Goal: Task Accomplishment & Management: Manage account settings

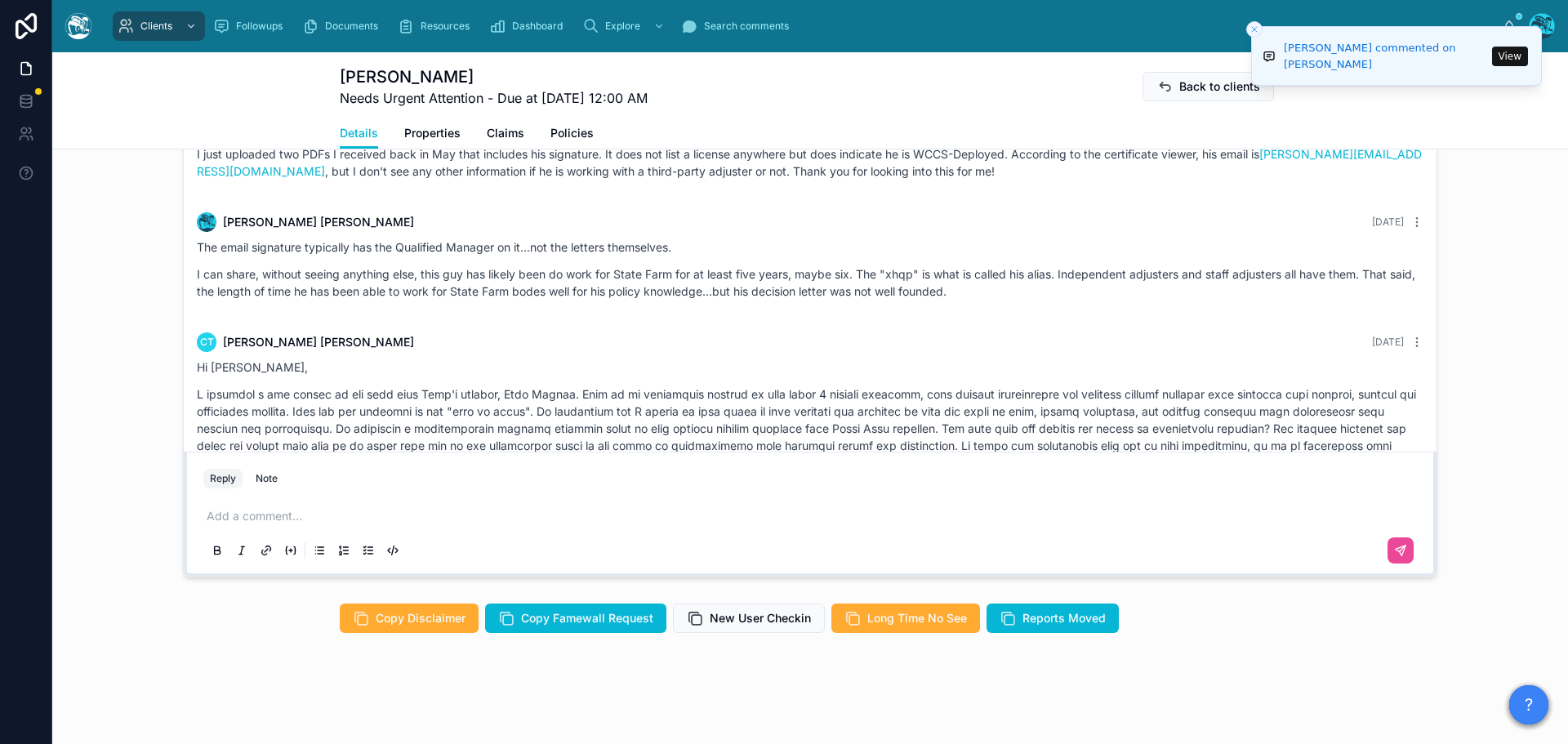
scroll to position [8057, 0]
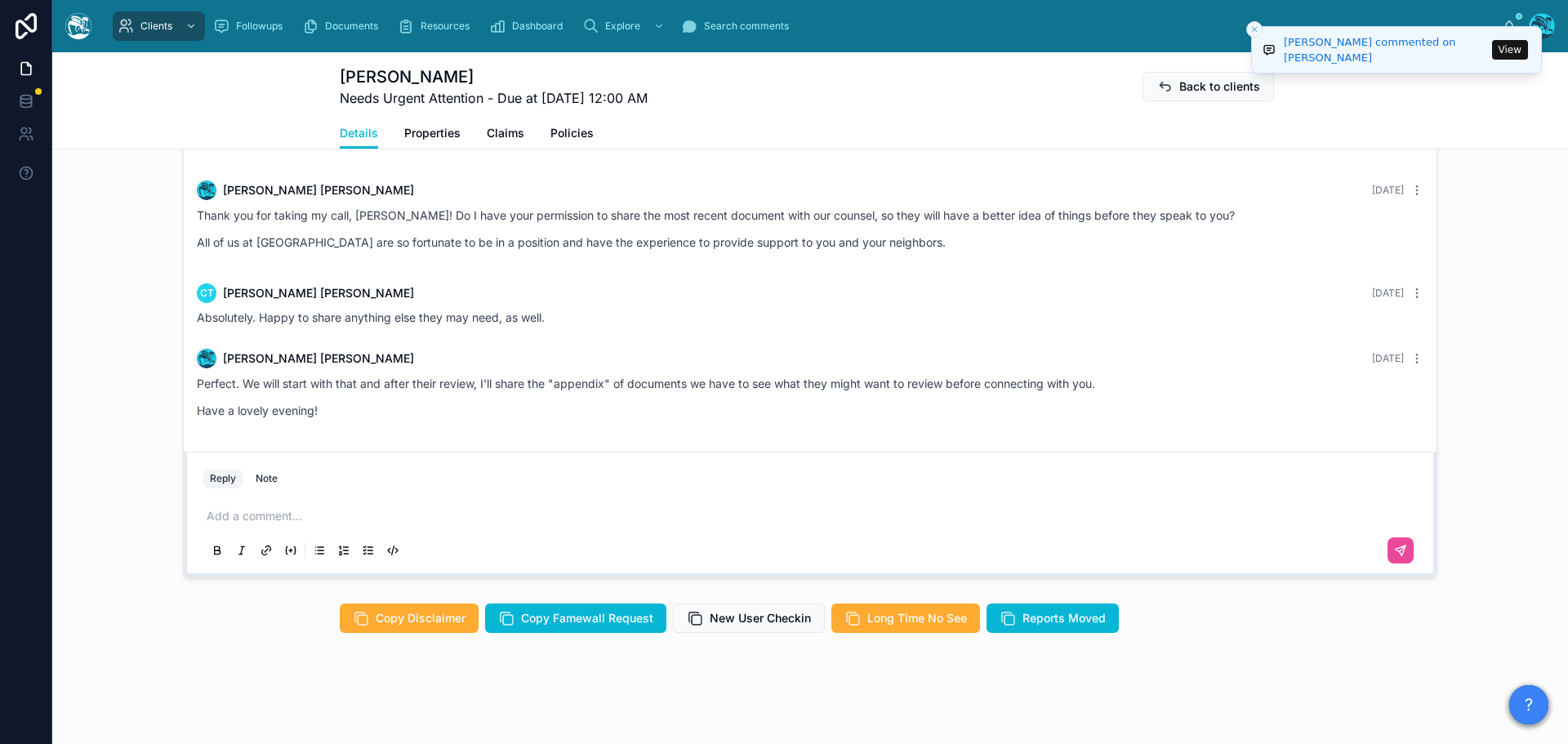
click at [1506, 51] on button "View" at bounding box center [1510, 50] width 36 height 19
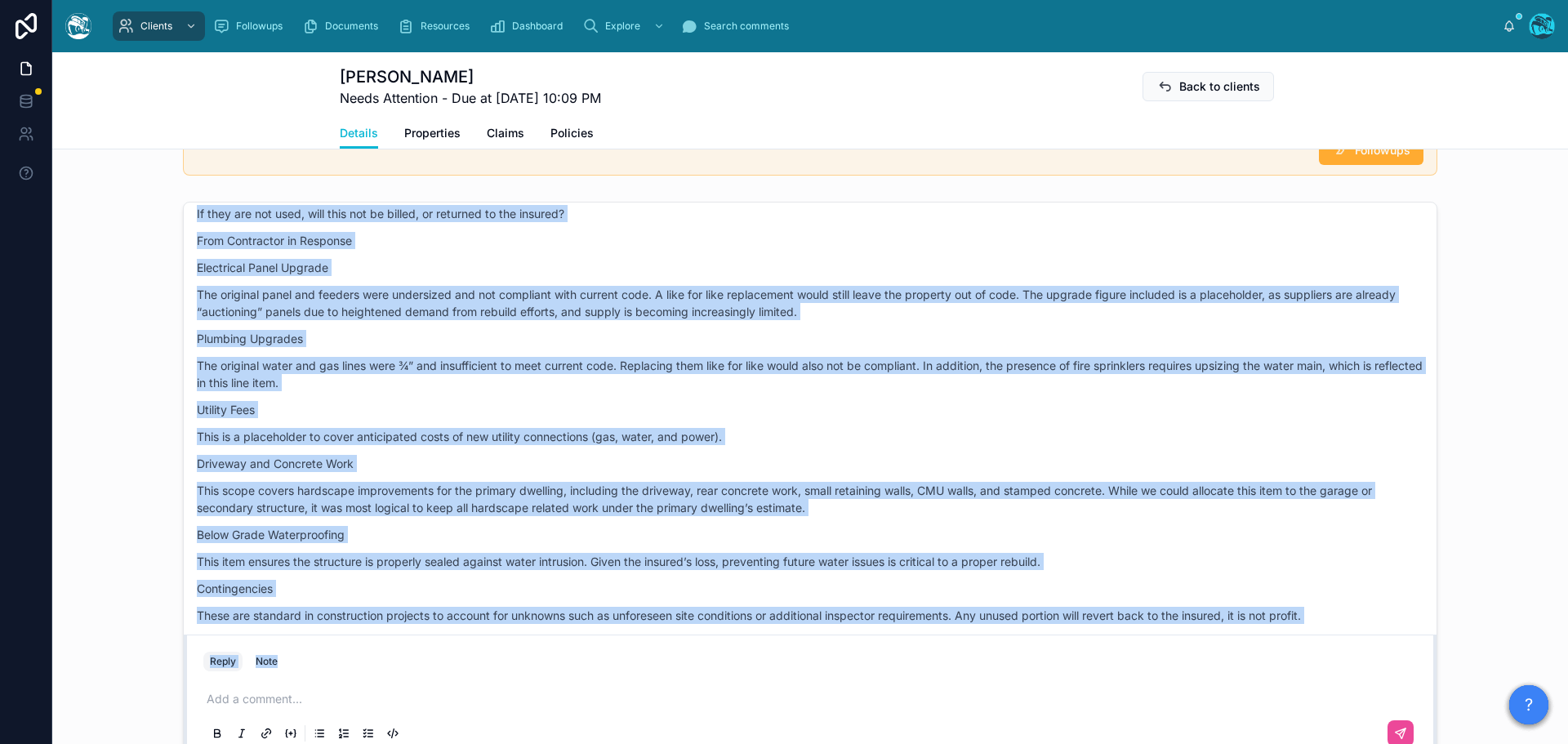
scroll to position [6075, 0]
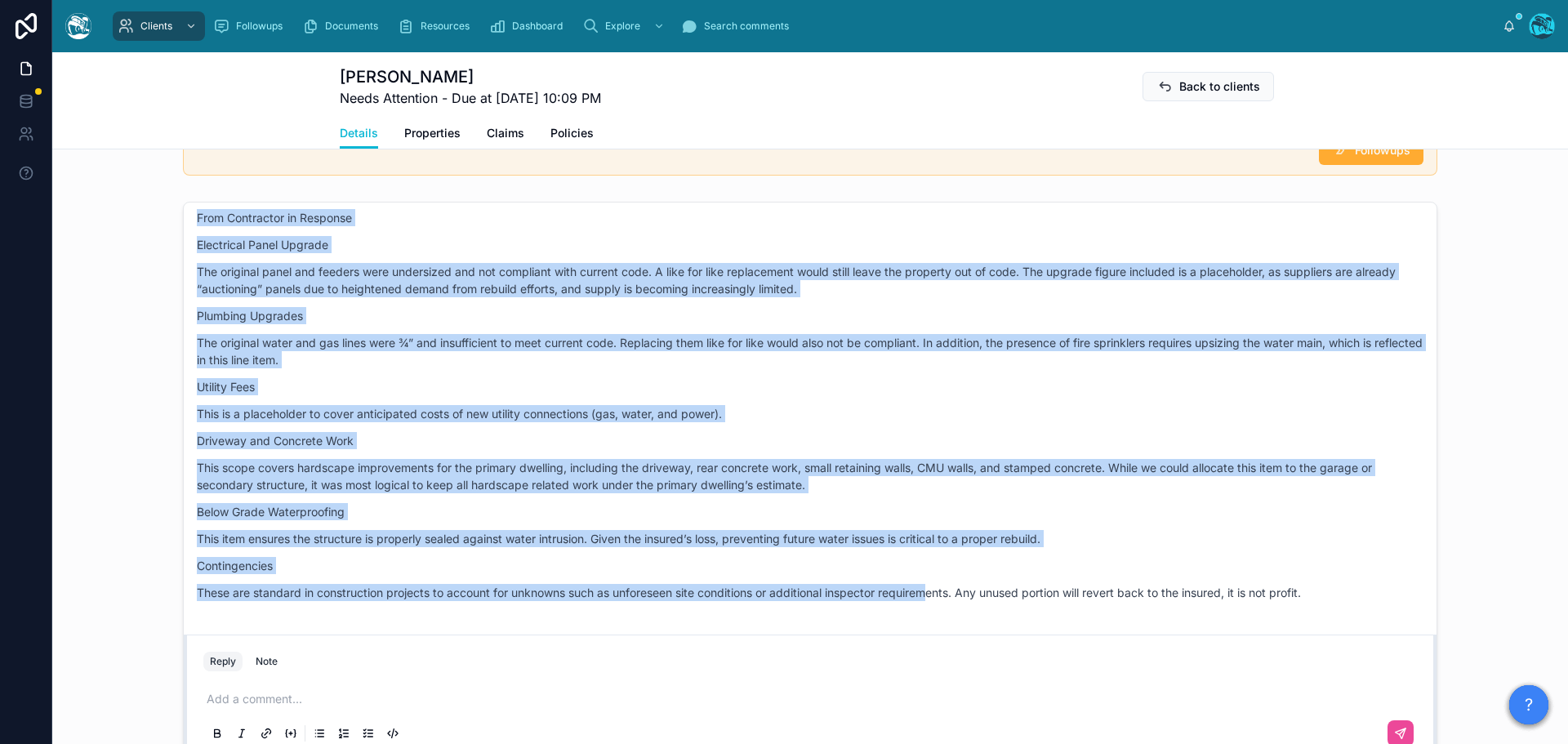
drag, startPoint x: 750, startPoint y: 298, endPoint x: 926, endPoint y: 612, distance: 360.0
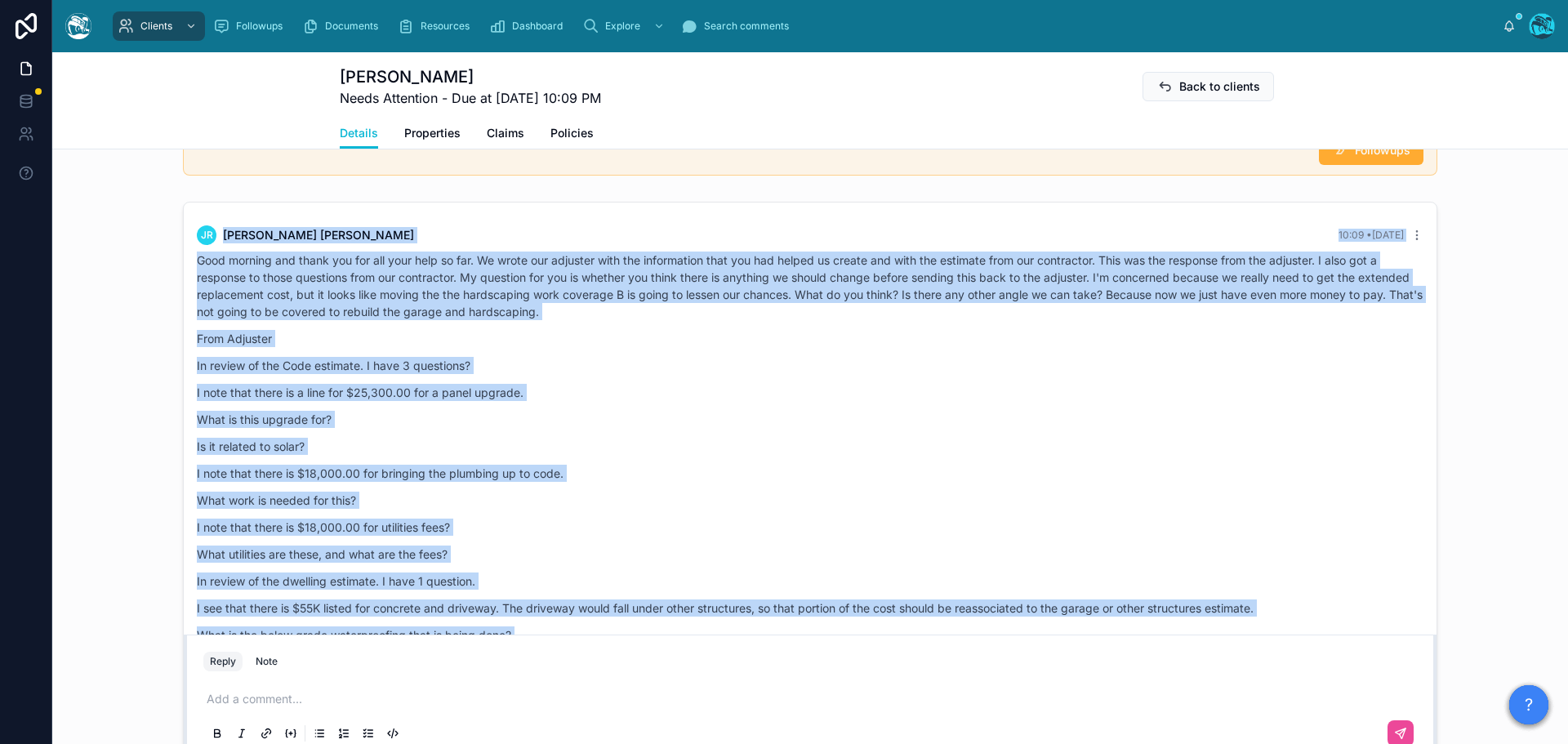
scroll to position [5504, 0]
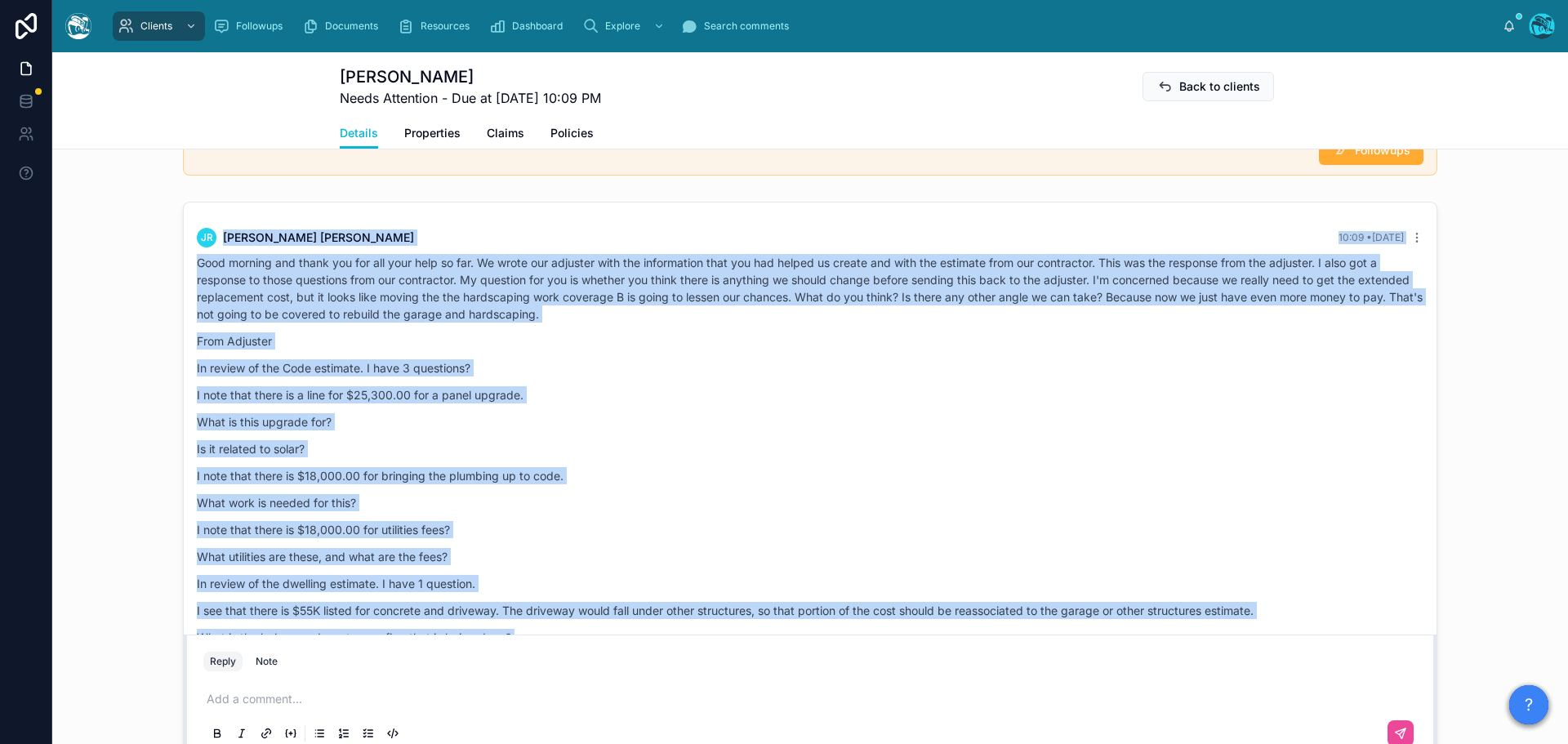
click at [855, 430] on p "What is this upgrade for?" at bounding box center [810, 422] width 1227 height 17
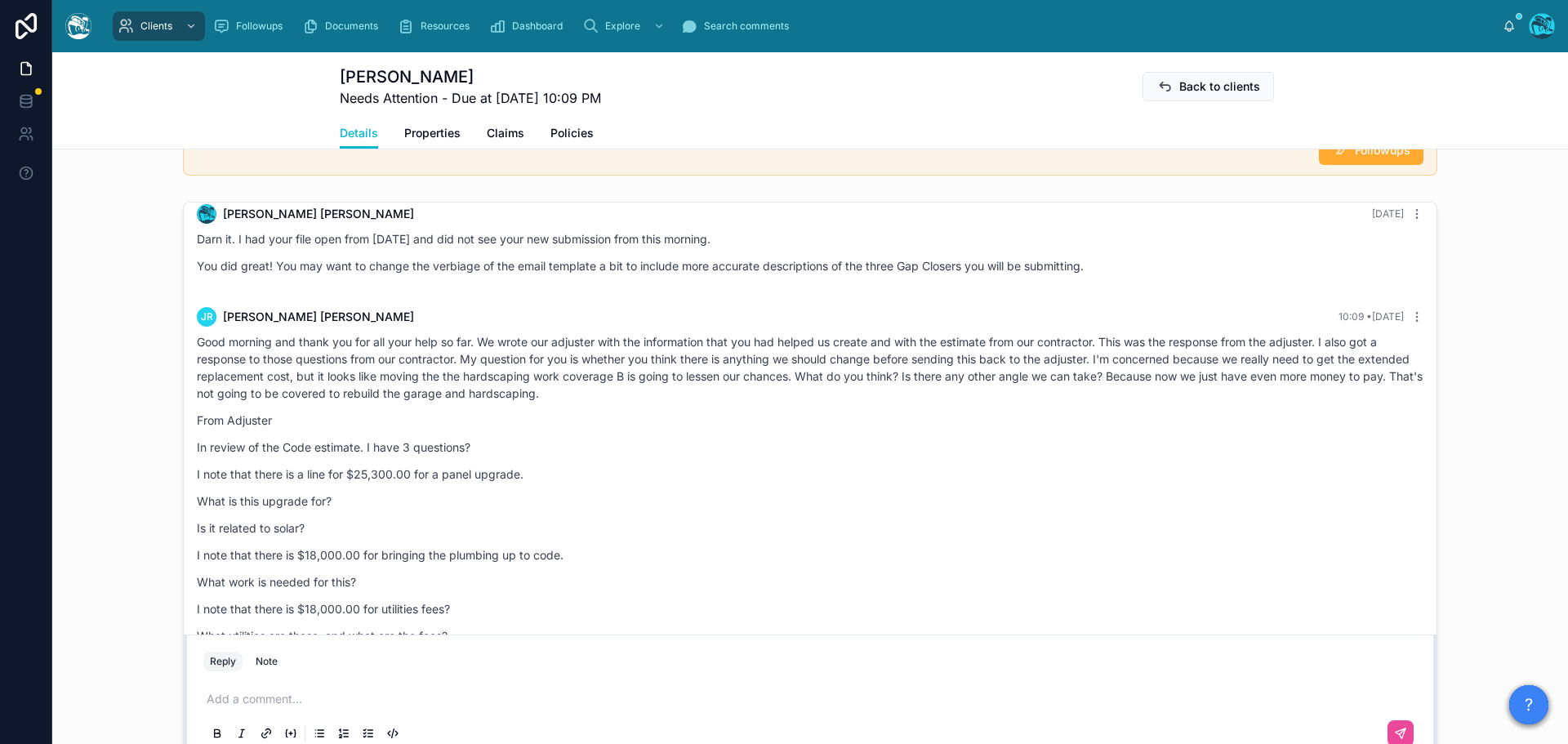
scroll to position [5422, 0]
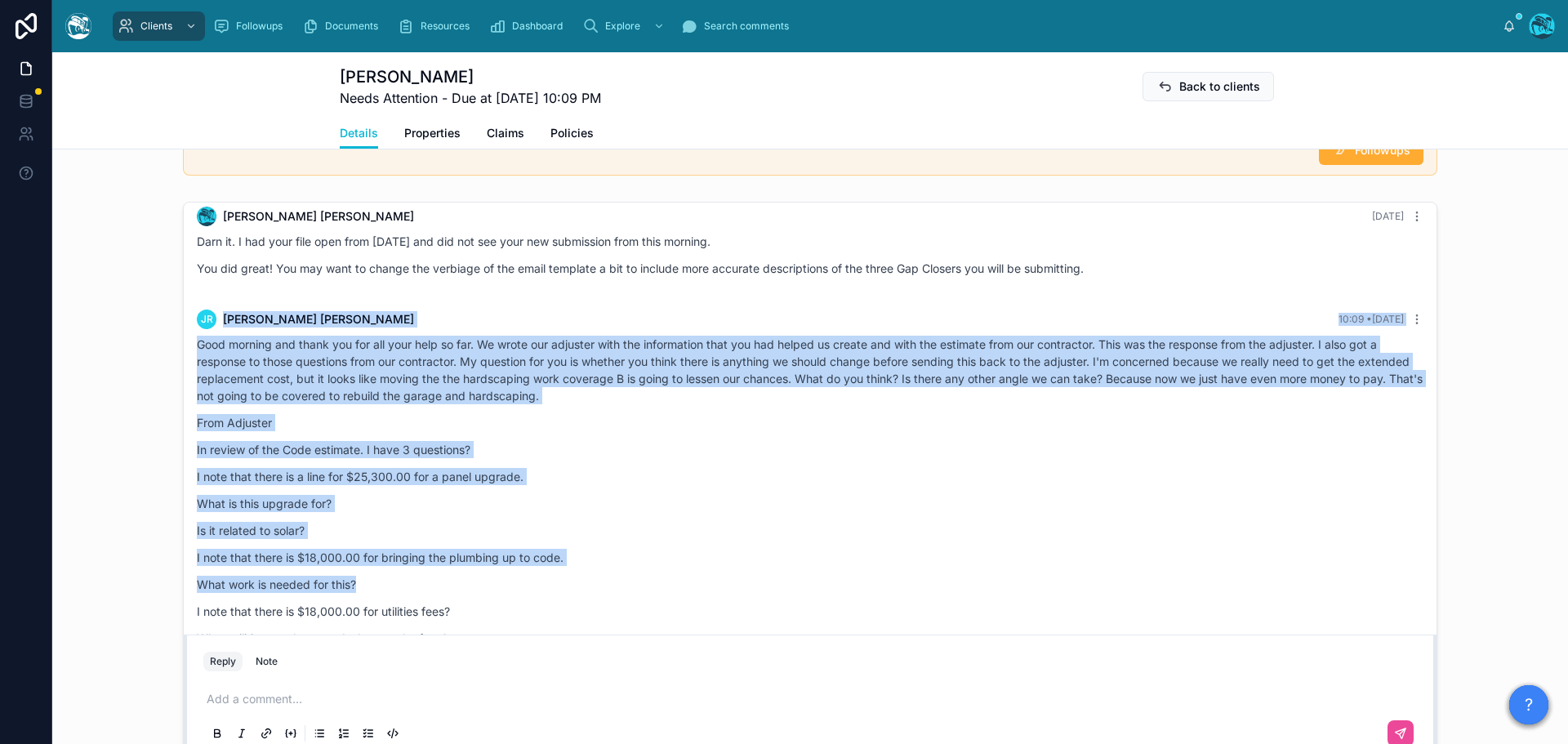
drag, startPoint x: 1101, startPoint y: 291, endPoint x: 1096, endPoint y: 595, distance: 304.0
click at [1134, 296] on div "Rachel Baker 14 days ago Darn it. I had your file open from yesterday and did n…" at bounding box center [810, 246] width 1247 height 99
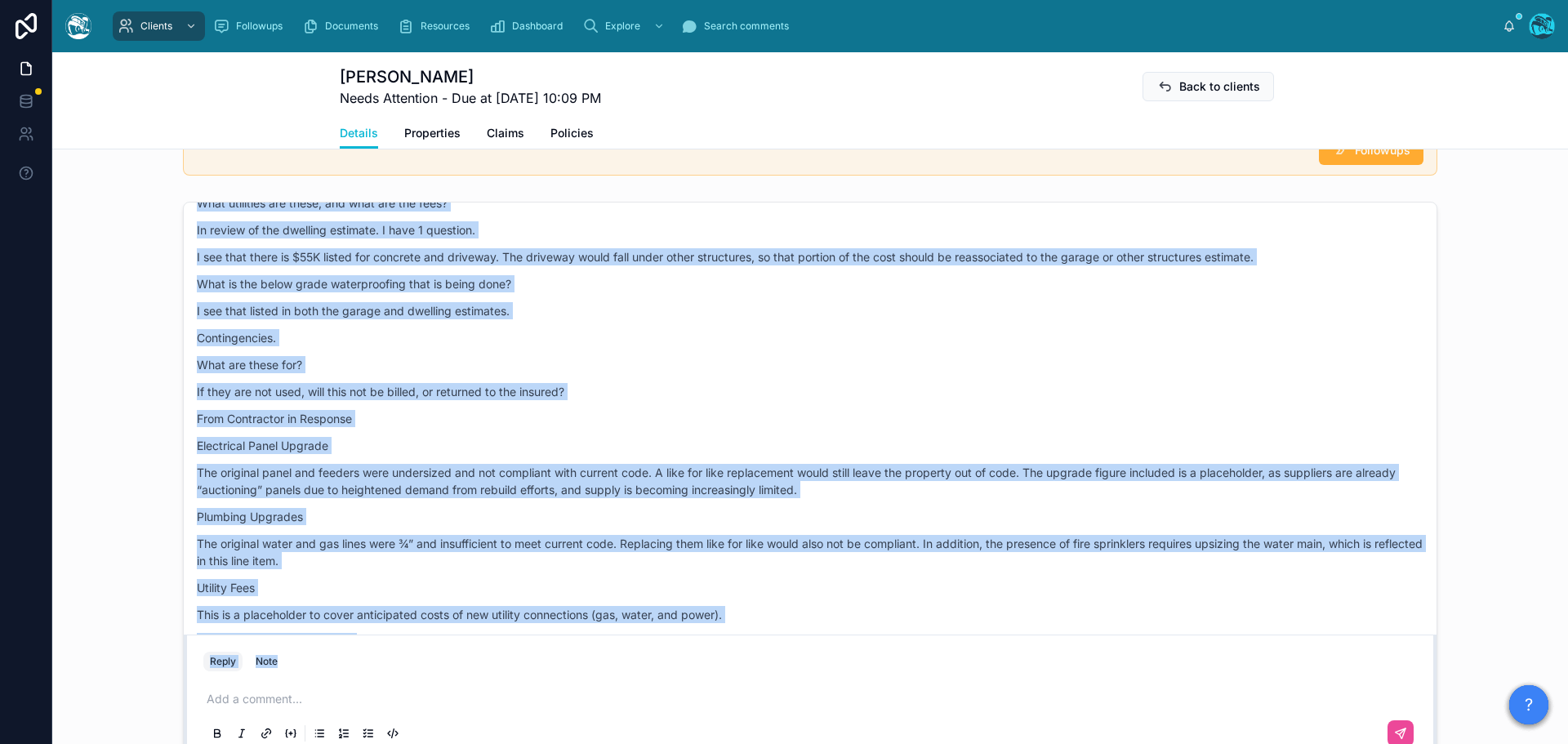
scroll to position [6075, 0]
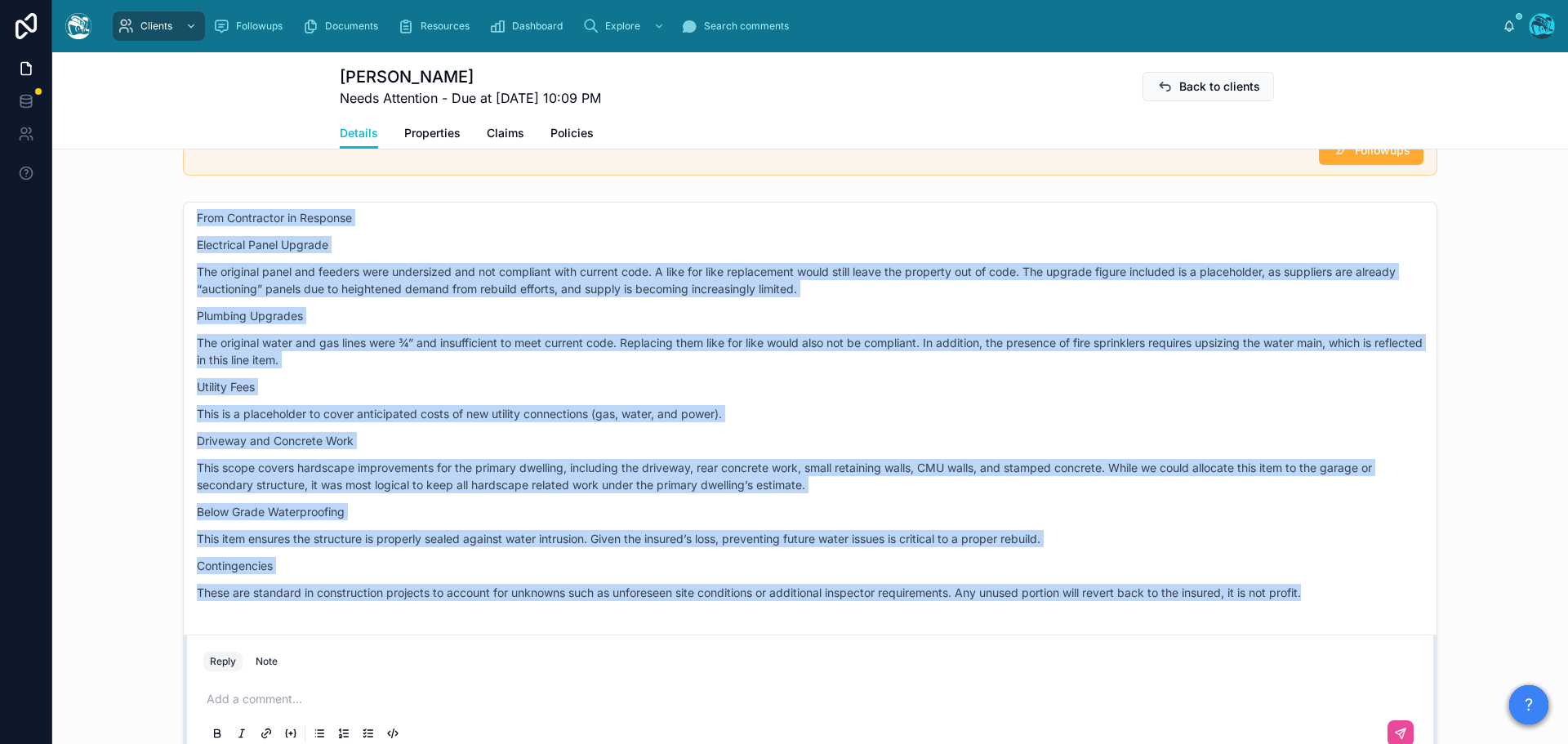
drag, startPoint x: 1127, startPoint y: 289, endPoint x: 1377, endPoint y: 606, distance: 403.7
copy div "JR Jamie Ray 10:09 • Today Good morning and thank you for all your help so far.…"
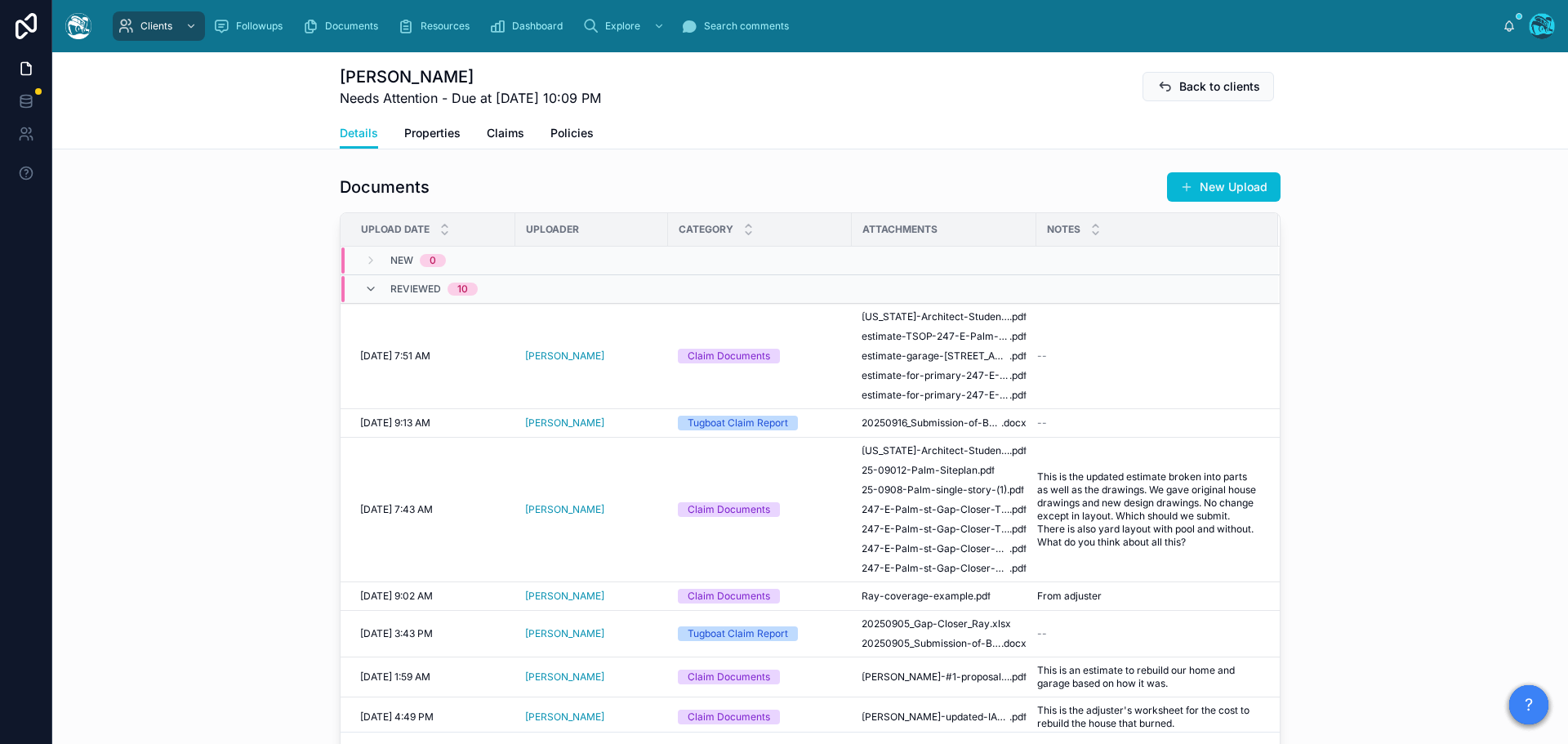
scroll to position [571, 0]
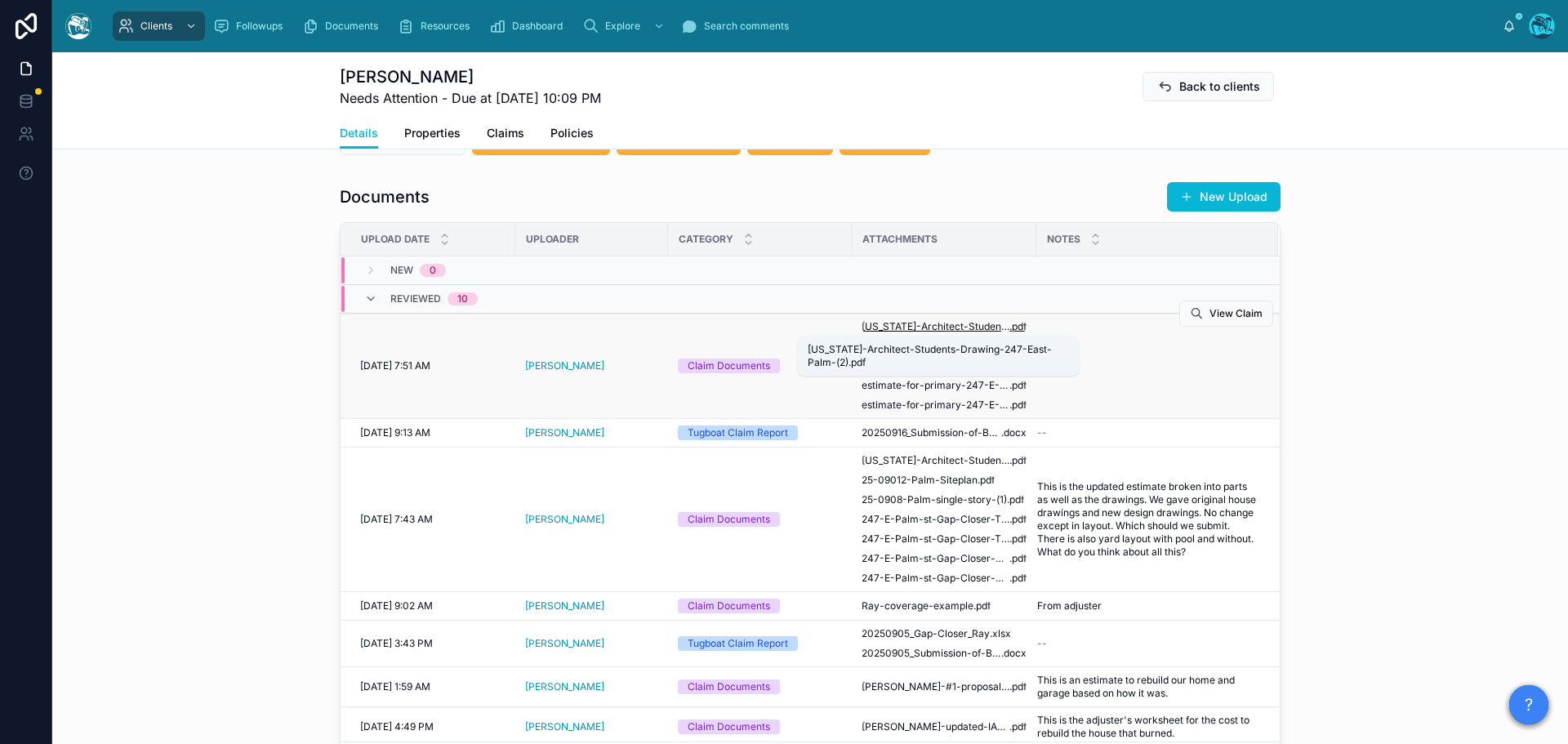
click at [933, 327] on span "Utah-Architect-Students-Drawing-247-East-Palm-(2)" at bounding box center [935, 327] width 148 height 13
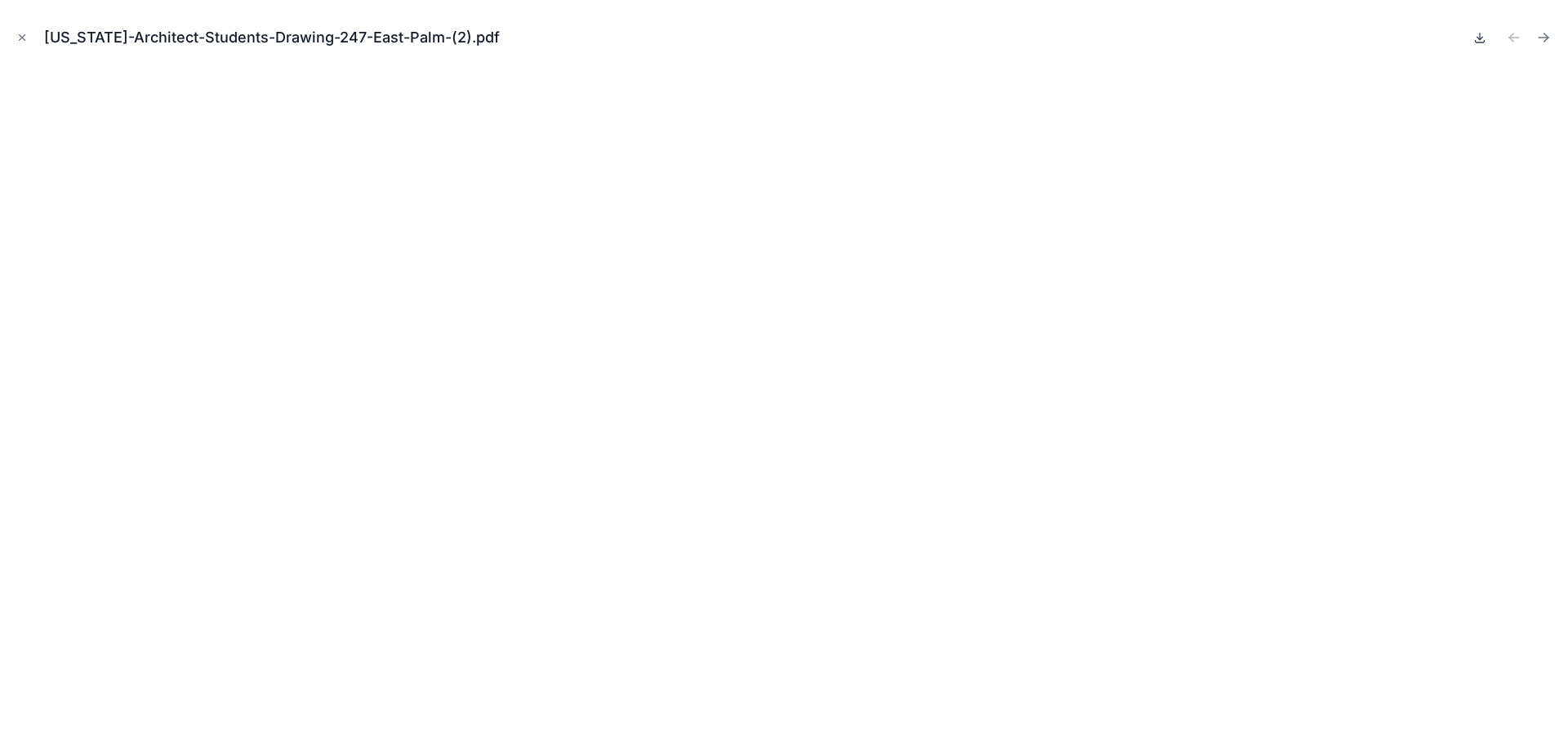
click at [1478, 40] on icon at bounding box center [1480, 38] width 14 height 13
click at [1544, 39] on icon "Next file" at bounding box center [1544, 37] width 16 height 16
click at [1478, 40] on icon at bounding box center [1480, 38] width 14 height 13
click at [1542, 36] on icon "Next file" at bounding box center [1544, 37] width 16 height 16
click at [1476, 39] on icon at bounding box center [1480, 38] width 14 height 13
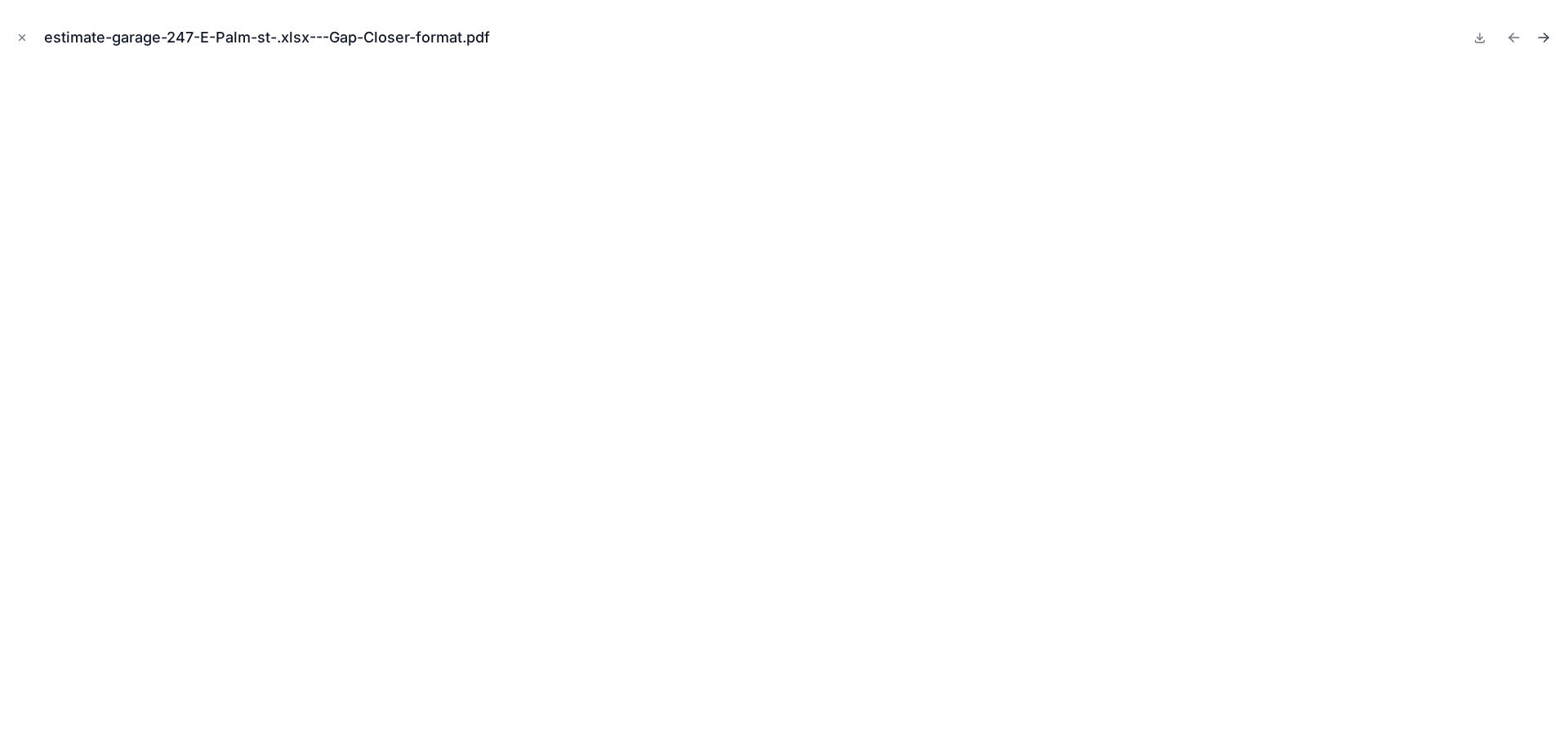
click at [1543, 37] on icon "Next file" at bounding box center [1544, 37] width 16 height 16
click at [1481, 39] on icon at bounding box center [1480, 38] width 6 height 3
click at [1547, 38] on icon "Next file" at bounding box center [1544, 38] width 10 height 0
click at [1480, 39] on icon at bounding box center [1480, 37] width 0 height 7
click at [18, 35] on icon "Close modal" at bounding box center [22, 38] width 12 height 12
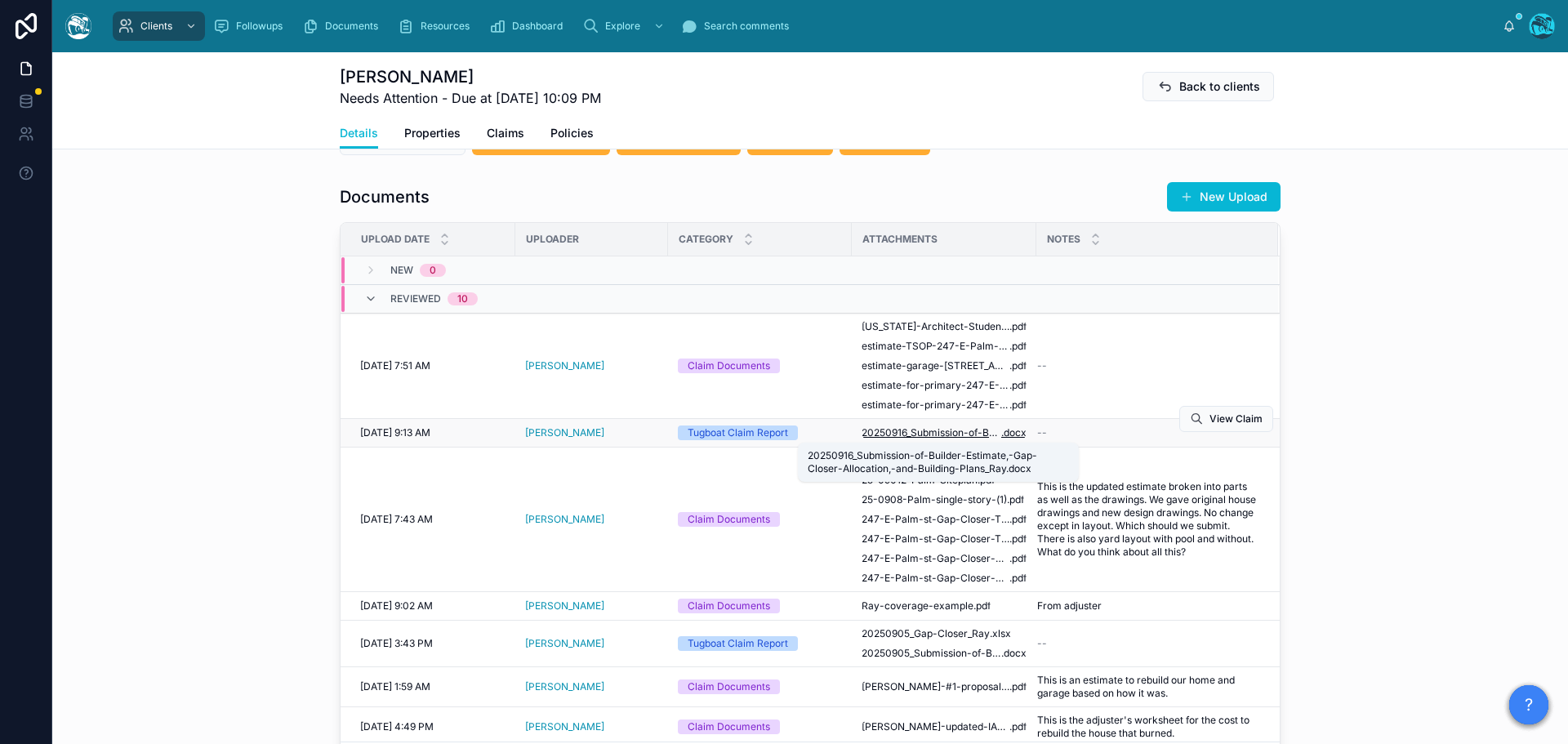
click at [946, 434] on span "20250916_Submission-of-Builder-Estimate,-Gap-Closer-Allocation,-and-Building-Pl…" at bounding box center [932, 433] width 140 height 13
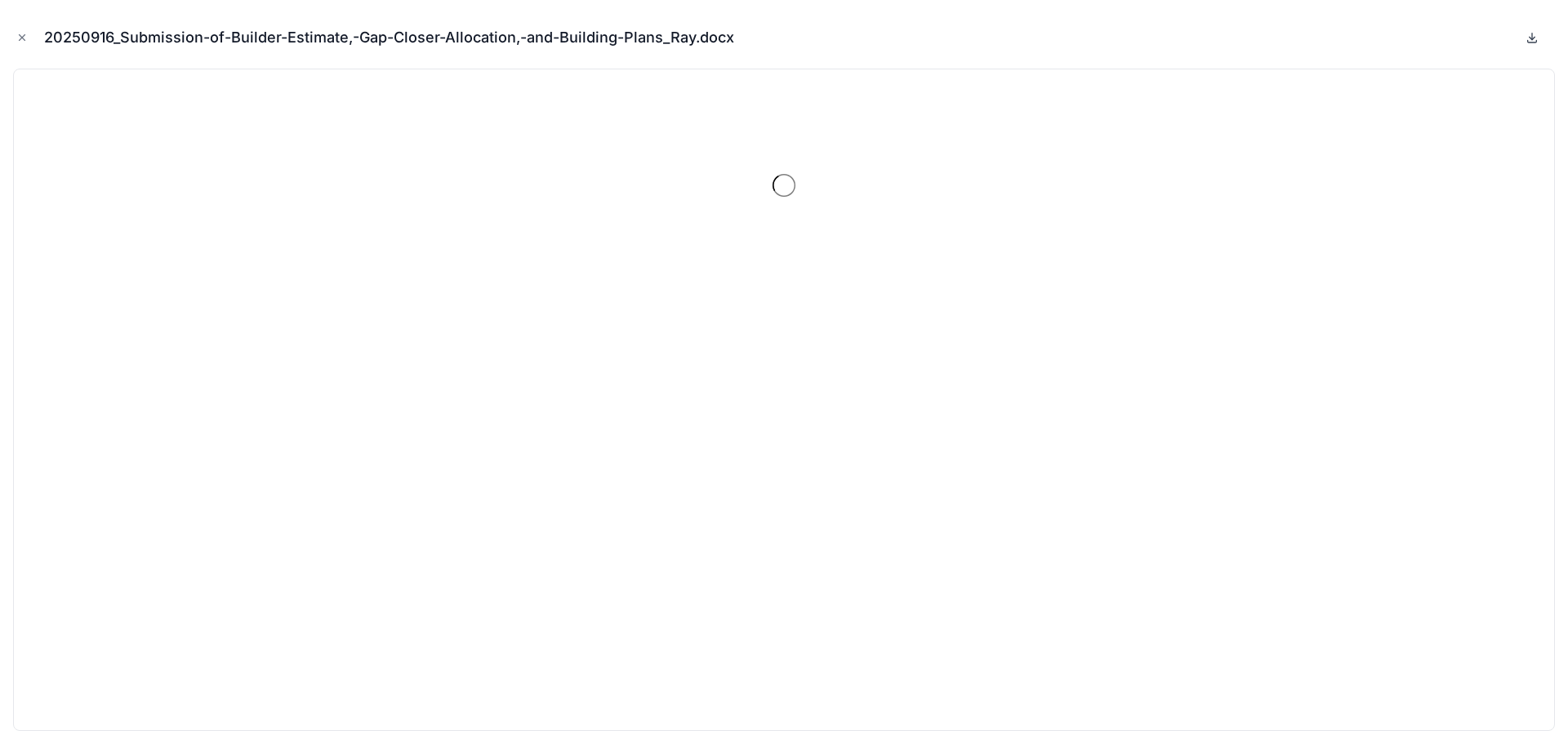
click at [1531, 40] on icon at bounding box center [1533, 38] width 6 height 3
click at [21, 36] on icon "Close modal" at bounding box center [22, 38] width 12 height 12
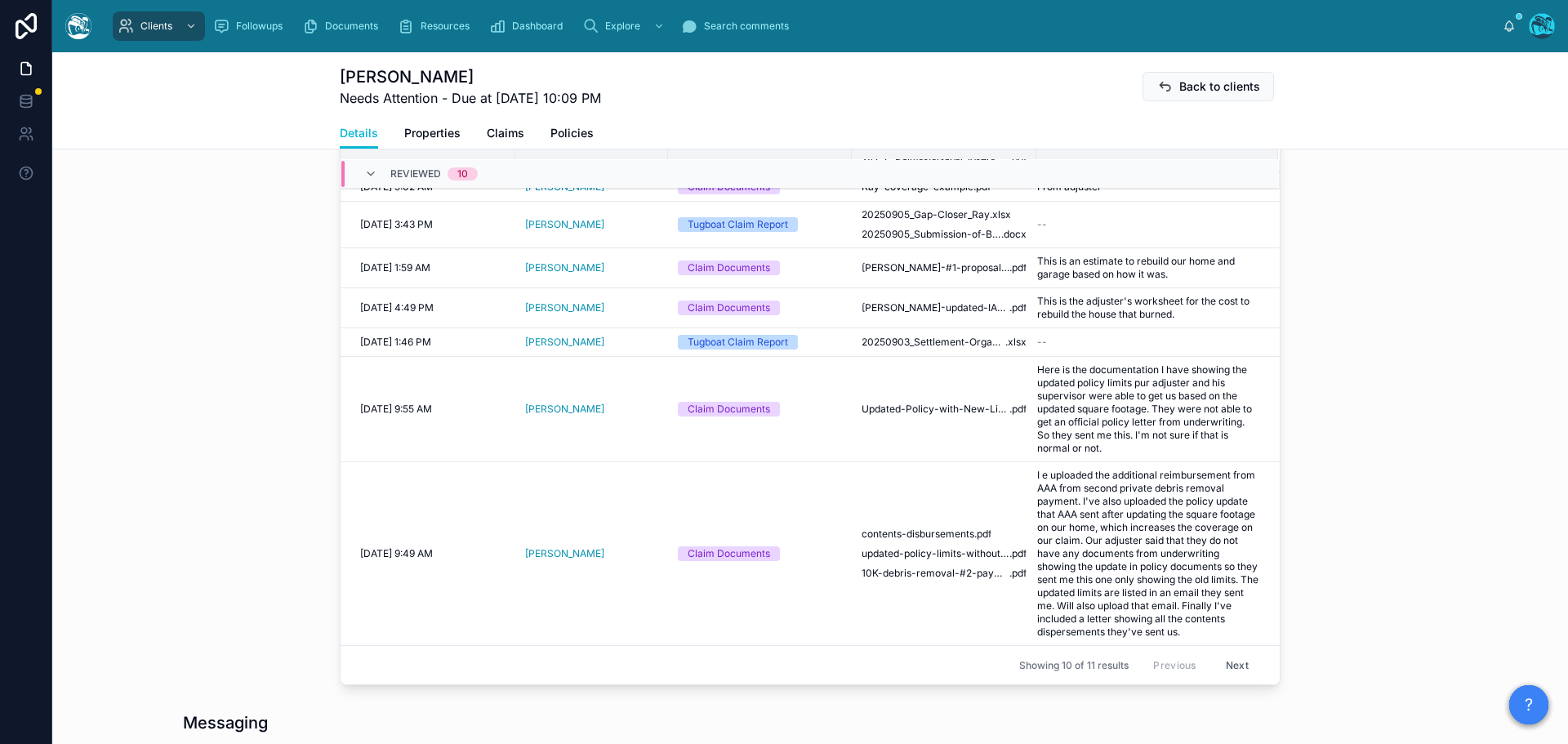
scroll to position [734, 0]
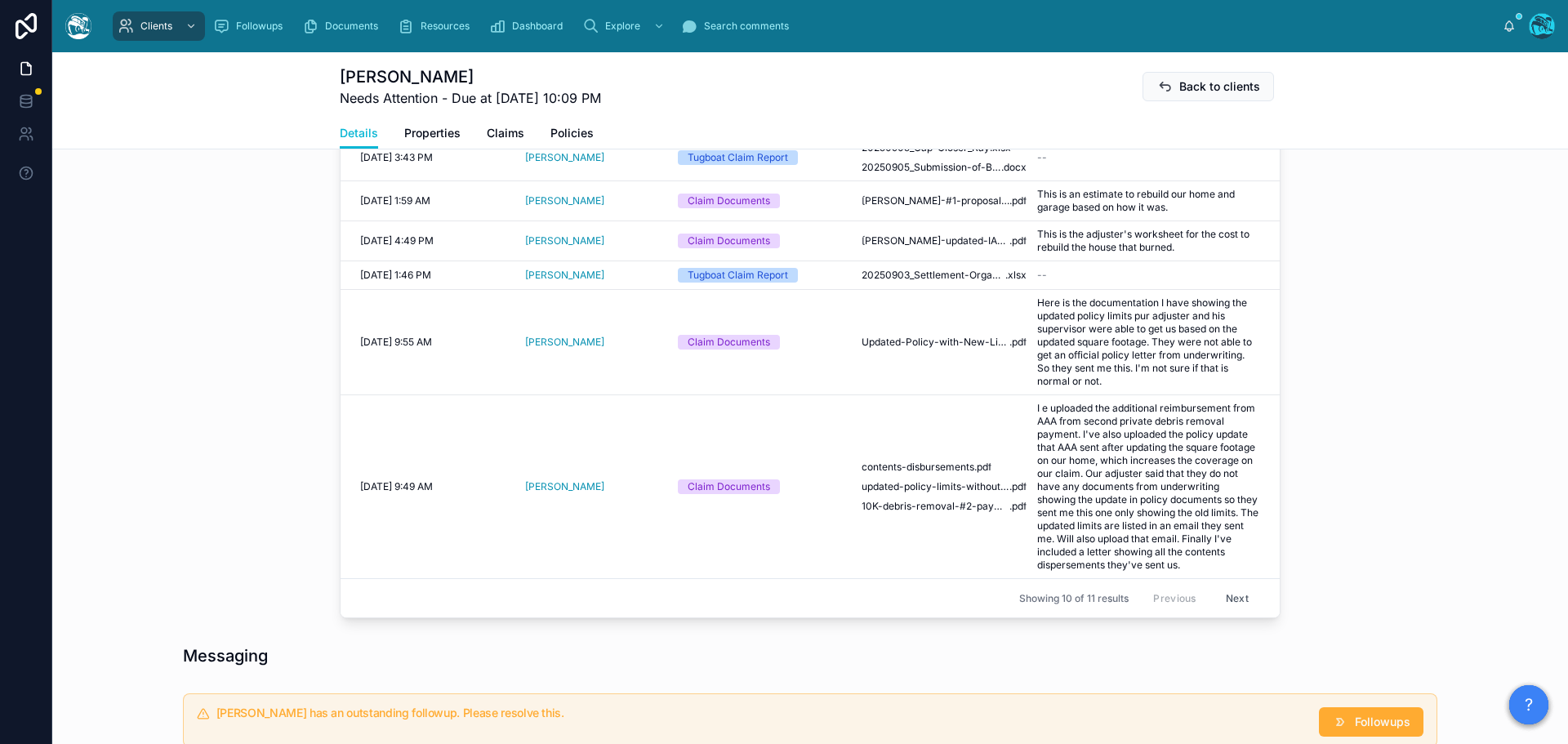
click at [1220, 596] on button "Next" at bounding box center [1237, 598] width 45 height 25
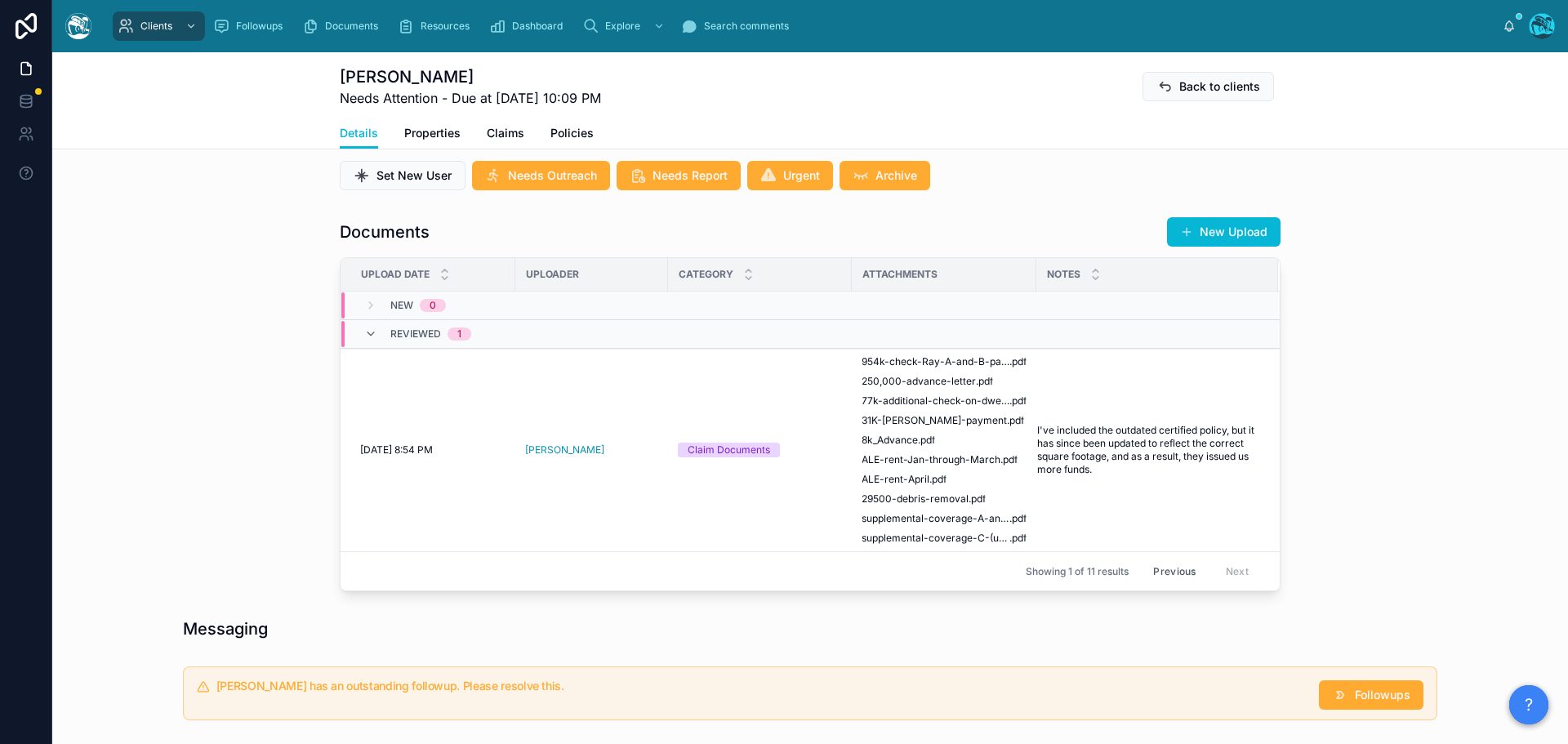
scroll to position [490, 0]
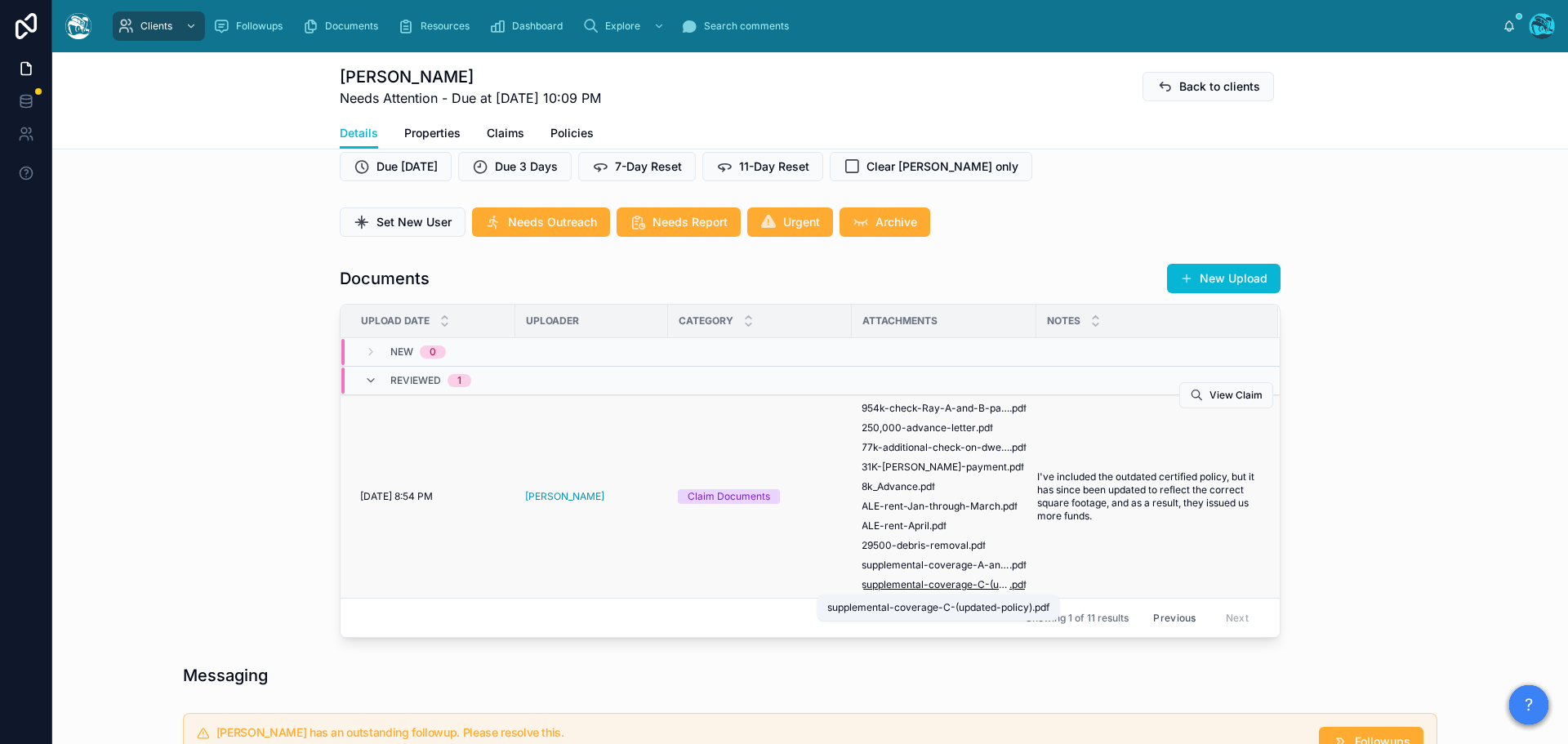
click at [930, 585] on span "supplemental-coverage-C-(updated-policy)" at bounding box center [935, 585] width 148 height 13
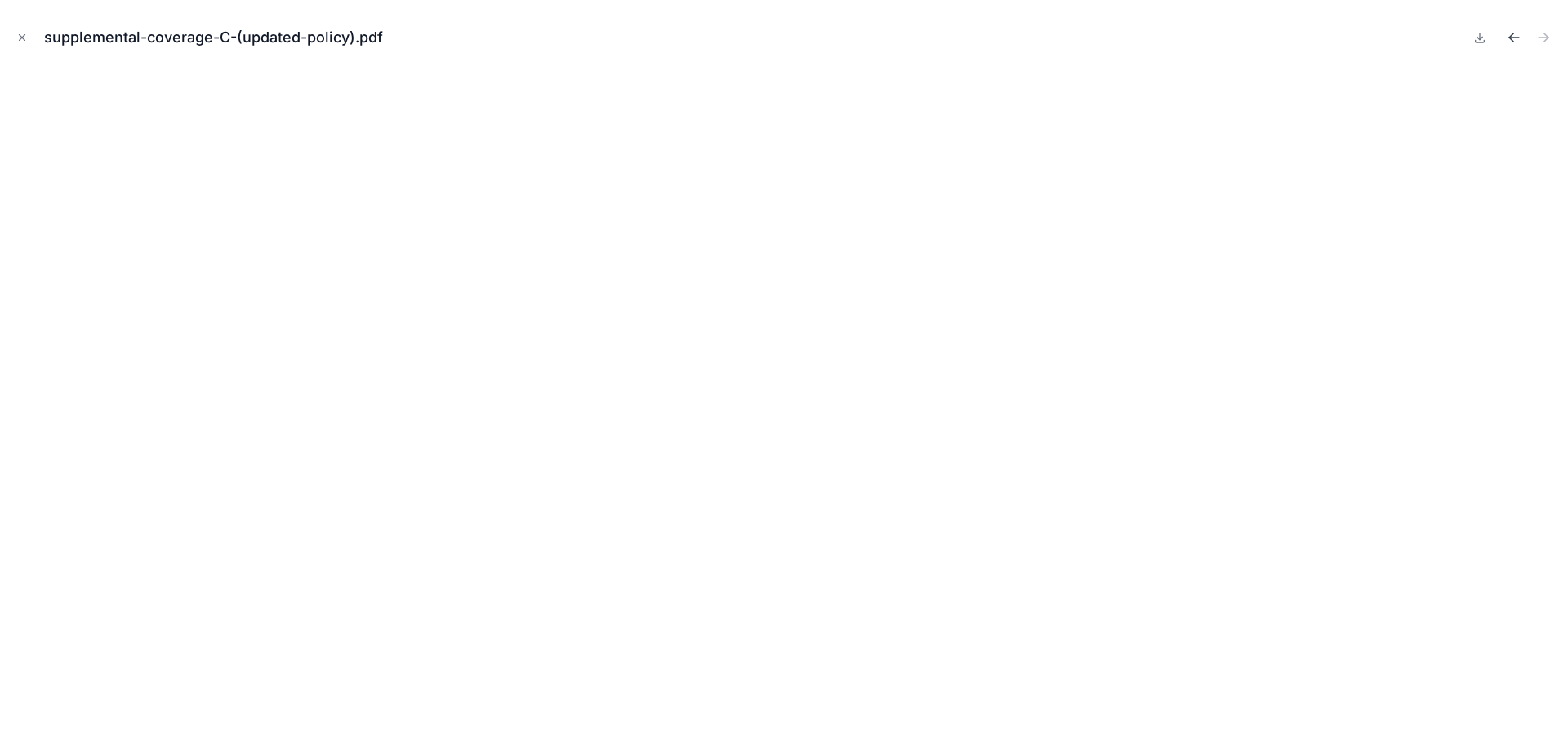
click at [1516, 39] on icon "Previous file" at bounding box center [1514, 37] width 16 height 16
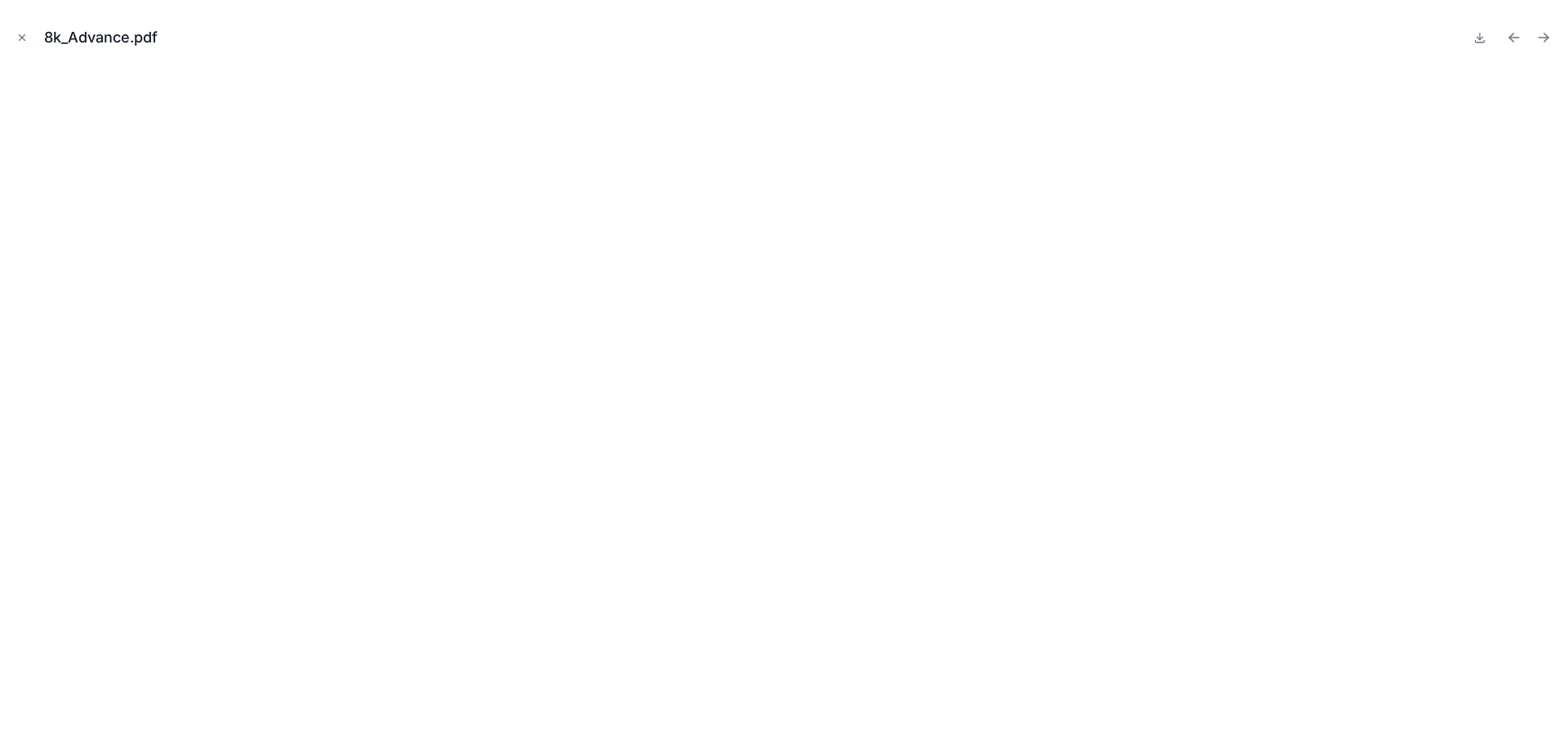
click at [1516, 39] on icon "Previous file" at bounding box center [1514, 37] width 16 height 16
click at [19, 36] on icon "Close modal" at bounding box center [22, 38] width 12 height 12
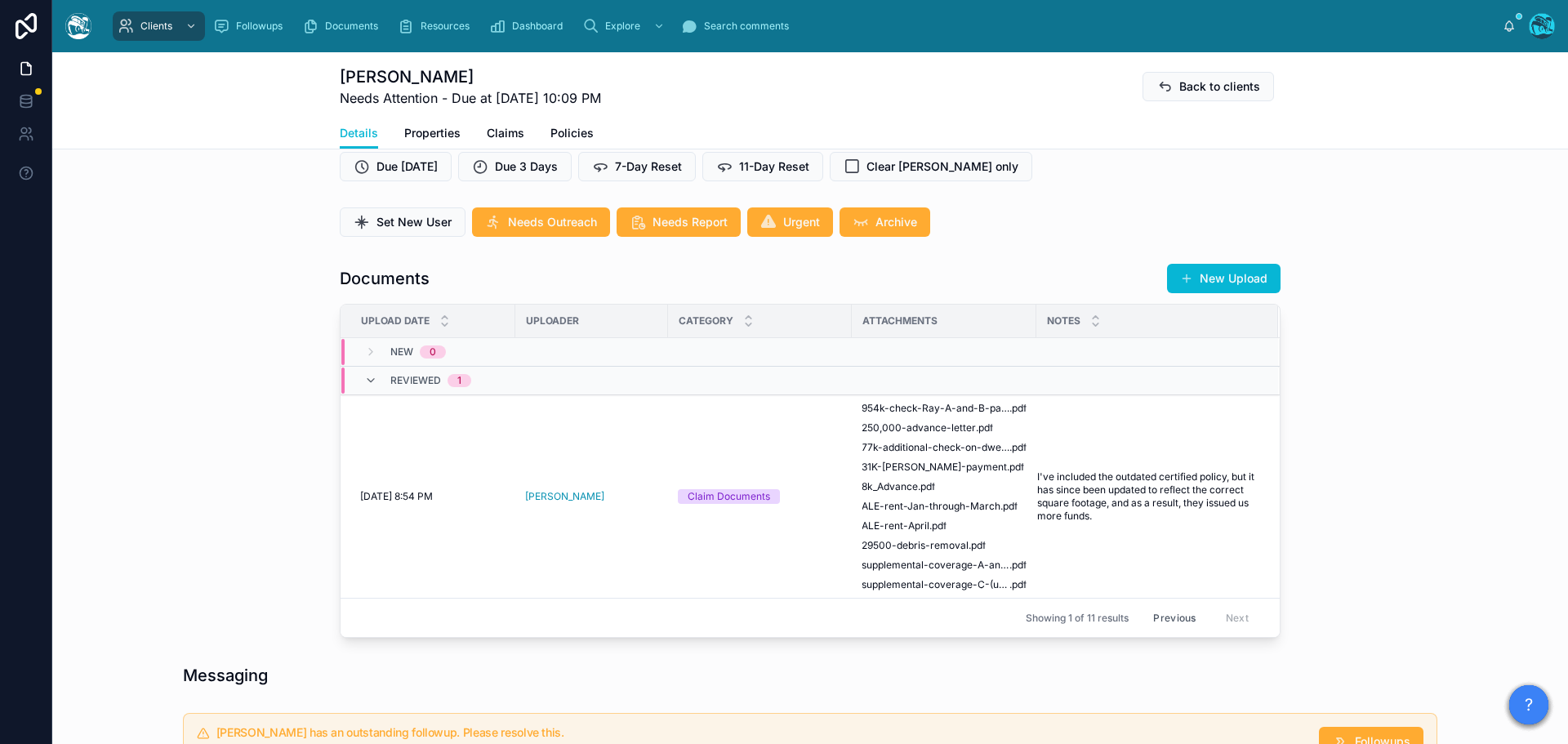
click at [1177, 617] on button "Previous" at bounding box center [1175, 618] width 66 height 25
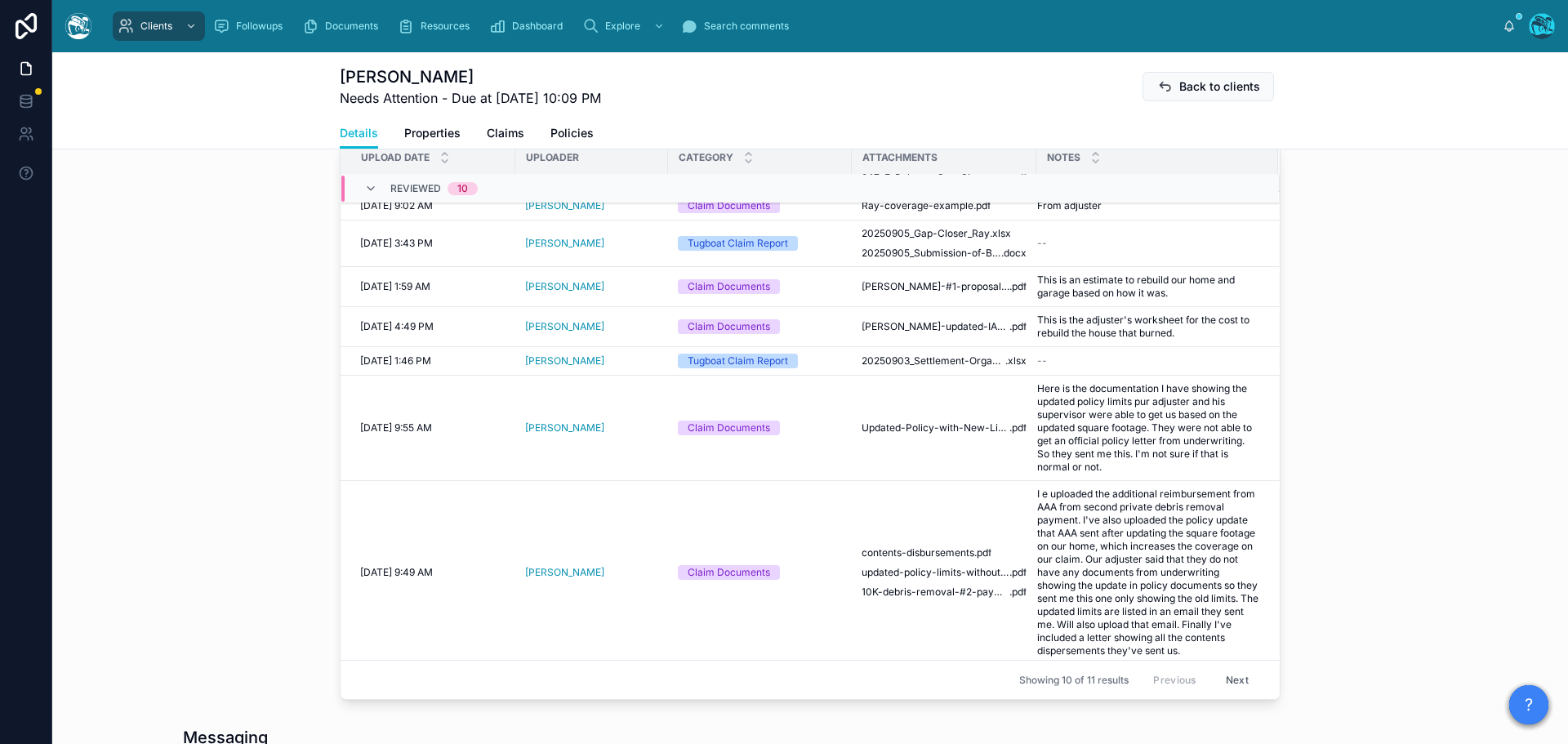
scroll to position [335, 0]
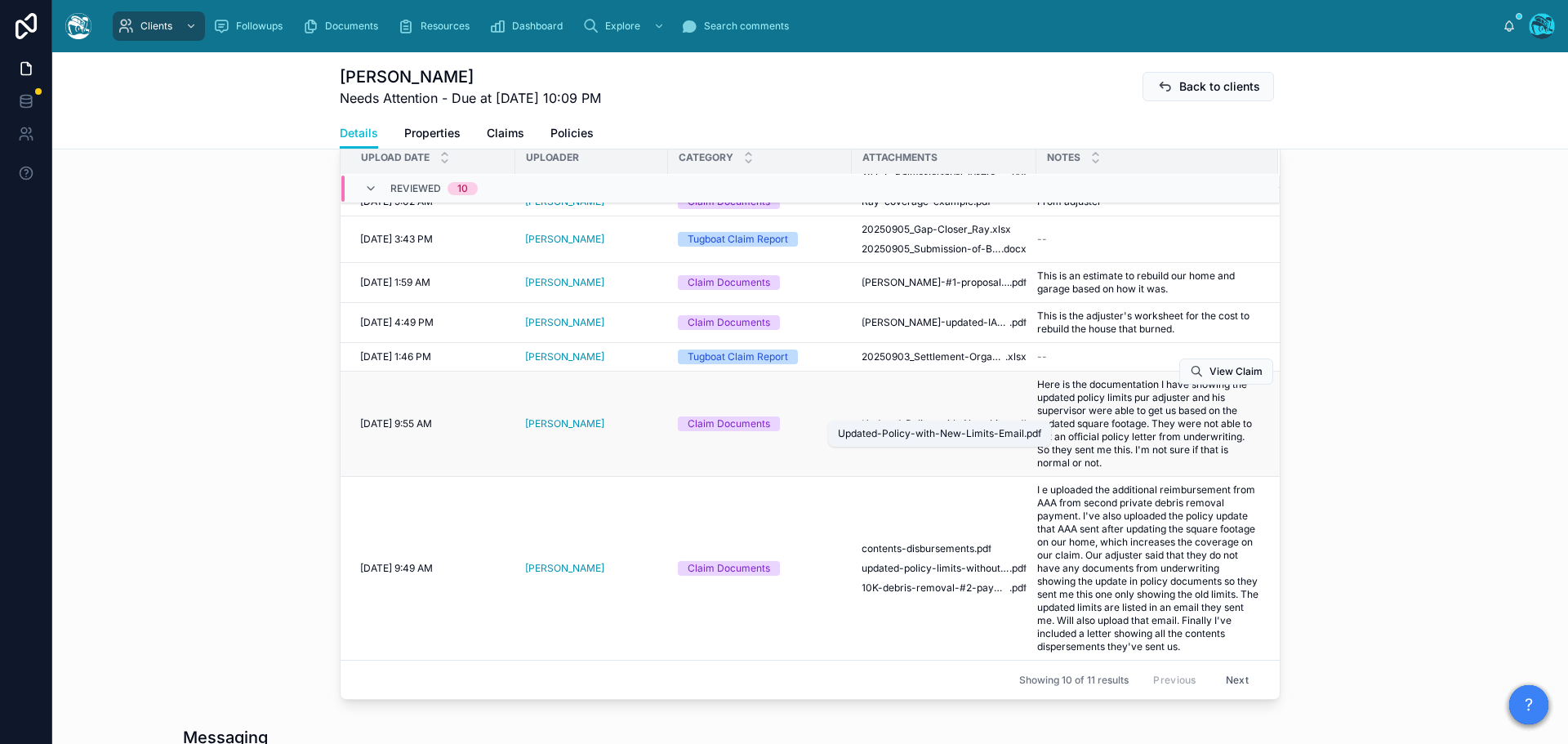
click at [955, 417] on span "Updated-Policy-with-New-Limits-Email" at bounding box center [935, 424] width 148 height 13
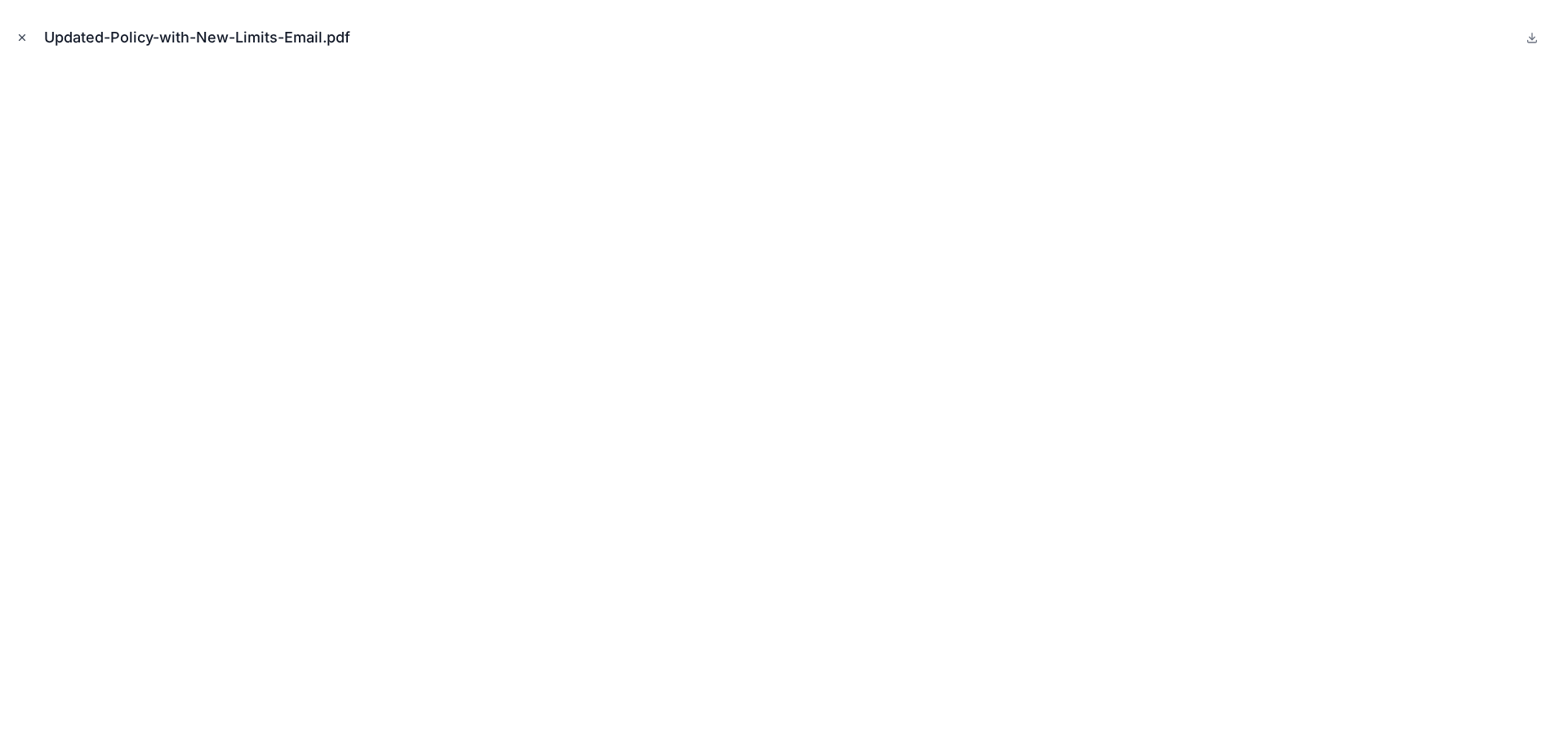
click at [23, 36] on icon "Close modal" at bounding box center [22, 38] width 12 height 12
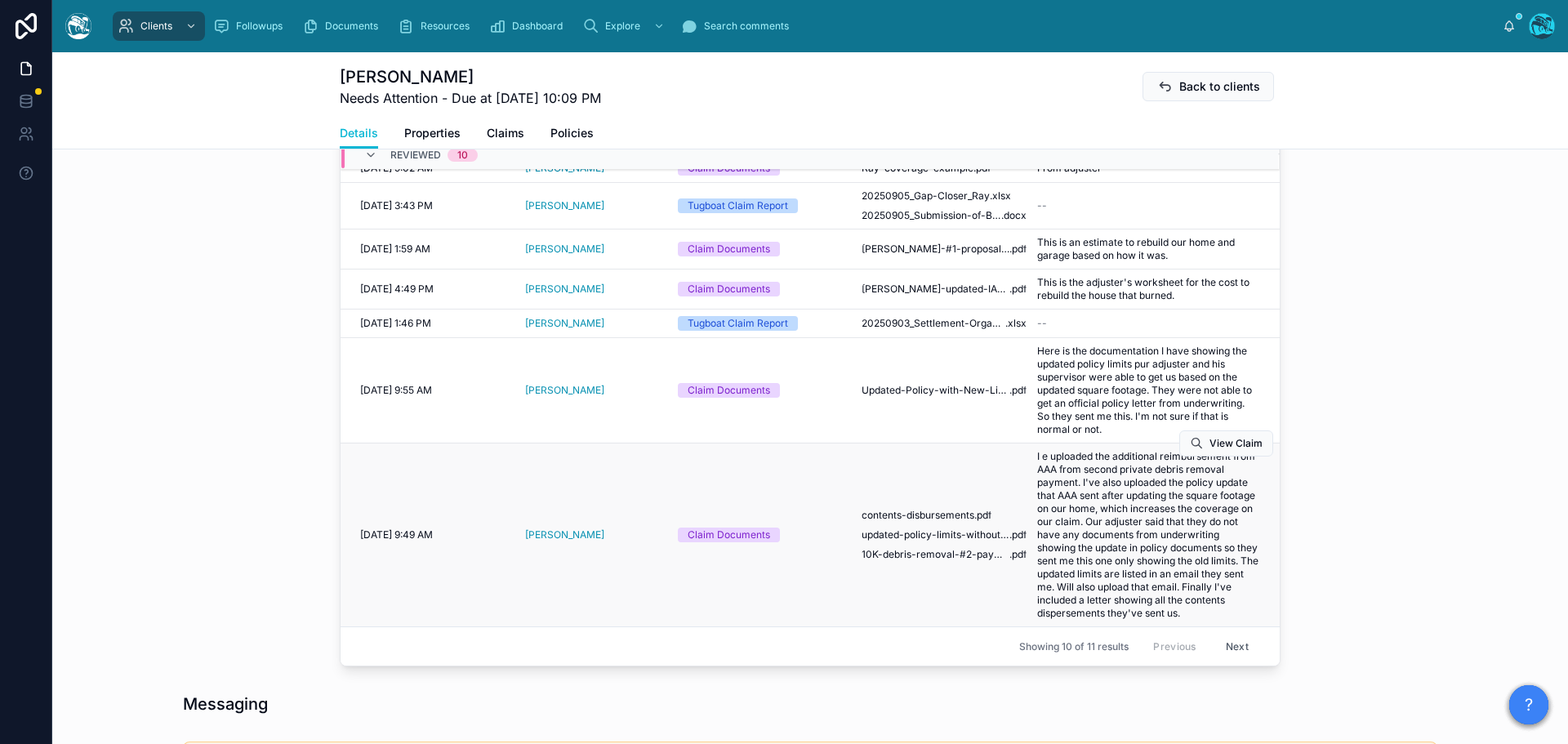
scroll to position [653, 0]
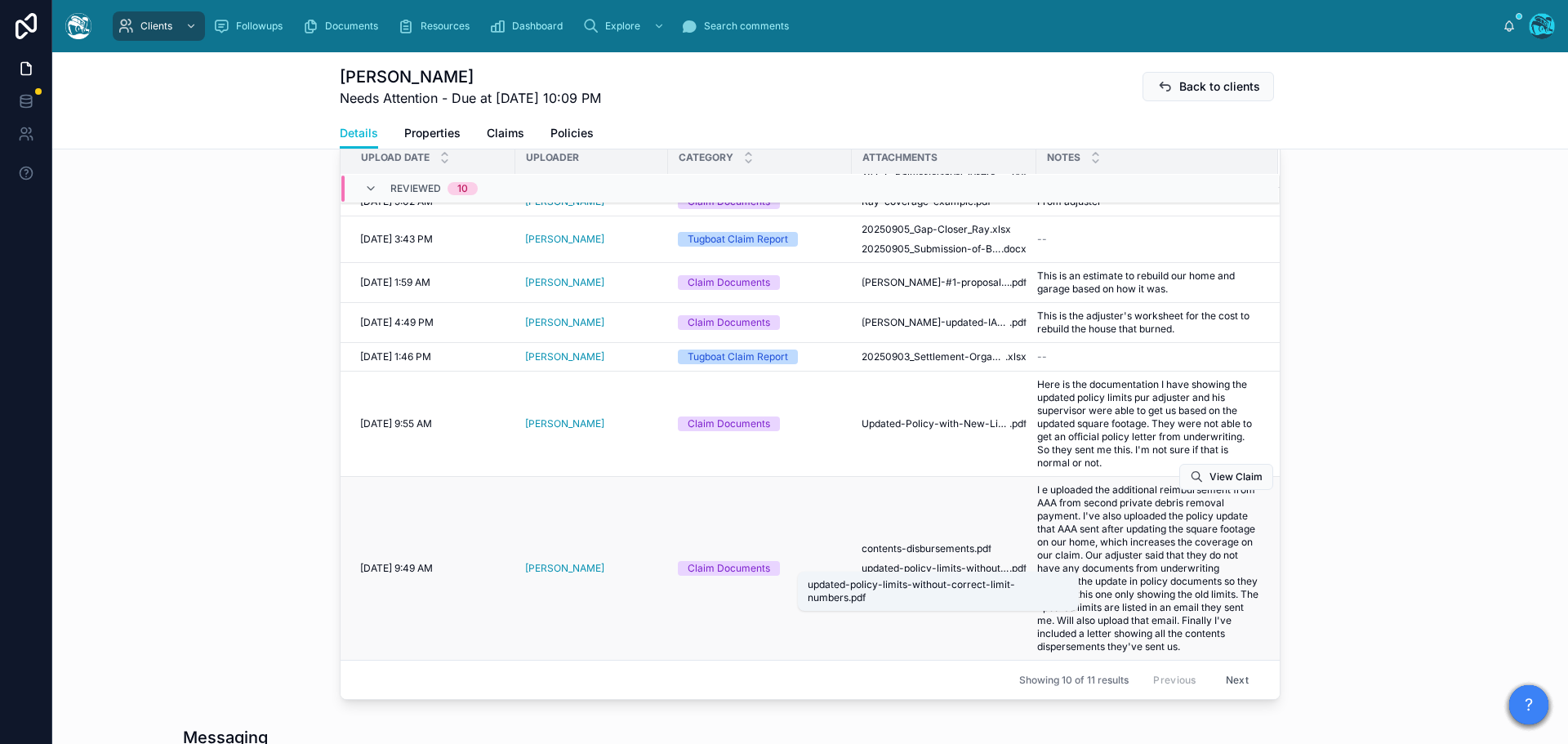
click at [945, 562] on span "updated-policy-limits-without-correct-limit-numbers" at bounding box center [935, 569] width 148 height 13
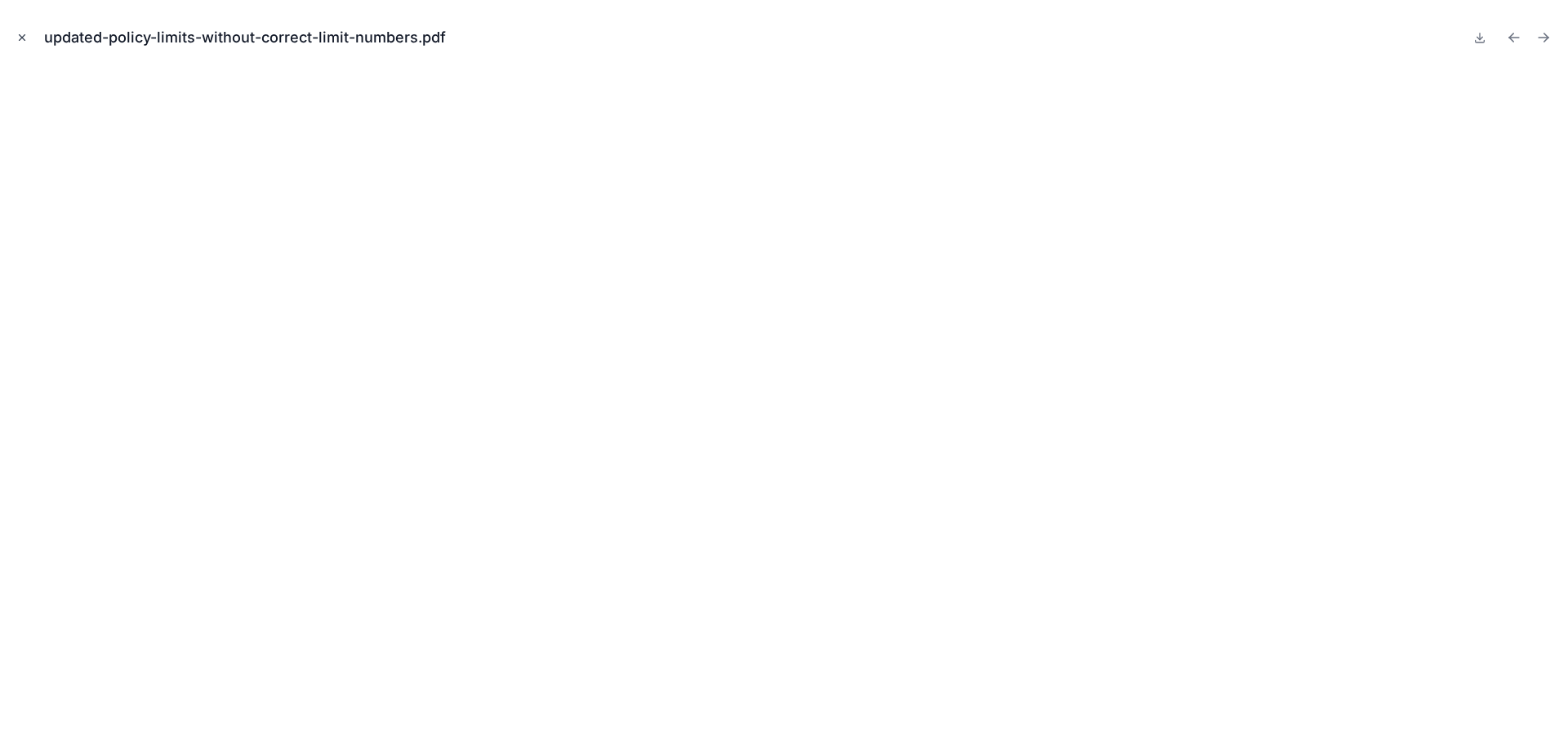
click at [23, 37] on icon "Close modal" at bounding box center [22, 38] width 6 height 6
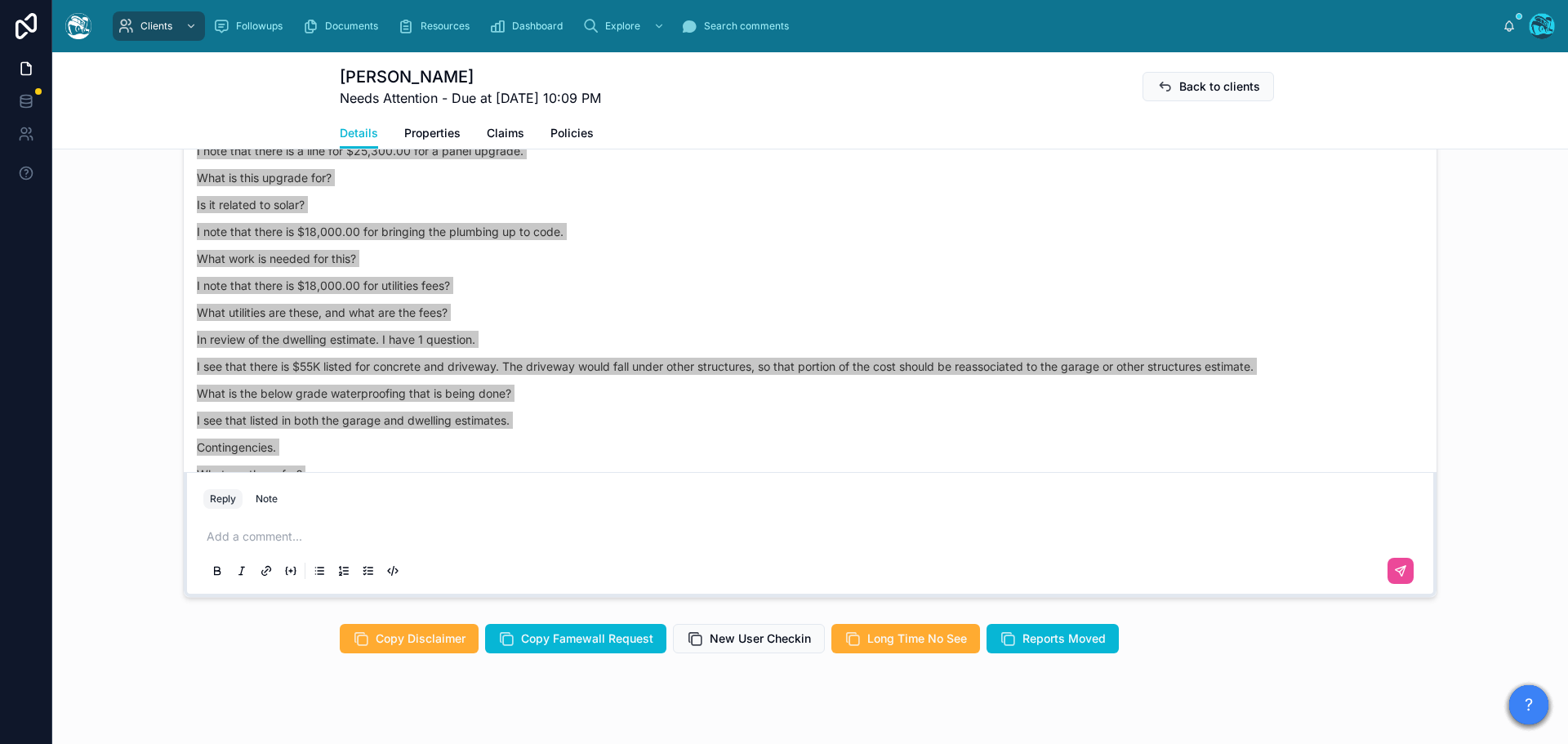
scroll to position [1470, 0]
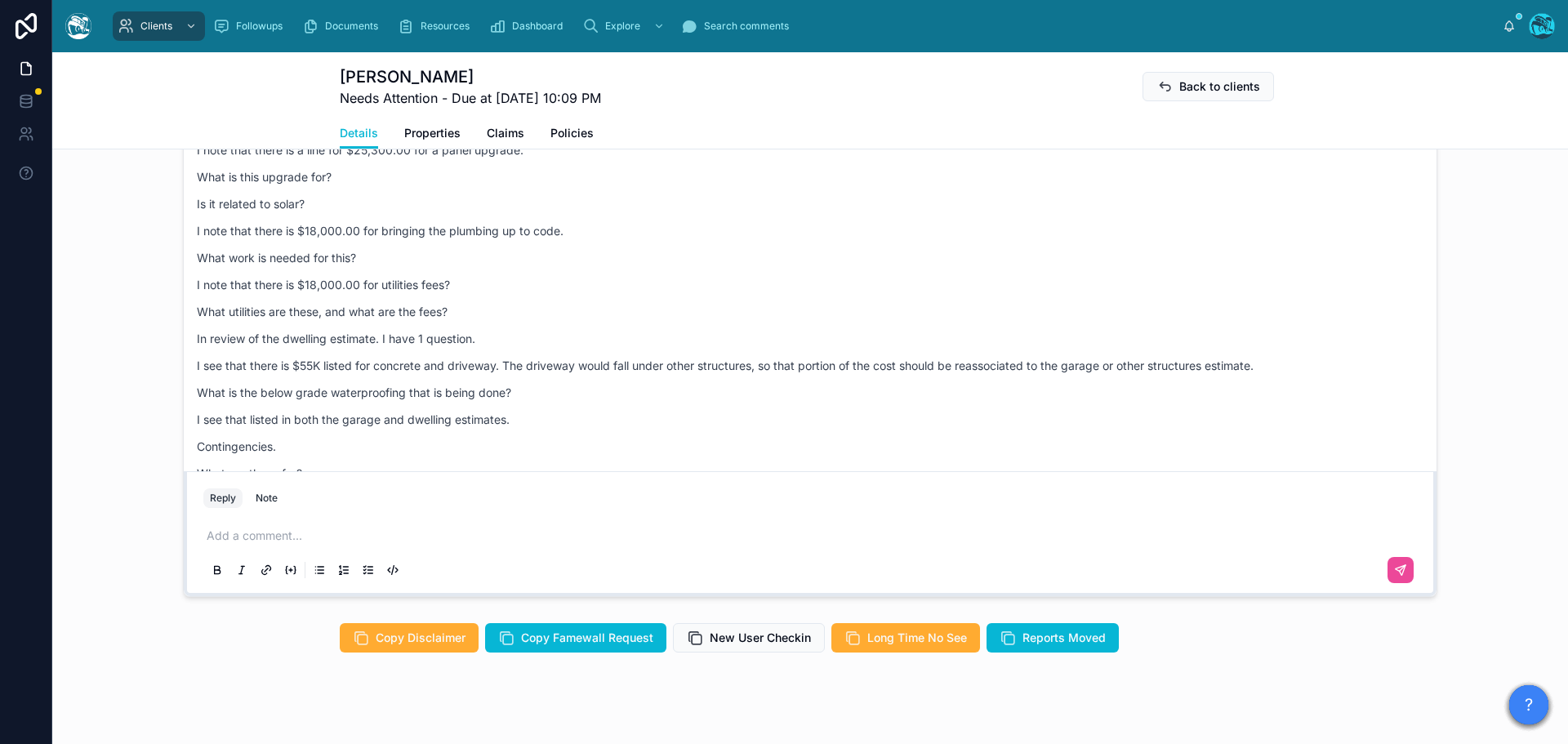
click at [243, 536] on p at bounding box center [813, 535] width 1214 height 16
click at [211, 534] on p at bounding box center [813, 535] width 1214 height 16
drag, startPoint x: 211, startPoint y: 534, endPoint x: 436, endPoint y: 543, distance: 225.2
click at [393, 537] on p at bounding box center [813, 535] width 1214 height 16
click at [247, 538] on p at bounding box center [813, 535] width 1214 height 16
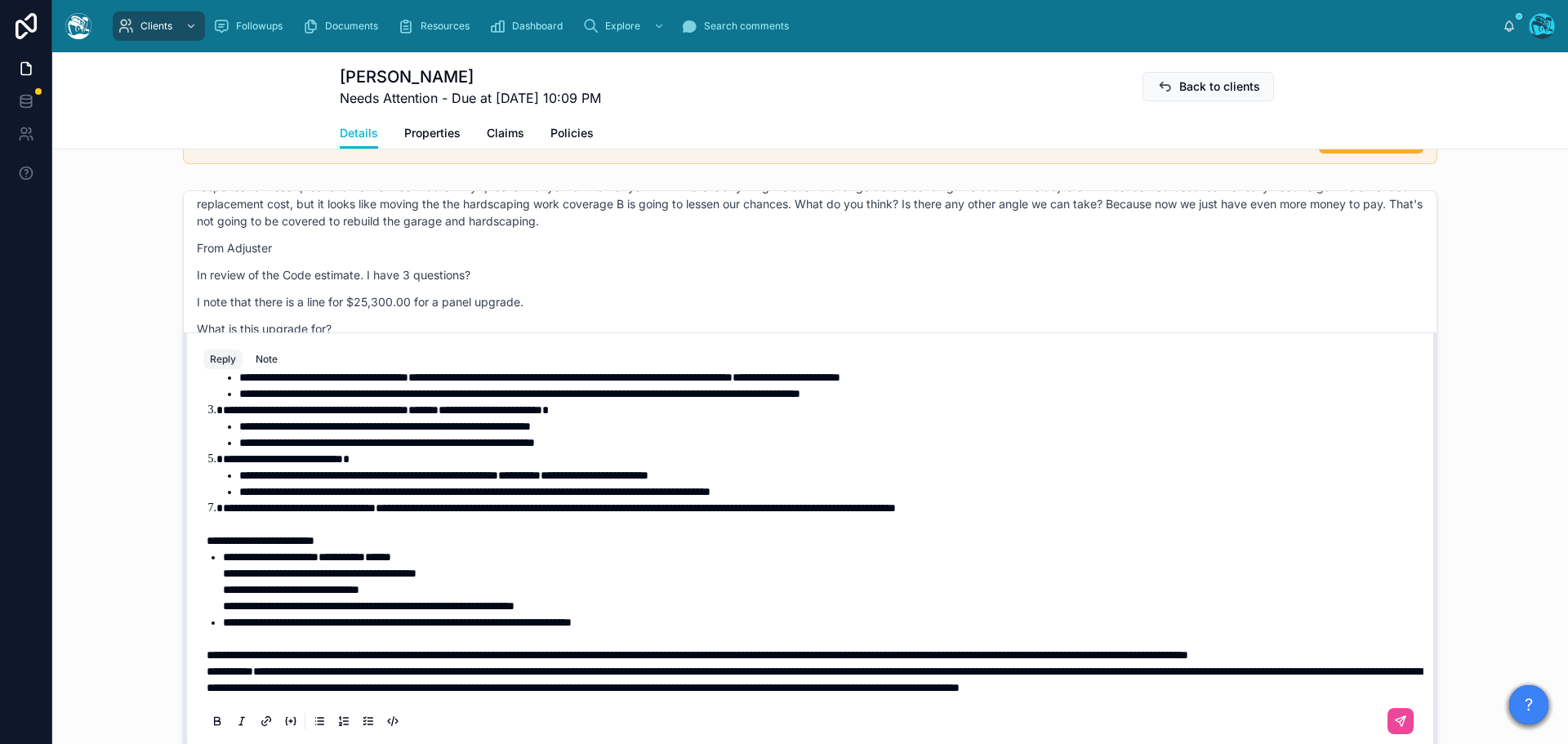
scroll to position [395, 0]
click at [365, 647] on p "**********" at bounding box center [813, 654] width 1214 height 16
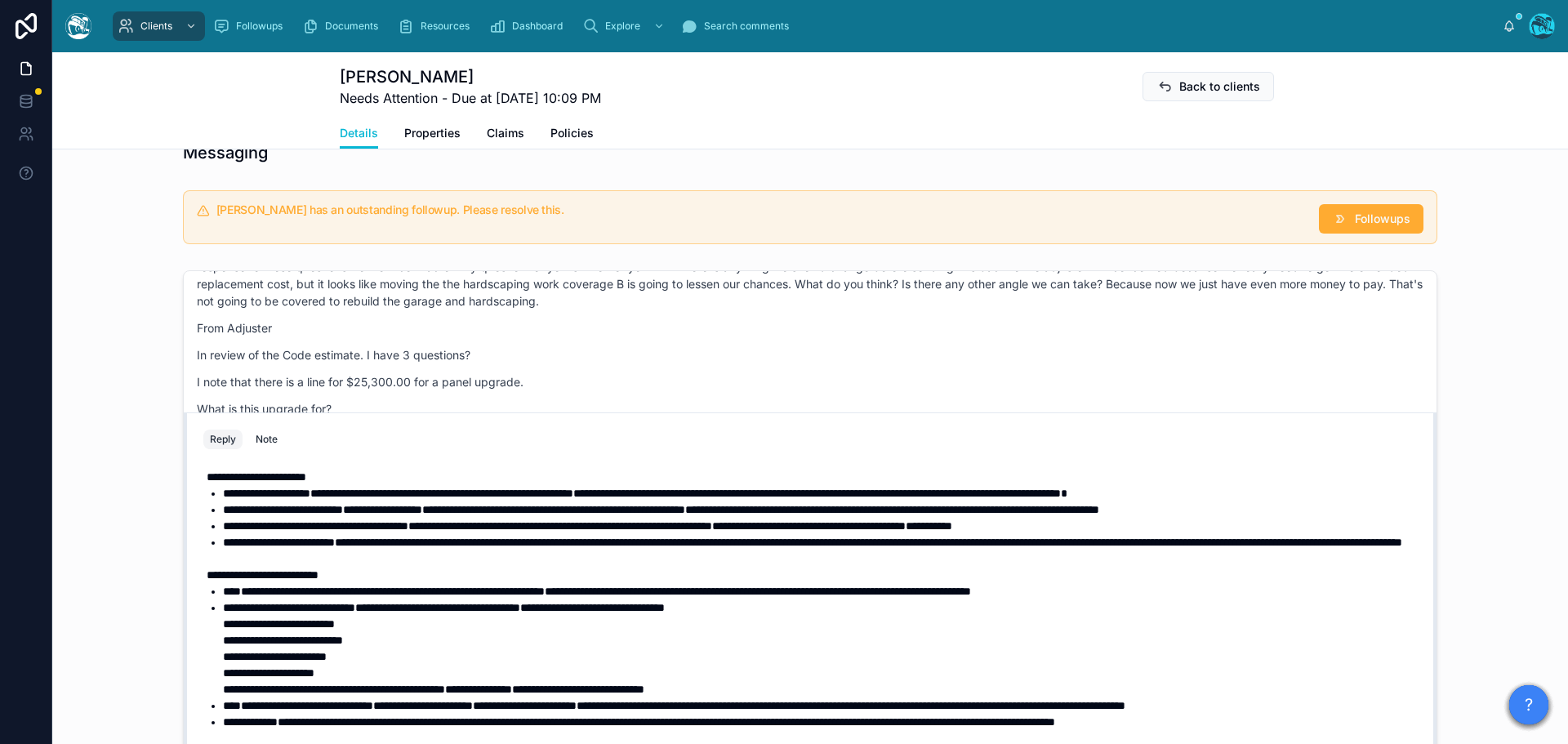
scroll to position [1236, 0]
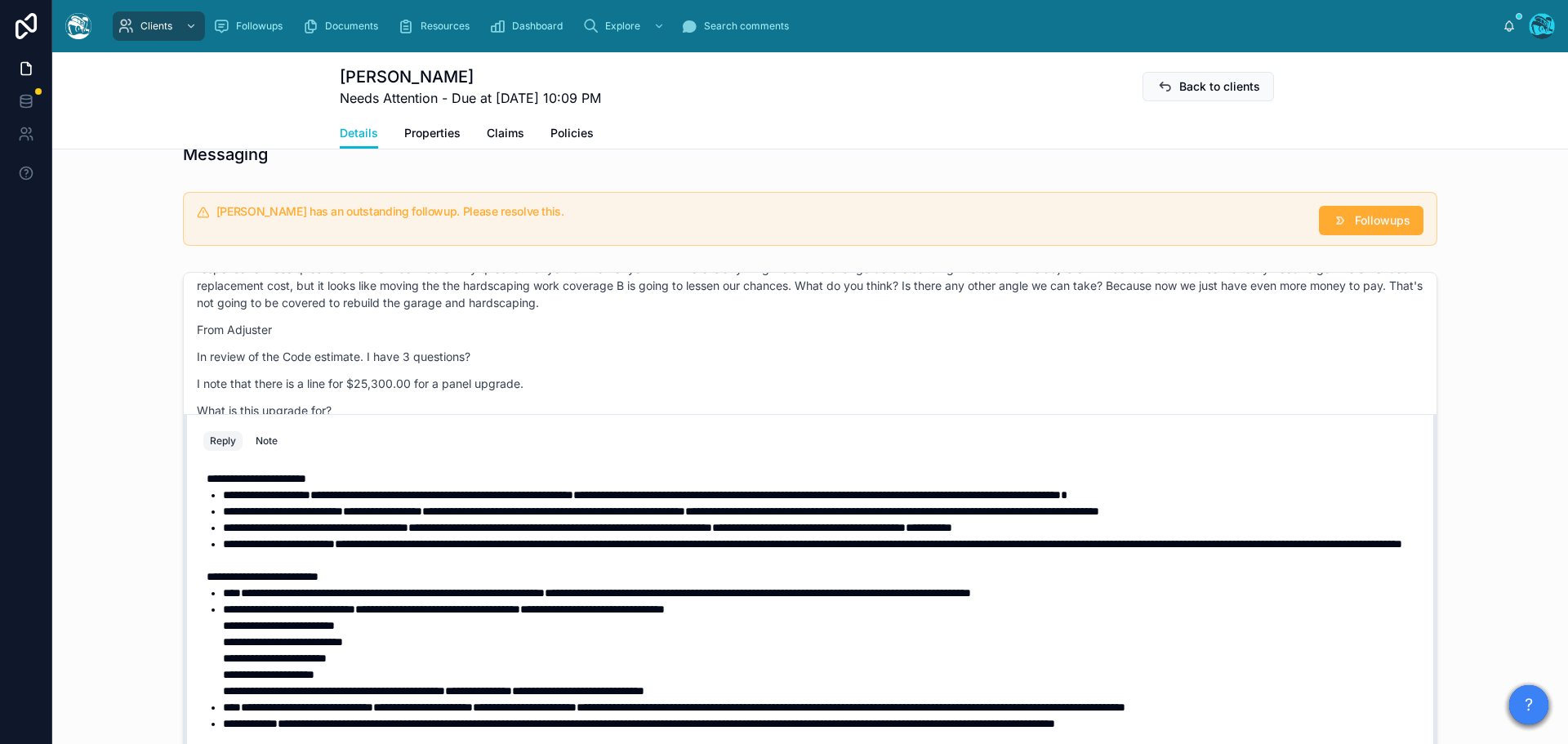
drag, startPoint x: 201, startPoint y: 478, endPoint x: 259, endPoint y: 467, distance: 59.0
click at [206, 478] on span "**********" at bounding box center [256, 478] width 99 height 12
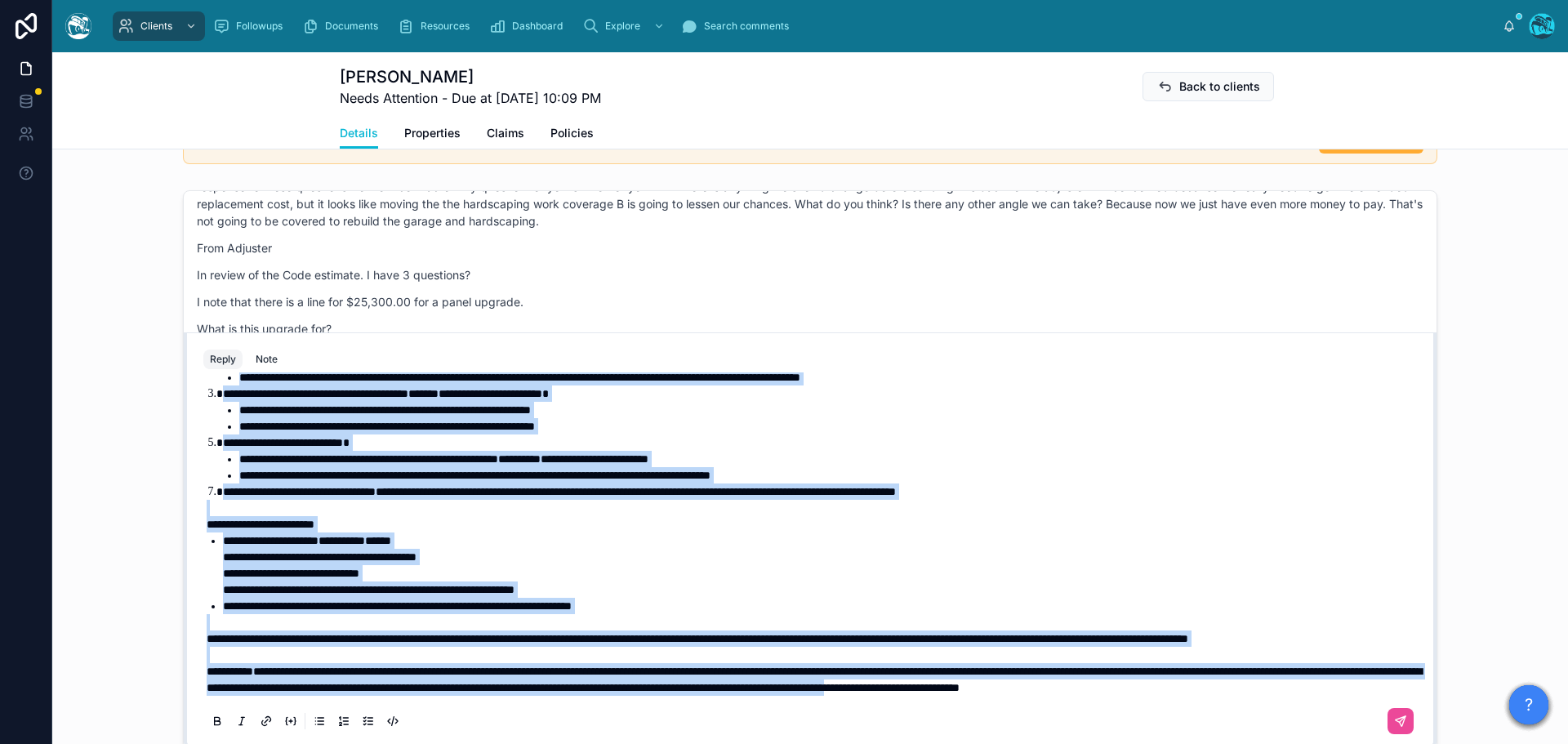
scroll to position [1489, 0]
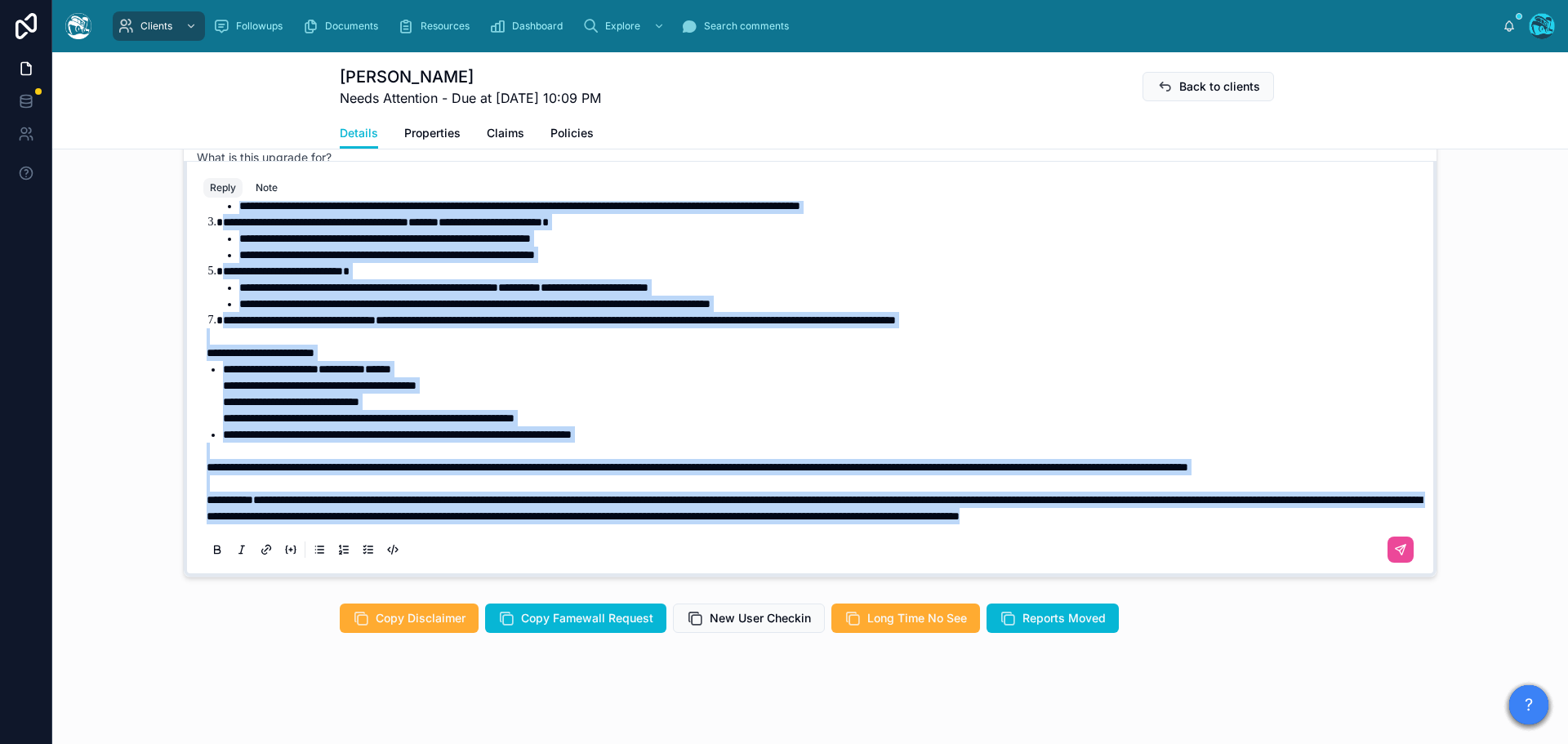
drag, startPoint x: 201, startPoint y: 510, endPoint x: 539, endPoint y: 572, distance: 343.6
click at [539, 572] on div "**********" at bounding box center [810, 386] width 1233 height 372
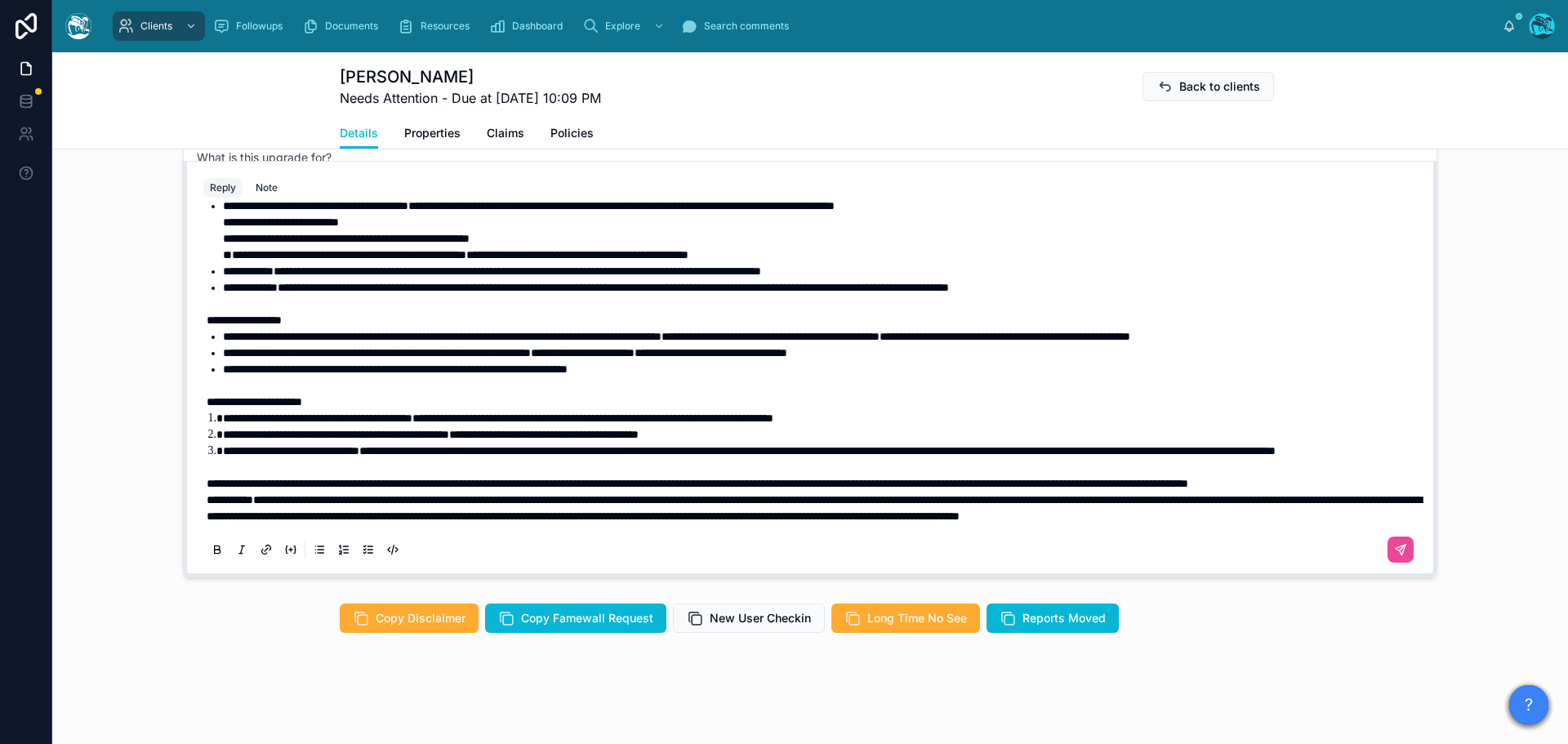
scroll to position [183, 0]
click at [376, 475] on p "**********" at bounding box center [813, 483] width 1214 height 16
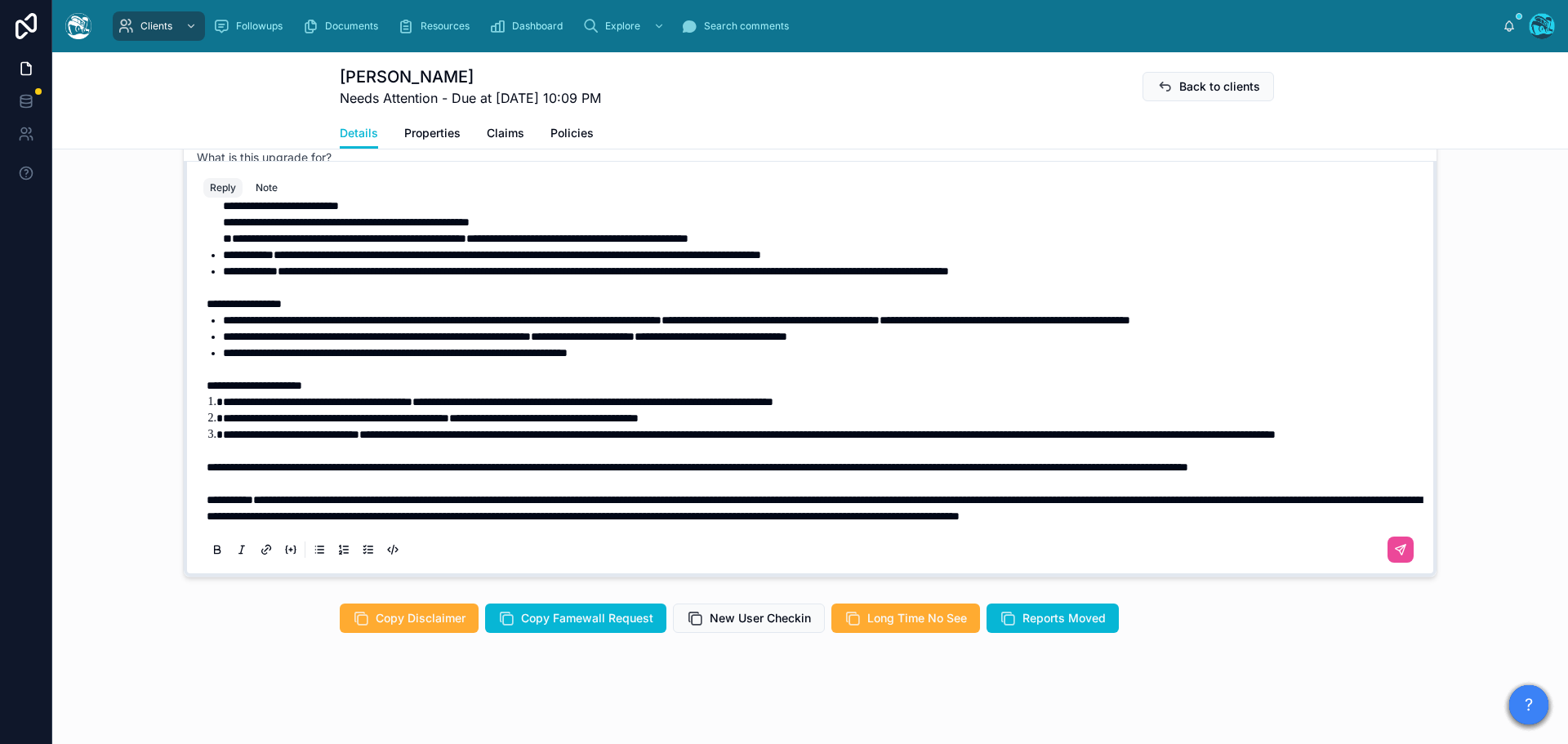
scroll to position [118, 0]
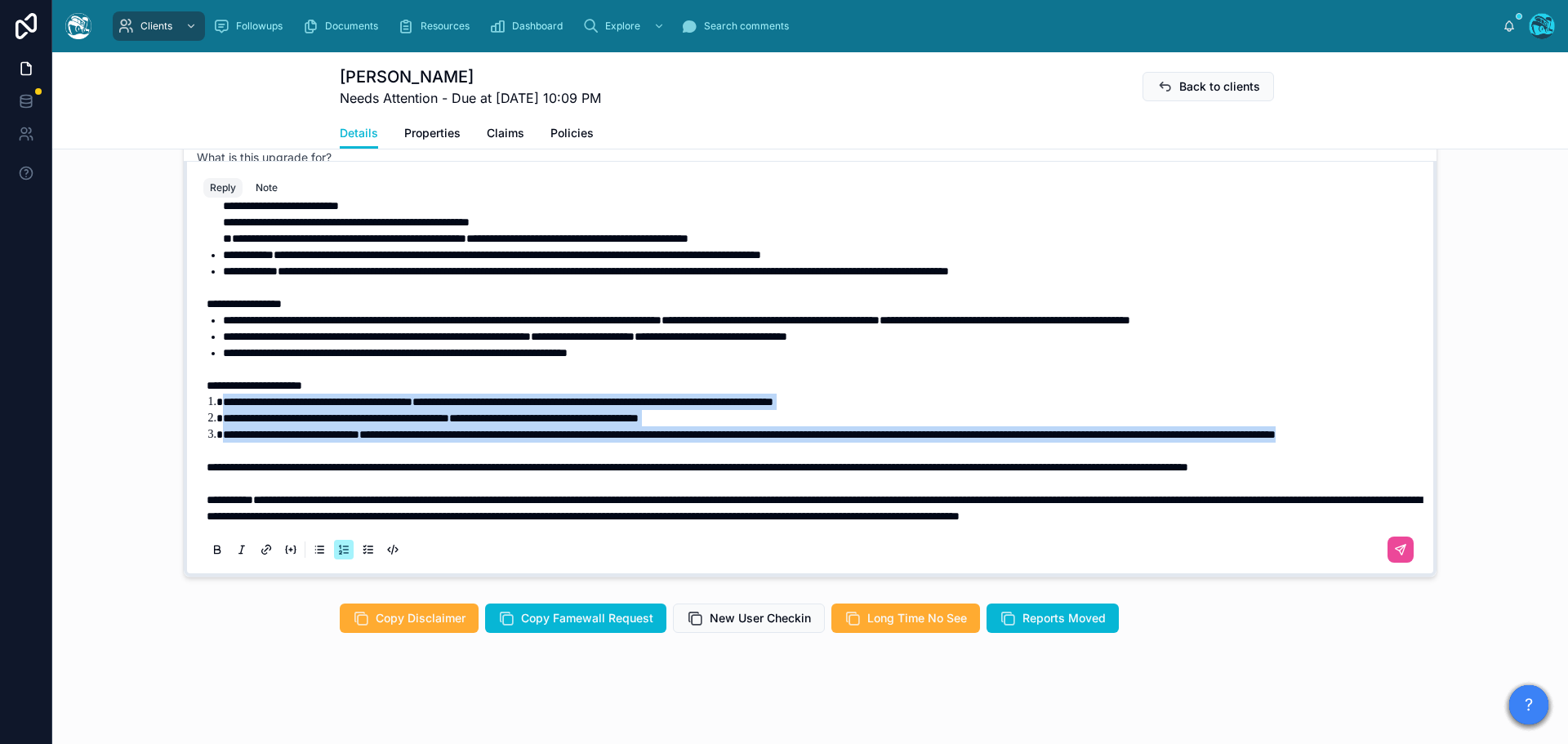
drag, startPoint x: 410, startPoint y: 484, endPoint x: 217, endPoint y: 438, distance: 198.4
click at [217, 438] on ol "**********" at bounding box center [813, 417] width 1214 height 49
click at [211, 545] on icon at bounding box center [218, 550] width 14 height 13
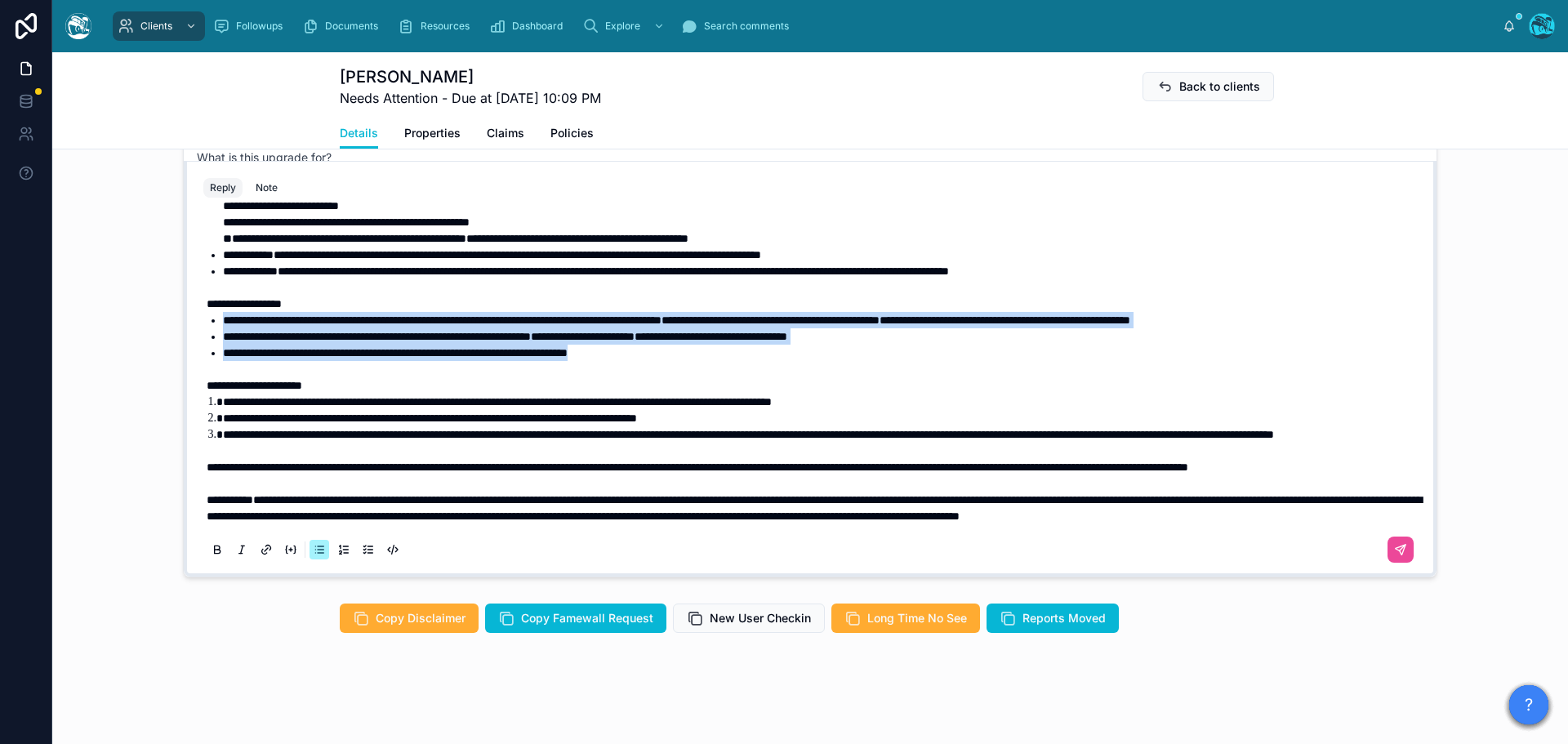
drag, startPoint x: 690, startPoint y: 383, endPoint x: 203, endPoint y: 336, distance: 489.3
click at [206, 336] on ul "**********" at bounding box center [813, 336] width 1214 height 49
click at [211, 547] on icon at bounding box center [218, 550] width 14 height 13
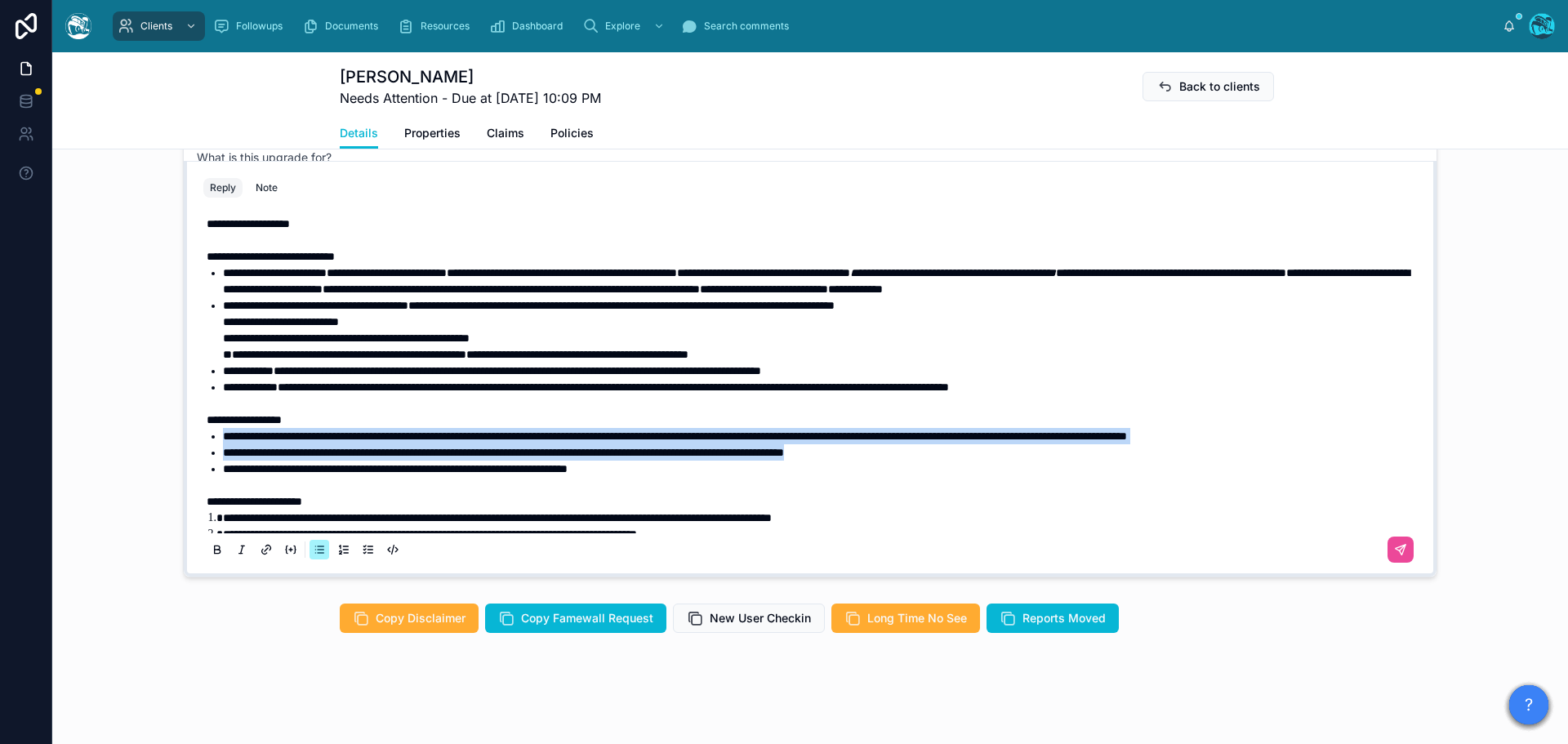
scroll to position [0, 0]
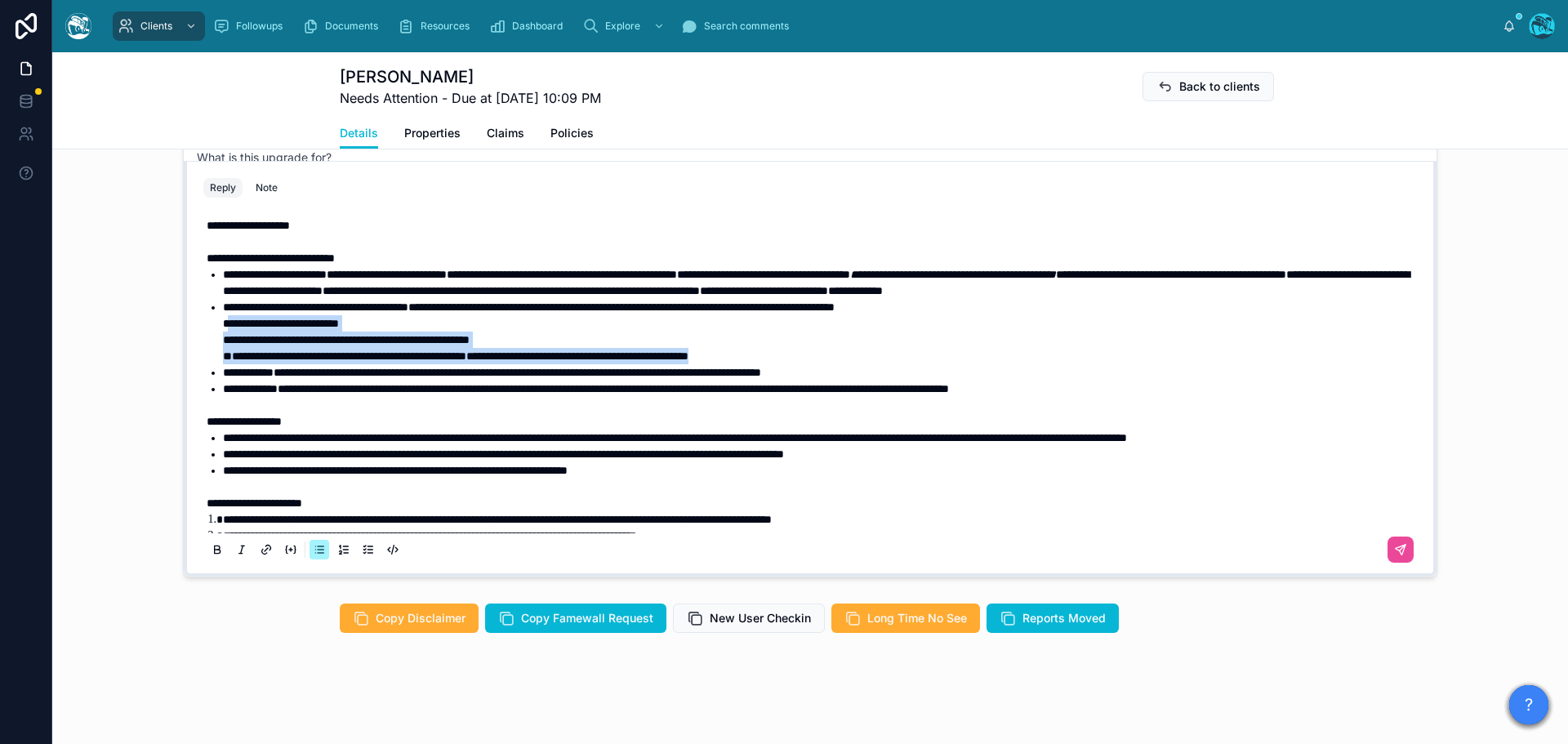
drag, startPoint x: 844, startPoint y: 370, endPoint x: 222, endPoint y: 339, distance: 622.8
click at [223, 339] on li "**********" at bounding box center [822, 332] width 1198 height 66
click at [211, 550] on icon at bounding box center [218, 550] width 14 height 13
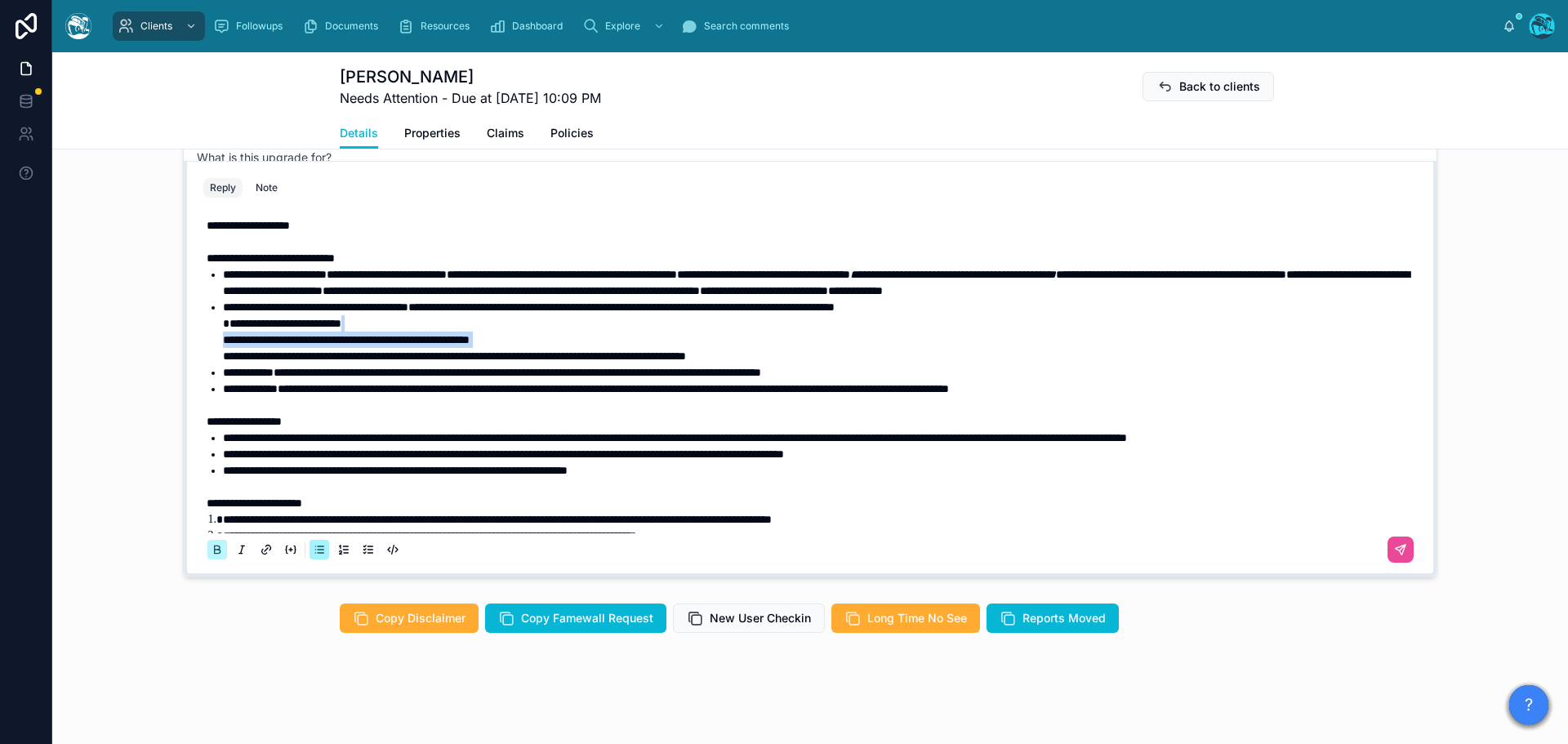
click at [211, 550] on icon at bounding box center [218, 550] width 14 height 13
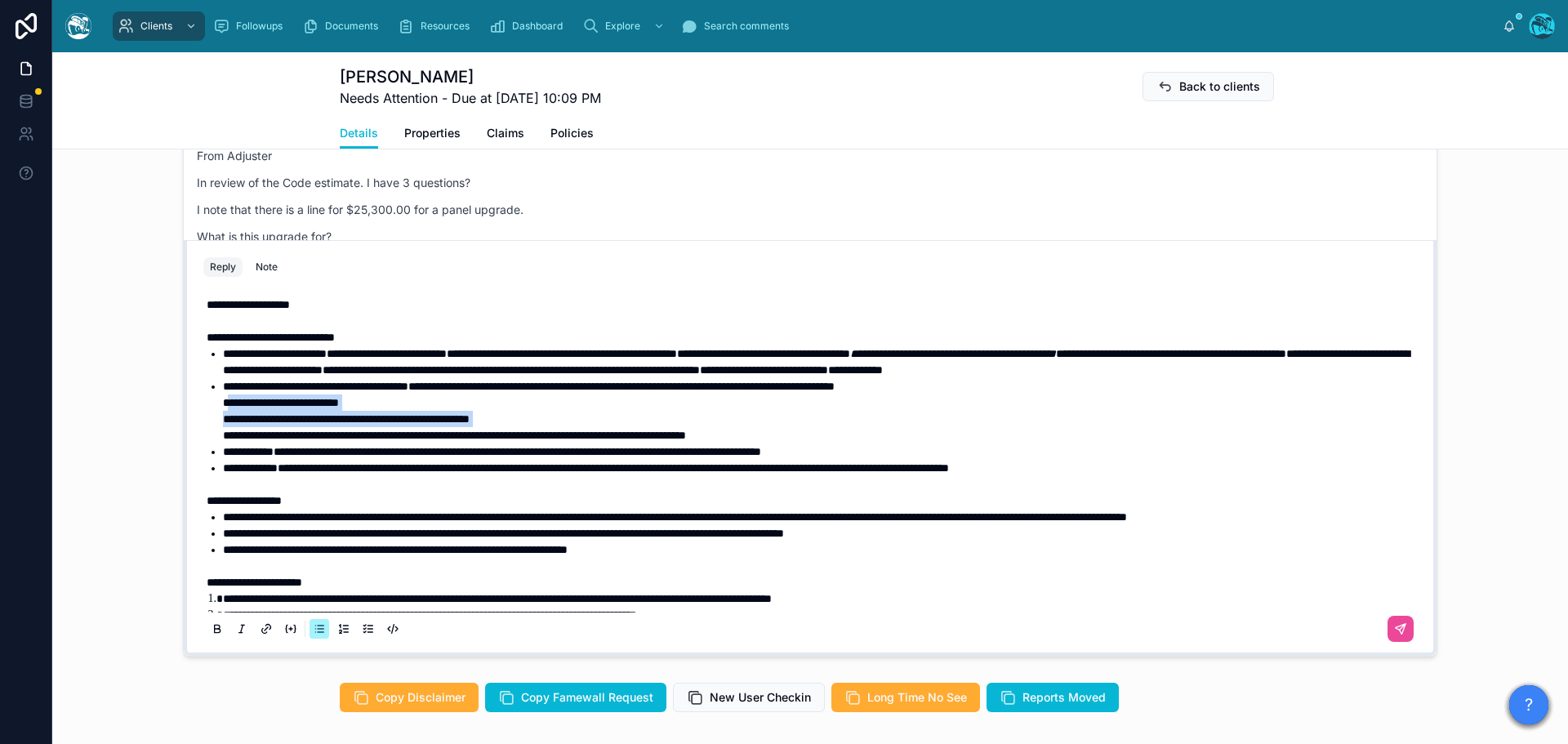
scroll to position [1407, 0]
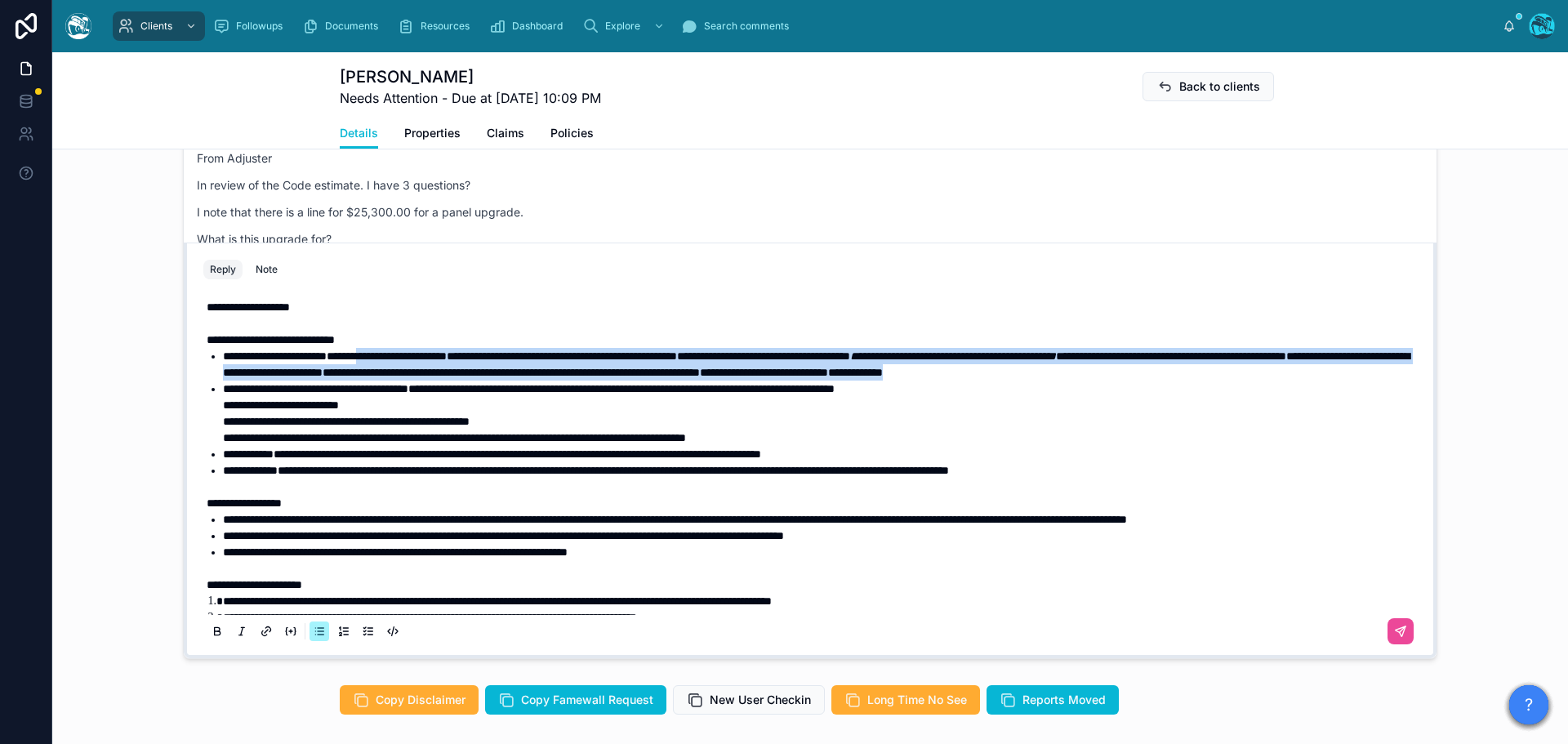
drag, startPoint x: 309, startPoint y: 386, endPoint x: 402, endPoint y: 359, distance: 96.8
click at [402, 359] on li "**********" at bounding box center [822, 364] width 1198 height 33
click at [214, 629] on icon at bounding box center [218, 632] width 14 height 13
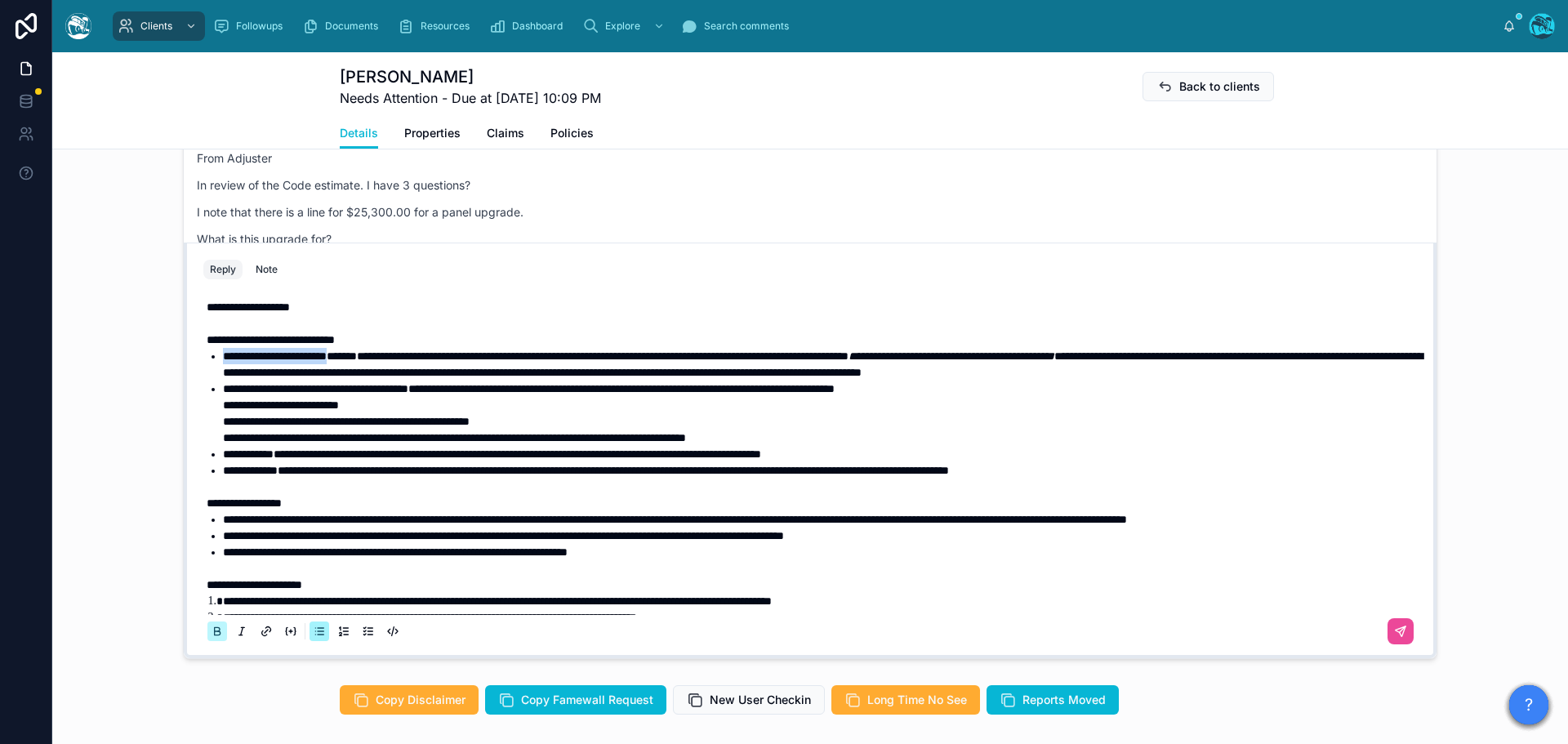
click at [215, 629] on icon at bounding box center [217, 629] width 5 height 4
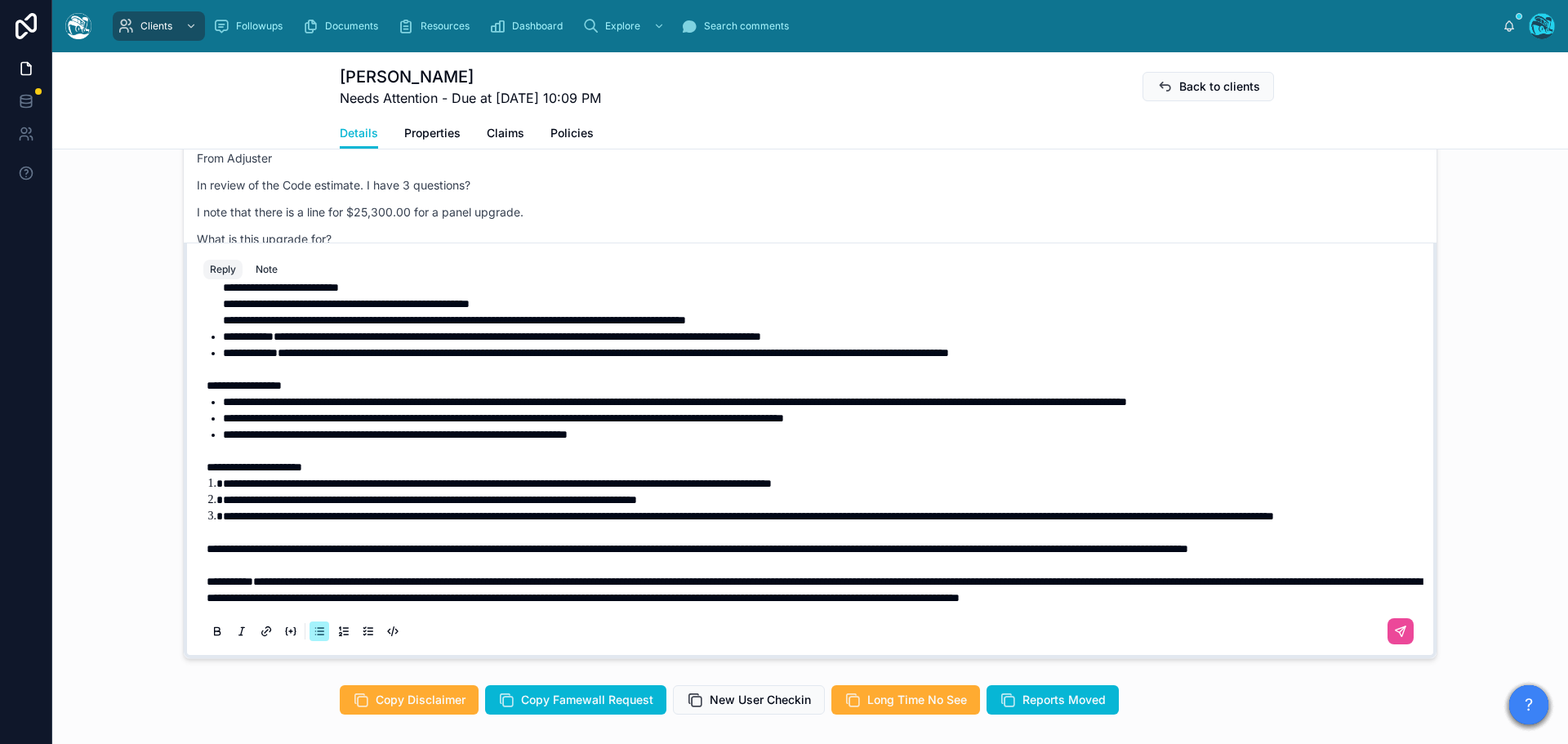
scroll to position [199, 0]
click at [1394, 631] on icon at bounding box center [1401, 632] width 14 height 13
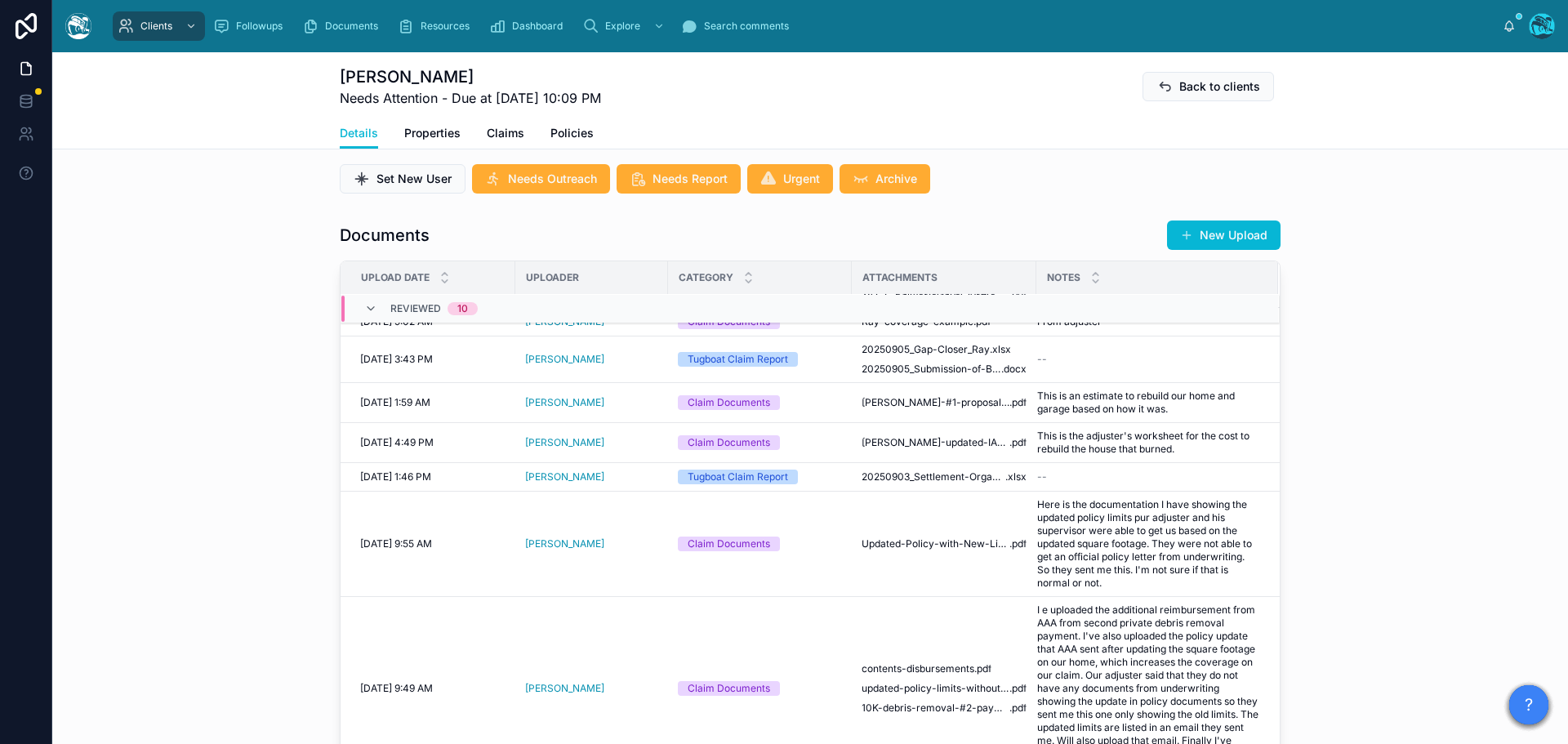
scroll to position [485, 0]
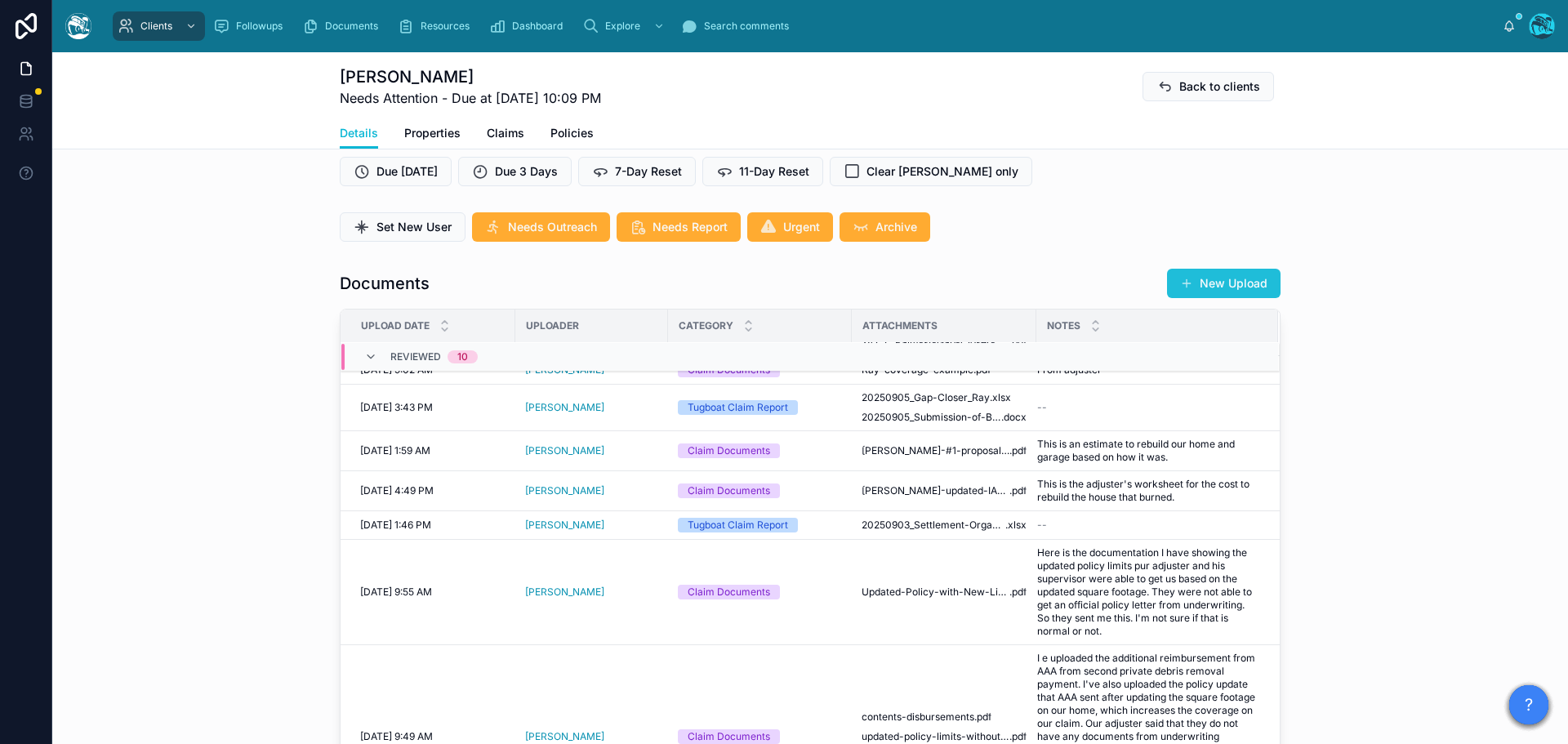
click at [1215, 282] on button "New Upload" at bounding box center [1224, 283] width 114 height 29
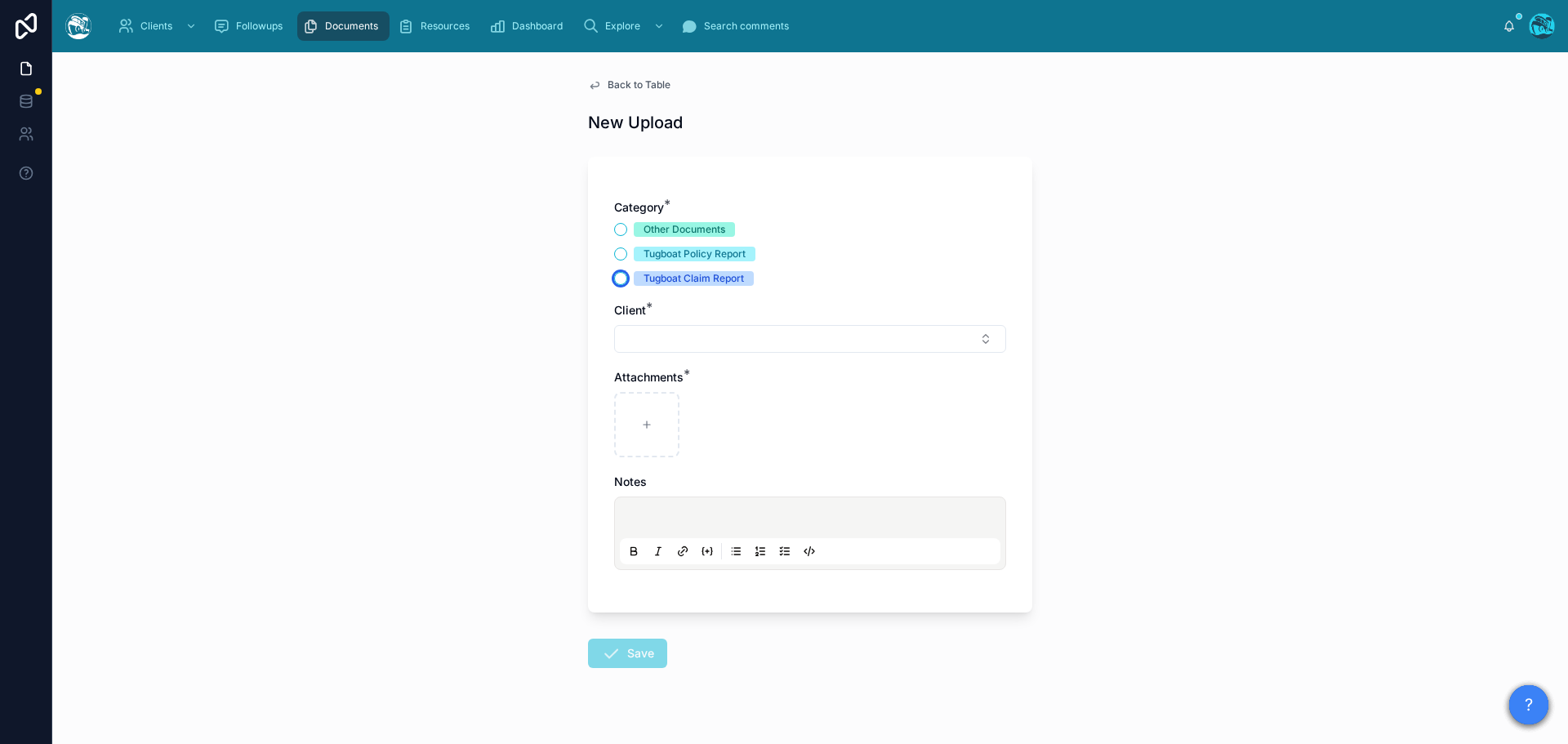
click at [614, 280] on button "Tugboat Claim Report" at bounding box center [621, 279] width 14 height 13
click at [633, 336] on button "Select Button" at bounding box center [810, 338] width 392 height 28
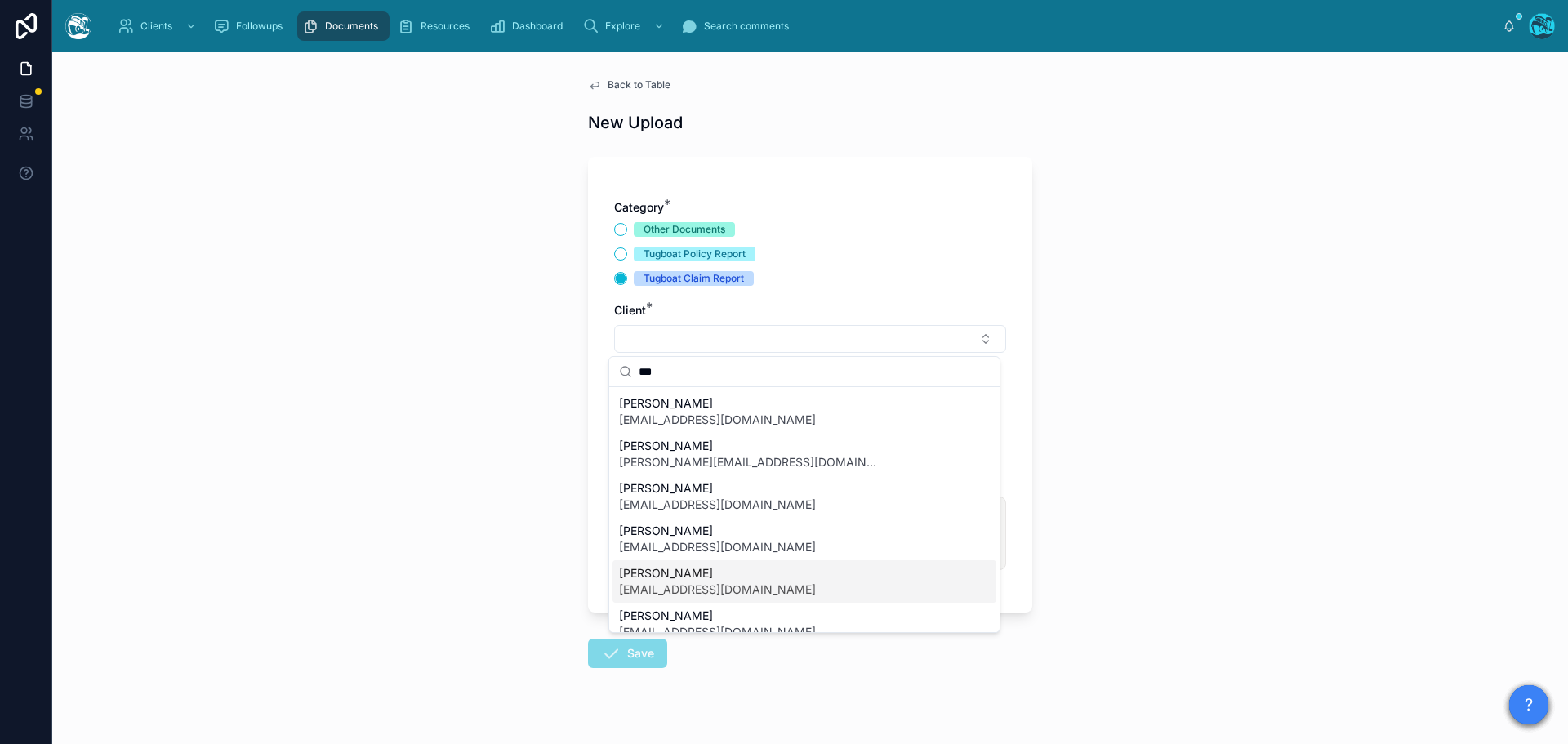
type input "***"
click at [644, 575] on span "Jamie Ray" at bounding box center [717, 572] width 197 height 16
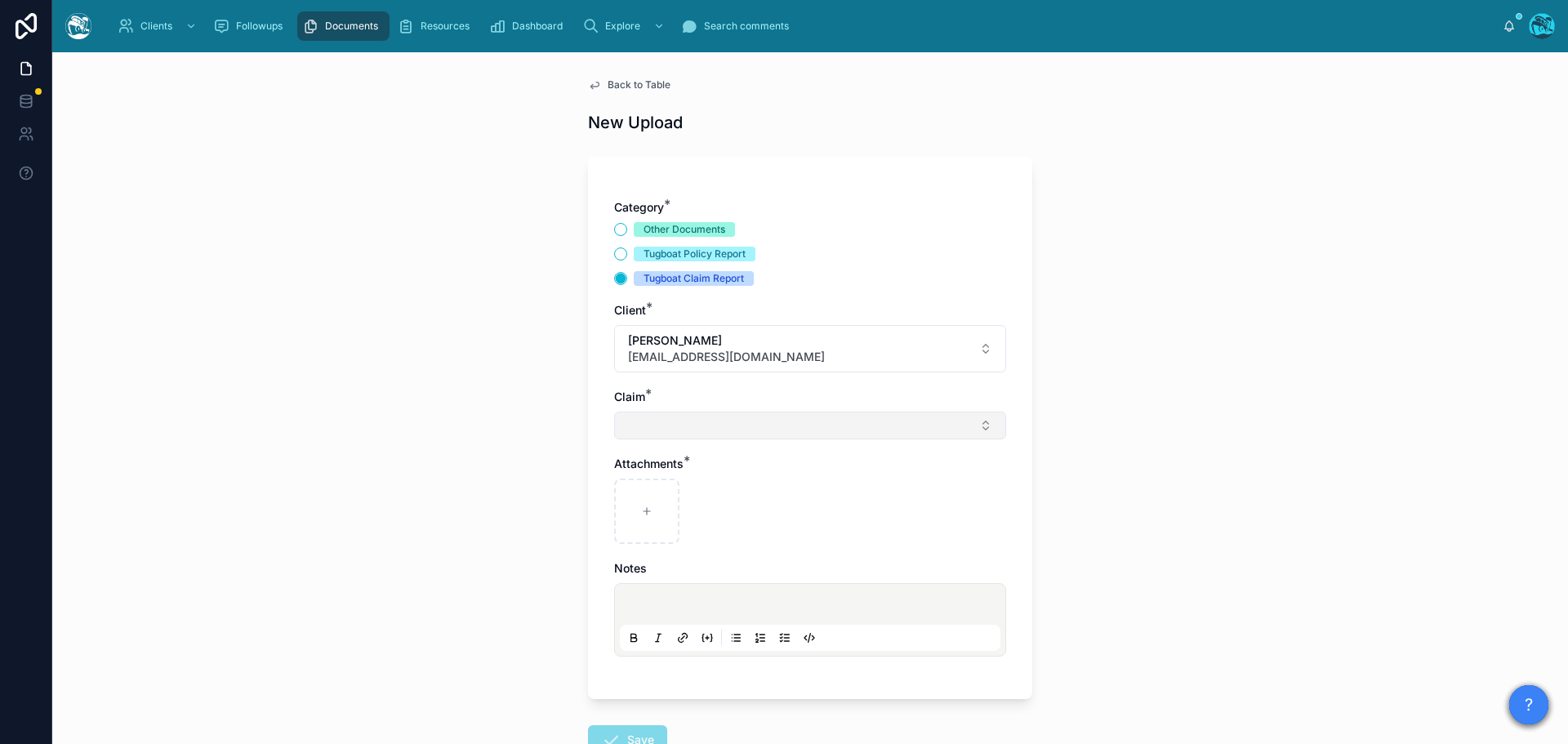
click at [640, 430] on button "Select Button" at bounding box center [810, 425] width 392 height 28
click at [639, 490] on span "Eaton Fire" at bounding box center [677, 490] width 117 height 16
click at [641, 510] on icon at bounding box center [647, 515] width 12 height 12
type input "**********"
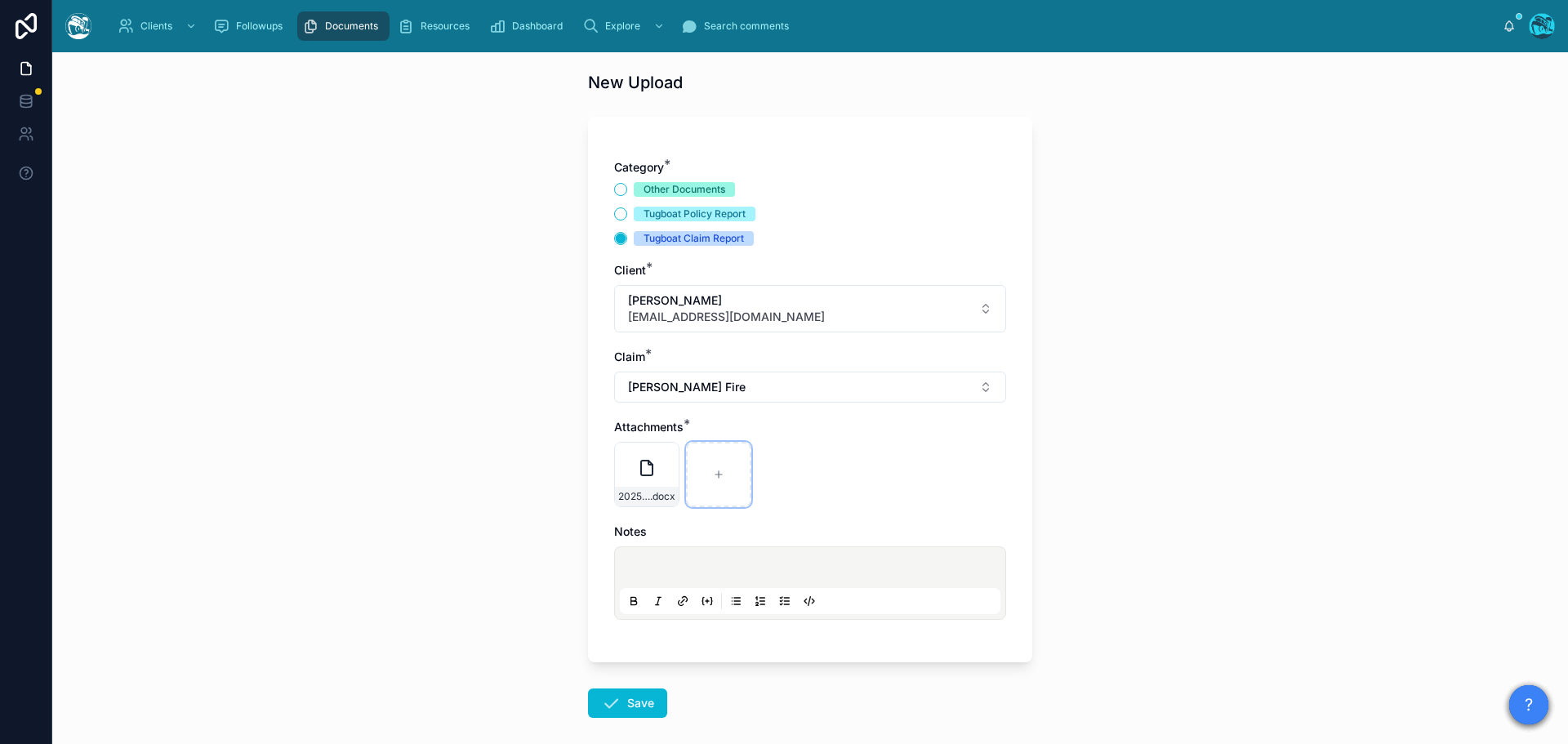
scroll to position [119, 0]
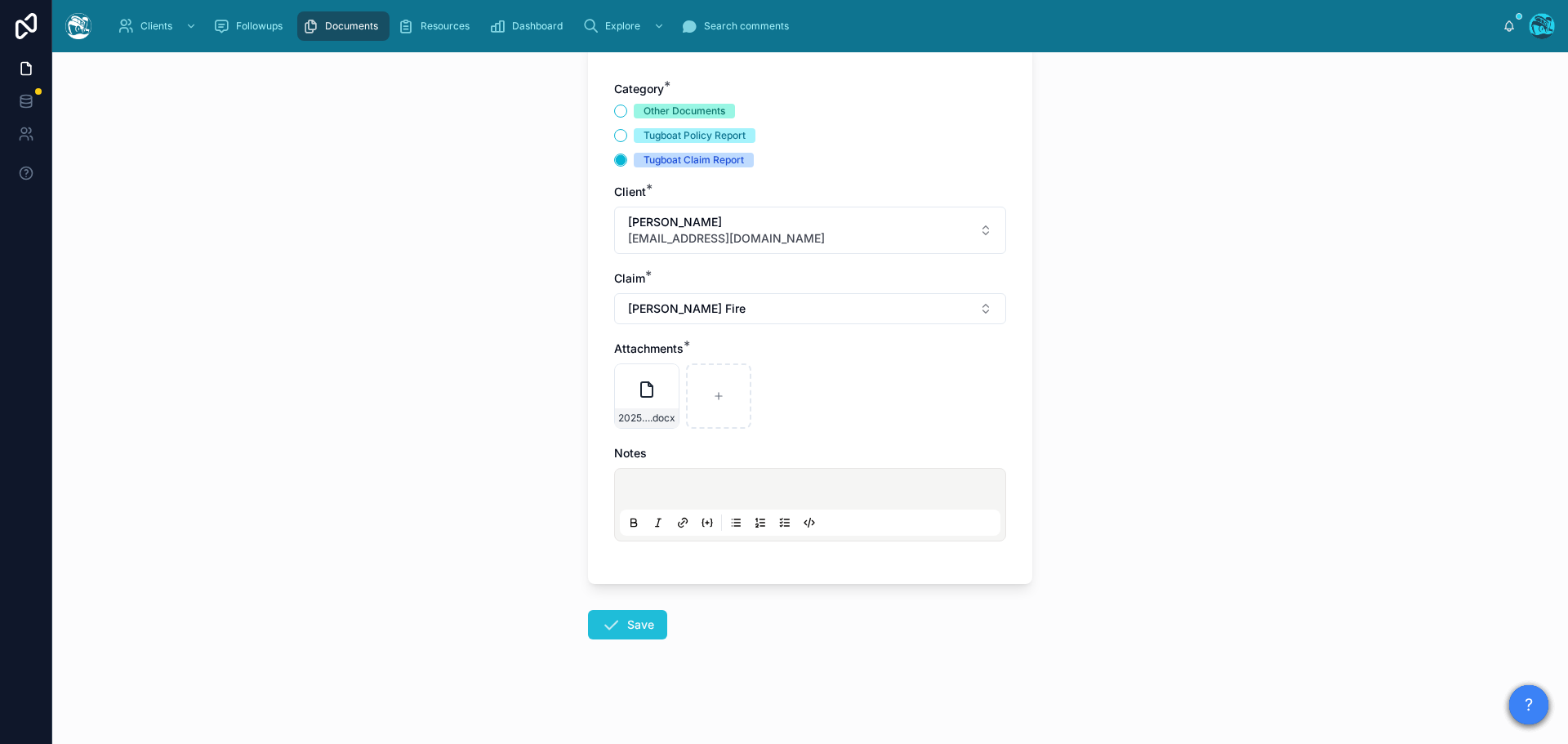
click at [630, 627] on button "Save" at bounding box center [628, 624] width 79 height 29
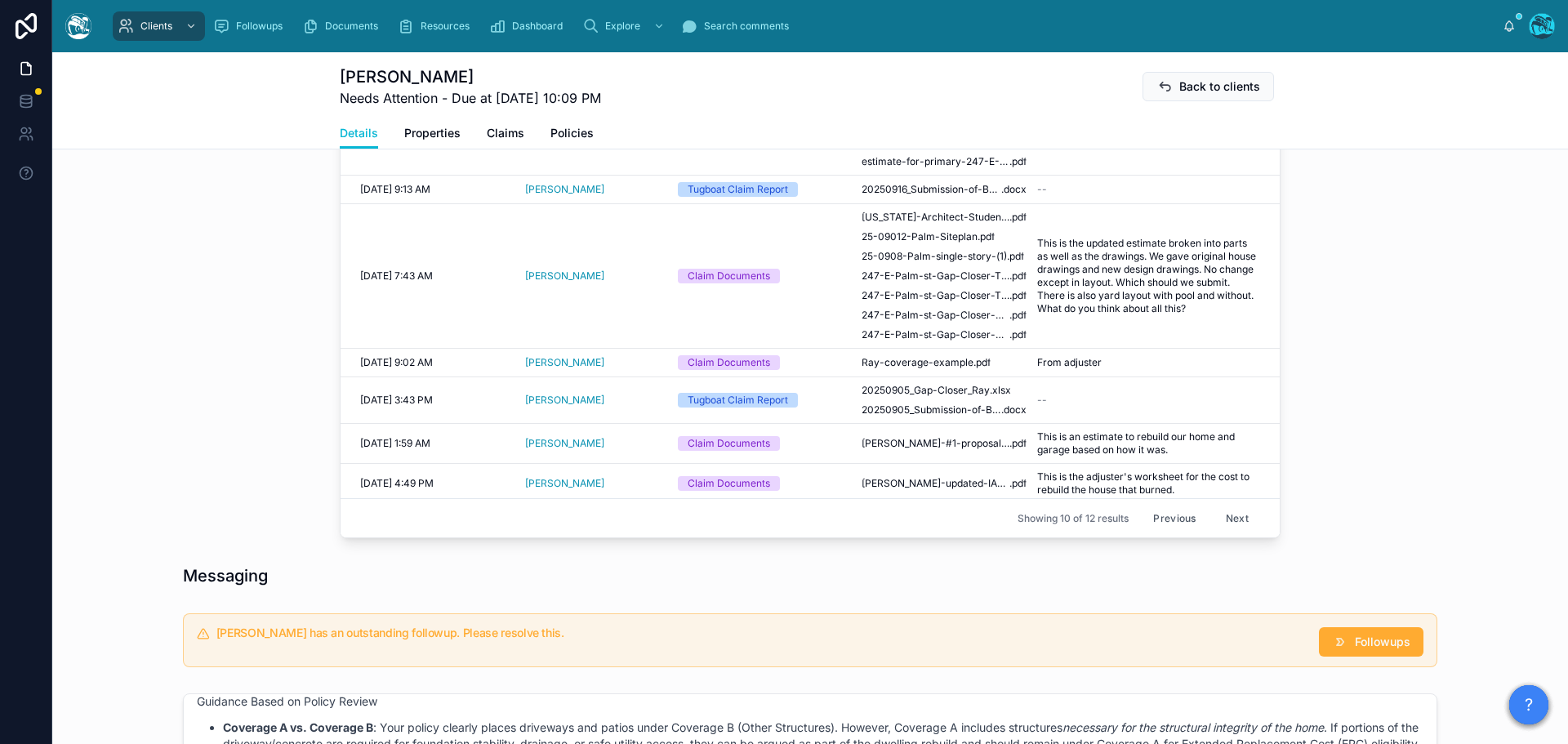
scroll to position [935, 0]
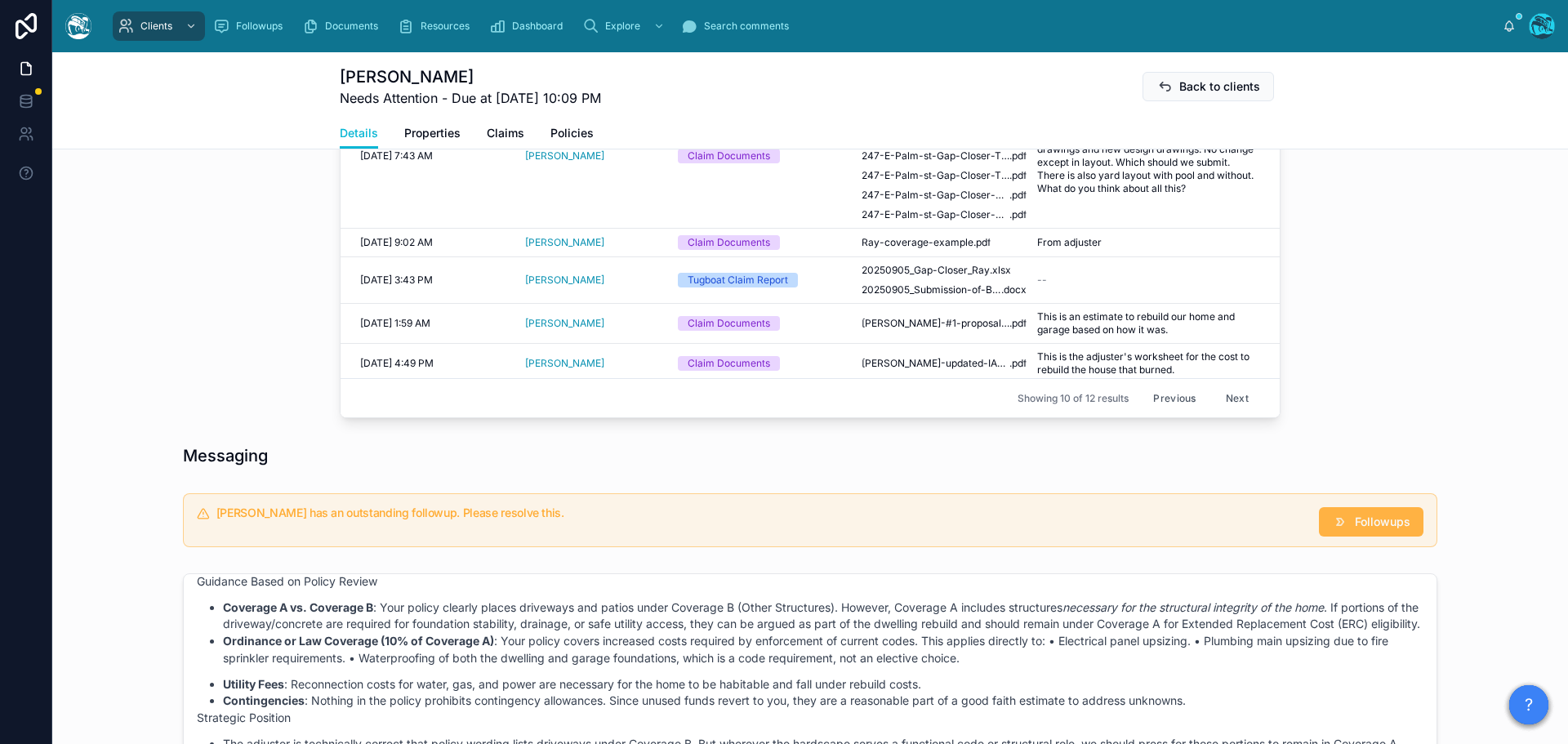
click at [1355, 516] on span "Followups" at bounding box center [1383, 521] width 56 height 16
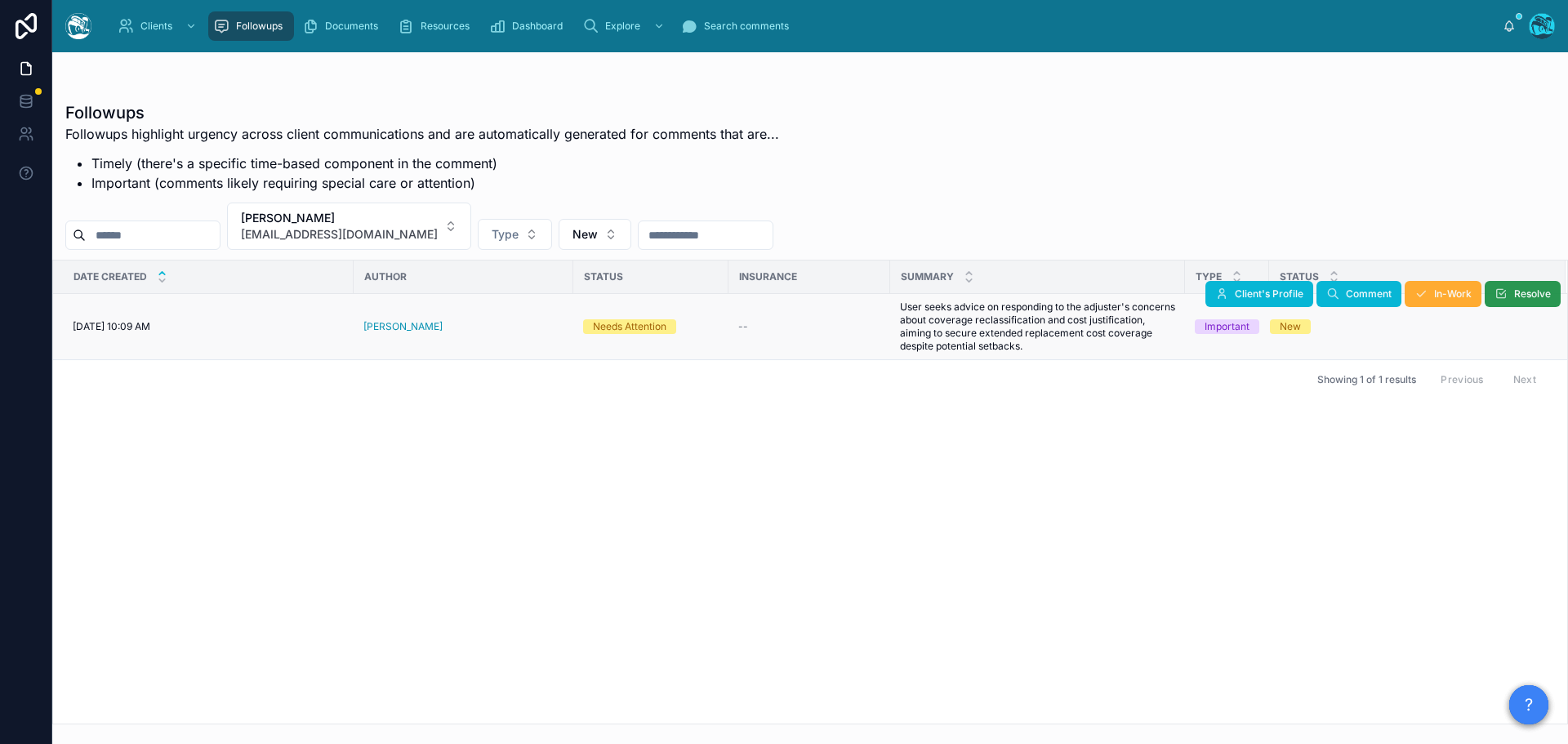
click at [1513, 291] on button "Resolve" at bounding box center [1523, 293] width 76 height 26
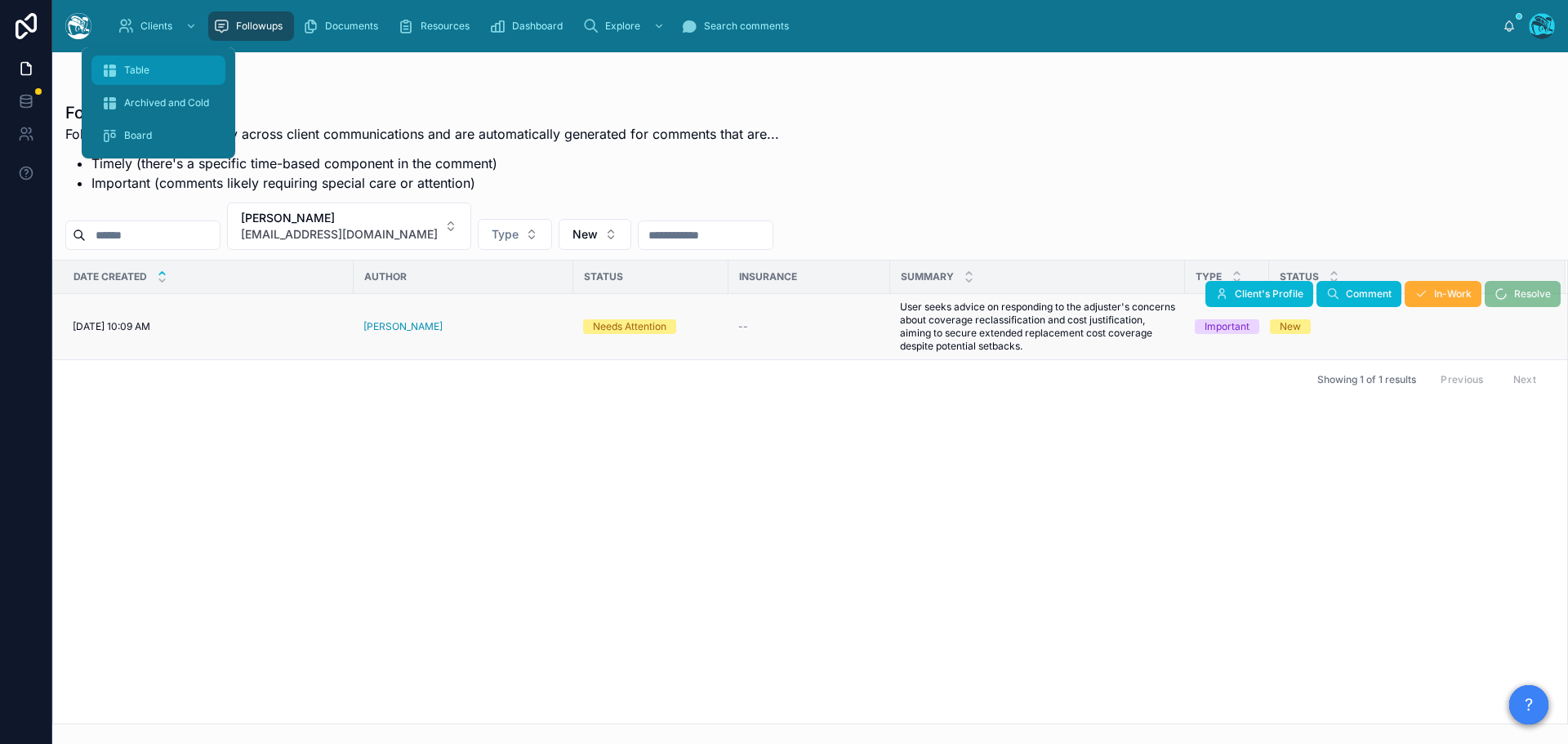
click at [137, 75] on span "Table" at bounding box center [137, 70] width 25 height 13
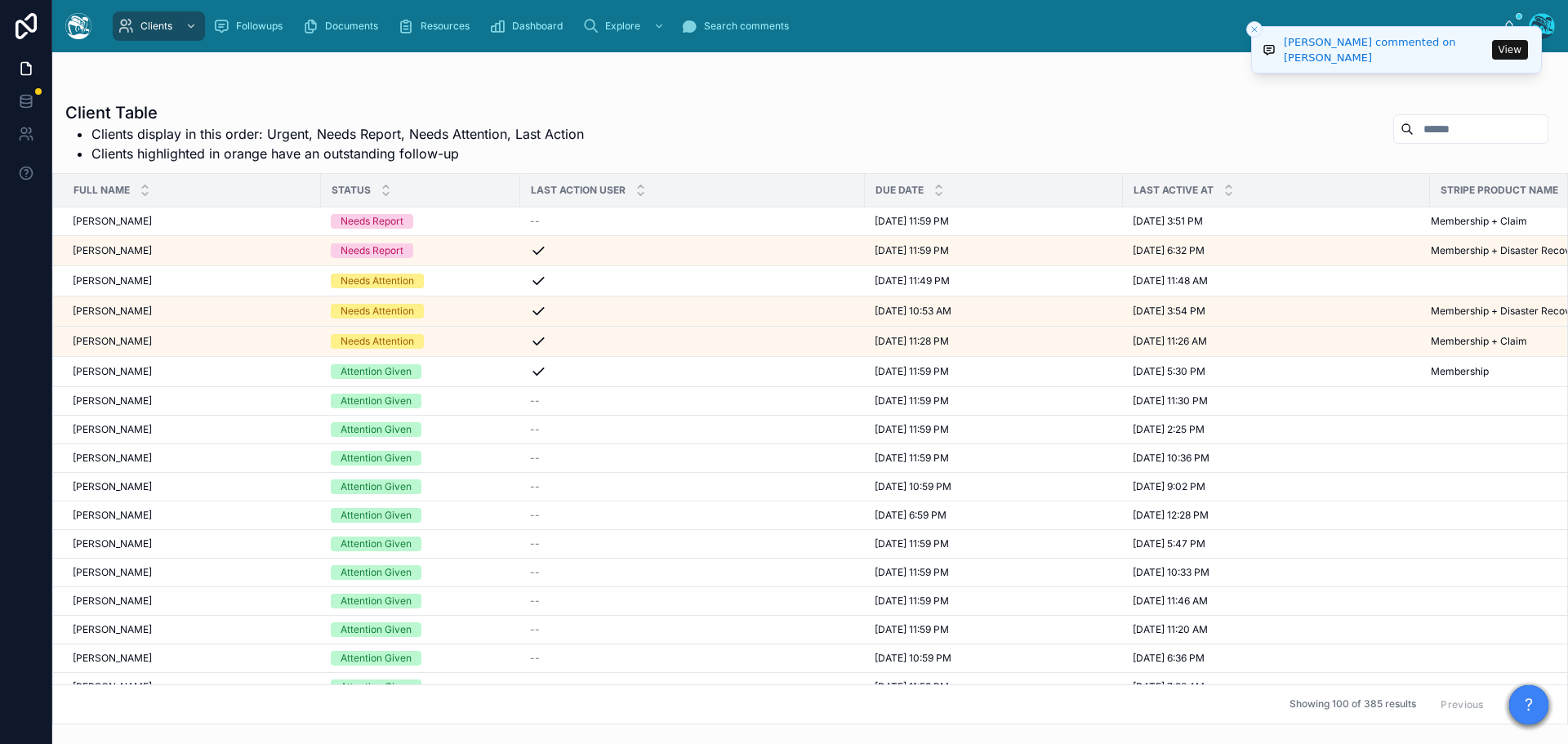
click at [1514, 48] on button "View" at bounding box center [1510, 50] width 36 height 19
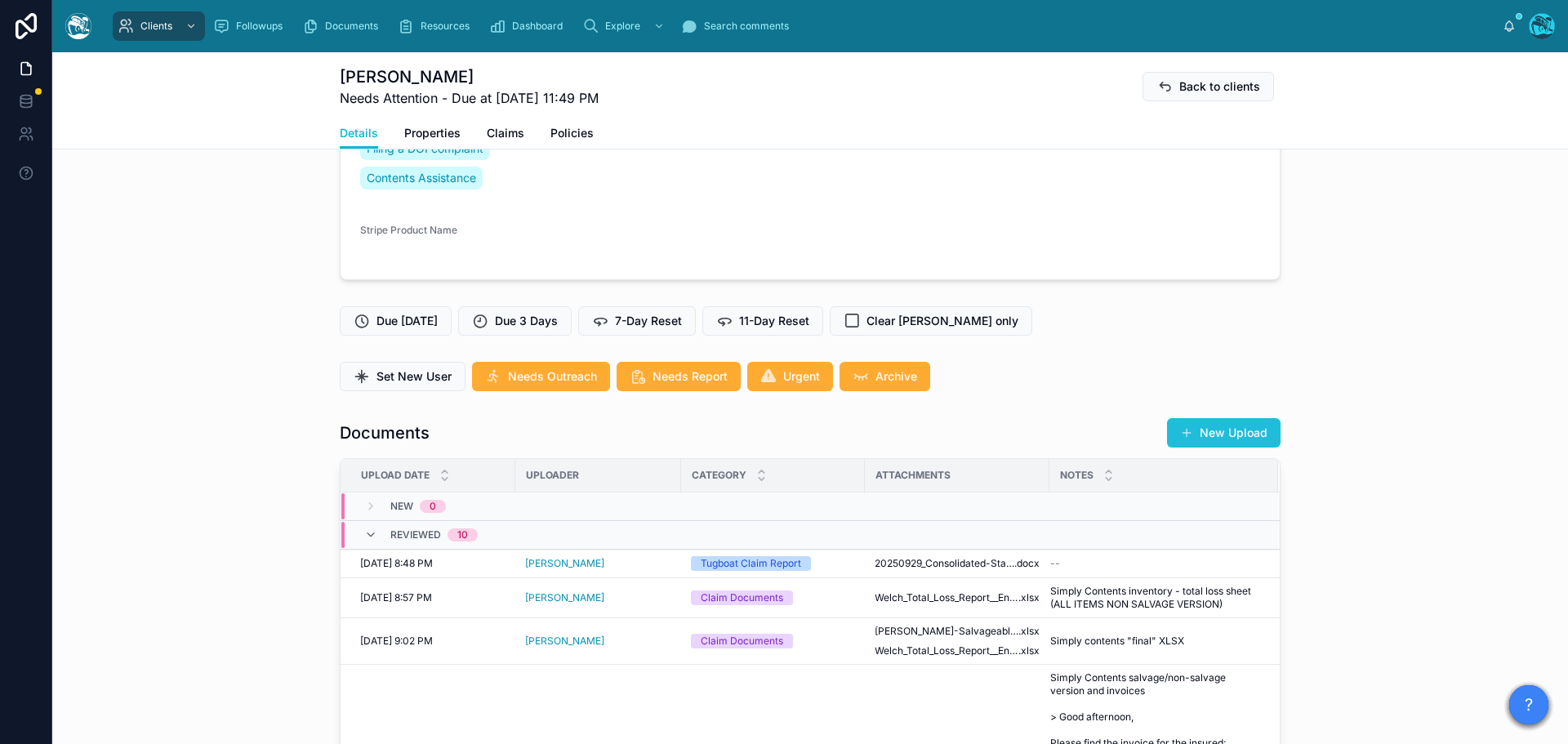
scroll to position [409, 0]
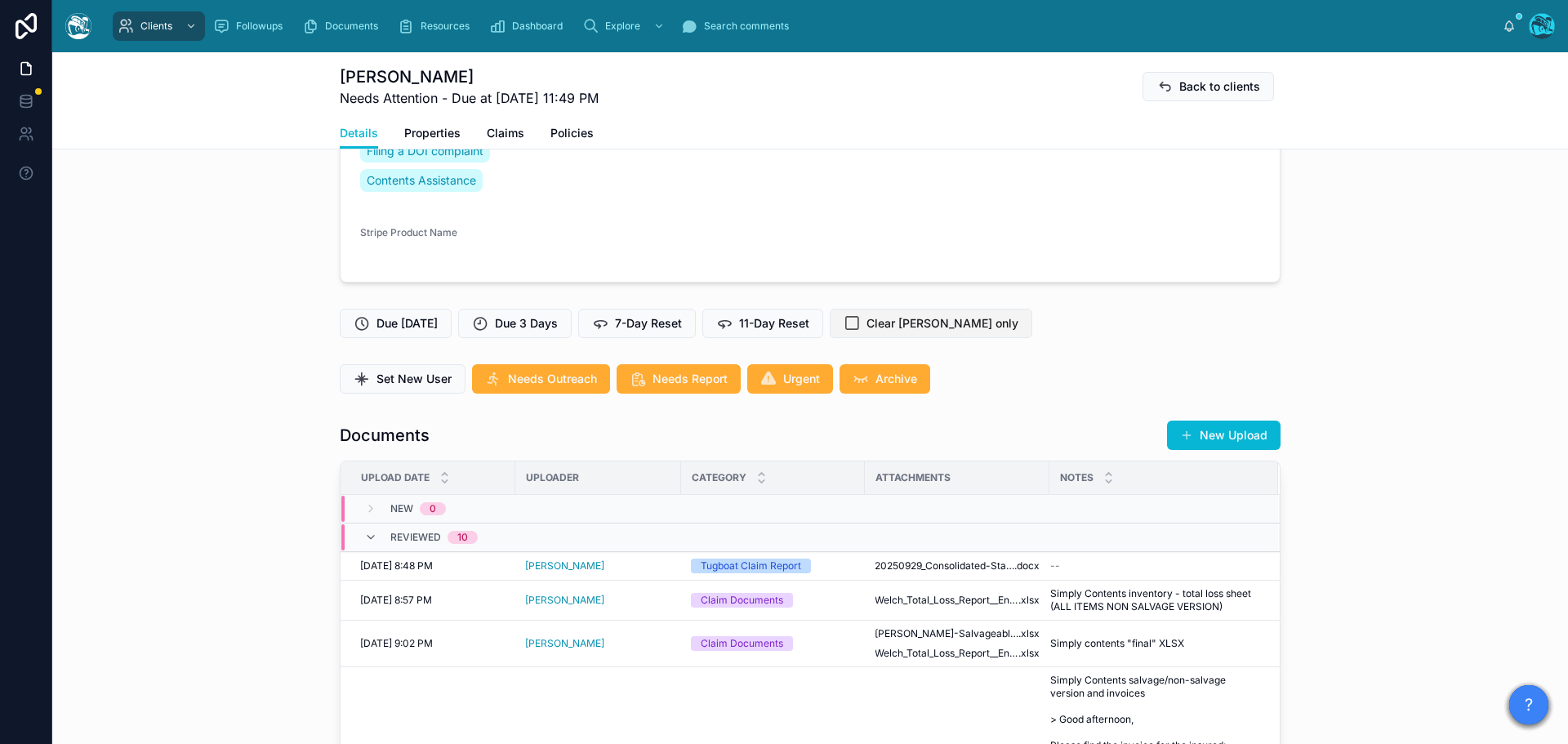
click at [906, 321] on span "Clear [PERSON_NAME] only" at bounding box center [943, 323] width 152 height 16
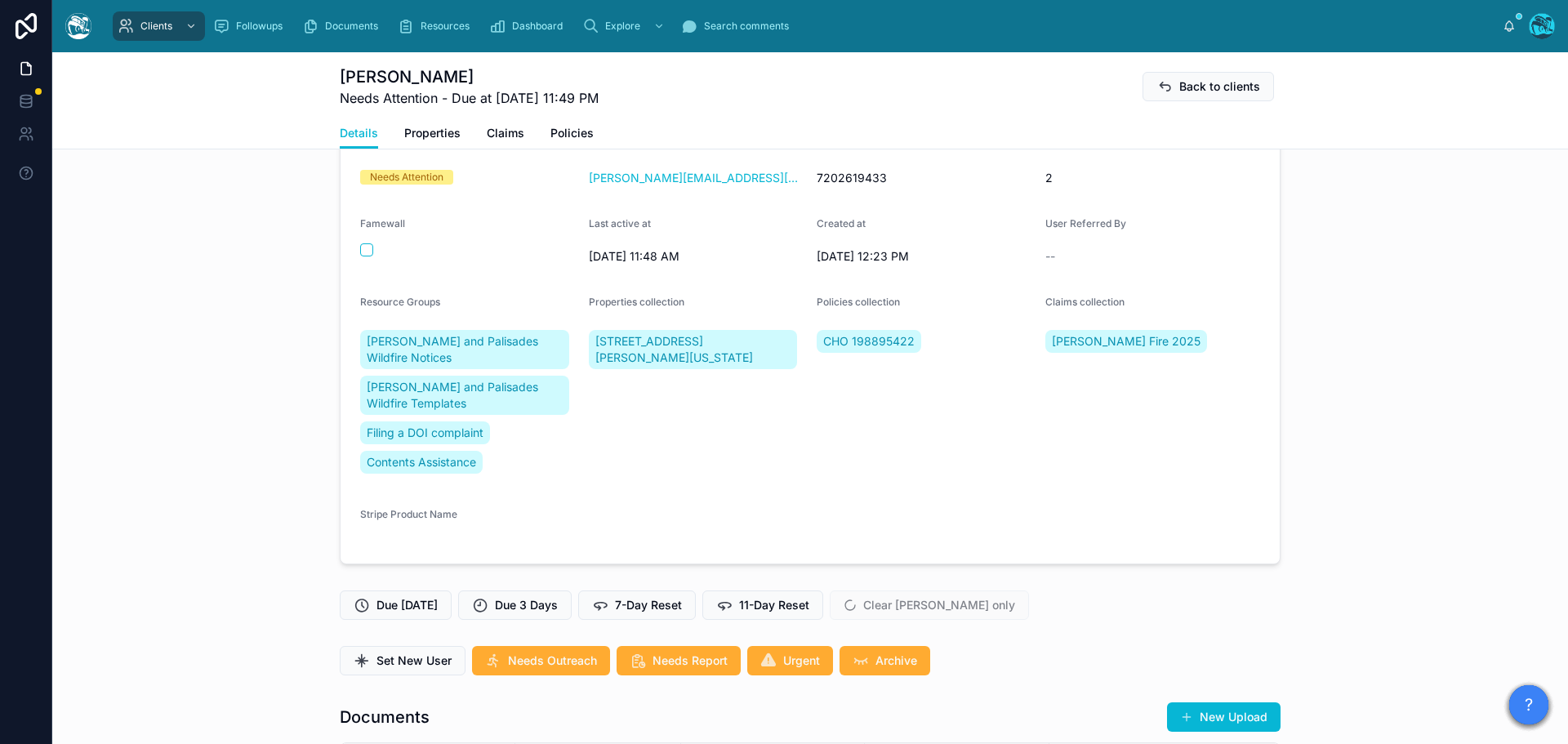
scroll to position [82, 0]
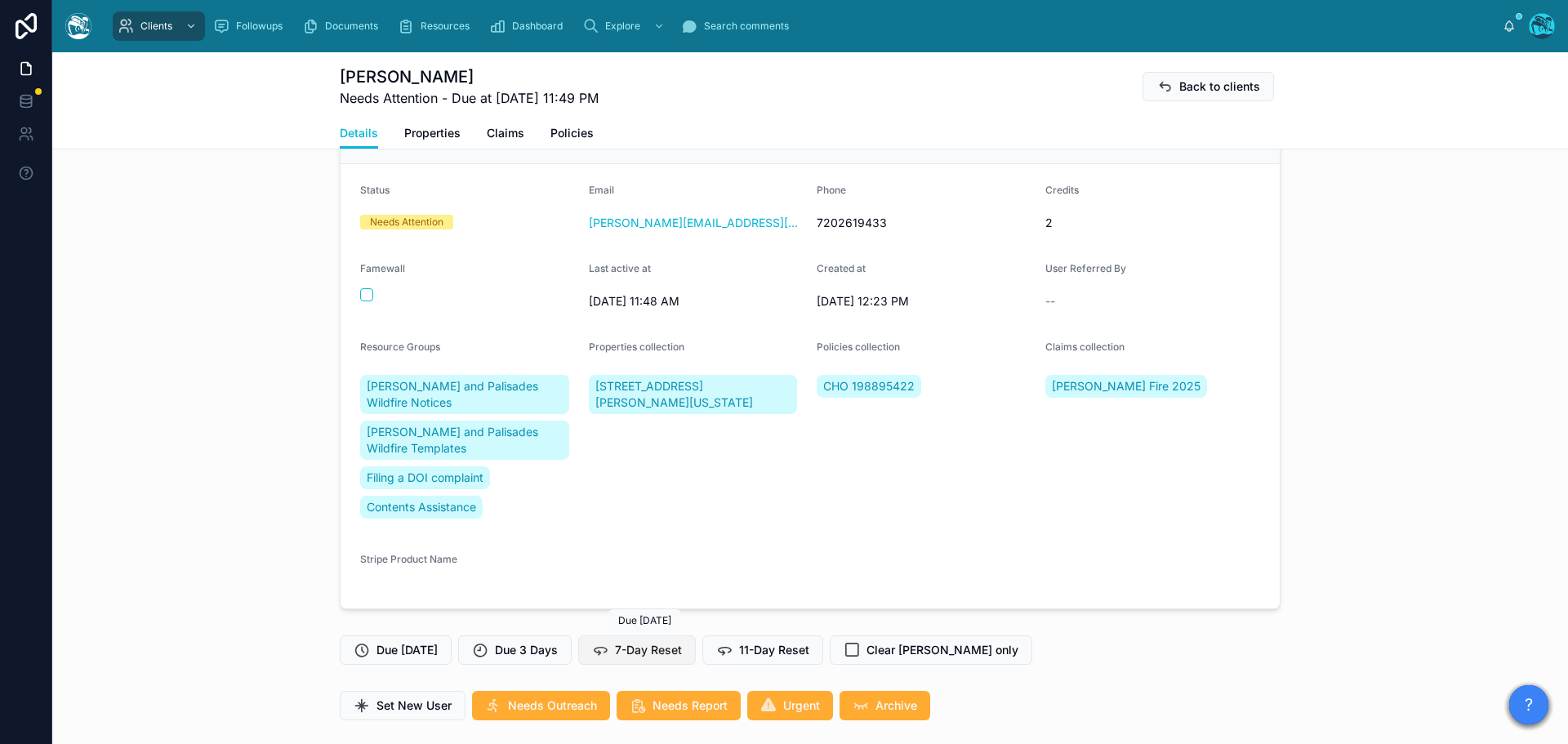
click at [659, 647] on span "7-Day Reset" at bounding box center [648, 650] width 67 height 16
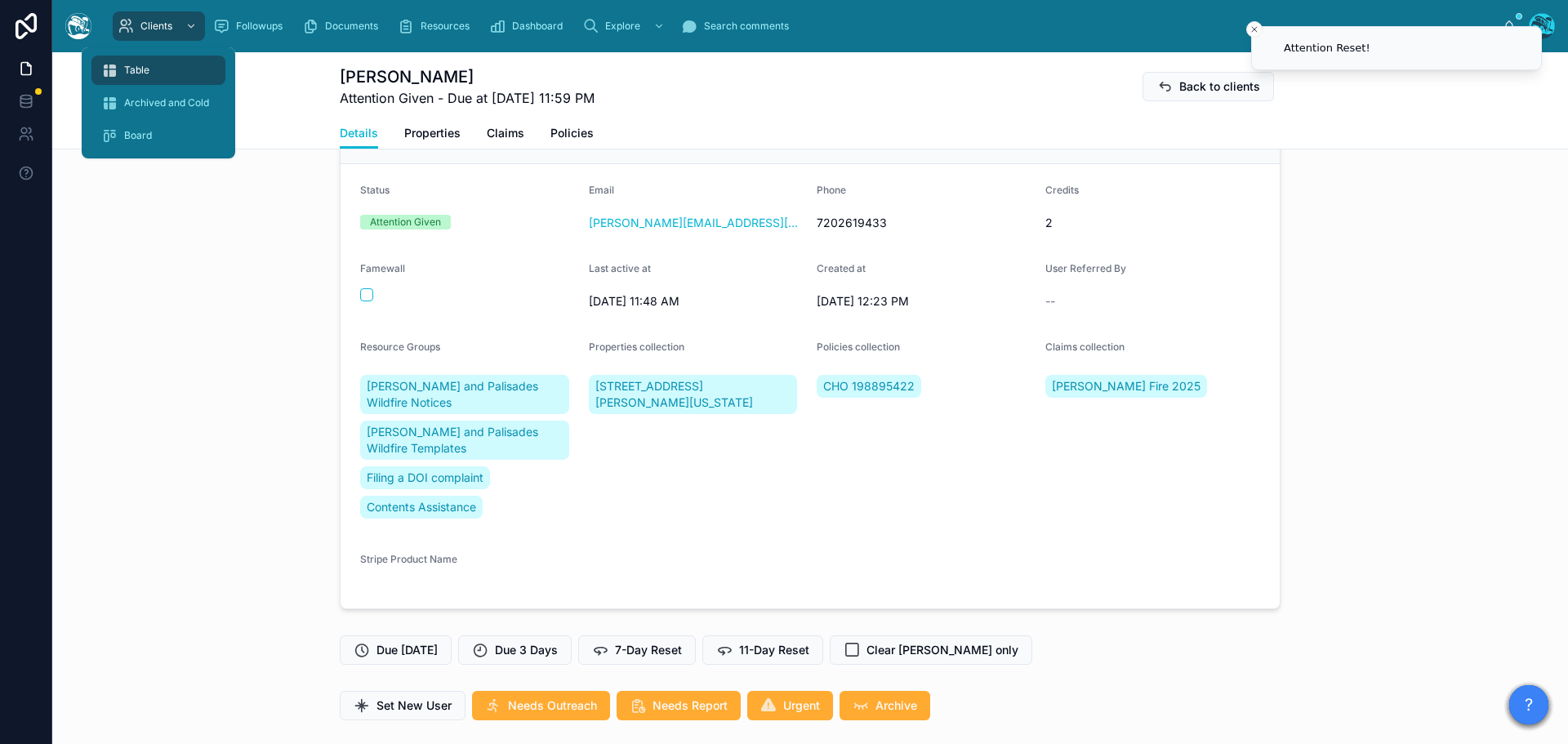
click at [136, 71] on span "Table" at bounding box center [137, 70] width 25 height 13
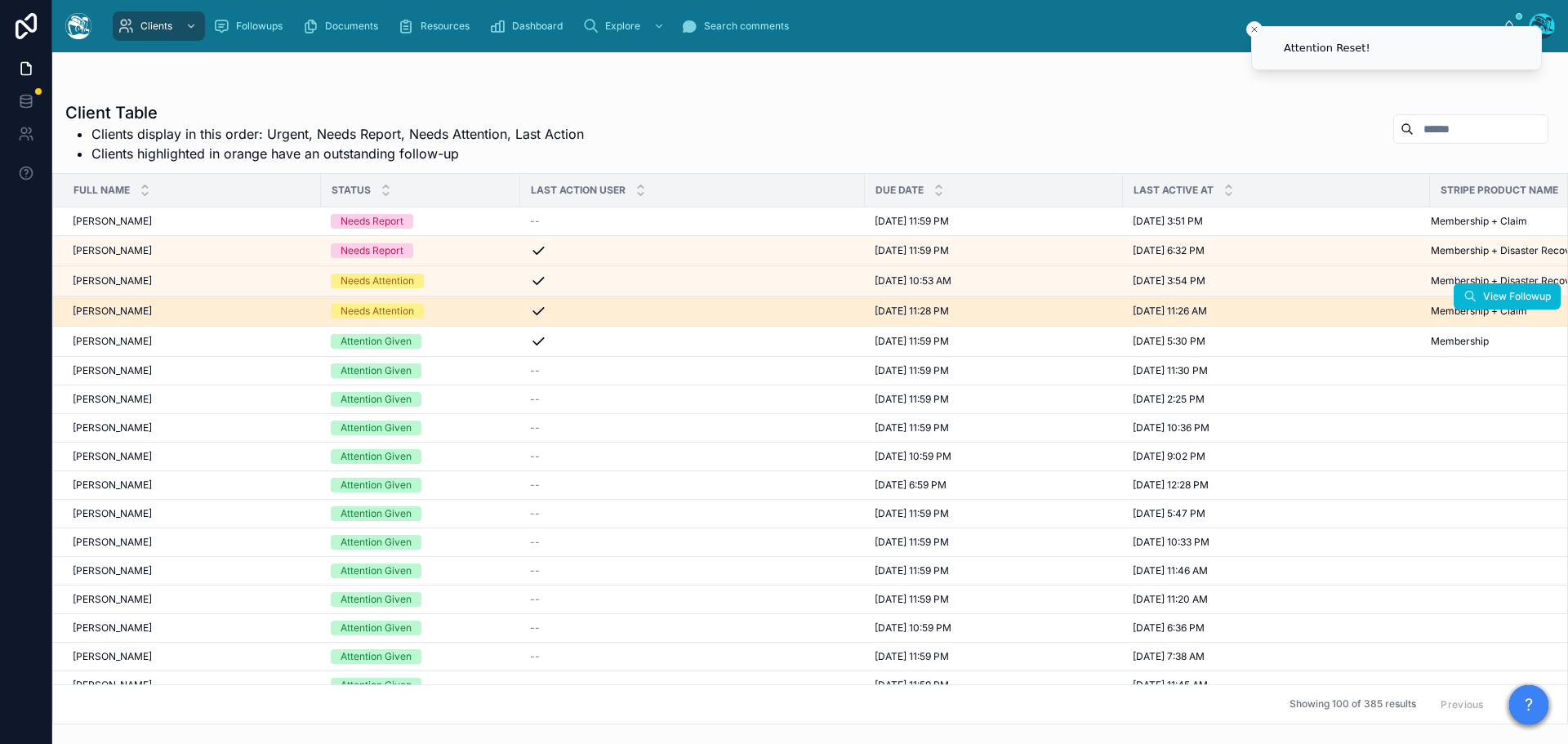
click at [194, 312] on div "Amitabha Mazumder Amitabha Mazumder" at bounding box center [191, 311] width 238 height 13
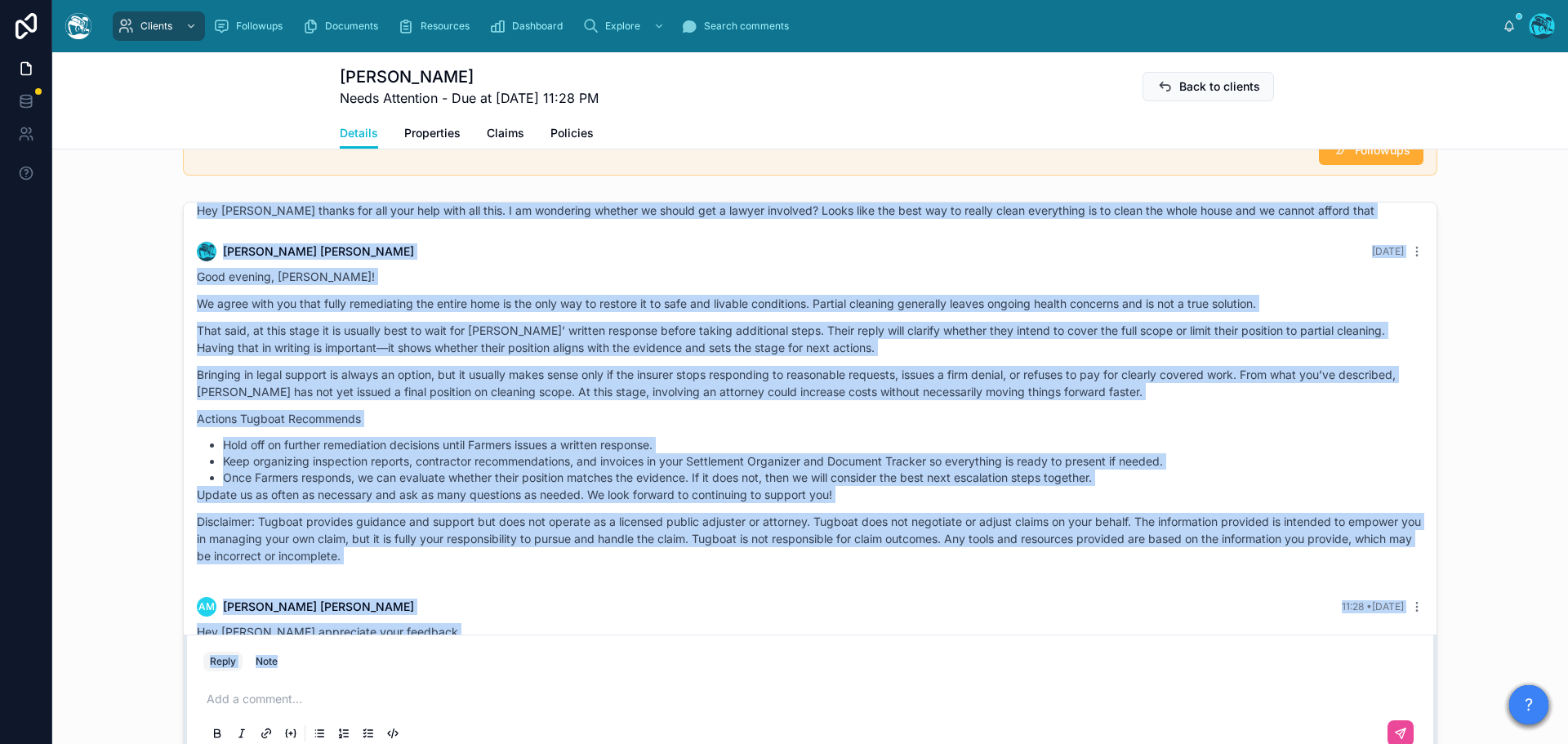
scroll to position [3812, 0]
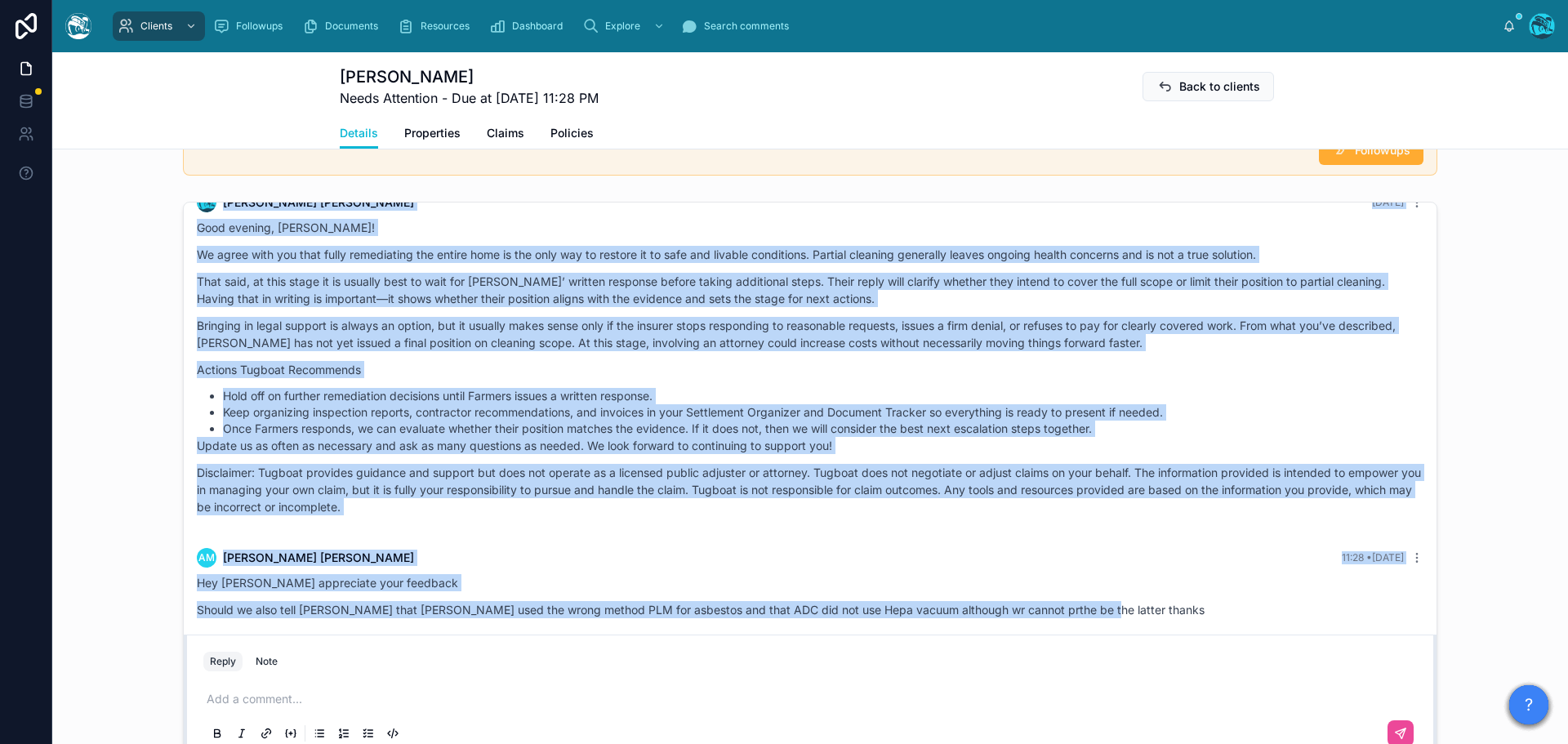
drag, startPoint x: 687, startPoint y: 300, endPoint x: 1160, endPoint y: 606, distance: 563.4
copy div "Rachel Baker 4 days ago Good morning, Amitabha! Farmers’ letter raised the issu…"
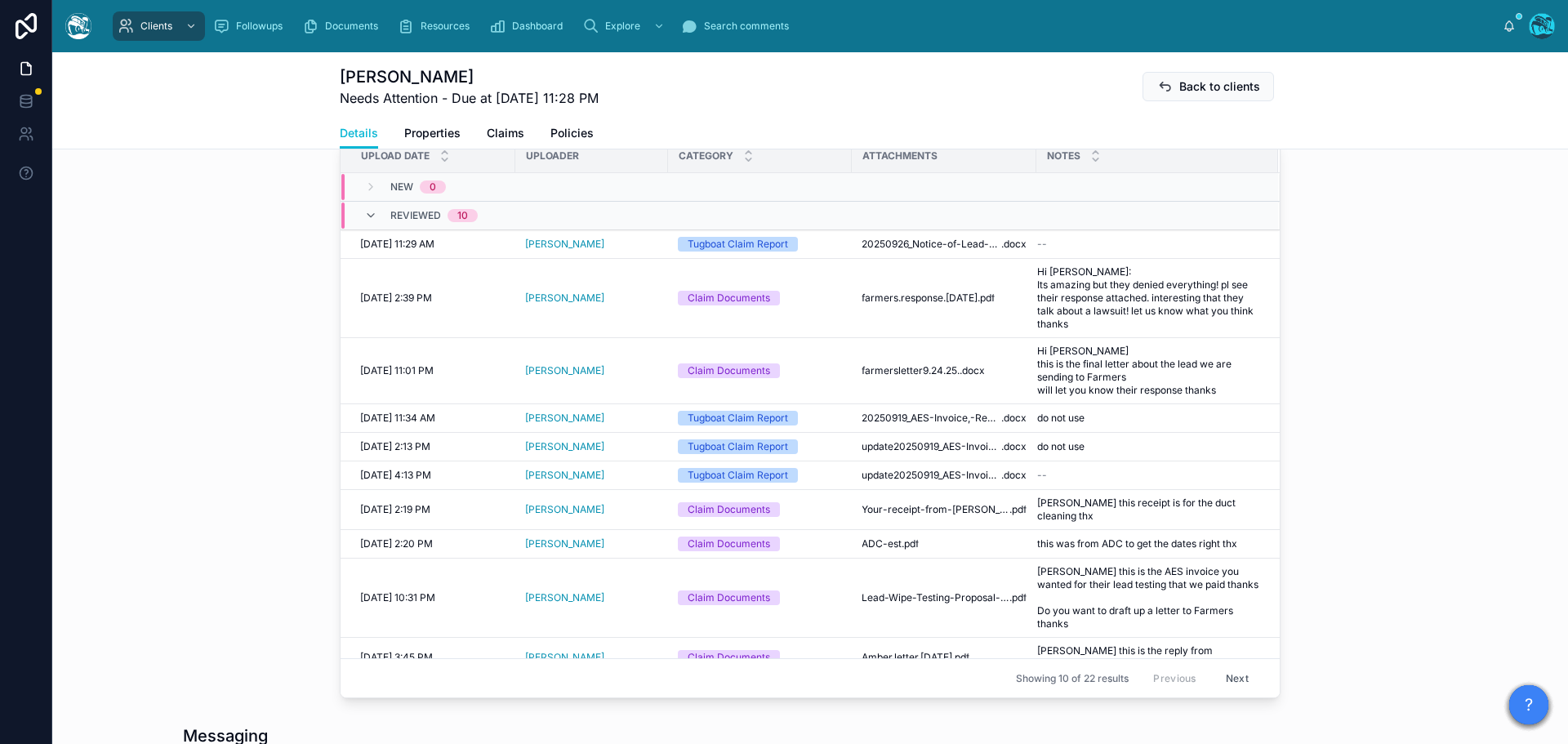
scroll to position [653, 0]
click at [938, 244] on span "20250926_Notice-of-Lead-Abatement_Mazumder" at bounding box center [932, 246] width 140 height 13
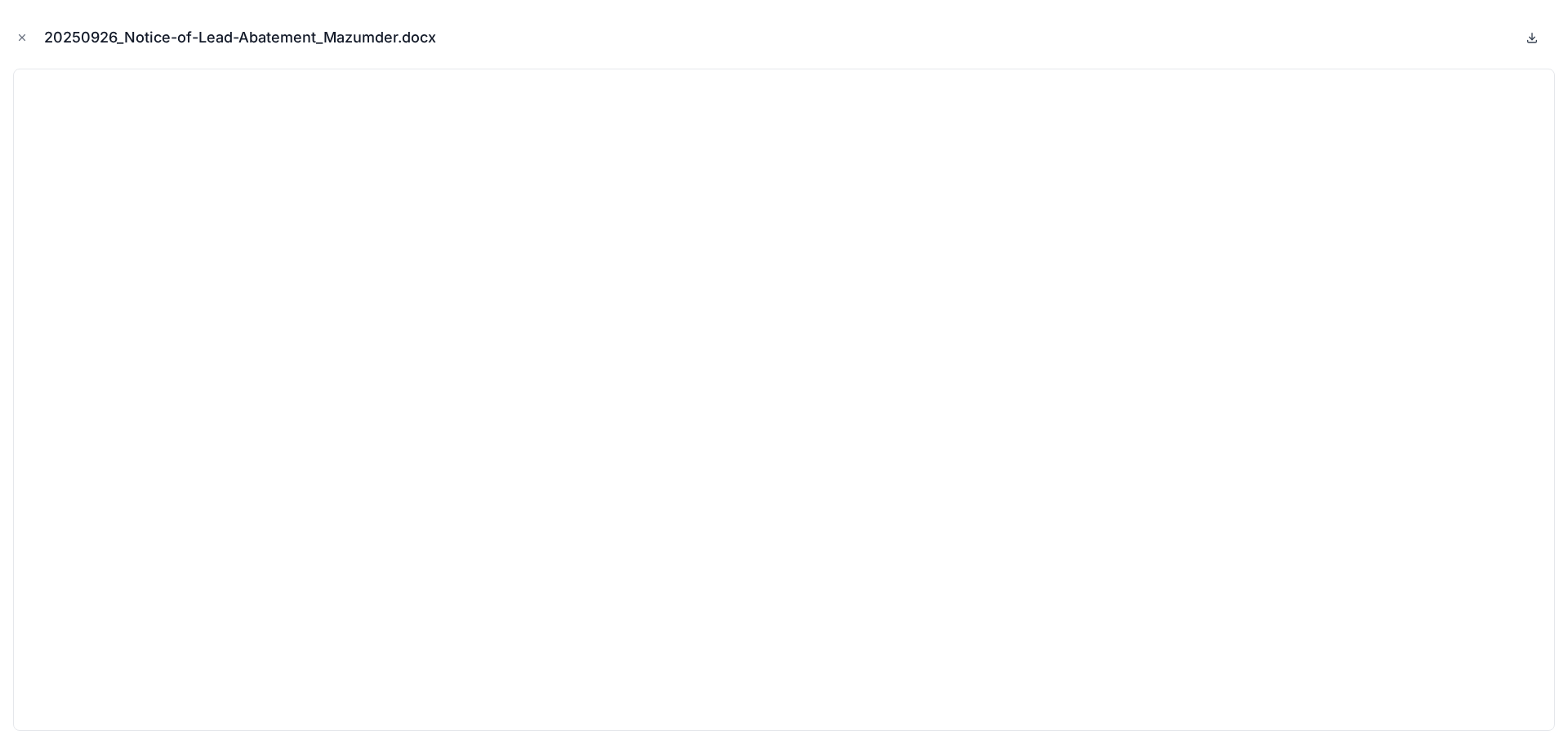
click at [1535, 40] on icon at bounding box center [1532, 38] width 14 height 13
click at [22, 40] on icon "Close modal" at bounding box center [22, 38] width 12 height 12
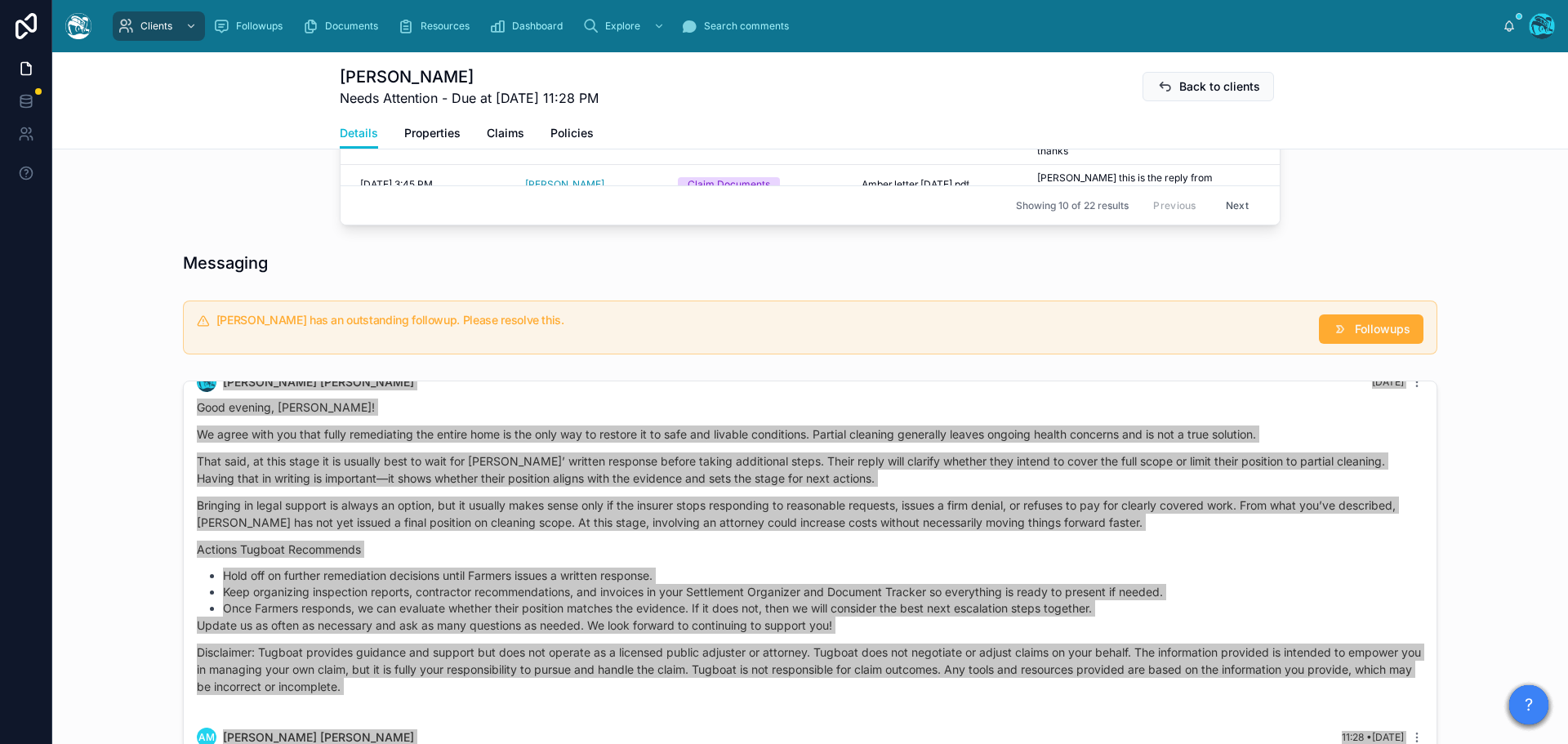
scroll to position [1388, 0]
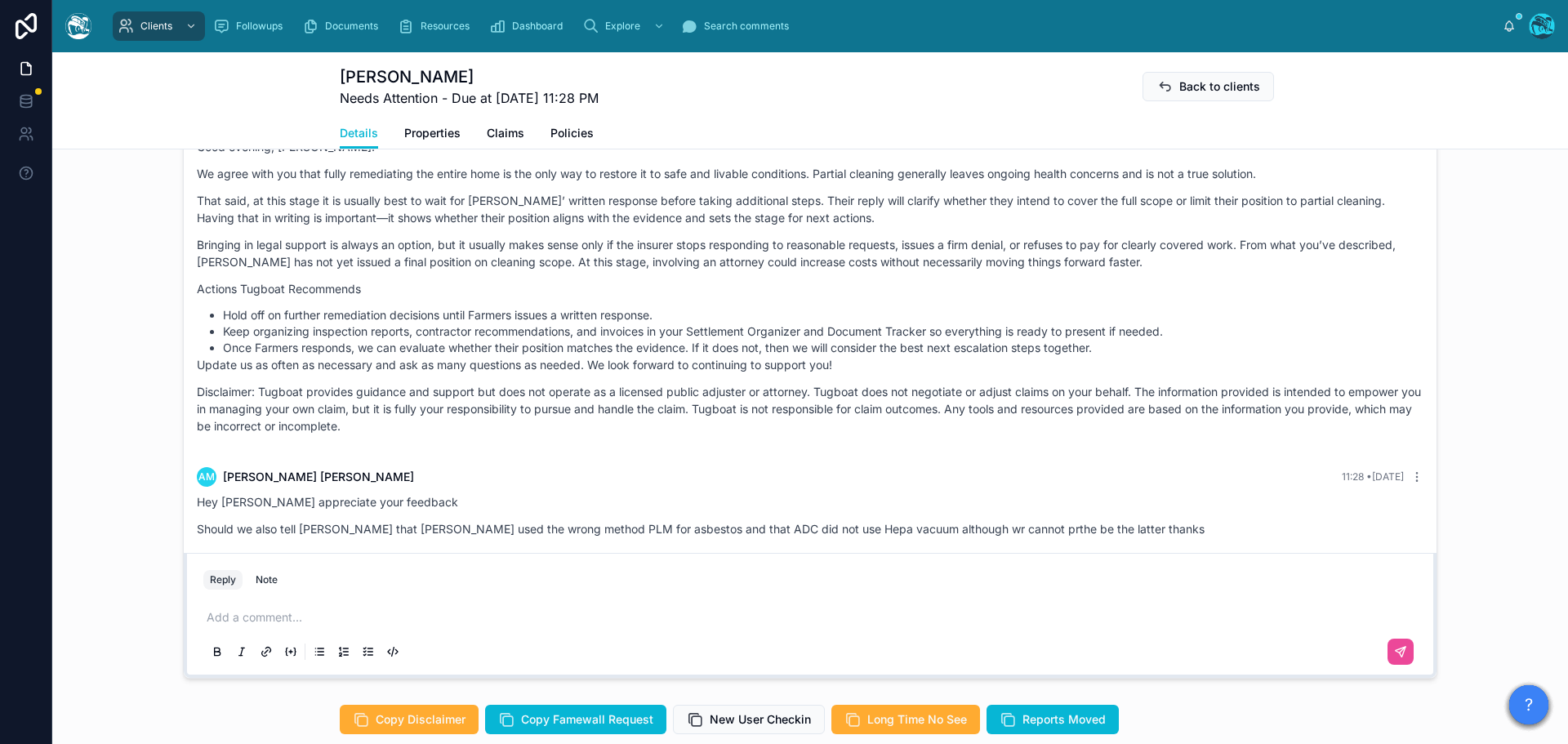
click at [246, 620] on p at bounding box center [813, 617] width 1214 height 16
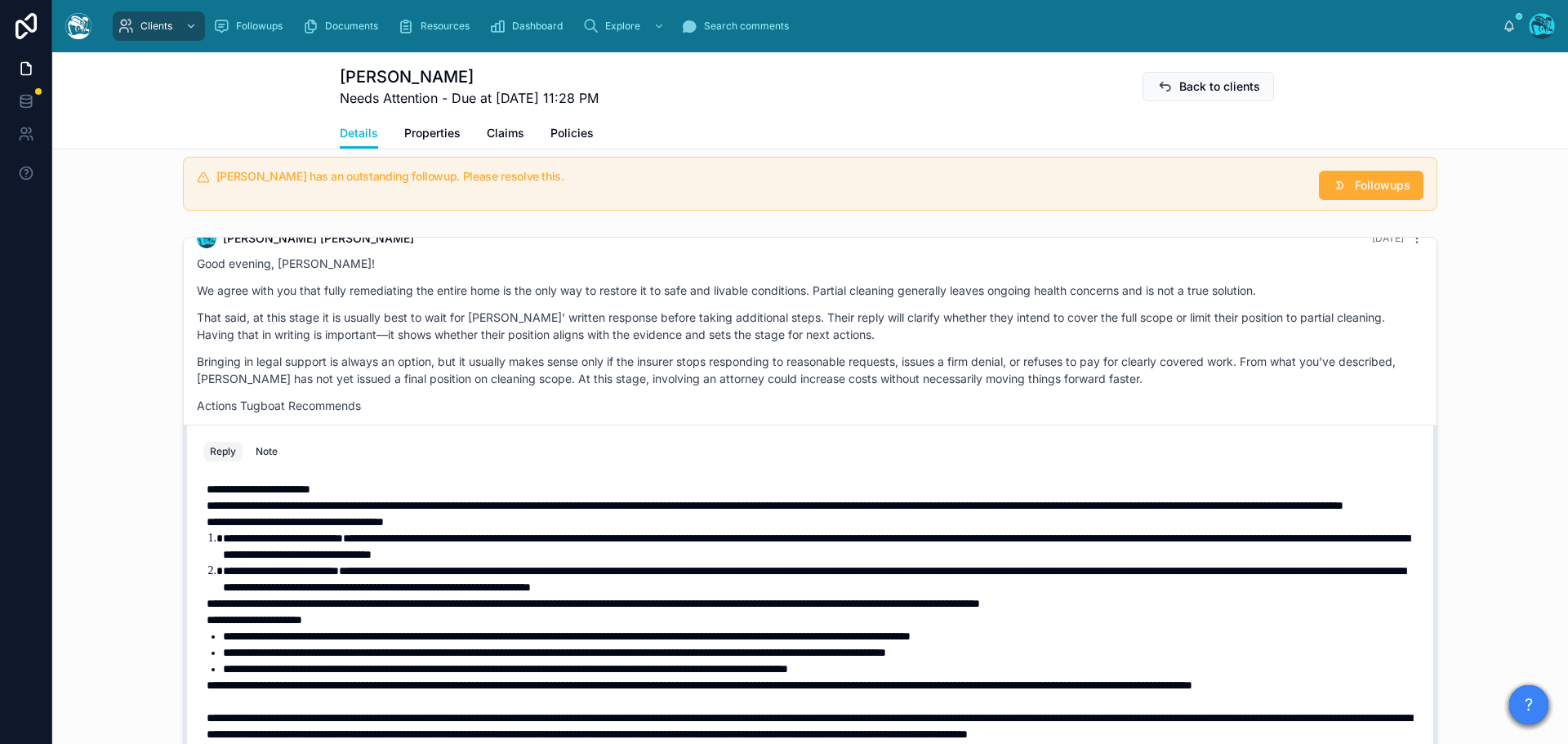
click at [377, 481] on p "**********" at bounding box center [813, 489] width 1214 height 16
click at [206, 516] on span "**********" at bounding box center [295, 521] width 177 height 12
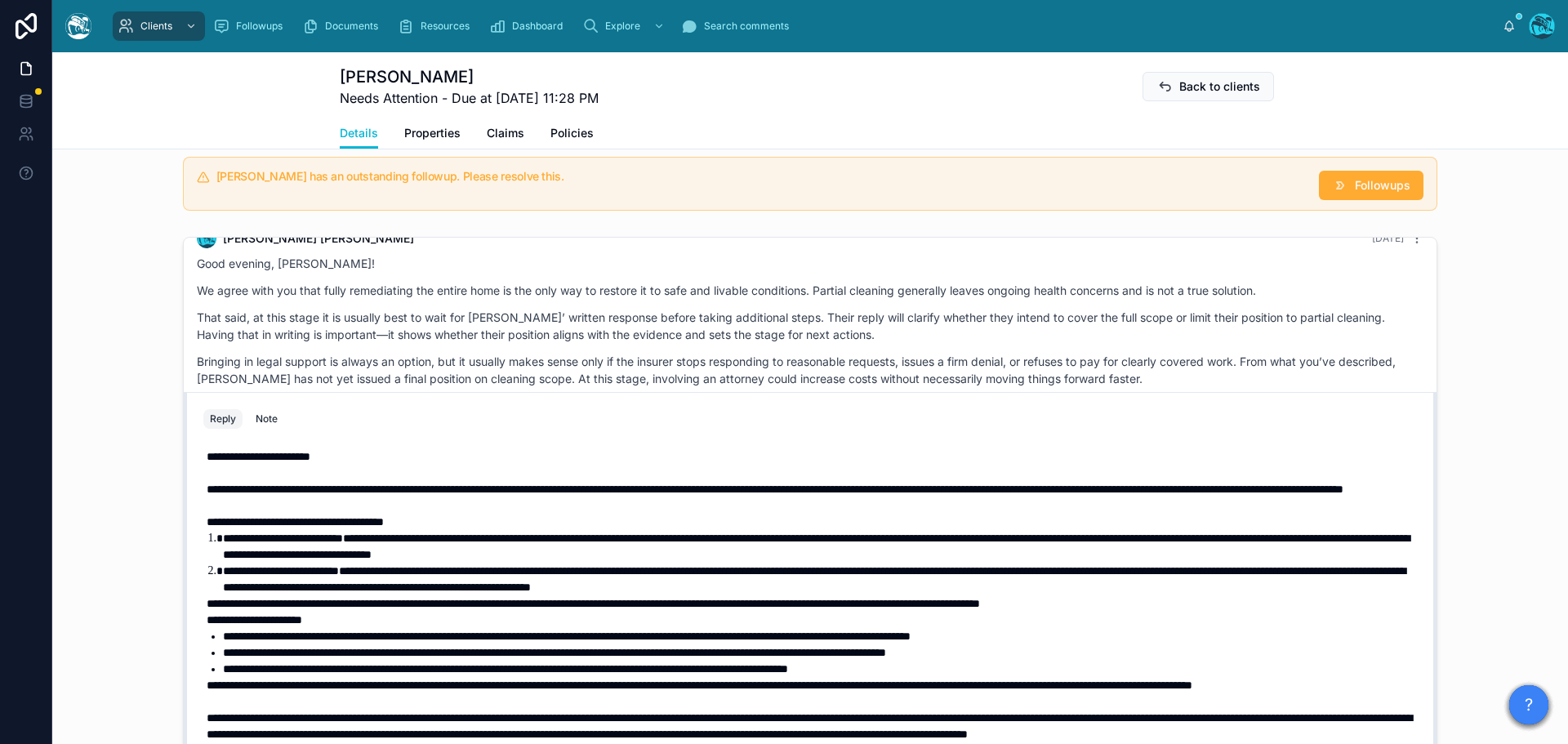
click at [206, 624] on strong "**********" at bounding box center [254, 620] width 95 height 12
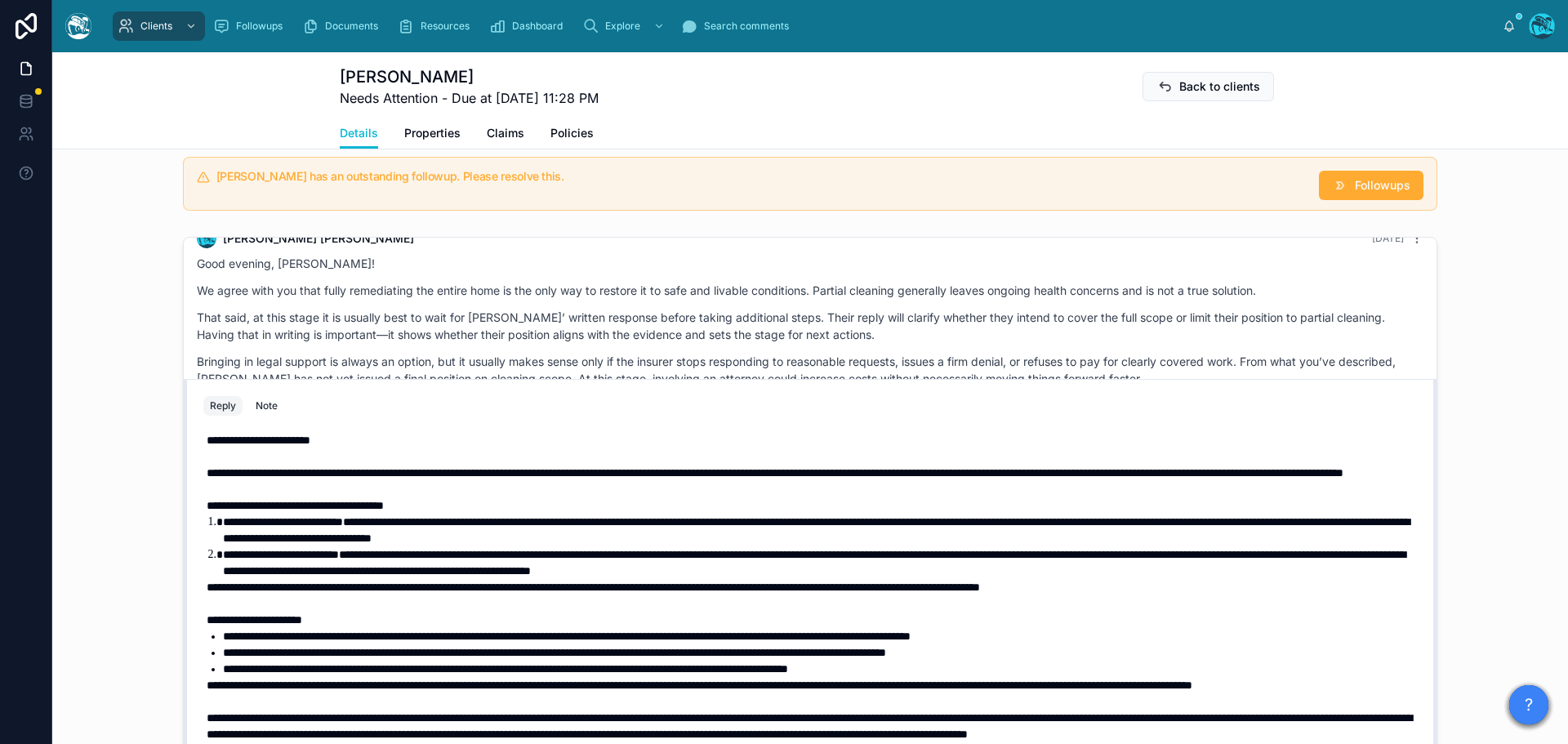
scroll to position [52, 0]
click at [206, 679] on span "**********" at bounding box center [699, 685] width 986 height 12
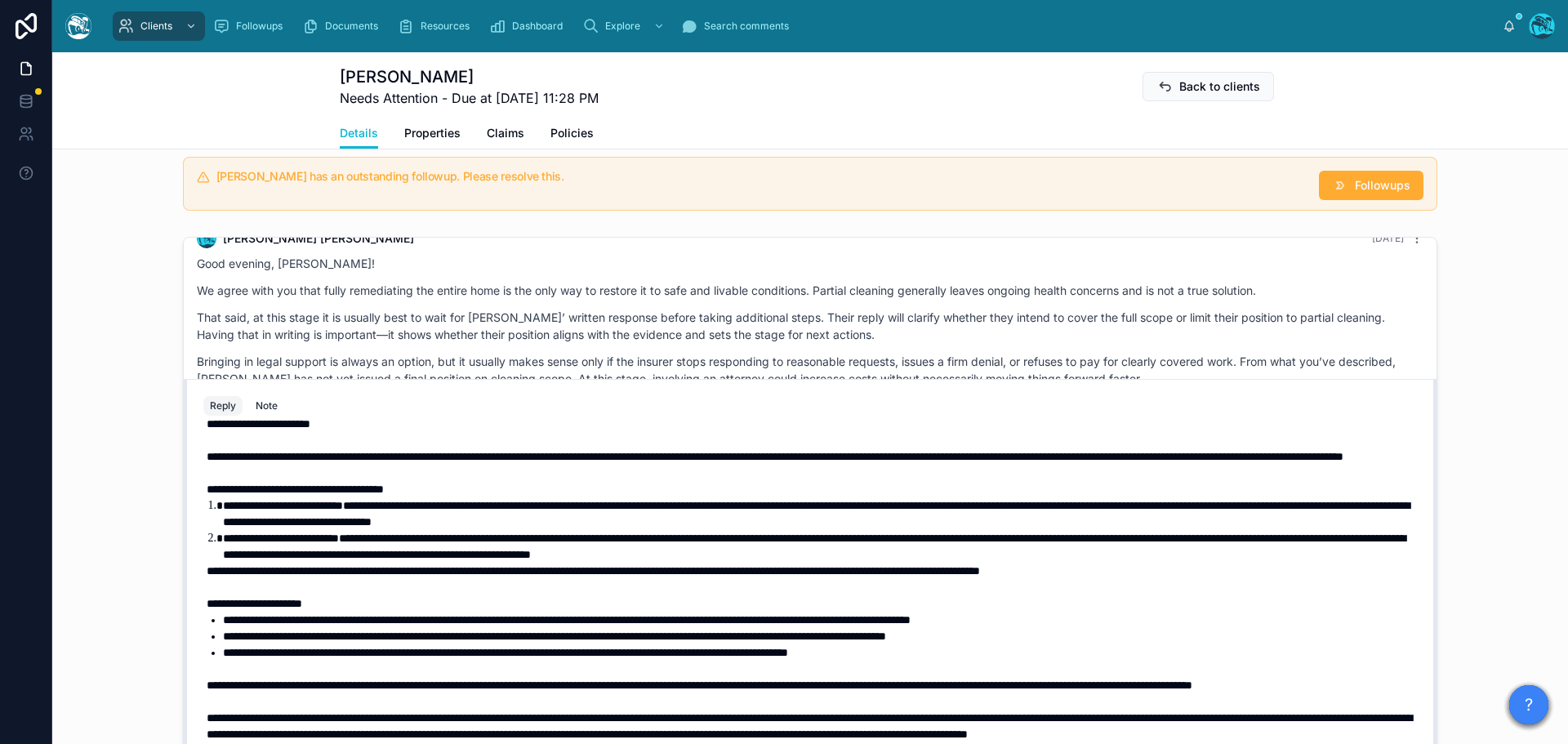
drag, startPoint x: 502, startPoint y: 74, endPoint x: 415, endPoint y: 77, distance: 87.1
click at [415, 77] on h1 "Amitabha Mazumder" at bounding box center [469, 77] width 259 height 23
copy h1 "Mazumder"
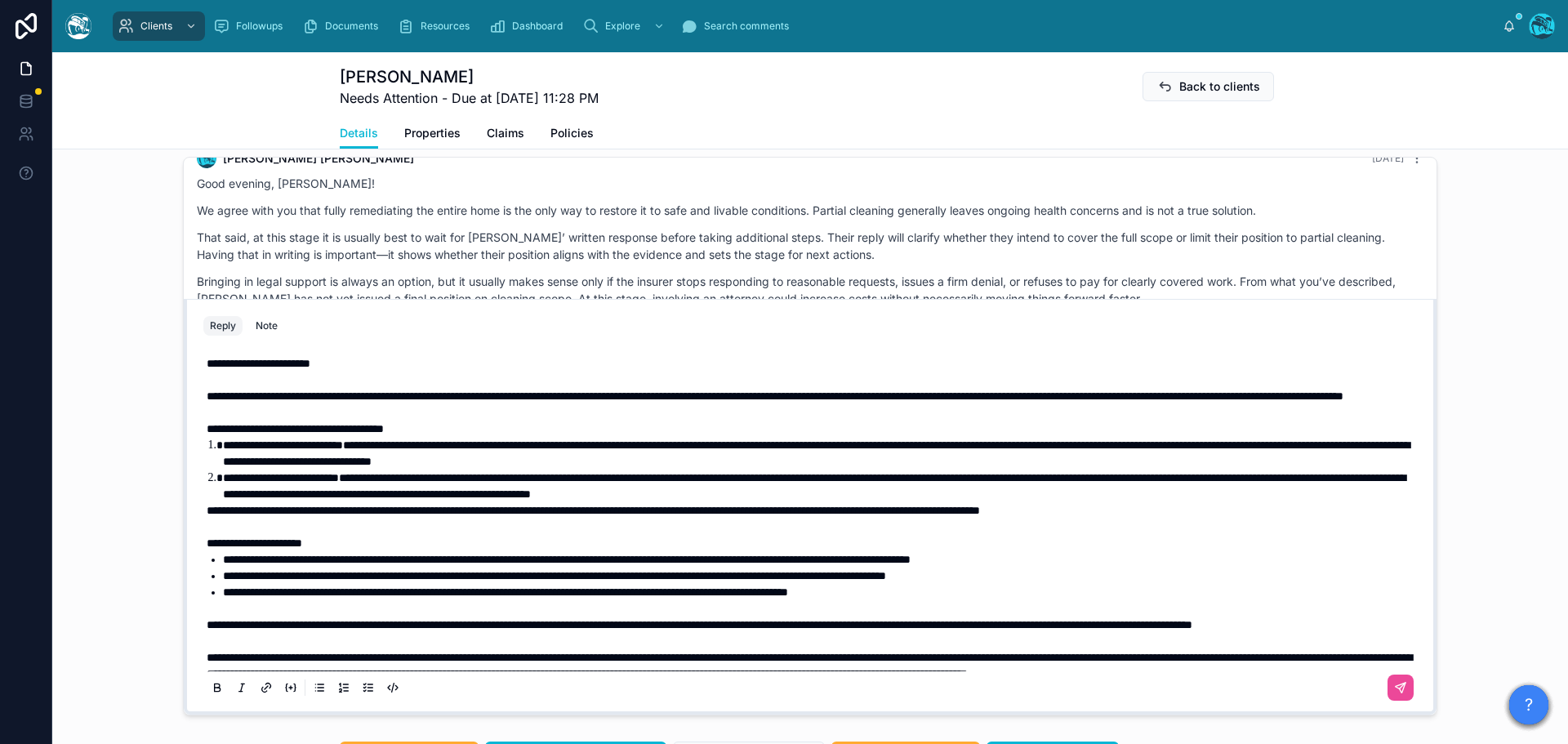
scroll to position [1353, 0]
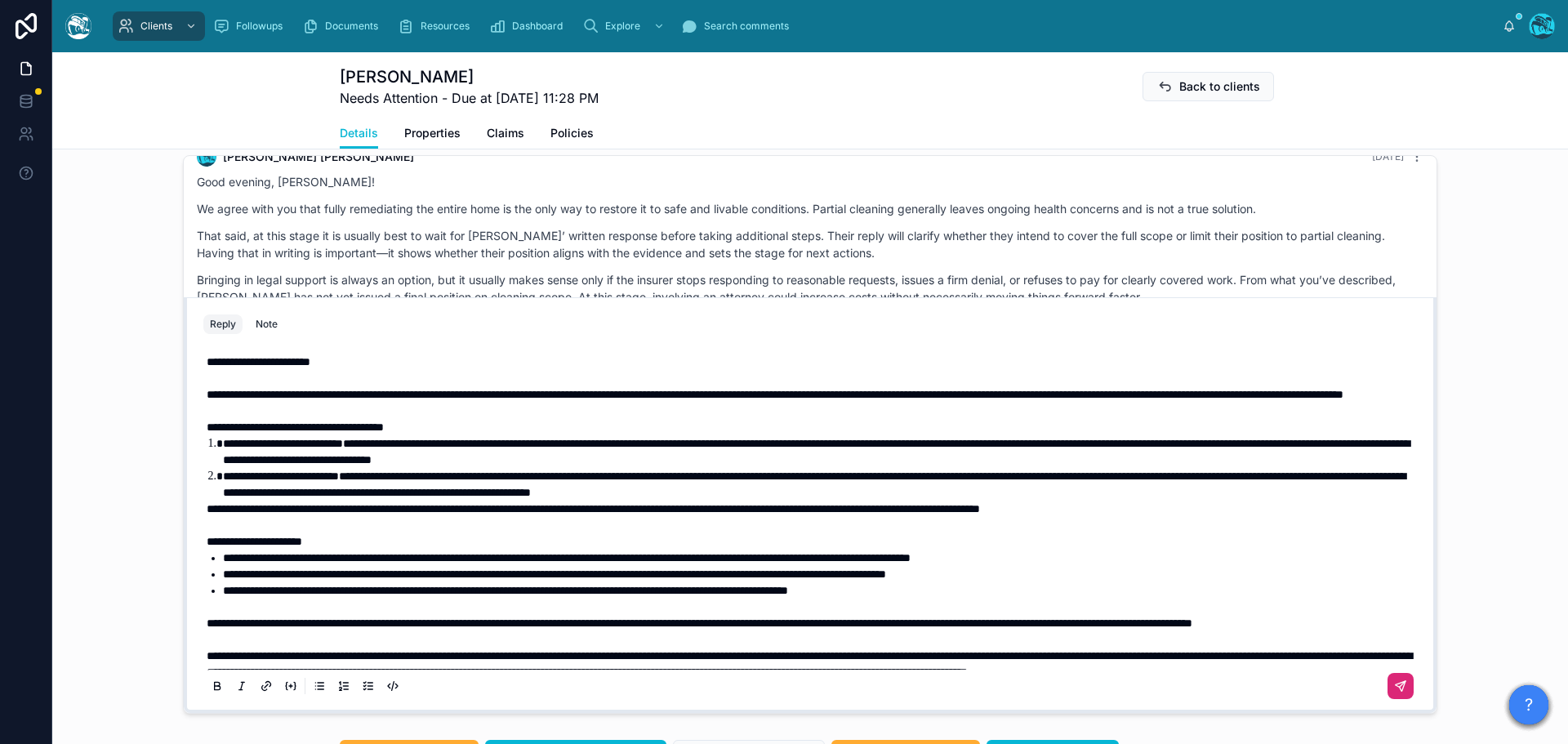
click at [1396, 686] on icon at bounding box center [1401, 686] width 10 height 10
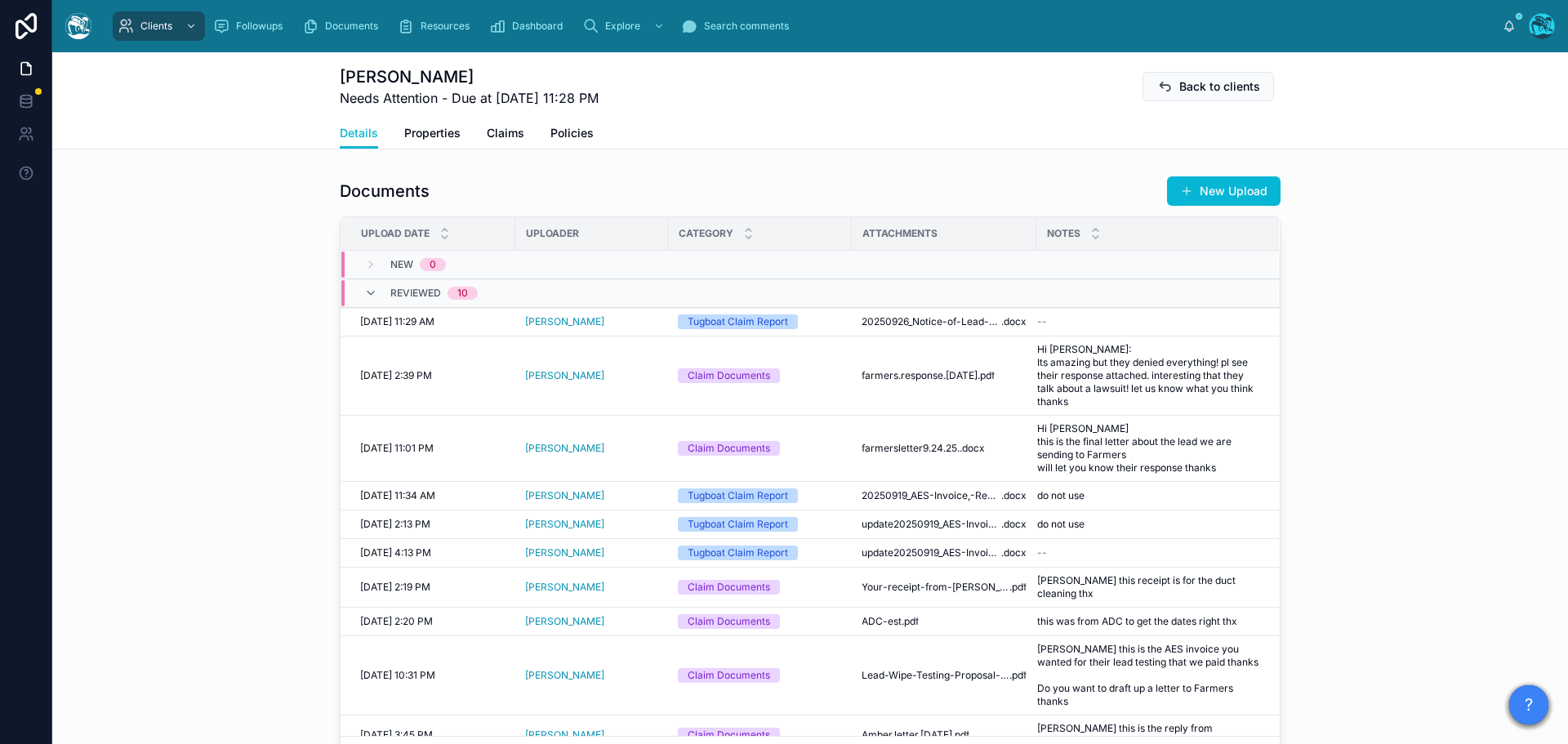
scroll to position [531, 0]
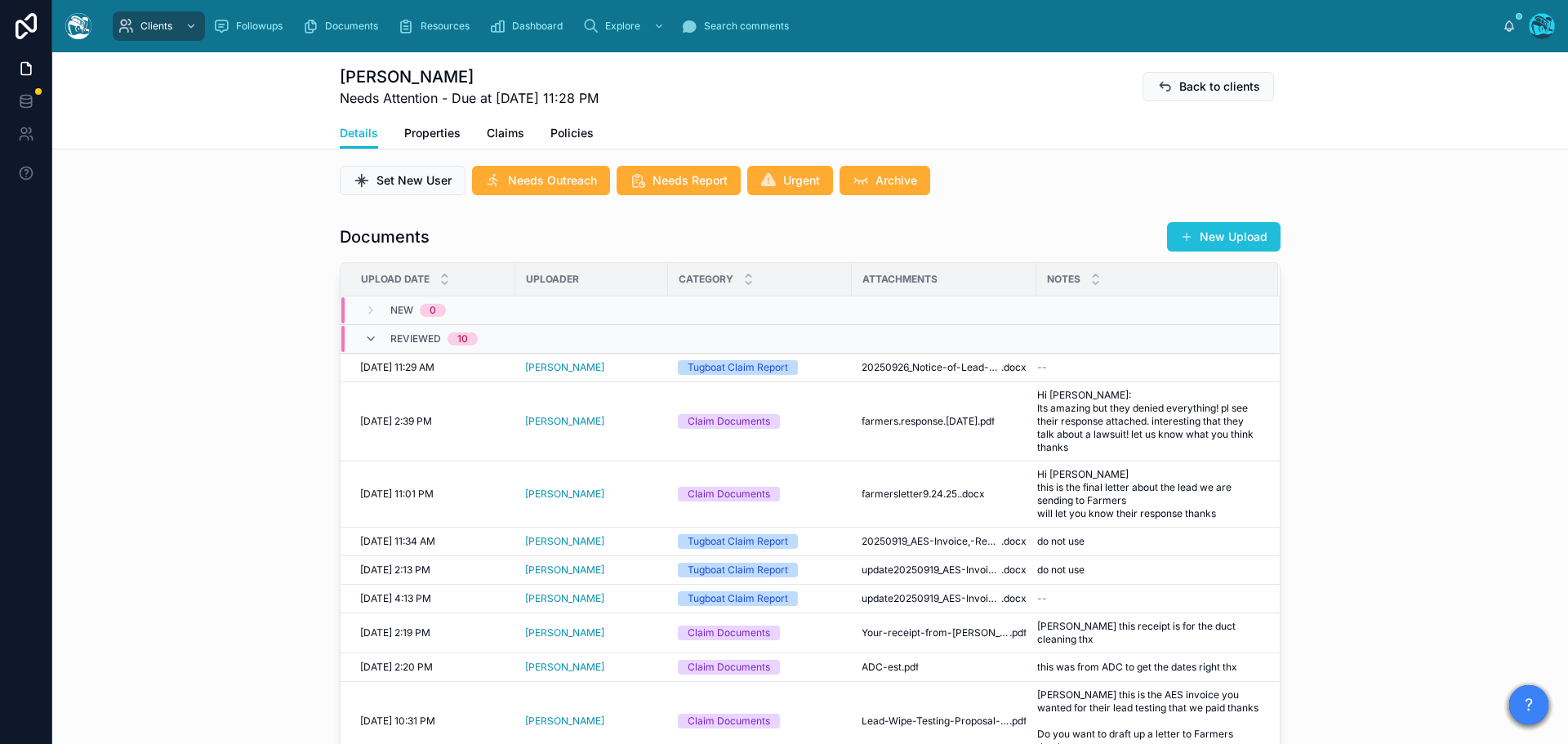
click at [1239, 235] on button "New Upload" at bounding box center [1224, 236] width 114 height 29
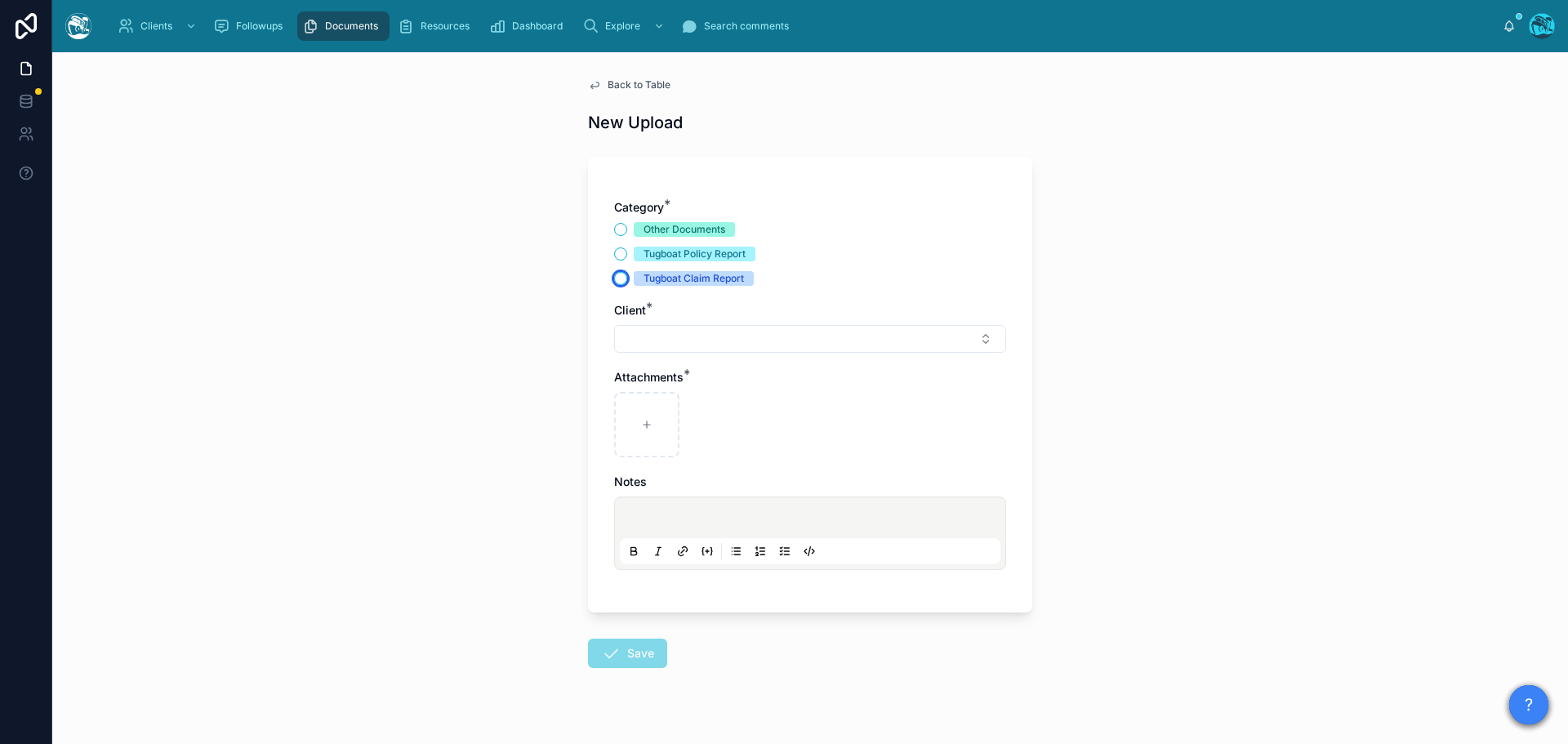
click at [616, 280] on button "Tugboat Claim Report" at bounding box center [621, 279] width 14 height 13
click at [633, 335] on button "Select Button" at bounding box center [810, 338] width 392 height 28
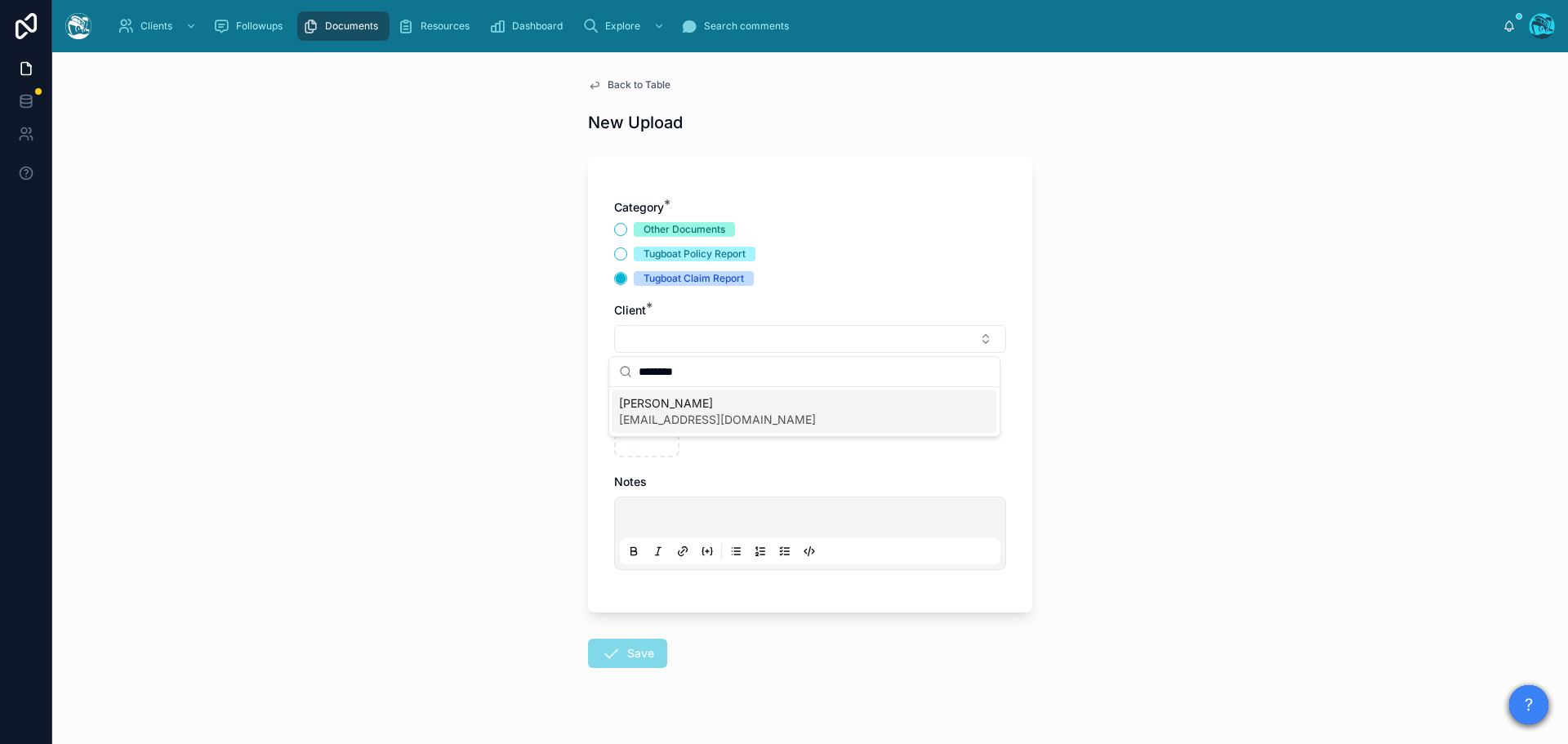
type input "********"
click at [673, 413] on span "amitabhamazumder@yahoo.com" at bounding box center [717, 419] width 197 height 16
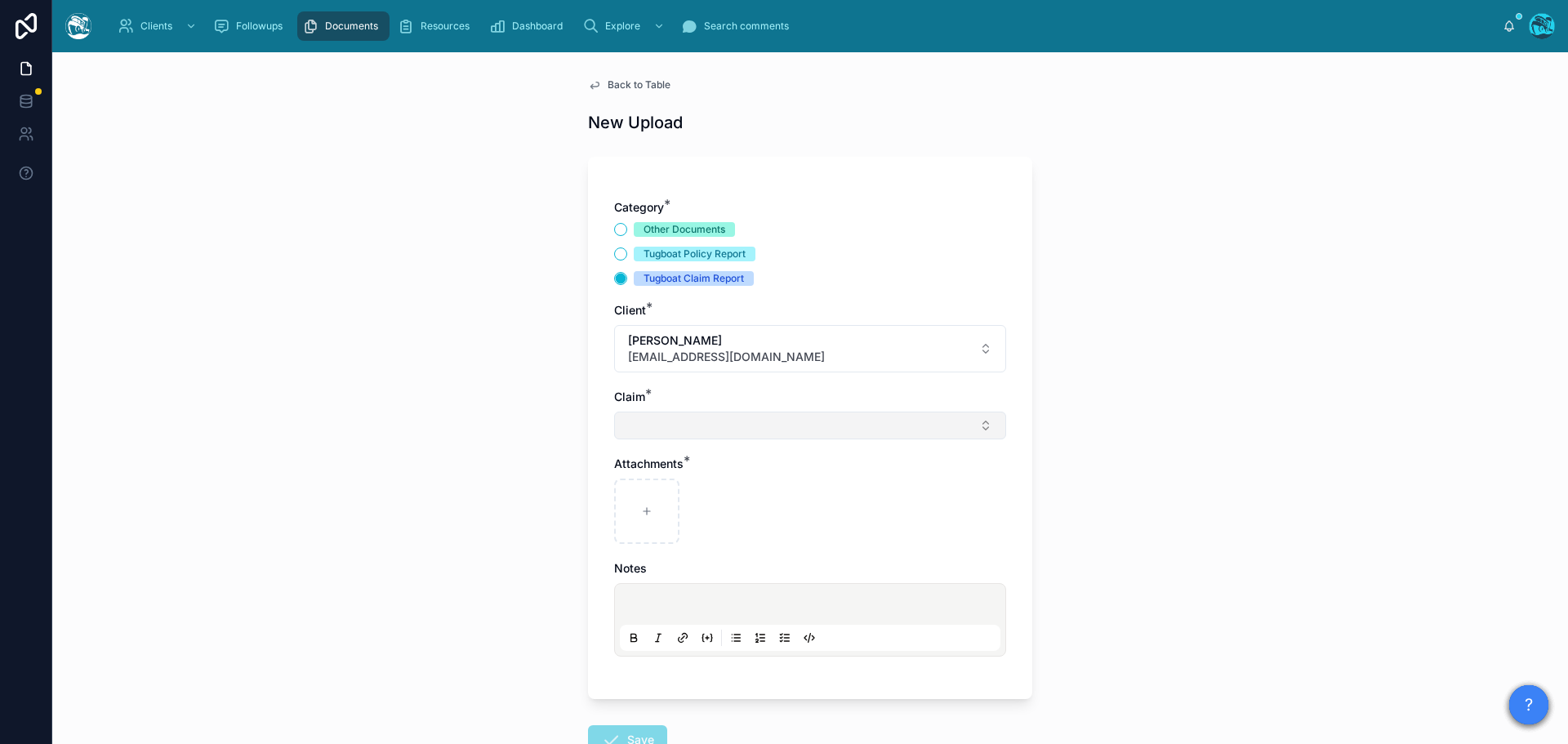
click at [649, 431] on button "Select Button" at bounding box center [810, 425] width 392 height 28
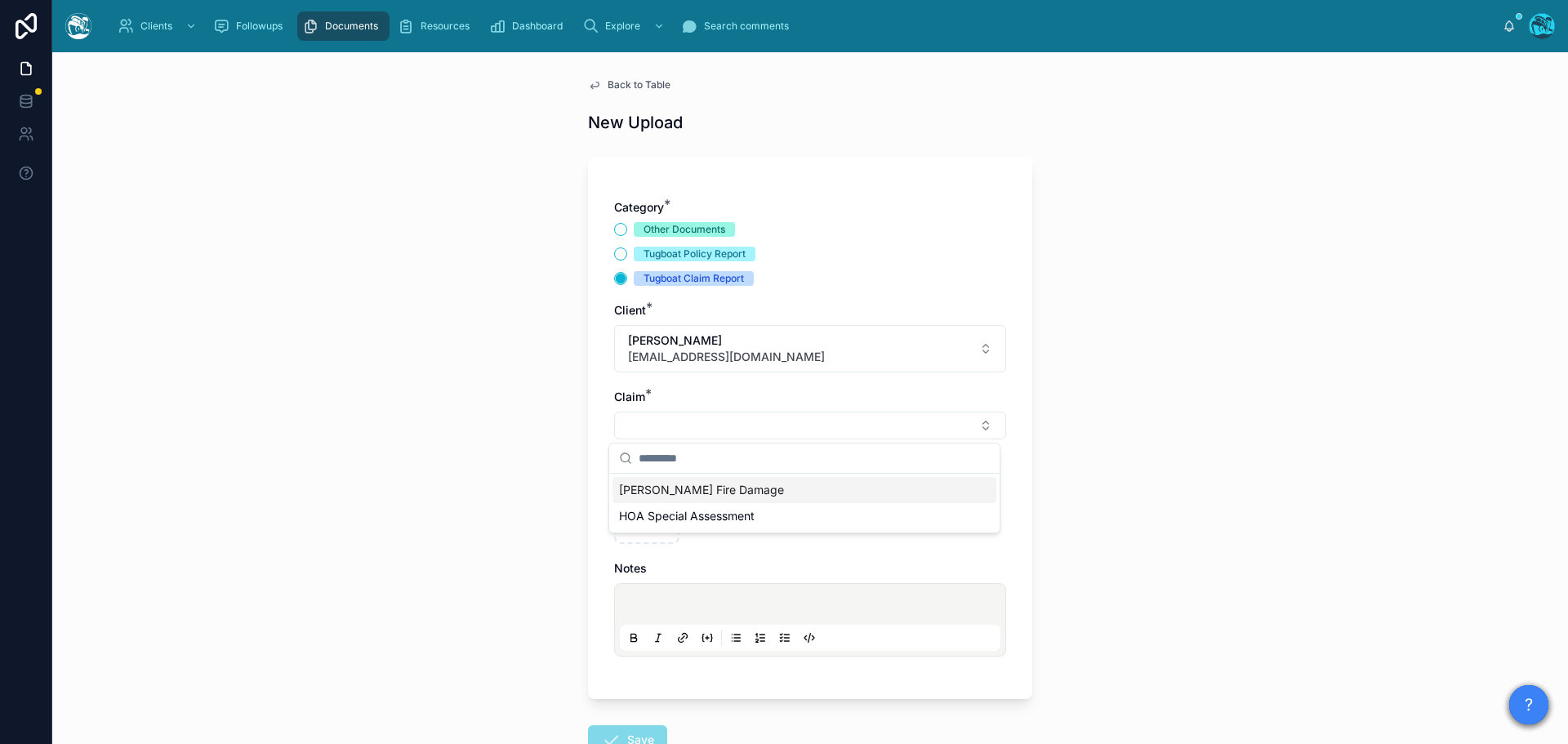
click at [641, 491] on span "Eaton Fire Damage" at bounding box center [701, 490] width 165 height 16
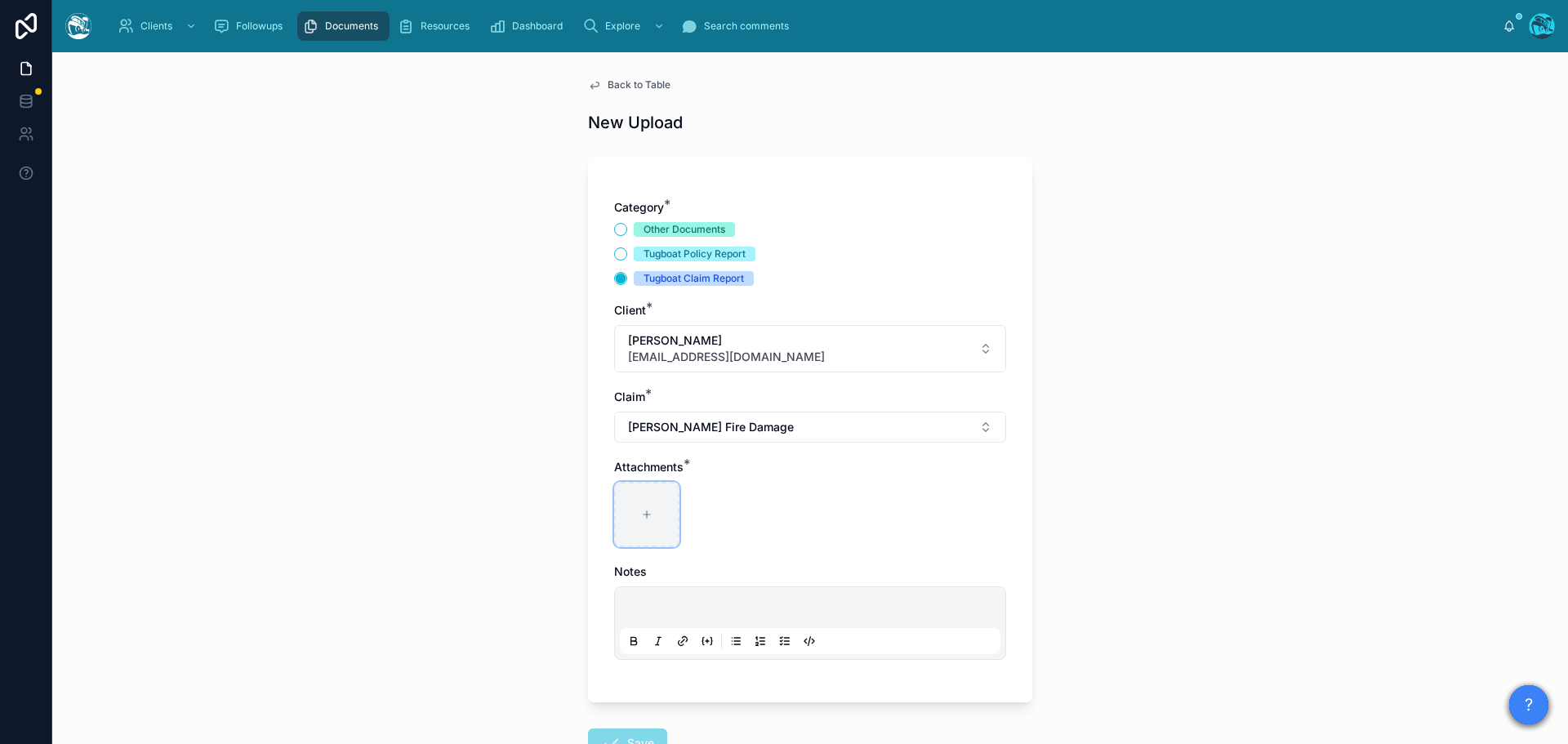
click at [639, 504] on div at bounding box center [647, 515] width 66 height 66
type input "**********"
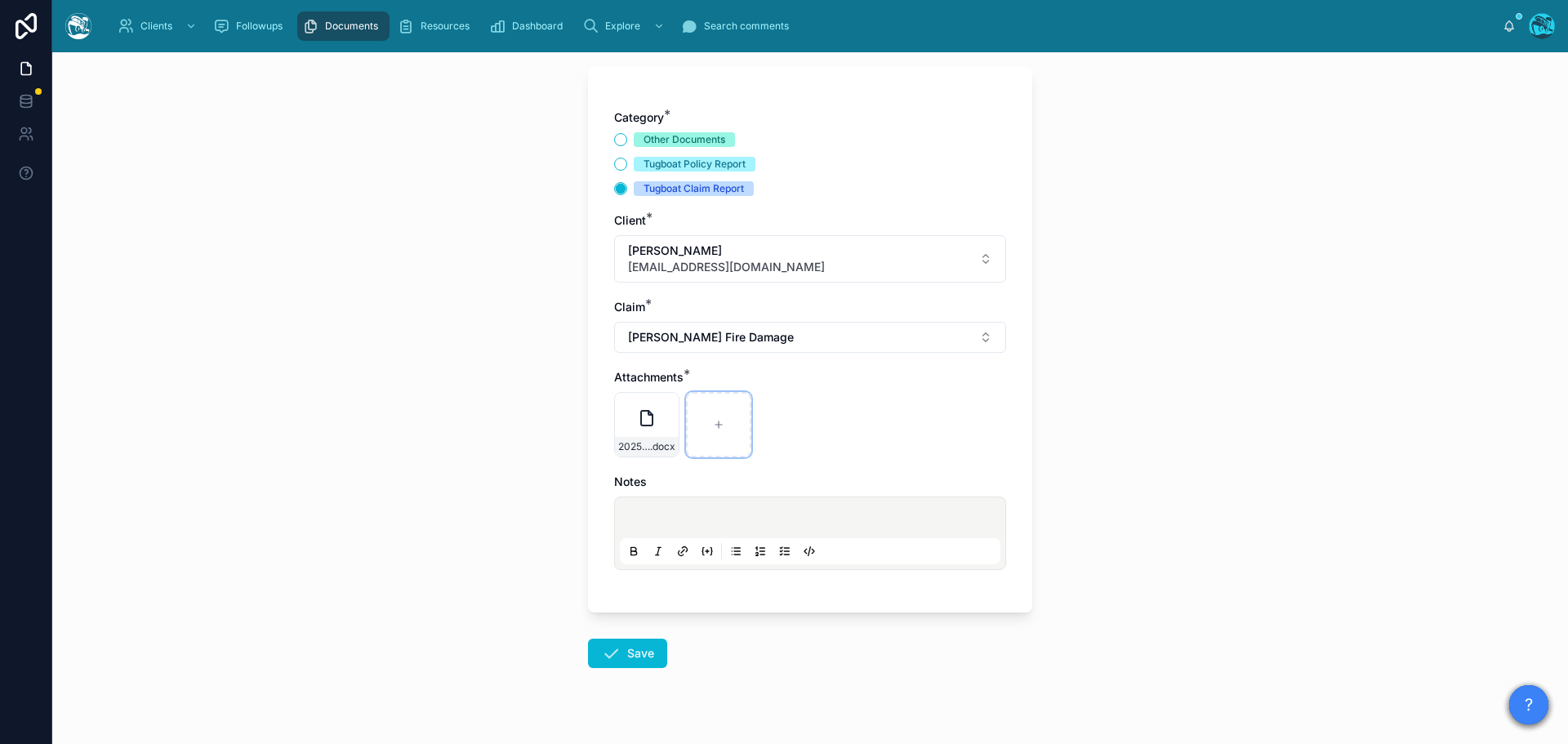
scroll to position [119, 0]
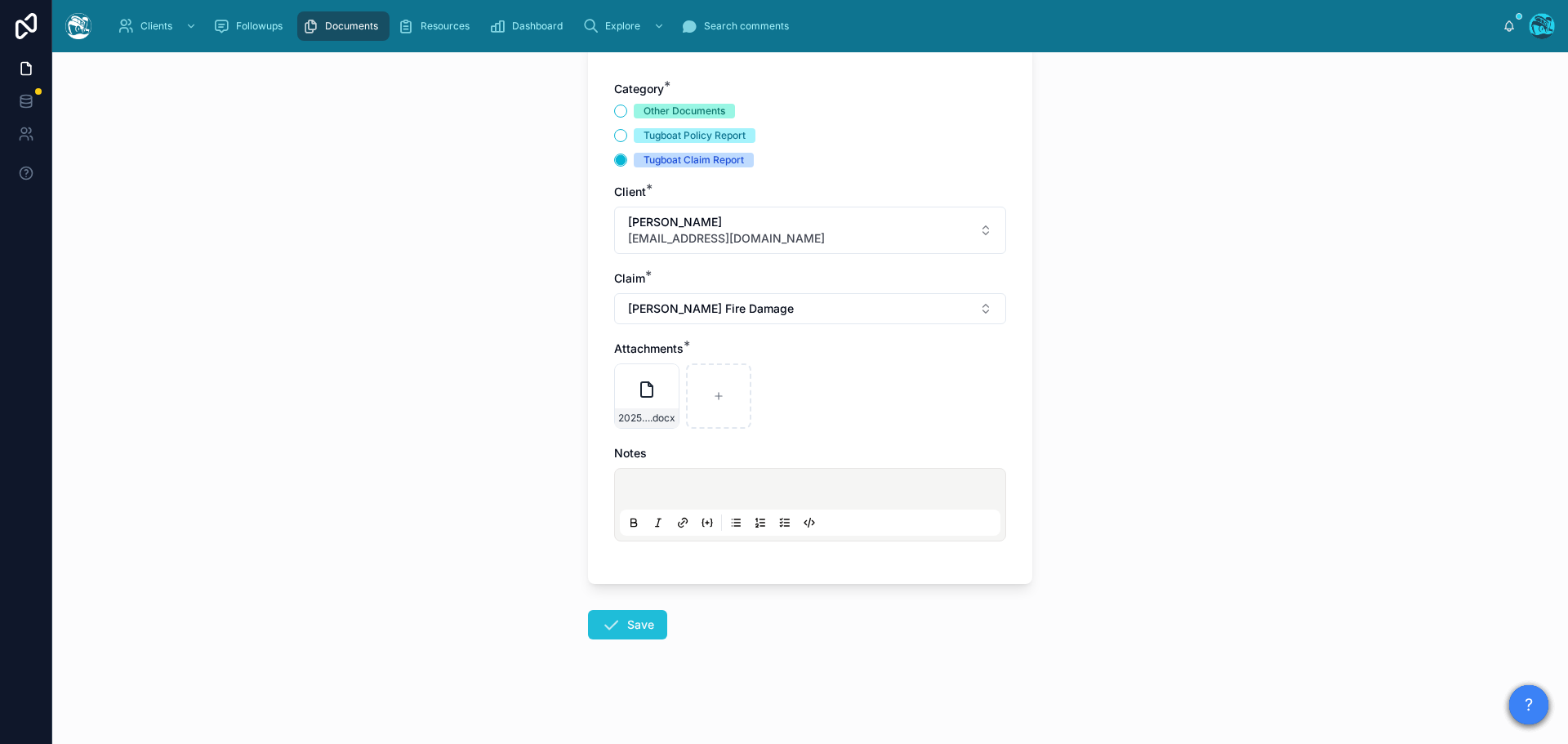
click at [623, 635] on button "Save" at bounding box center [628, 624] width 79 height 29
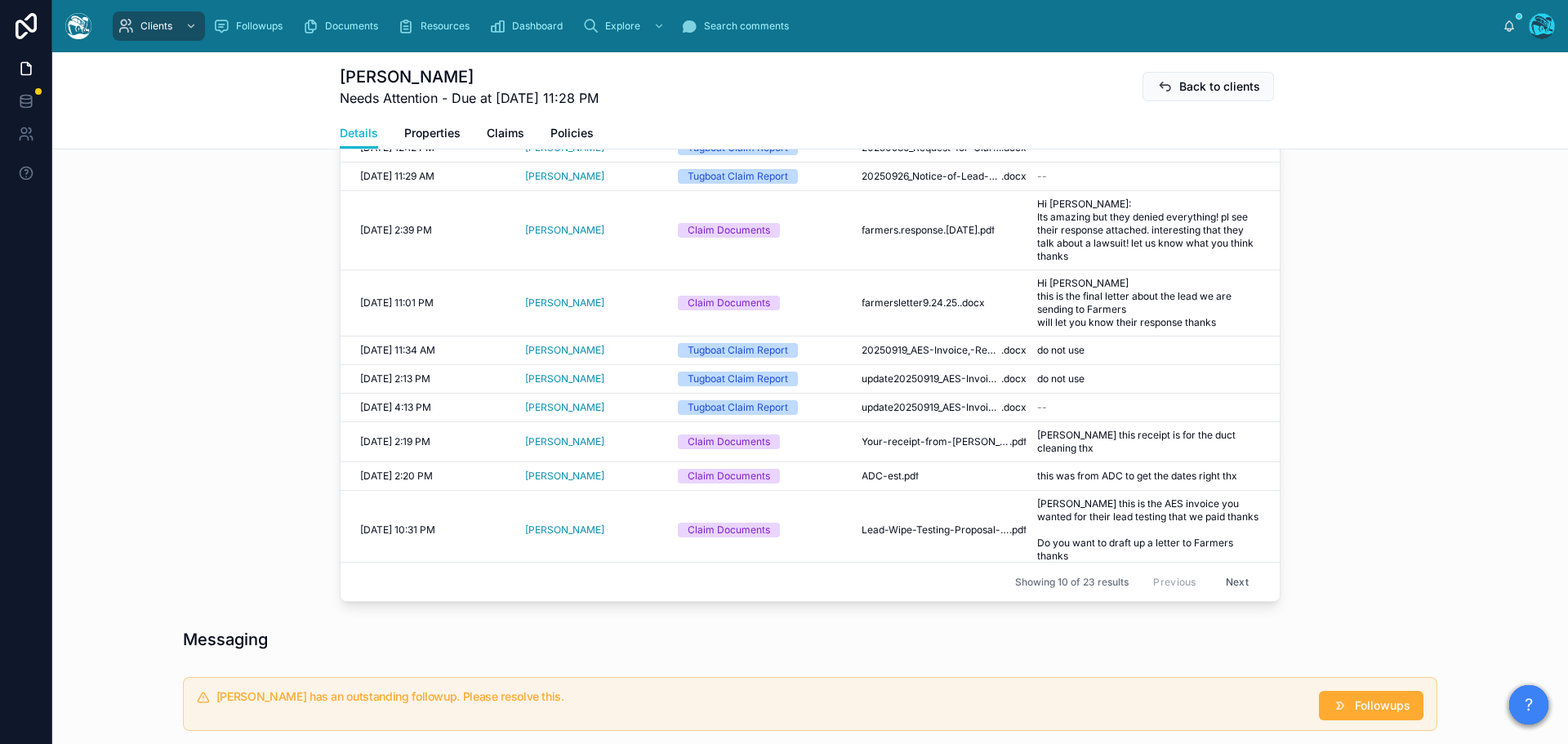
scroll to position [853, 0]
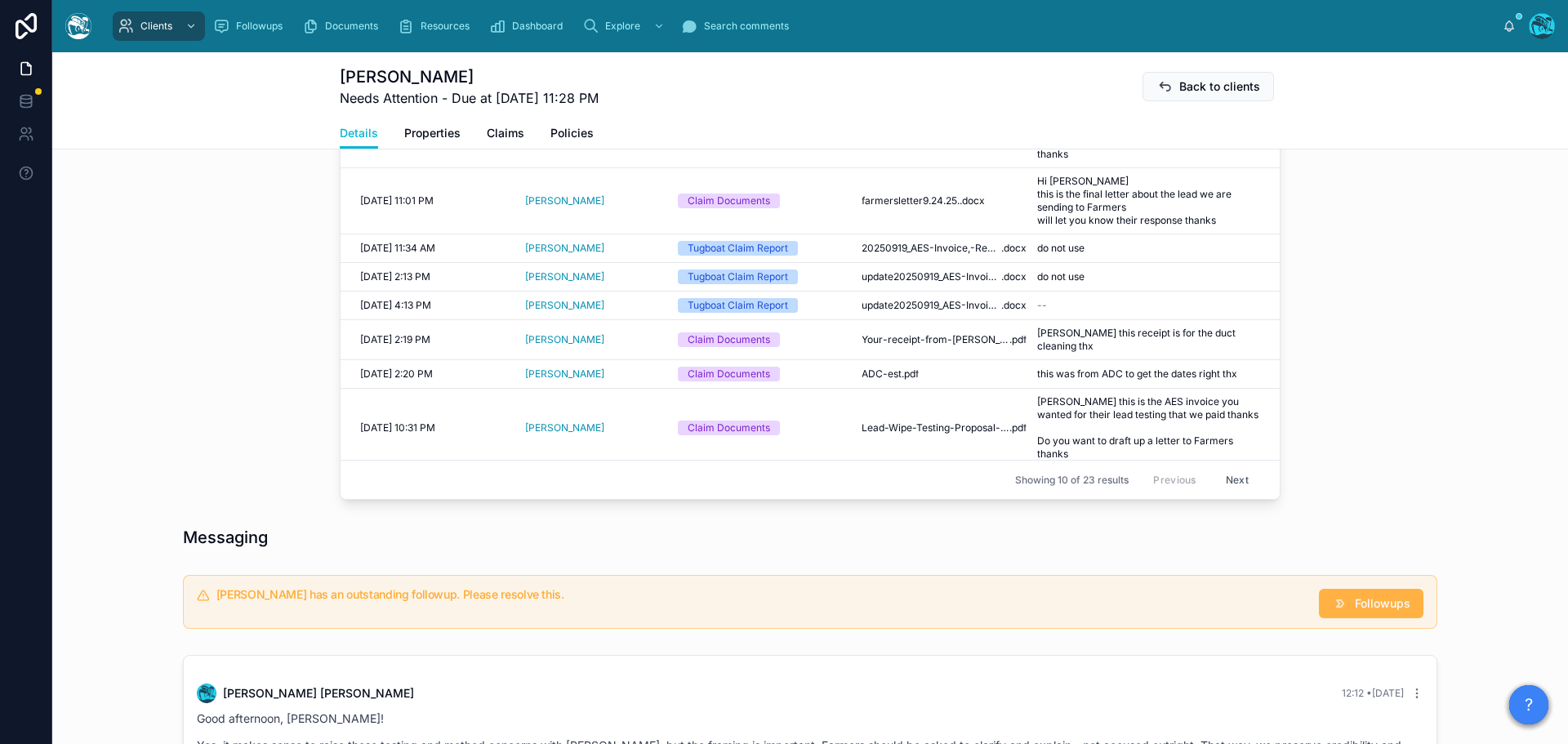
click at [1362, 604] on span "Followups" at bounding box center [1383, 603] width 56 height 16
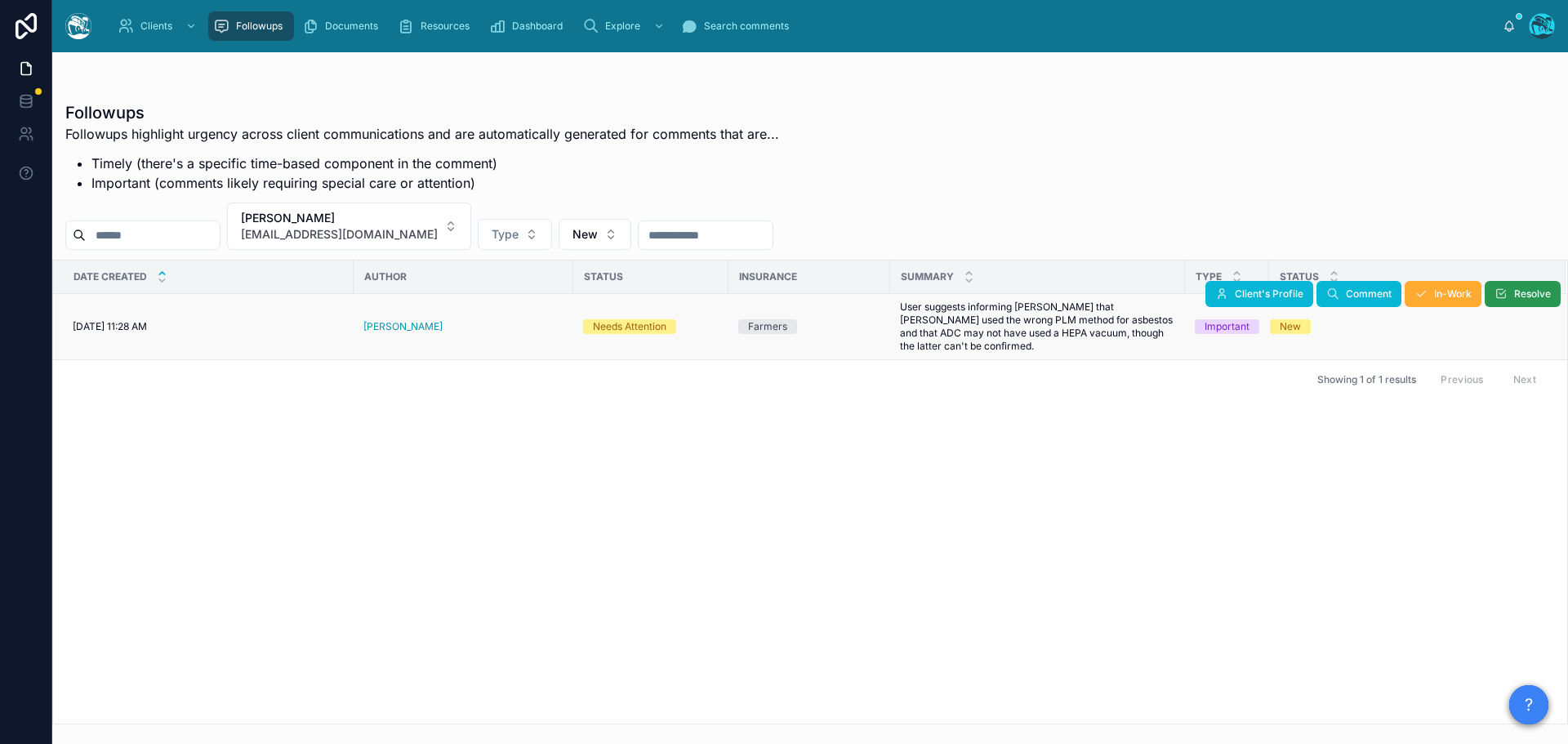
click at [1508, 296] on button "Resolve" at bounding box center [1523, 293] width 76 height 26
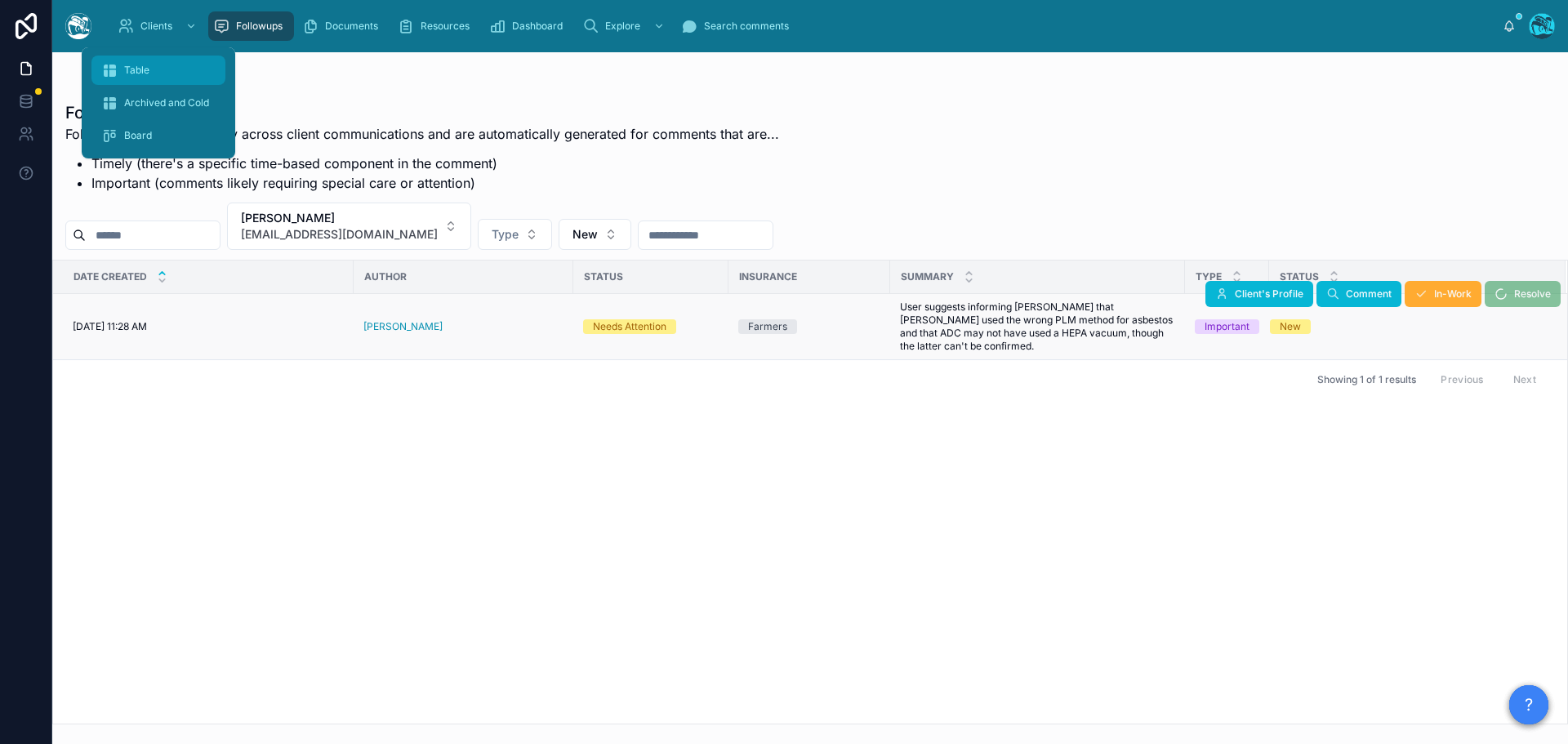
click at [126, 61] on div "Table" at bounding box center [158, 69] width 115 height 26
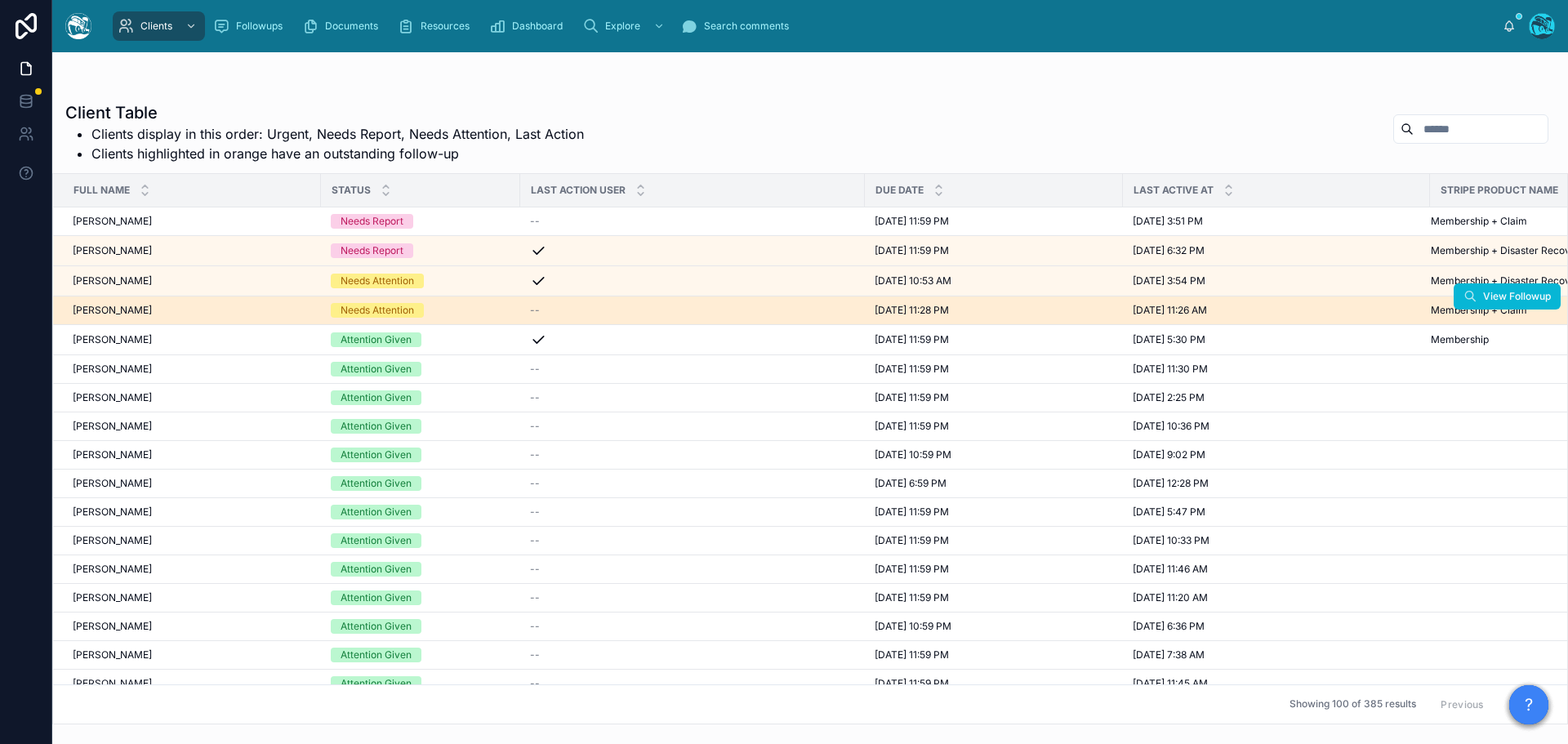
click at [147, 306] on span "Amitabha Mazumder" at bounding box center [112, 310] width 79 height 13
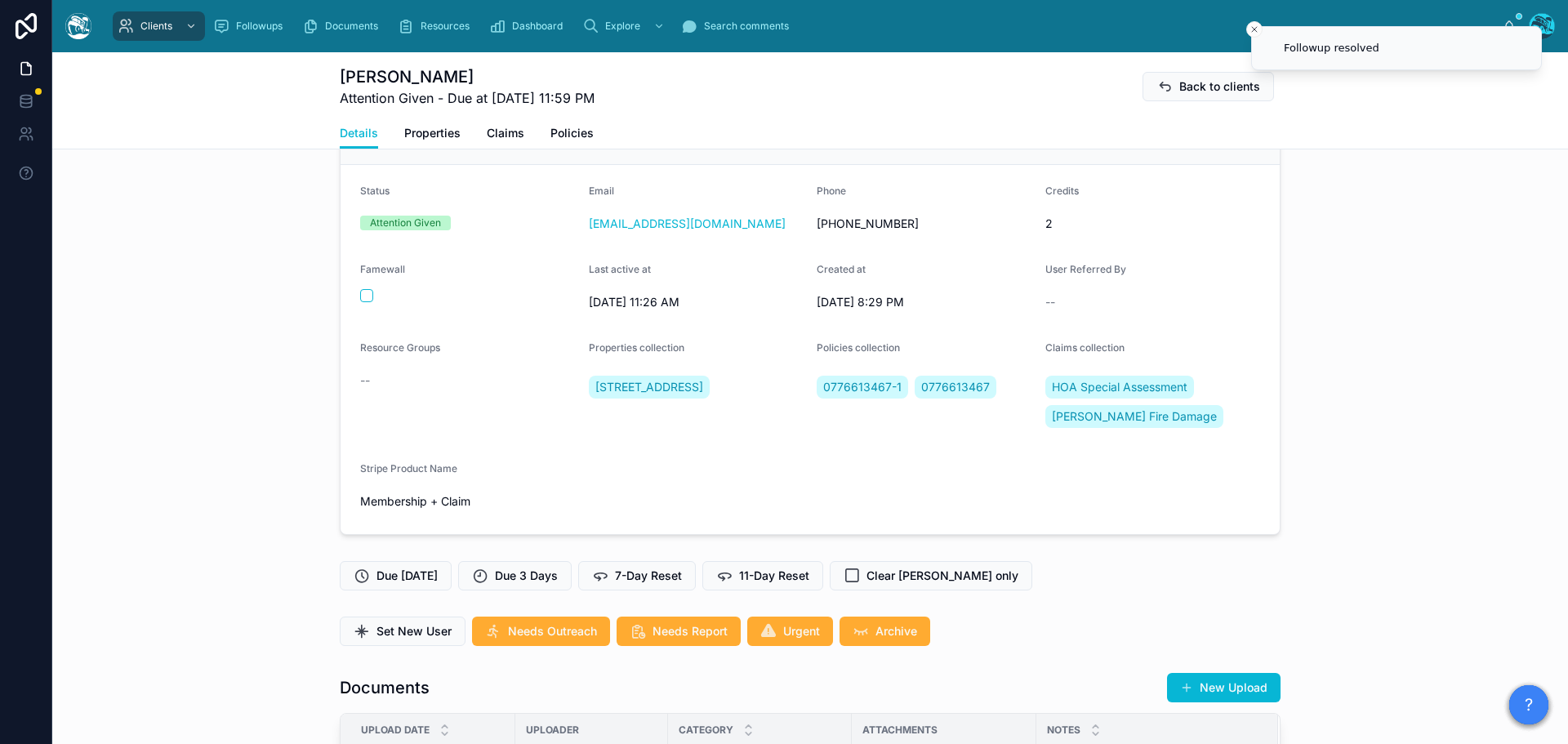
scroll to position [82, 0]
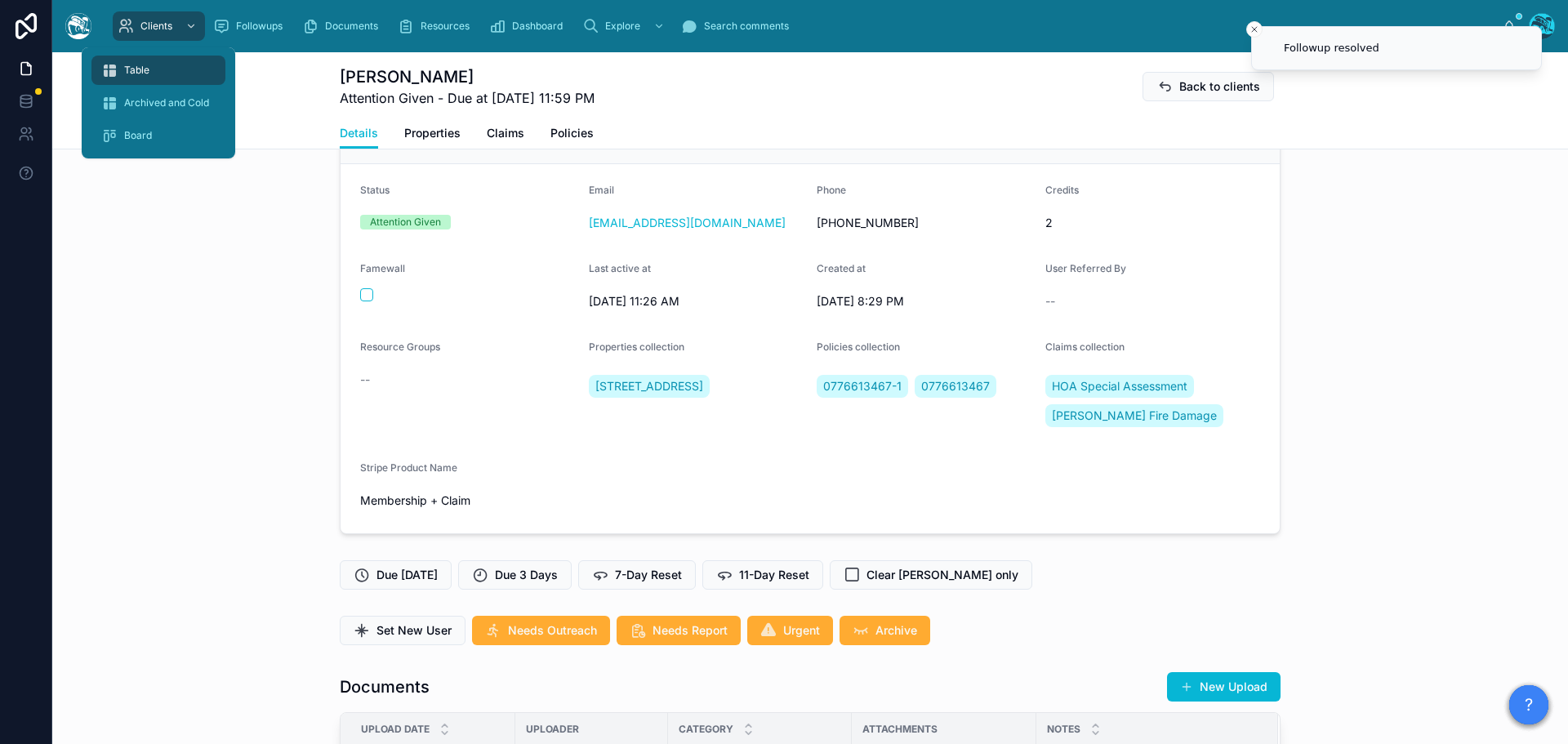
click at [140, 66] on span "Table" at bounding box center [137, 70] width 25 height 13
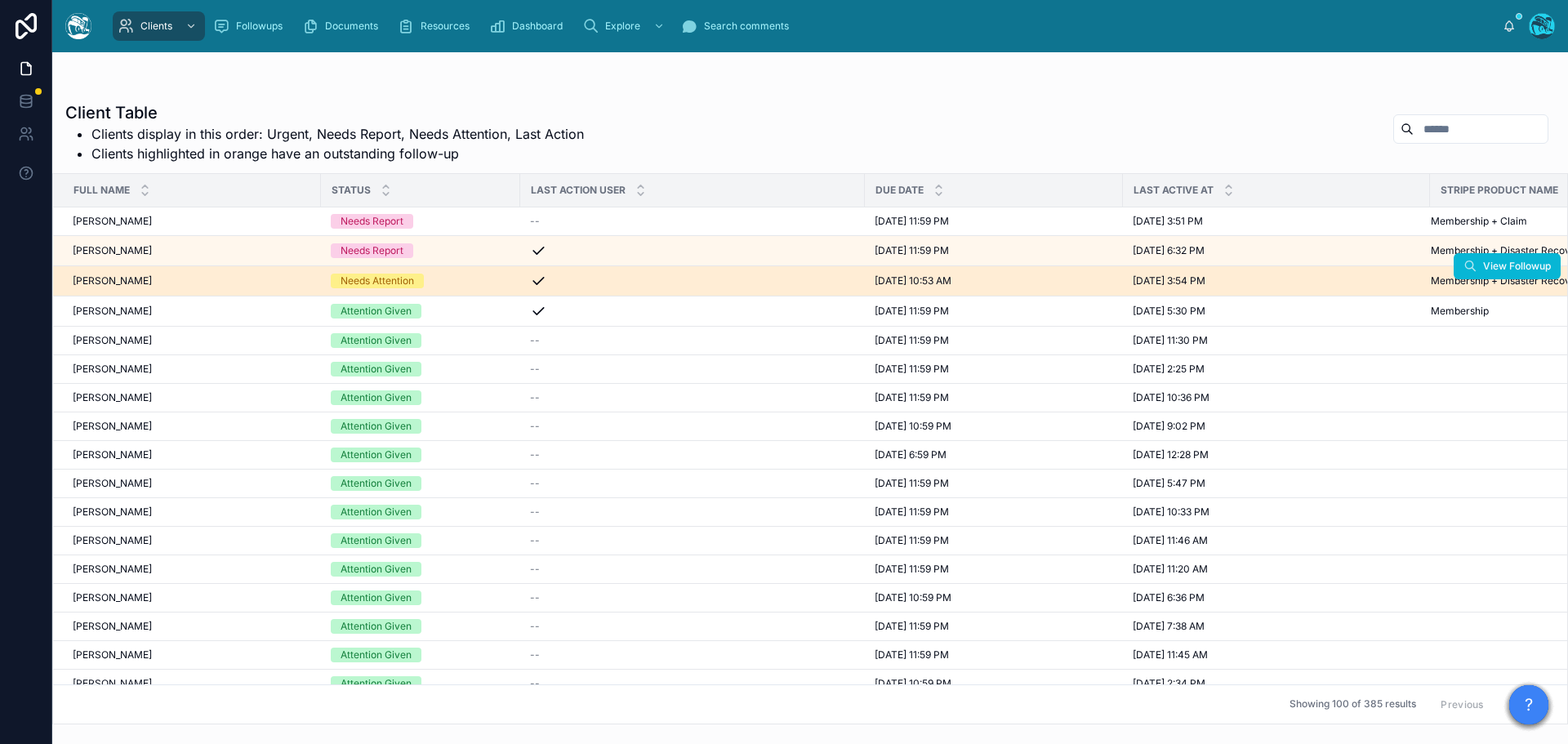
click at [171, 279] on div "Rosemary Stevens Rosemary Stevens" at bounding box center [191, 281] width 238 height 13
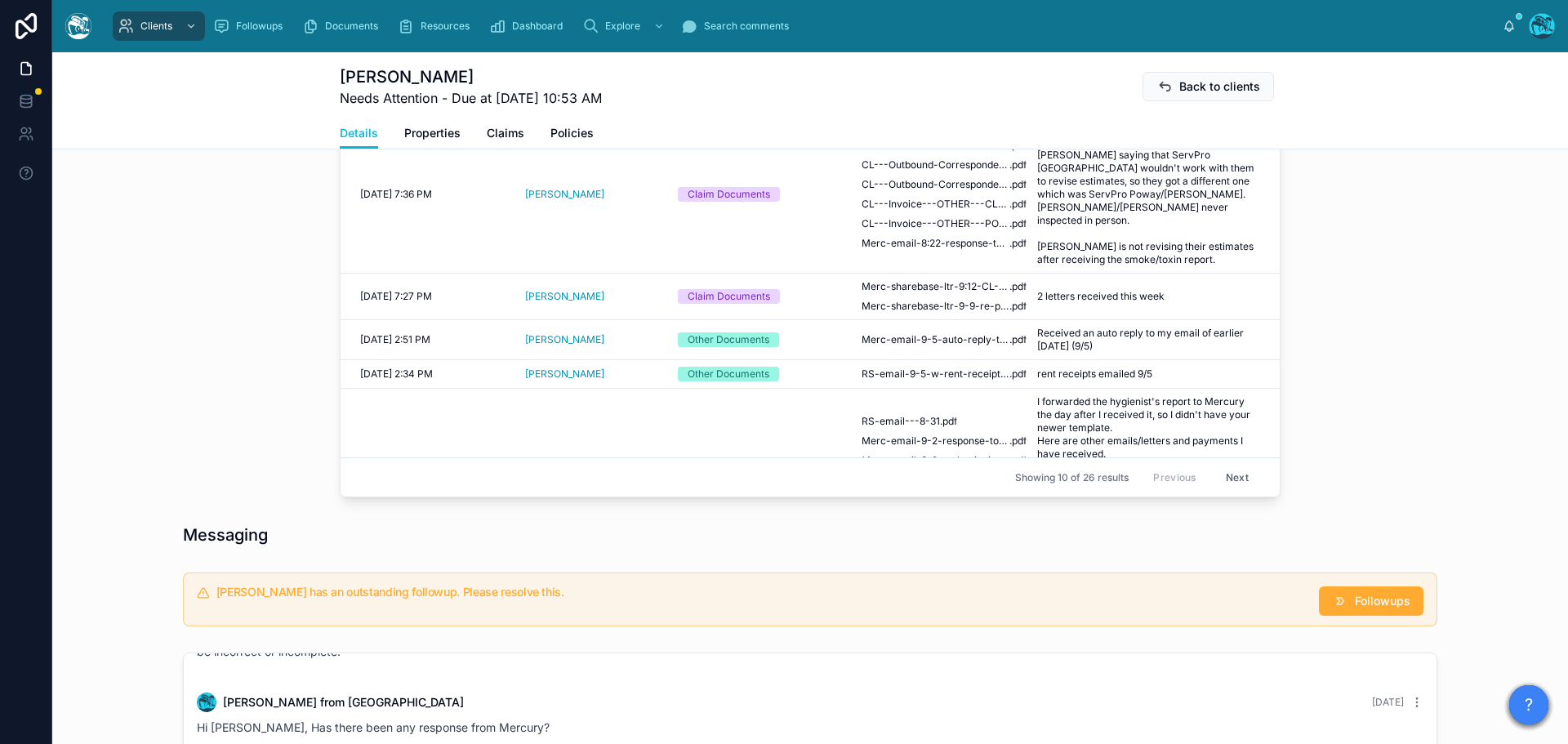
scroll to position [980, 0]
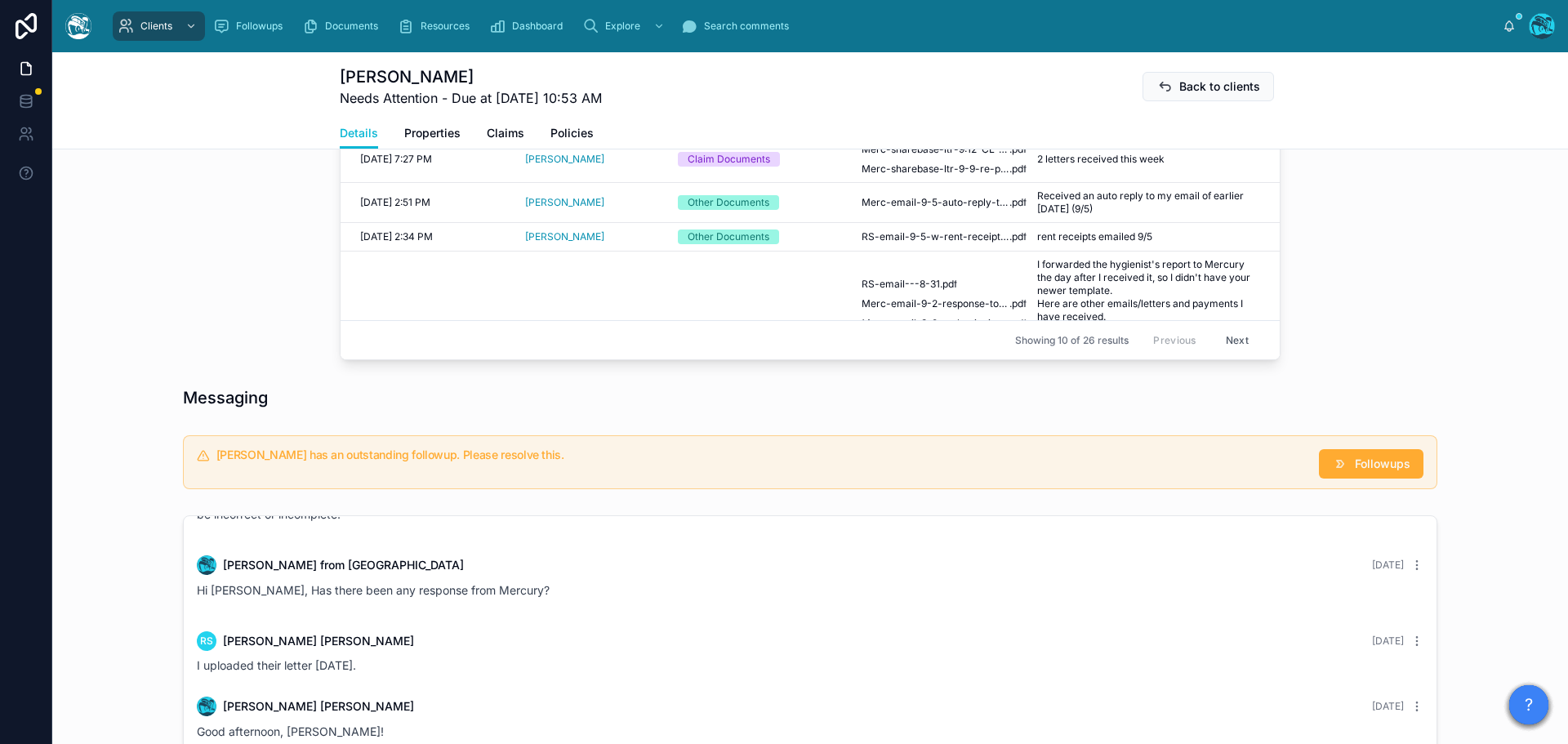
click at [1216, 341] on button "Next" at bounding box center [1237, 340] width 45 height 25
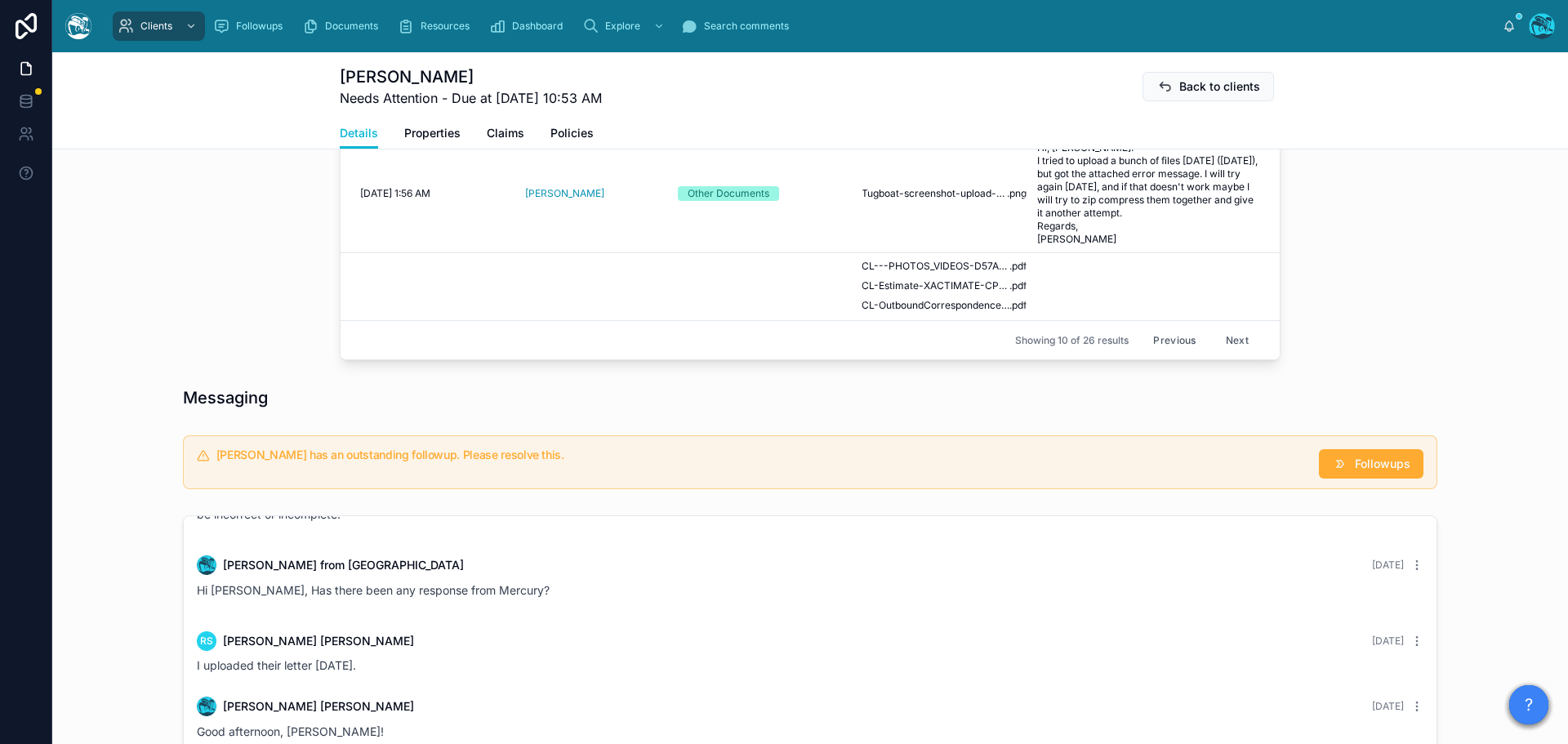
click at [1221, 340] on button "Next" at bounding box center [1237, 340] width 45 height 25
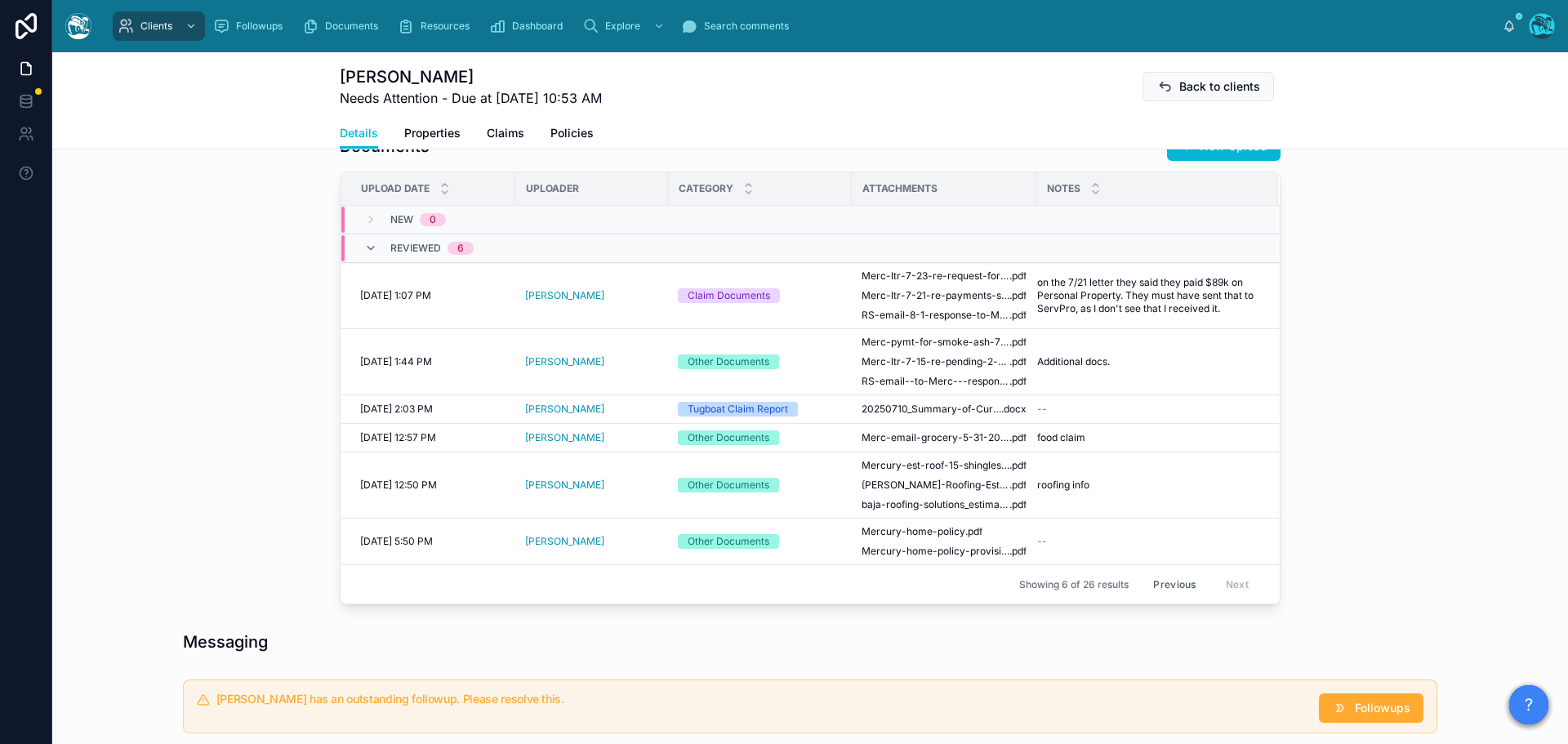
scroll to position [571, 0]
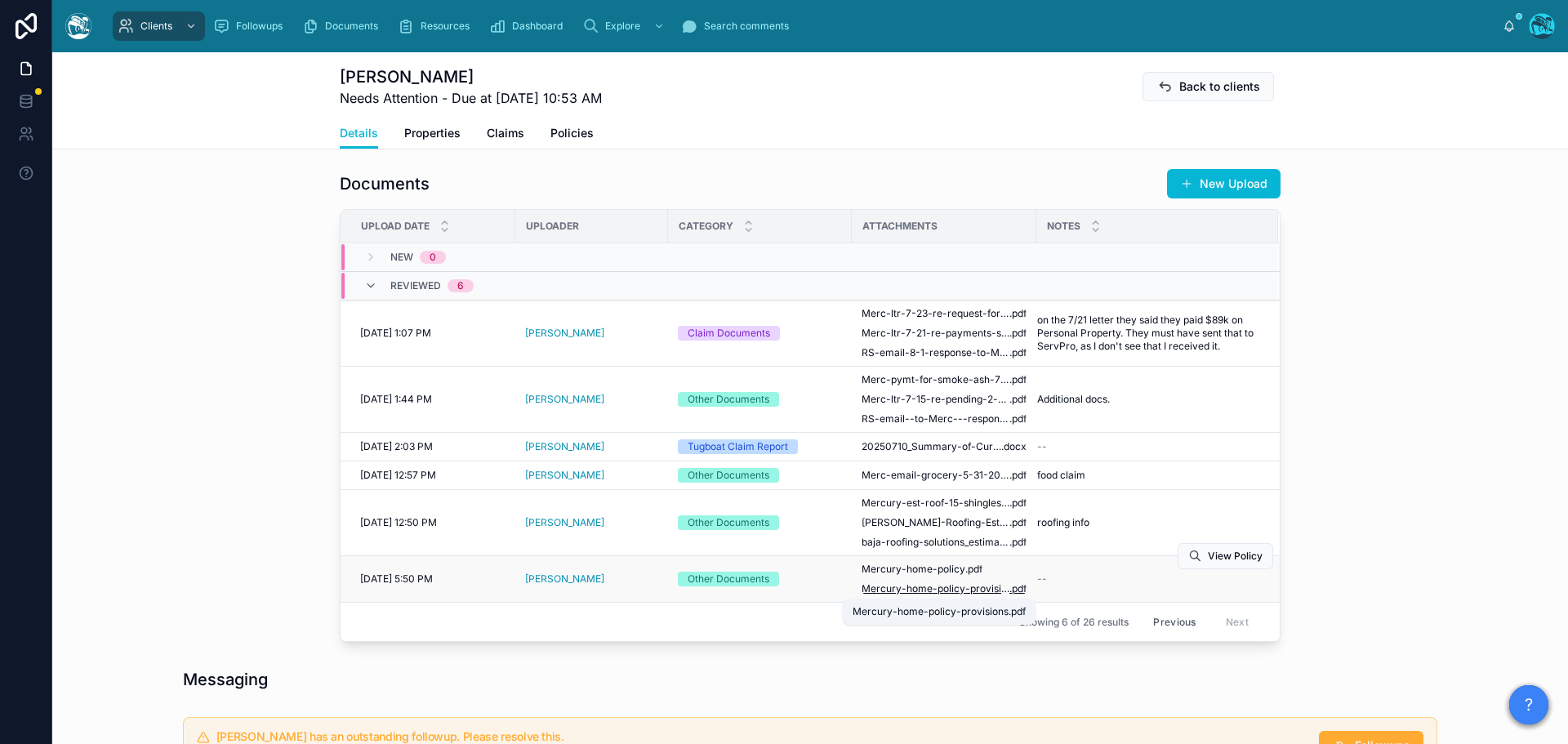
click at [964, 588] on span "Mercury-home-policy-provisions" at bounding box center [935, 589] width 148 height 13
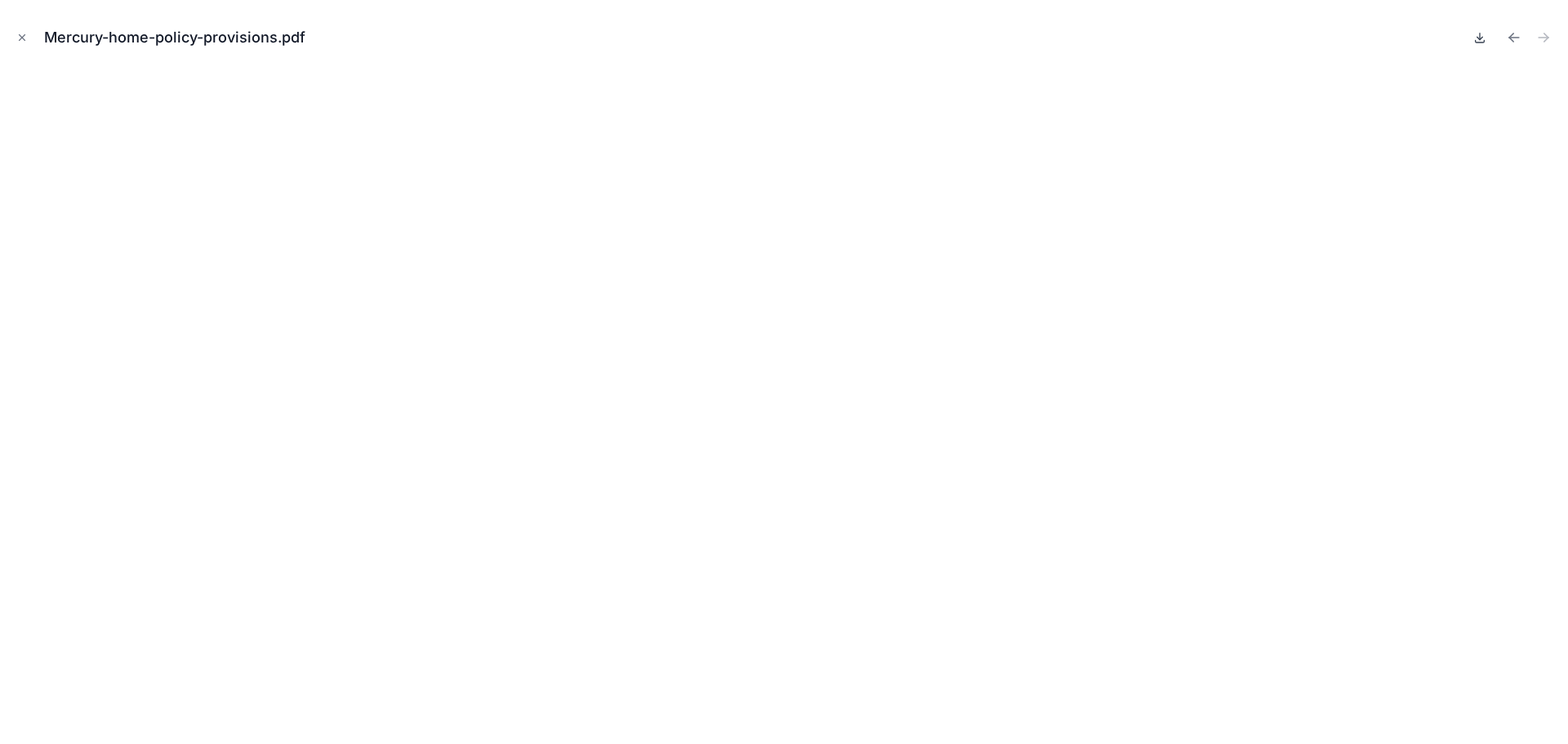
click at [1479, 37] on icon at bounding box center [1480, 38] width 14 height 13
click at [1509, 36] on icon "Previous file" at bounding box center [1514, 37] width 16 height 16
click at [1478, 40] on icon at bounding box center [1480, 38] width 14 height 13
drag, startPoint x: 19, startPoint y: 36, endPoint x: 41, endPoint y: 40, distance: 22.4
click at [19, 36] on icon "Close modal" at bounding box center [22, 38] width 12 height 12
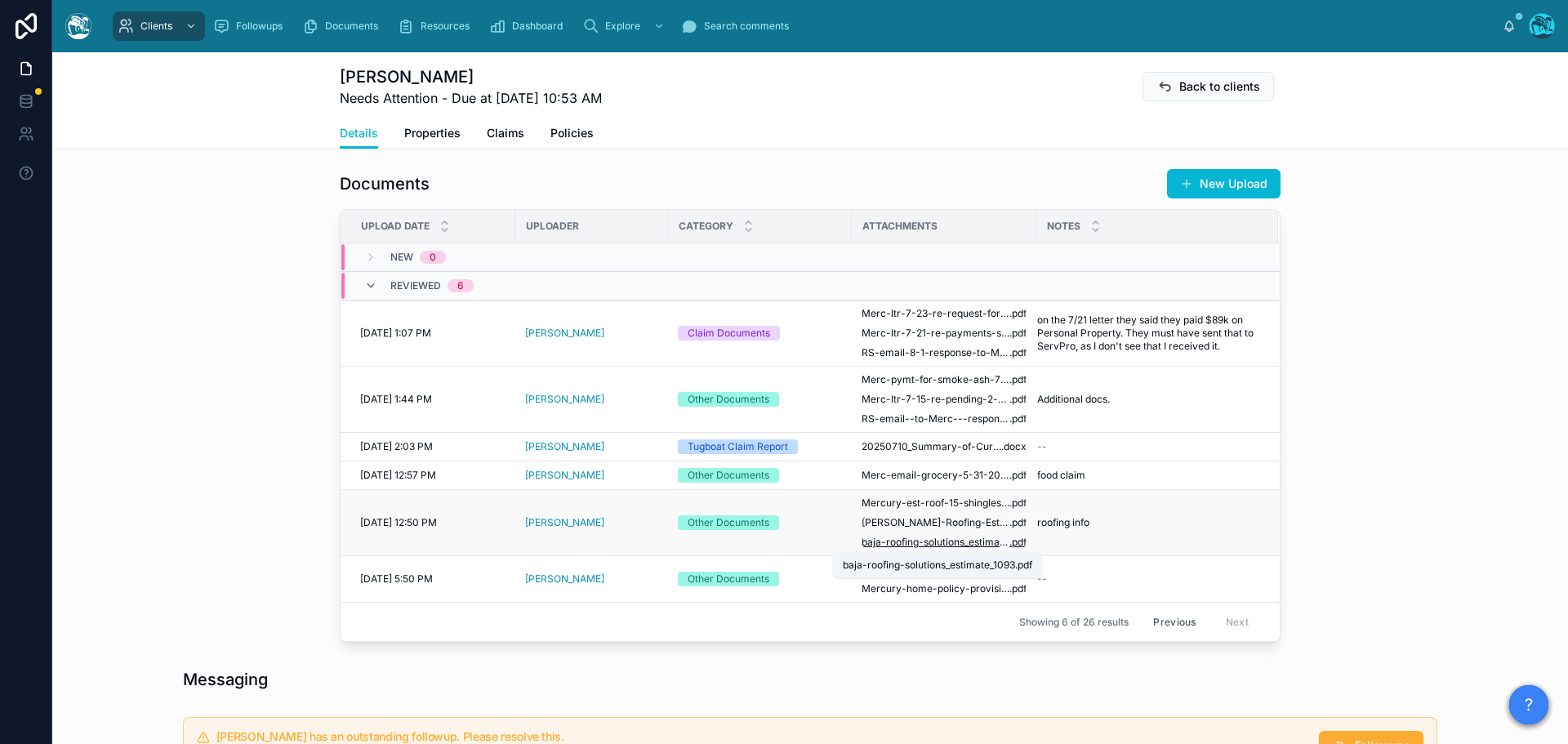
click at [909, 542] on span "baja-roofing-solutions_estimate_1093" at bounding box center [935, 543] width 148 height 13
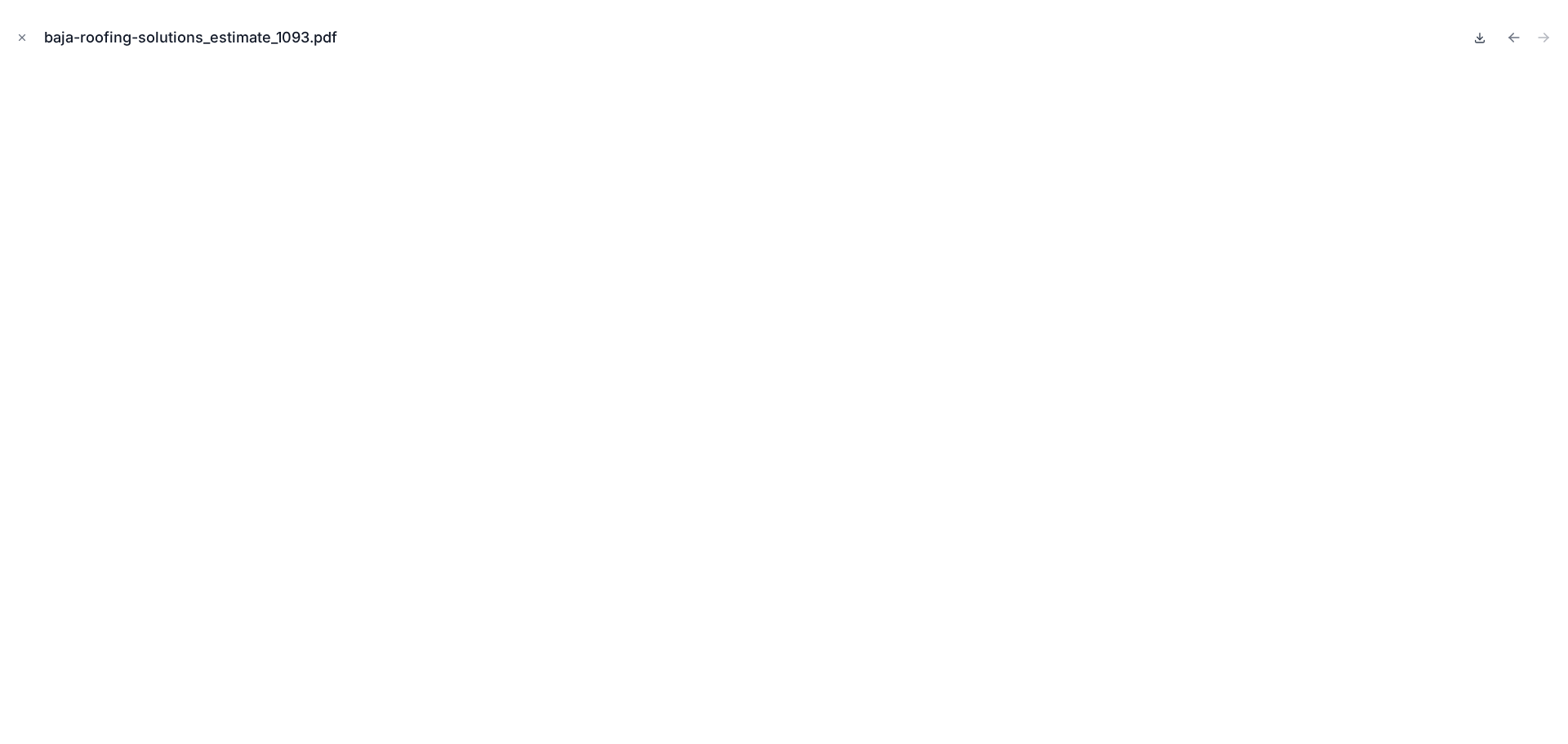
click at [1479, 38] on icon at bounding box center [1480, 38] width 14 height 13
click at [1513, 37] on icon "Previous file" at bounding box center [1514, 37] width 16 height 16
click at [1479, 40] on icon at bounding box center [1480, 38] width 6 height 3
click at [1514, 36] on icon "Previous file" at bounding box center [1514, 37] width 16 height 16
click at [1478, 40] on icon at bounding box center [1480, 38] width 14 height 13
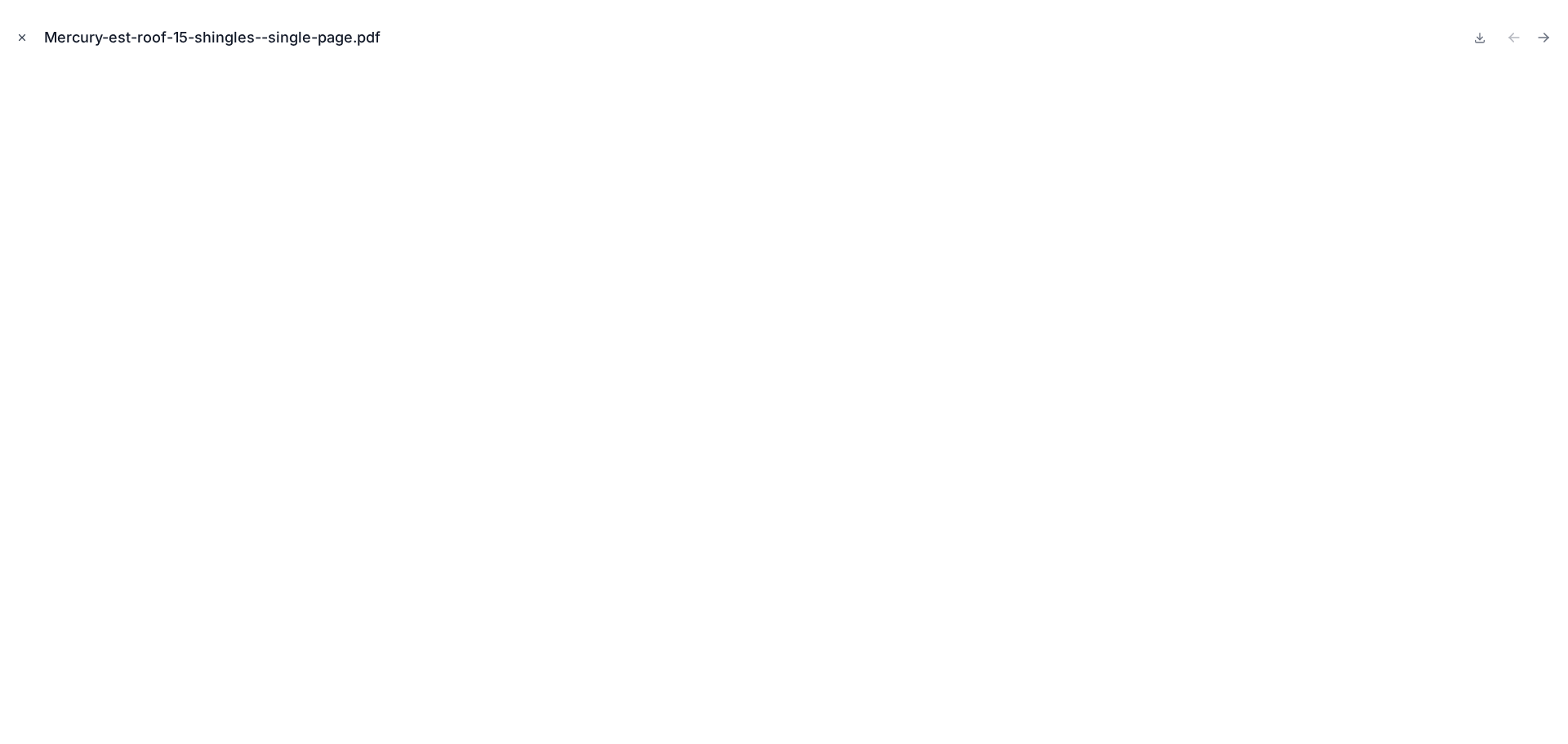
click at [21, 37] on icon "Close modal" at bounding box center [22, 38] width 6 height 6
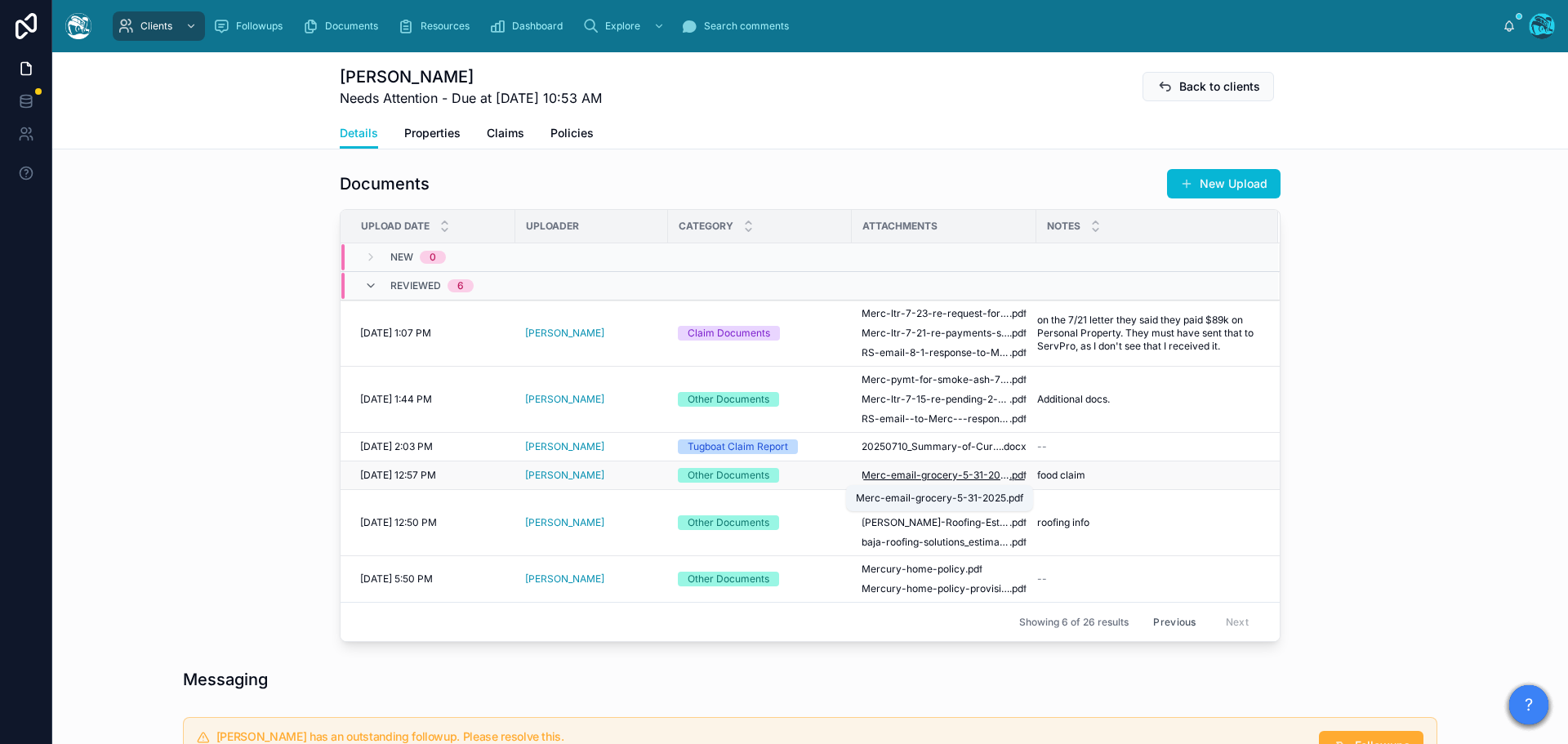
click at [968, 473] on span "Merc-email-grocery-5-31-2025" at bounding box center [935, 475] width 148 height 13
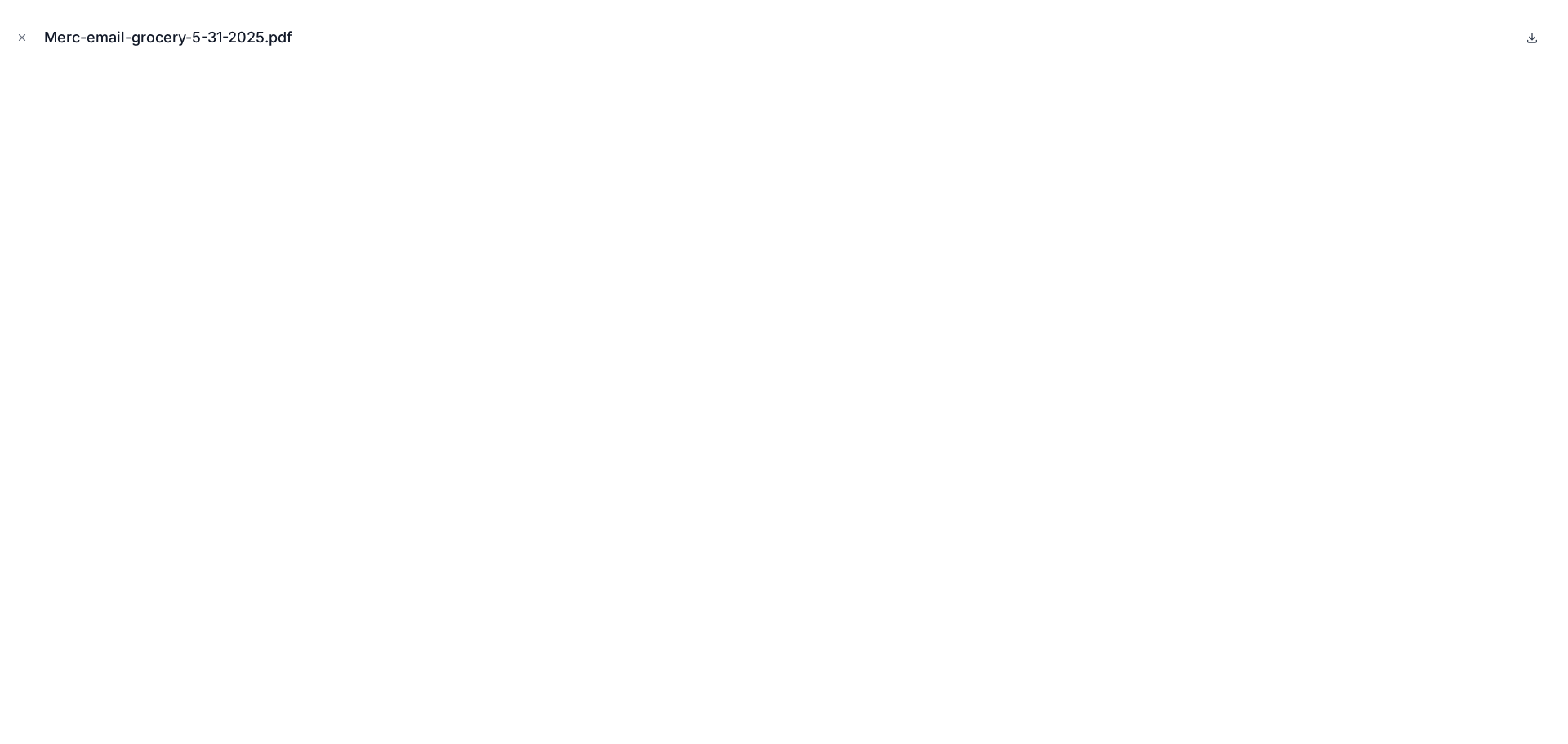
click at [1534, 36] on icon at bounding box center [1532, 38] width 14 height 13
click at [23, 38] on icon "Close modal" at bounding box center [22, 38] width 12 height 12
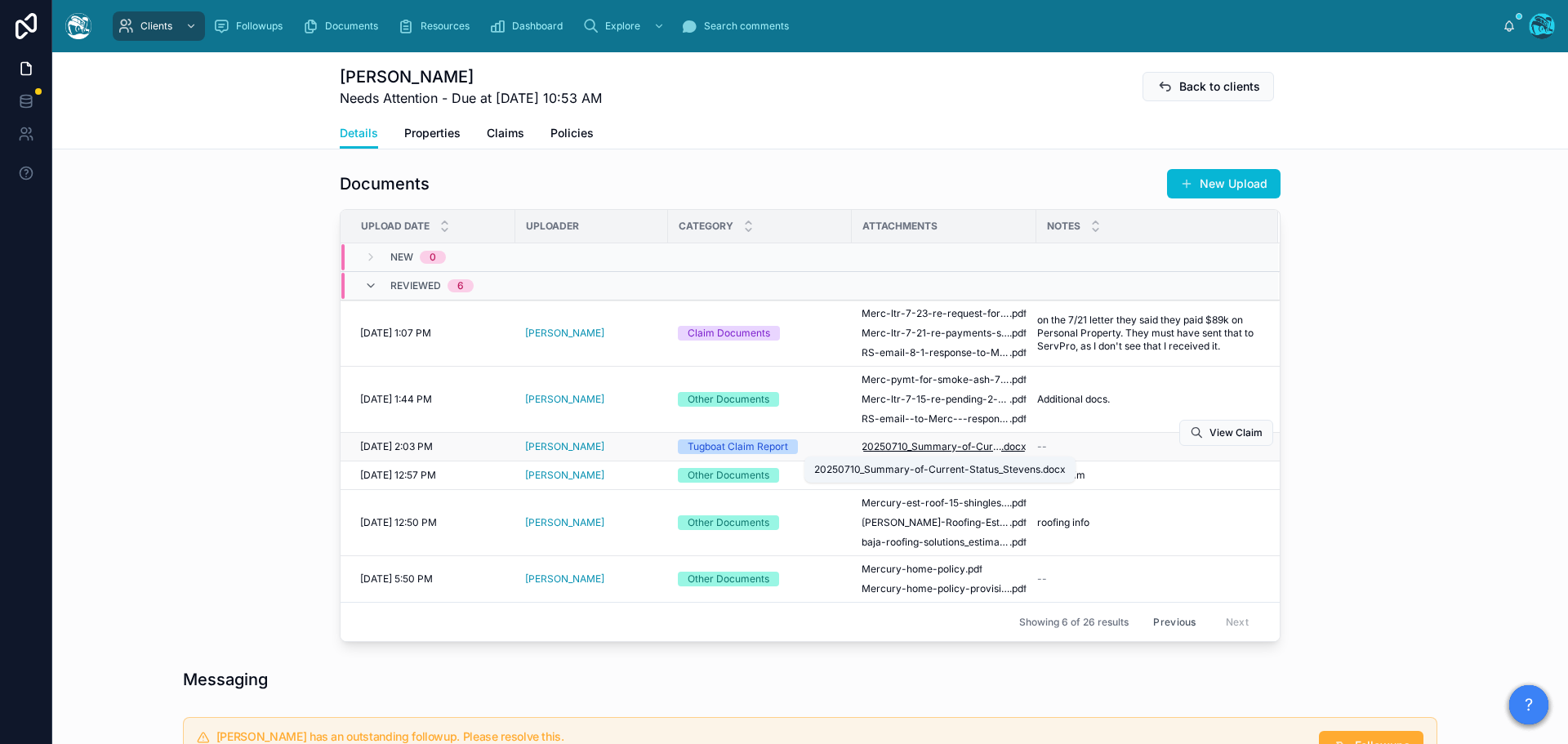
click at [906, 444] on span "20250710_Summary-of-Current-Status_Stevens" at bounding box center [932, 447] width 140 height 13
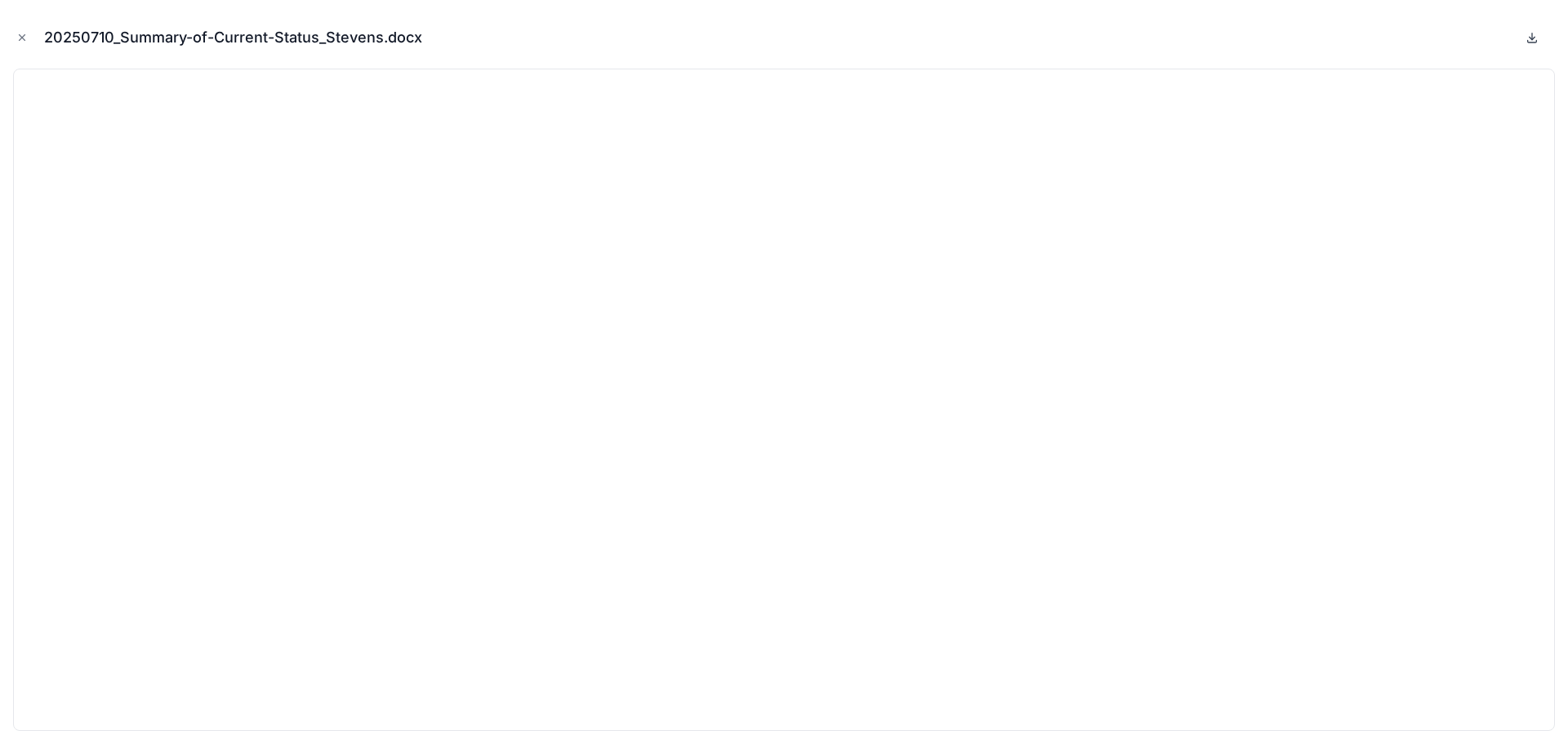
click at [1535, 39] on icon at bounding box center [1532, 38] width 14 height 13
click at [19, 36] on icon "Close modal" at bounding box center [22, 38] width 12 height 12
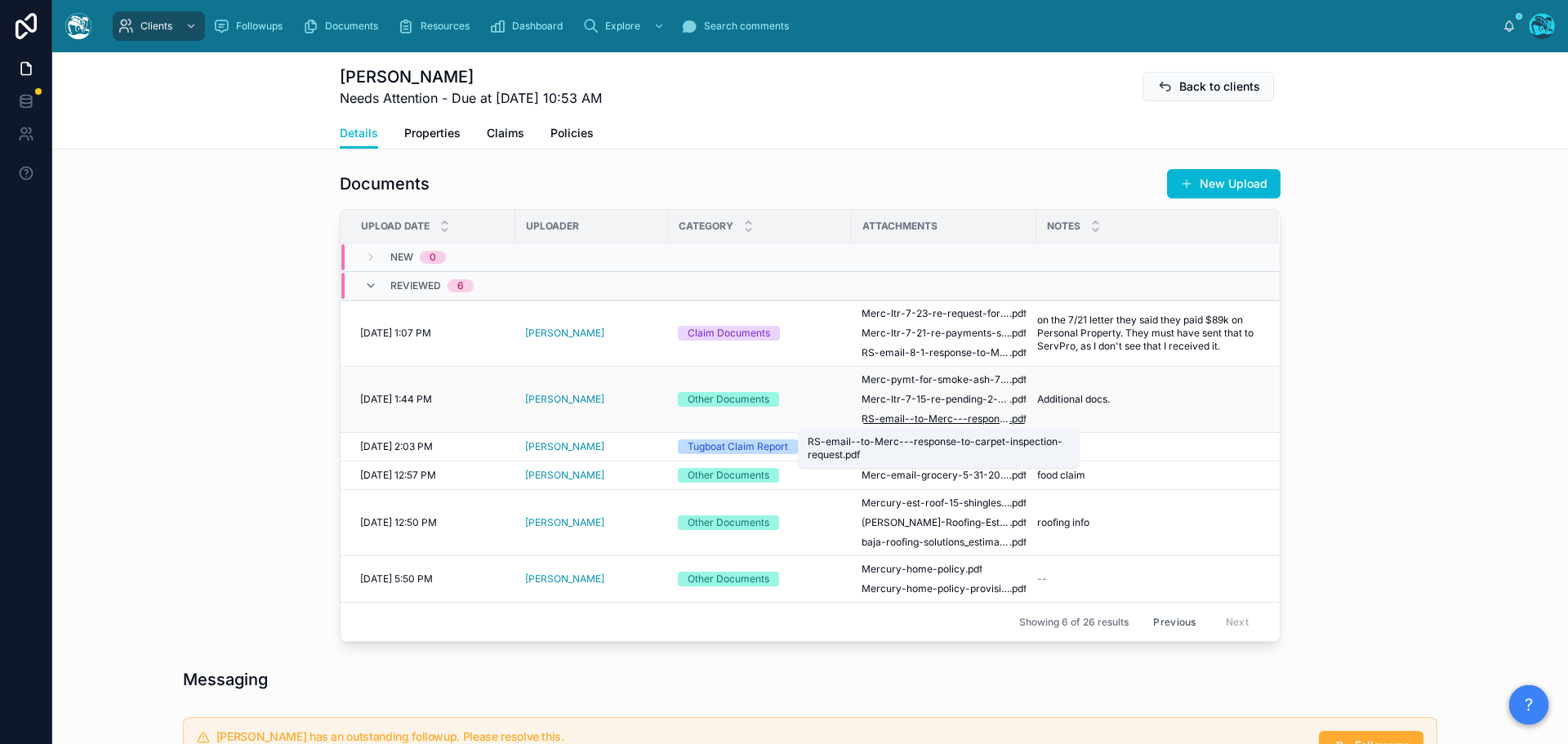
click at [933, 420] on span "RS-email--to-Merc---response-to-carpet-inspection-request" at bounding box center [935, 419] width 148 height 13
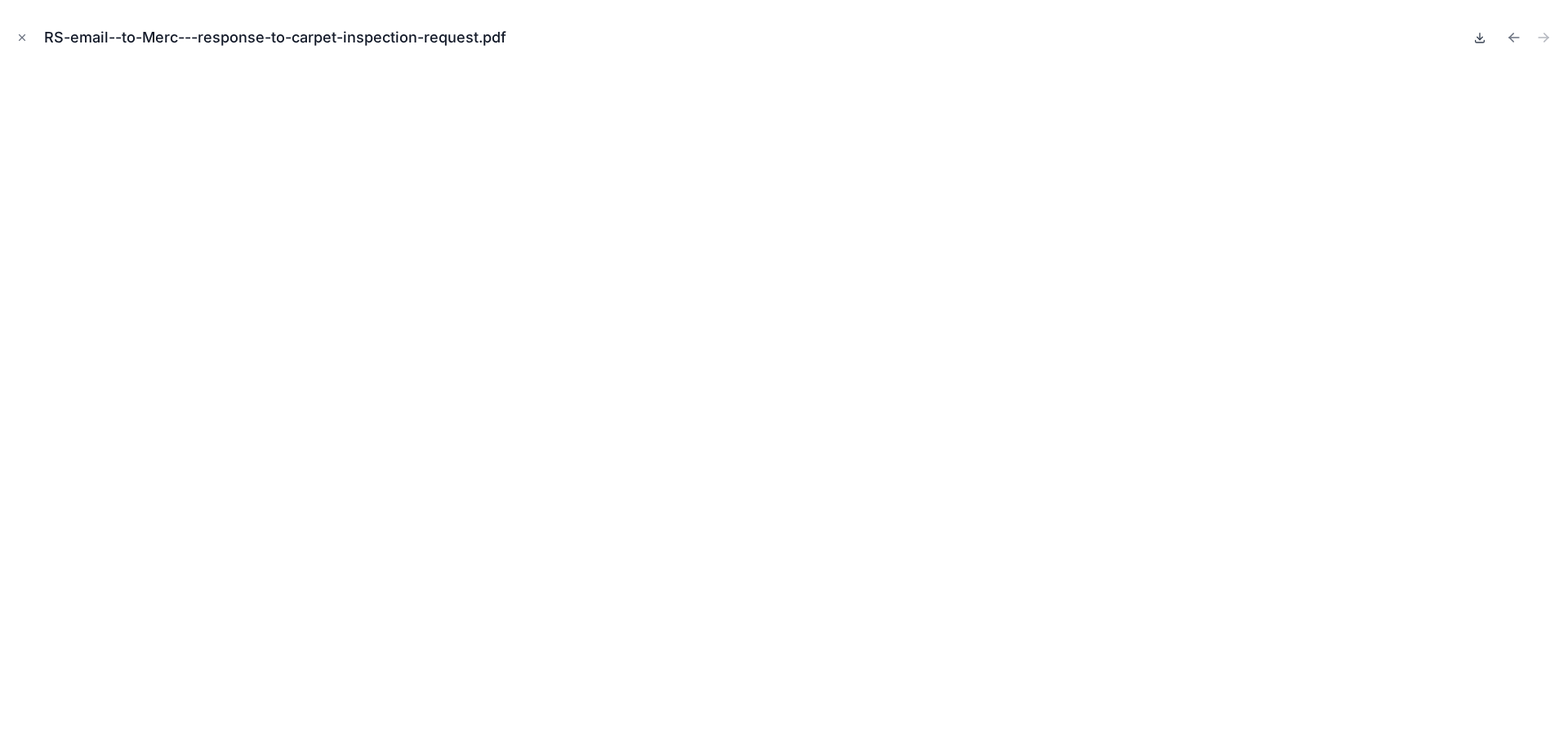
click at [1477, 36] on icon at bounding box center [1480, 38] width 14 height 13
click at [1509, 36] on icon "Previous file" at bounding box center [1514, 37] width 16 height 16
click at [1479, 40] on icon at bounding box center [1480, 38] width 14 height 13
click at [1511, 37] on icon "Previous file" at bounding box center [1511, 36] width 4 height 4
click at [1480, 39] on icon at bounding box center [1480, 37] width 0 height 7
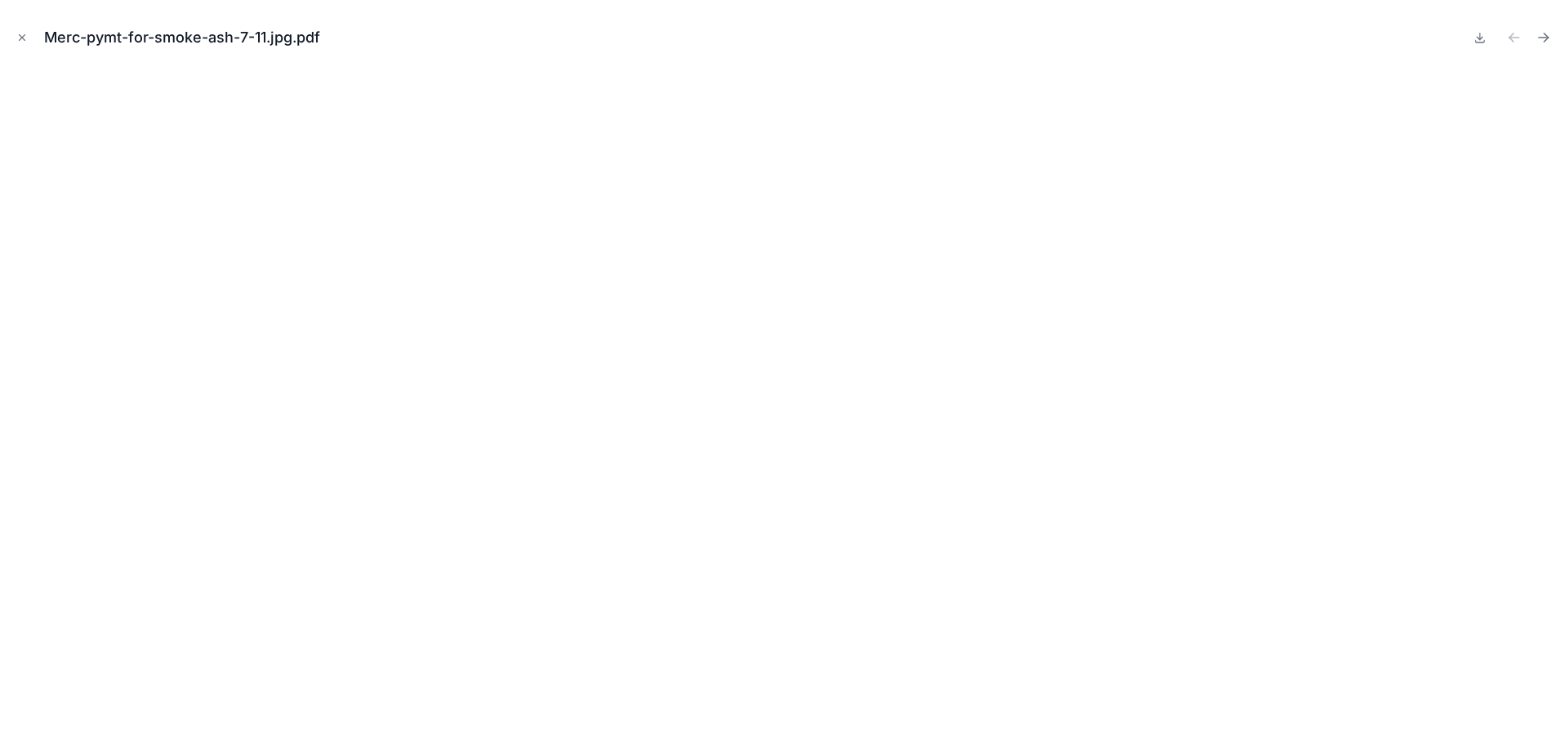
click at [22, 38] on icon "Close modal" at bounding box center [22, 38] width 6 height 6
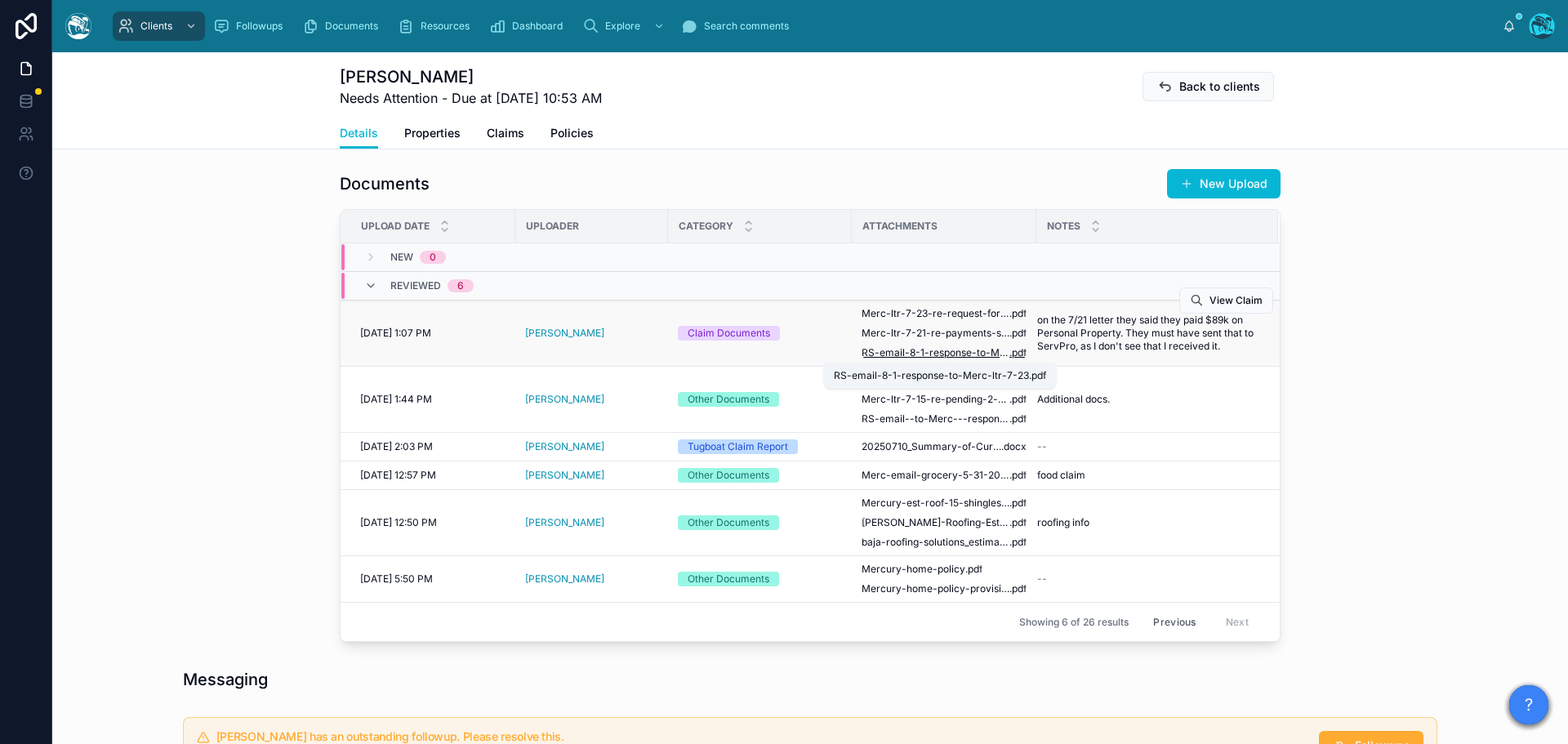
click at [897, 355] on span "RS-email-8-1-response-to-Merc-ltr-7-23" at bounding box center [935, 353] width 148 height 13
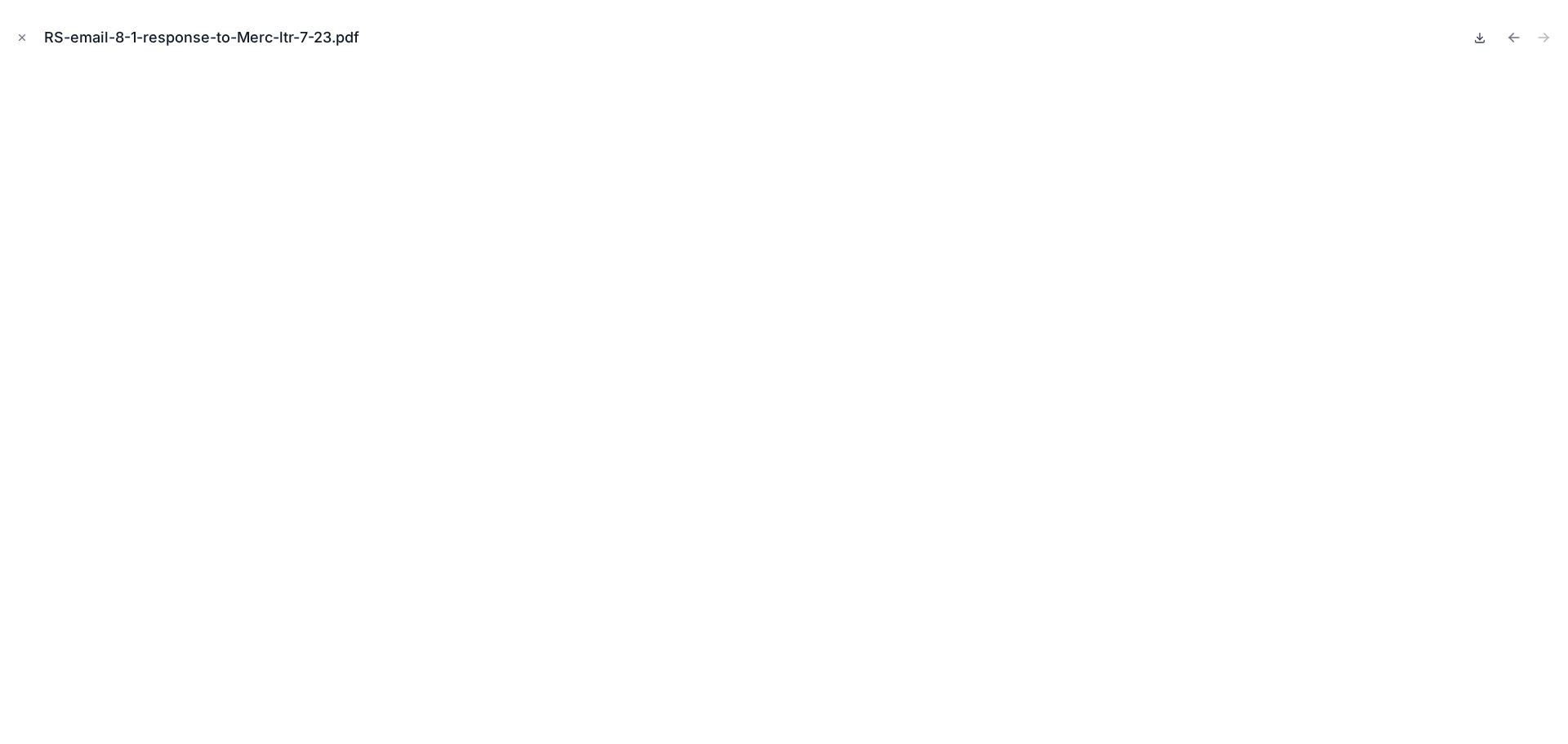
click at [1479, 40] on icon at bounding box center [1480, 38] width 14 height 13
click at [1513, 40] on icon "Previous file" at bounding box center [1514, 37] width 16 height 16
click at [1480, 40] on icon at bounding box center [1480, 37] width 0 height 7
click at [1512, 39] on icon "Previous file" at bounding box center [1514, 37] width 16 height 16
click at [1477, 38] on icon at bounding box center [1480, 38] width 6 height 3
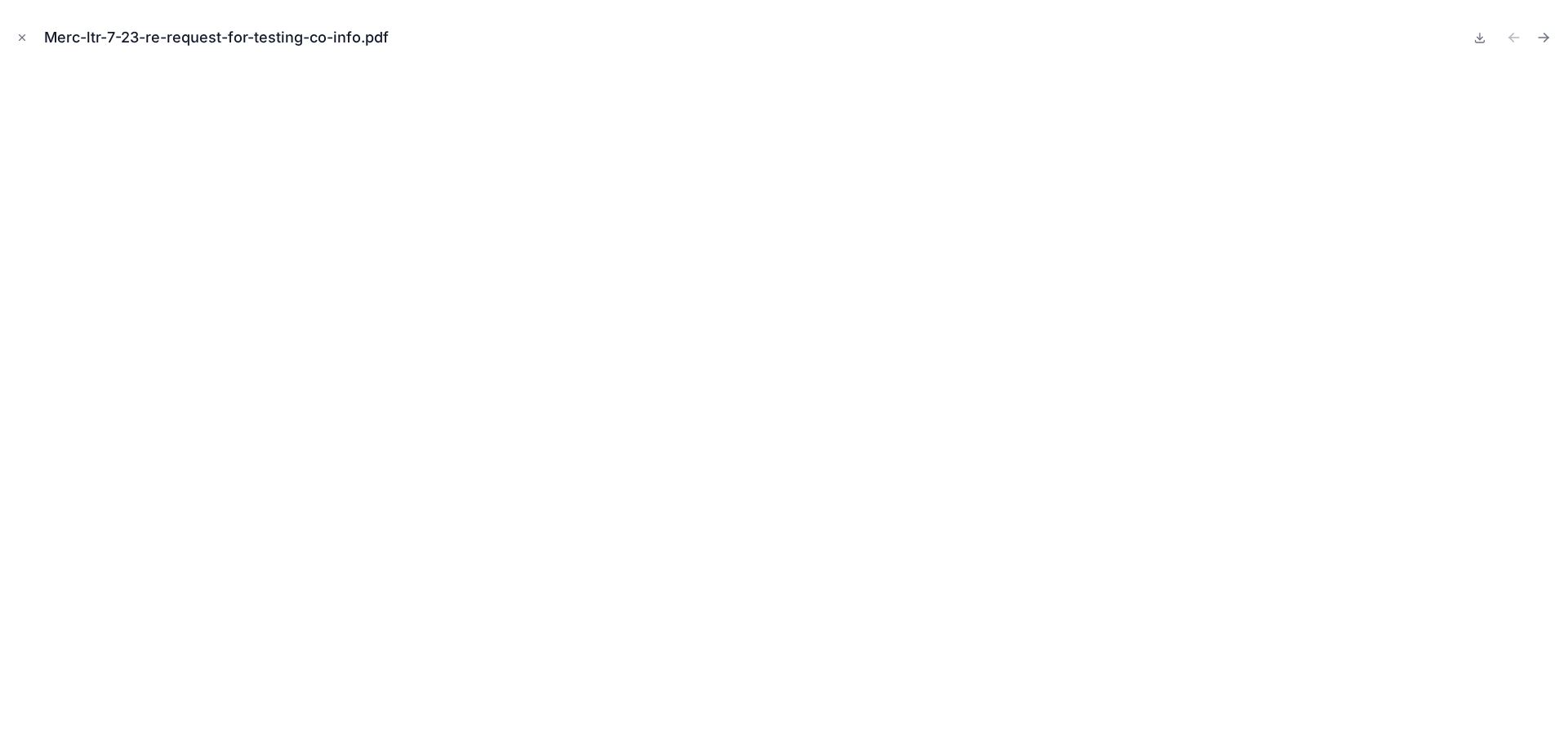
drag, startPoint x: 17, startPoint y: 32, endPoint x: 125, endPoint y: 87, distance: 121.2
click at [17, 32] on icon "Close modal" at bounding box center [22, 38] width 12 height 12
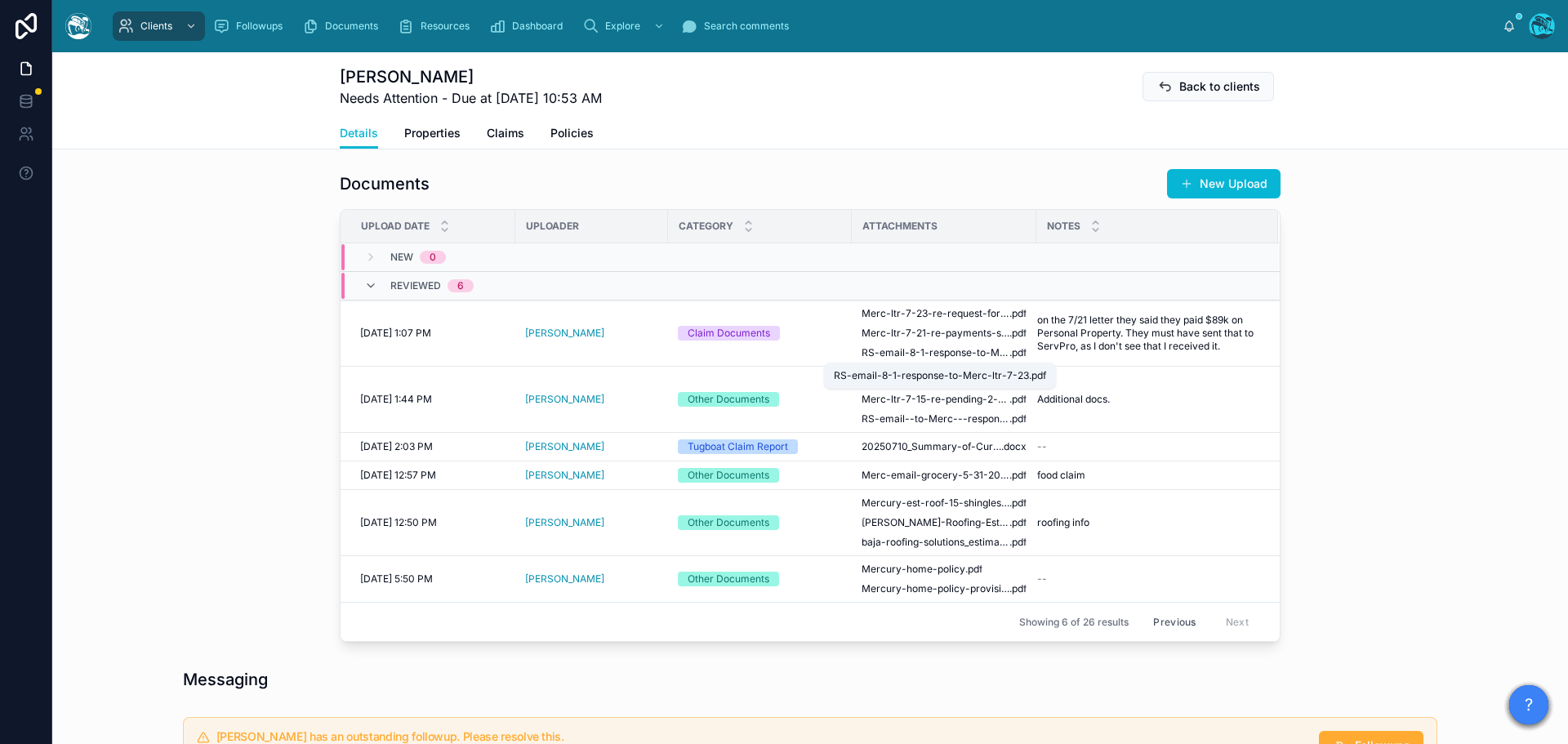
click at [1178, 623] on button "Previous" at bounding box center [1175, 622] width 66 height 25
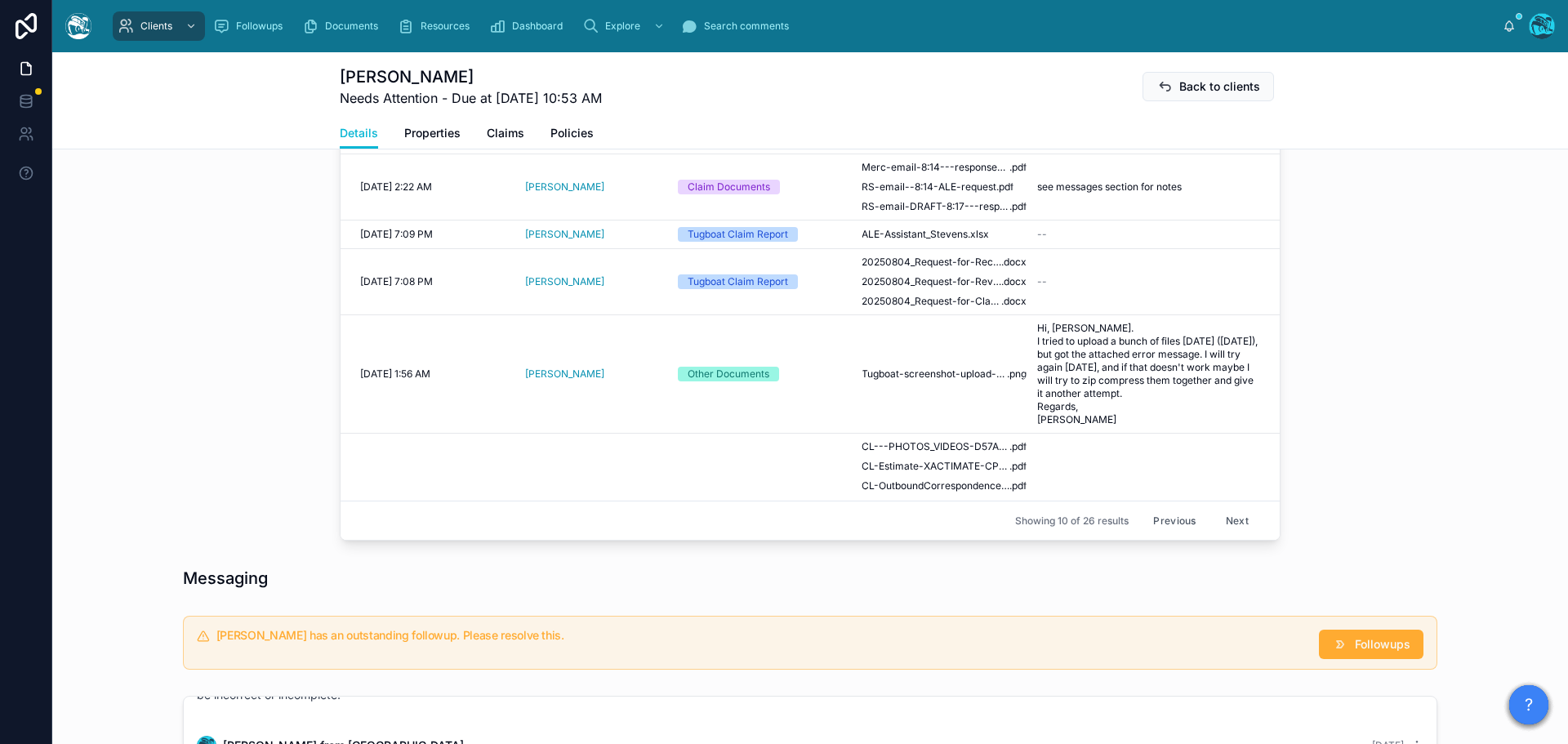
scroll to position [734, 0]
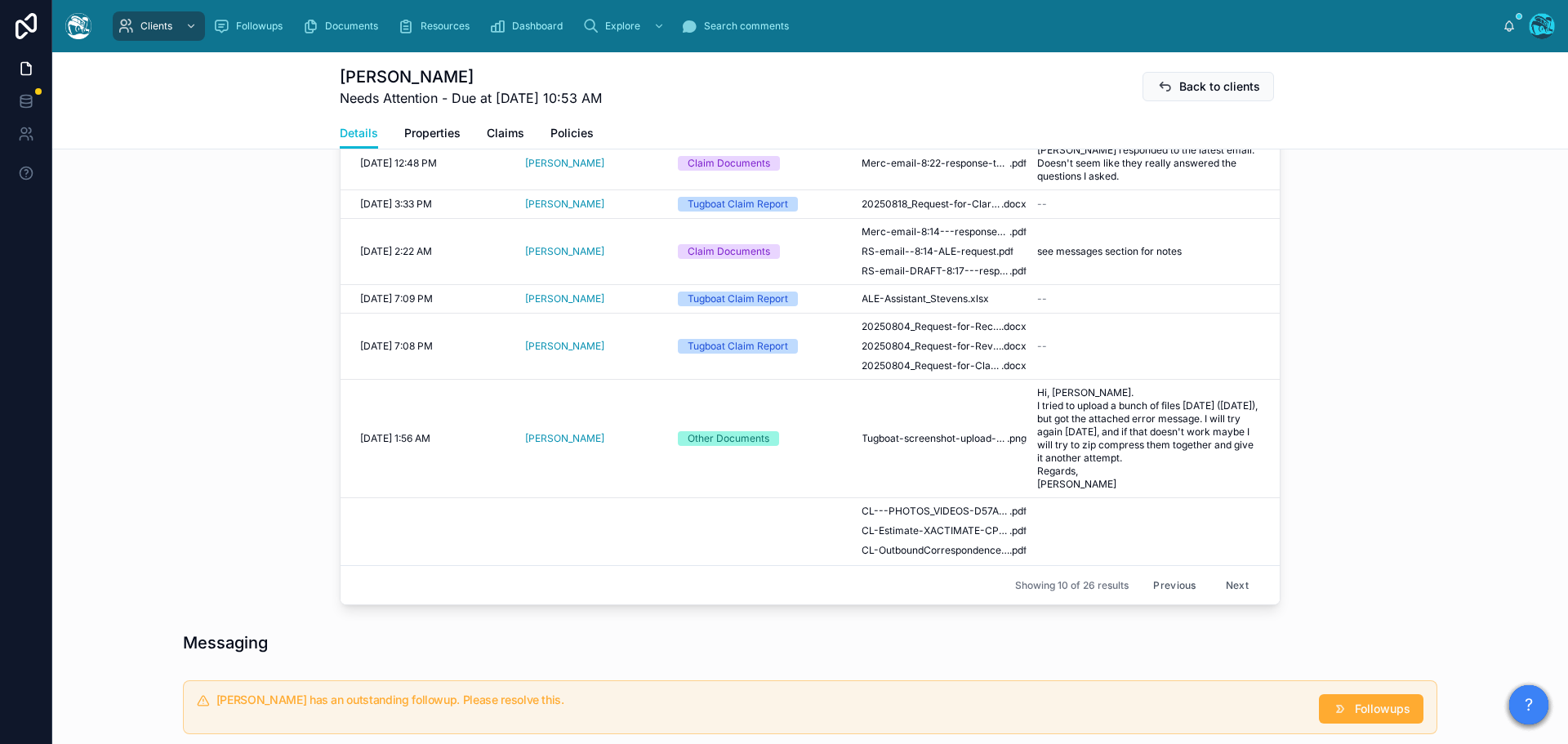
click at [1215, 590] on button "Next" at bounding box center [1237, 585] width 45 height 25
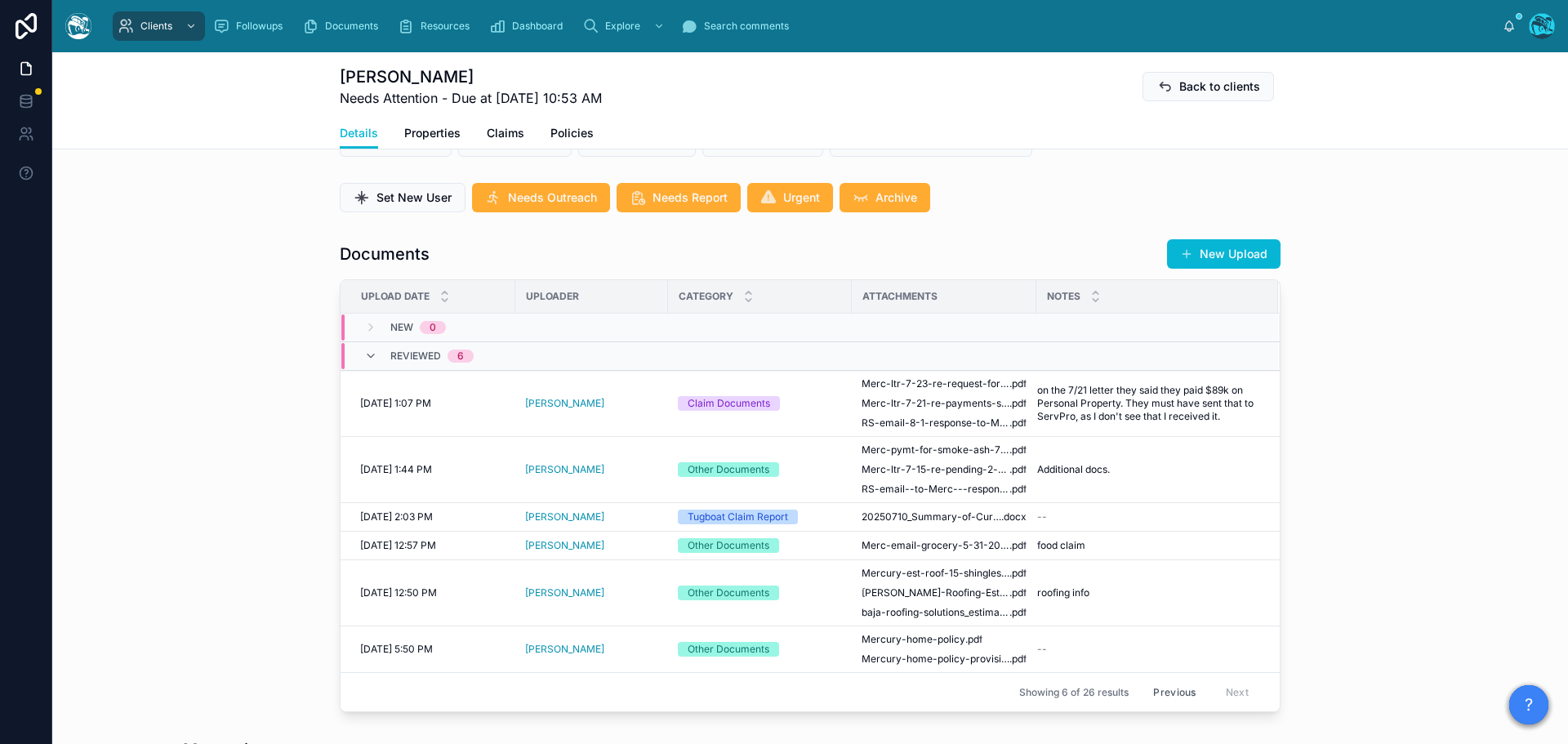
scroll to position [490, 0]
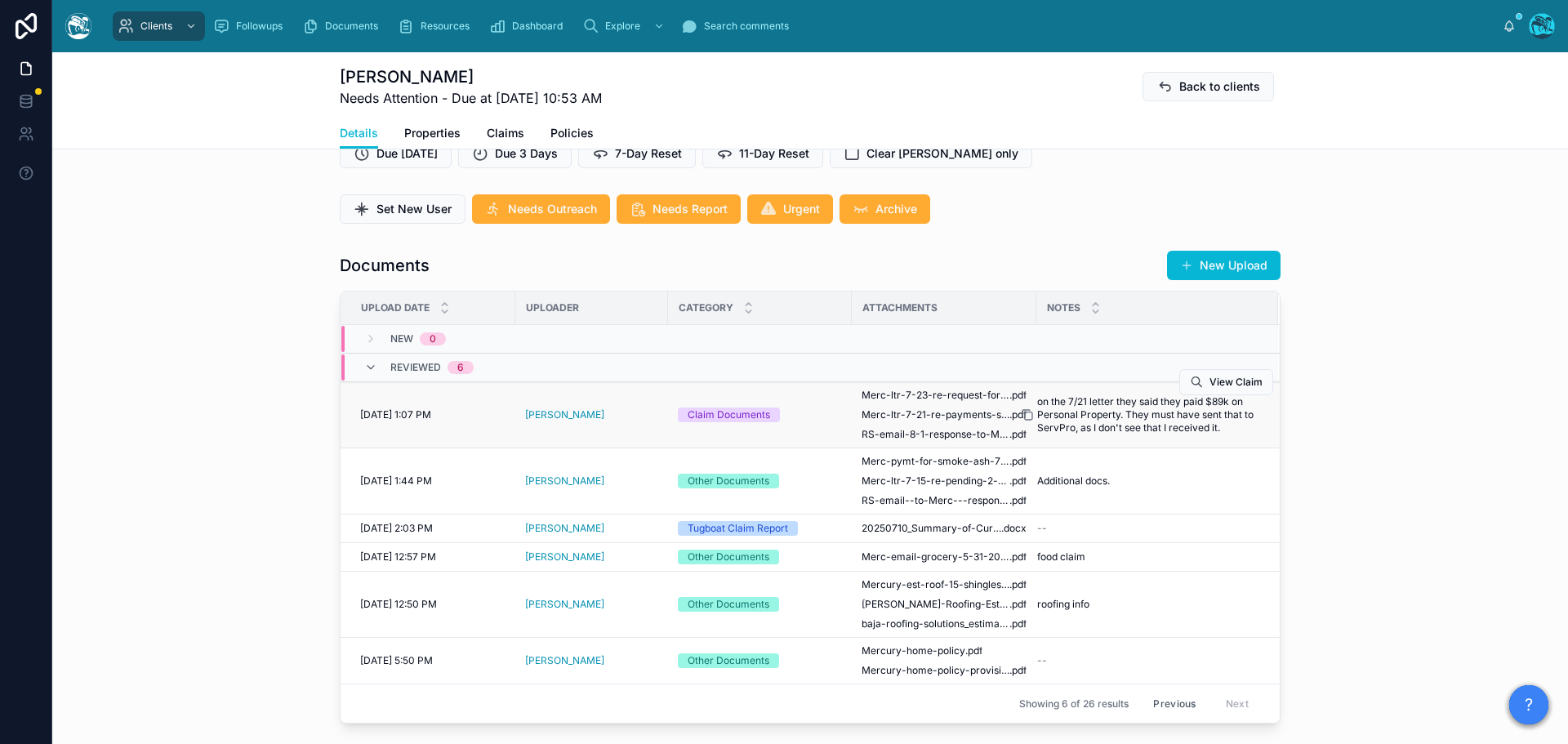
click at [1024, 415] on icon at bounding box center [1028, 415] width 14 height 13
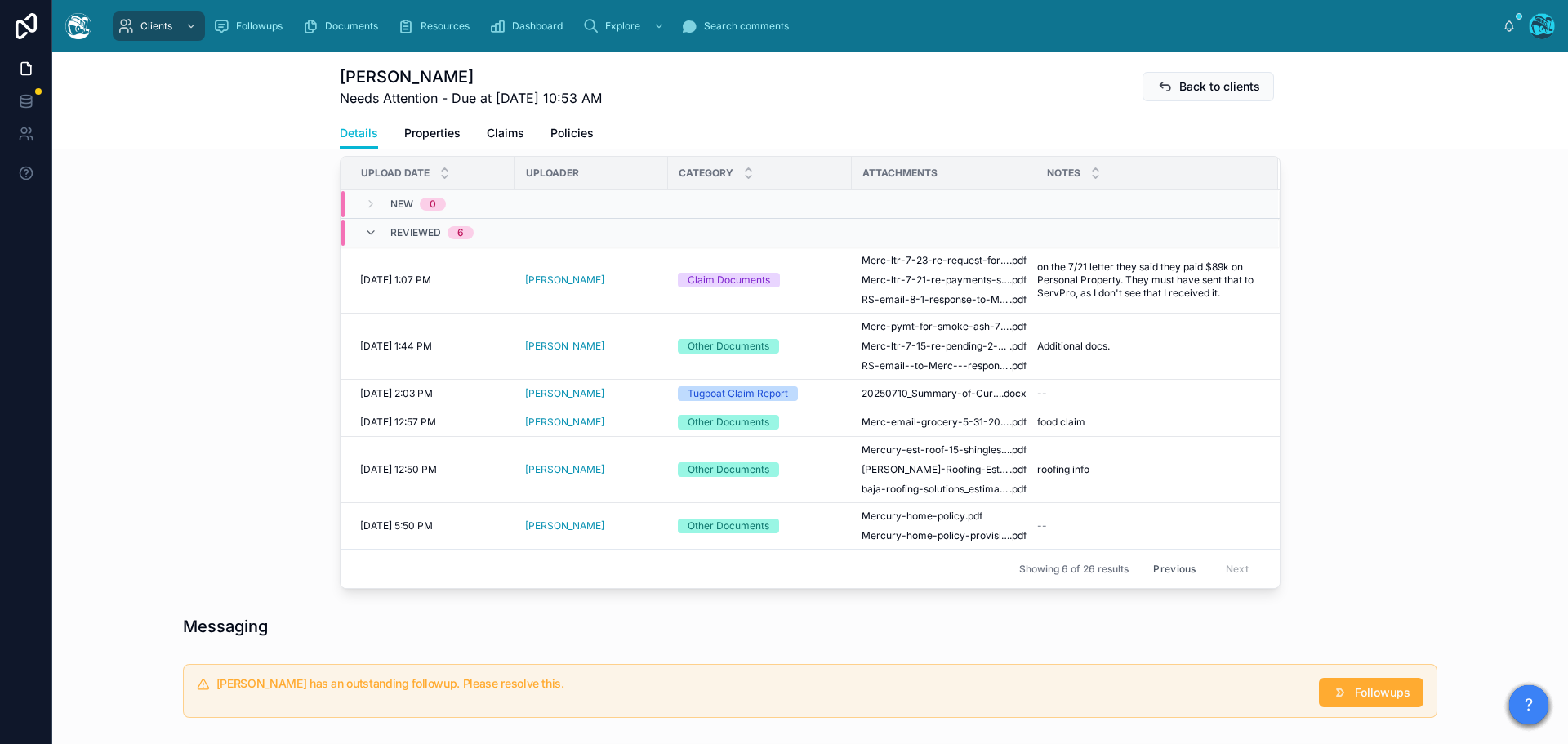
scroll to position [653, 0]
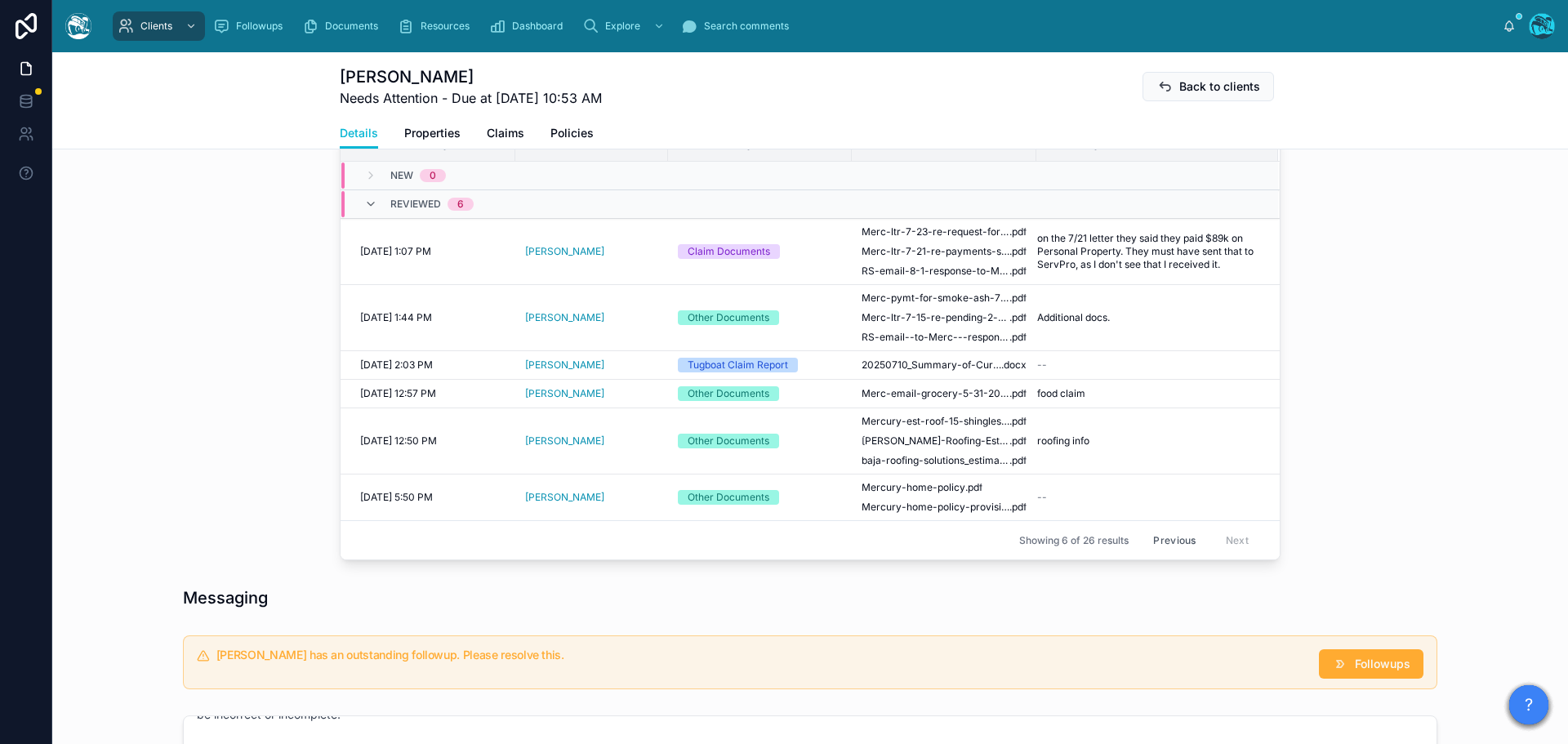
click at [1176, 541] on button "Previous" at bounding box center [1175, 540] width 66 height 25
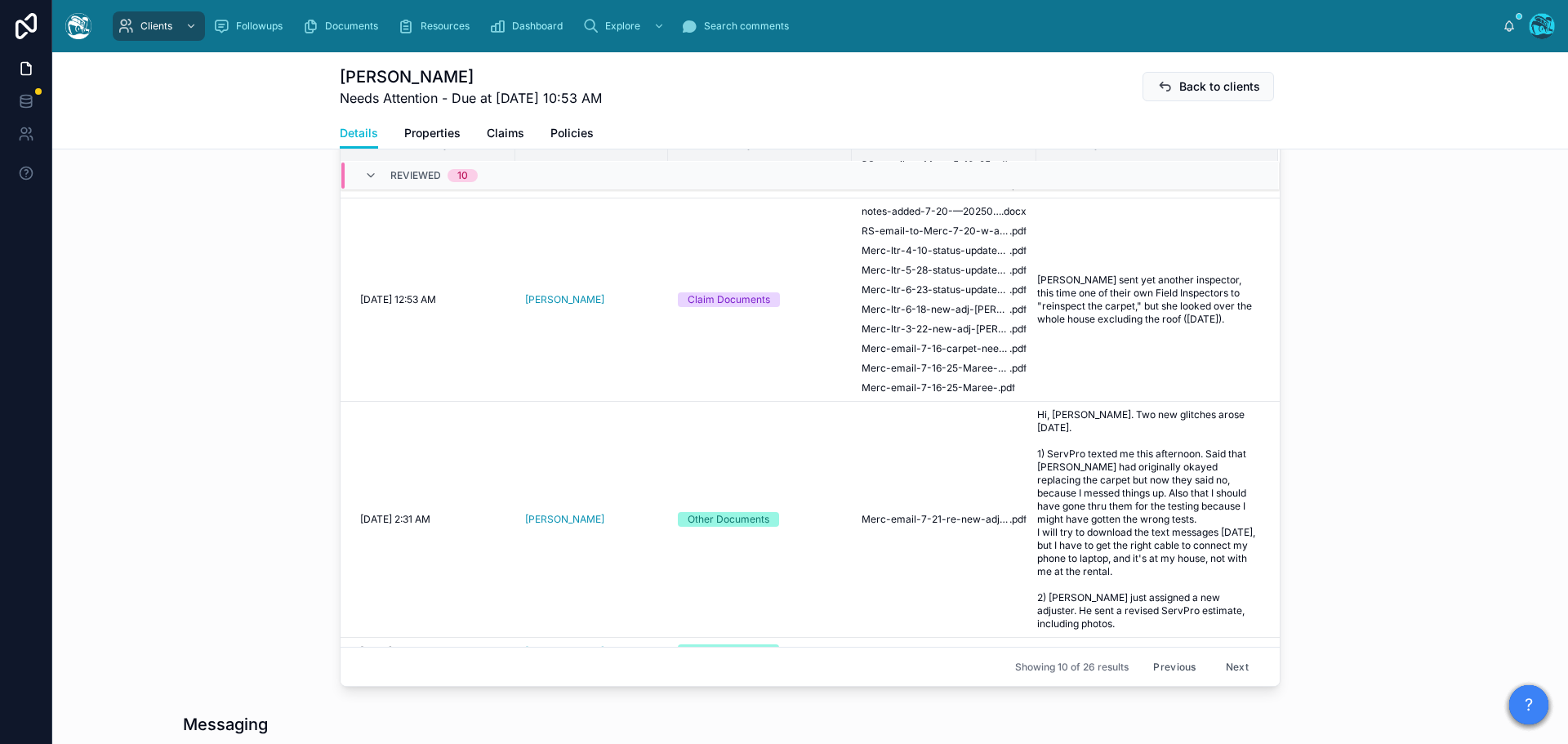
scroll to position [917, 0]
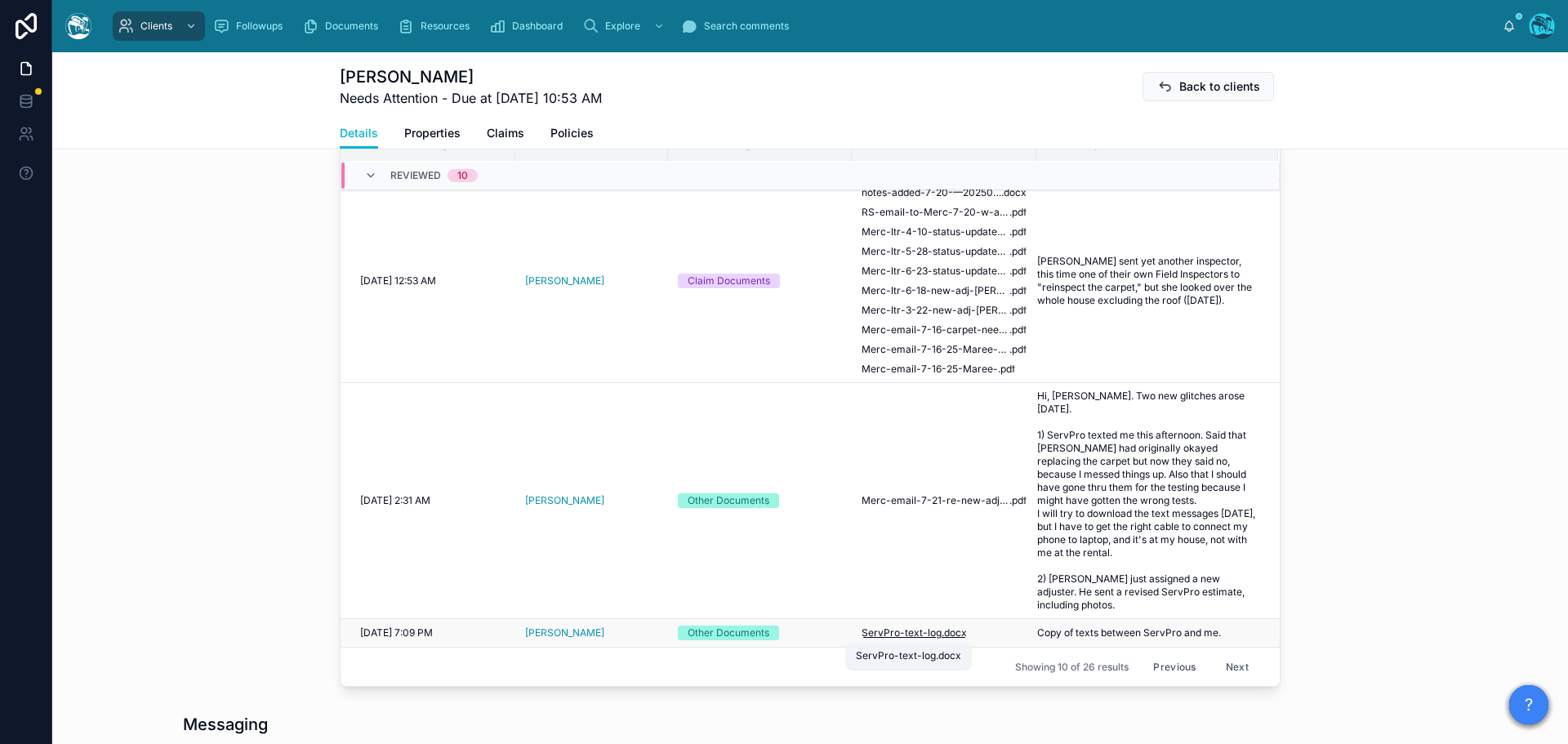
click at [916, 632] on span "ServPro-text-log" at bounding box center [902, 633] width 80 height 13
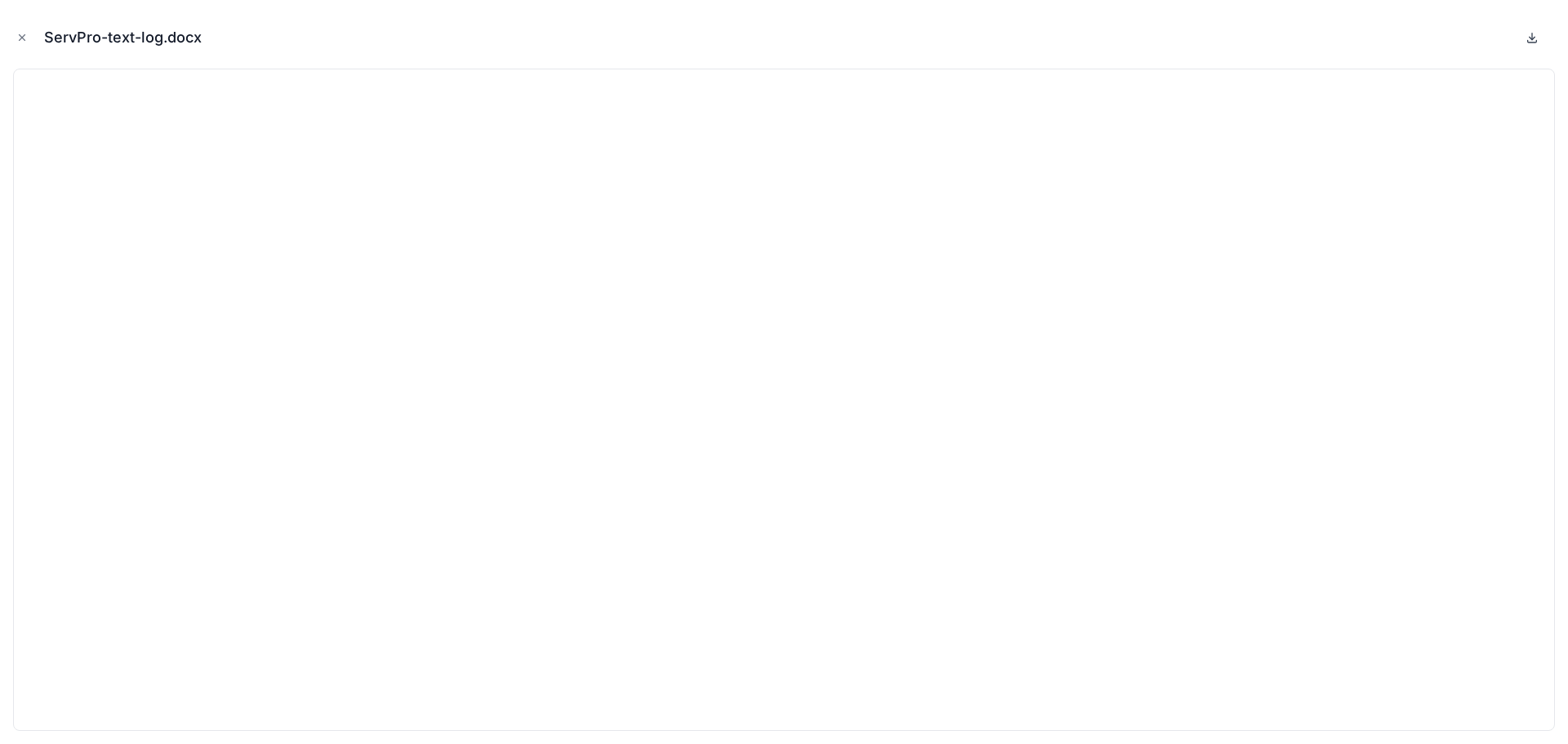
click at [1532, 42] on icon at bounding box center [1532, 41] width 9 height 3
click at [24, 36] on icon "Close modal" at bounding box center [22, 38] width 6 height 6
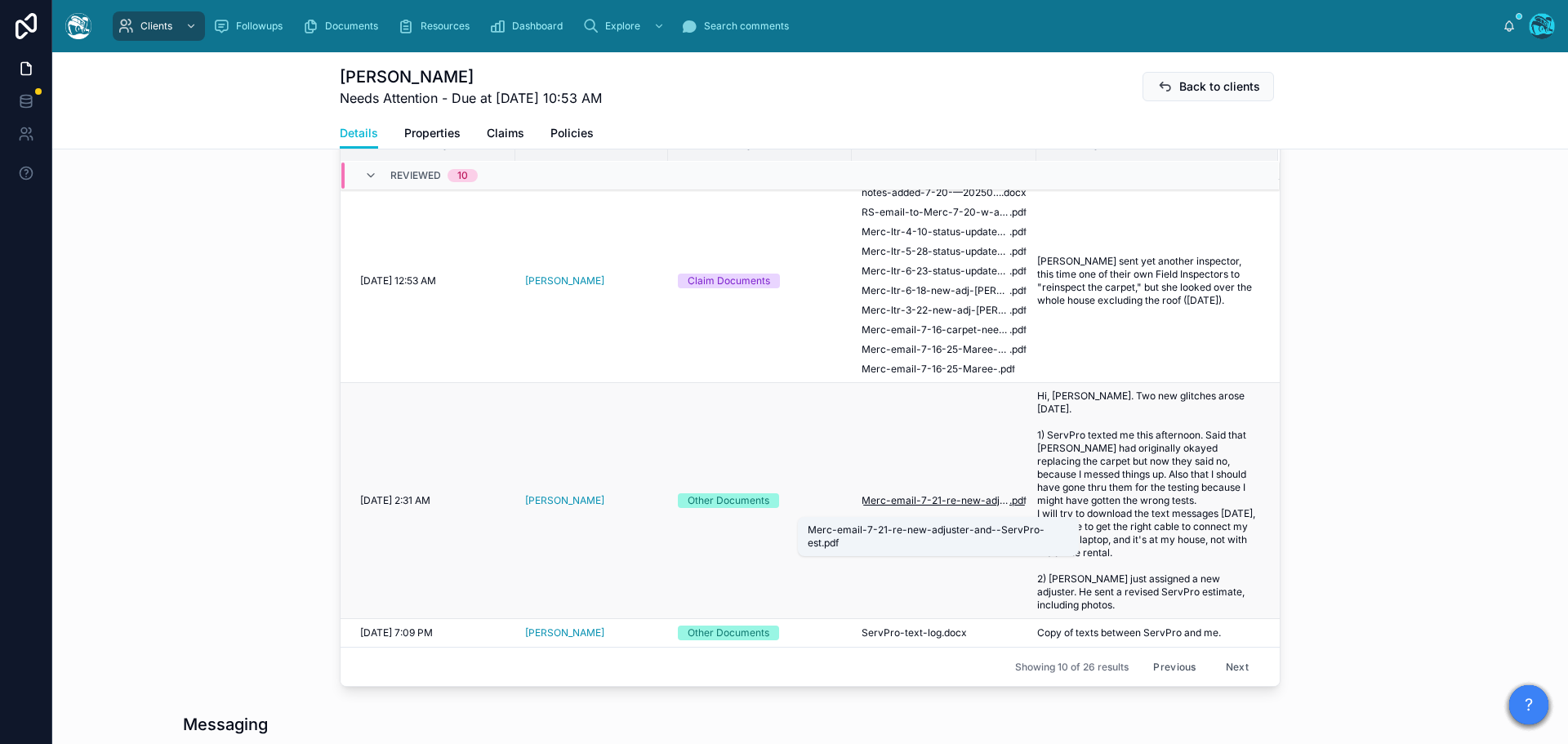
click at [933, 507] on span "Merc-email-7-21-re-new-adjuster-and--ServPro-est" at bounding box center [935, 500] width 148 height 13
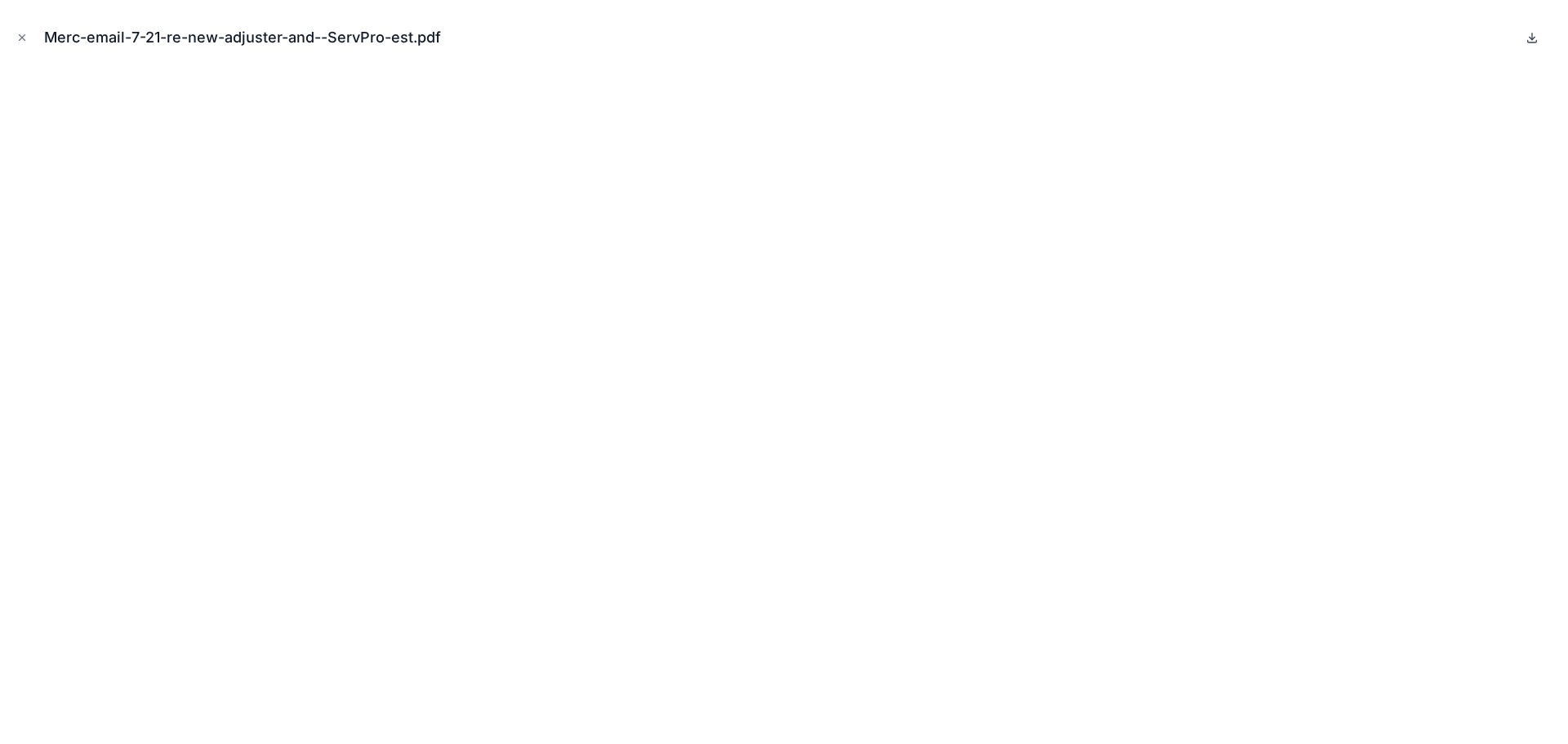
click at [1530, 41] on icon at bounding box center [1532, 38] width 14 height 13
drag, startPoint x: 23, startPoint y: 37, endPoint x: 76, endPoint y: 62, distance: 58.6
click at [23, 37] on icon "Close modal" at bounding box center [22, 38] width 6 height 6
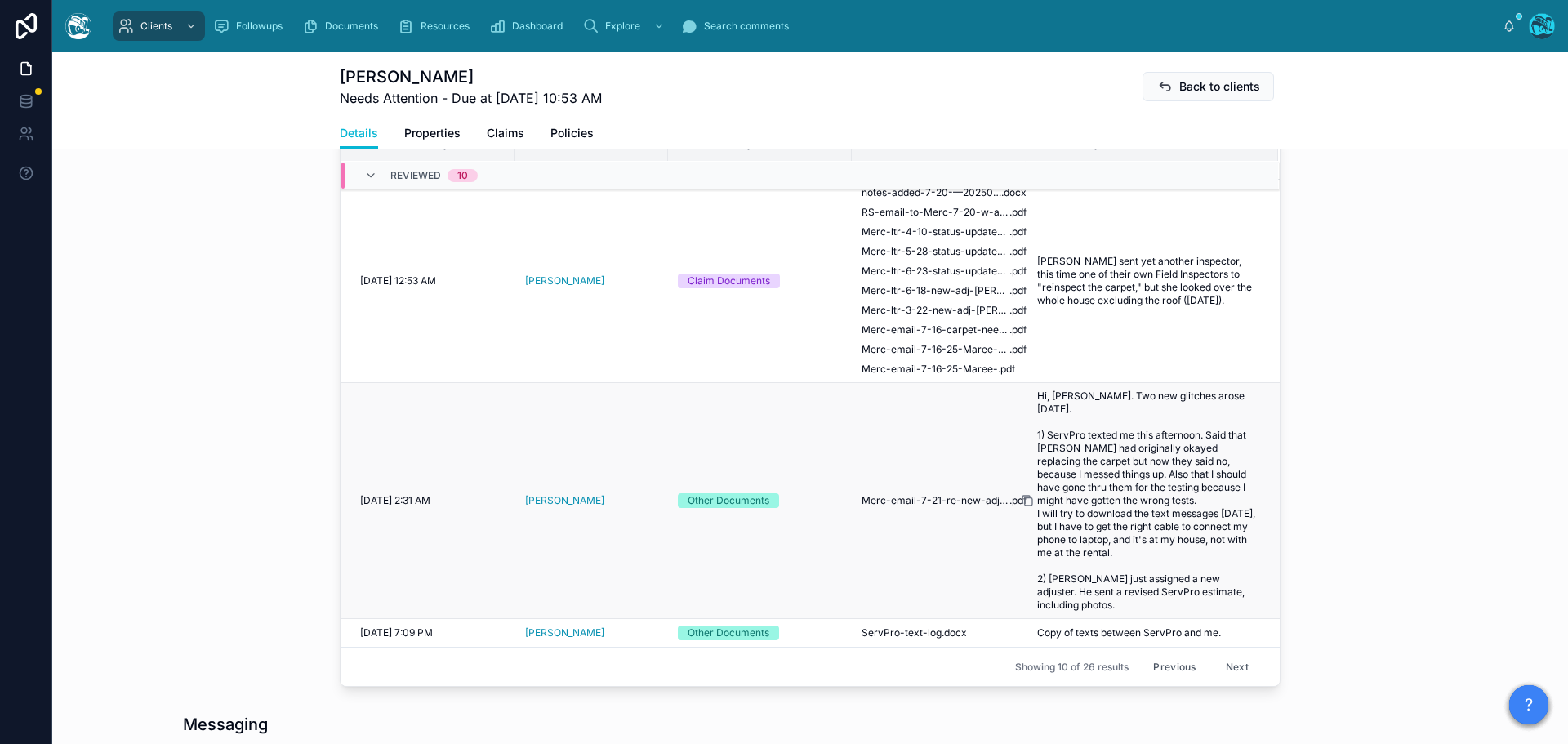
click at [1024, 506] on icon at bounding box center [1028, 500] width 14 height 13
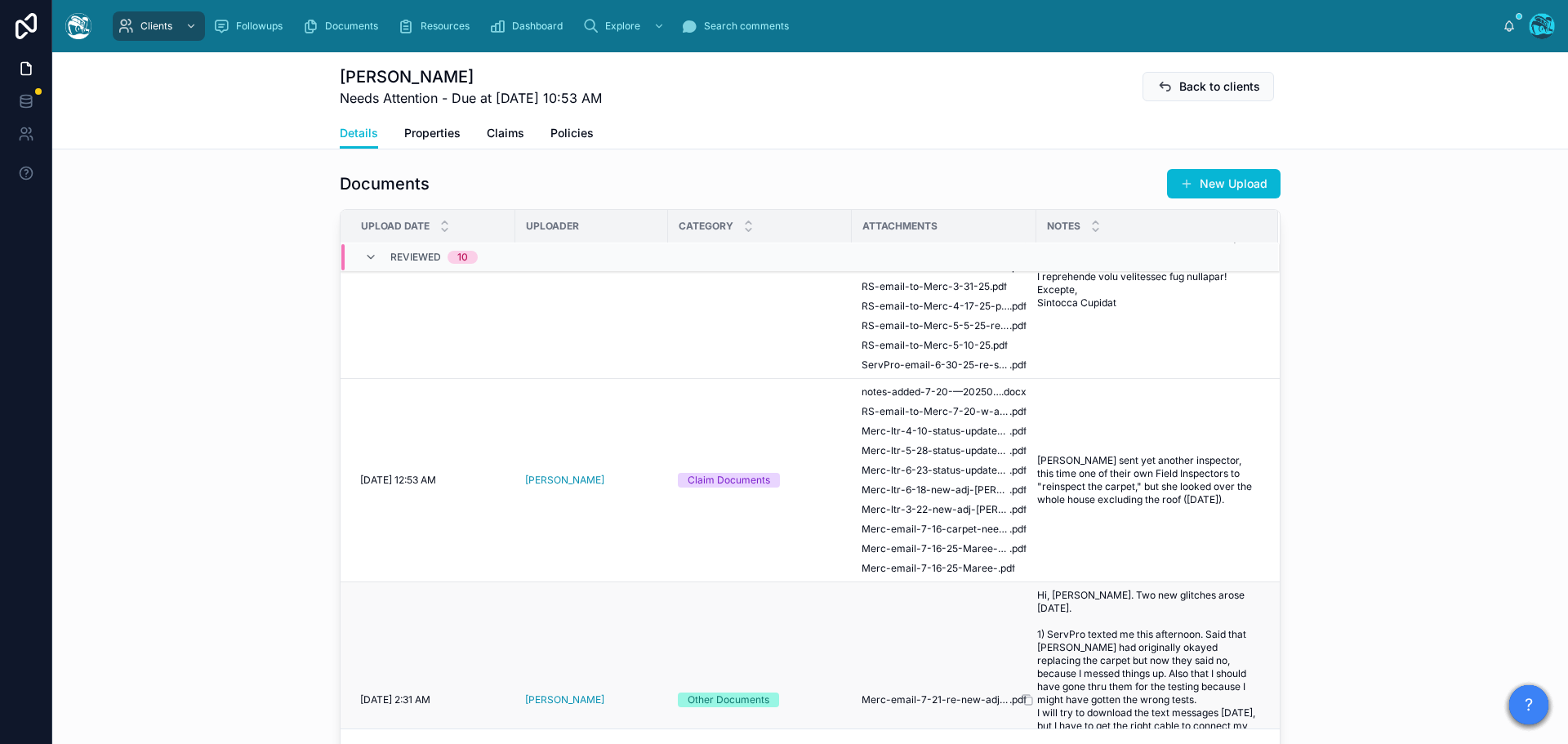
scroll to position [754, 0]
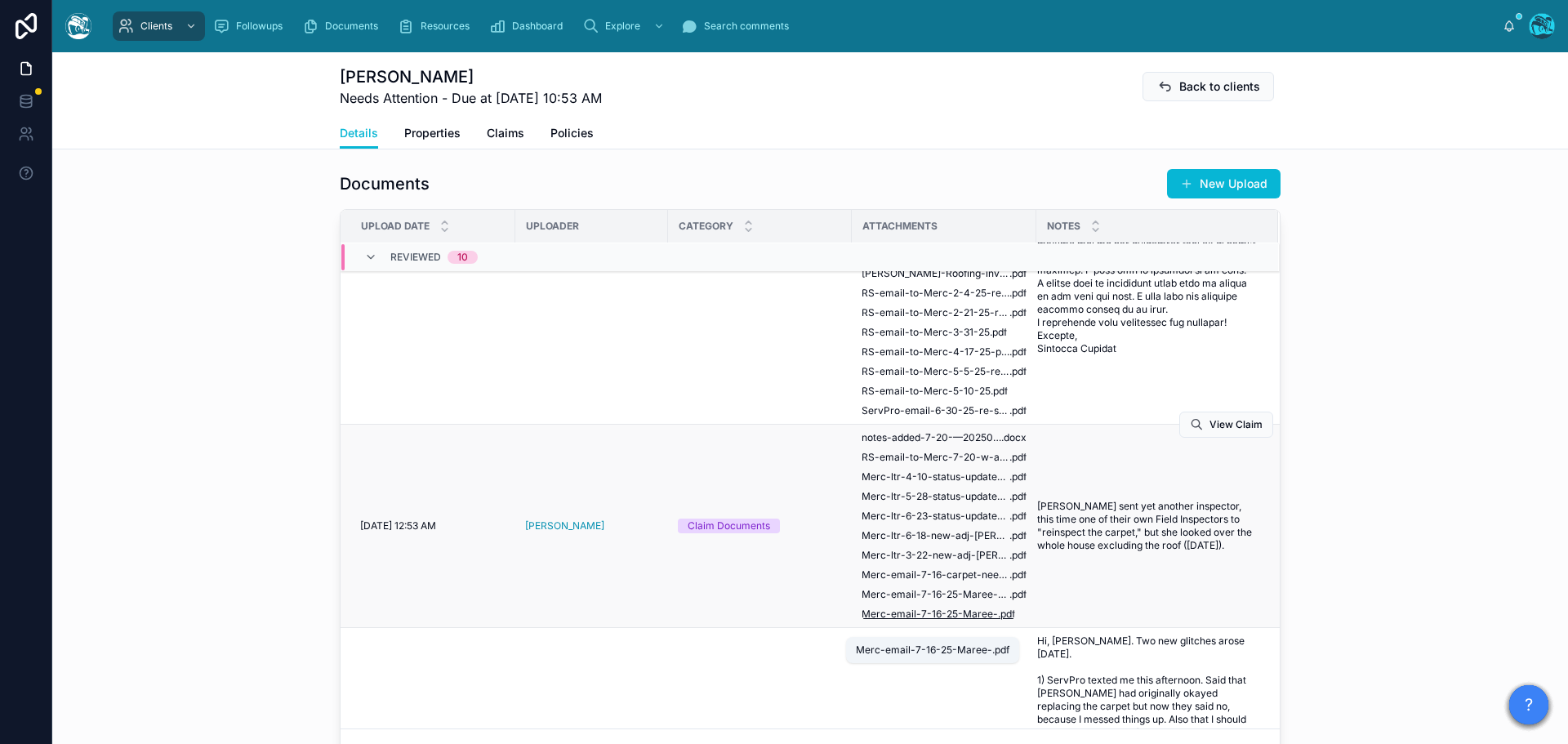
click at [959, 621] on span "Merc-email-7-16-25-Maree-" at bounding box center [930, 614] width 136 height 13
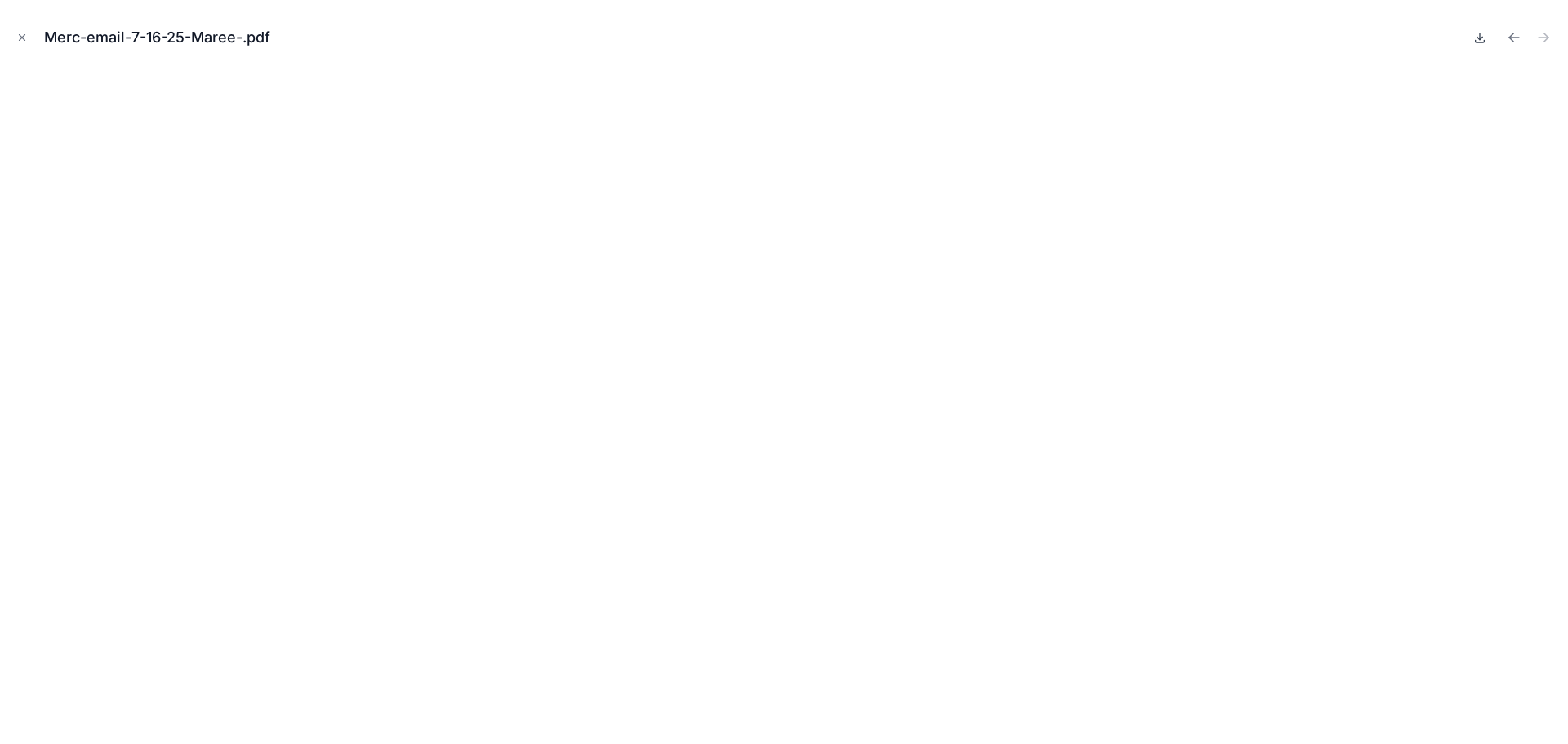
click at [1479, 37] on icon at bounding box center [1480, 38] width 14 height 13
click at [1510, 35] on icon "Previous file" at bounding box center [1514, 37] width 16 height 16
click at [1482, 40] on icon at bounding box center [1480, 38] width 14 height 13
click at [1514, 38] on icon "Previous file" at bounding box center [1514, 38] width 10 height 0
click at [1480, 40] on icon at bounding box center [1480, 37] width 0 height 7
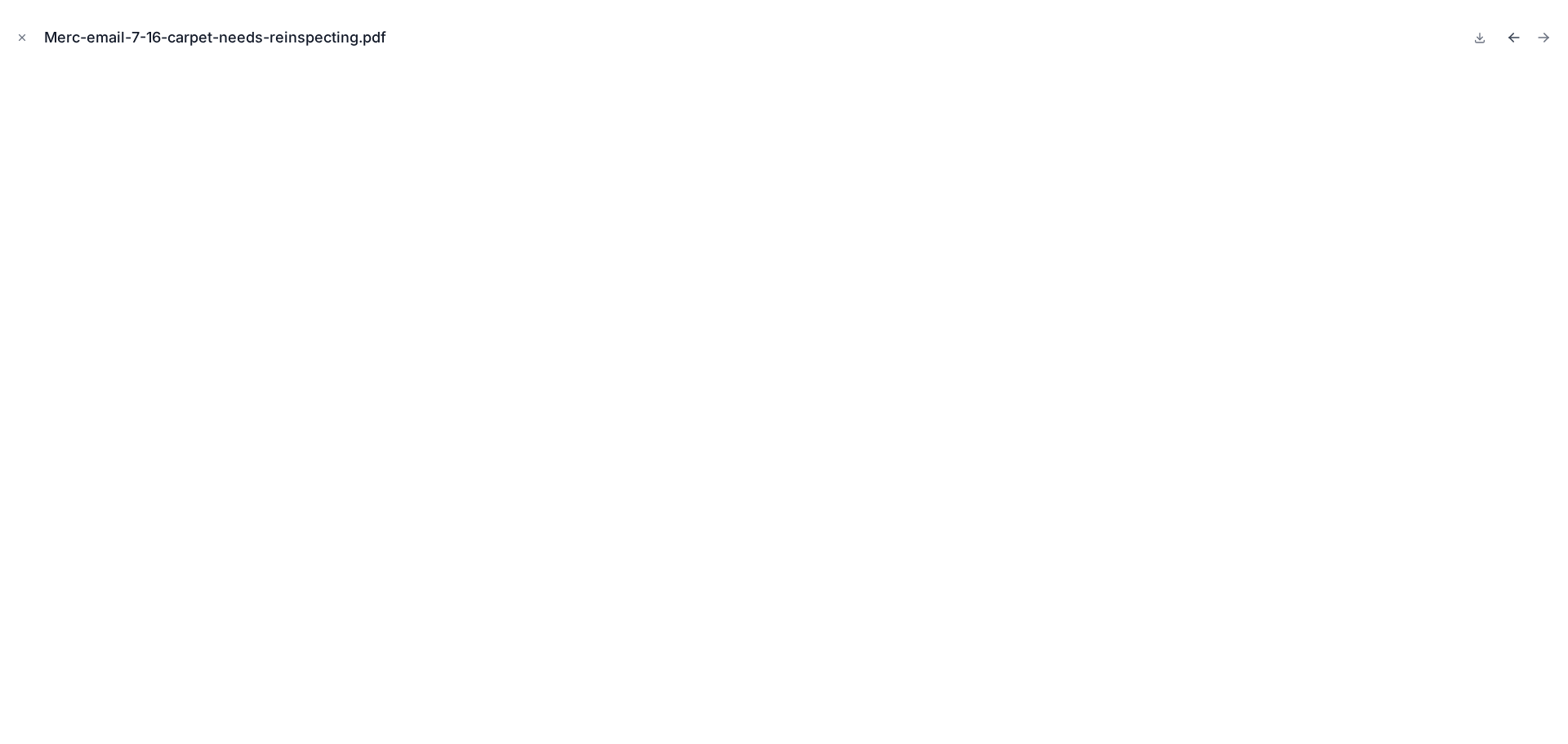
click at [1514, 37] on icon "Previous file" at bounding box center [1514, 37] width 16 height 16
click at [1479, 39] on icon at bounding box center [1480, 38] width 6 height 3
click at [1512, 37] on icon "Previous file" at bounding box center [1514, 37] width 16 height 16
click at [1478, 40] on icon at bounding box center [1480, 38] width 14 height 13
click at [1511, 40] on icon "Previous file" at bounding box center [1511, 40] width 4 height 4
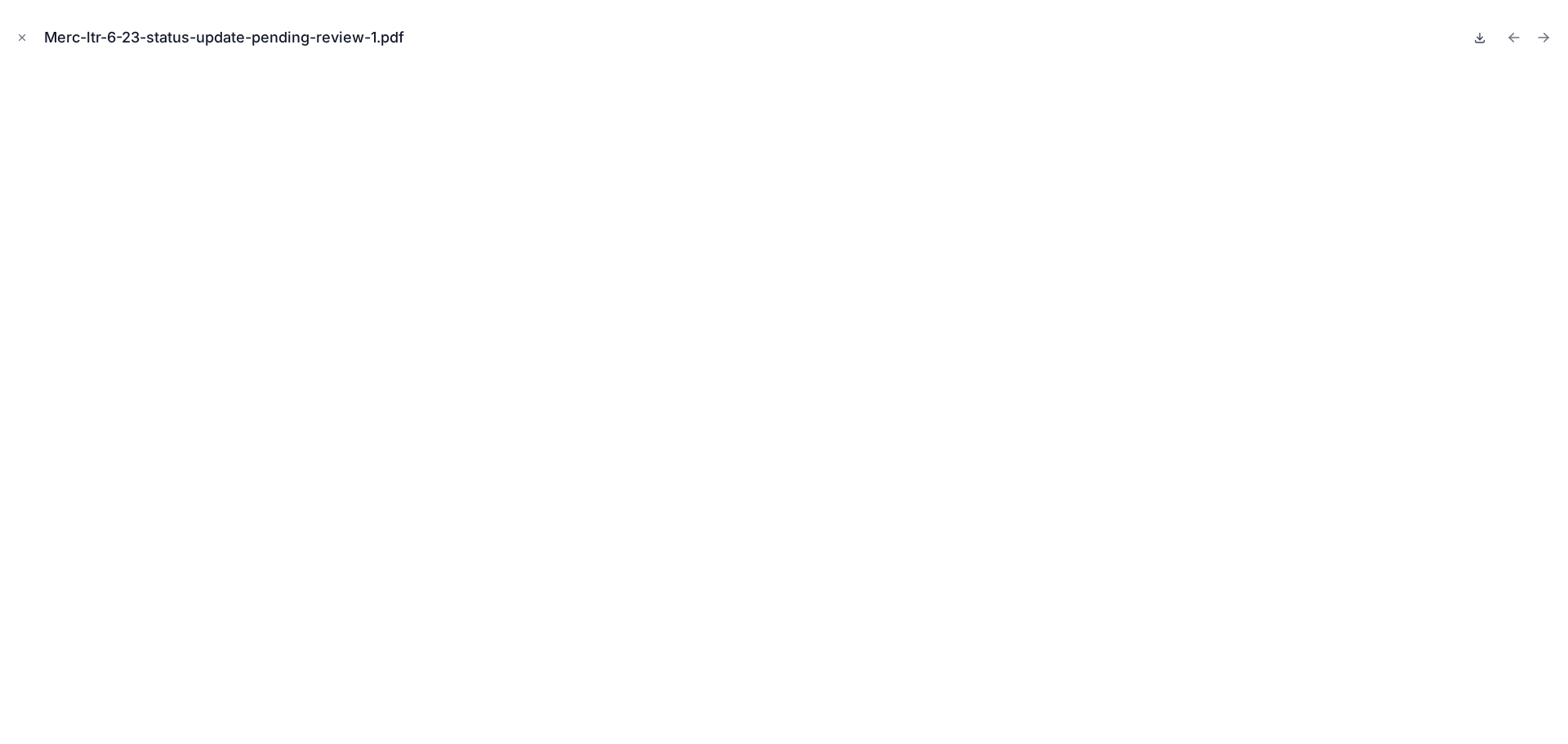
click at [1480, 39] on icon at bounding box center [1480, 37] width 0 height 7
click at [1512, 37] on icon "Previous file" at bounding box center [1514, 37] width 16 height 16
click at [1478, 39] on icon at bounding box center [1480, 38] width 6 height 3
click at [1514, 37] on icon "Previous file" at bounding box center [1514, 37] width 16 height 16
click at [1480, 40] on icon at bounding box center [1480, 37] width 0 height 7
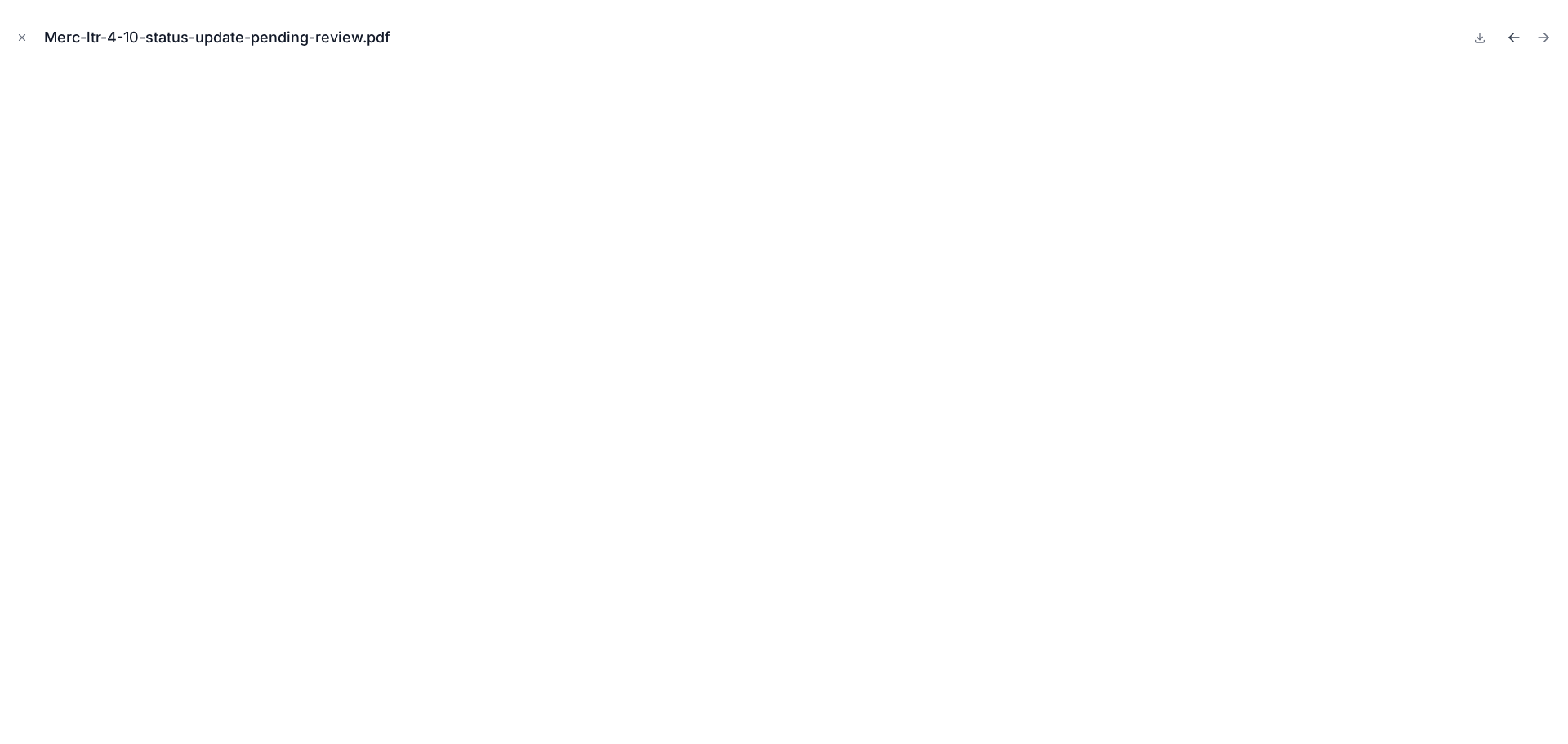
click at [1514, 36] on icon "Previous file" at bounding box center [1514, 37] width 16 height 16
click at [1478, 37] on icon at bounding box center [1480, 38] width 14 height 13
click at [1512, 35] on icon "Previous file" at bounding box center [1511, 36] width 4 height 4
click at [1482, 38] on icon at bounding box center [1480, 38] width 6 height 3
click at [19, 38] on icon "Close modal" at bounding box center [22, 38] width 12 height 12
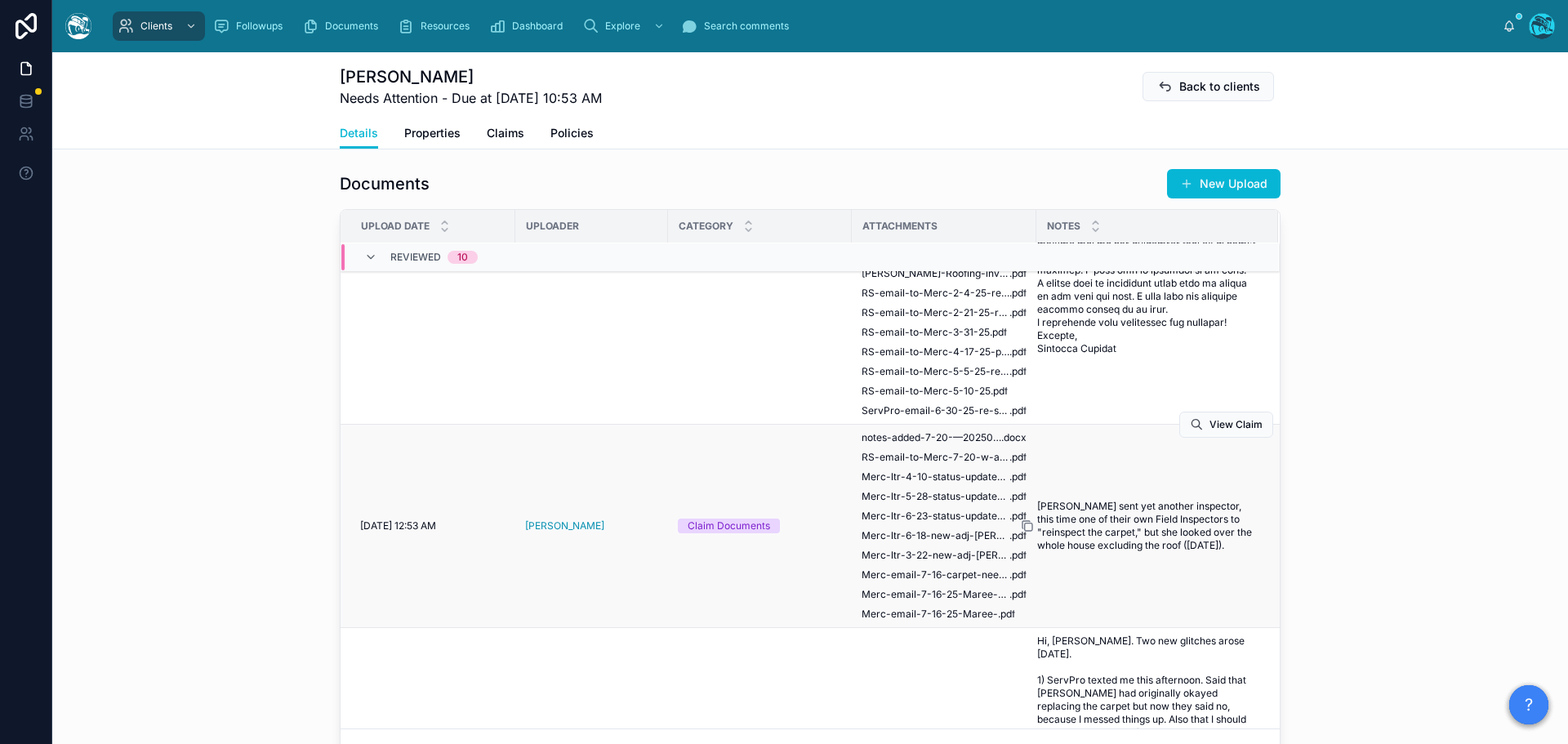
click at [1023, 532] on icon at bounding box center [1028, 526] width 14 height 13
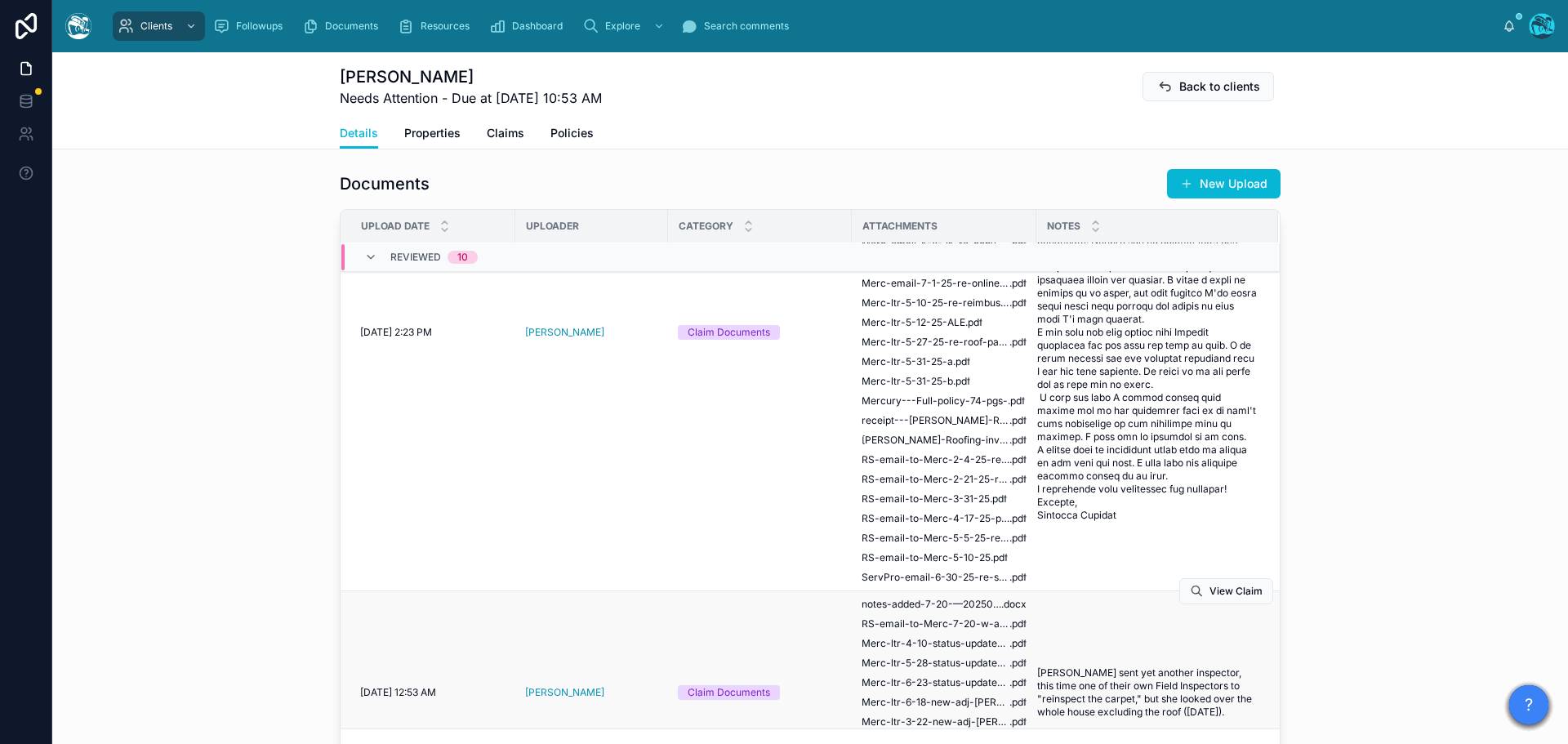
scroll to position [590, 0]
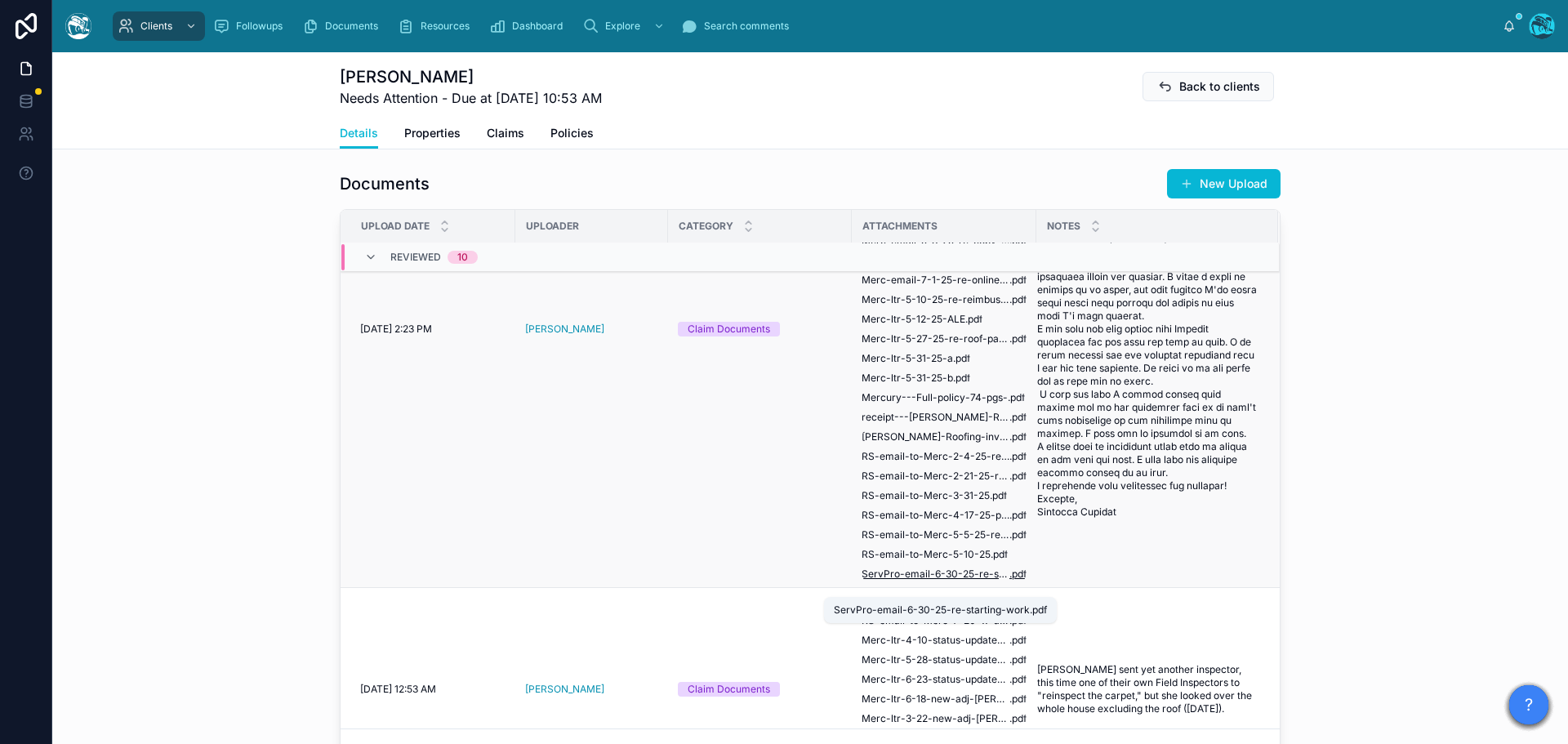
click at [929, 580] on span "ServPro-email-6-30-25-re-starting-work" at bounding box center [935, 574] width 148 height 13
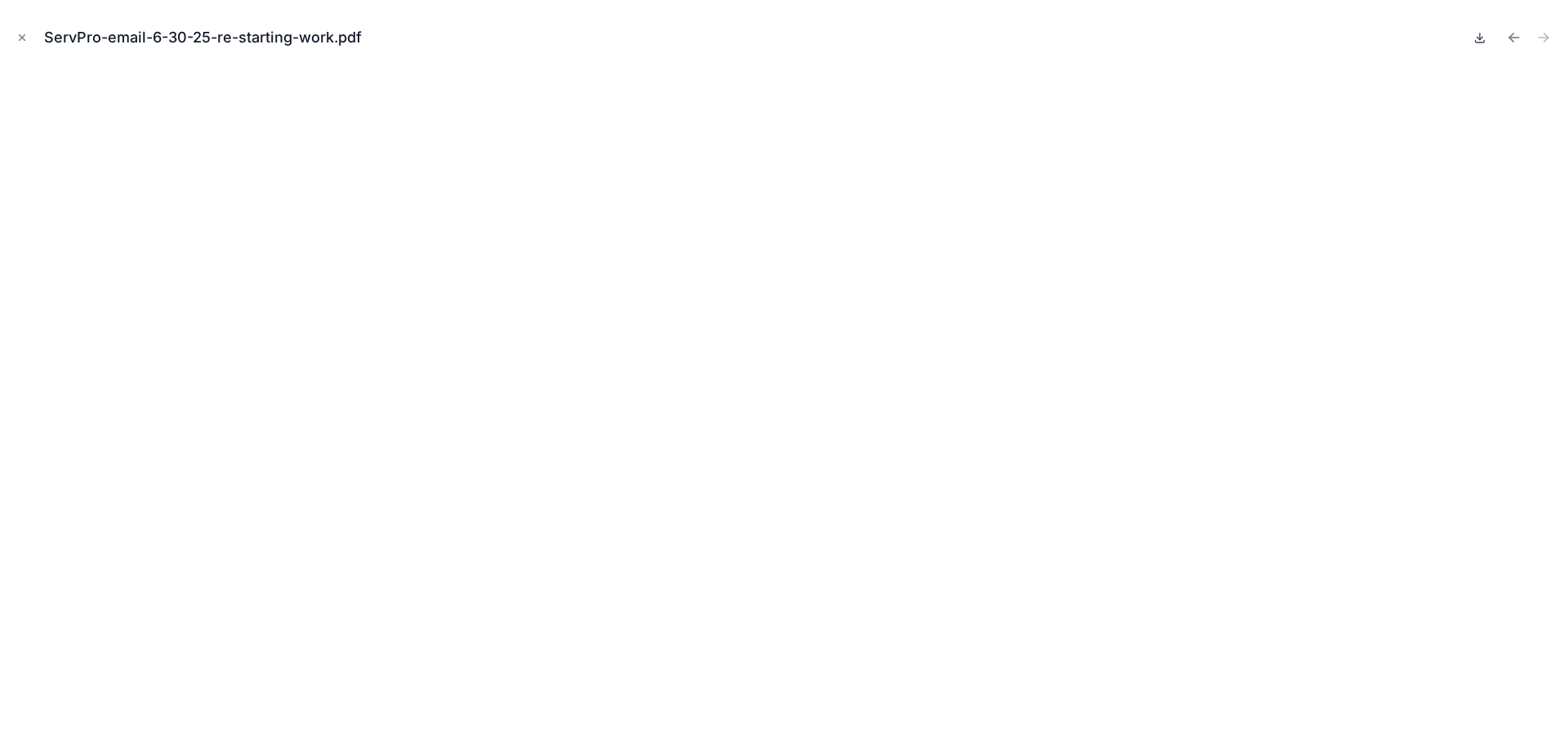
click at [1478, 39] on icon at bounding box center [1480, 38] width 6 height 3
click at [1512, 35] on icon "Previous file" at bounding box center [1511, 36] width 4 height 4
click at [1478, 39] on icon at bounding box center [1480, 38] width 6 height 3
click at [1513, 36] on icon "Previous file" at bounding box center [1514, 37] width 16 height 16
click at [1478, 40] on icon at bounding box center [1480, 38] width 14 height 13
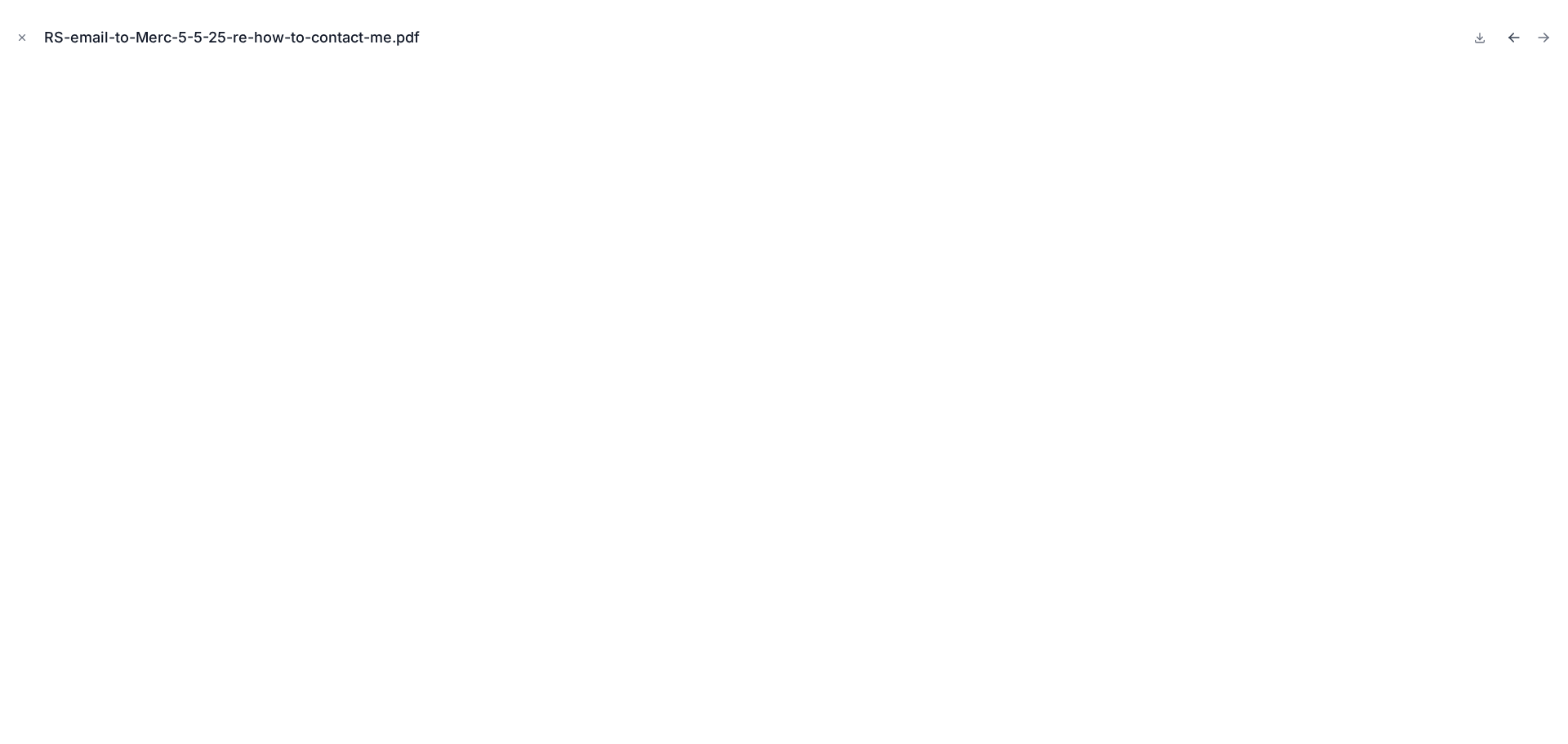
click at [1509, 34] on icon "Previous file" at bounding box center [1514, 37] width 16 height 16
click at [1479, 39] on icon at bounding box center [1480, 38] width 6 height 3
click at [1512, 38] on icon "Previous file" at bounding box center [1514, 38] width 10 height 0
click at [1479, 39] on icon at bounding box center [1480, 38] width 6 height 3
click at [1509, 35] on icon "Previous file" at bounding box center [1514, 37] width 16 height 16
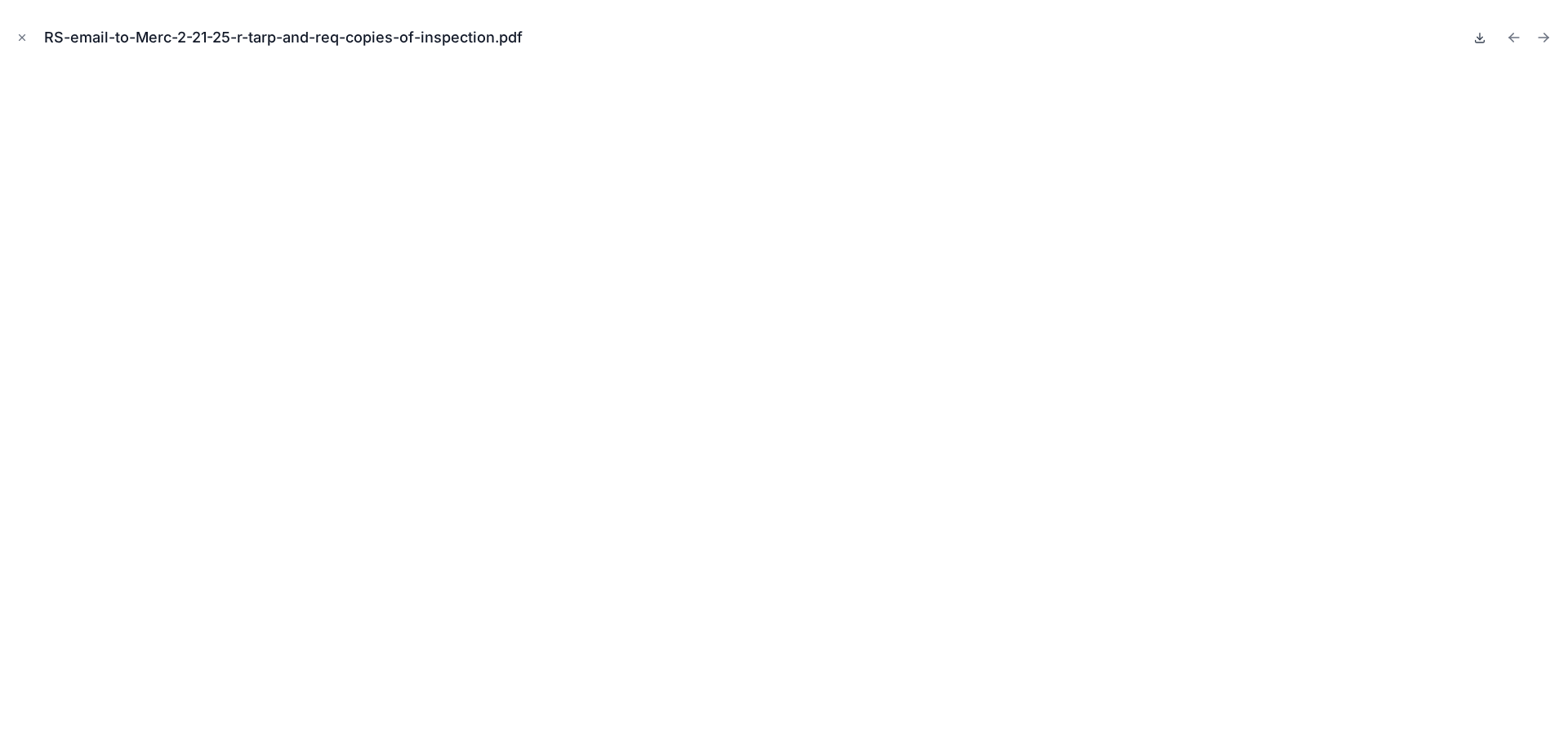
click at [1478, 38] on icon at bounding box center [1480, 38] width 6 height 3
click at [1512, 37] on icon "Previous file" at bounding box center [1514, 37] width 16 height 16
click at [1480, 39] on icon at bounding box center [1480, 37] width 0 height 7
click at [1510, 36] on icon "Previous file" at bounding box center [1511, 36] width 4 height 4
click at [1480, 40] on icon at bounding box center [1480, 37] width 0 height 7
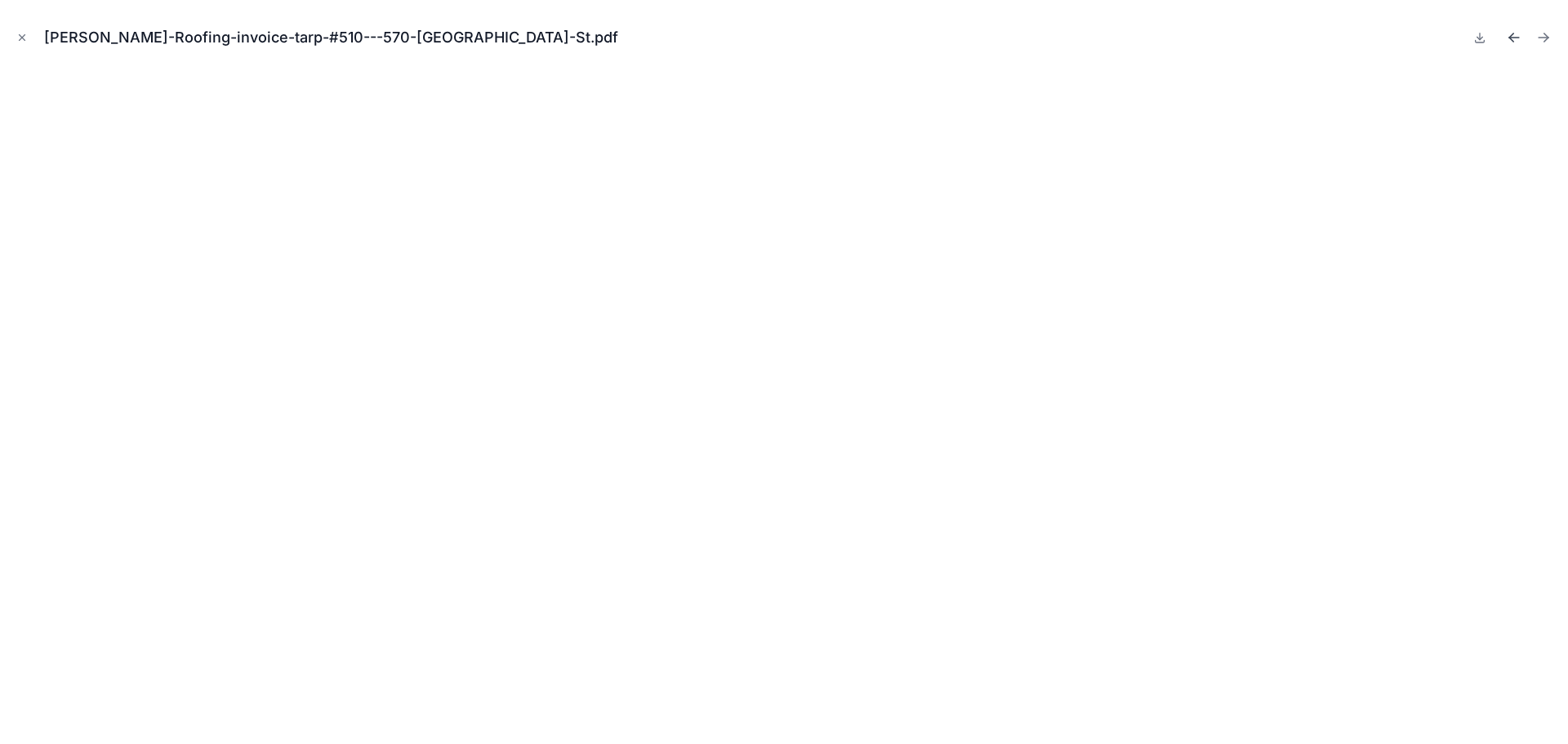
click at [1512, 35] on icon "Previous file" at bounding box center [1511, 36] width 4 height 4
click at [1477, 40] on icon at bounding box center [1480, 38] width 14 height 13
click at [1508, 35] on icon "Previous file" at bounding box center [1514, 37] width 16 height 16
click at [1481, 39] on icon at bounding box center [1480, 38] width 6 height 3
click at [1511, 37] on icon "Previous file" at bounding box center [1511, 36] width 4 height 4
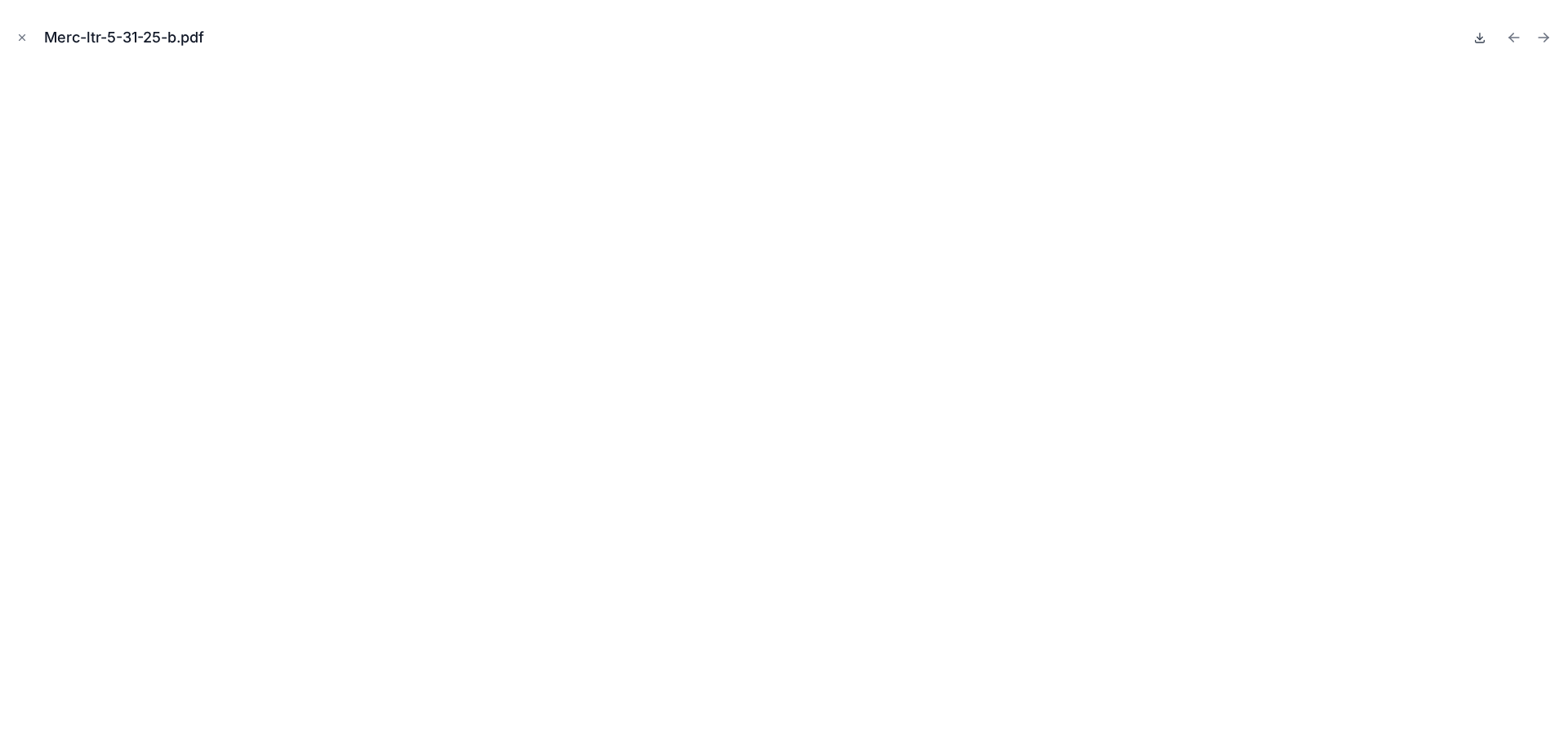
click at [1480, 38] on icon at bounding box center [1480, 37] width 0 height 7
click at [1511, 38] on icon "Previous file" at bounding box center [1514, 38] width 10 height 0
click at [1480, 40] on icon at bounding box center [1480, 37] width 0 height 7
click at [1510, 37] on icon "Previous file" at bounding box center [1511, 36] width 4 height 4
click at [1480, 39] on icon at bounding box center [1480, 37] width 0 height 7
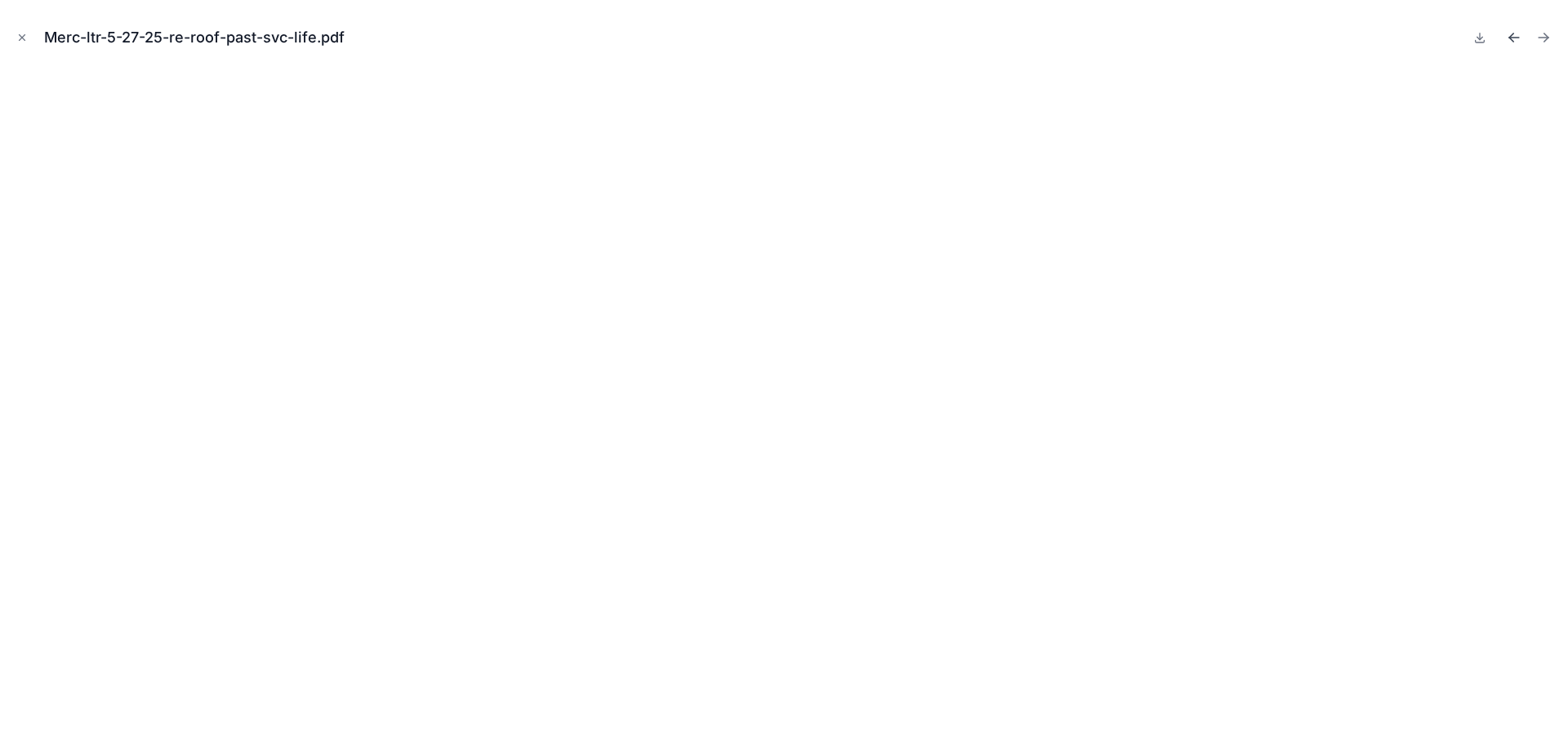
click at [1514, 34] on icon "Previous file" at bounding box center [1511, 36] width 4 height 4
click at [1477, 38] on icon at bounding box center [1480, 38] width 6 height 3
click at [1515, 36] on icon "Previous file" at bounding box center [1514, 37] width 16 height 16
click at [1478, 38] on icon at bounding box center [1480, 38] width 6 height 3
click at [1512, 35] on icon "Previous file" at bounding box center [1511, 36] width 4 height 4
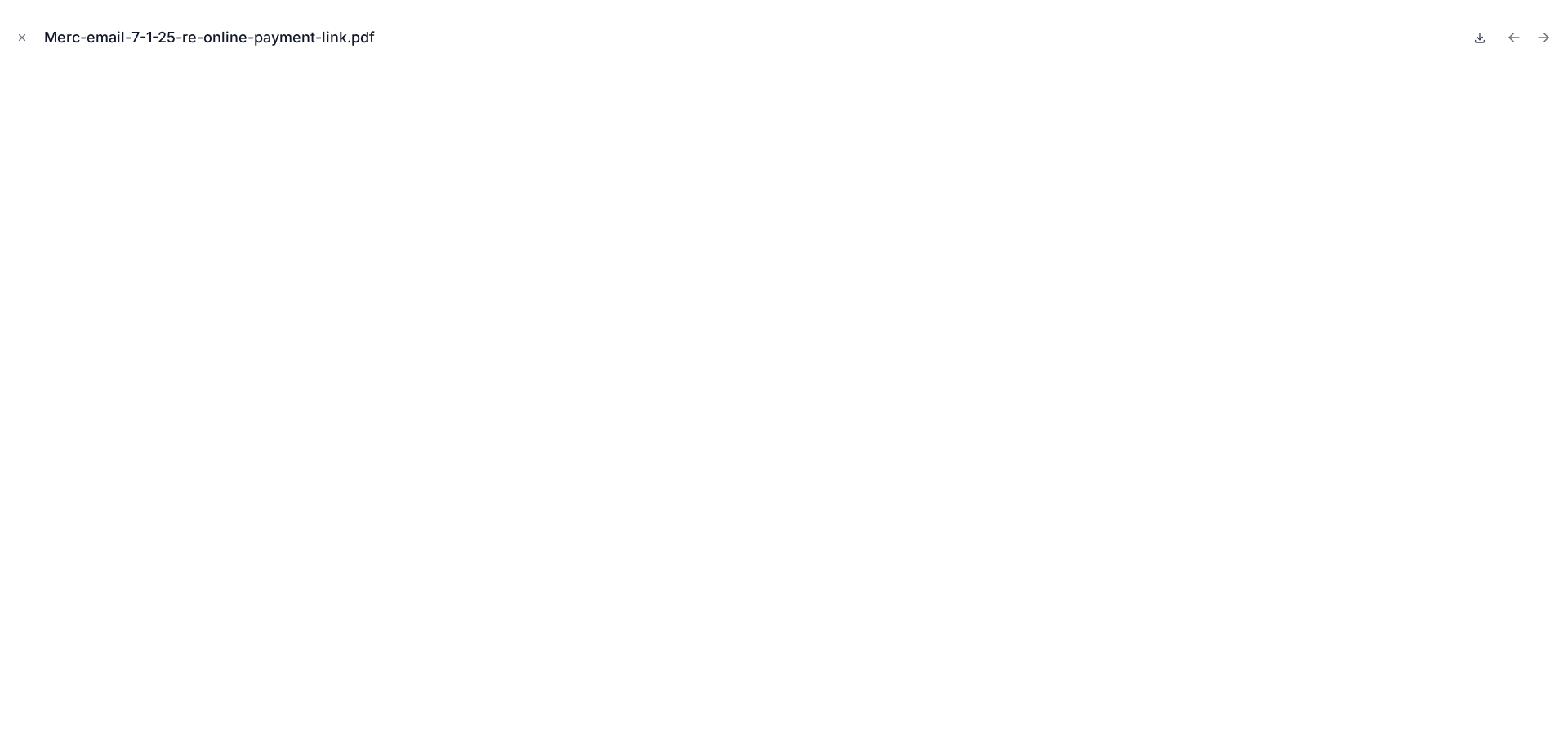
click at [1479, 37] on icon at bounding box center [1480, 38] width 14 height 13
click at [1510, 37] on icon "Previous file" at bounding box center [1511, 36] width 4 height 4
click at [1481, 36] on icon at bounding box center [1480, 38] width 14 height 13
click at [1513, 37] on icon "Previous file" at bounding box center [1514, 37] width 16 height 16
click at [1478, 39] on icon at bounding box center [1480, 38] width 6 height 3
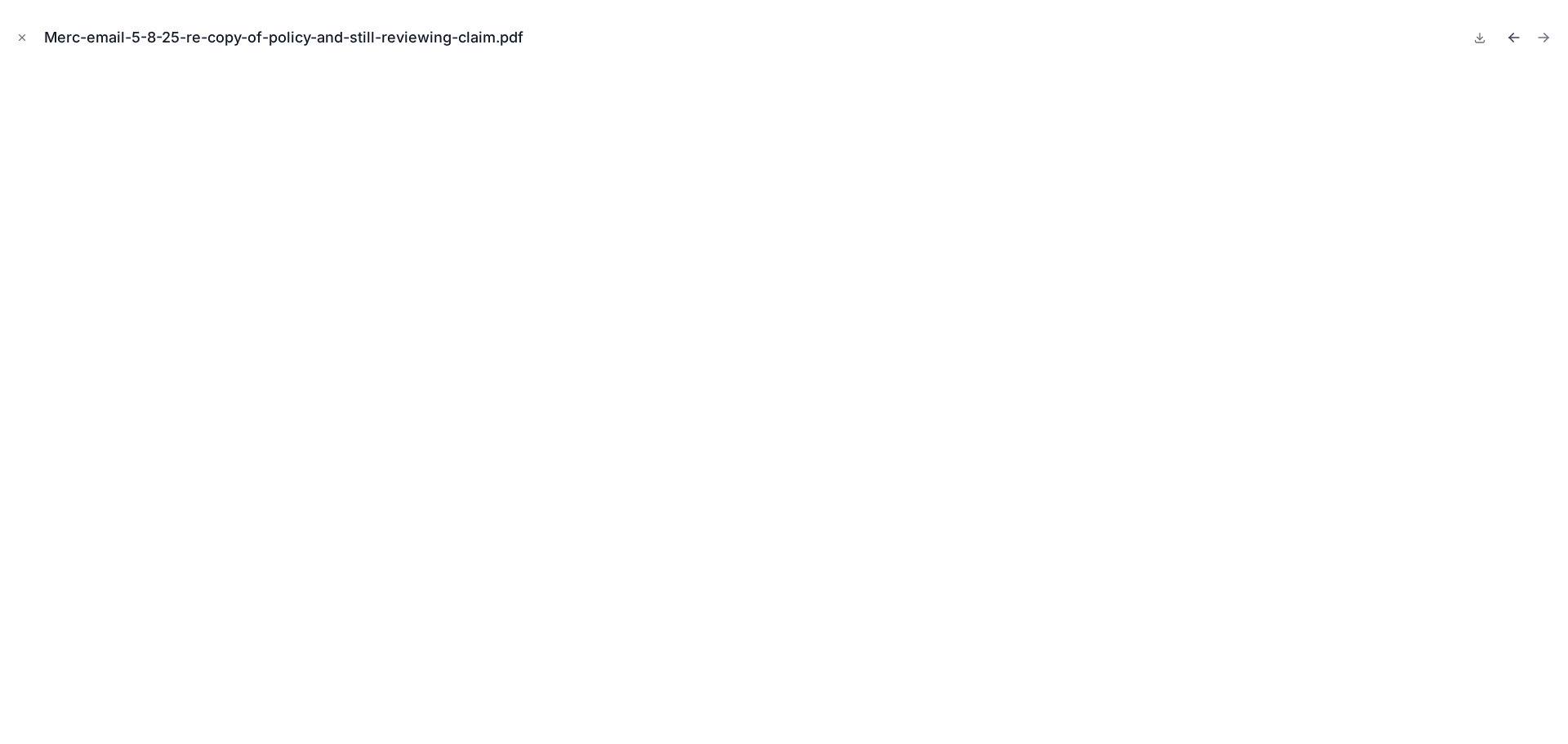
click at [1509, 35] on icon "Previous file" at bounding box center [1514, 37] width 16 height 16
click at [1478, 39] on icon at bounding box center [1480, 38] width 6 height 3
click at [1513, 35] on icon "Previous file" at bounding box center [1511, 36] width 4 height 4
click at [1480, 38] on icon at bounding box center [1480, 37] width 0 height 7
click at [1513, 35] on icon "Previous file" at bounding box center [1511, 36] width 4 height 4
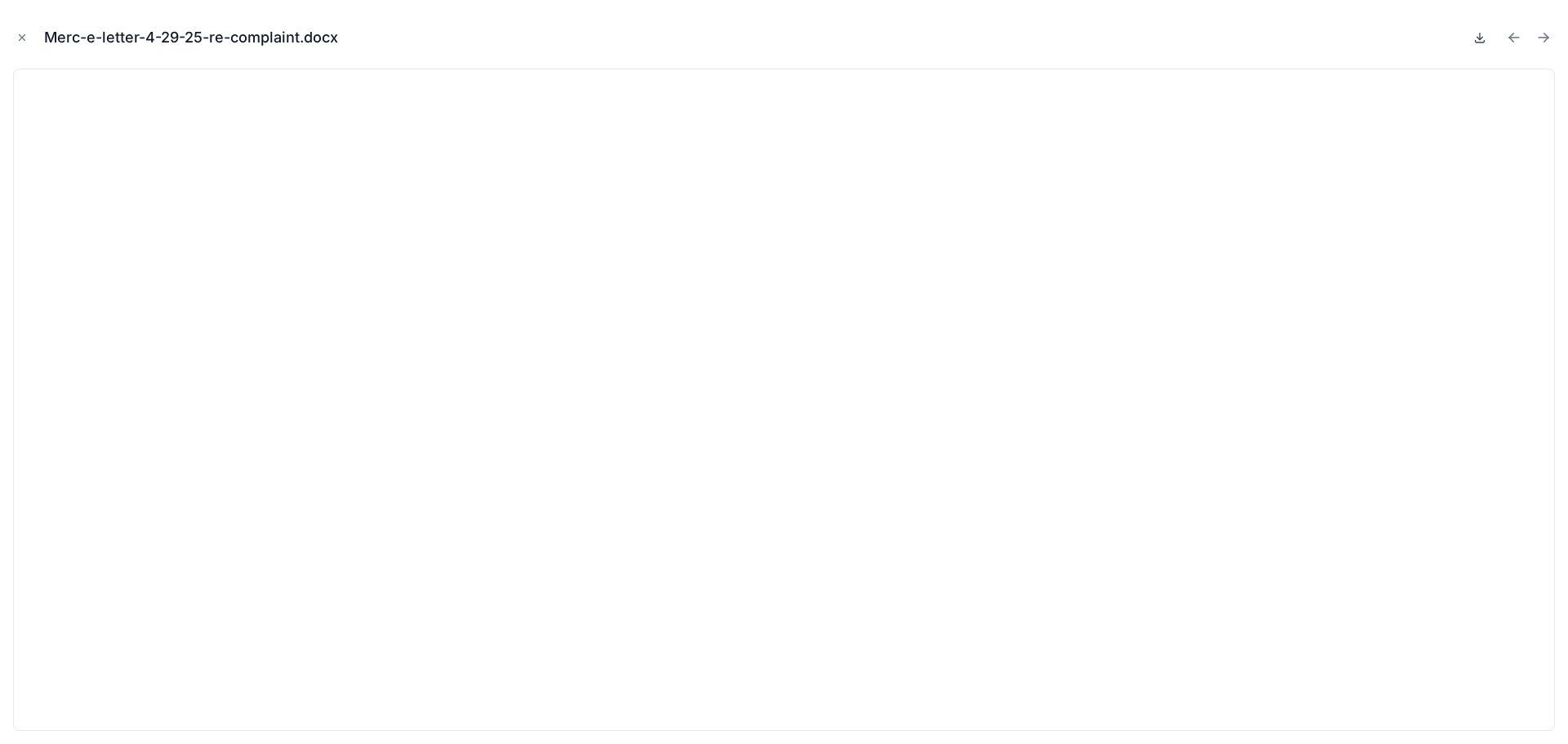
click at [1481, 38] on icon at bounding box center [1480, 38] width 14 height 13
click at [1514, 36] on icon "Previous file" at bounding box center [1514, 37] width 16 height 16
click at [1481, 39] on icon at bounding box center [1480, 38] width 6 height 3
click at [1514, 36] on icon "Previous file" at bounding box center [1514, 37] width 16 height 16
click at [1478, 36] on icon at bounding box center [1480, 38] width 14 height 13
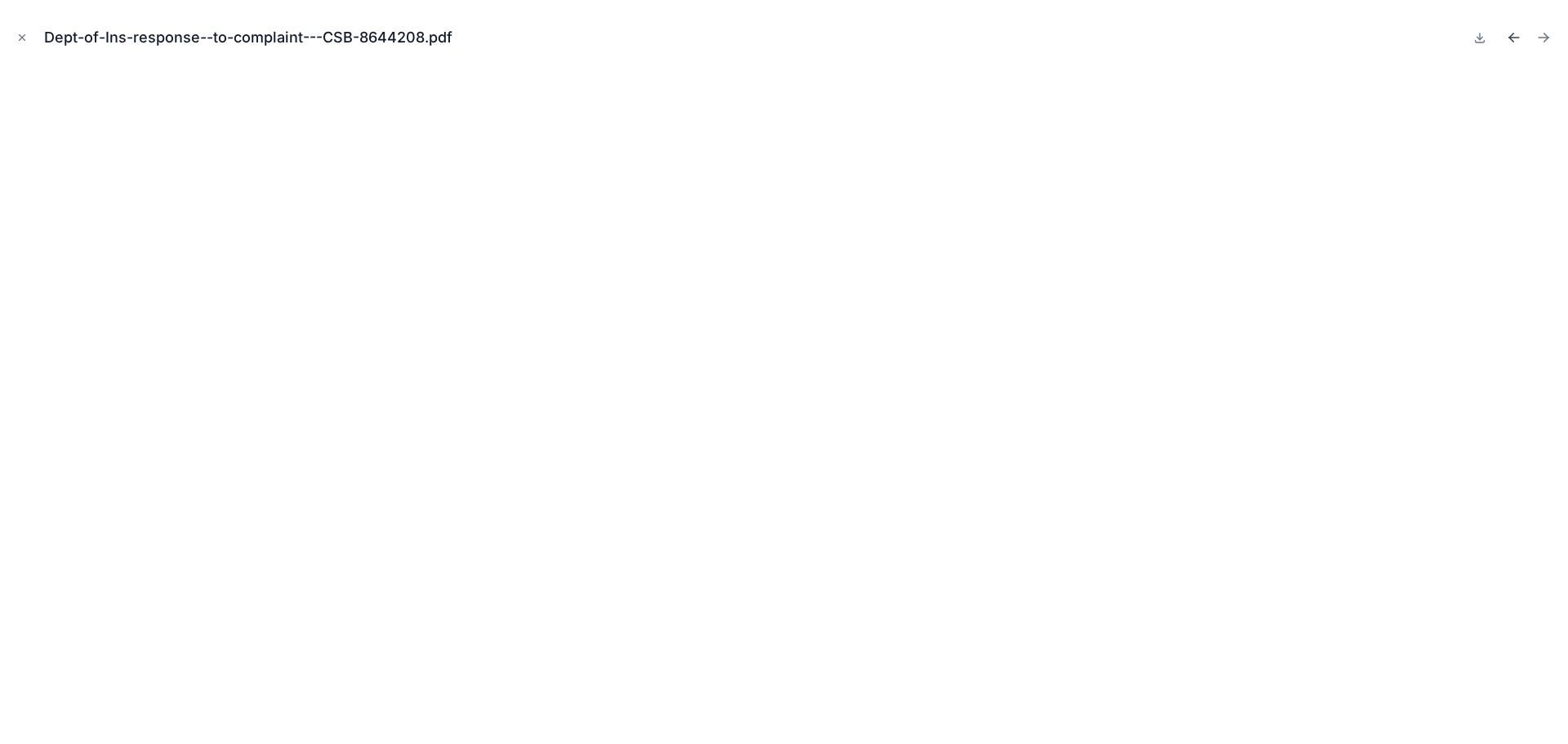
click at [1513, 37] on icon "Previous file" at bounding box center [1514, 37] width 16 height 16
click at [1478, 40] on icon at bounding box center [1480, 38] width 14 height 13
click at [1512, 35] on icon "Previous file" at bounding box center [1511, 36] width 4 height 4
click at [1477, 38] on icon at bounding box center [1480, 38] width 6 height 3
click at [1512, 36] on icon "Previous file" at bounding box center [1511, 36] width 4 height 4
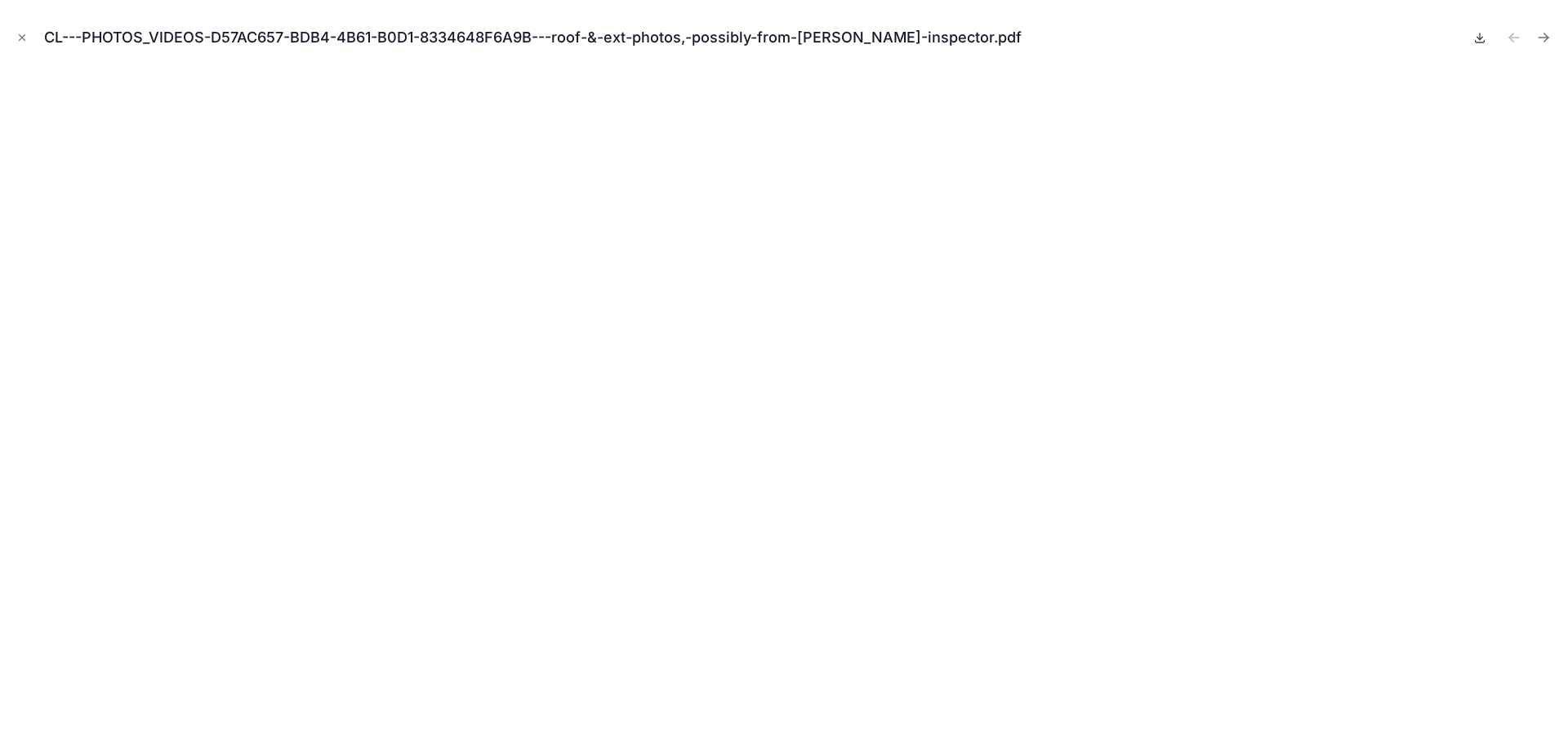
click at [1479, 39] on icon at bounding box center [1480, 38] width 6 height 3
click at [19, 32] on icon "Close modal" at bounding box center [22, 38] width 12 height 12
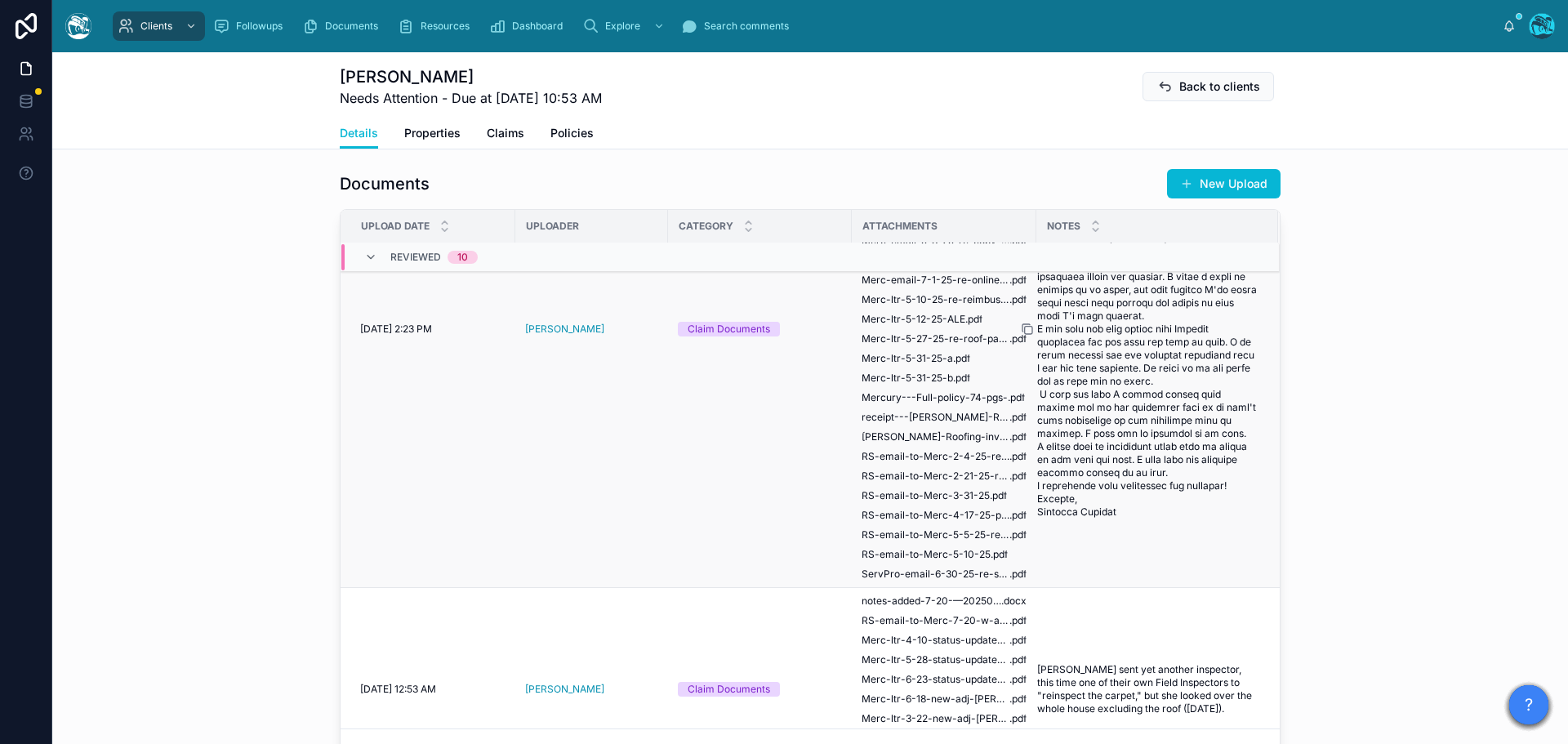
click at [1023, 335] on icon at bounding box center [1028, 330] width 14 height 13
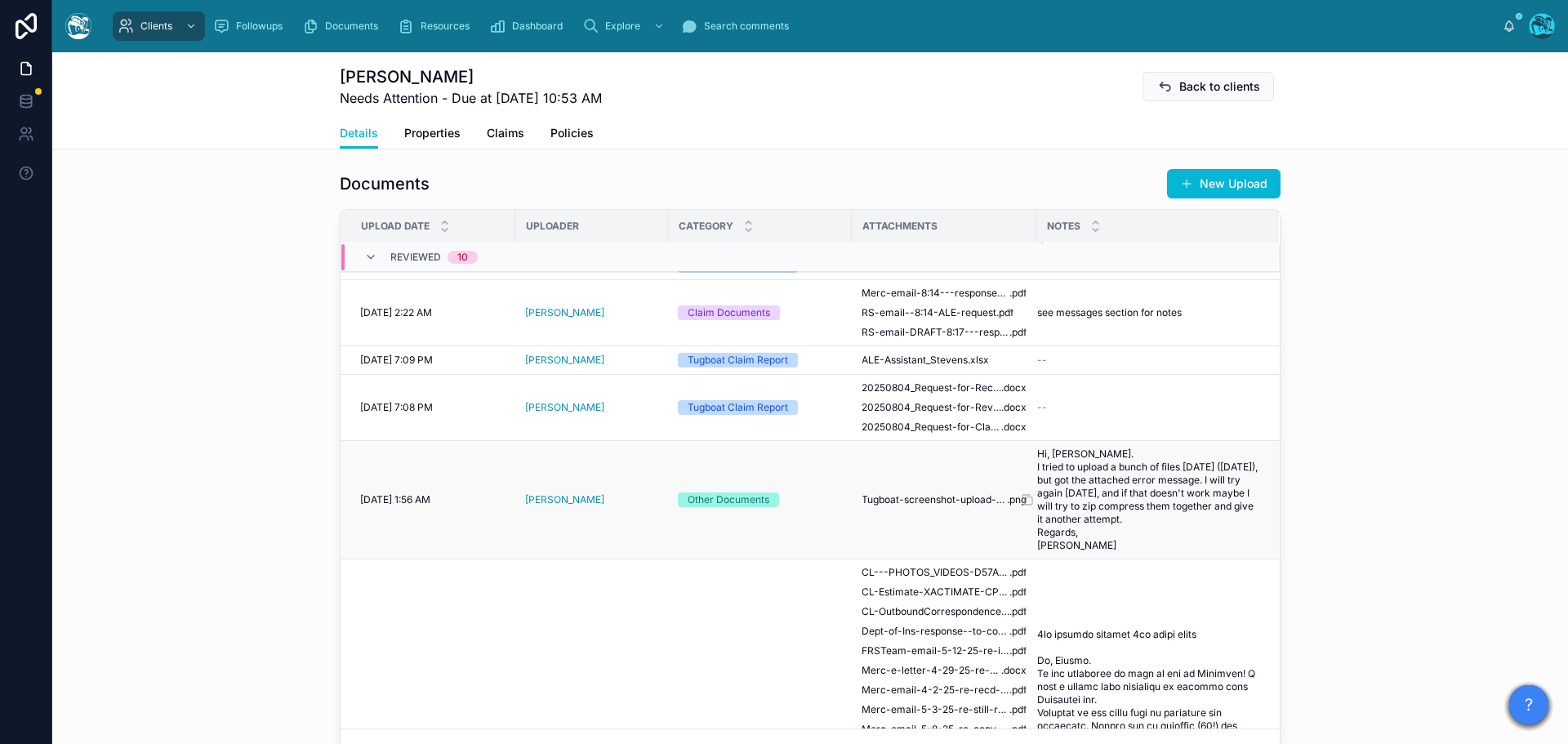
scroll to position [100, 0]
click at [1021, 507] on icon at bounding box center [1028, 501] width 14 height 13
click at [937, 508] on span "Tugboat-screenshot-upload-fail" at bounding box center [934, 501] width 146 height 13
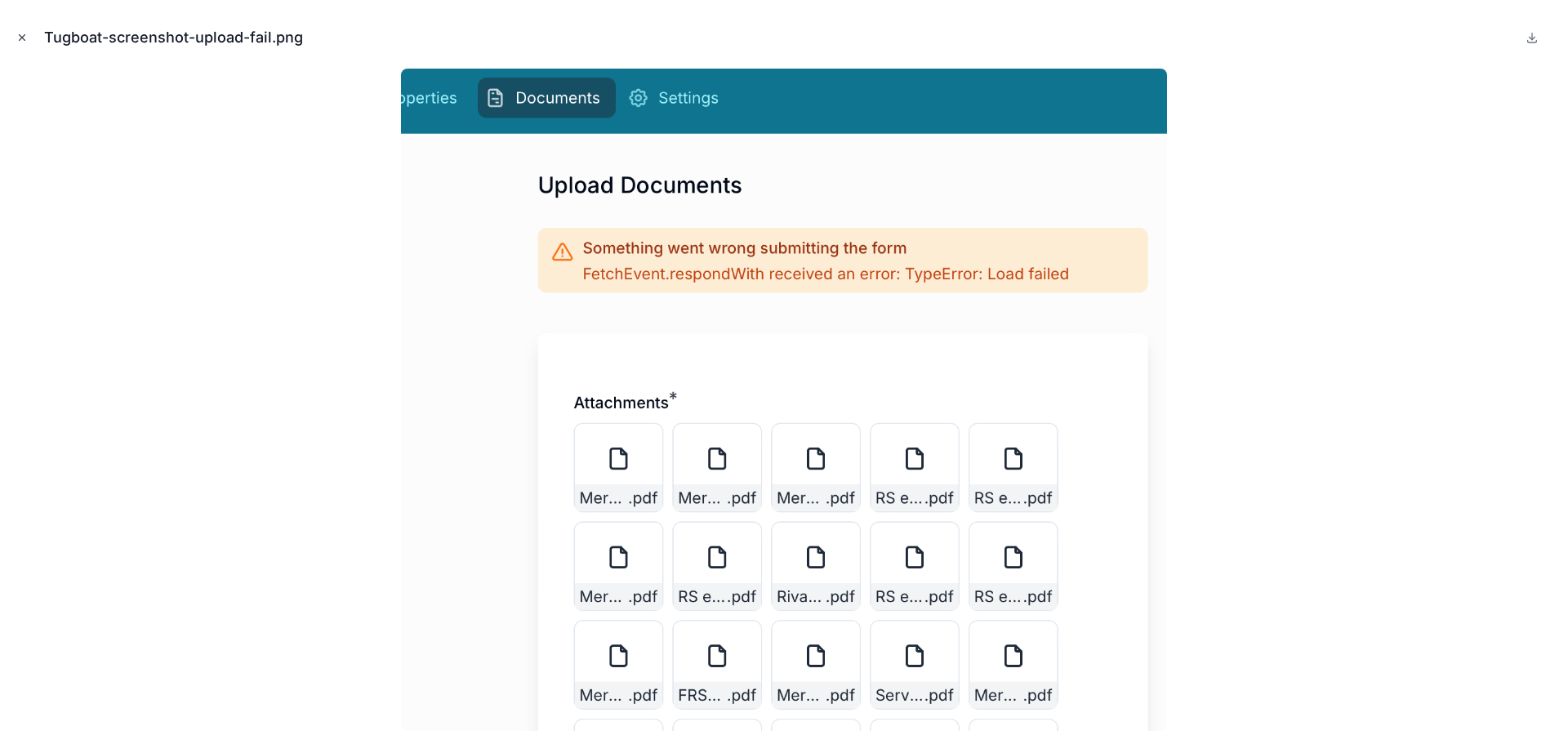
click at [22, 36] on icon "Close modal" at bounding box center [22, 38] width 12 height 12
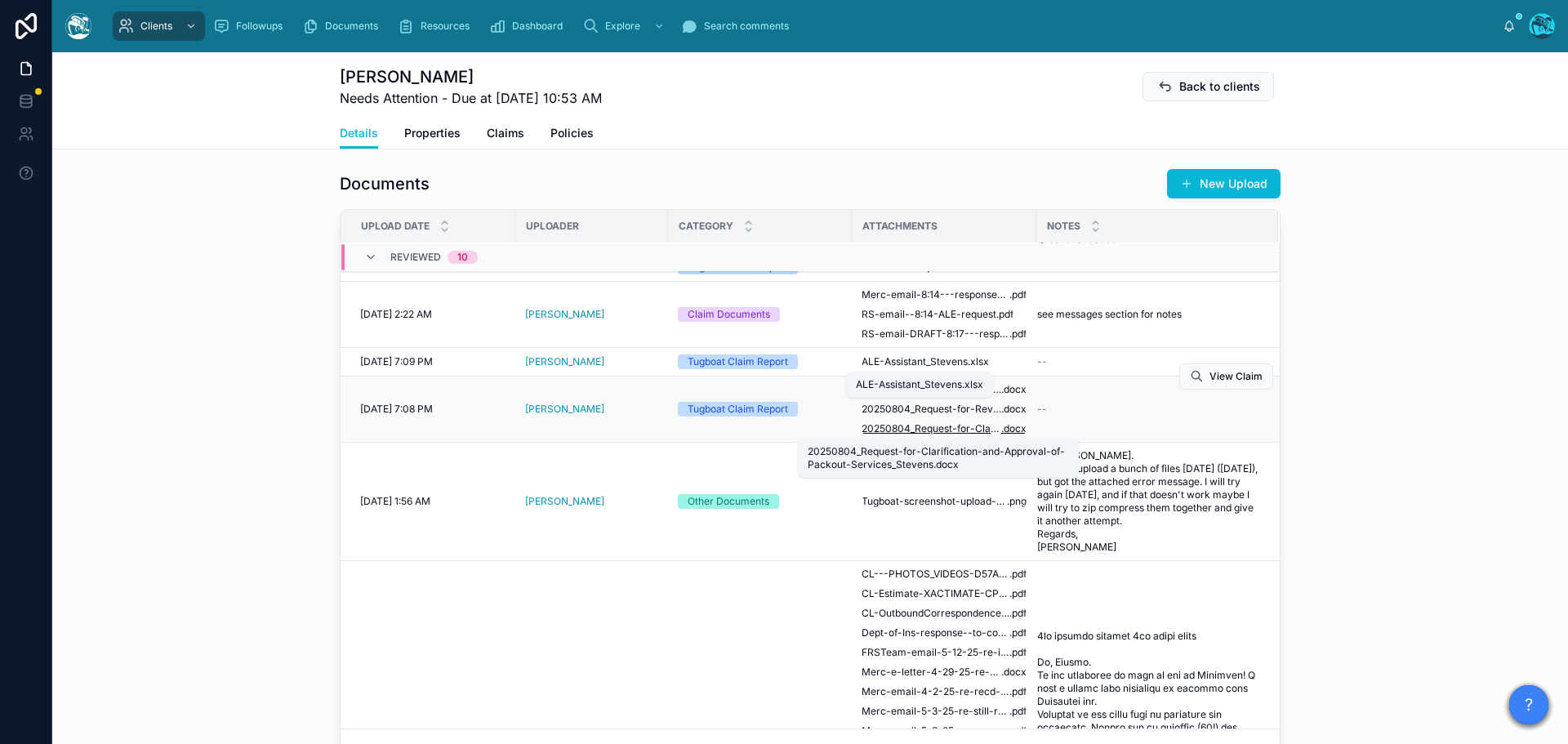
click at [971, 430] on span "20250804_Request-for-Clarification-and-Approval-of-Packout-Services_Stevens" at bounding box center [932, 429] width 140 height 13
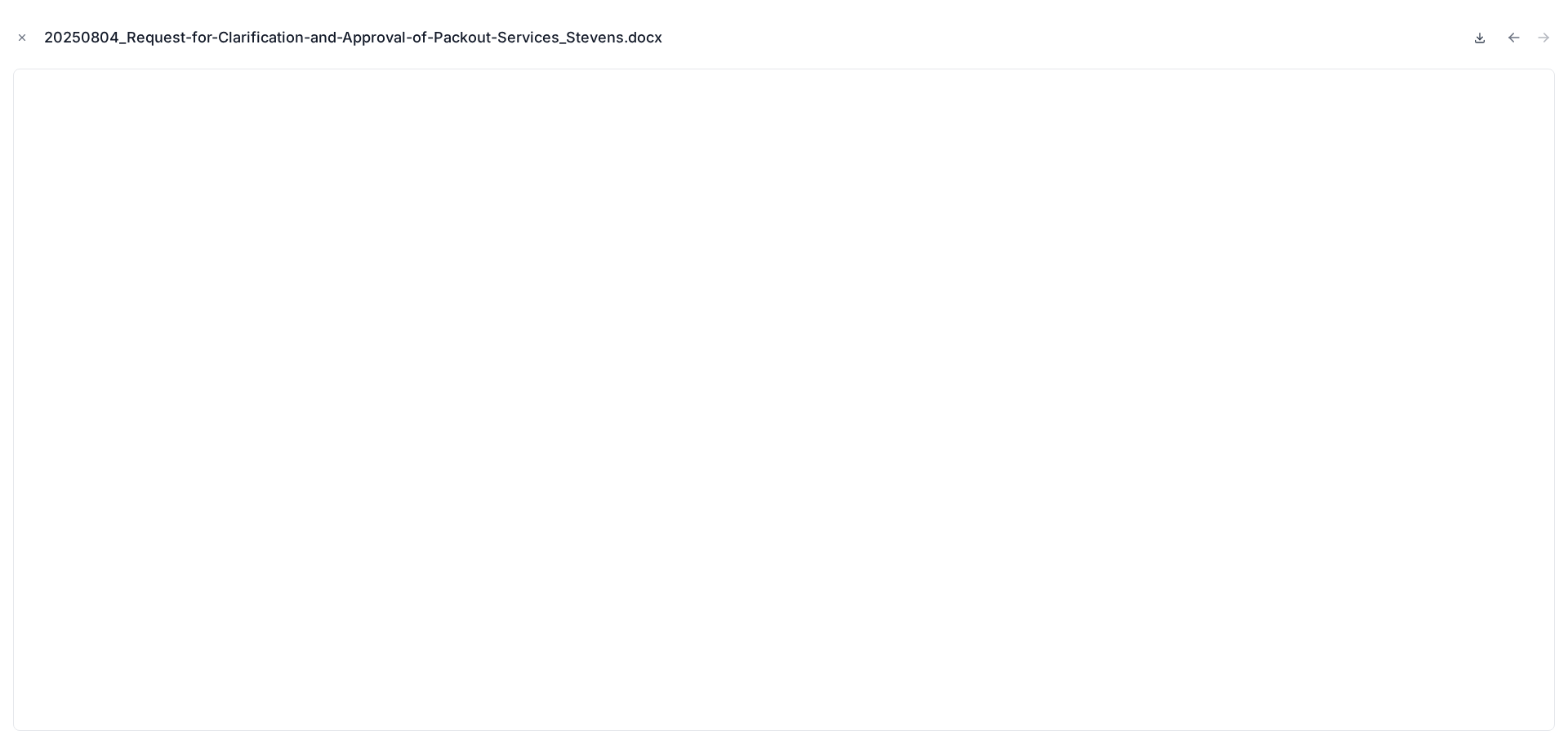
click at [1477, 35] on icon at bounding box center [1480, 38] width 14 height 13
click at [1513, 39] on icon "Previous file" at bounding box center [1514, 37] width 16 height 16
click at [1478, 38] on icon at bounding box center [1480, 38] width 6 height 3
click at [1511, 38] on icon "Previous file" at bounding box center [1514, 38] width 10 height 0
click at [1479, 40] on icon at bounding box center [1480, 38] width 14 height 13
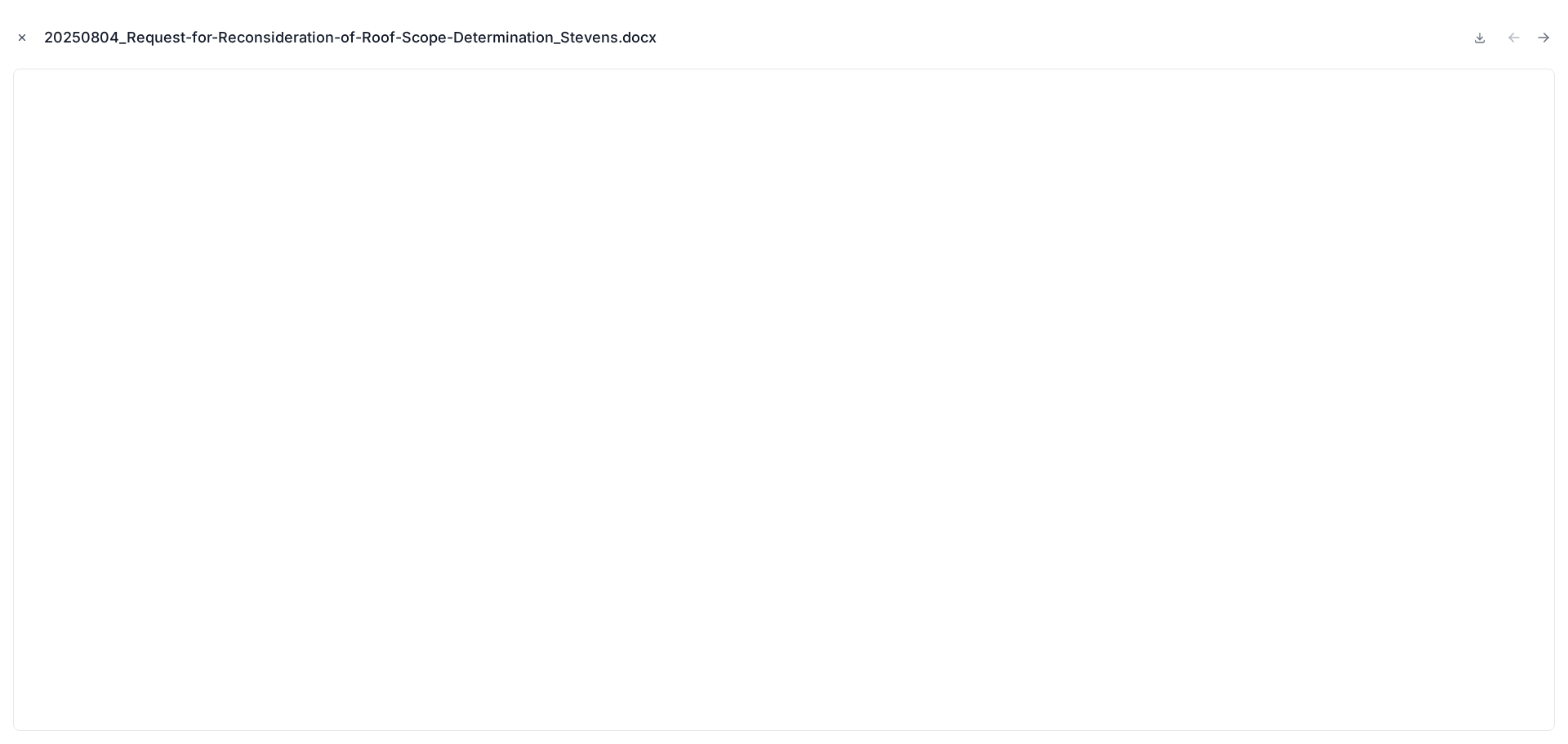
click at [19, 38] on icon "Close modal" at bounding box center [22, 38] width 12 height 12
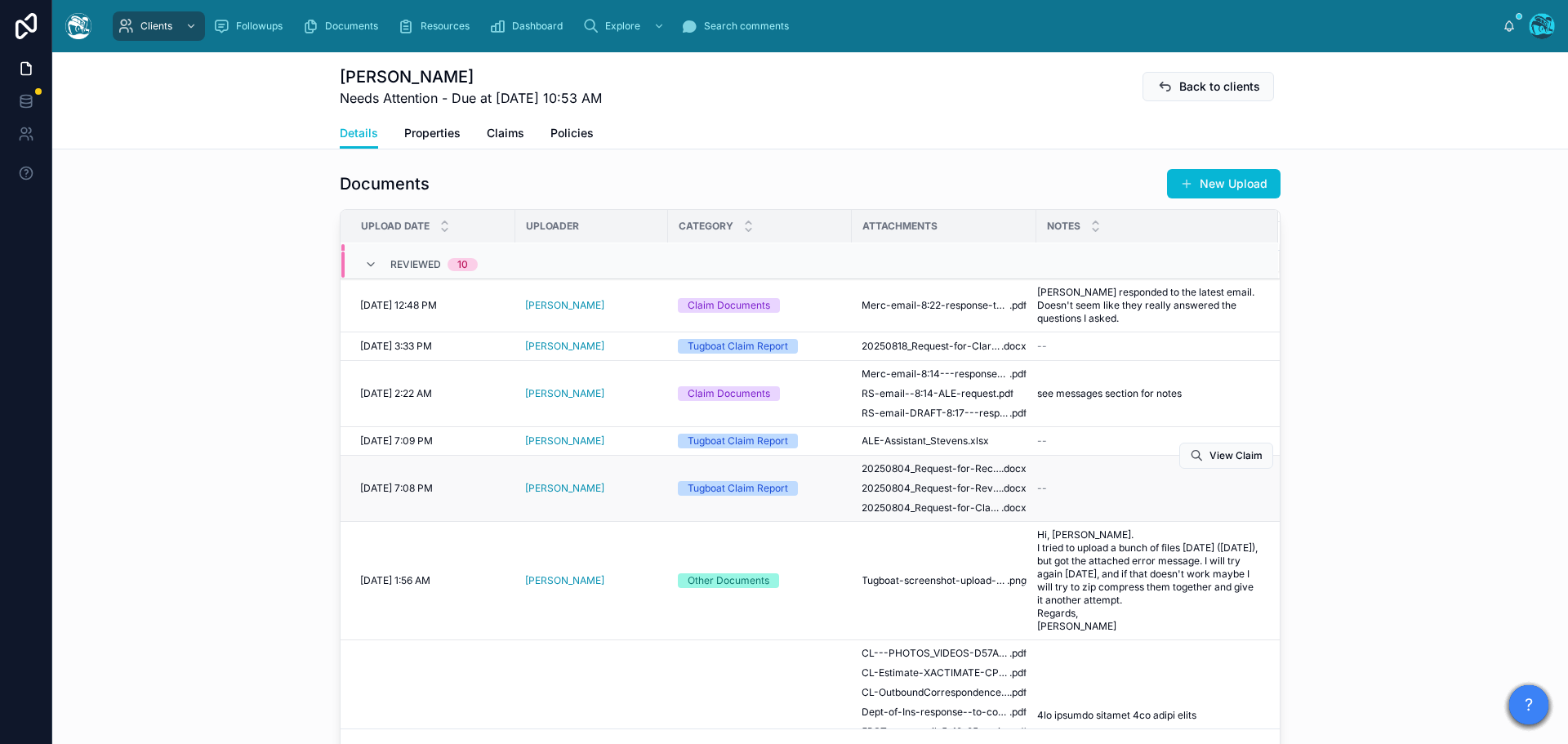
scroll to position [18, 0]
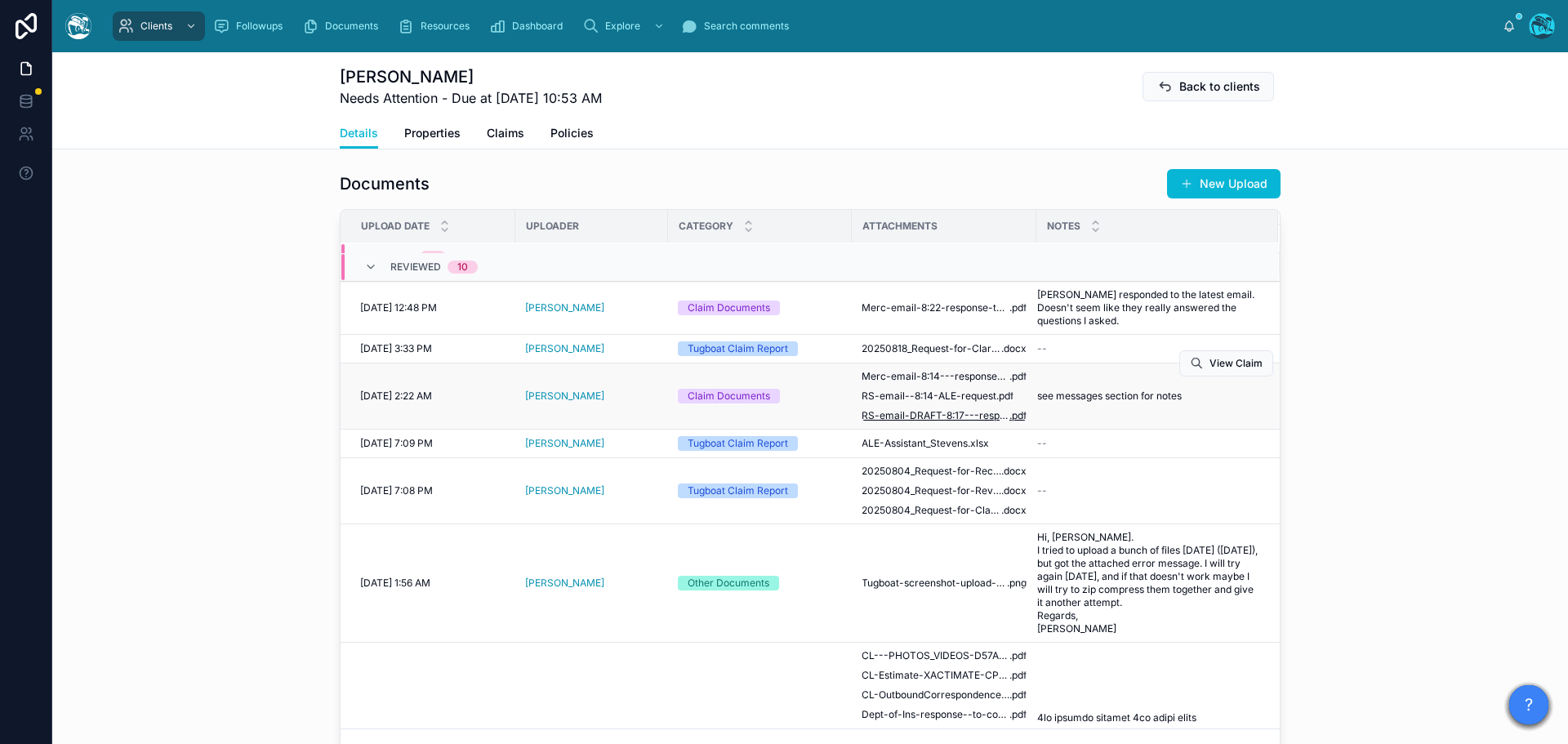
click at [942, 415] on span "RS-email-DRAFT-8:17---response-to-Merc-email-8:14" at bounding box center [935, 415] width 148 height 13
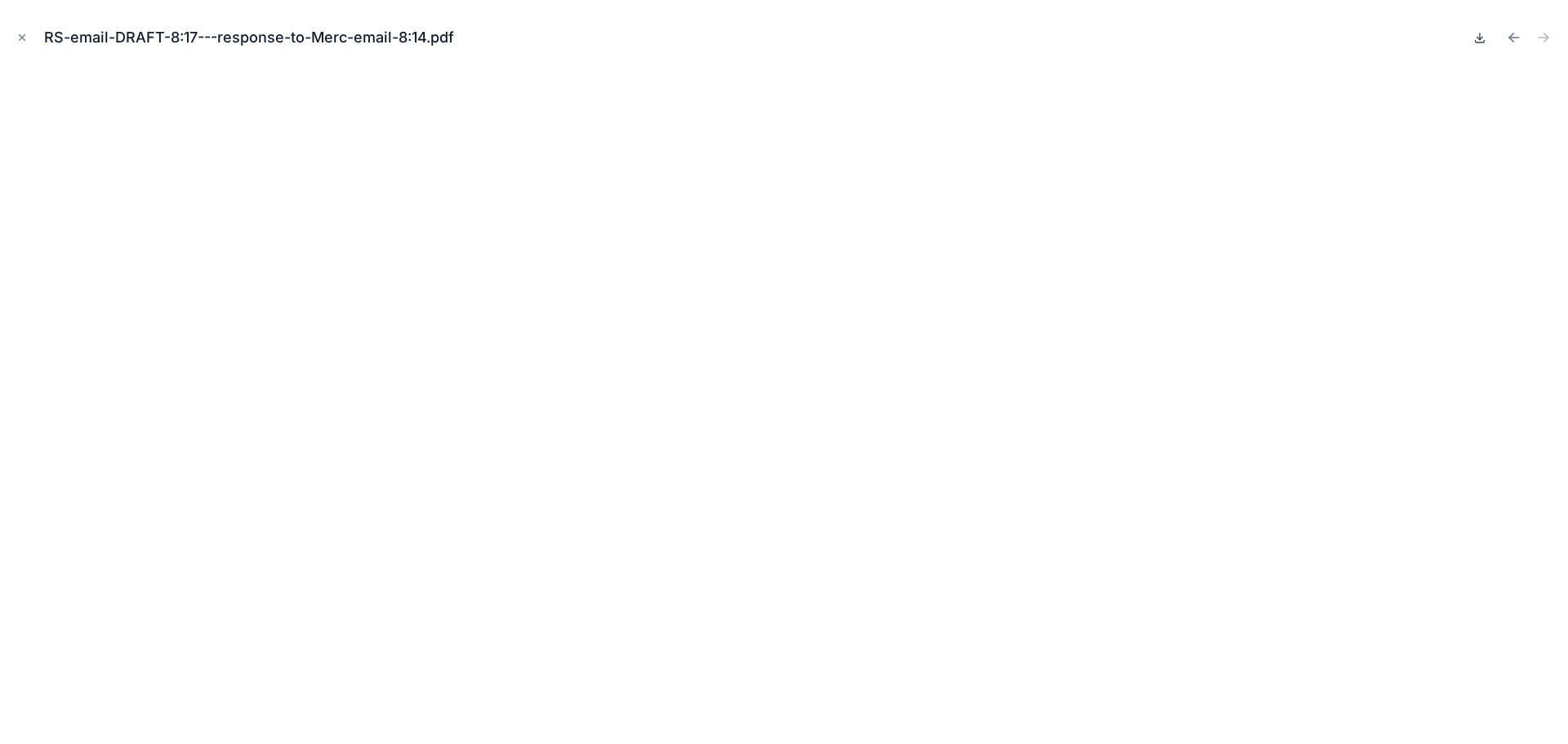
click at [1477, 39] on icon at bounding box center [1480, 38] width 14 height 13
click at [1513, 36] on icon "Previous file" at bounding box center [1514, 37] width 16 height 16
click at [1482, 38] on icon at bounding box center [1480, 38] width 6 height 3
click at [1512, 38] on icon "Previous file" at bounding box center [1514, 38] width 10 height 0
click at [1479, 40] on icon at bounding box center [1480, 38] width 6 height 3
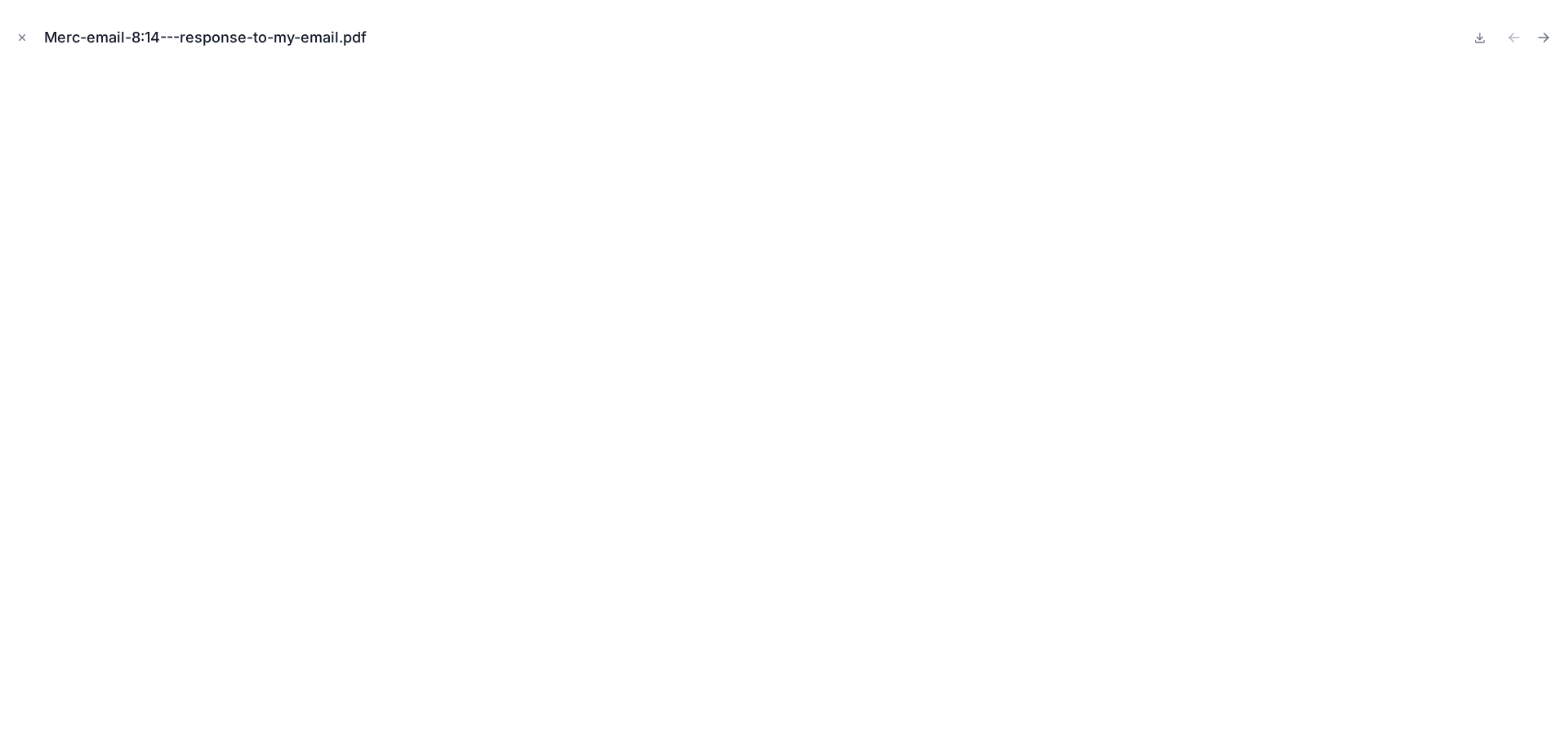
drag, startPoint x: 19, startPoint y: 35, endPoint x: 46, endPoint y: 63, distance: 38.9
click at [19, 35] on icon "Close modal" at bounding box center [22, 38] width 12 height 12
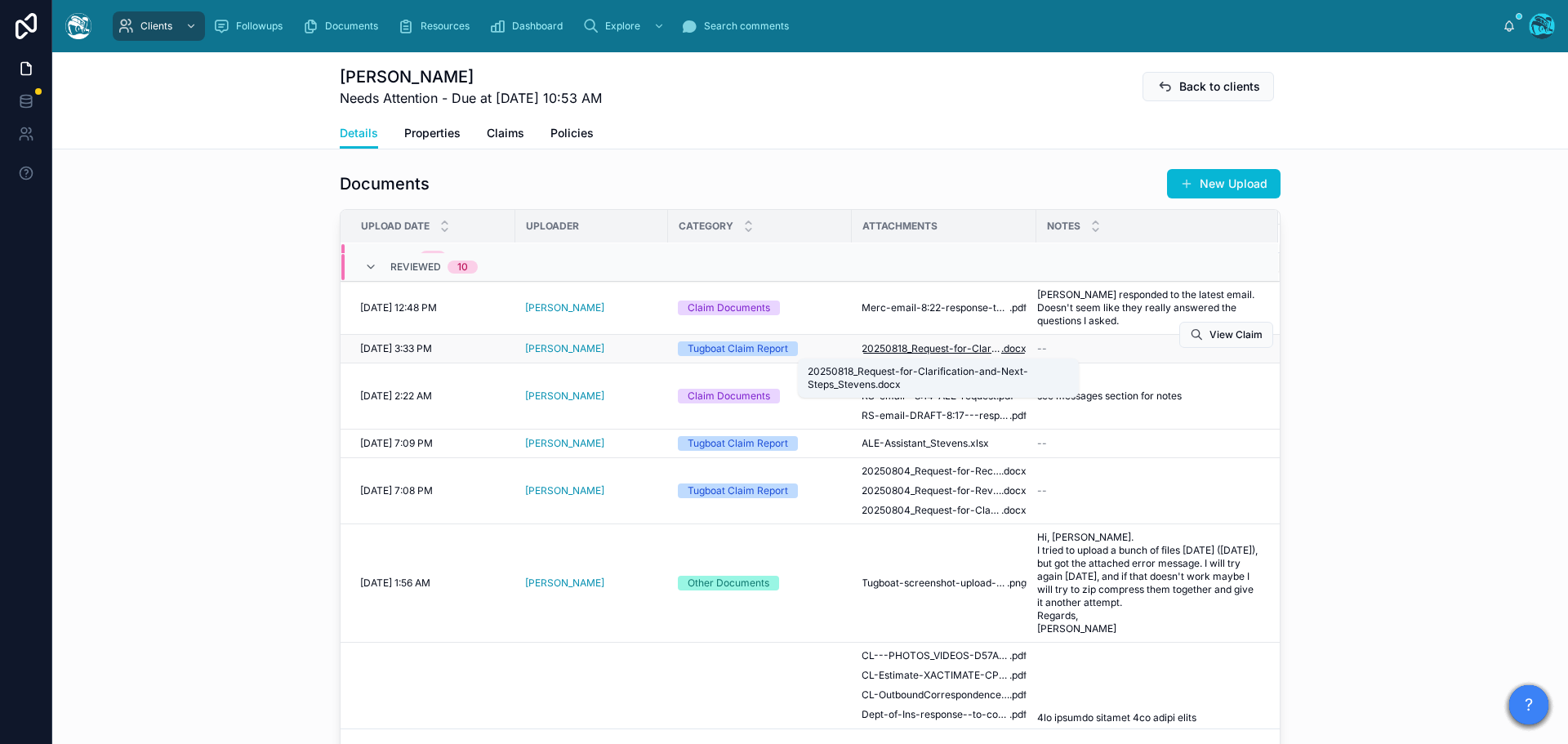
click at [936, 348] on span "20250818_Request-for-Clarification-and-Next-Steps_Stevens" at bounding box center [932, 349] width 140 height 13
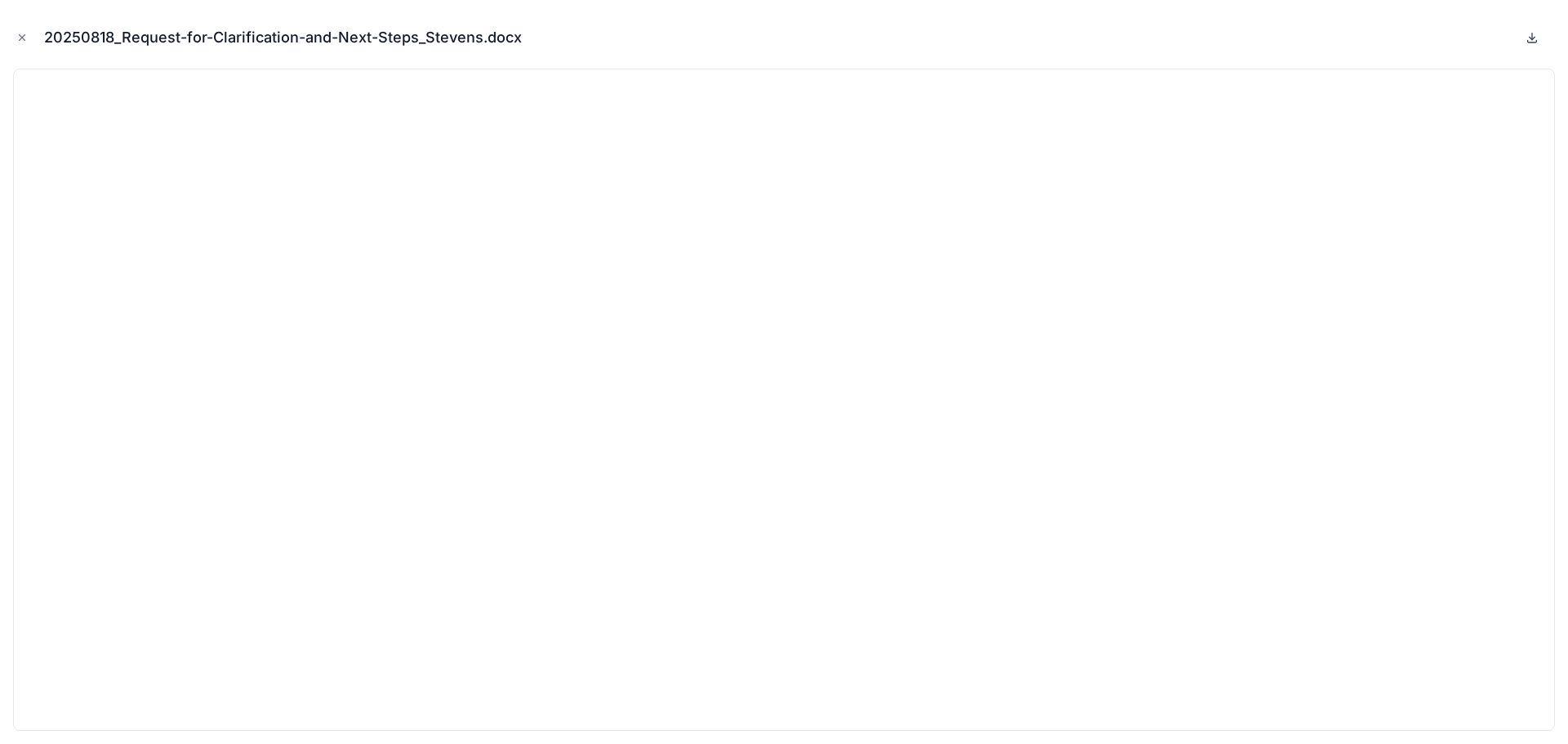
click at [1531, 35] on icon at bounding box center [1532, 38] width 14 height 13
click at [22, 35] on icon "Close modal" at bounding box center [22, 38] width 12 height 12
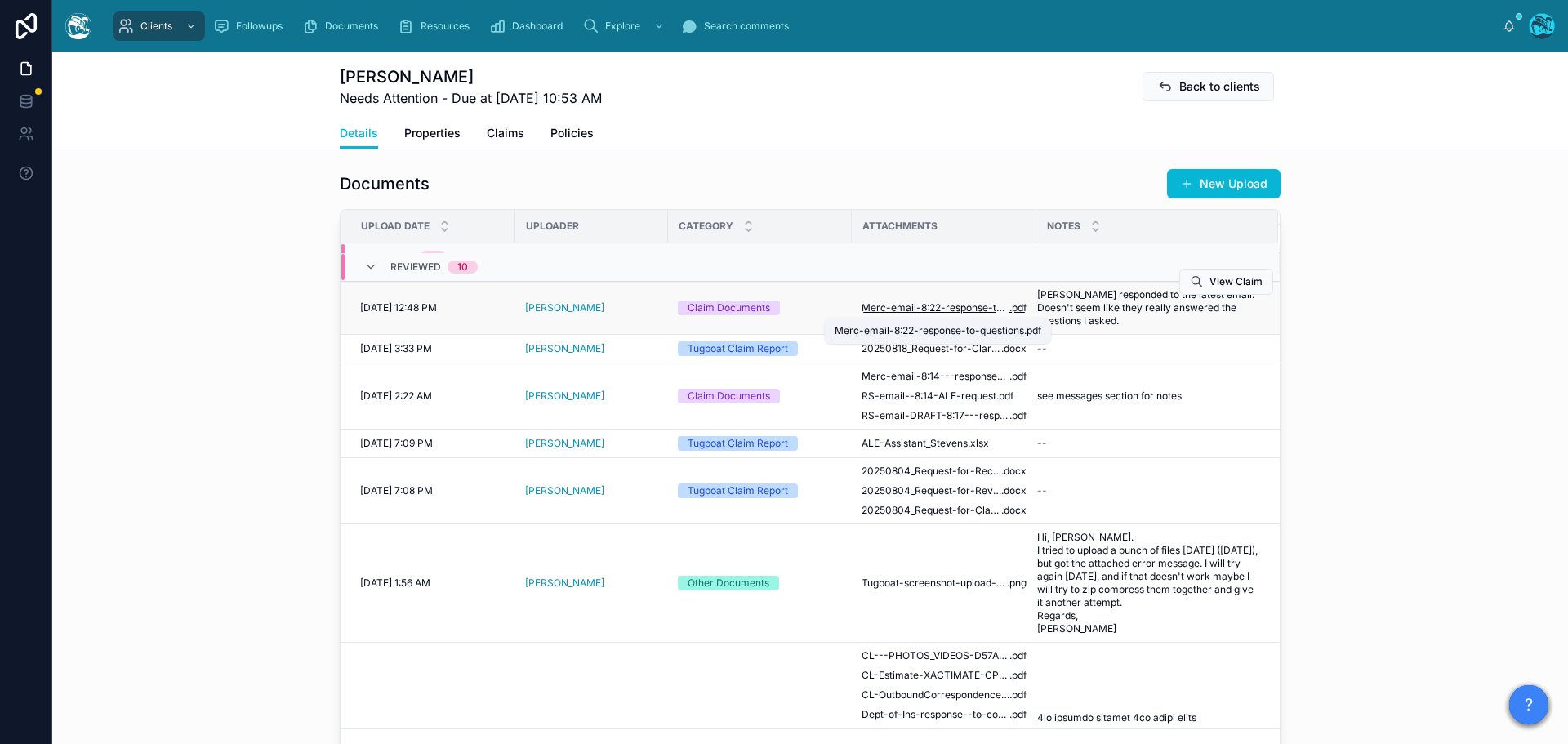
click at [916, 306] on span "Merc-email-8:22-response-to-questions" at bounding box center [935, 308] width 148 height 13
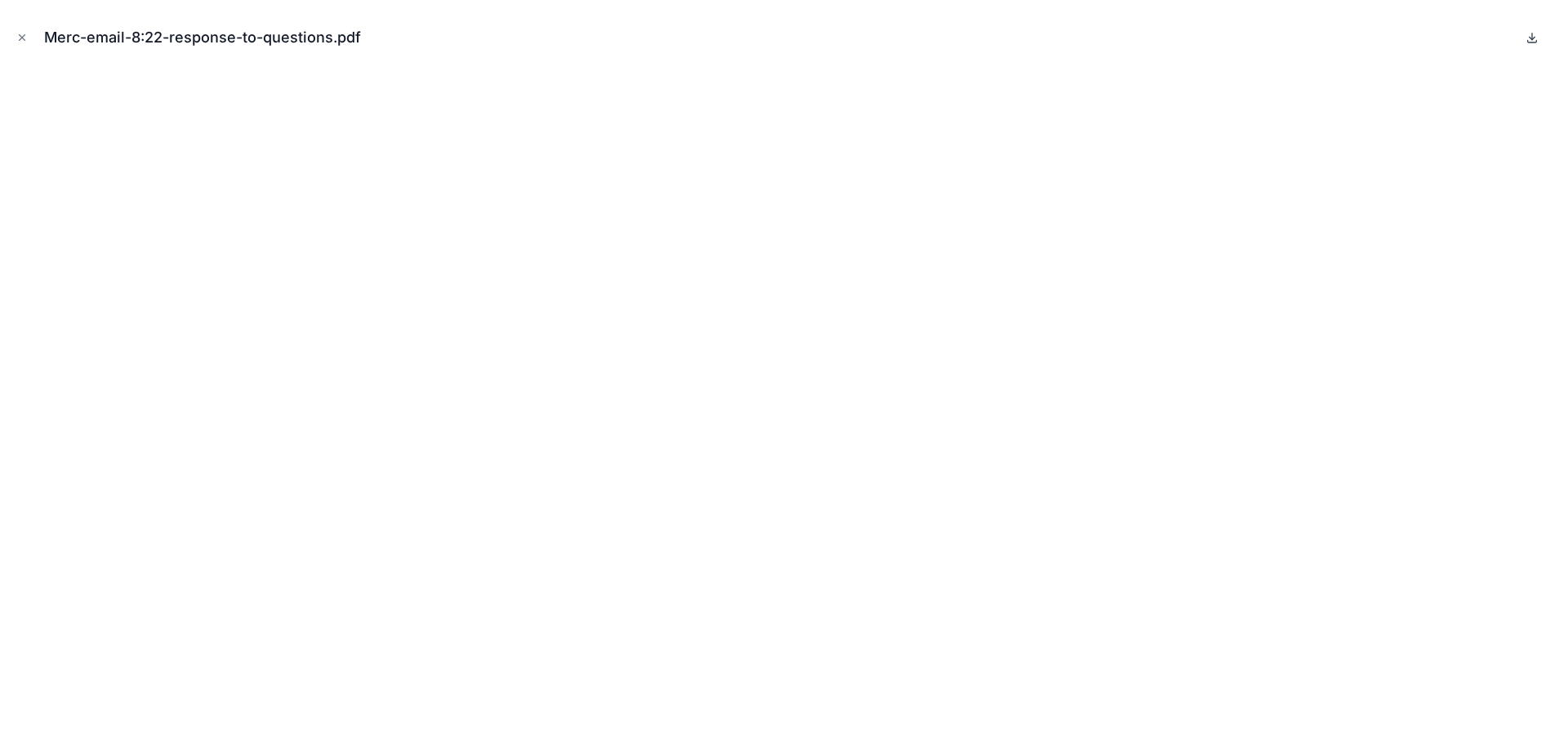
click at [1531, 40] on icon at bounding box center [1532, 38] width 14 height 13
drag, startPoint x: 17, startPoint y: 34, endPoint x: 125, endPoint y: 82, distance: 118.2
click at [17, 34] on icon "Close modal" at bounding box center [22, 38] width 12 height 12
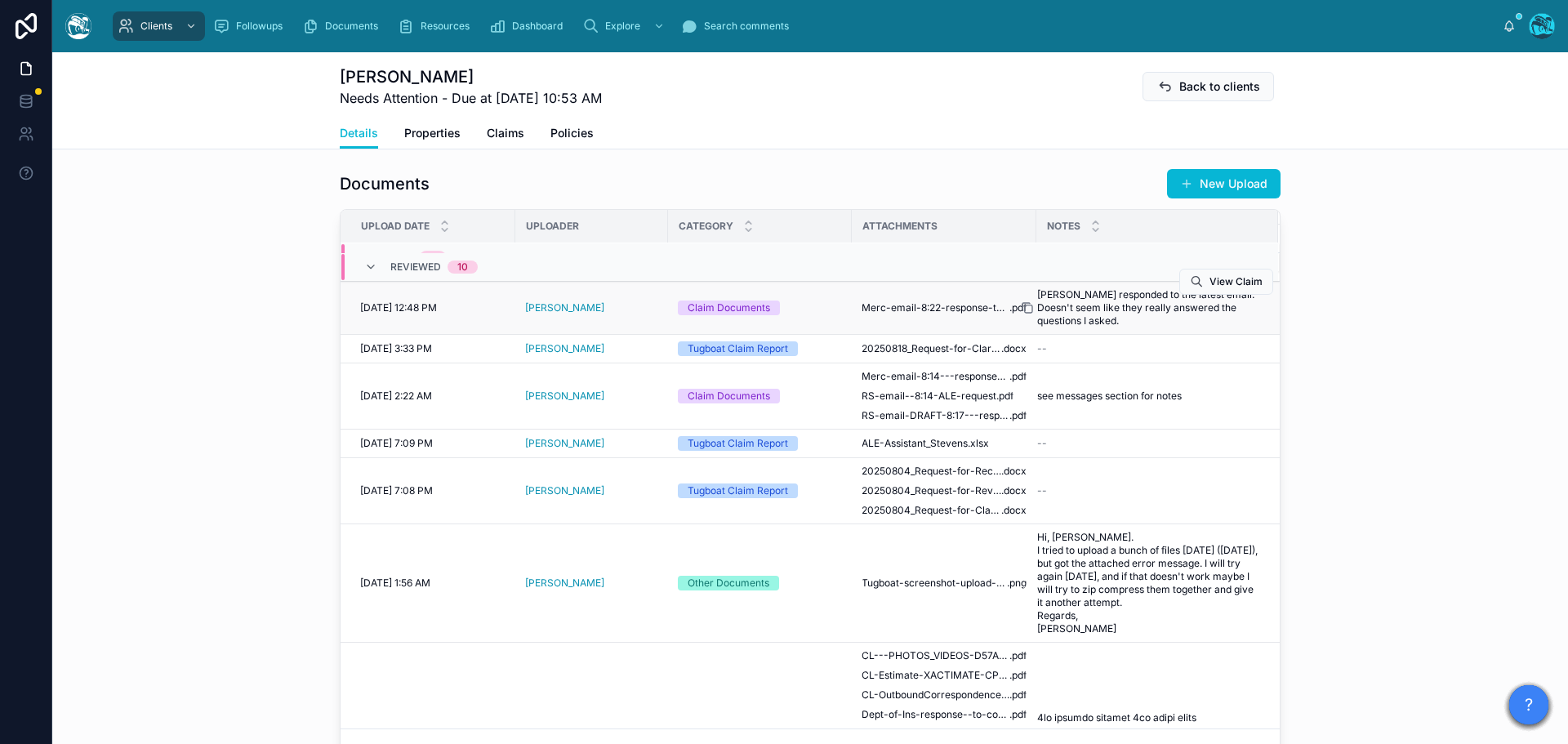
click at [1026, 307] on icon at bounding box center [1029, 309] width 8 height 8
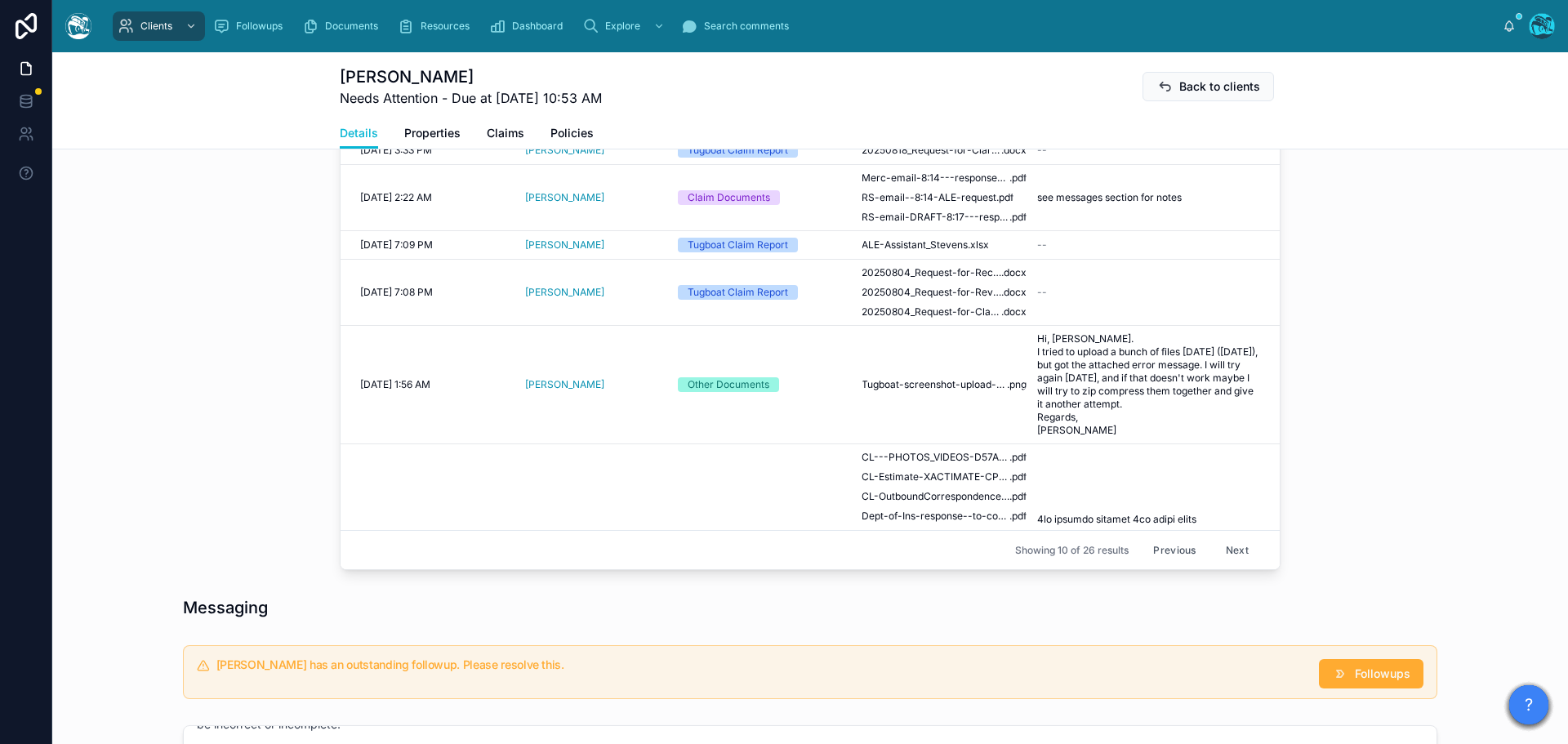
scroll to position [898, 0]
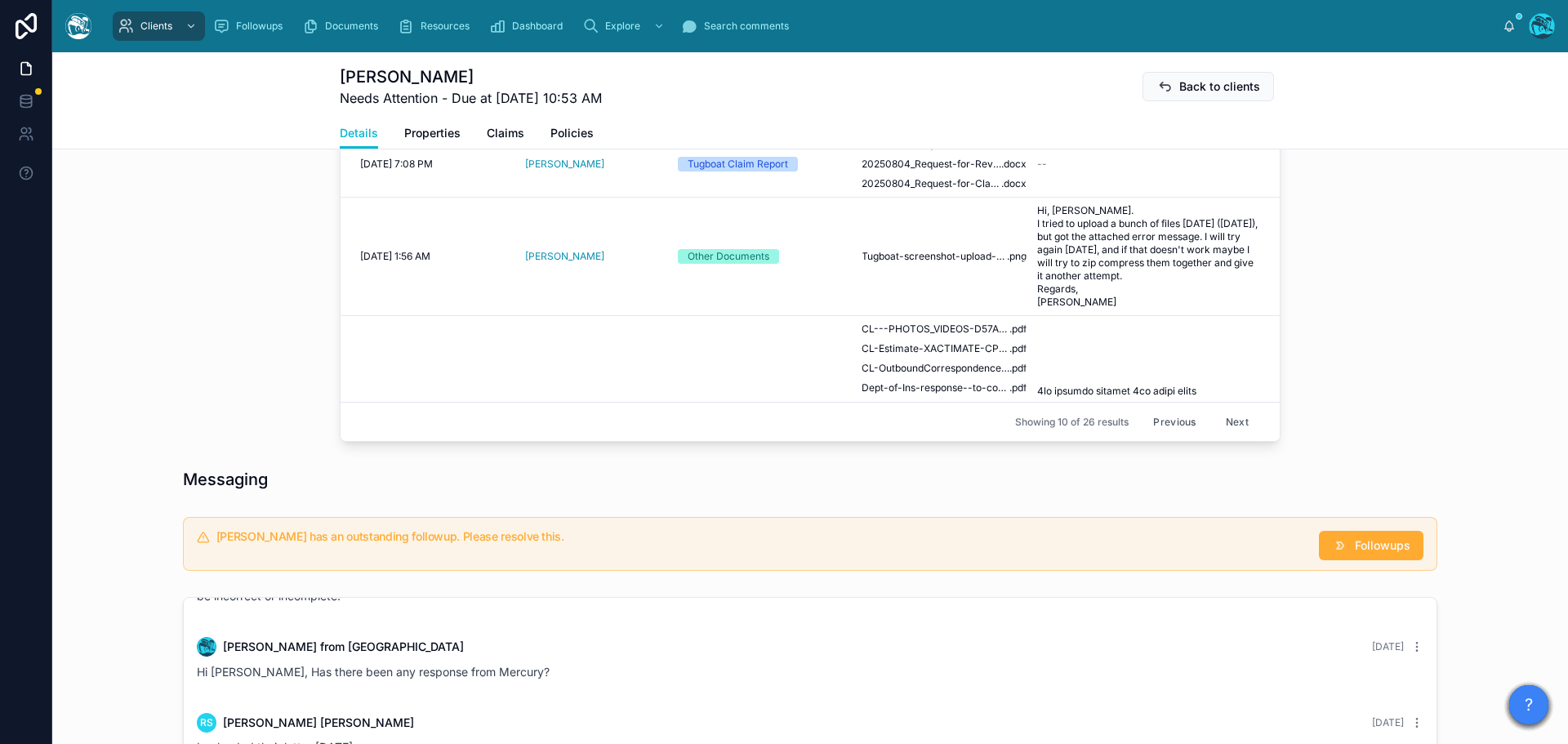
click at [1153, 423] on button "Previous" at bounding box center [1175, 421] width 66 height 25
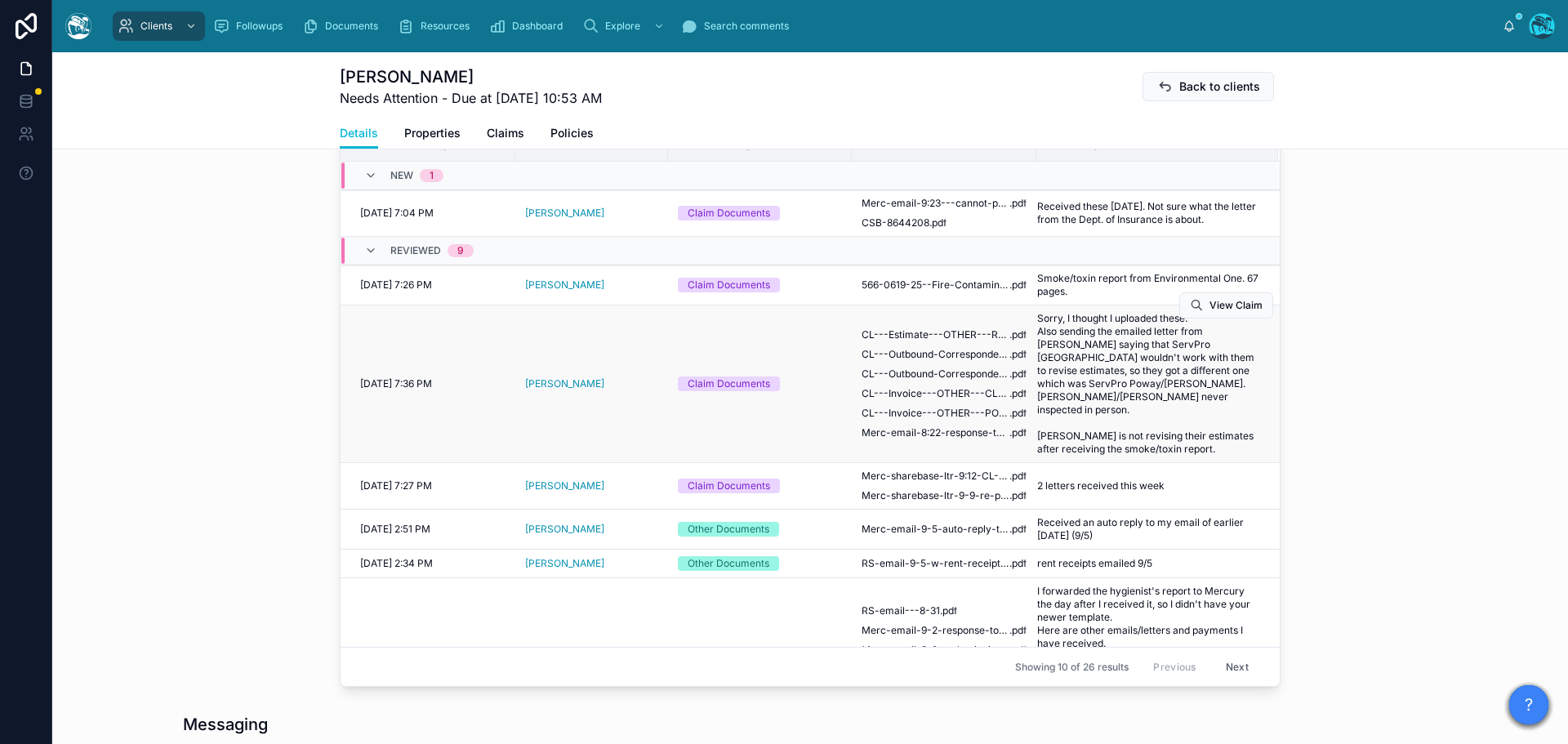
scroll to position [187, 0]
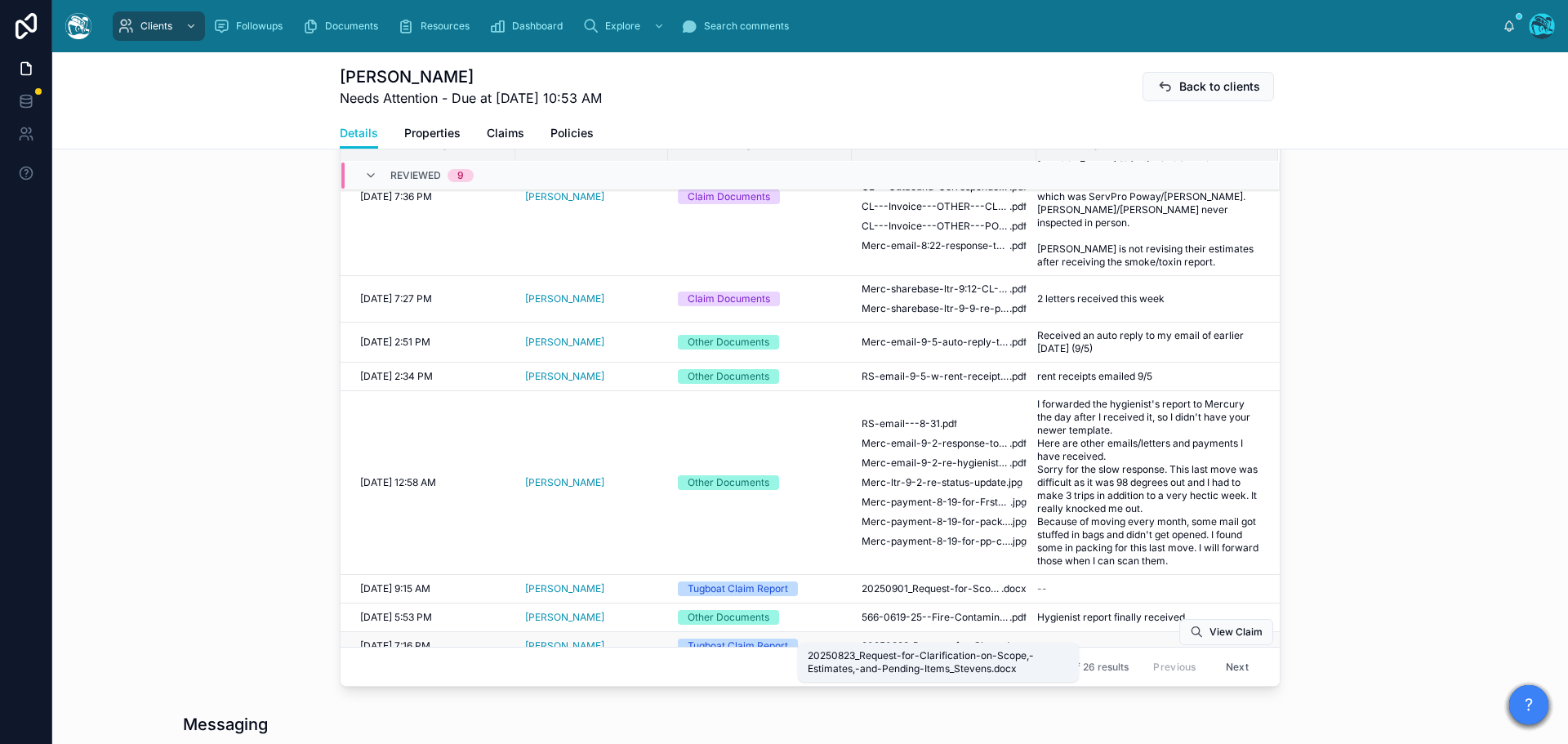
click at [935, 639] on span "20250823_Request-for-Clarification-on-Scope,-Estimates,-and-Pending-Items_Steve…" at bounding box center [932, 646] width 140 height 13
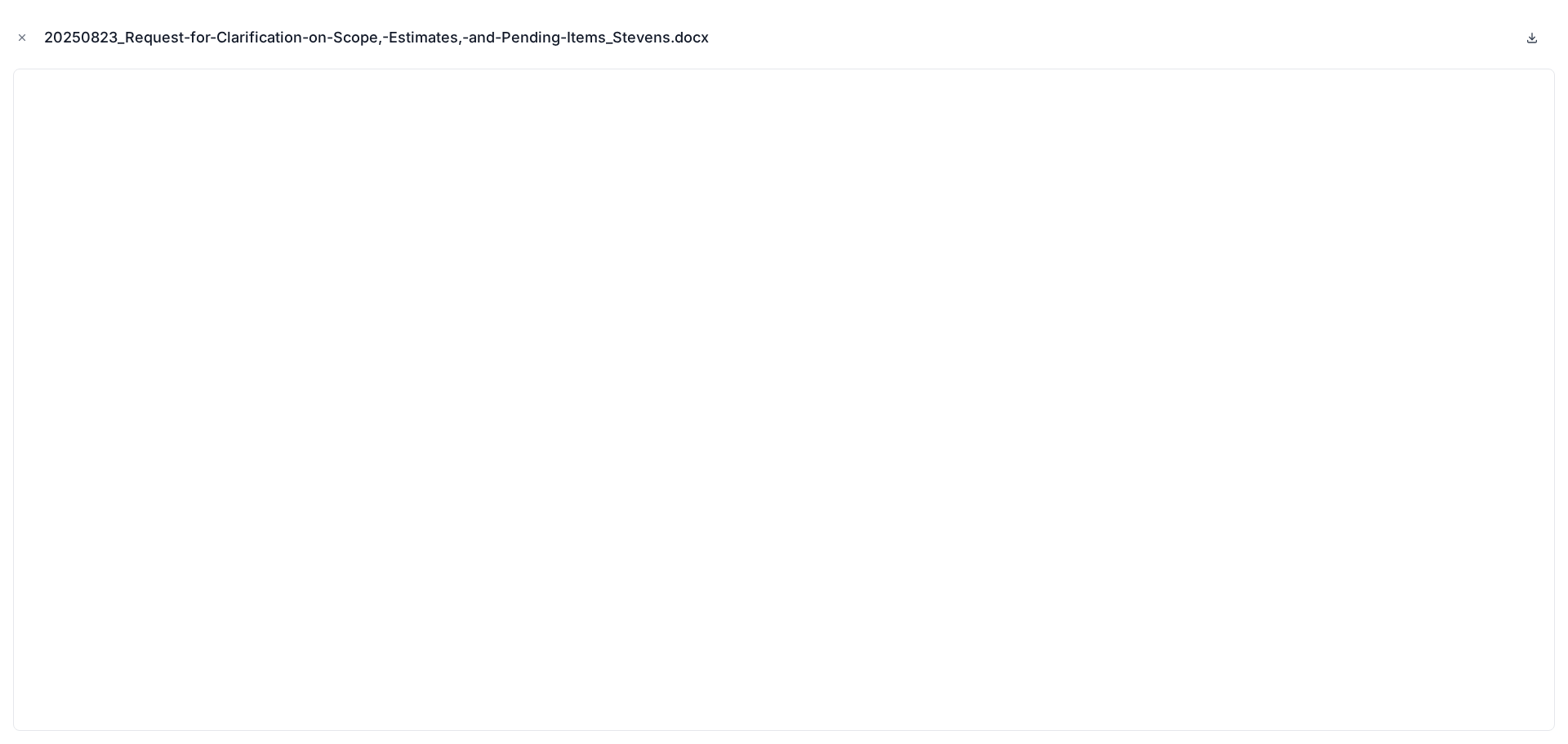
click at [1530, 39] on icon at bounding box center [1533, 38] width 6 height 3
click at [20, 36] on icon "Close modal" at bounding box center [22, 38] width 6 height 6
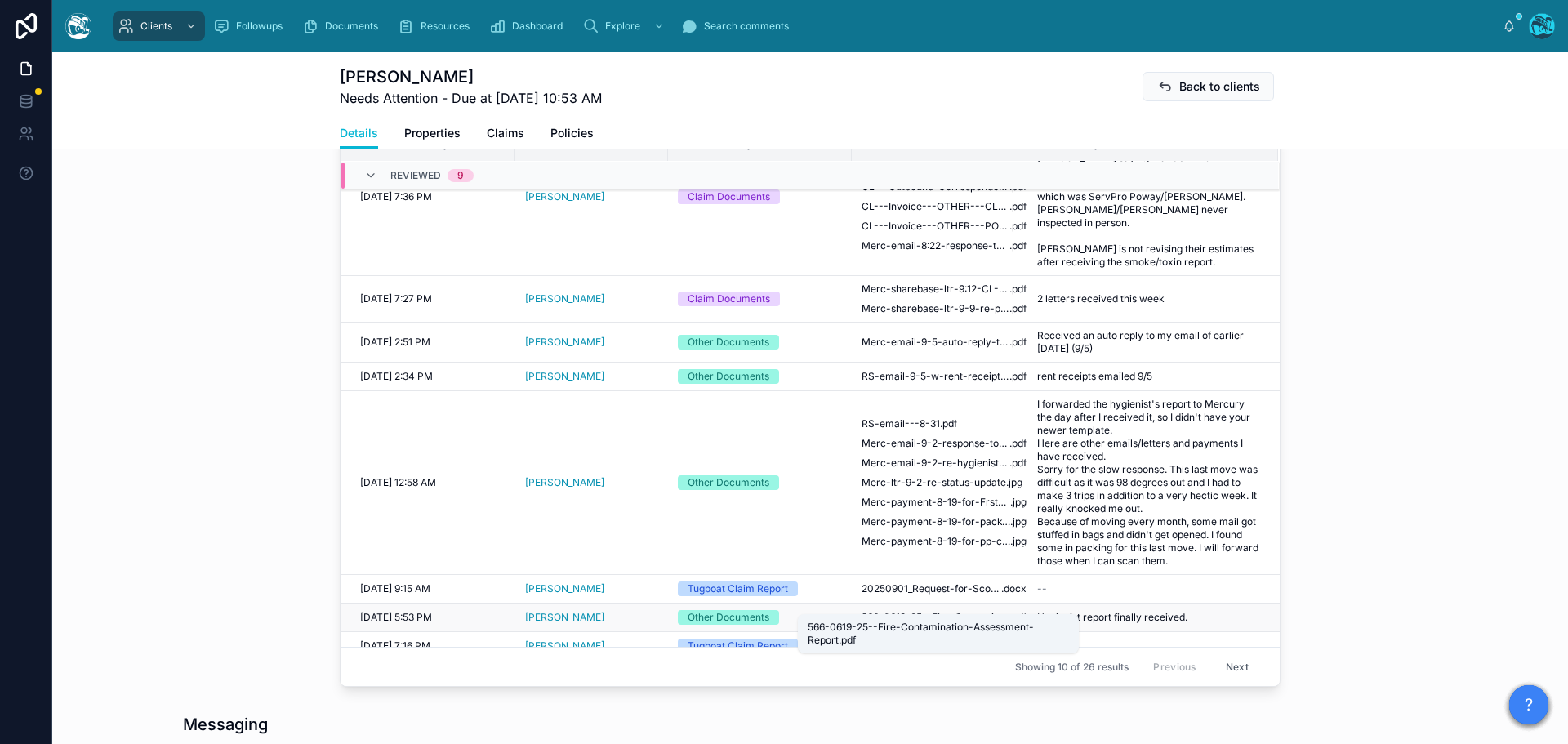
click at [916, 611] on span "566-0619-25--Fire-Contamination-Assessment-Report" at bounding box center [935, 618] width 148 height 13
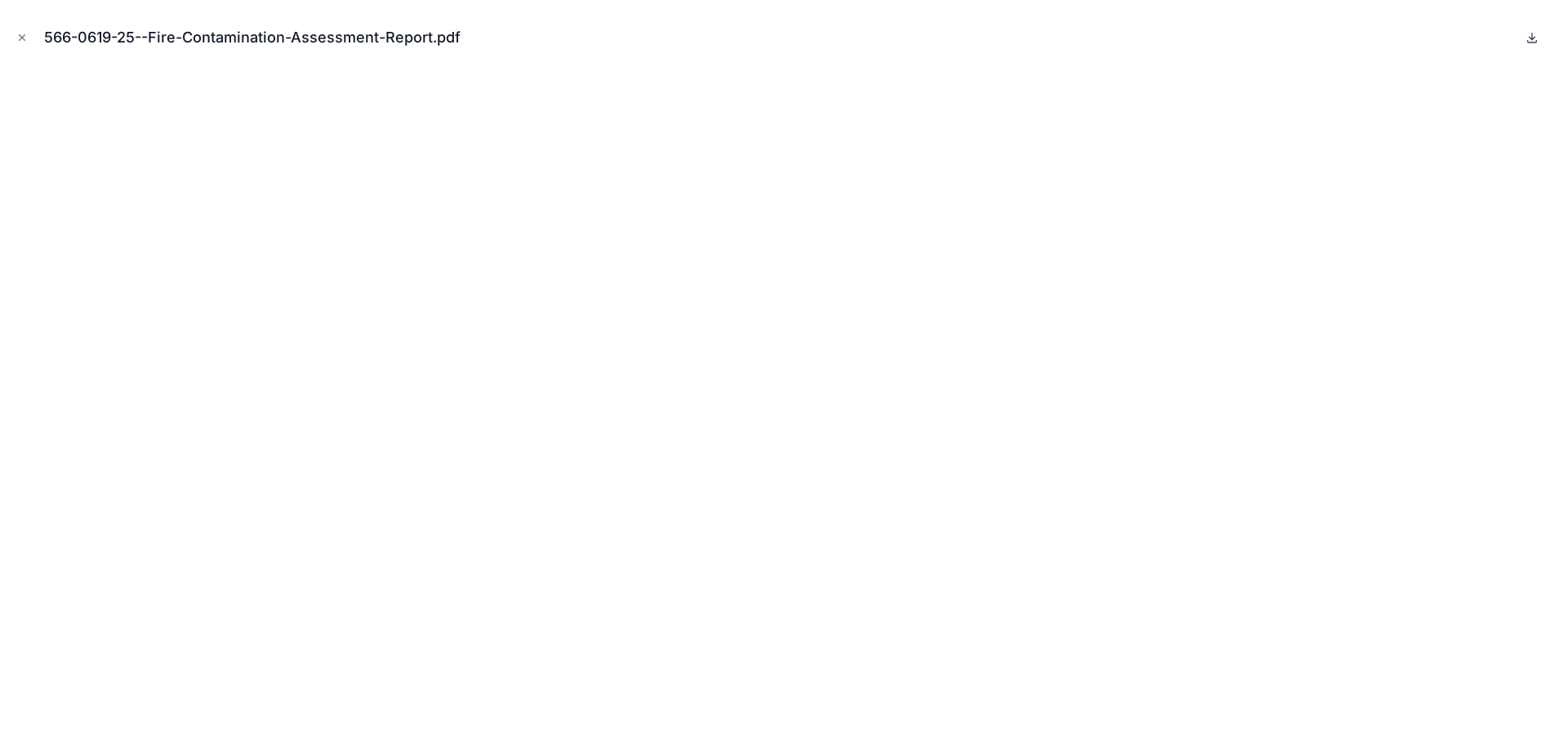
click at [1535, 40] on icon at bounding box center [1532, 38] width 14 height 13
click at [23, 35] on icon "Close modal" at bounding box center [22, 38] width 12 height 12
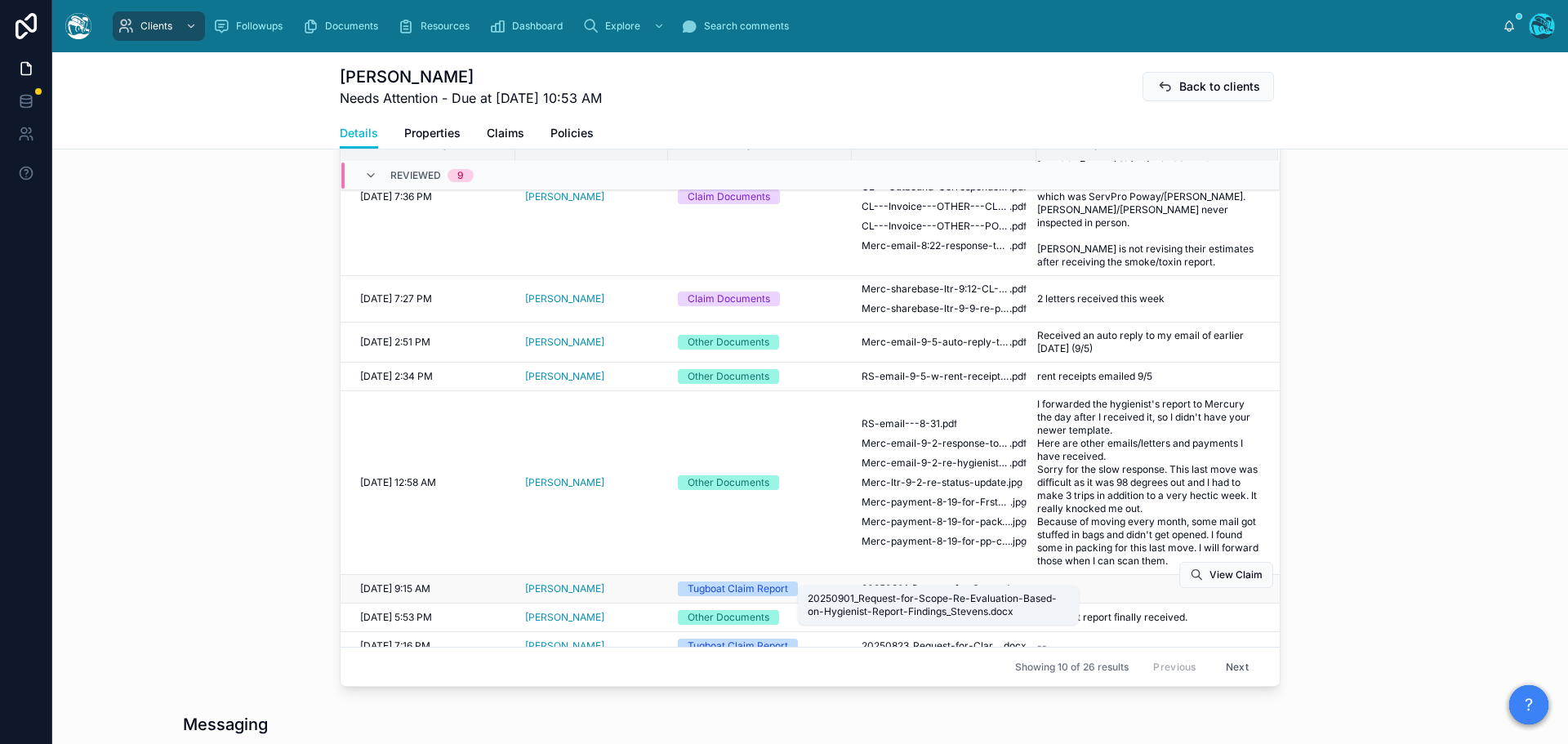
click at [894, 582] on span "20250901_Request-for-Scope-Re-Evaluation-Based-on-Hygienist-Report-Findings_Ste…" at bounding box center [932, 589] width 140 height 13
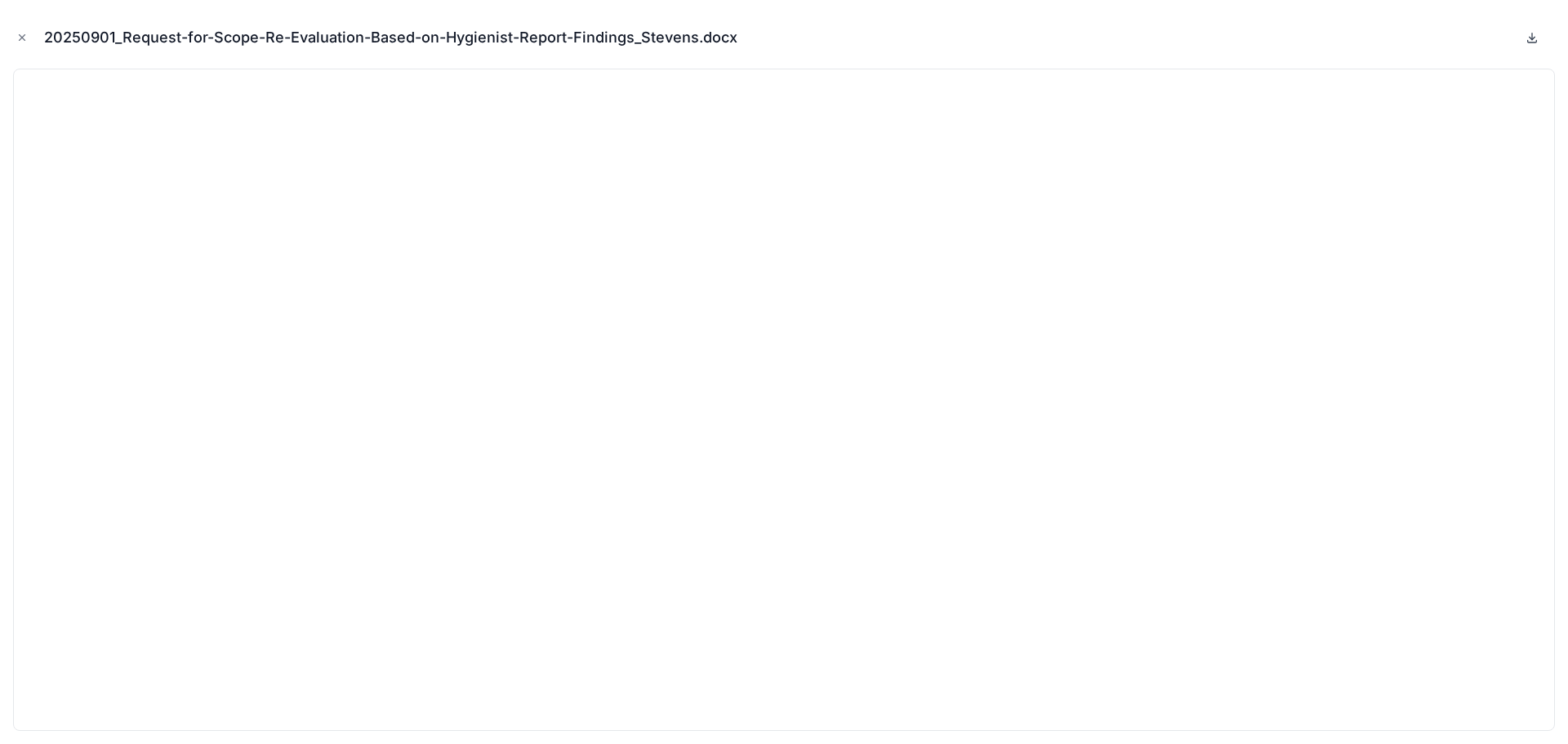
click at [1532, 39] on icon at bounding box center [1532, 37] width 0 height 7
click at [20, 39] on icon "Close modal" at bounding box center [22, 38] width 12 height 12
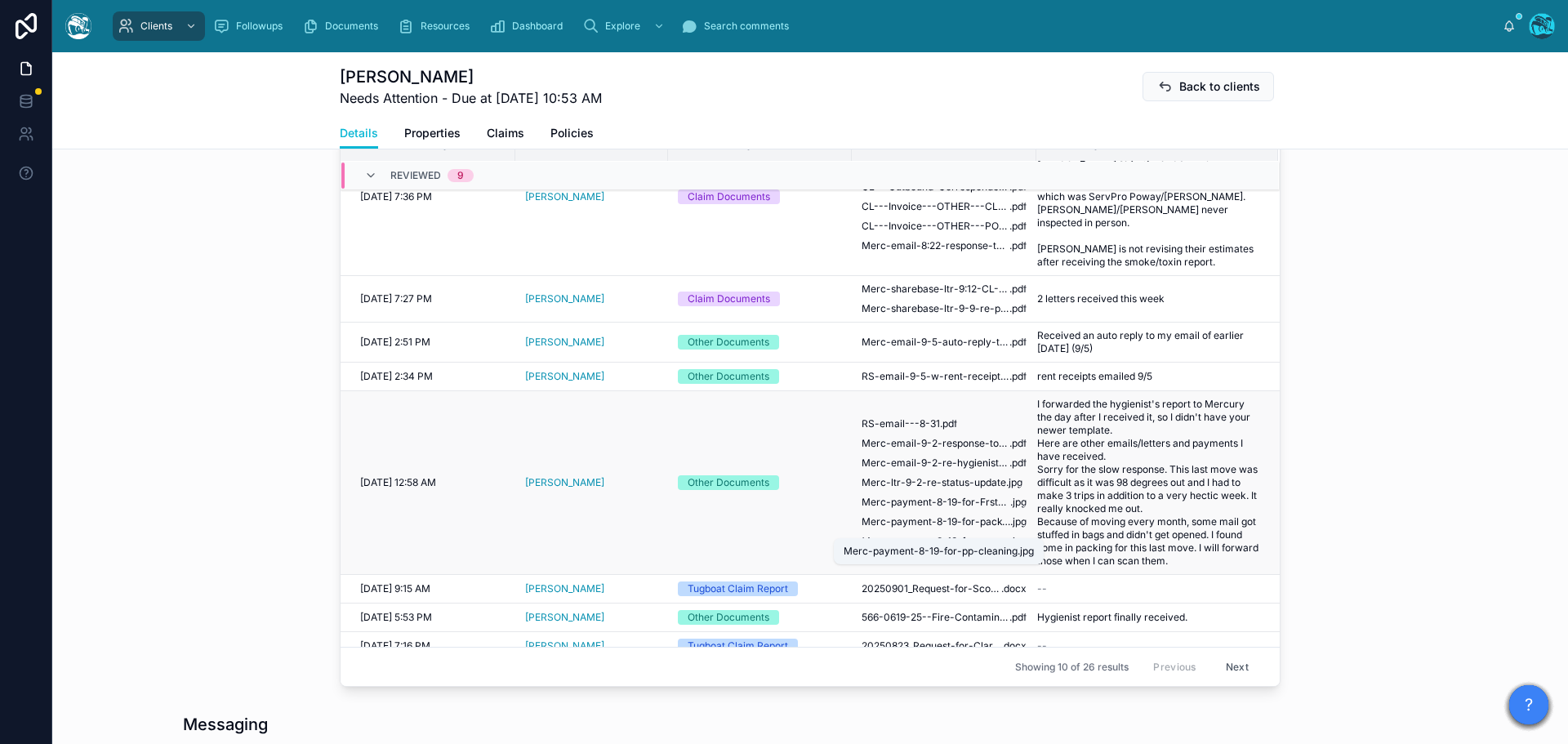
click at [946, 535] on span "Merc-payment-8-19-for-pp-cleaning" at bounding box center [936, 542] width 149 height 13
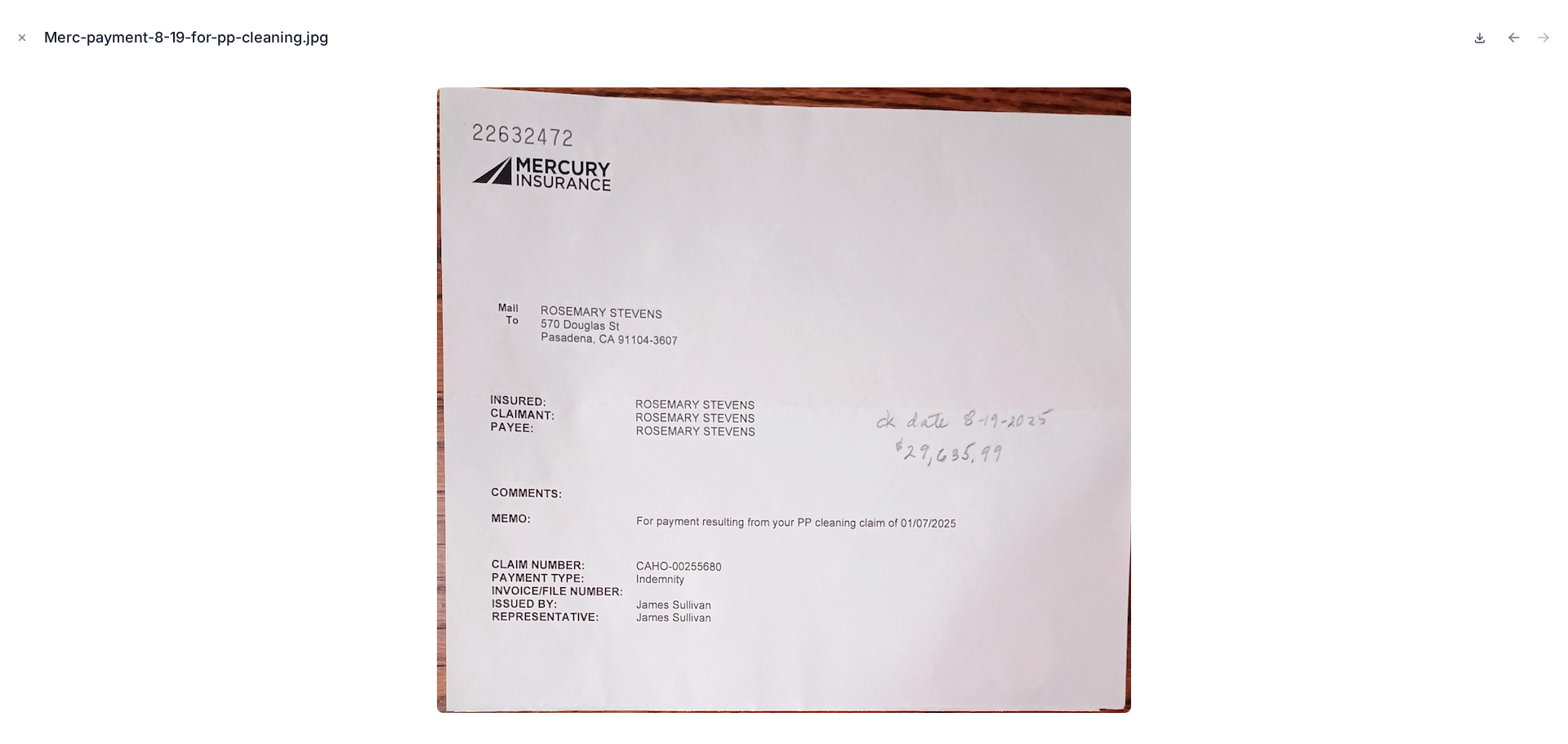
click at [1478, 39] on icon at bounding box center [1480, 38] width 6 height 3
click at [1511, 38] on icon "Previous file" at bounding box center [1514, 38] width 10 height 0
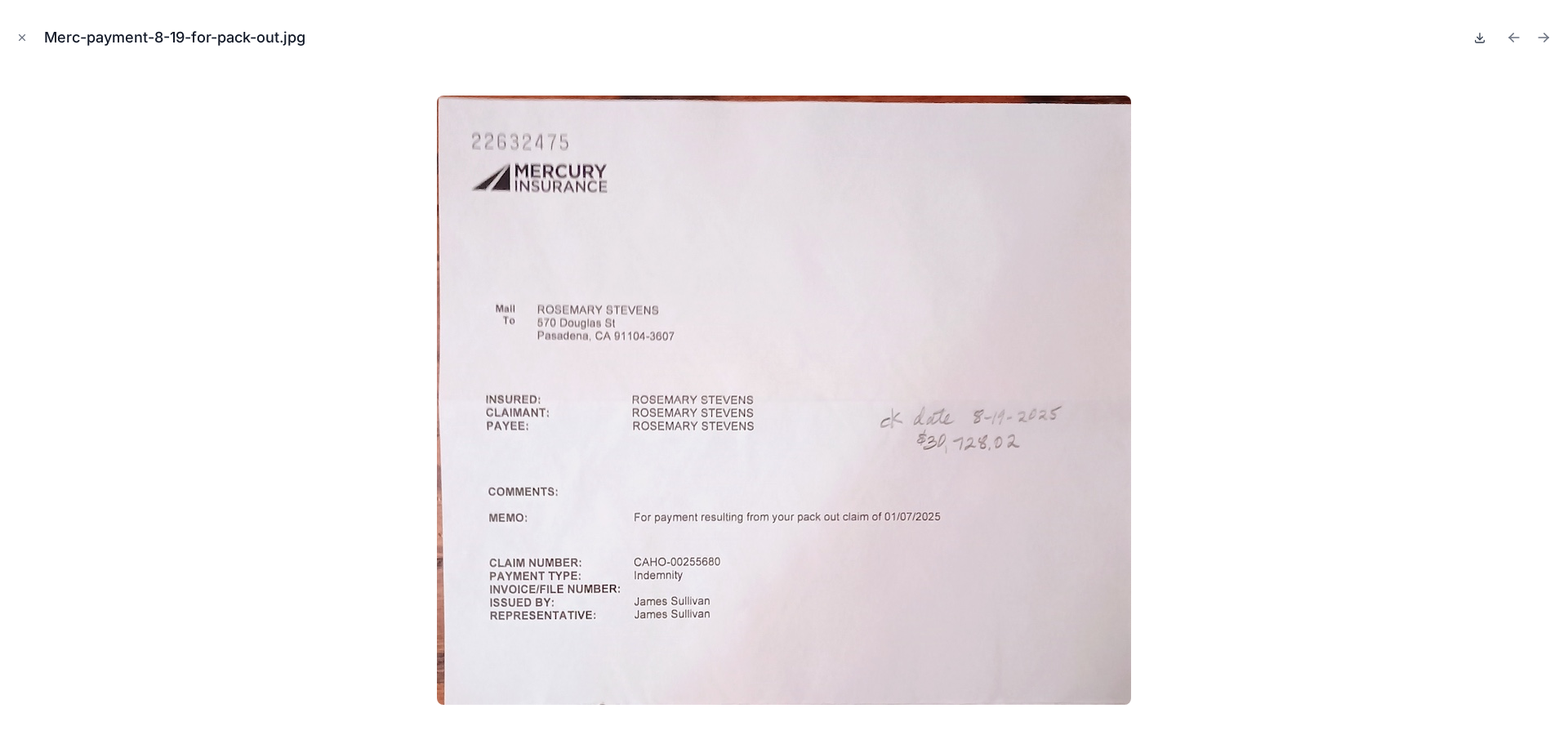
click at [1480, 40] on icon at bounding box center [1480, 38] width 14 height 13
click at [1515, 36] on icon "Previous file" at bounding box center [1514, 37] width 16 height 16
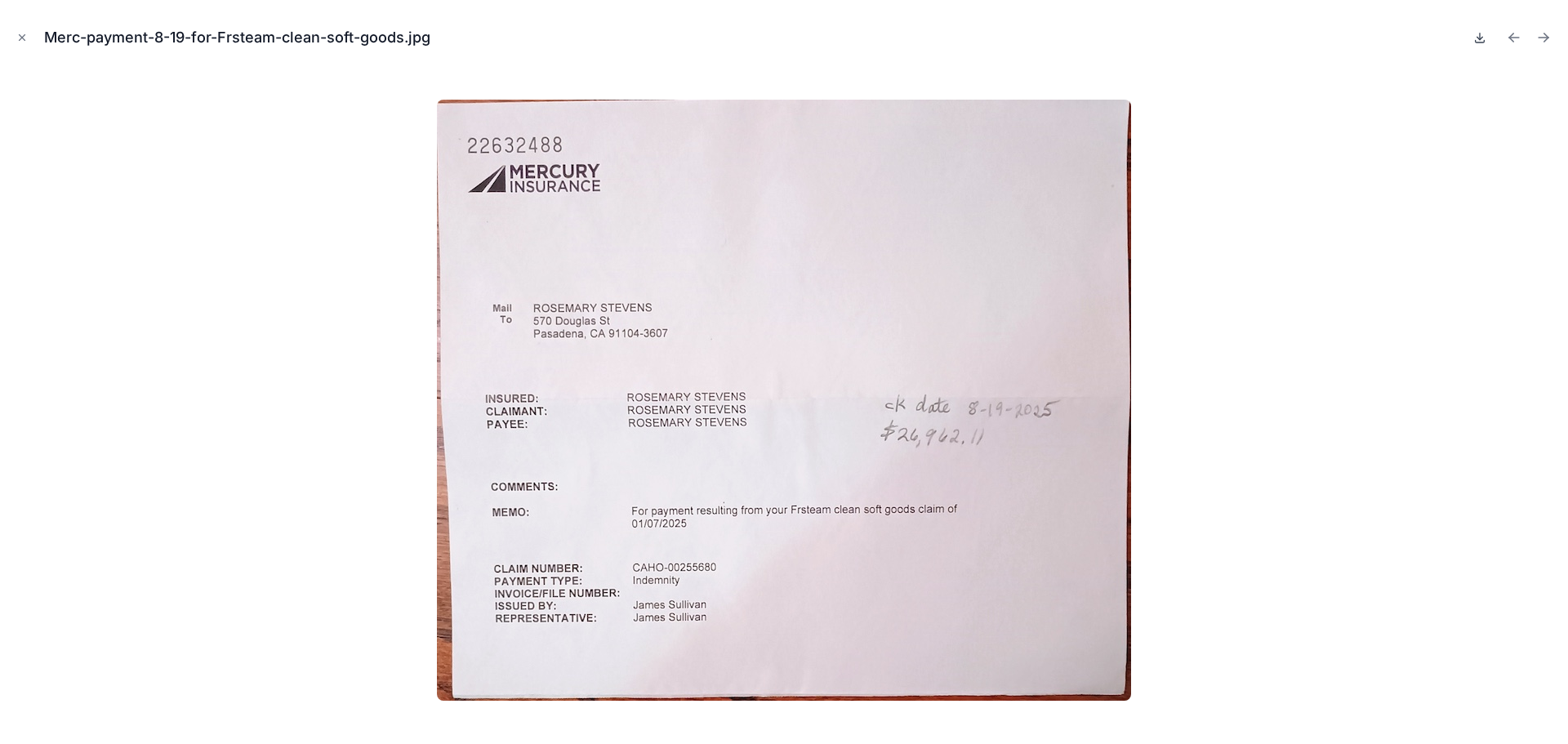
click at [1480, 39] on icon at bounding box center [1480, 37] width 0 height 7
click at [1513, 36] on icon "Previous file" at bounding box center [1514, 37] width 16 height 16
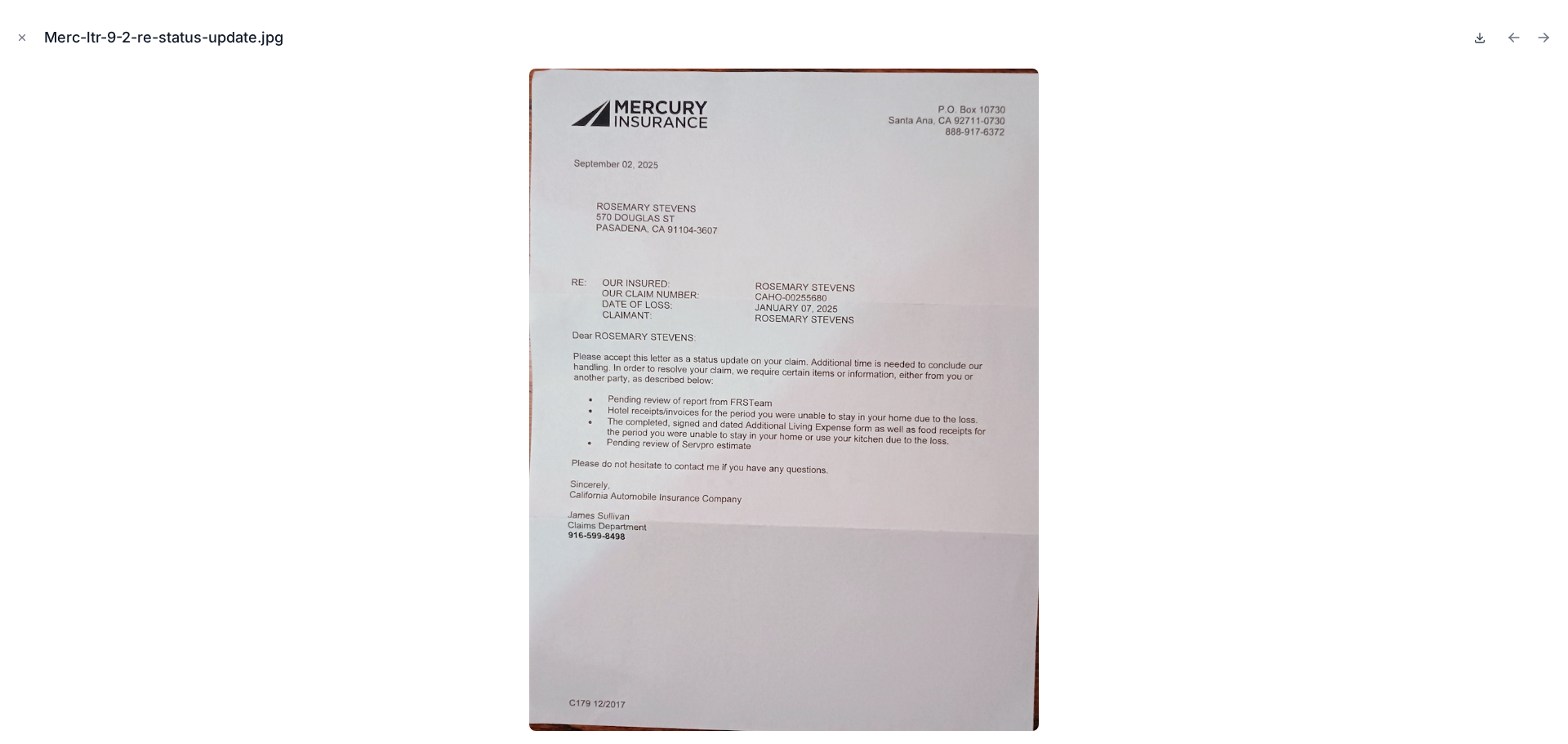
click at [1478, 40] on icon at bounding box center [1480, 38] width 14 height 13
click at [1515, 38] on icon "Previous file" at bounding box center [1514, 38] width 10 height 0
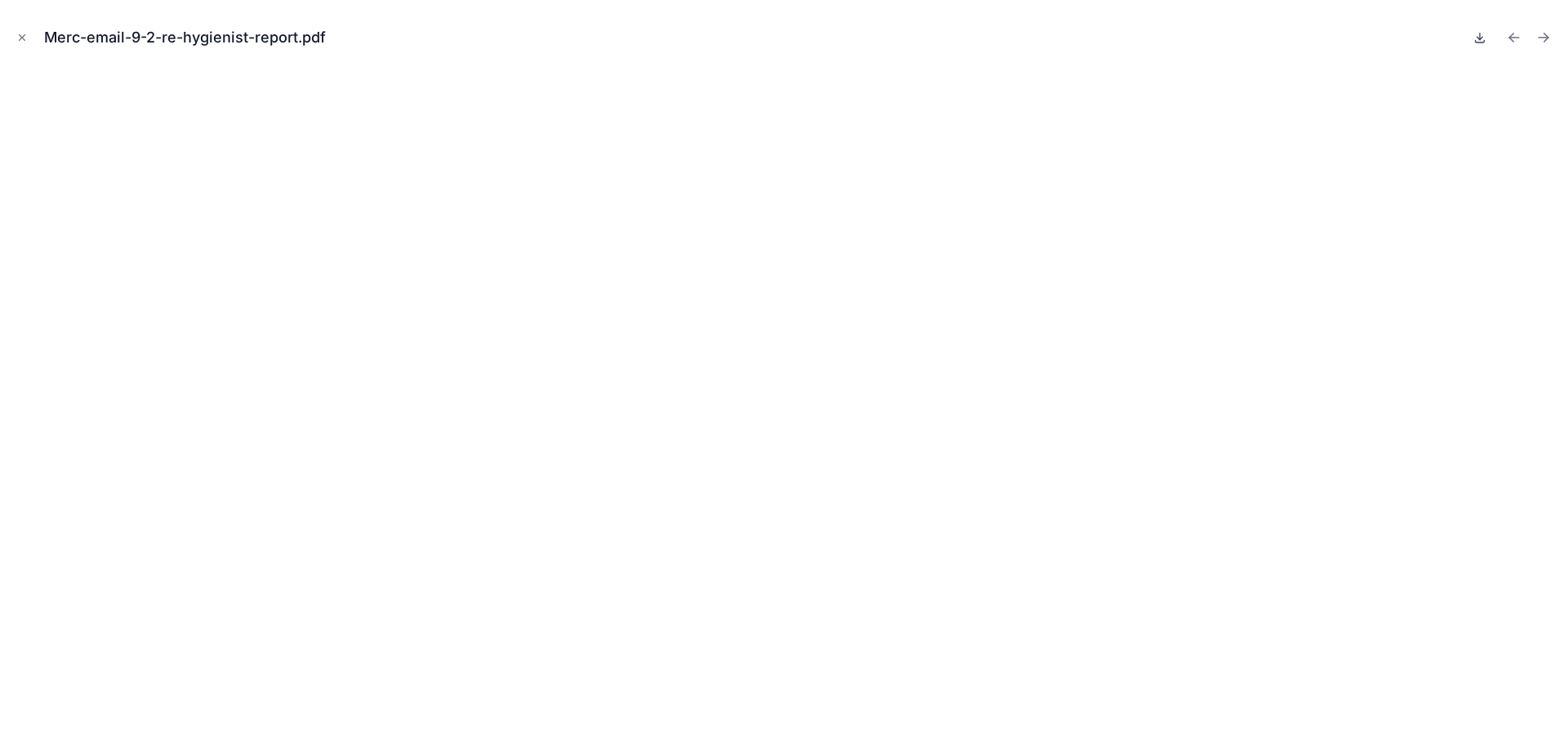
click at [1480, 40] on icon at bounding box center [1480, 37] width 0 height 7
click at [1515, 37] on icon "Previous file" at bounding box center [1514, 37] width 16 height 16
click at [1477, 39] on icon at bounding box center [1480, 38] width 14 height 13
click at [1512, 37] on icon "Previous file" at bounding box center [1514, 37] width 16 height 16
click at [1477, 39] on icon at bounding box center [1480, 38] width 14 height 13
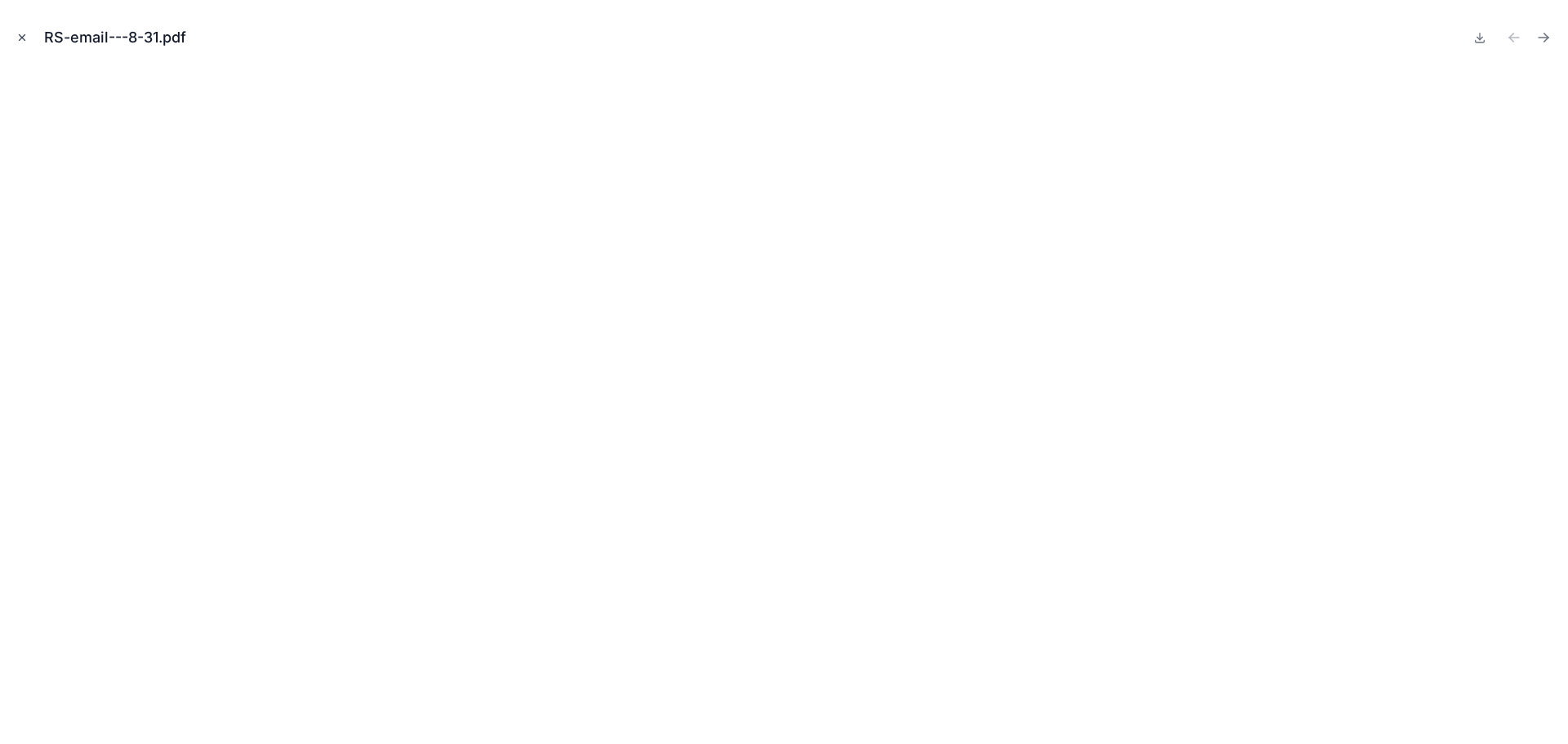
click at [18, 37] on icon "Close modal" at bounding box center [22, 38] width 12 height 12
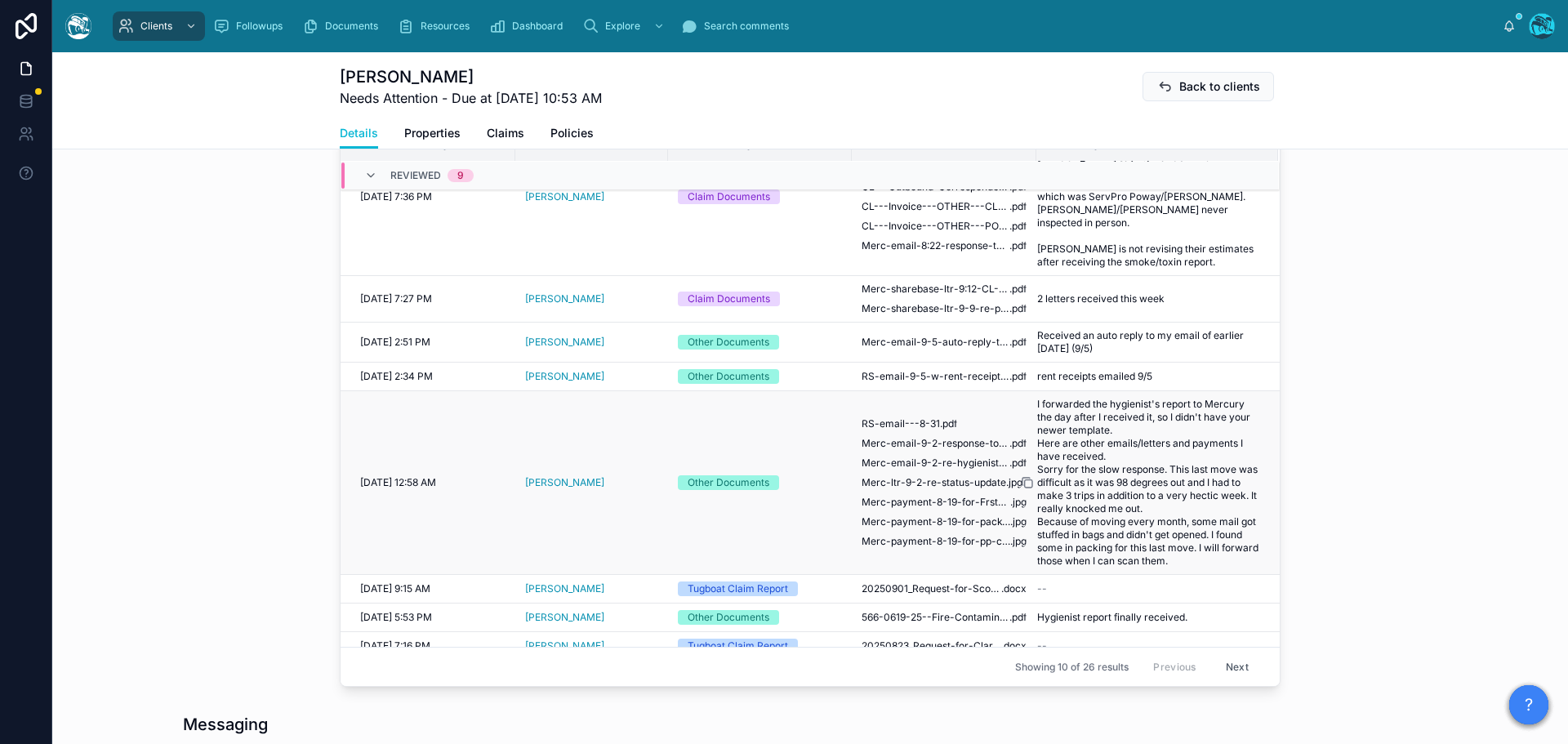
click at [1025, 476] on icon at bounding box center [1028, 483] width 14 height 13
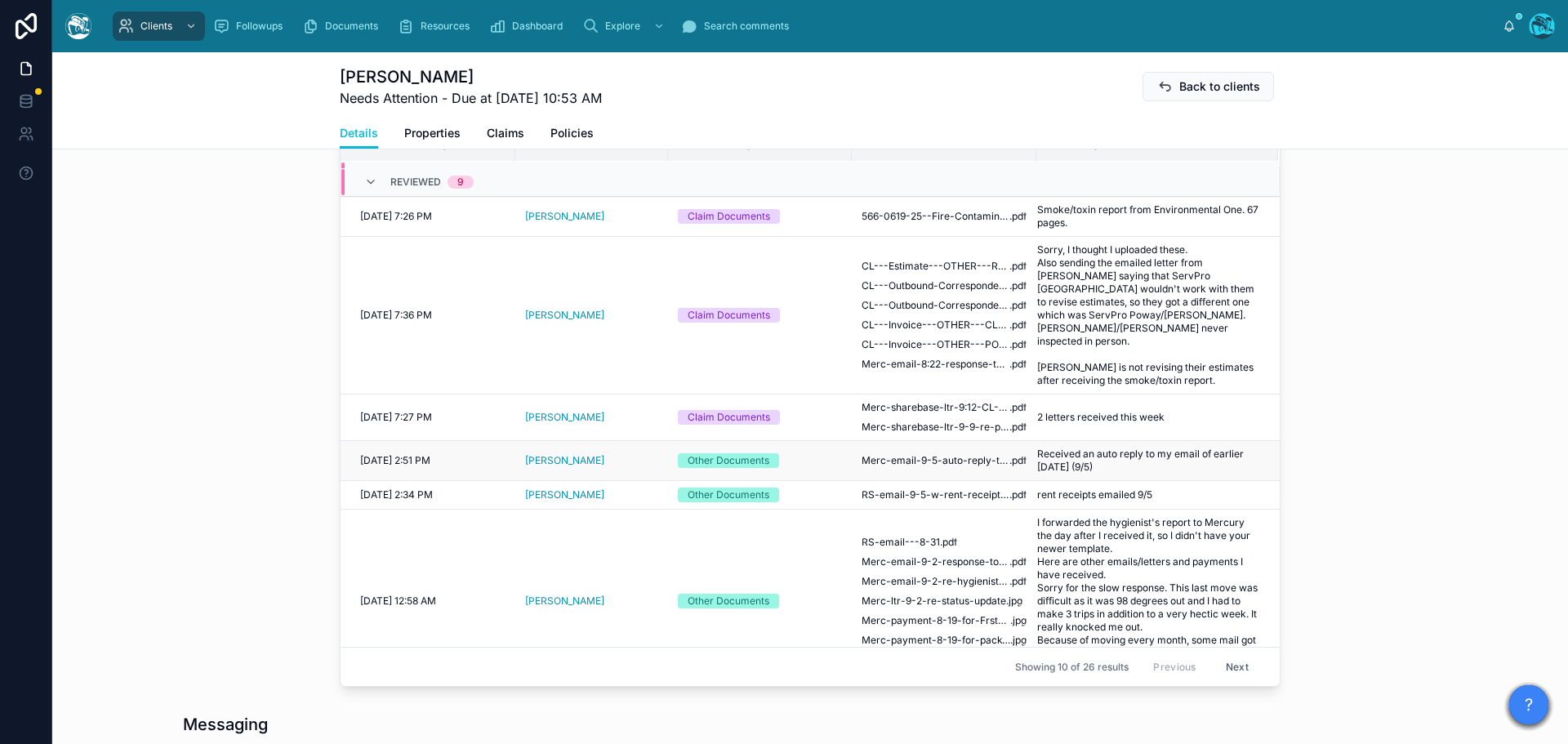
scroll to position [24, 0]
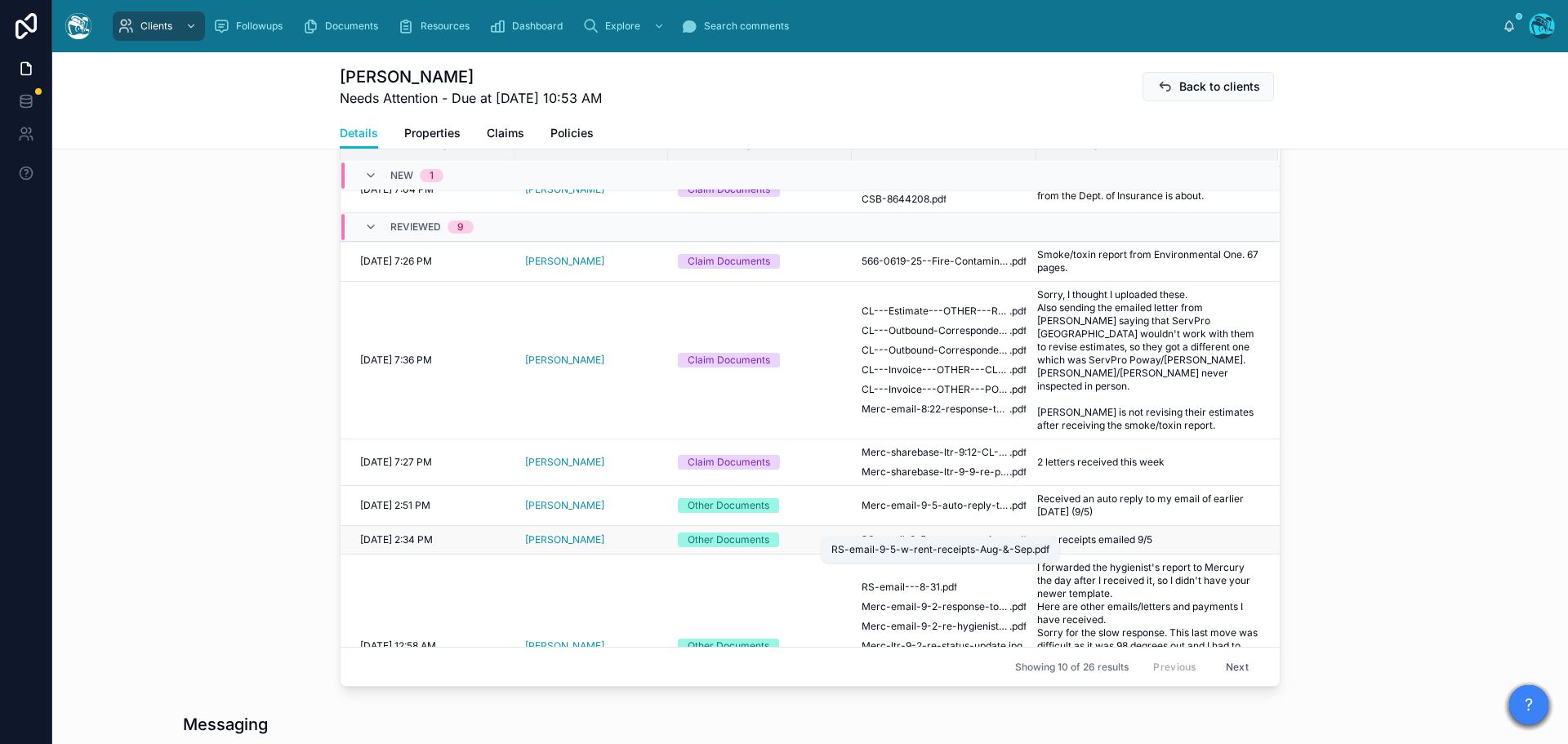
click at [927, 533] on span "RS-email-9-5-w-rent-receipts-Aug-&-Sep" at bounding box center [935, 540] width 148 height 13
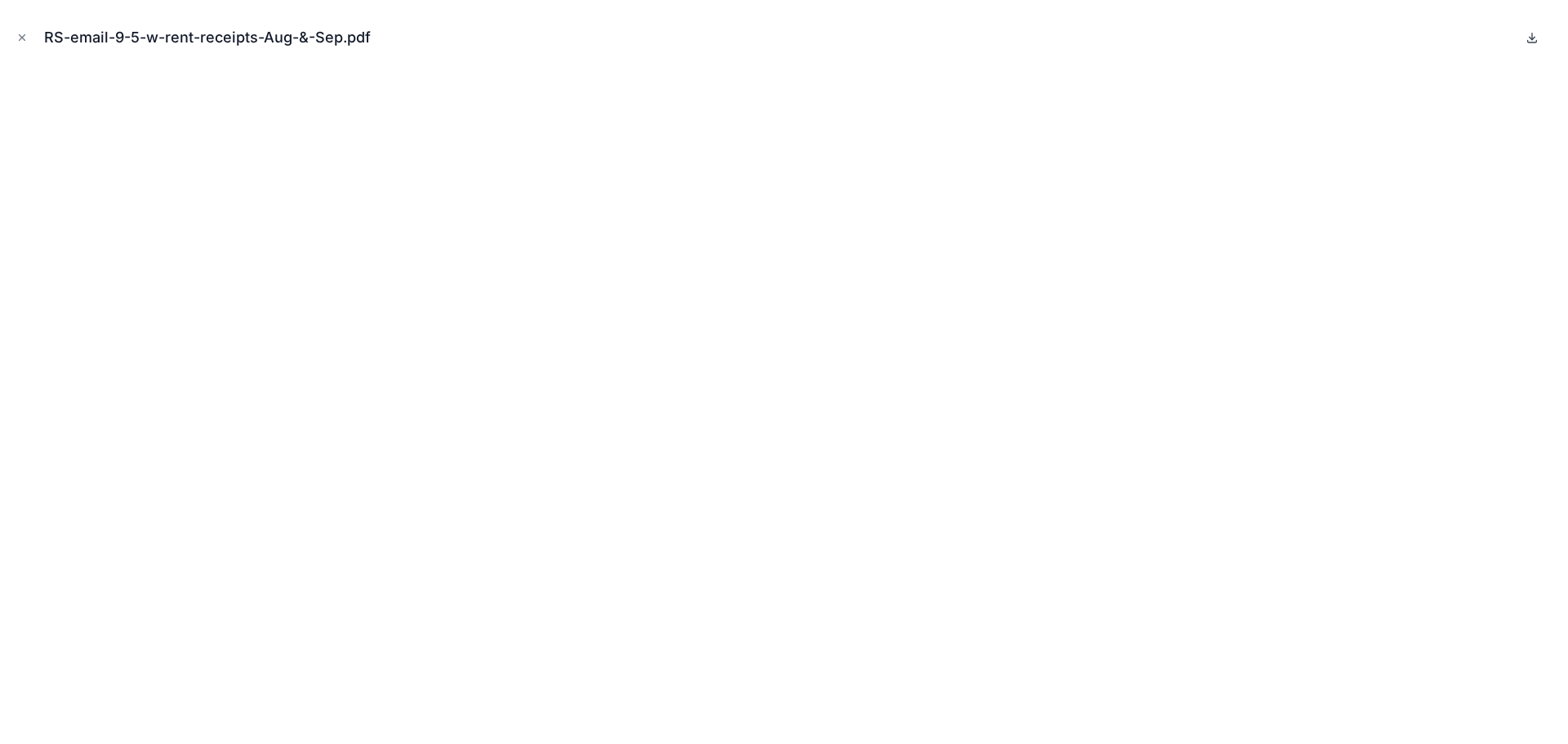
click at [1529, 37] on icon at bounding box center [1532, 38] width 14 height 13
click at [17, 35] on icon "Close modal" at bounding box center [22, 38] width 12 height 12
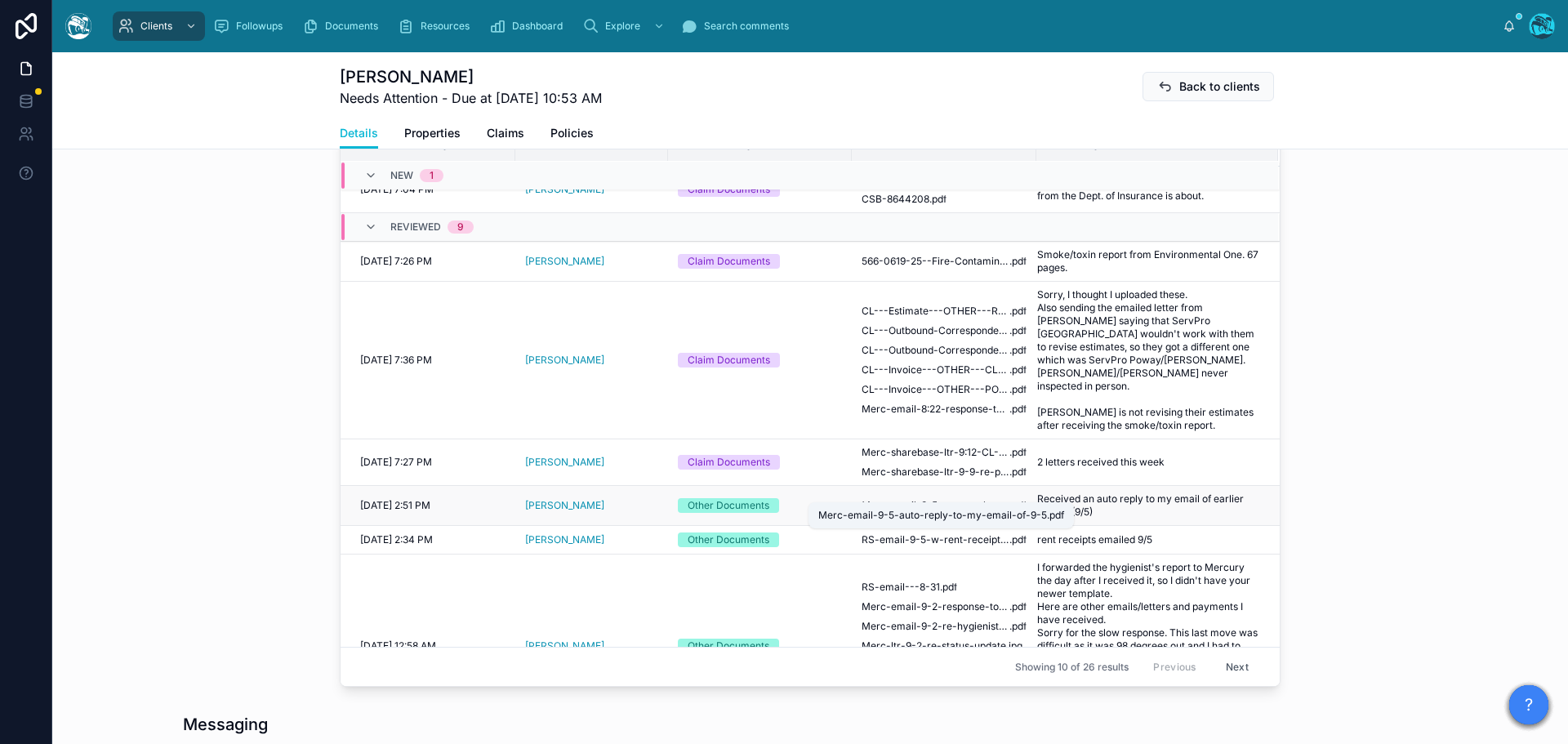
click at [906, 499] on span "Merc-email-9-5-auto-reply-to-my-email-of-9-5" at bounding box center [935, 506] width 148 height 13
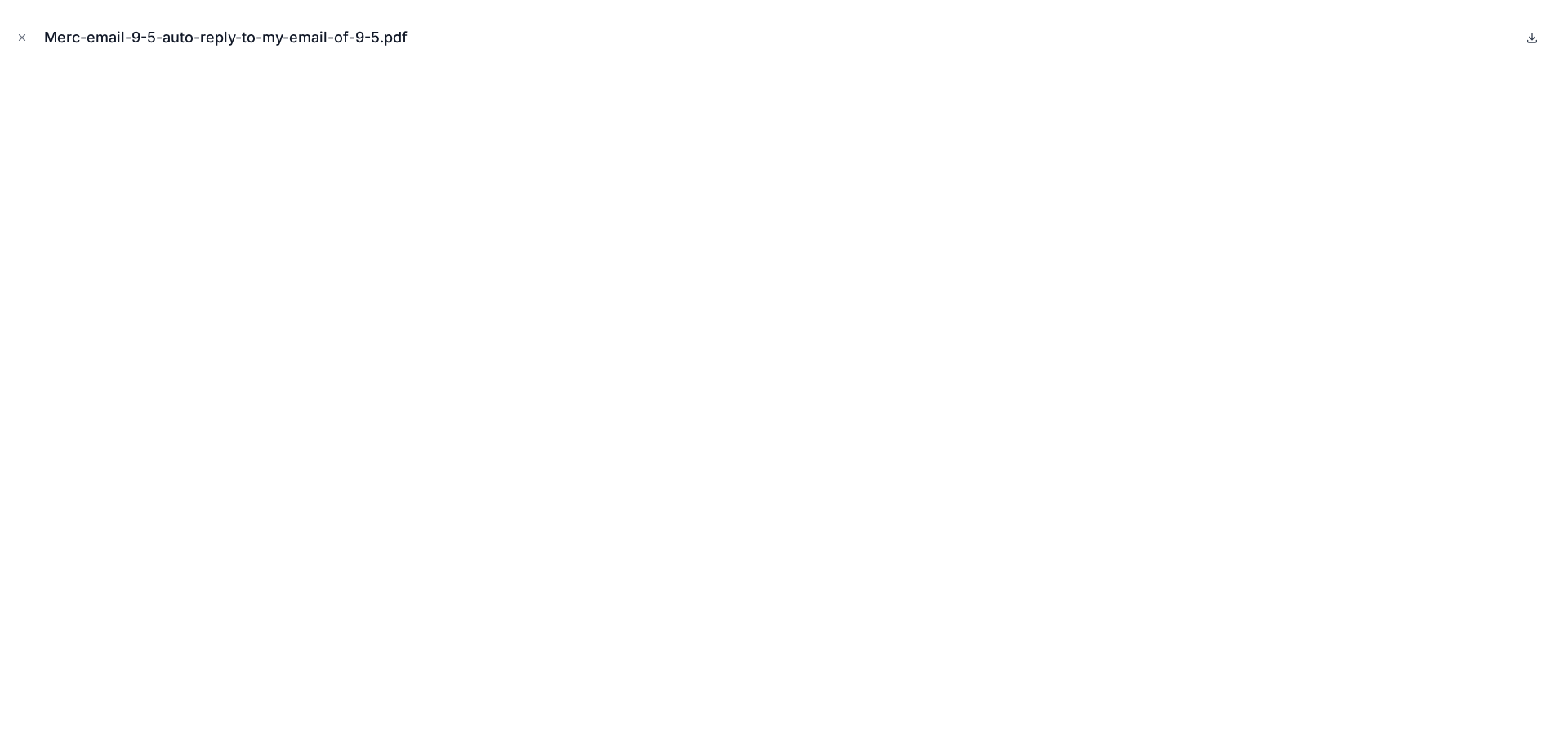
click at [1536, 34] on icon at bounding box center [1532, 38] width 14 height 13
drag, startPoint x: 24, startPoint y: 39, endPoint x: 1186, endPoint y: 156, distance: 1167.9
click at [24, 39] on icon "Close modal" at bounding box center [22, 38] width 12 height 12
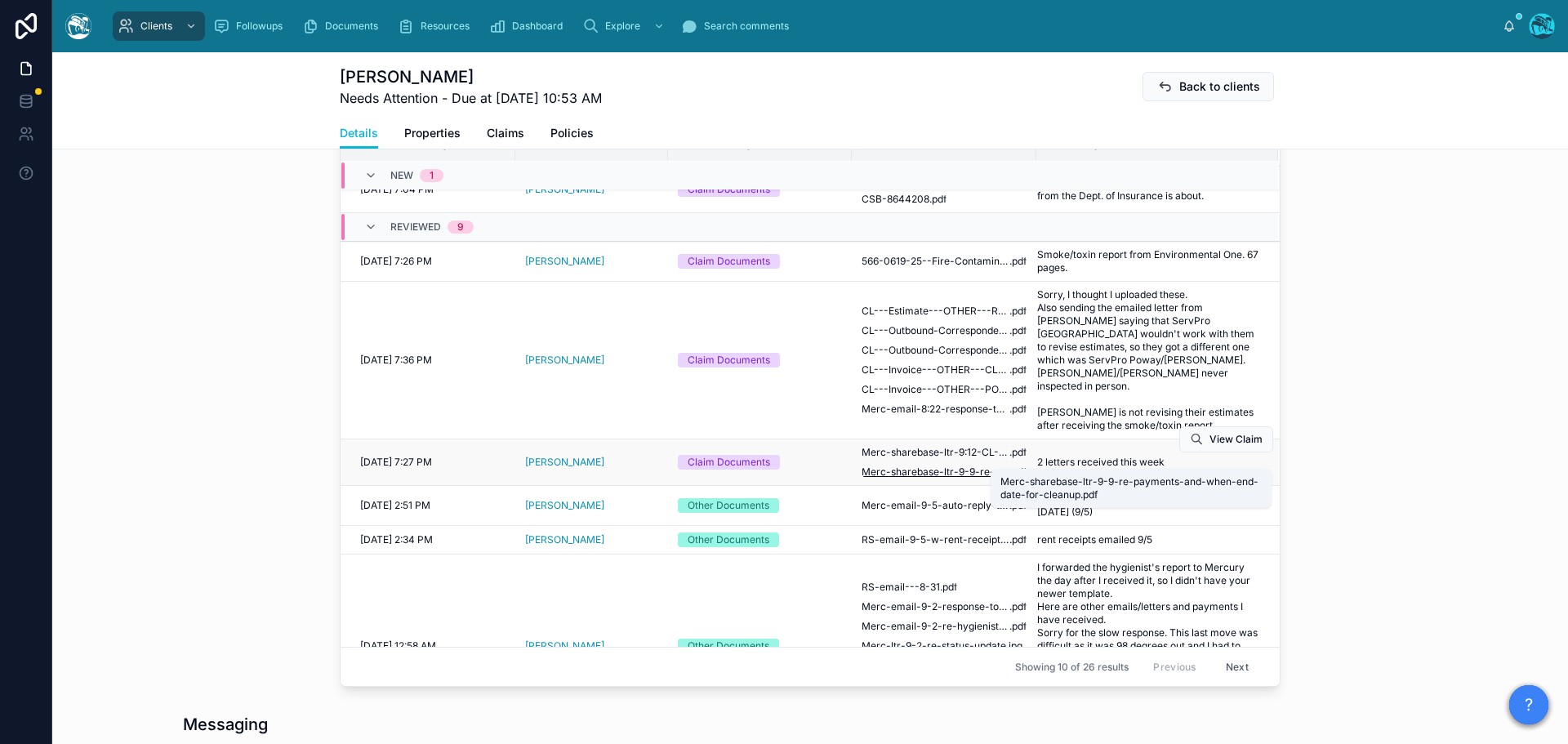
click at [960, 465] on span "Merc-sharebase-ltr-9-9-re-payments-and-when-end-date-for-cleanup" at bounding box center [935, 472] width 148 height 13
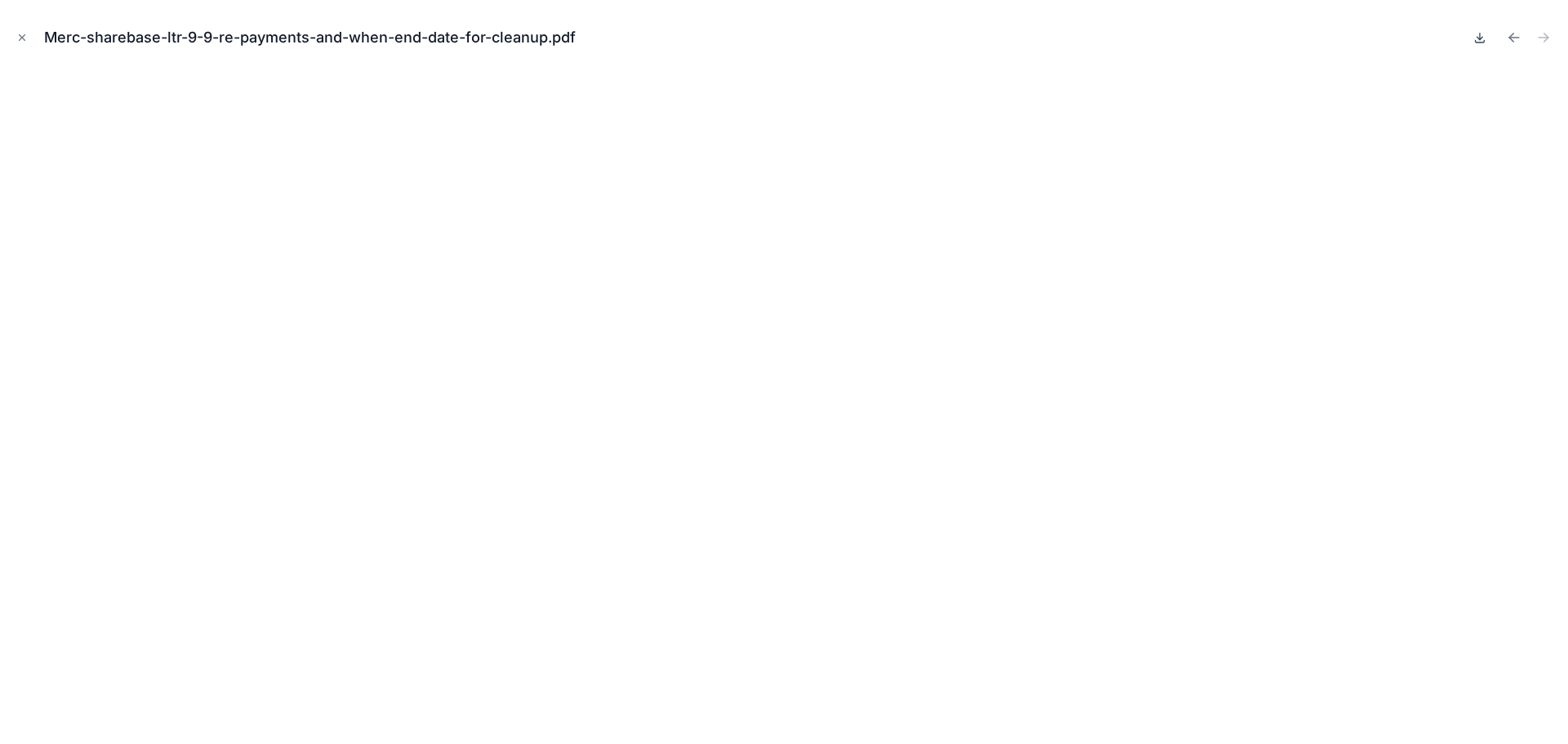
click at [1481, 37] on icon at bounding box center [1480, 38] width 14 height 13
click at [1509, 37] on icon "Previous file" at bounding box center [1514, 37] width 16 height 16
click at [1478, 38] on icon at bounding box center [1480, 38] width 6 height 3
click at [19, 38] on icon "Close modal" at bounding box center [22, 38] width 12 height 12
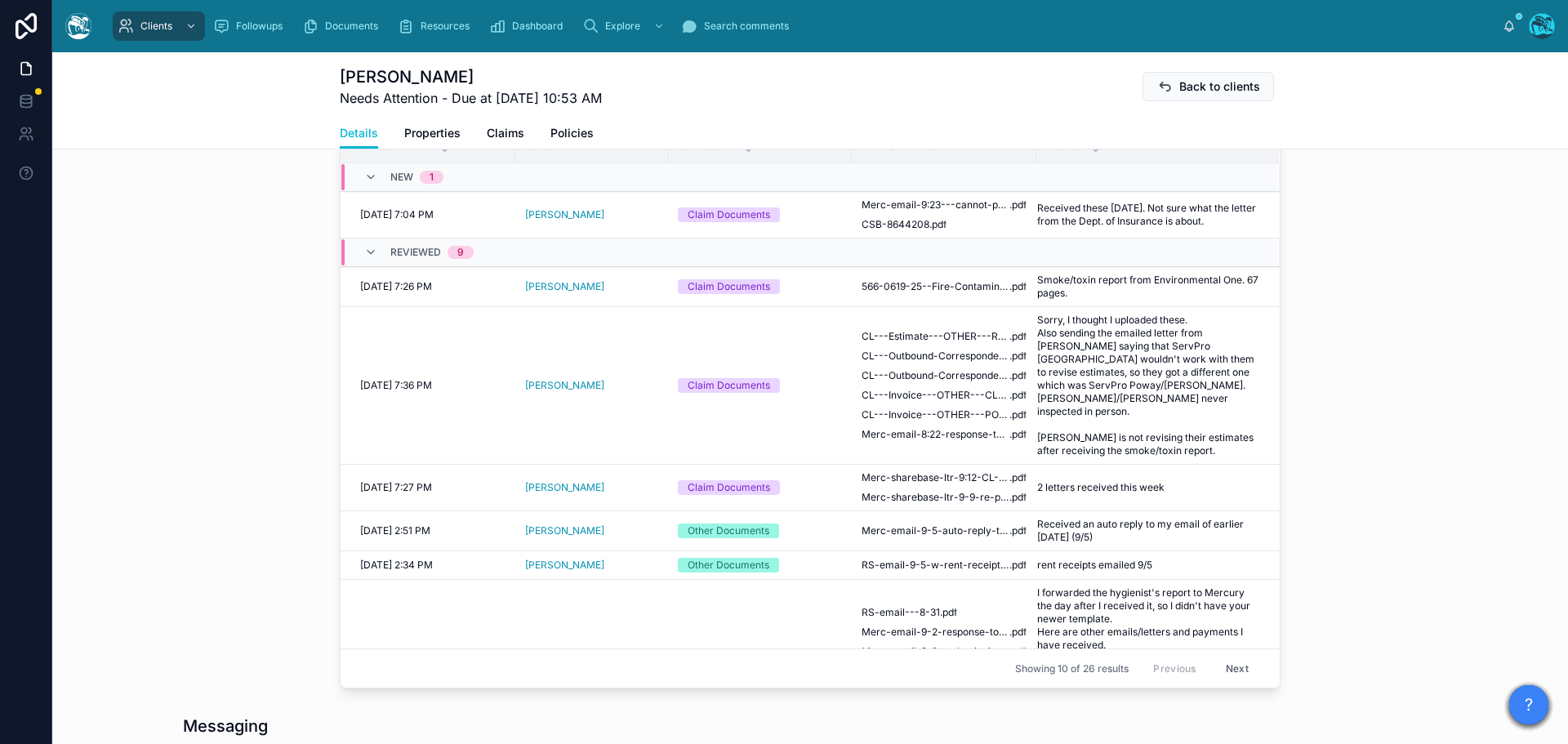
scroll to position [653, 0]
click at [1023, 377] on icon at bounding box center [1028, 384] width 14 height 13
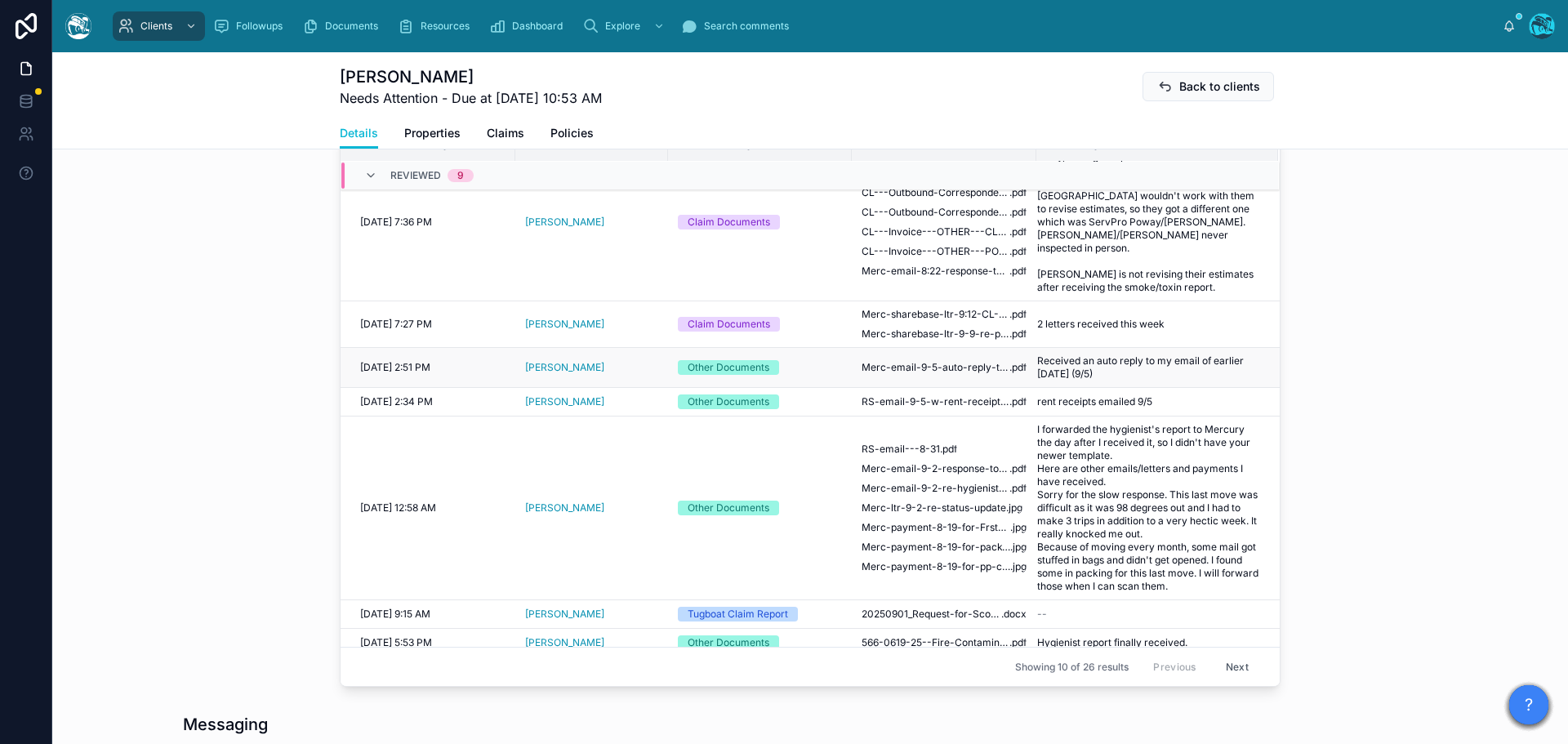
scroll to position [187, 0]
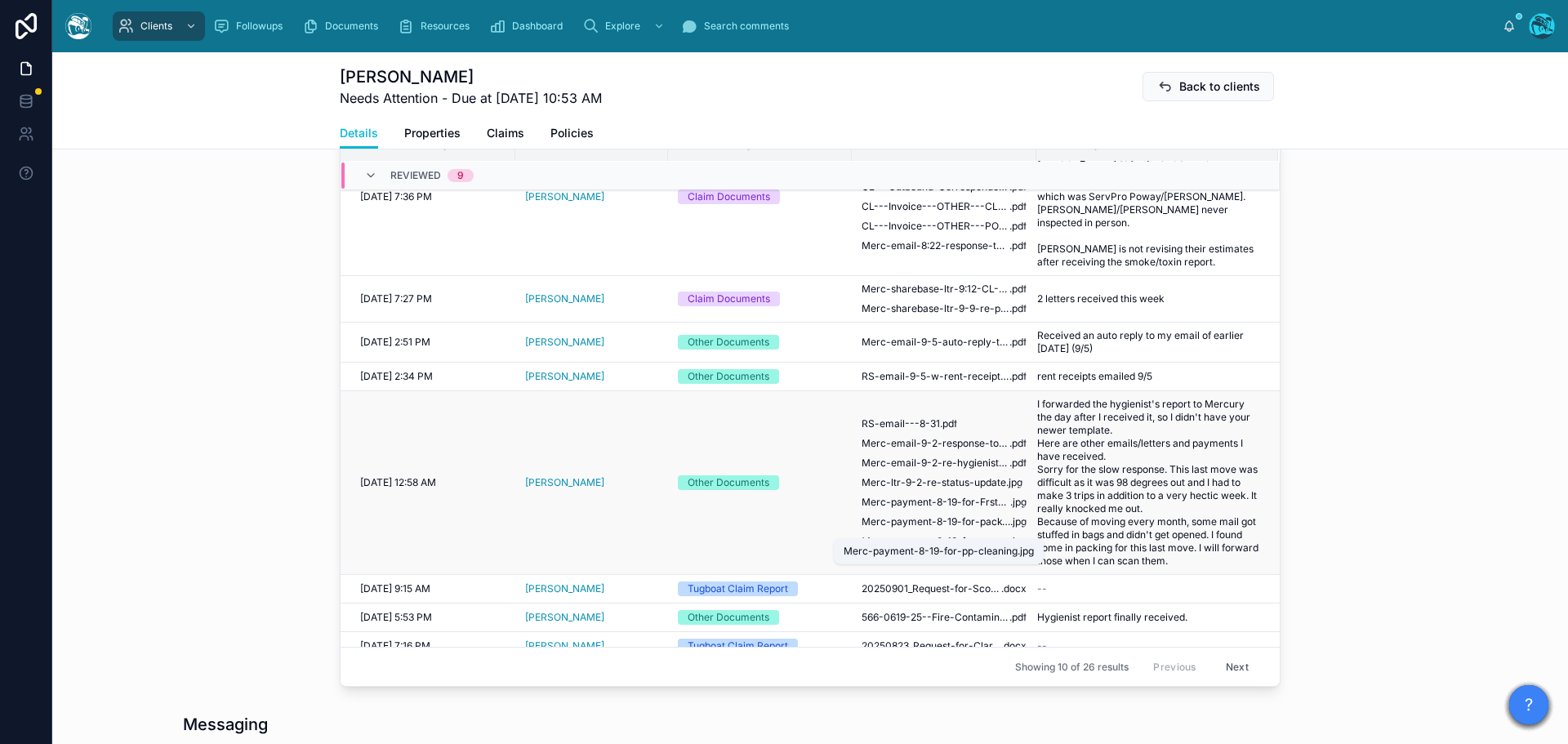
click at [919, 535] on span "Merc-payment-8-19-for-pp-cleaning" at bounding box center [936, 542] width 149 height 13
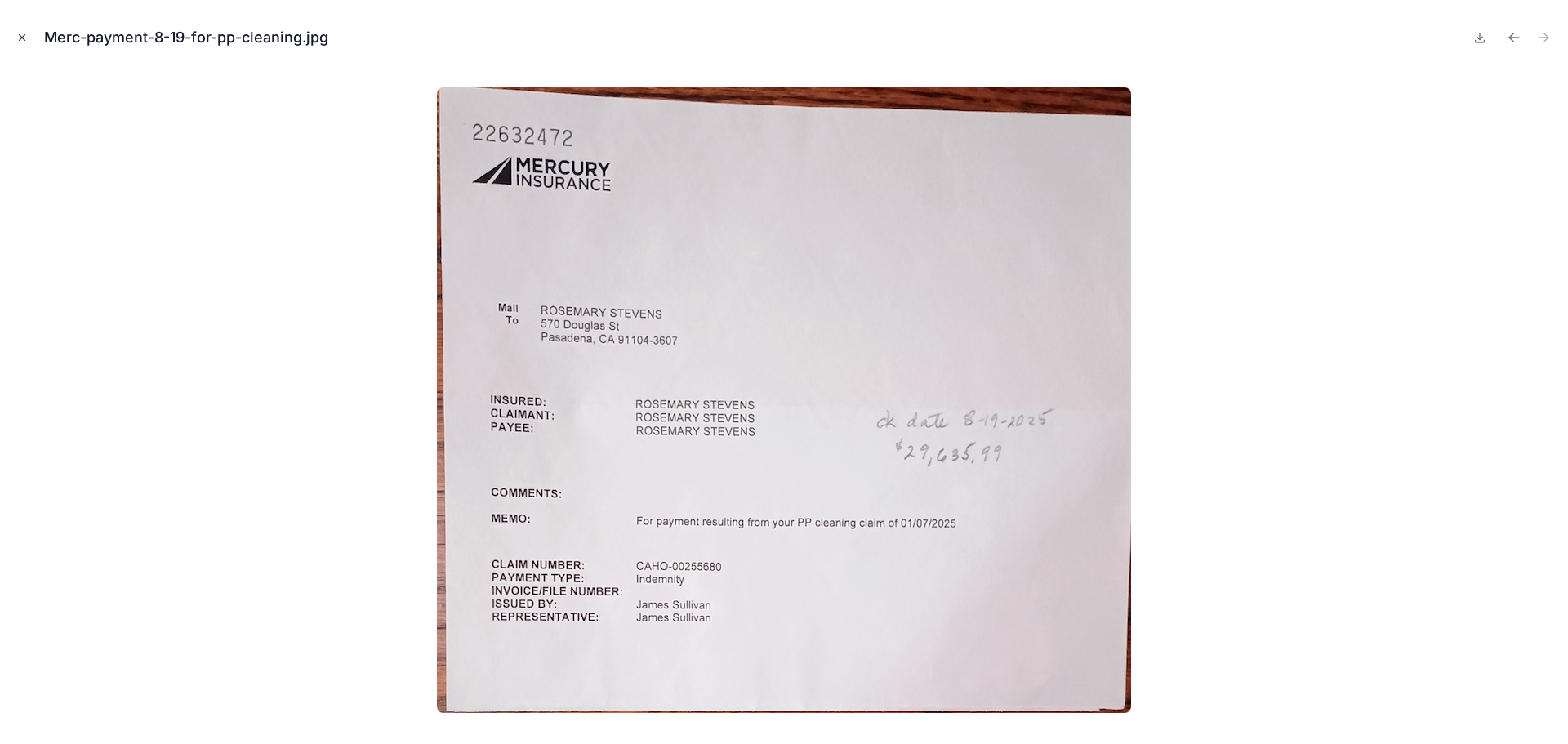
click at [20, 38] on icon "Close modal" at bounding box center [22, 38] width 12 height 12
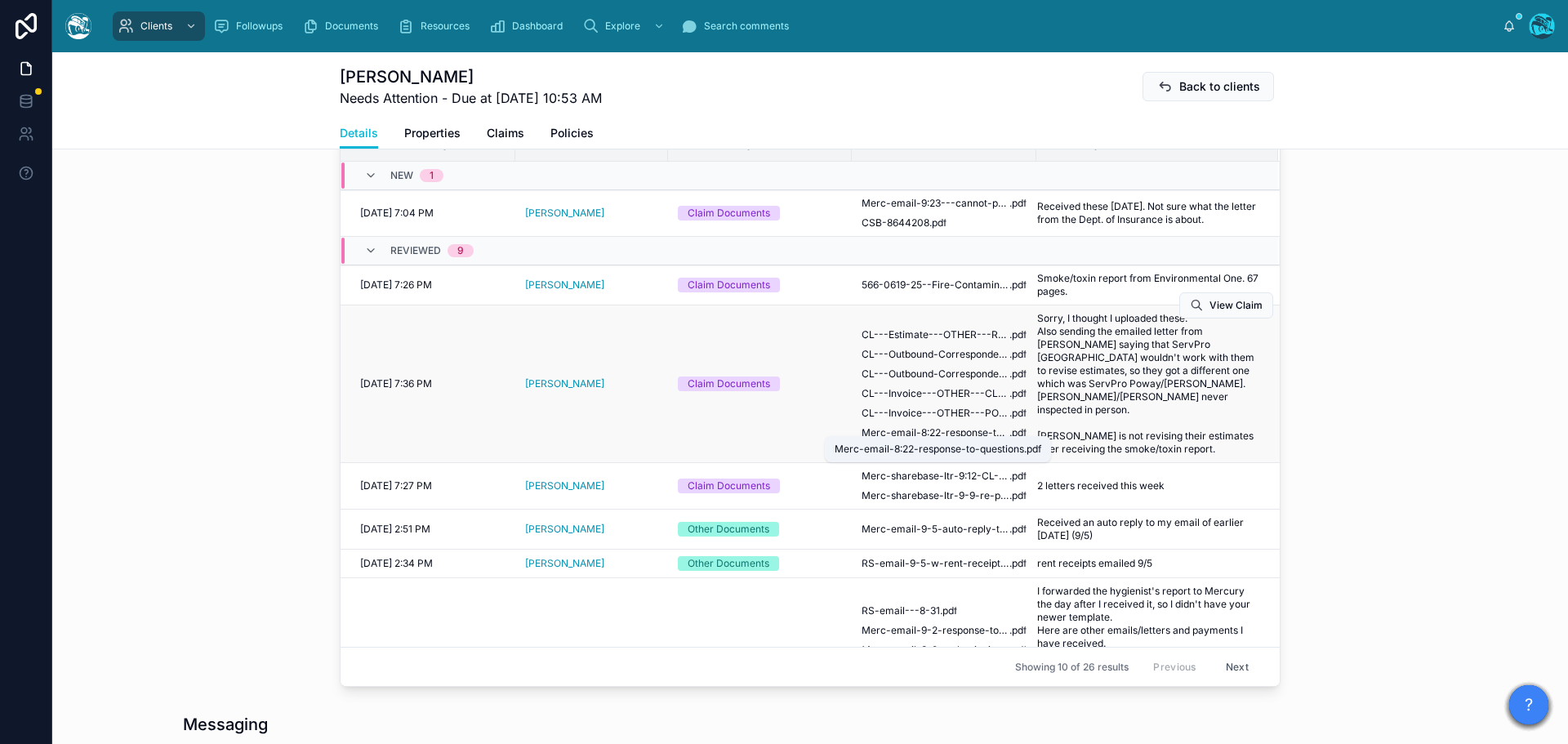
click at [949, 429] on span "Merc-email-8:22-response-to-questions" at bounding box center [935, 433] width 148 height 13
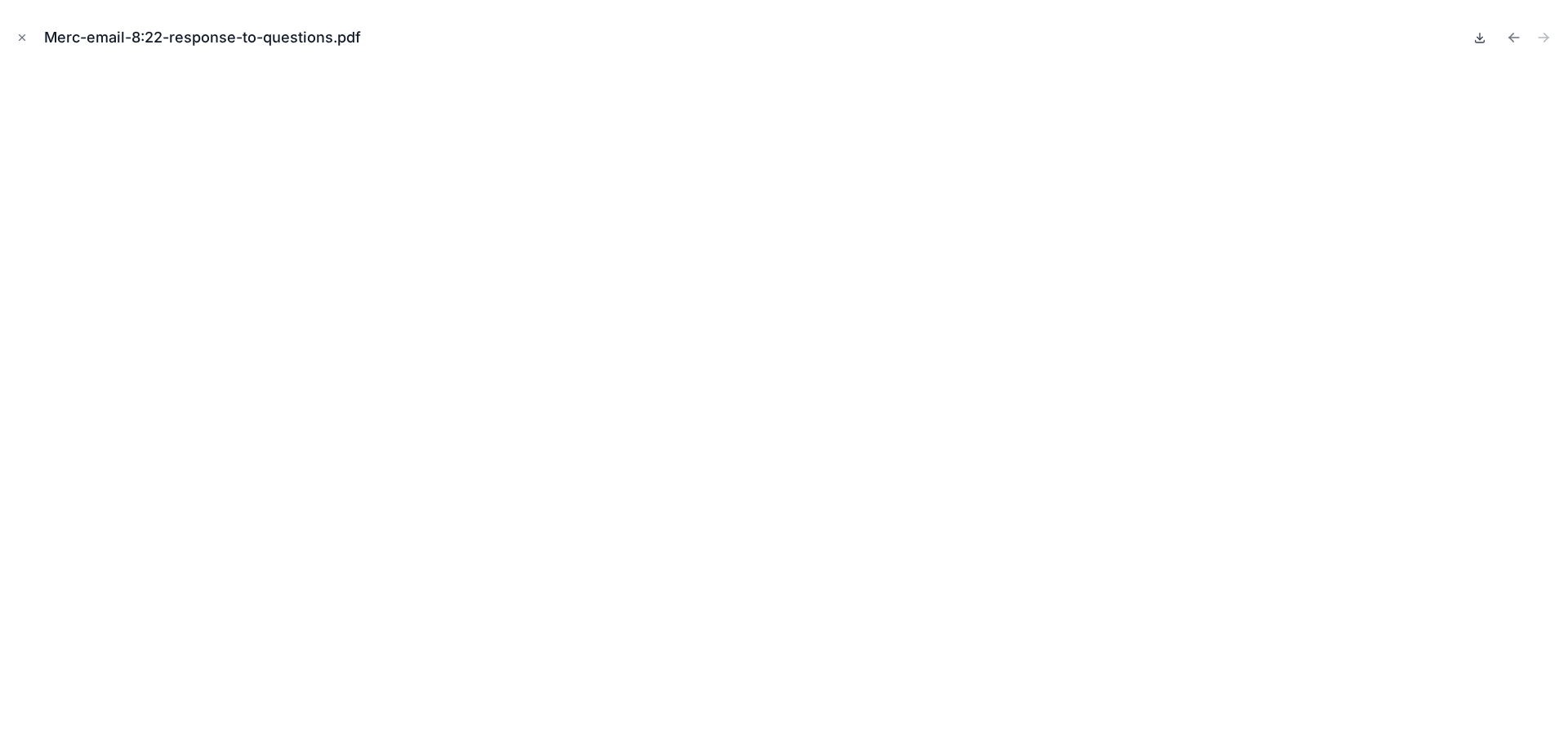
click at [1481, 40] on icon at bounding box center [1480, 38] width 6 height 3
click at [1516, 37] on icon "Previous file" at bounding box center [1514, 37] width 16 height 16
click at [1478, 40] on icon at bounding box center [1480, 38] width 14 height 13
click at [1512, 38] on icon "Previous file" at bounding box center [1514, 38] width 10 height 0
click at [1478, 40] on icon at bounding box center [1480, 38] width 14 height 13
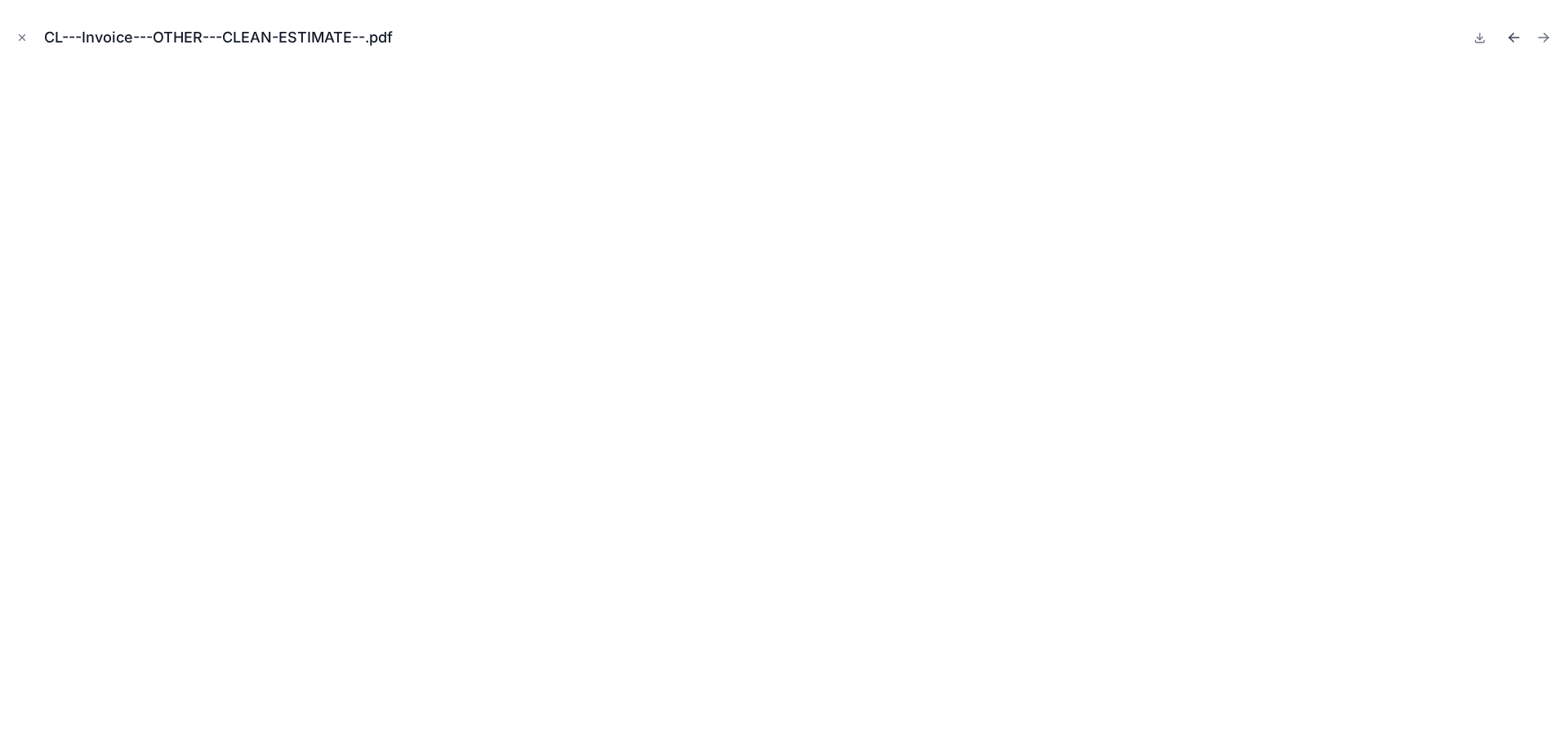
click at [1513, 37] on icon "Previous file" at bounding box center [1514, 37] width 16 height 16
click at [1476, 40] on icon at bounding box center [1480, 41] width 9 height 3
click at [1509, 36] on icon "Previous file" at bounding box center [1514, 37] width 16 height 16
click at [1477, 40] on icon at bounding box center [1480, 38] width 14 height 13
click at [1511, 36] on icon "Previous file" at bounding box center [1511, 36] width 4 height 4
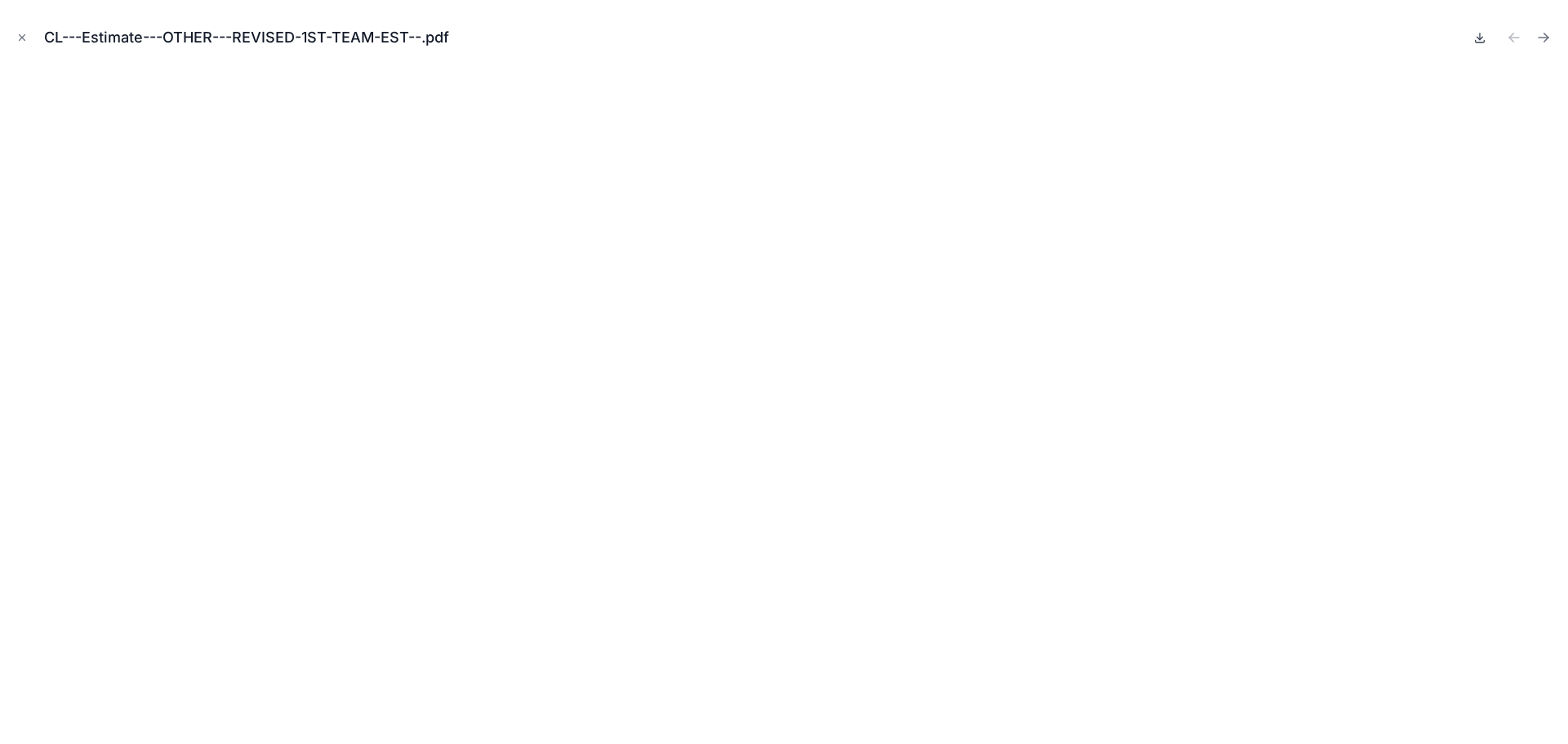
click at [1477, 40] on icon at bounding box center [1480, 38] width 14 height 13
click at [16, 38] on icon "Close modal" at bounding box center [22, 38] width 12 height 12
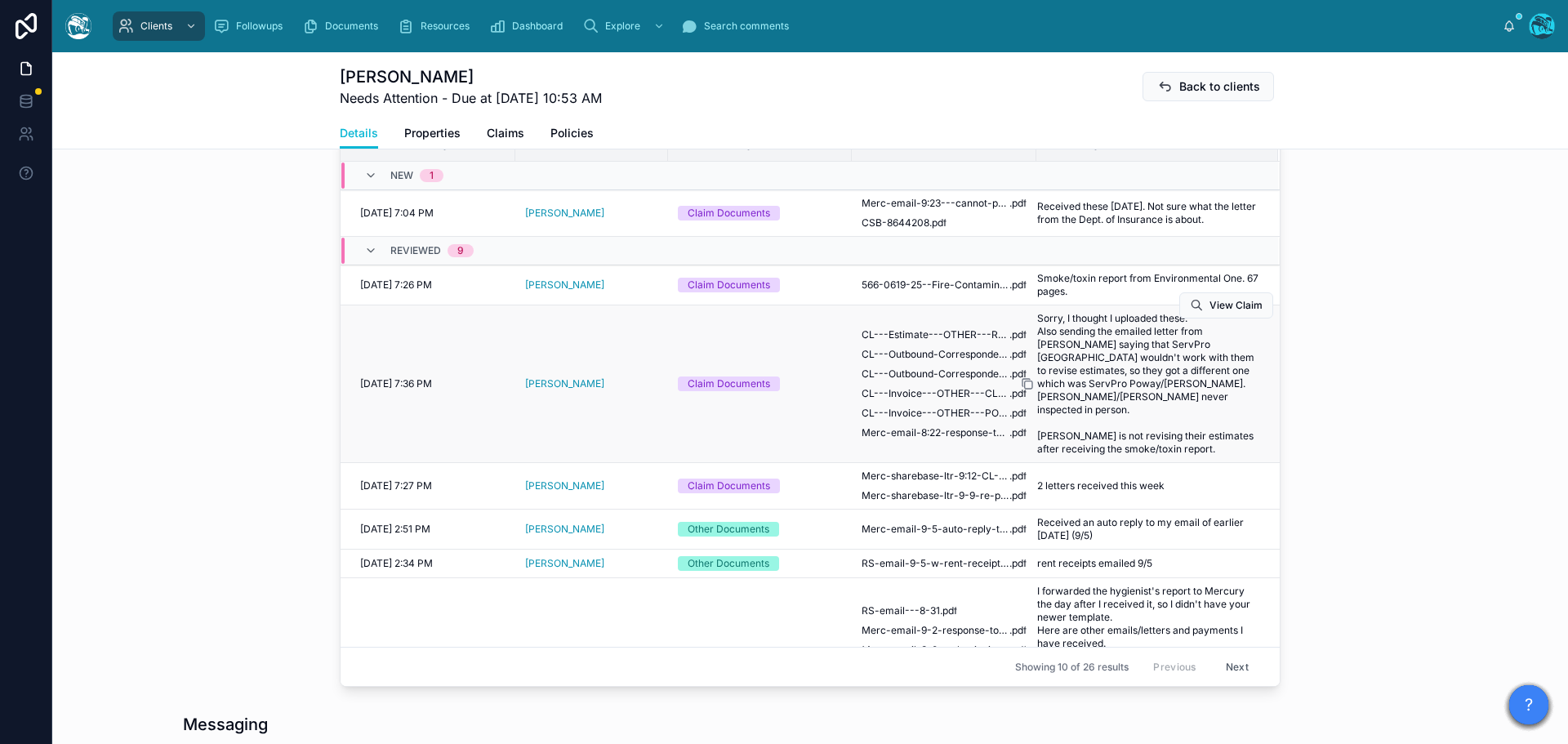
click at [1022, 377] on icon at bounding box center [1028, 384] width 14 height 13
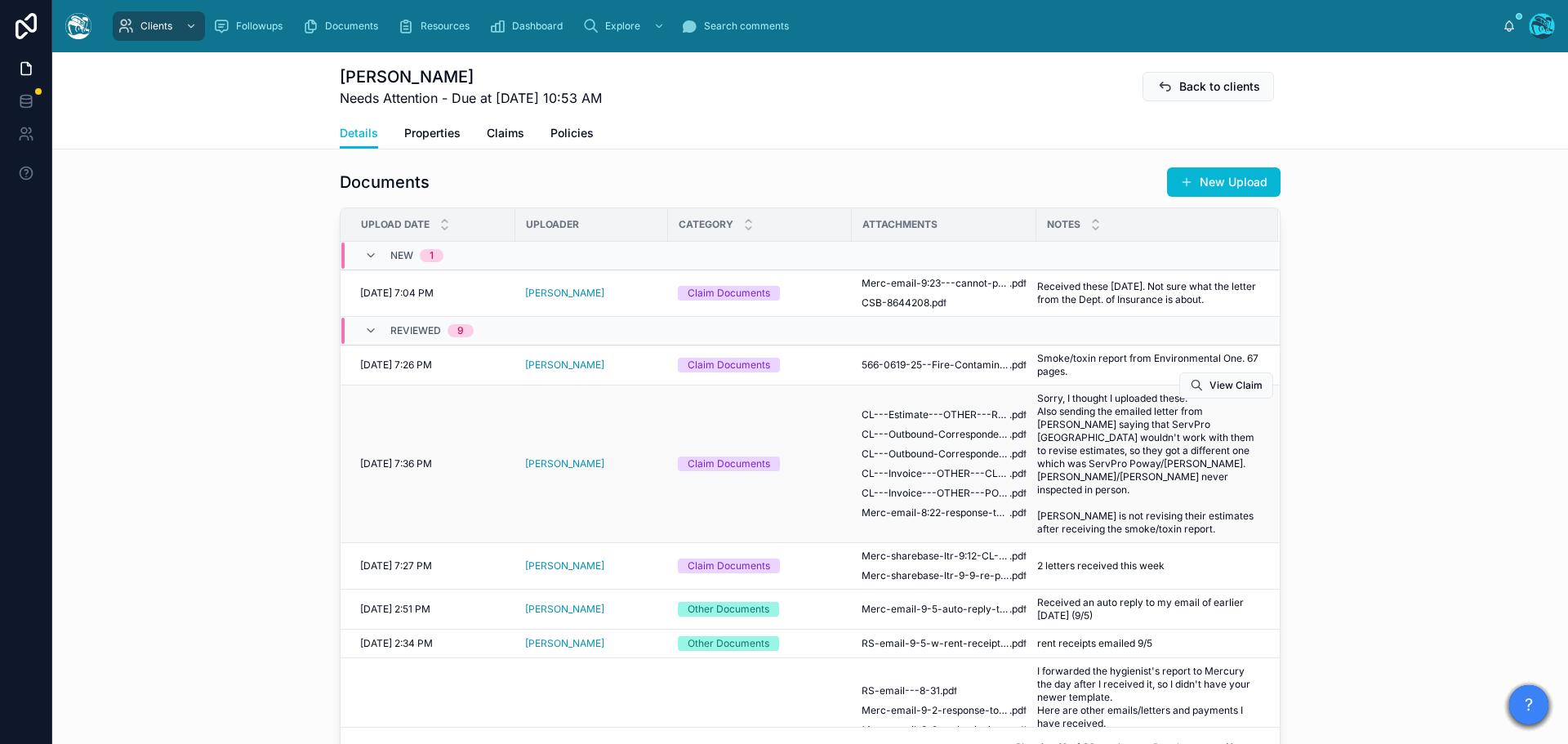
scroll to position [571, 0]
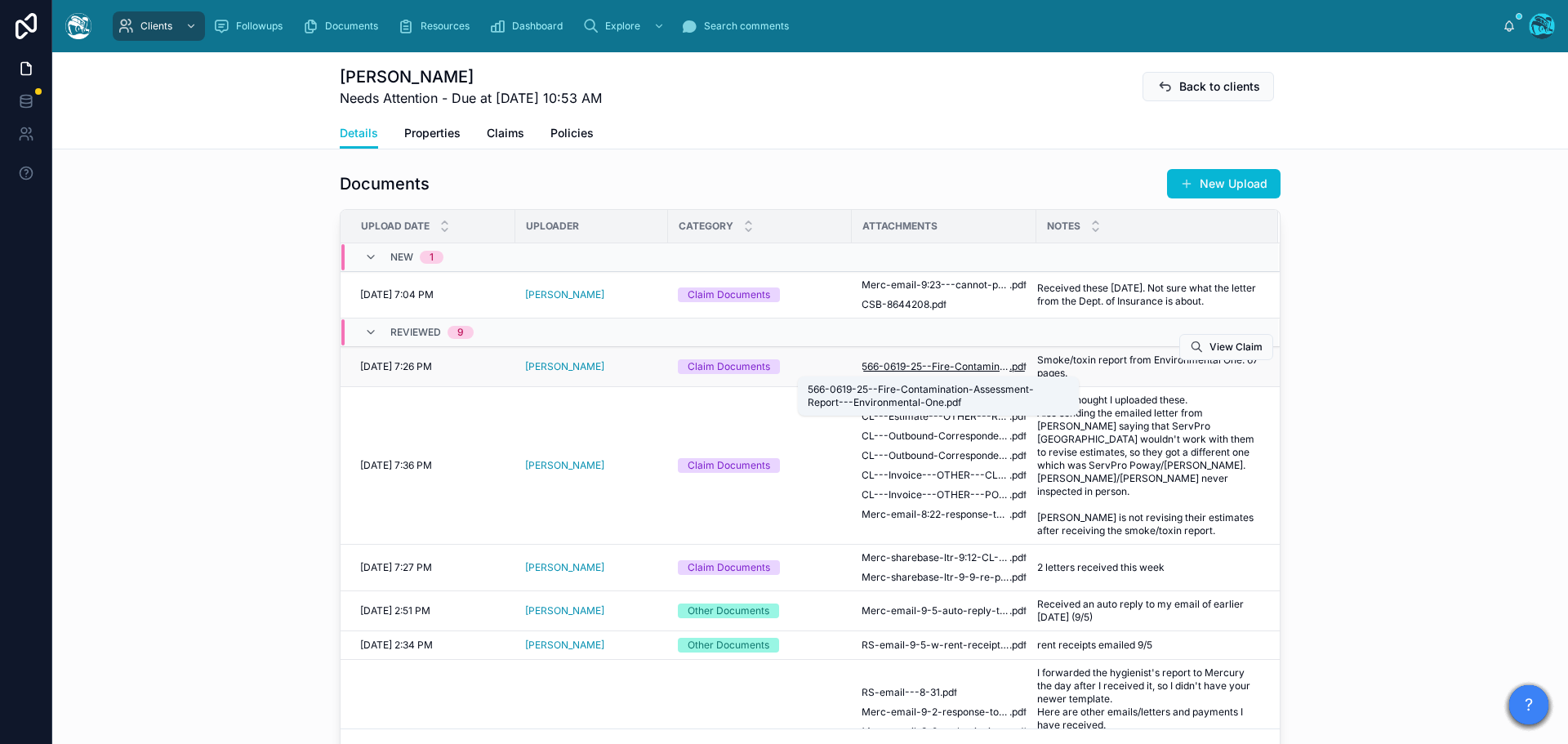
click at [957, 367] on span "566-0619-25--Fire-Contamination-Assessment-Report---Environmental-One" at bounding box center [935, 367] width 148 height 13
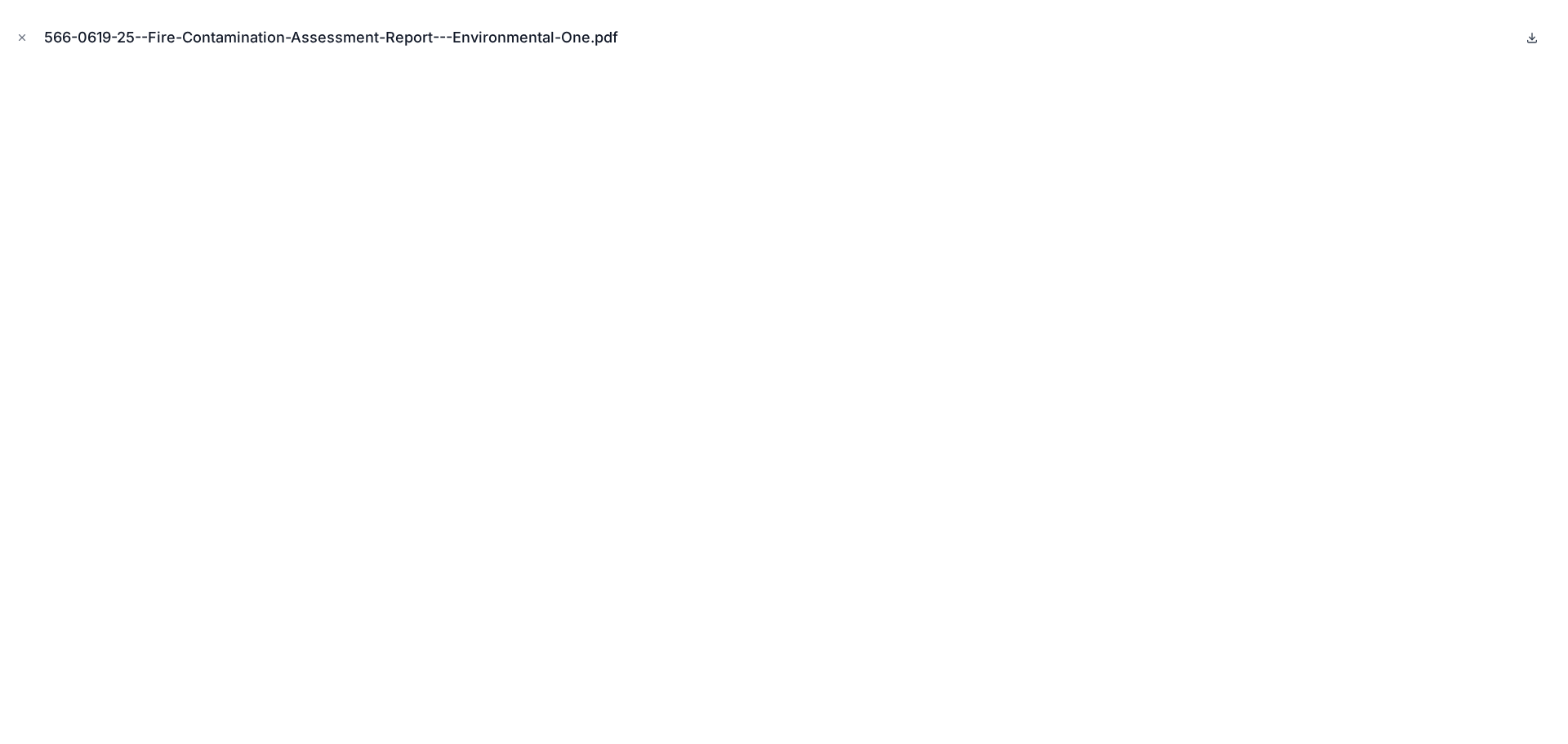
click at [1529, 38] on icon at bounding box center [1532, 38] width 14 height 13
click at [19, 38] on icon "Close modal" at bounding box center [22, 38] width 12 height 12
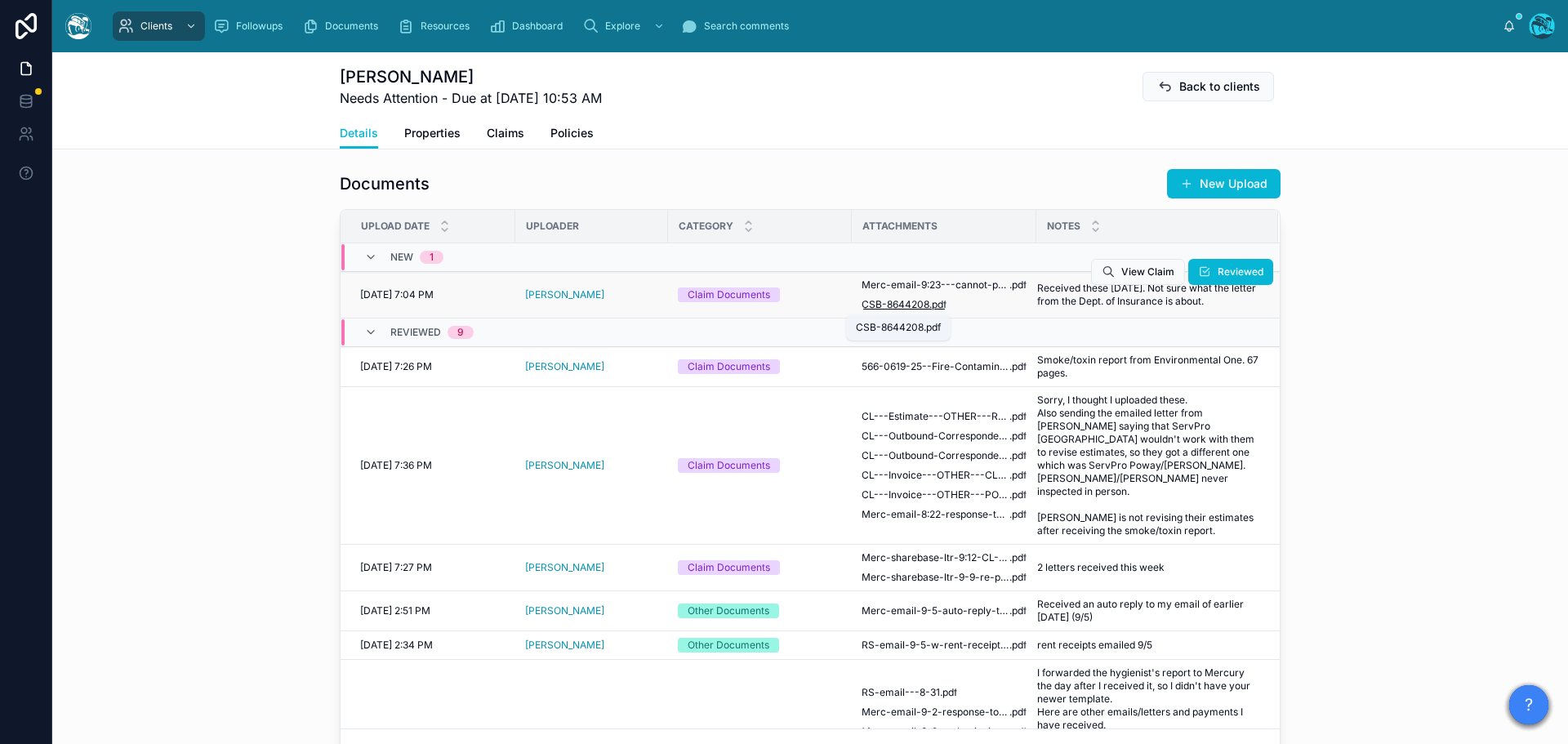
click at [908, 306] on span "CSB-8644208" at bounding box center [896, 305] width 68 height 13
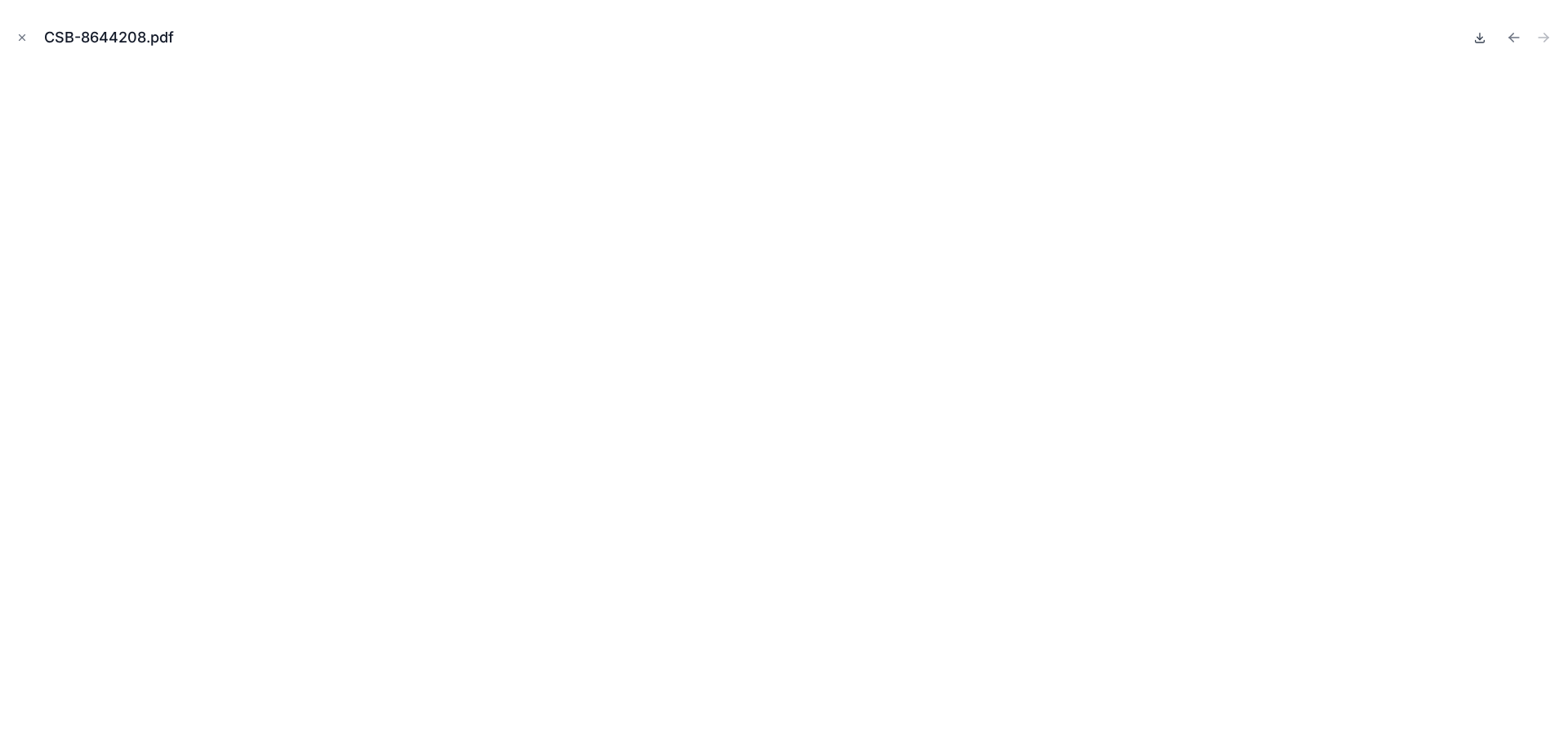
click at [1476, 37] on icon at bounding box center [1480, 38] width 14 height 13
click at [1510, 36] on icon "Previous file" at bounding box center [1511, 36] width 4 height 4
click at [1478, 39] on icon at bounding box center [1480, 38] width 6 height 3
click at [19, 35] on icon "Close modal" at bounding box center [22, 38] width 12 height 12
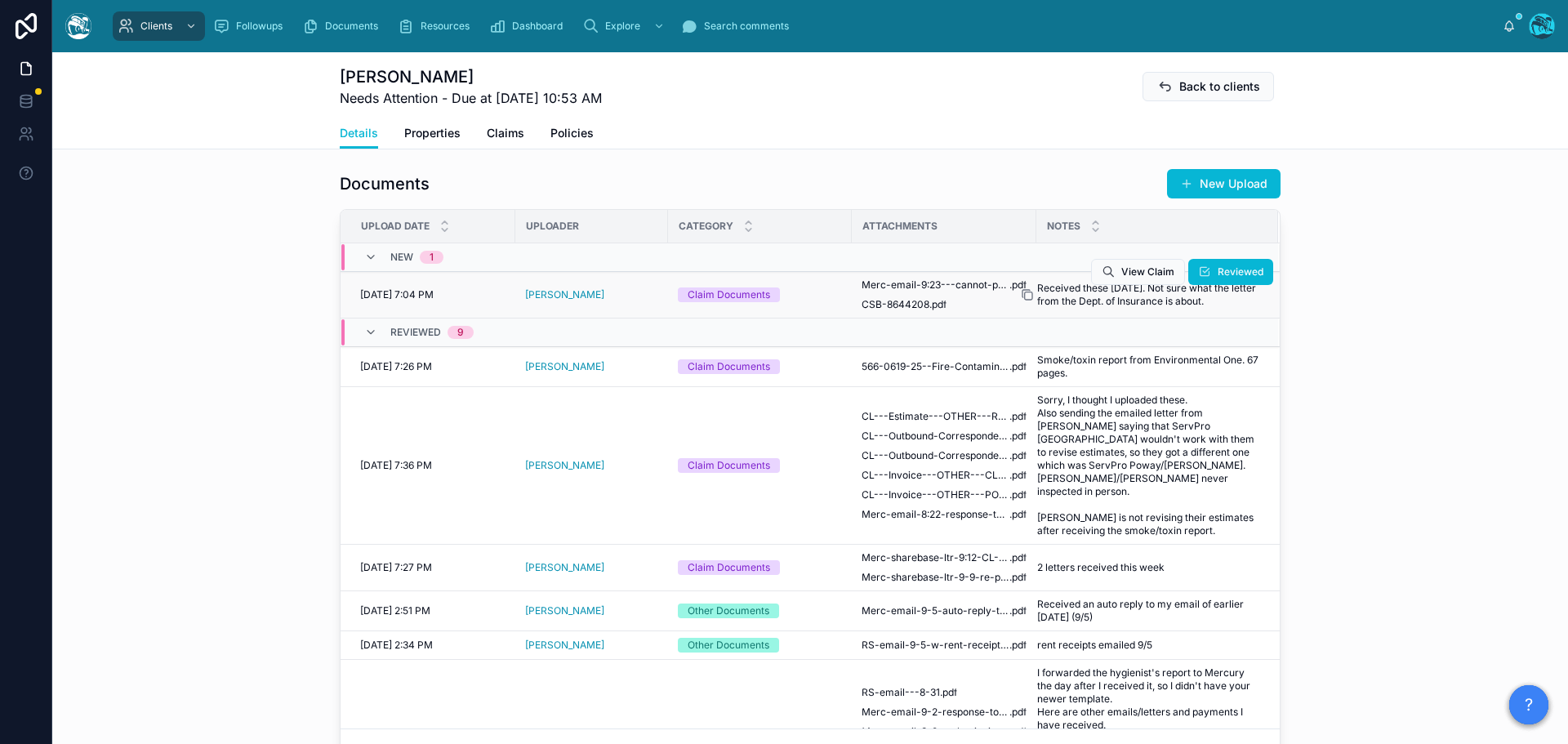
click at [1023, 294] on icon at bounding box center [1028, 295] width 14 height 13
click at [1028, 294] on icon at bounding box center [1028, 295] width 14 height 13
click at [1218, 275] on span "Reviewed" at bounding box center [1240, 272] width 45 height 13
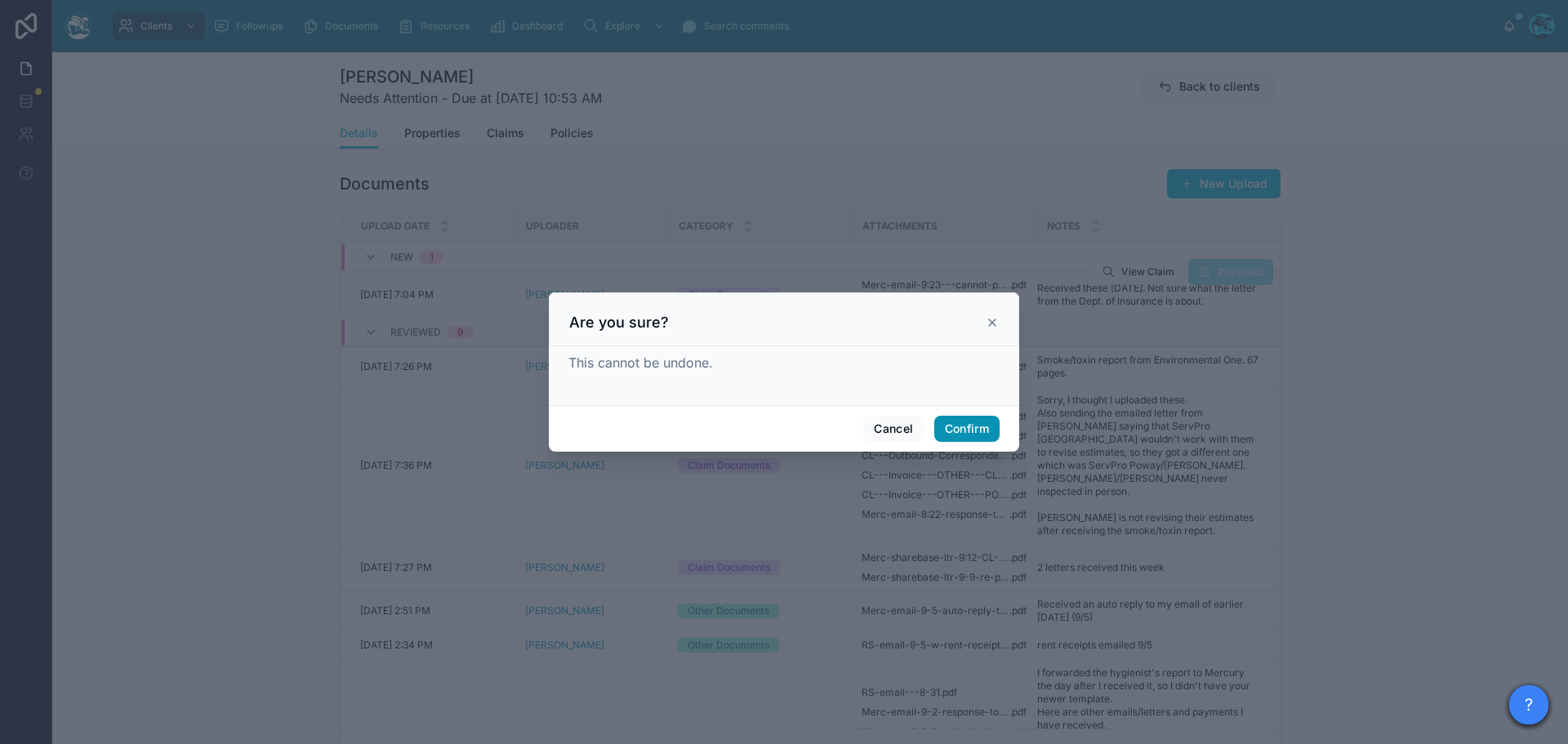
click at [974, 436] on button "Confirm" at bounding box center [967, 428] width 66 height 26
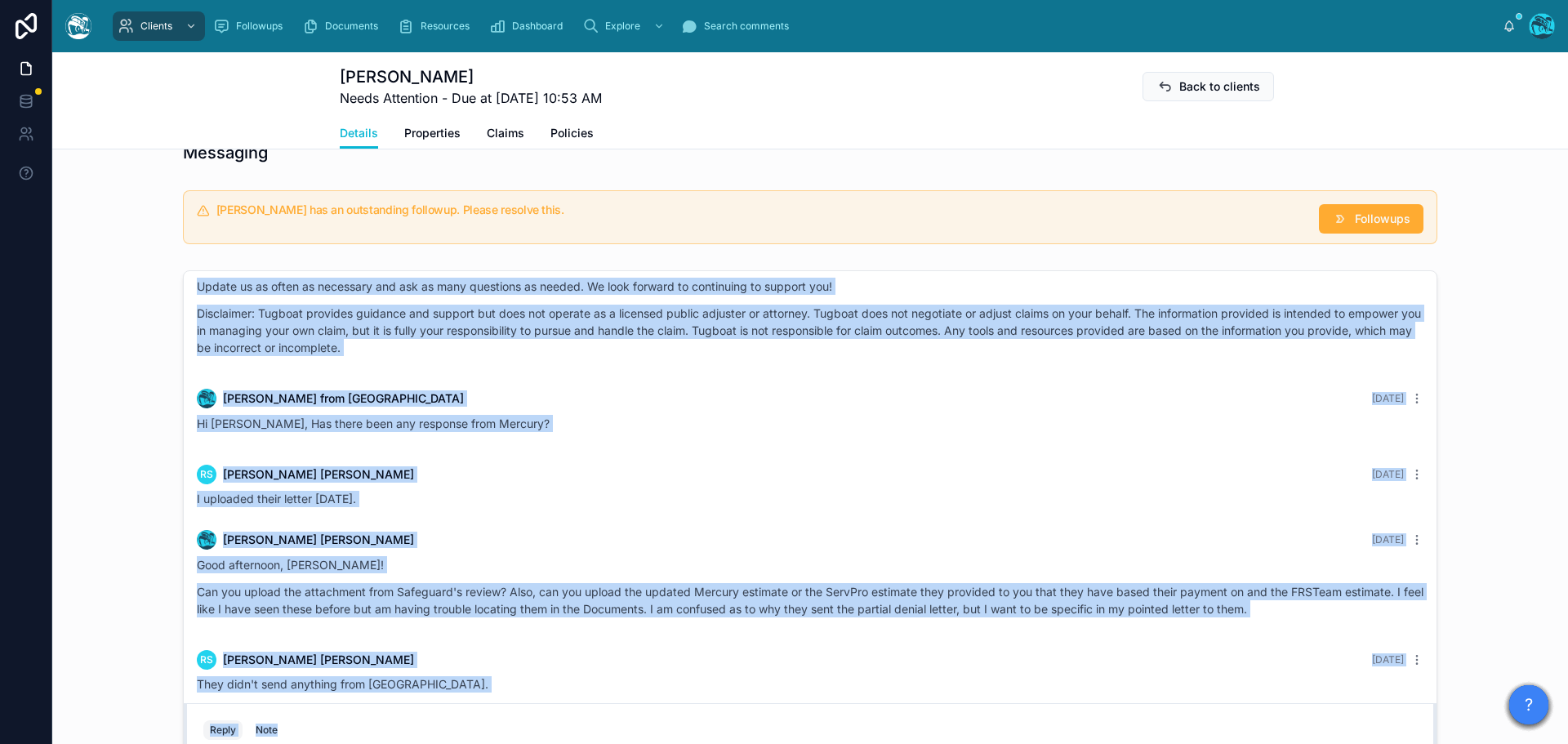
scroll to position [7664, 0]
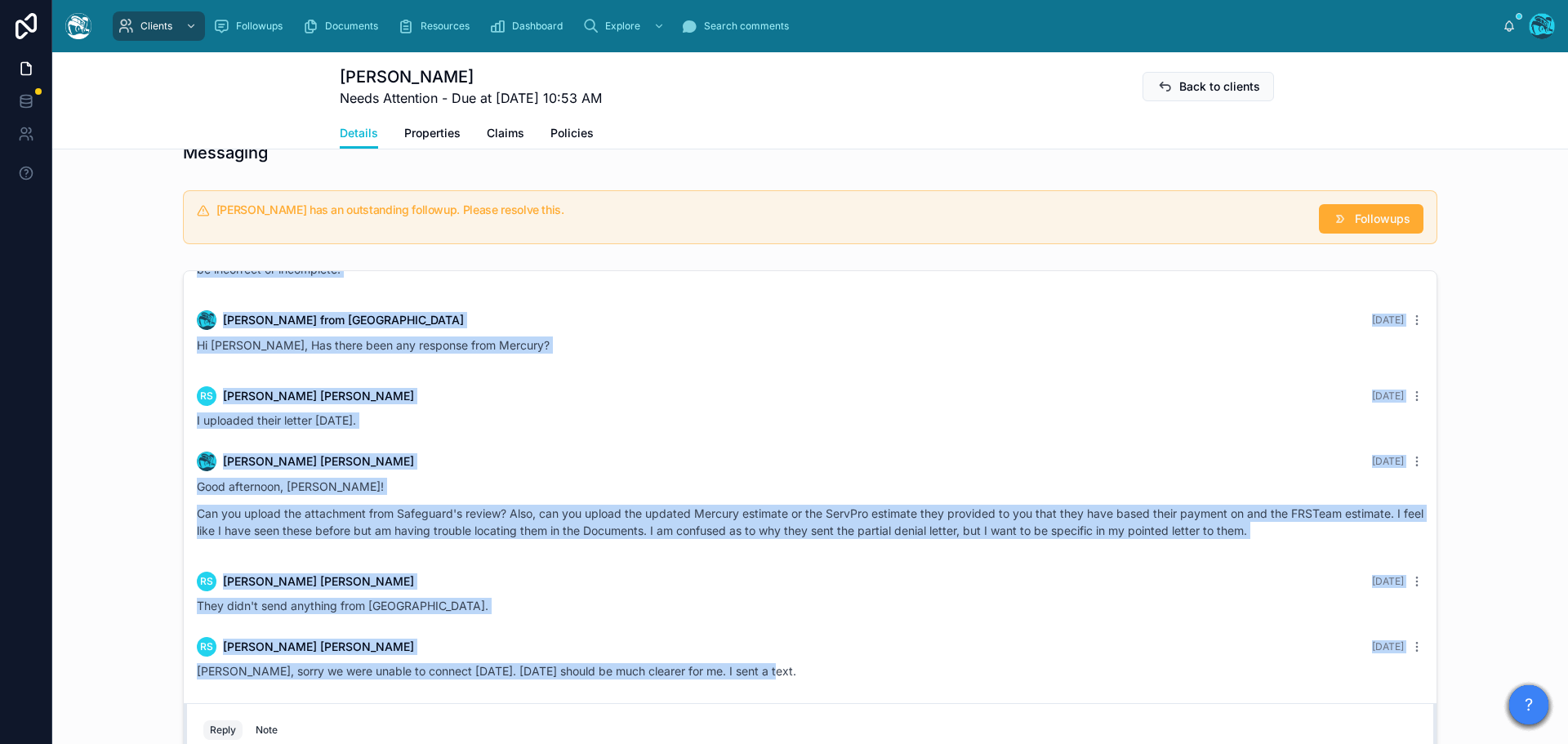
drag, startPoint x: 1363, startPoint y: 339, endPoint x: 1215, endPoint y: 666, distance: 358.9
copy div "RS Rosemary Stevens 2 months ago Support Request: Mercury sent a digital paymen…"
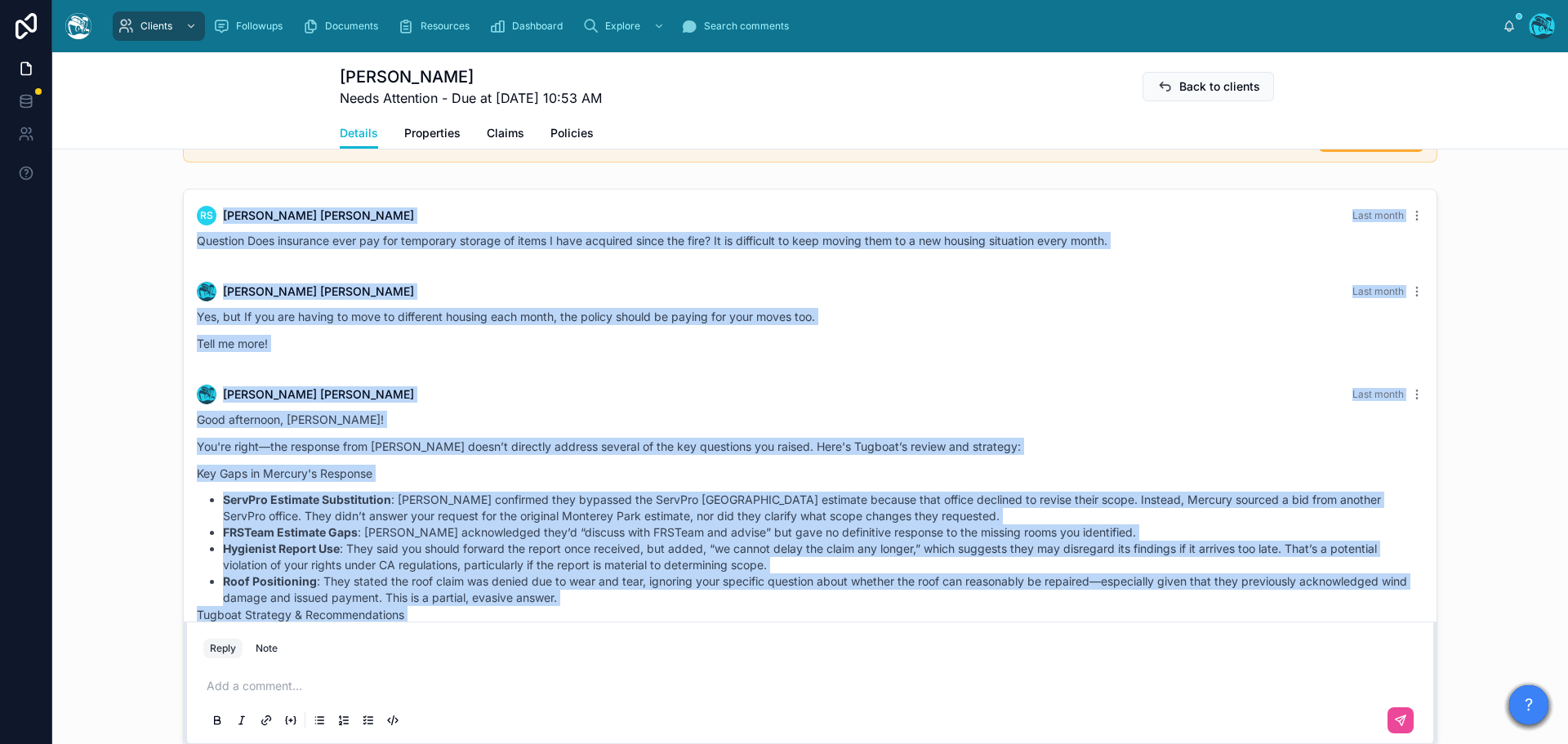
scroll to position [4888, 0]
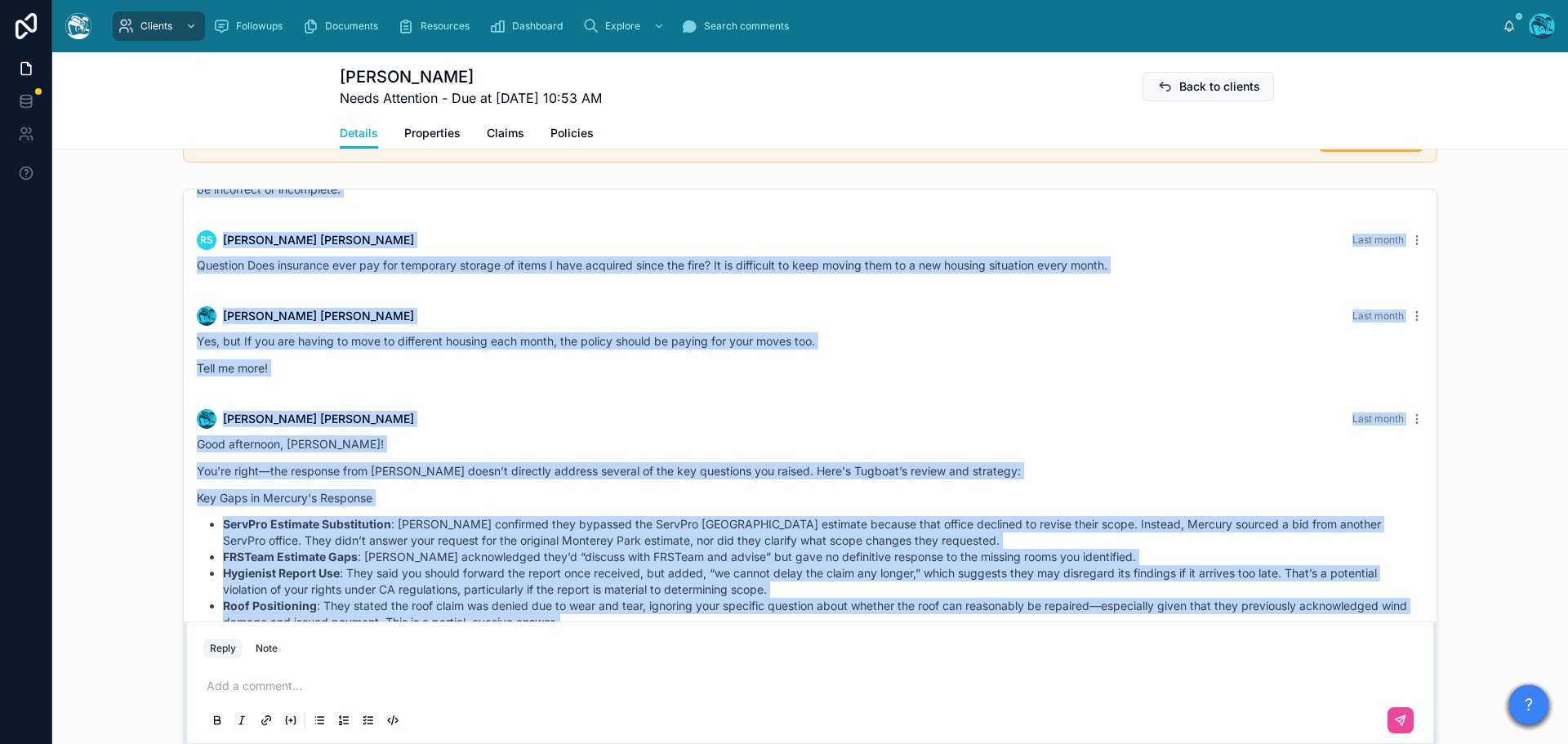
click at [884, 339] on p "Yes, but If you are having to move to different housing each month, the policy …" at bounding box center [810, 341] width 1227 height 17
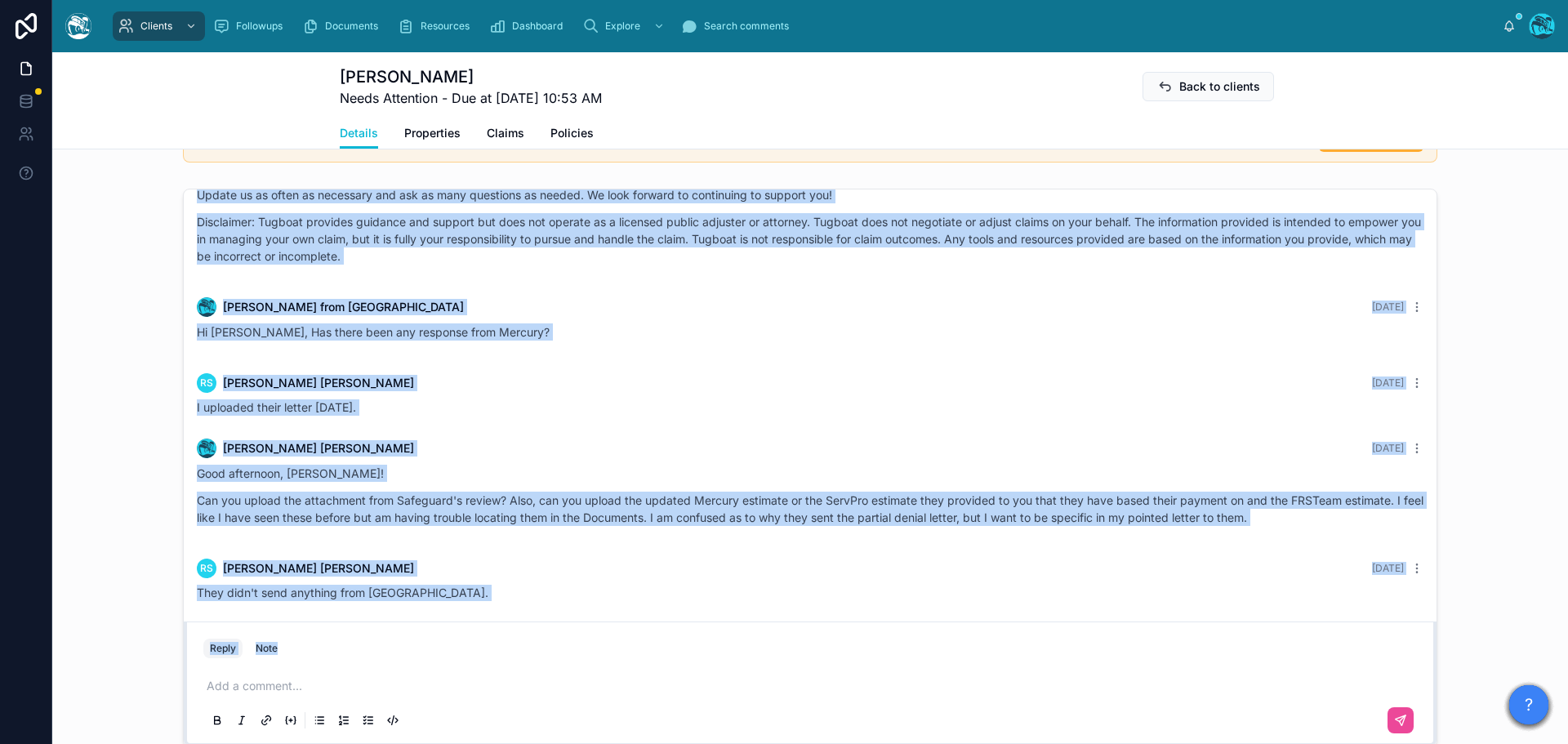
scroll to position [7664, 0]
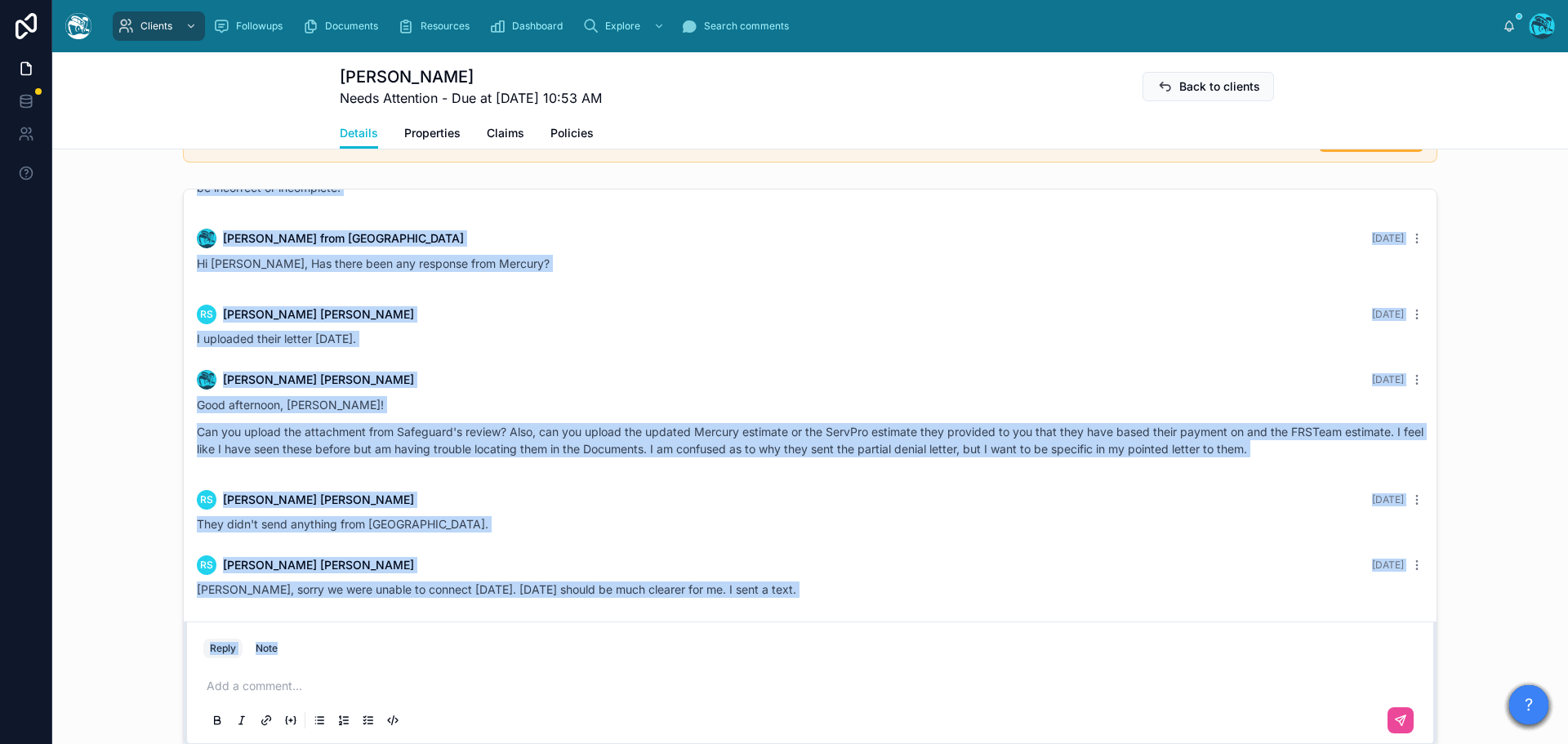
drag, startPoint x: 863, startPoint y: 342, endPoint x: 912, endPoint y: 686, distance: 347.5
click at [912, 686] on div "2 months ago Hello Rosemary, welcome to Tugboat. We're glad you found us. Our t…" at bounding box center [810, 467] width 1255 height 558
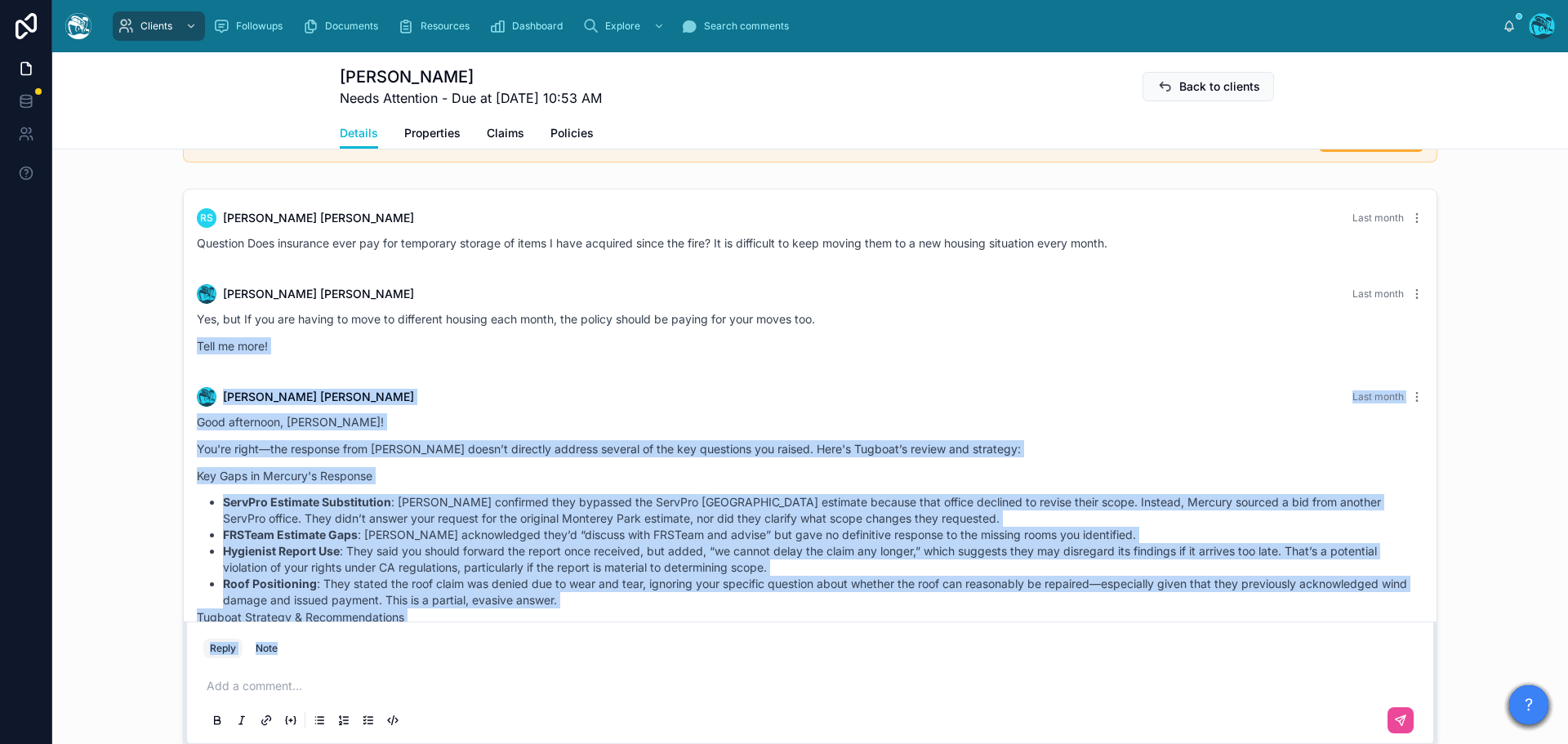
scroll to position [4888, 0]
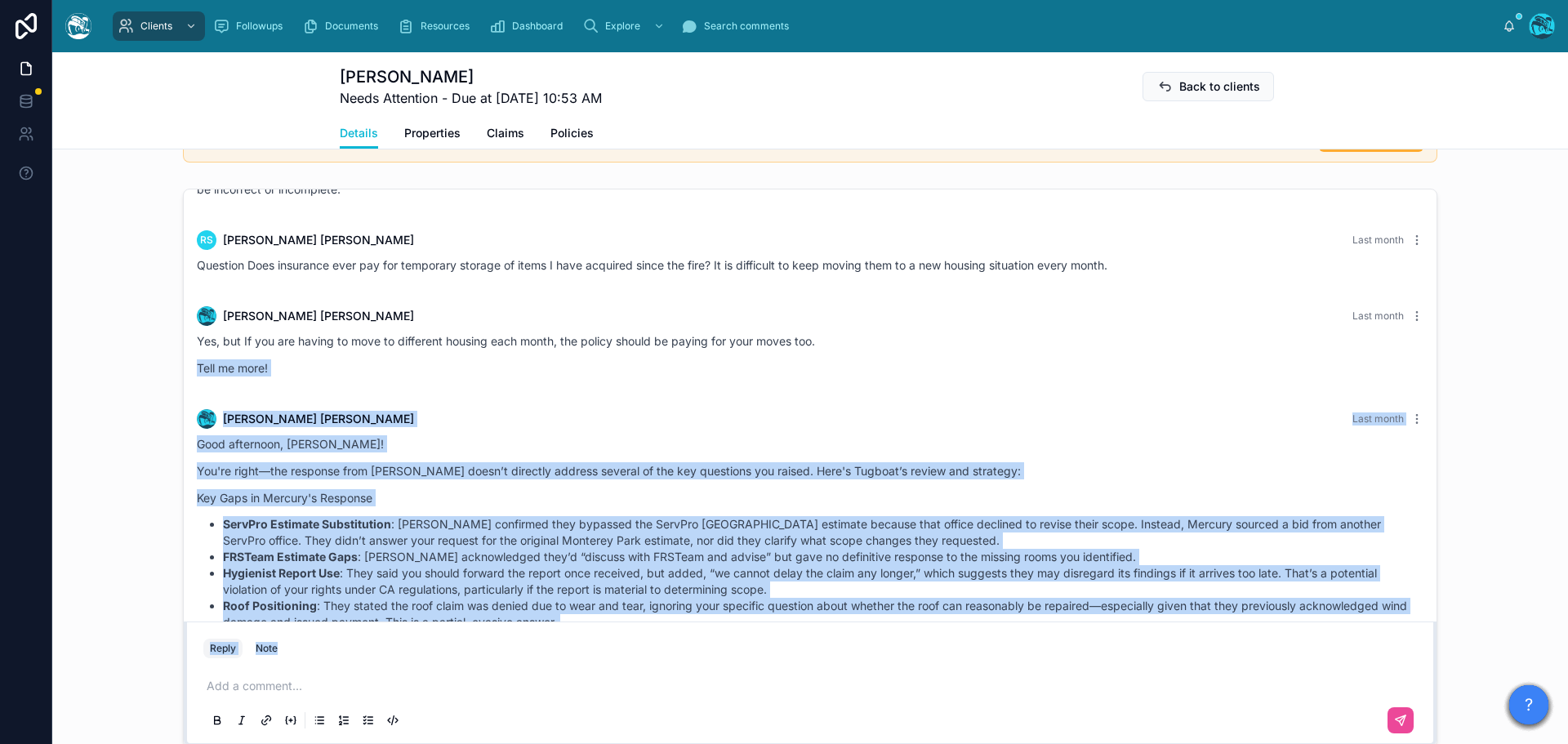
click at [905, 382] on div "Yes, but If you are having to move to different housing each month, the policy …" at bounding box center [810, 359] width 1227 height 54
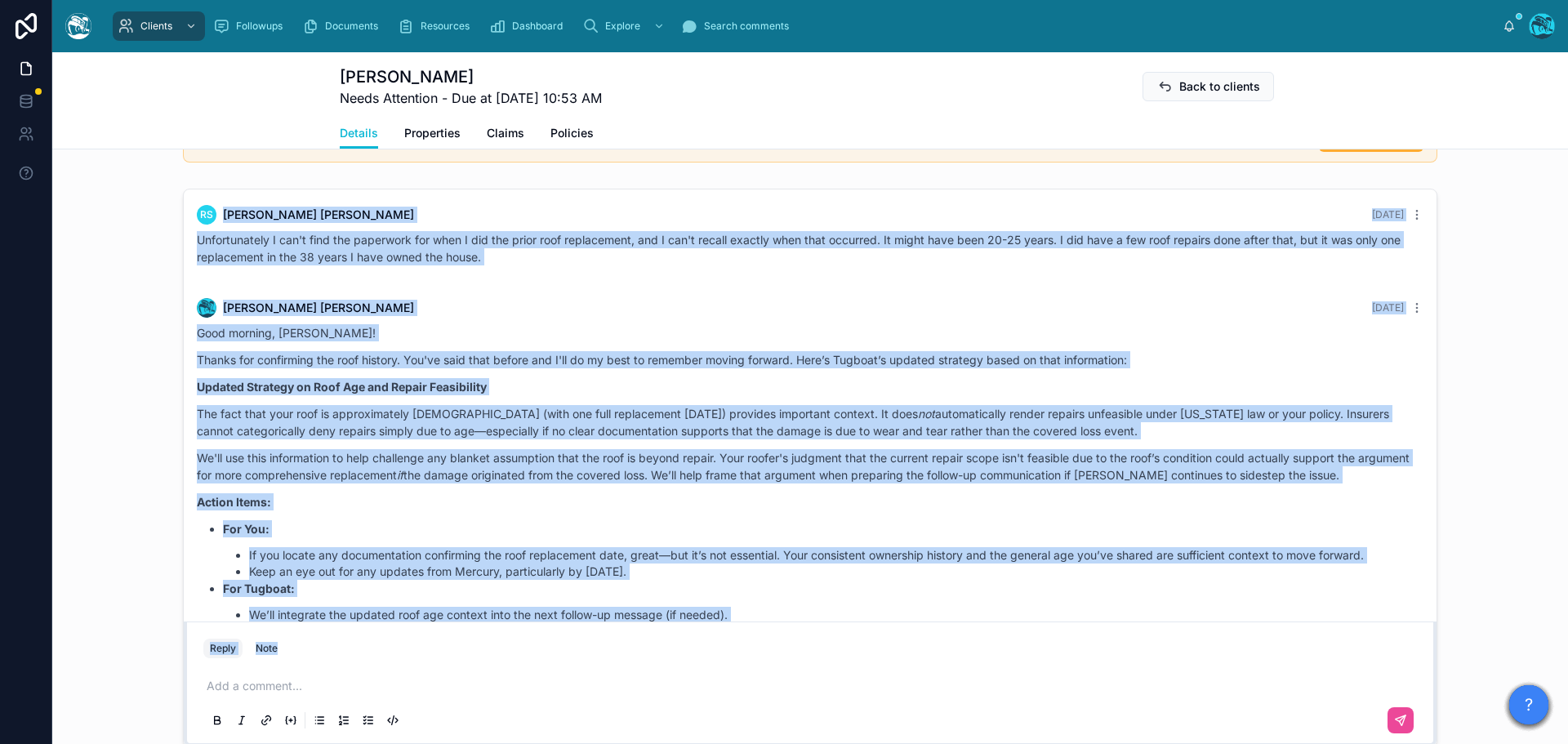
scroll to position [7664, 0]
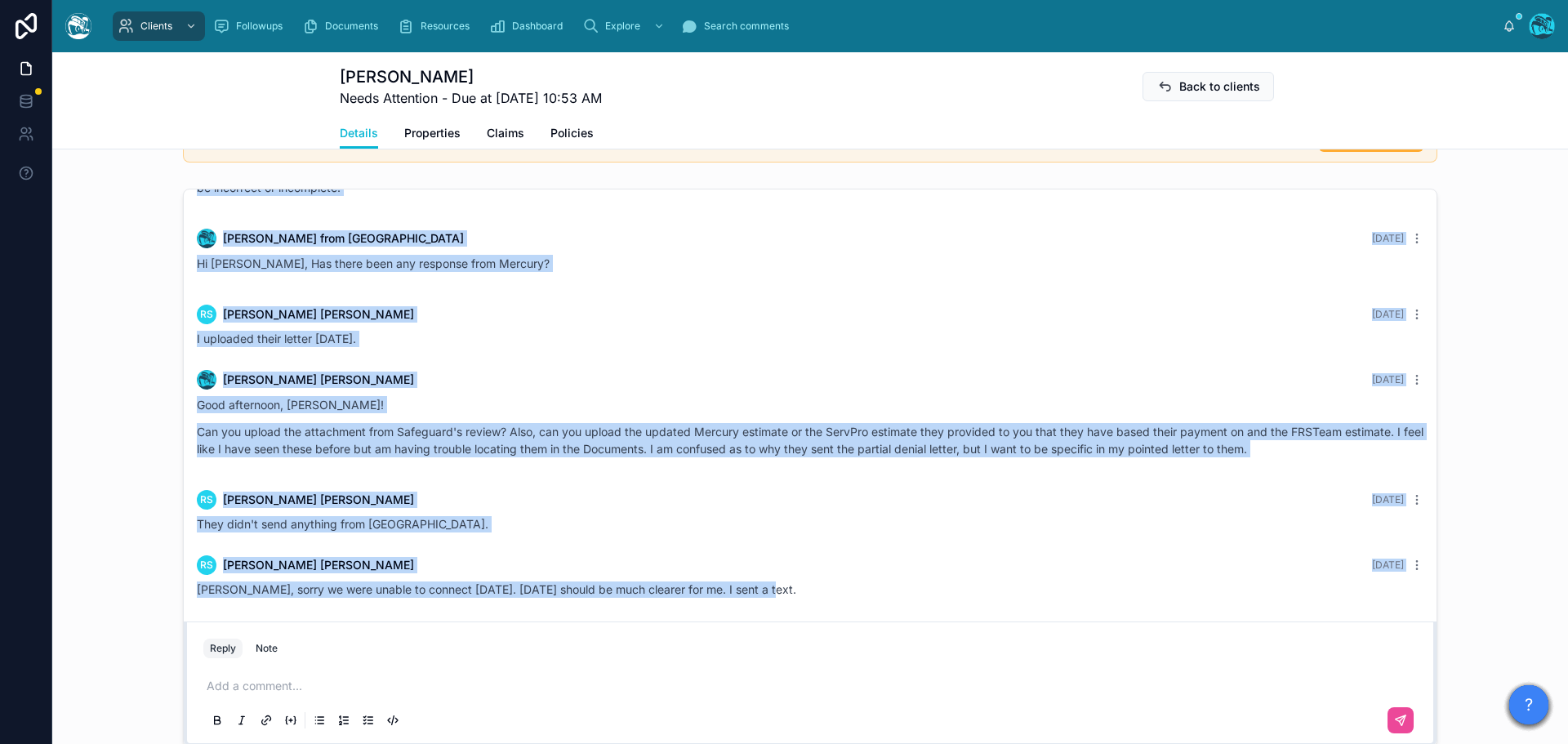
drag, startPoint x: 906, startPoint y: 373, endPoint x: 896, endPoint y: 591, distance: 218.2
copy div "Rachel Baker Last month Good afternoon, Ms. Stevens! You're right—the response …"
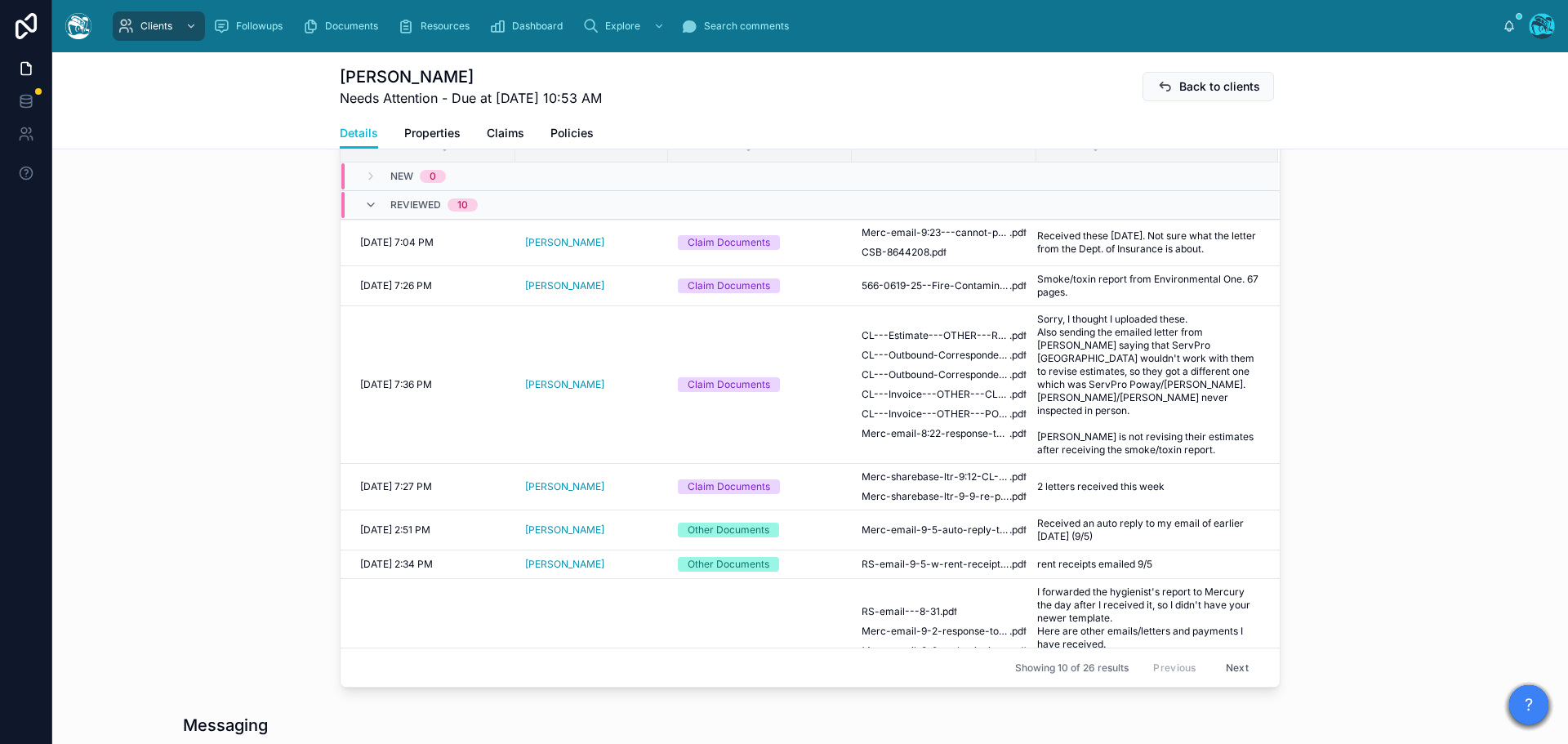
scroll to position [571, 0]
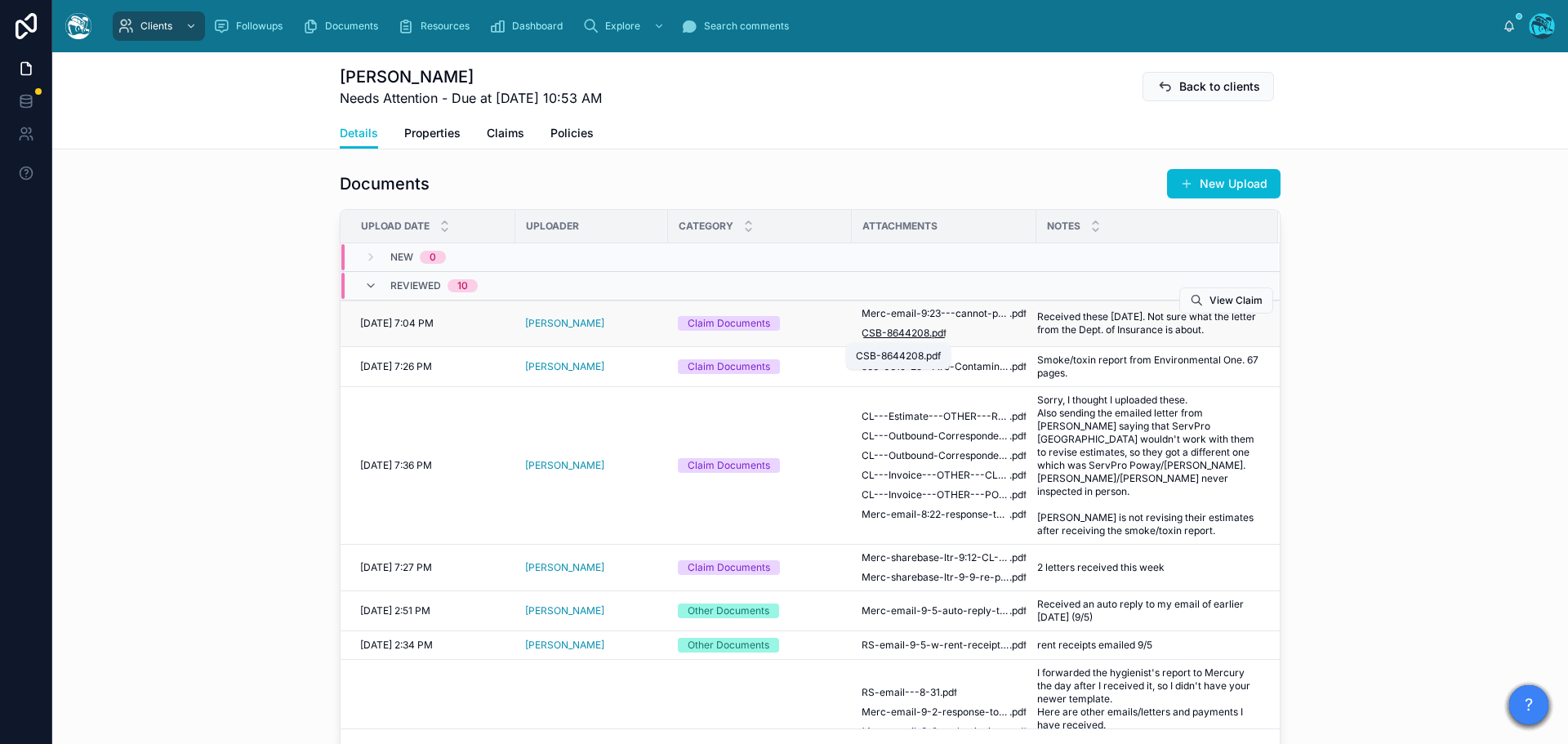
click at [909, 333] on span "CSB-8644208" at bounding box center [896, 333] width 68 height 13
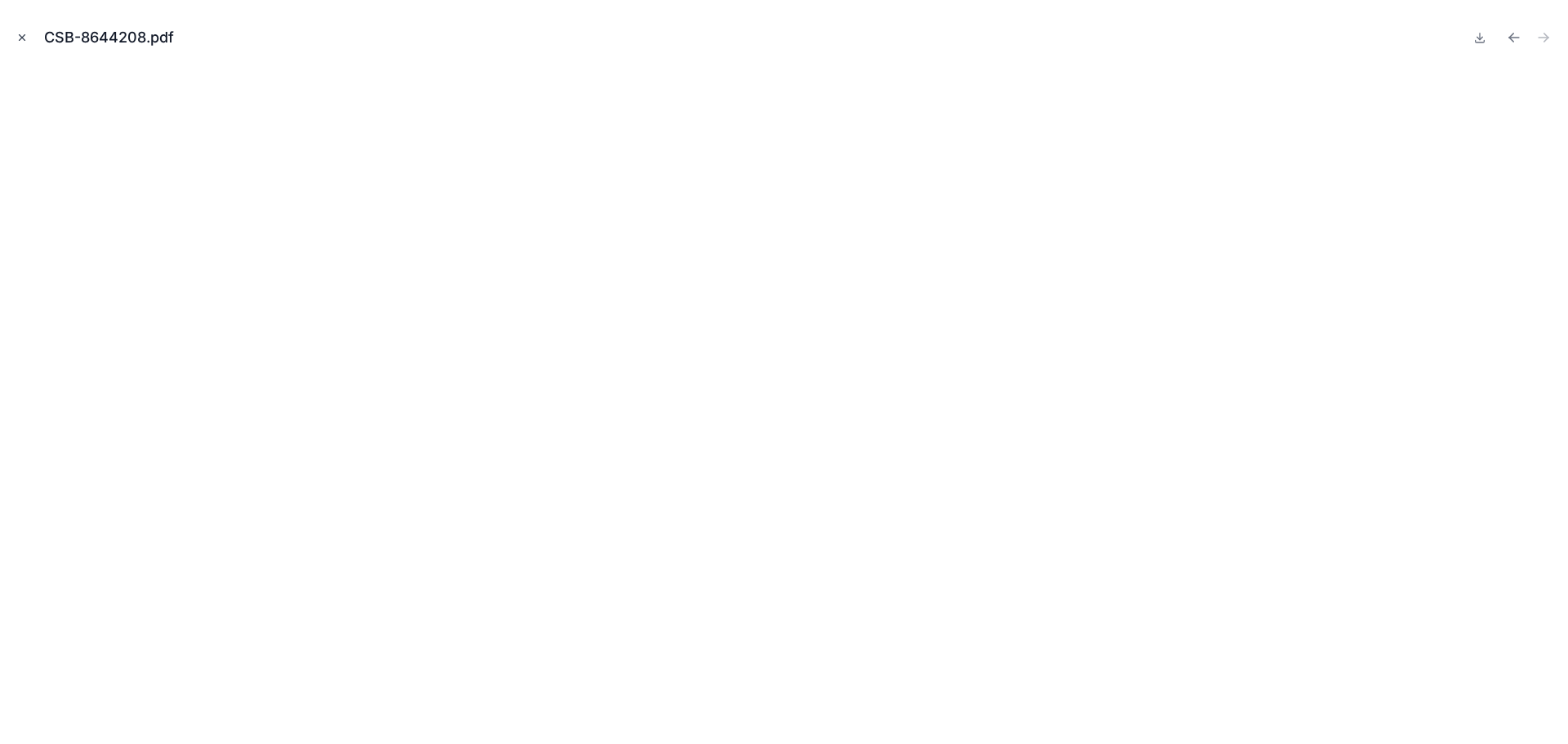
click at [19, 35] on icon "Close modal" at bounding box center [22, 38] width 12 height 12
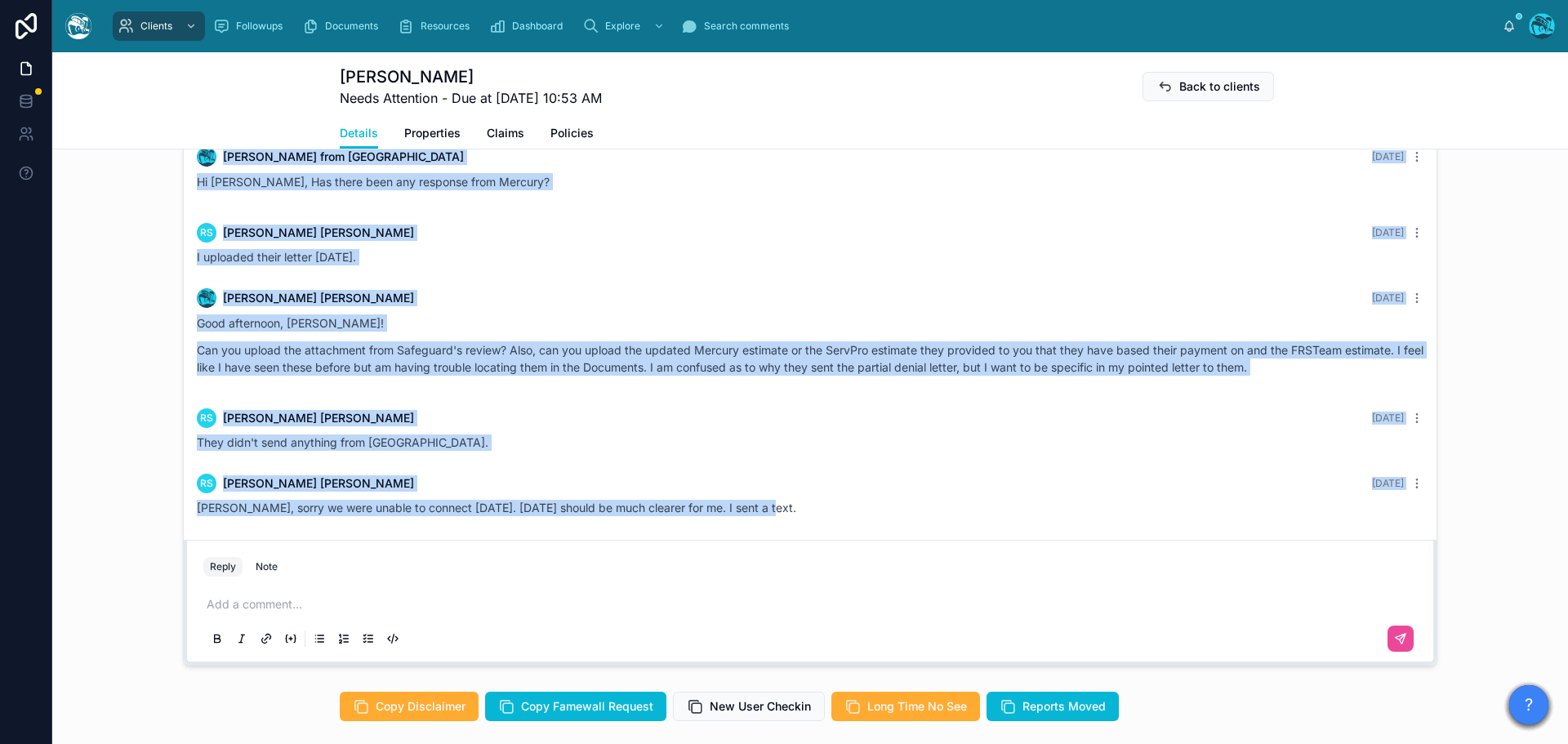
scroll to position [7664, 0]
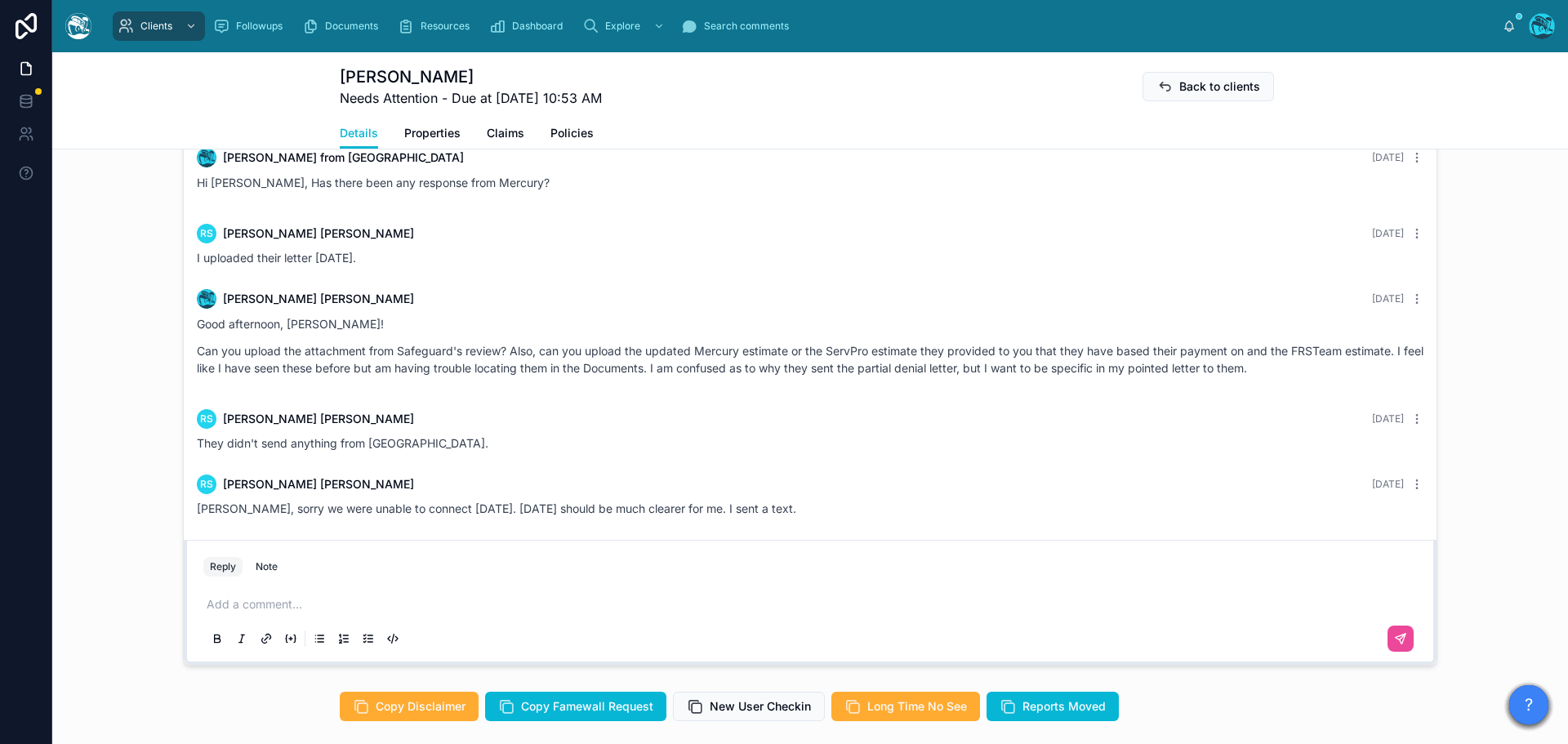
click at [278, 600] on p at bounding box center [813, 603] width 1214 height 16
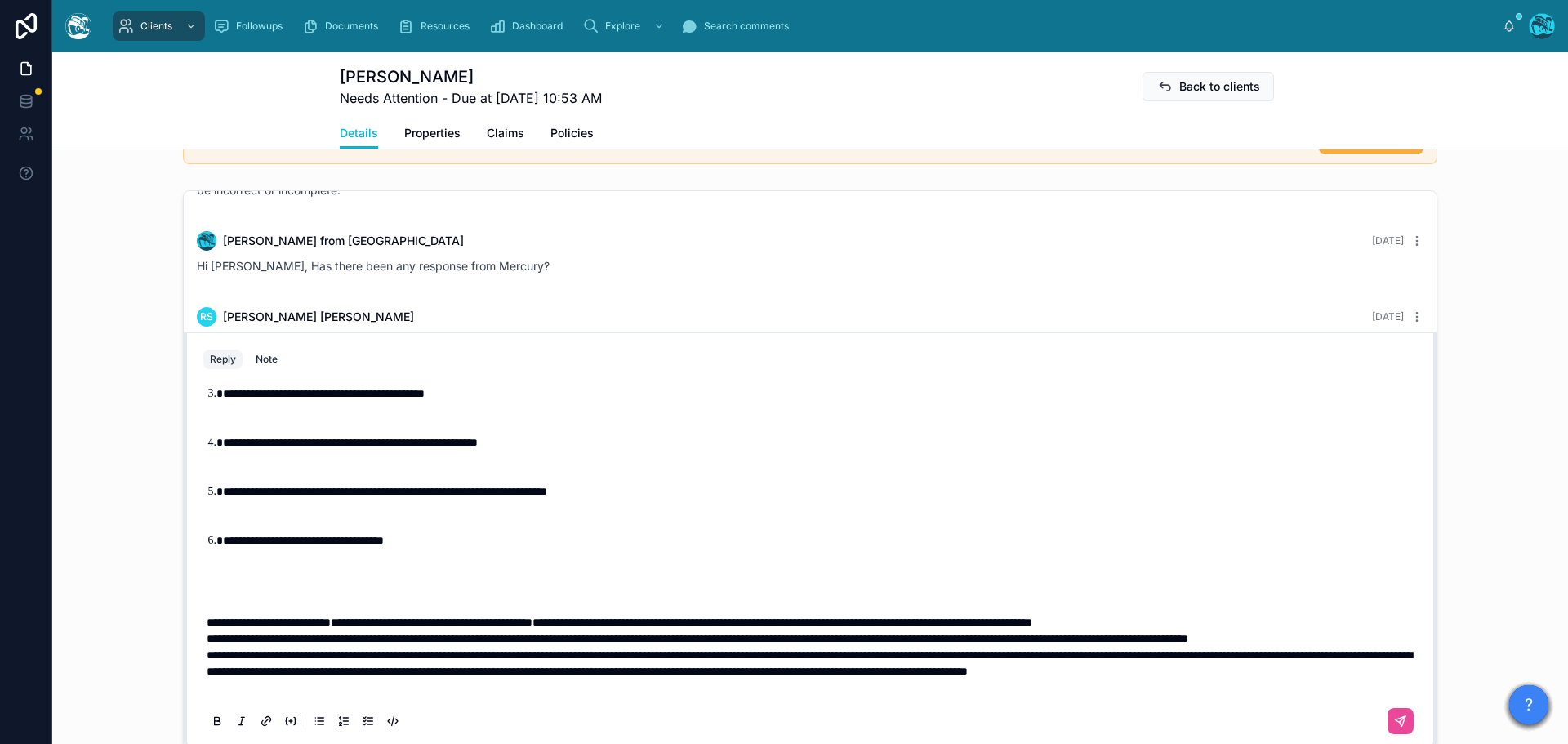
scroll to position [2240, 0]
click at [361, 630] on p "**********" at bounding box center [813, 638] width 1214 height 16
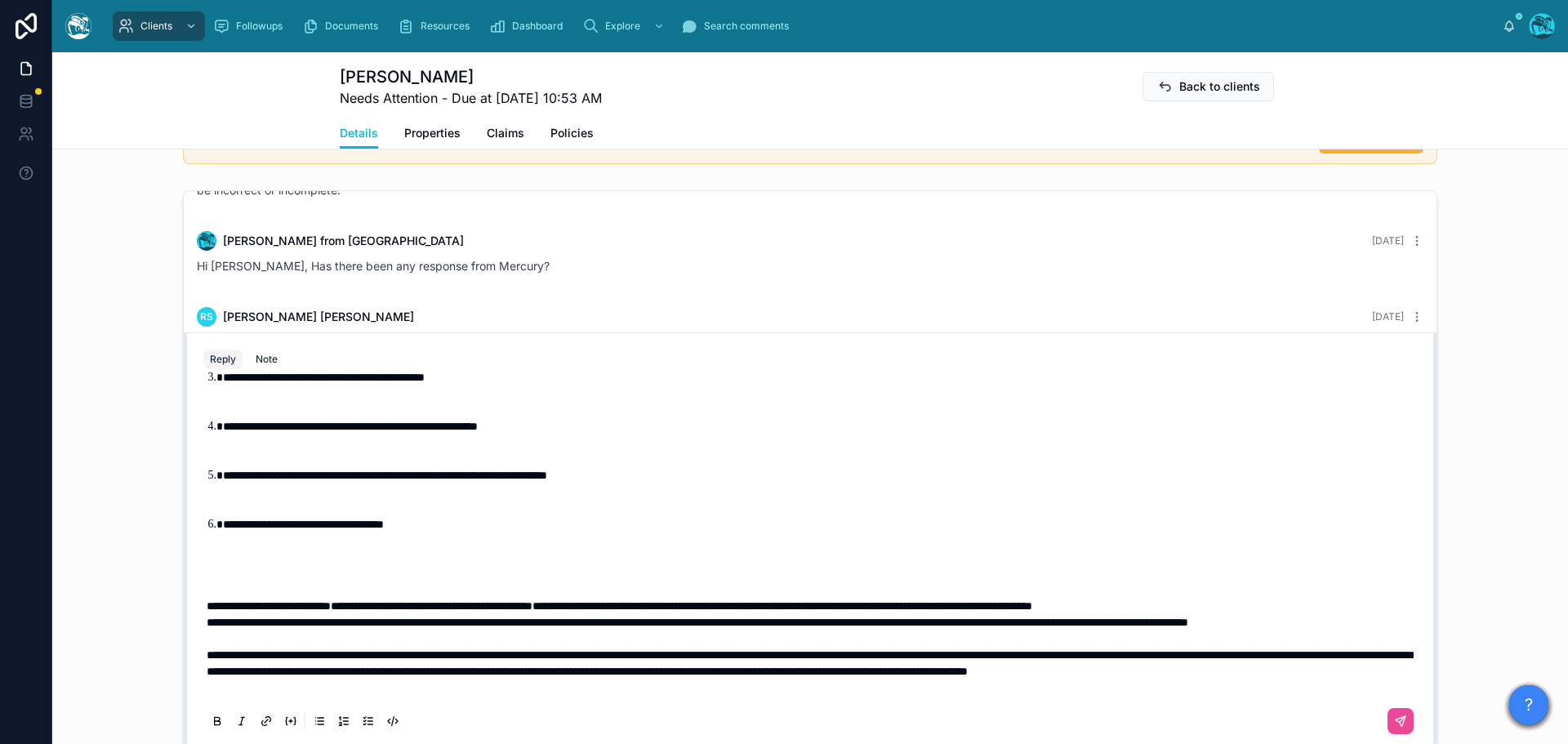
click at [206, 617] on span "**********" at bounding box center [697, 623] width 982 height 12
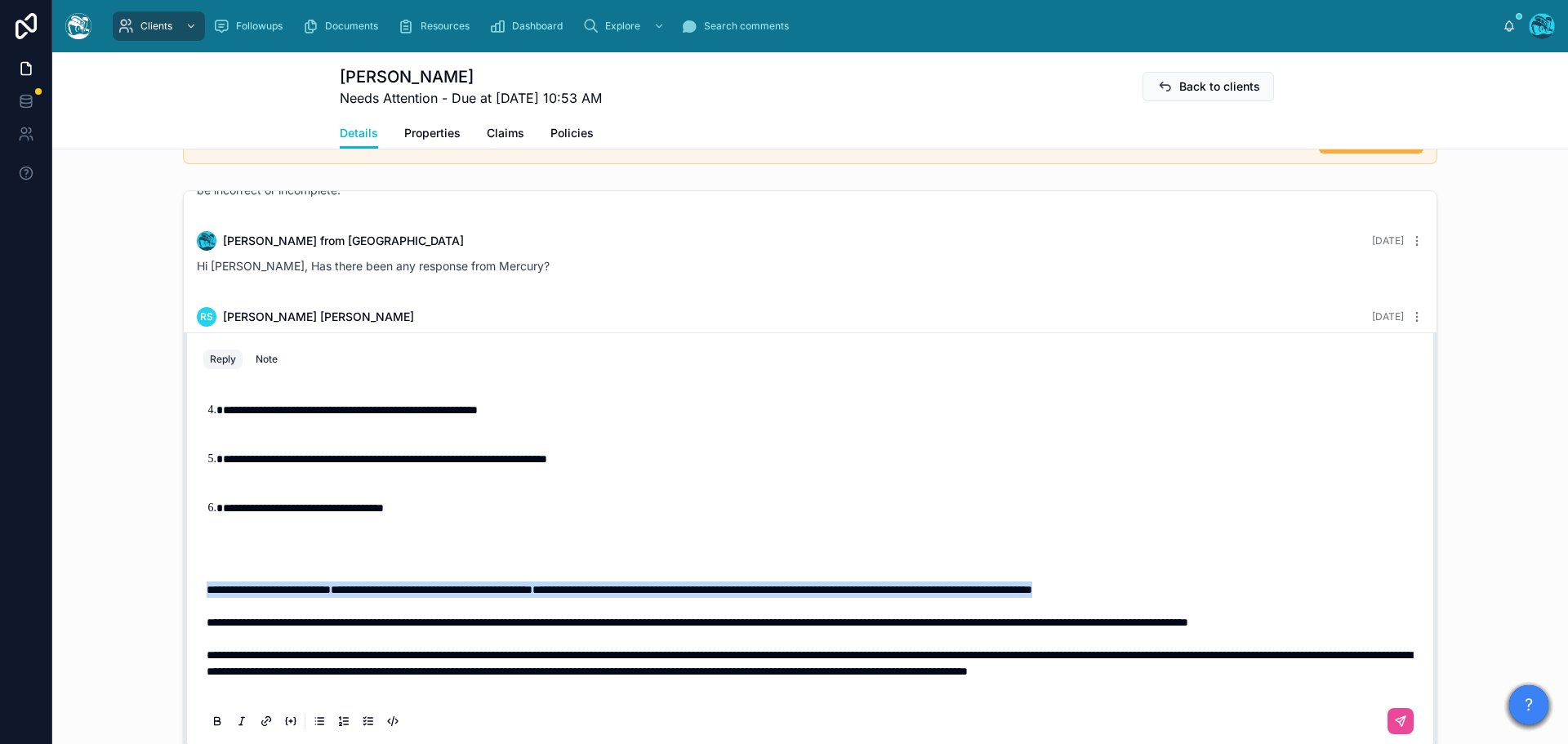
drag, startPoint x: 1330, startPoint y: 585, endPoint x: 153, endPoint y: 593, distance: 1177.0
click at [153, 593] on div "2 months ago Hello Rosemary, welcome to Tugboat. We're glad you found us. Our t…" at bounding box center [810, 469] width 1516 height 571
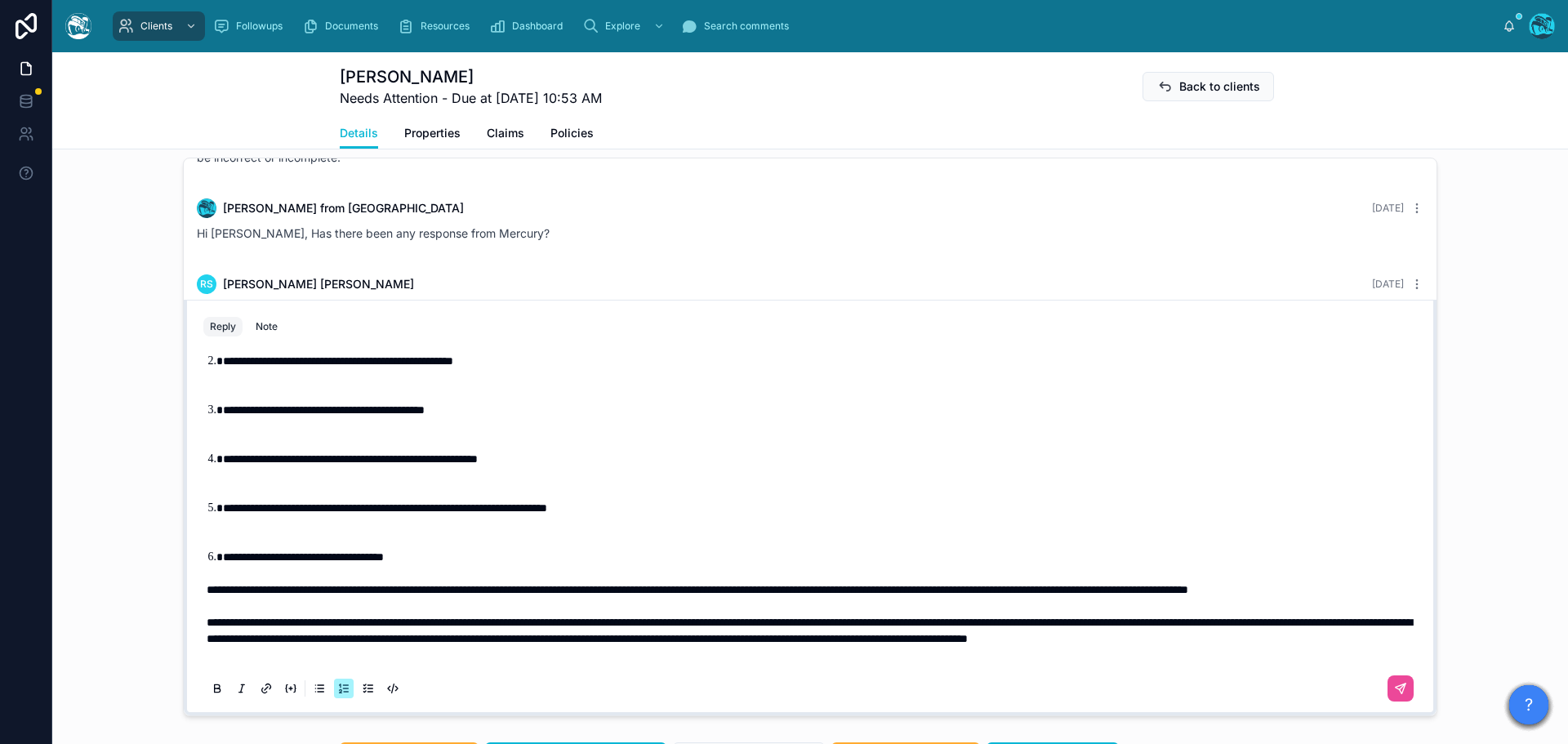
scroll to position [1353, 0]
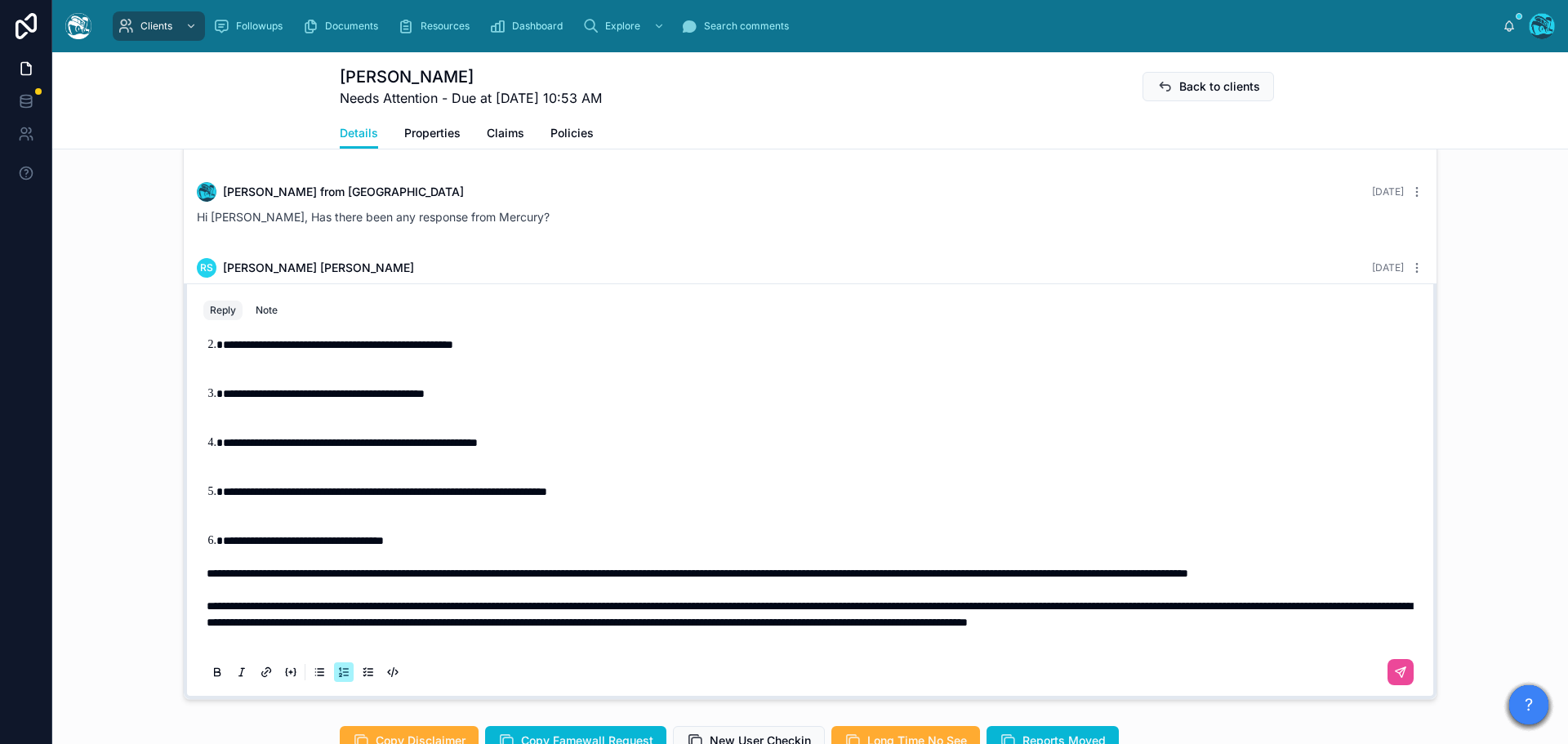
click at [317, 489] on li "**********" at bounding box center [822, 507] width 1198 height 49
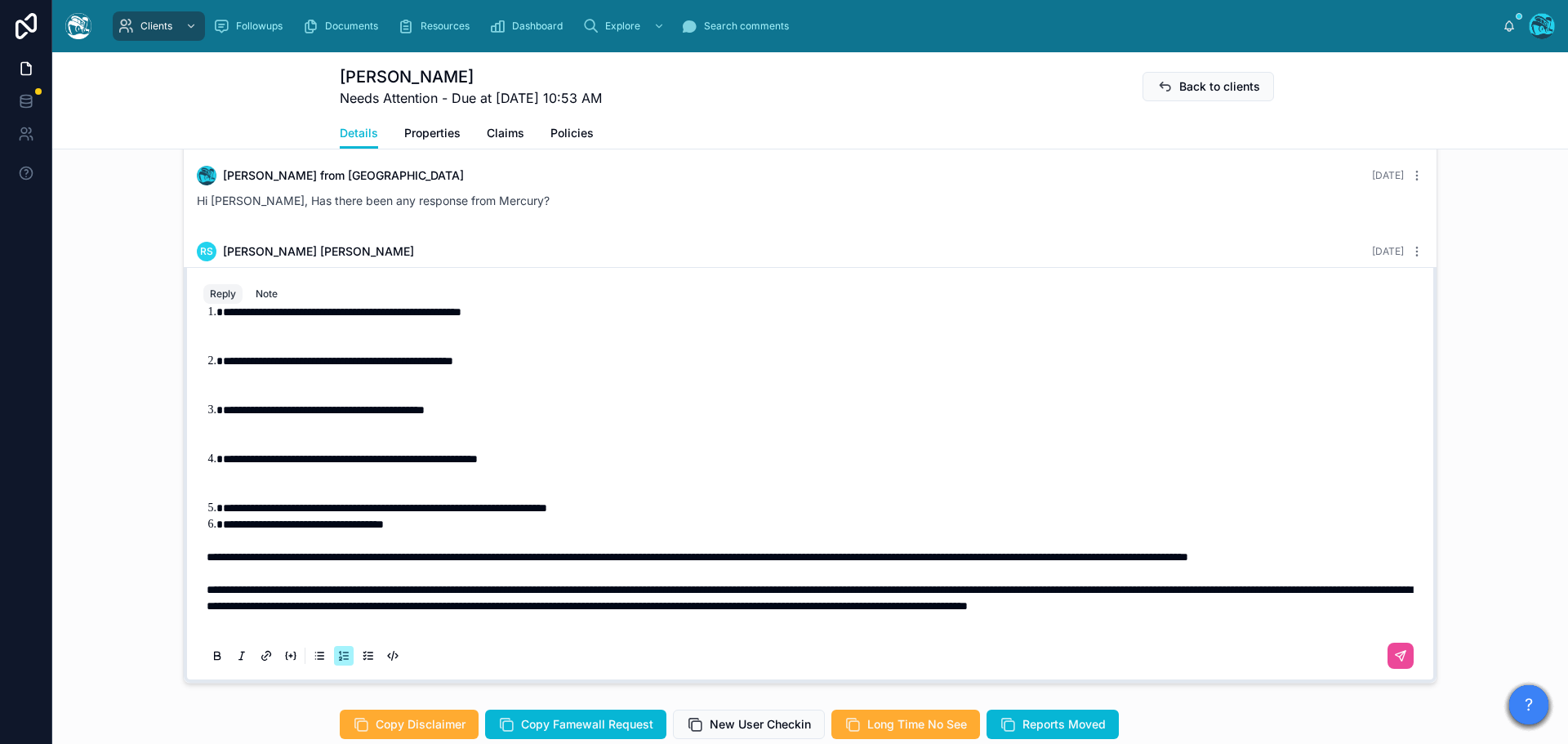
scroll to position [1386, 0]
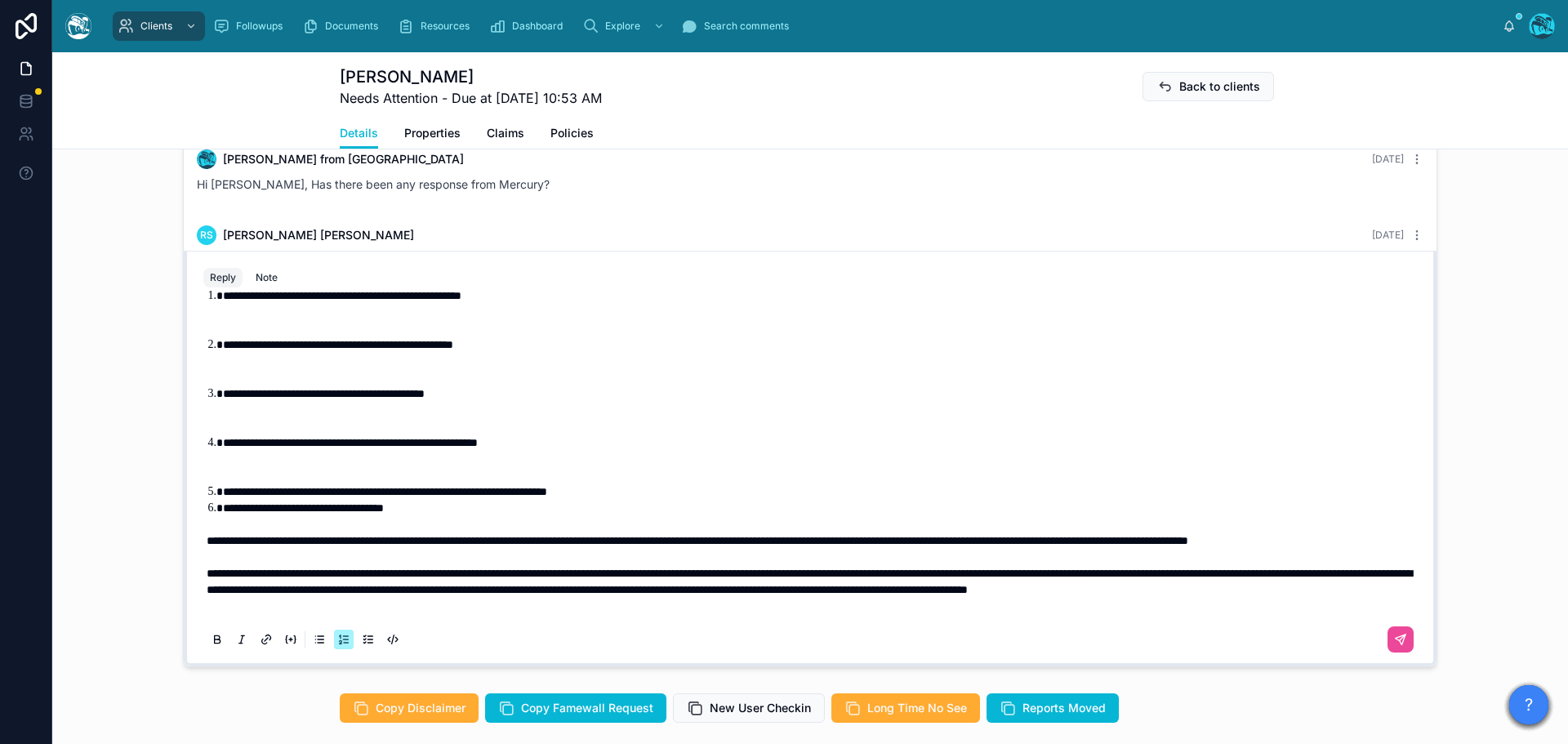
click at [305, 446] on li "**********" at bounding box center [822, 459] width 1198 height 49
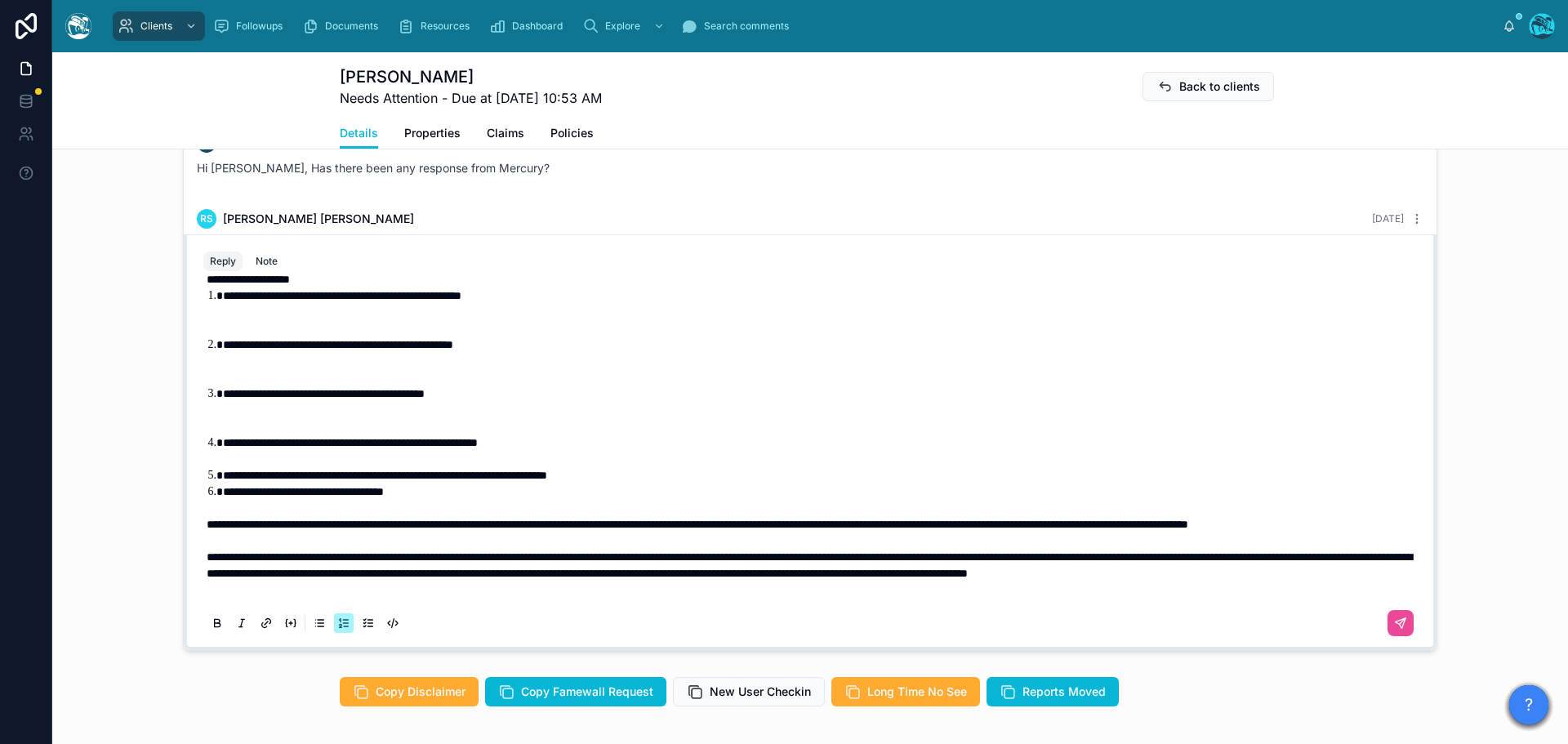
scroll to position [1419, 0]
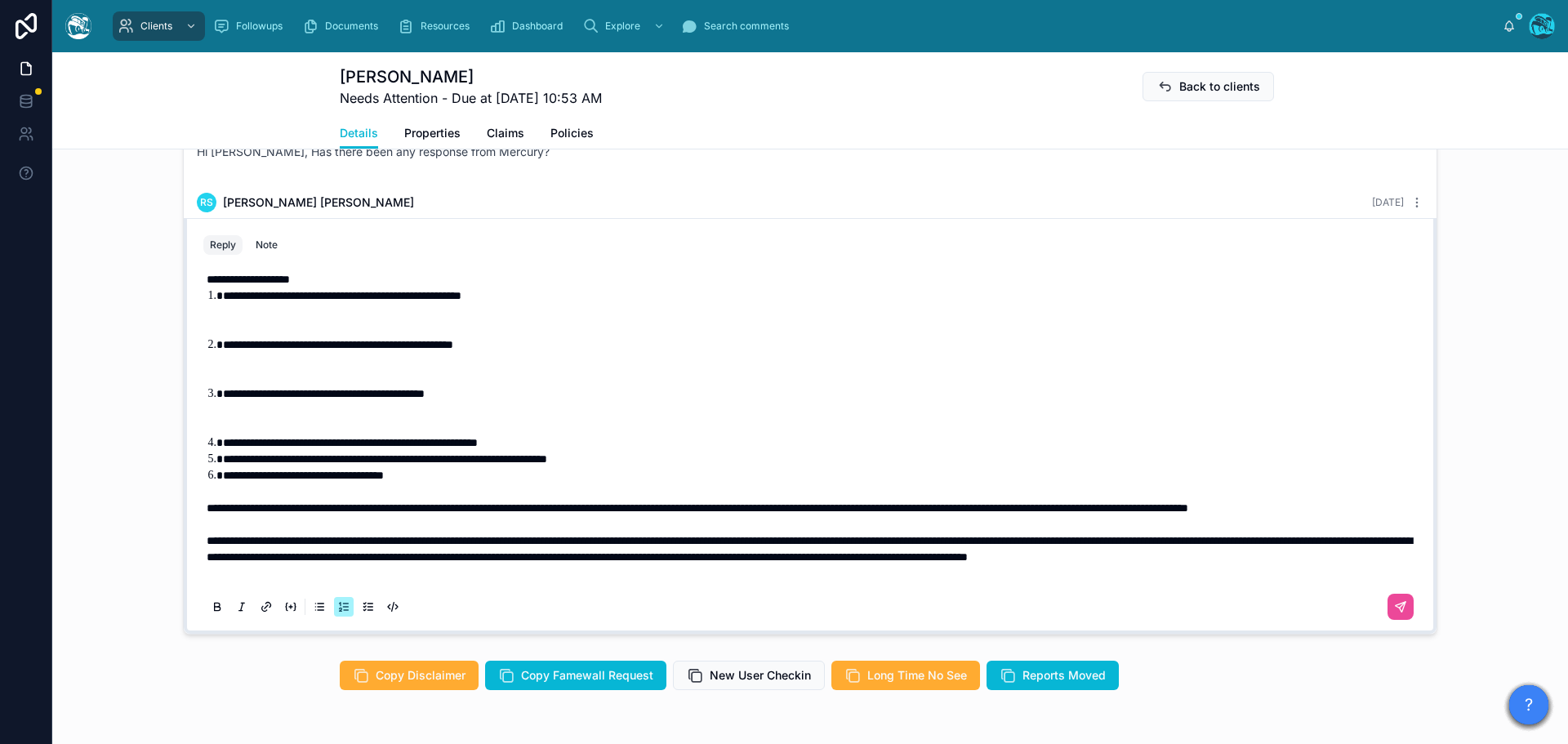
click at [291, 392] on li "**********" at bounding box center [822, 410] width 1198 height 49
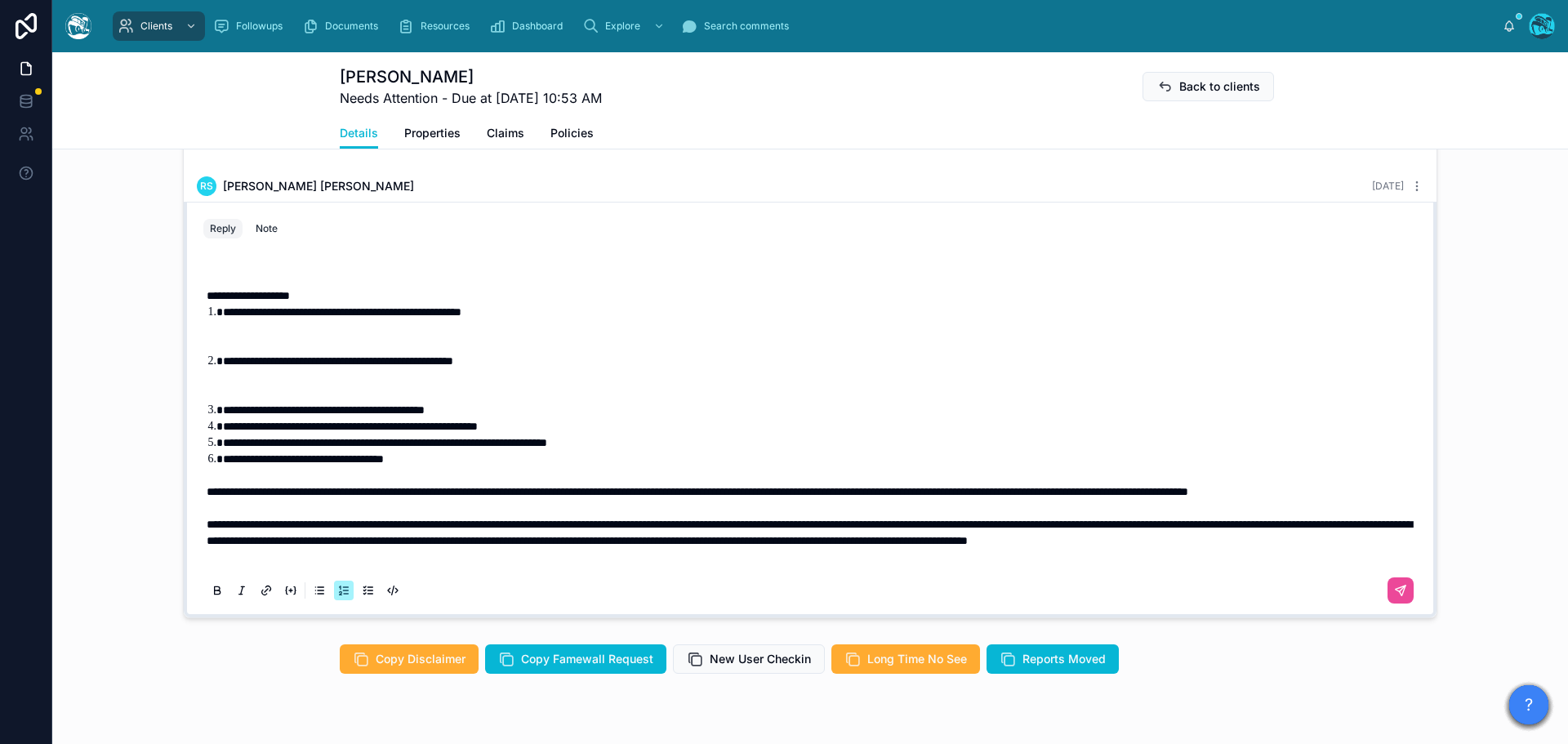
scroll to position [1451, 0]
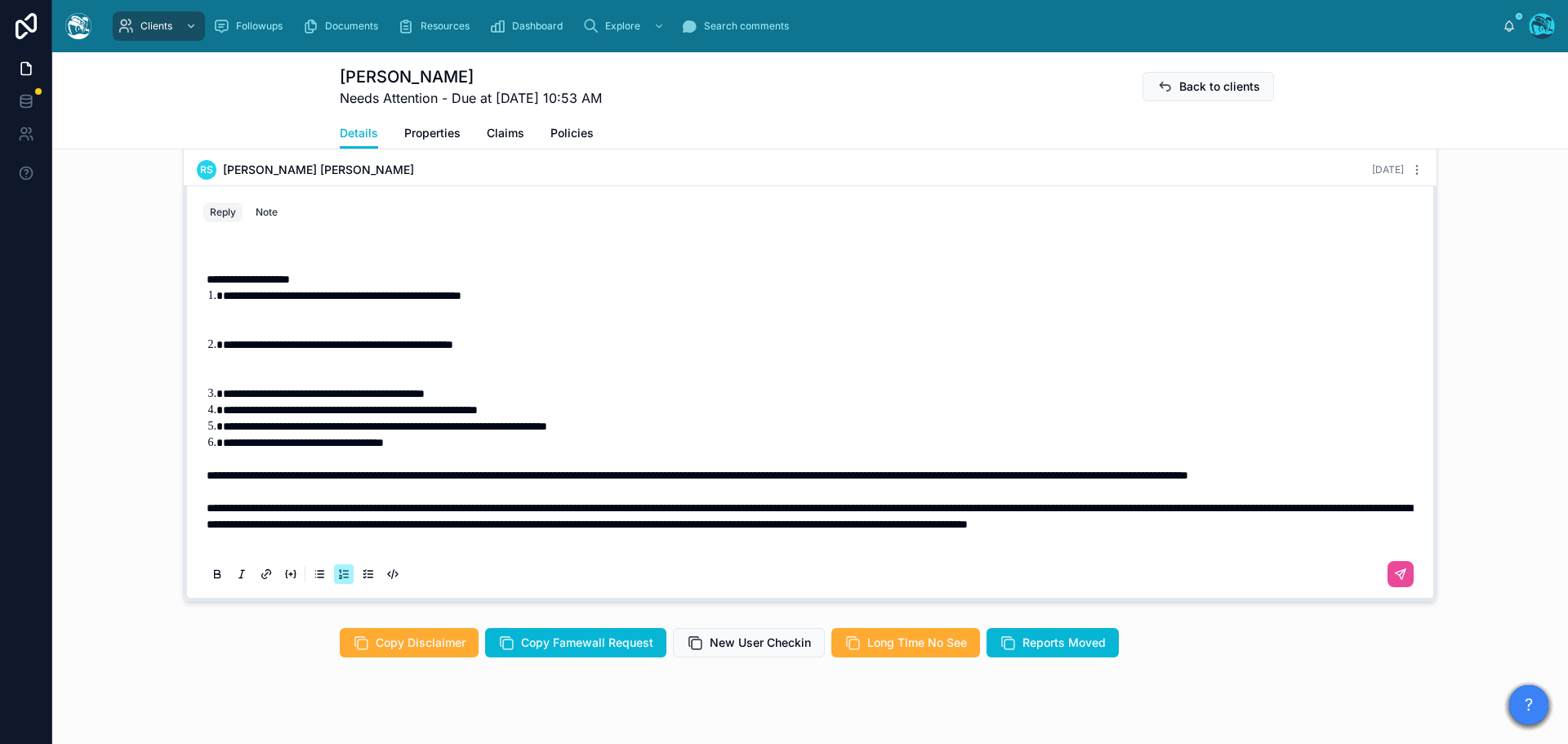
click at [289, 342] on li "**********" at bounding box center [822, 360] width 1198 height 49
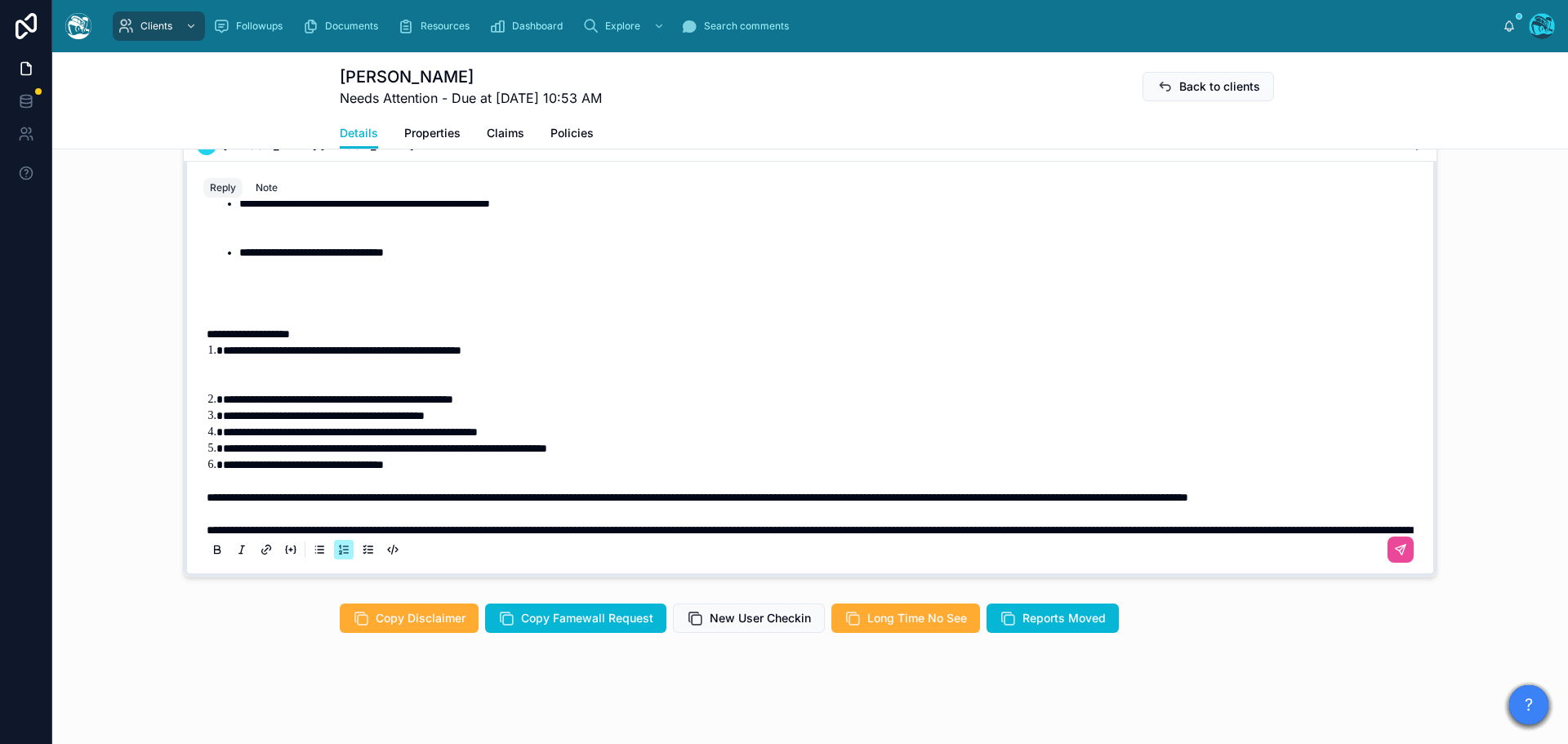
scroll to position [1979, 0]
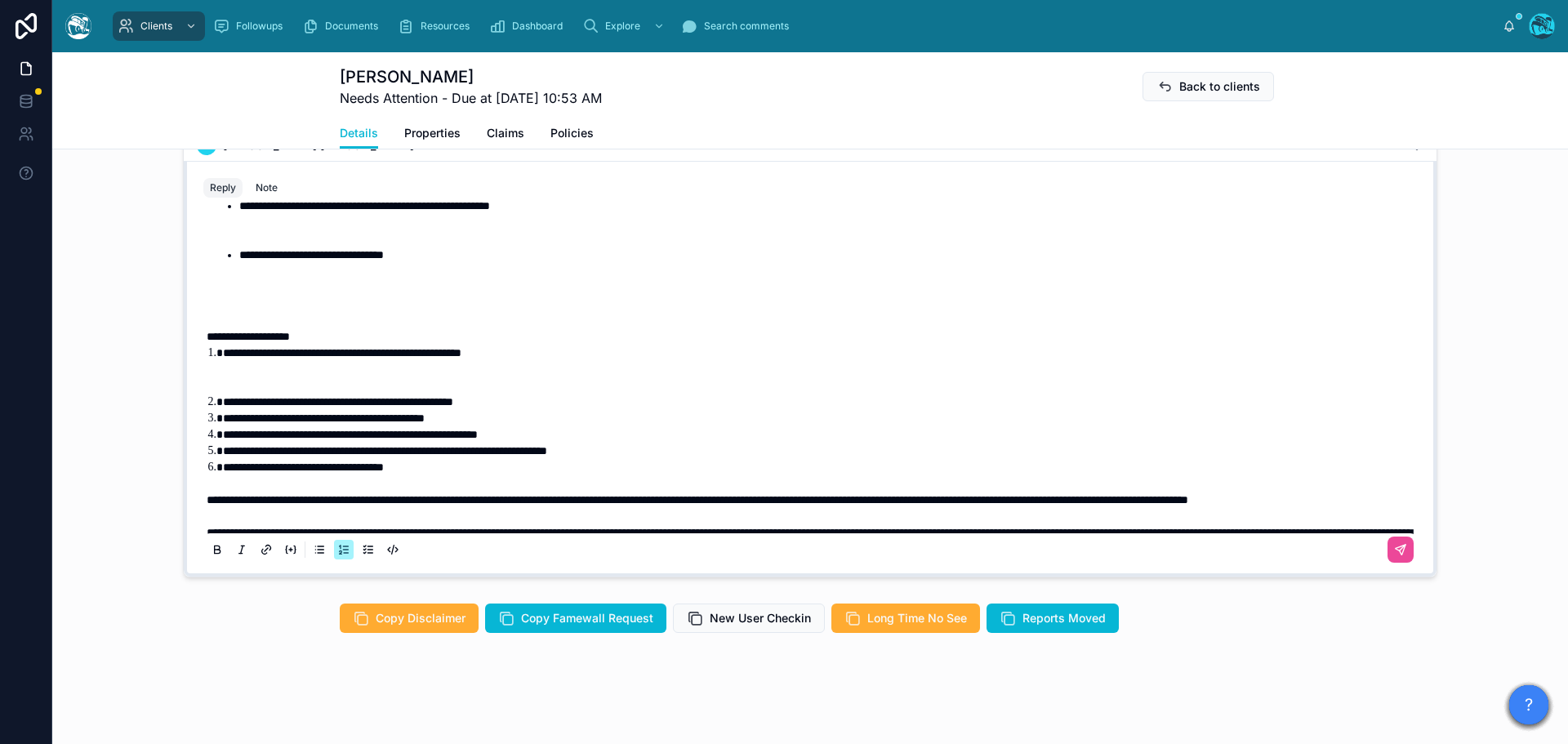
click at [292, 384] on li "**********" at bounding box center [822, 368] width 1198 height 49
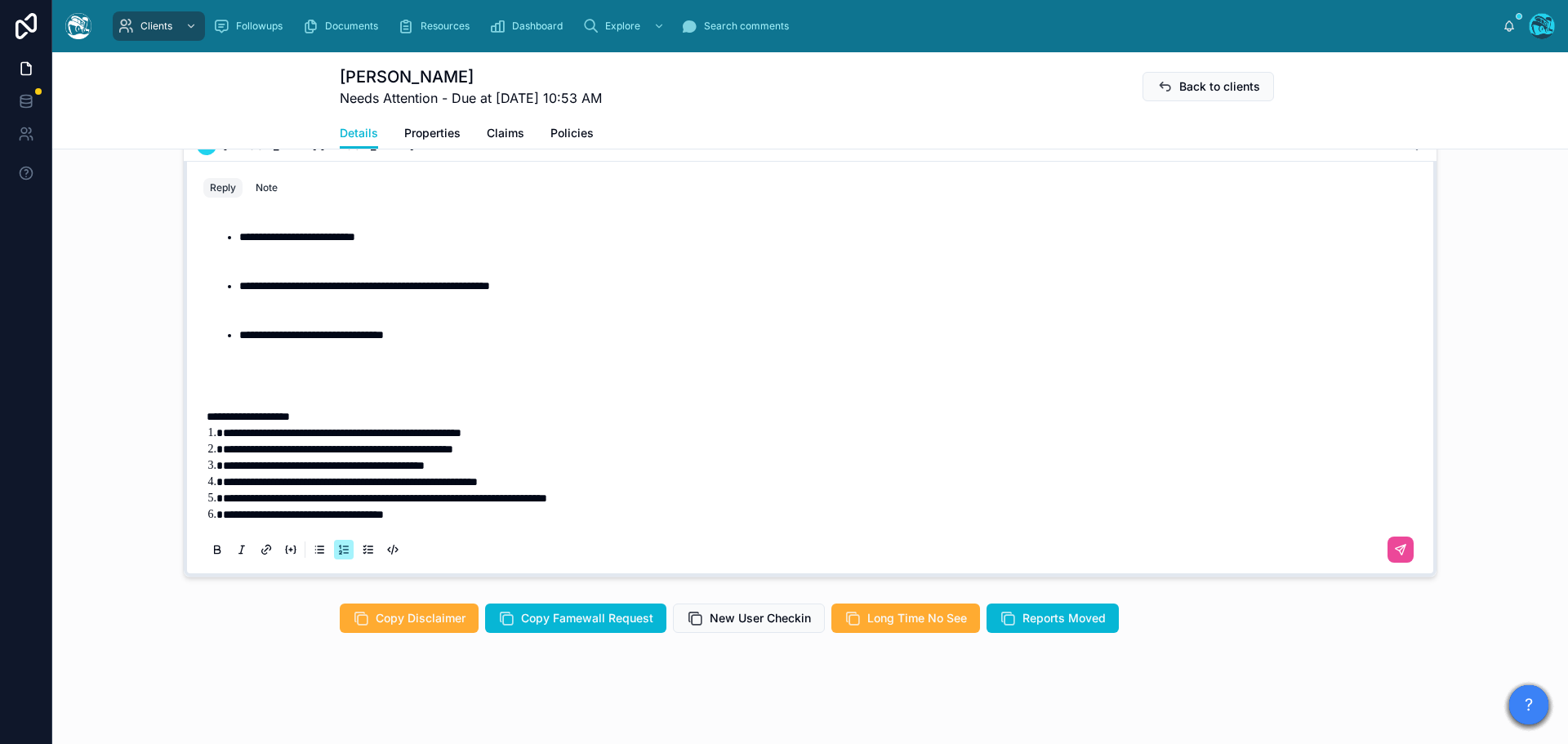
scroll to position [1898, 0]
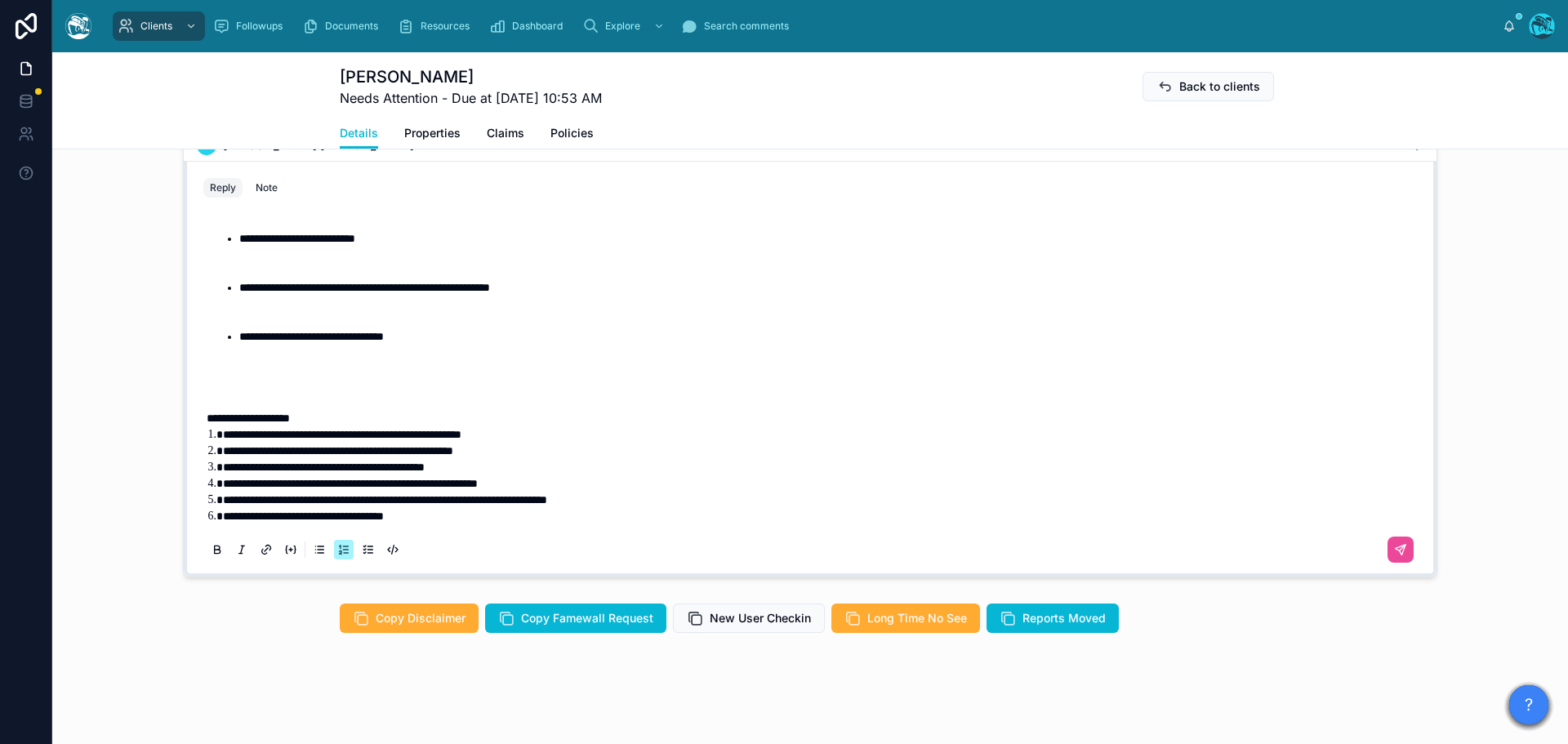
click at [270, 396] on p at bounding box center [813, 401] width 1214 height 16
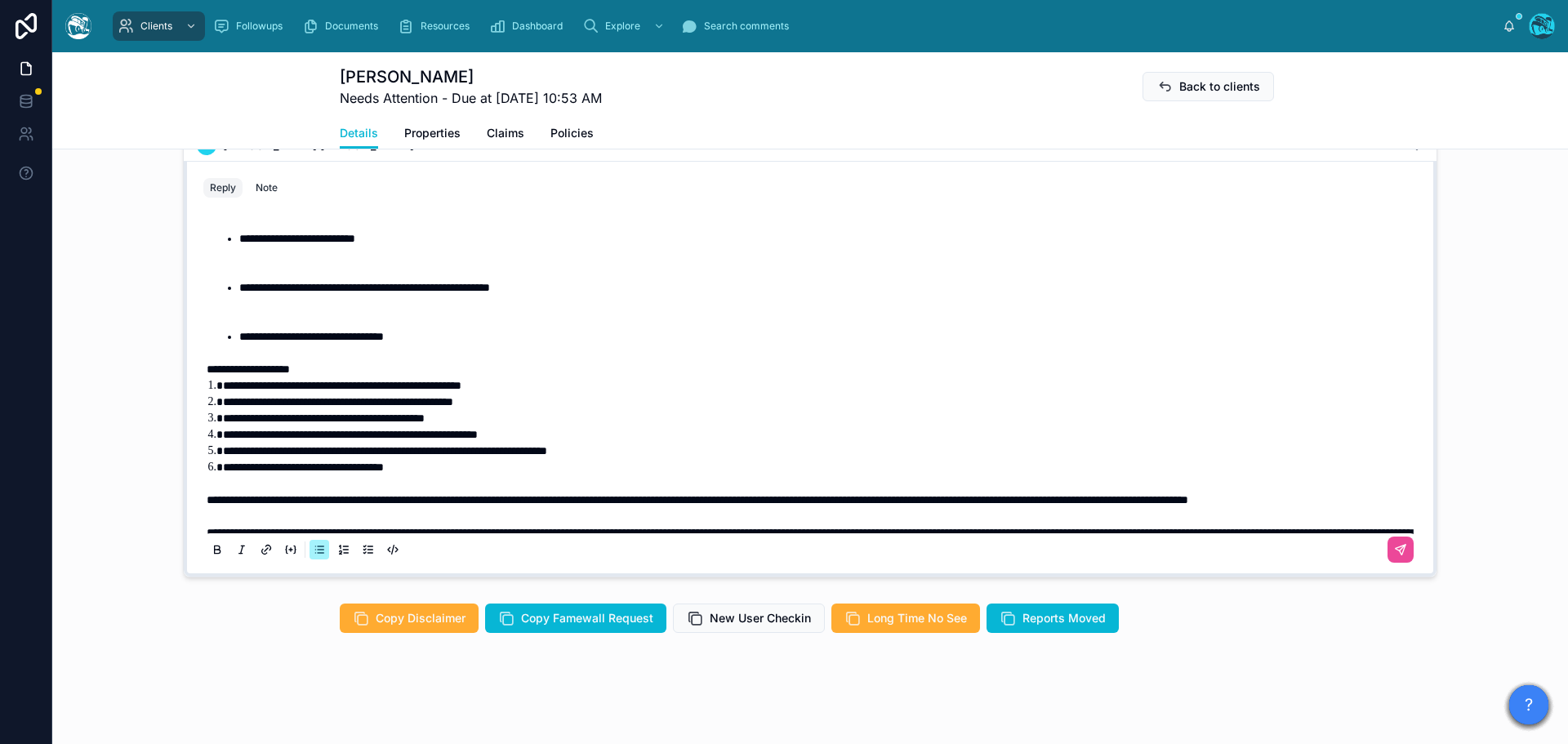
click at [292, 323] on li "**********" at bounding box center [829, 304] width 1181 height 49
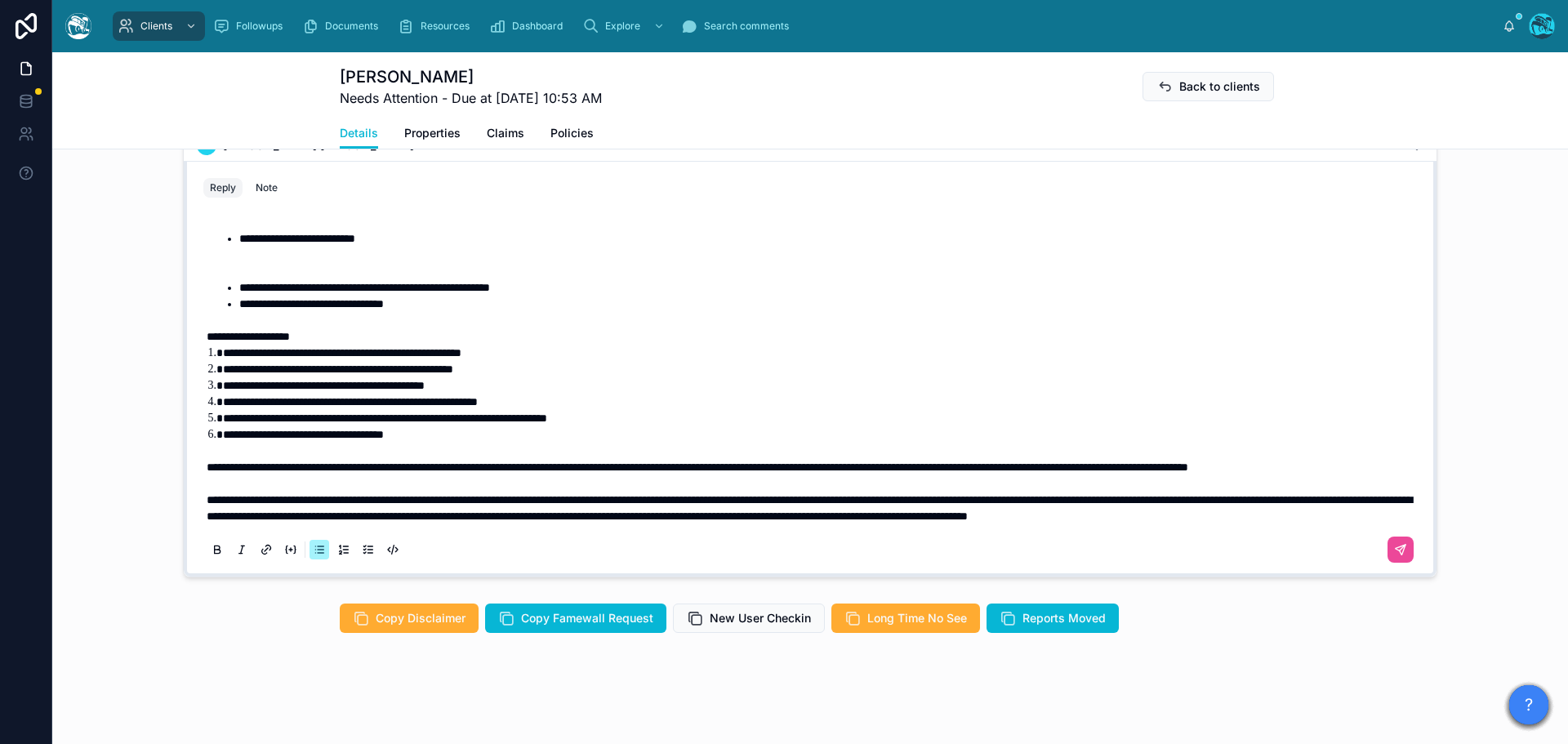
click at [264, 274] on li "**********" at bounding box center [829, 254] width 1181 height 49
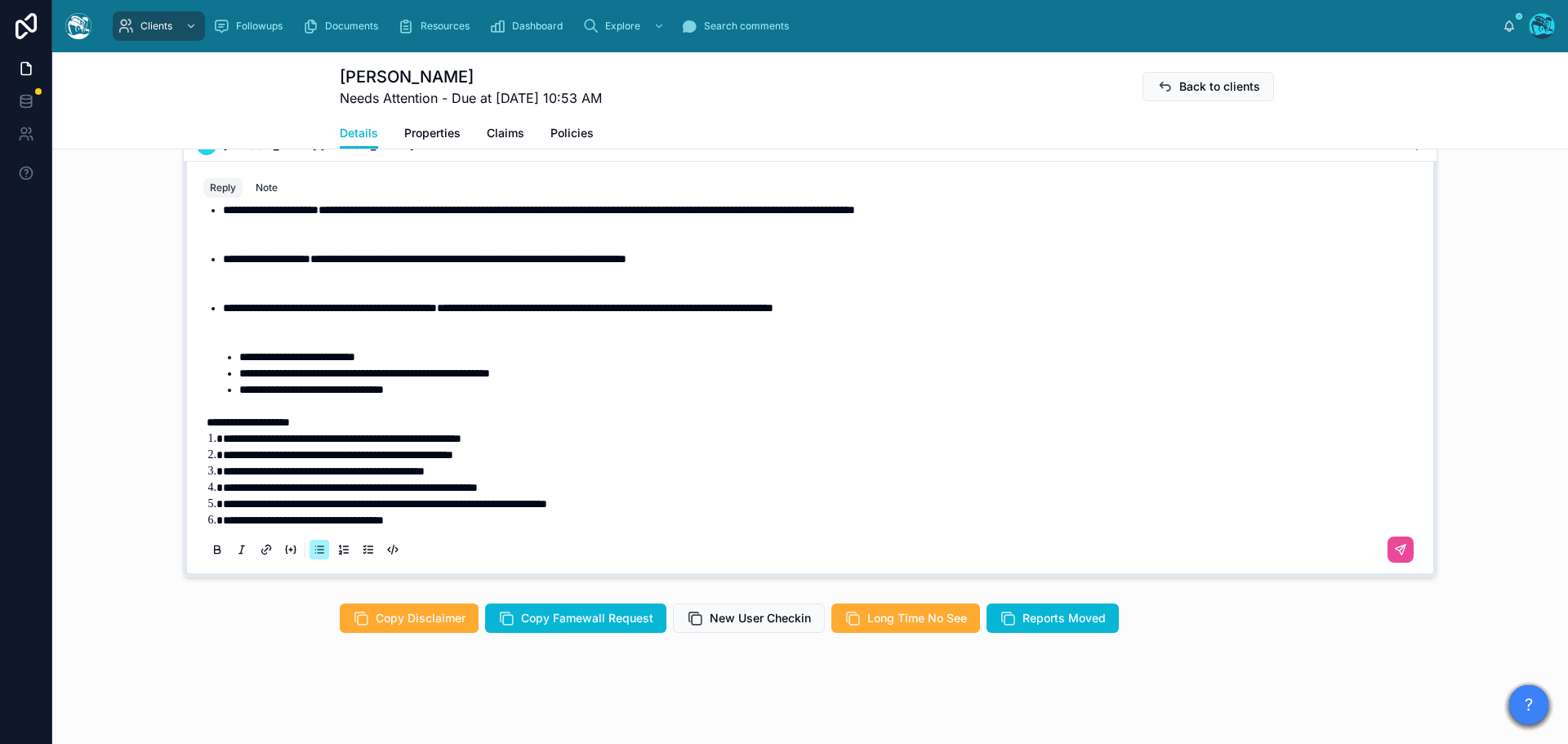
scroll to position [1734, 0]
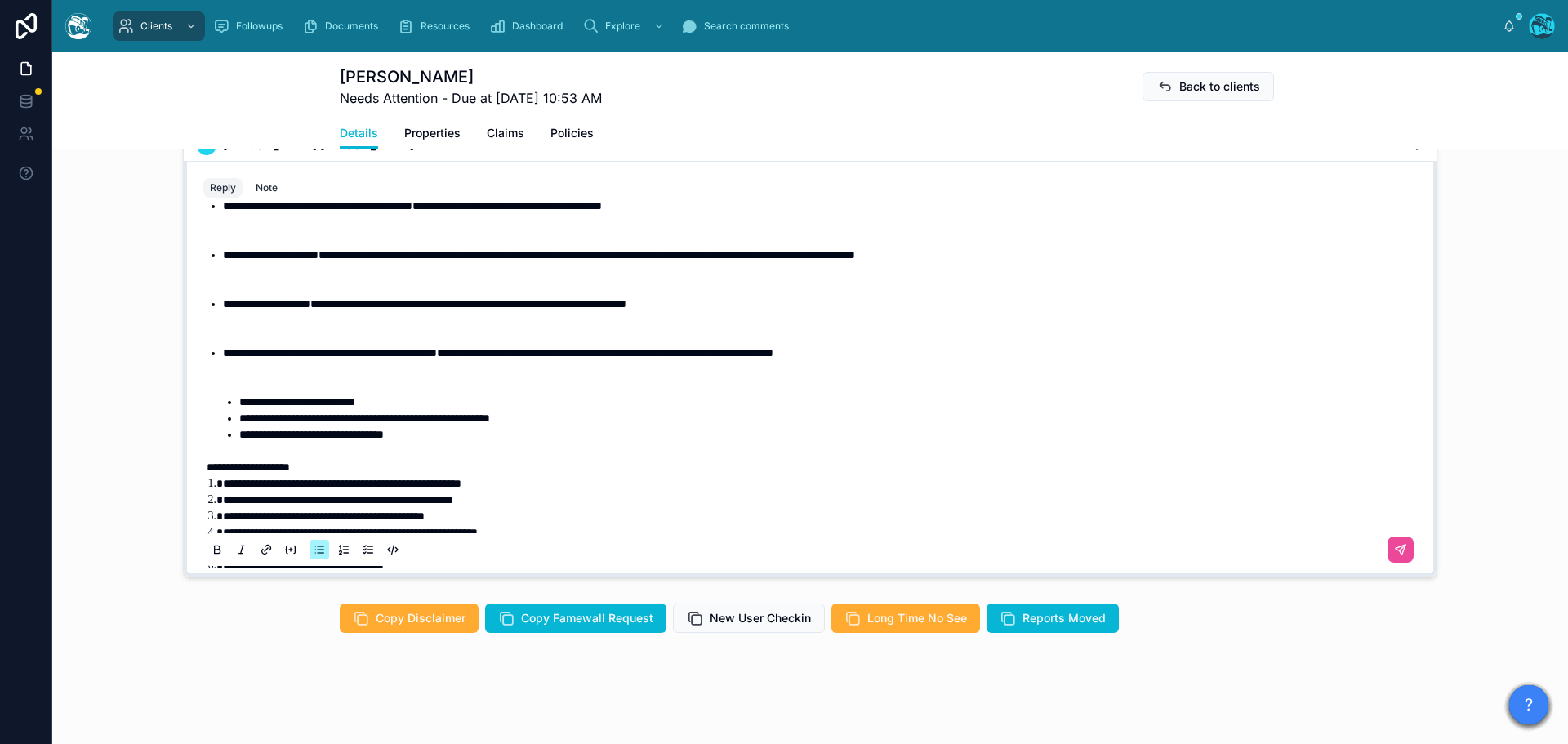
click at [267, 390] on li "**********" at bounding box center [822, 368] width 1198 height 49
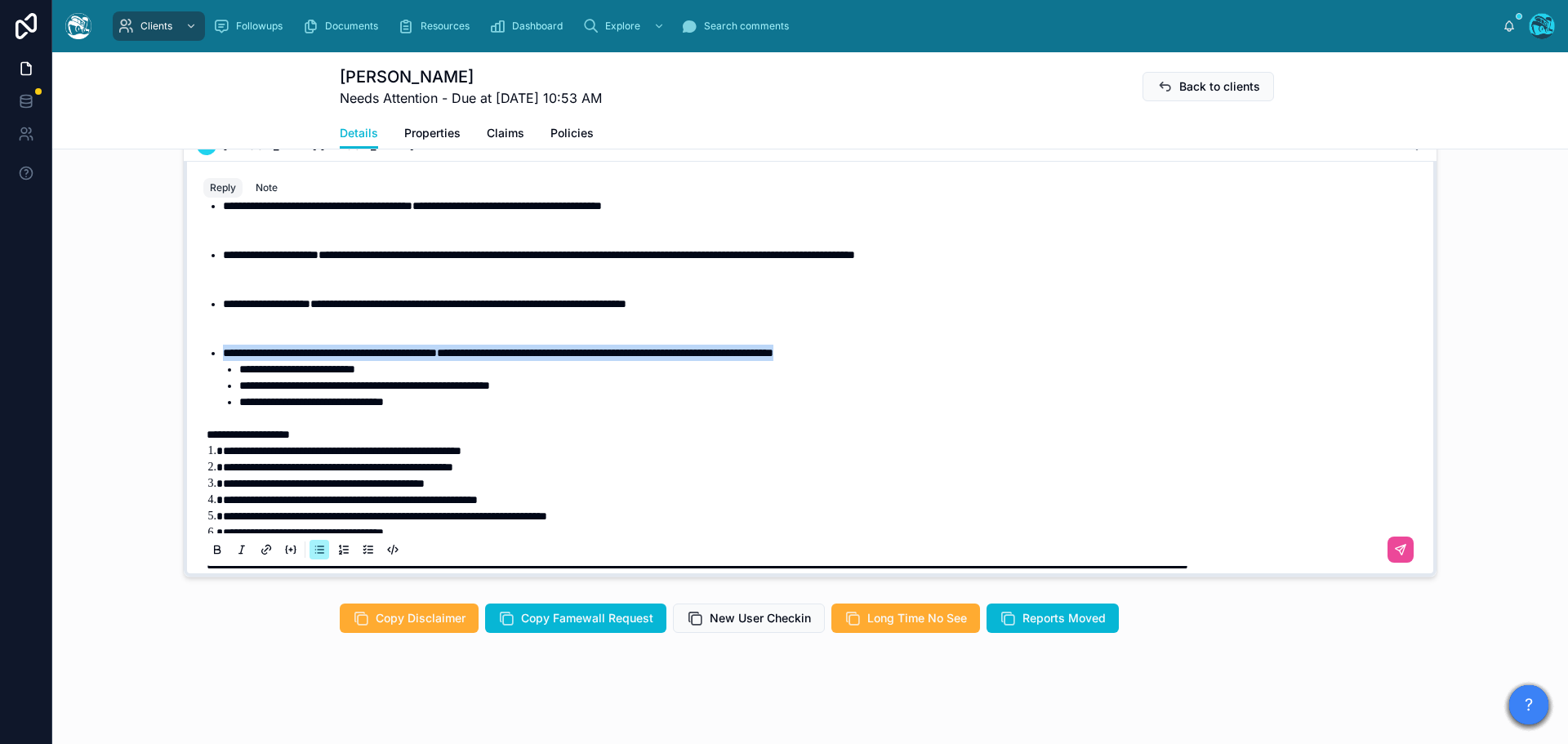
drag, startPoint x: 945, startPoint y: 355, endPoint x: 187, endPoint y: 344, distance: 758.1
click at [194, 344] on div "**********" at bounding box center [810, 386] width 1233 height 372
click at [212, 547] on icon at bounding box center [218, 550] width 14 height 13
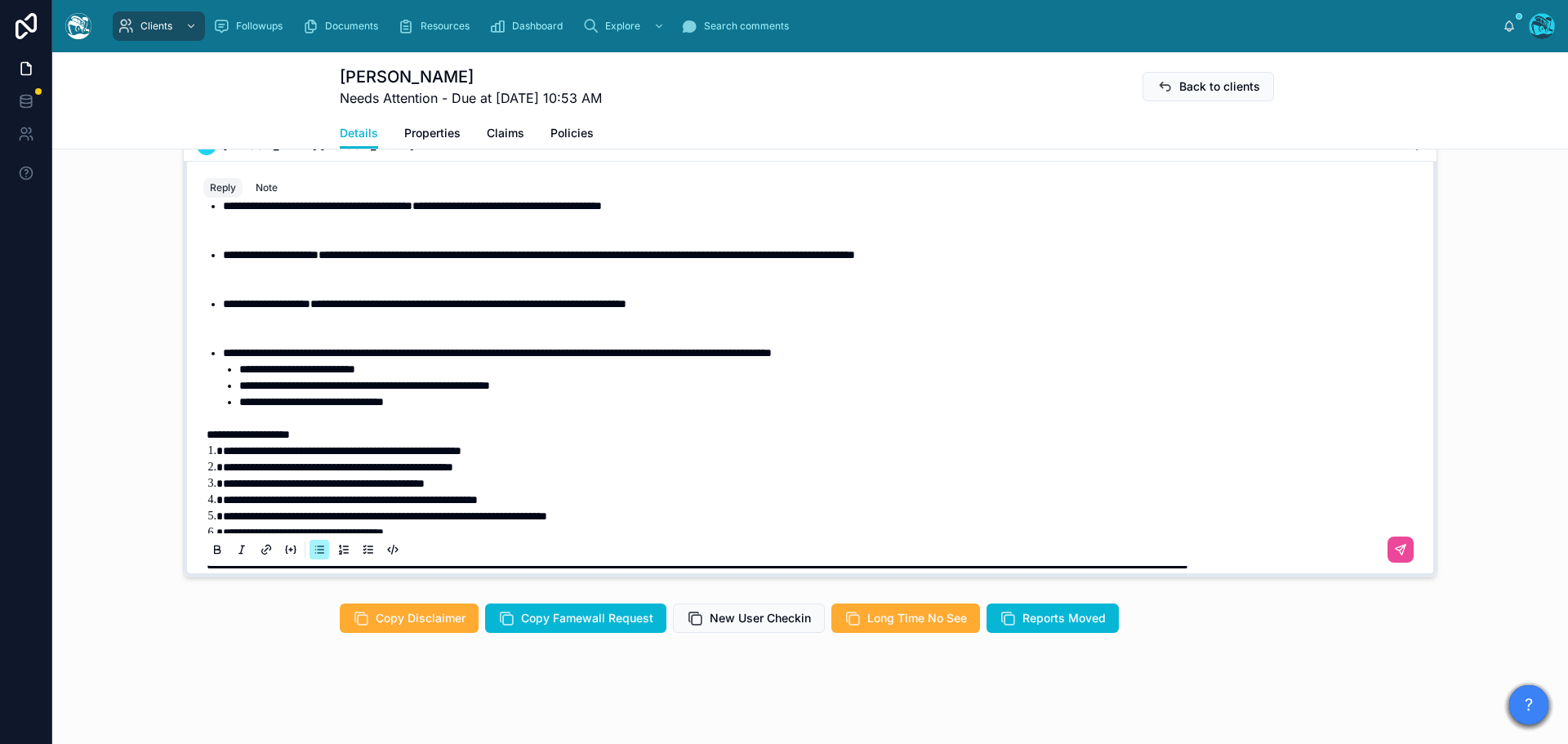
click at [458, 329] on li "**********" at bounding box center [822, 320] width 1198 height 49
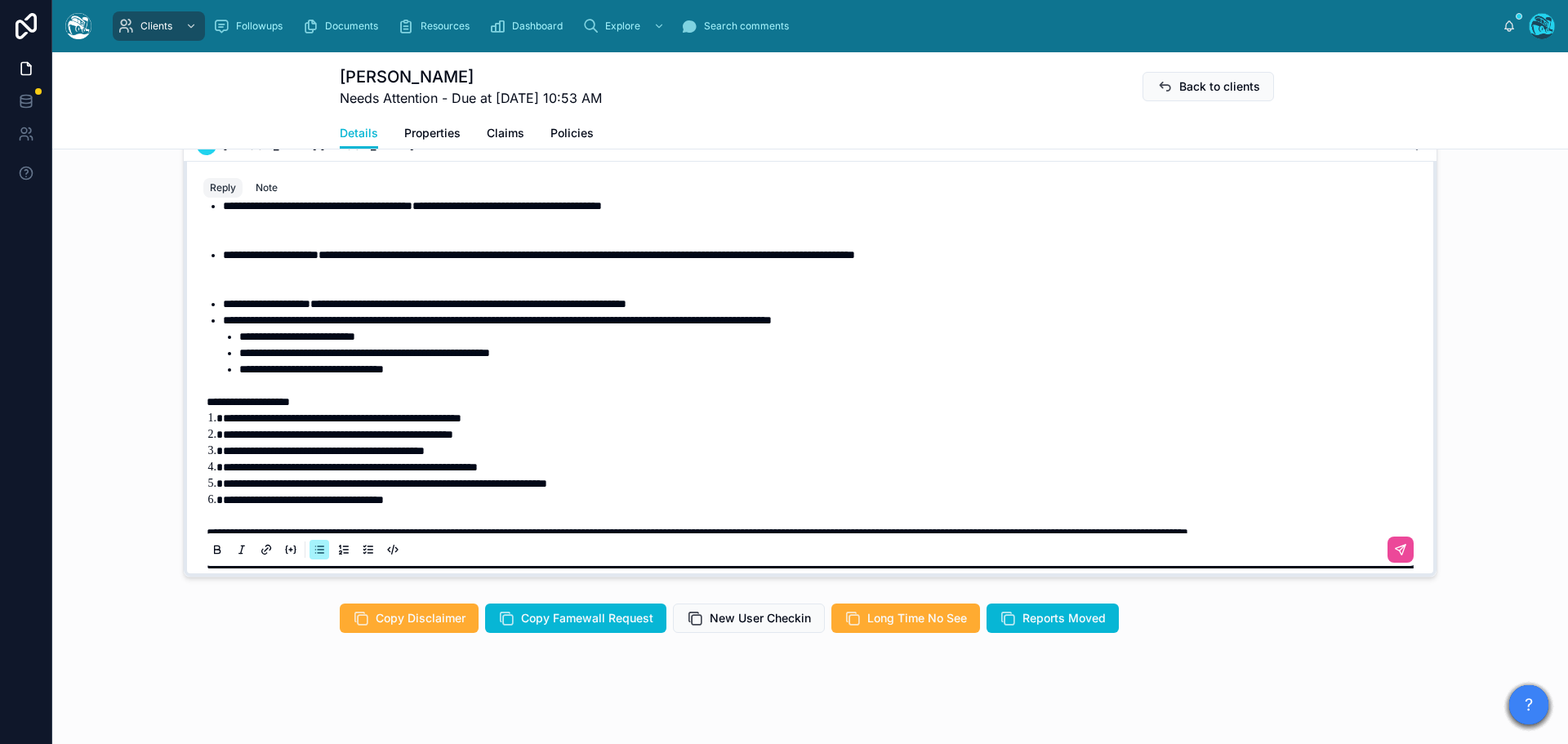
click at [475, 287] on li "**********" at bounding box center [822, 271] width 1198 height 49
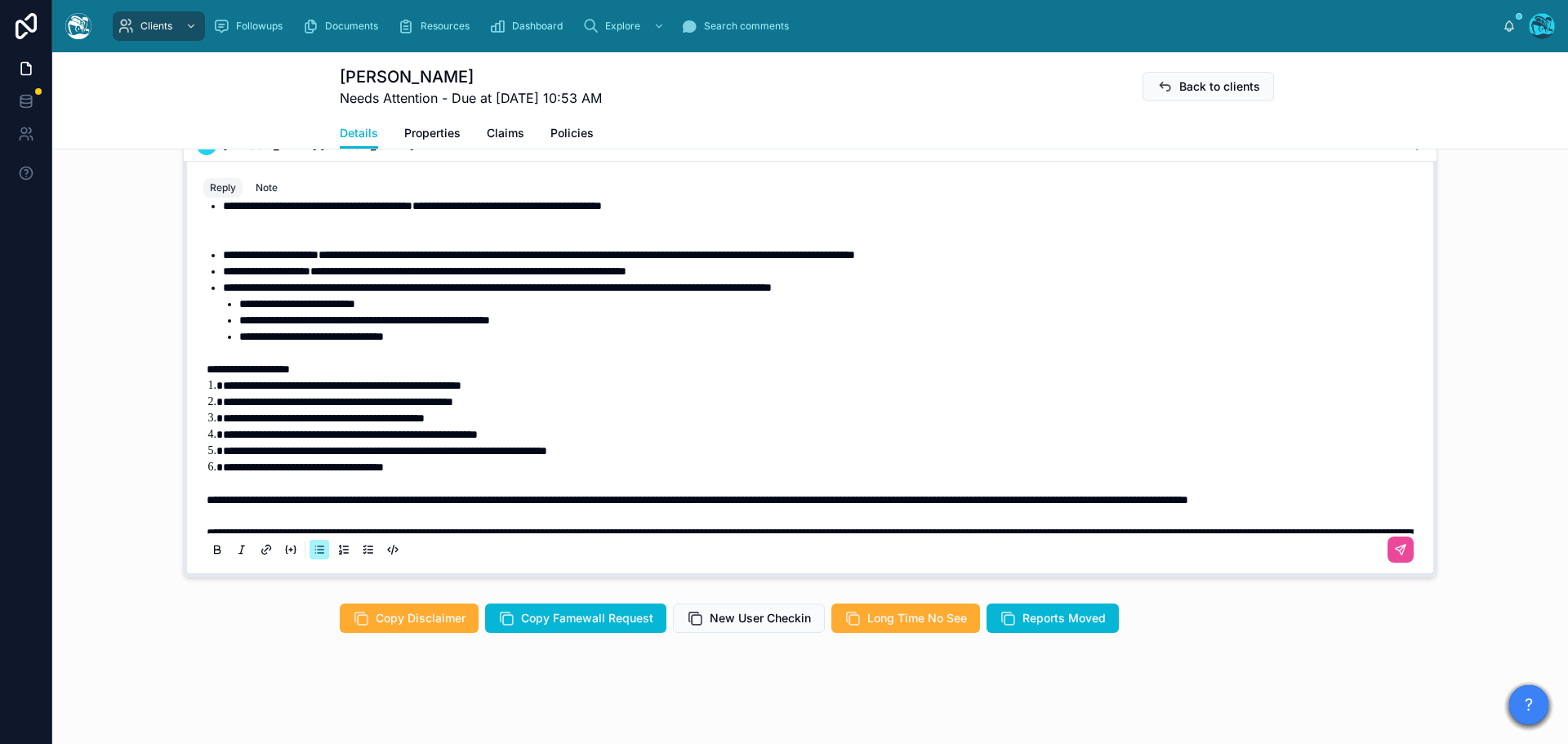
click at [367, 241] on li "**********" at bounding box center [822, 222] width 1198 height 49
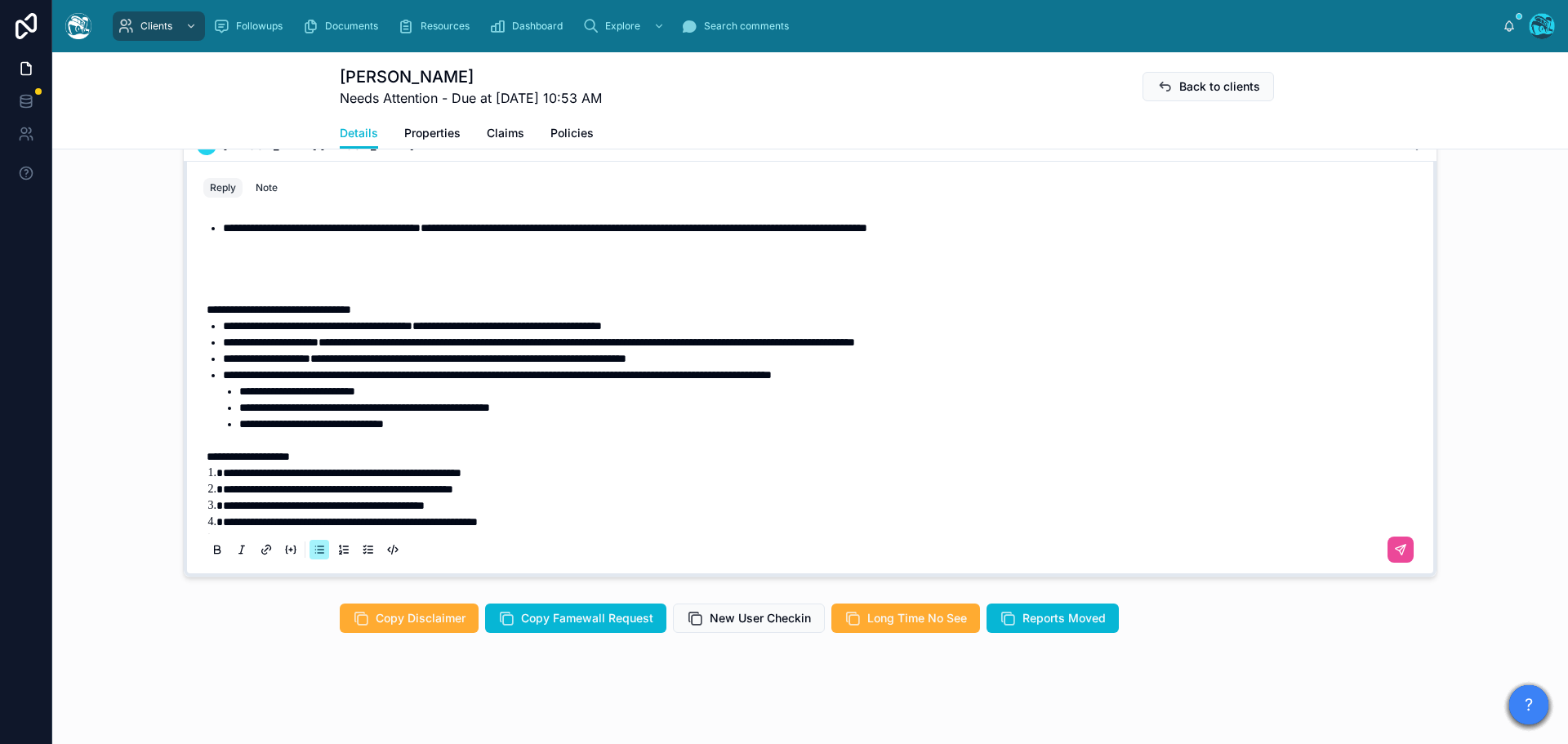
scroll to position [1568, 0]
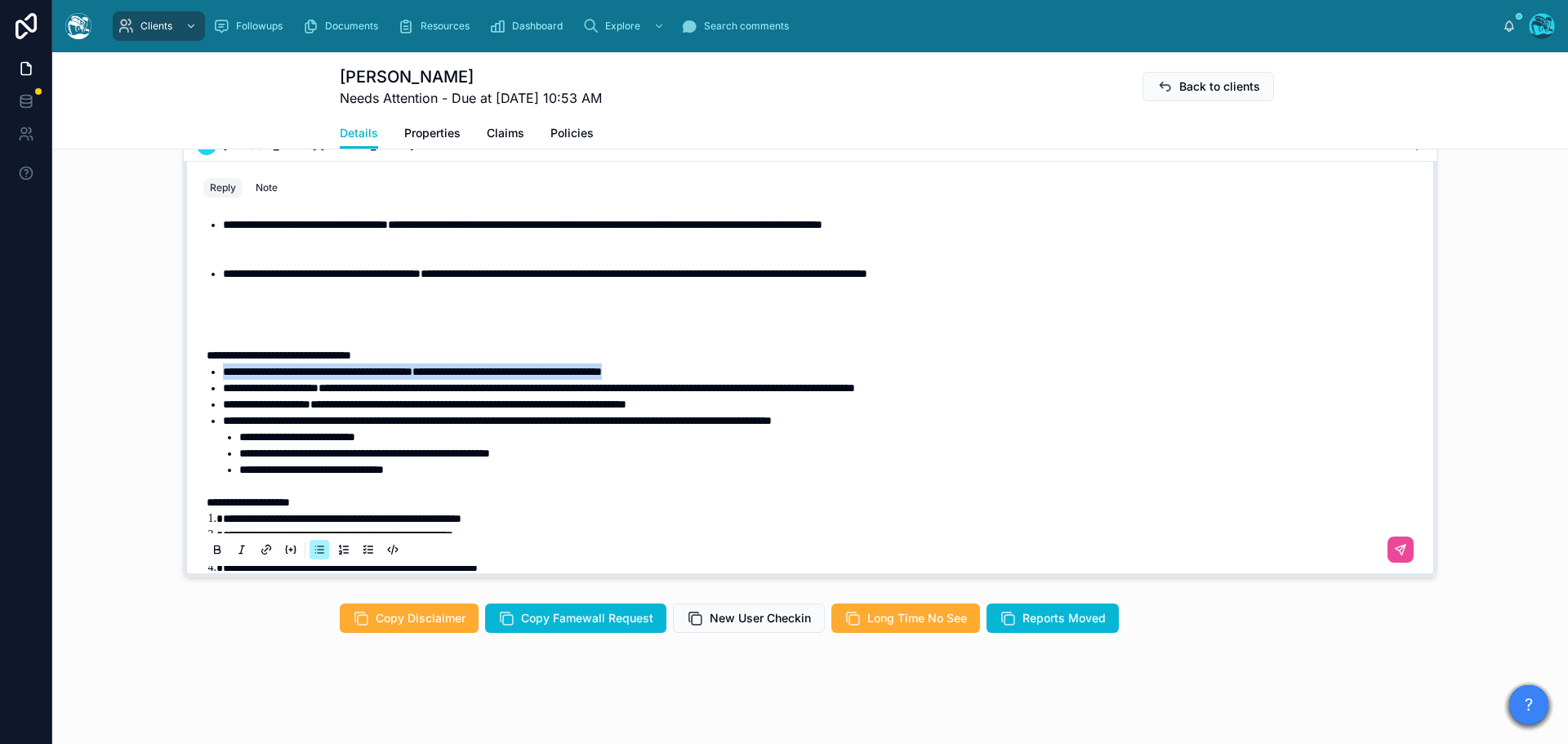
drag, startPoint x: 733, startPoint y: 371, endPoint x: 205, endPoint y: 368, distance: 528.0
click at [223, 368] on li "**********" at bounding box center [822, 371] width 1198 height 16
click at [211, 551] on icon at bounding box center [218, 550] width 14 height 13
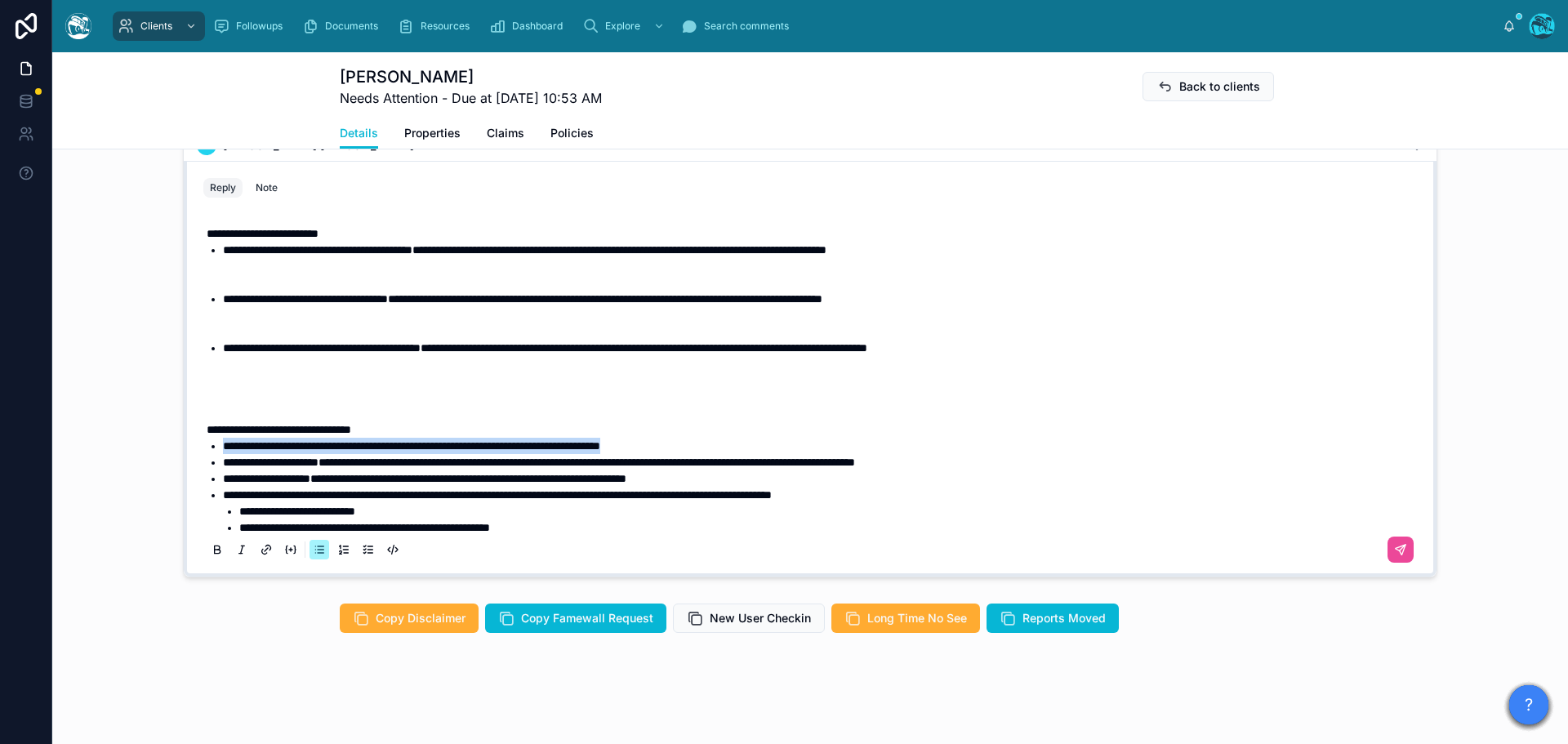
scroll to position [1487, 0]
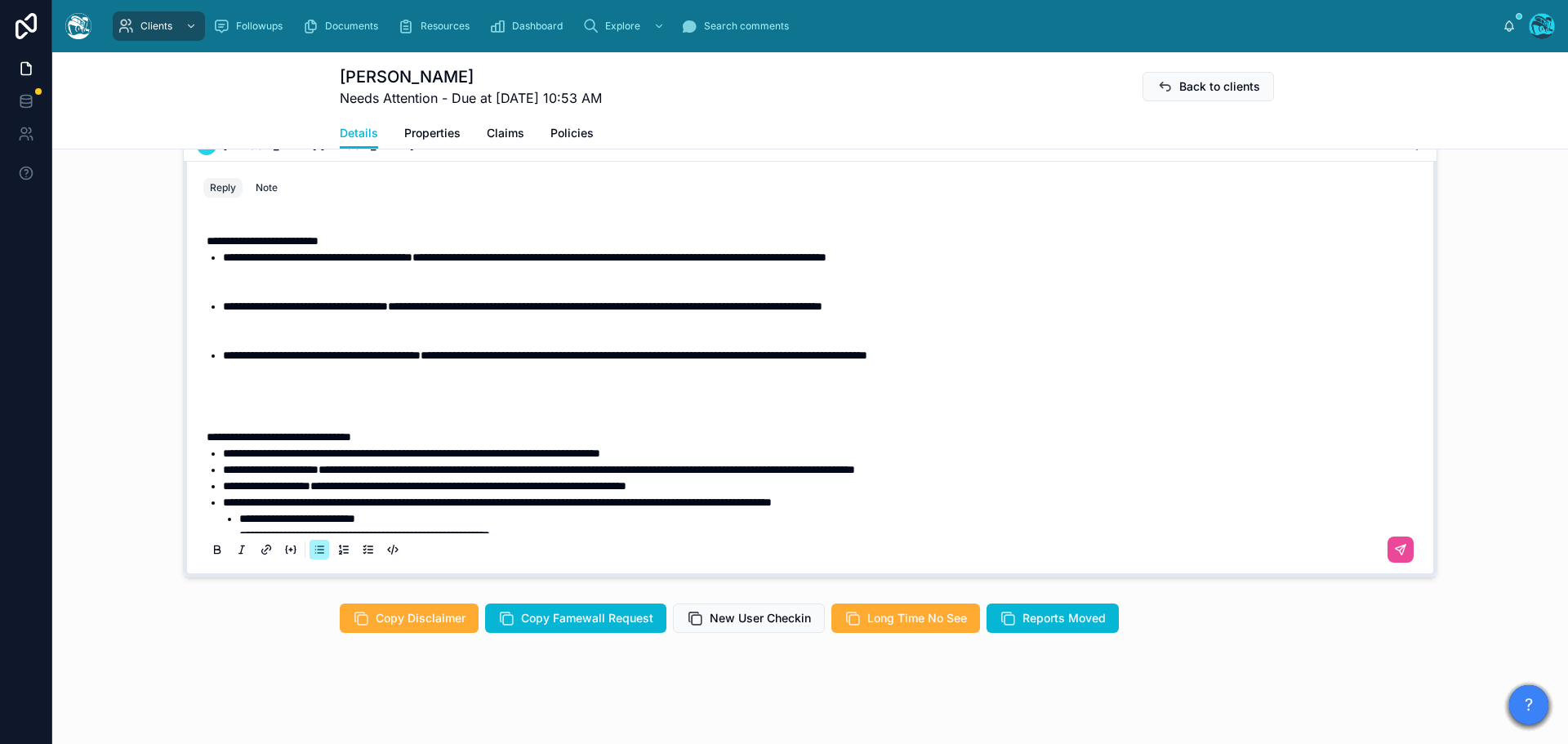
click at [281, 419] on p at bounding box center [813, 420] width 1214 height 16
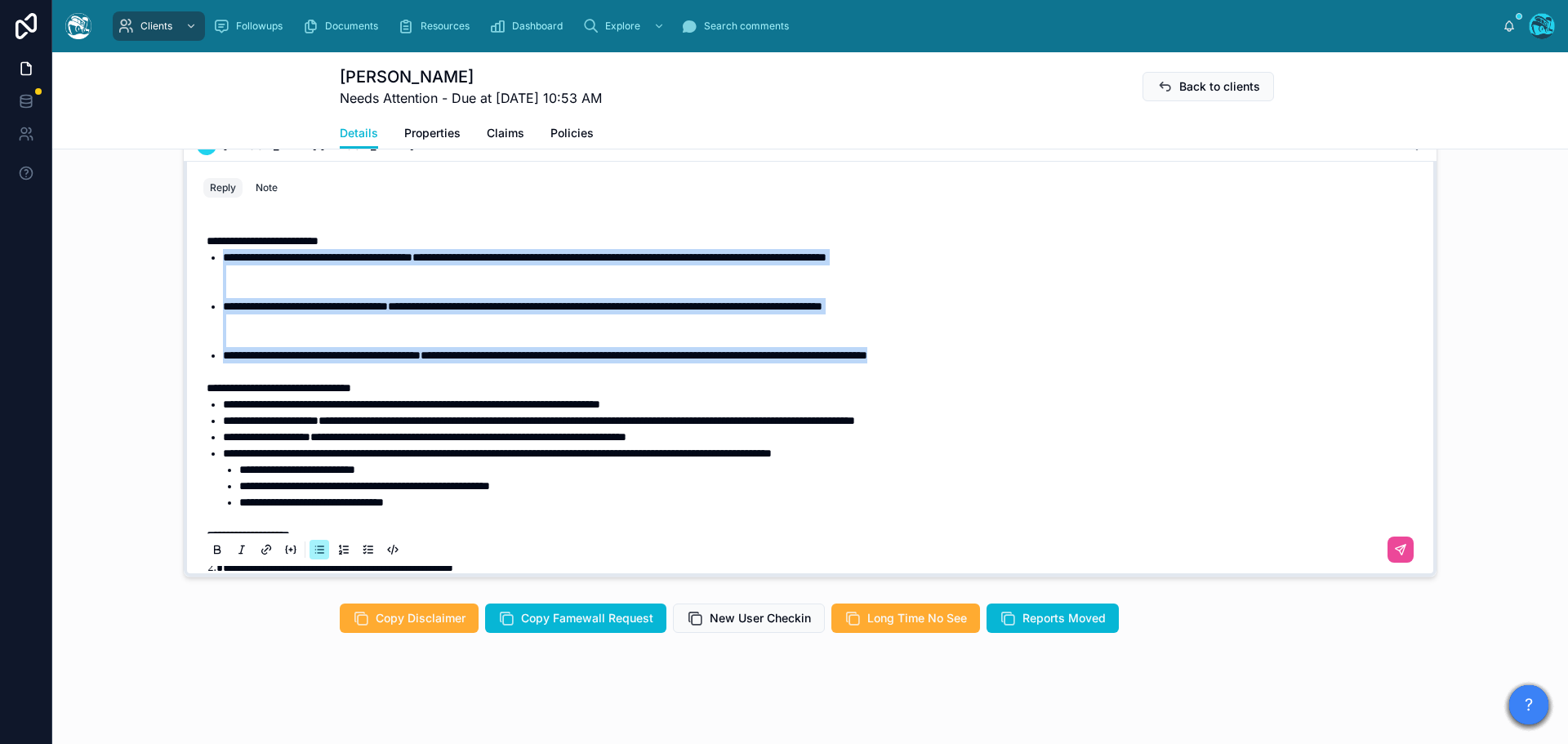
drag, startPoint x: 1118, startPoint y: 359, endPoint x: 191, endPoint y: 254, distance: 932.9
click at [194, 254] on div "**********" at bounding box center [810, 386] width 1233 height 372
click at [211, 547] on icon at bounding box center [218, 550] width 14 height 13
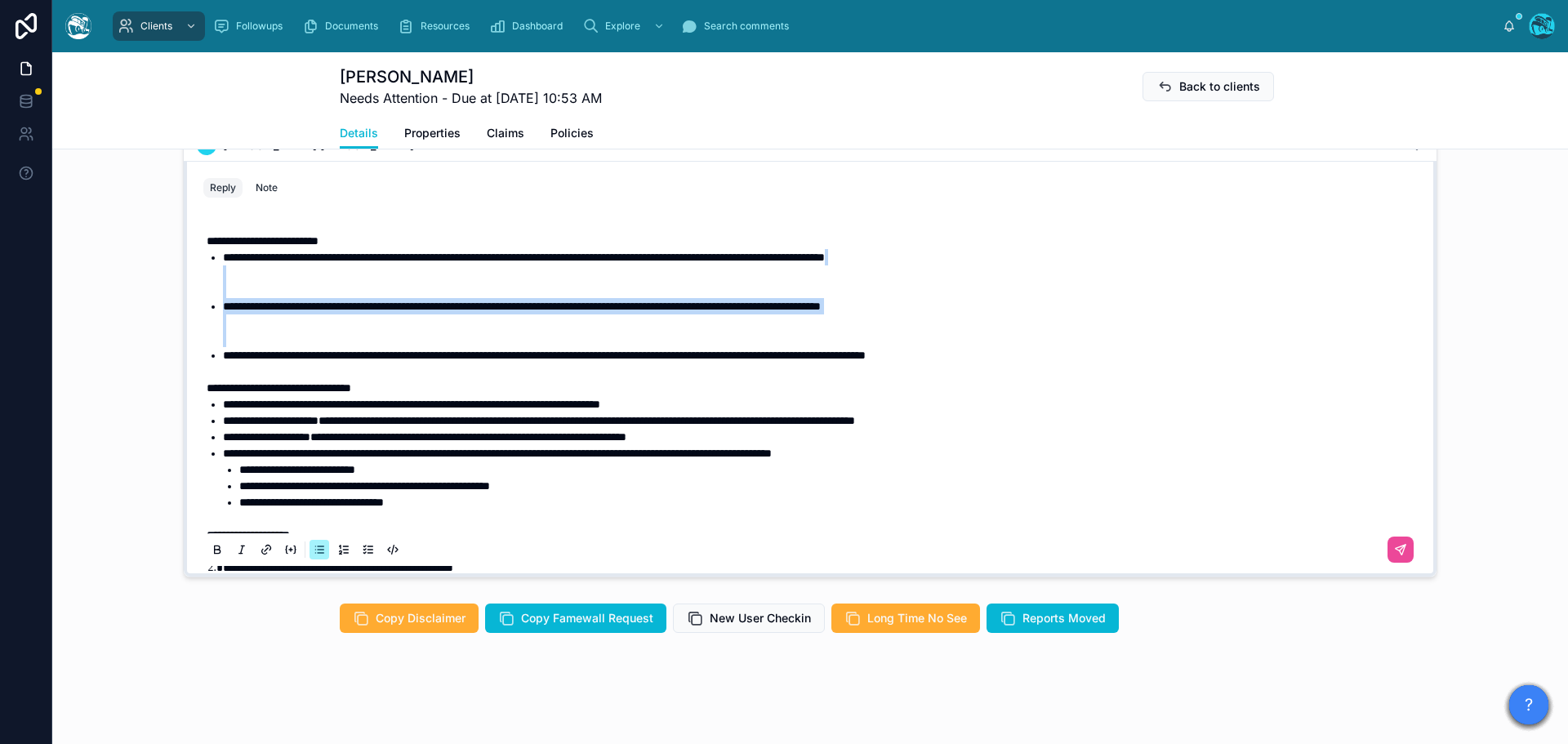
click at [275, 338] on li "**********" at bounding box center [822, 322] width 1198 height 49
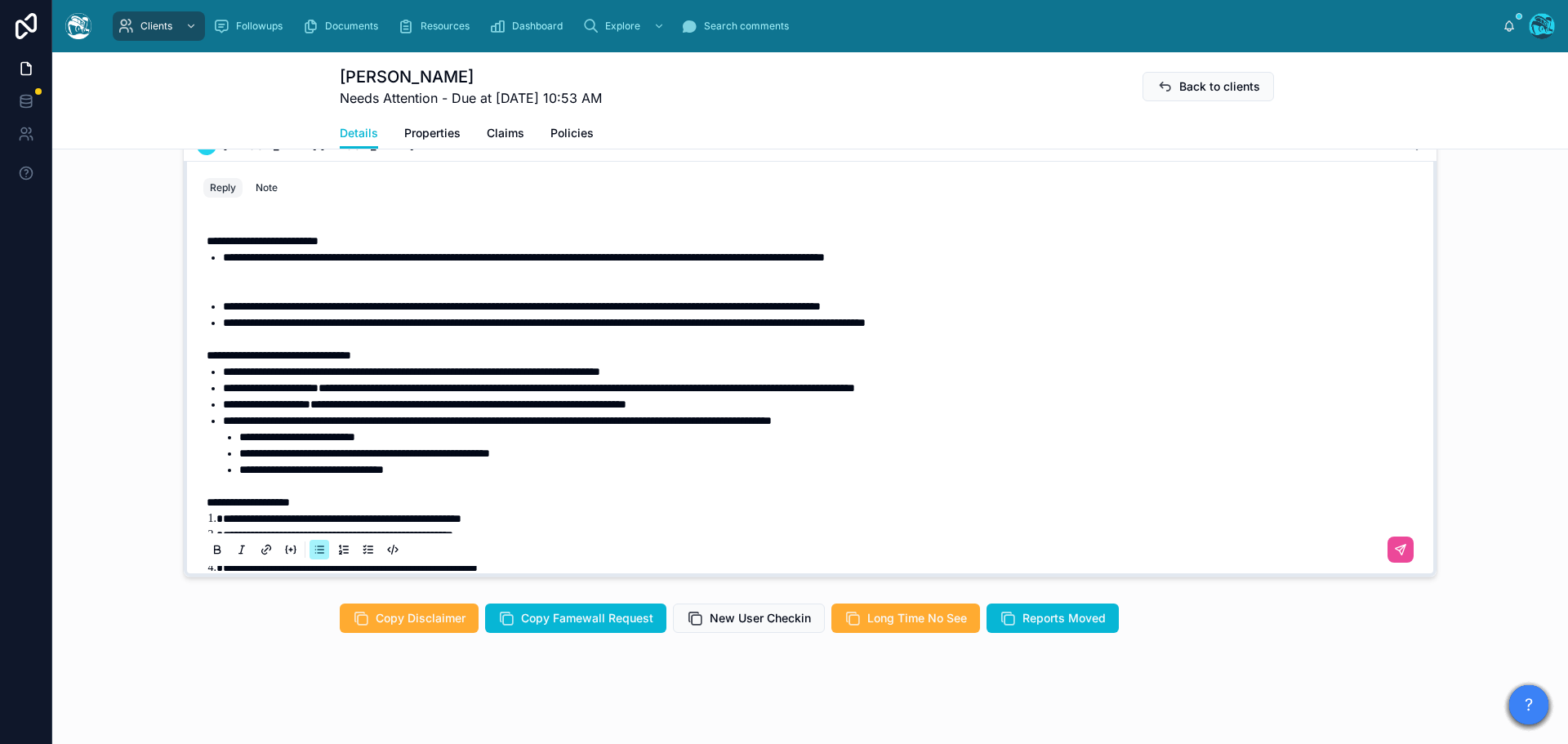
click at [265, 291] on li "**********" at bounding box center [822, 273] width 1198 height 49
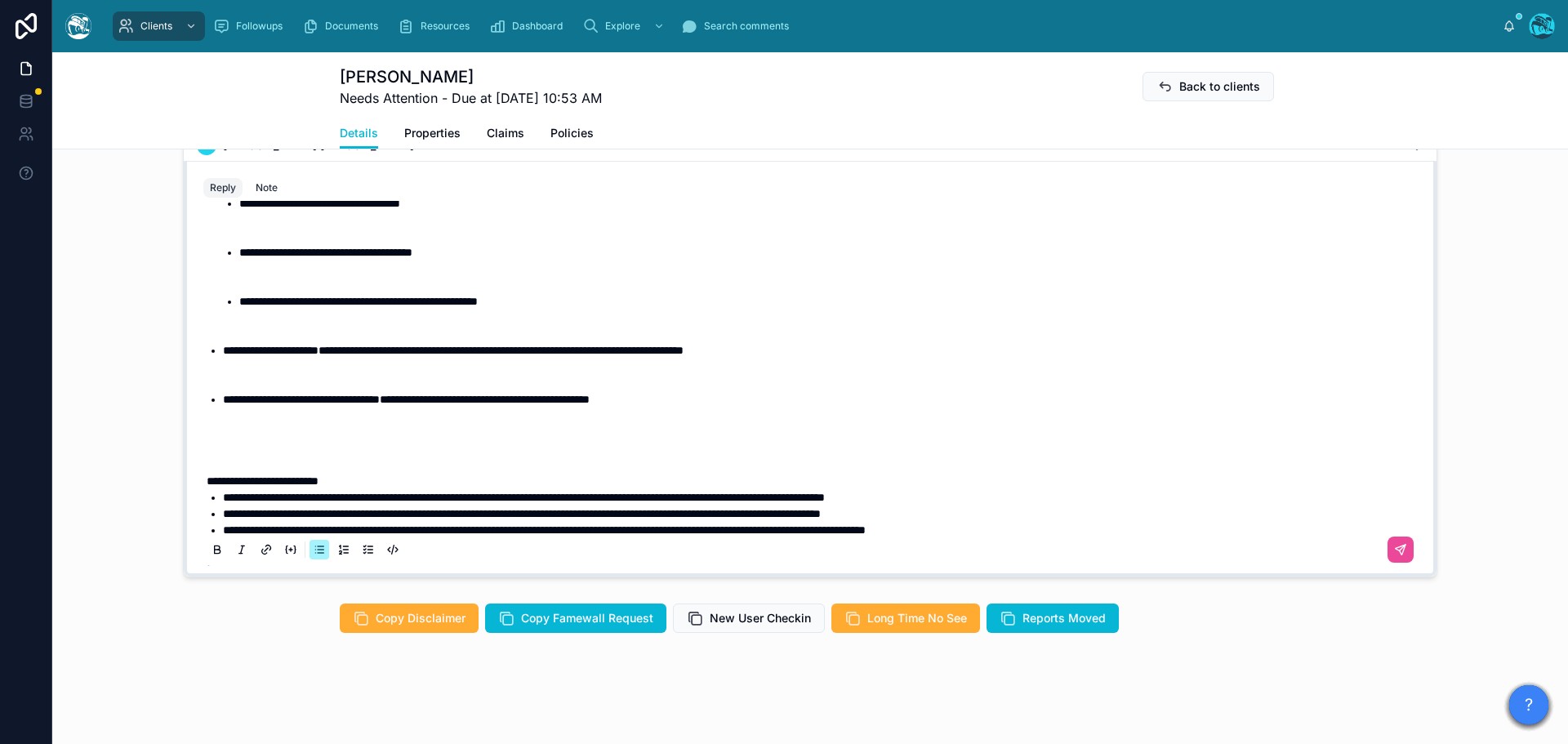
scroll to position [1241, 0]
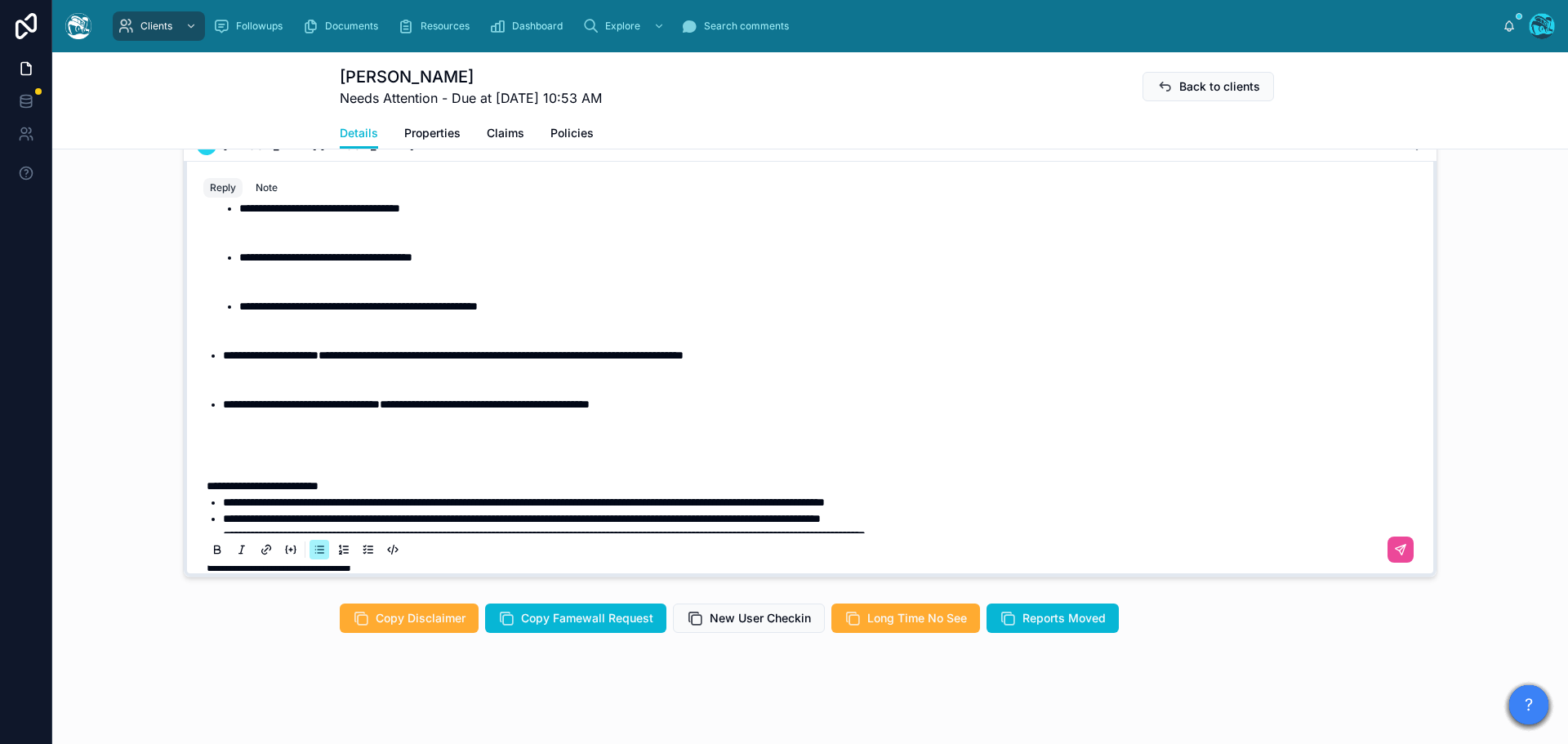
click at [262, 460] on p at bounding box center [813, 453] width 1214 height 16
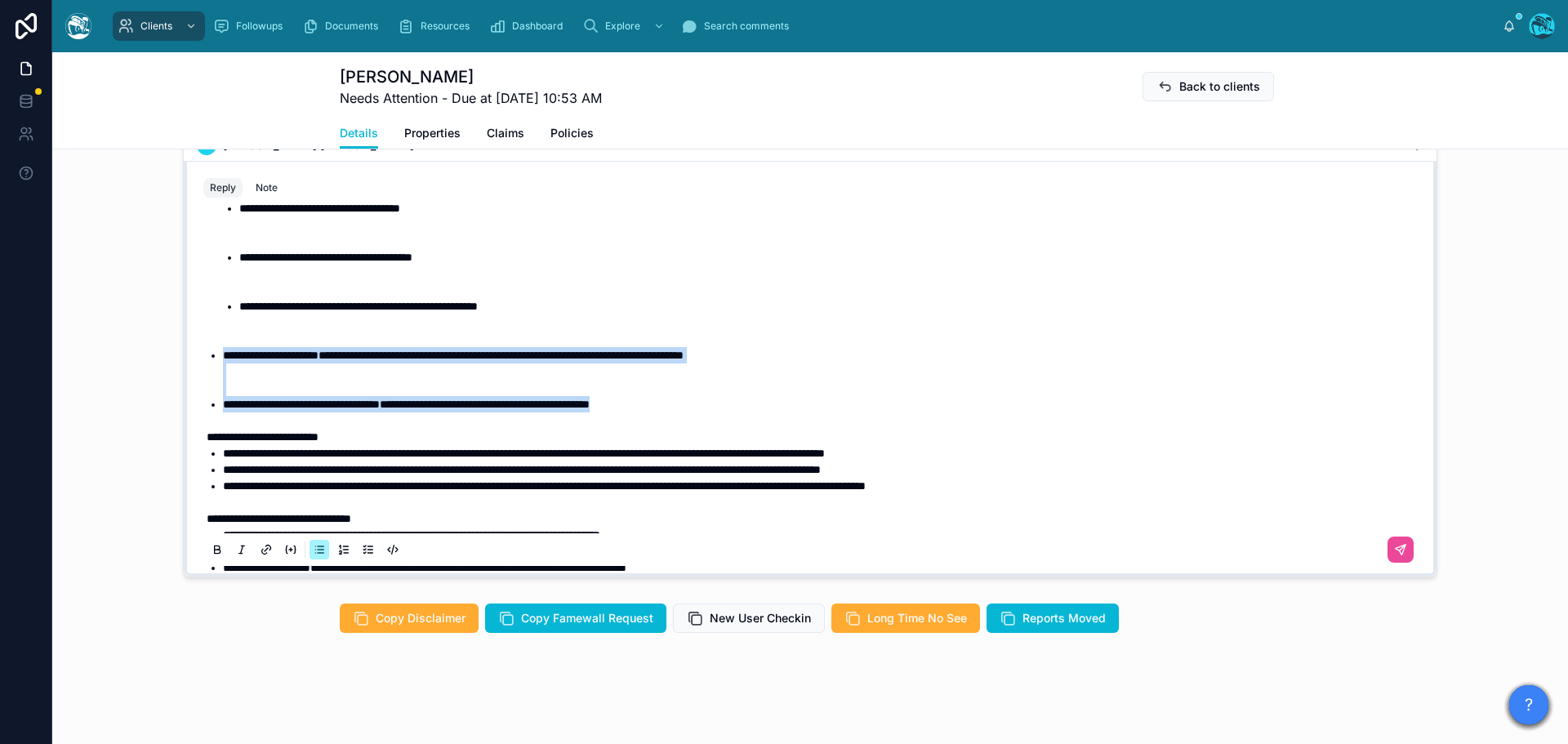
drag, startPoint x: 633, startPoint y: 409, endPoint x: 205, endPoint y: 355, distance: 431.4
click at [206, 355] on ul "**********" at bounding box center [813, 232] width 1214 height 359
click at [211, 548] on icon at bounding box center [218, 550] width 14 height 13
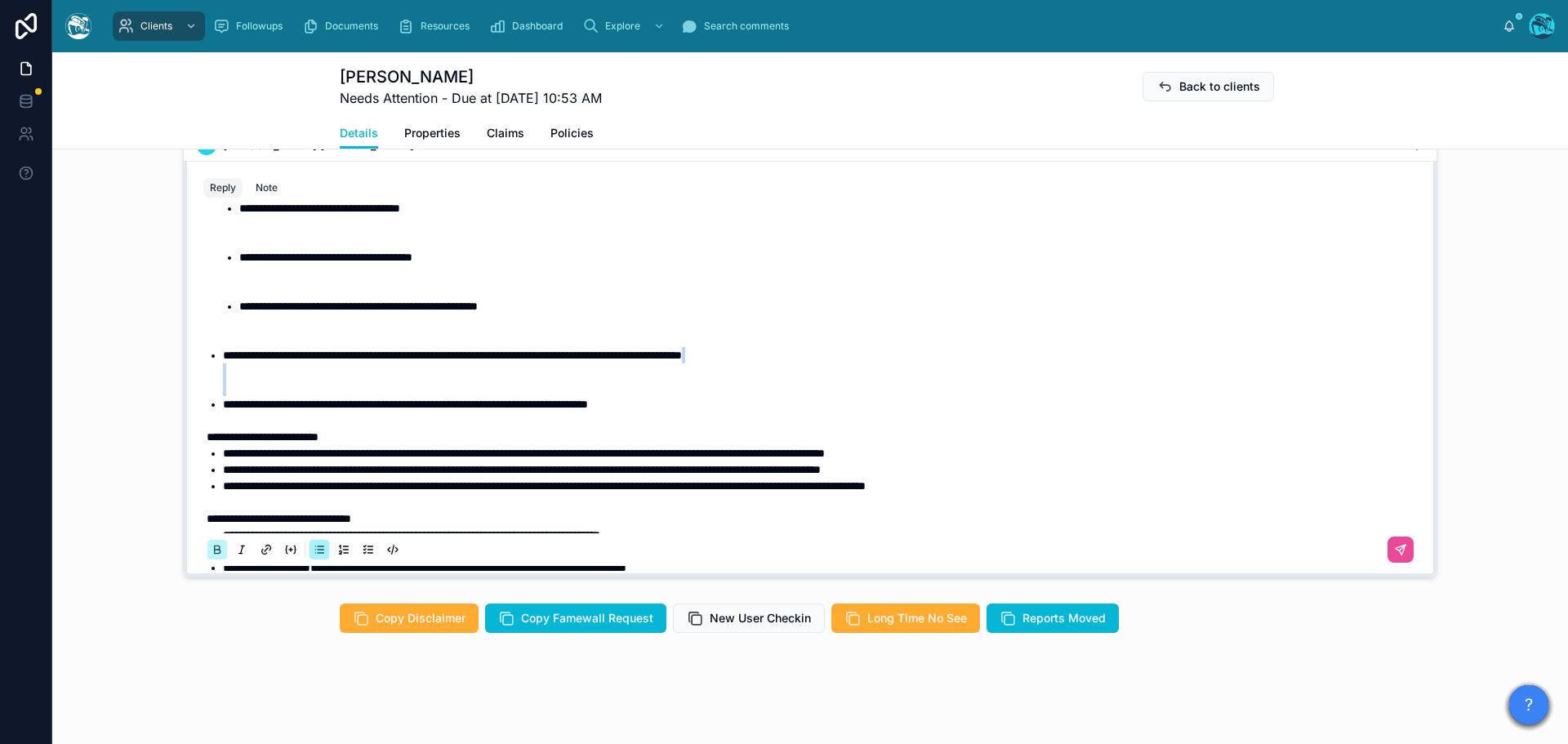
click at [211, 548] on icon at bounding box center [218, 550] width 14 height 13
click at [263, 387] on li "**********" at bounding box center [822, 371] width 1198 height 49
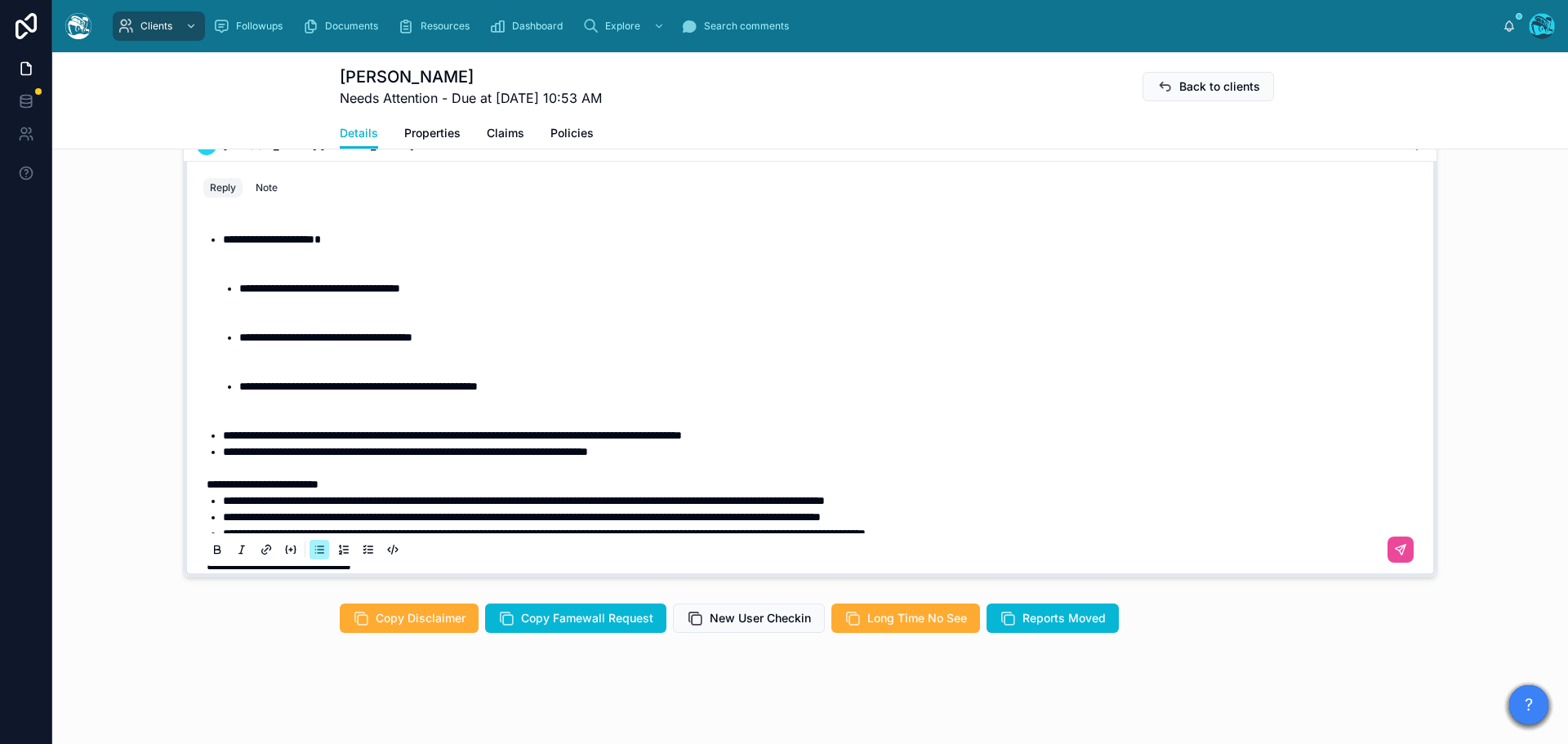
scroll to position [1160, 0]
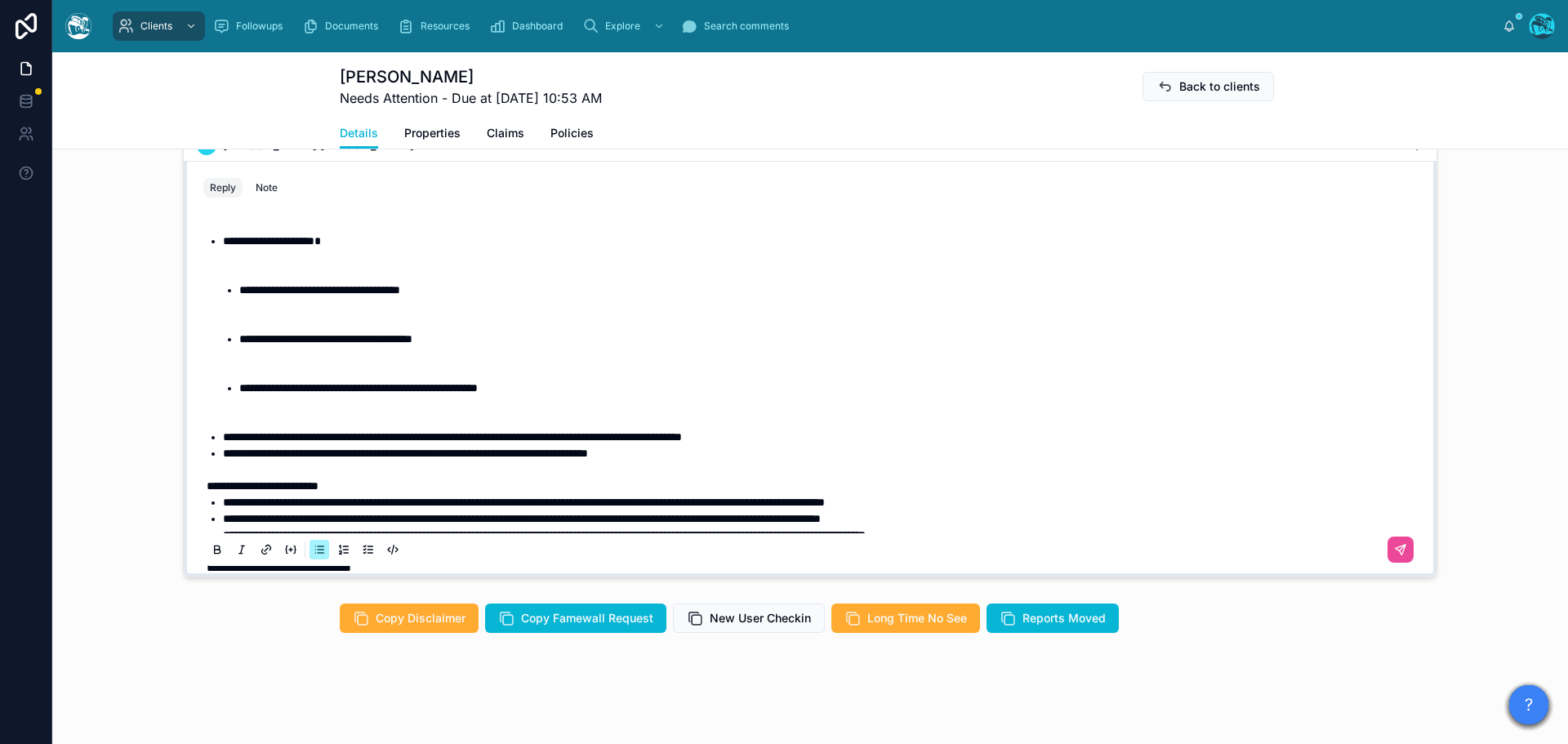
click at [296, 419] on li "**********" at bounding box center [829, 404] width 1181 height 49
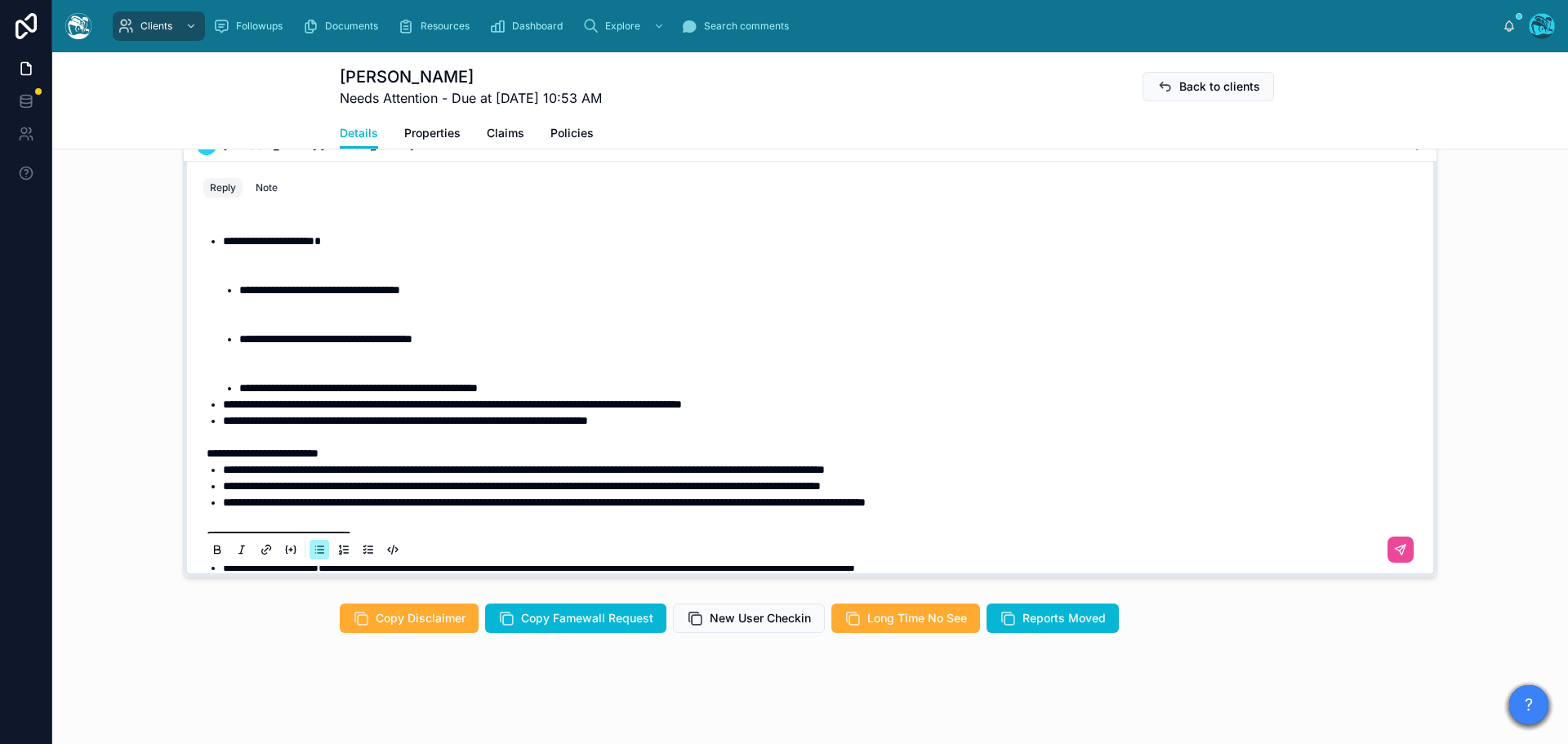
click at [285, 376] on li "**********" at bounding box center [829, 355] width 1181 height 49
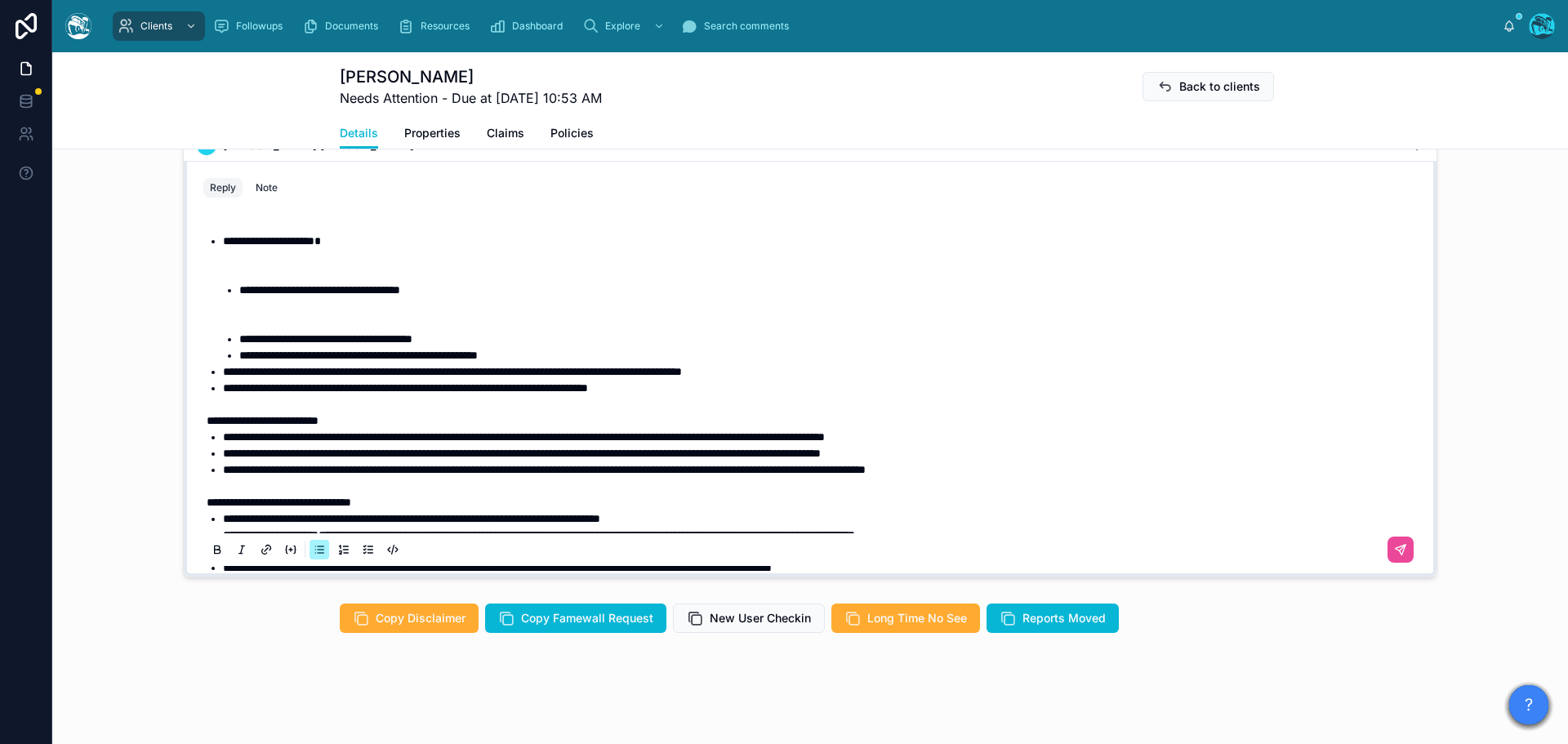
click at [289, 328] on li "**********" at bounding box center [829, 306] width 1181 height 49
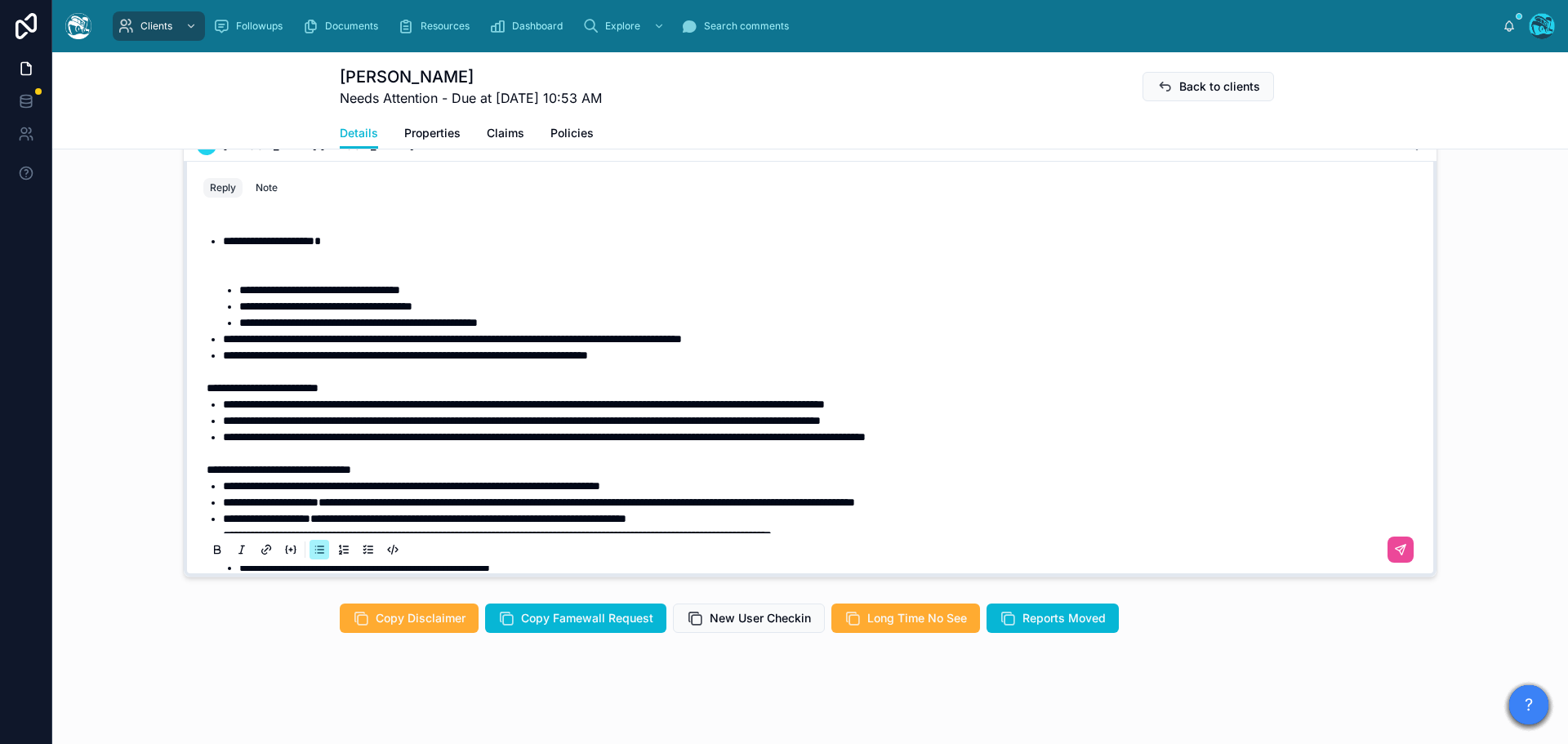
click at [291, 275] on li "**********" at bounding box center [822, 256] width 1198 height 49
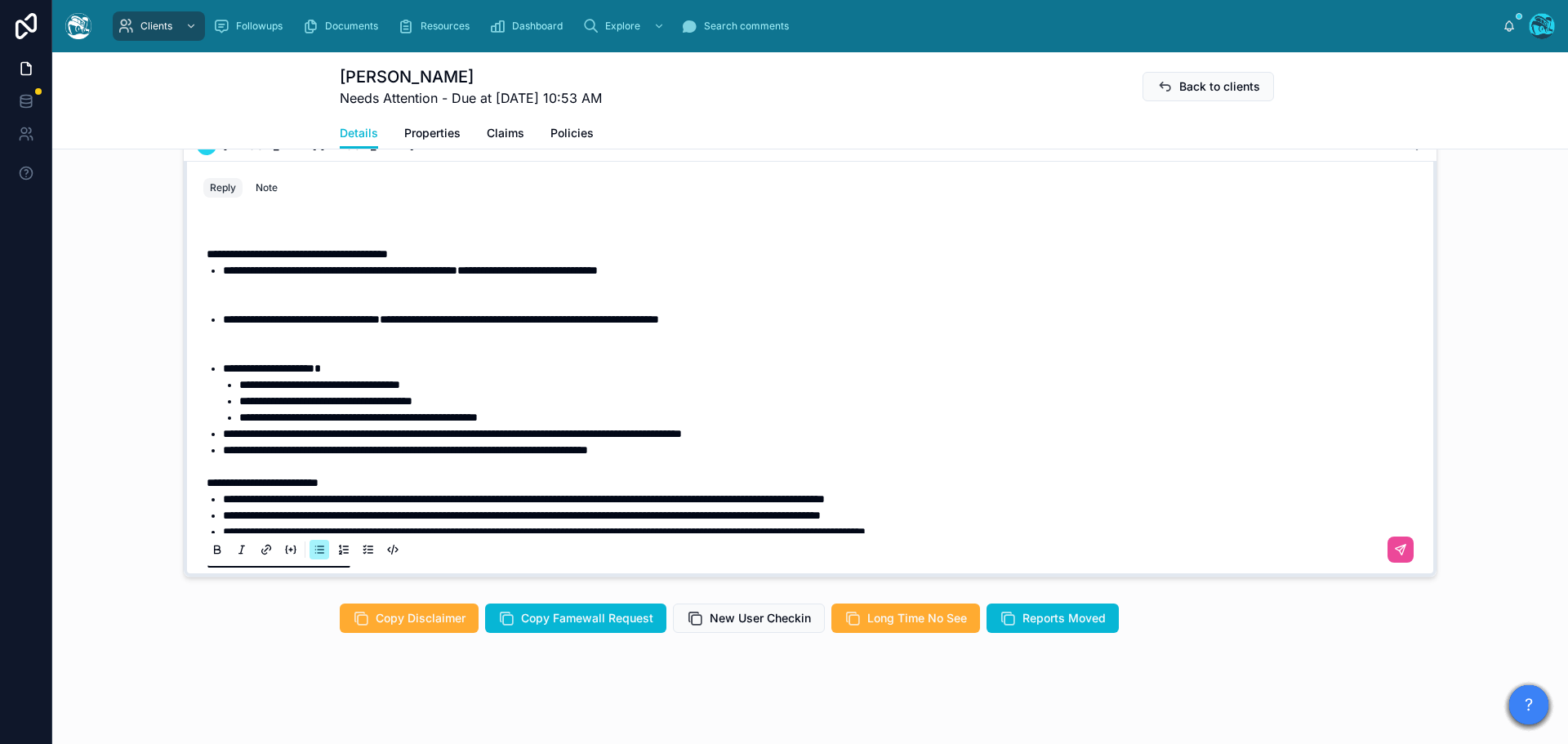
scroll to position [996, 0]
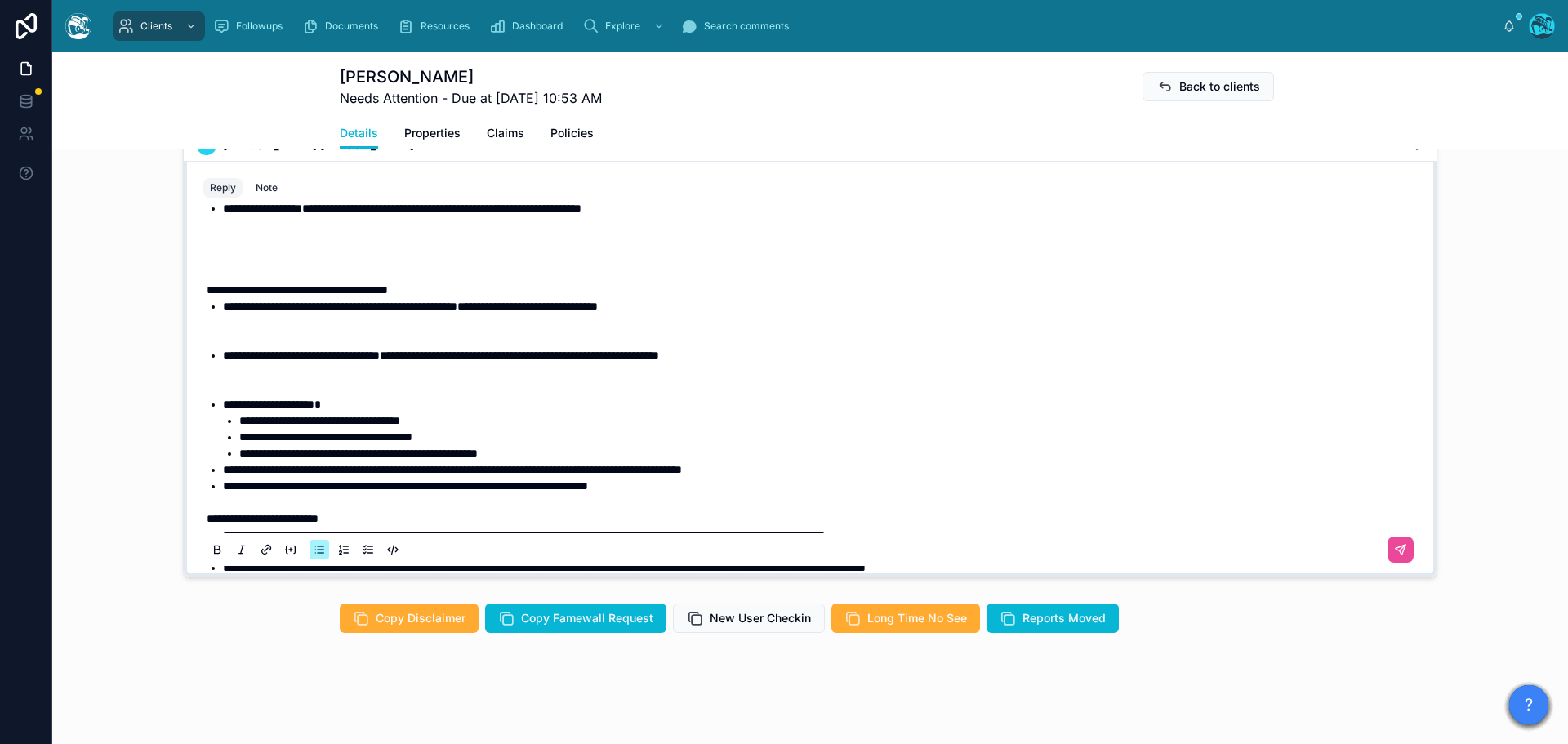
click at [303, 388] on li "**********" at bounding box center [822, 371] width 1198 height 49
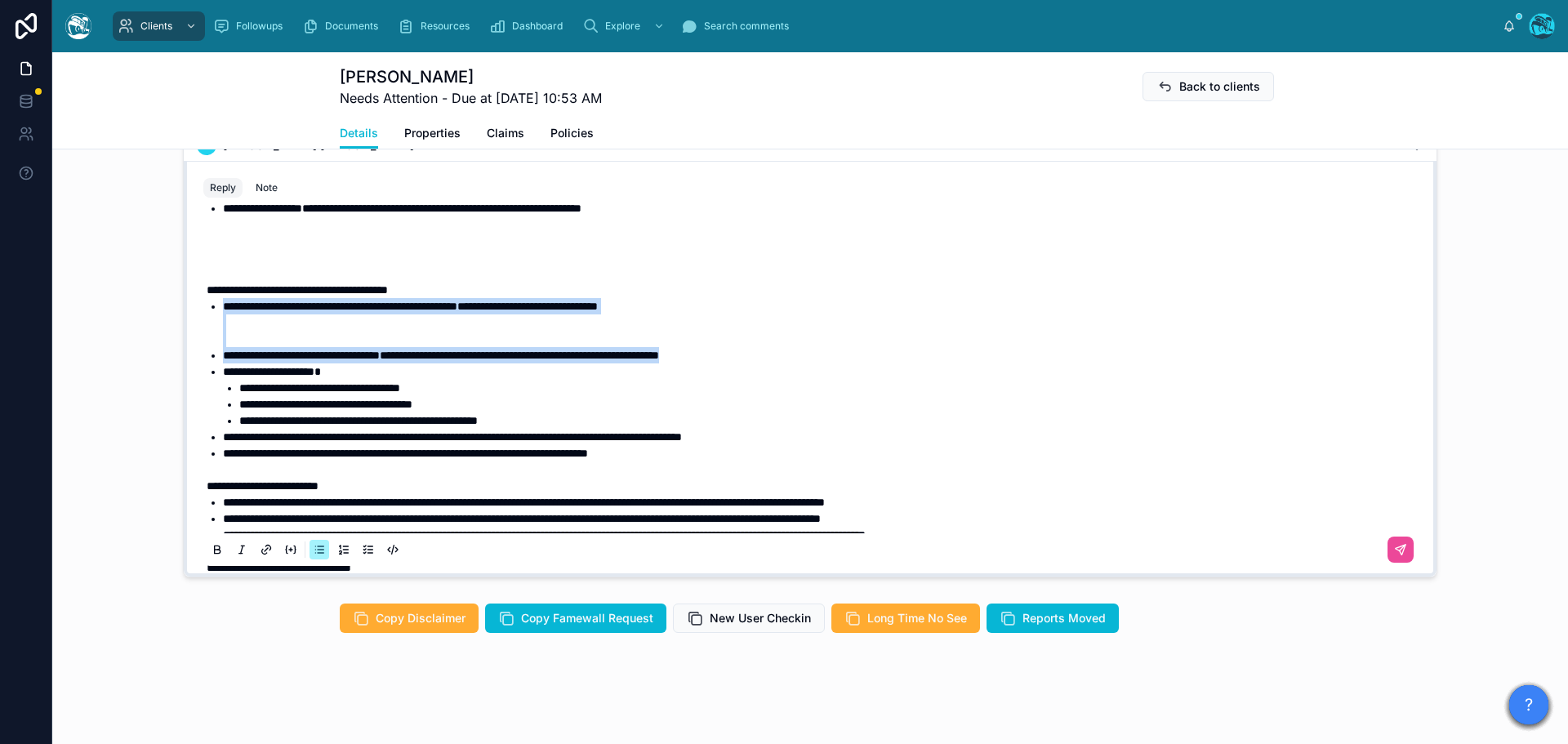
drag, startPoint x: 815, startPoint y: 354, endPoint x: 100, endPoint y: 310, distance: 716.4
click at [100, 310] on div "2 months ago Hello Rosemary, welcome to Tugboat. We're glad you found us. Our t…" at bounding box center [810, 298] width 1516 height 571
click at [215, 548] on icon at bounding box center [217, 548] width 5 height 4
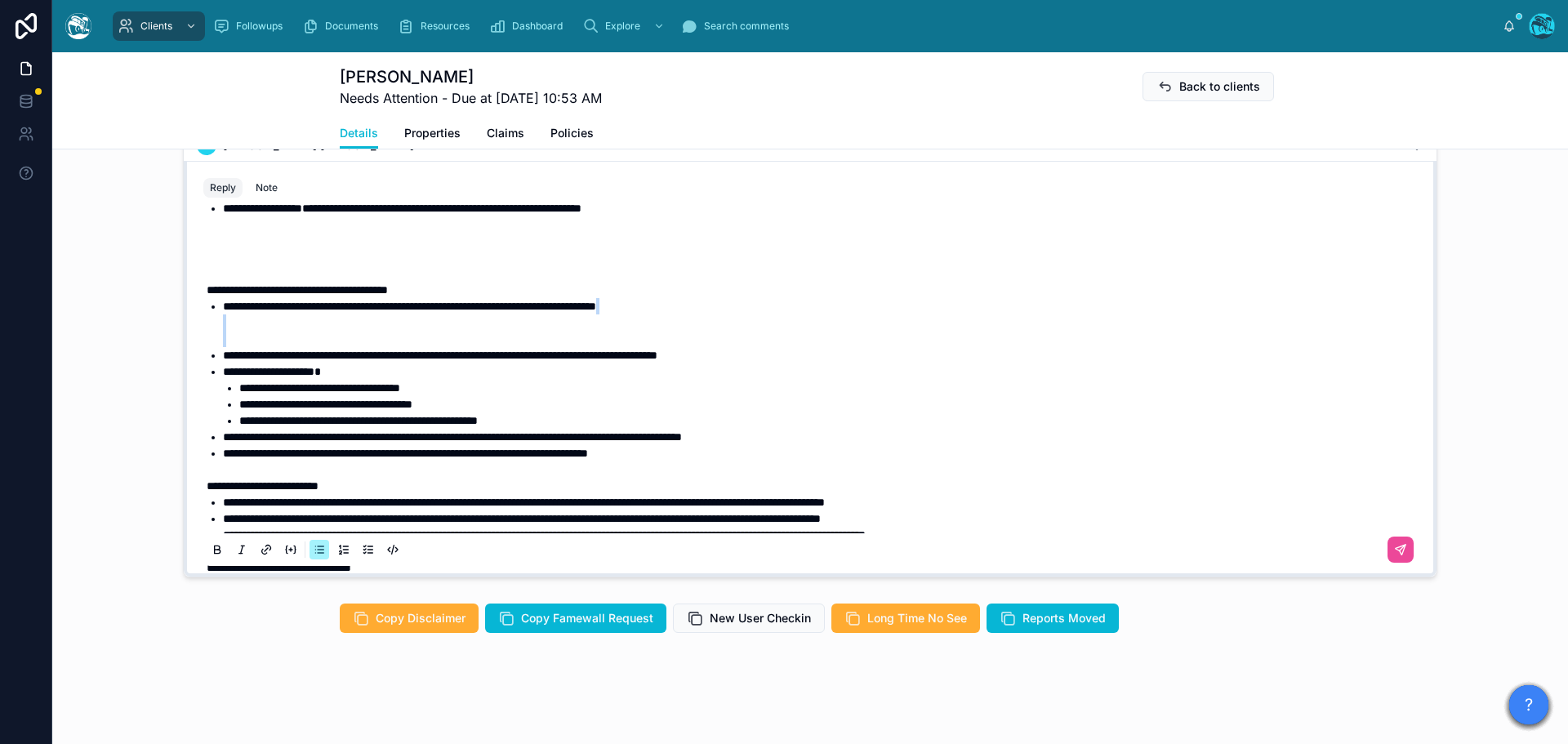
click at [256, 331] on li "**********" at bounding box center [822, 322] width 1198 height 49
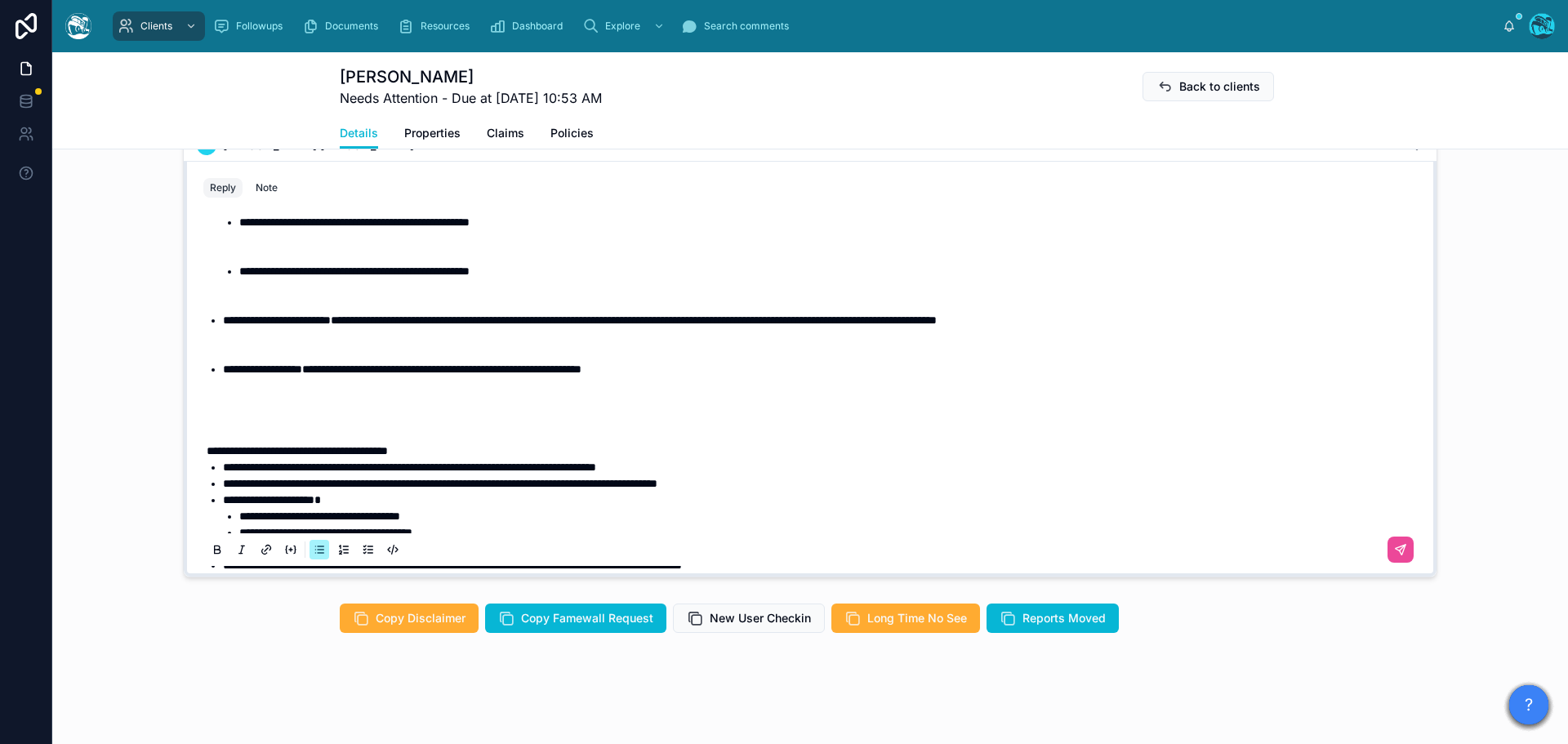
scroll to position [834, 0]
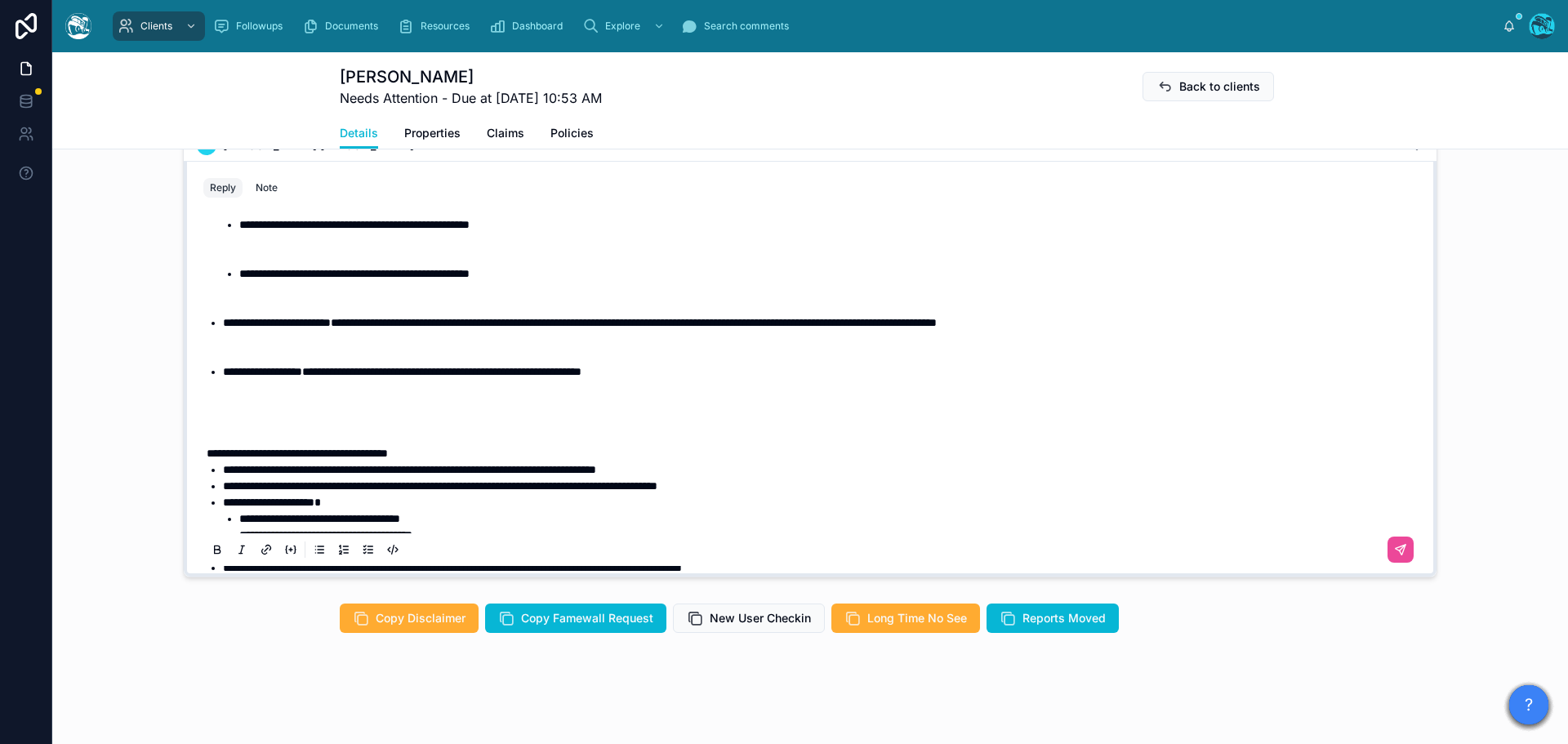
click at [252, 418] on p at bounding box center [813, 420] width 1214 height 16
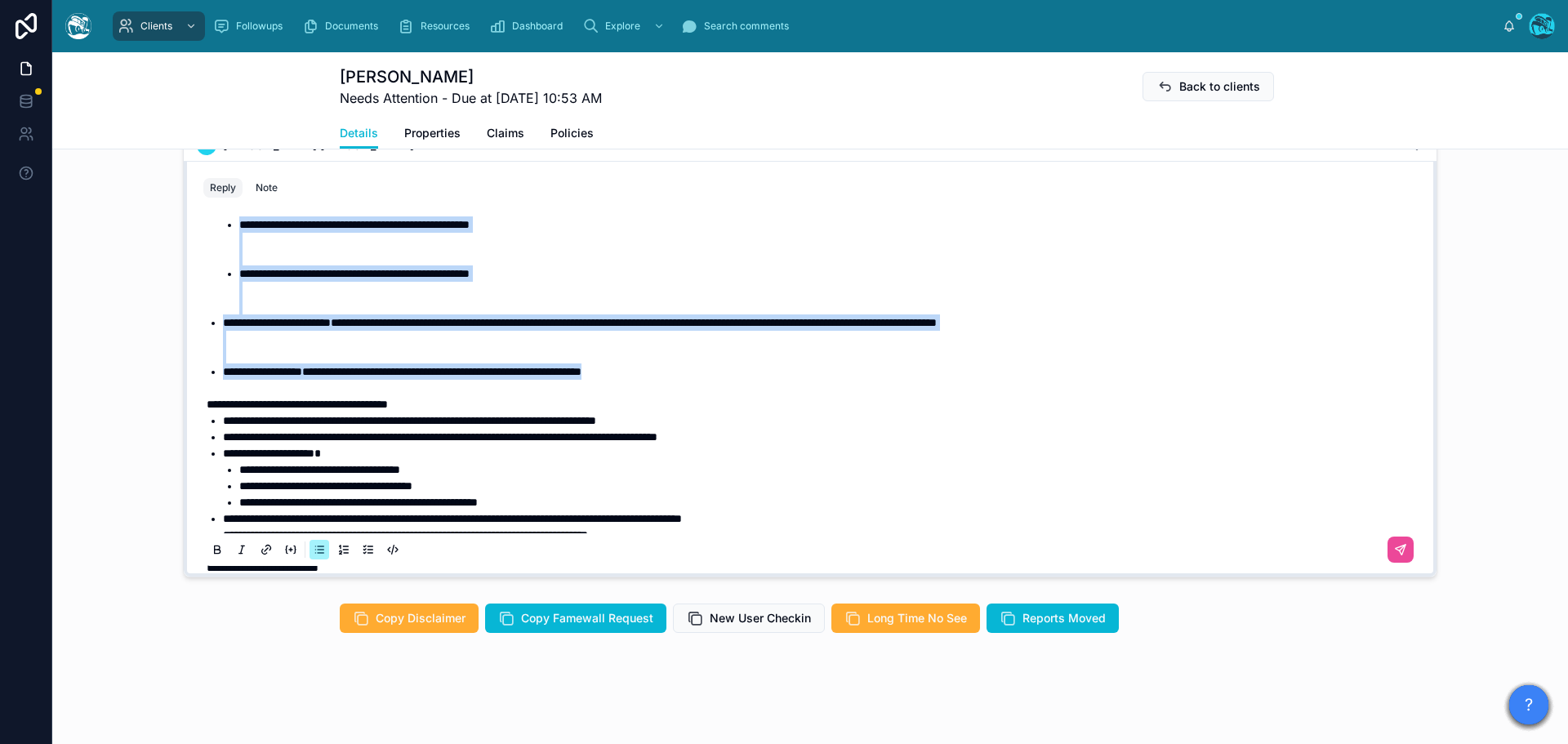
drag, startPoint x: 682, startPoint y: 371, endPoint x: 186, endPoint y: 222, distance: 517.9
click at [186, 222] on div "**********" at bounding box center [810, 368] width 1253 height 415
click at [211, 548] on icon at bounding box center [218, 550] width 14 height 13
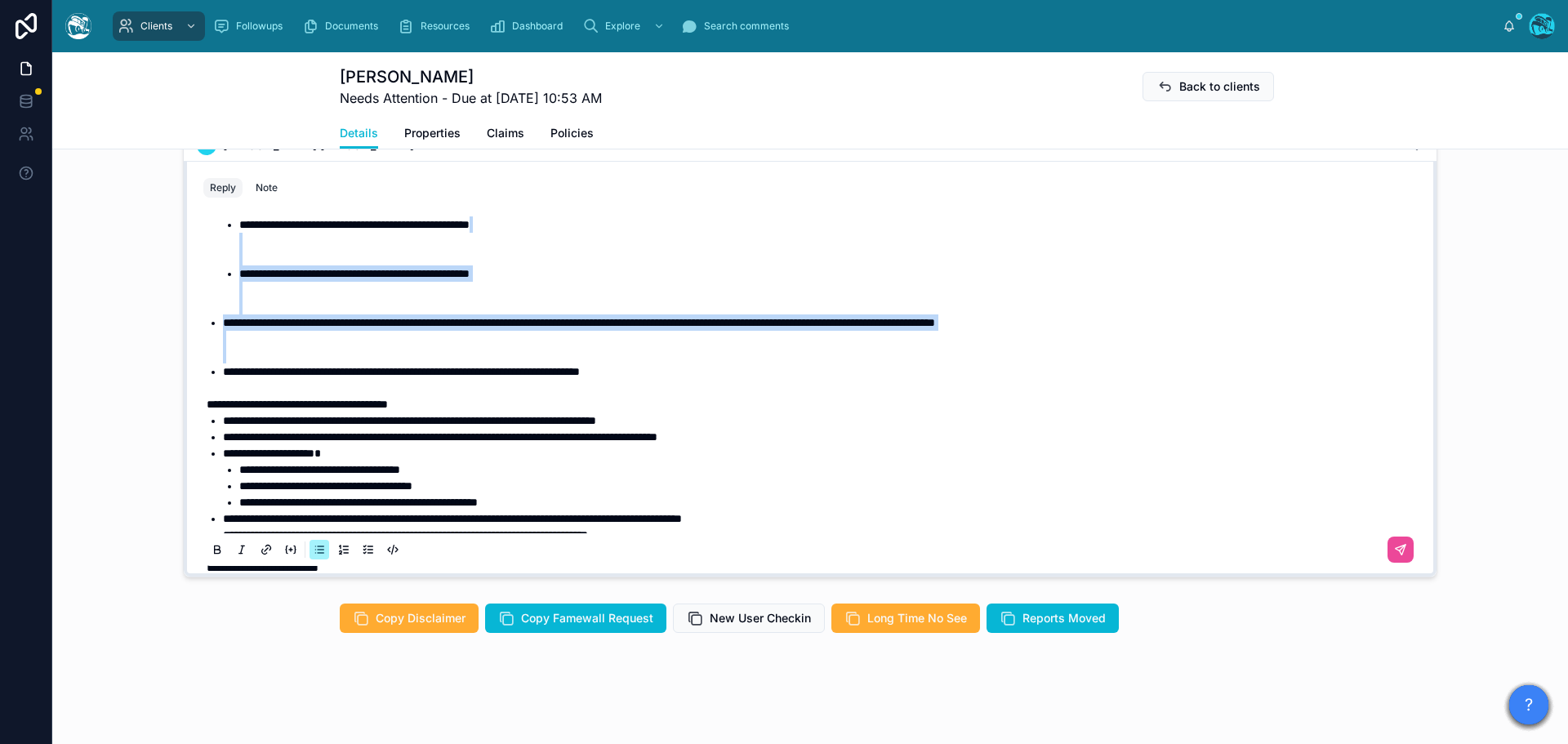
click at [237, 352] on li "**********" at bounding box center [822, 338] width 1198 height 49
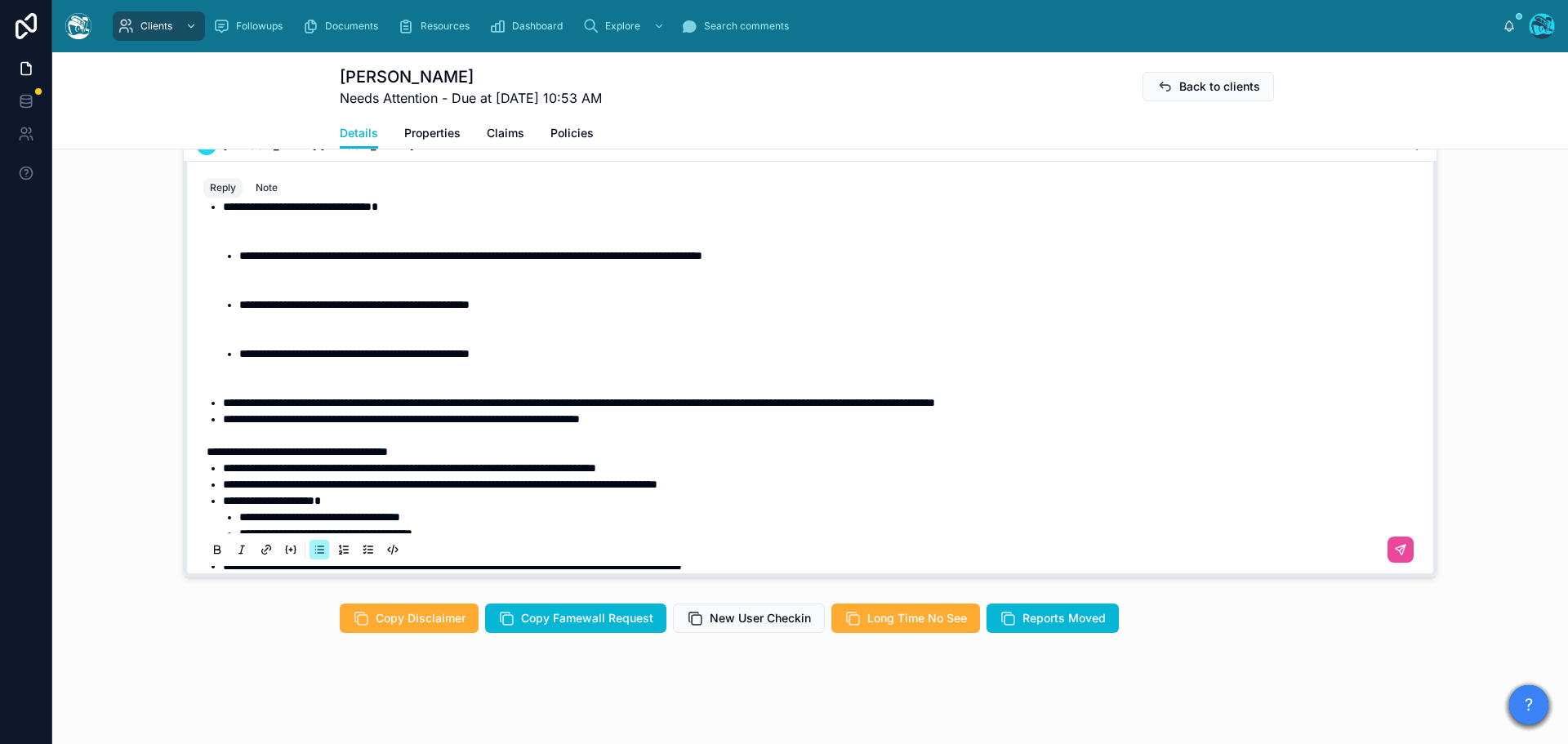
scroll to position [752, 0]
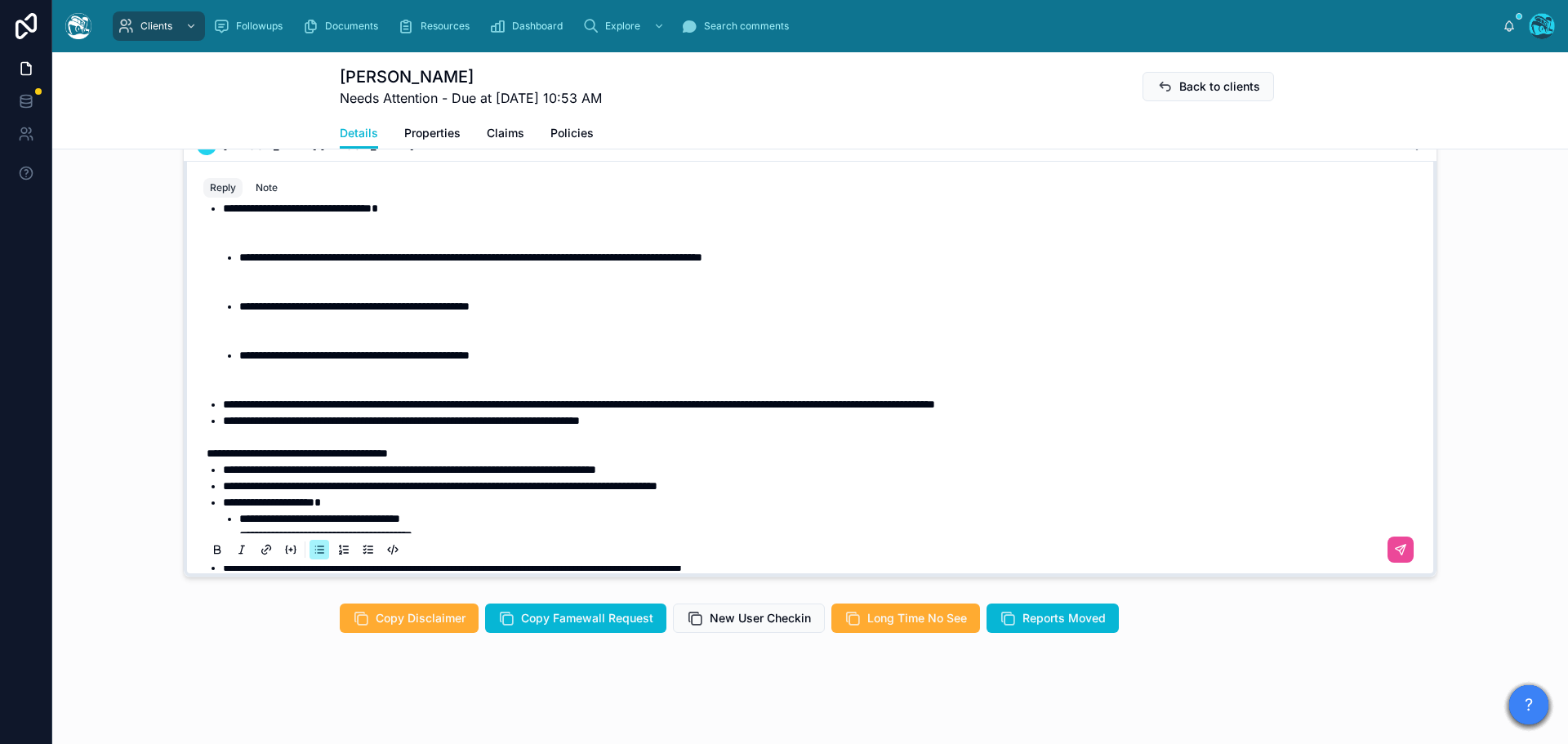
click at [264, 392] on li "**********" at bounding box center [829, 371] width 1181 height 49
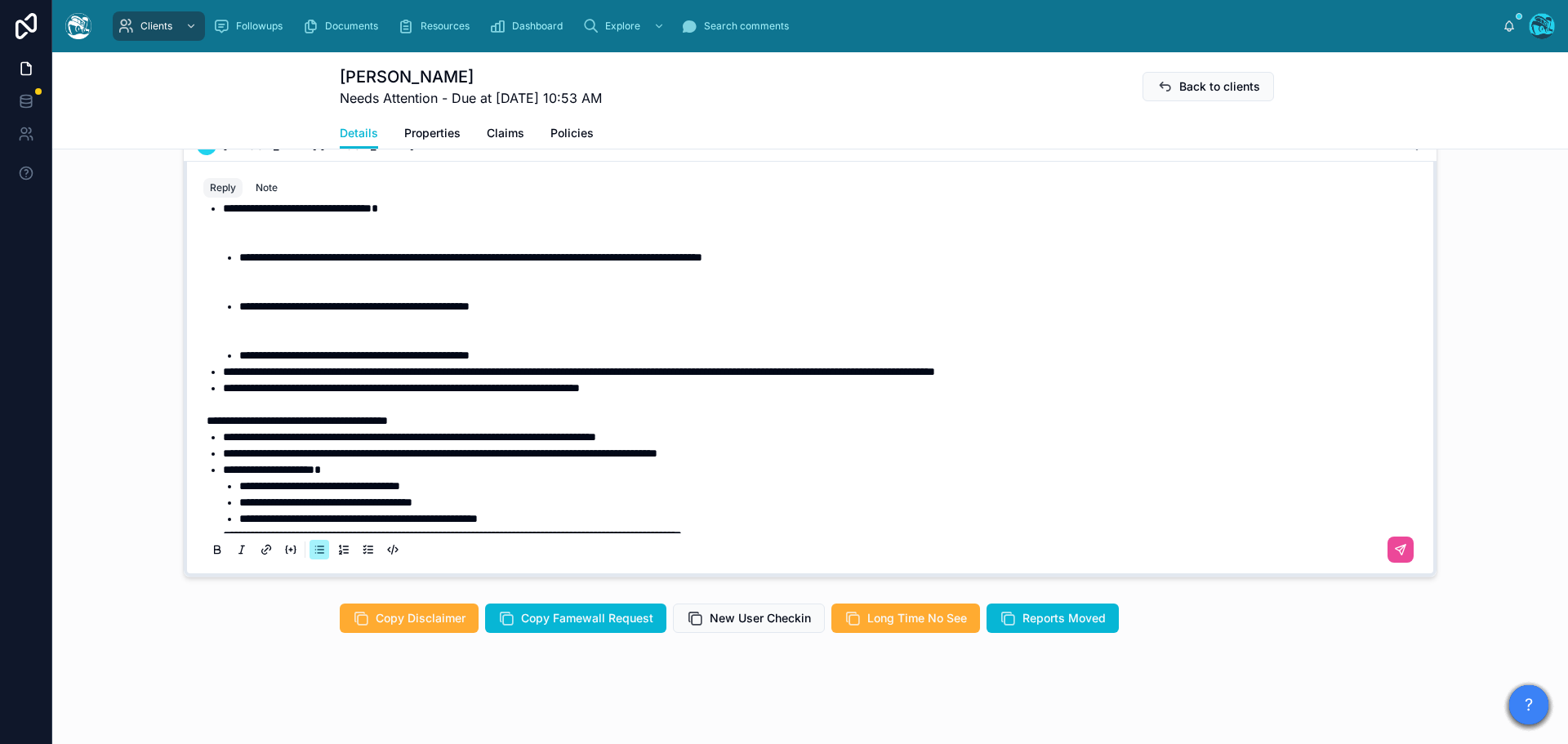
click at [269, 333] on li "**********" at bounding box center [829, 322] width 1181 height 49
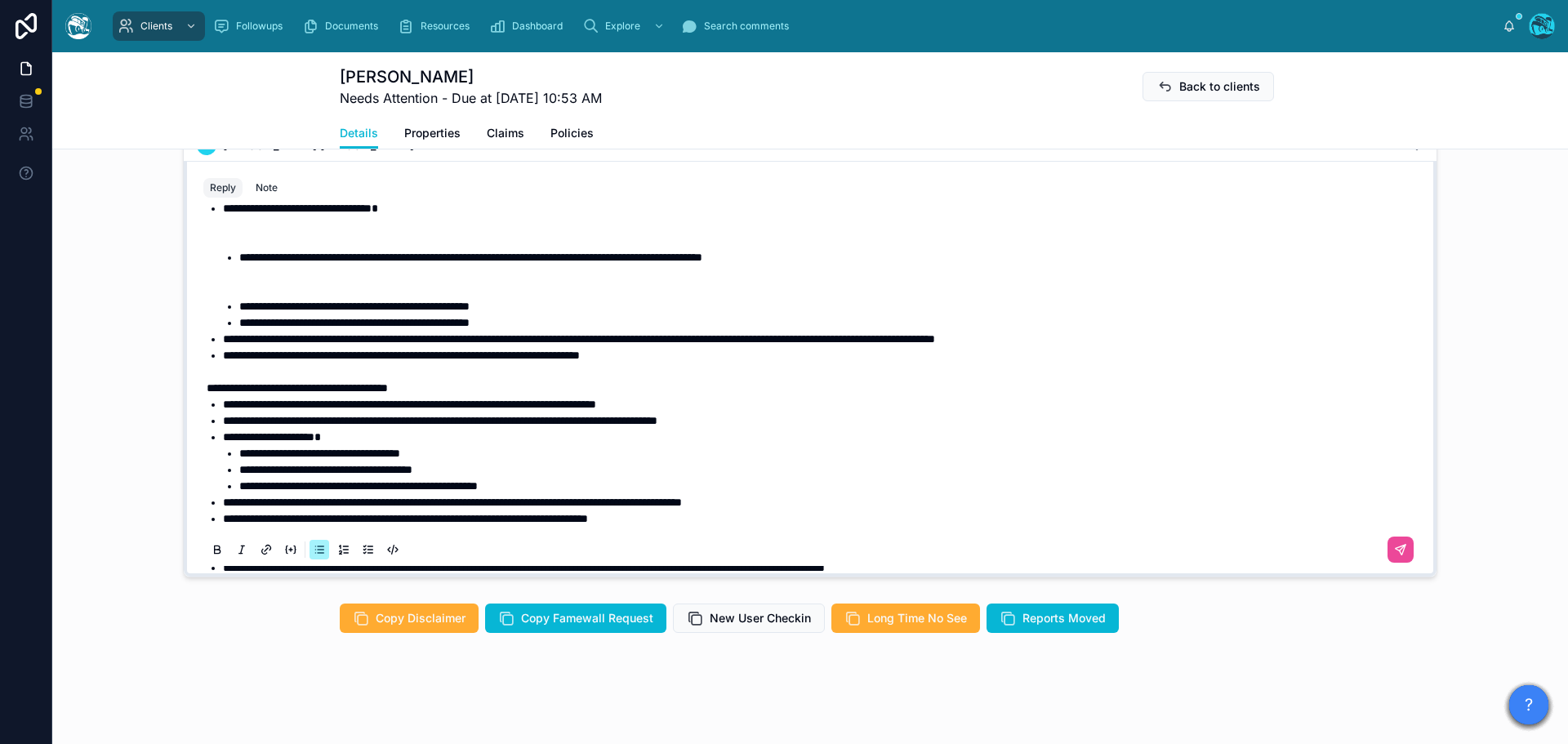
click at [299, 291] on li "**********" at bounding box center [829, 273] width 1181 height 49
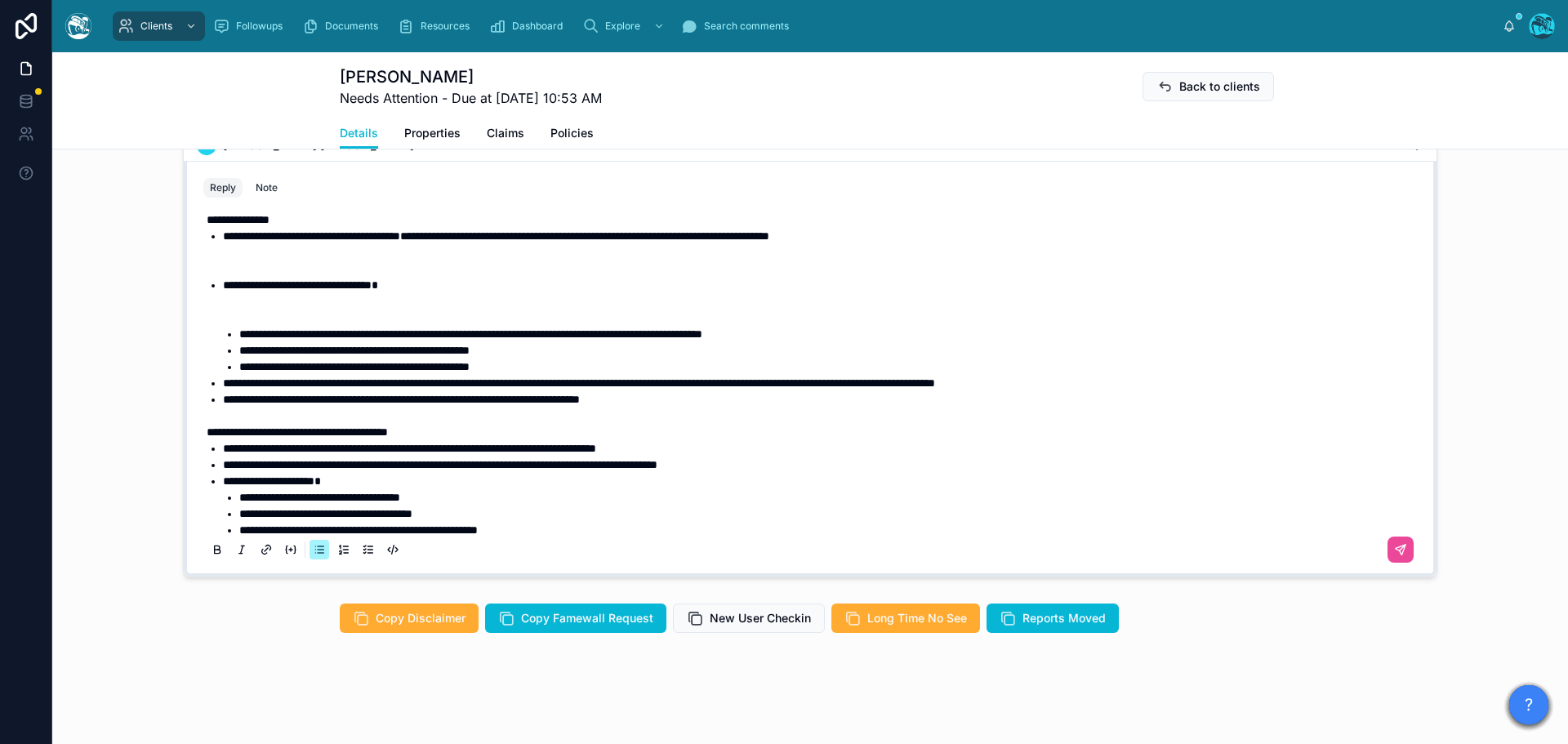
scroll to position [670, 0]
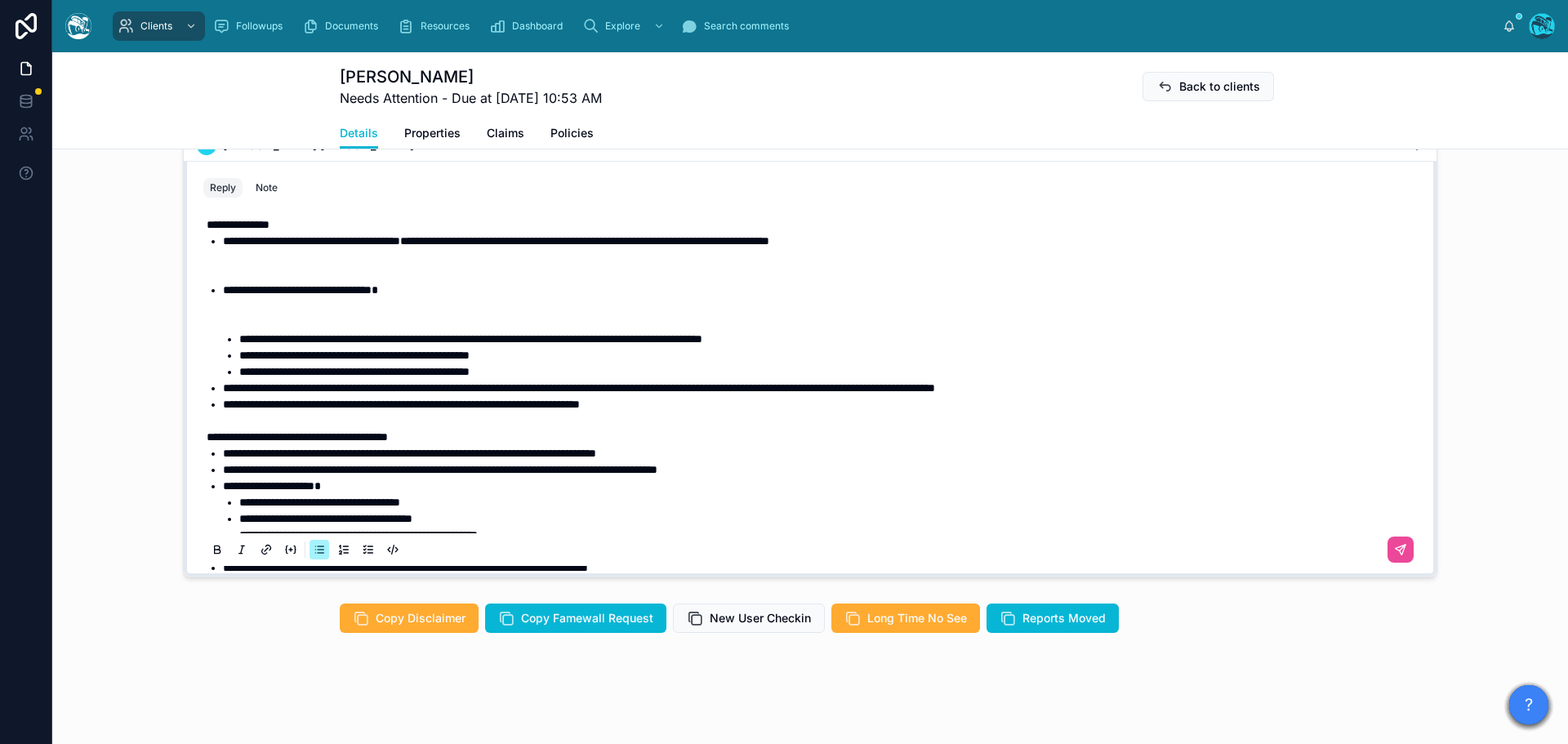
click at [288, 326] on li "**********" at bounding box center [822, 306] width 1198 height 49
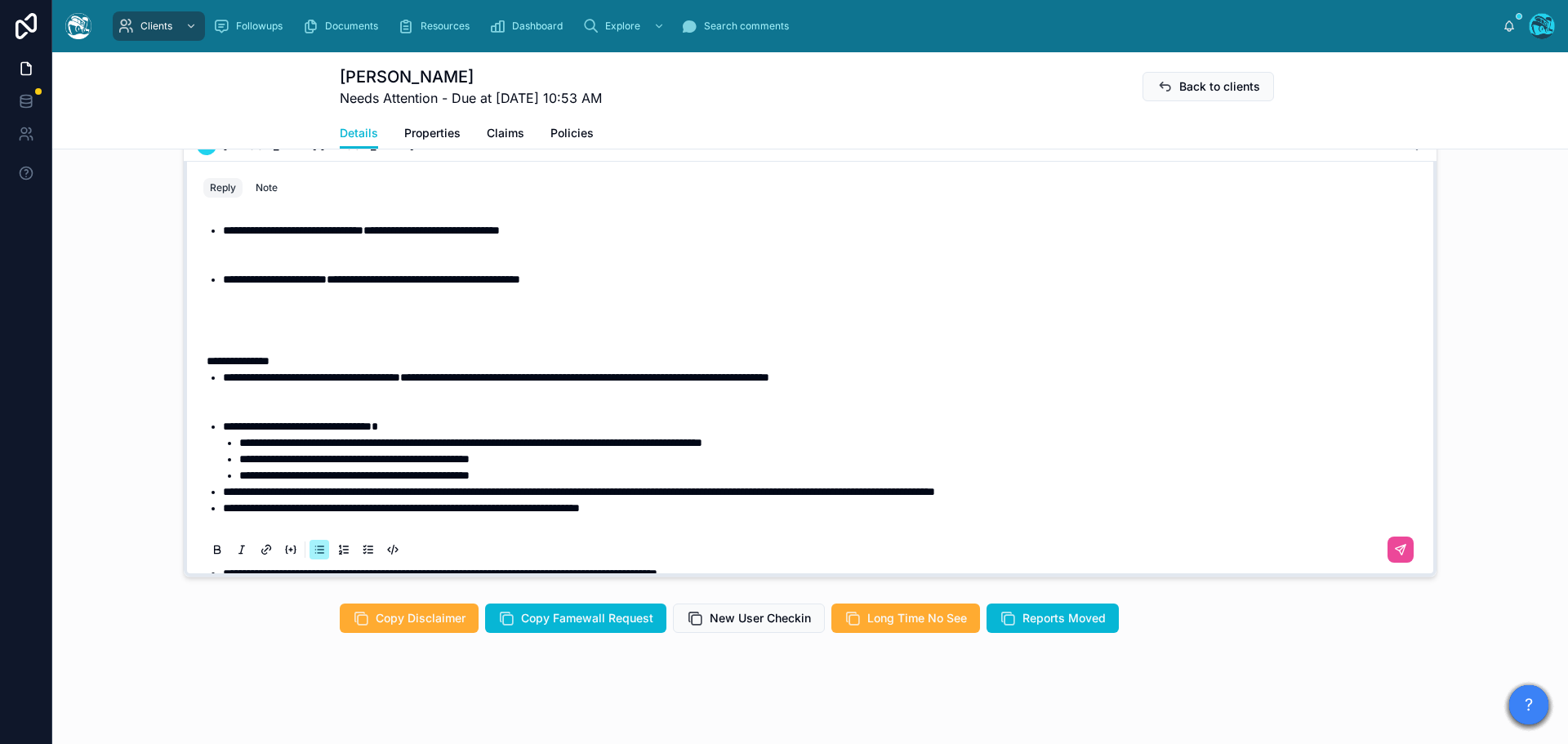
scroll to position [507, 0]
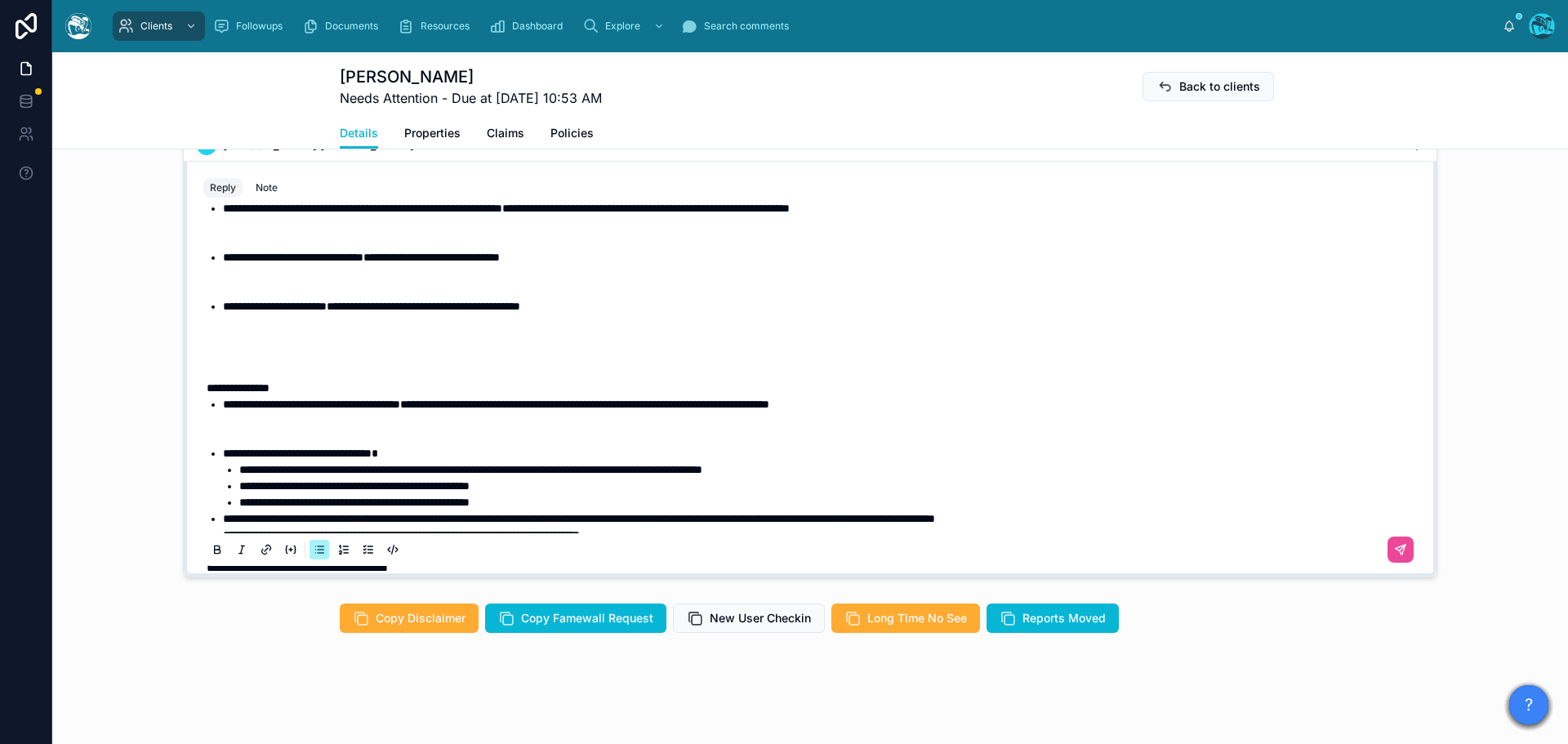
click at [256, 434] on li "**********" at bounding box center [822, 420] width 1198 height 49
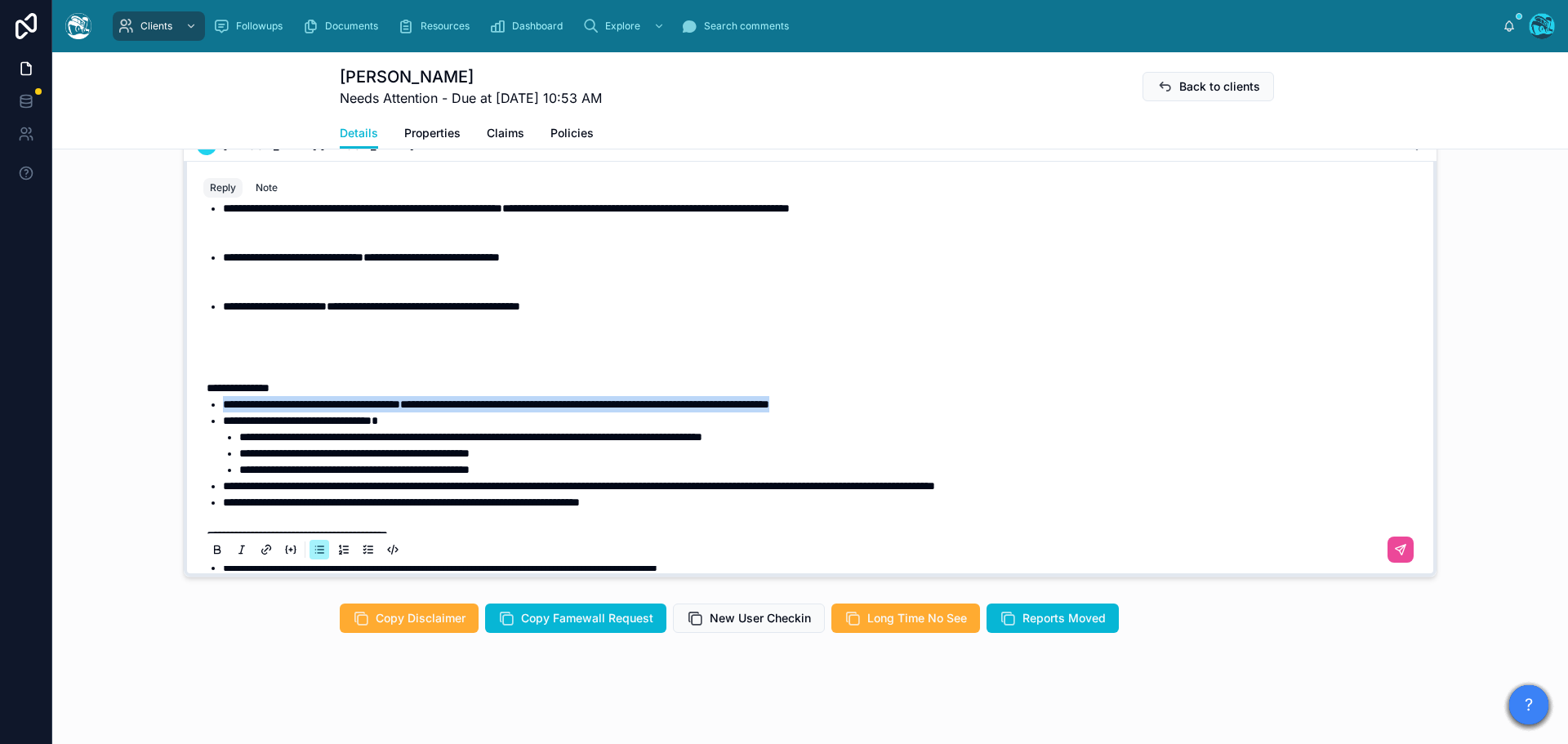
drag, startPoint x: 972, startPoint y: 401, endPoint x: 186, endPoint y: 403, distance: 786.0
click at [186, 403] on div "**********" at bounding box center [810, 368] width 1253 height 415
click at [211, 547] on icon at bounding box center [218, 550] width 14 height 13
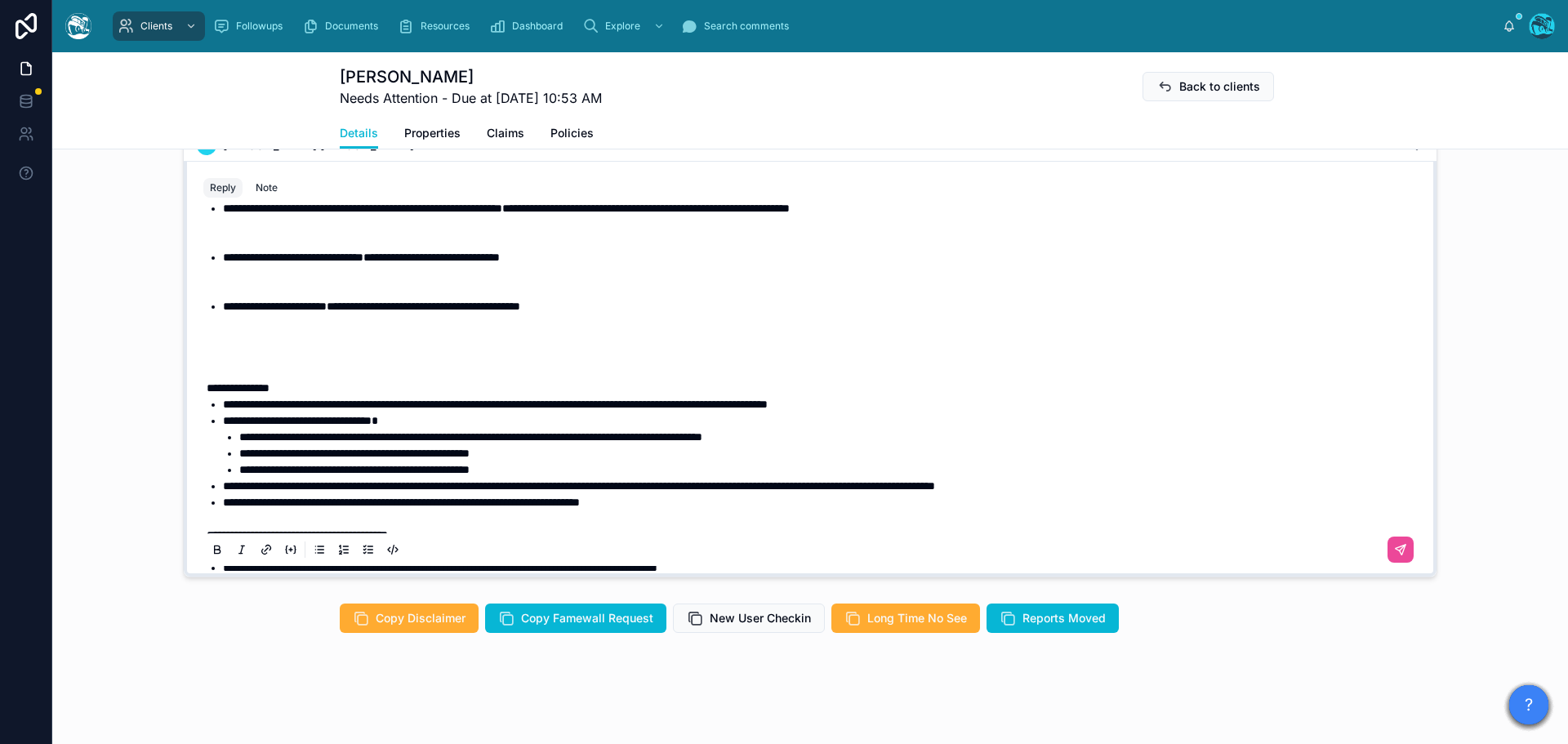
click at [259, 366] on p at bounding box center [813, 371] width 1214 height 16
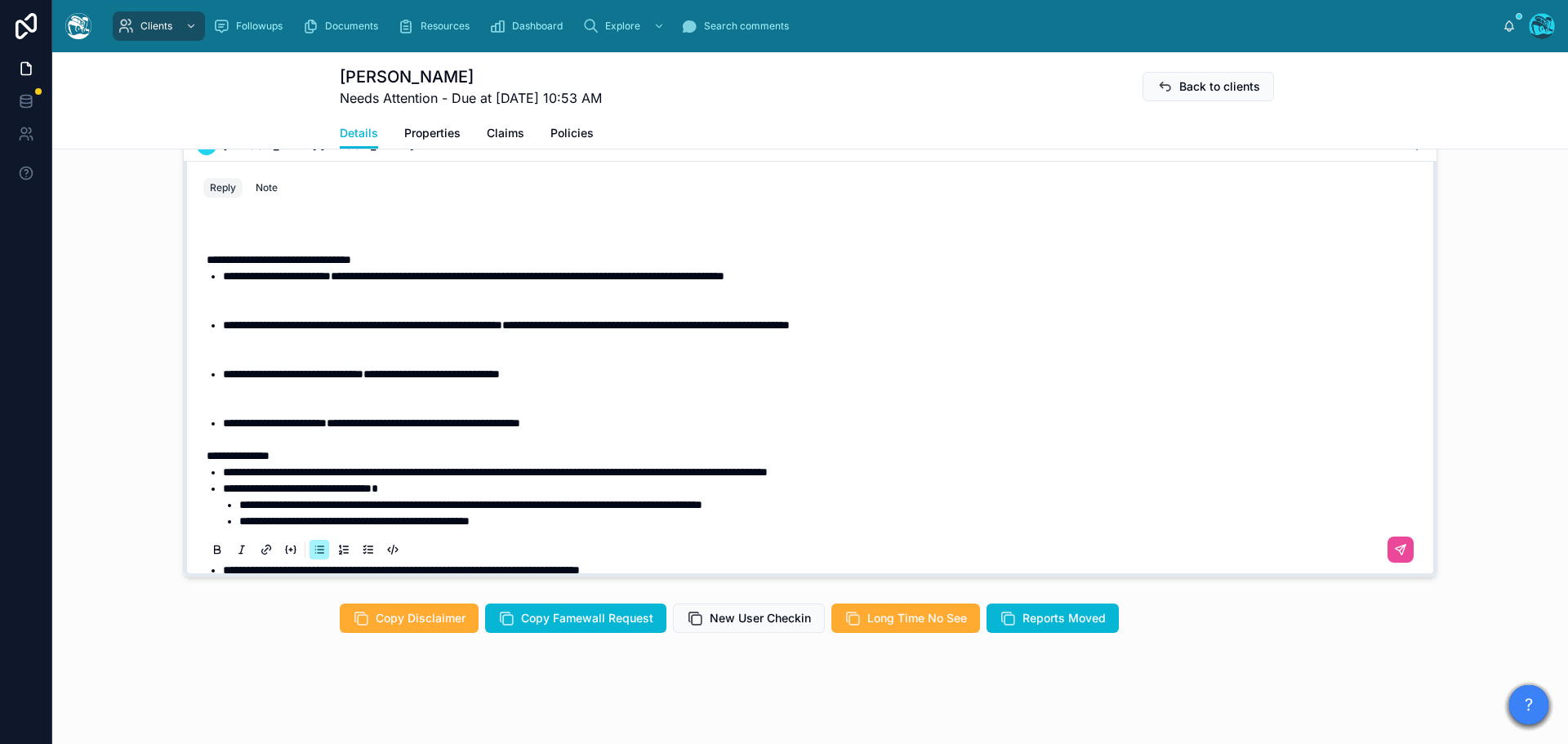
scroll to position [344, 0]
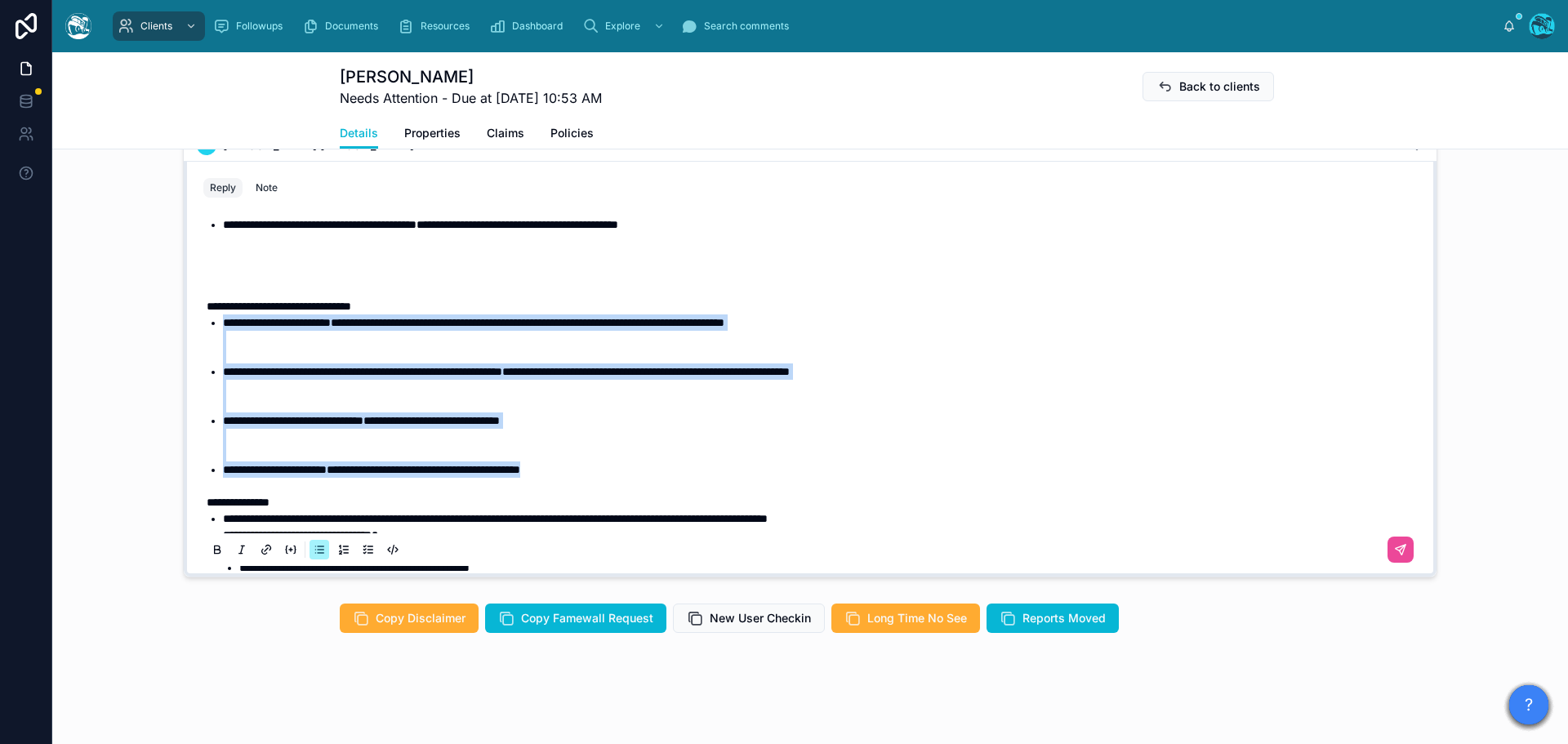
drag, startPoint x: 632, startPoint y: 469, endPoint x: 169, endPoint y: 318, distance: 487.0
click at [169, 318] on div "2 months ago Hello Rosemary, welcome to Tugboat. We're glad you found us. Our t…" at bounding box center [810, 298] width 1516 height 571
click at [211, 547] on icon at bounding box center [218, 550] width 14 height 13
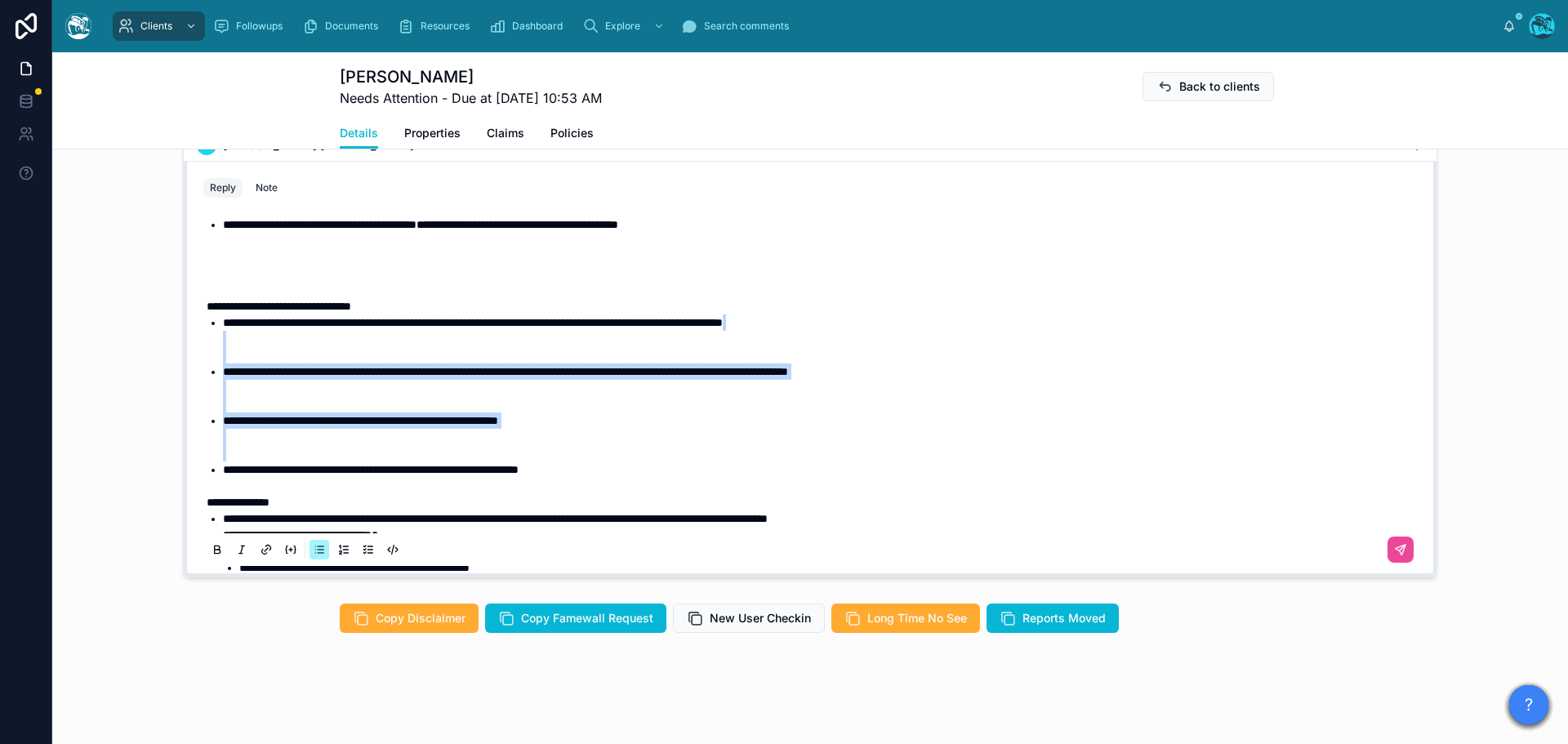
click at [291, 448] on li "**********" at bounding box center [822, 437] width 1198 height 49
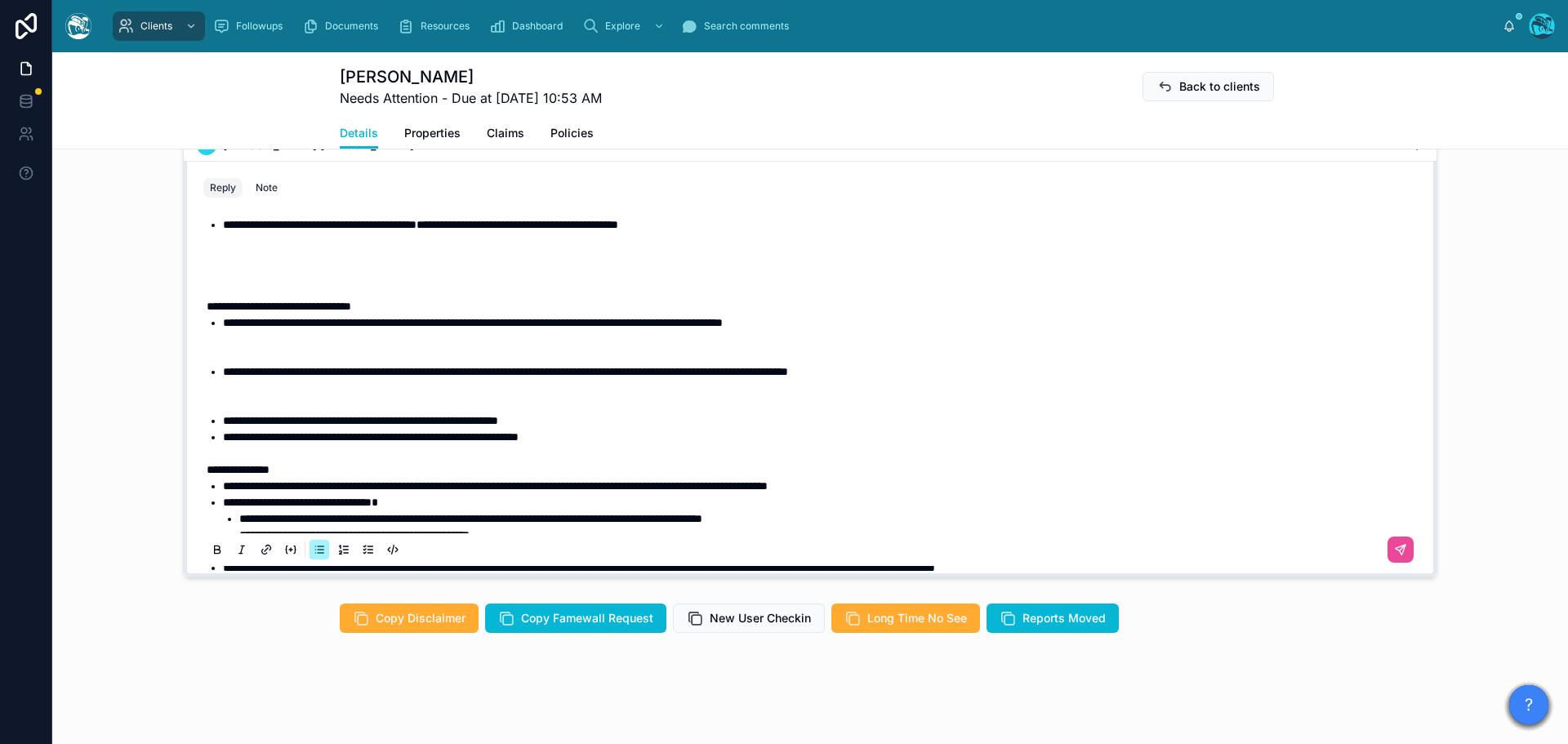
click at [278, 406] on li "**********" at bounding box center [822, 387] width 1198 height 49
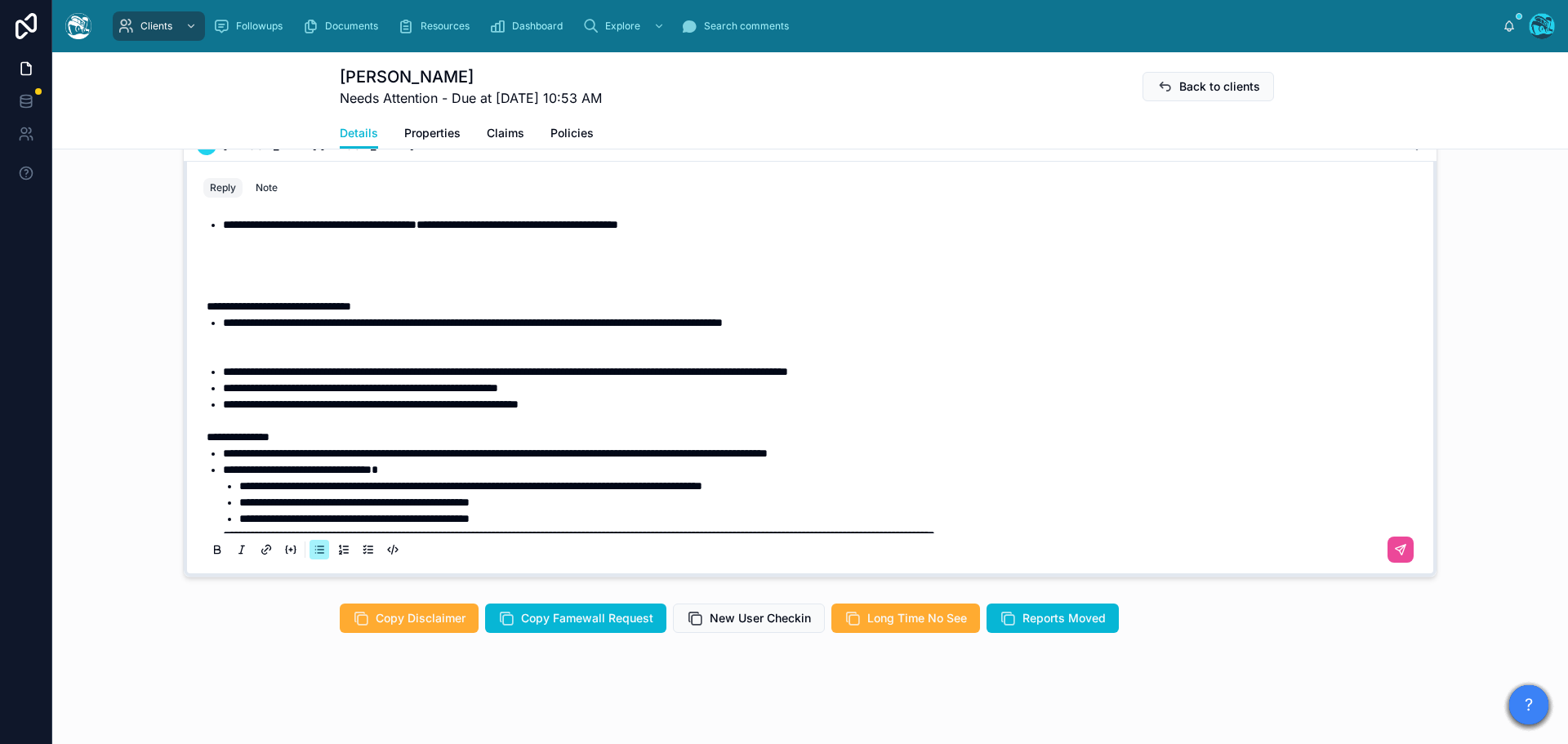
click at [284, 349] on li "**********" at bounding box center [822, 338] width 1198 height 49
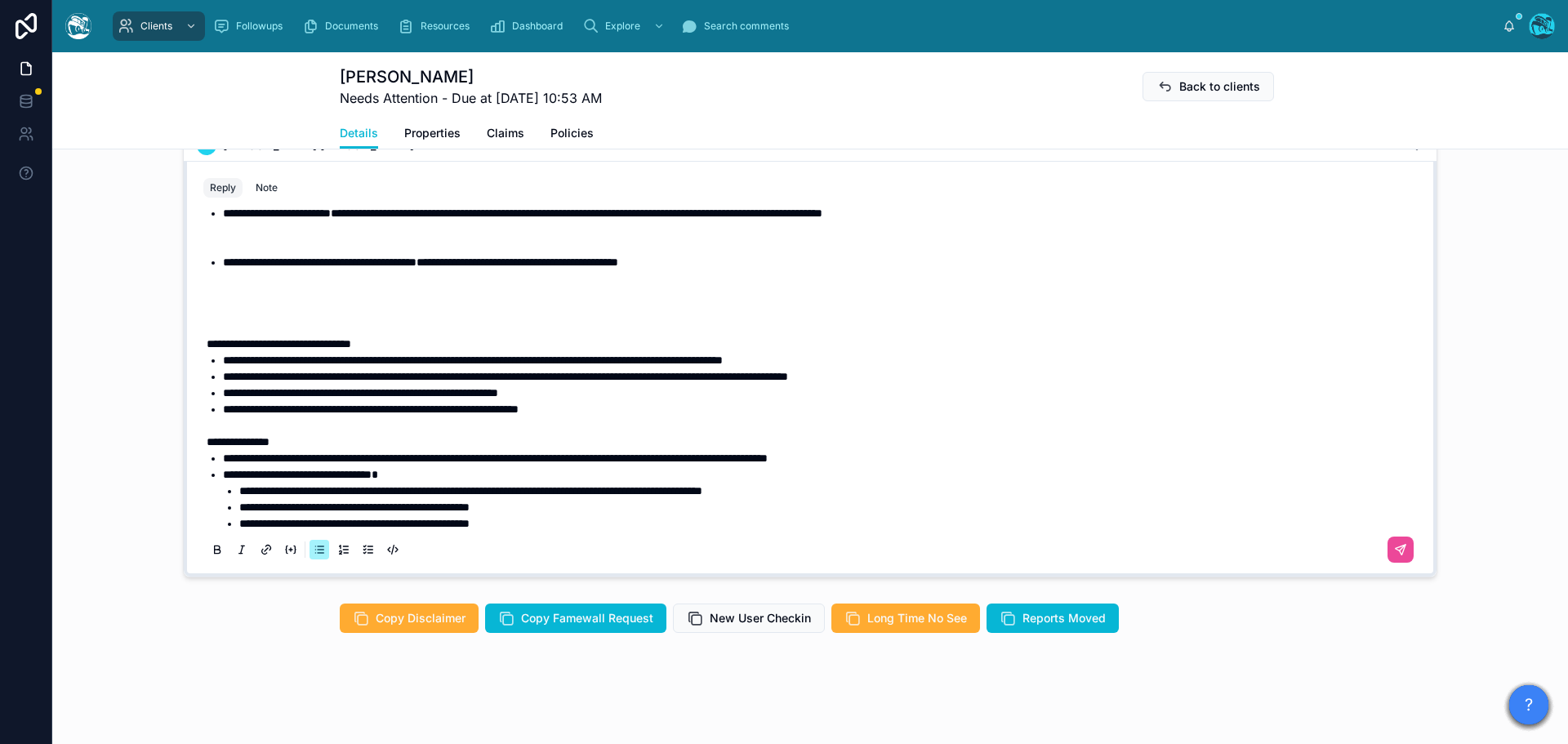
scroll to position [262, 0]
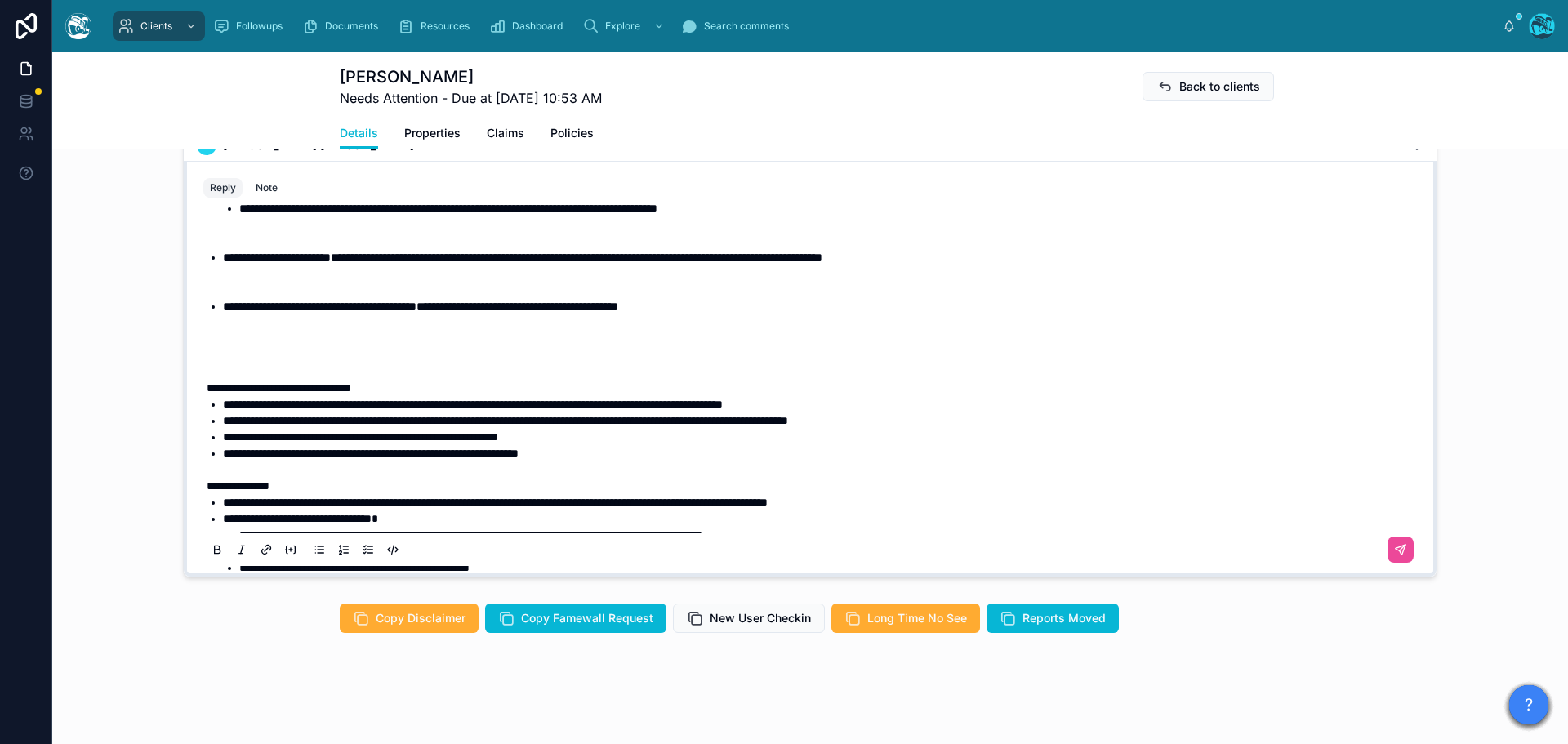
click at [290, 362] on p at bounding box center [813, 355] width 1214 height 16
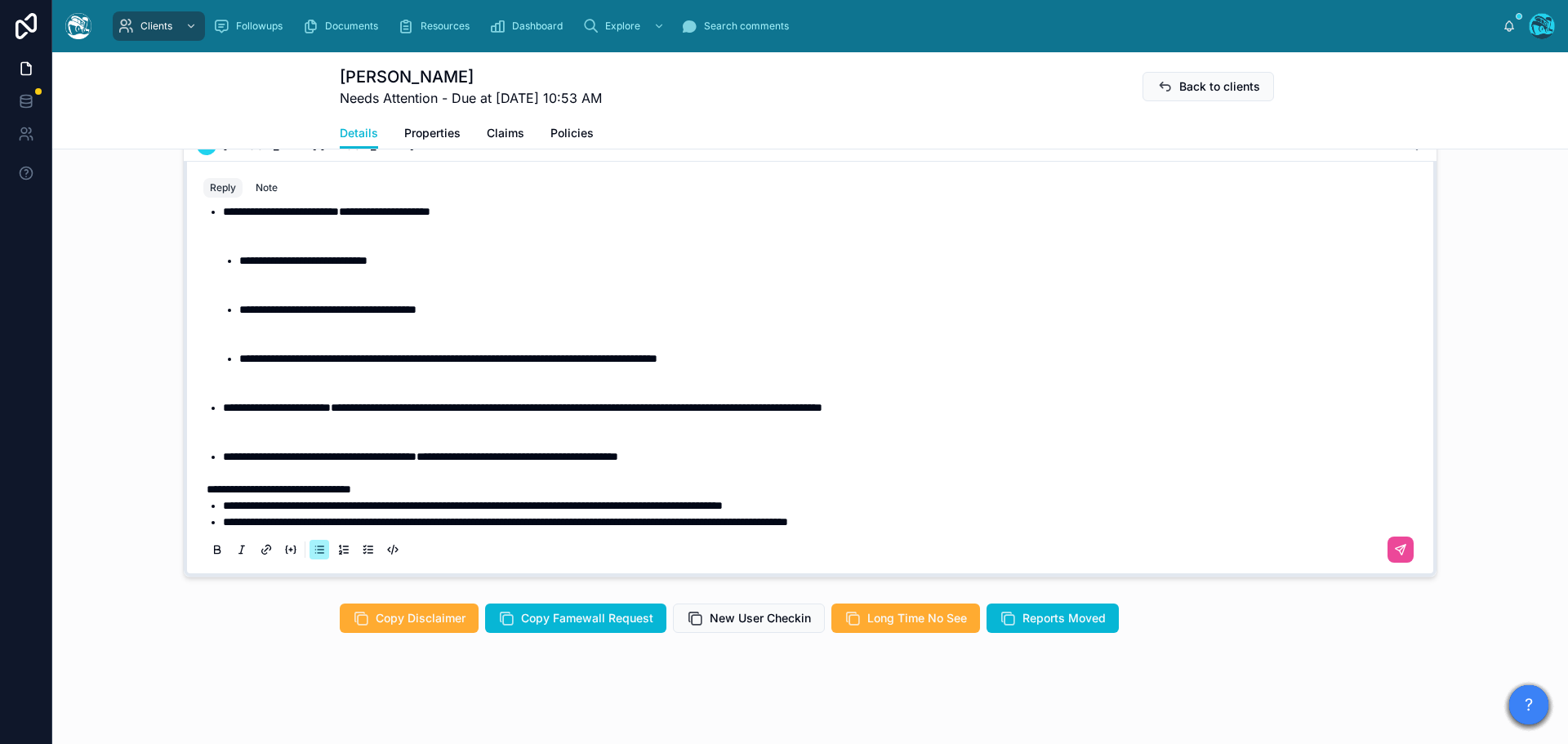
scroll to position [98, 0]
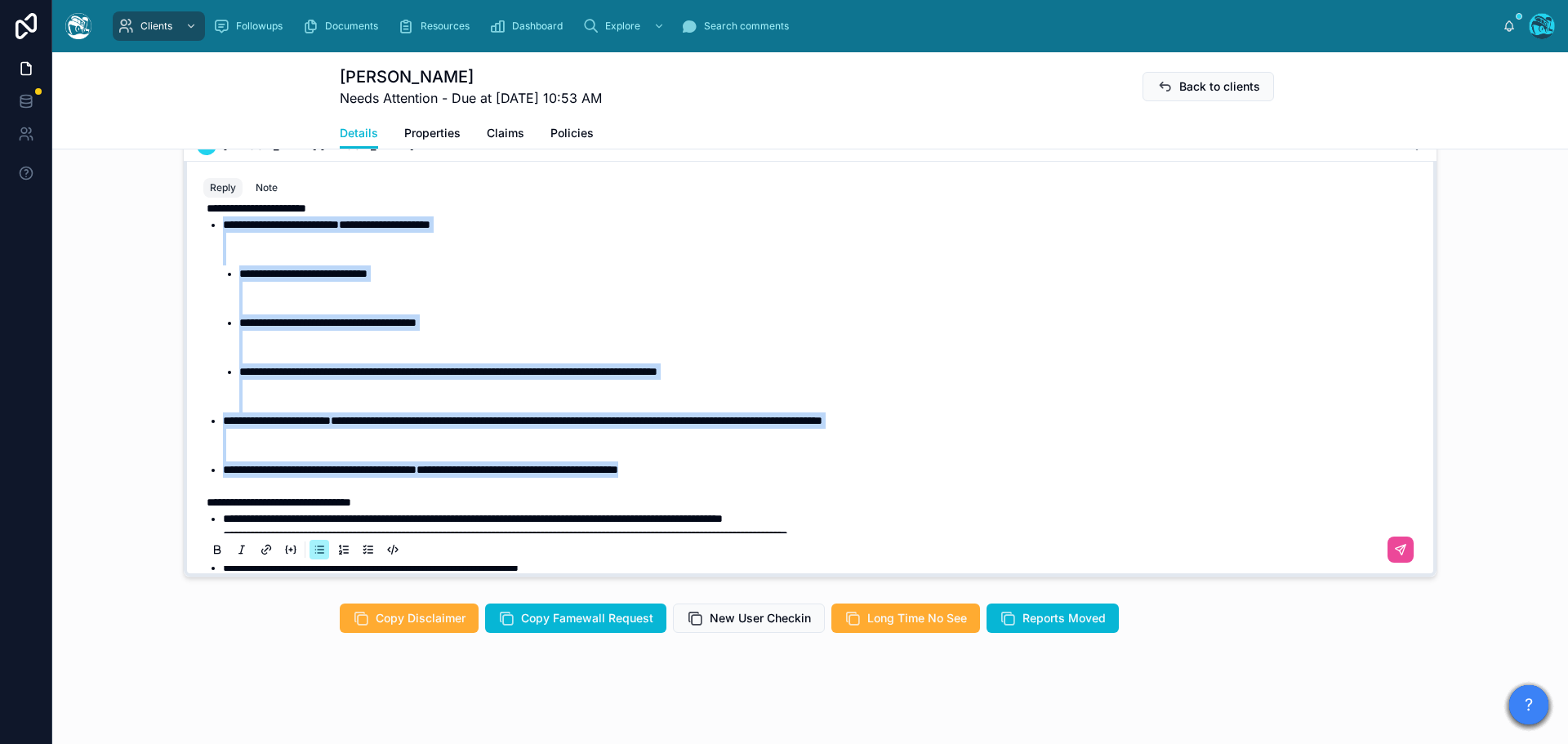
drag, startPoint x: 743, startPoint y: 471, endPoint x: 198, endPoint y: 225, distance: 597.9
click at [203, 225] on div "**********" at bounding box center [810, 747] width 1214 height 1277
click at [211, 552] on icon at bounding box center [218, 550] width 14 height 13
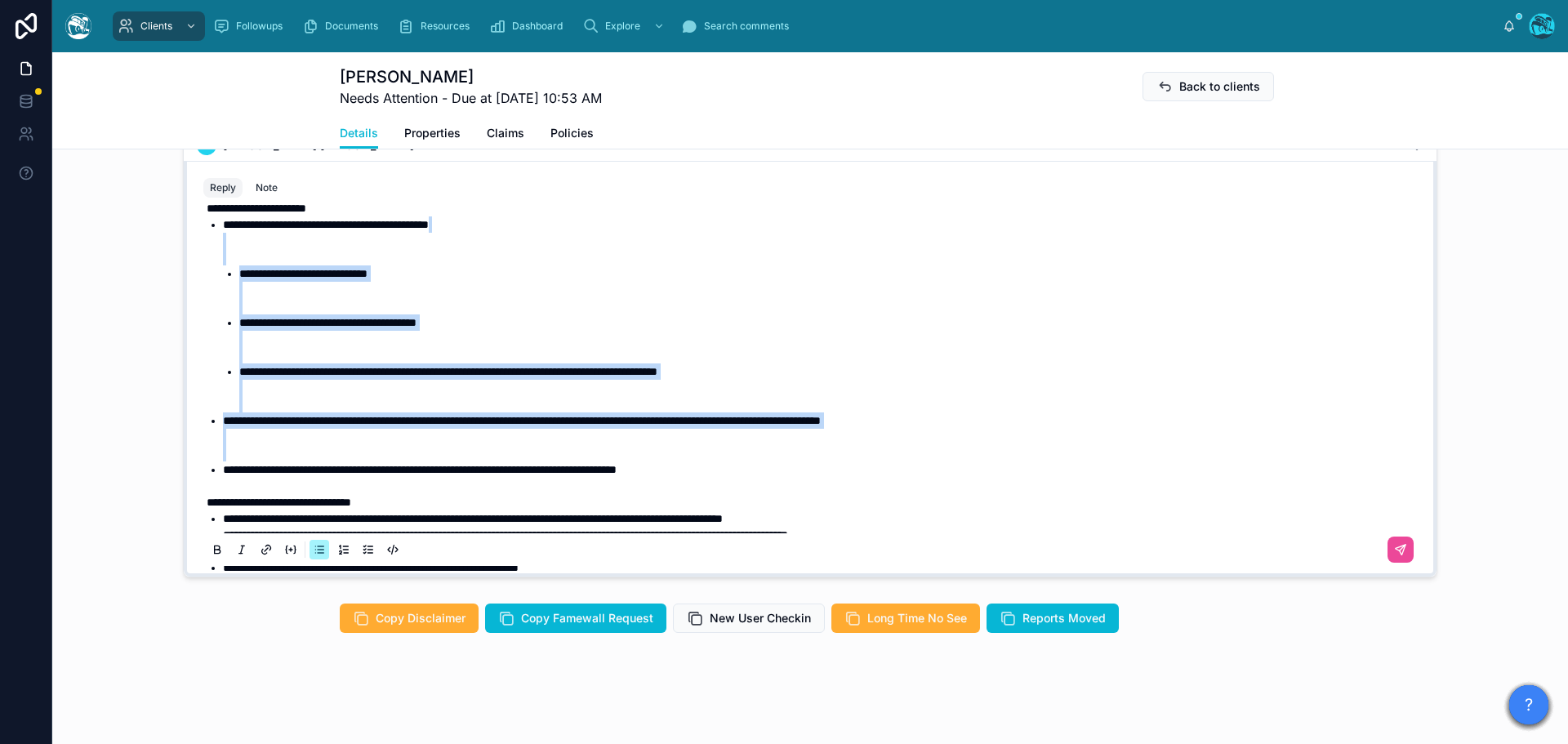
click at [260, 444] on li "**********" at bounding box center [822, 437] width 1198 height 49
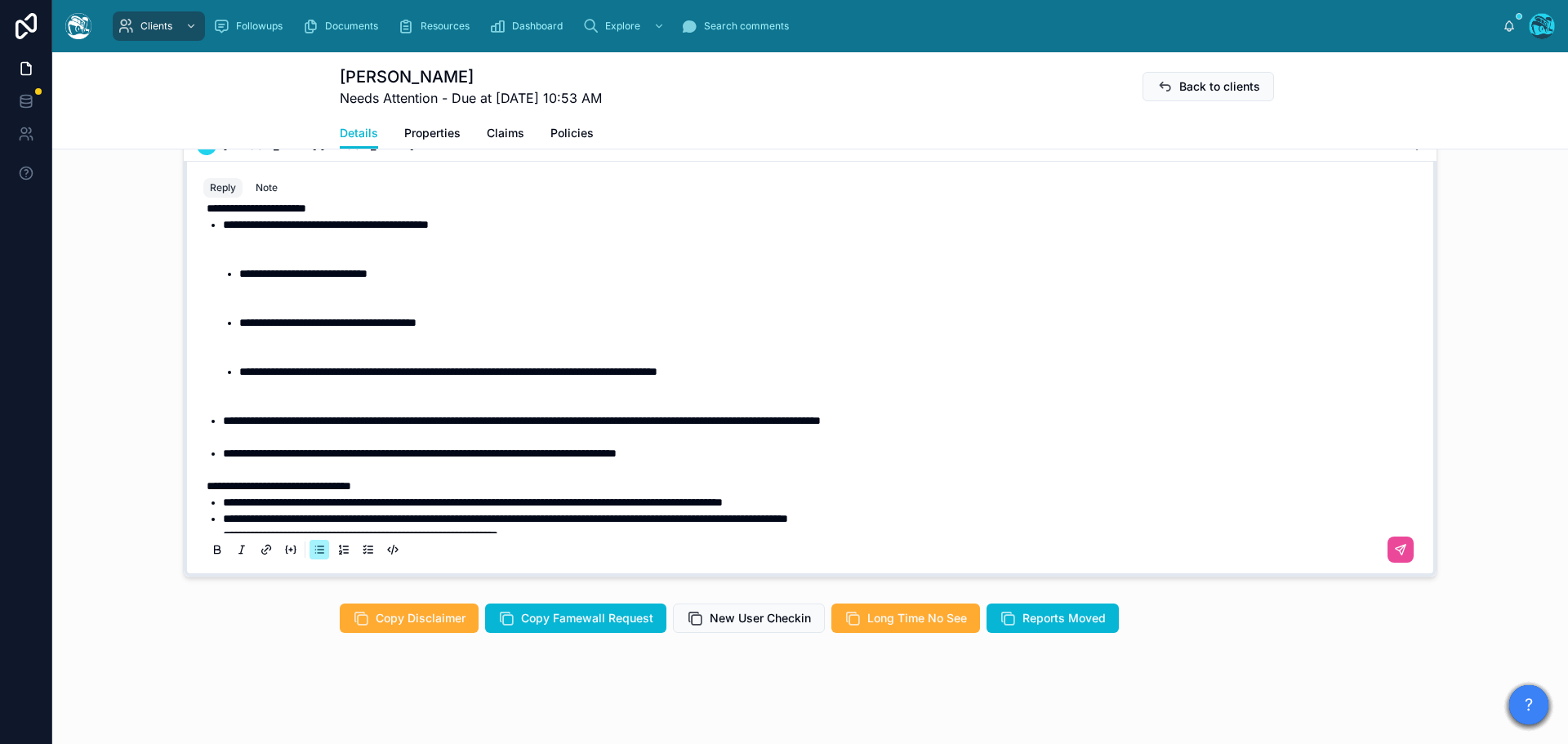
click at [243, 442] on li "**********" at bounding box center [822, 429] width 1198 height 33
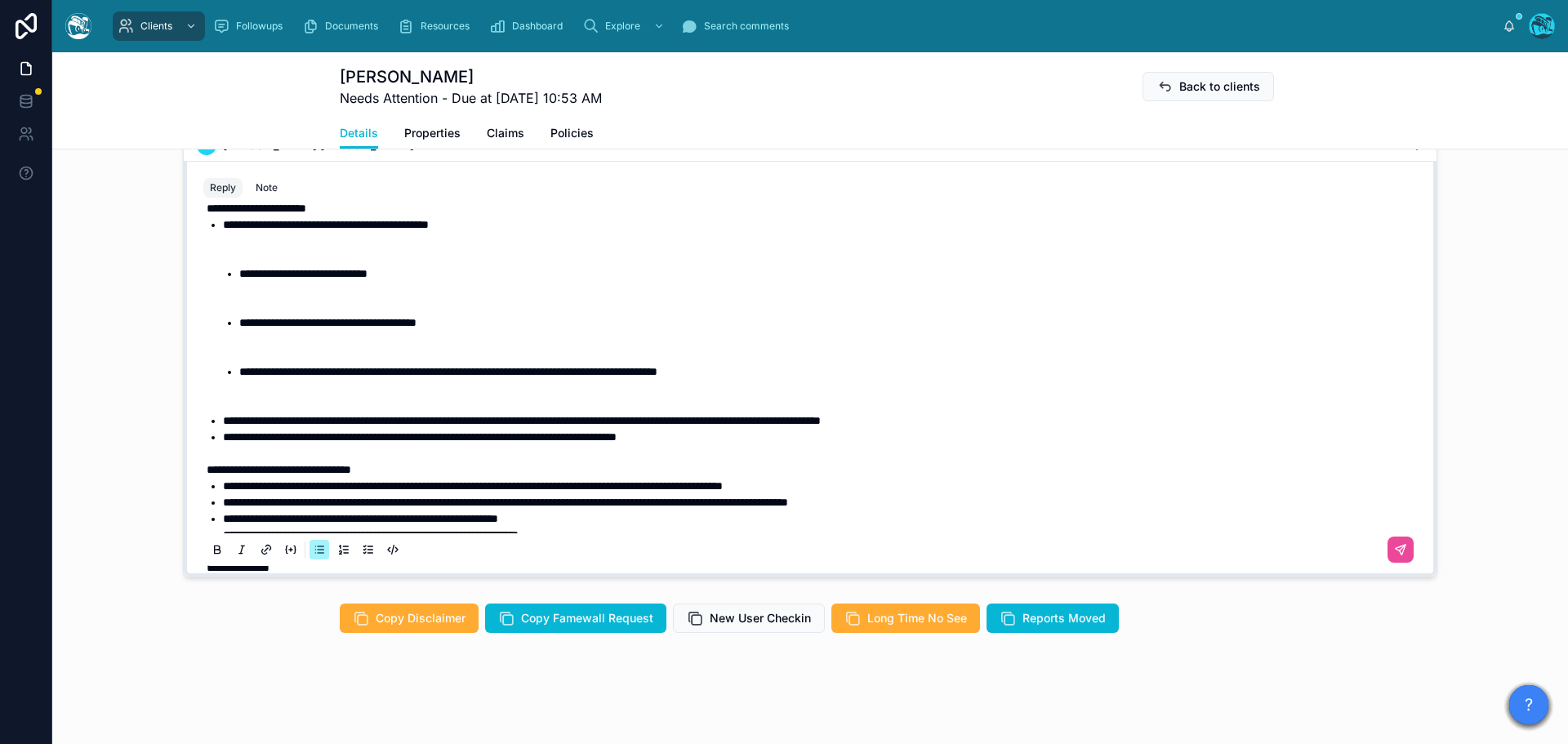
click at [254, 406] on li "**********" at bounding box center [829, 387] width 1181 height 49
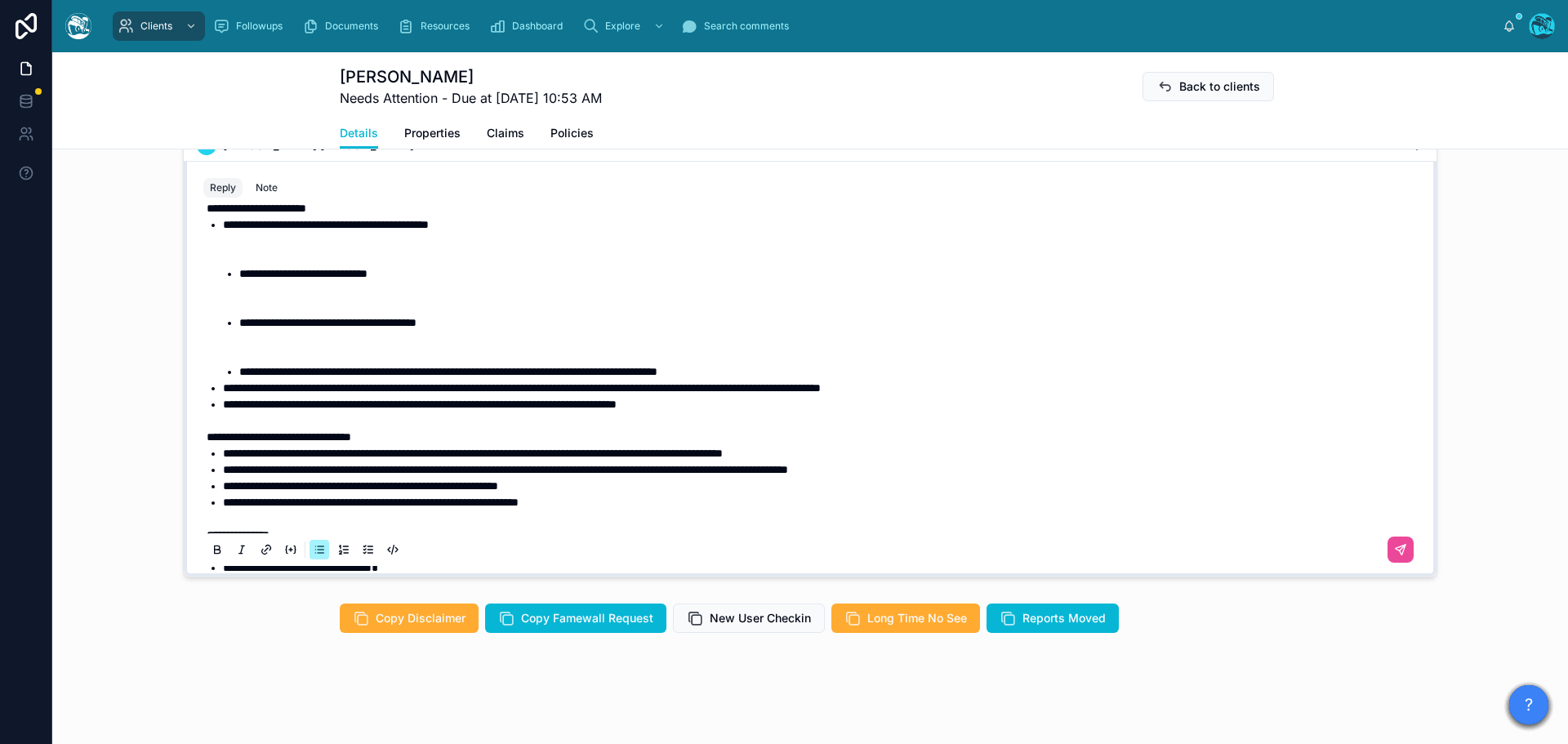
click at [270, 354] on li "**********" at bounding box center [829, 338] width 1181 height 49
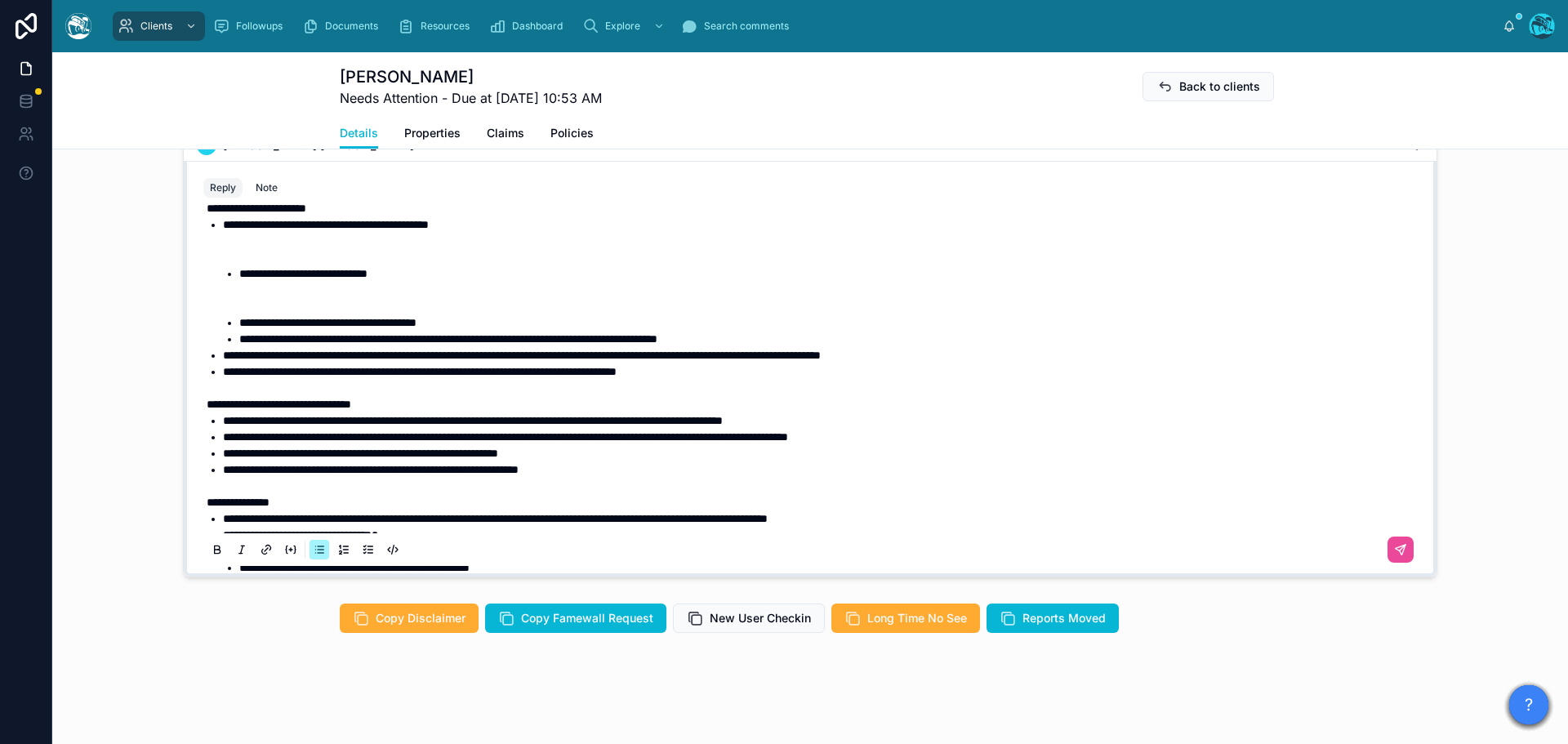
click at [270, 308] on li "**********" at bounding box center [829, 289] width 1181 height 49
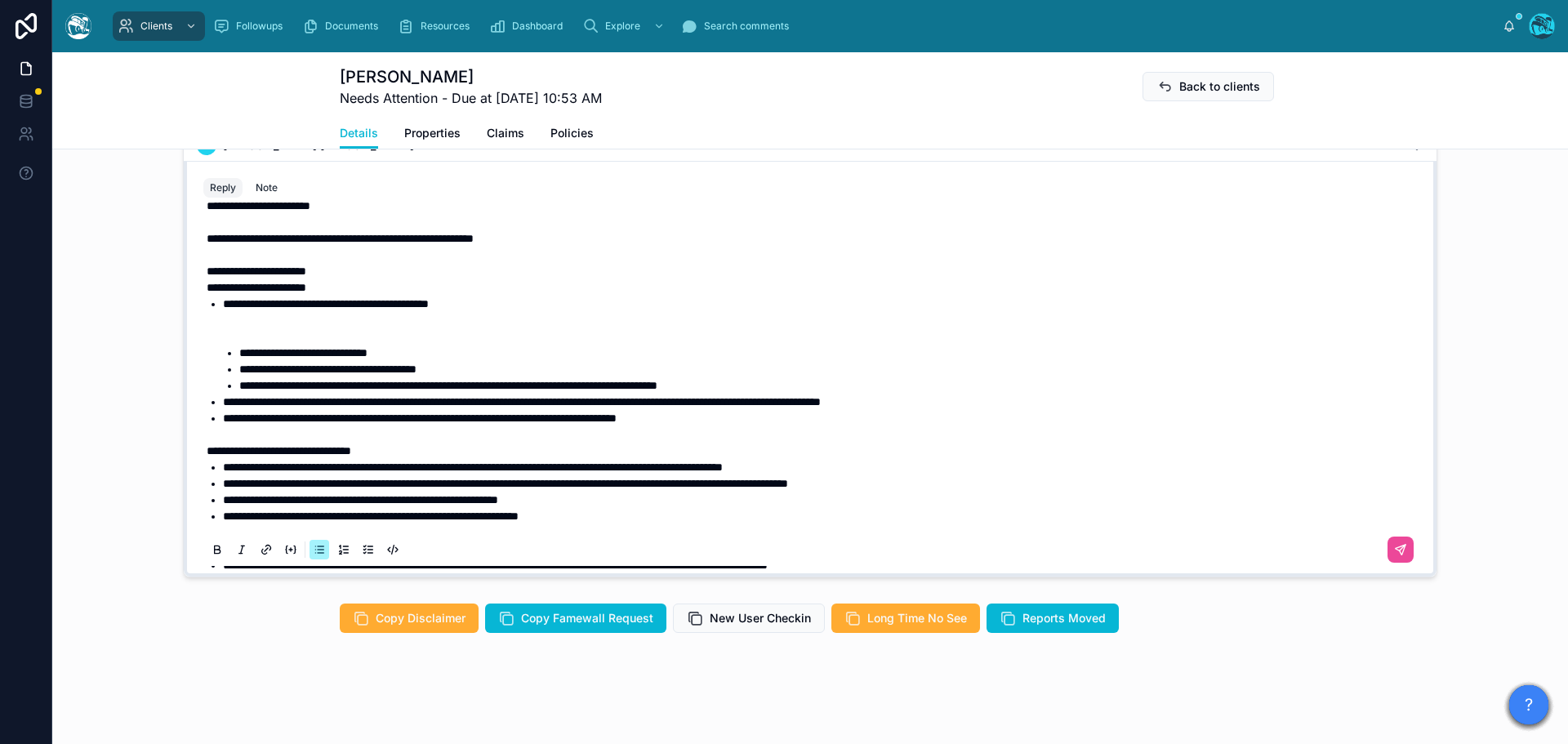
scroll to position [17, 0]
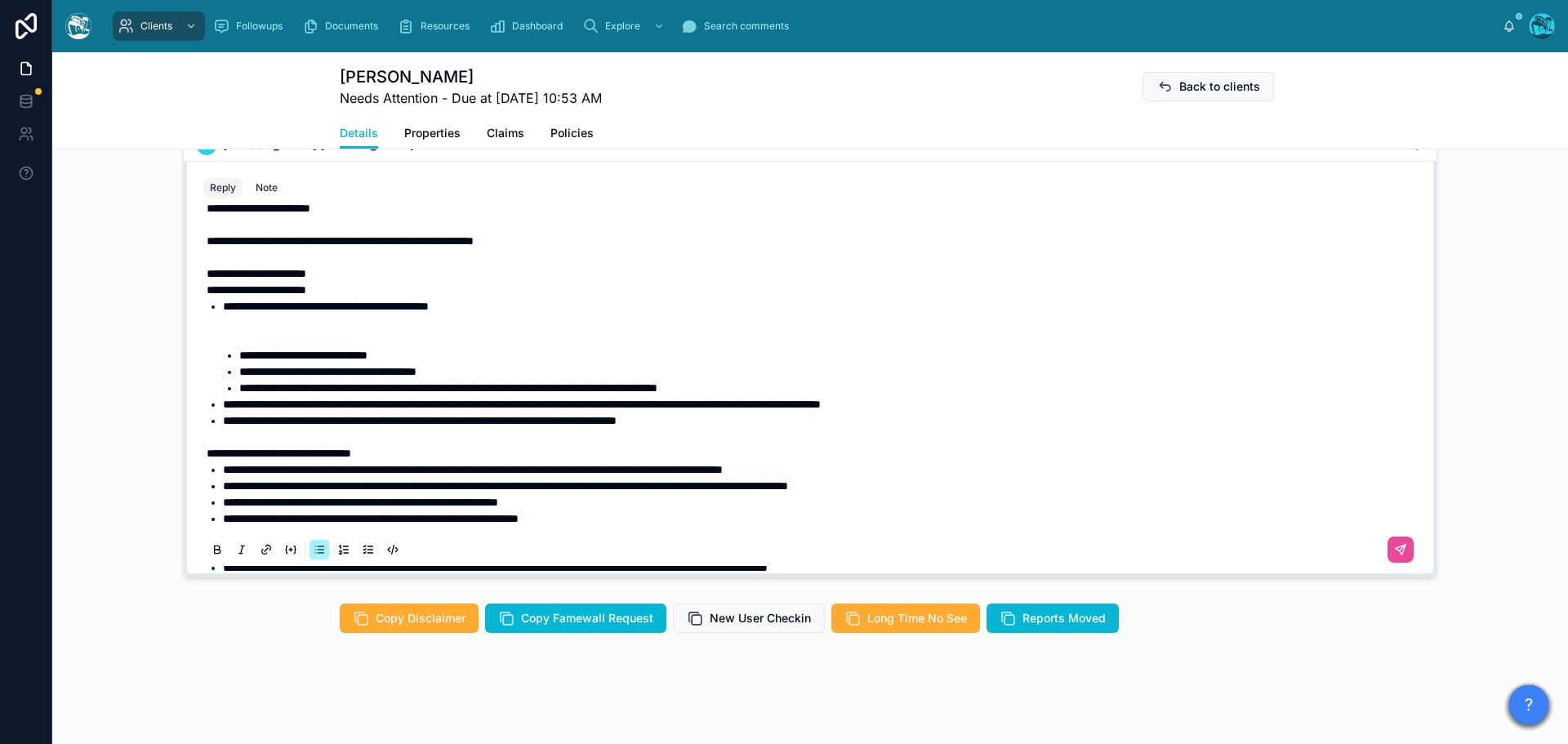
click at [260, 341] on li "**********" at bounding box center [822, 322] width 1198 height 49
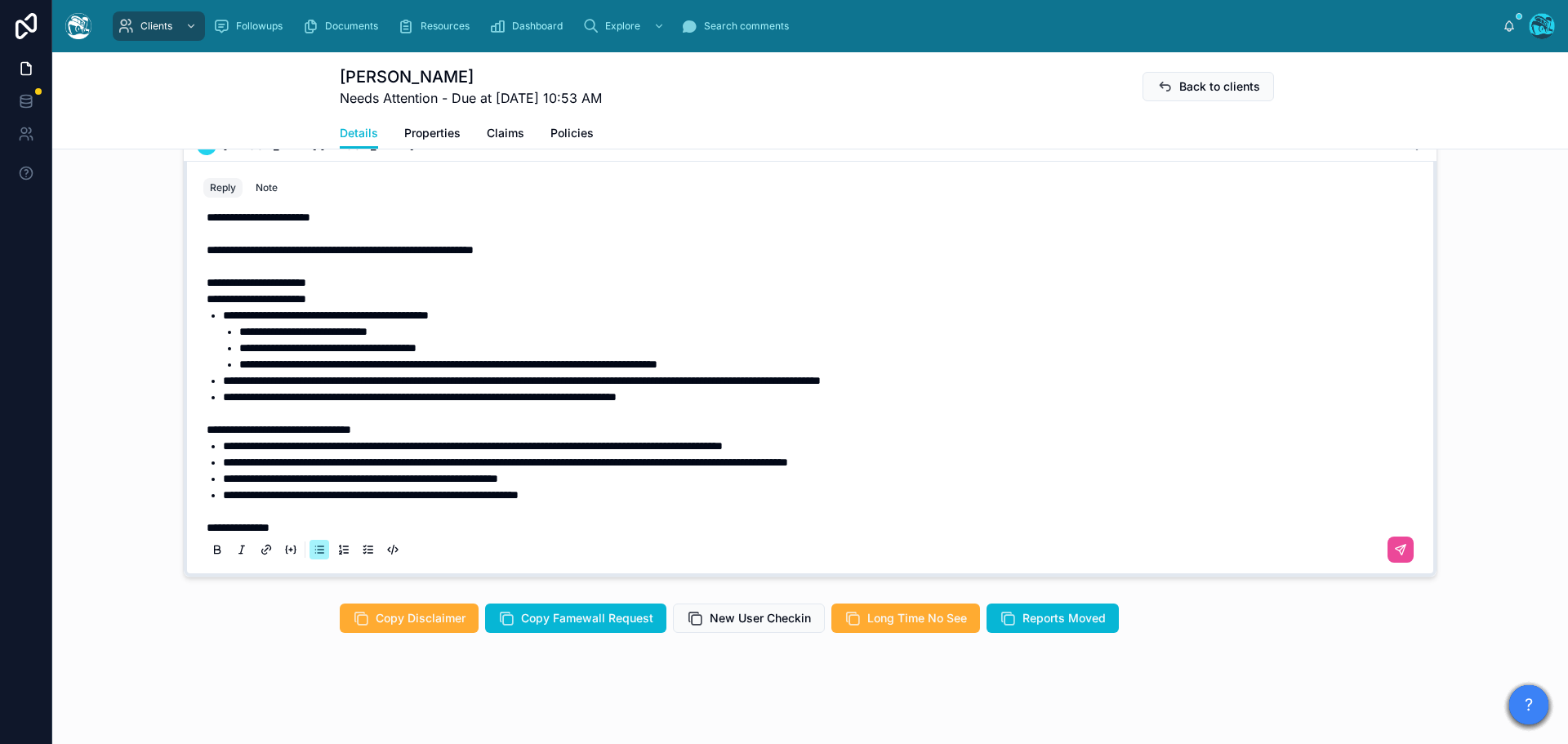
scroll to position [0, 0]
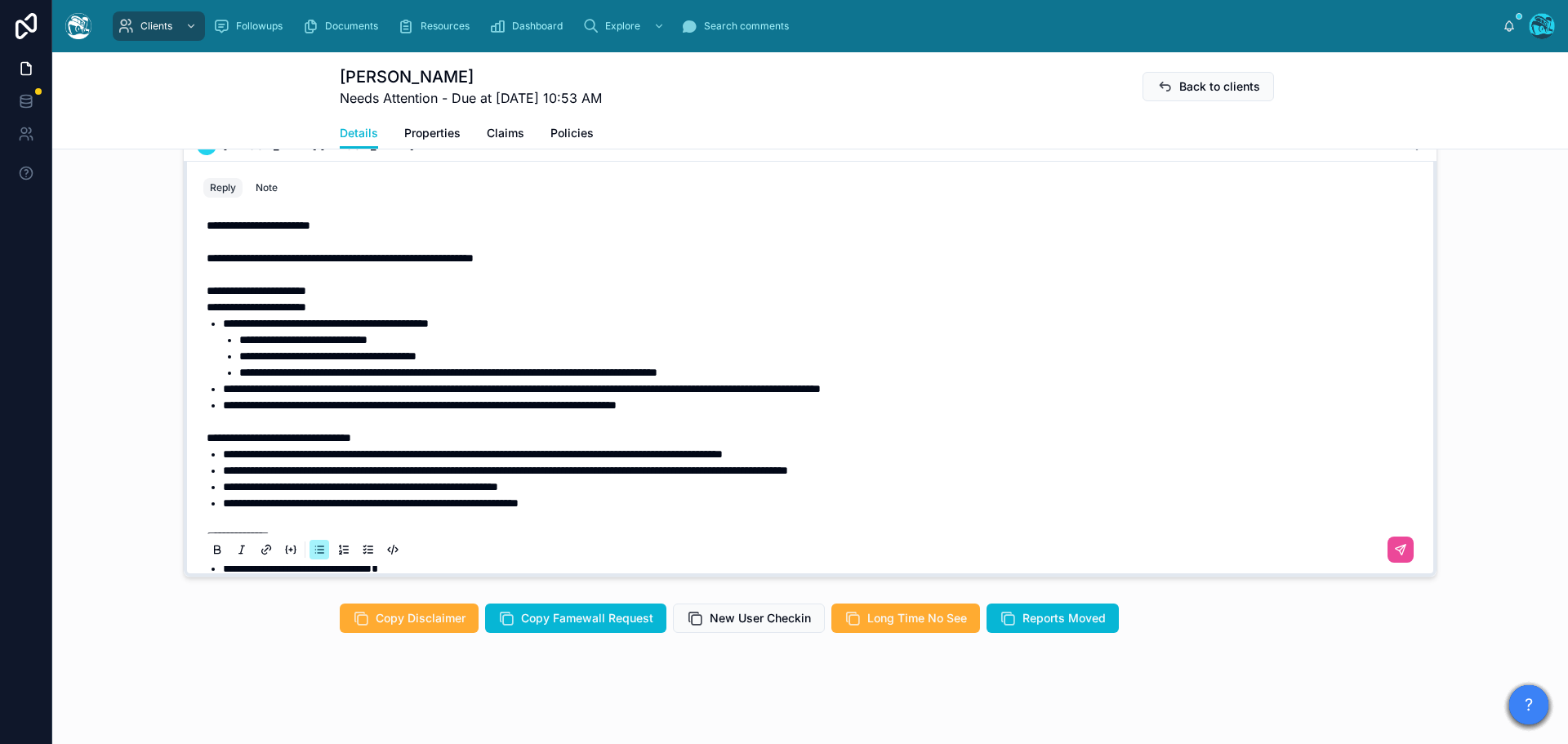
click at [616, 253] on p "**********" at bounding box center [813, 257] width 1214 height 16
click at [206, 258] on span "**********" at bounding box center [391, 258] width 369 height 12
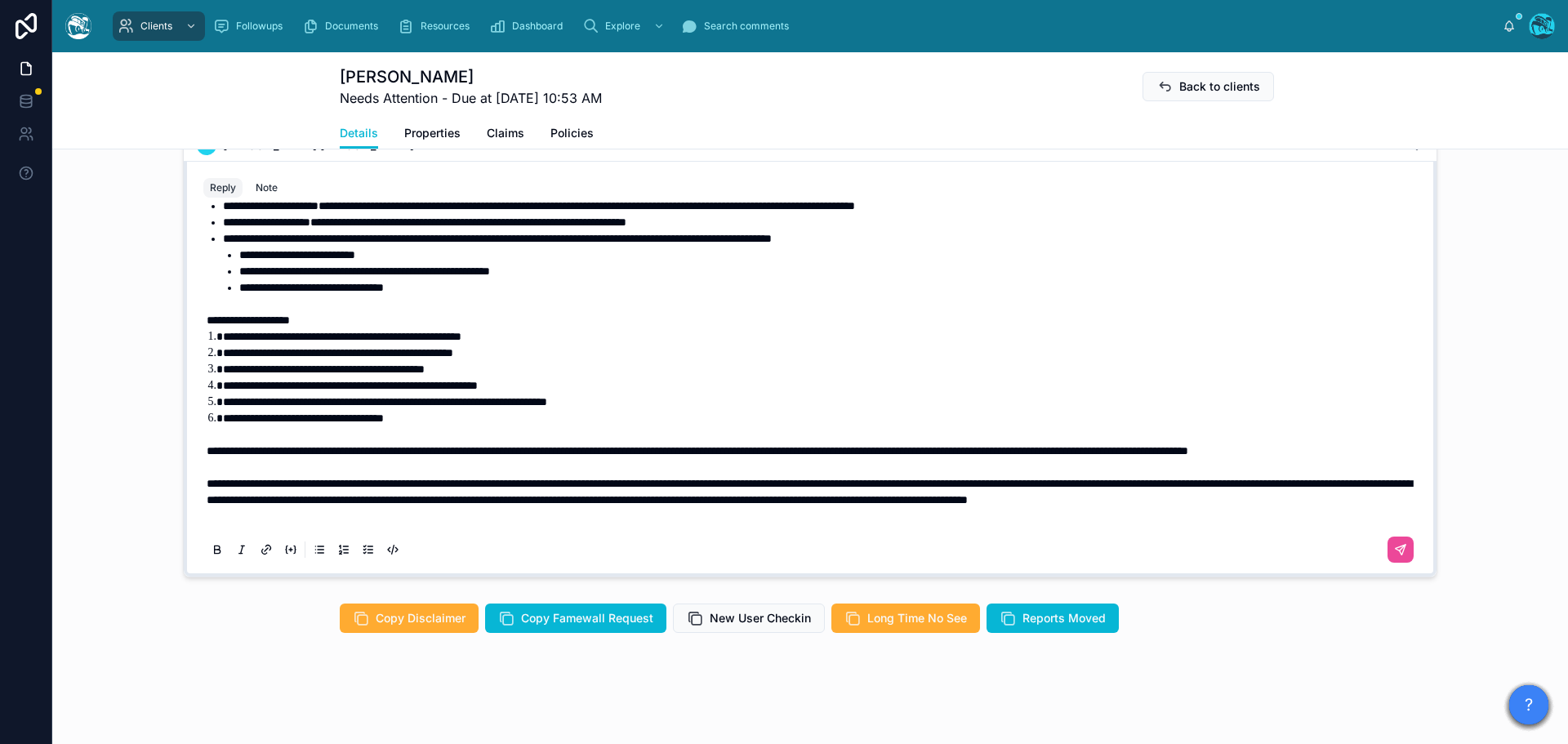
scroll to position [787, 0]
click at [1394, 550] on icon at bounding box center [1401, 550] width 14 height 13
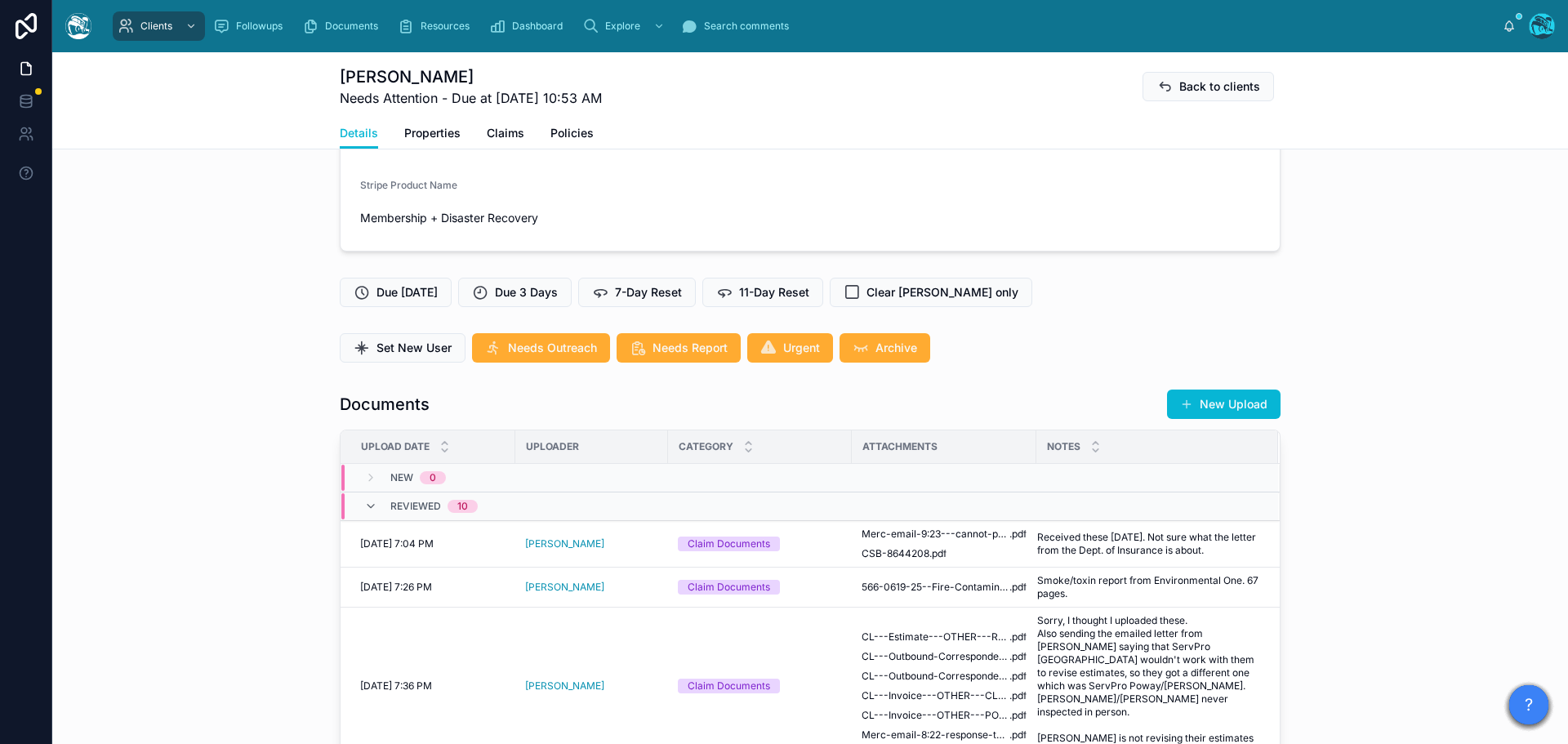
scroll to position [275, 0]
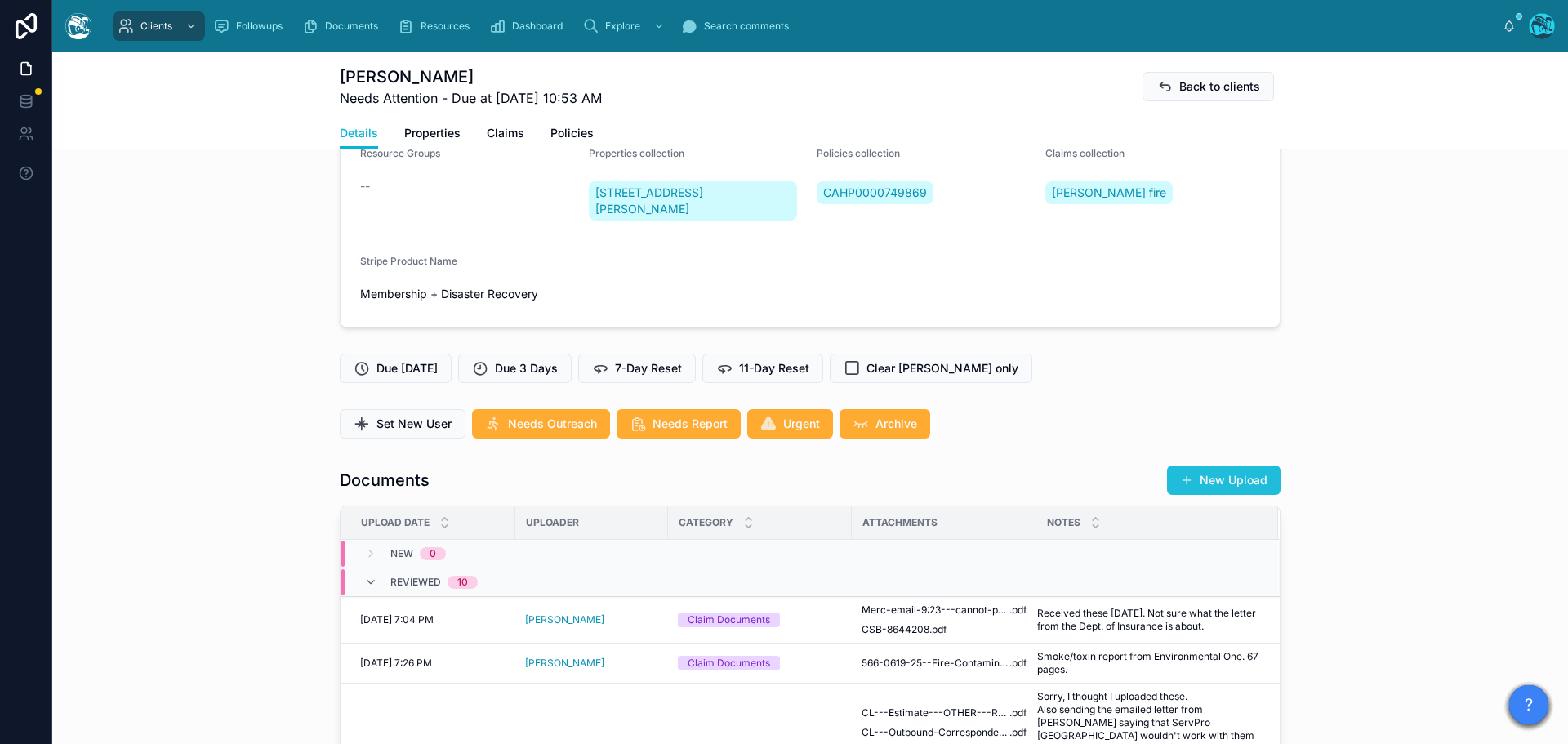
click at [1223, 472] on button "New Upload" at bounding box center [1224, 480] width 114 height 29
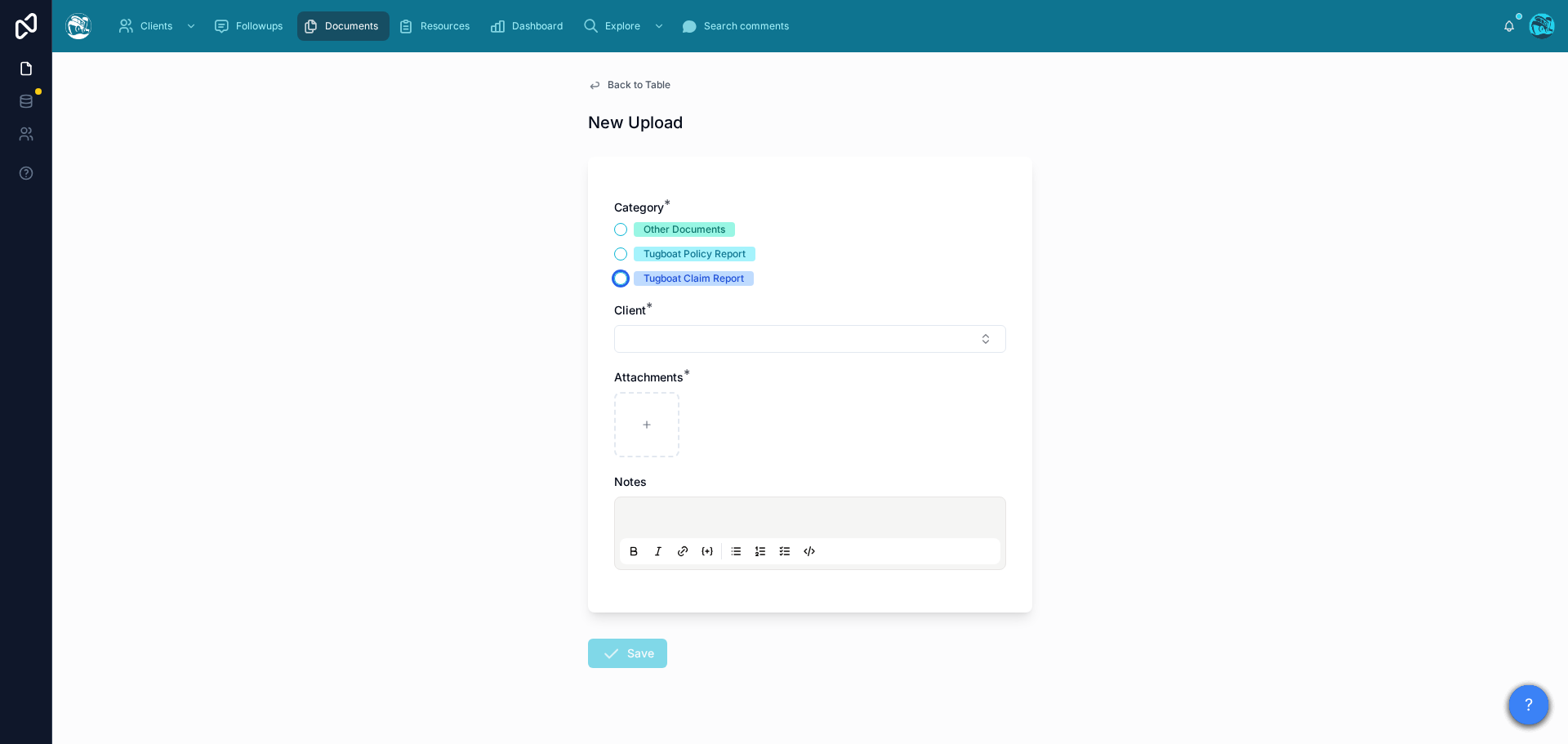
drag, startPoint x: 616, startPoint y: 282, endPoint x: 624, endPoint y: 305, distance: 24.4
click at [616, 282] on button "Tugboat Claim Report" at bounding box center [621, 279] width 14 height 13
click at [637, 337] on button "Select Button" at bounding box center [810, 338] width 392 height 28
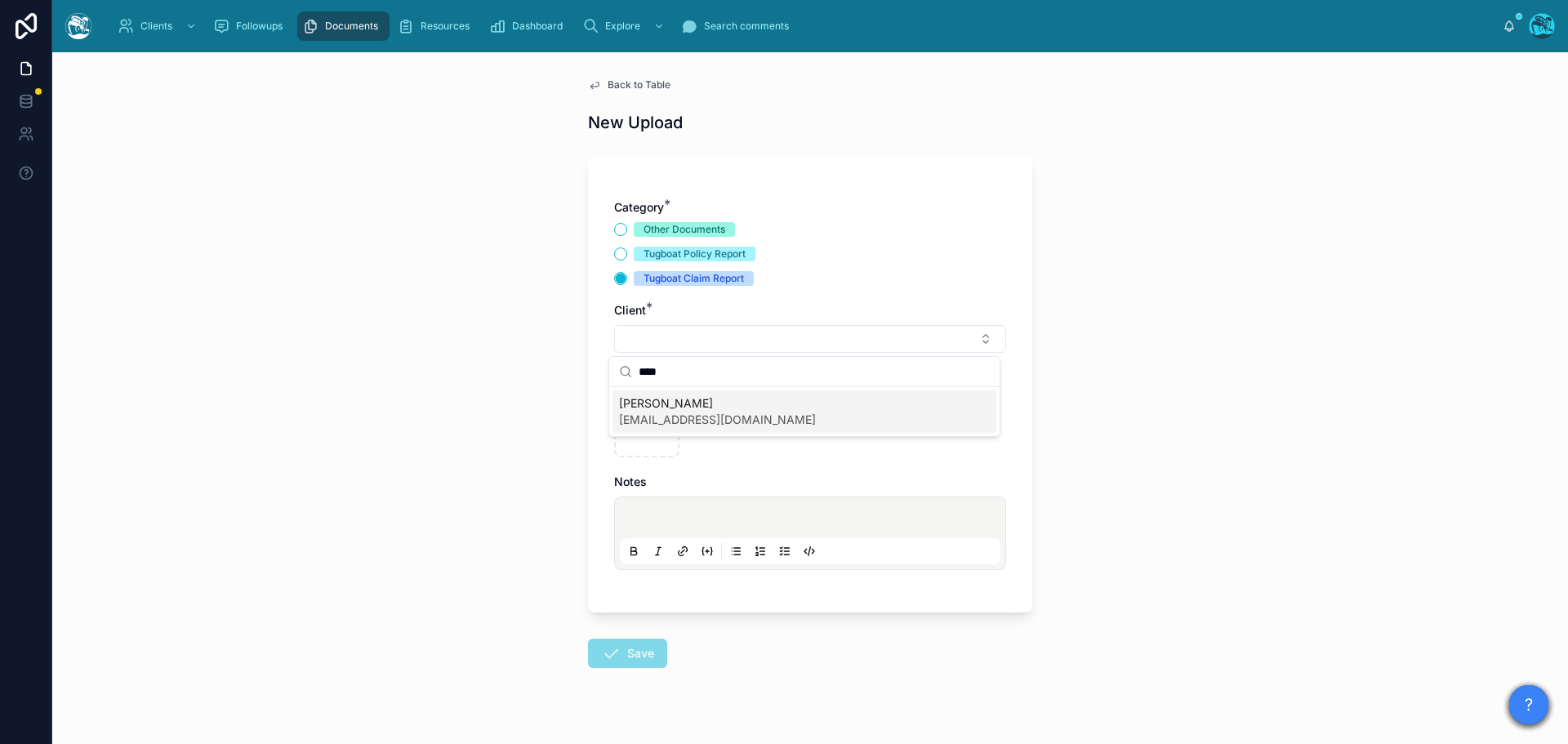
type input "****"
click at [672, 407] on span "[PERSON_NAME]" at bounding box center [717, 403] width 197 height 16
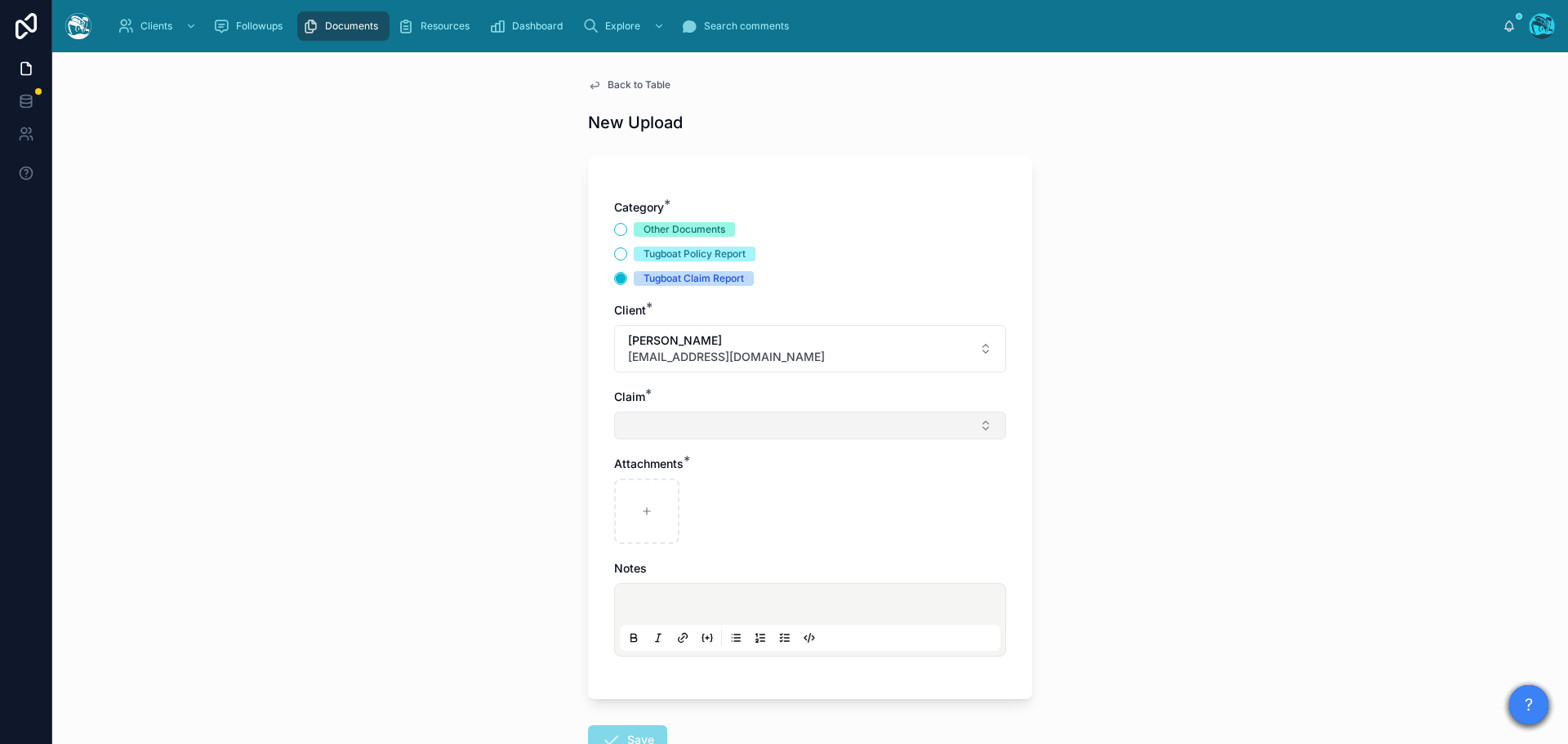
click at [642, 437] on button "Select Button" at bounding box center [810, 425] width 392 height 28
click at [644, 492] on span "Eaton fire" at bounding box center [676, 490] width 115 height 16
click at [641, 511] on icon at bounding box center [647, 515] width 12 height 12
type input "**********"
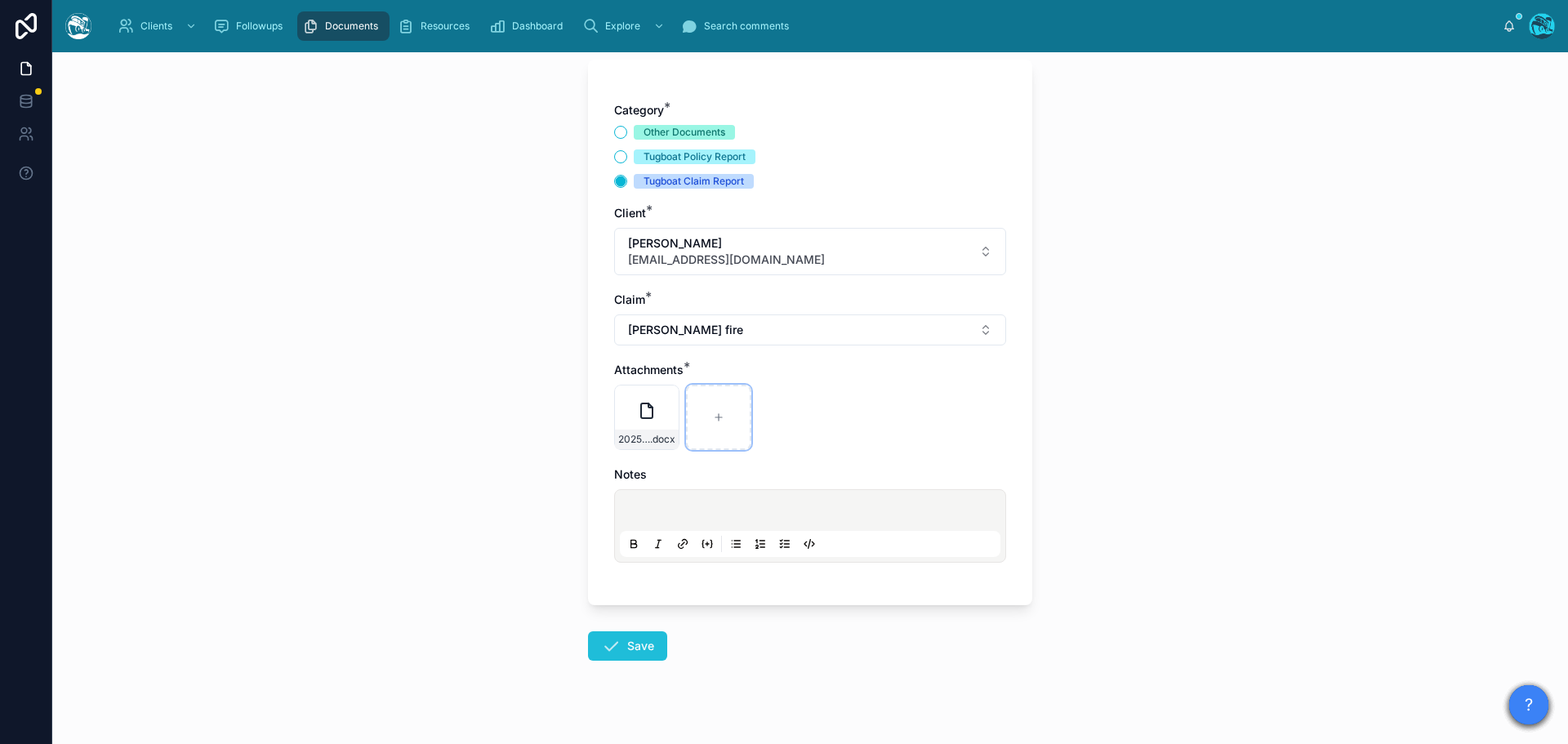
scroll to position [119, 0]
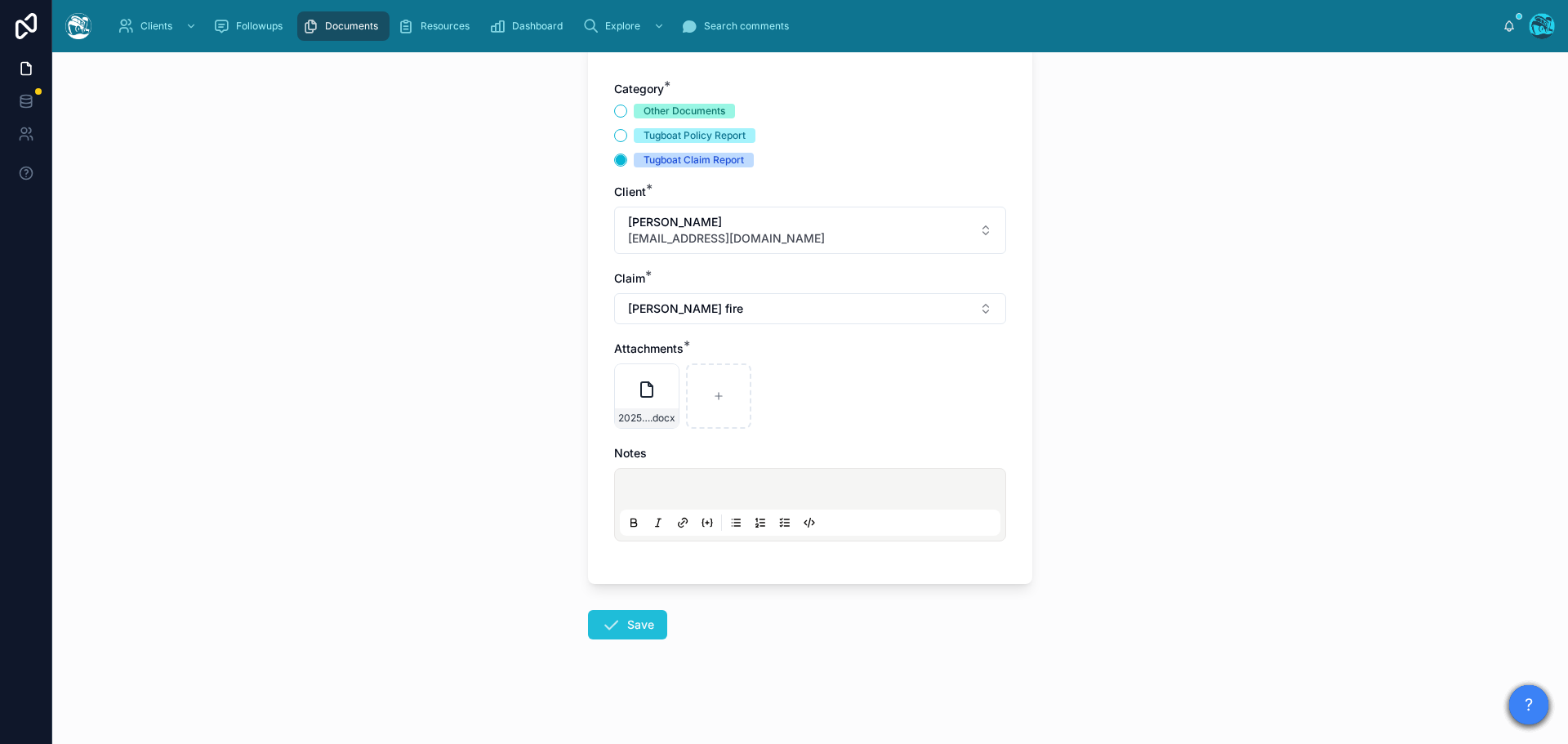
click at [617, 627] on button "Save" at bounding box center [628, 624] width 79 height 29
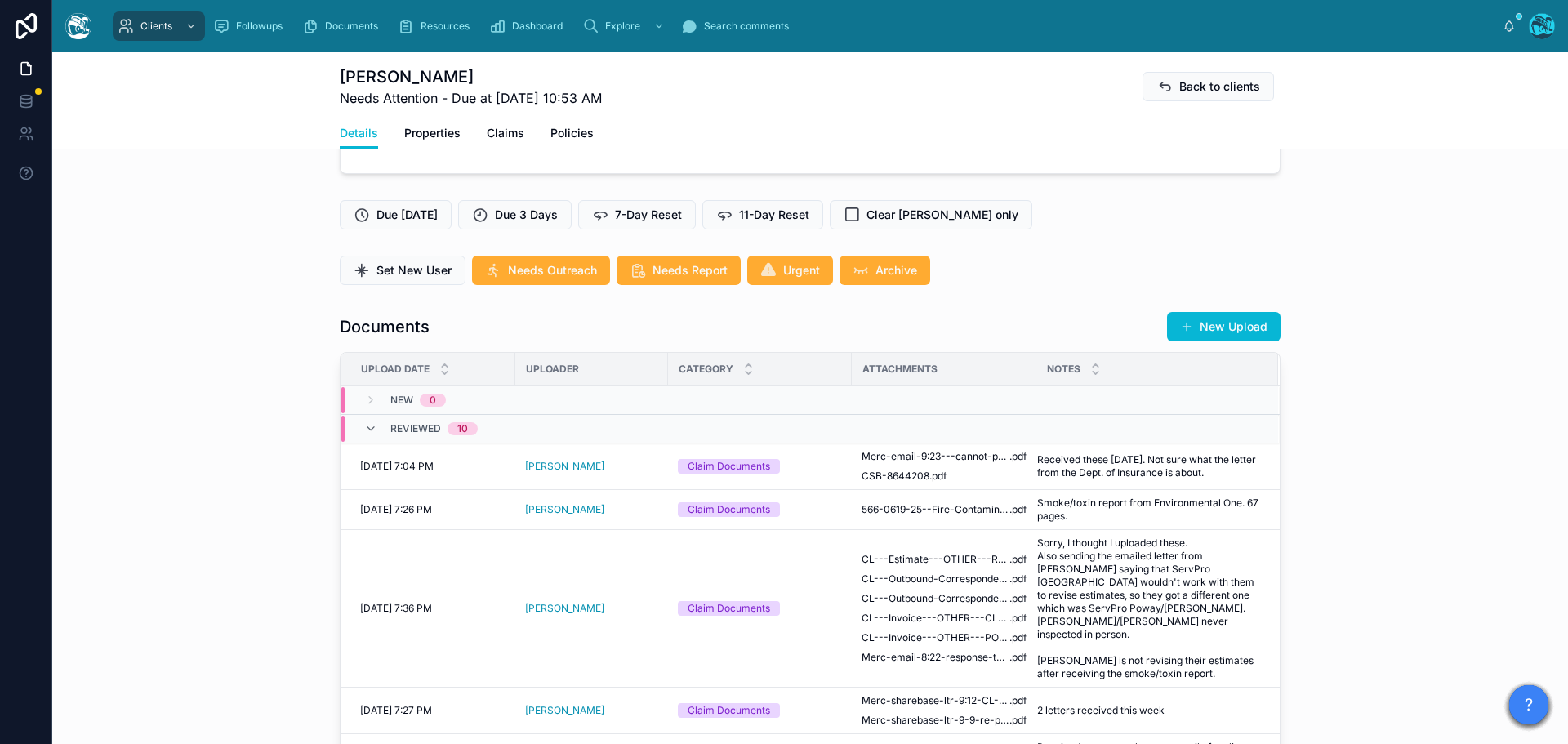
scroll to position [363, 0]
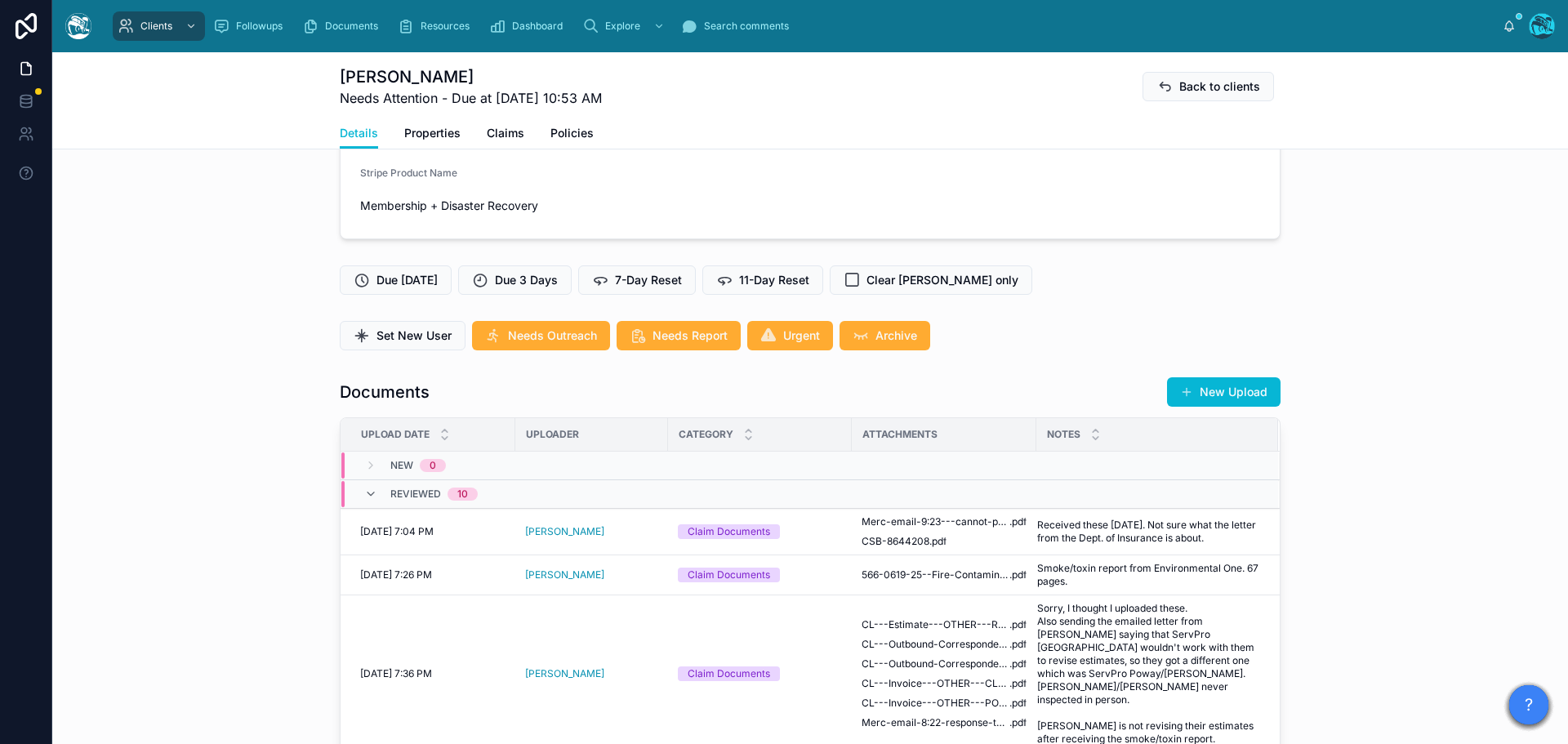
click at [1194, 382] on button "New Upload" at bounding box center [1224, 391] width 114 height 29
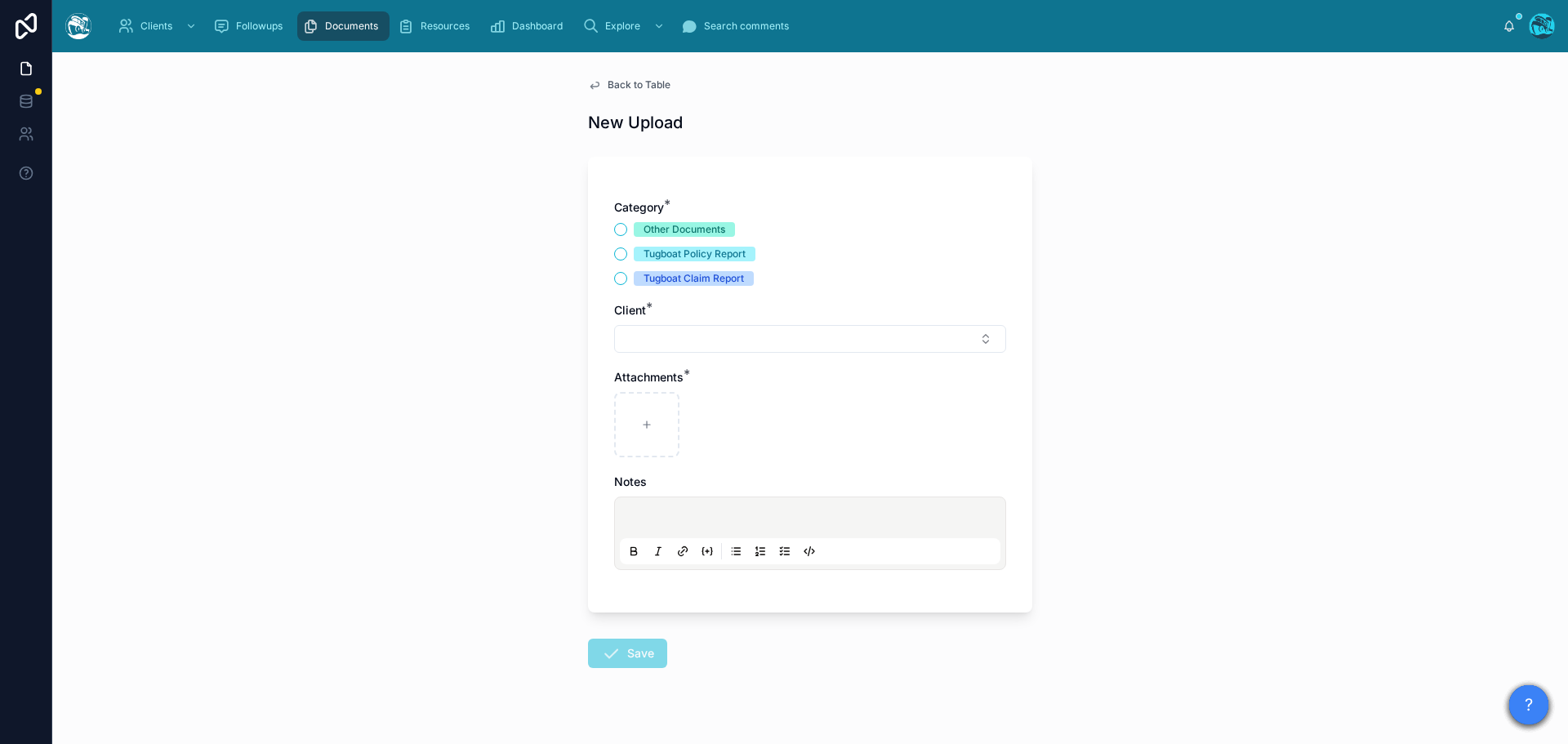
click at [631, 83] on span "Back to Table" at bounding box center [638, 85] width 63 height 13
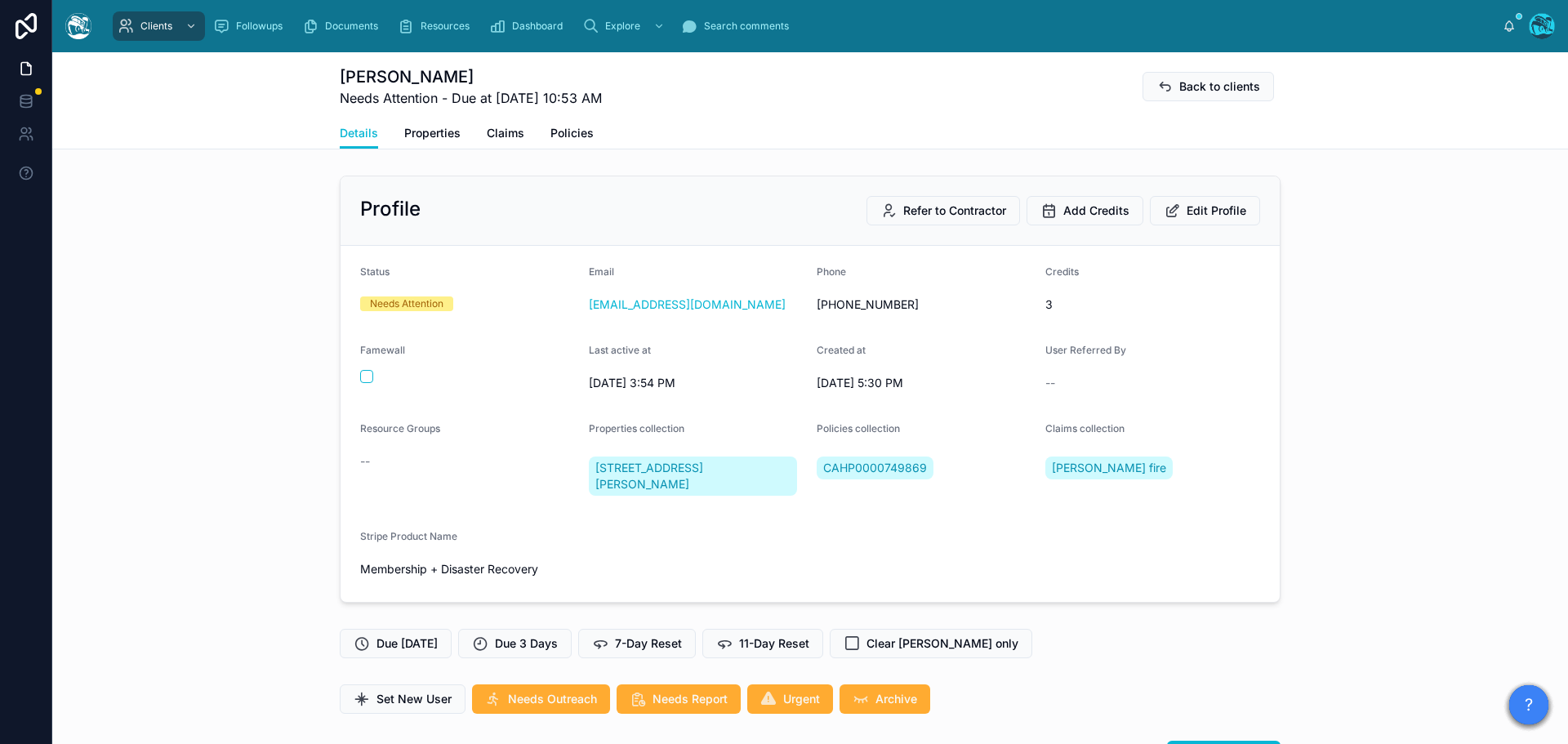
scroll to position [7214, 0]
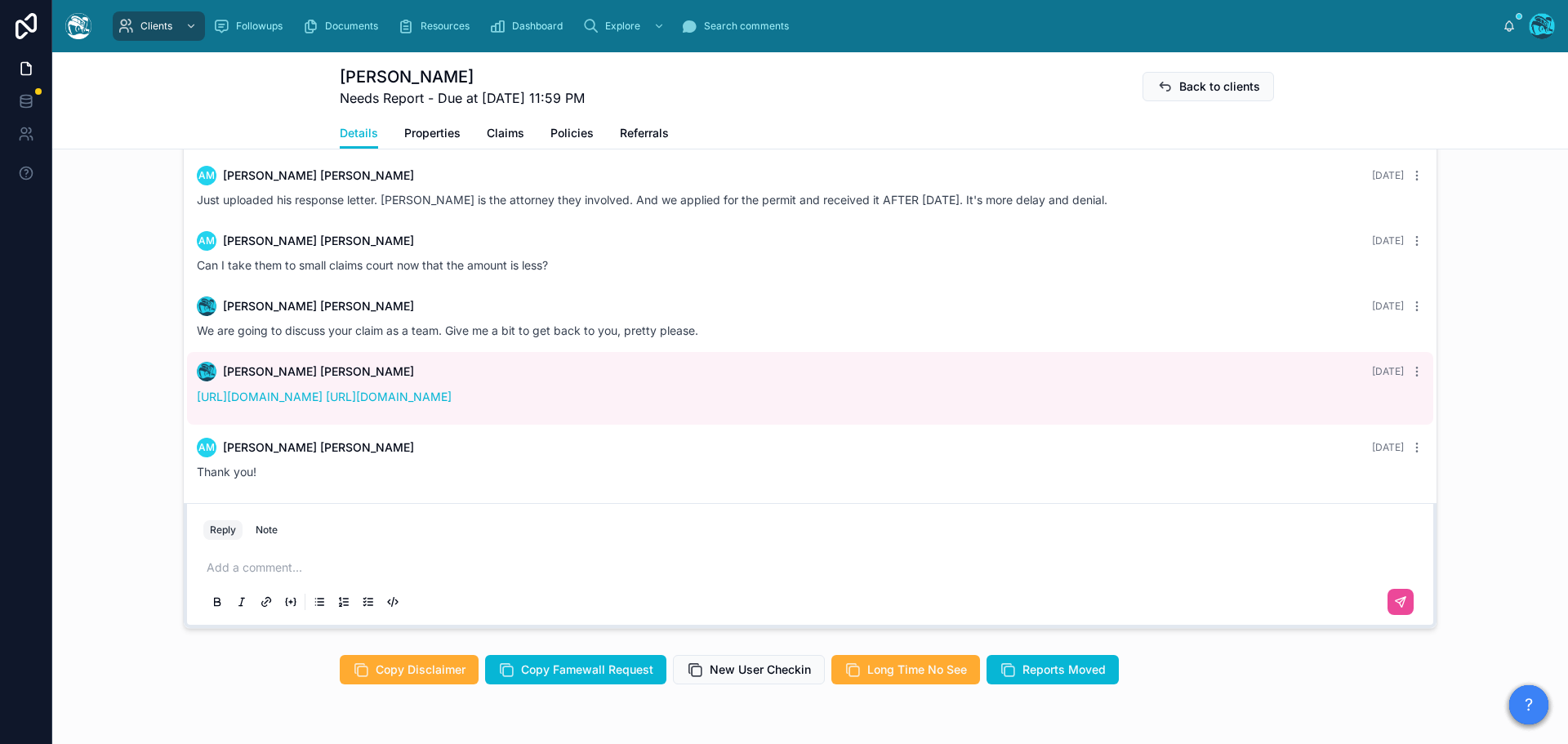
scroll to position [1225, 0]
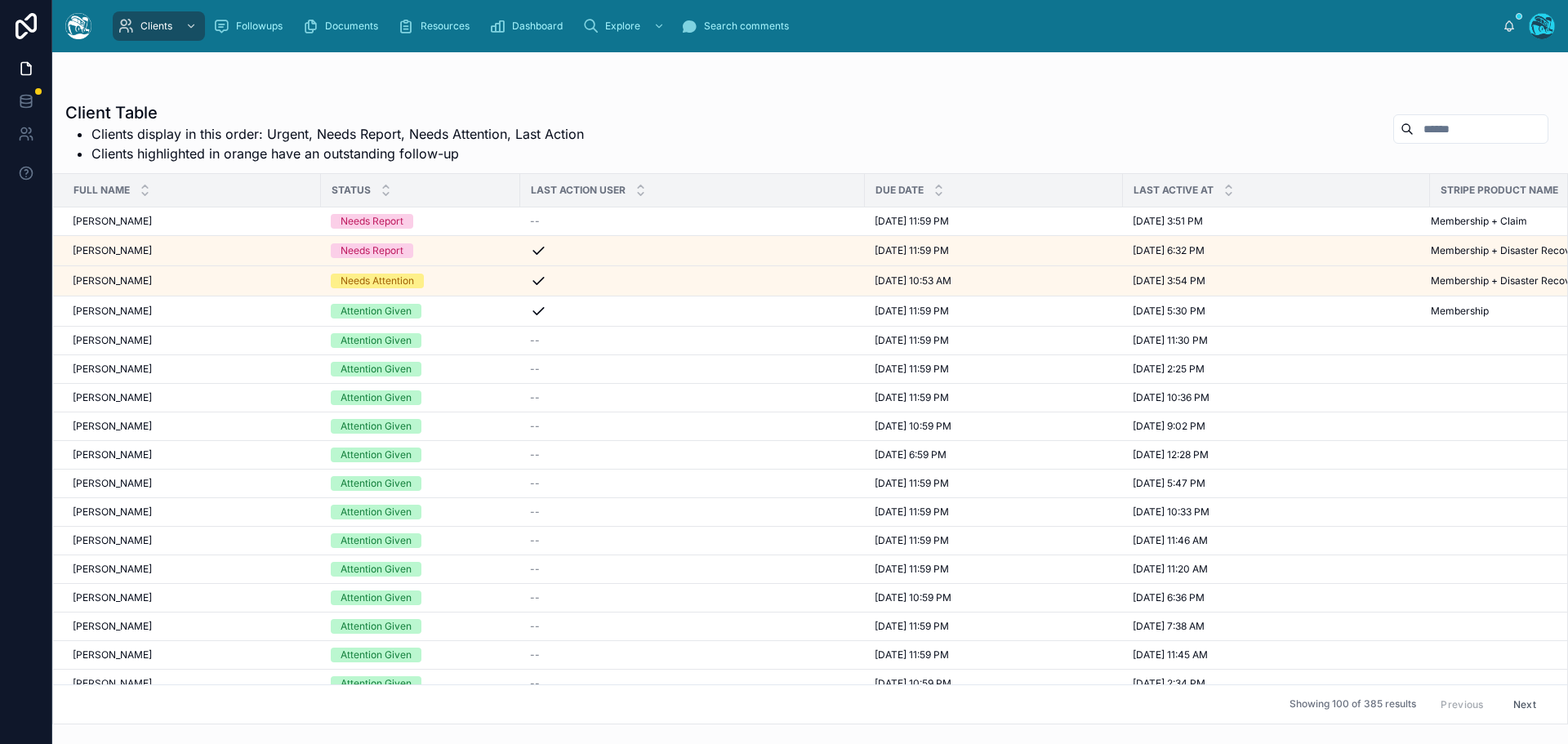
click at [1414, 127] on input "text" at bounding box center [1480, 129] width 134 height 23
type input "******"
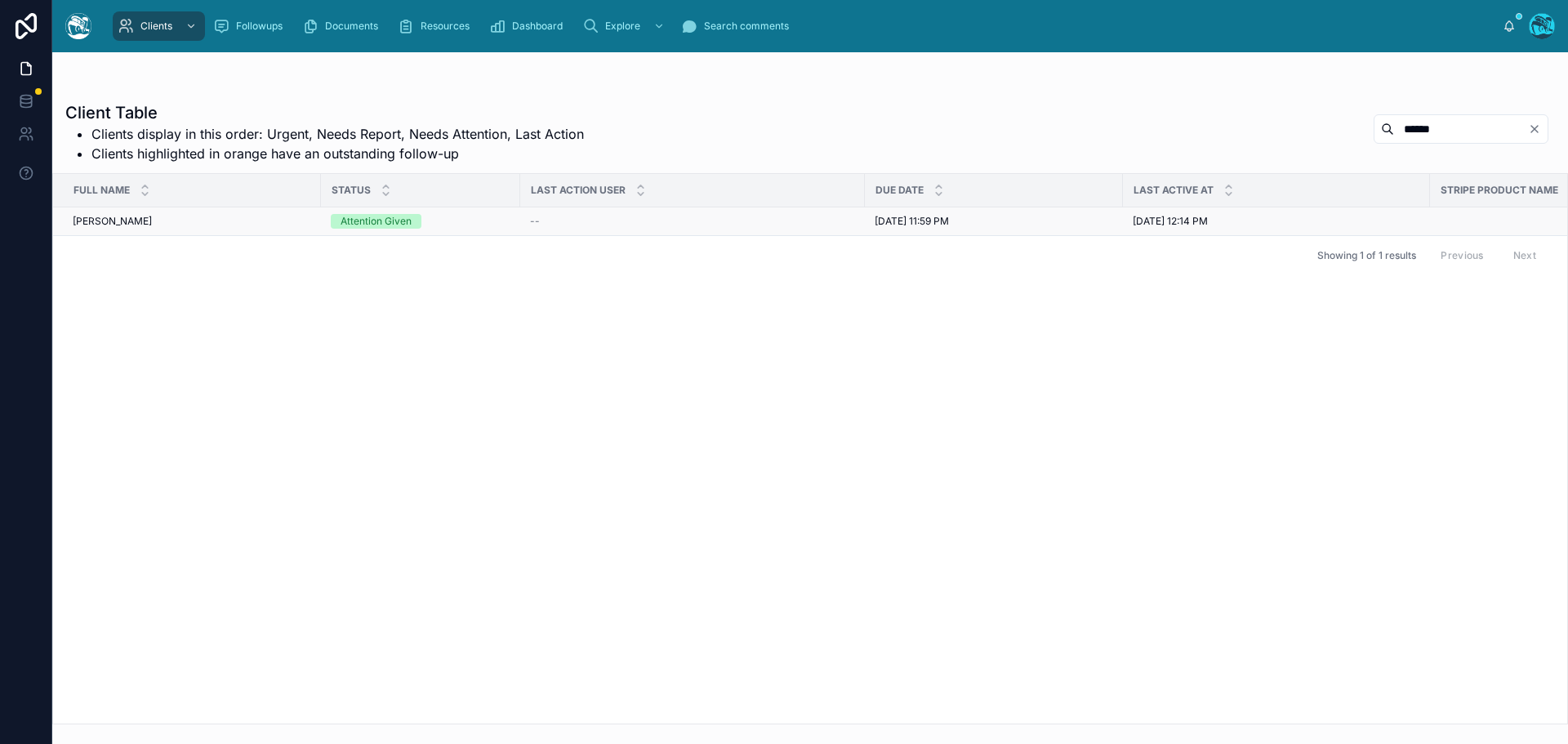
click at [281, 226] on div "Linda Hanson Linda Hanson" at bounding box center [191, 222] width 238 height 13
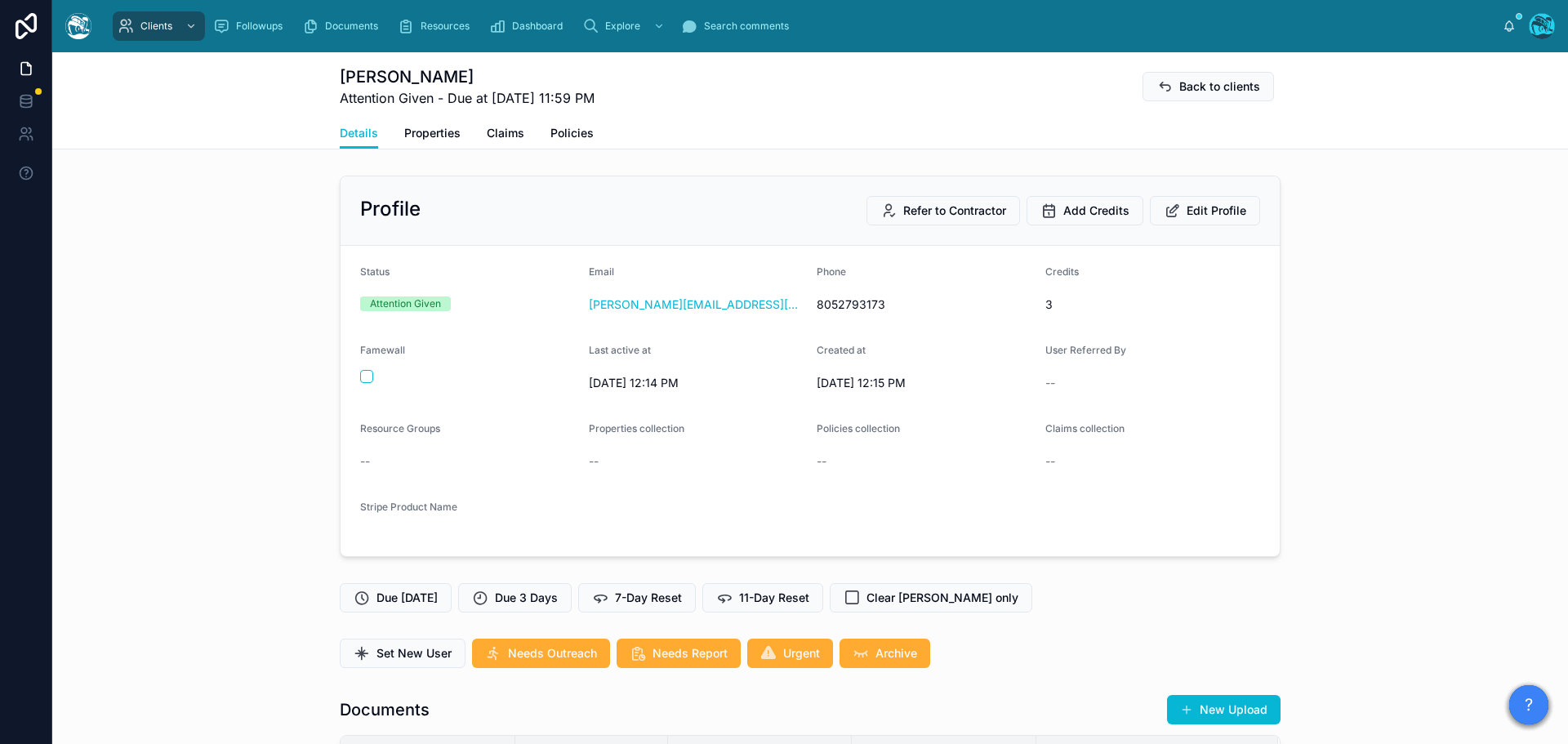
scroll to position [5187, 0]
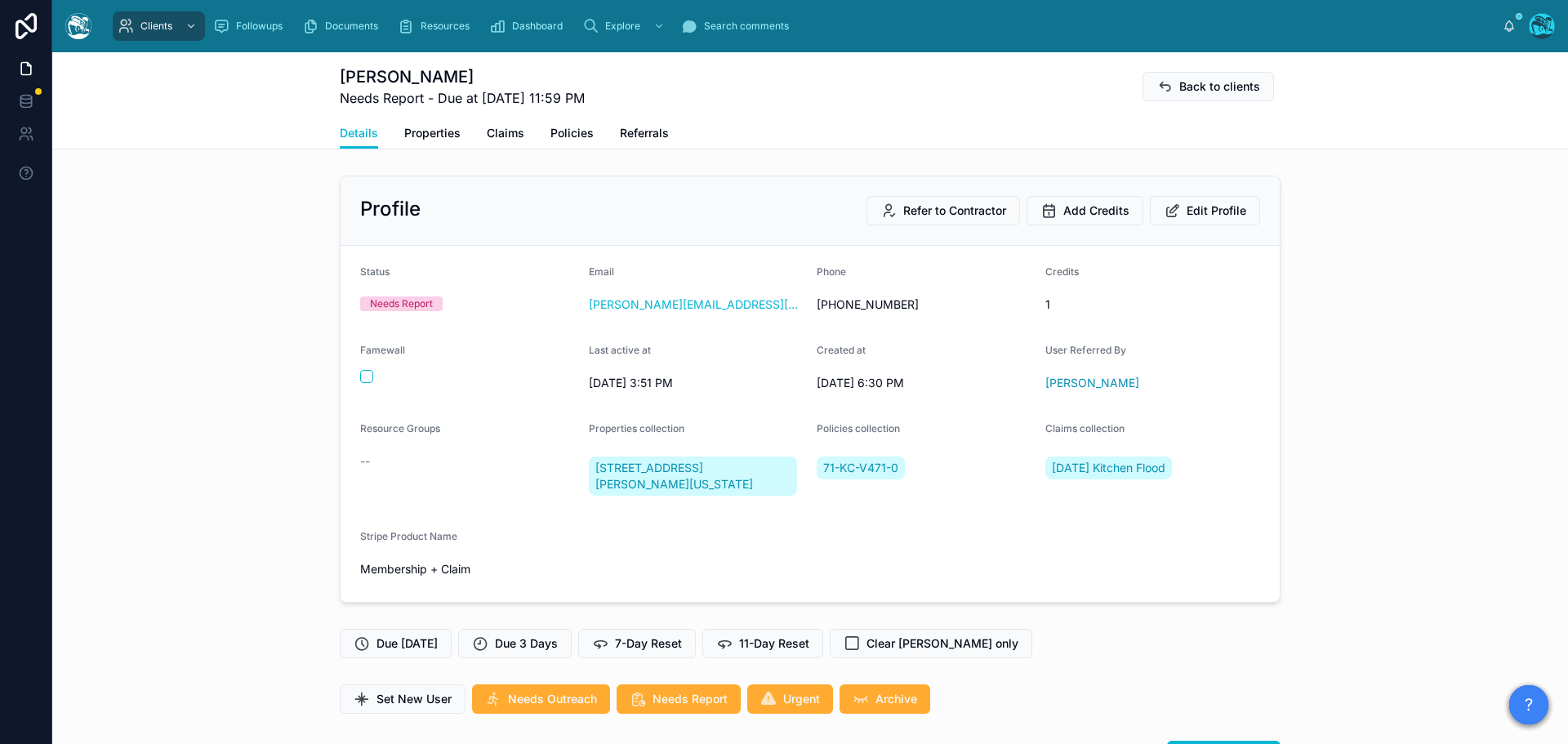
scroll to position [3911, 0]
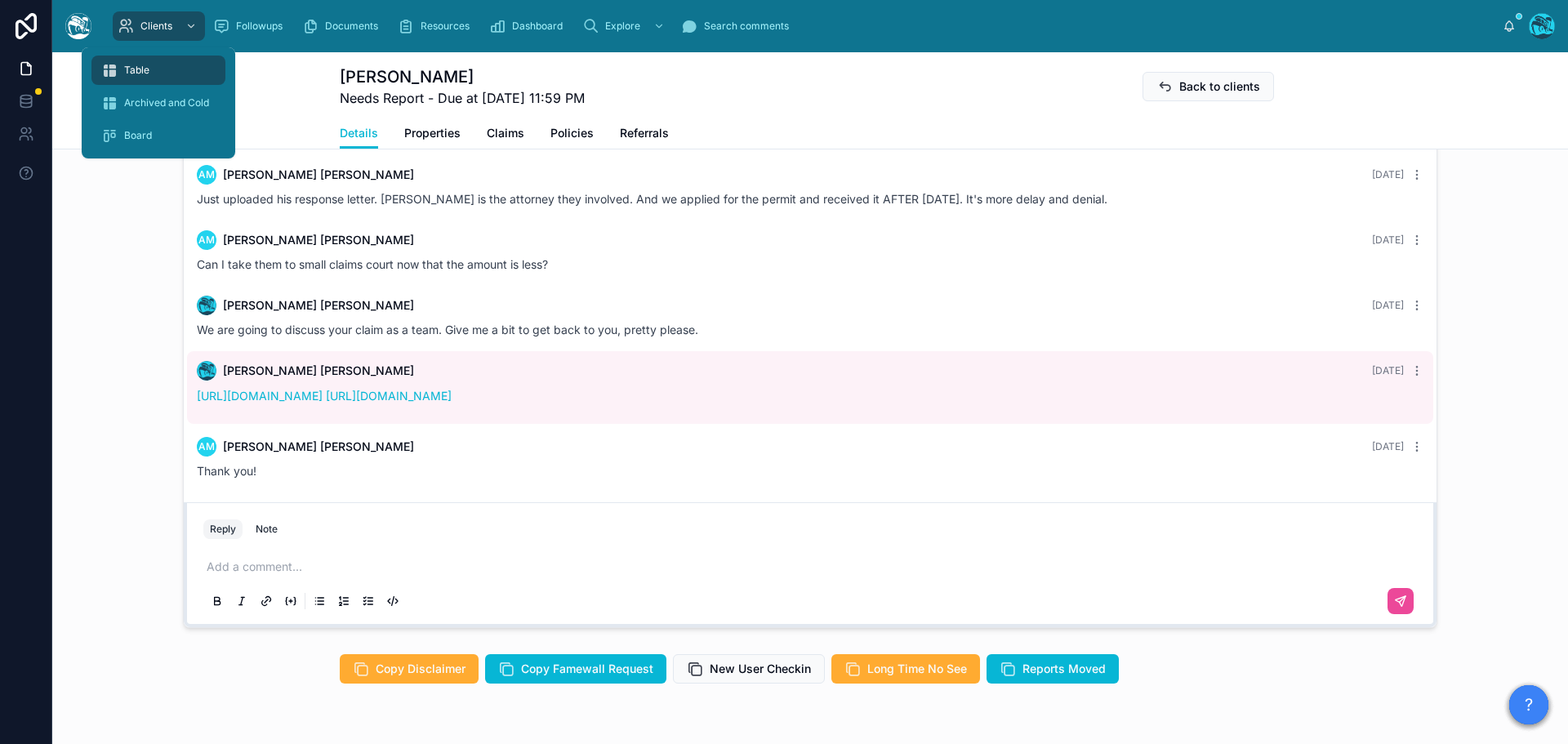
click at [149, 72] on div "Table" at bounding box center [158, 69] width 115 height 26
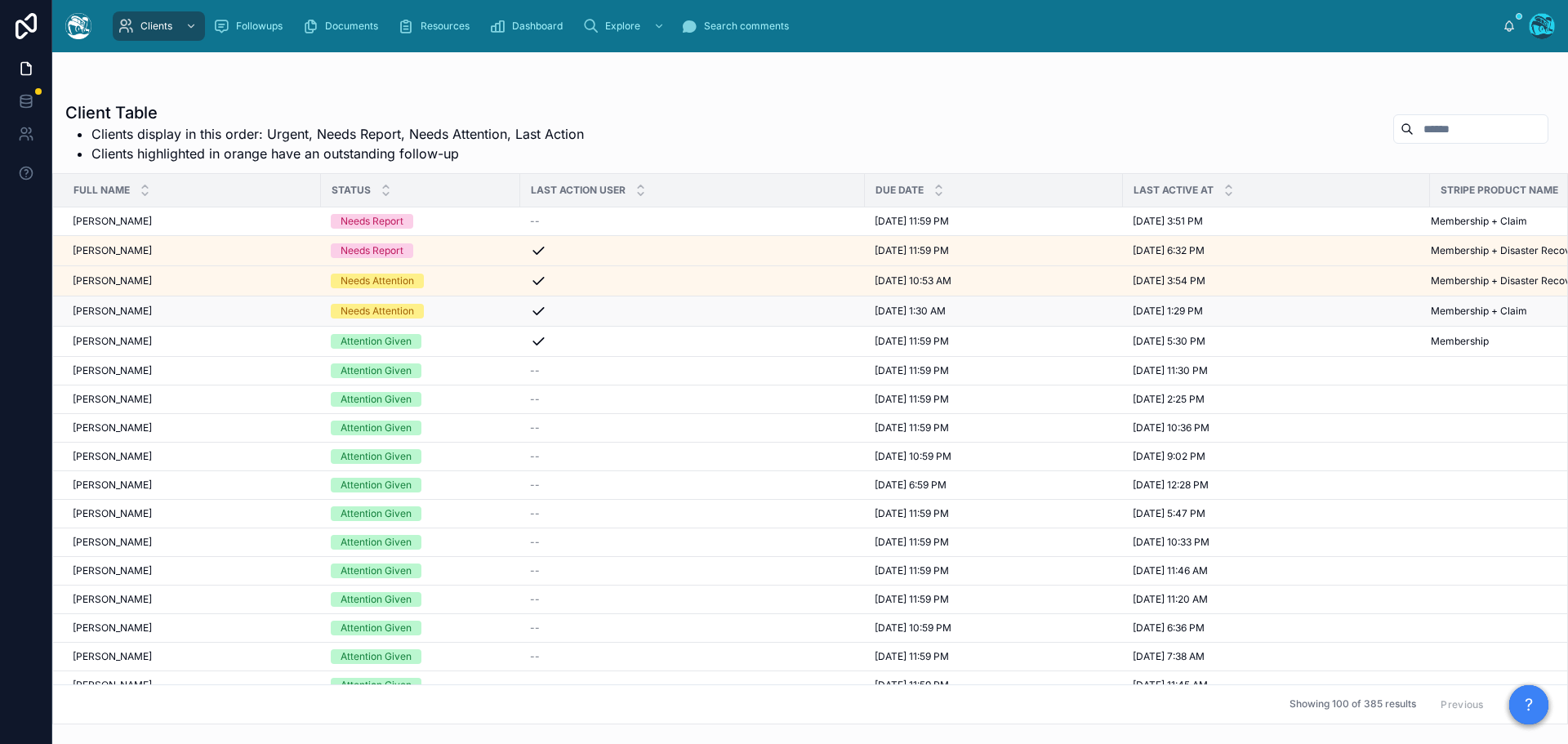
click at [152, 309] on span "Amitabha Mazumder" at bounding box center [112, 311] width 79 height 13
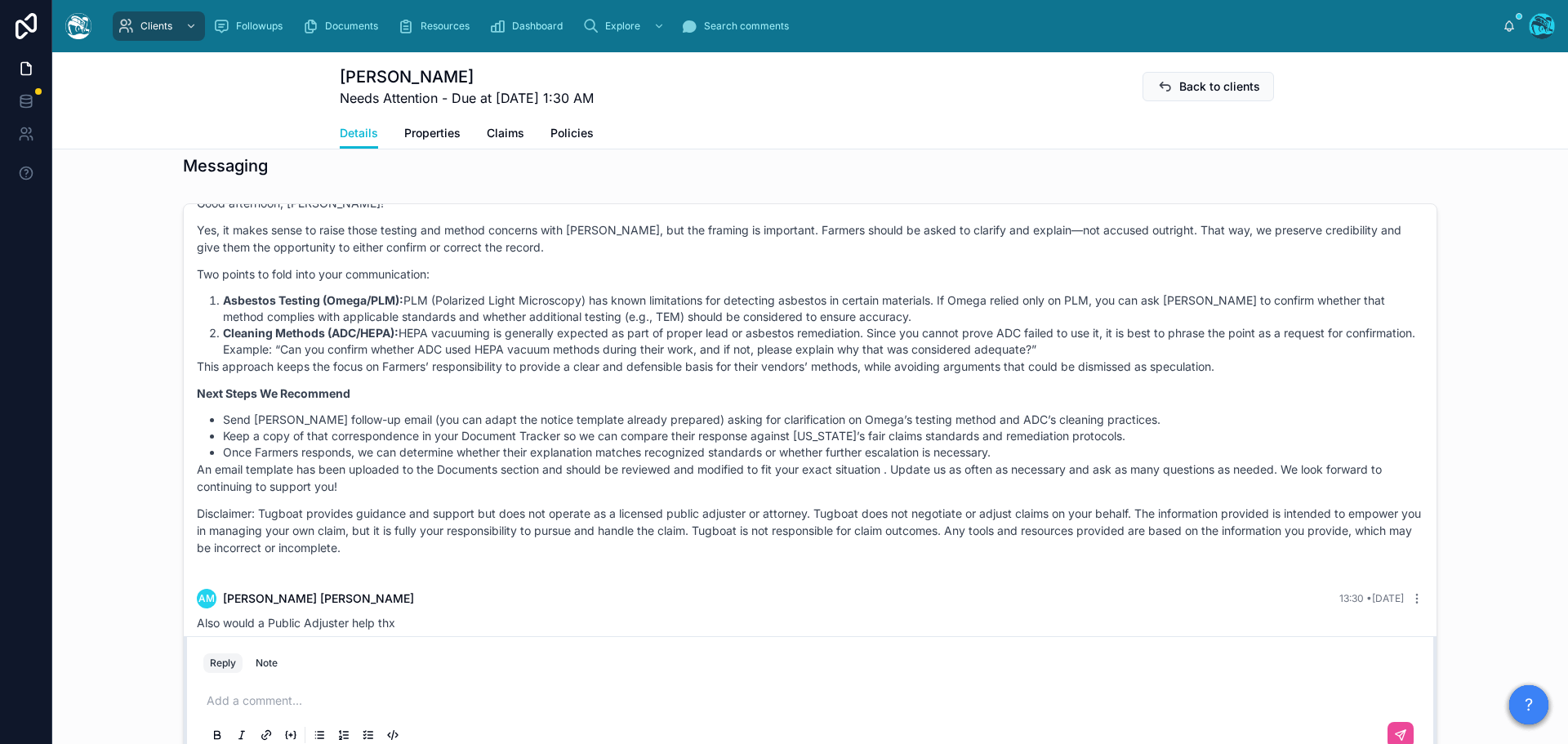
scroll to position [3388, 0]
click at [264, 697] on p at bounding box center [813, 700] width 1214 height 16
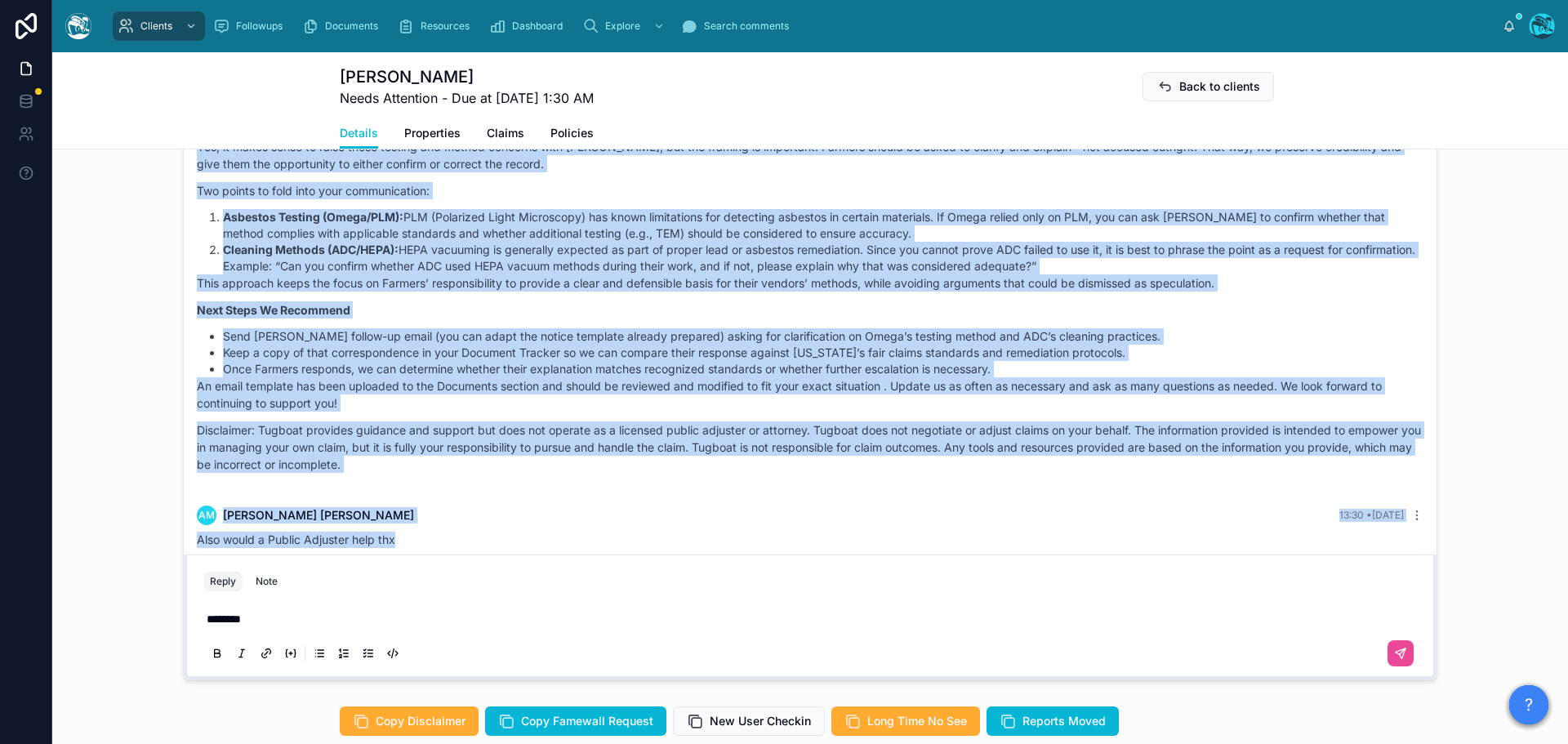
drag, startPoint x: 1120, startPoint y: 195, endPoint x: 945, endPoint y: 531, distance: 378.8
copy div "Rachel Baker 12:12 • Today Good afternoon, Amitabha! Yes, it makes sense to rai…"
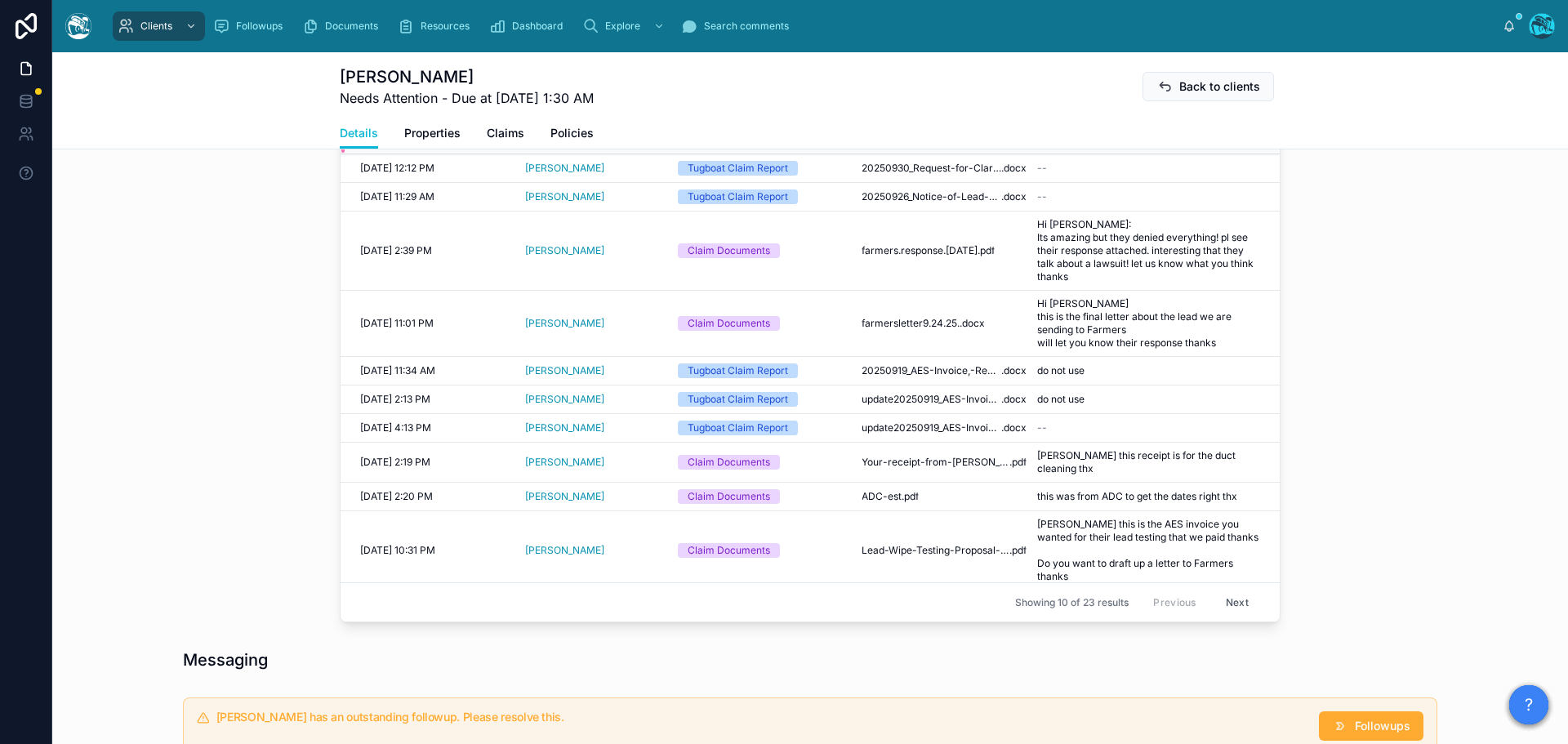
scroll to position [651, 0]
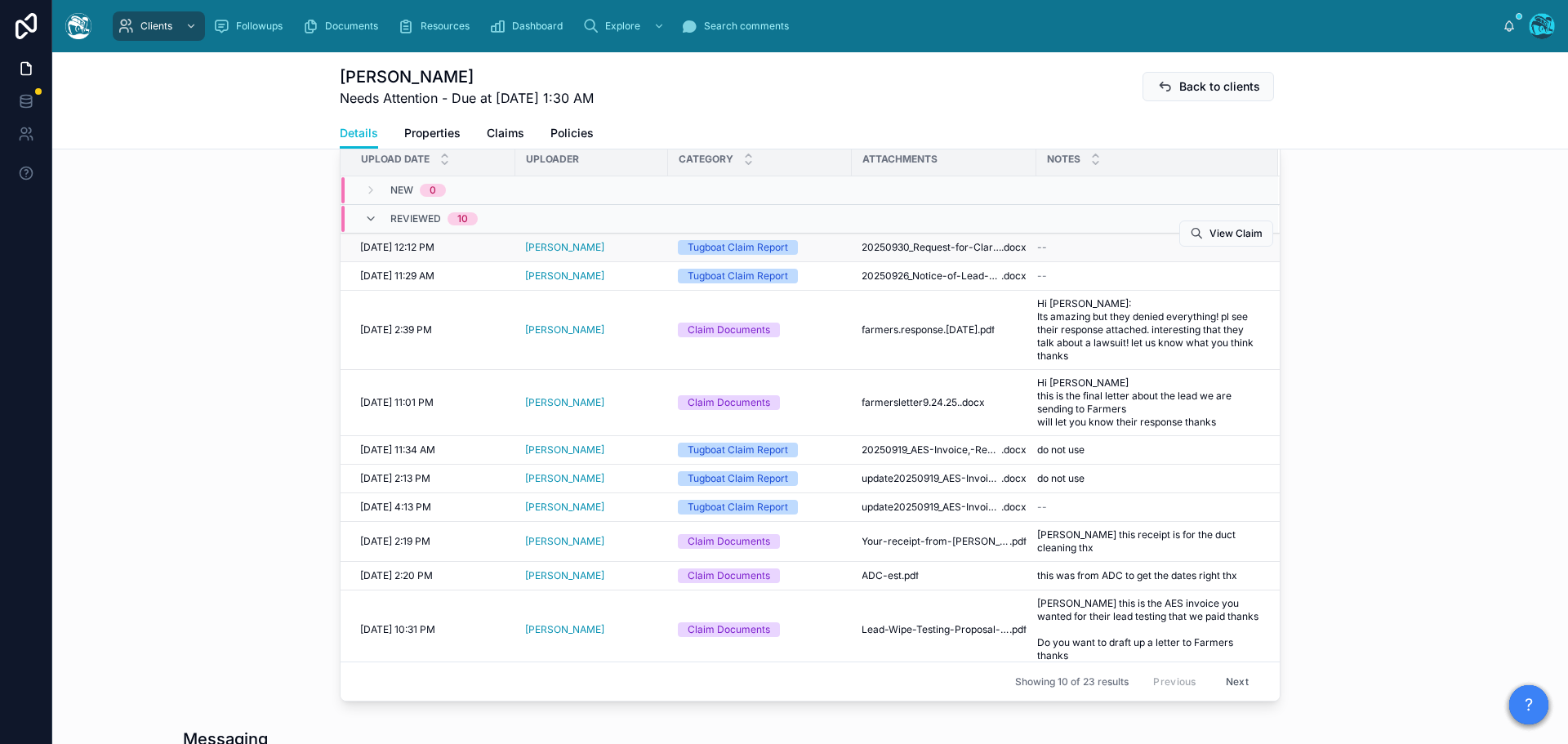
click at [967, 240] on td "20250930_Request-for-Clarification-on-Testing-and-Cleaning-Methods_Mazumder .do…" at bounding box center [944, 248] width 184 height 29
click at [968, 248] on span "20250930_Request-for-Clarification-on-Testing-and-Cleaning-Methods_Mazumder" at bounding box center [932, 248] width 140 height 13
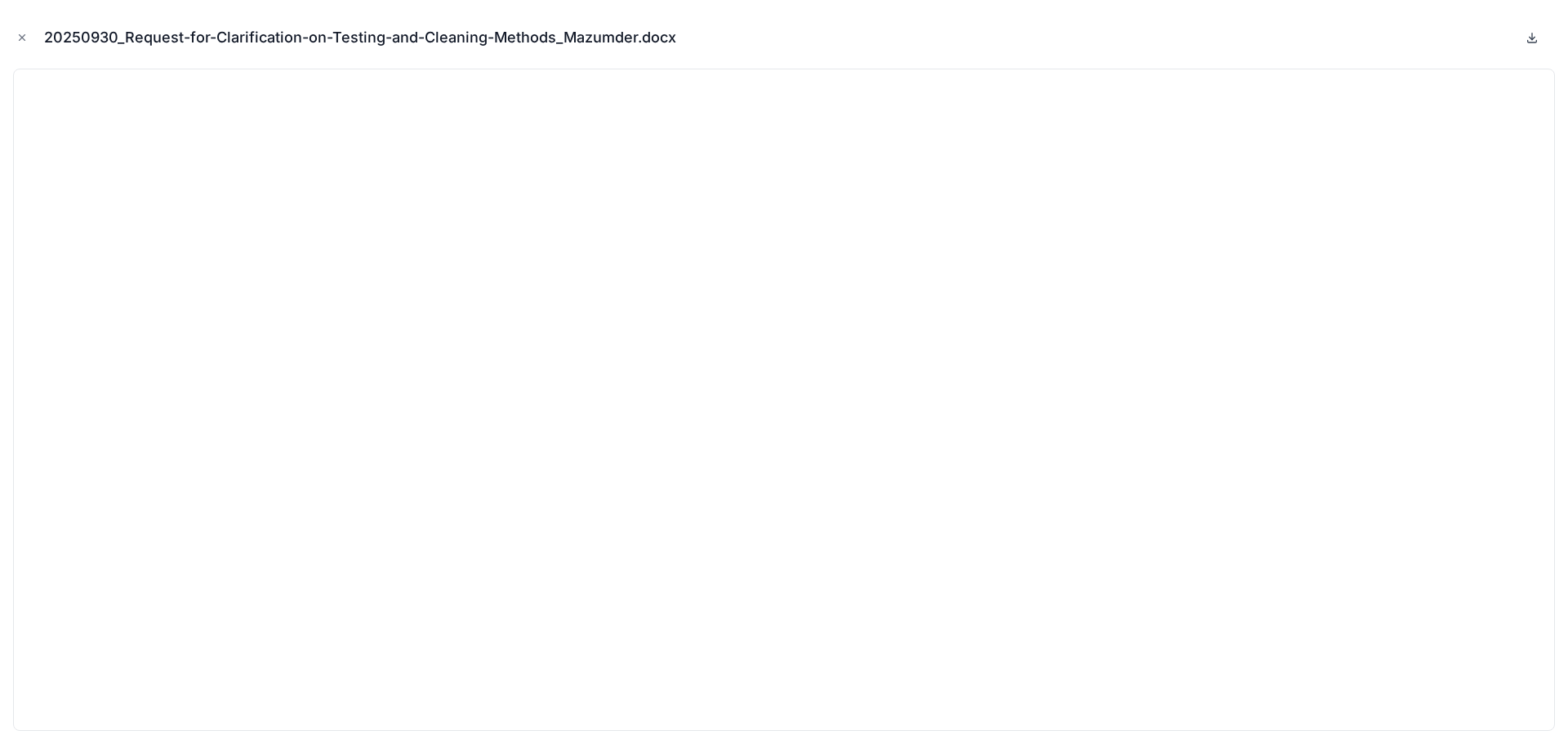
click at [1530, 35] on icon at bounding box center [1532, 38] width 14 height 13
click at [24, 36] on icon "Close modal" at bounding box center [22, 38] width 12 height 12
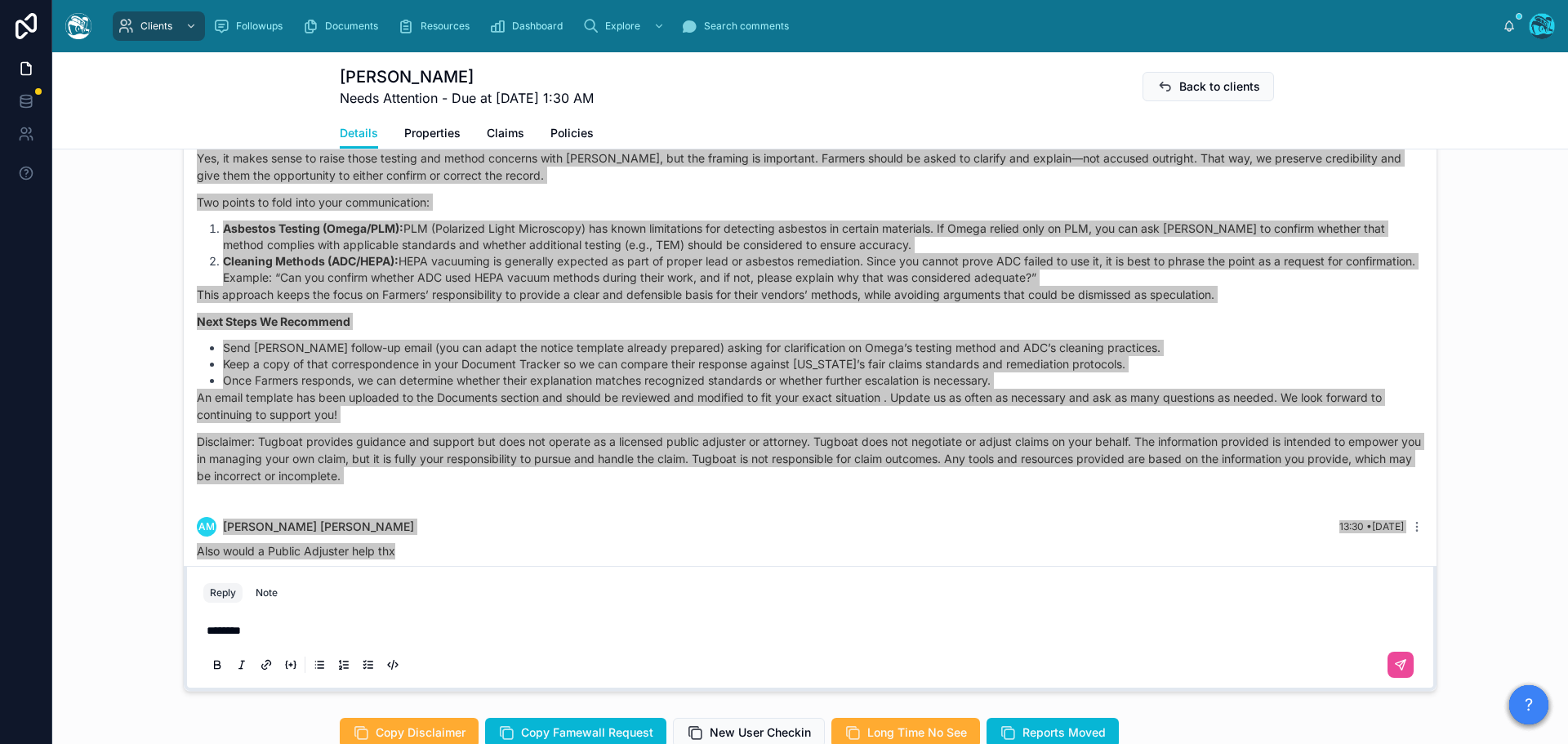
scroll to position [1468, 0]
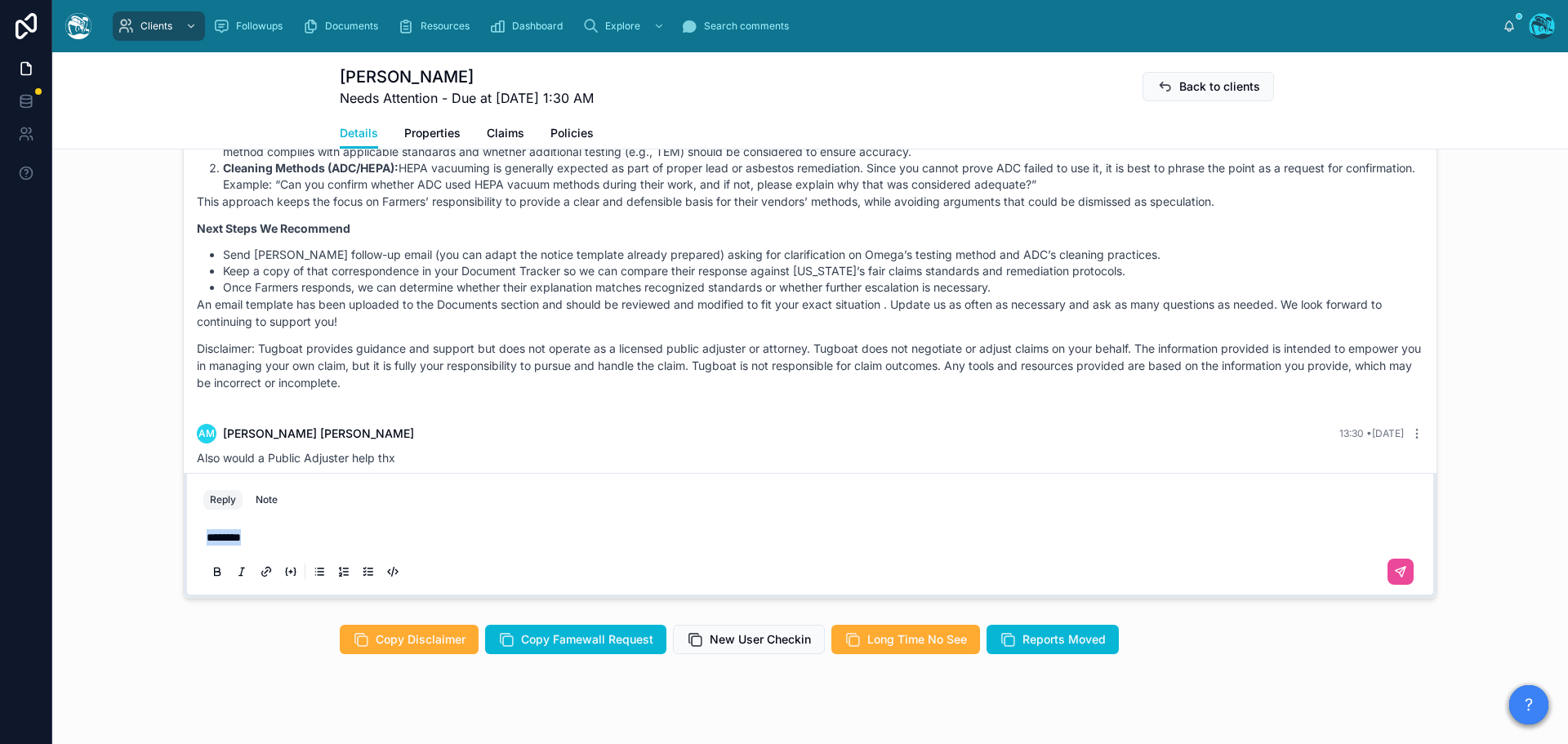
drag, startPoint x: 255, startPoint y: 531, endPoint x: 147, endPoint y: 534, distance: 108.0
click at [147, 534] on div "AM Amitabha Mazumder 12 days ago Hi Rachel Not sure if this is the best way for…" at bounding box center [810, 319] width 1516 height 571
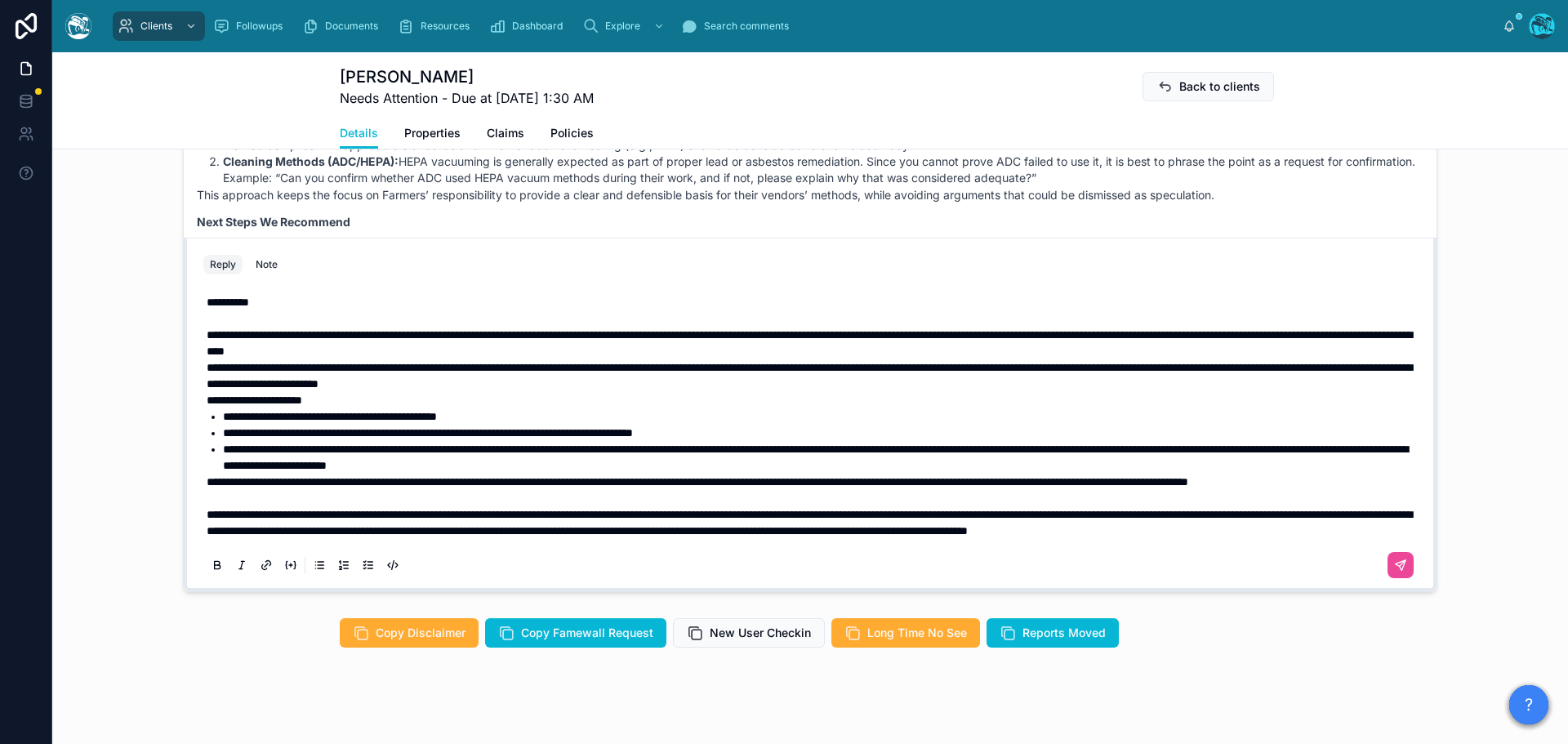
scroll to position [1484, 0]
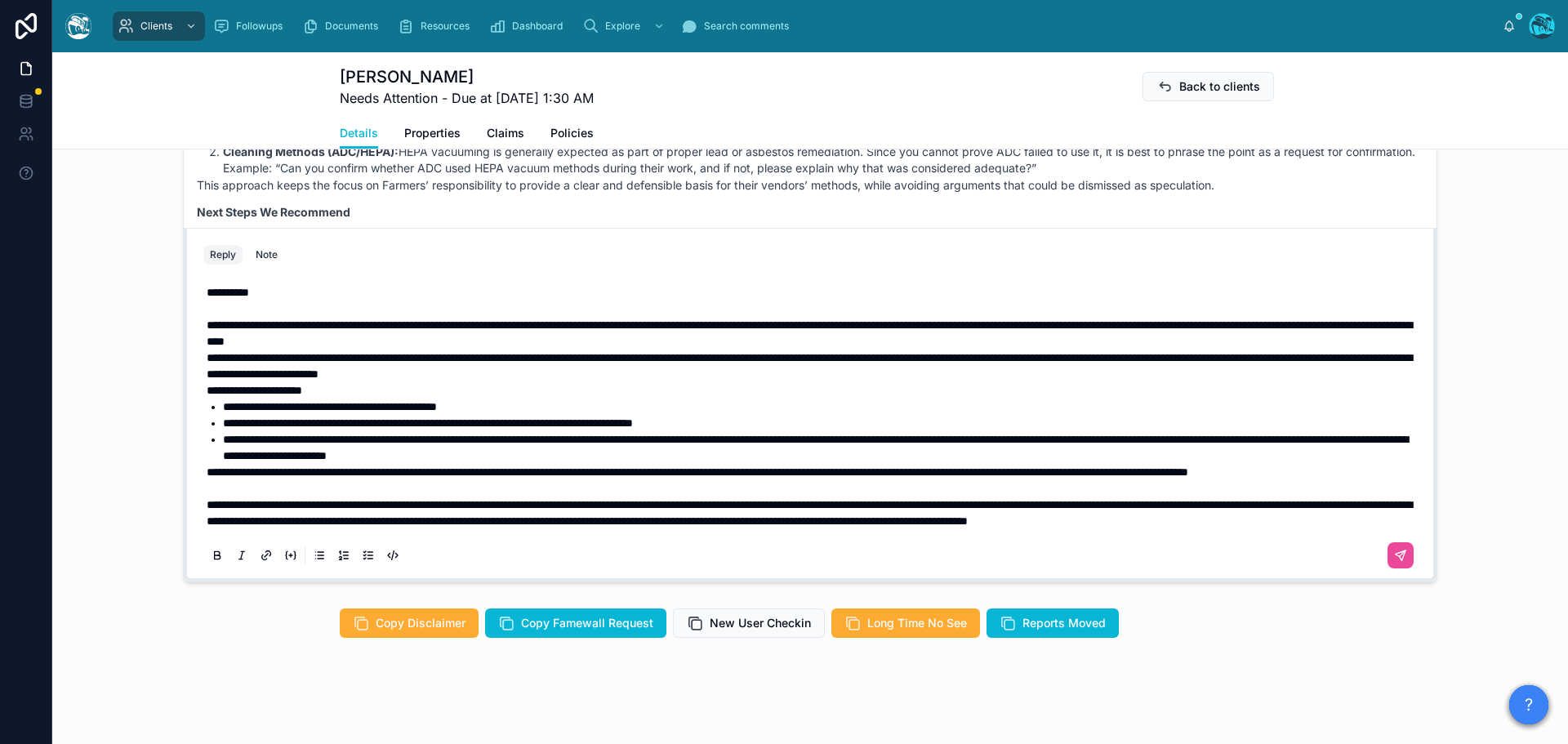
click at [203, 434] on div "**********" at bounding box center [810, 423] width 1214 height 297
click at [206, 466] on span "**********" at bounding box center [697, 472] width 982 height 12
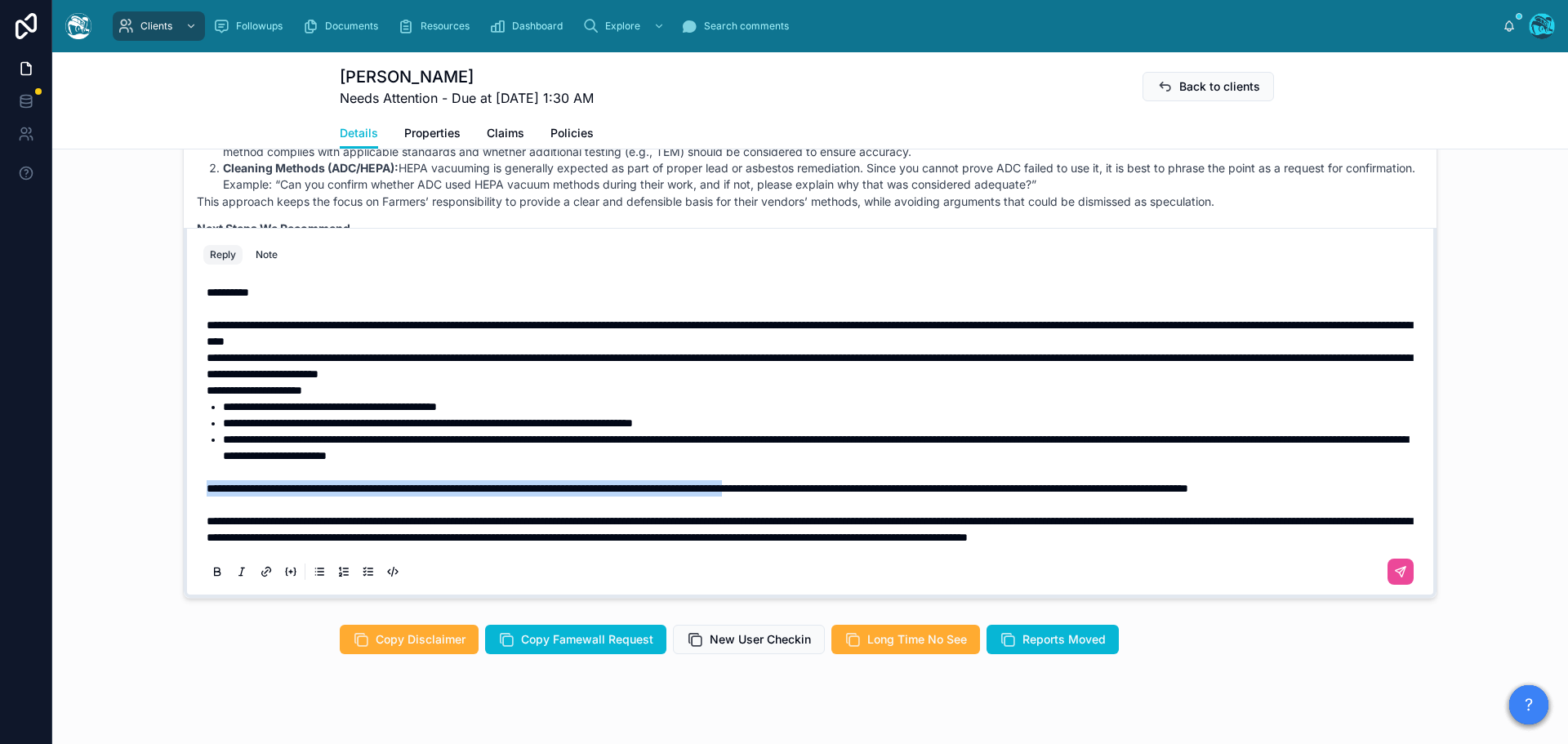
drag, startPoint x: 202, startPoint y: 450, endPoint x: 895, endPoint y: 447, distance: 693.0
click at [895, 483] on span "**********" at bounding box center [697, 489] width 982 height 12
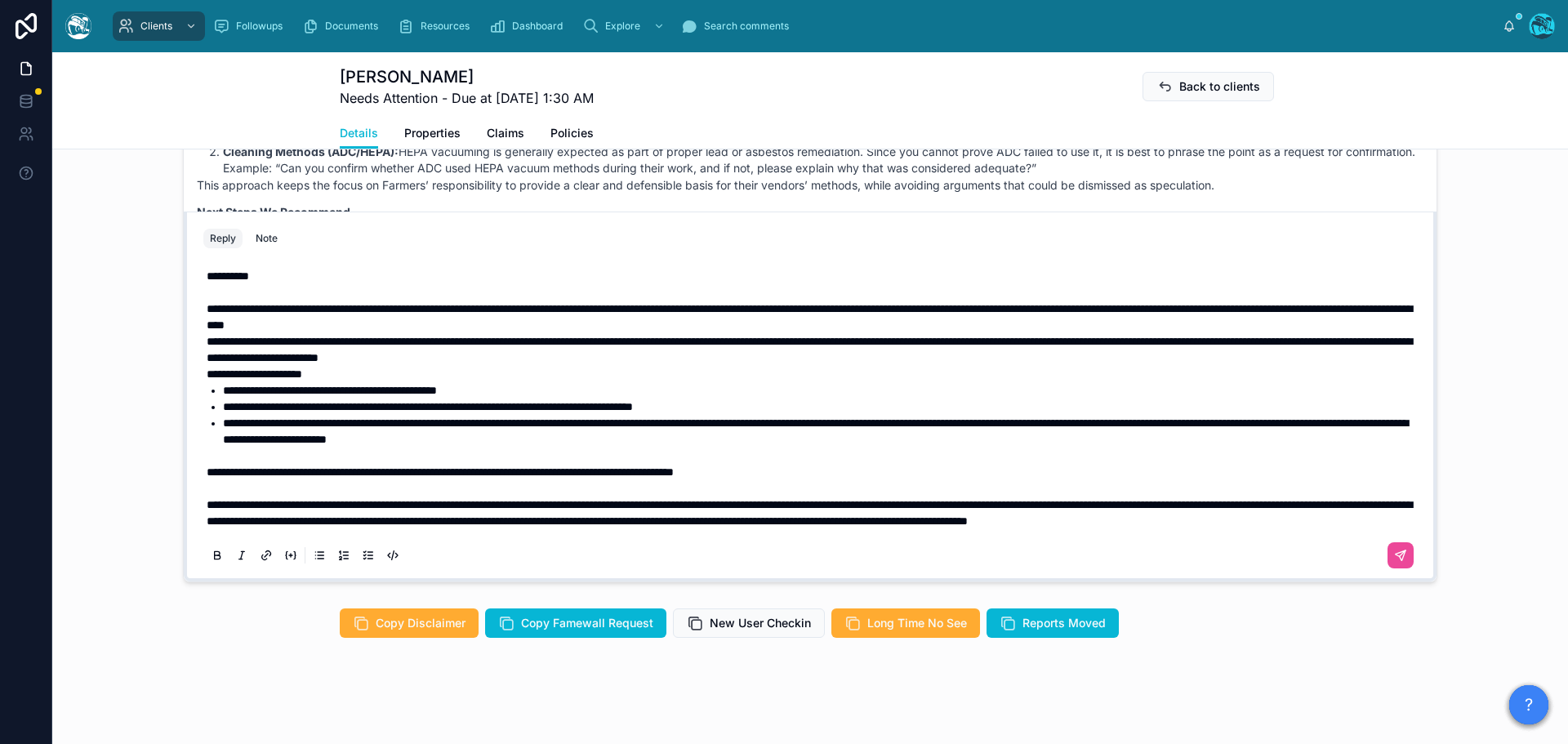
click at [206, 368] on span "**********" at bounding box center [254, 374] width 95 height 12
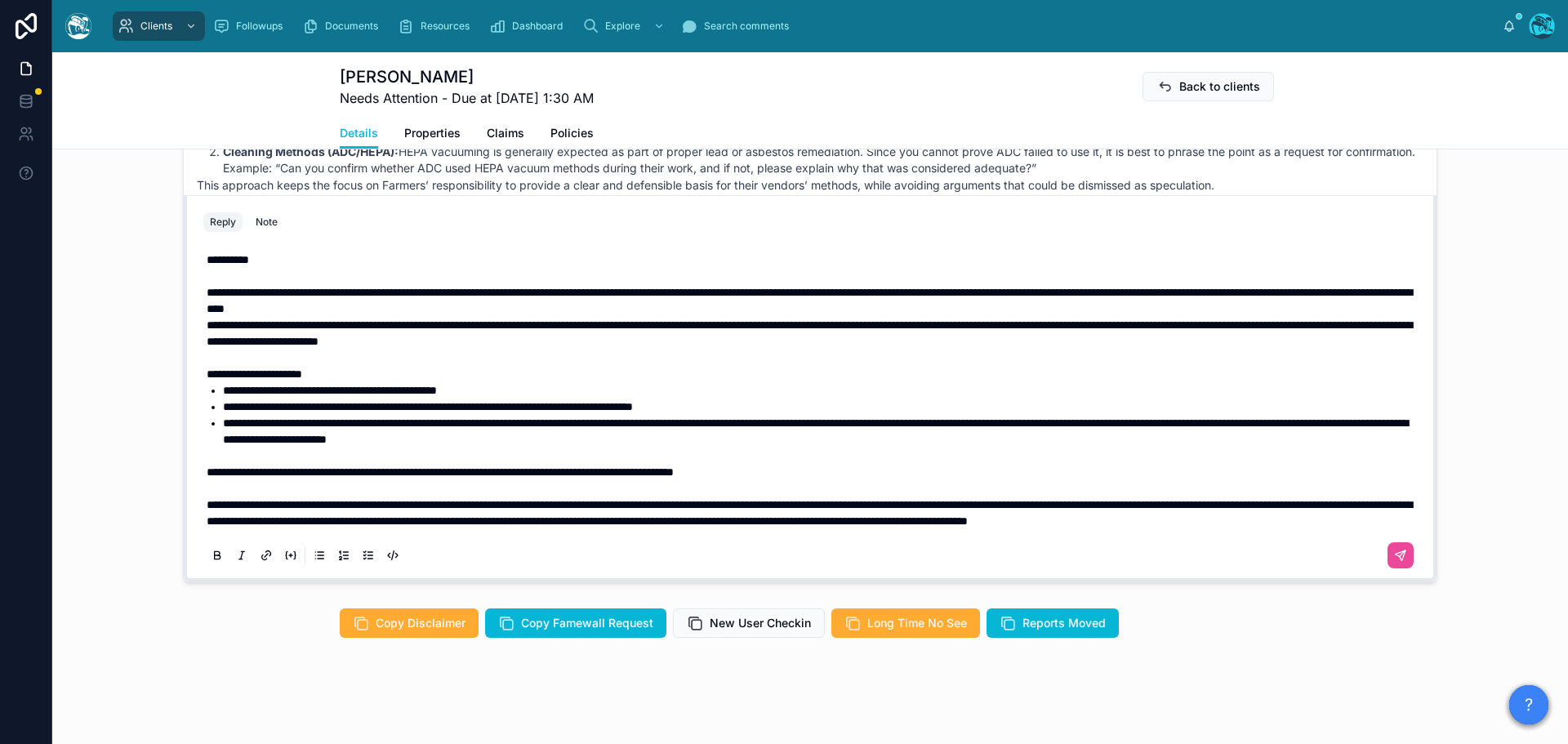
scroll to position [1468, 0]
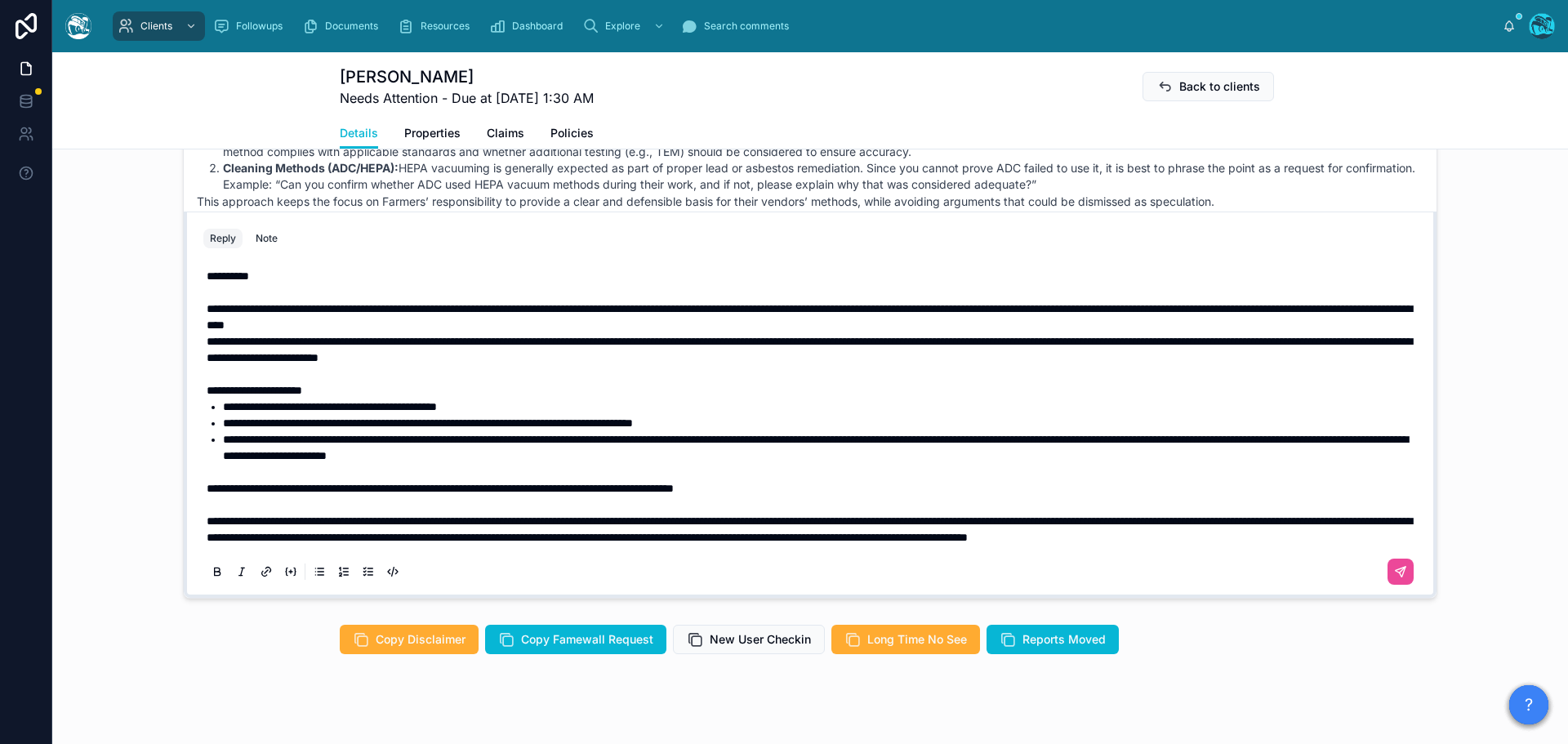
click at [206, 335] on span "**********" at bounding box center [809, 349] width 1205 height 28
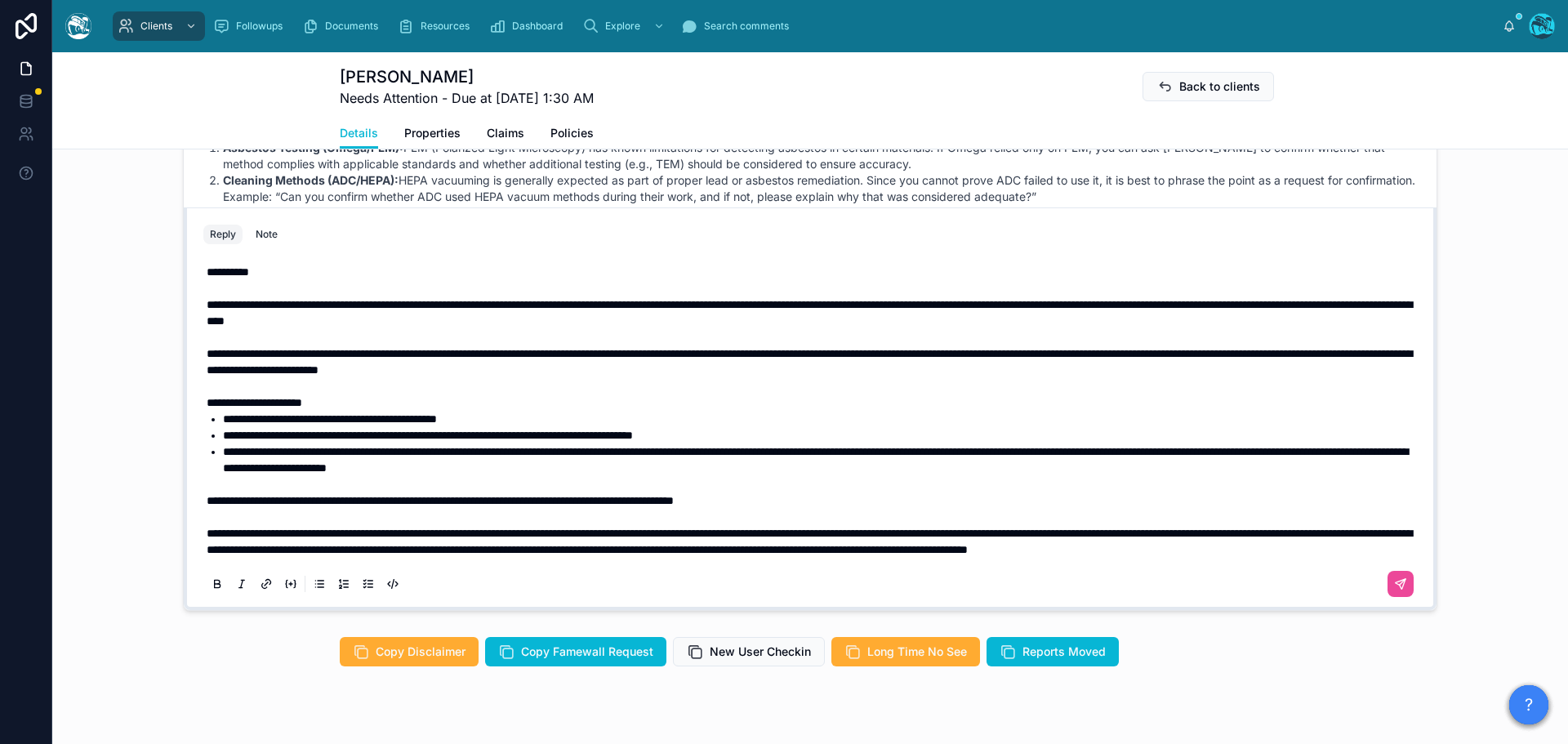
click at [206, 494] on span "**********" at bounding box center [440, 500] width 468 height 12
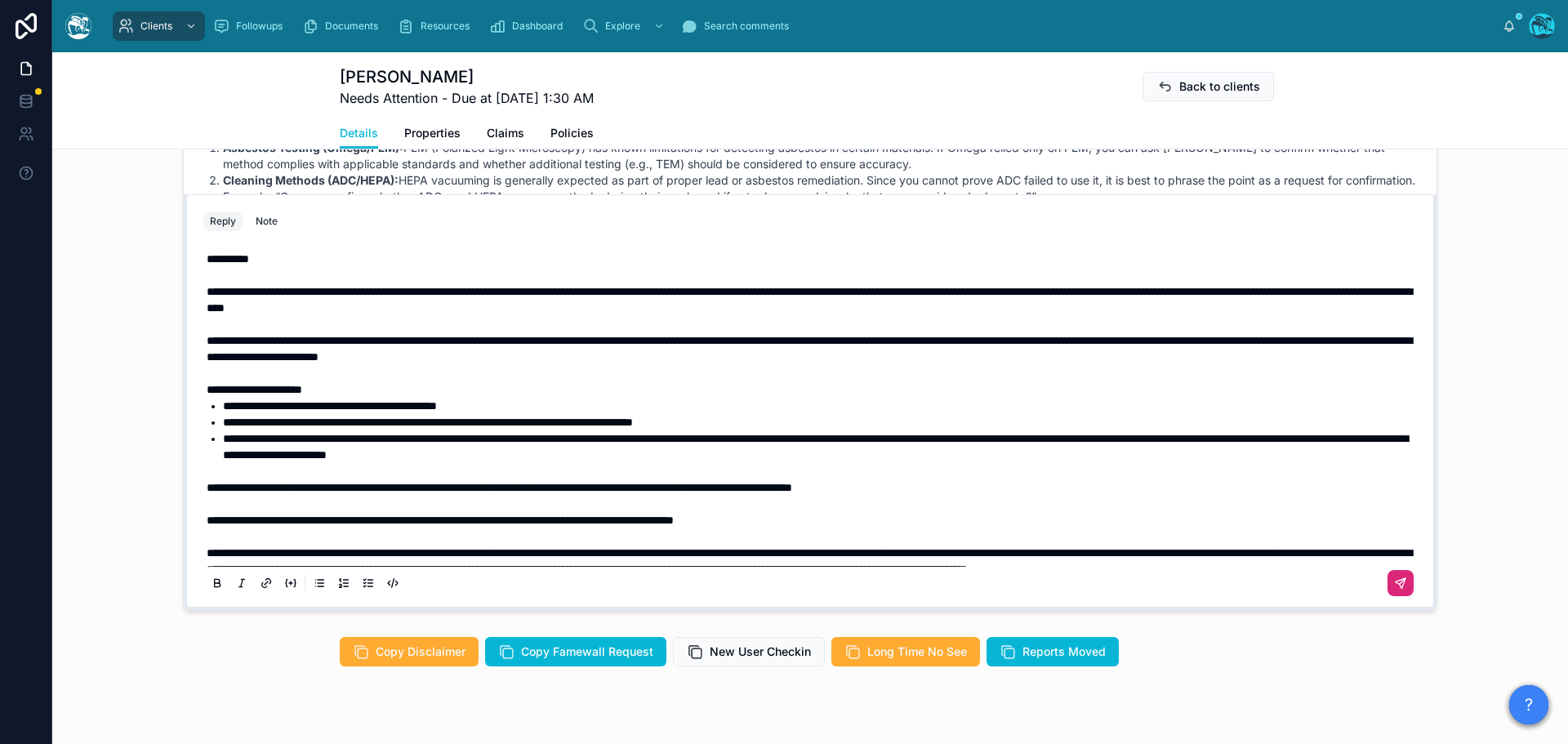
click at [1394, 579] on icon at bounding box center [1401, 584] width 14 height 13
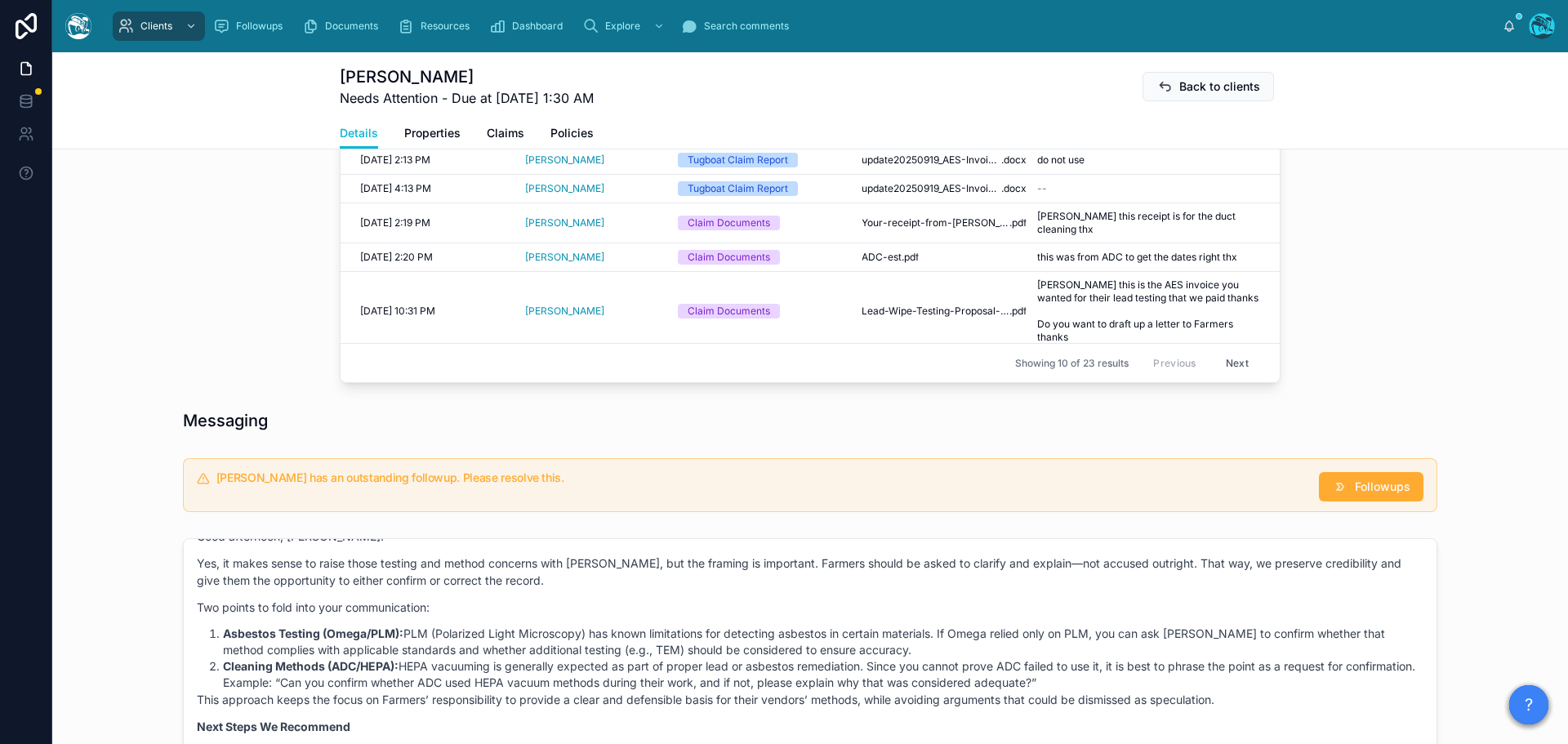
scroll to position [922, 0]
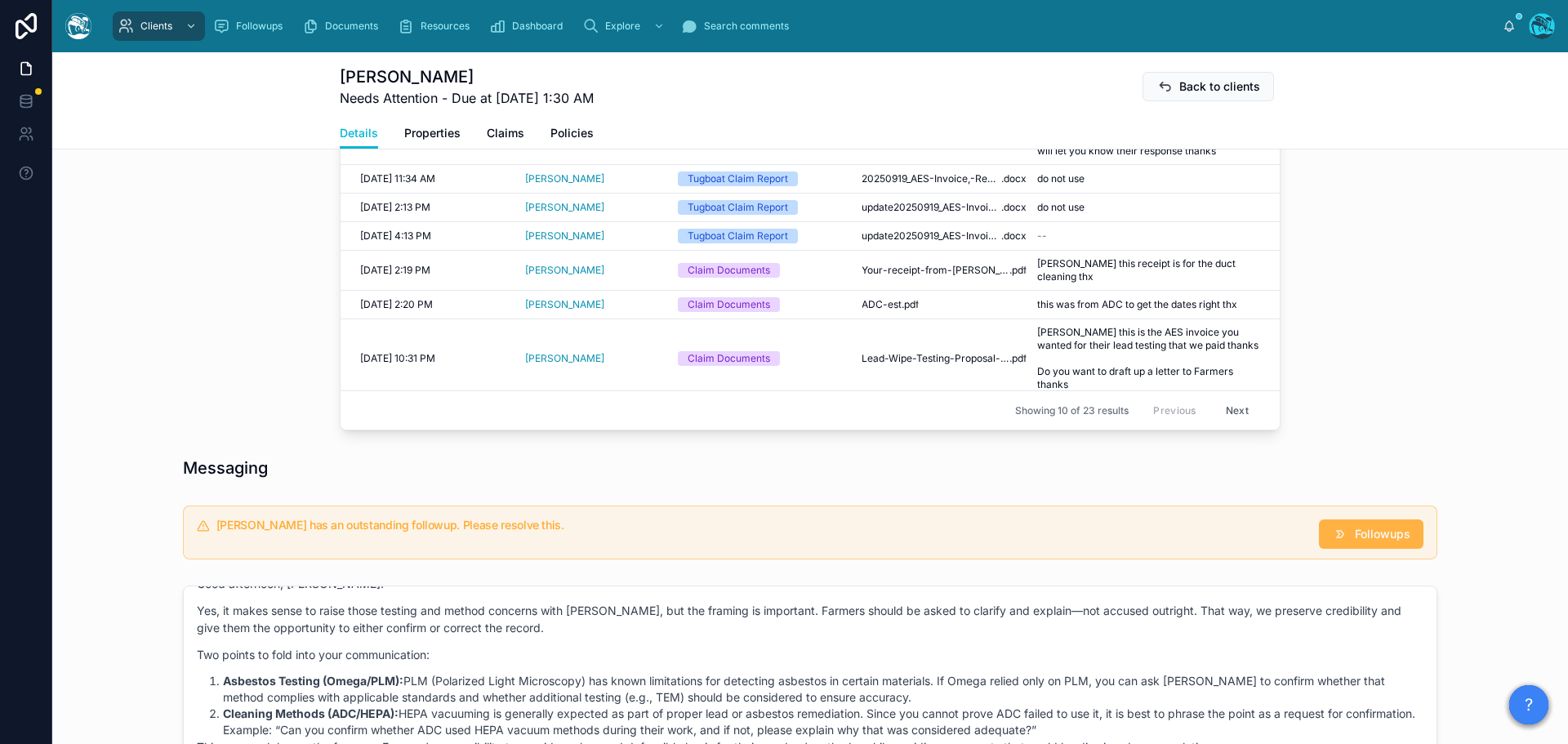
click at [1348, 523] on button "Followups" at bounding box center [1371, 534] width 104 height 29
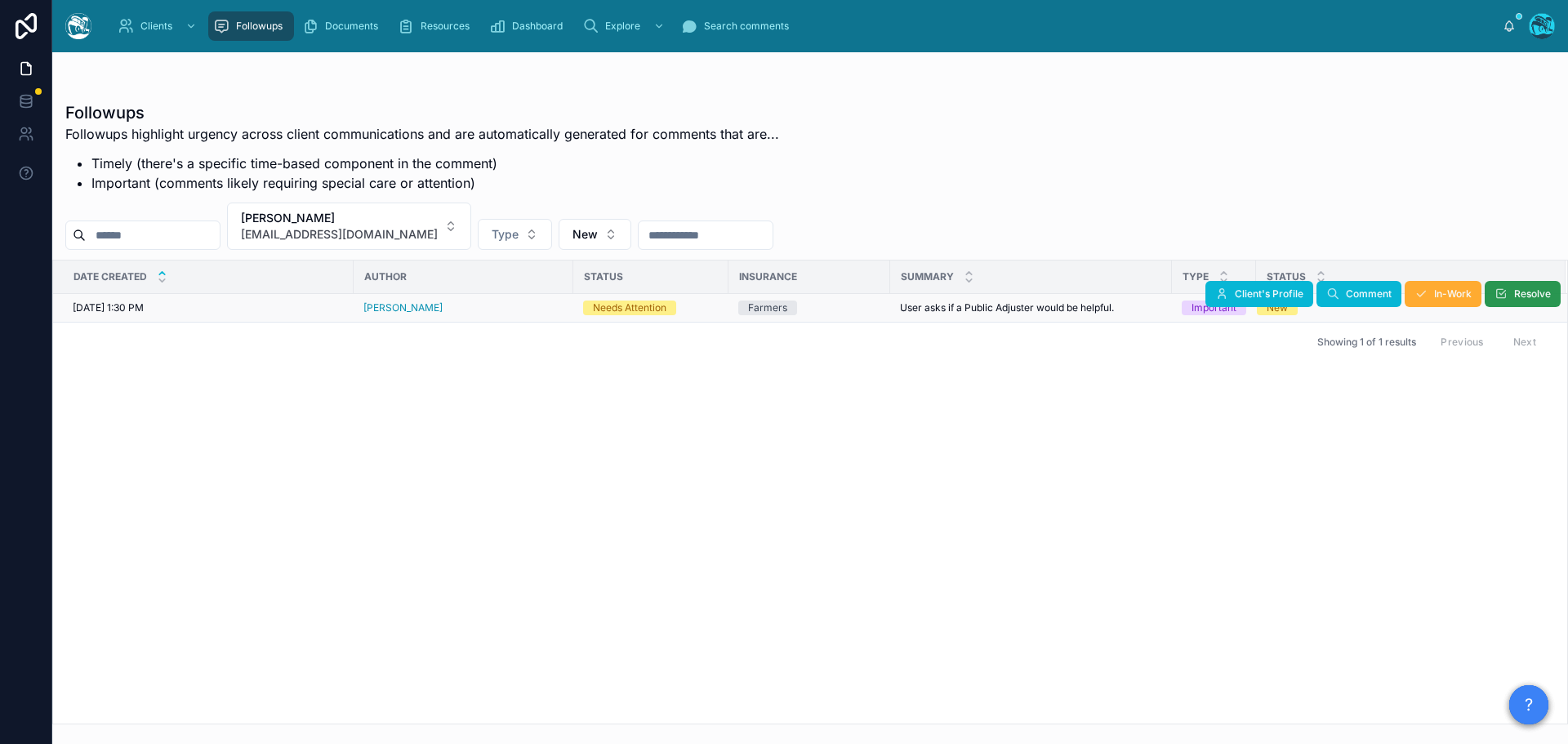
click at [1526, 292] on span "Resolve" at bounding box center [1533, 294] width 37 height 13
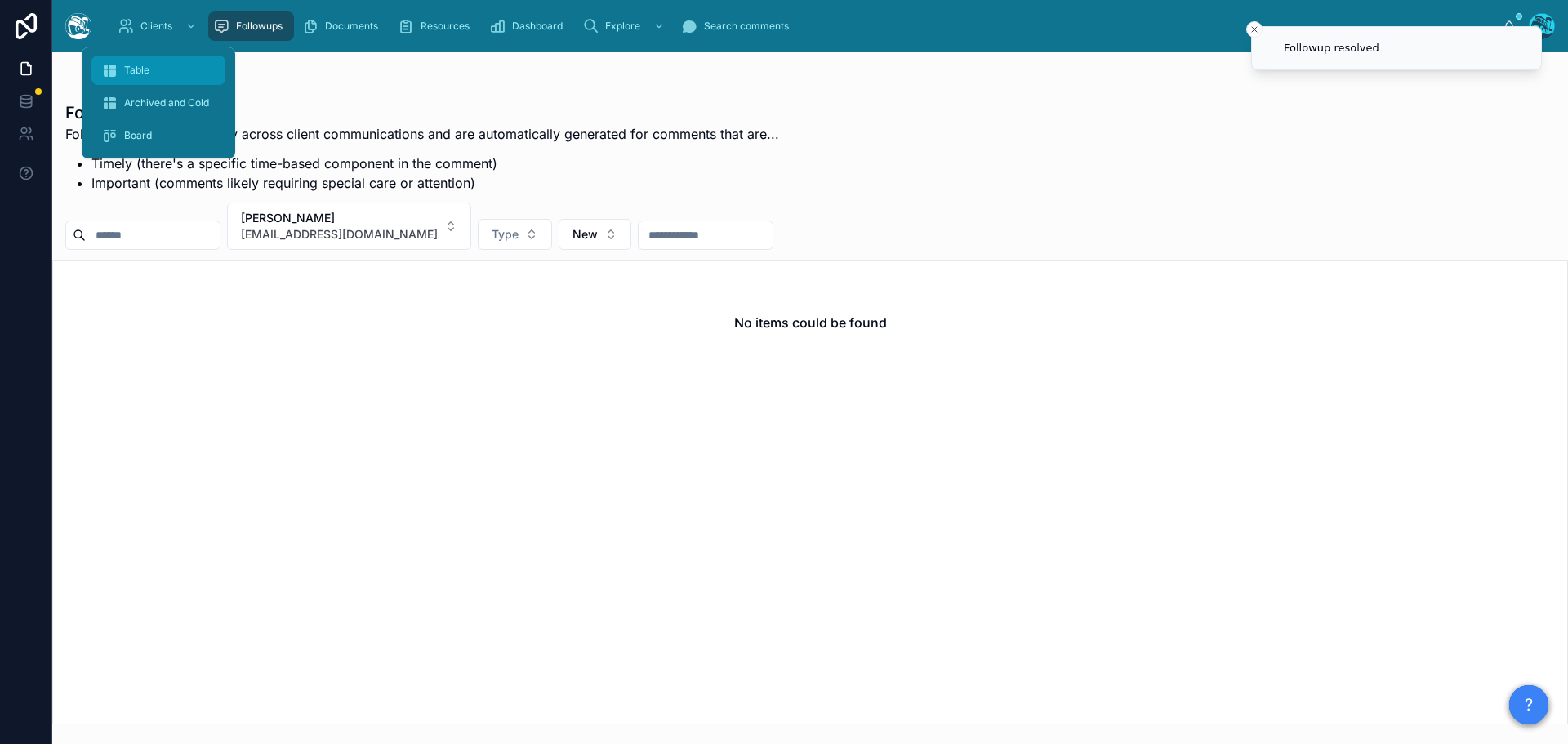
click at [131, 67] on span "Table" at bounding box center [137, 70] width 25 height 13
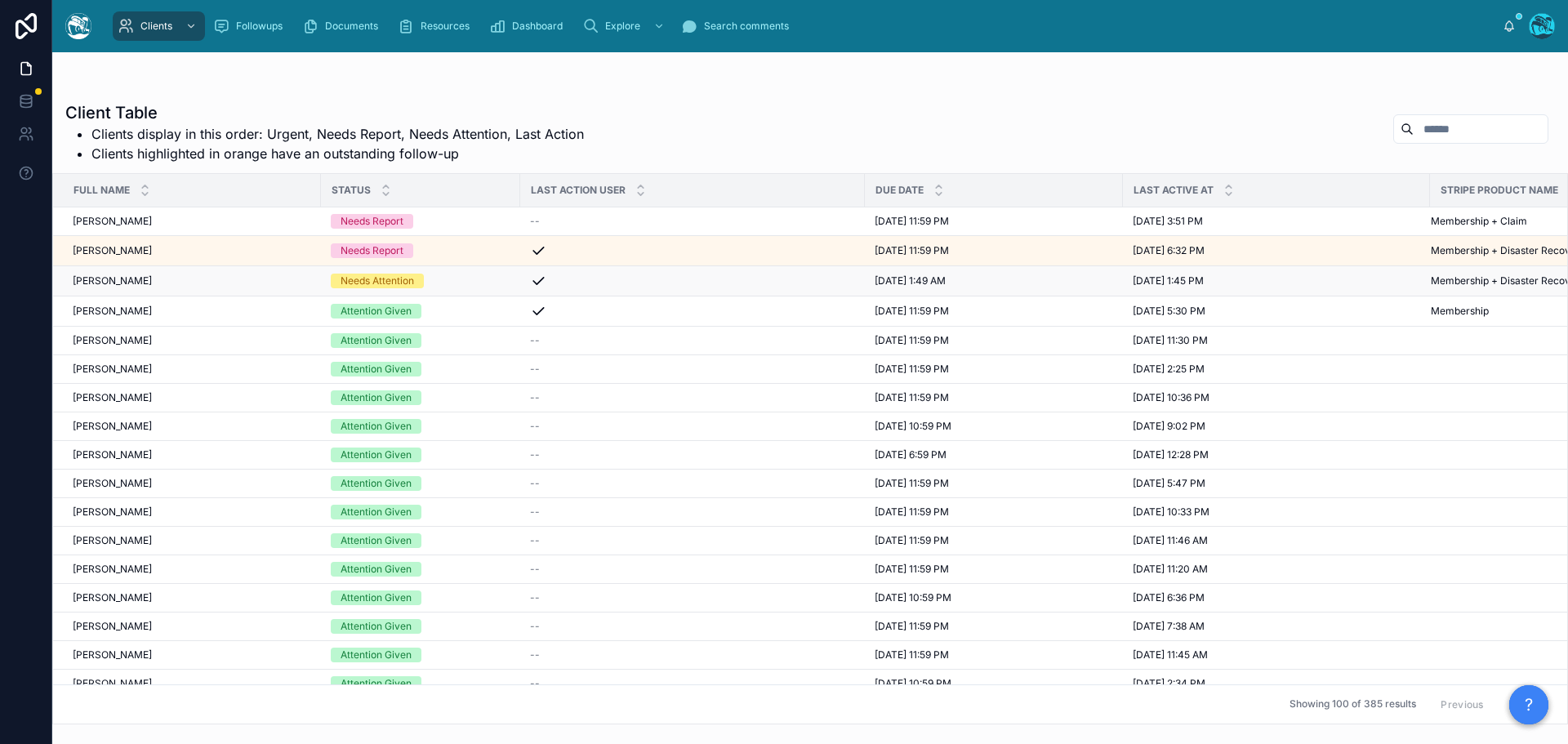
click at [196, 282] on div "Jeff Sedlik Jeff Sedlik" at bounding box center [191, 281] width 238 height 13
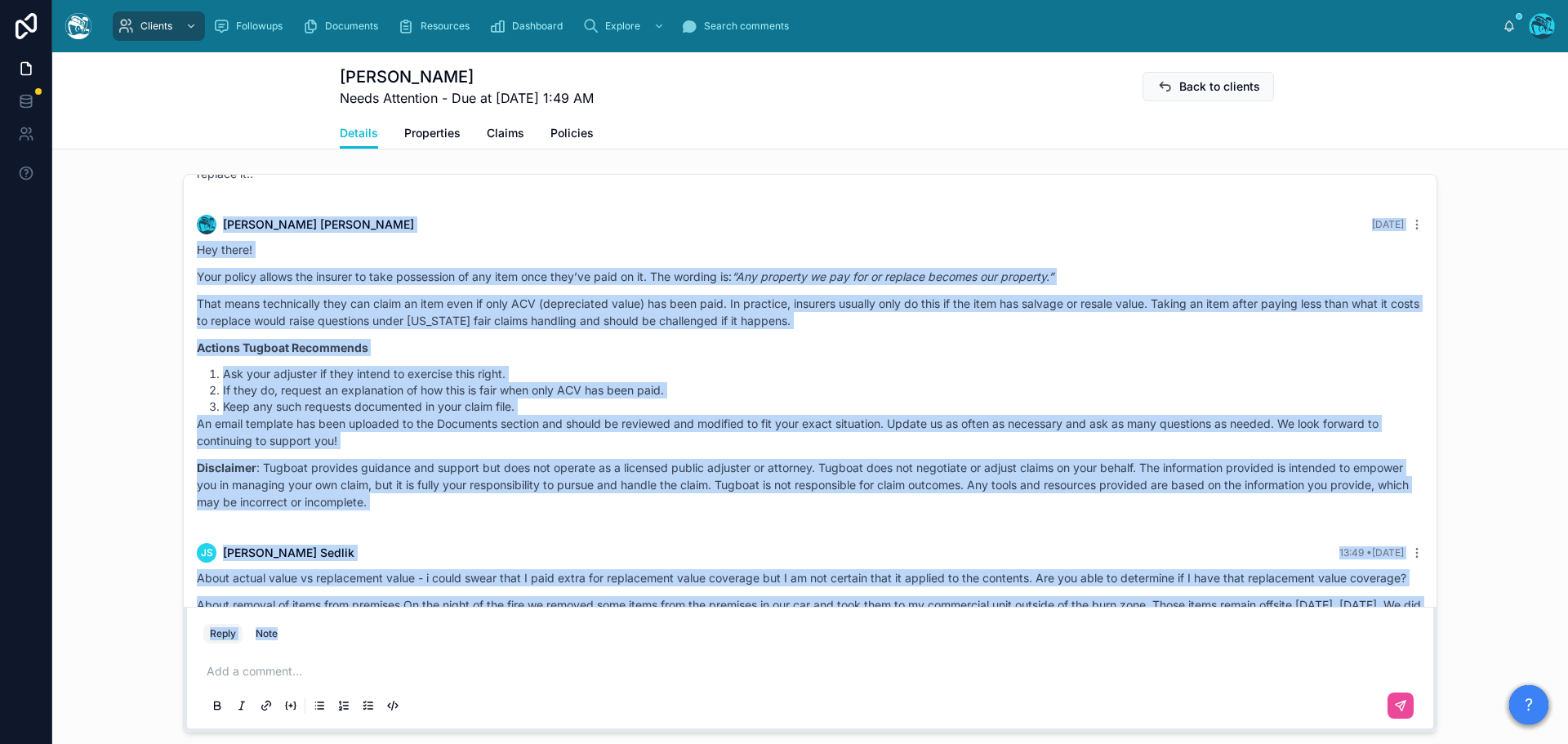
scroll to position [6553, 0]
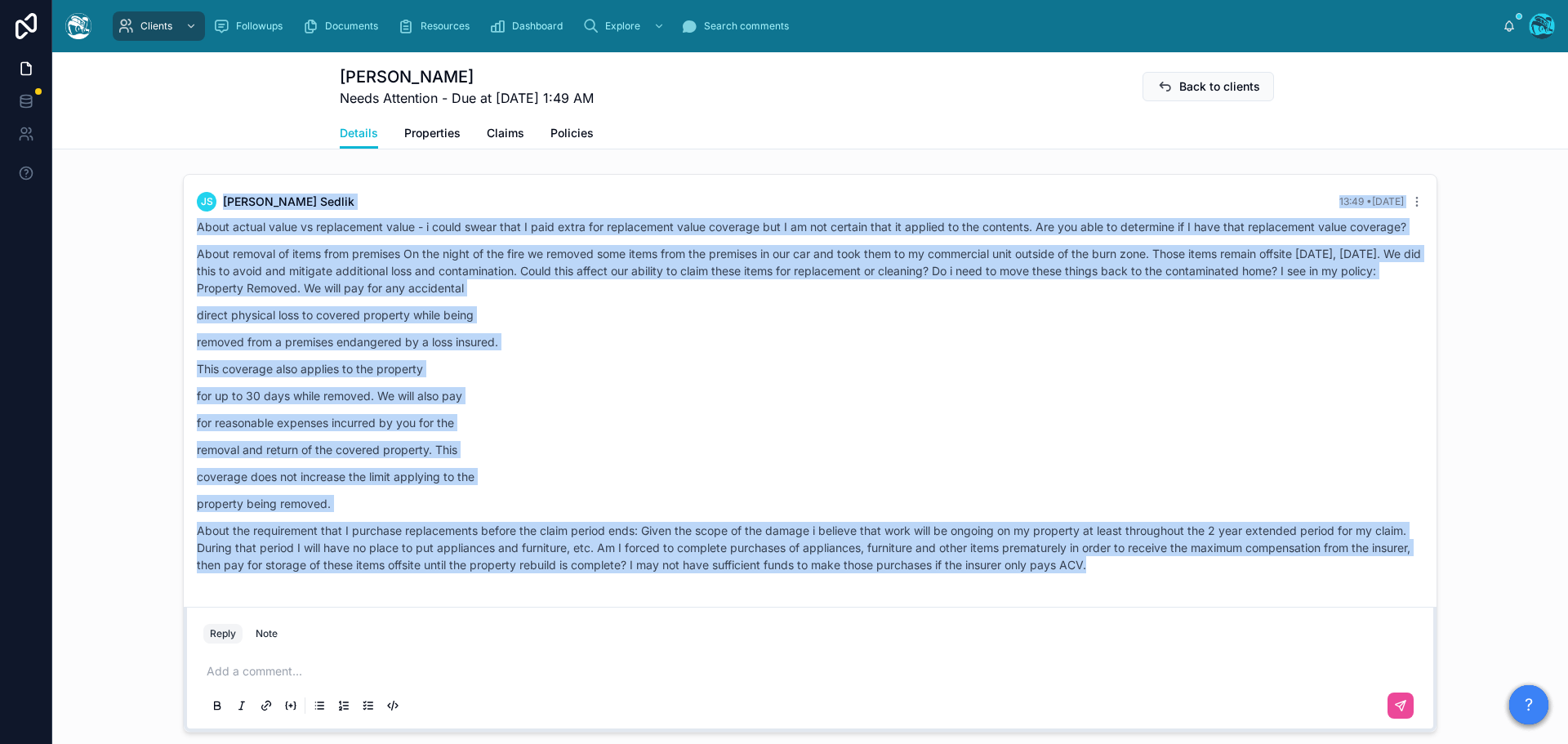
drag, startPoint x: 396, startPoint y: 413, endPoint x: 1231, endPoint y: 603, distance: 856.3
copy div "Rachel Baker Yesterday Hey there! Your policy allows the insurer to take posses…"
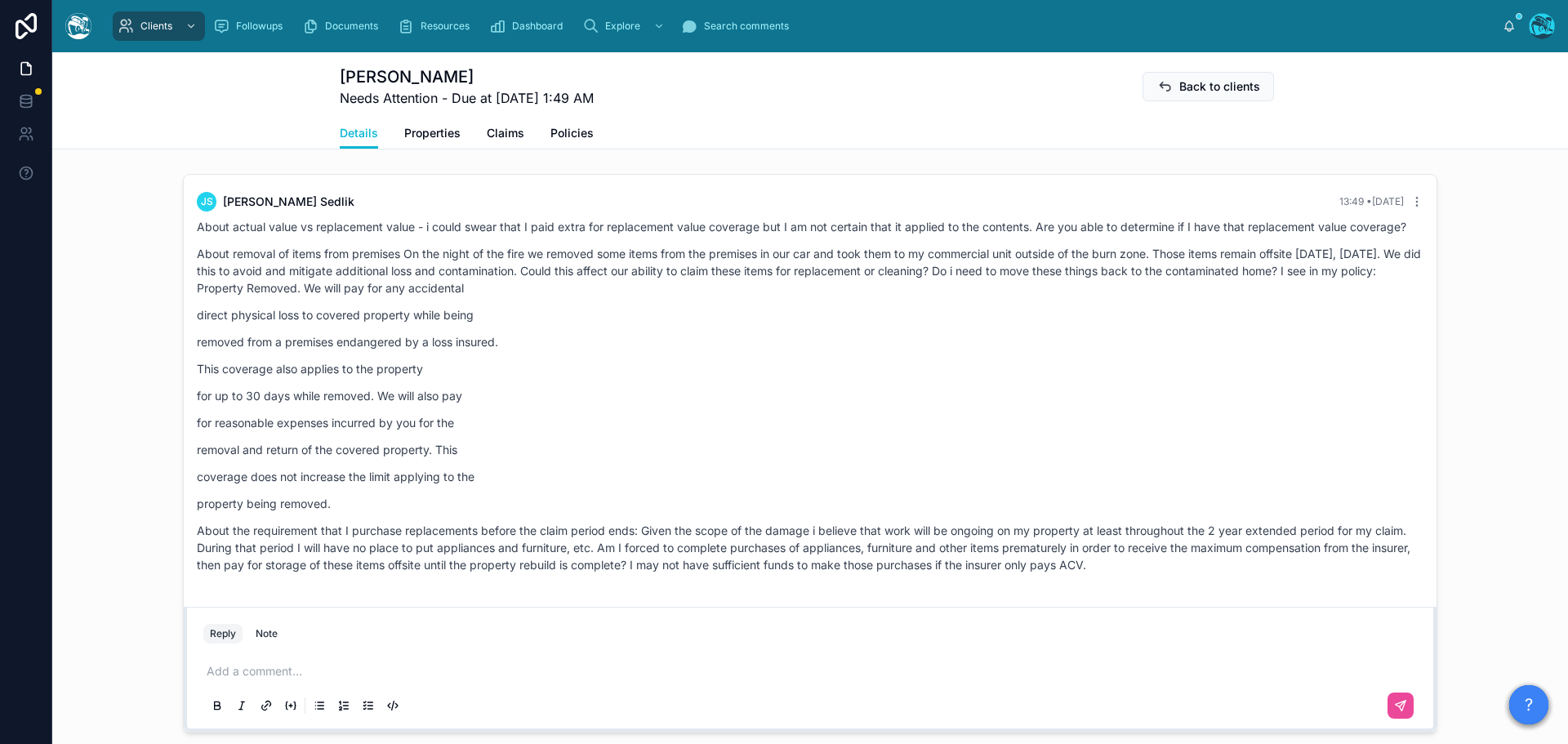
click at [243, 679] on p at bounding box center [813, 671] width 1214 height 16
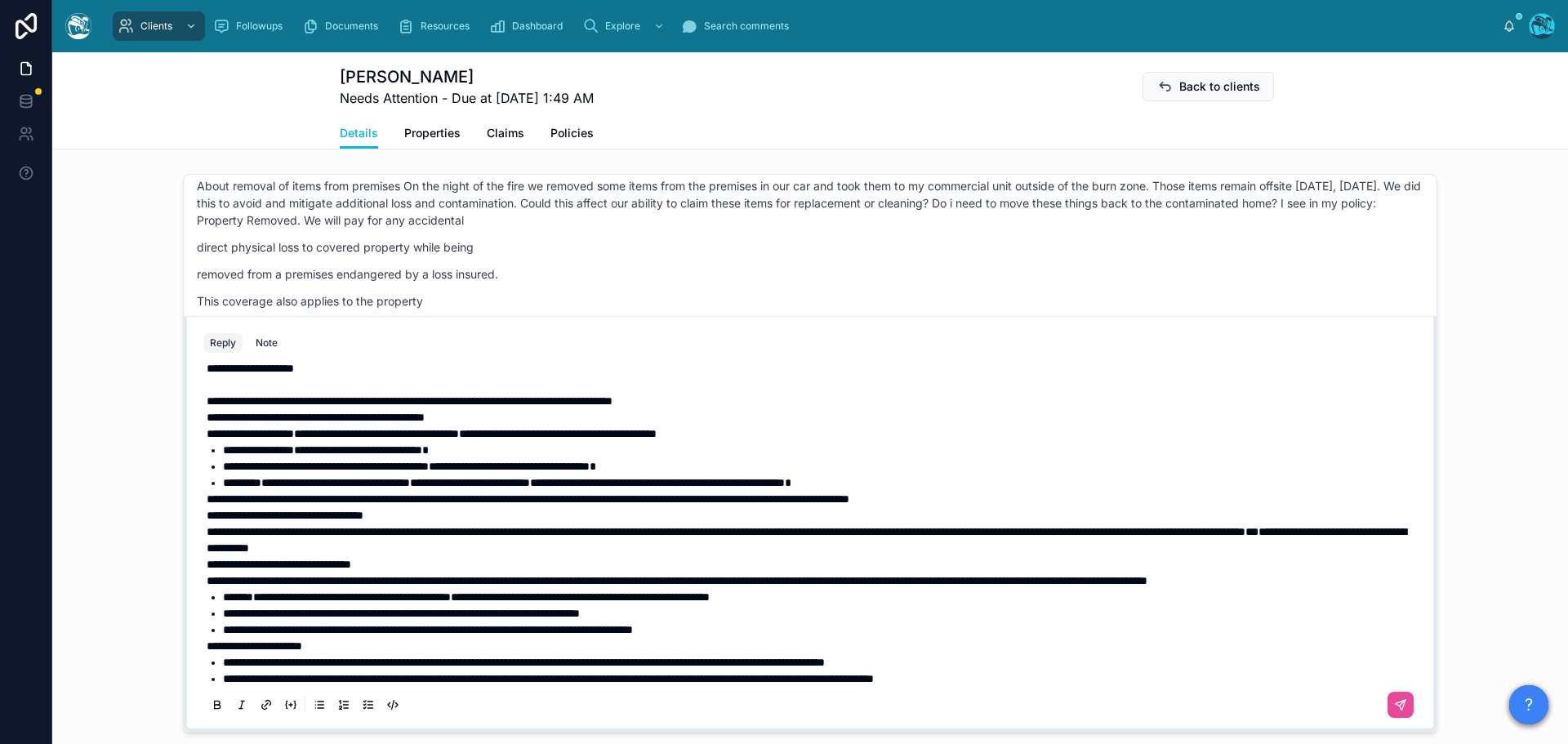
scroll to position [0, 0]
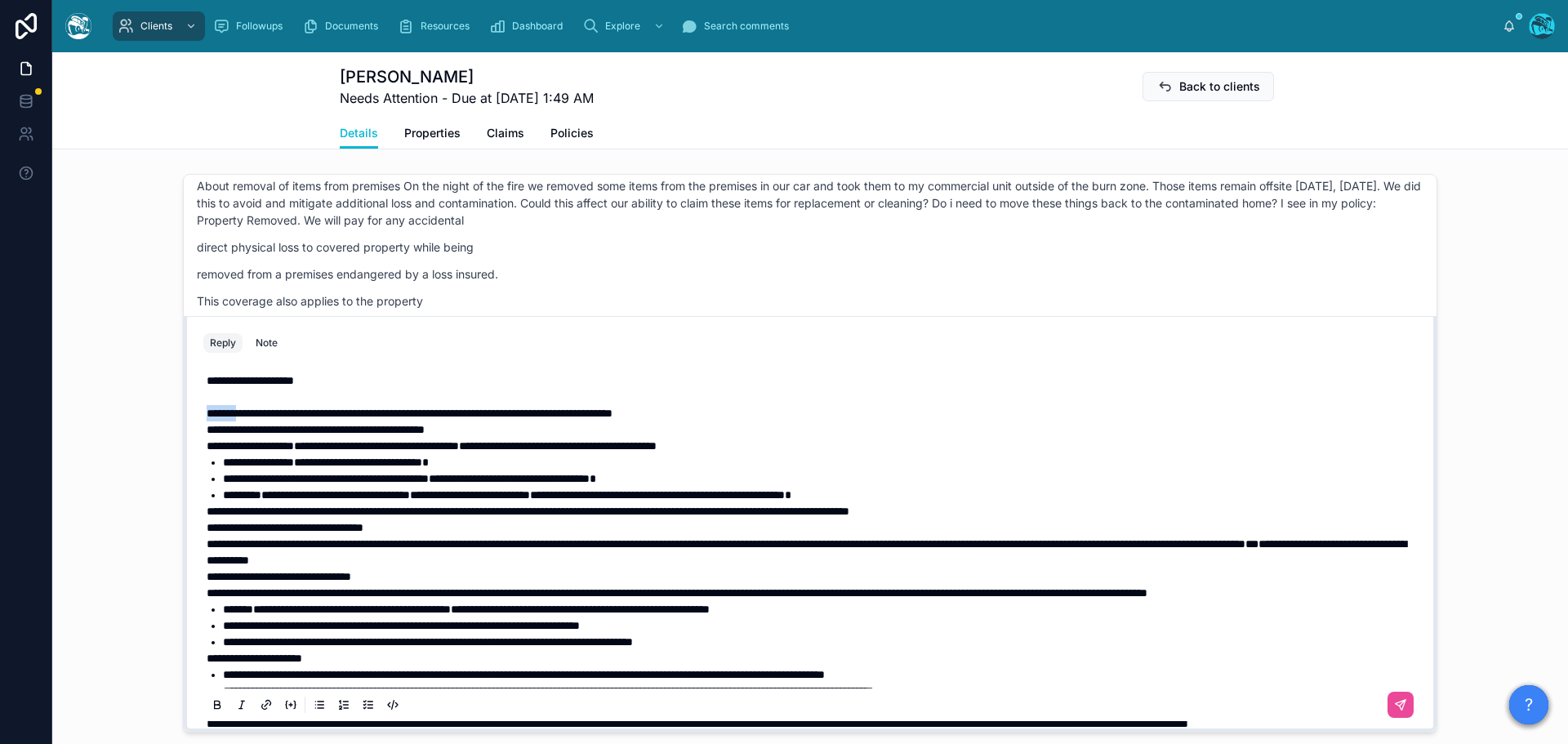
drag, startPoint x: 232, startPoint y: 429, endPoint x: 193, endPoint y: 430, distance: 39.0
click at [194, 430] on div "**********" at bounding box center [810, 542] width 1233 height 372
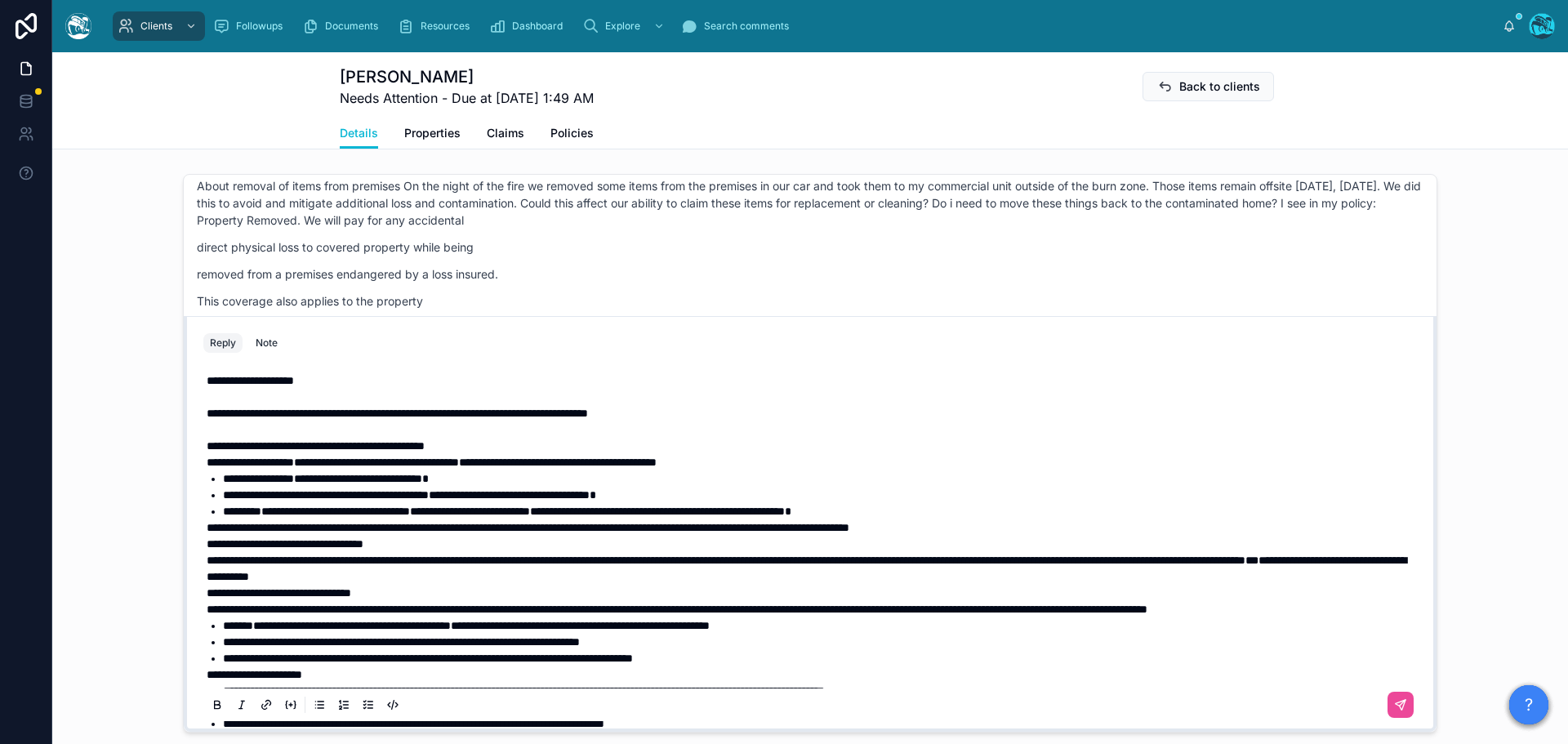
click at [206, 549] on strong "**********" at bounding box center [284, 544] width 157 height 12
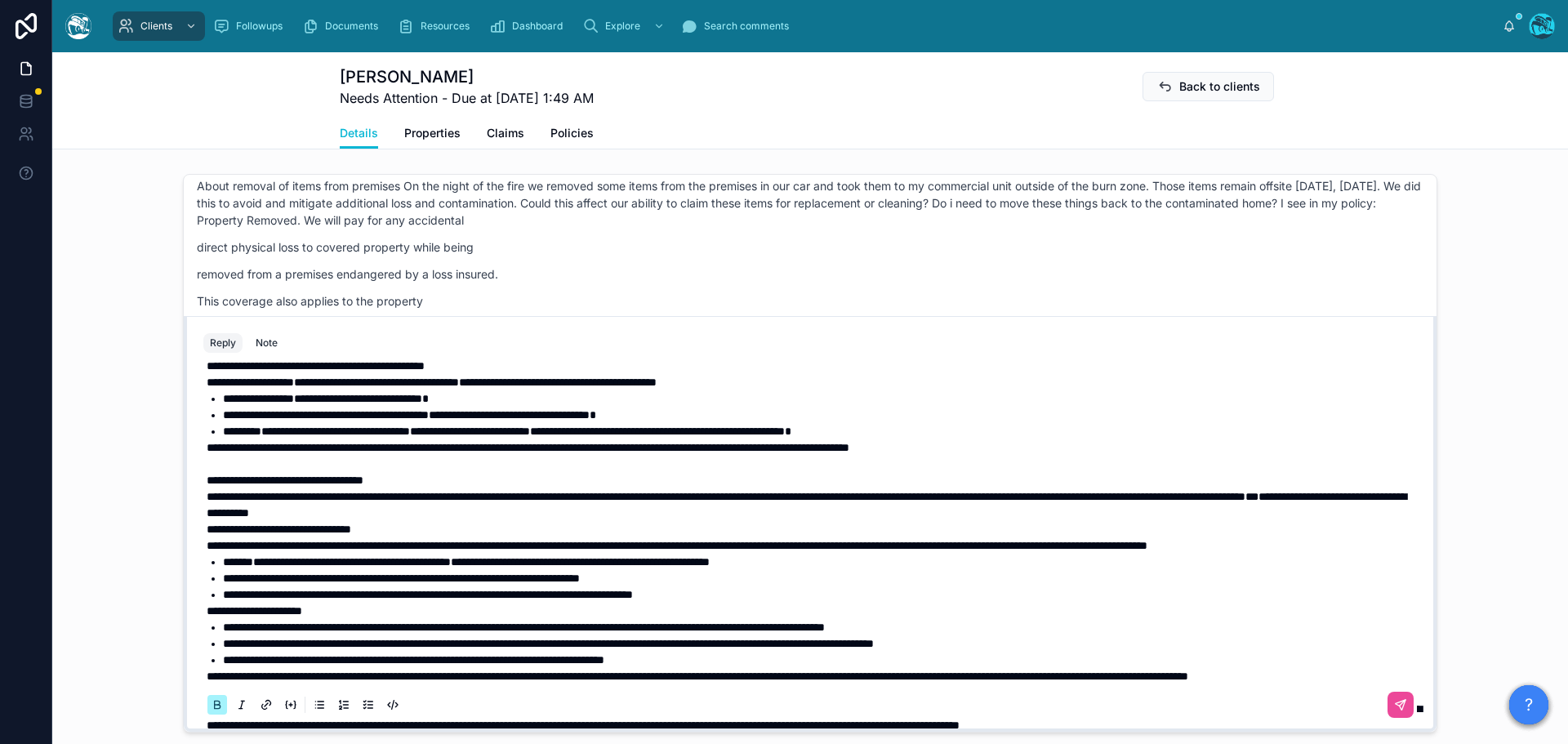
scroll to position [82, 0]
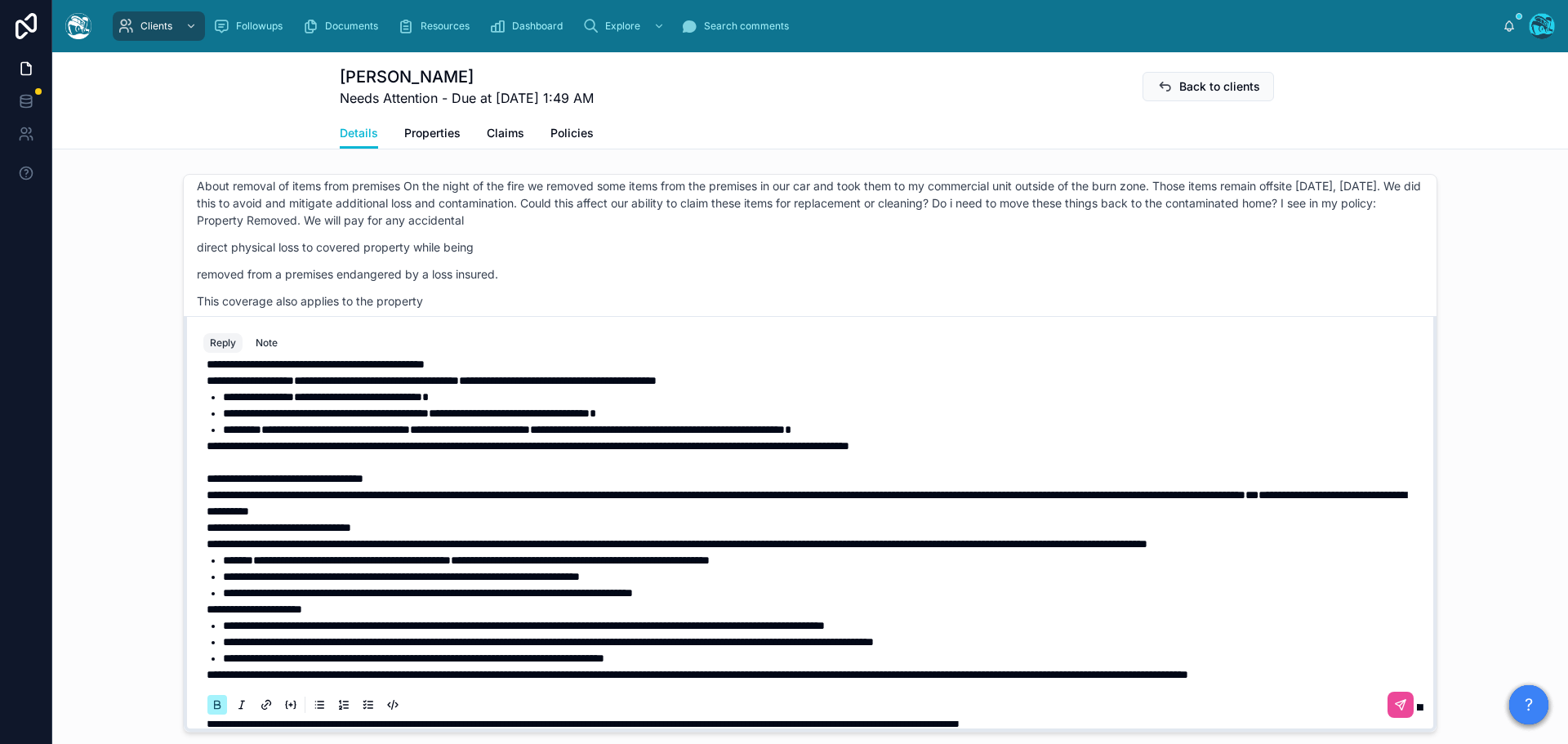
click at [206, 533] on strong "**********" at bounding box center [279, 527] width 145 height 12
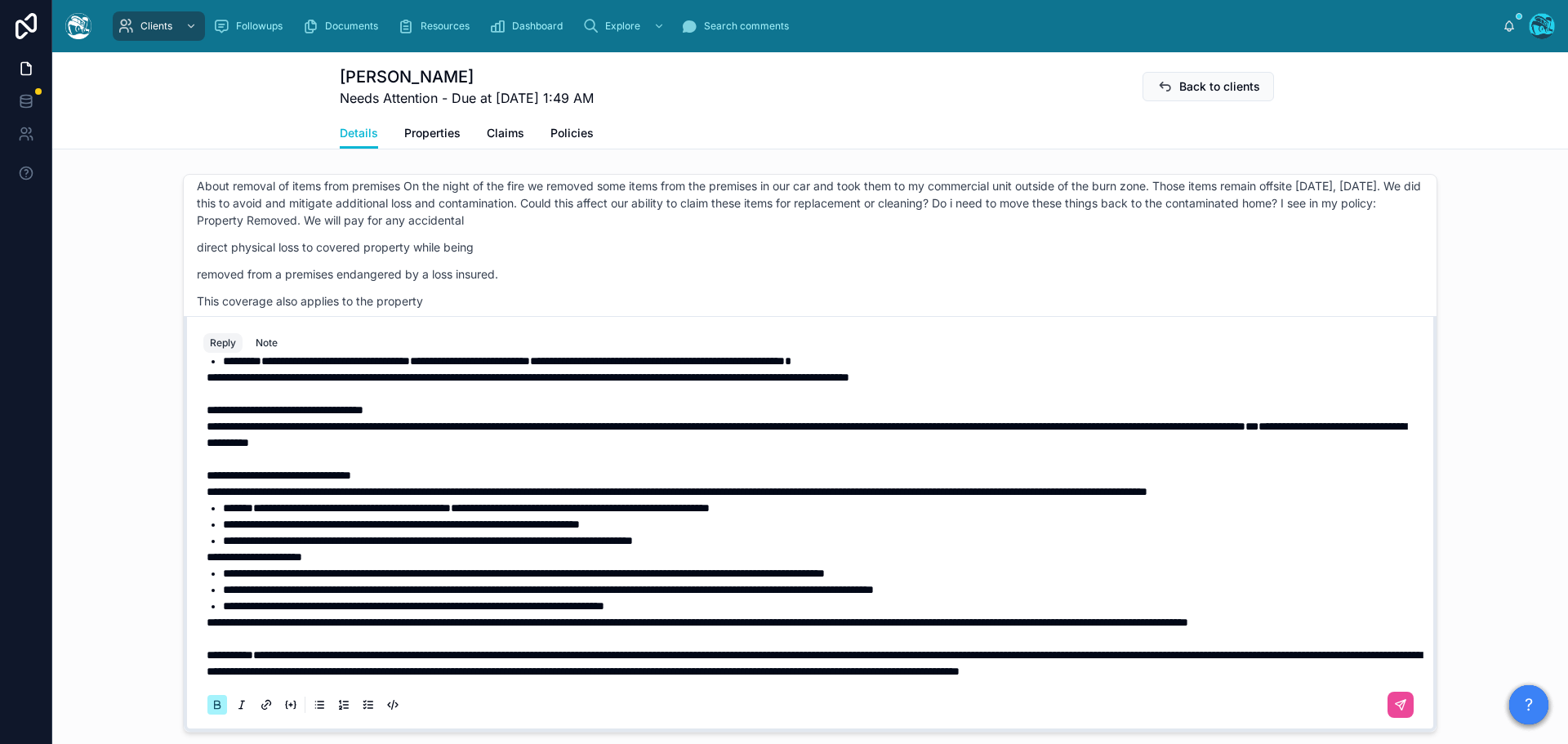
scroll to position [163, 0]
click at [206, 563] on strong "**********" at bounding box center [254, 557] width 95 height 12
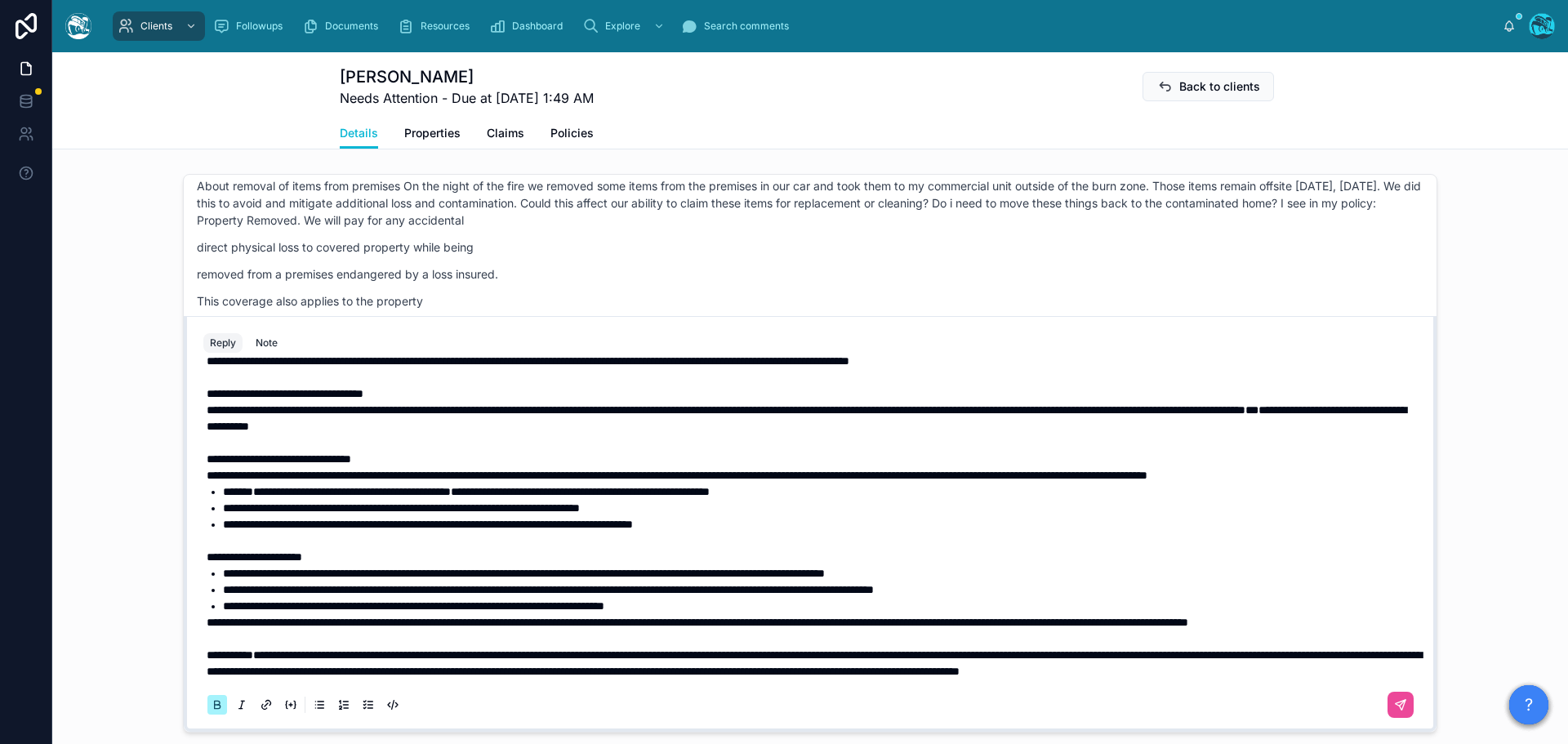
scroll to position [216, 0]
click at [206, 617] on span "**********" at bounding box center [697, 623] width 982 height 12
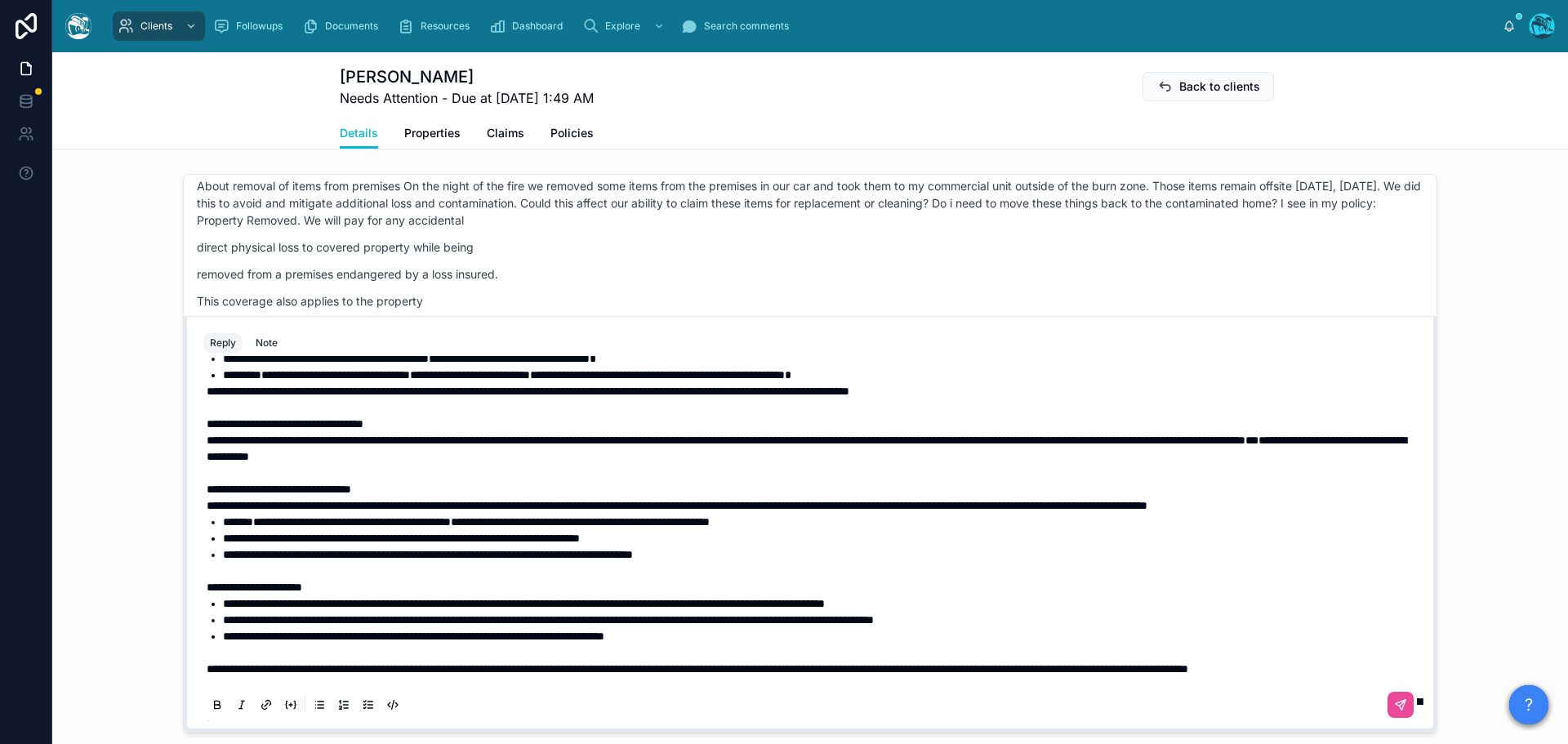
scroll to position [134, 0]
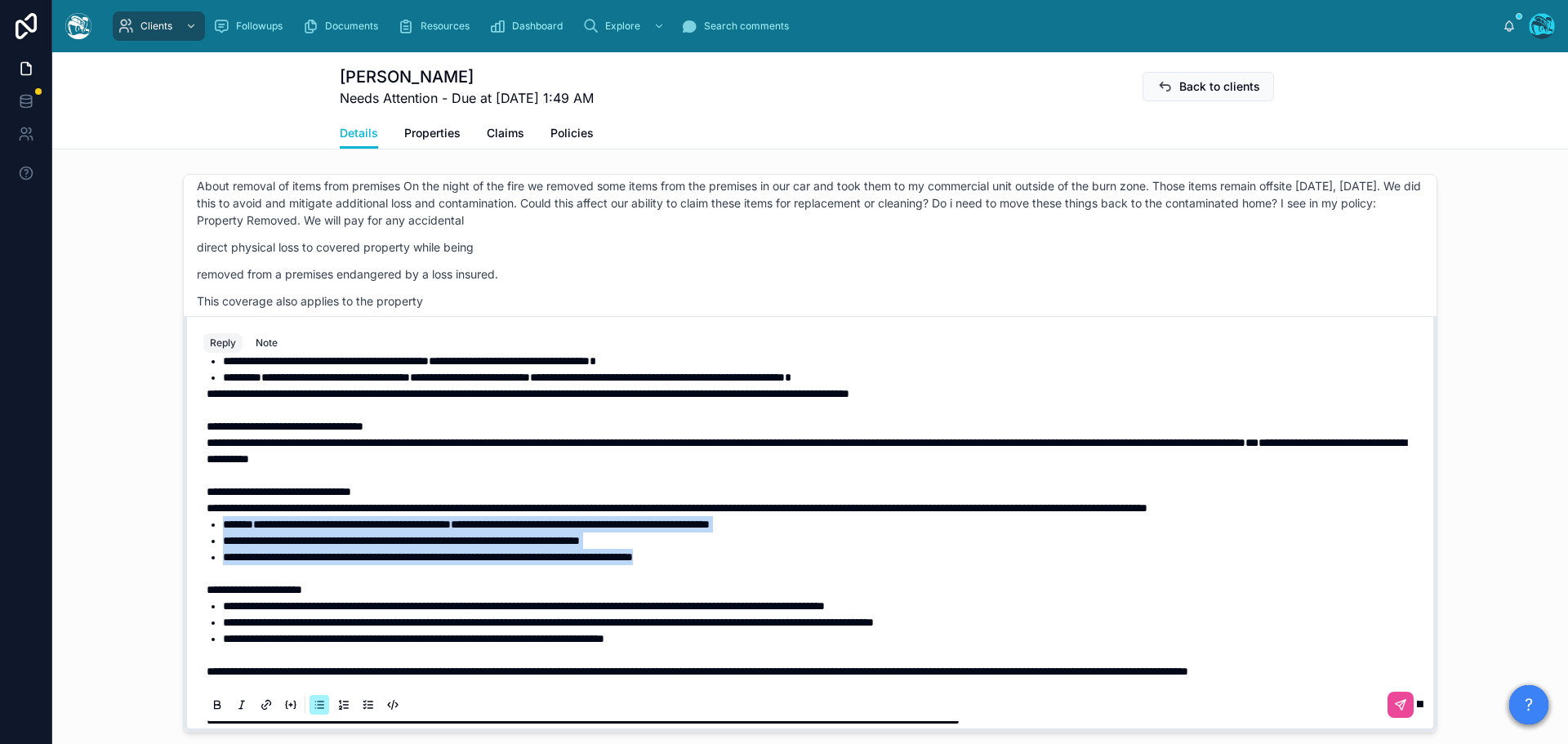
drag, startPoint x: 761, startPoint y: 588, endPoint x: 216, endPoint y: 564, distance: 545.5
click at [216, 564] on ul "**********" at bounding box center [813, 540] width 1214 height 49
click at [211, 712] on icon at bounding box center [218, 705] width 14 height 13
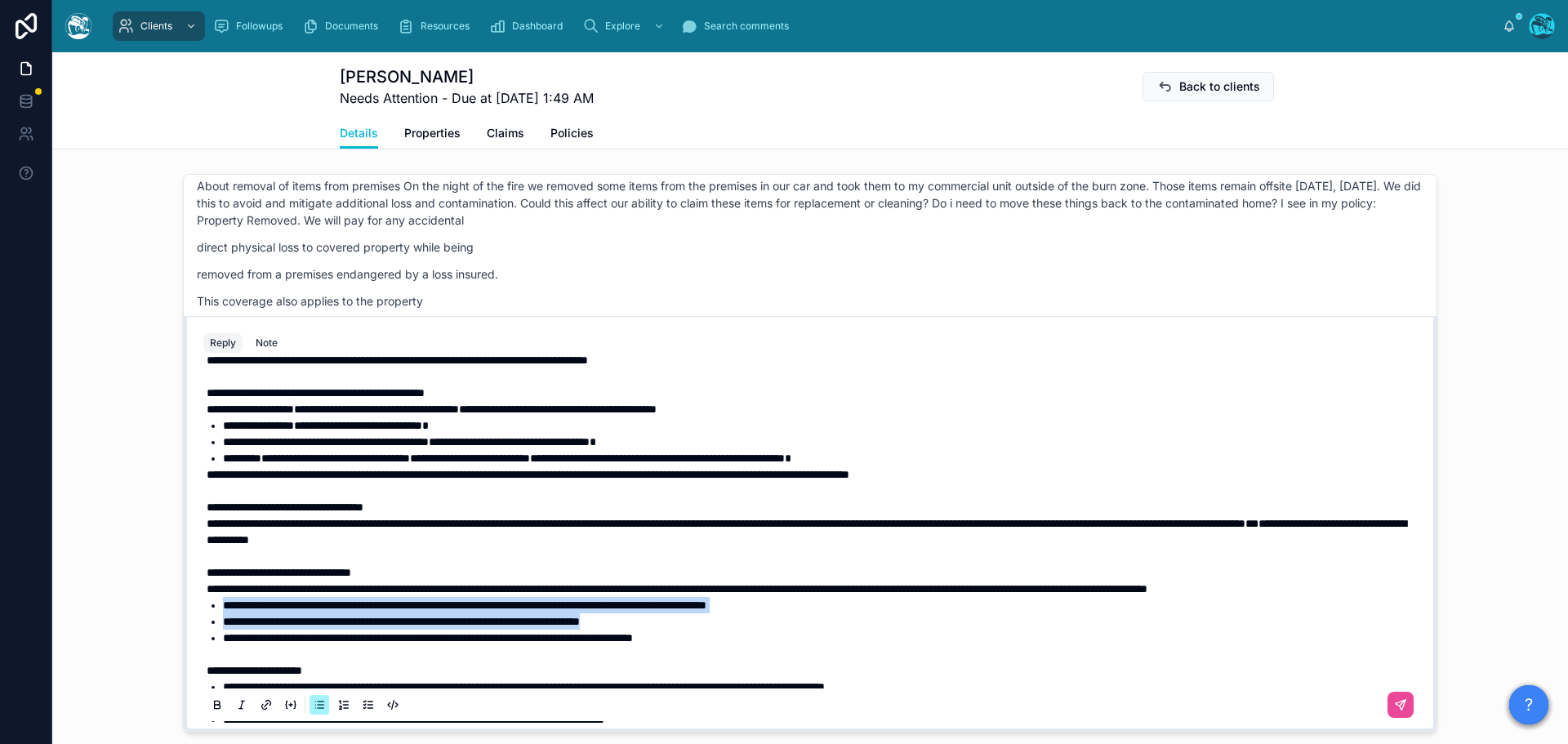
scroll to position [52, 0]
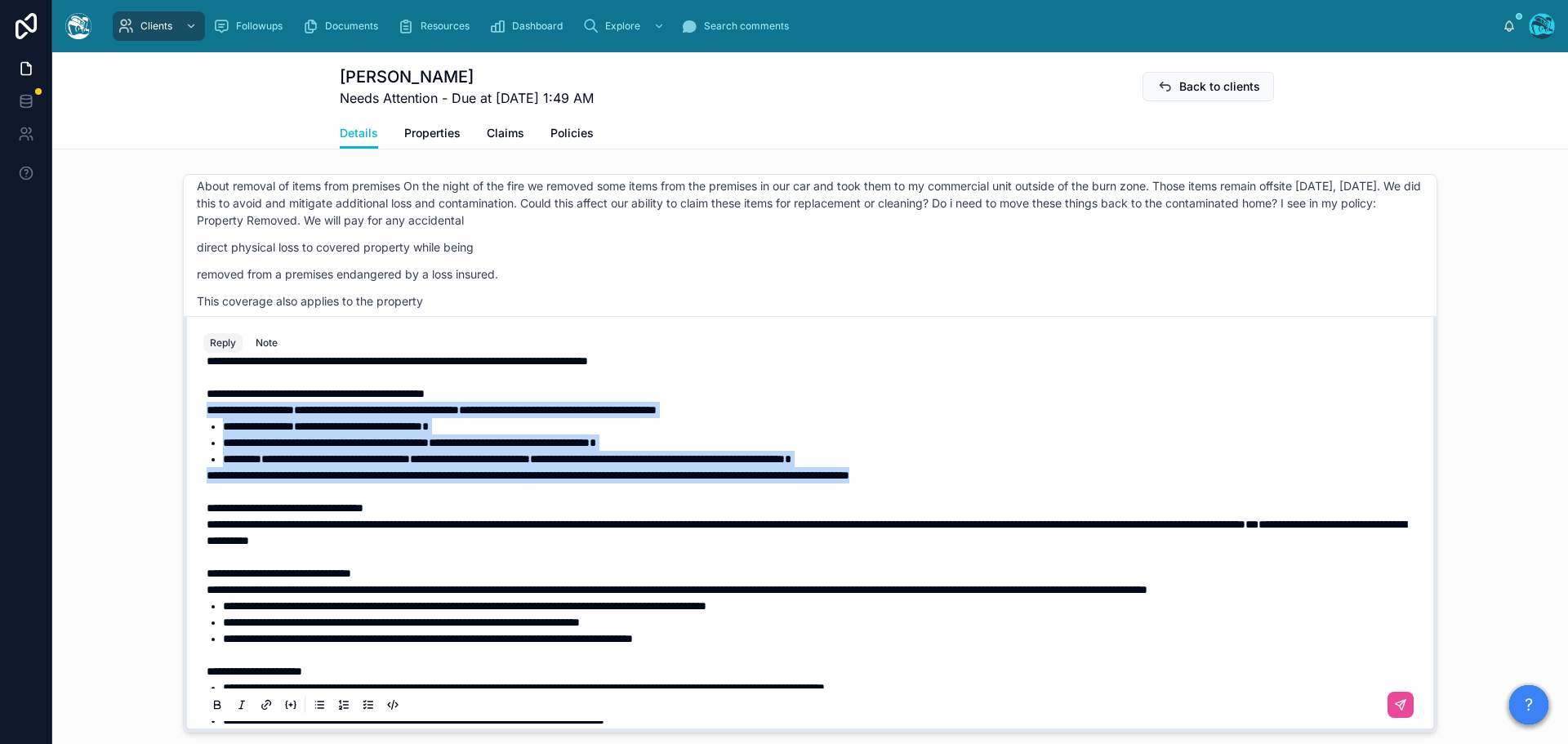
drag, startPoint x: 202, startPoint y: 423, endPoint x: 1095, endPoint y: 492, distance: 895.7
click at [1095, 492] on div "**********" at bounding box center [813, 565] width 1214 height 490
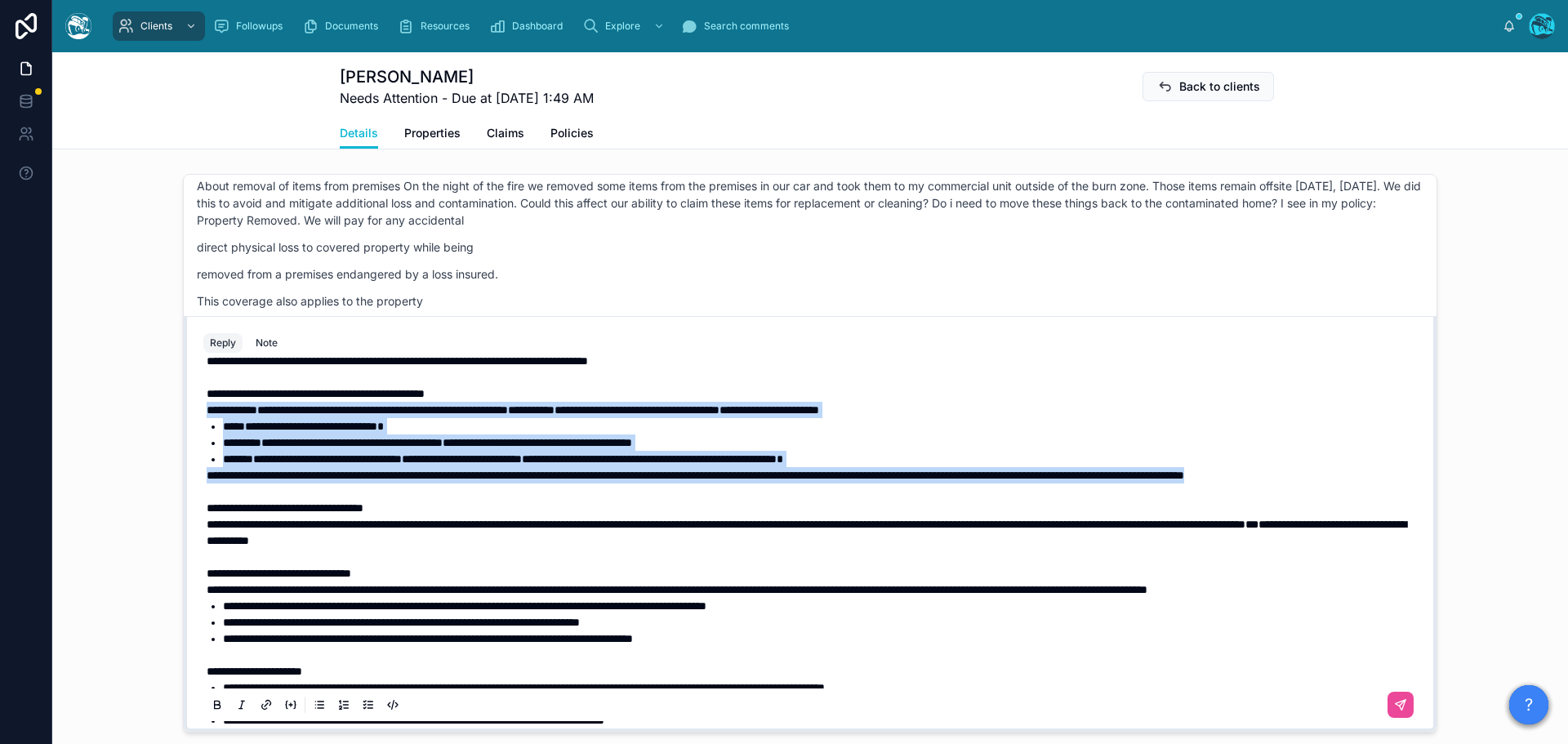
drag, startPoint x: 377, startPoint y: 510, endPoint x: 174, endPoint y: 429, distance: 218.6
click at [174, 429] on div "Rachel Baker 20 days ago Good afternoon, Jeff! Replacement vs. Cleaning – Under…" at bounding box center [810, 453] width 1516 height 571
click at [211, 712] on icon at bounding box center [218, 705] width 14 height 13
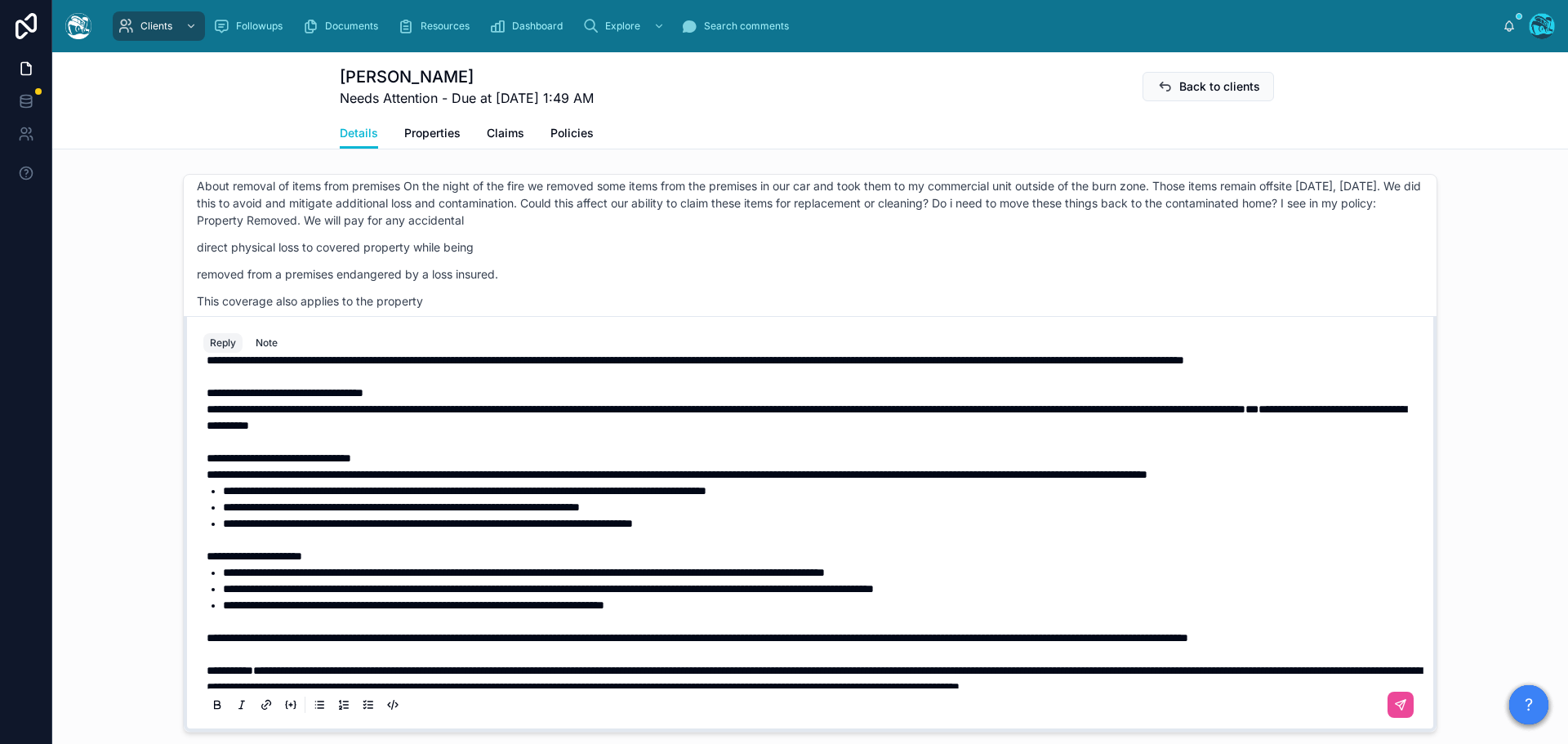
scroll to position [167, 0]
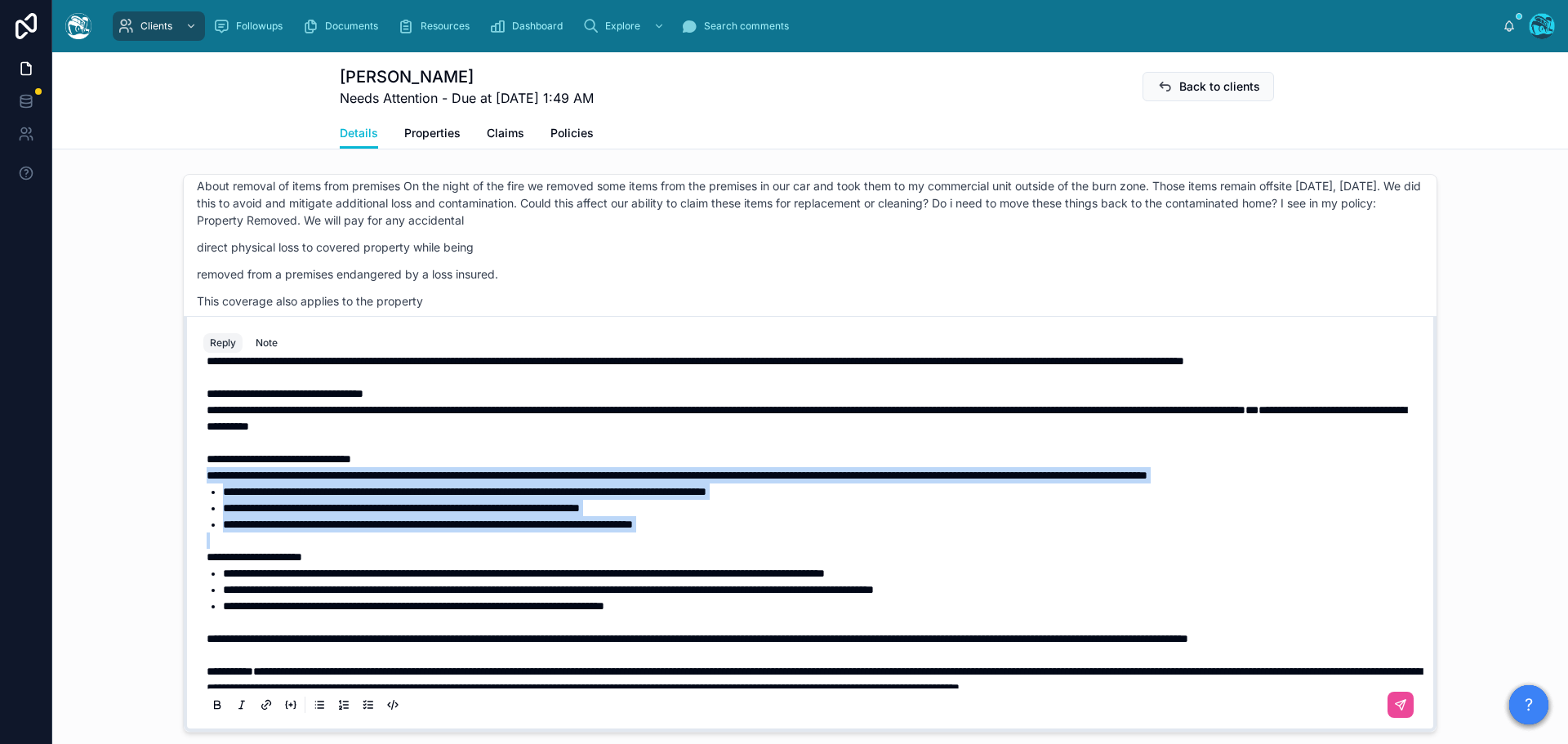
drag, startPoint x: 202, startPoint y: 506, endPoint x: 769, endPoint y: 586, distance: 572.6
click at [769, 586] on div "**********" at bounding box center [813, 450] width 1214 height 490
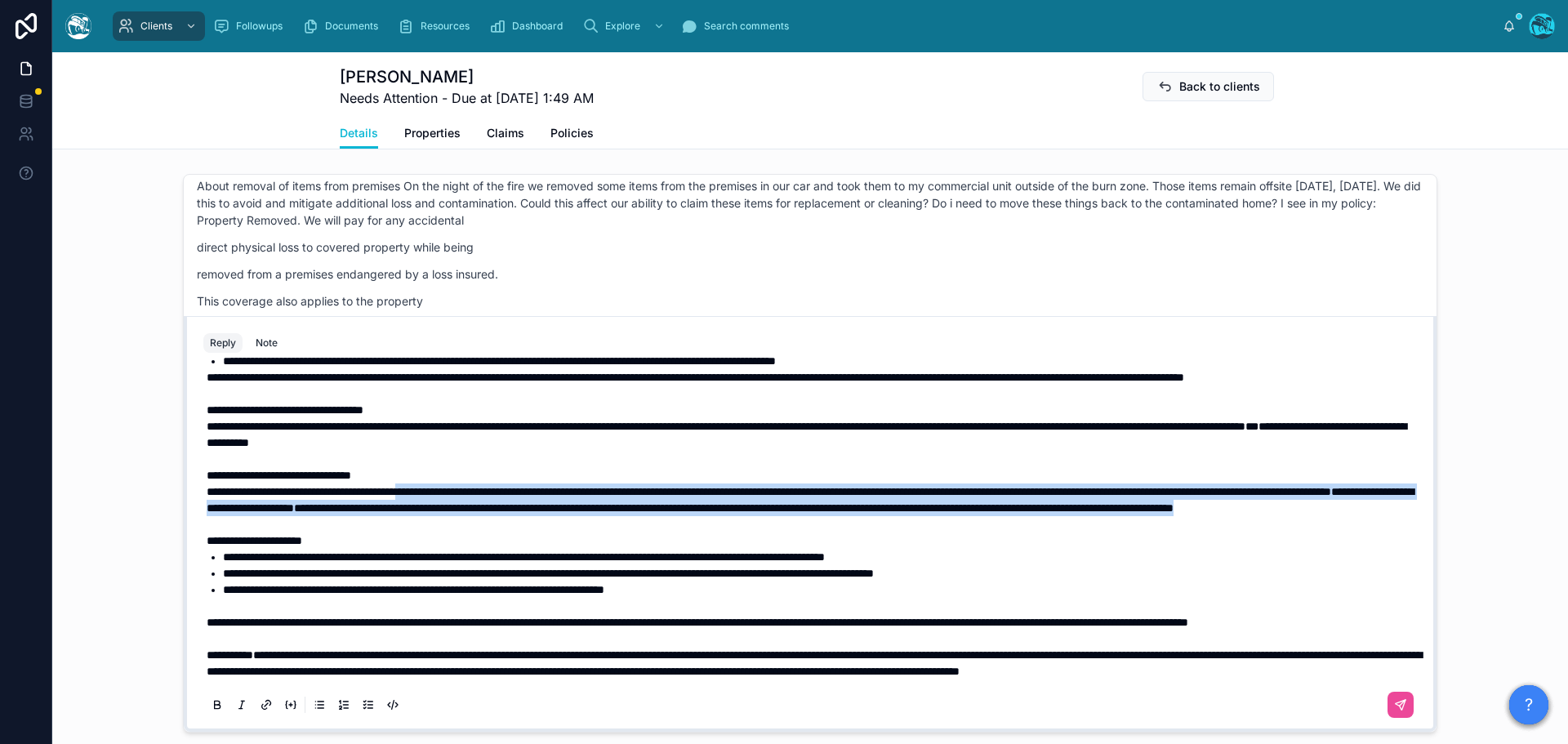
drag, startPoint x: 676, startPoint y: 541, endPoint x: 457, endPoint y: 501, distance: 222.6
click at [457, 501] on p "**********" at bounding box center [813, 492] width 1214 height 49
click at [211, 712] on icon at bounding box center [218, 705] width 14 height 13
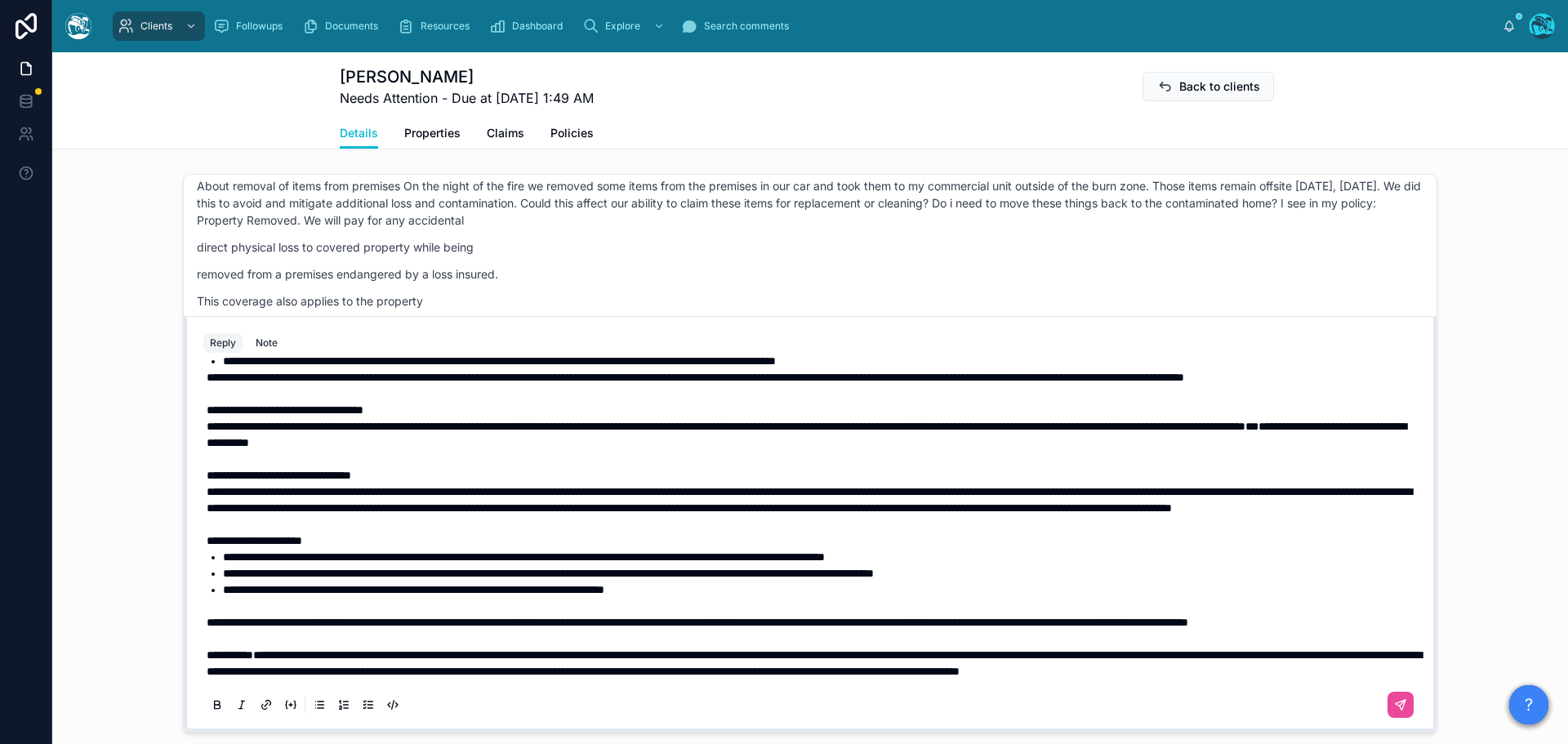
drag, startPoint x: 200, startPoint y: 572, endPoint x: 382, endPoint y: 587, distance: 182.6
click at [382, 587] on div "**********" at bounding box center [810, 466] width 1214 height 510
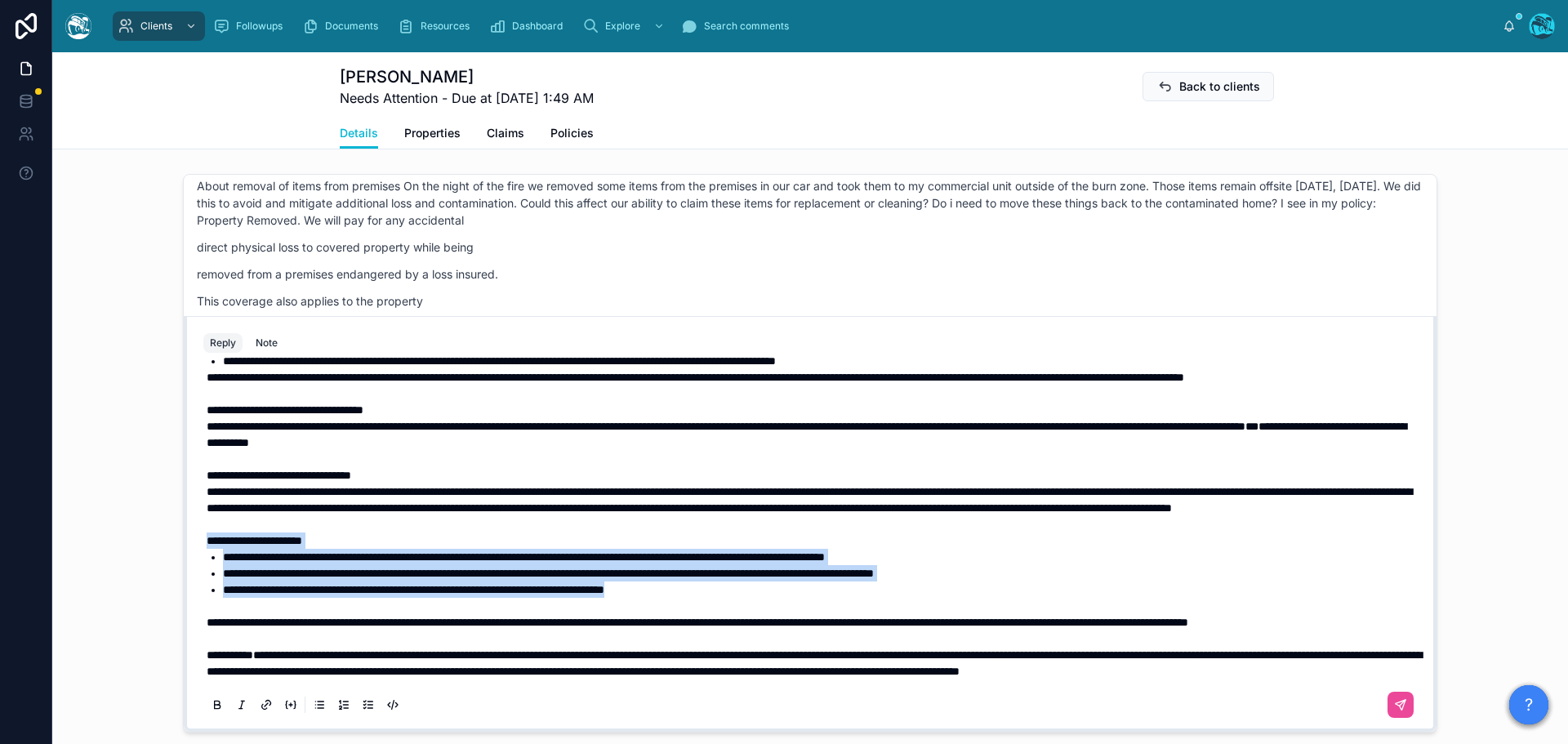
drag, startPoint x: 203, startPoint y: 574, endPoint x: 726, endPoint y: 616, distance: 524.7
click at [726, 616] on div "**********" at bounding box center [813, 450] width 1214 height 457
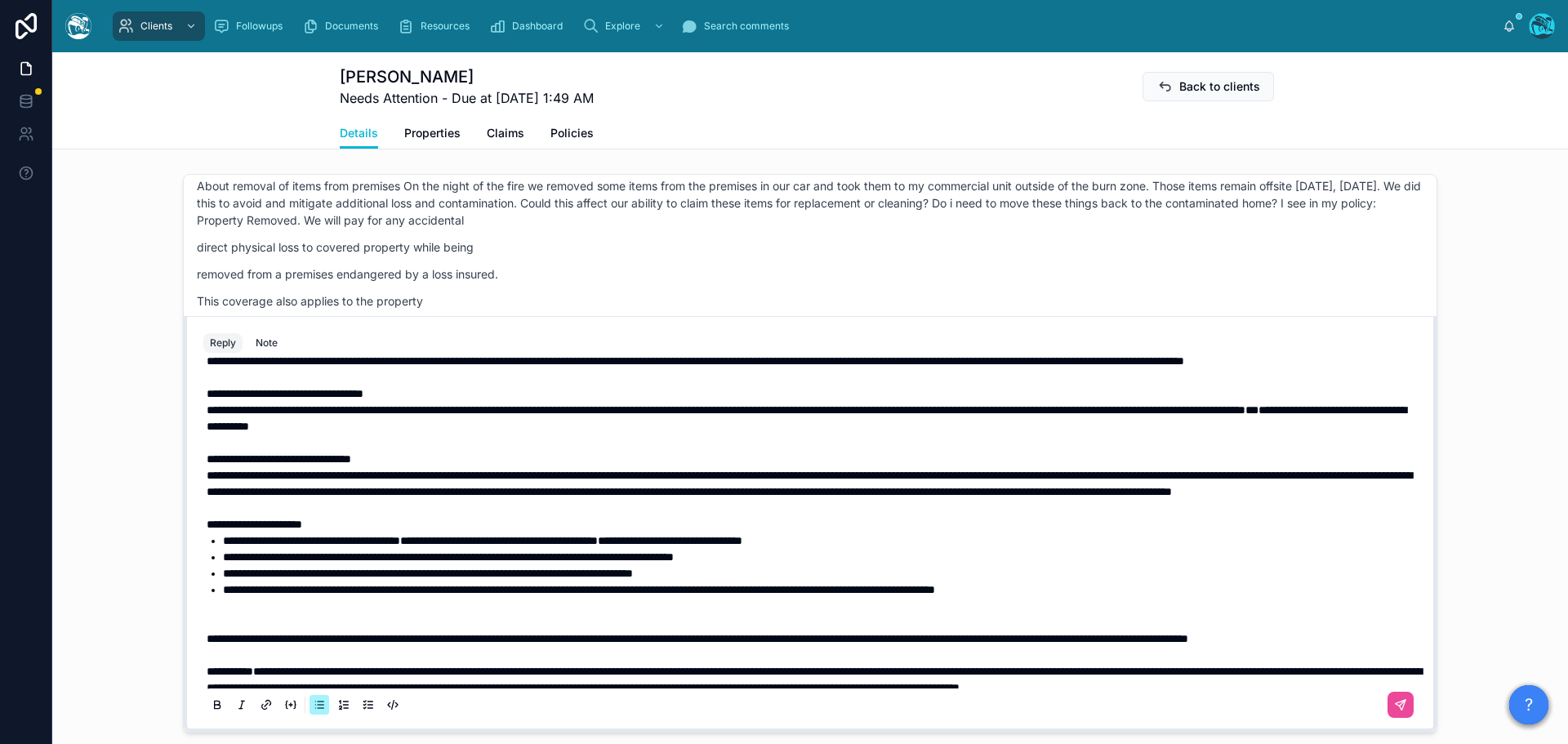
click at [508, 614] on p at bounding box center [813, 605] width 1214 height 16
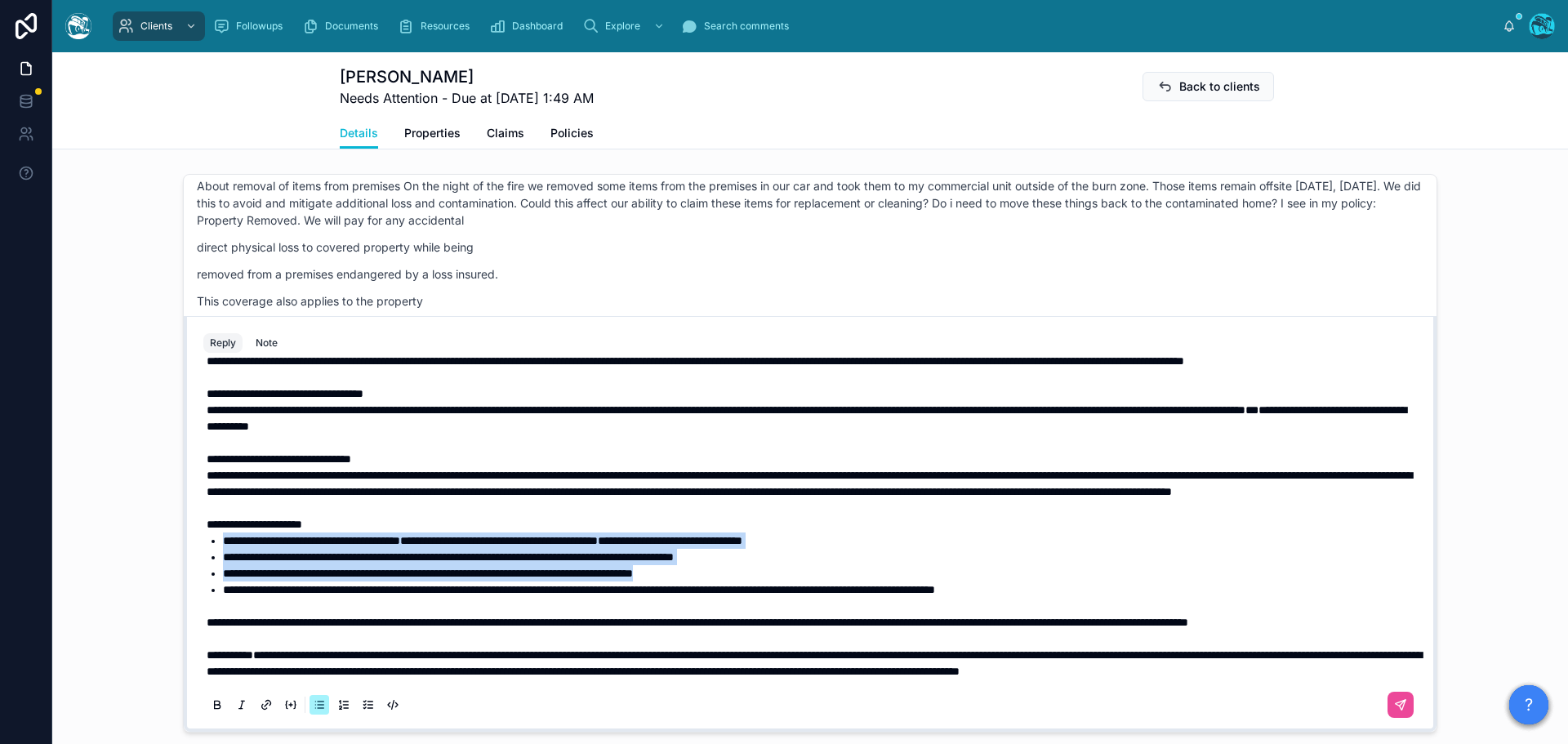
drag, startPoint x: 767, startPoint y: 622, endPoint x: 179, endPoint y: 585, distance: 589.2
click at [184, 585] on div "**********" at bounding box center [810, 523] width 1253 height 415
click at [212, 712] on icon at bounding box center [218, 705] width 14 height 13
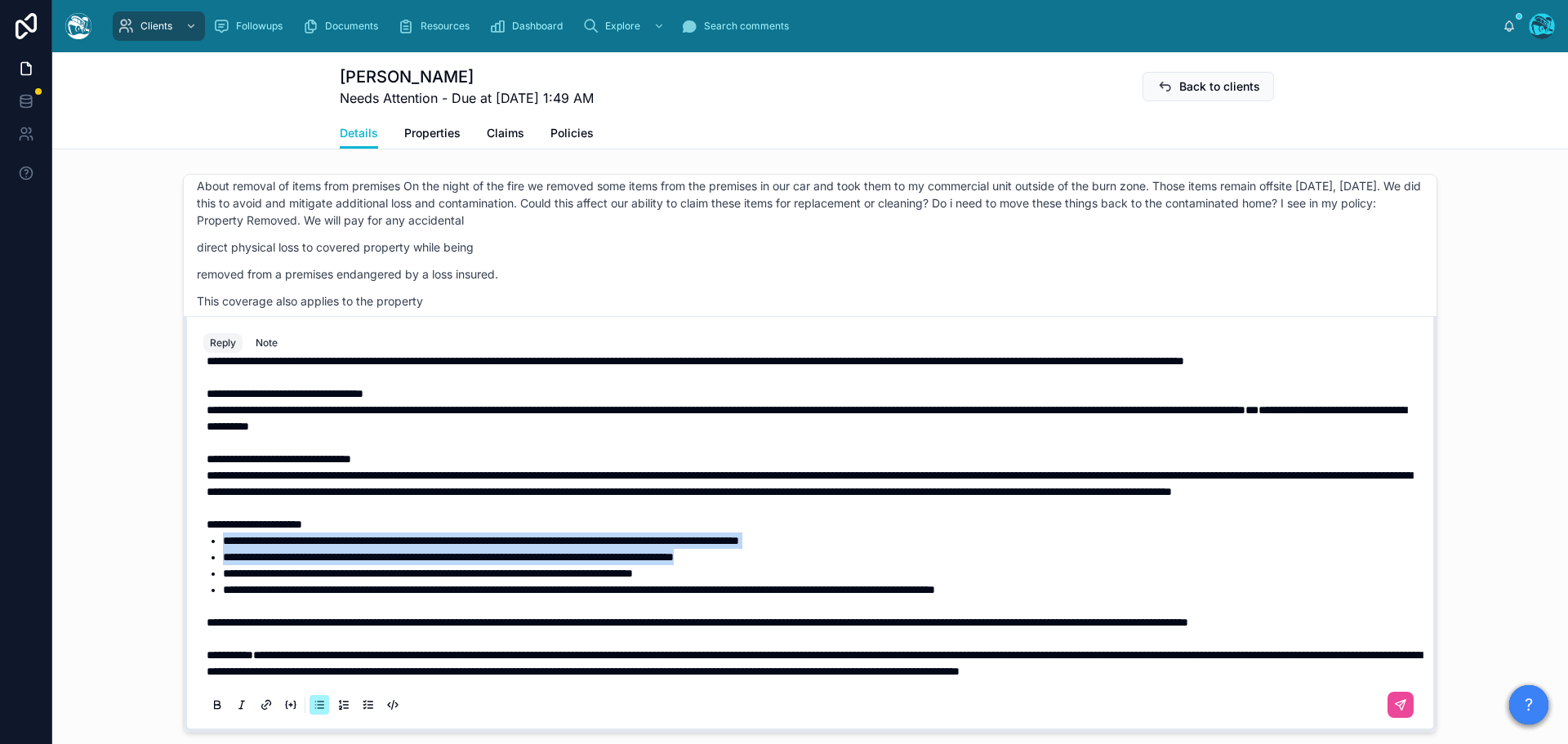
drag, startPoint x: 1385, startPoint y: 718, endPoint x: 1401, endPoint y: 694, distance: 28.8
click at [1394, 712] on icon at bounding box center [1401, 705] width 14 height 13
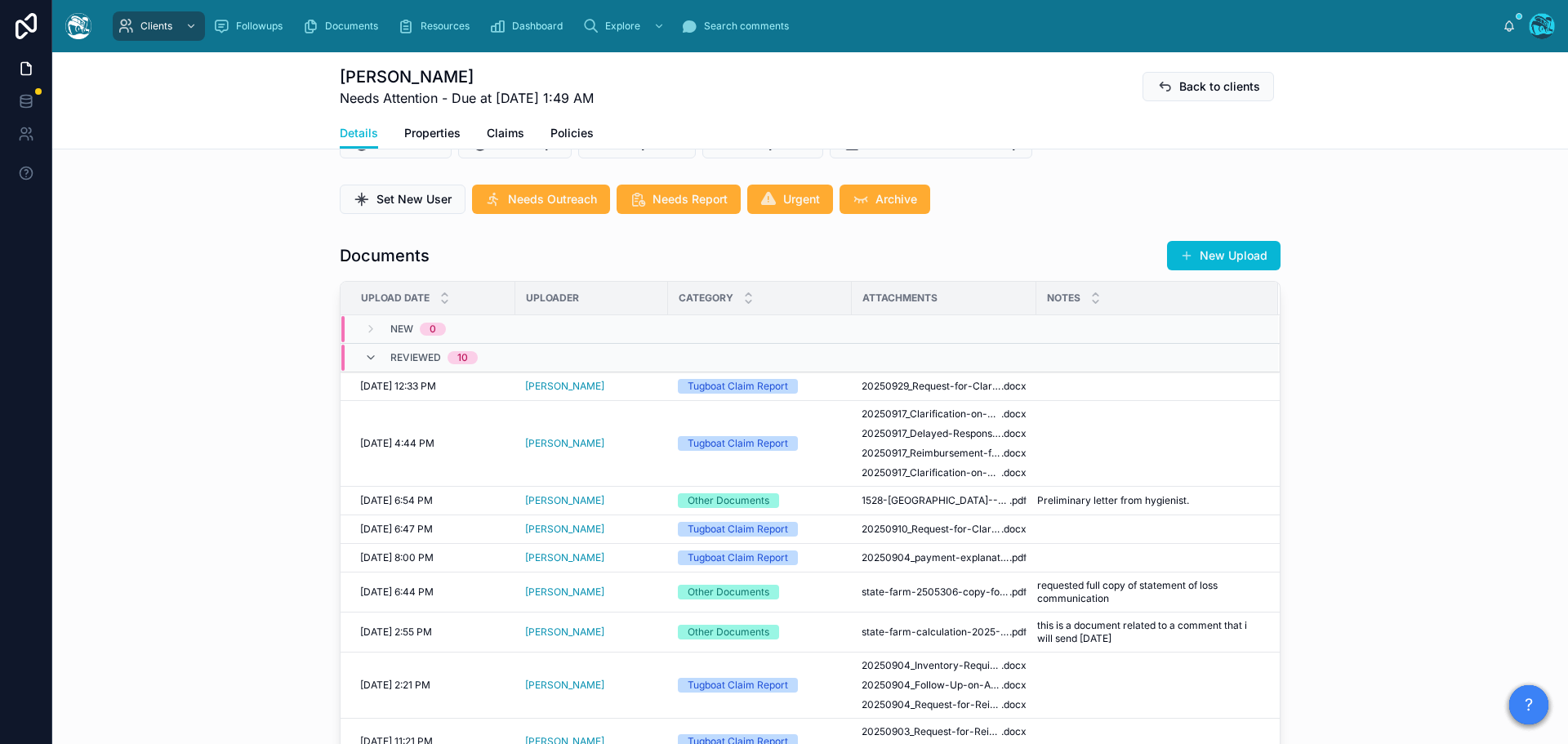
scroll to position [440, 0]
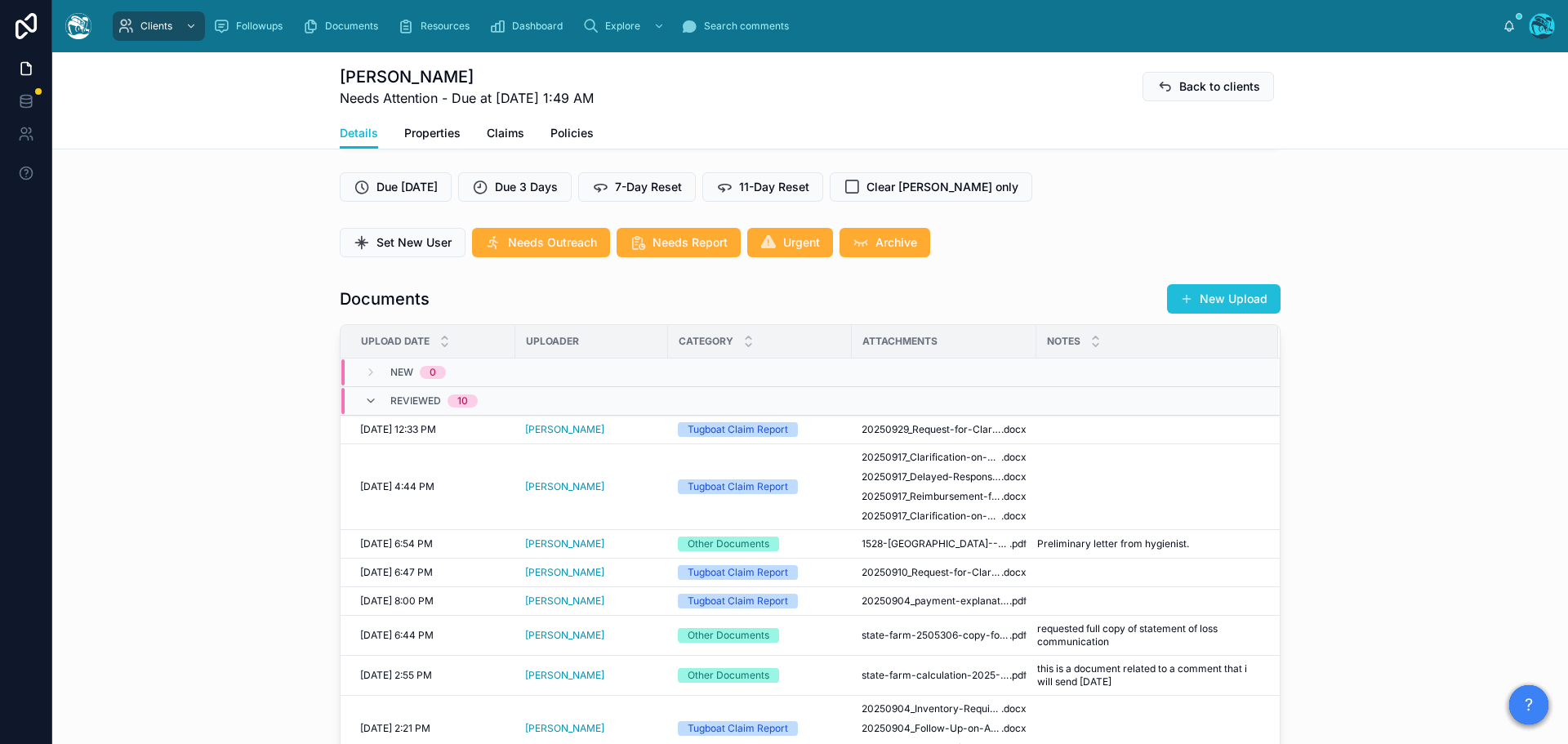
click at [1222, 313] on button "New Upload" at bounding box center [1224, 299] width 114 height 29
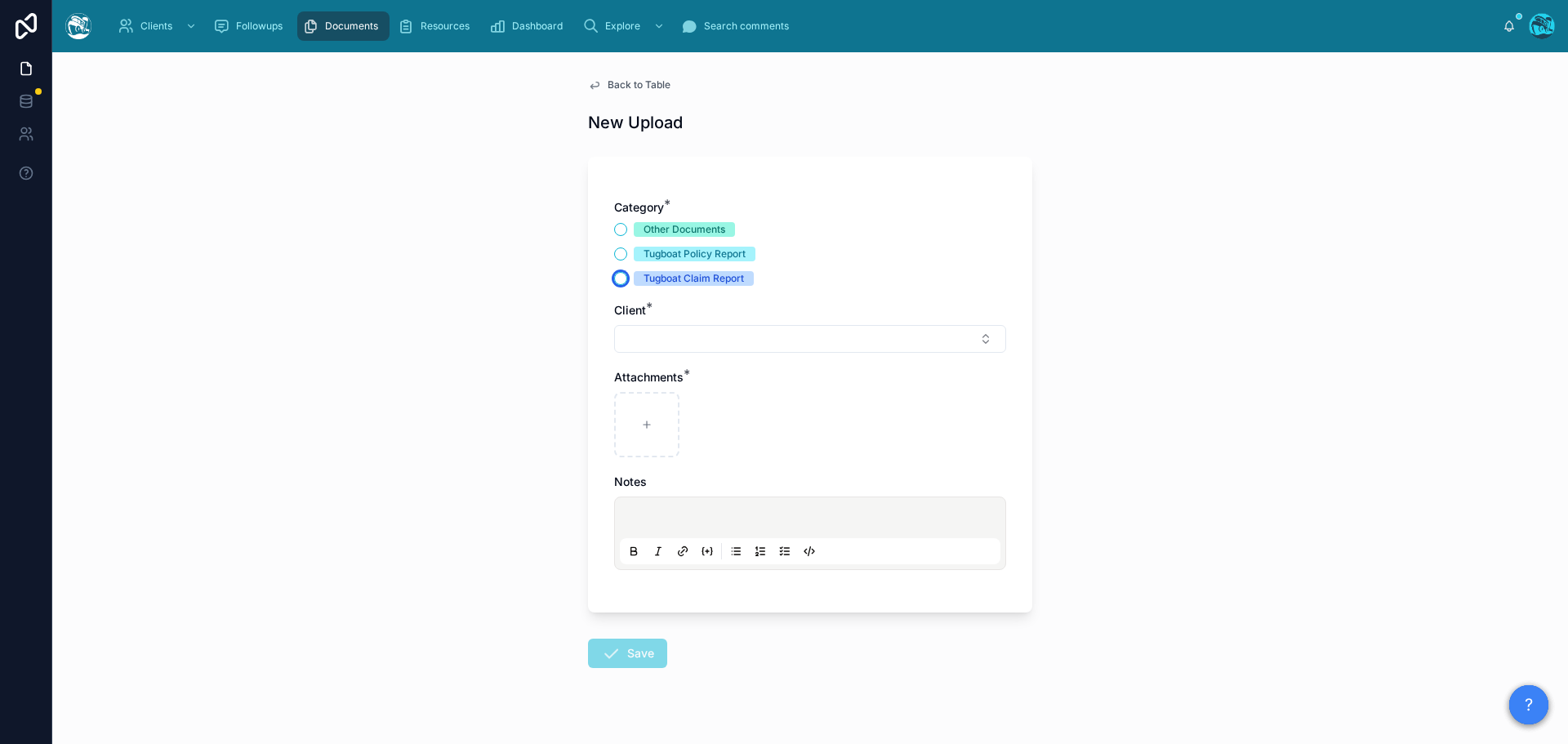
click at [617, 279] on button "Tugboat Claim Report" at bounding box center [621, 279] width 14 height 13
click at [638, 335] on button "Select Button" at bounding box center [810, 338] width 392 height 28
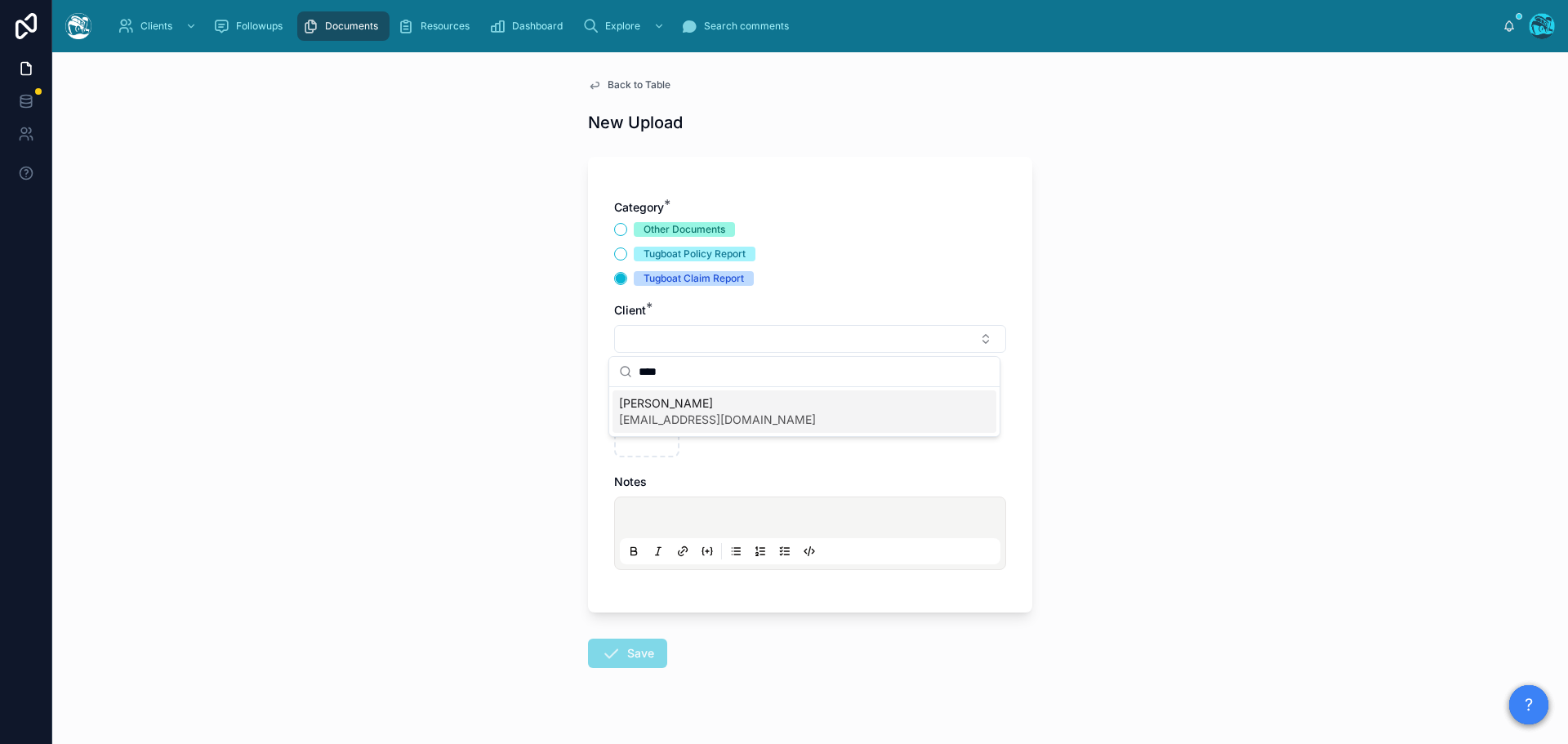
type input "****"
click at [639, 409] on span "Jeff Sedlik" at bounding box center [717, 403] width 197 height 16
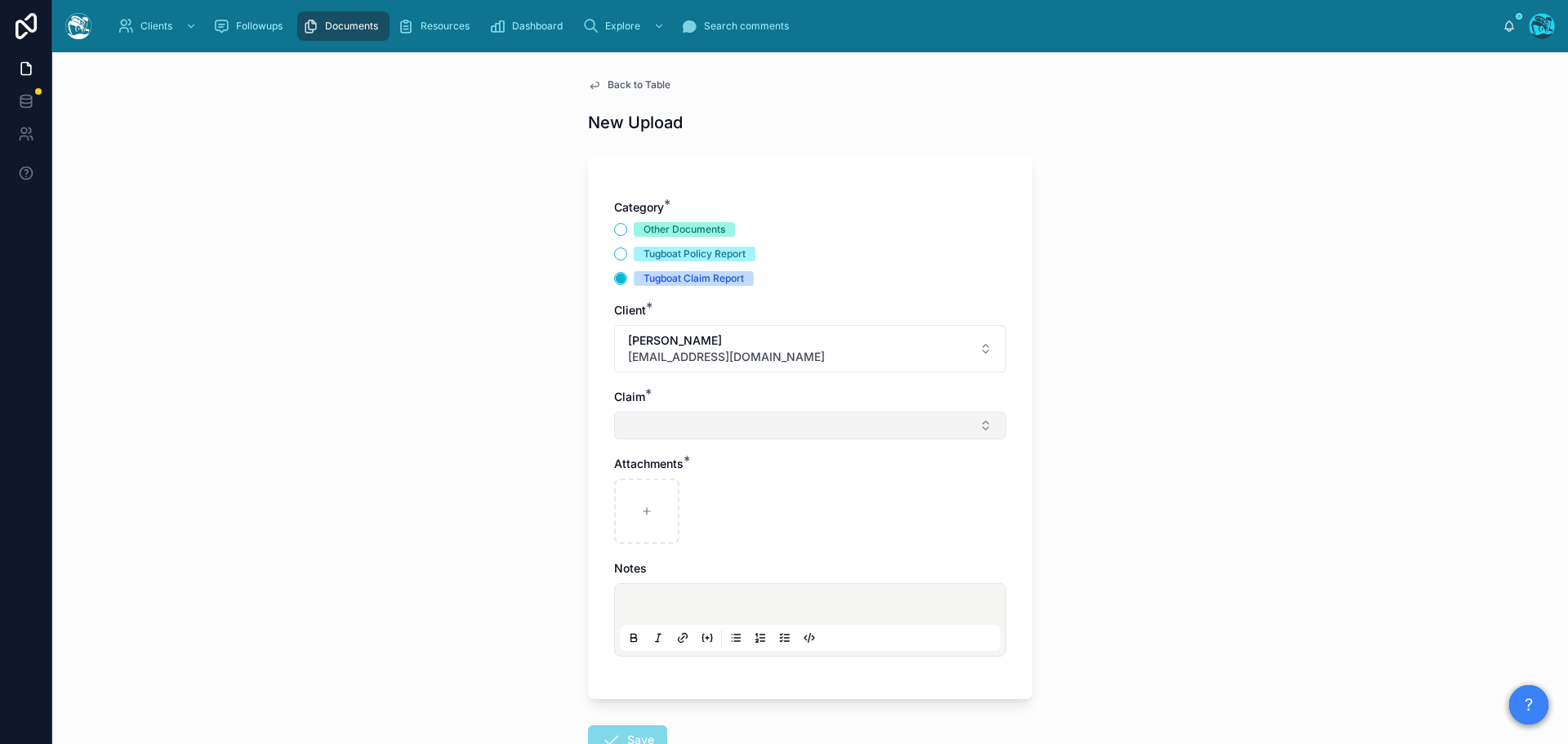
click at [639, 430] on button "Select Button" at bounding box center [810, 425] width 392 height 28
click at [615, 226] on button "Other Documents" at bounding box center [621, 229] width 14 height 13
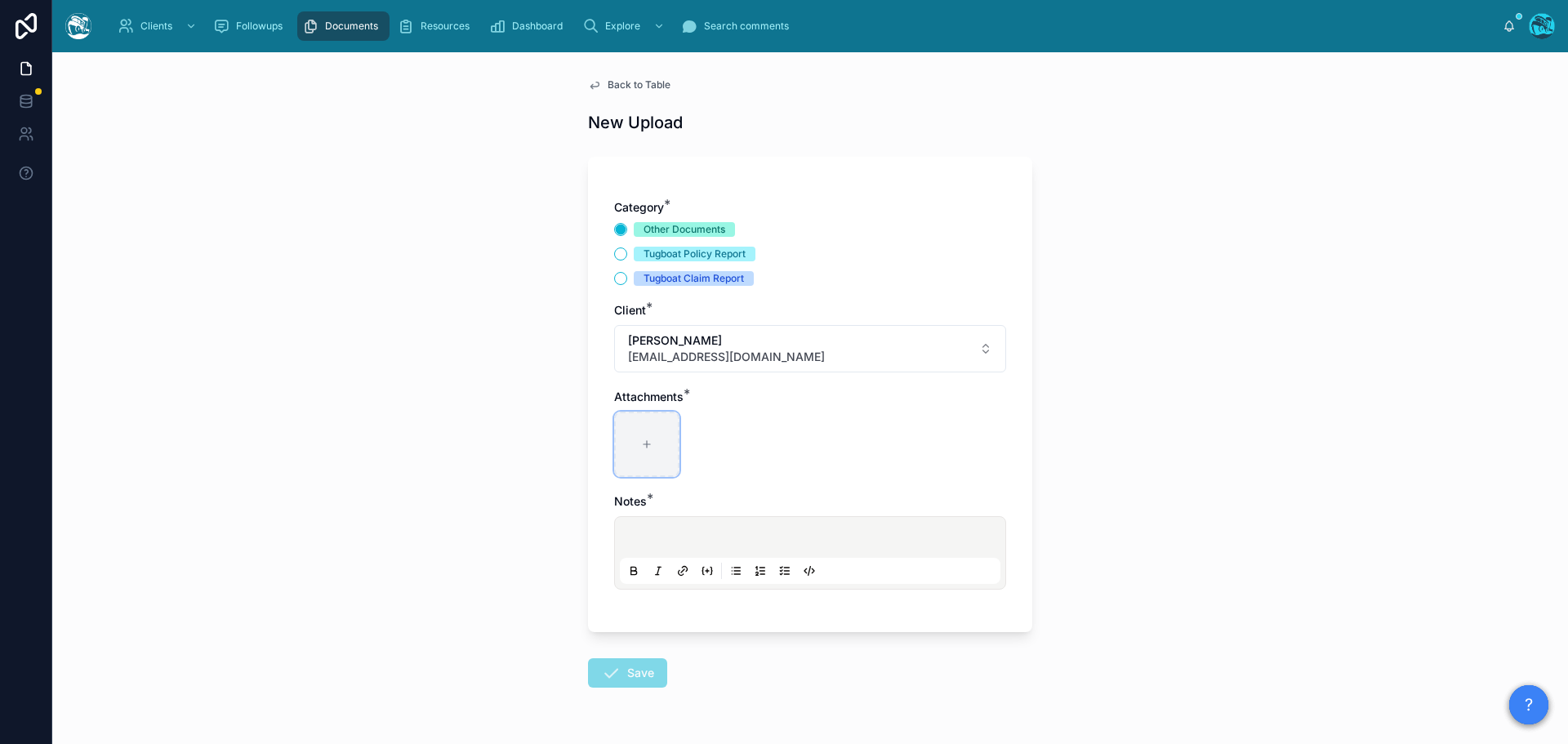
click at [639, 456] on div at bounding box center [647, 444] width 66 height 66
type input "**********"
click at [643, 542] on p at bounding box center [813, 539] width 381 height 16
click at [617, 667] on button "Save" at bounding box center [628, 673] width 79 height 29
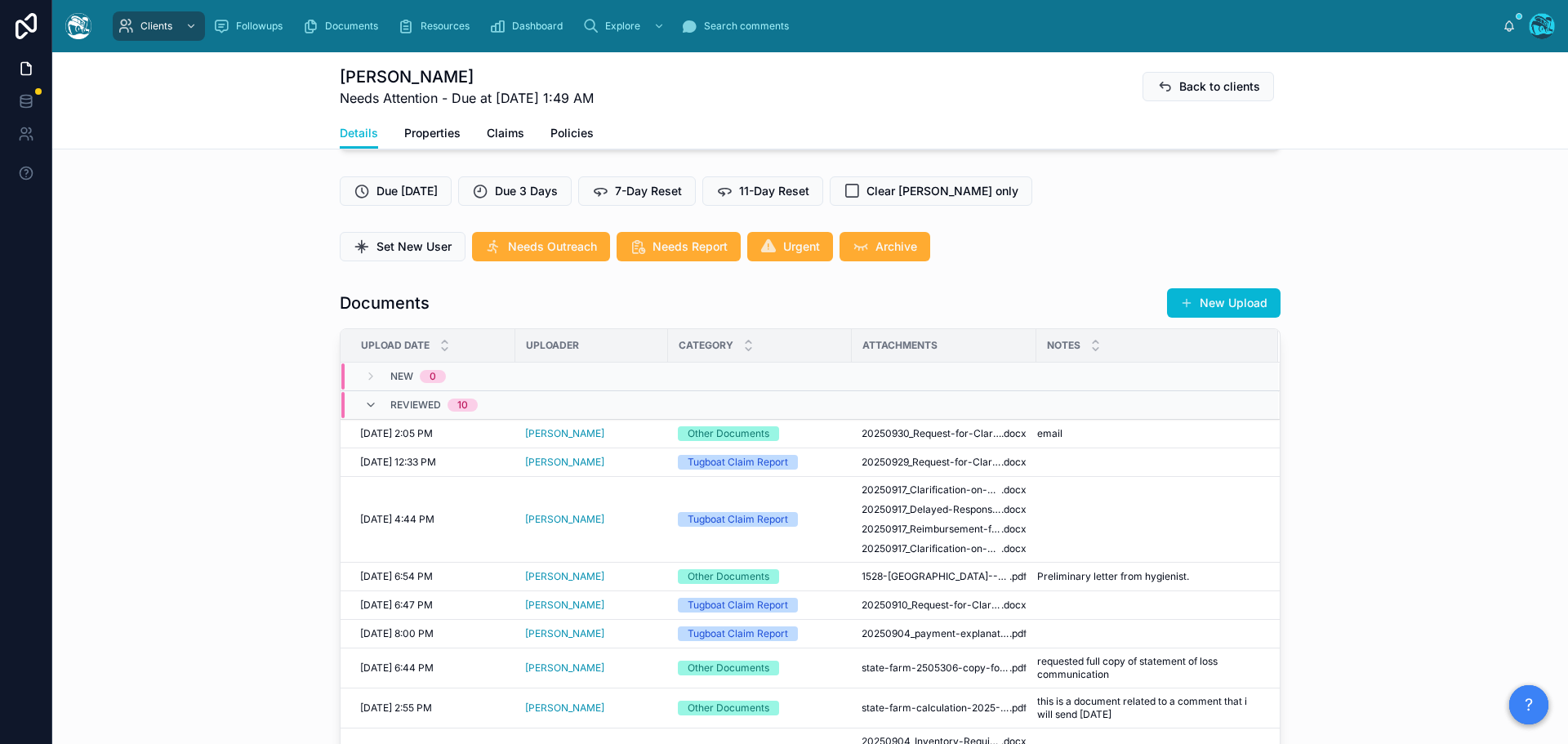
scroll to position [490, 0]
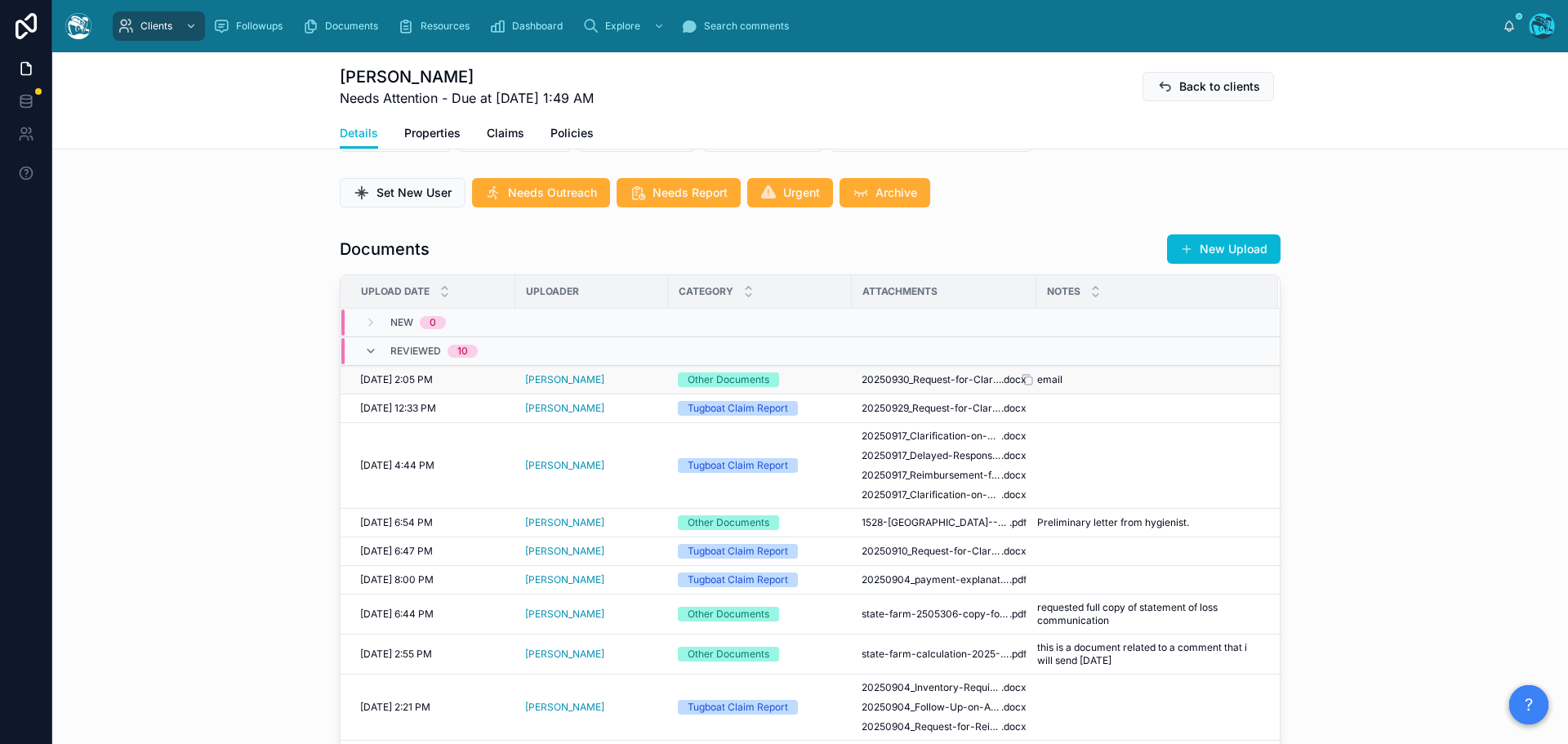
click at [1050, 386] on span "email" at bounding box center [1050, 380] width 25 height 13
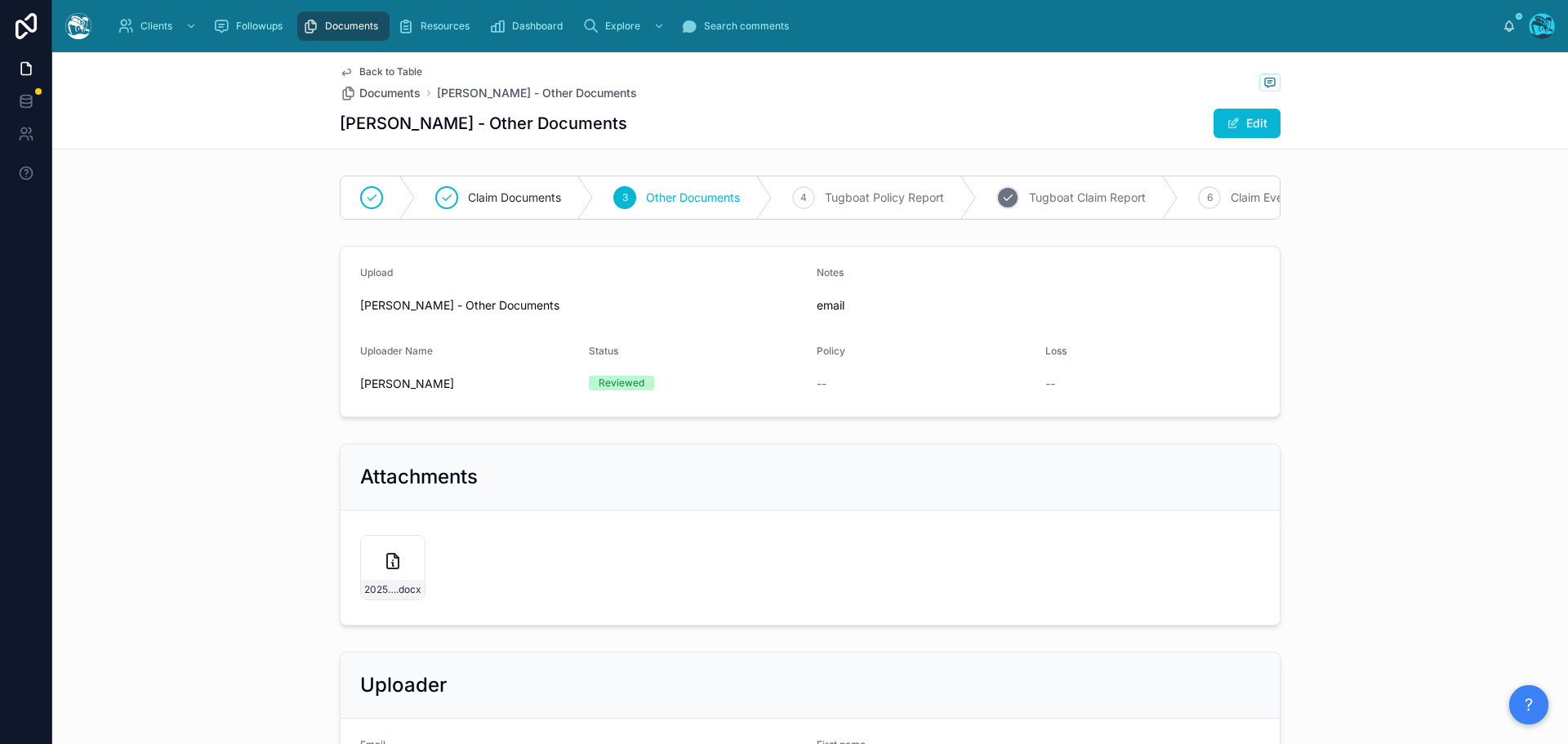
click at [1067, 199] on span "Tugboat Claim Report" at bounding box center [1087, 198] width 117 height 16
click at [1246, 123] on button "Edit" at bounding box center [1247, 123] width 67 height 29
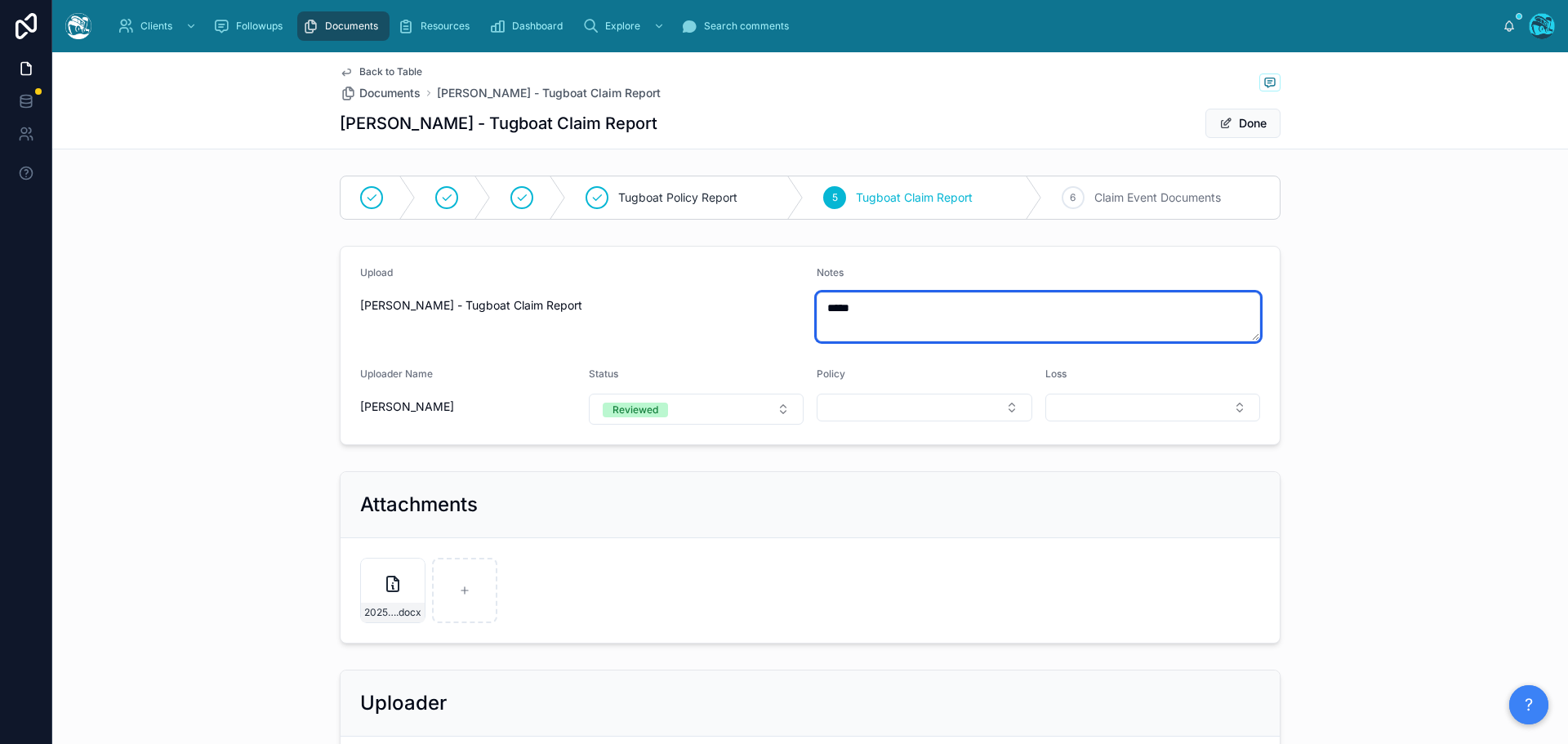
drag, startPoint x: 867, startPoint y: 309, endPoint x: 790, endPoint y: 318, distance: 77.5
click at [790, 318] on form "Upload Rachel Baker - Tugboat Claim Report Notes ***** Uploader Name Rachel Bak…" at bounding box center [810, 345] width 939 height 198
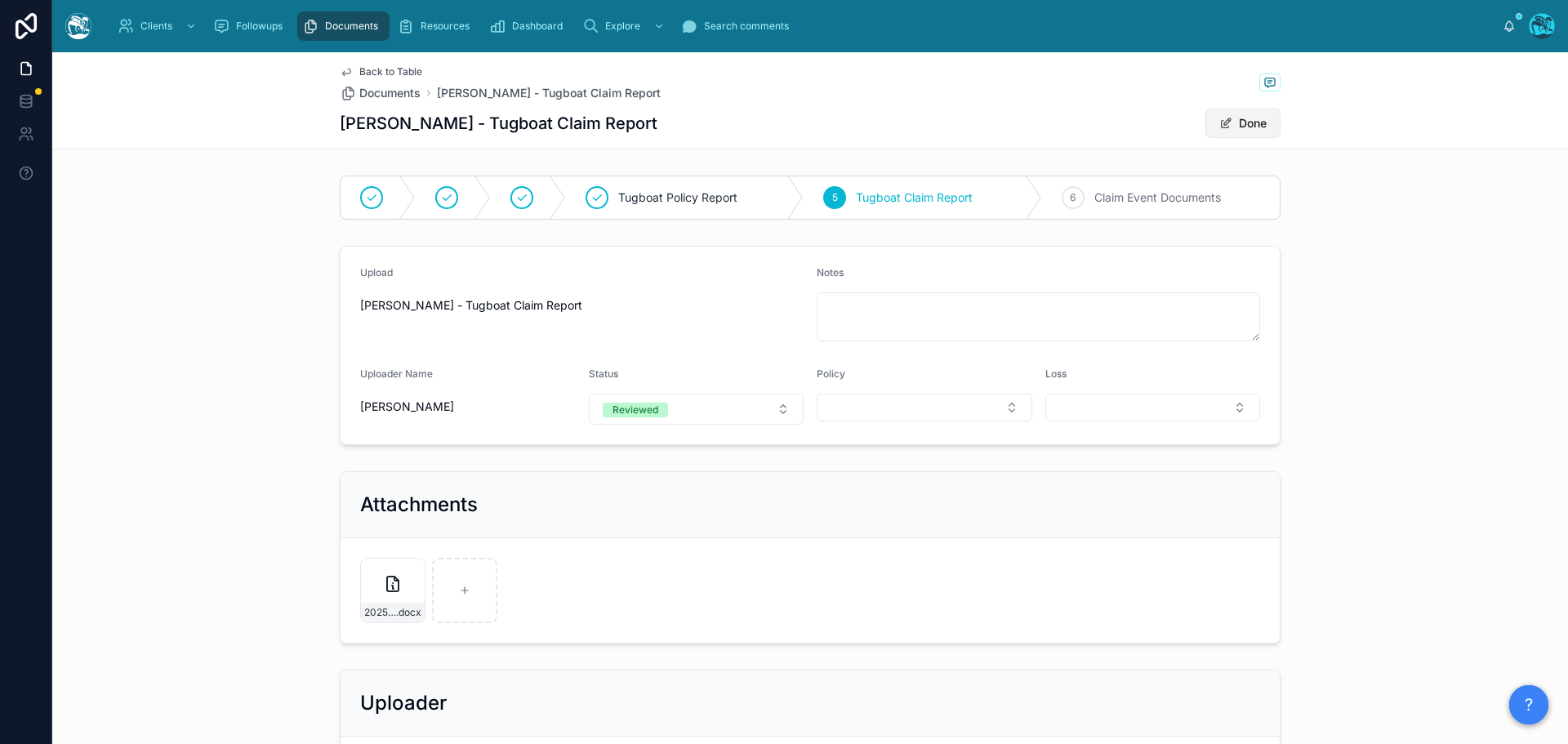
click at [1252, 128] on button "Done" at bounding box center [1243, 123] width 75 height 29
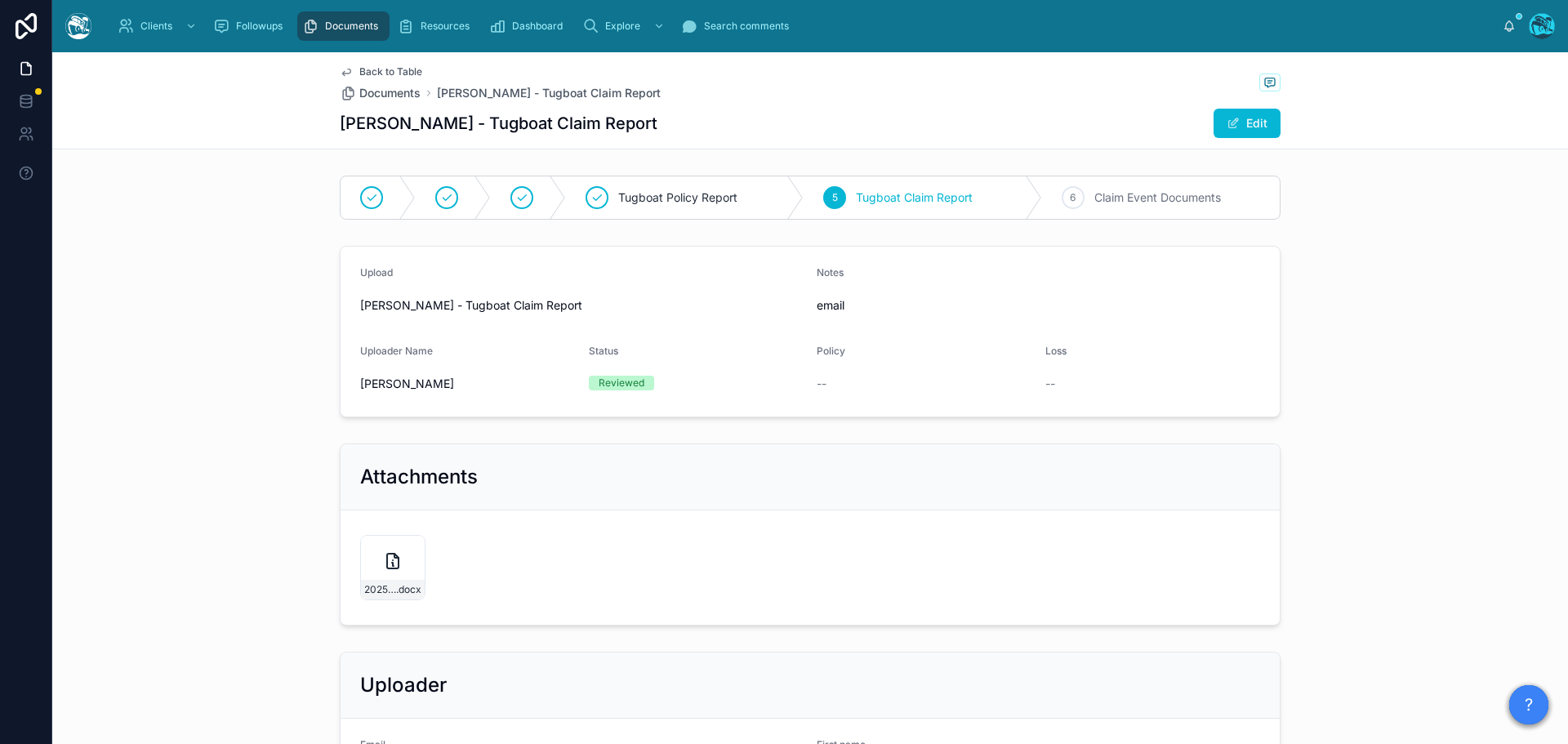
click at [395, 67] on span "Back to Table" at bounding box center [391, 72] width 63 height 13
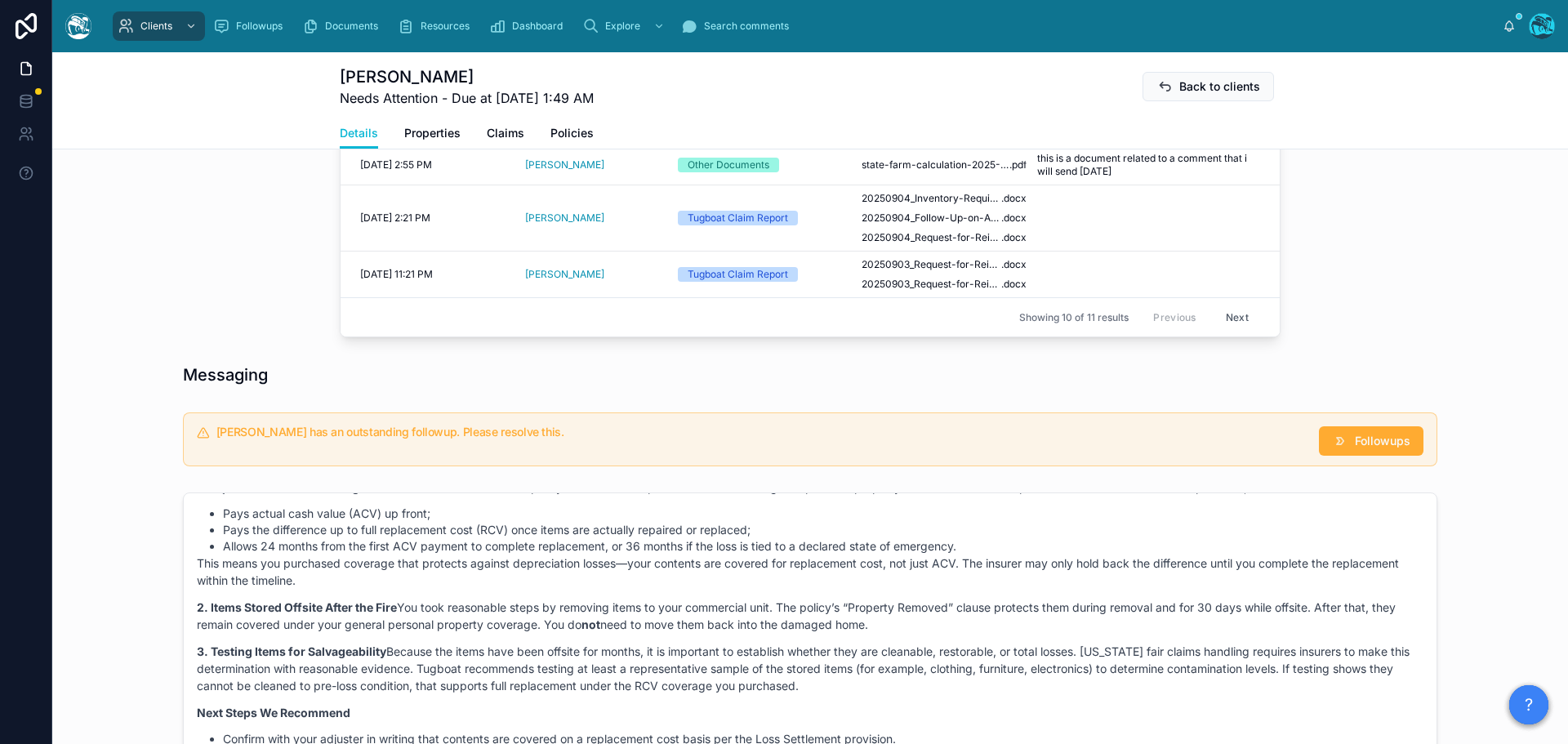
scroll to position [980, 0]
click at [1355, 448] on span "Followups" at bounding box center [1383, 439] width 56 height 16
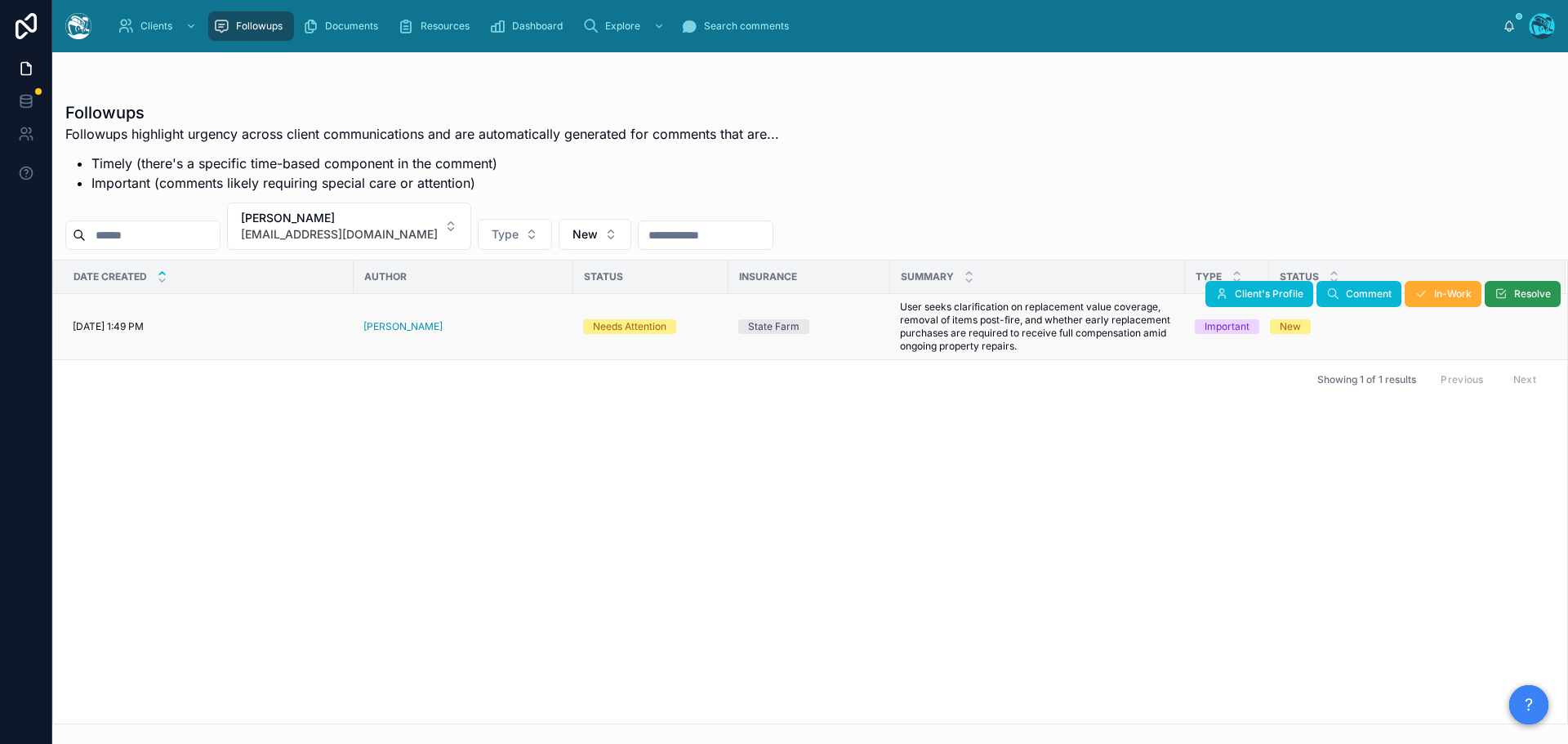
click at [1518, 297] on span "Resolve" at bounding box center [1533, 294] width 37 height 13
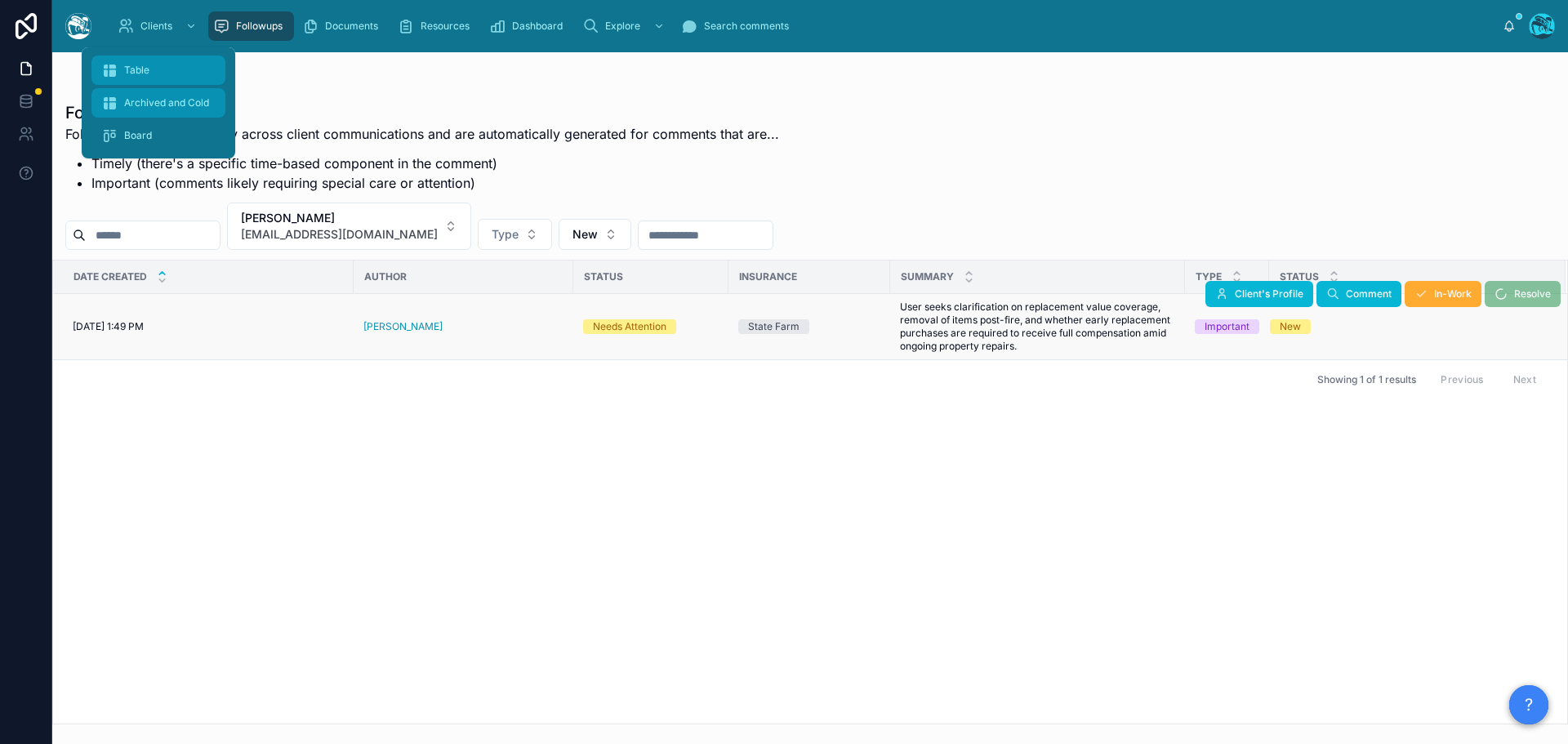
drag, startPoint x: 132, startPoint y: 67, endPoint x: 184, endPoint y: 100, distance: 61.6
click at [133, 67] on span "Table" at bounding box center [137, 70] width 25 height 13
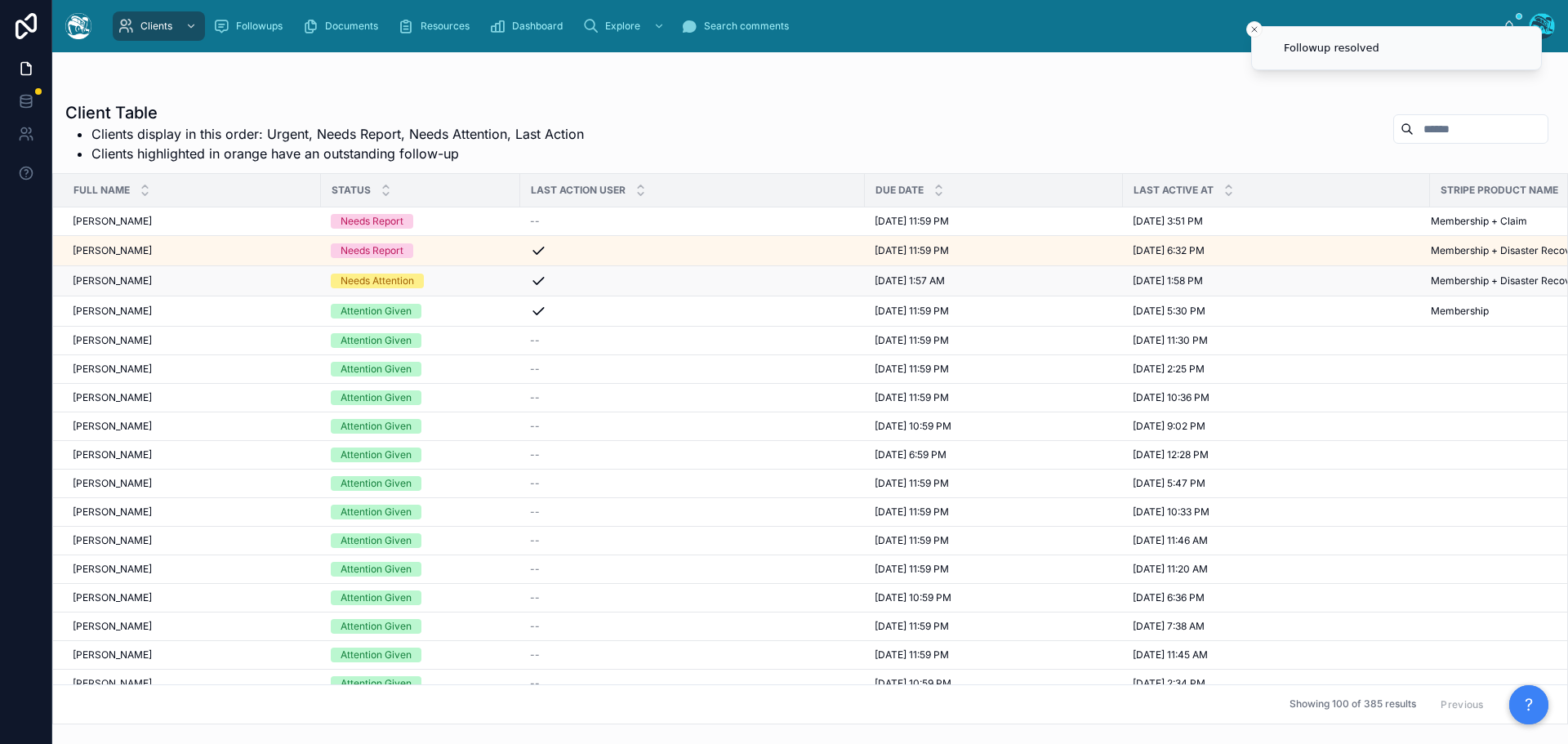
click at [194, 281] on div "NATALIE GRINA NATALIE GRINA" at bounding box center [191, 281] width 238 height 13
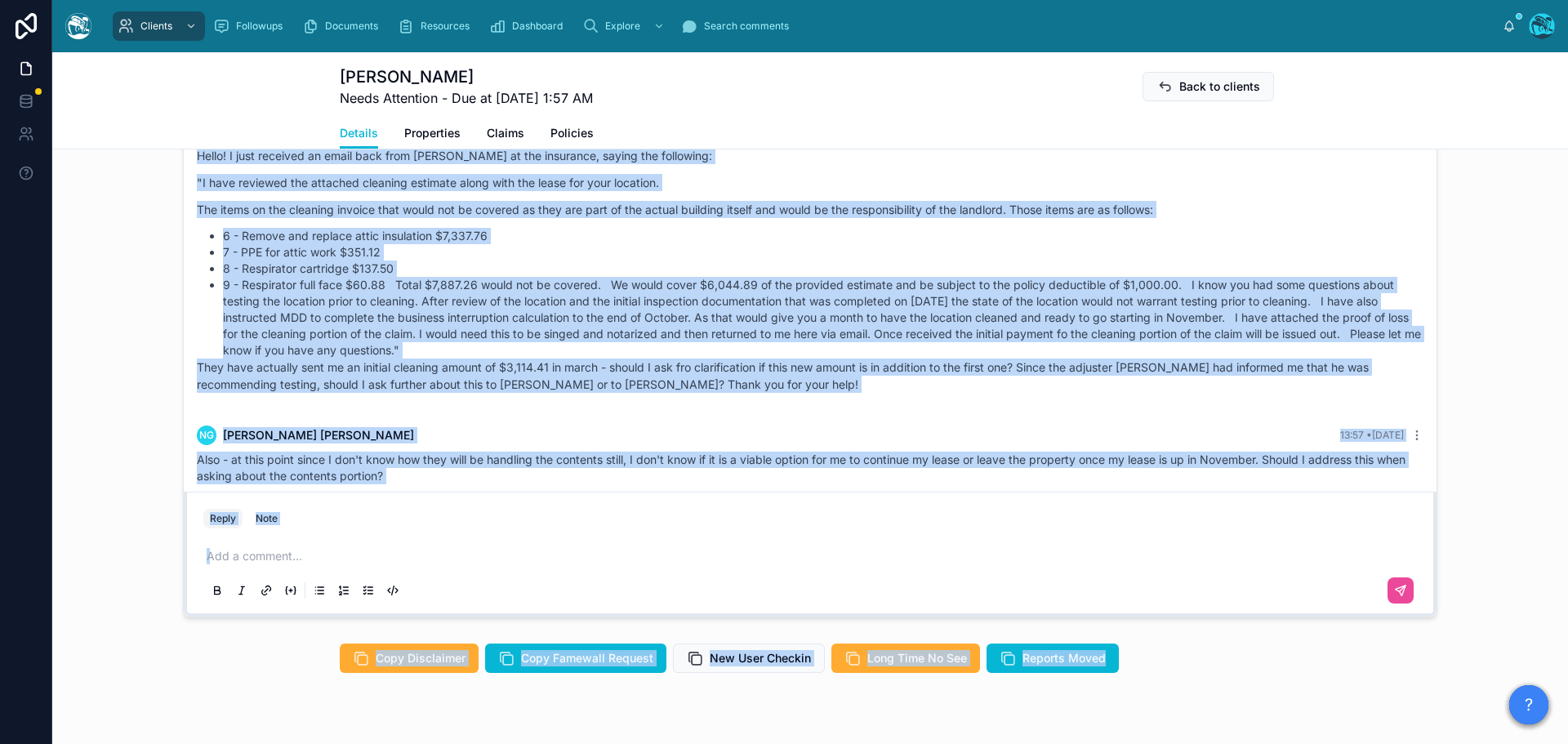
scroll to position [1396, 0]
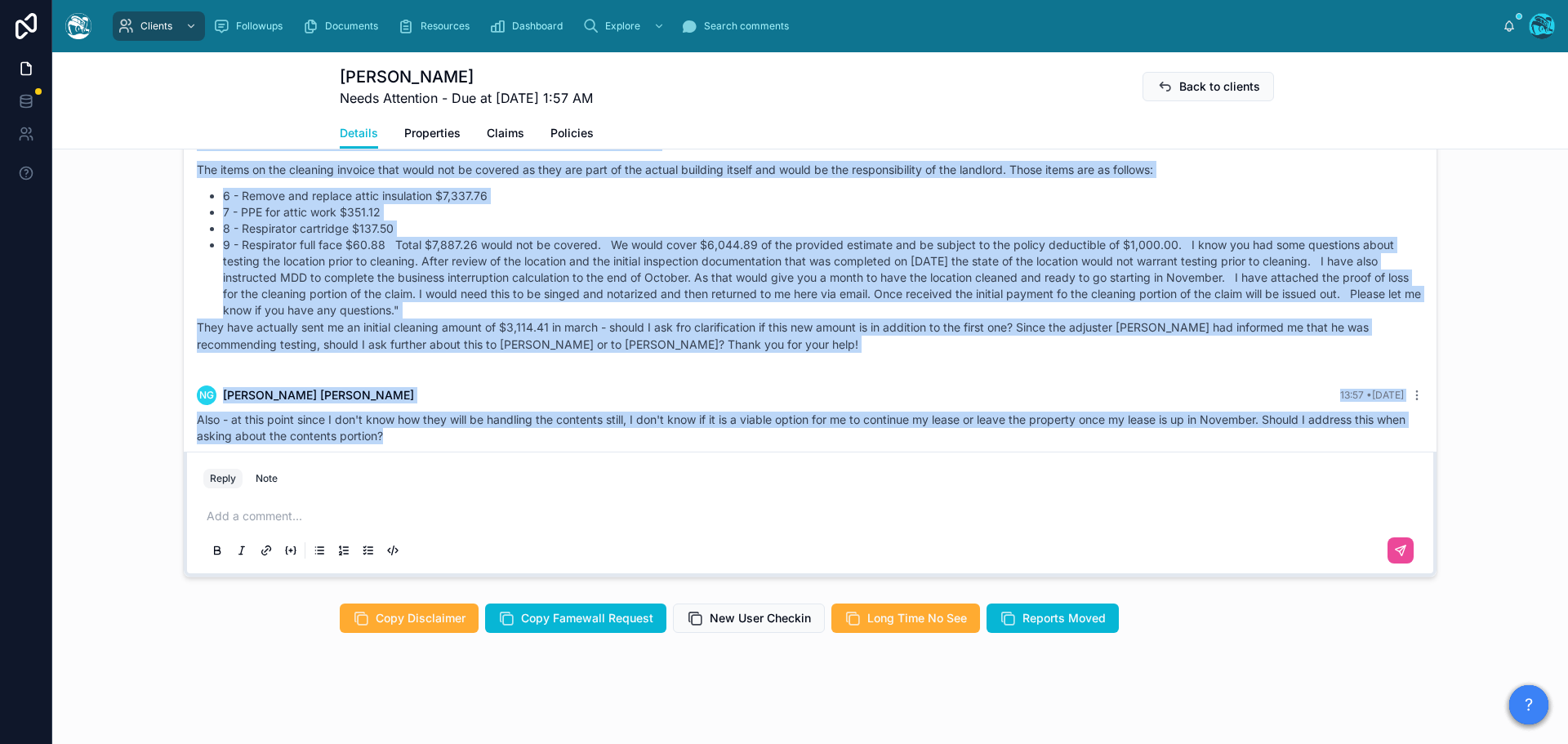
drag, startPoint x: 432, startPoint y: 493, endPoint x: 688, endPoint y: 420, distance: 266.2
copy div "Rachel Baker 6 days ago Good afternoon, Natalie! On the Business Interruption (…"
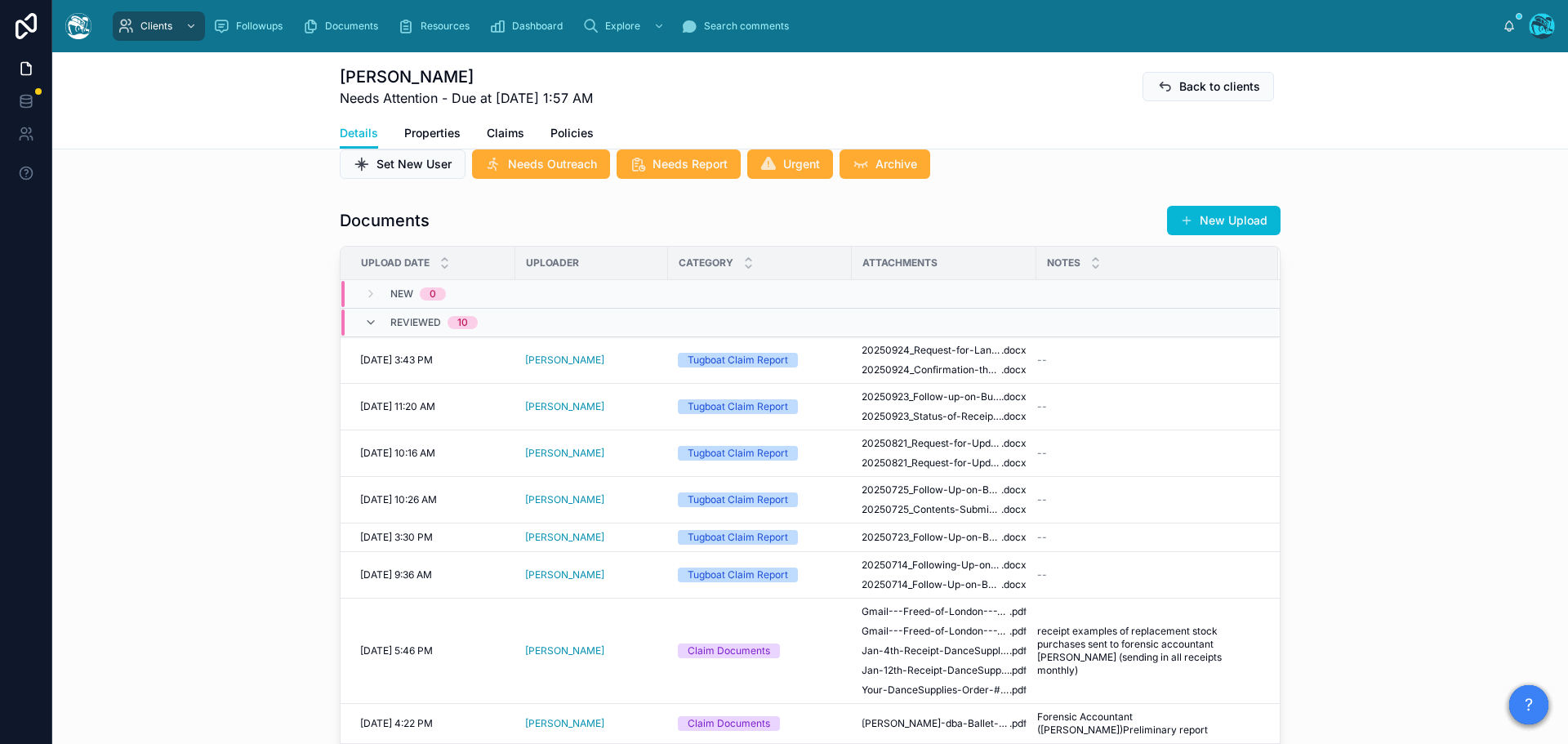
scroll to position [498, 0]
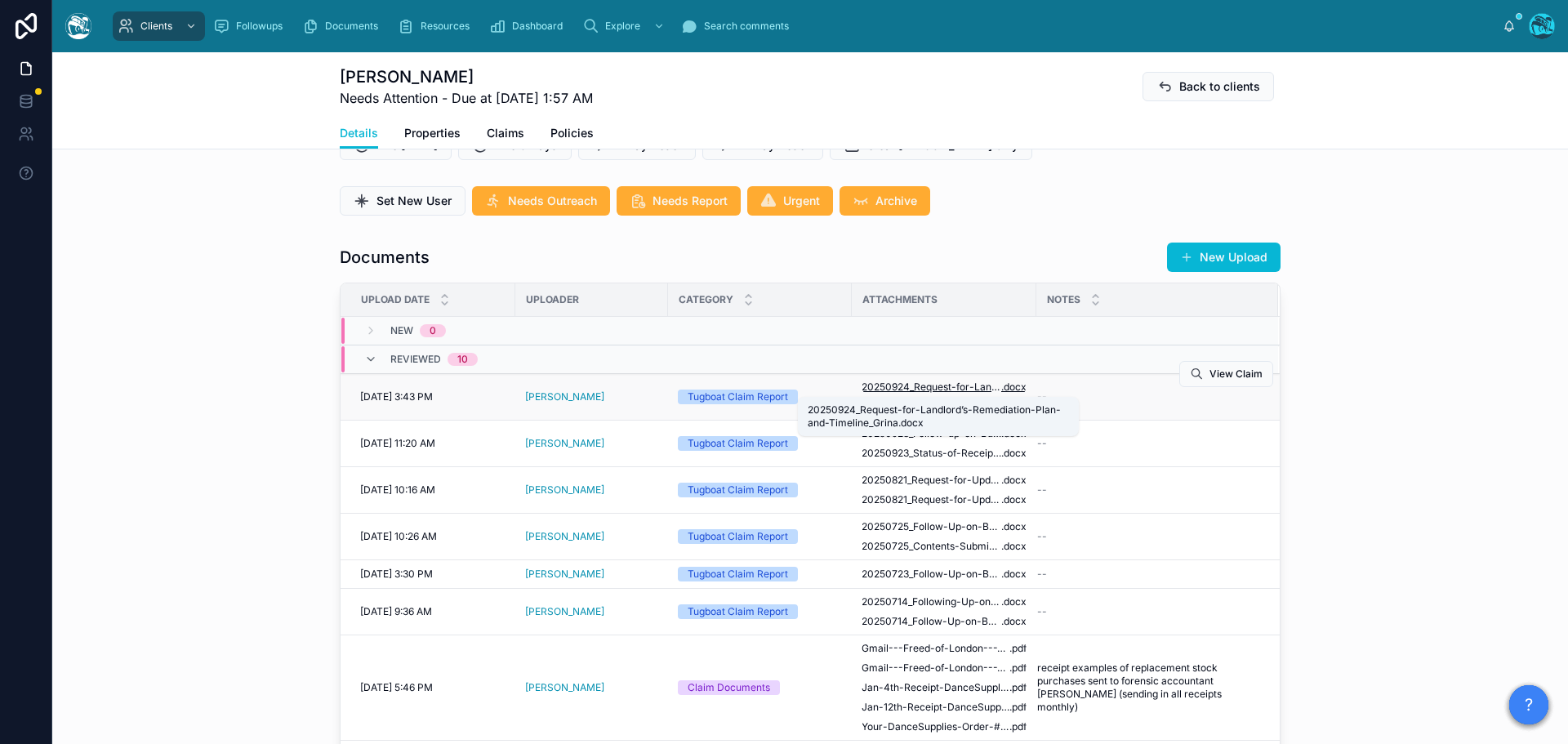
click at [937, 384] on span "20250924_Request-for-Landlord’s-Remediation-Plan-and-Timeline_Grina" at bounding box center [932, 387] width 140 height 13
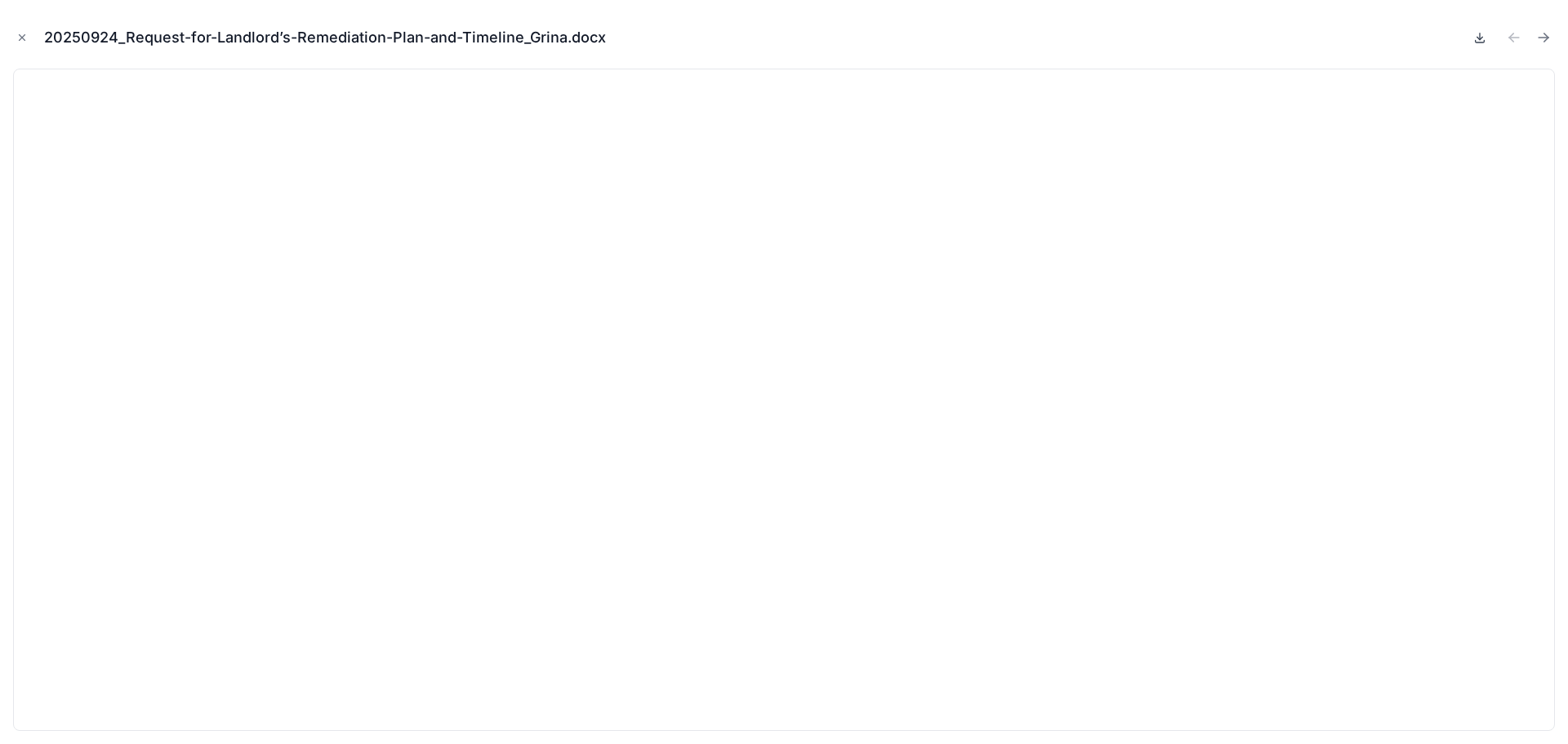
click at [1477, 35] on icon at bounding box center [1480, 38] width 14 height 13
click at [1542, 38] on icon "Next file" at bounding box center [1544, 38] width 10 height 0
click at [1479, 38] on icon at bounding box center [1480, 38] width 14 height 13
drag, startPoint x: 22, startPoint y: 40, endPoint x: 174, endPoint y: 88, distance: 159.4
click at [22, 40] on icon "Close modal" at bounding box center [22, 38] width 12 height 12
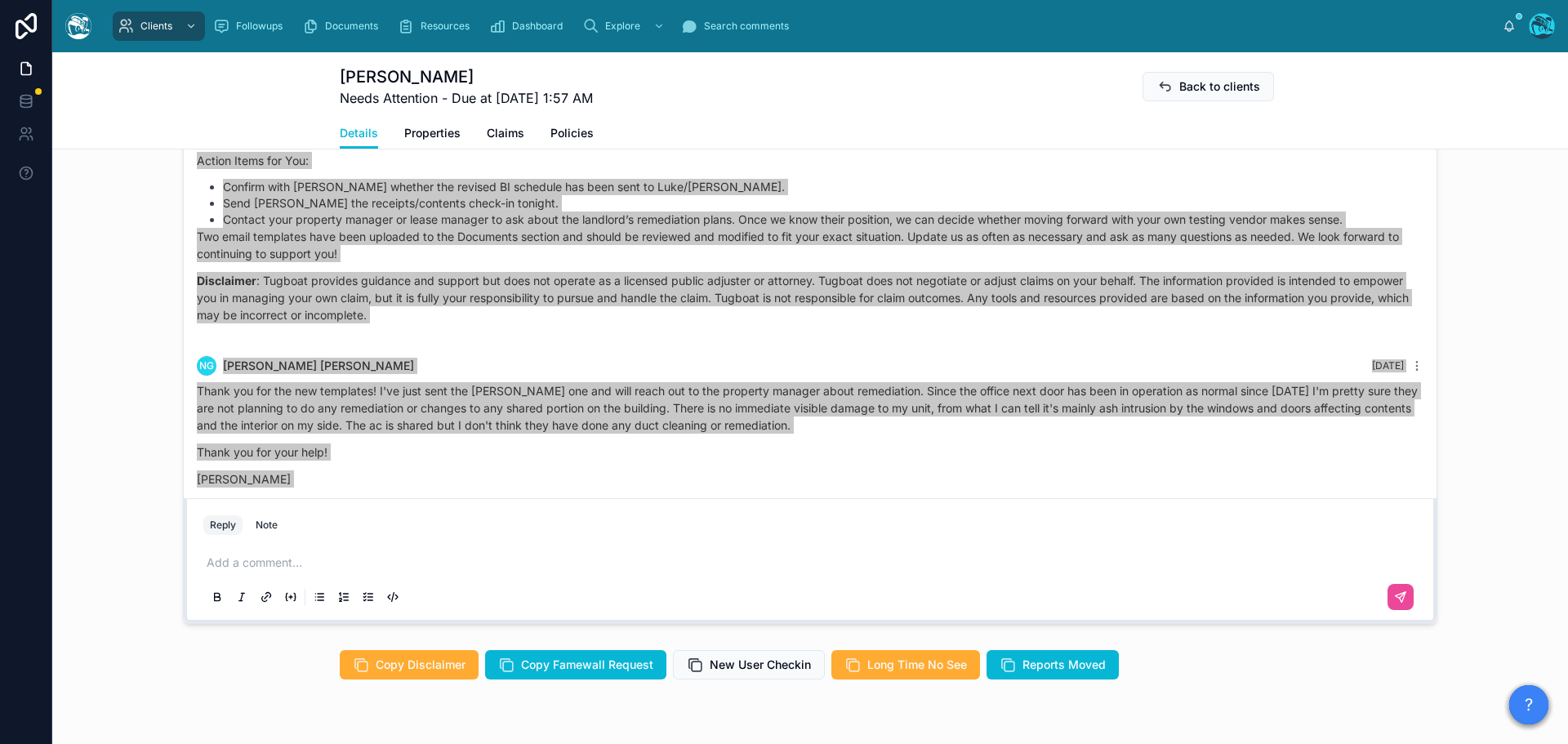
scroll to position [1396, 0]
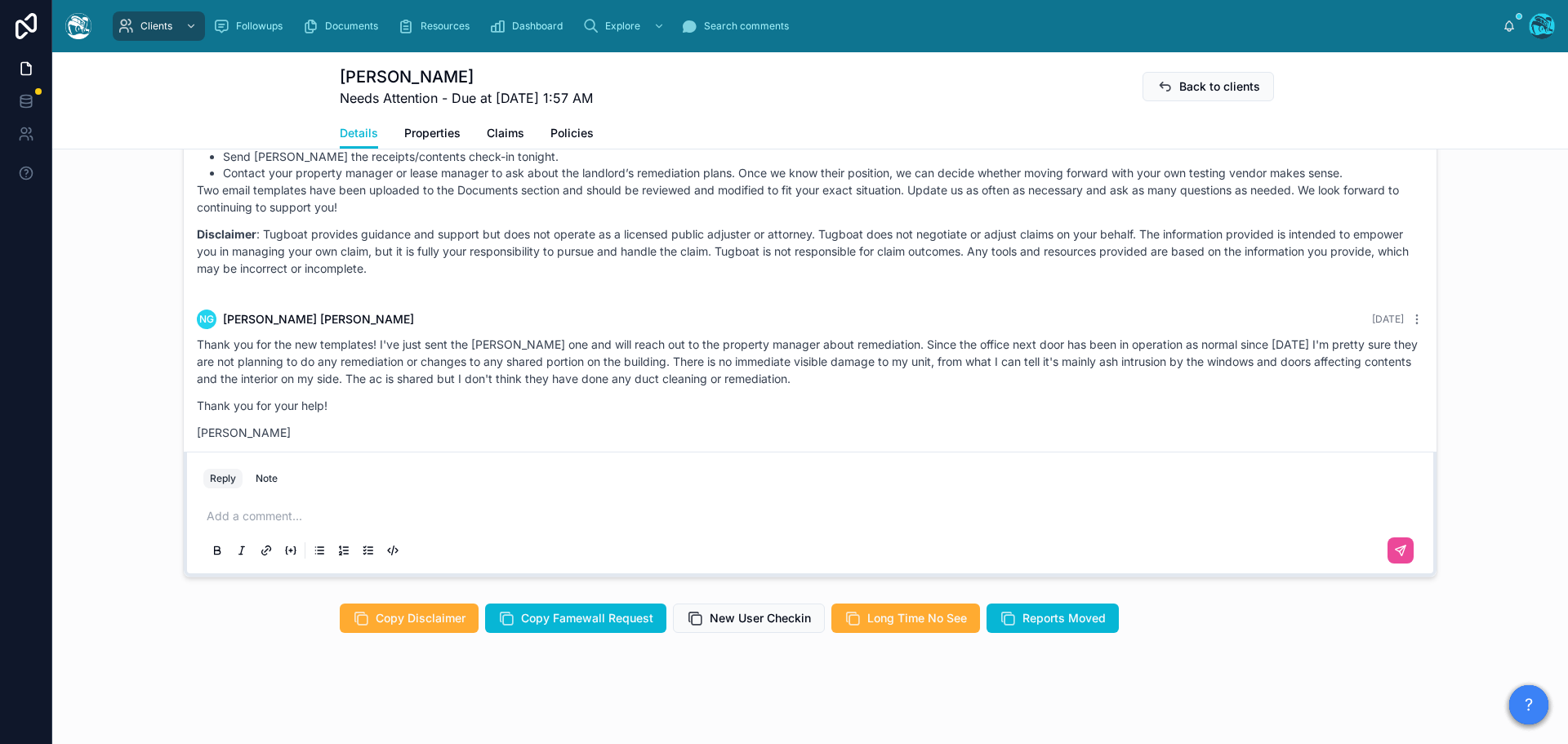
click at [249, 505] on div "Add a comment..." at bounding box center [810, 532] width 1214 height 68
click at [247, 516] on p at bounding box center [813, 516] width 1214 height 16
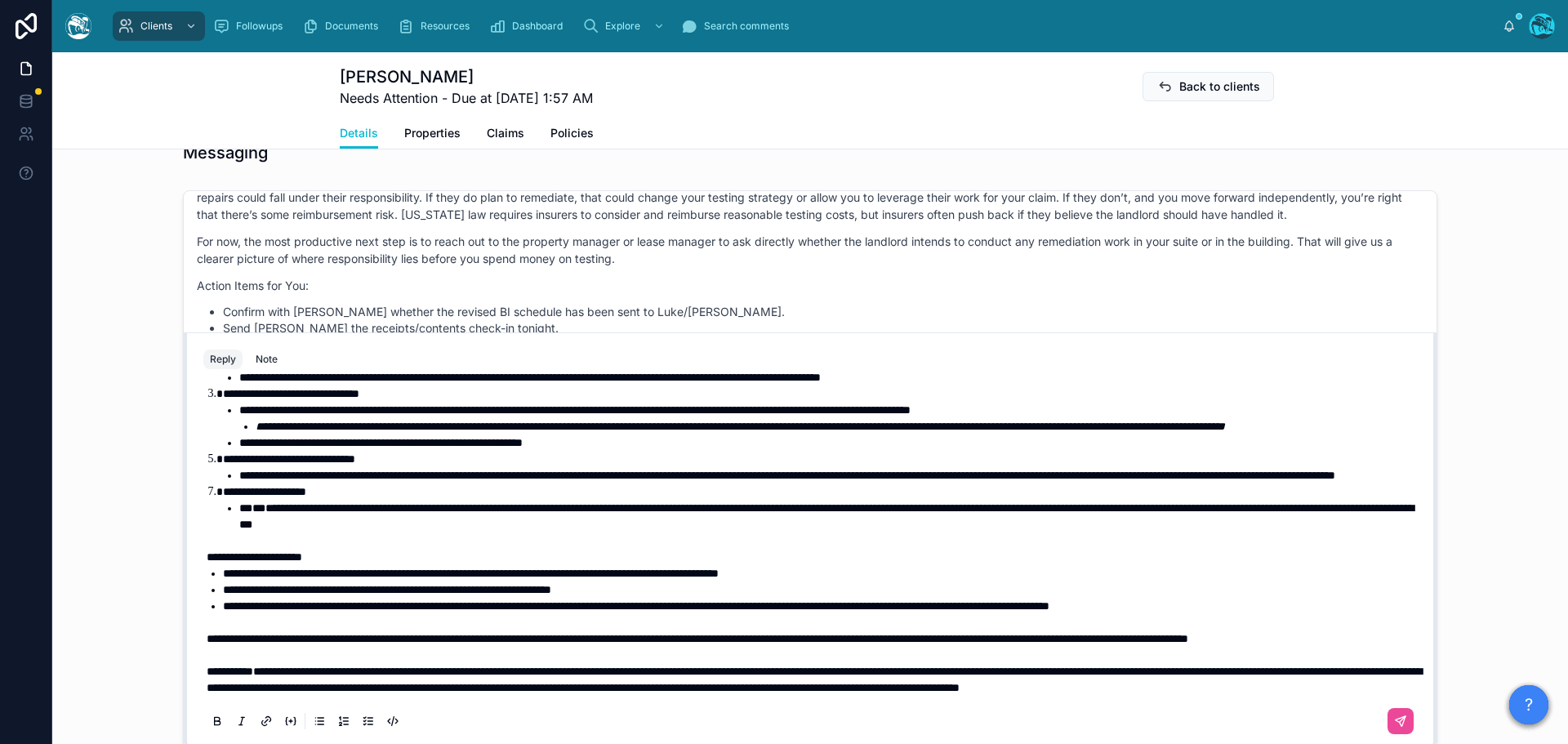
scroll to position [199, 0]
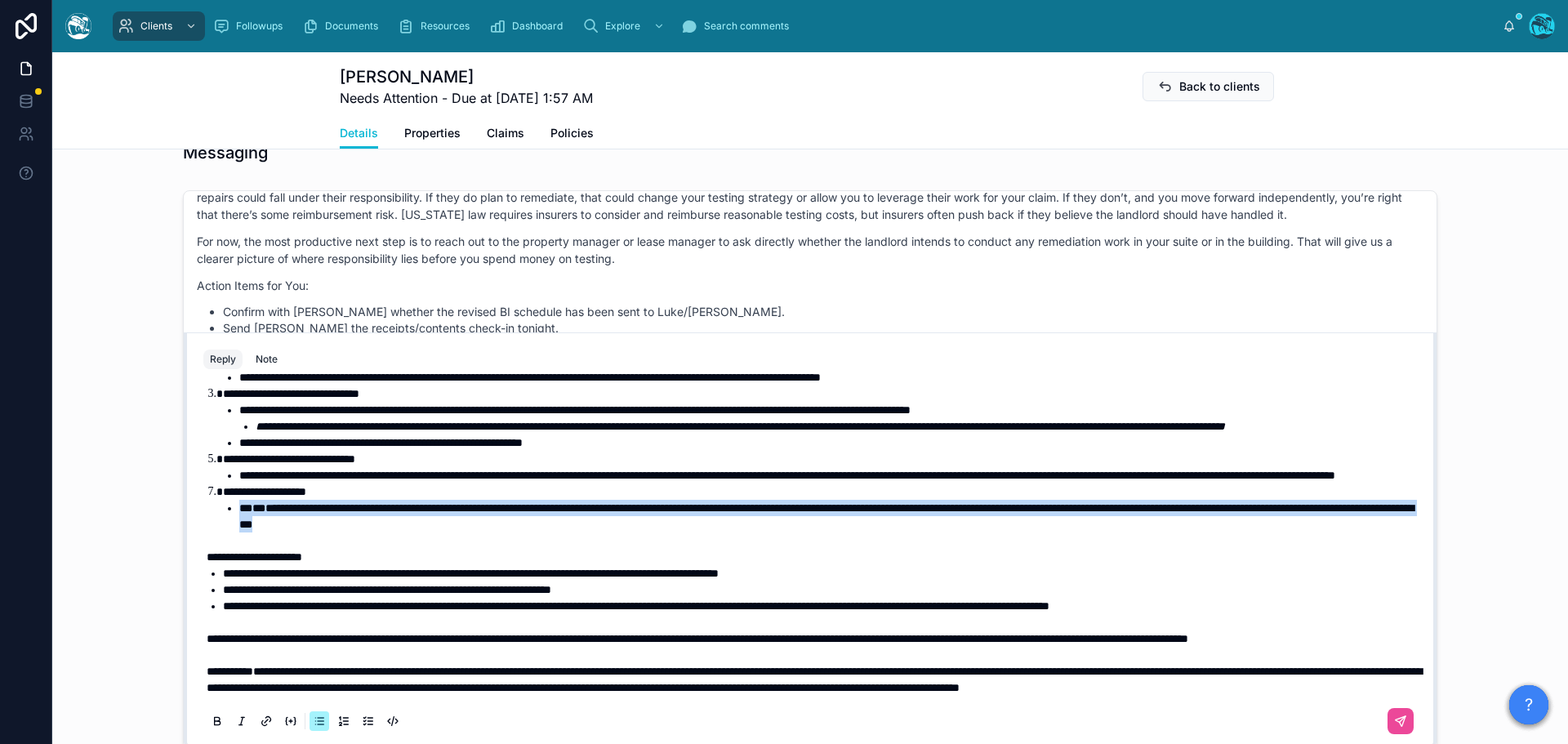
drag, startPoint x: 605, startPoint y: 488, endPoint x: 230, endPoint y: 475, distance: 375.2
click at [230, 499] on ul "**********" at bounding box center [822, 516] width 1198 height 33
click at [211, 724] on icon at bounding box center [218, 722] width 14 height 13
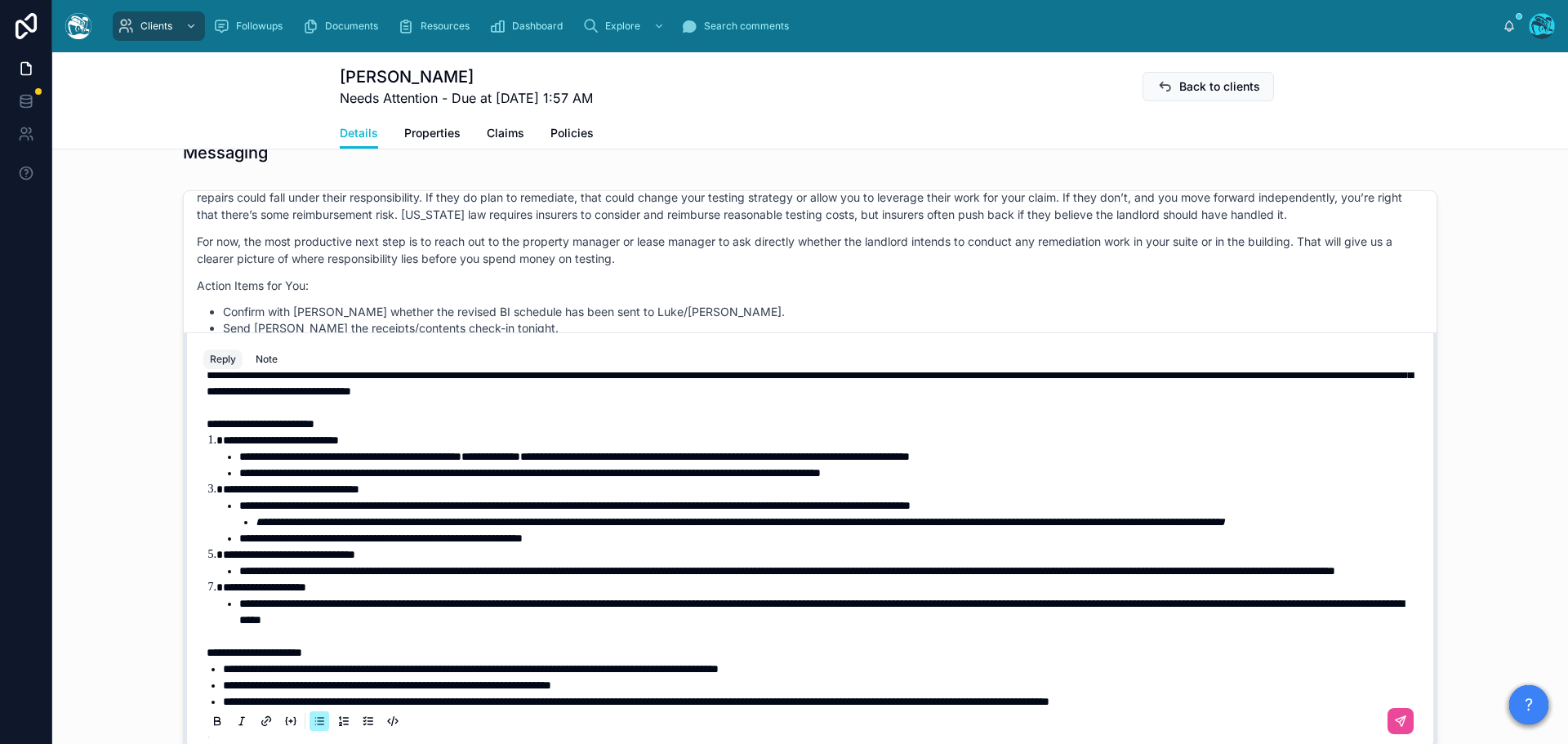
scroll to position [36, 0]
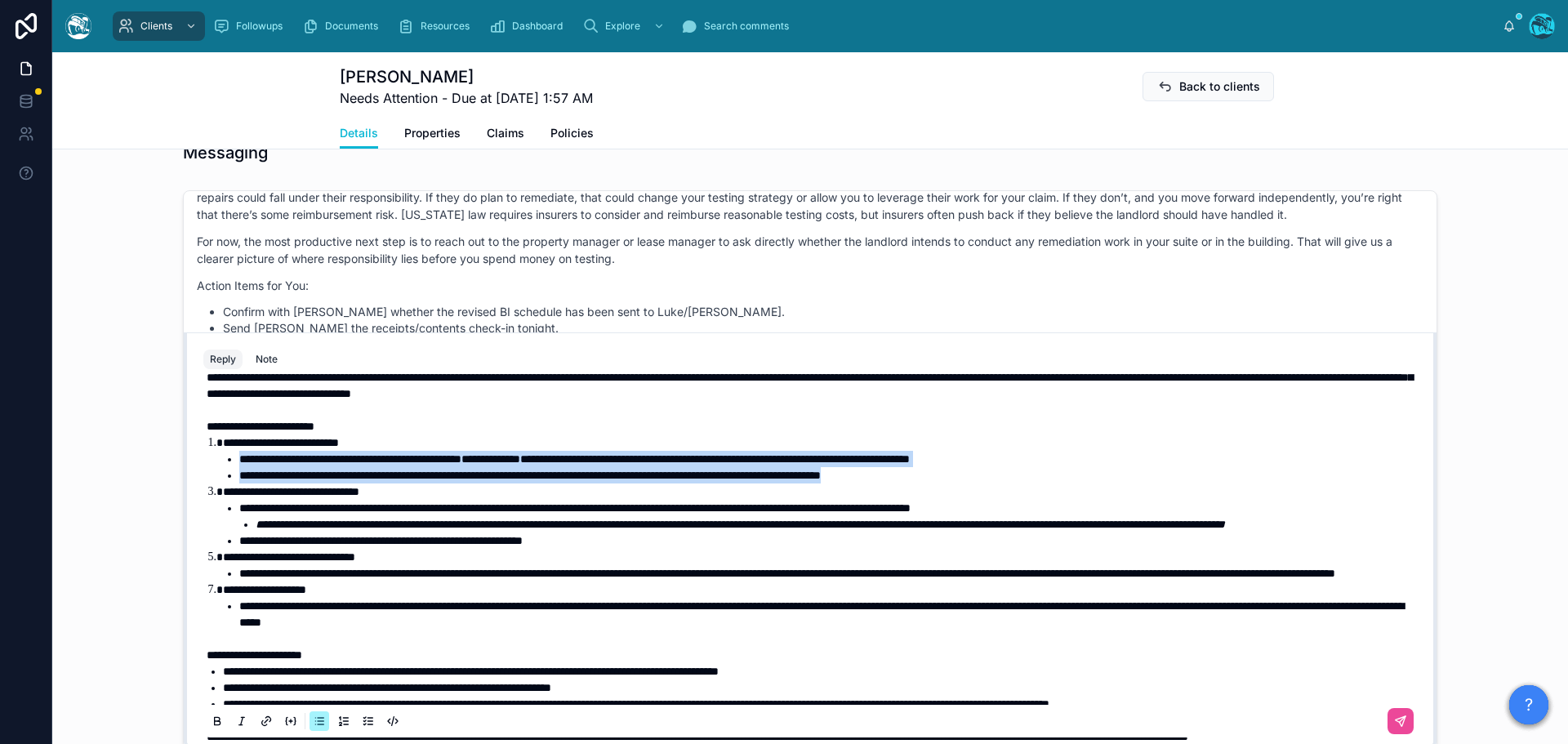
drag, startPoint x: 1035, startPoint y: 472, endPoint x: 205, endPoint y: 461, distance: 830.1
click at [206, 461] on ol "**********" at bounding box center [813, 532] width 1214 height 196
click at [215, 722] on icon at bounding box center [217, 720] width 5 height 4
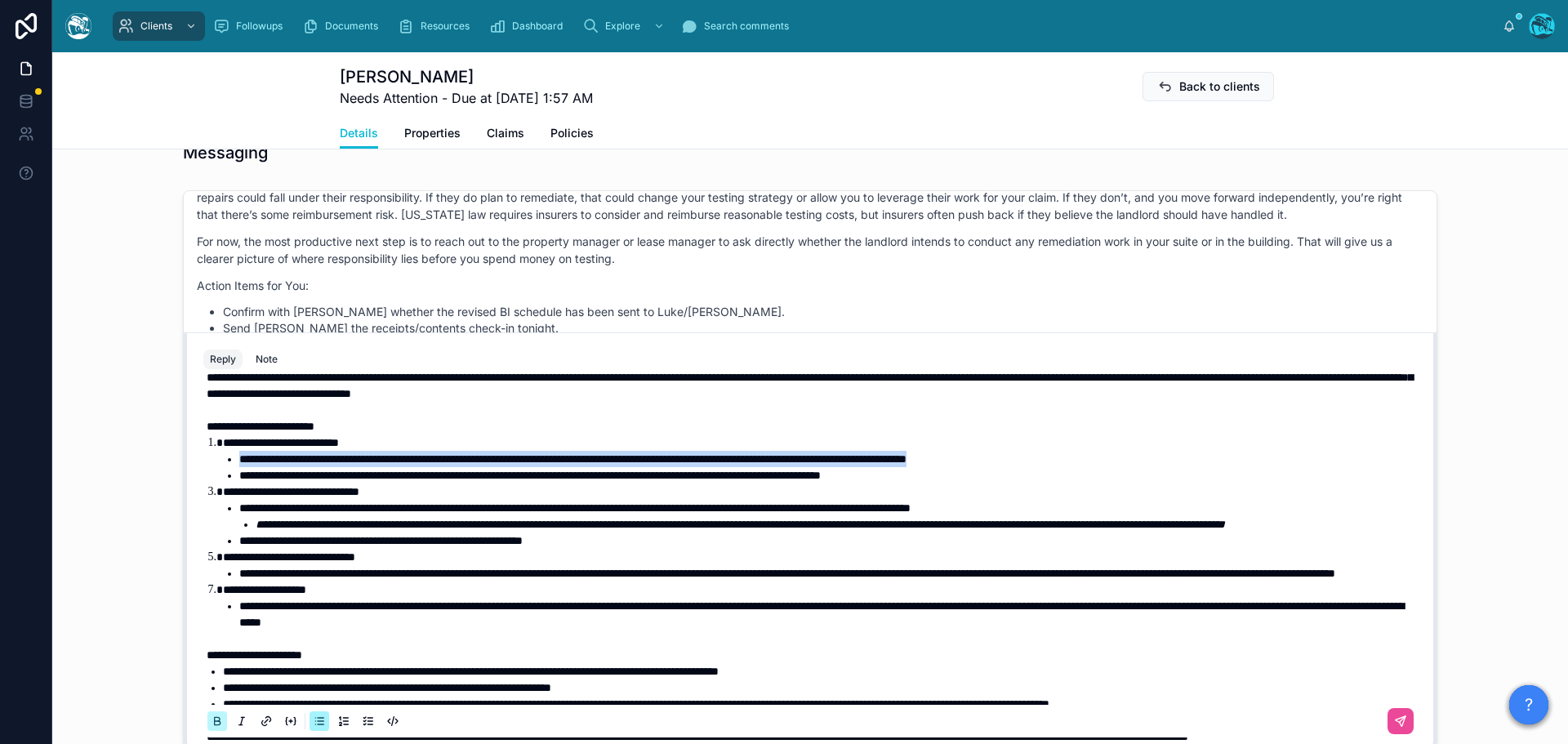
click at [215, 722] on icon at bounding box center [217, 720] width 5 height 4
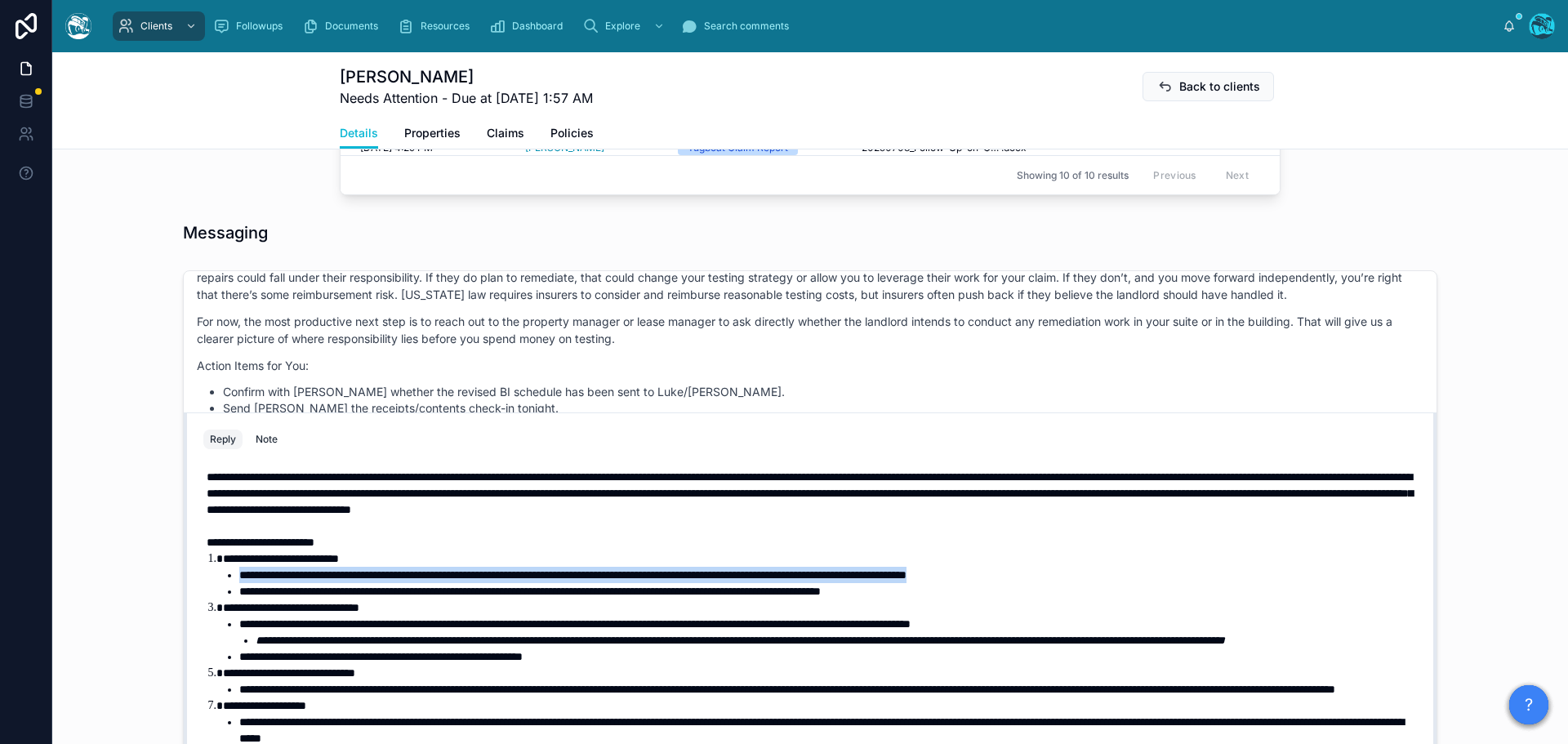
scroll to position [1143, 0]
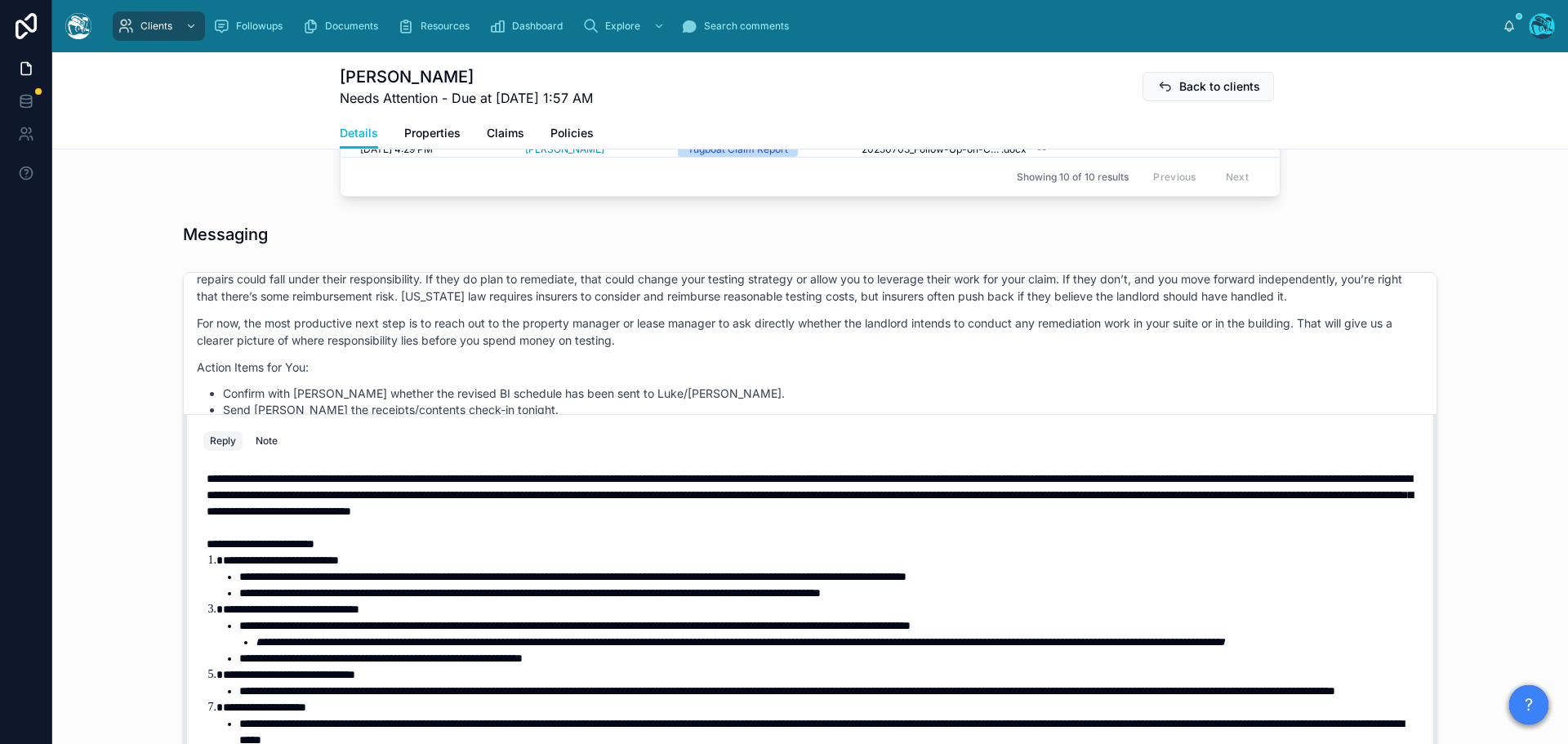
click at [206, 476] on span "**********" at bounding box center [809, 494] width 1206 height 44
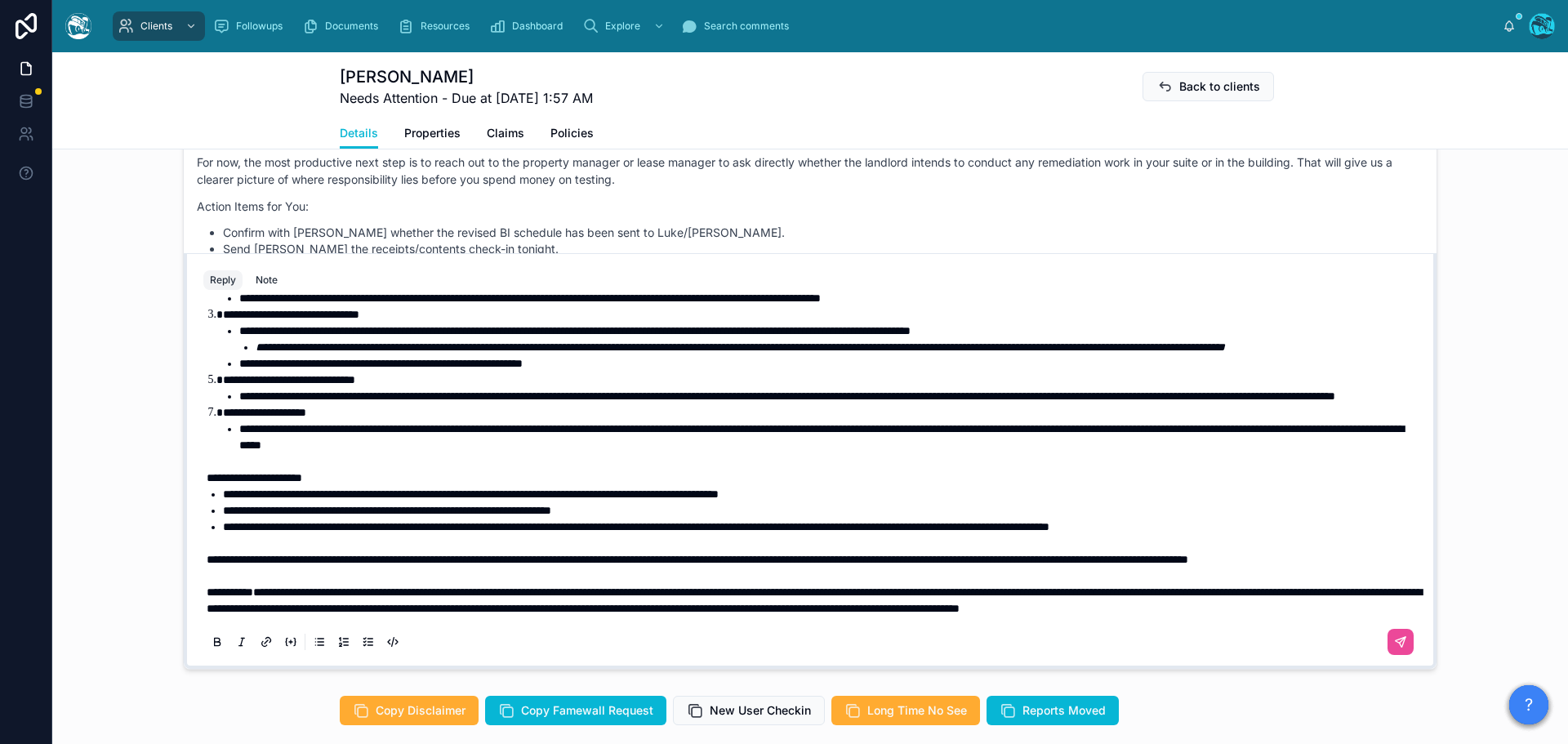
scroll to position [1306, 0]
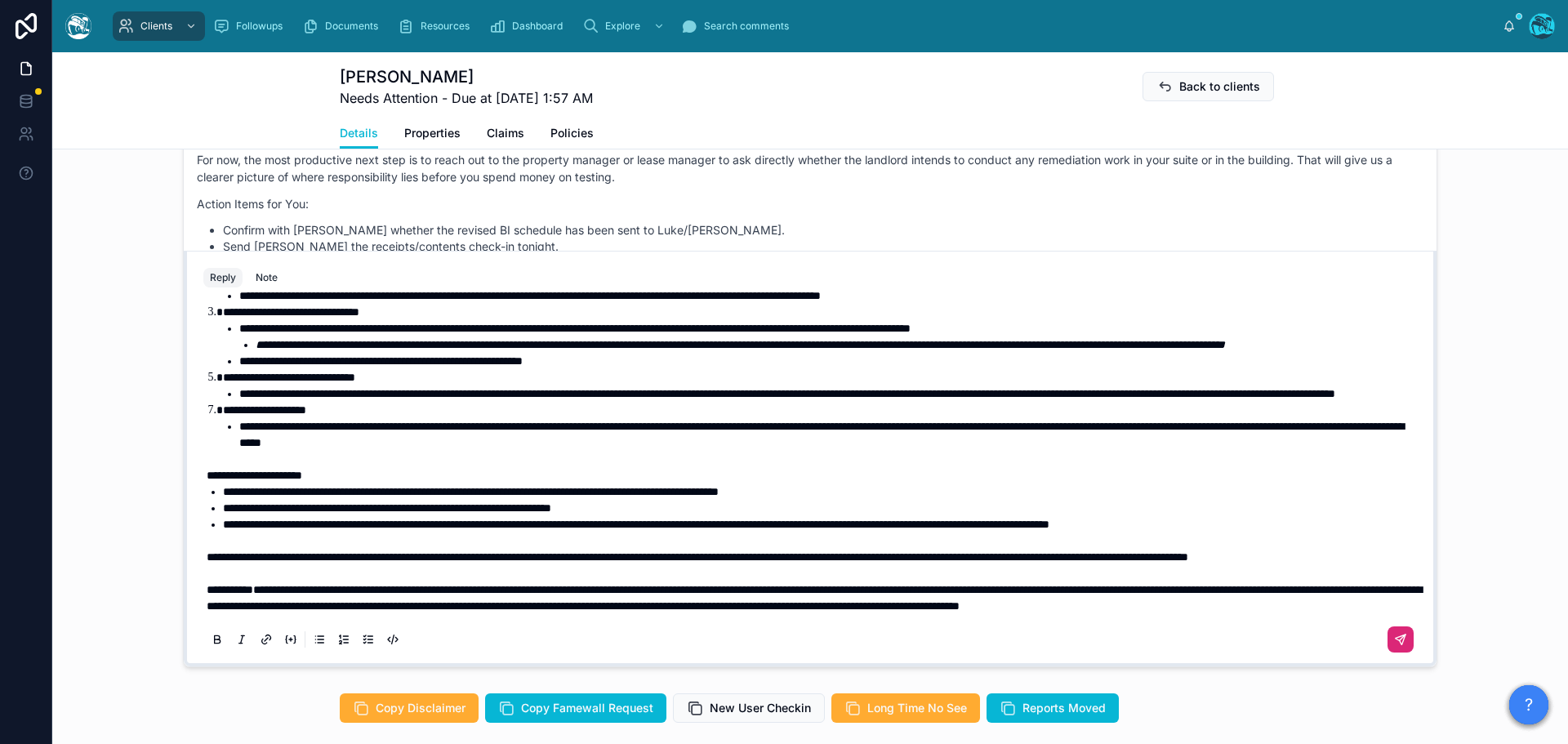
click at [1396, 638] on icon at bounding box center [1401, 640] width 10 height 10
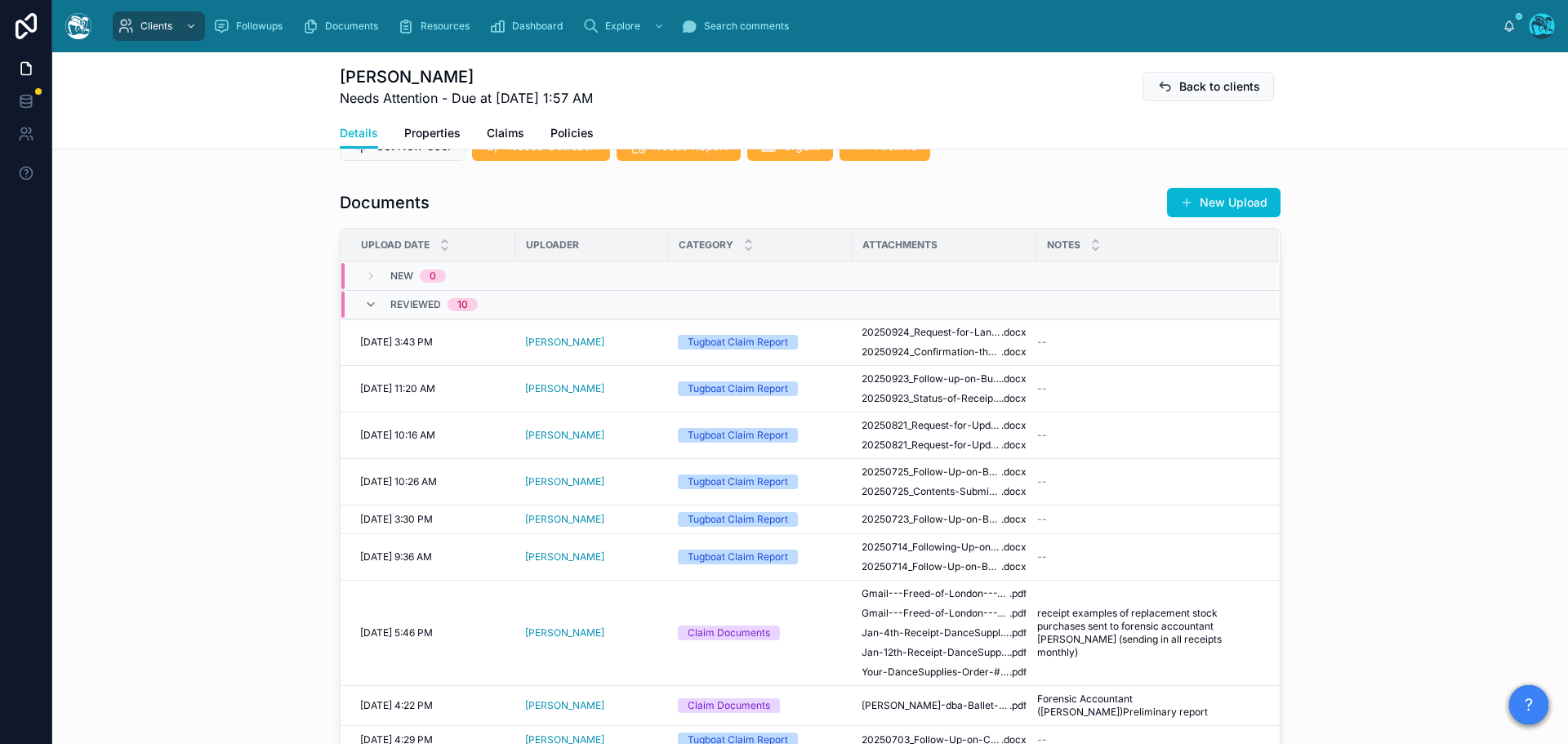
scroll to position [521, 0]
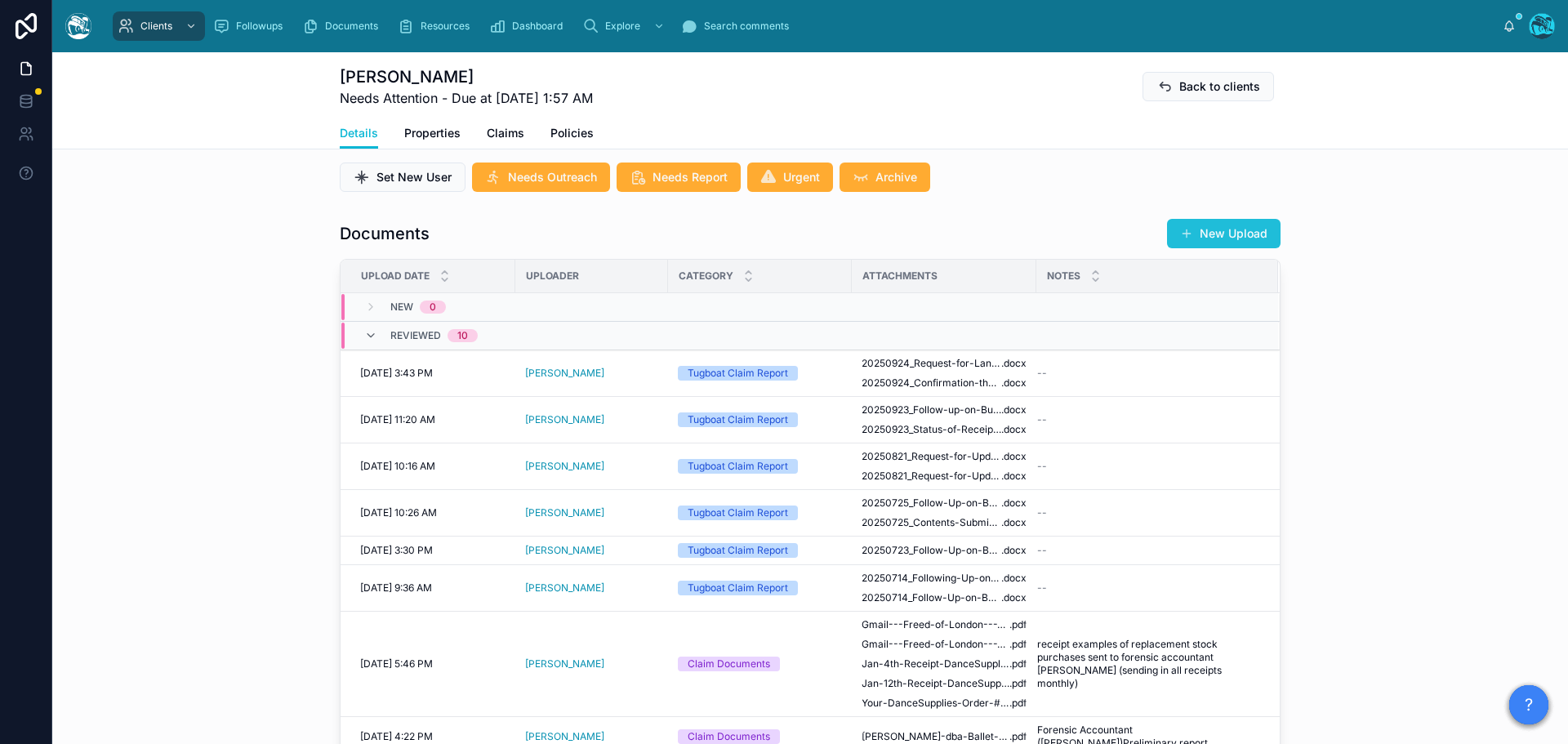
click at [1211, 235] on button "New Upload" at bounding box center [1224, 233] width 114 height 29
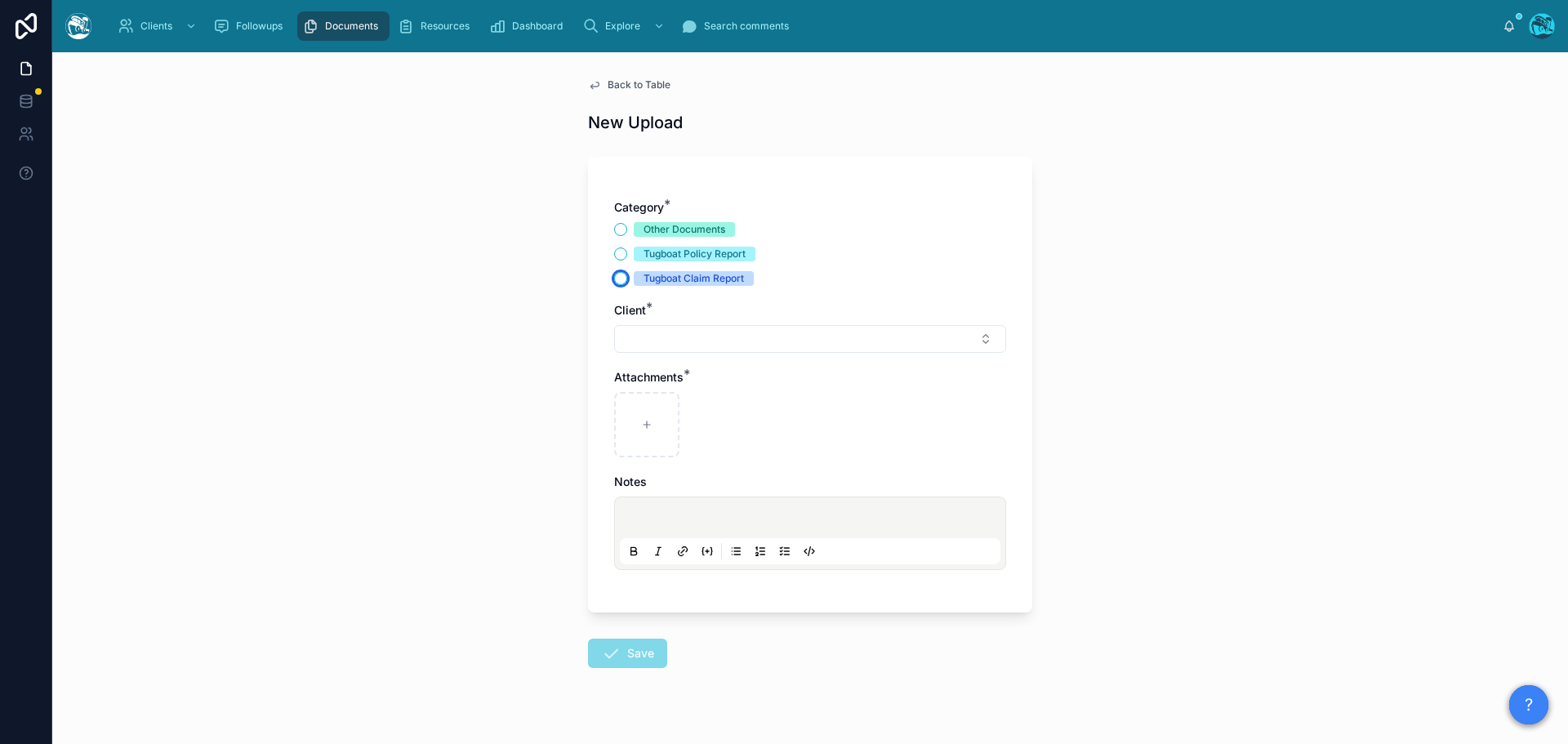
click at [614, 281] on button "Tugboat Claim Report" at bounding box center [621, 279] width 14 height 13
click at [640, 340] on button "Select Button" at bounding box center [810, 338] width 392 height 28
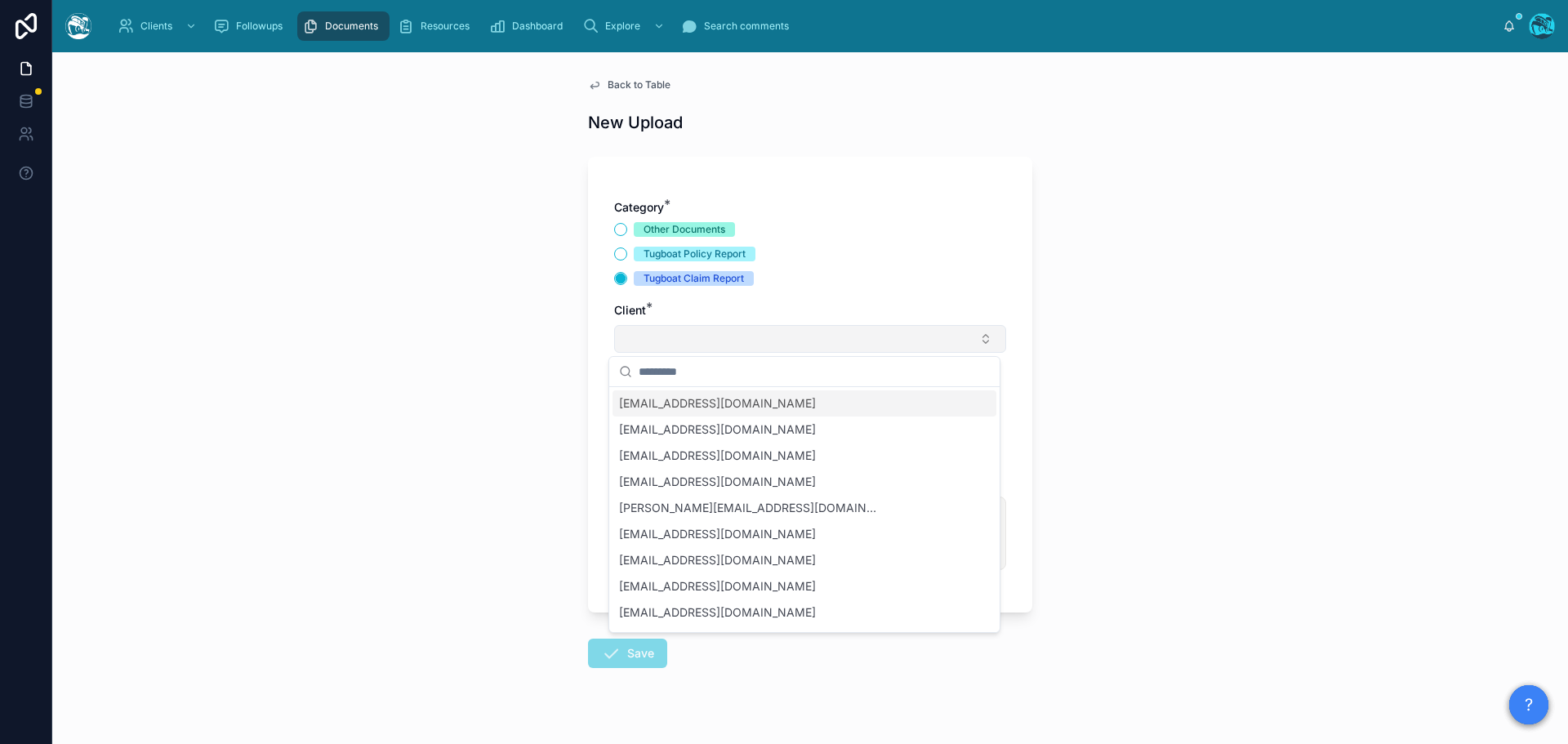
type input "*"
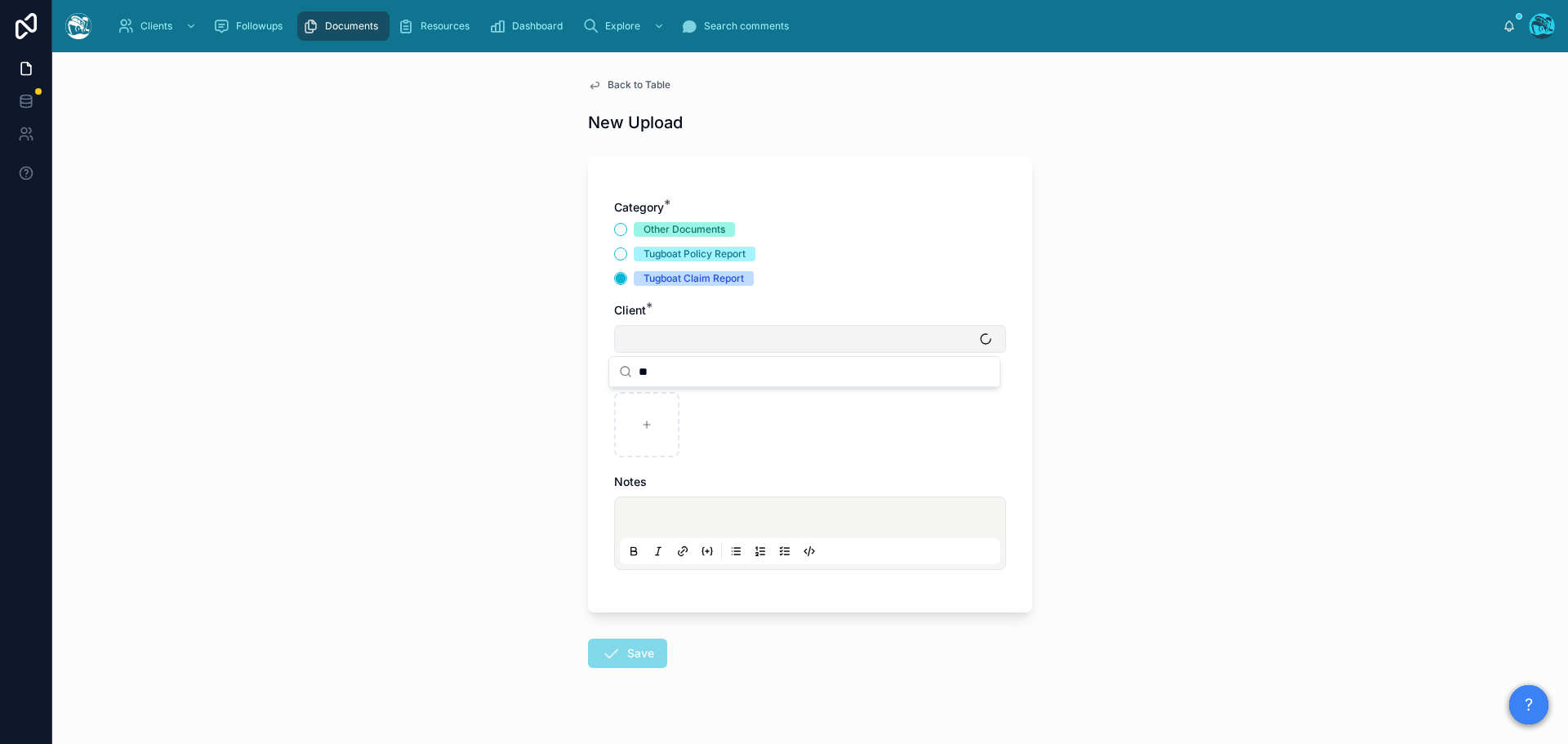
type input "*"
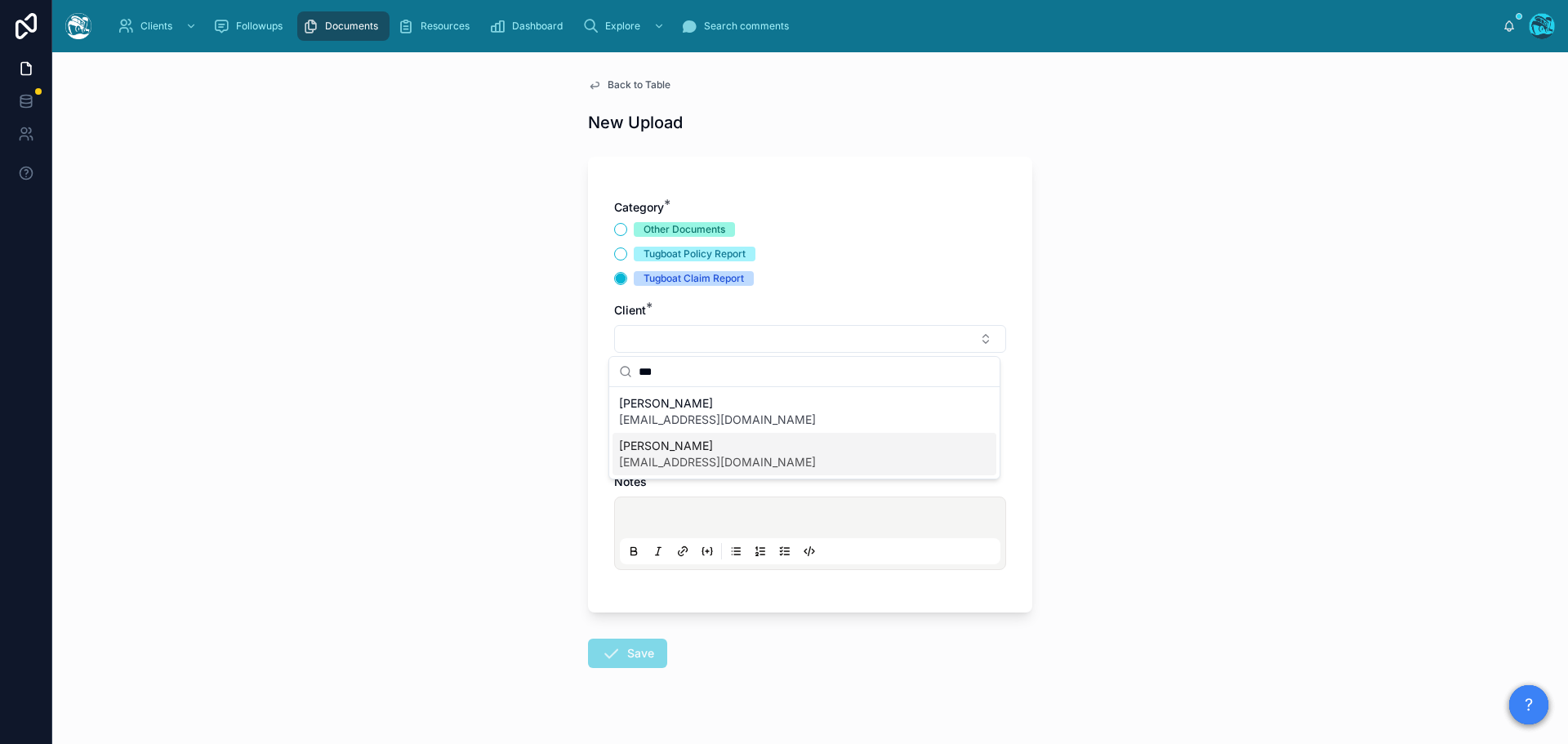
type input "***"
click at [655, 457] on span "banlebaneo@gmail.com" at bounding box center [717, 462] width 197 height 16
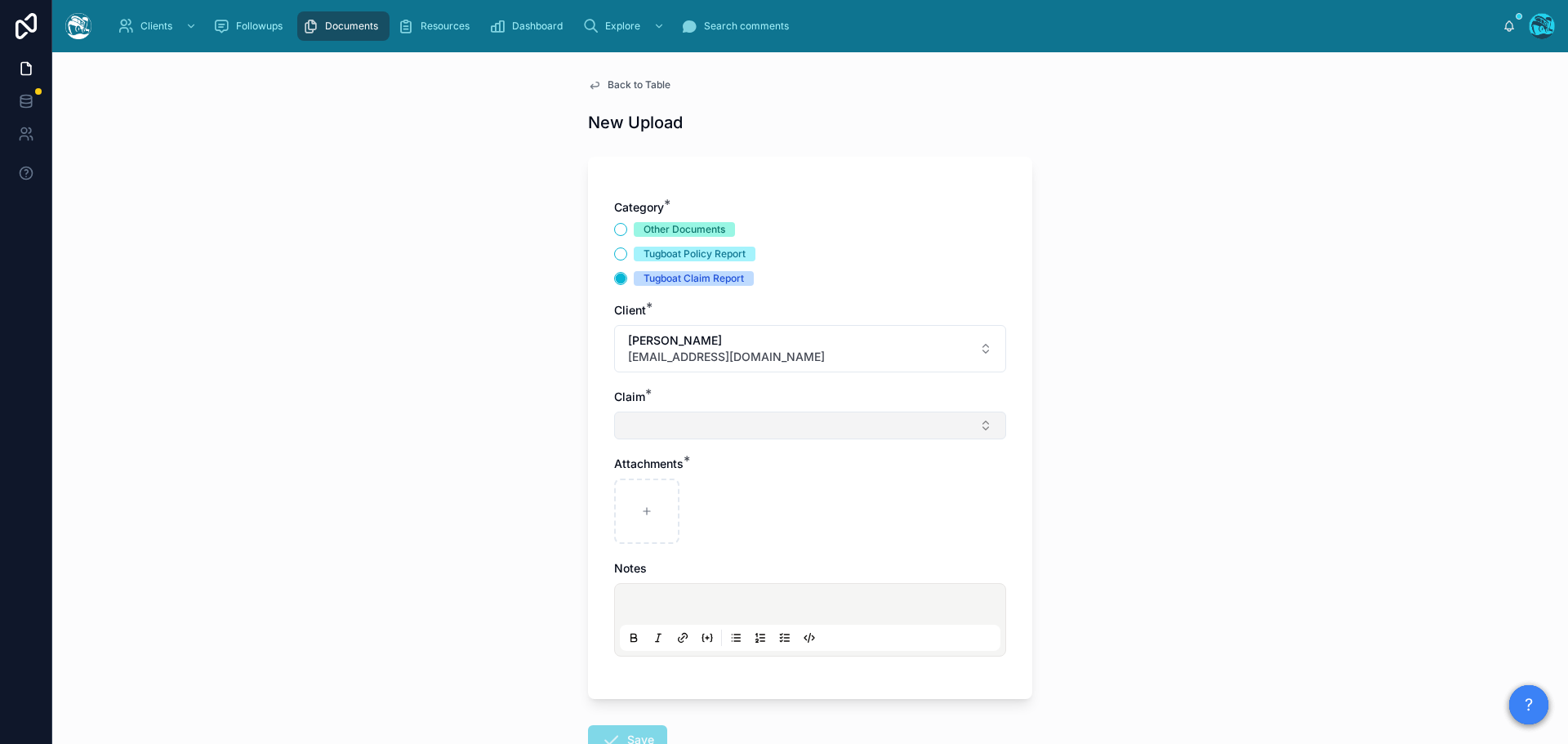
click at [659, 424] on button "Select Button" at bounding box center [810, 425] width 392 height 28
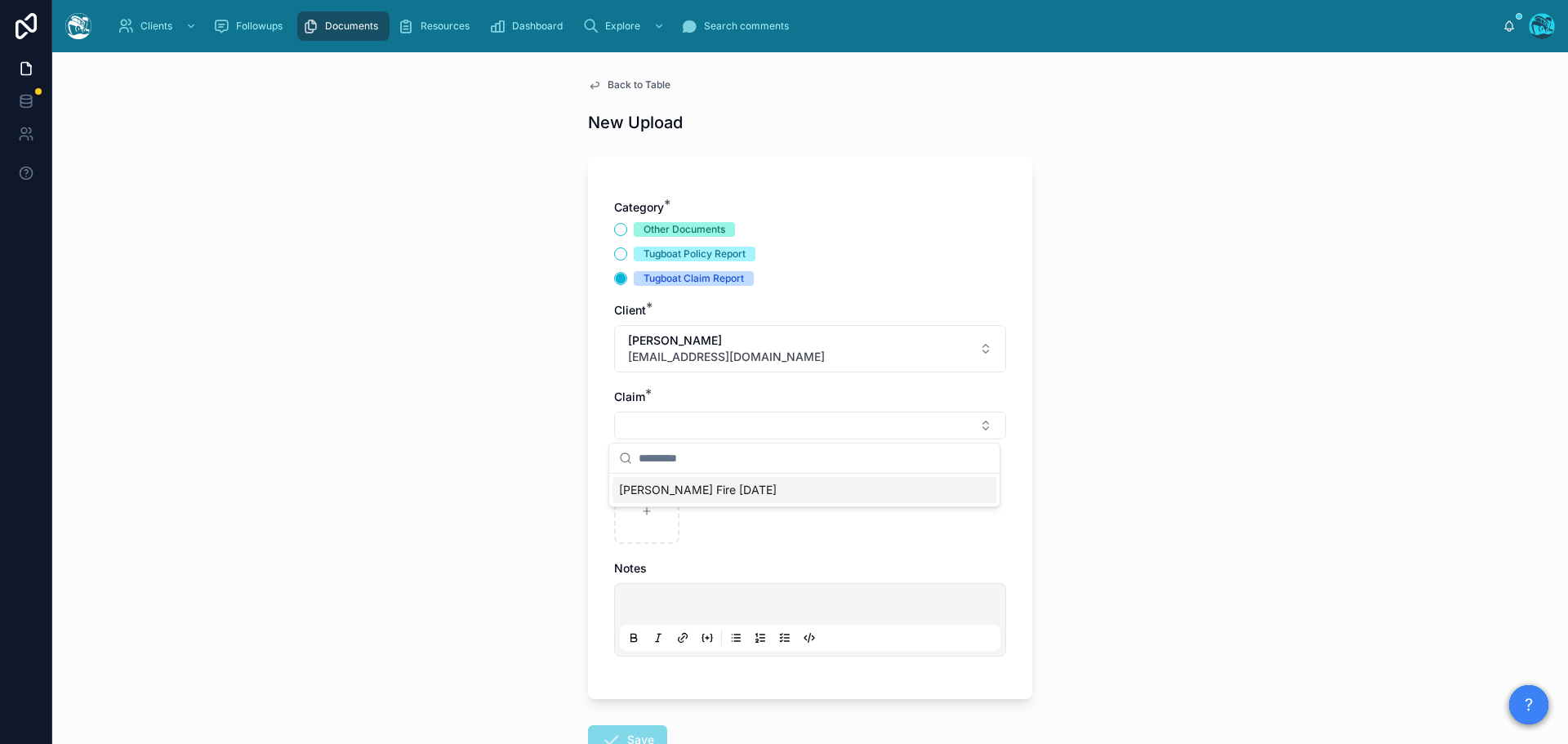
click at [652, 487] on span "Eaton Fire Jan 7th 2025" at bounding box center [697, 490] width 157 height 16
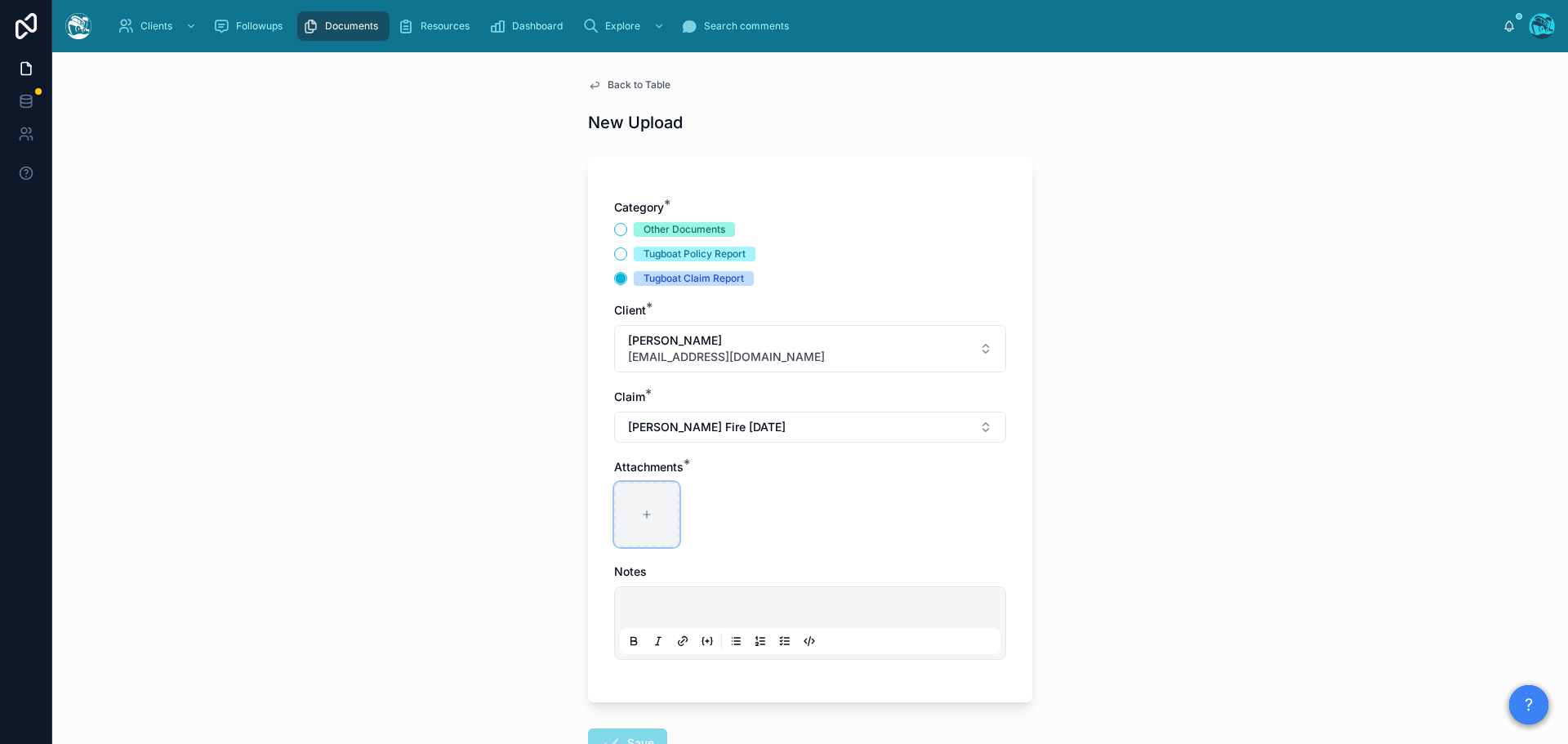
click at [641, 513] on icon at bounding box center [647, 515] width 12 height 12
type input "**********"
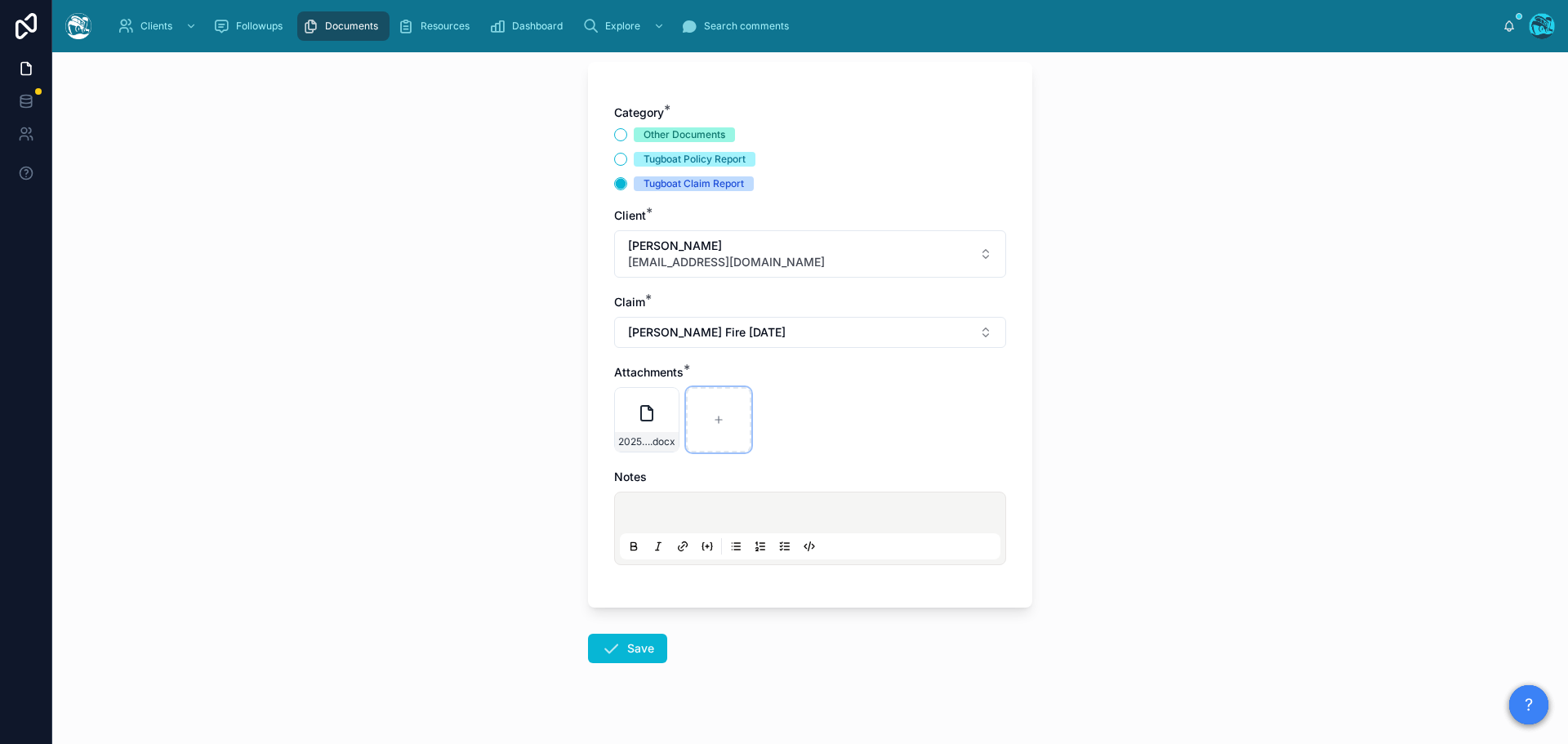
scroll to position [119, 0]
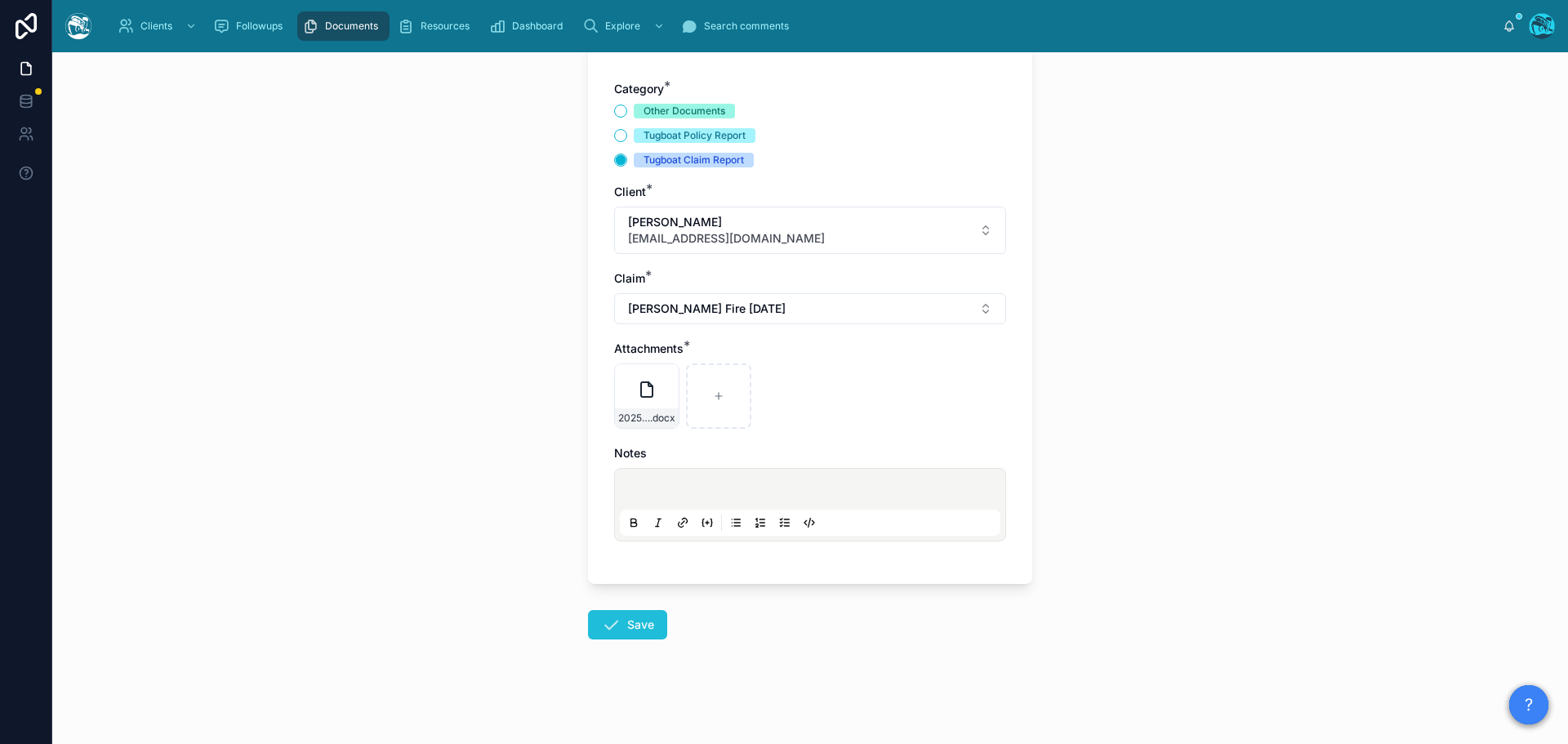
click at [615, 625] on button "Save" at bounding box center [628, 624] width 79 height 29
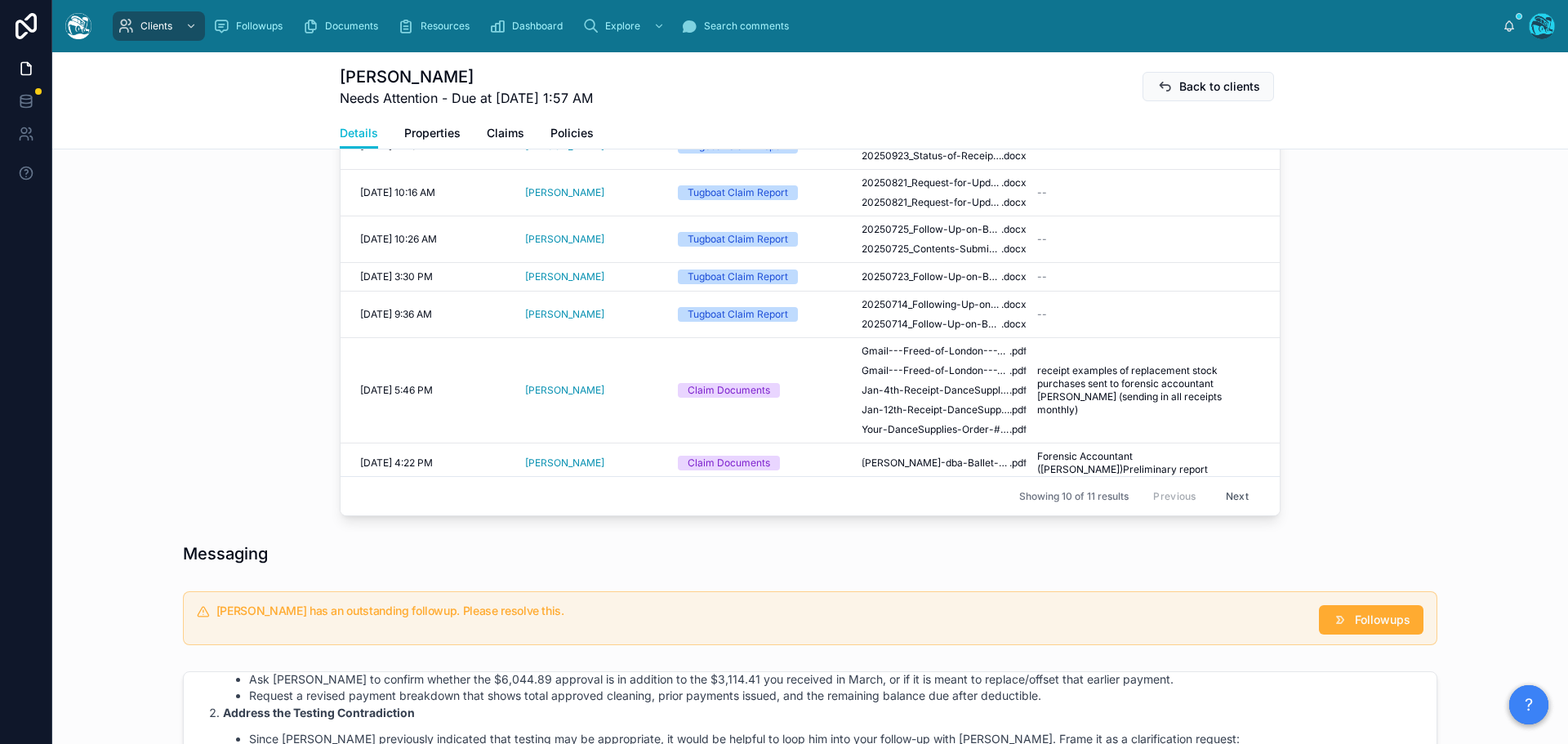
scroll to position [853, 0]
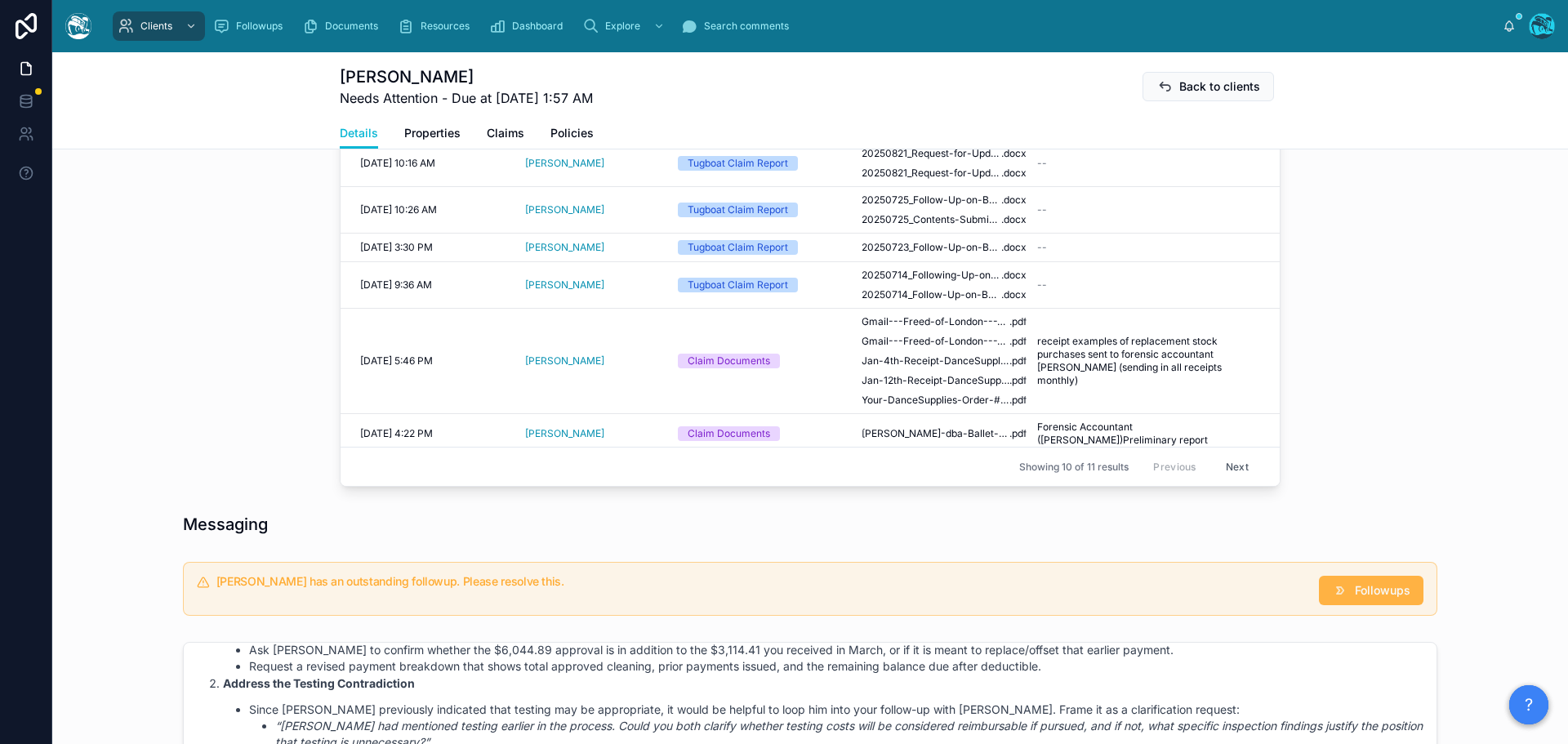
click at [1365, 587] on span "Followups" at bounding box center [1383, 590] width 56 height 16
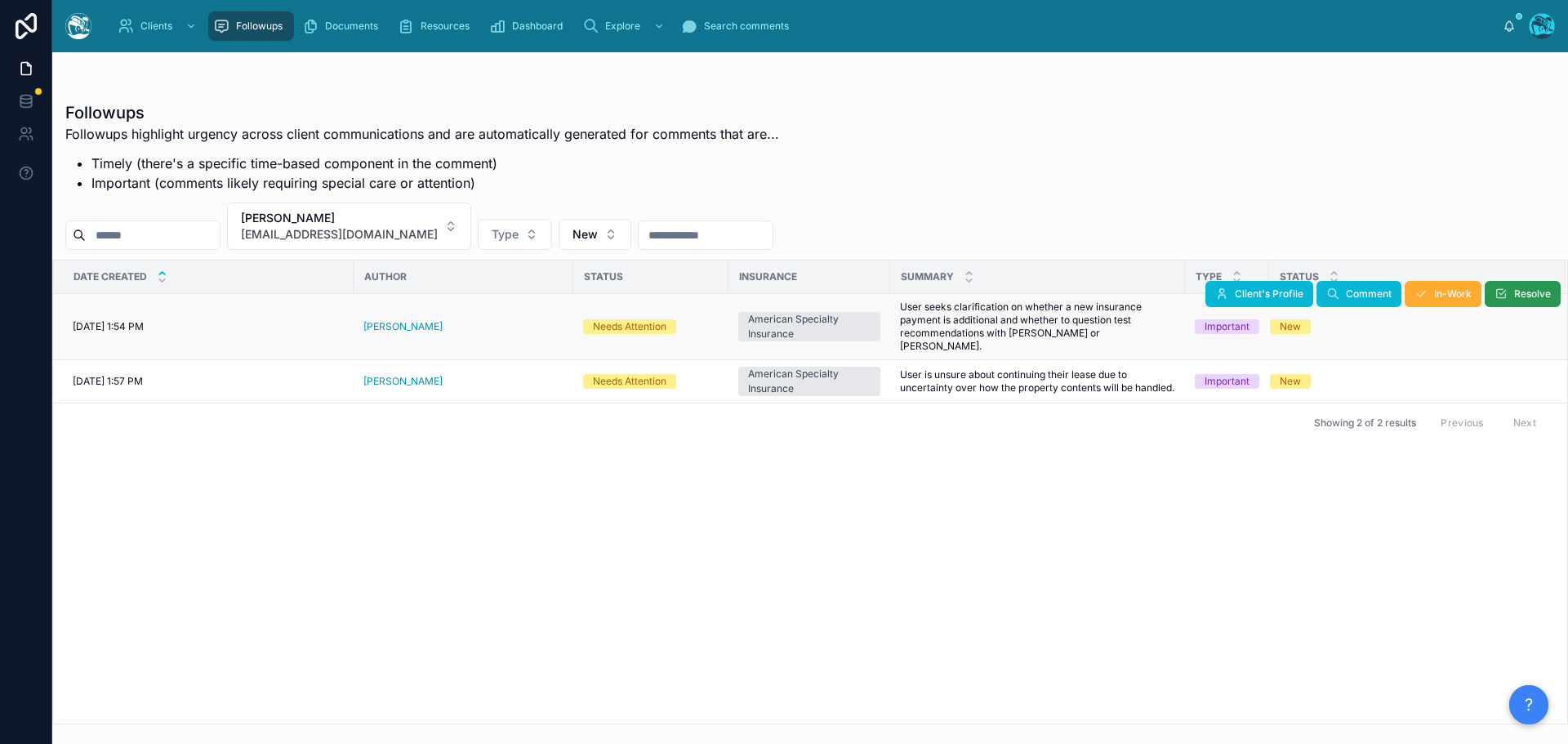
click at [1527, 291] on span "Resolve" at bounding box center [1533, 294] width 37 height 13
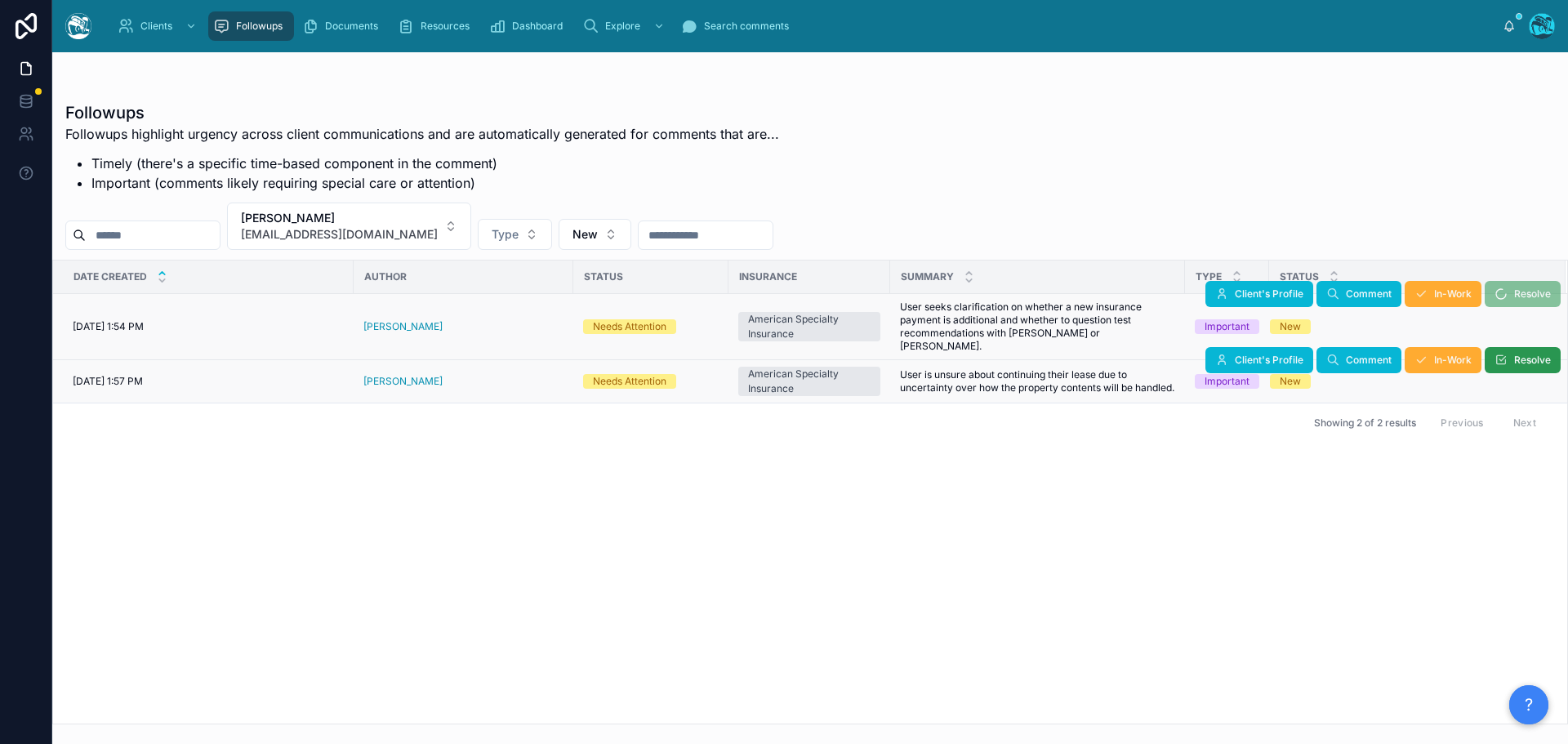
click at [1518, 354] on span "Resolve" at bounding box center [1533, 360] width 37 height 13
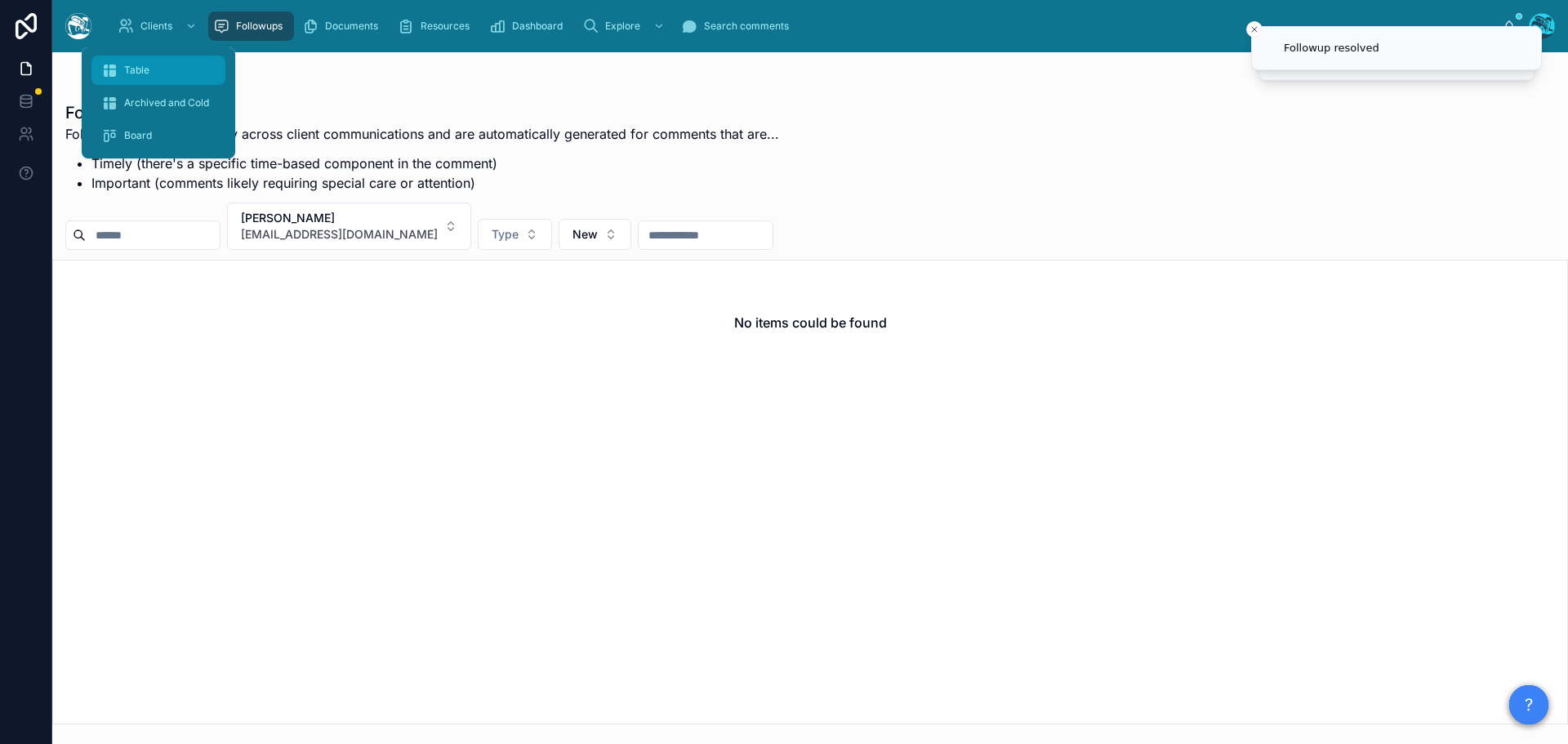
click at [148, 67] on span "Table" at bounding box center [137, 70] width 25 height 13
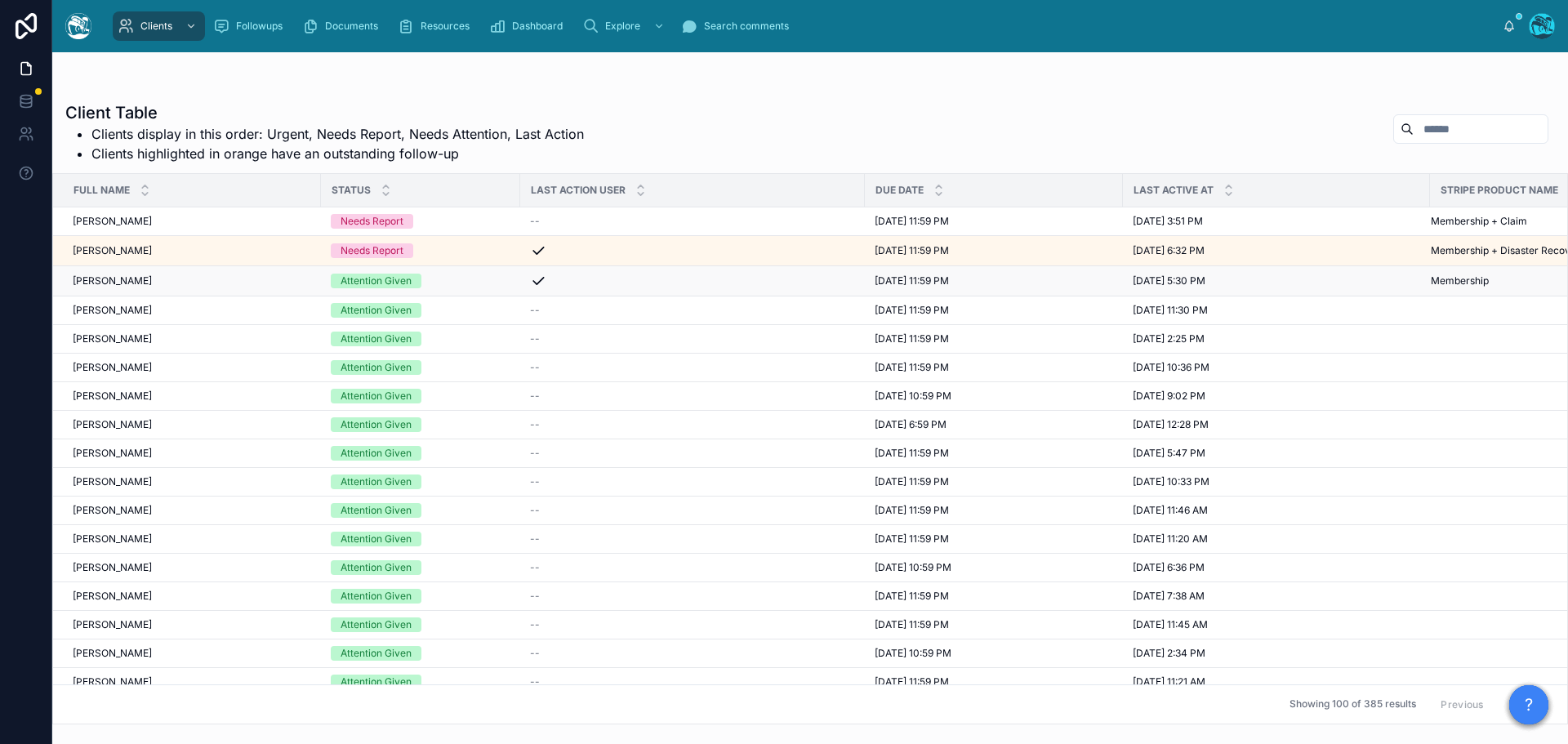
click at [170, 281] on div "Kathi Whalen Kathi Whalen" at bounding box center [191, 281] width 238 height 13
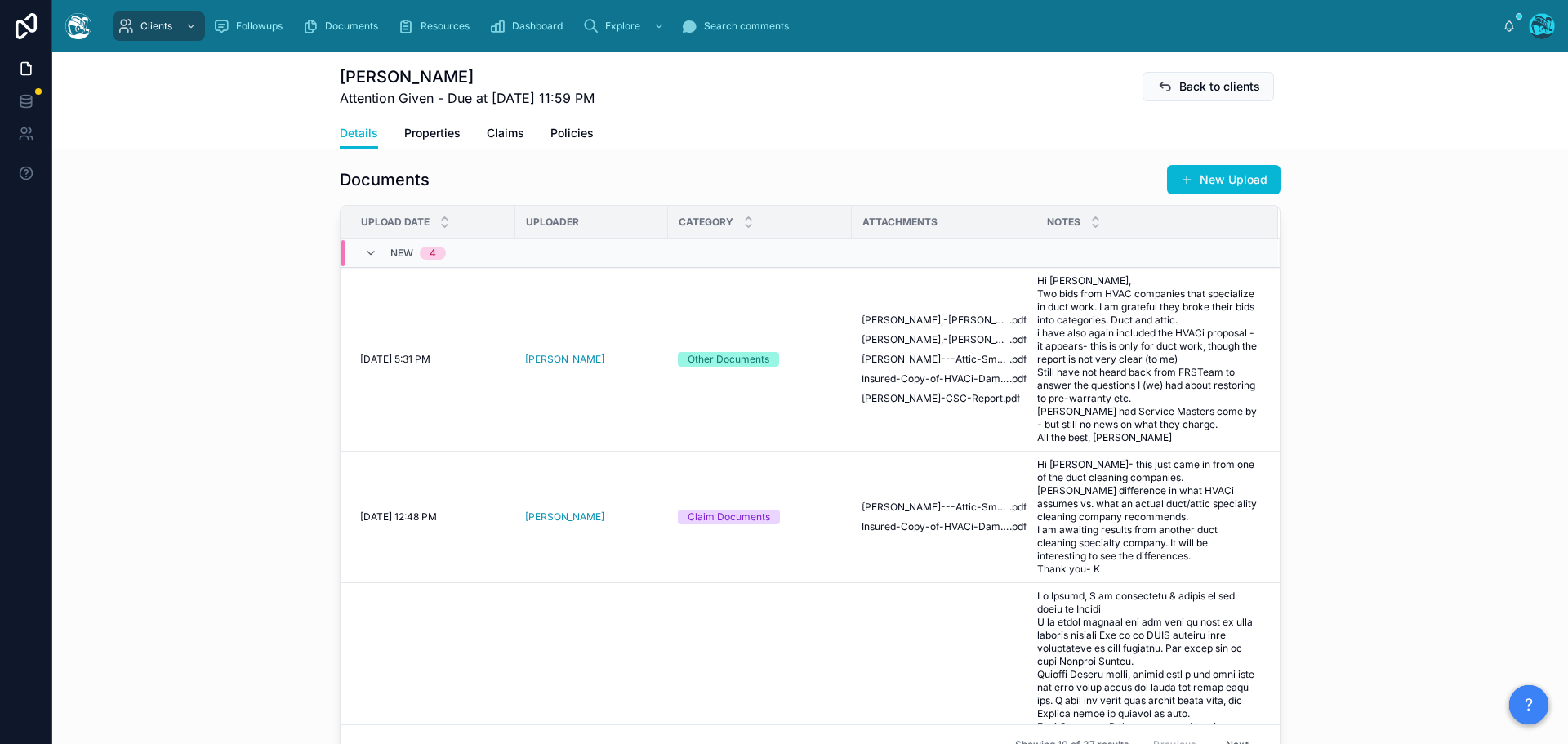
scroll to position [653, 0]
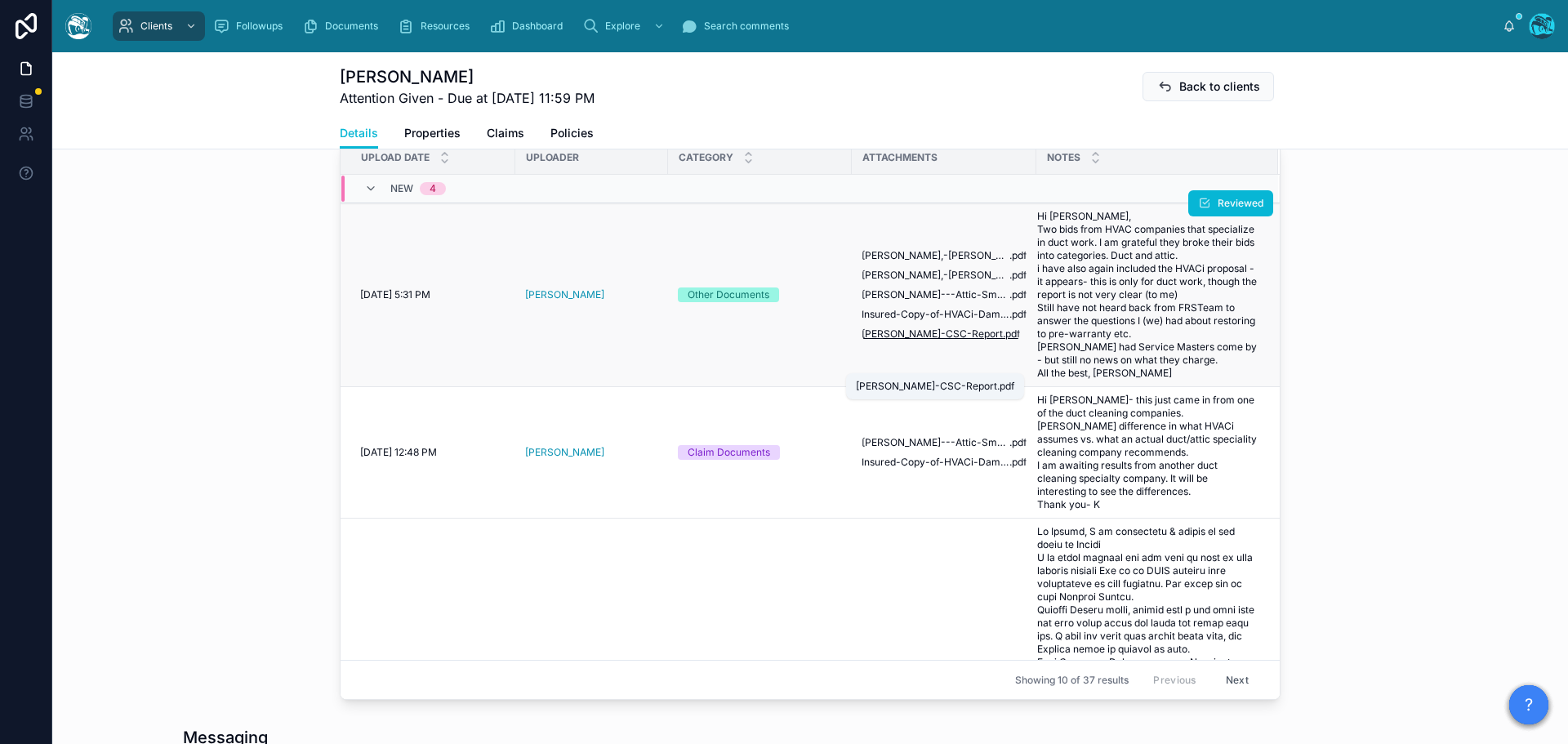
click at [932, 340] on span "Whalen-CSC-Report" at bounding box center [933, 334] width 142 height 13
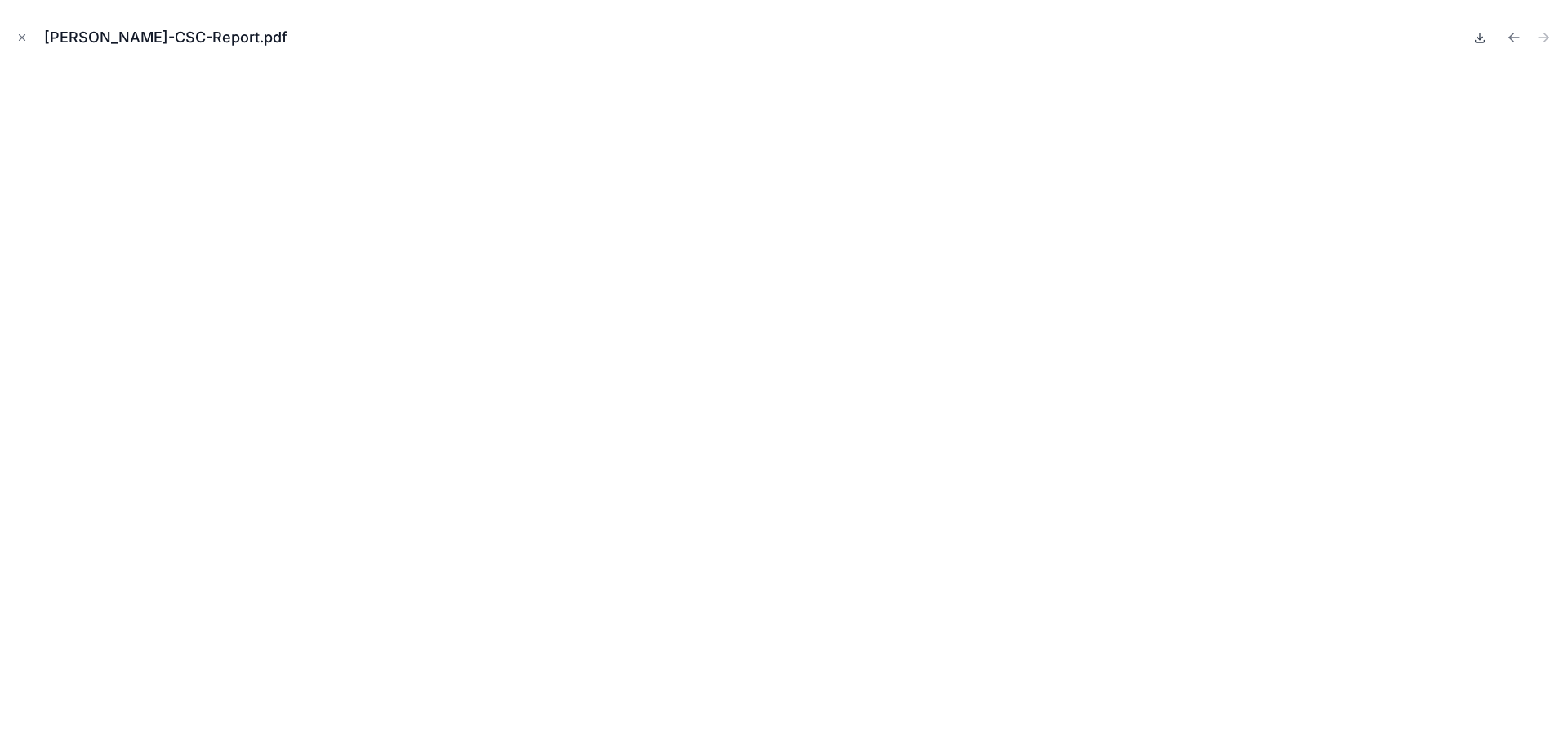
click at [1482, 39] on icon at bounding box center [1480, 38] width 6 height 3
click at [1512, 39] on icon "Previous file" at bounding box center [1514, 37] width 16 height 16
click at [1478, 40] on icon at bounding box center [1480, 38] width 14 height 13
click at [1515, 37] on icon "Previous file" at bounding box center [1514, 37] width 16 height 16
click at [1478, 40] on icon at bounding box center [1480, 38] width 14 height 13
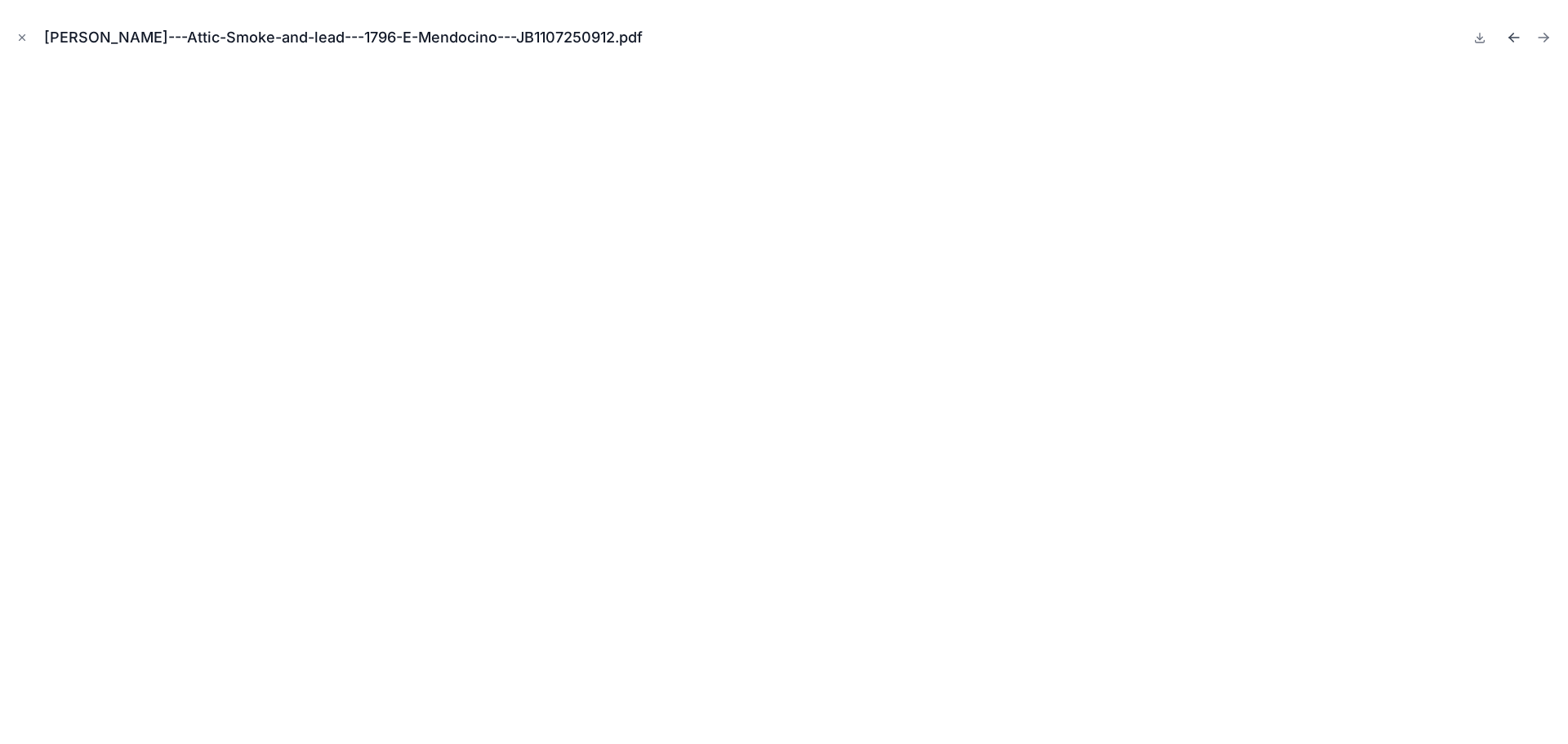
click at [1512, 36] on icon "Previous file" at bounding box center [1511, 36] width 4 height 4
click at [1480, 39] on icon at bounding box center [1480, 37] width 0 height 7
click at [1511, 37] on icon "Previous file" at bounding box center [1511, 36] width 4 height 4
click at [1477, 40] on icon at bounding box center [1480, 38] width 14 height 13
drag, startPoint x: 20, startPoint y: 40, endPoint x: 112, endPoint y: 62, distance: 94.6
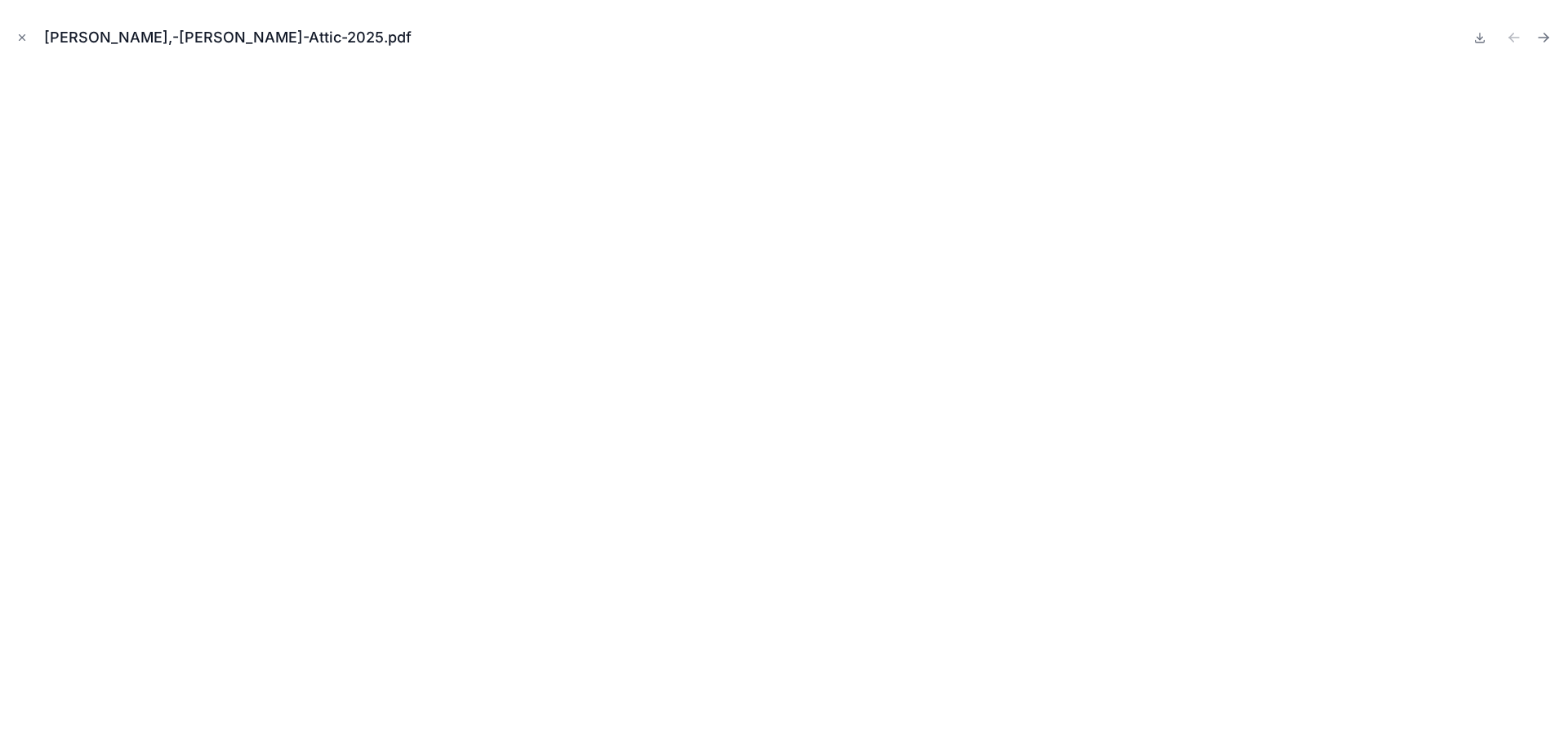
click at [20, 40] on icon "Close modal" at bounding box center [22, 38] width 6 height 6
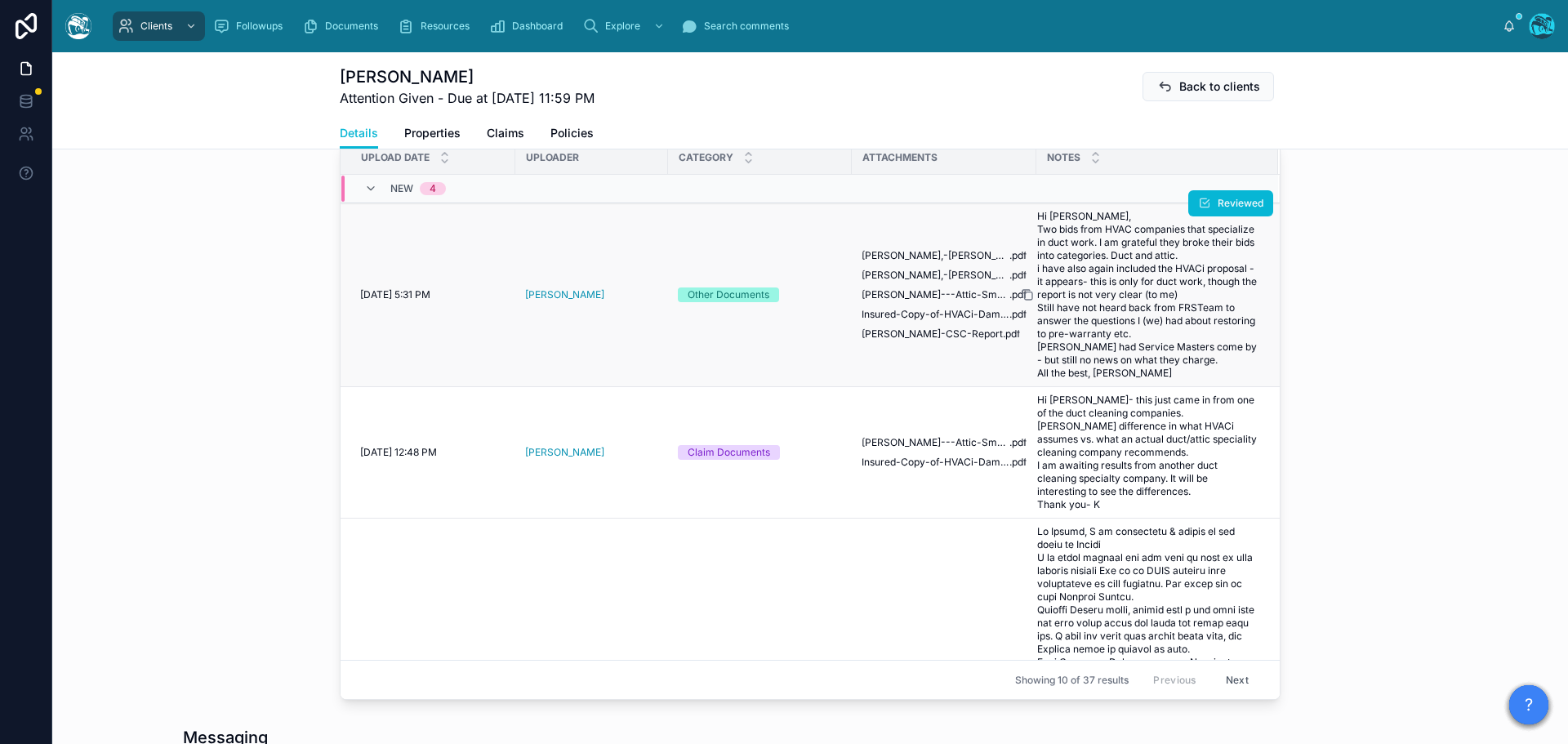
click at [1025, 302] on icon at bounding box center [1028, 295] width 14 height 13
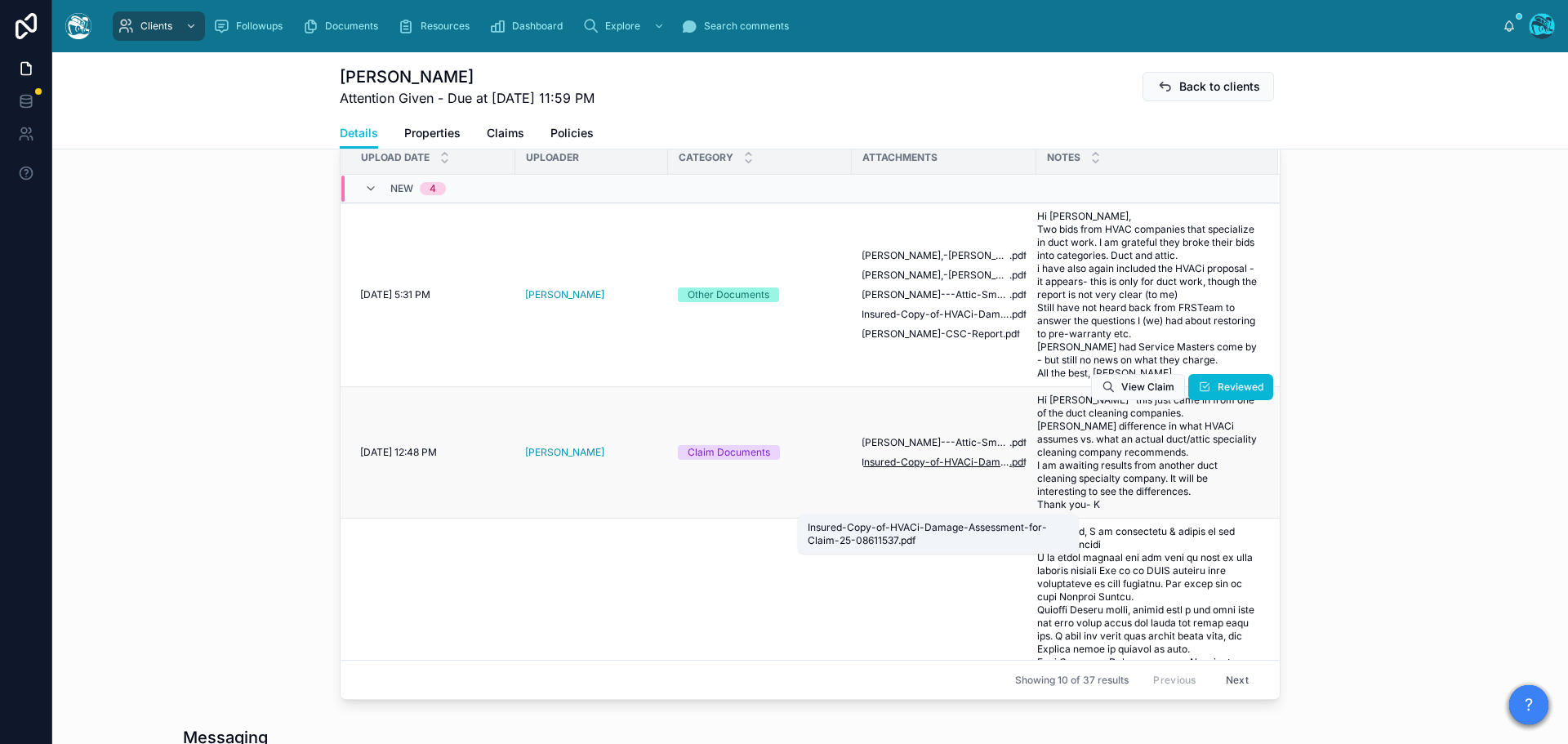
click at [934, 468] on span "Insured-Copy-of-HVACi-Damage-Assessment-for-Claim-25-08611537" at bounding box center [935, 463] width 148 height 13
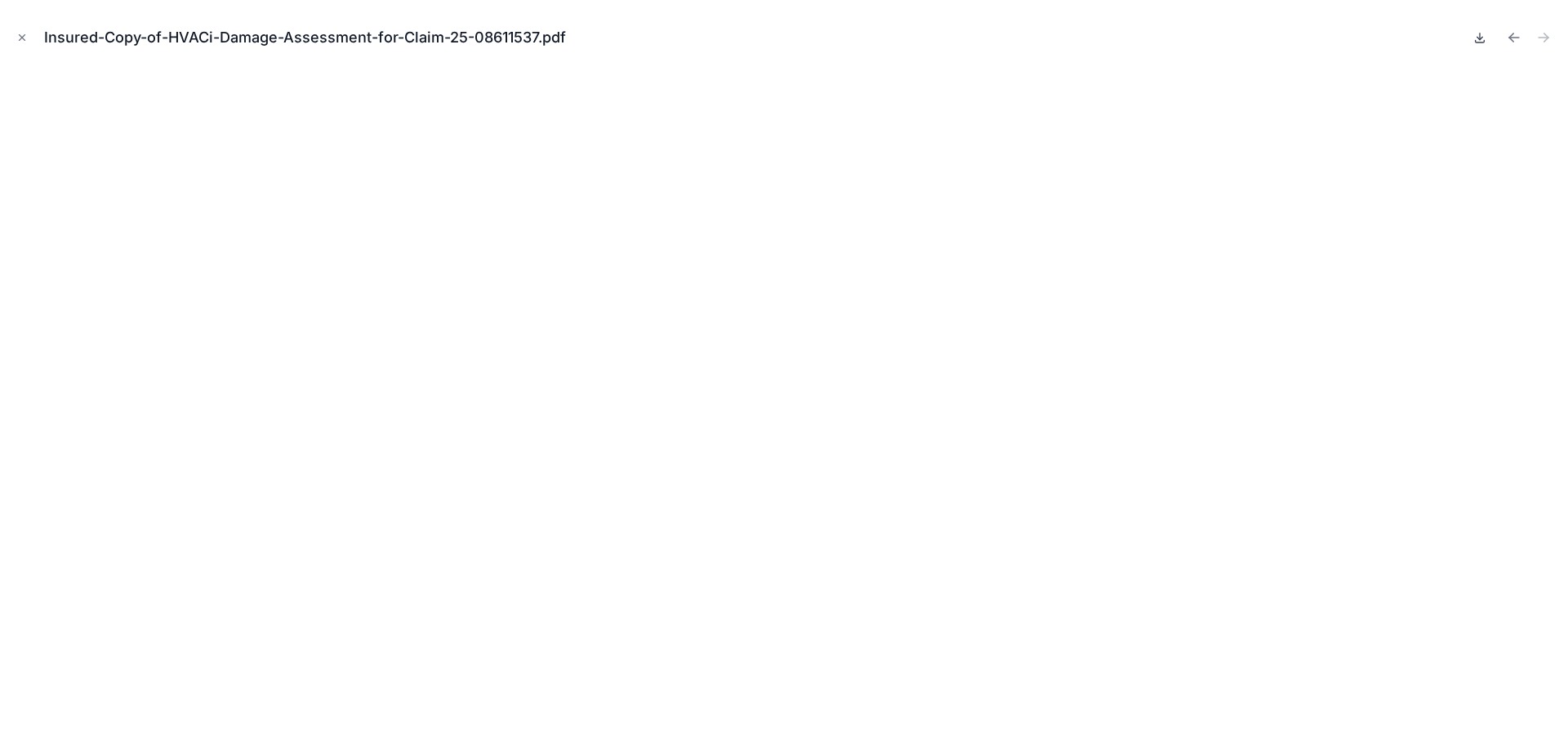
click at [1476, 35] on icon at bounding box center [1480, 38] width 14 height 13
click at [1511, 32] on icon "Previous file" at bounding box center [1514, 37] width 16 height 16
click at [1481, 40] on icon at bounding box center [1480, 38] width 14 height 13
drag, startPoint x: 19, startPoint y: 35, endPoint x: 49, endPoint y: 60, distance: 39.1
click at [19, 35] on icon "Close modal" at bounding box center [22, 38] width 12 height 12
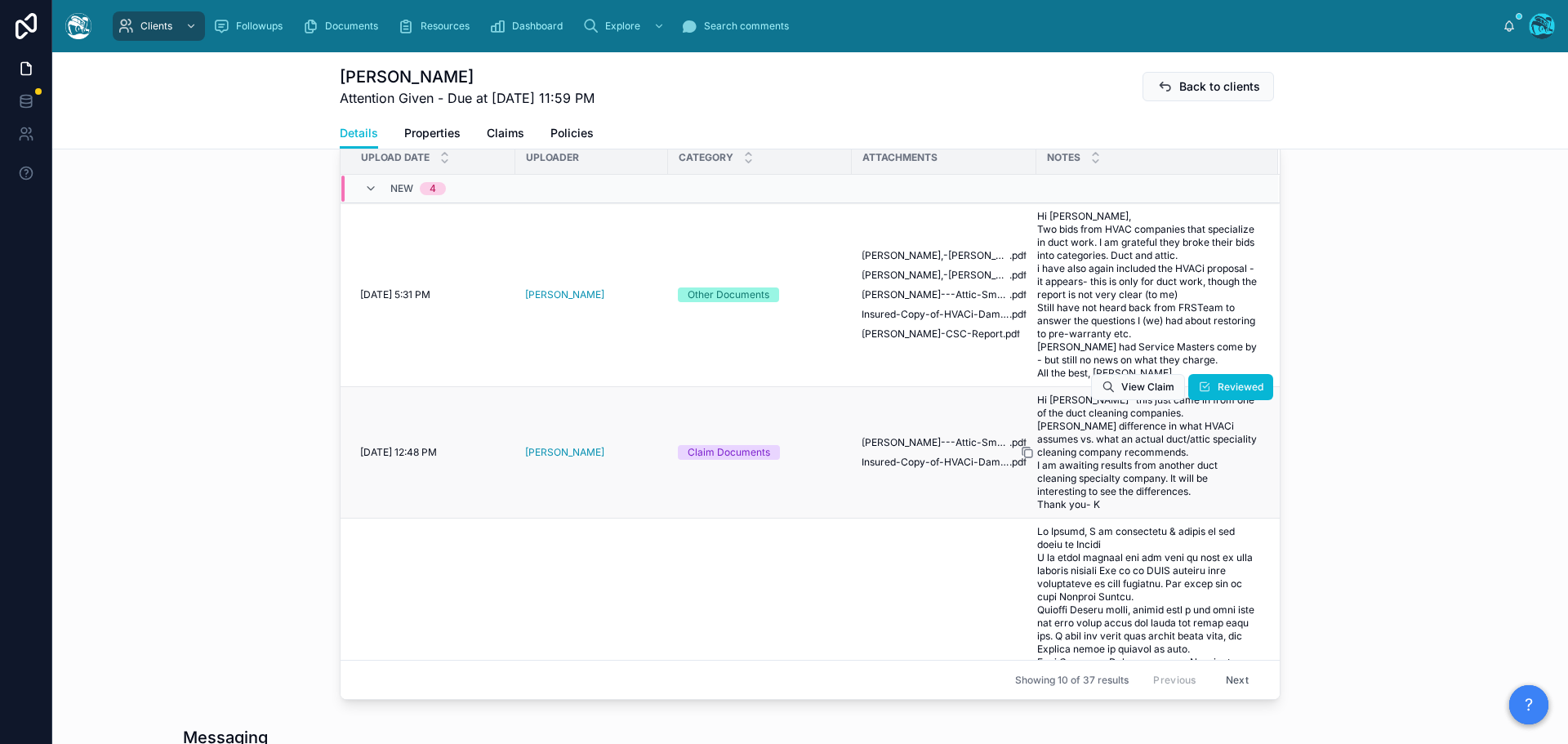
click at [1024, 459] on icon at bounding box center [1028, 453] width 14 height 13
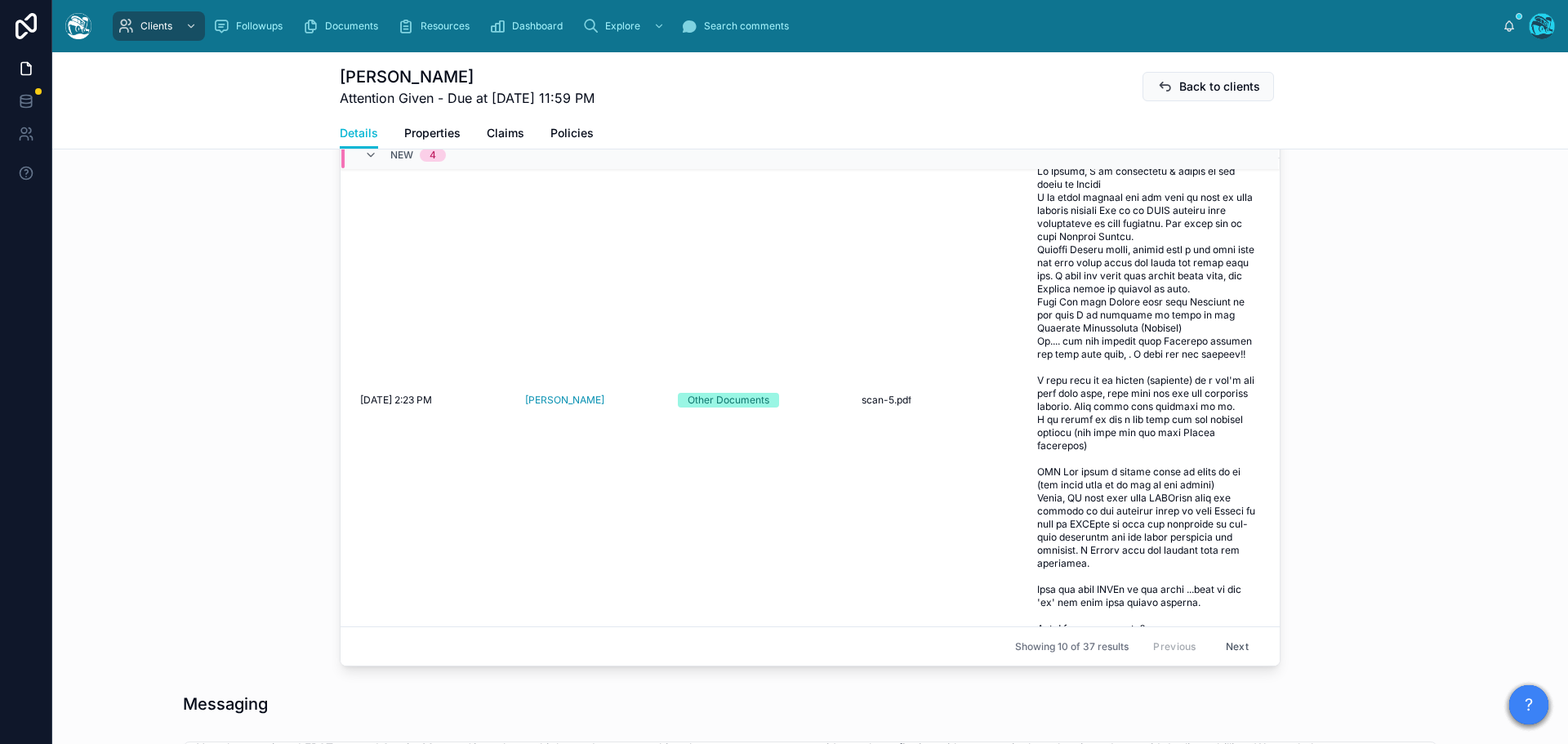
scroll to position [734, 0]
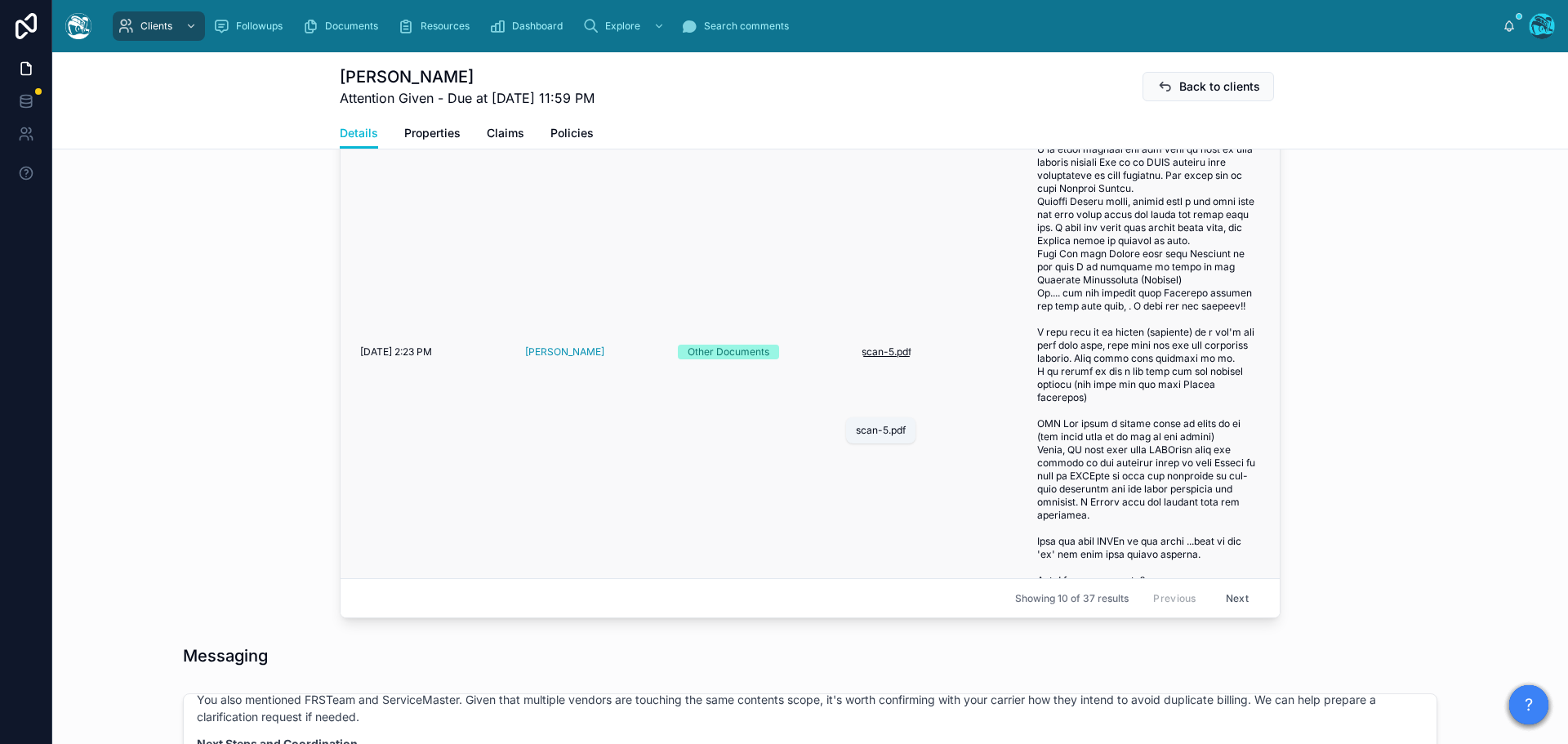
click at [877, 359] on span "scan-5" at bounding box center [879, 352] width 33 height 13
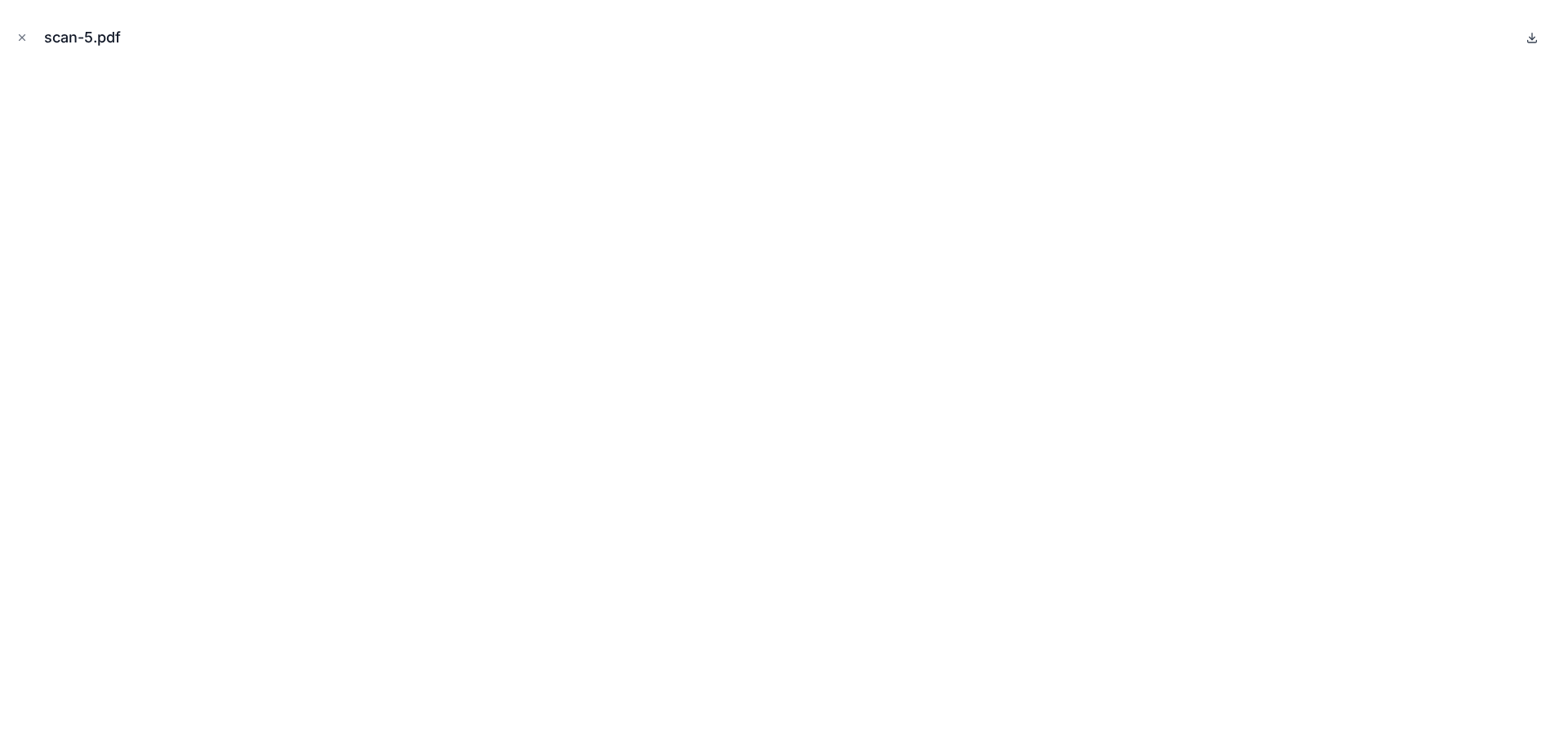
click at [1531, 37] on icon at bounding box center [1532, 38] width 14 height 13
drag, startPoint x: 19, startPoint y: 35, endPoint x: 91, endPoint y: 66, distance: 78.4
click at [19, 35] on icon "Close modal" at bounding box center [22, 38] width 12 height 12
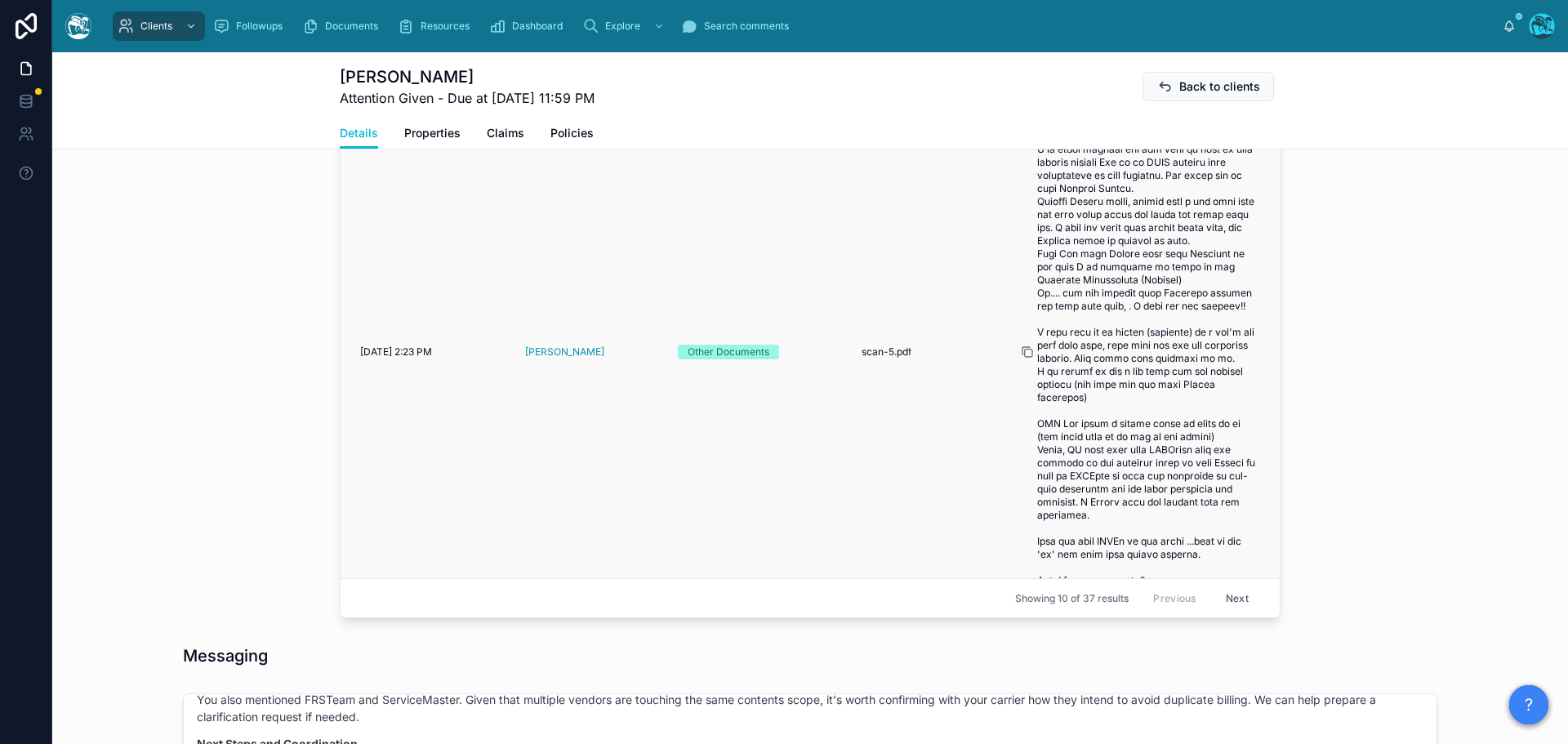
click at [1026, 357] on icon at bounding box center [1029, 354] width 8 height 8
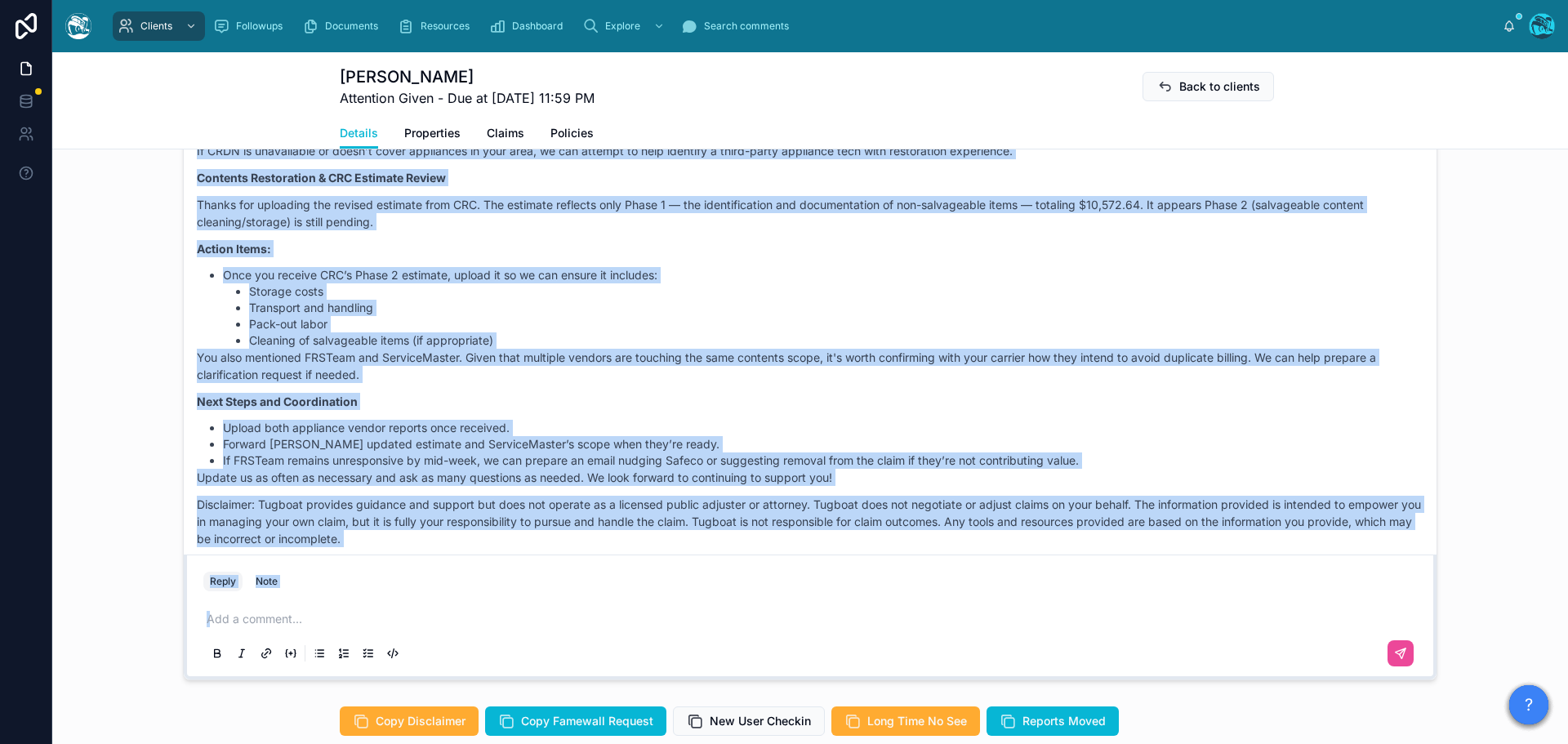
scroll to position [3210, 0]
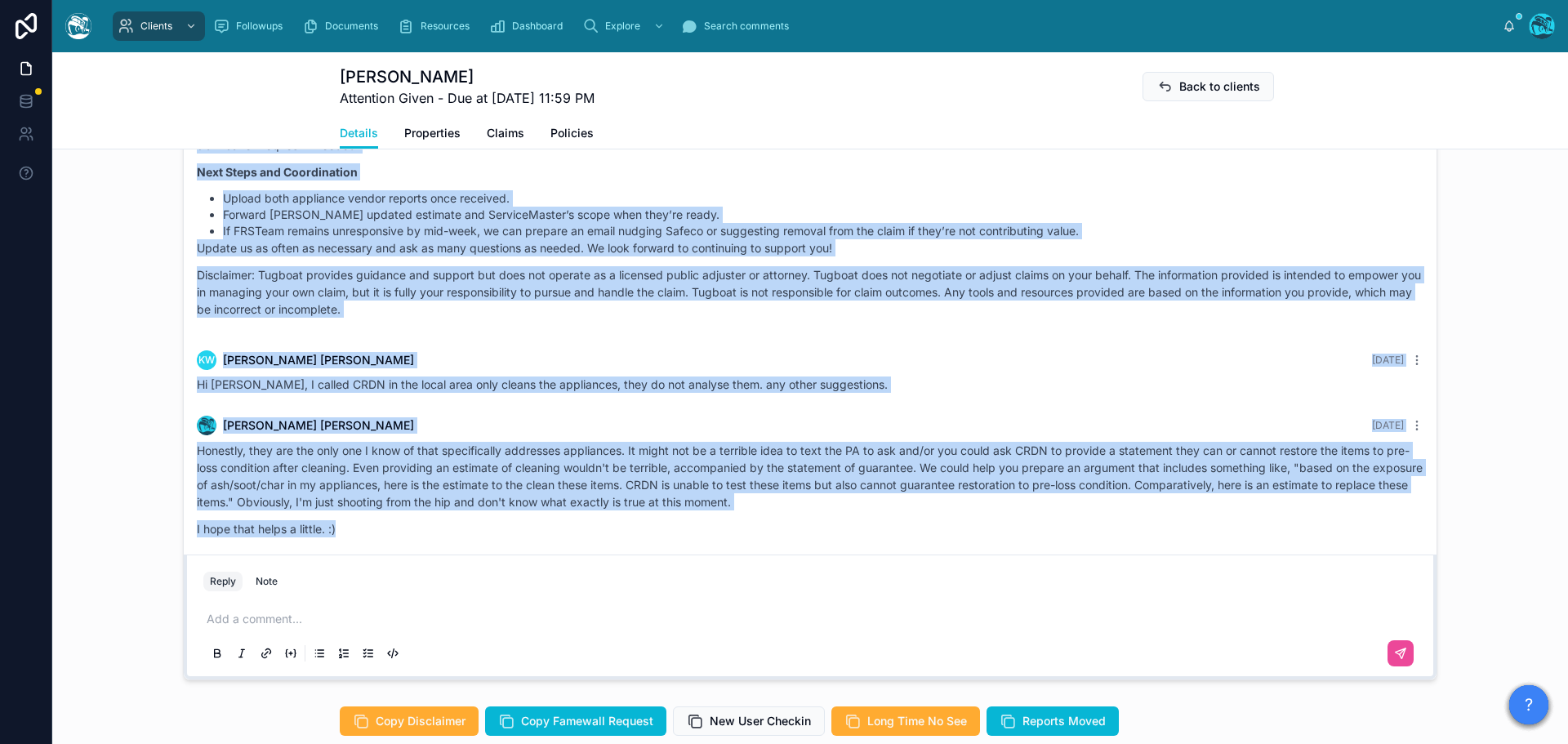
drag, startPoint x: 1079, startPoint y: 275, endPoint x: 1059, endPoint y: 543, distance: 268.7
copy div "Fight…. not a word I chose in my vocabulary… I just would like to get my home r…"
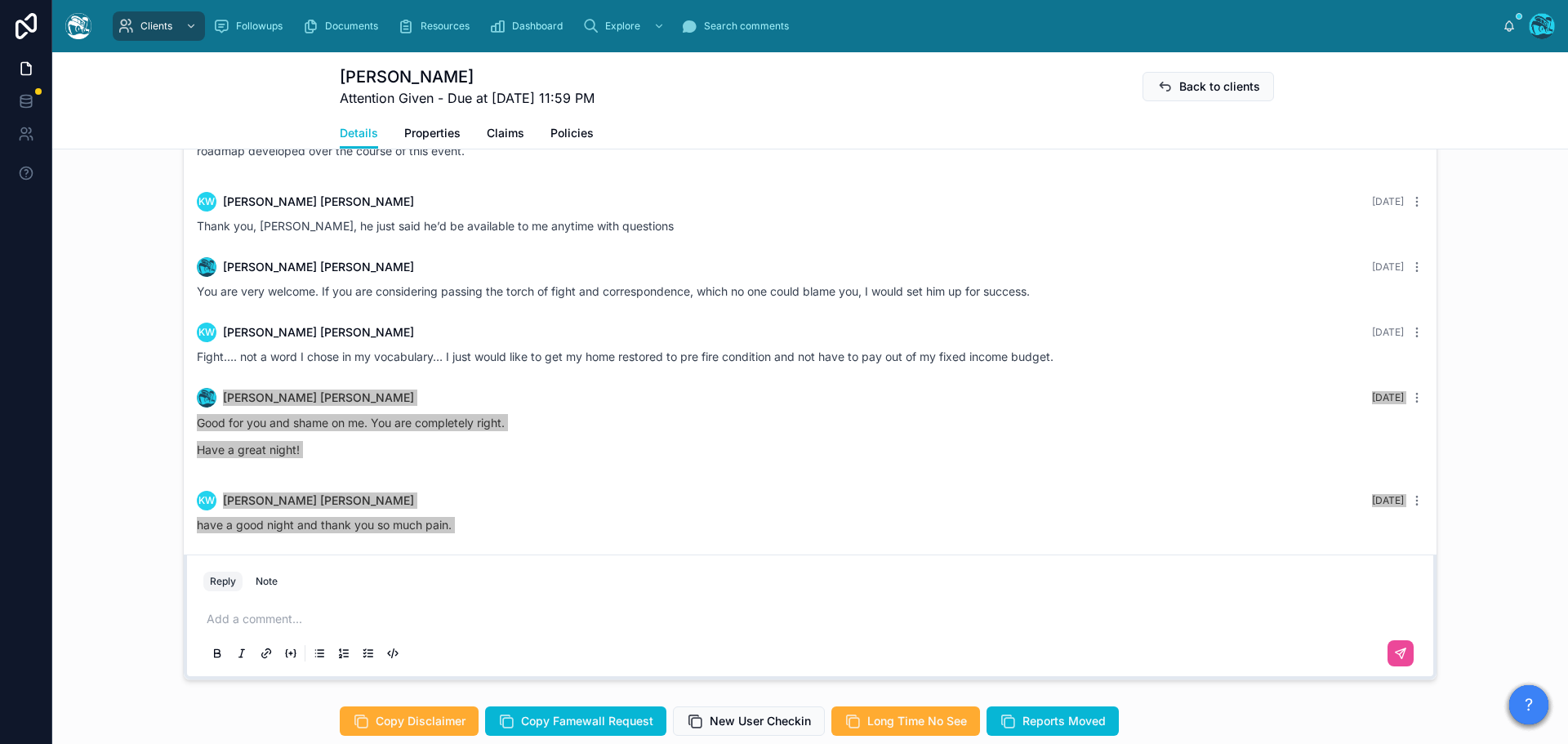
scroll to position [2067, 0]
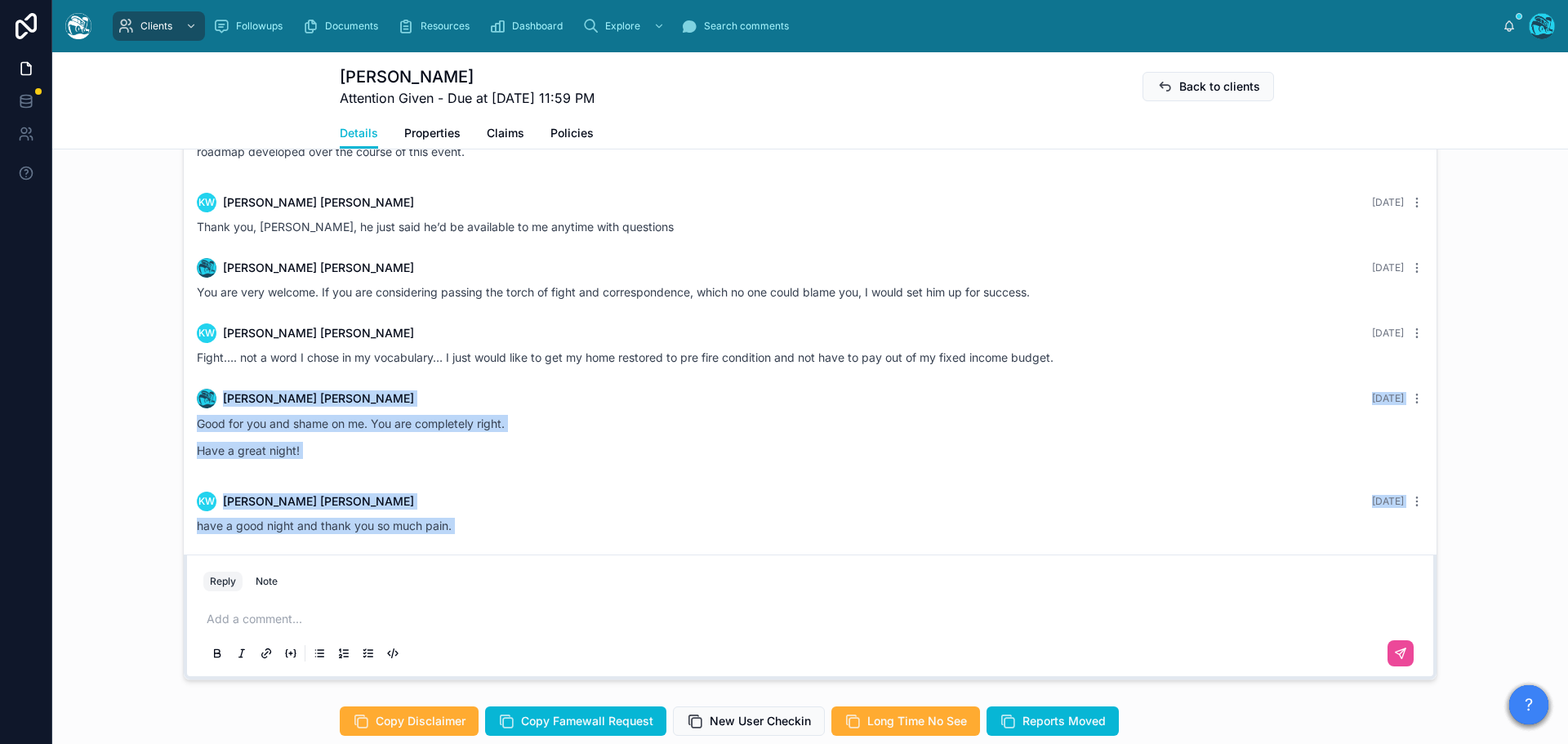
click at [1054, 359] on div "Fight…. not a word I chose in my vocabulary… I just would like to get my home r…" at bounding box center [810, 358] width 1227 height 16
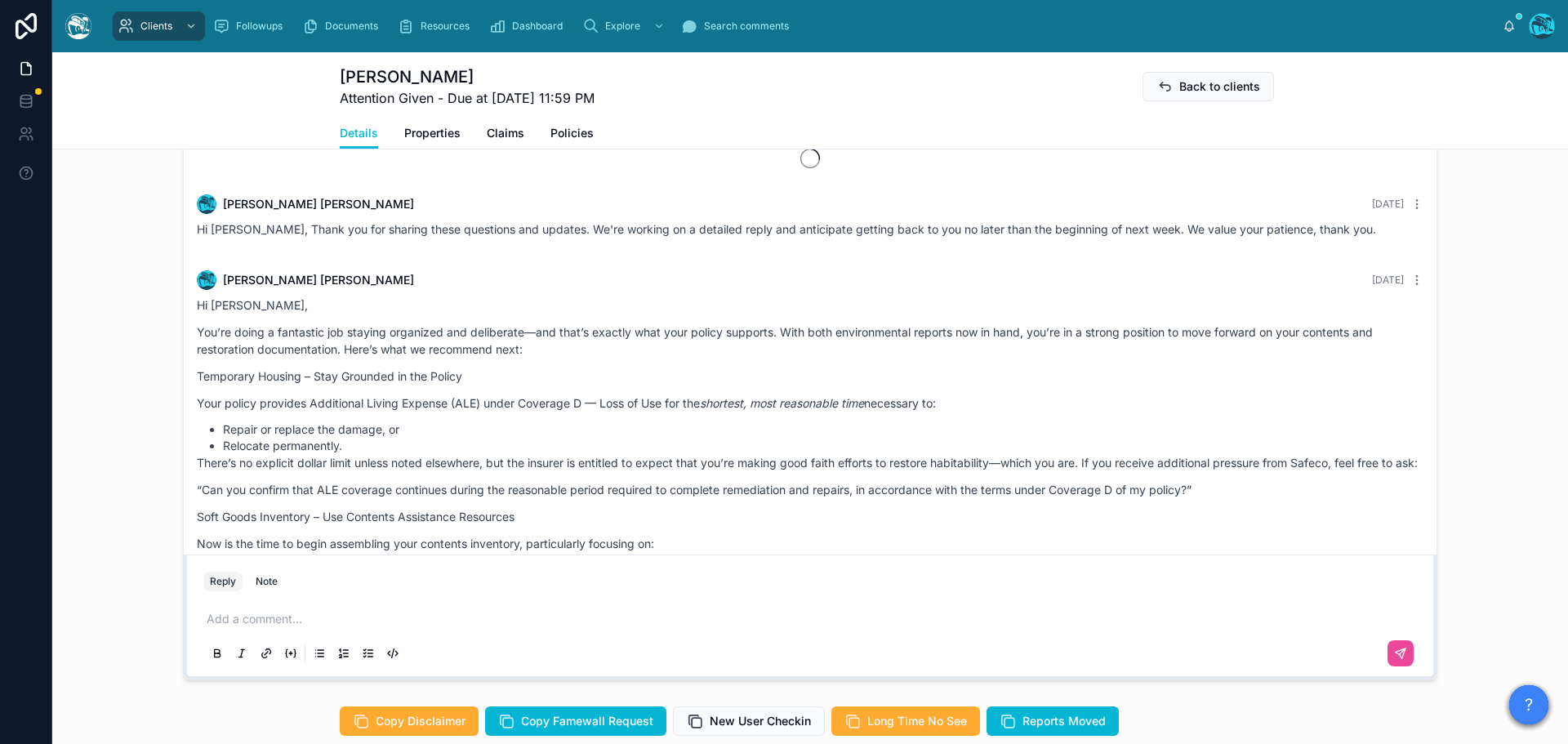
scroll to position [4460, 0]
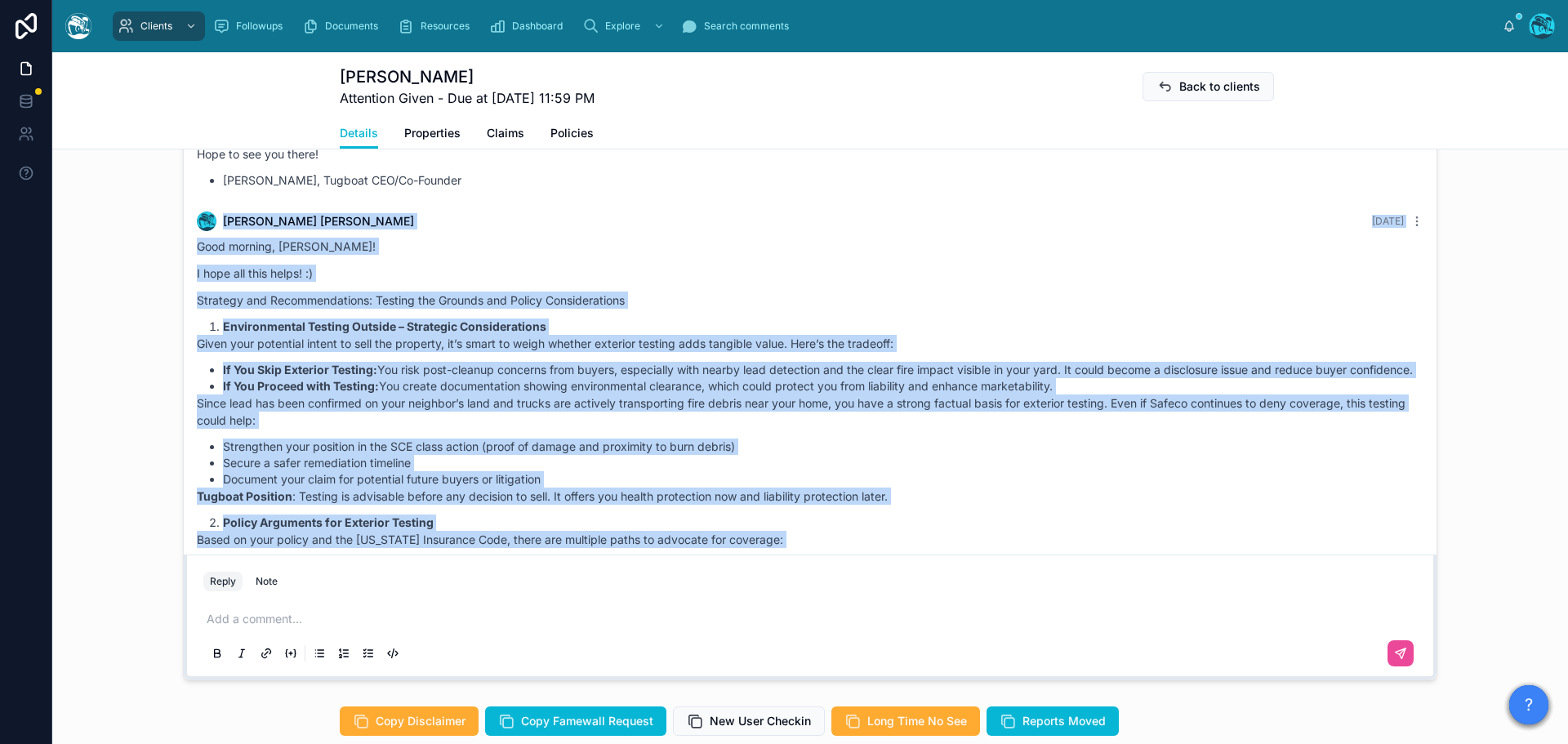
drag, startPoint x: 1067, startPoint y: 357, endPoint x: 191, endPoint y: 227, distance: 885.6
copy div "Rachel Baker 3 months ago Good morning, Kathi! I hope all this helps! :) Strate…"
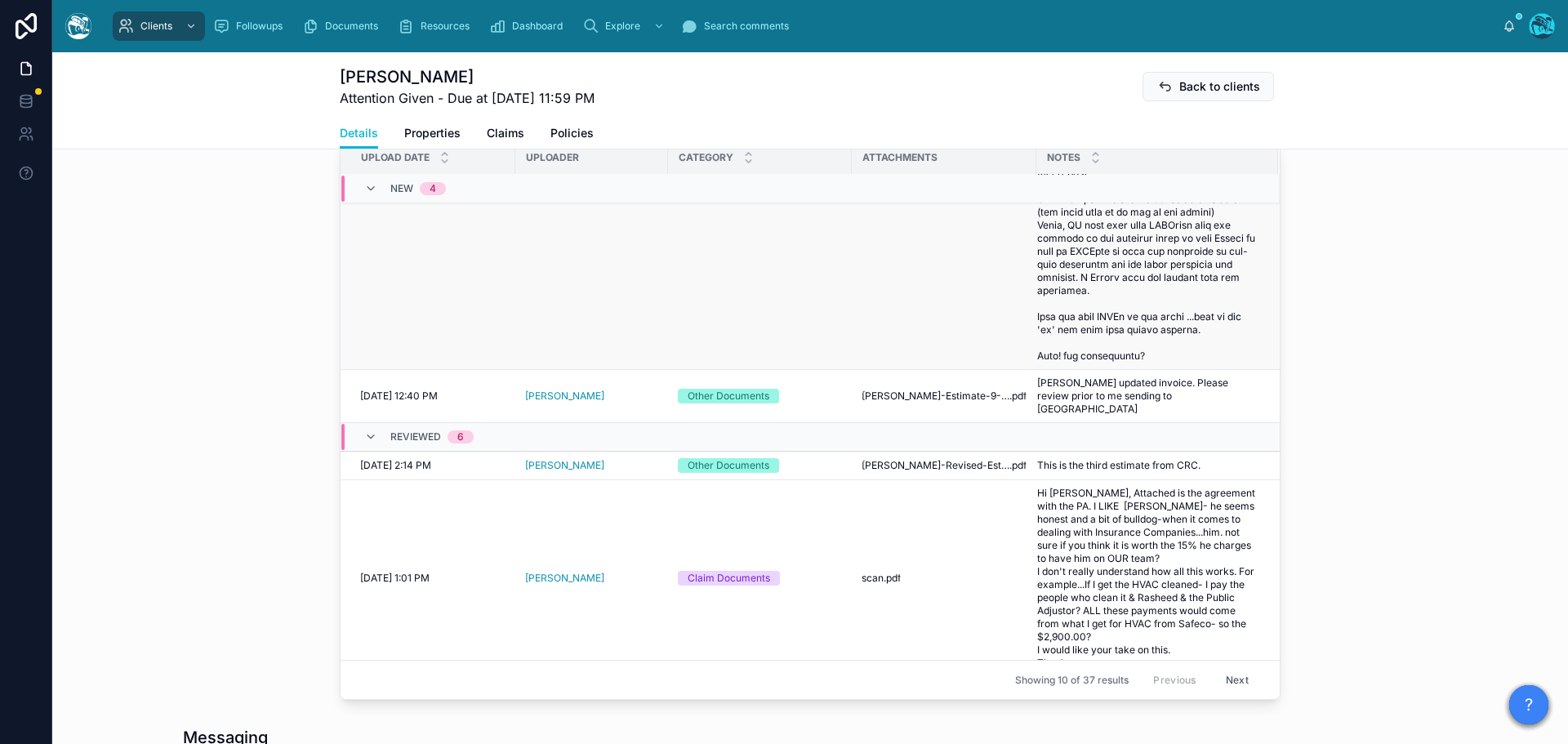
scroll to position [734, 0]
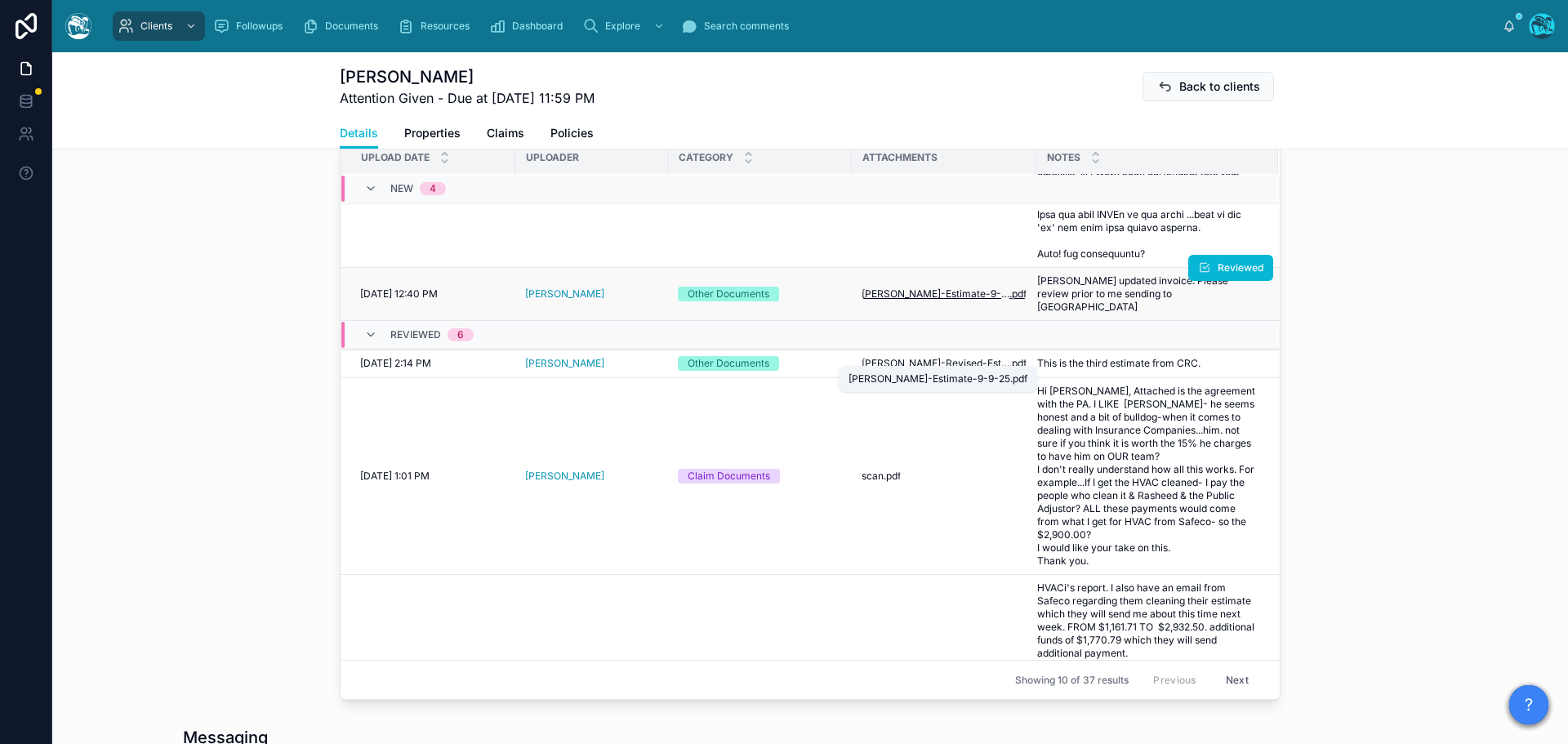
click at [976, 301] on span "Kathleen-Whalen-Estimate-9-9-25" at bounding box center [935, 294] width 148 height 13
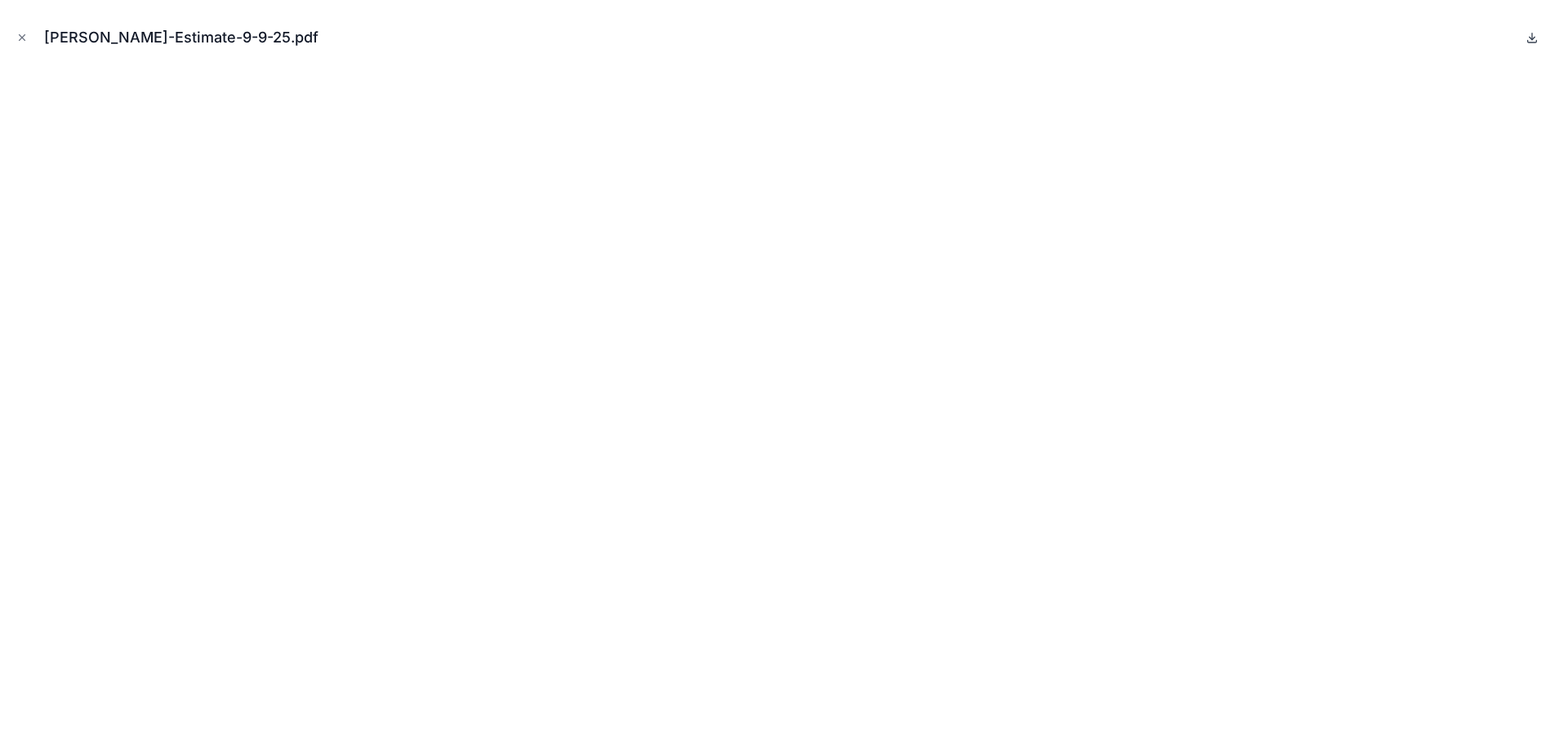
click at [1533, 40] on icon at bounding box center [1532, 38] width 14 height 13
click at [20, 35] on icon "Close modal" at bounding box center [22, 38] width 12 height 12
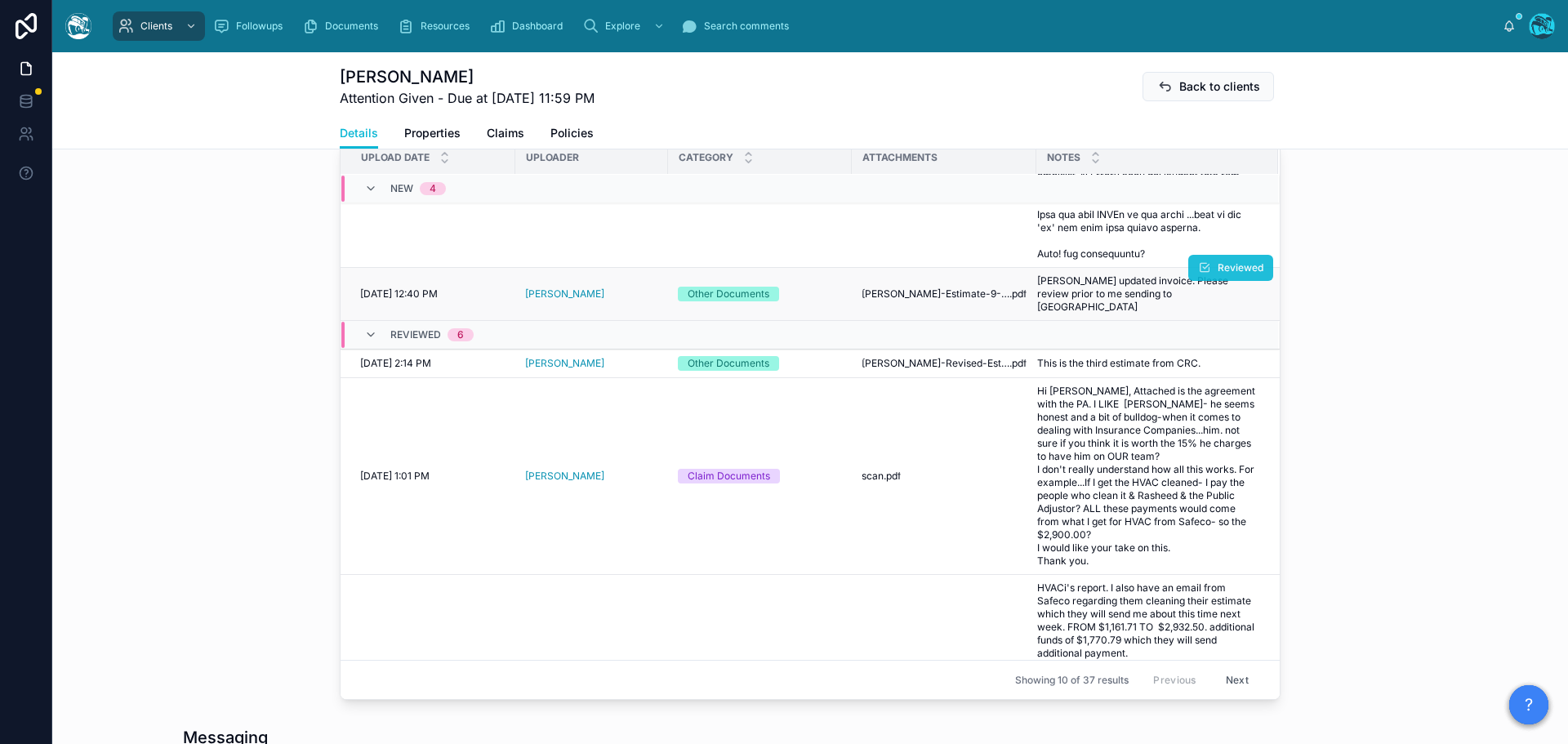
click at [1218, 275] on span "Reviewed" at bounding box center [1240, 268] width 45 height 13
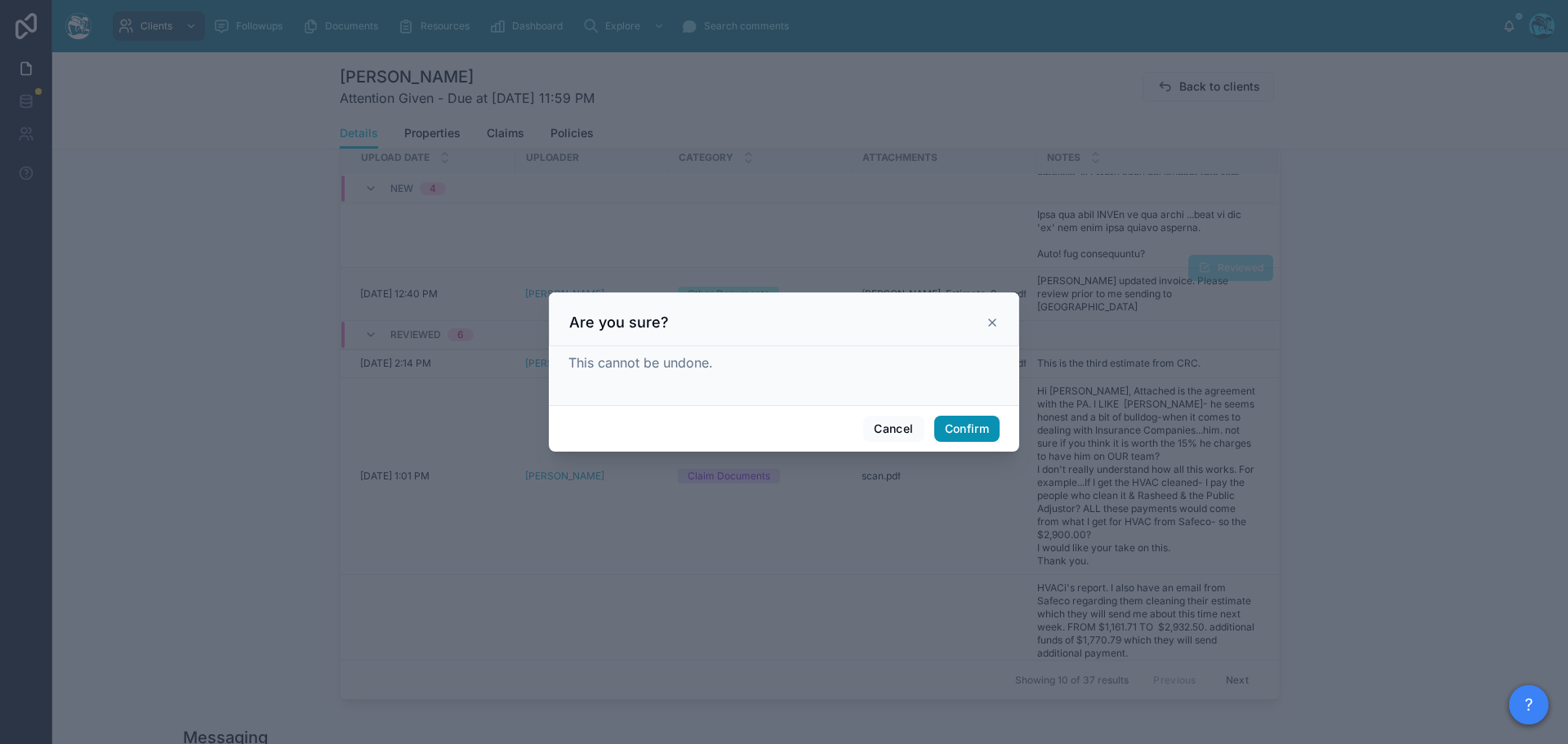
click at [974, 428] on button "Confirm" at bounding box center [967, 428] width 66 height 26
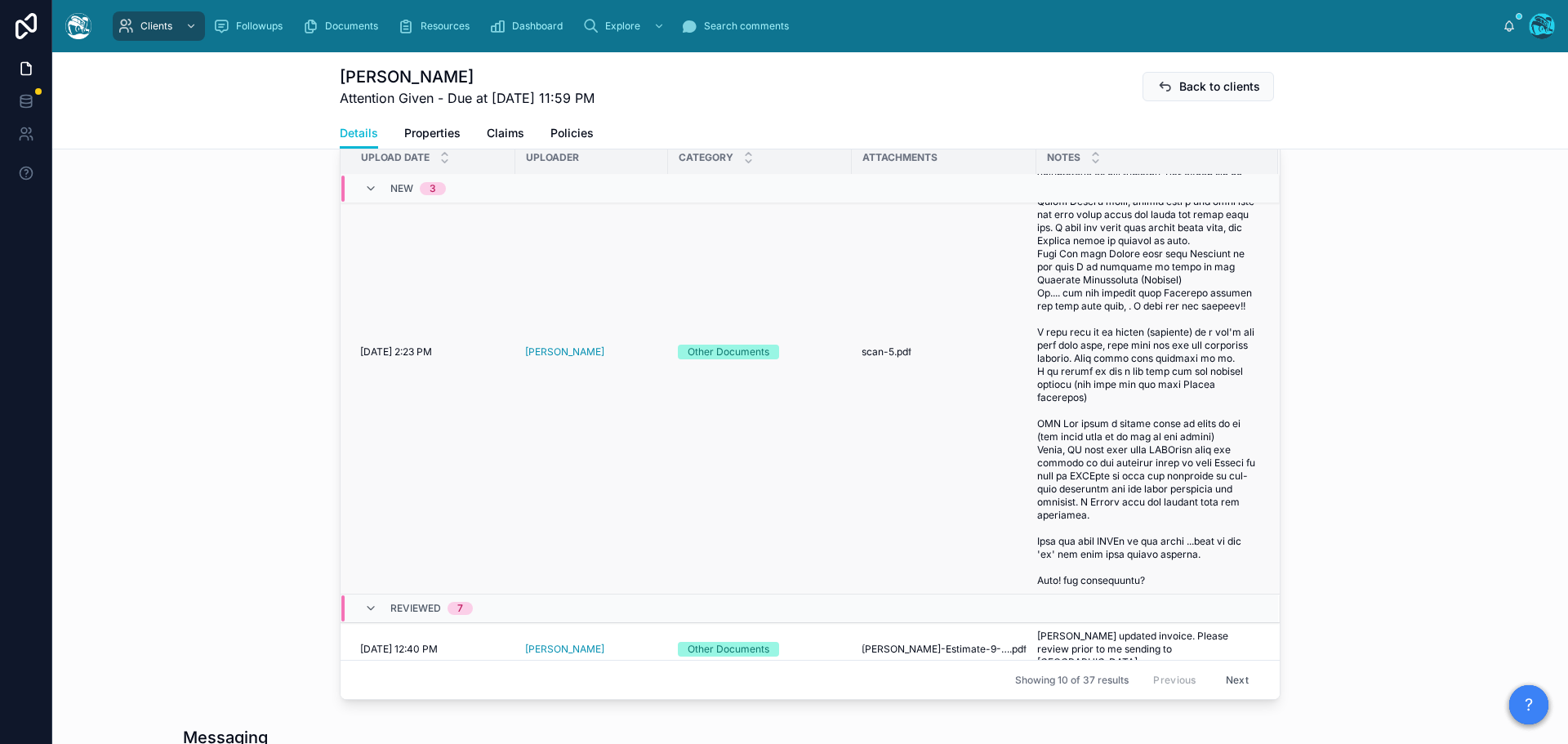
scroll to position [327, 0]
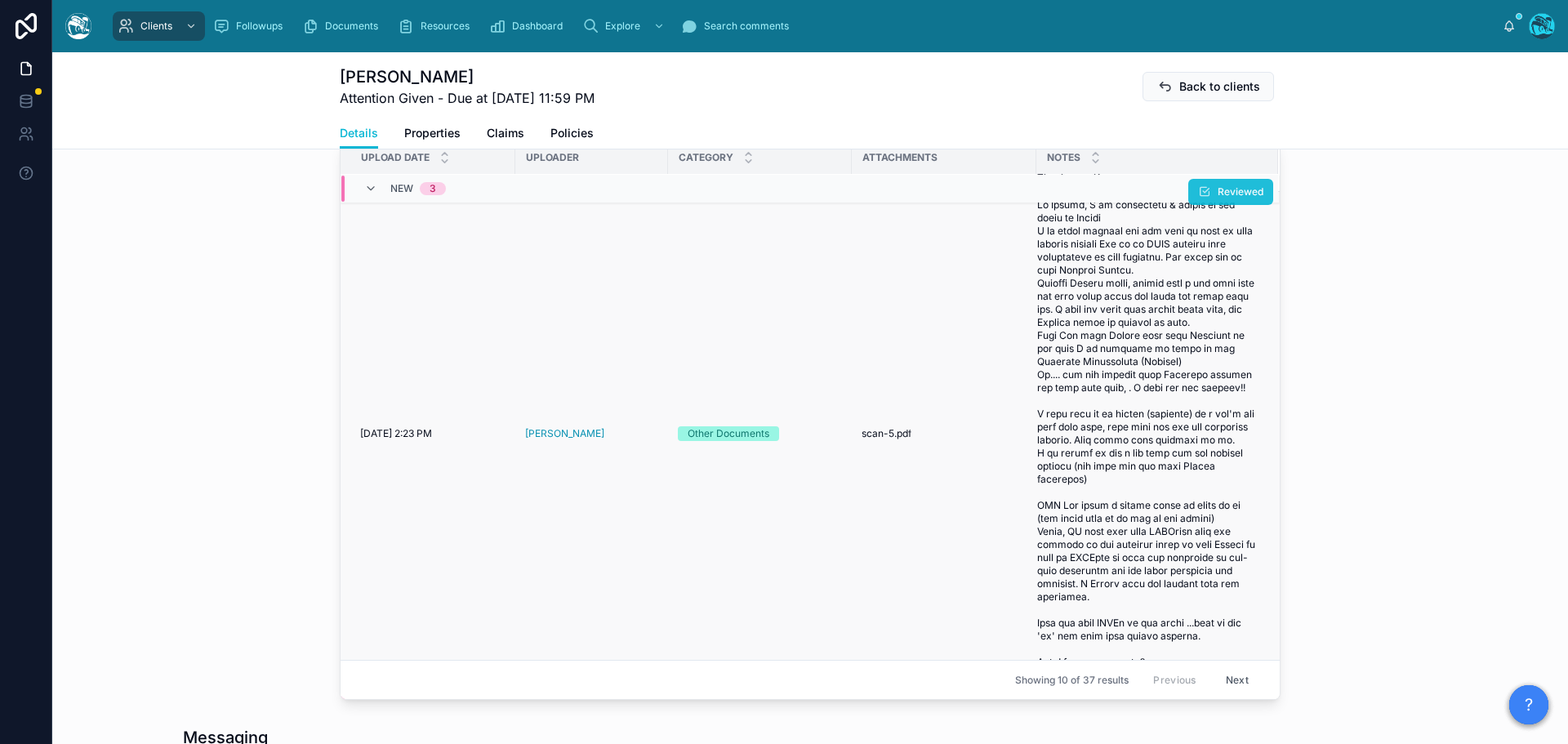
click at [1206, 205] on button "Reviewed" at bounding box center [1231, 192] width 85 height 26
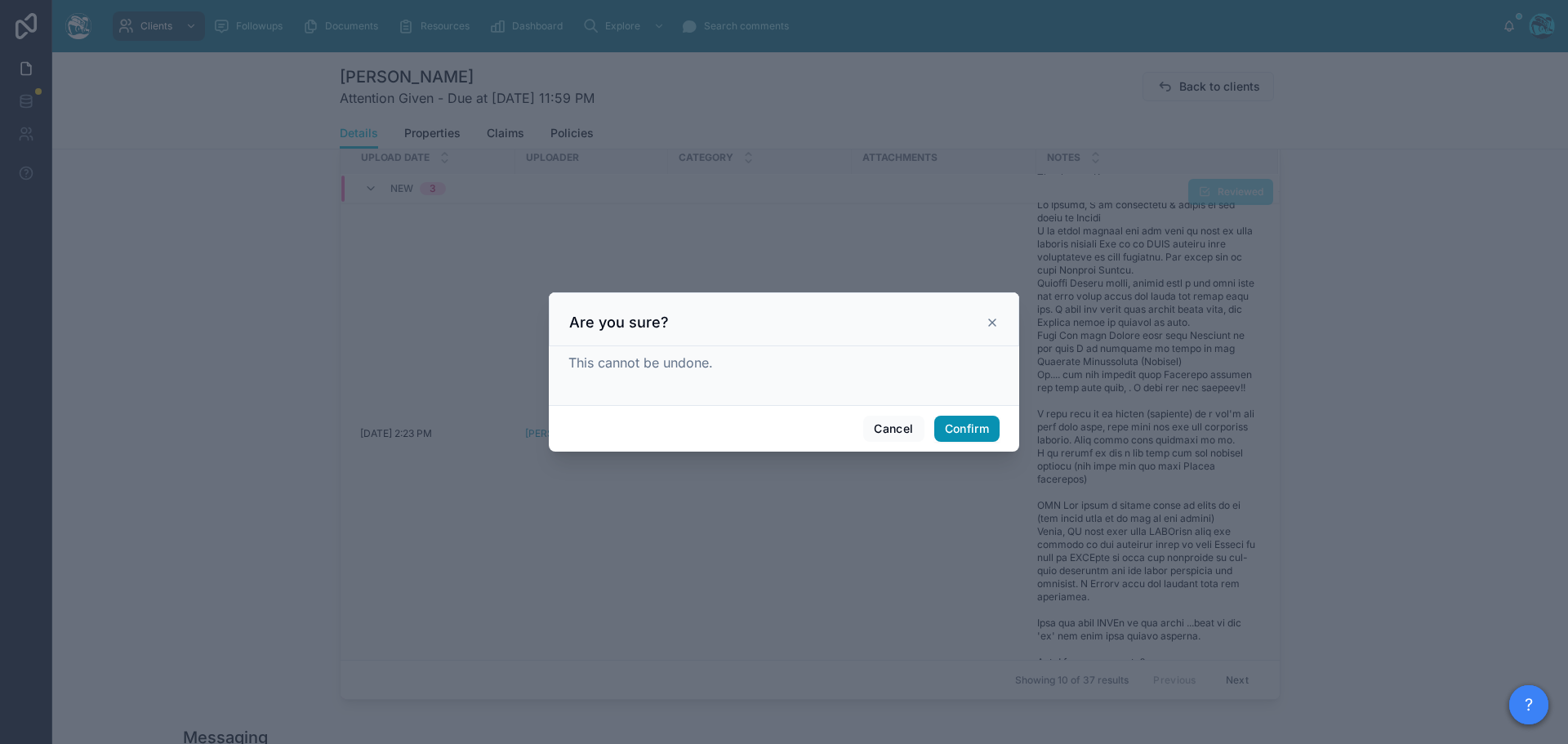
drag, startPoint x: 976, startPoint y: 426, endPoint x: 1132, endPoint y: 438, distance: 156.5
click at [976, 425] on button "Confirm" at bounding box center [967, 428] width 66 height 26
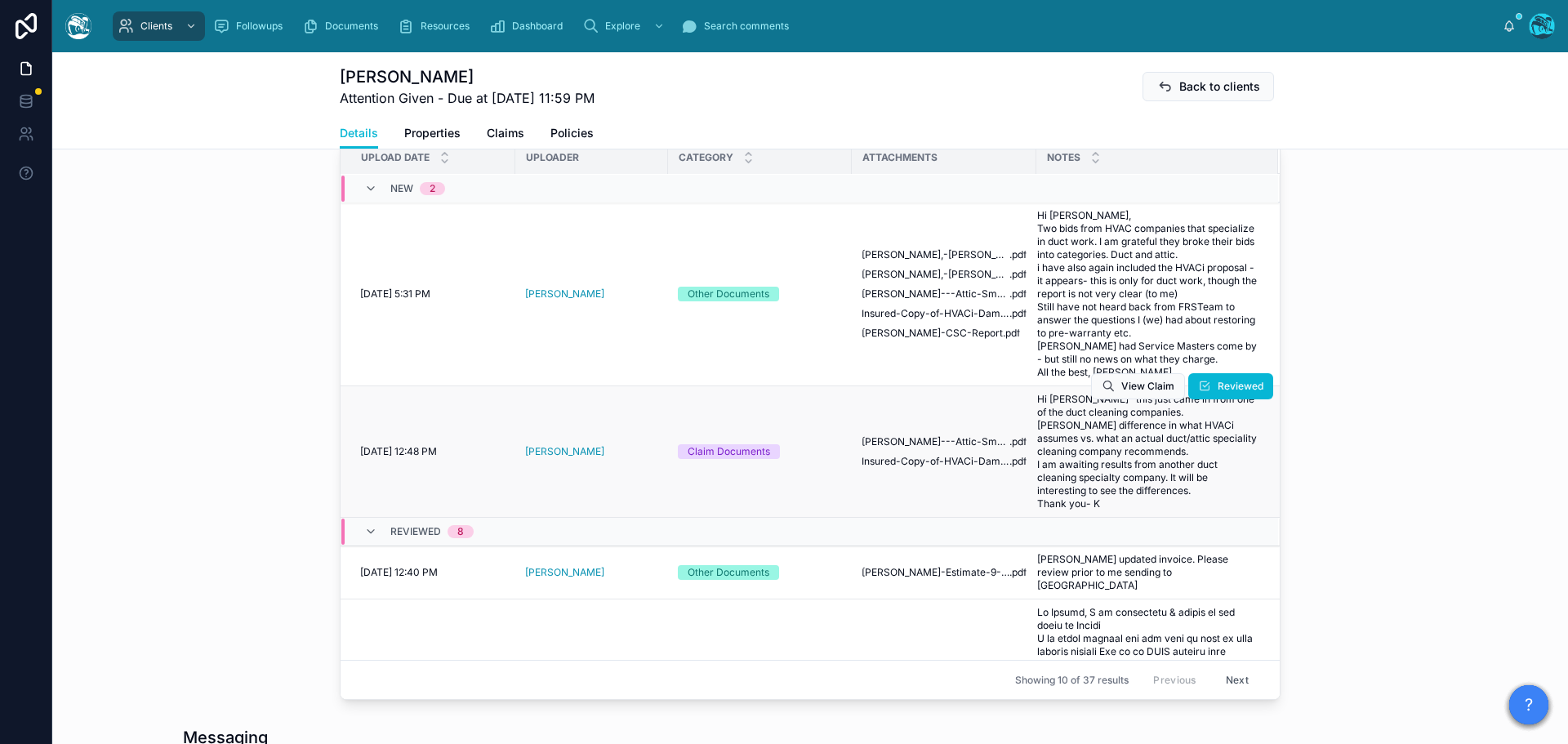
scroll to position [0, 0]
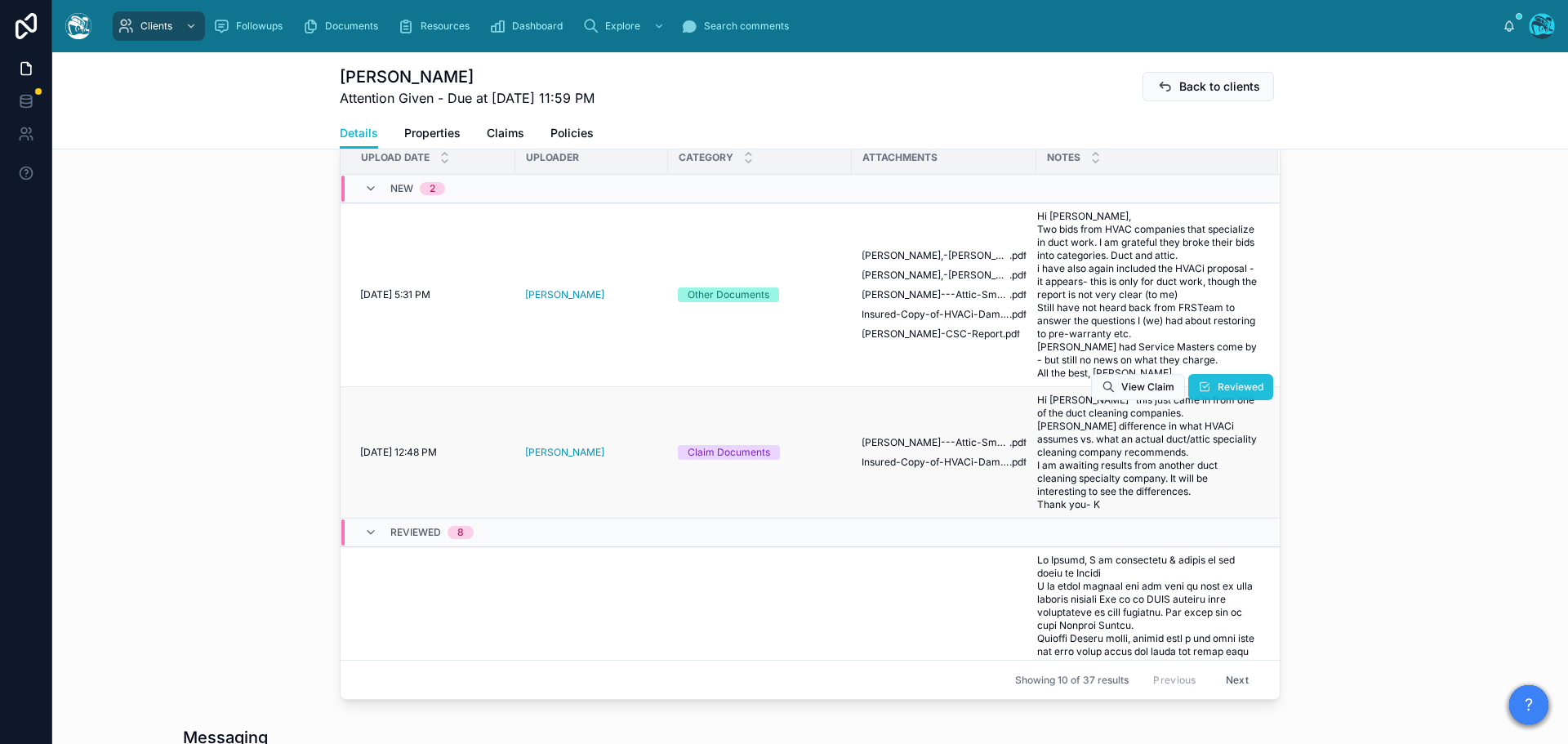
click at [1218, 393] on span "Reviewed" at bounding box center [1240, 387] width 45 height 13
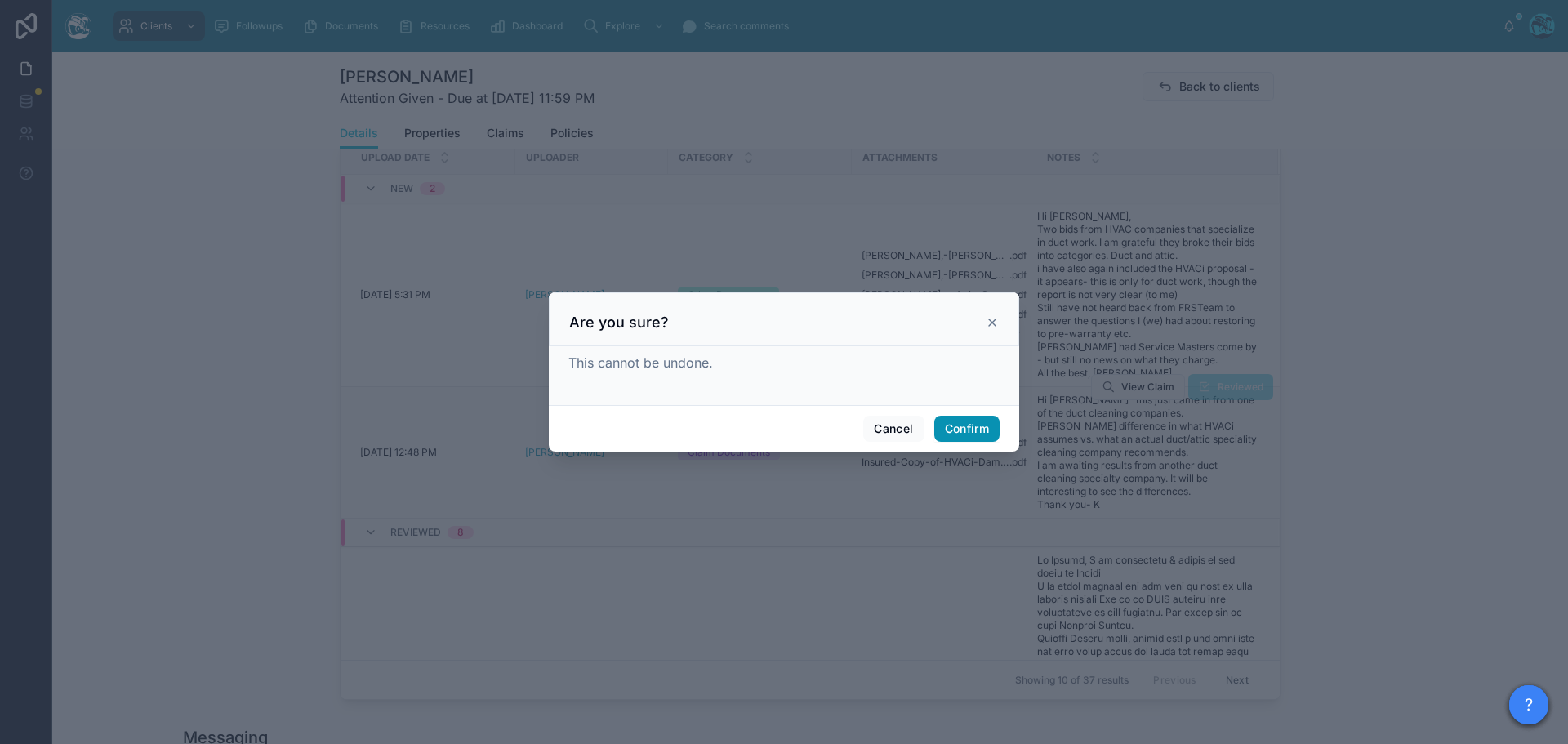
click at [954, 422] on button "Confirm" at bounding box center [967, 428] width 66 height 26
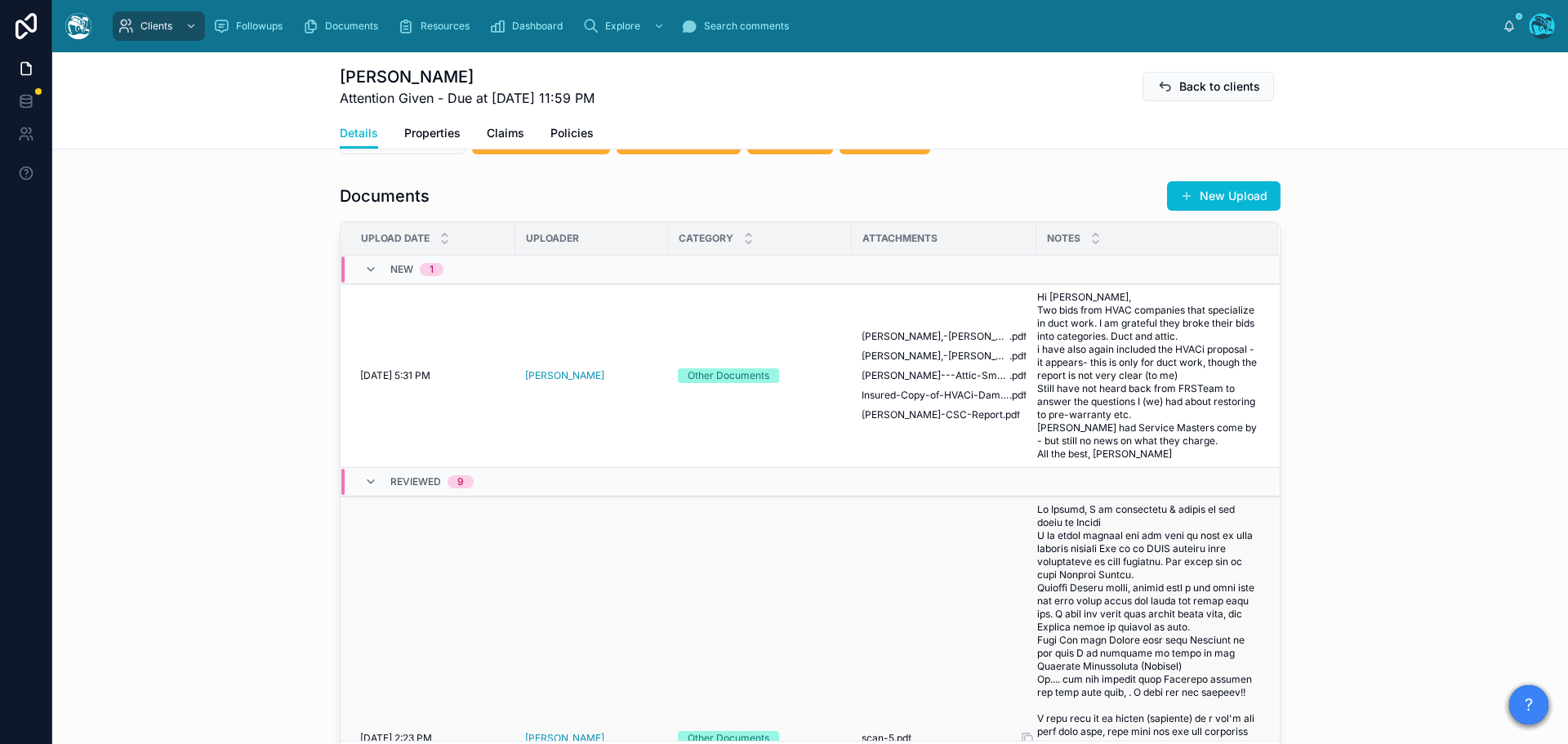
scroll to position [571, 0]
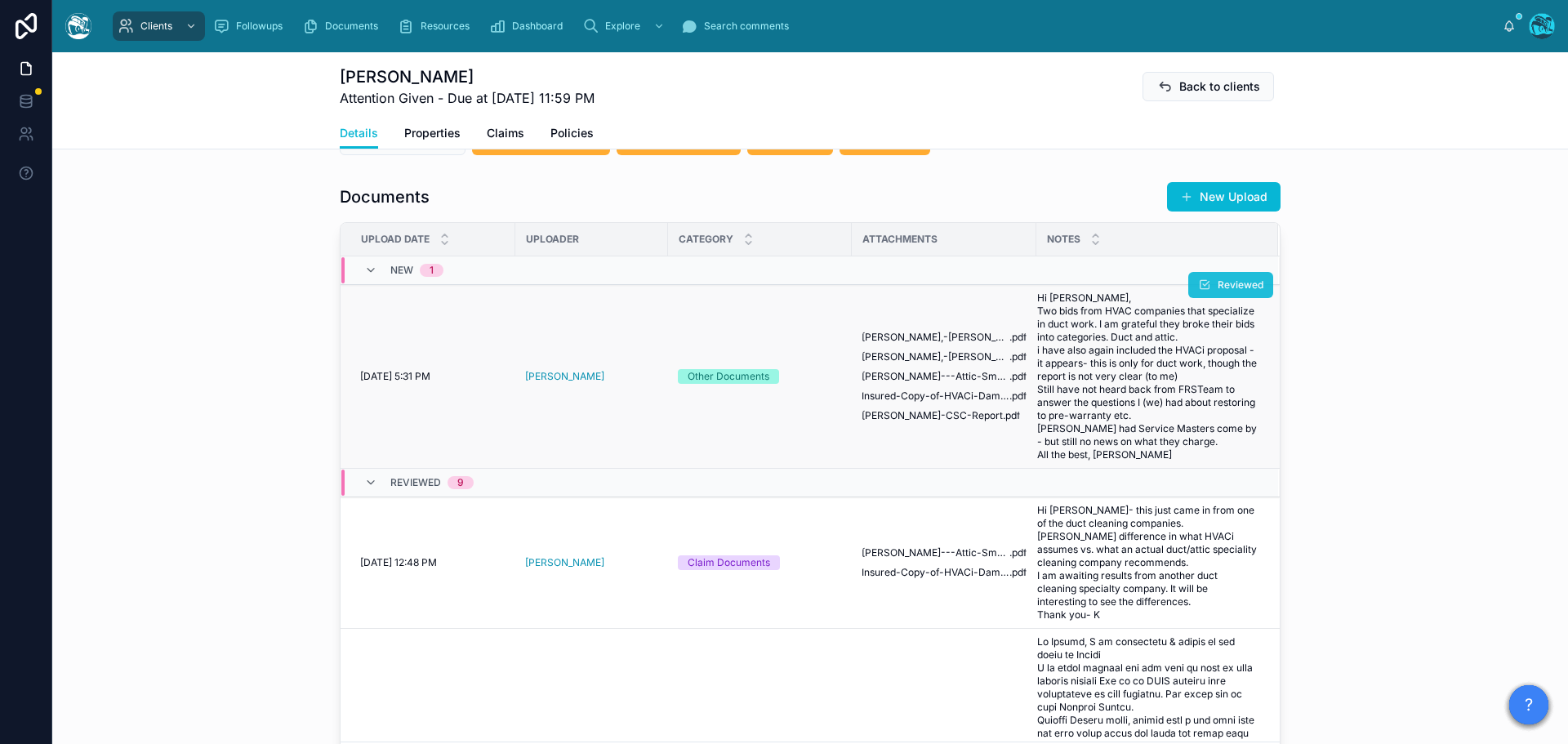
click at [1218, 291] on span "Reviewed" at bounding box center [1240, 285] width 45 height 13
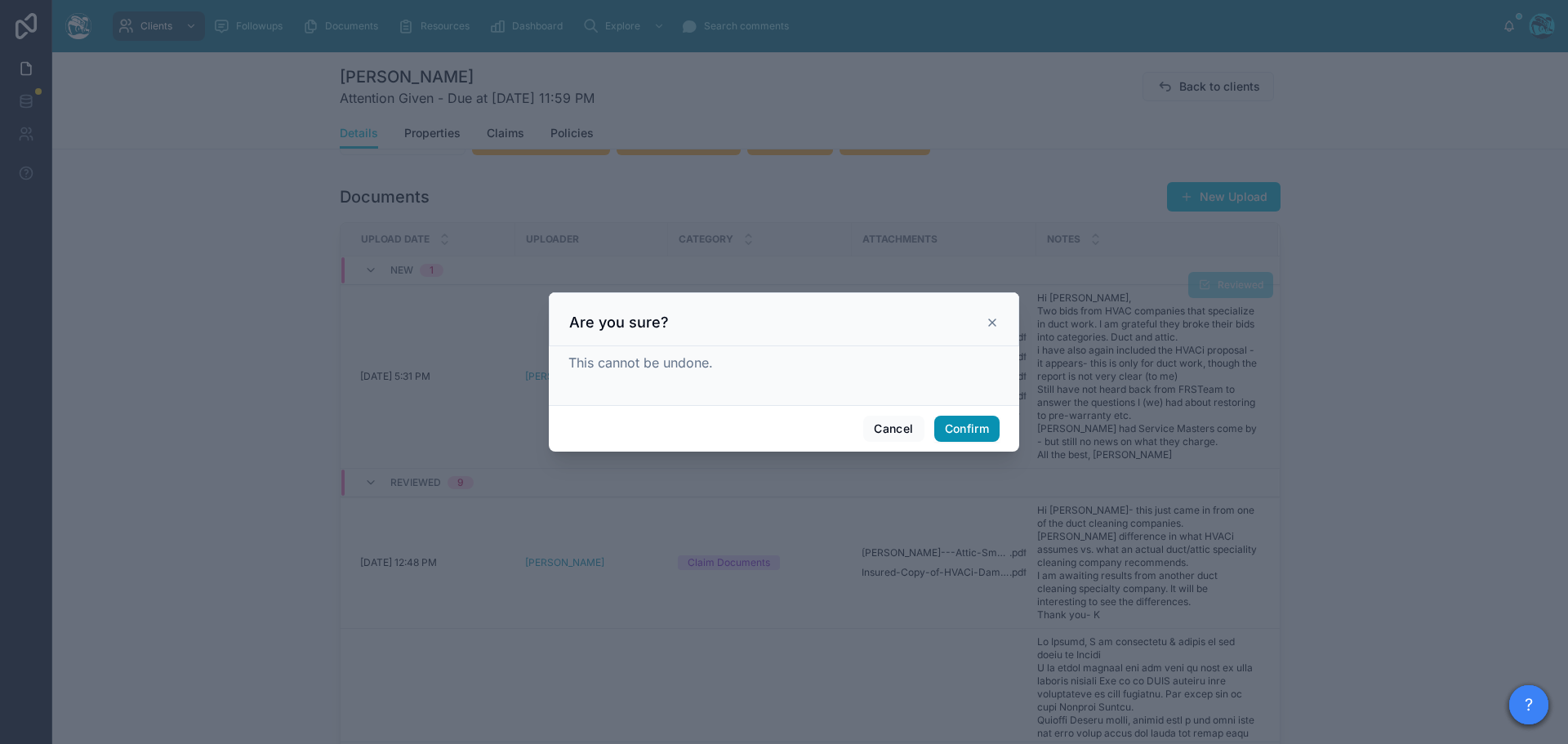
click at [970, 428] on button "Confirm" at bounding box center [967, 428] width 66 height 26
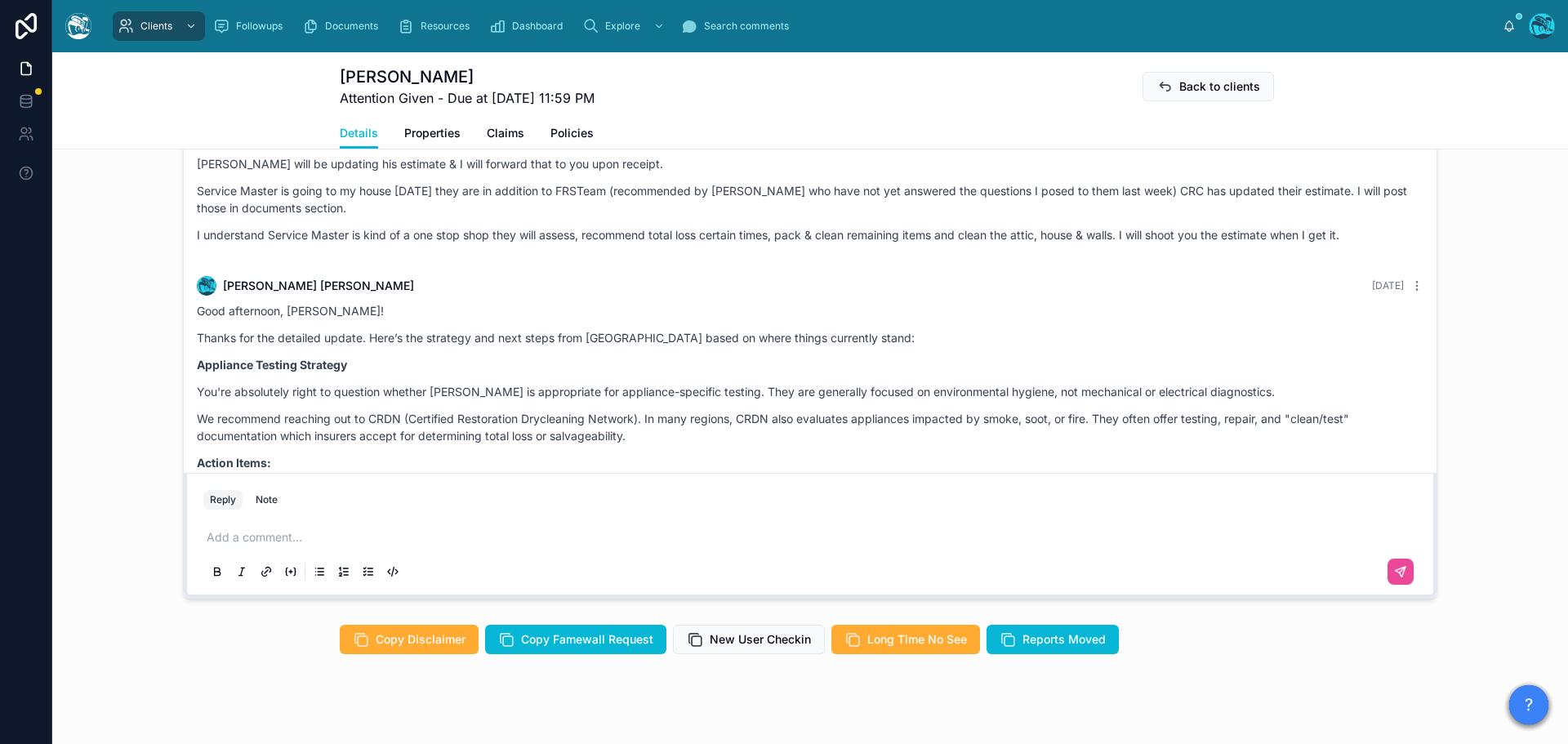
scroll to position [15139, 0]
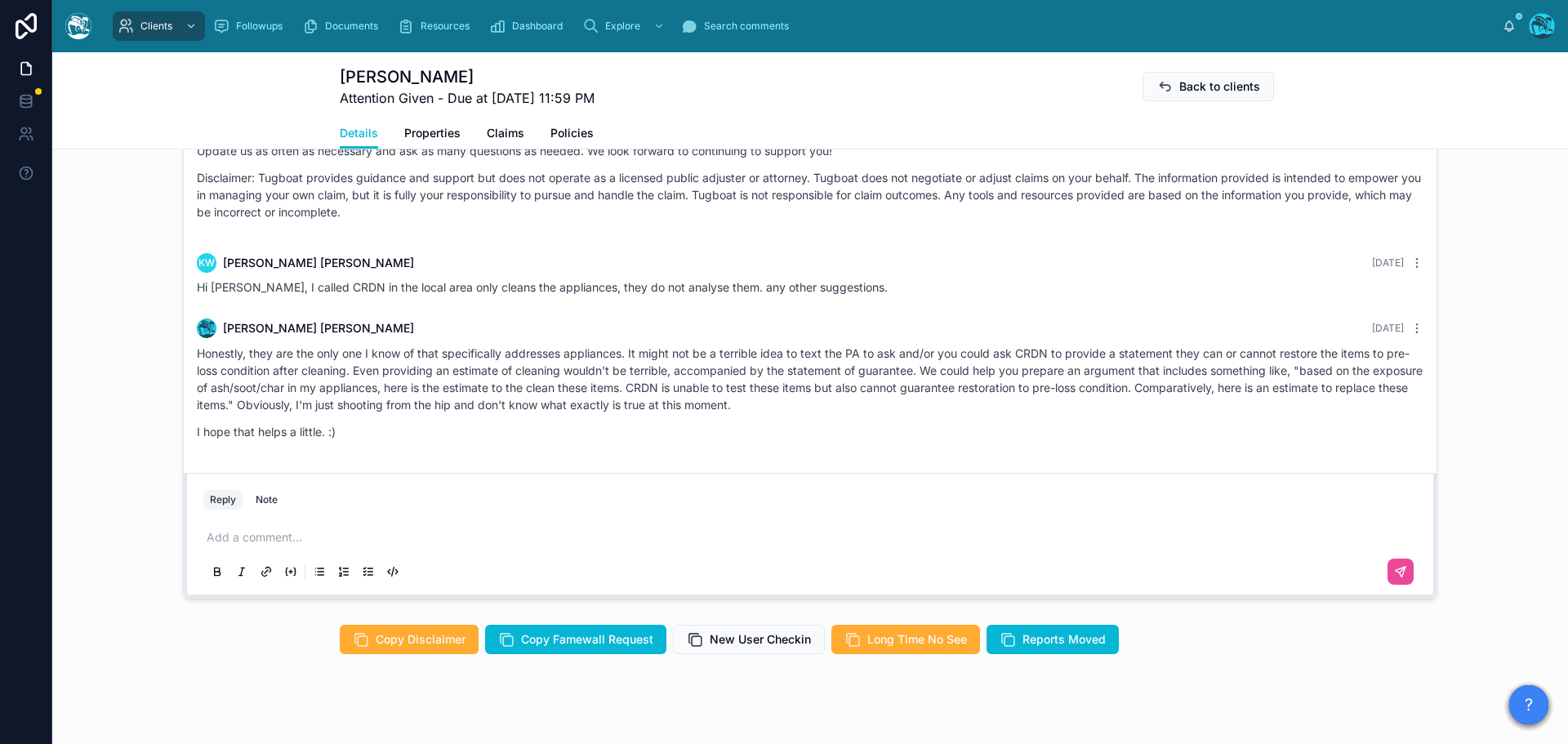
click at [250, 545] on p at bounding box center [813, 537] width 1214 height 16
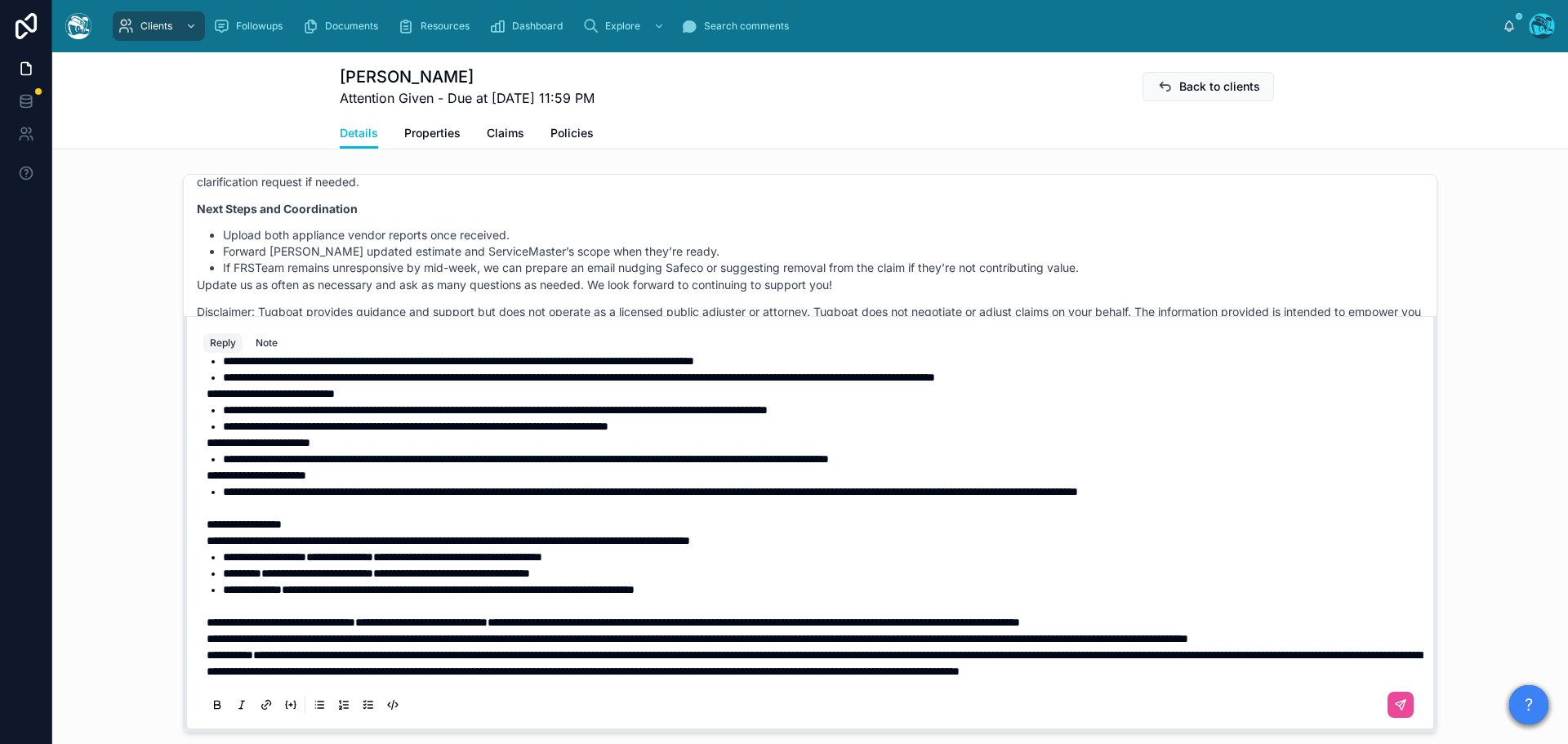
scroll to position [542, 0]
click at [353, 632] on p "**********" at bounding box center [813, 638] width 1214 height 16
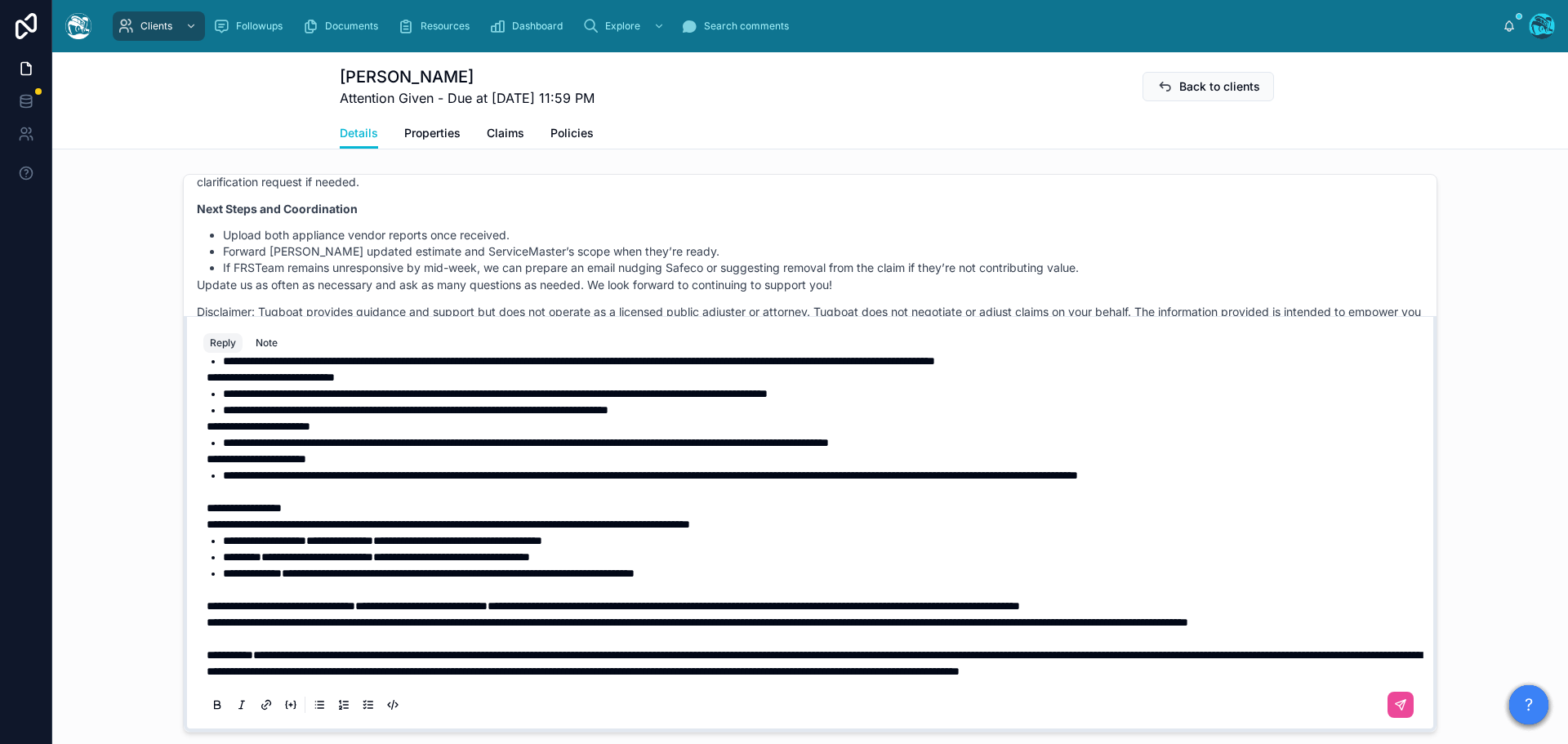
click at [206, 621] on span "**********" at bounding box center [697, 623] width 982 height 12
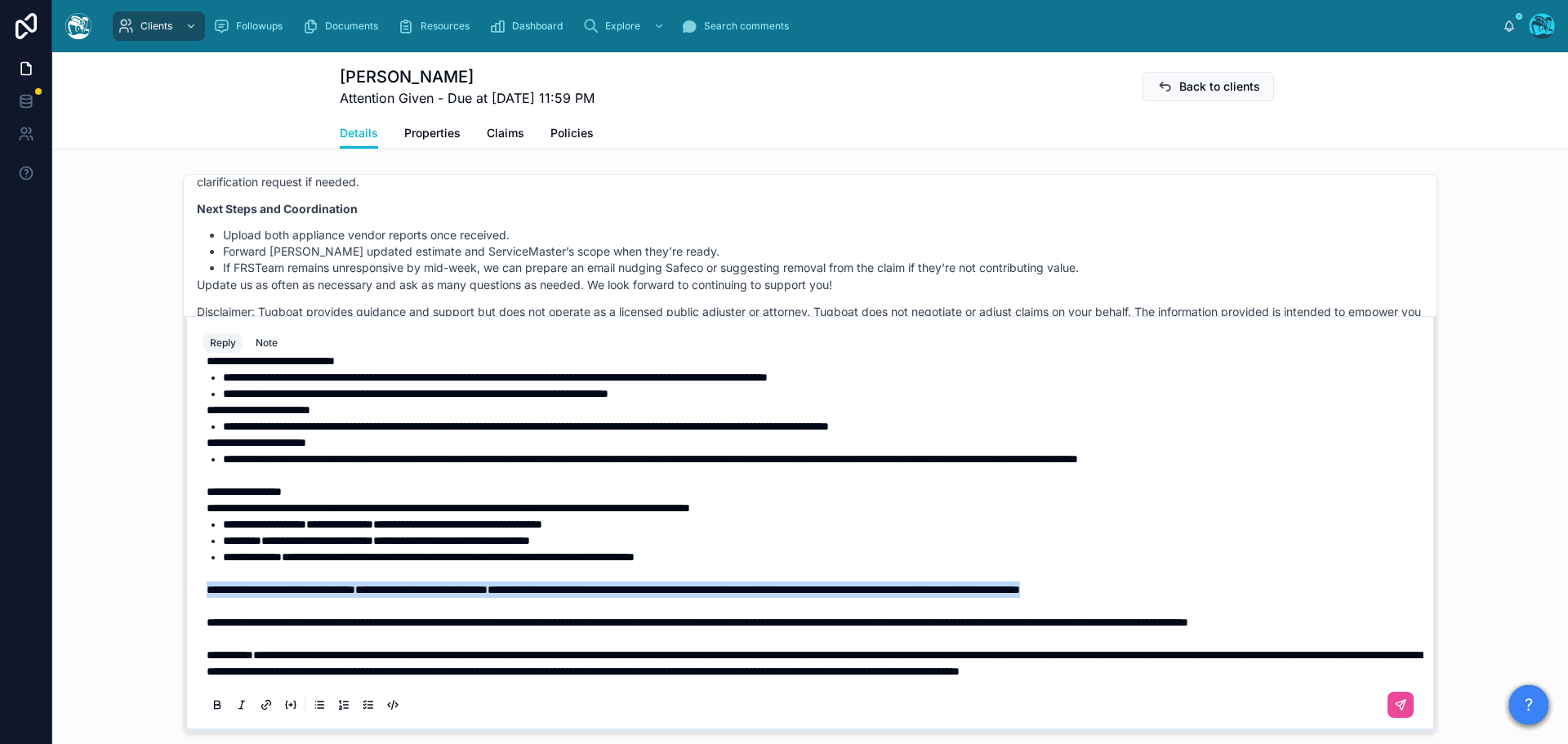
drag, startPoint x: 1296, startPoint y: 600, endPoint x: 179, endPoint y: 609, distance: 1117.0
click at [184, 609] on div "**********" at bounding box center [810, 523] width 1253 height 415
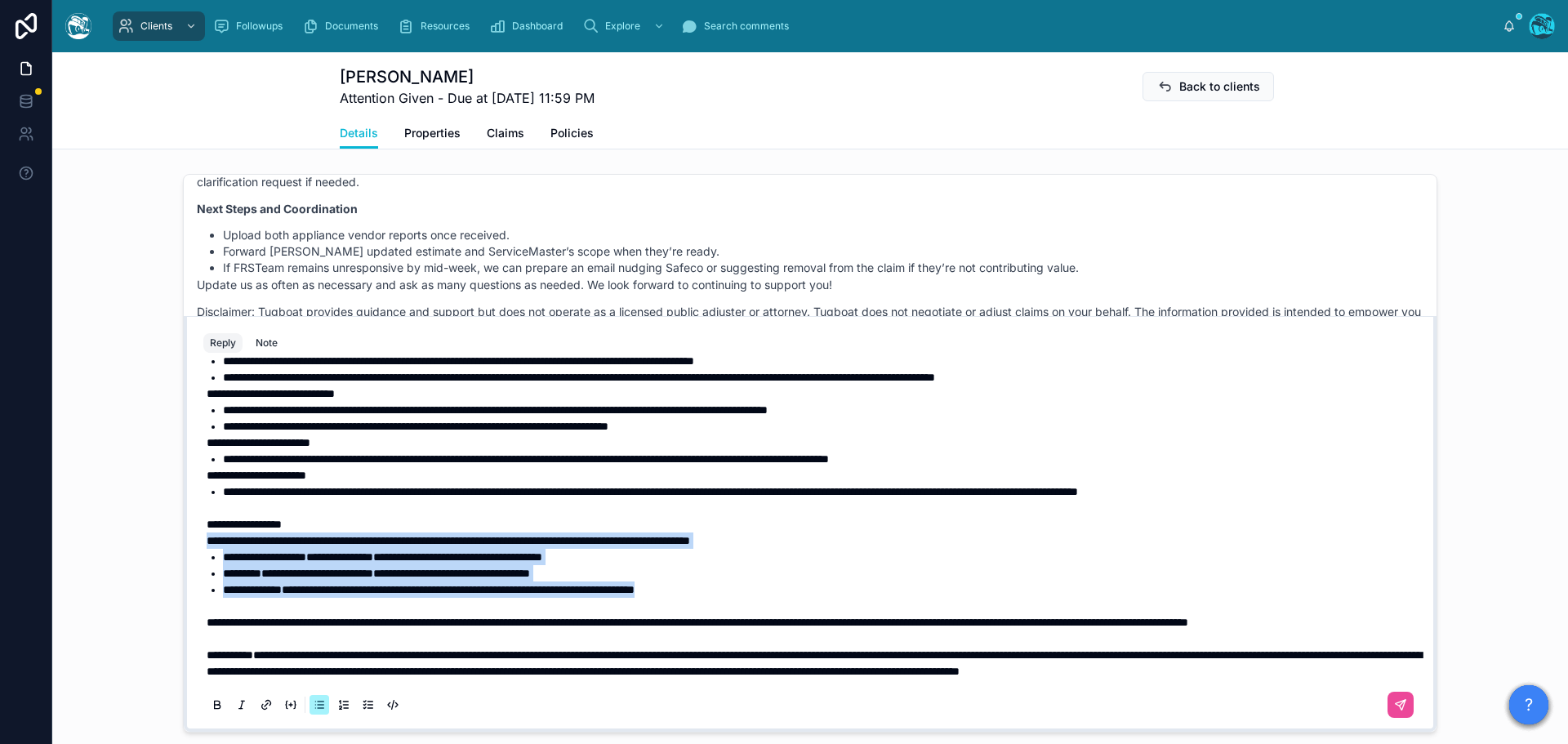
drag, startPoint x: 753, startPoint y: 569, endPoint x: 174, endPoint y: 531, distance: 580.2
click at [174, 531] on div "Naomi Rodman 4 months ago Hi Kathi, Thank you for sharing these questions and u…" at bounding box center [810, 453] width 1516 height 571
click at [211, 712] on icon at bounding box center [218, 705] width 14 height 13
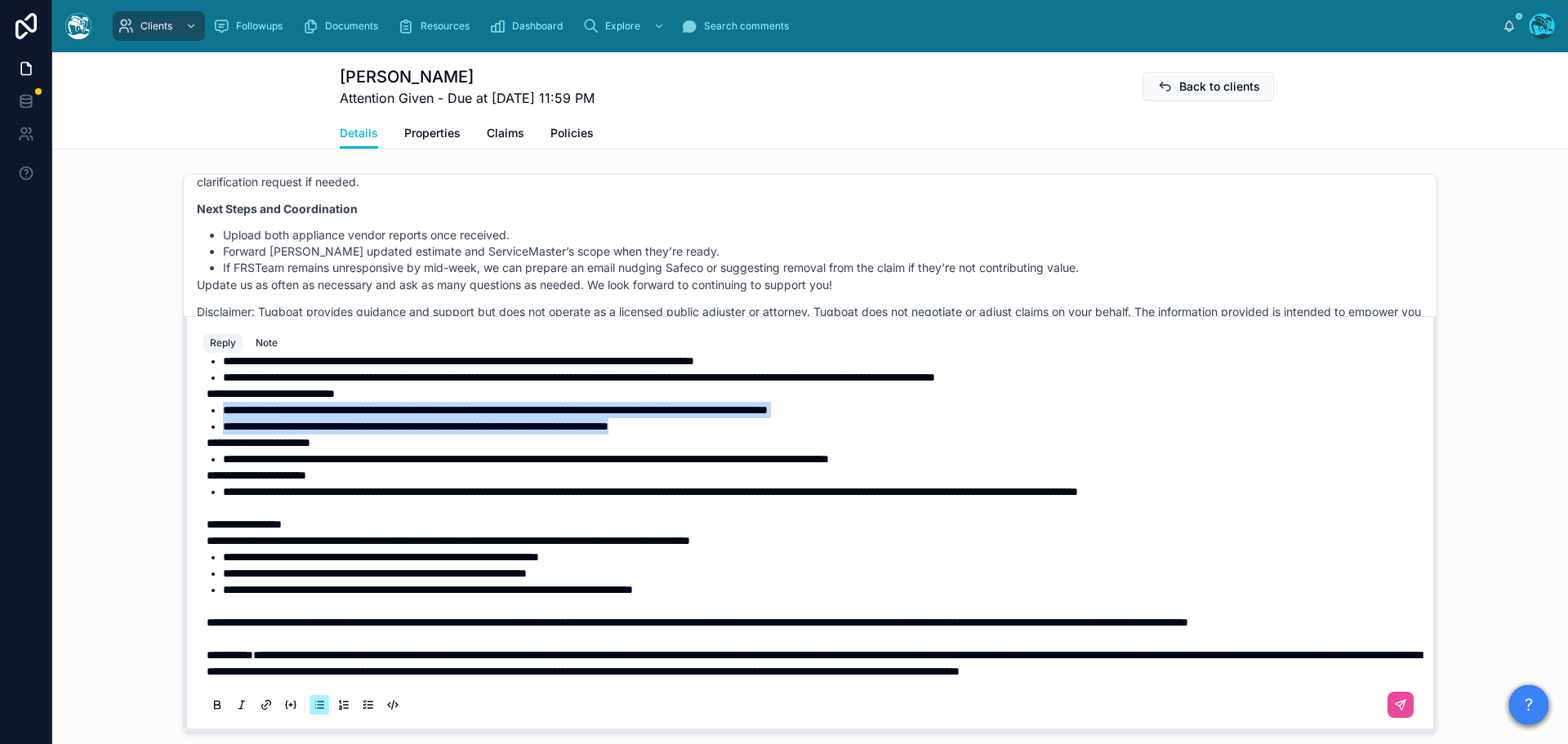
drag, startPoint x: 722, startPoint y: 489, endPoint x: 198, endPoint y: 480, distance: 524.1
click at [203, 480] on div "**********" at bounding box center [810, 311] width 1214 height 819
click at [211, 712] on icon at bounding box center [218, 705] width 14 height 13
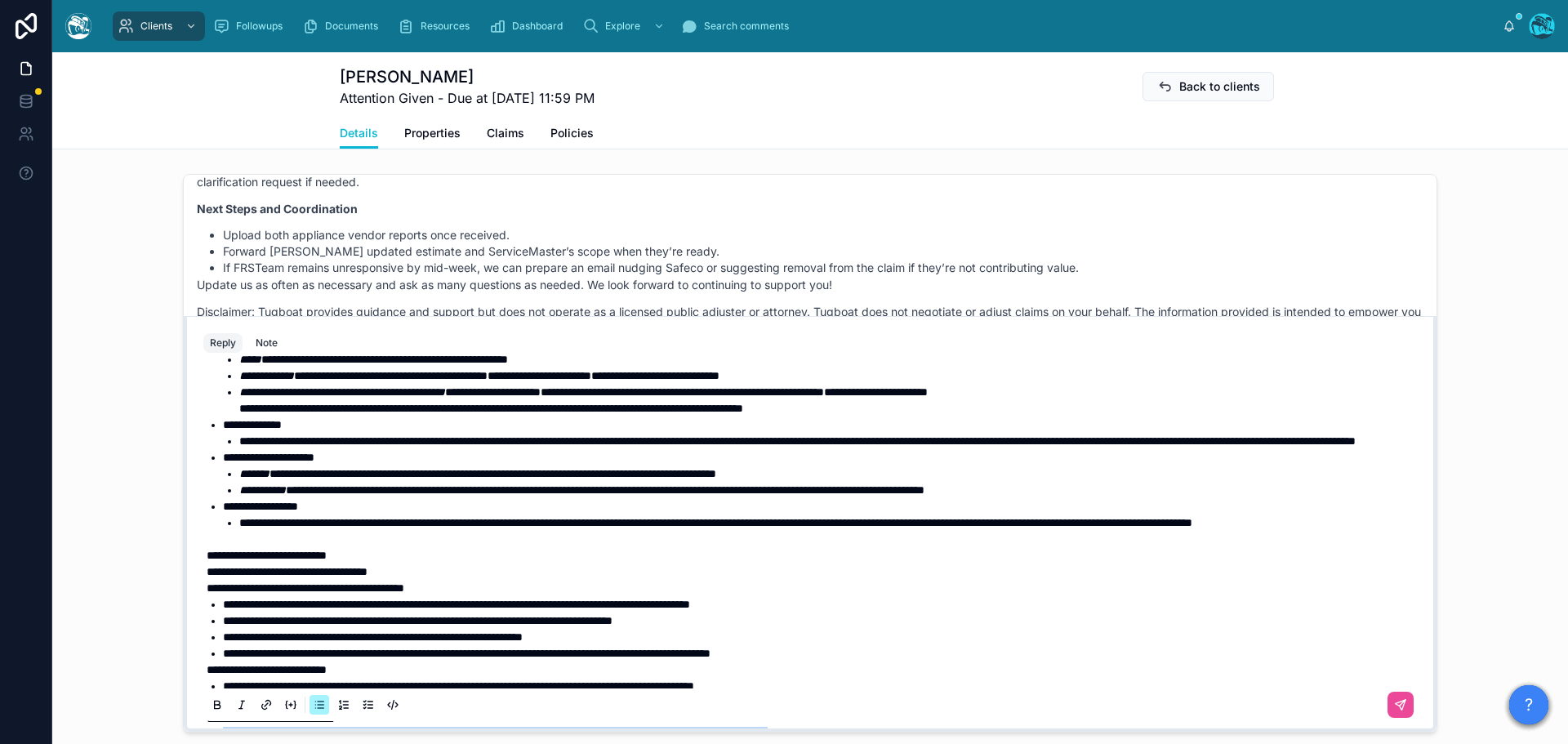
scroll to position [134, 0]
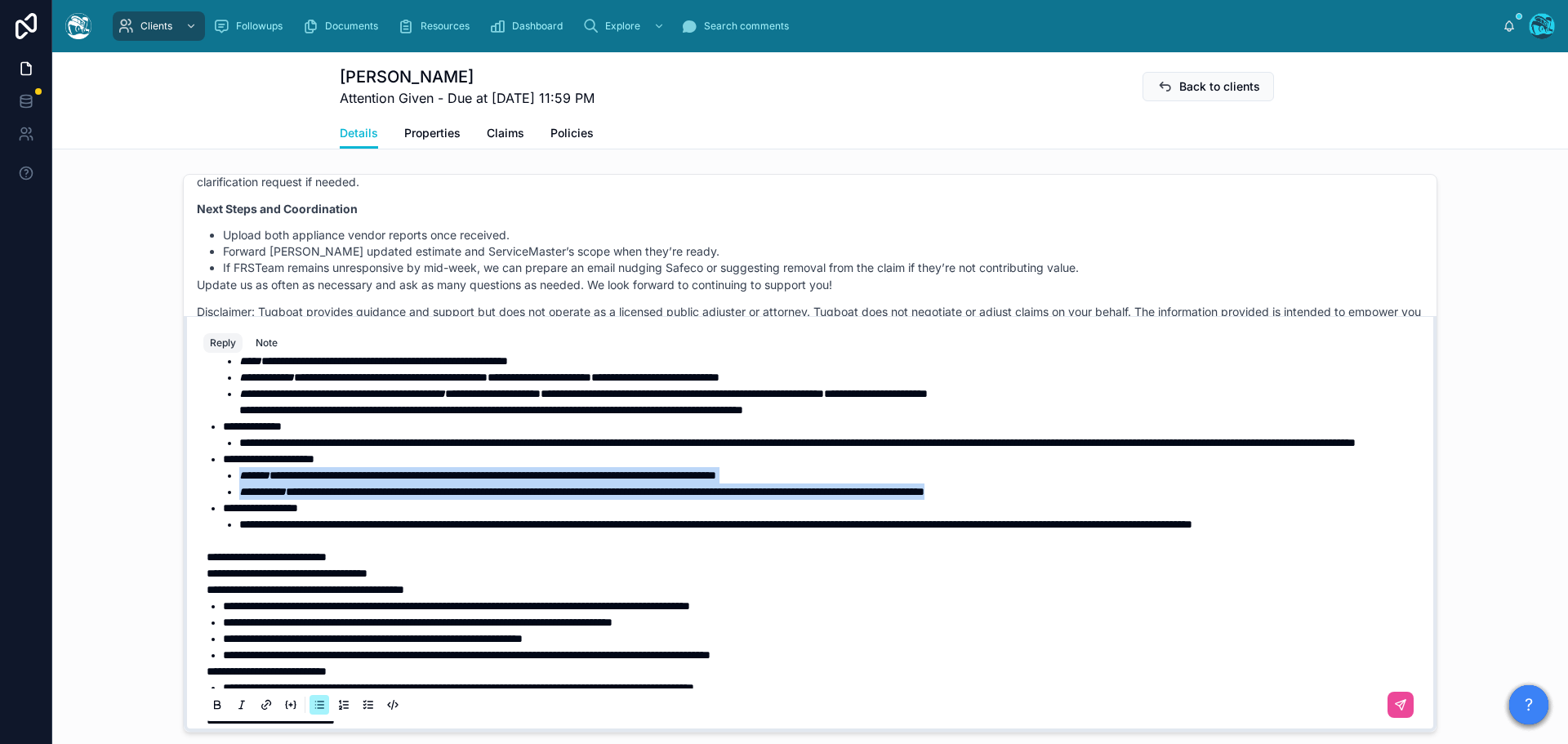
drag, startPoint x: 1154, startPoint y: 540, endPoint x: 229, endPoint y: 526, distance: 925.1
click at [229, 499] on ul "**********" at bounding box center [822, 484] width 1198 height 33
click at [215, 705] on icon at bounding box center [217, 704] width 5 height 4
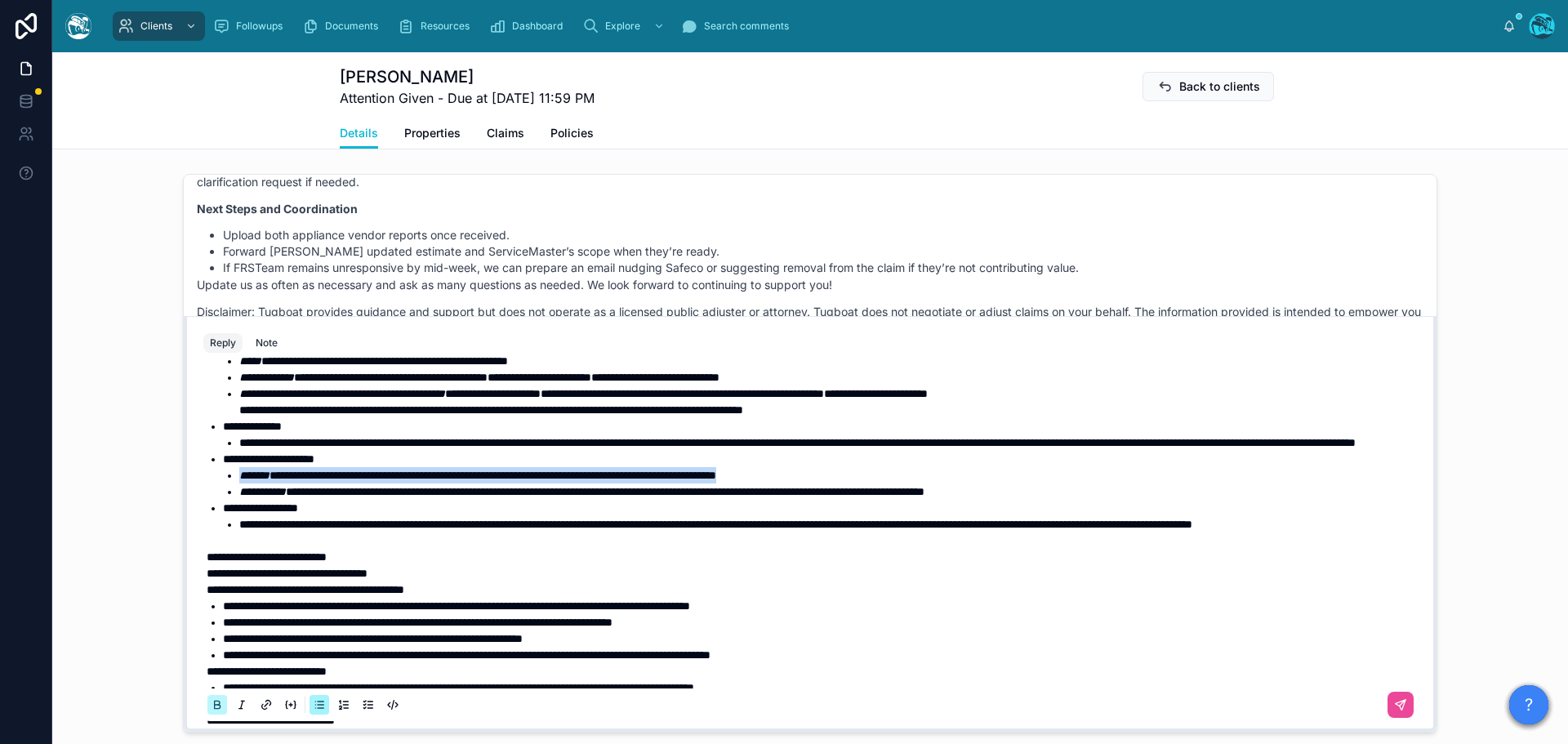
click at [211, 712] on icon at bounding box center [218, 705] width 14 height 13
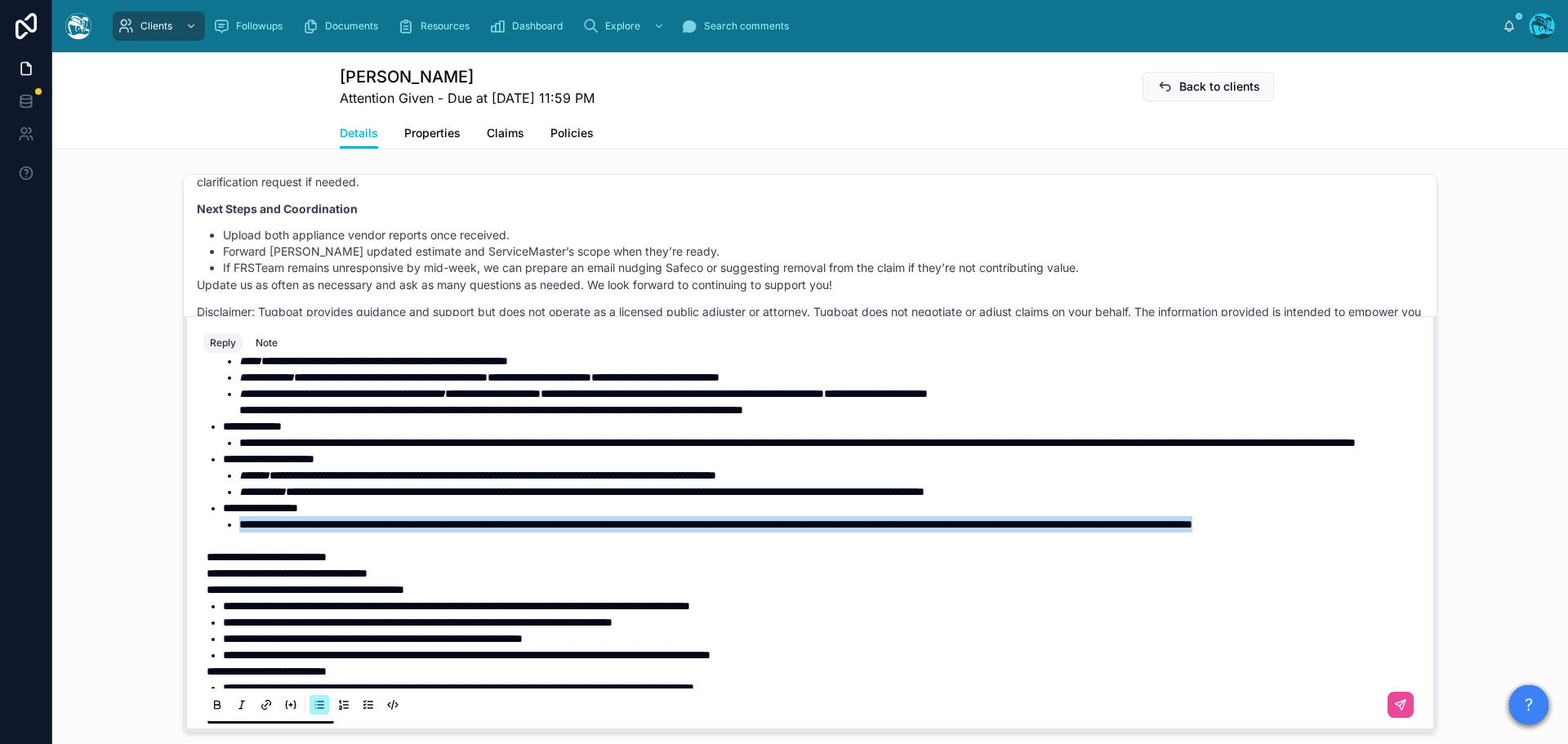
drag, startPoint x: 336, startPoint y: 588, endPoint x: 218, endPoint y: 577, distance: 118.5
click at [223, 532] on ul "**********" at bounding box center [822, 523] width 1198 height 16
click at [212, 712] on icon at bounding box center [218, 705] width 14 height 13
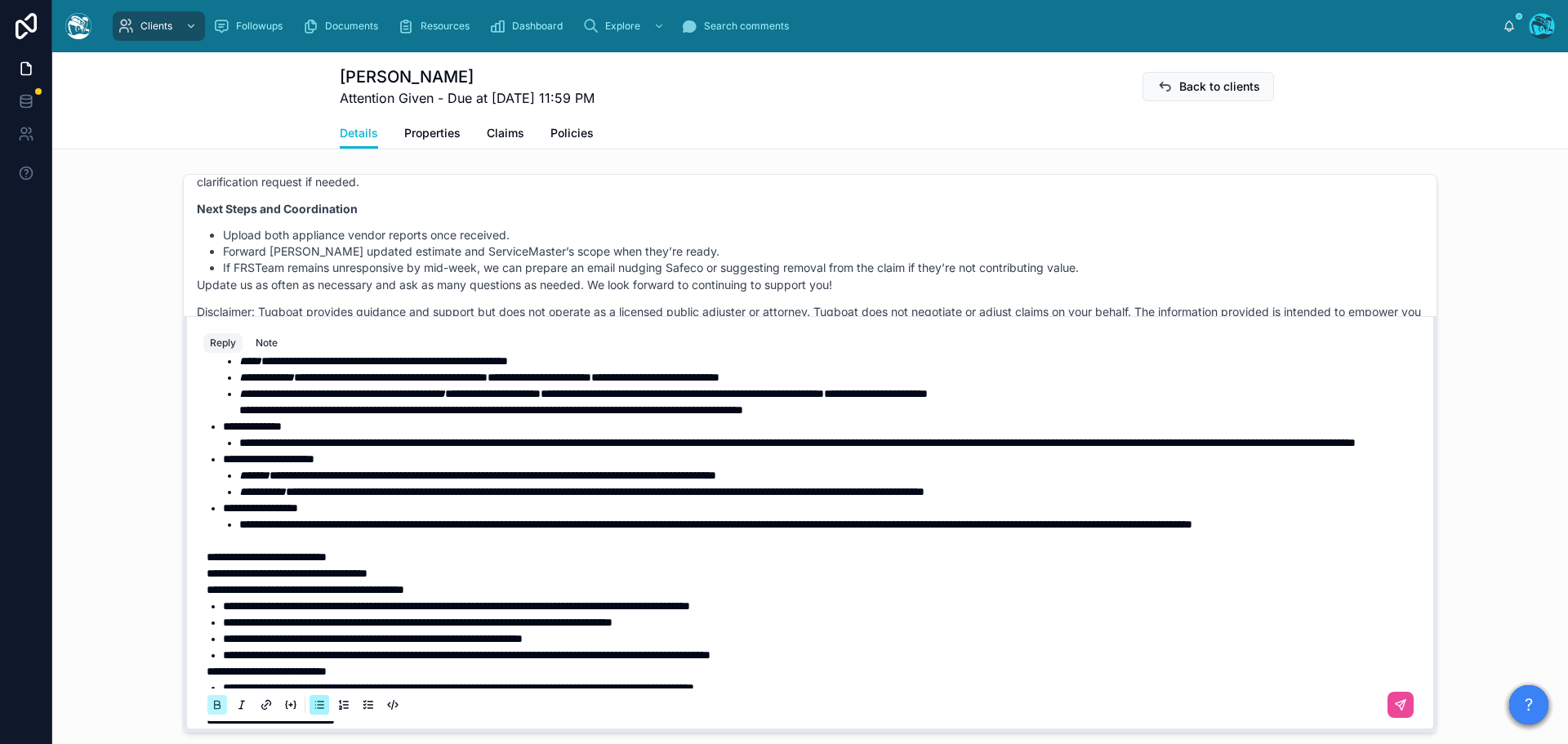
click at [212, 712] on icon at bounding box center [218, 705] width 14 height 13
click at [381, 548] on p at bounding box center [813, 540] width 1214 height 16
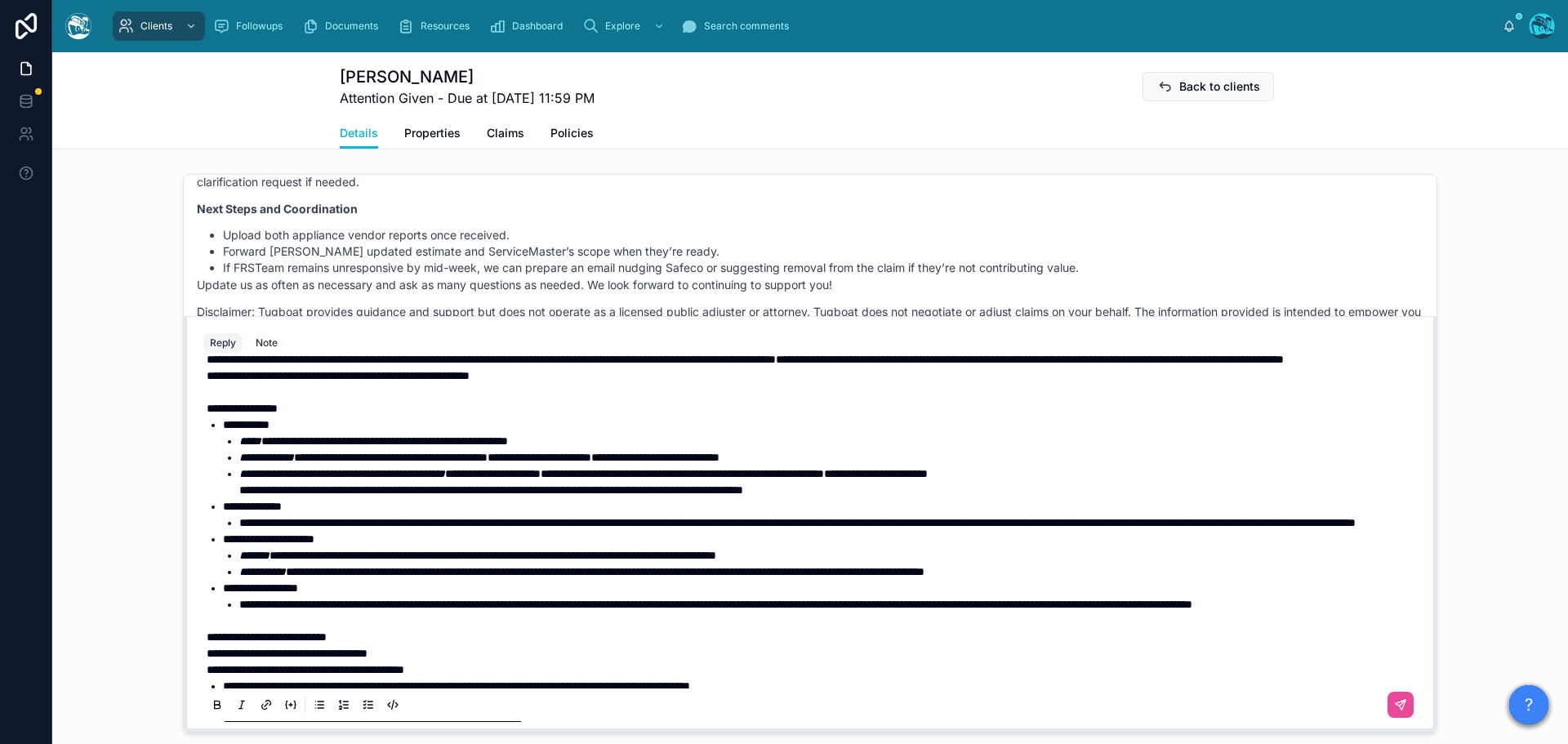
scroll to position [52, 0]
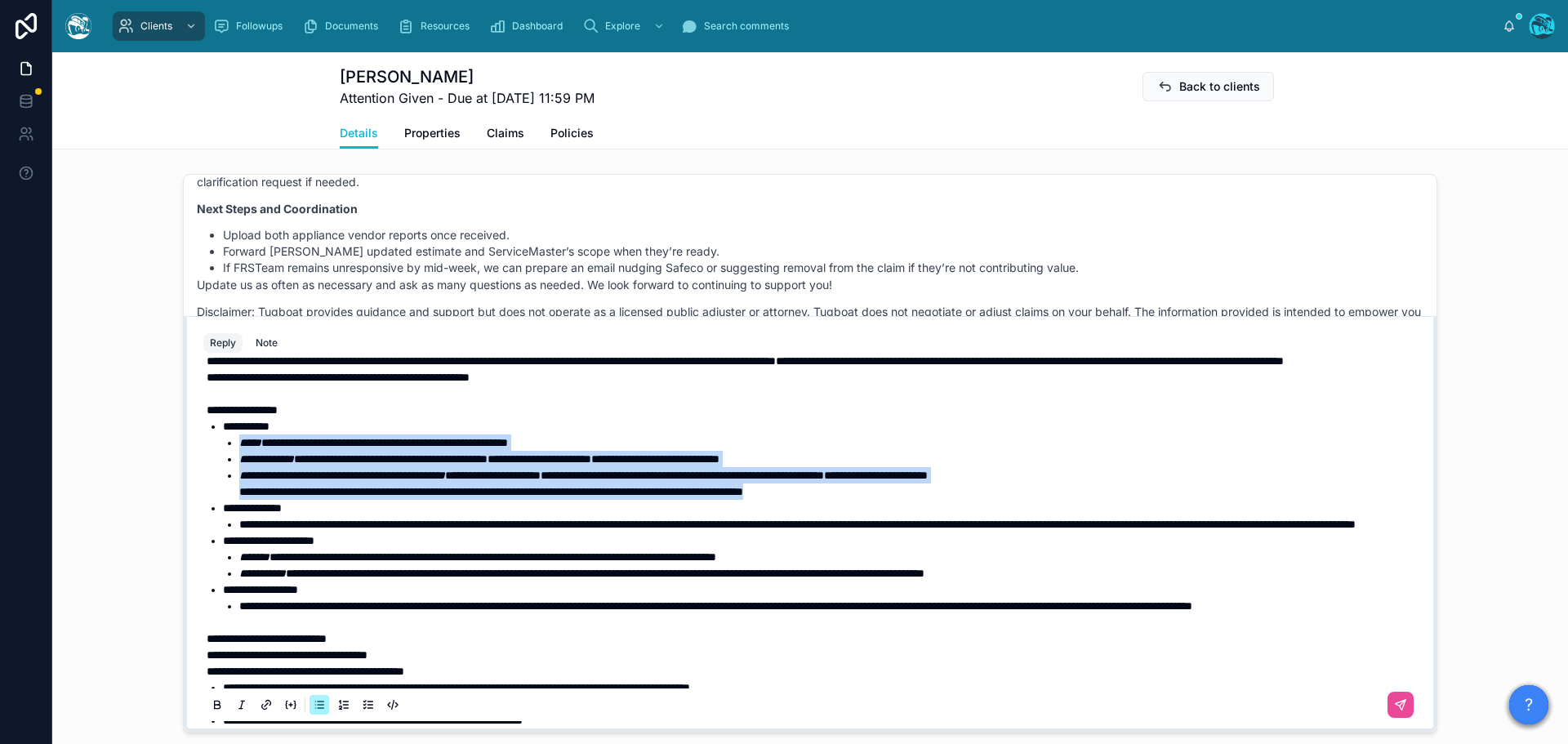
drag, startPoint x: 934, startPoint y: 521, endPoint x: 227, endPoint y: 482, distance: 708.1
click at [227, 482] on ul "**********" at bounding box center [822, 467] width 1198 height 66
click at [211, 712] on icon at bounding box center [218, 705] width 14 height 13
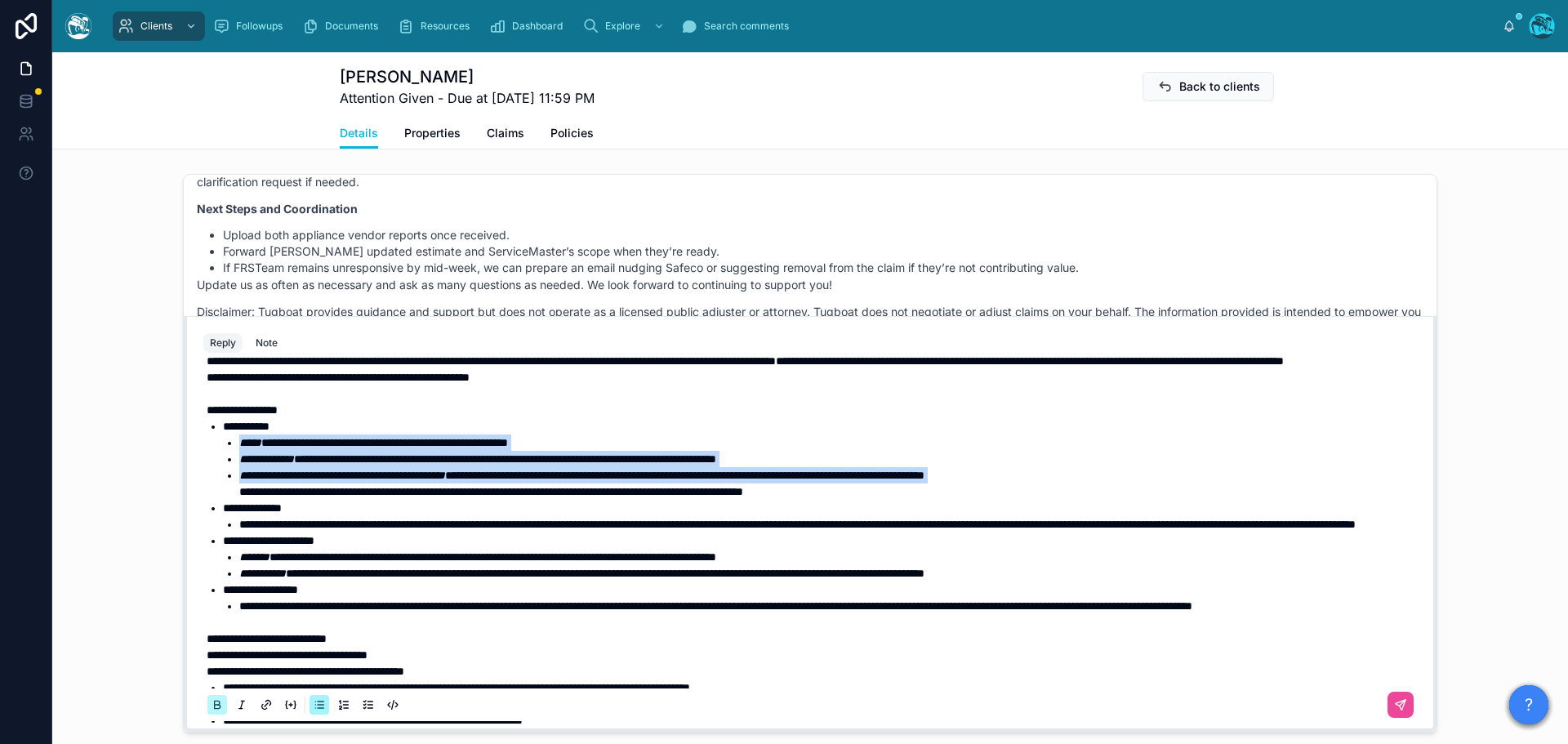
click at [211, 712] on icon at bounding box center [218, 705] width 14 height 13
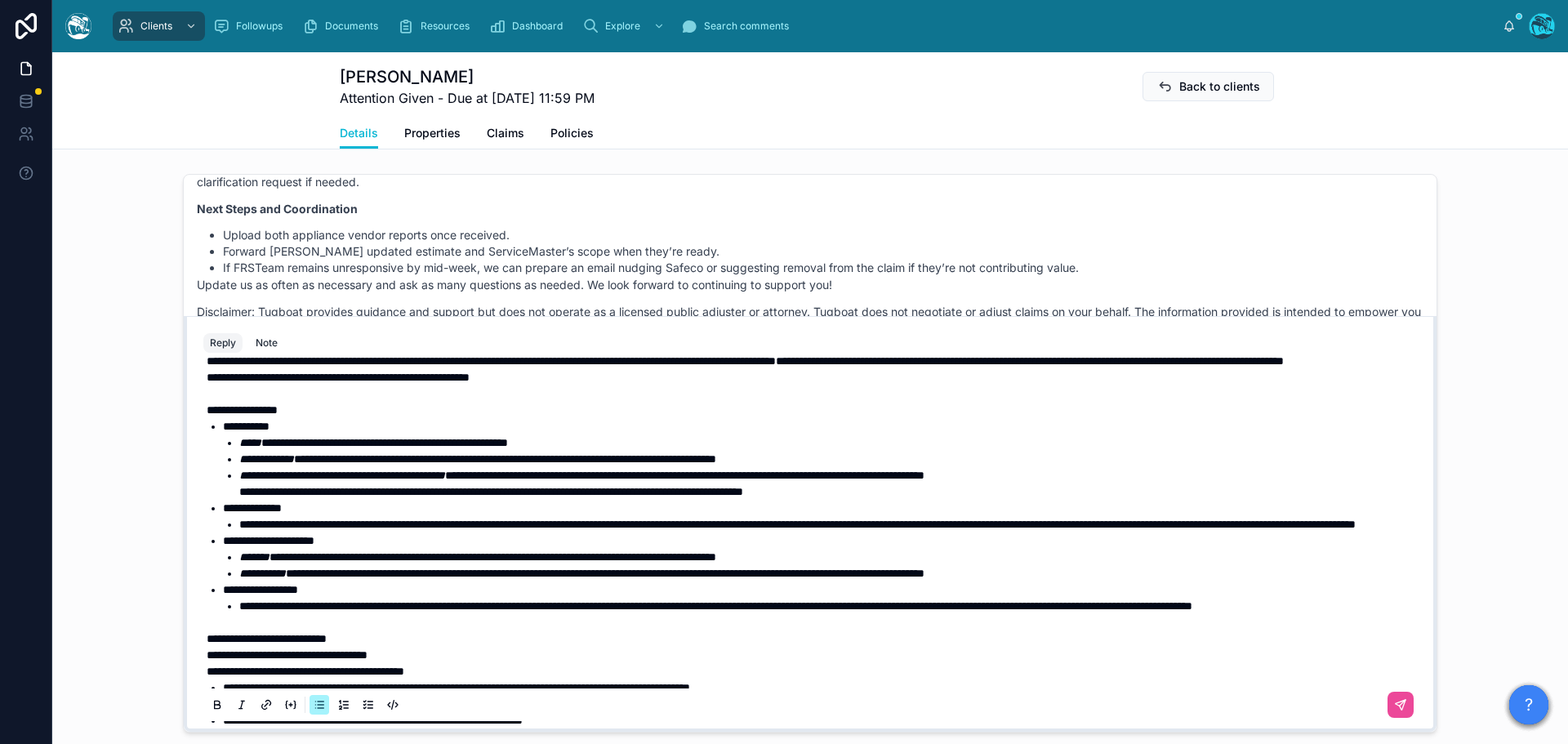
click at [461, 563] on span "**********" at bounding box center [493, 557] width 446 height 12
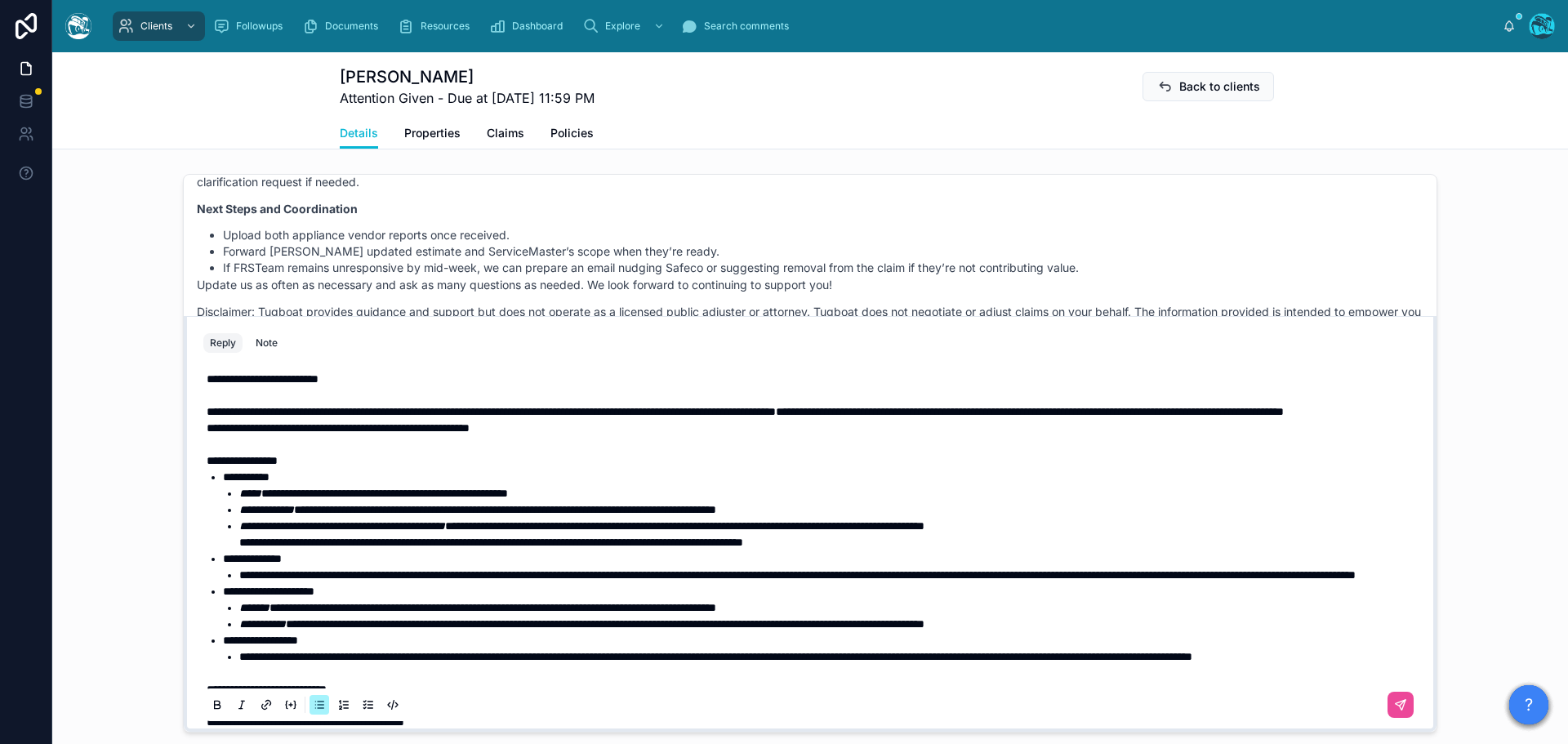
scroll to position [0, 0]
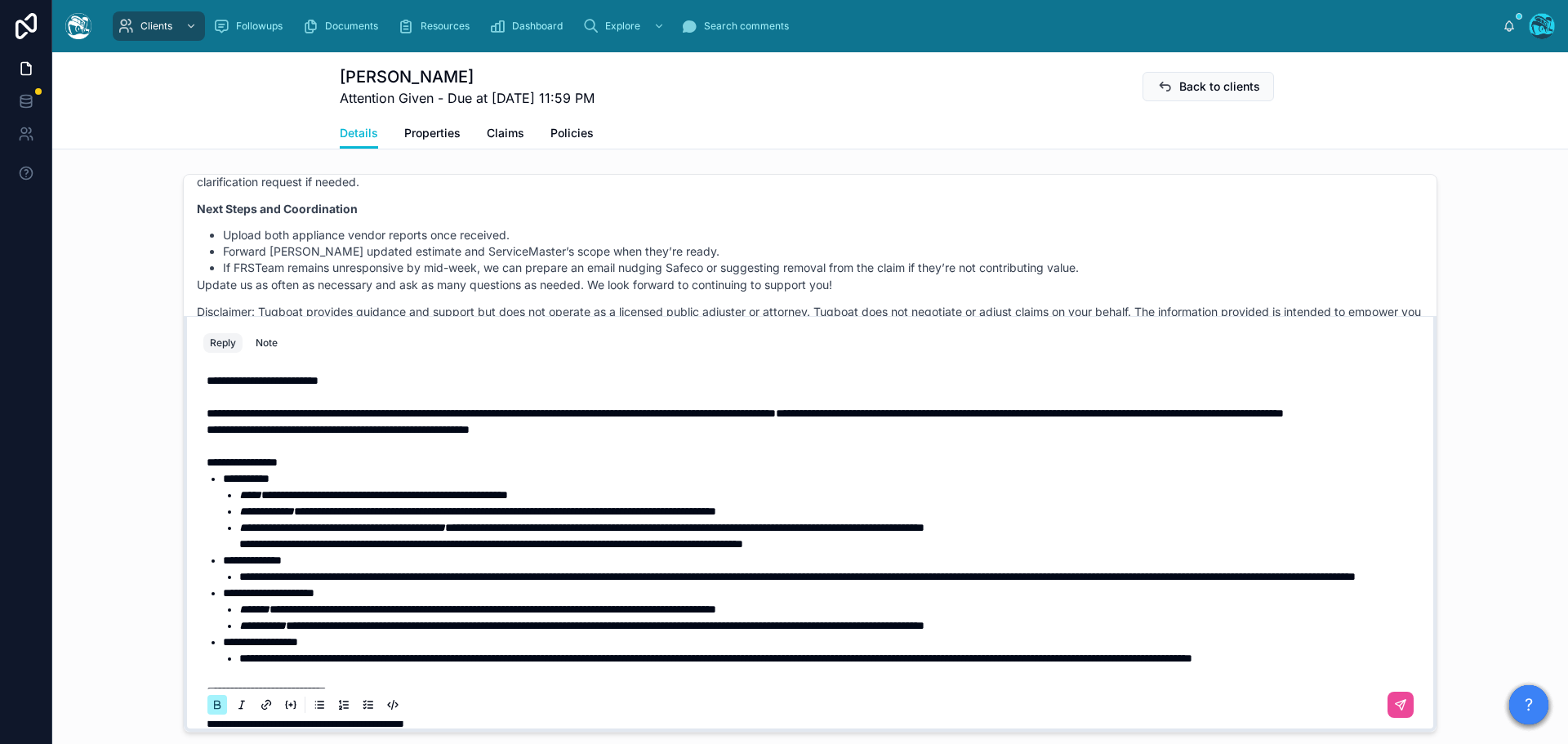
click at [477, 421] on p "**********" at bounding box center [813, 412] width 1214 height 16
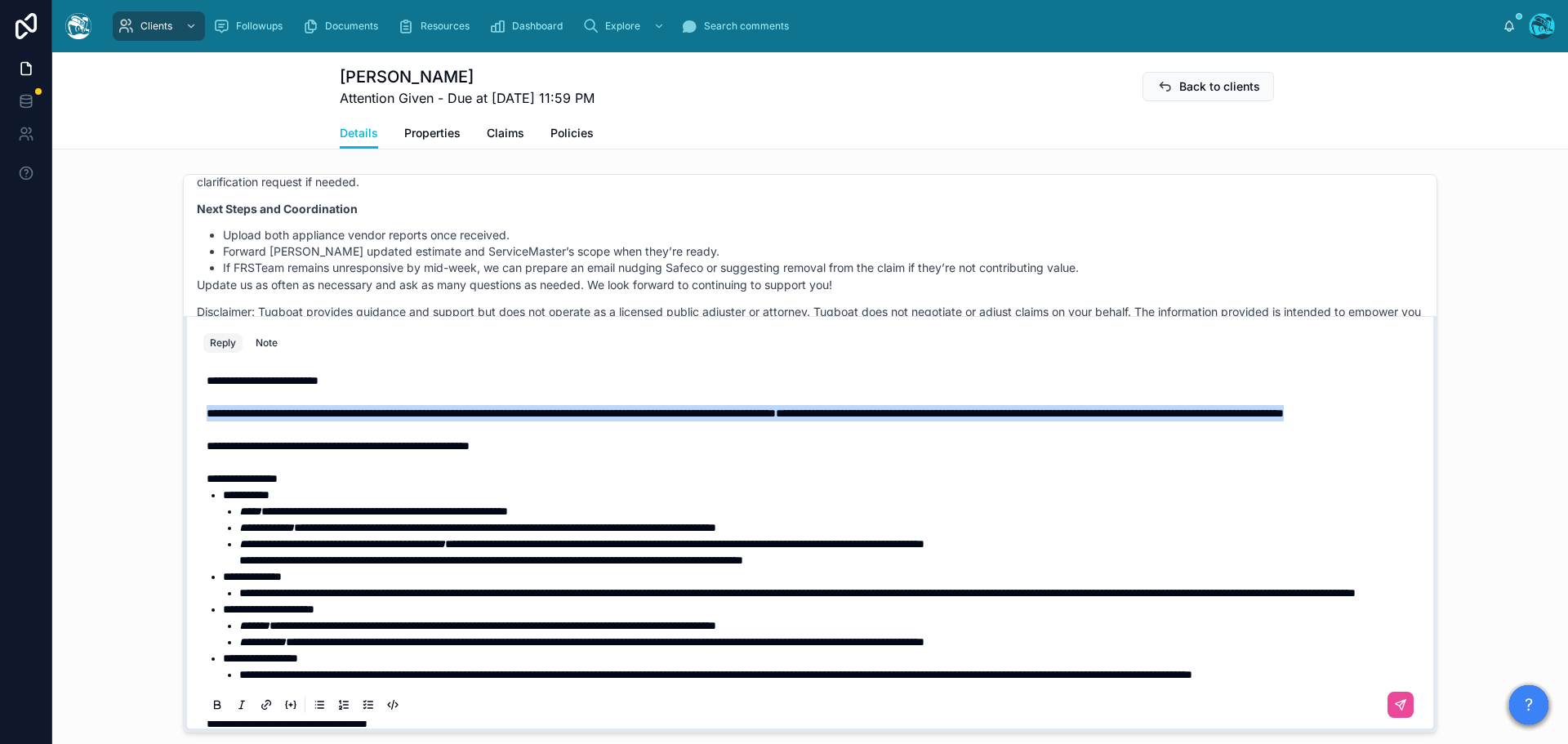
drag, startPoint x: 419, startPoint y: 449, endPoint x: 182, endPoint y: 430, distance: 237.8
click at [184, 430] on div "**********" at bounding box center [810, 523] width 1253 height 415
click at [215, 705] on icon at bounding box center [217, 704] width 5 height 4
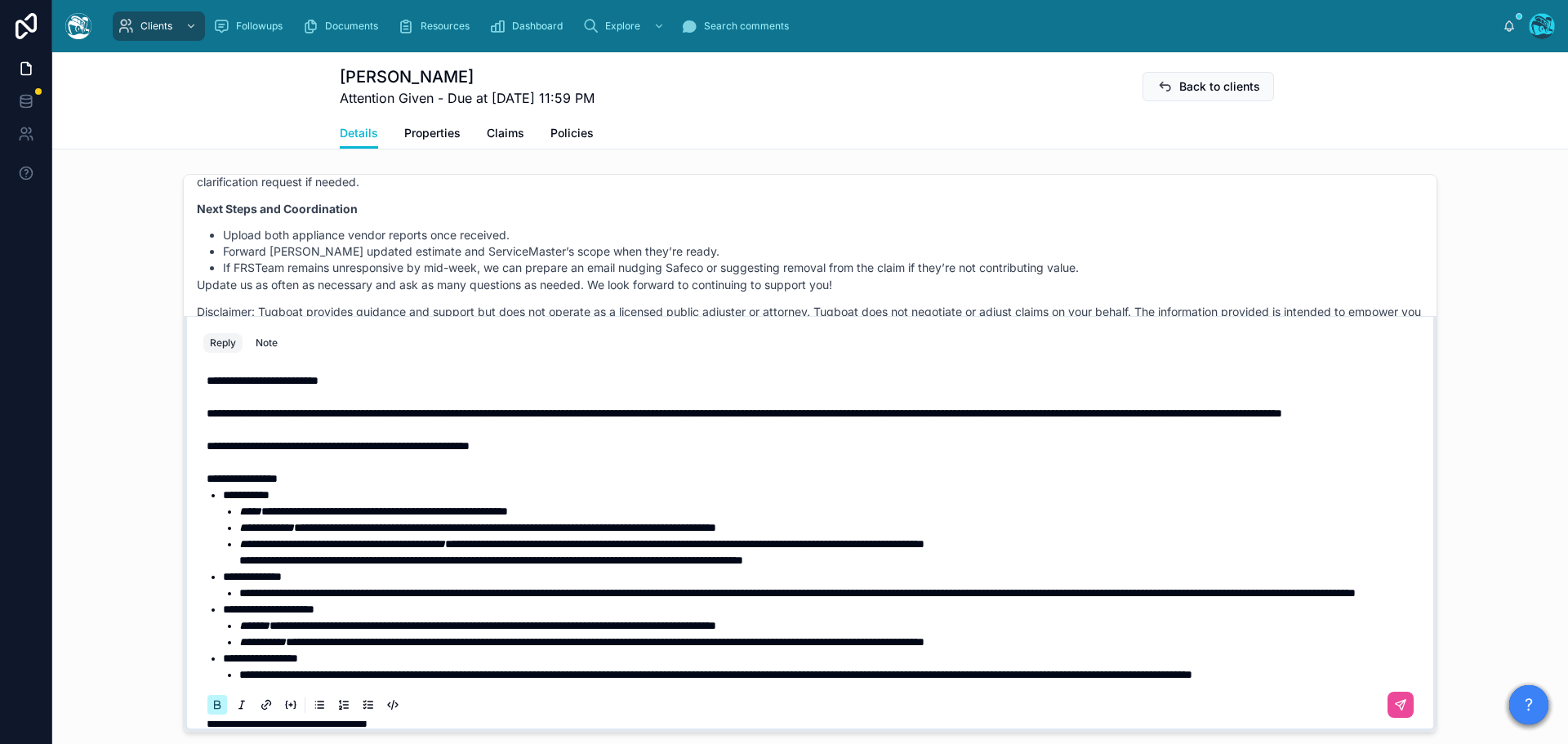
click at [215, 705] on icon at bounding box center [217, 704] width 5 height 4
click at [1394, 712] on icon at bounding box center [1401, 705] width 14 height 13
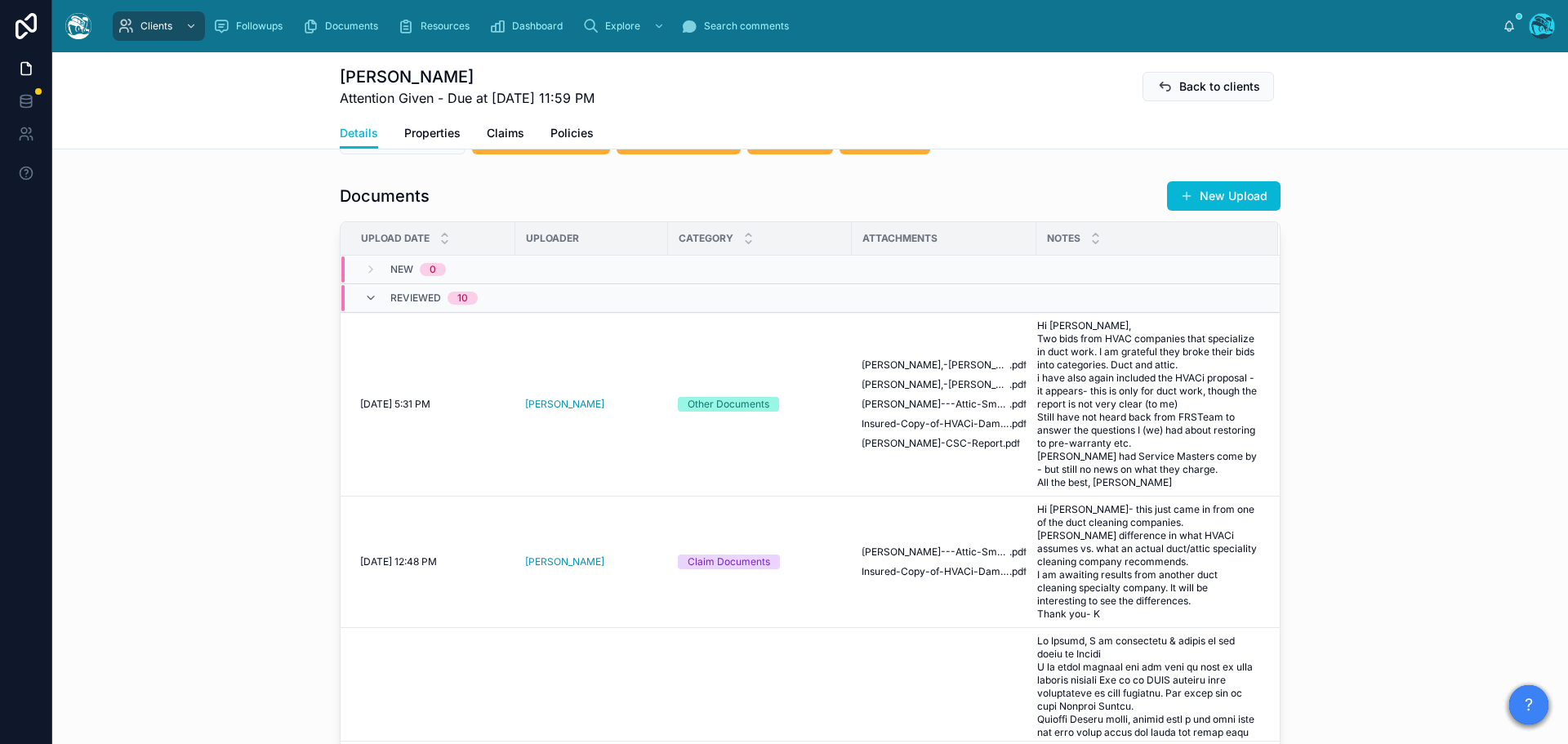
scroll to position [519, 0]
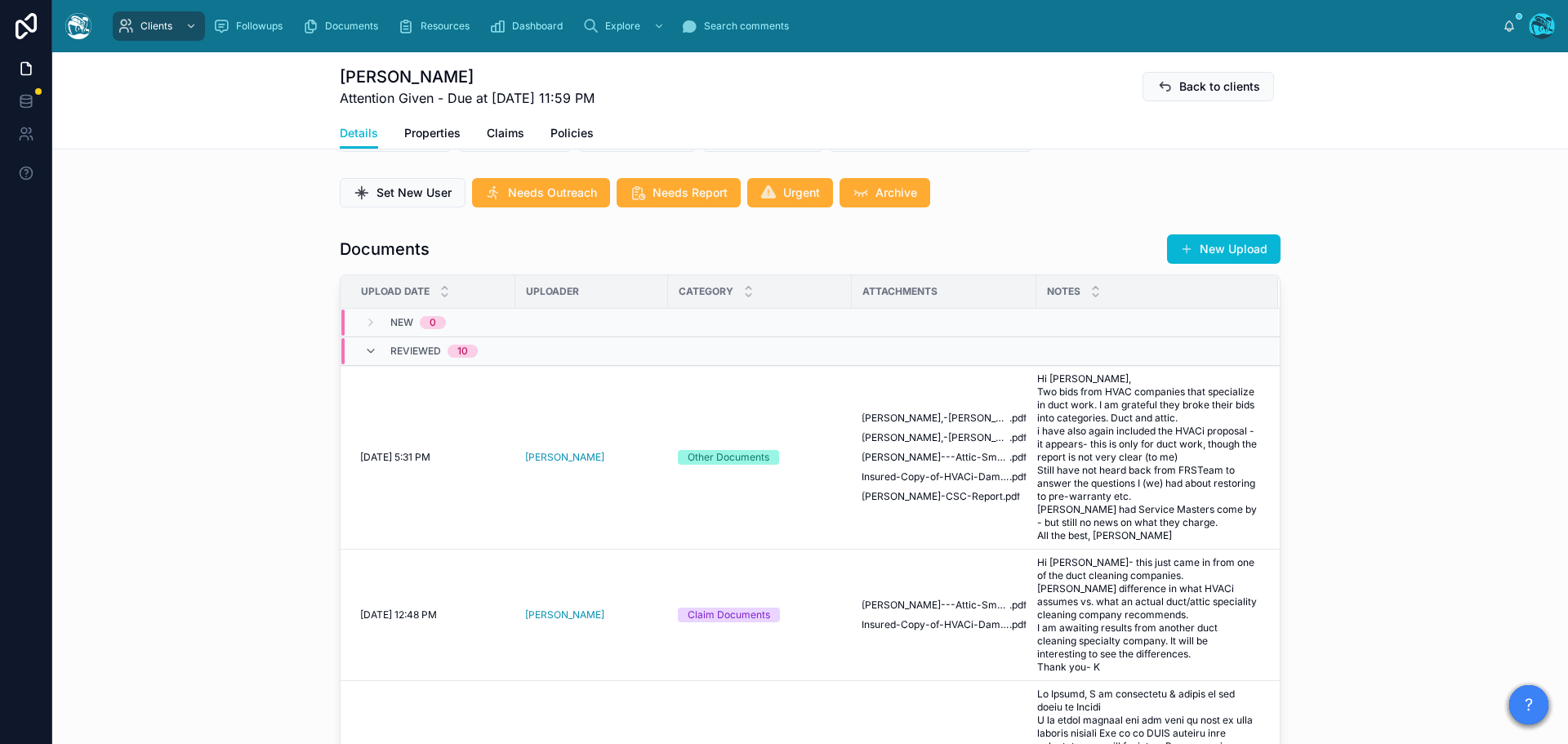
click at [1236, 264] on button "New Upload" at bounding box center [1224, 249] width 114 height 29
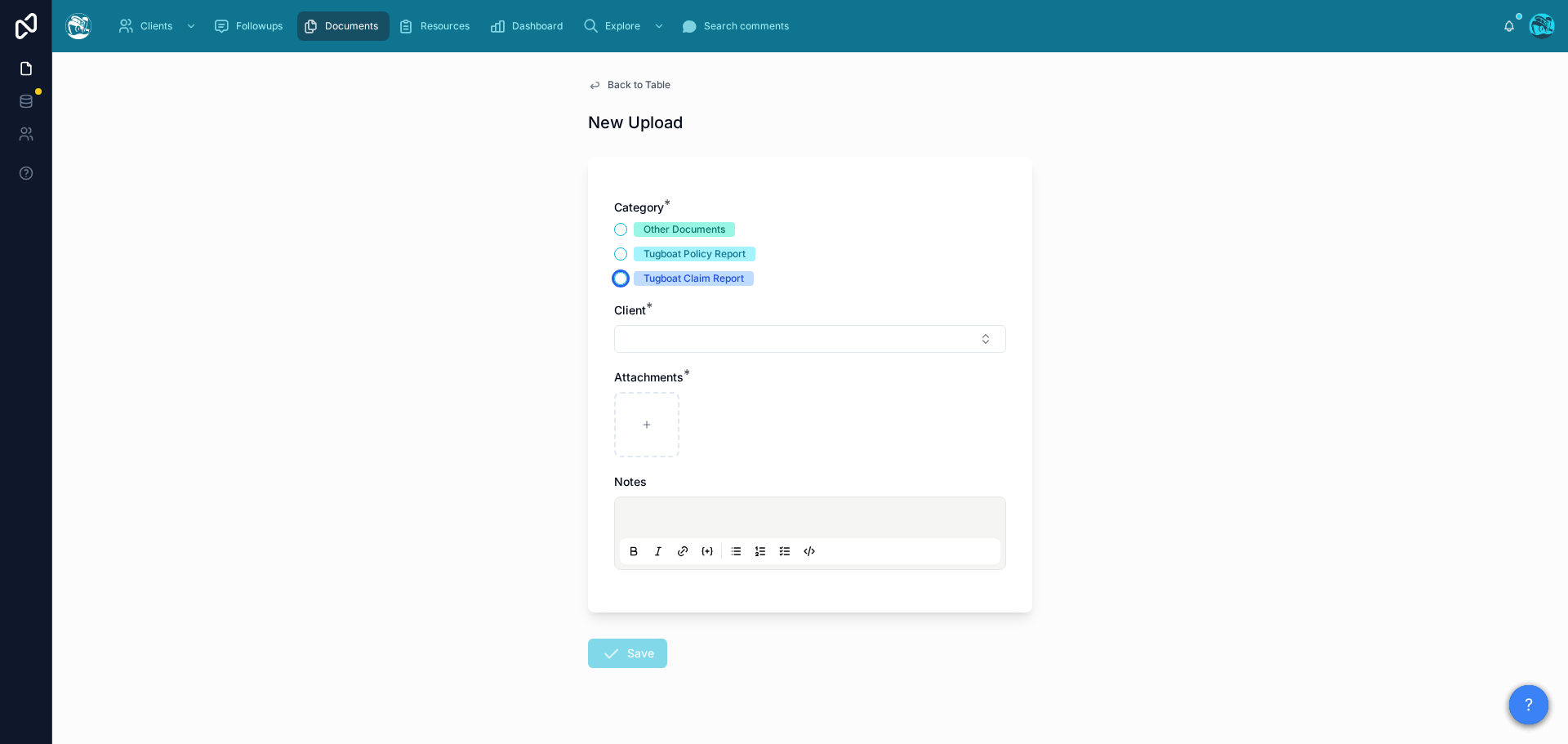
click at [614, 279] on button "Tugboat Claim Report" at bounding box center [621, 279] width 14 height 13
click at [652, 337] on button "Select Button" at bounding box center [810, 338] width 392 height 28
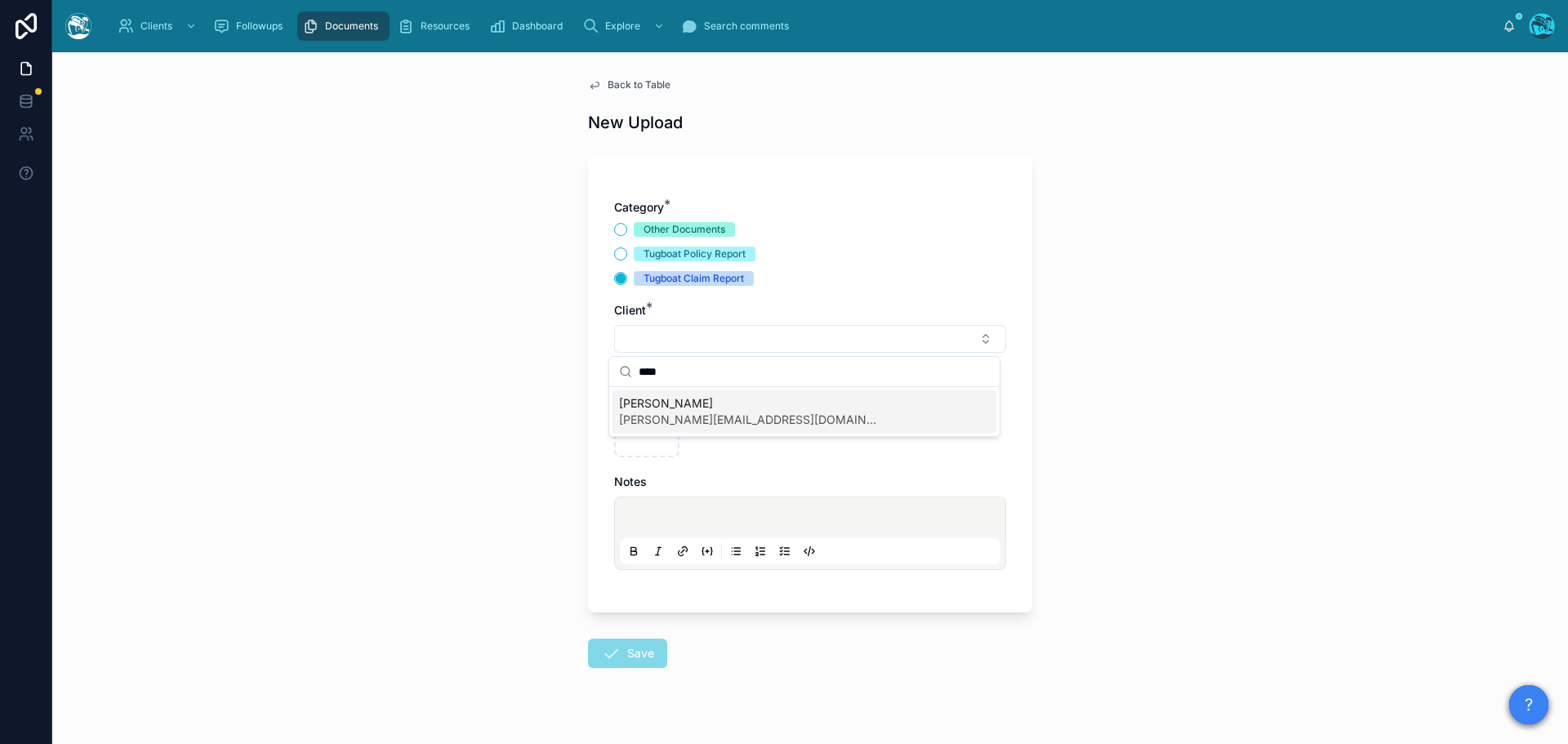
type input "****"
click at [658, 414] on span "kathi@whalenbryan.com" at bounding box center [749, 419] width 261 height 16
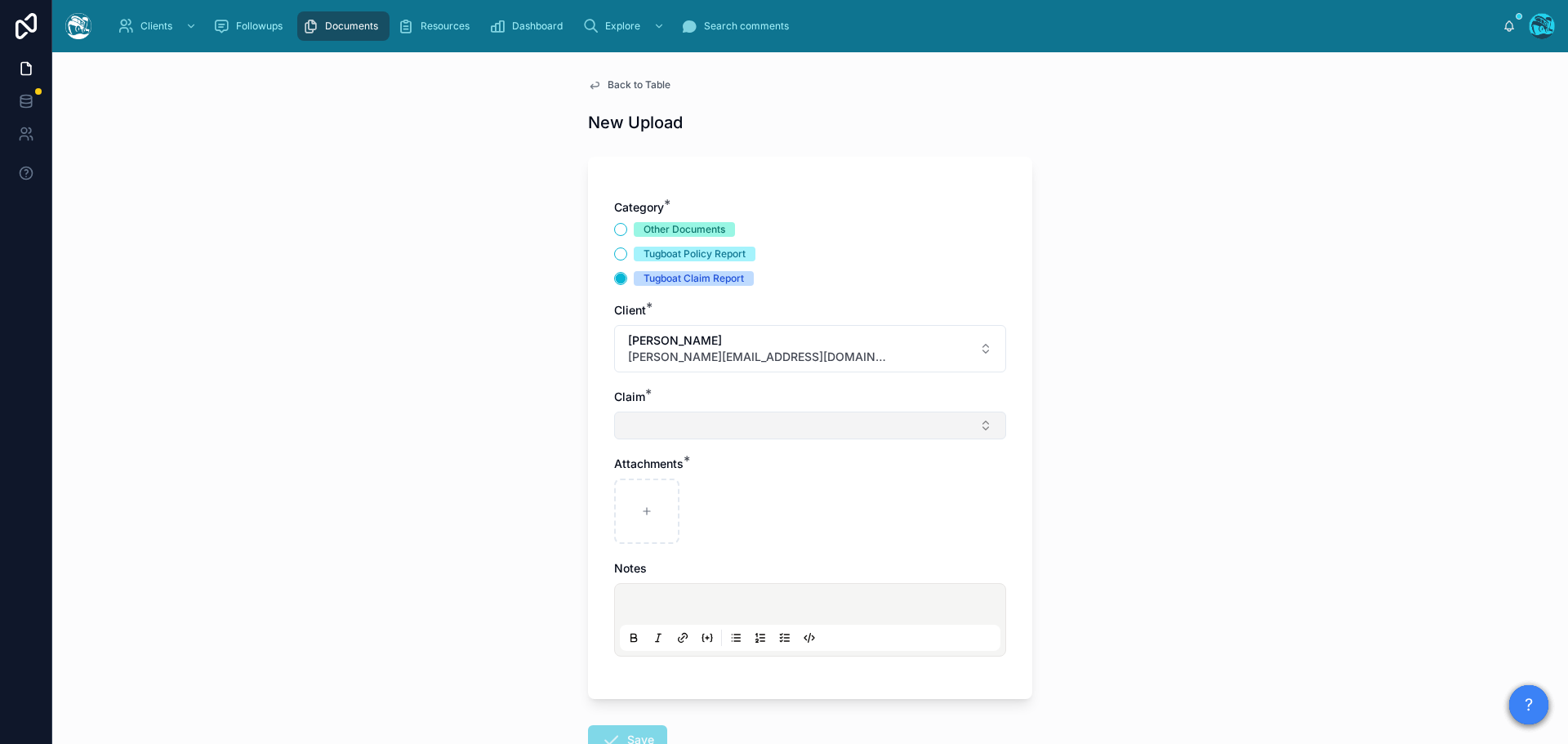
click at [649, 425] on button "Select Button" at bounding box center [810, 425] width 392 height 28
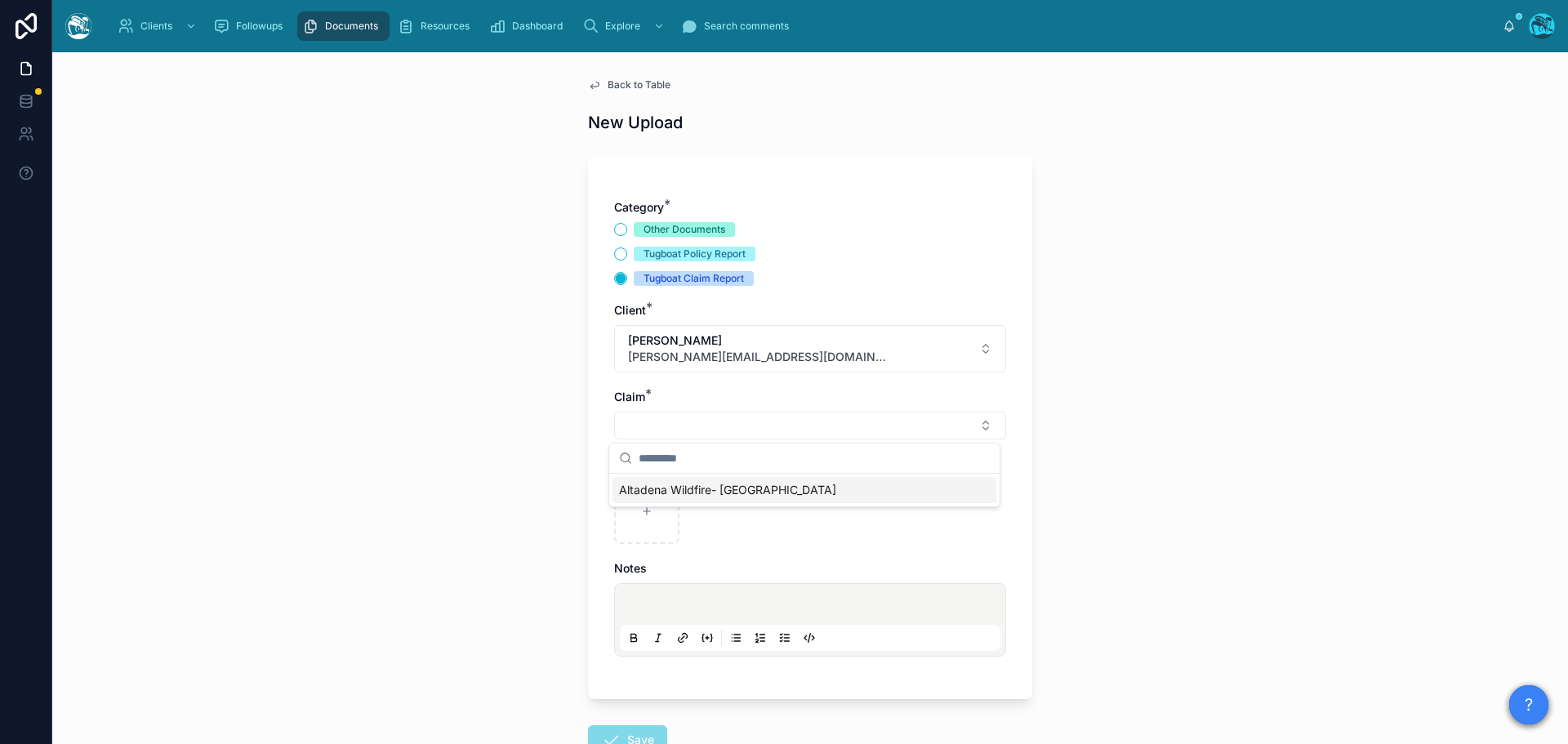
click at [644, 489] on span "Altadena Wildfire- Mendocino Street" at bounding box center [727, 490] width 217 height 16
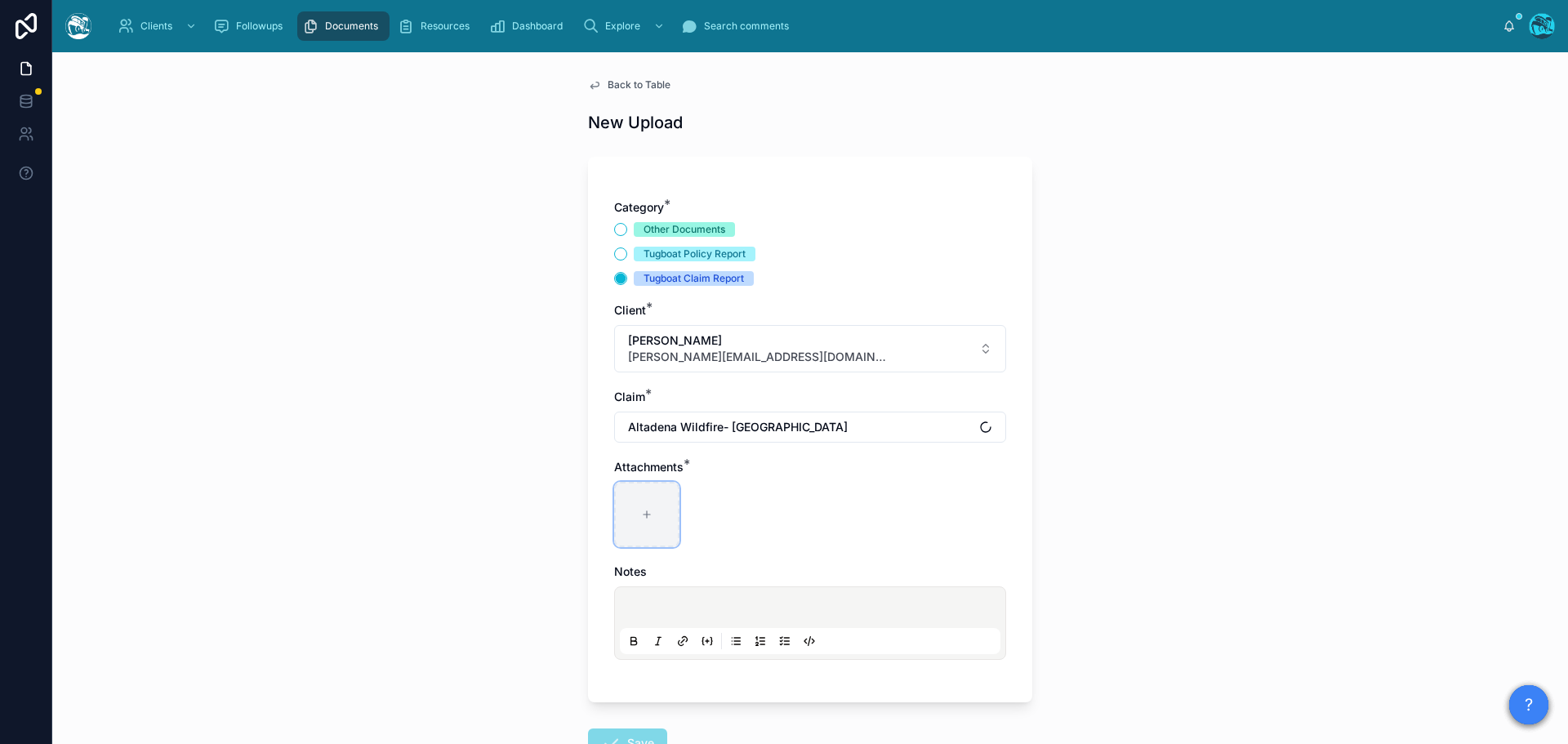
click at [641, 518] on icon at bounding box center [647, 515] width 12 height 12
type input "**********"
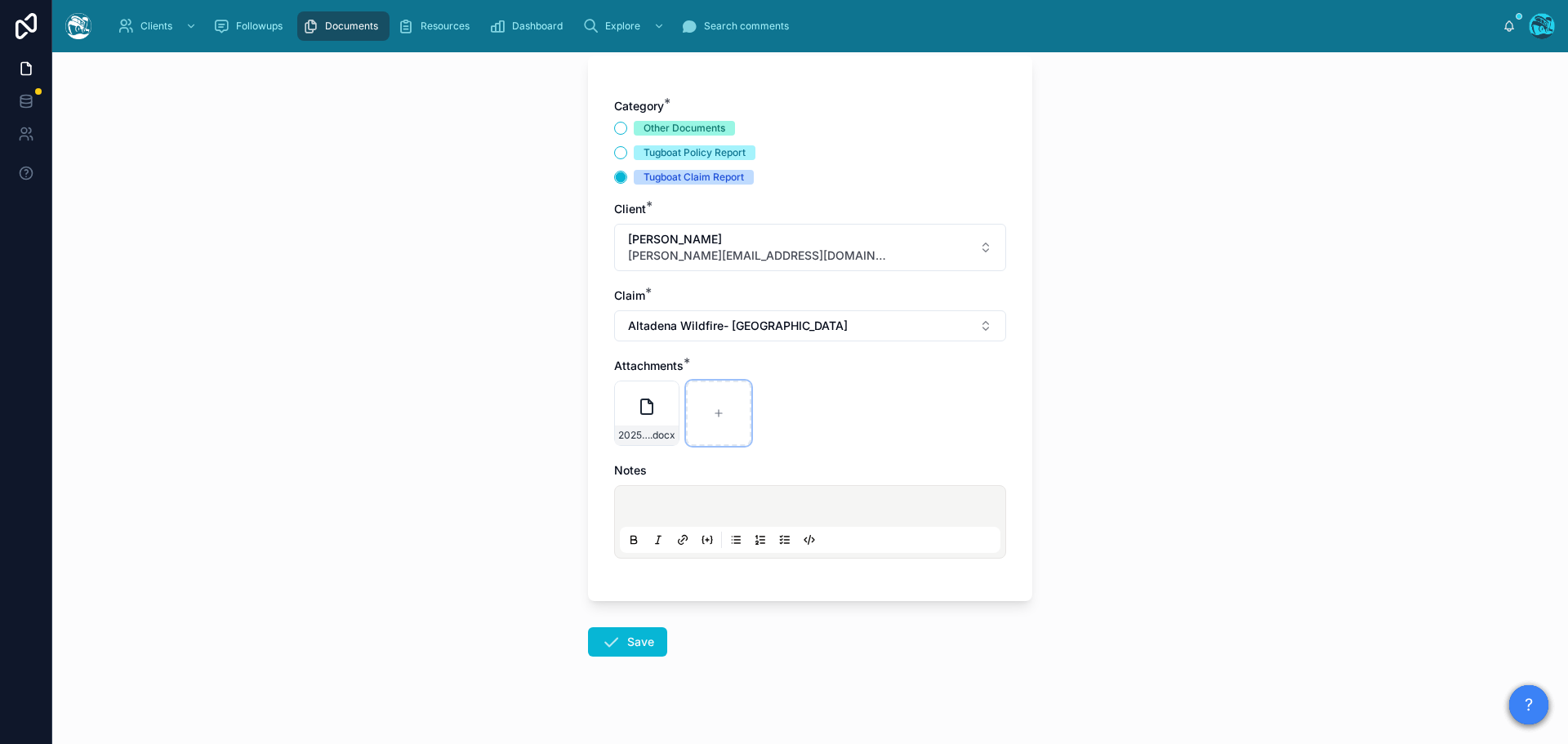
scroll to position [119, 0]
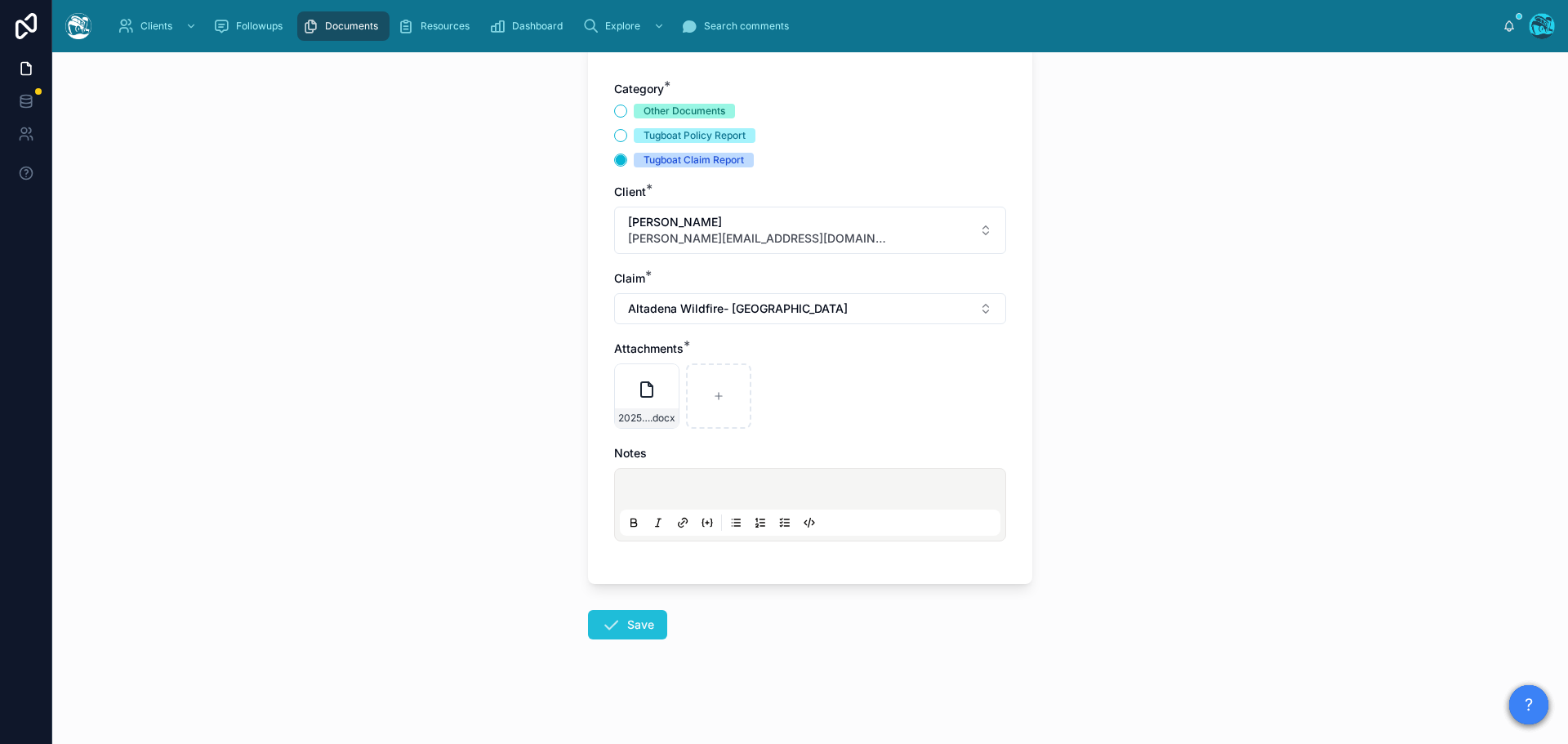
click at [603, 624] on icon at bounding box center [610, 624] width 19 height 19
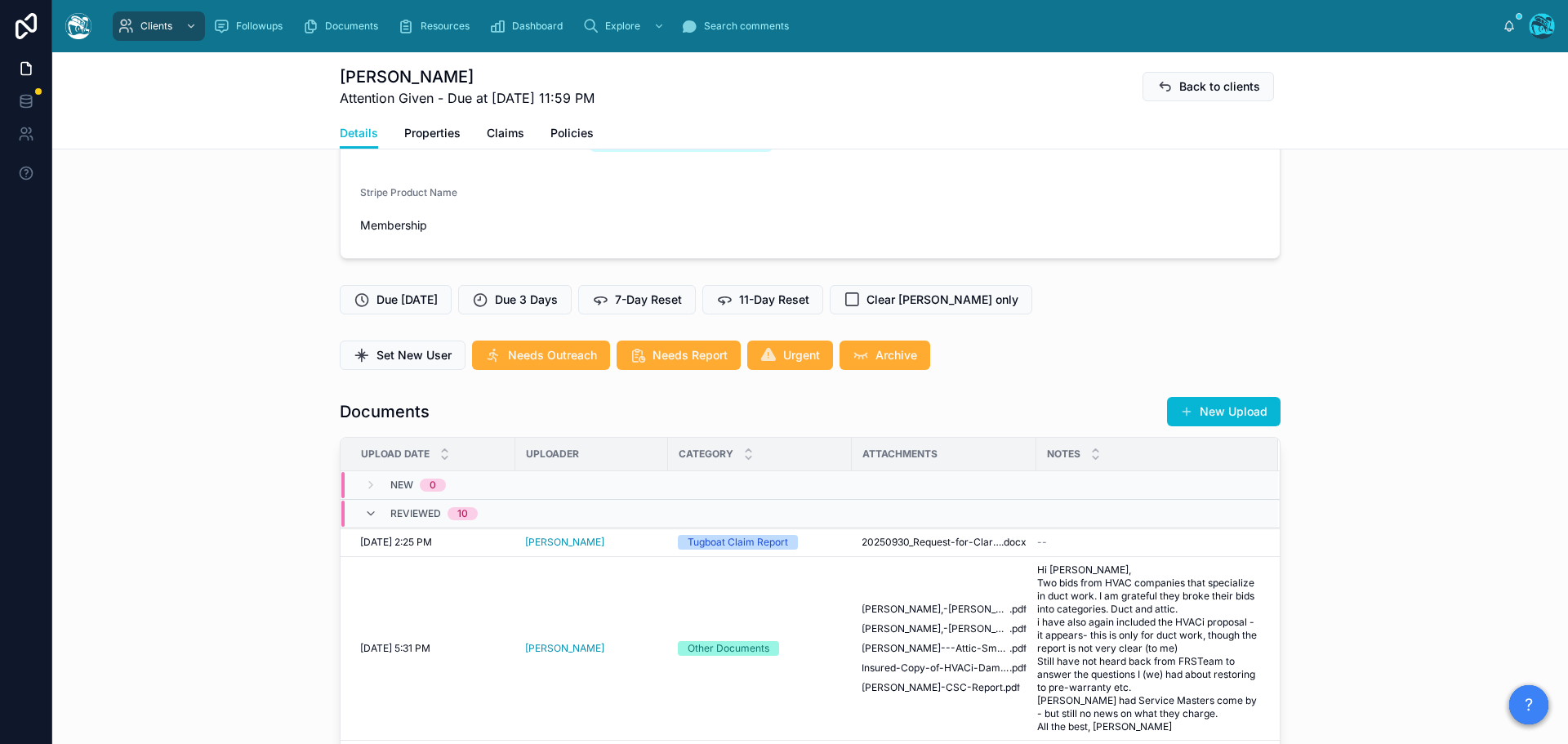
scroll to position [445, 0]
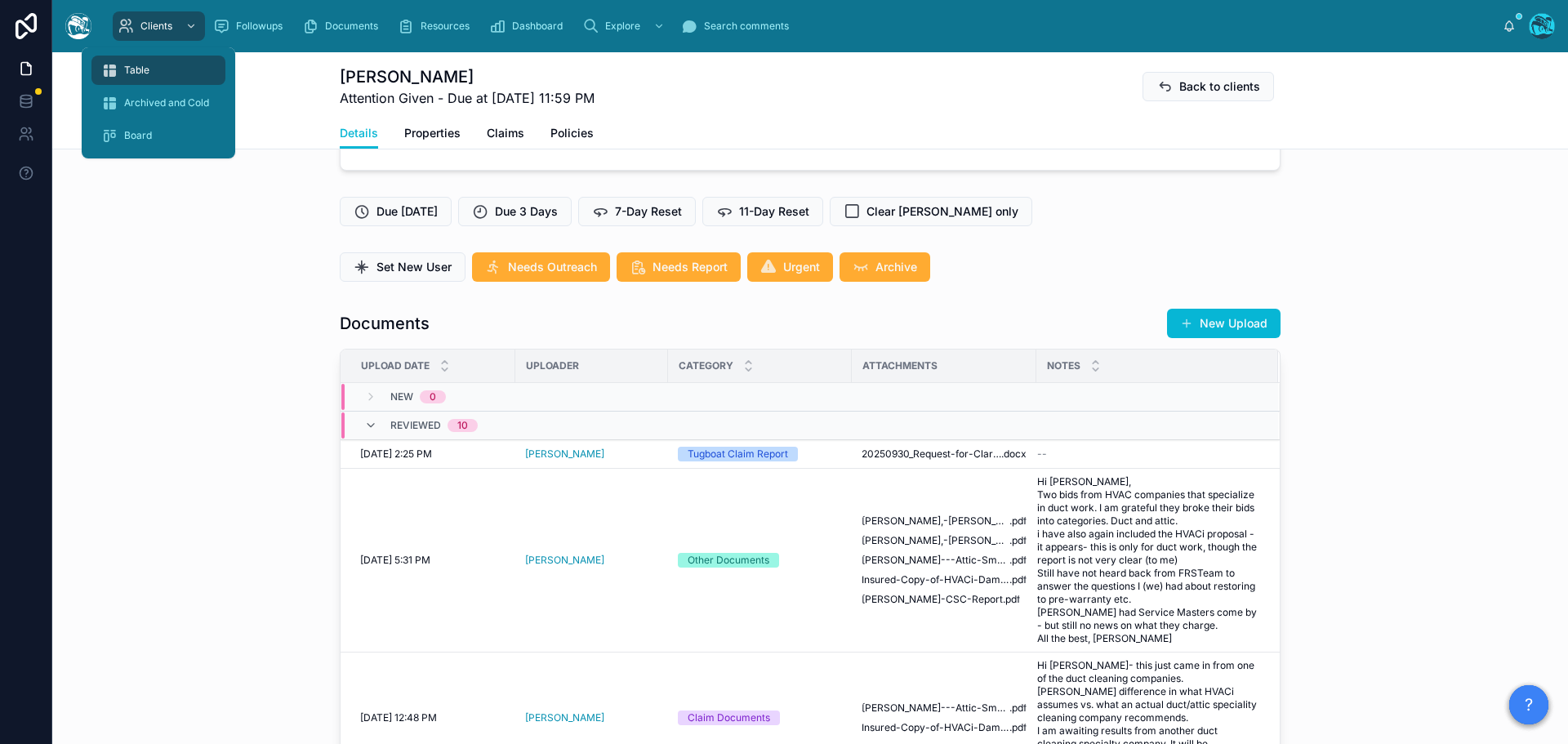
click at [149, 71] on span "Table" at bounding box center [137, 70] width 25 height 13
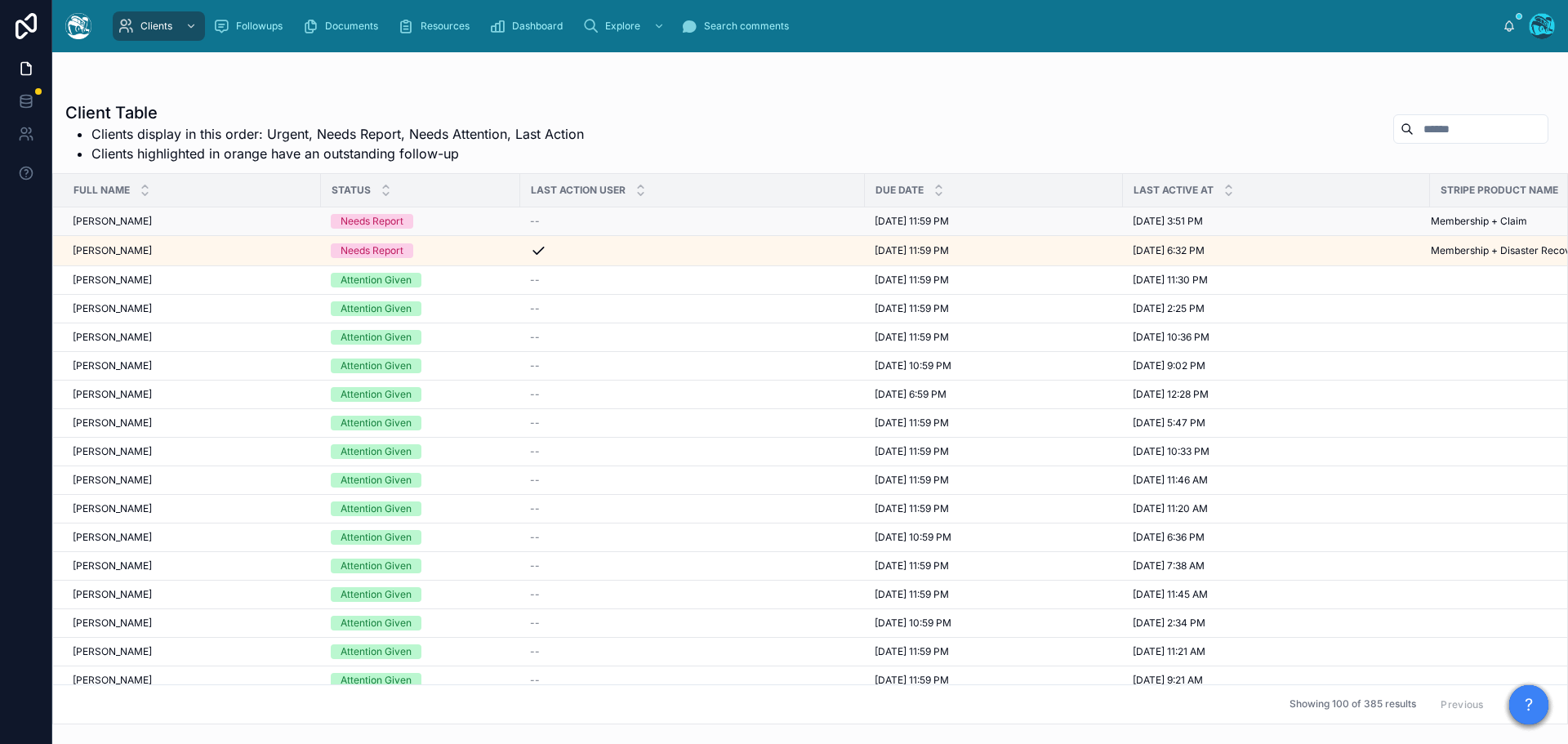
click at [187, 218] on div "Anthony Maietta Anthony Maietta" at bounding box center [191, 222] width 238 height 13
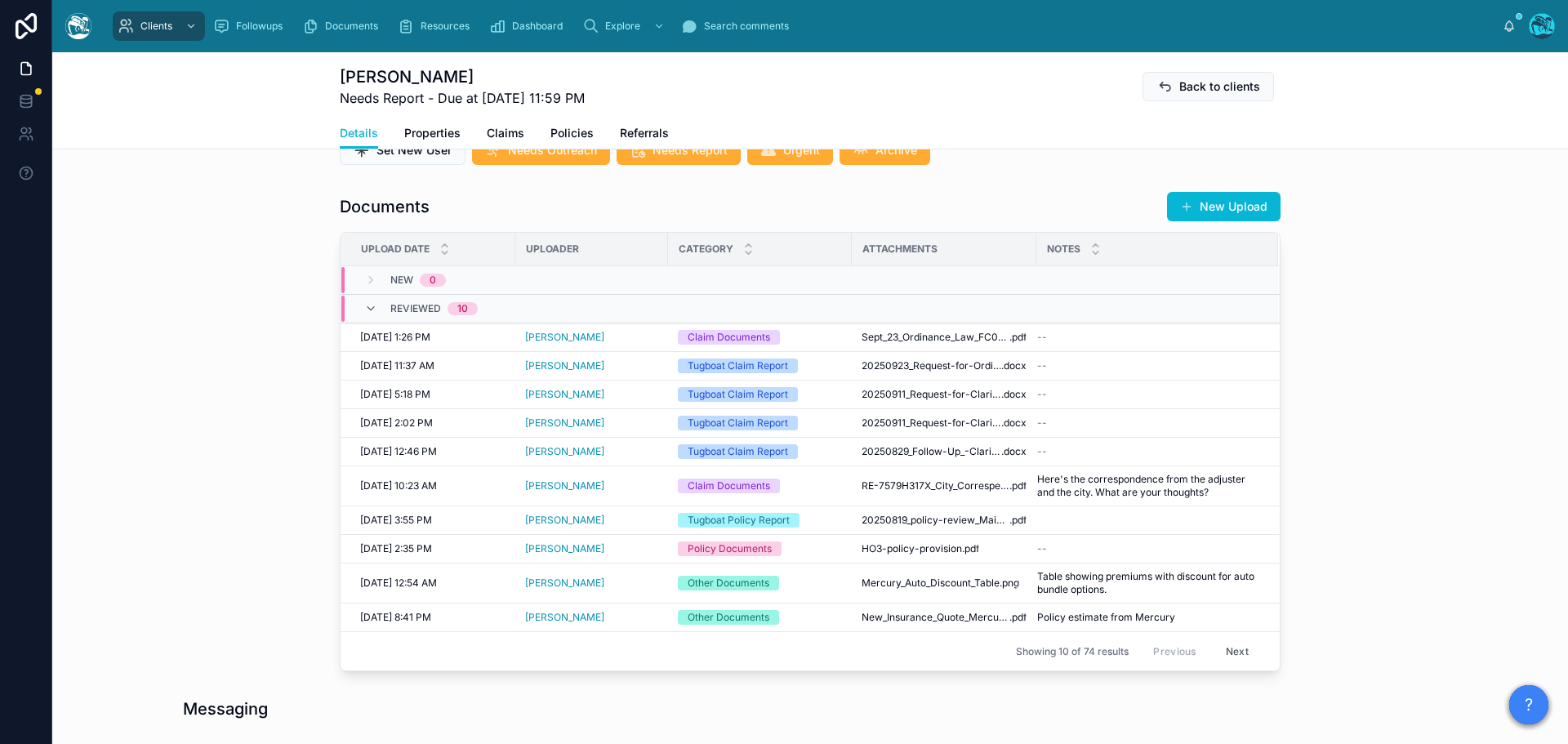
scroll to position [571, 0]
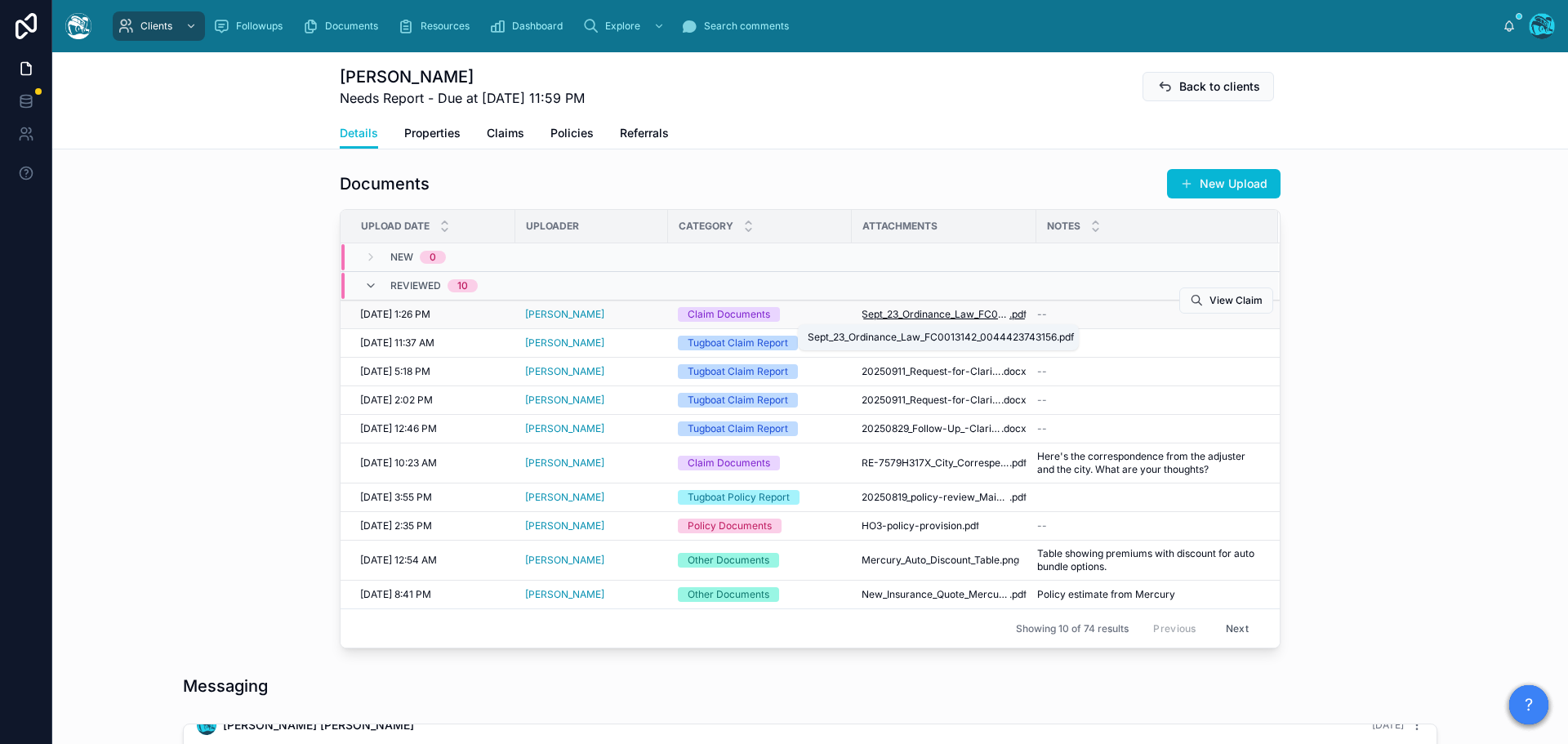
click at [943, 312] on span "Sept_23_Ordinance_Law_FC0013142_0044423743156" at bounding box center [935, 314] width 148 height 13
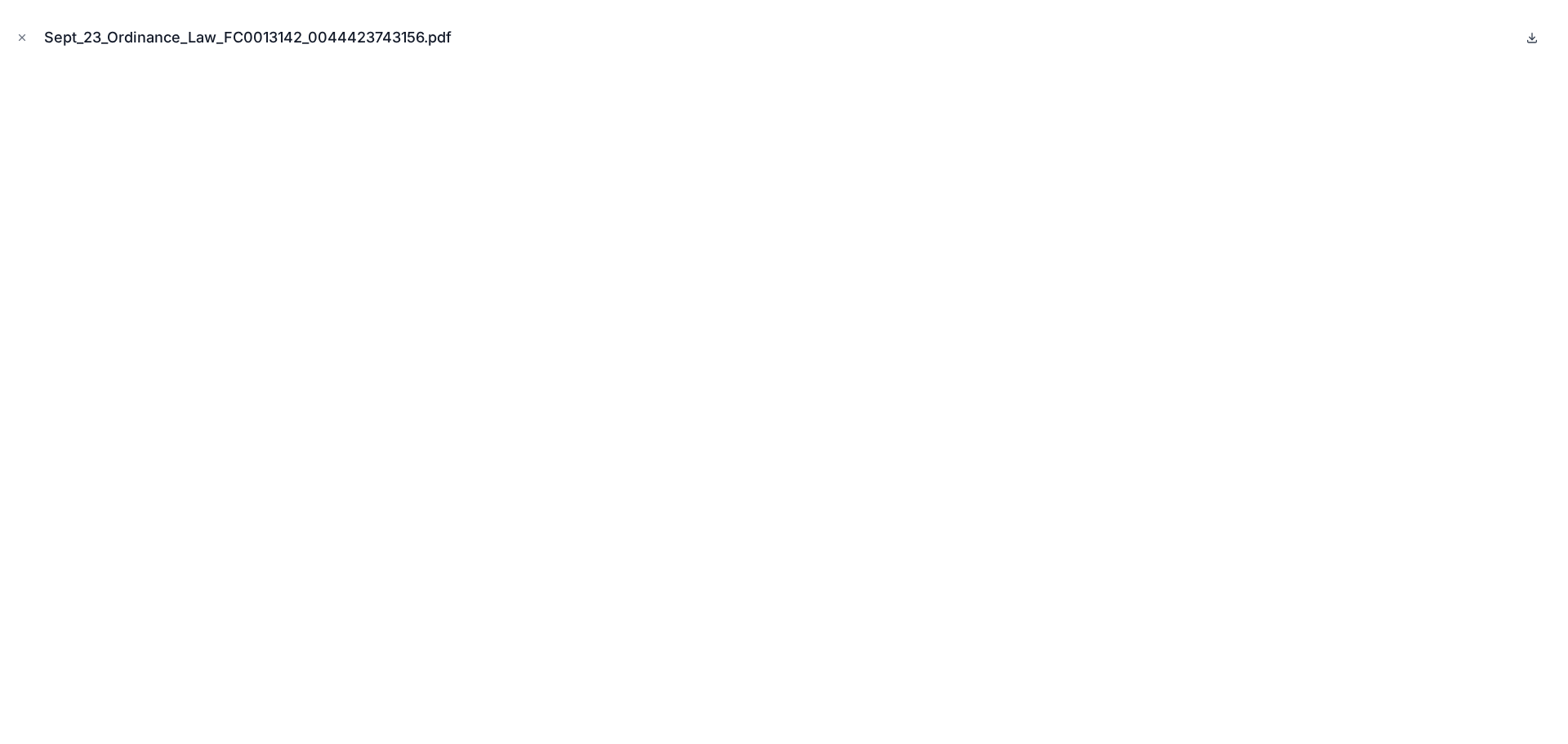
click at [1532, 40] on icon at bounding box center [1532, 37] width 0 height 7
drag, startPoint x: 21, startPoint y: 38, endPoint x: 284, endPoint y: 146, distance: 284.3
click at [21, 38] on icon "Close modal" at bounding box center [22, 38] width 12 height 12
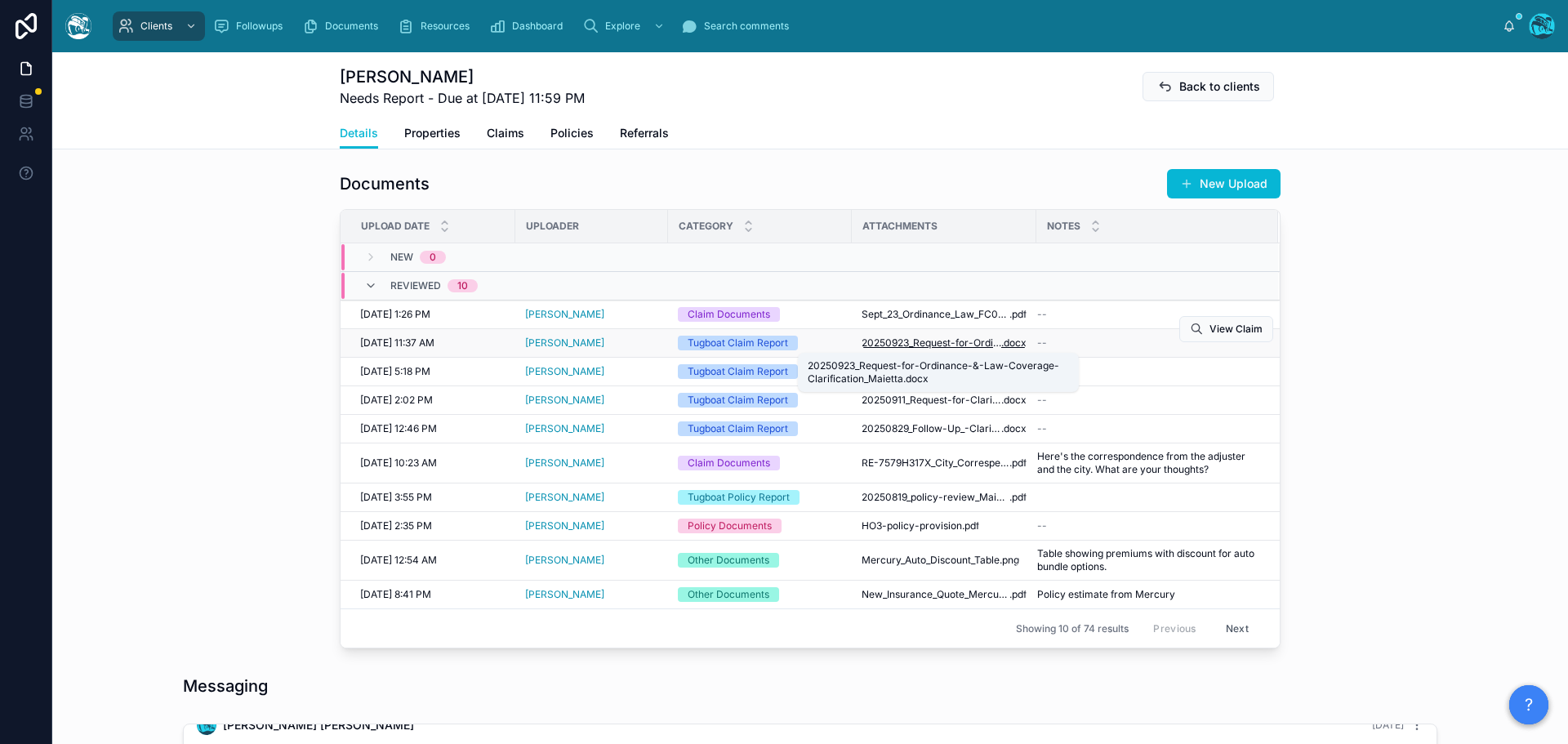
click at [922, 341] on span "20250923_Request-for-Ordinance-&-Law-Coverage-Clarification_Maietta" at bounding box center [932, 343] width 140 height 13
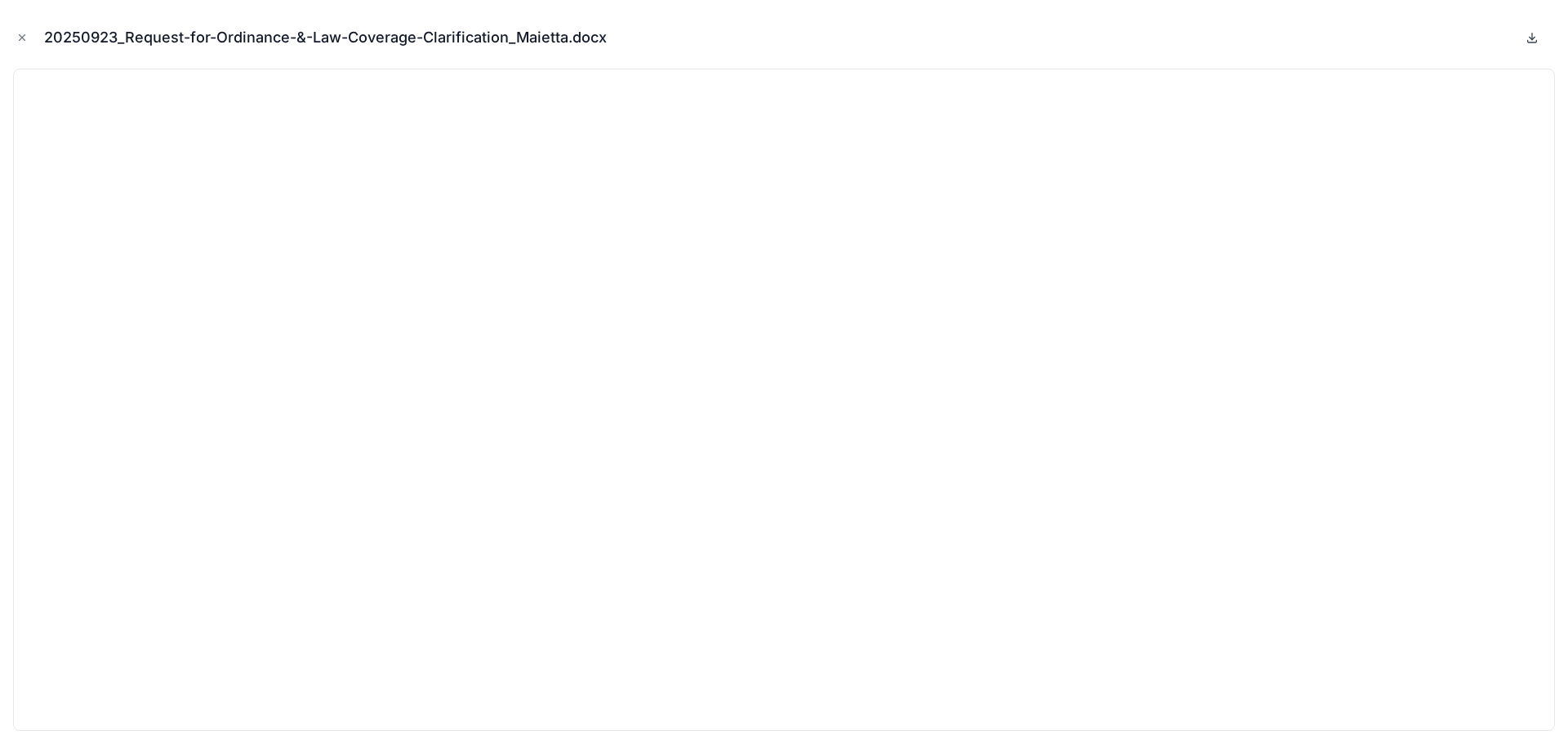
click at [1530, 37] on icon at bounding box center [1533, 38] width 6 height 3
click at [18, 38] on icon "Close modal" at bounding box center [22, 38] width 12 height 12
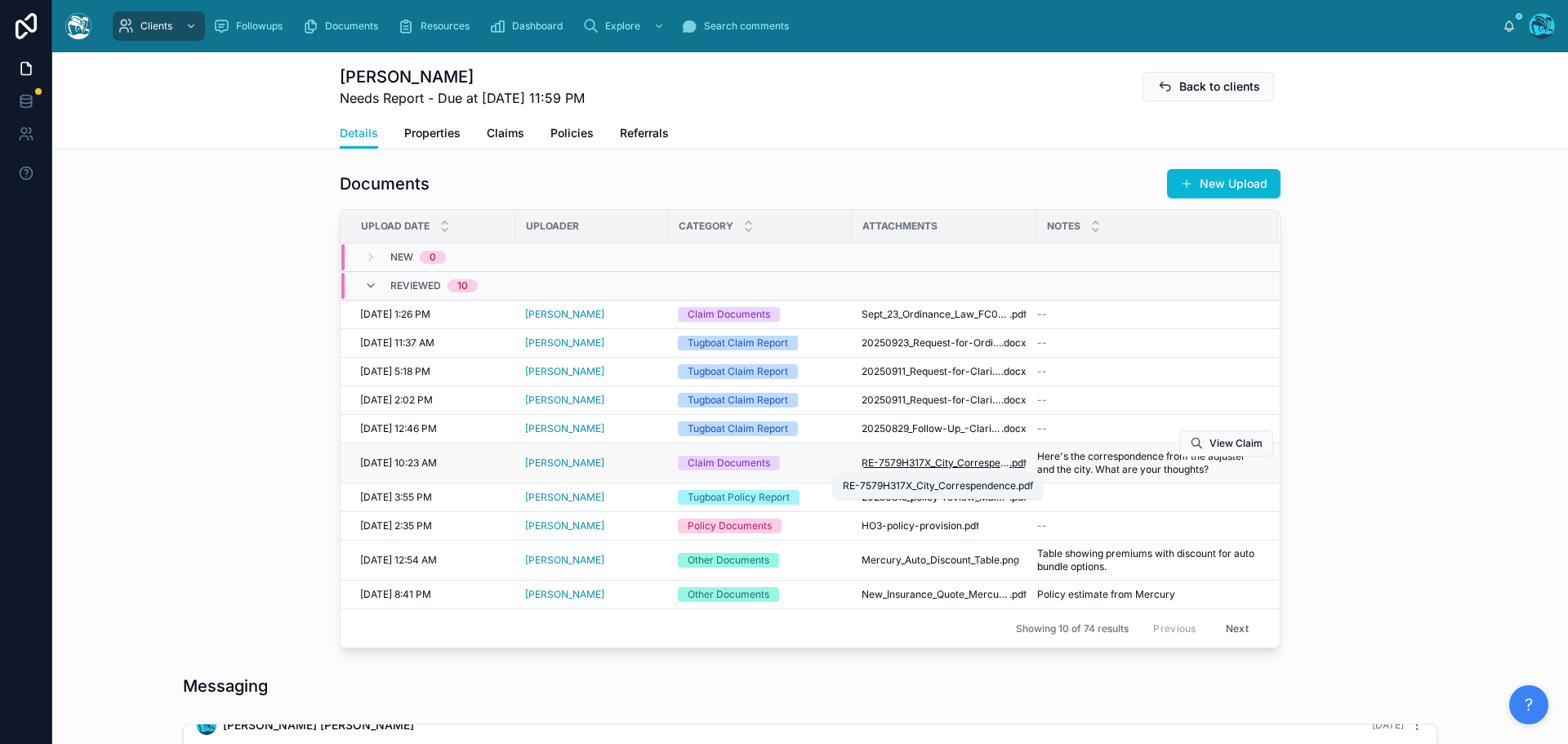
click at [911, 467] on span "RE-7579H317X_City_Correspendence" at bounding box center [935, 464] width 148 height 13
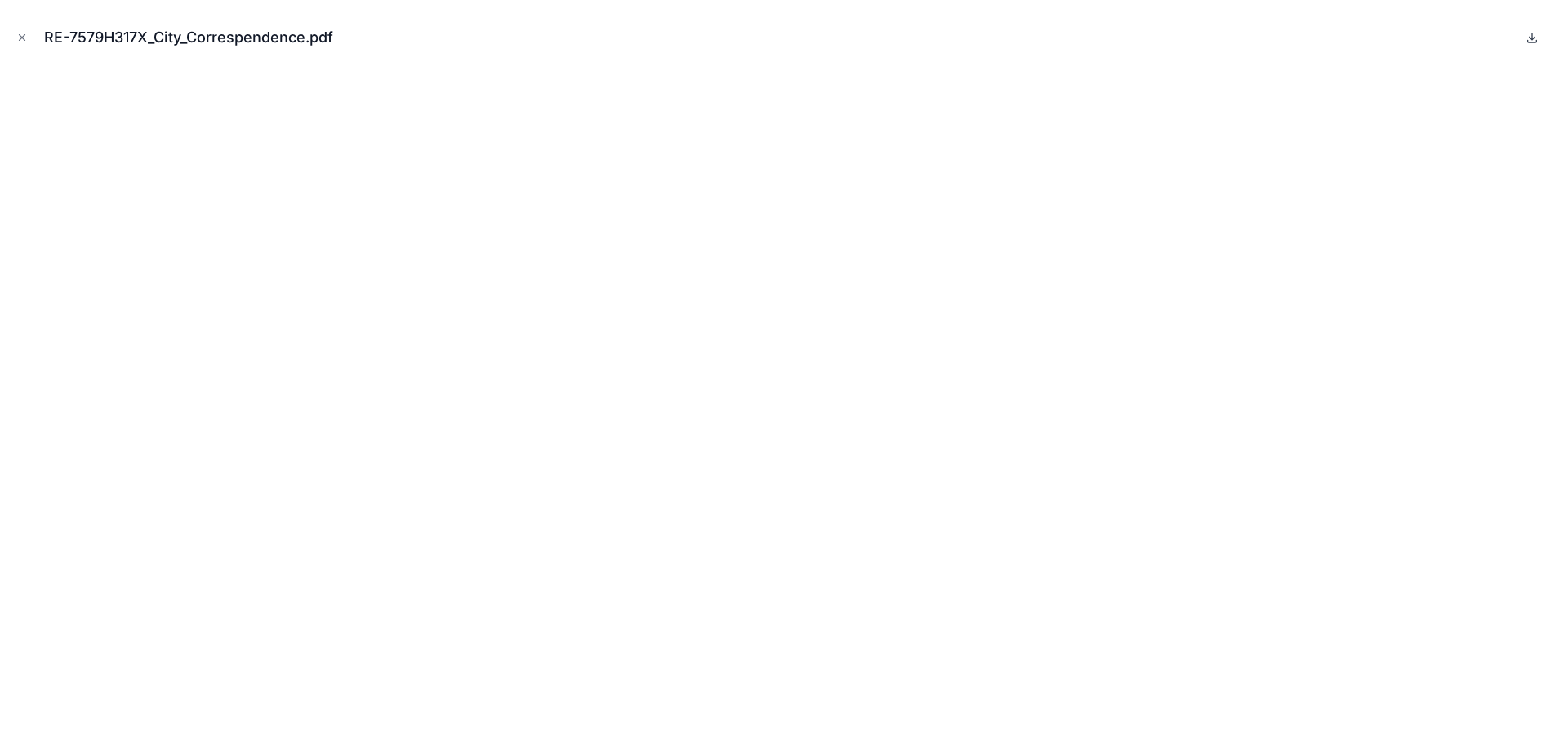
click at [1532, 38] on icon at bounding box center [1532, 37] width 0 height 7
click at [24, 37] on icon "Close modal" at bounding box center [22, 38] width 12 height 12
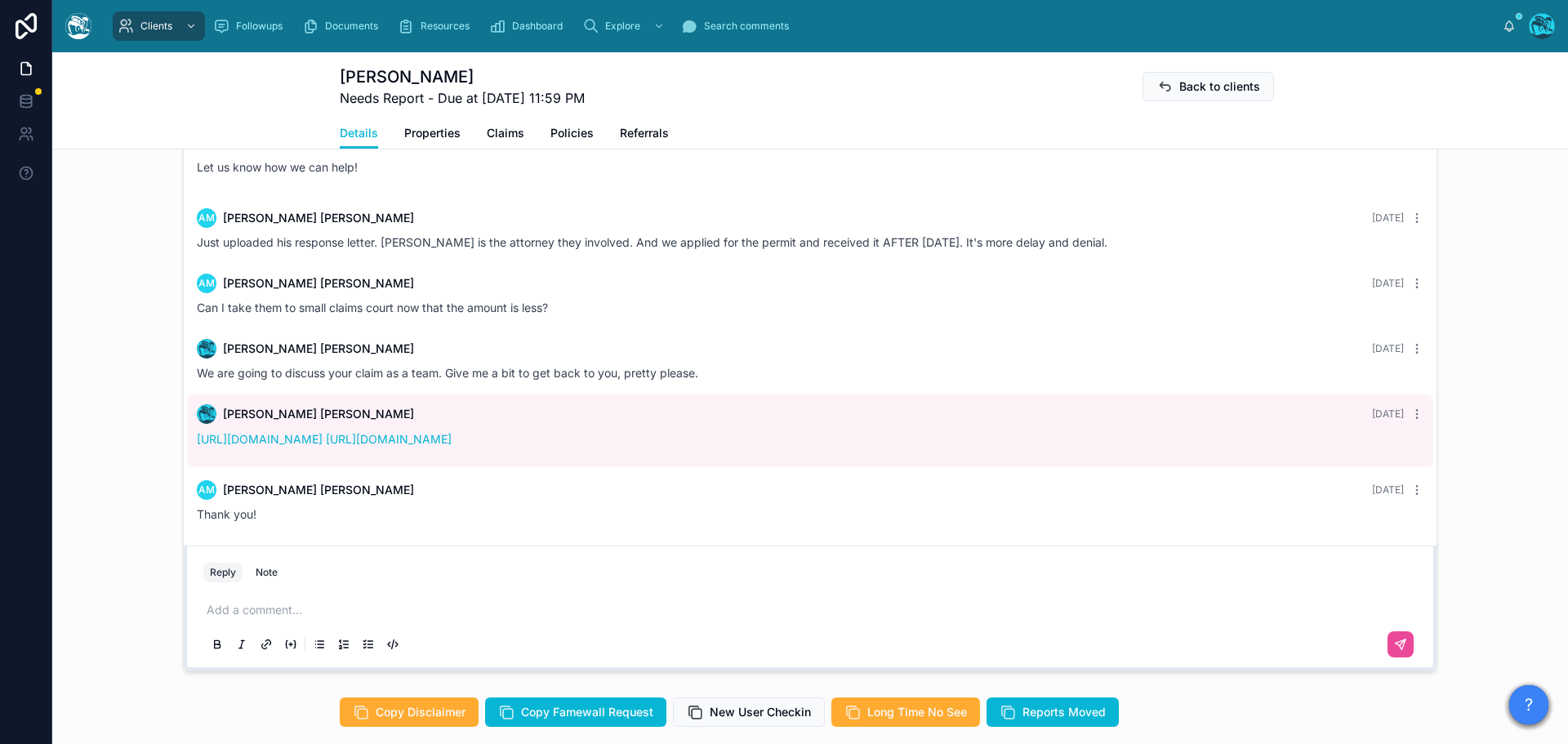
scroll to position [1225, 0]
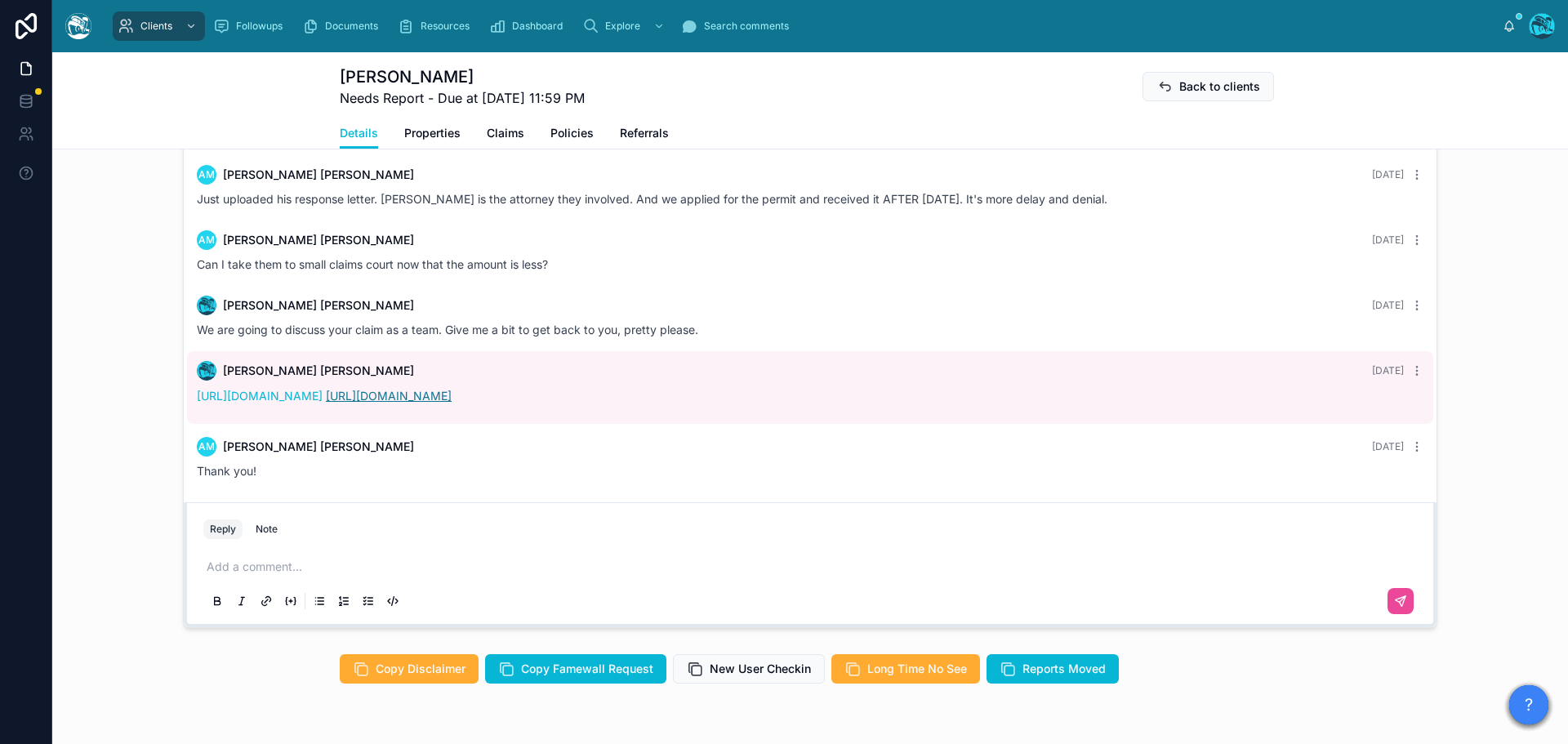
click at [451, 394] on link "https://chatgpt.com/g/g-68c181c623d48191941ecefcdd9b9221-rambling-s-5/c/68d4475…" at bounding box center [389, 395] width 125 height 13
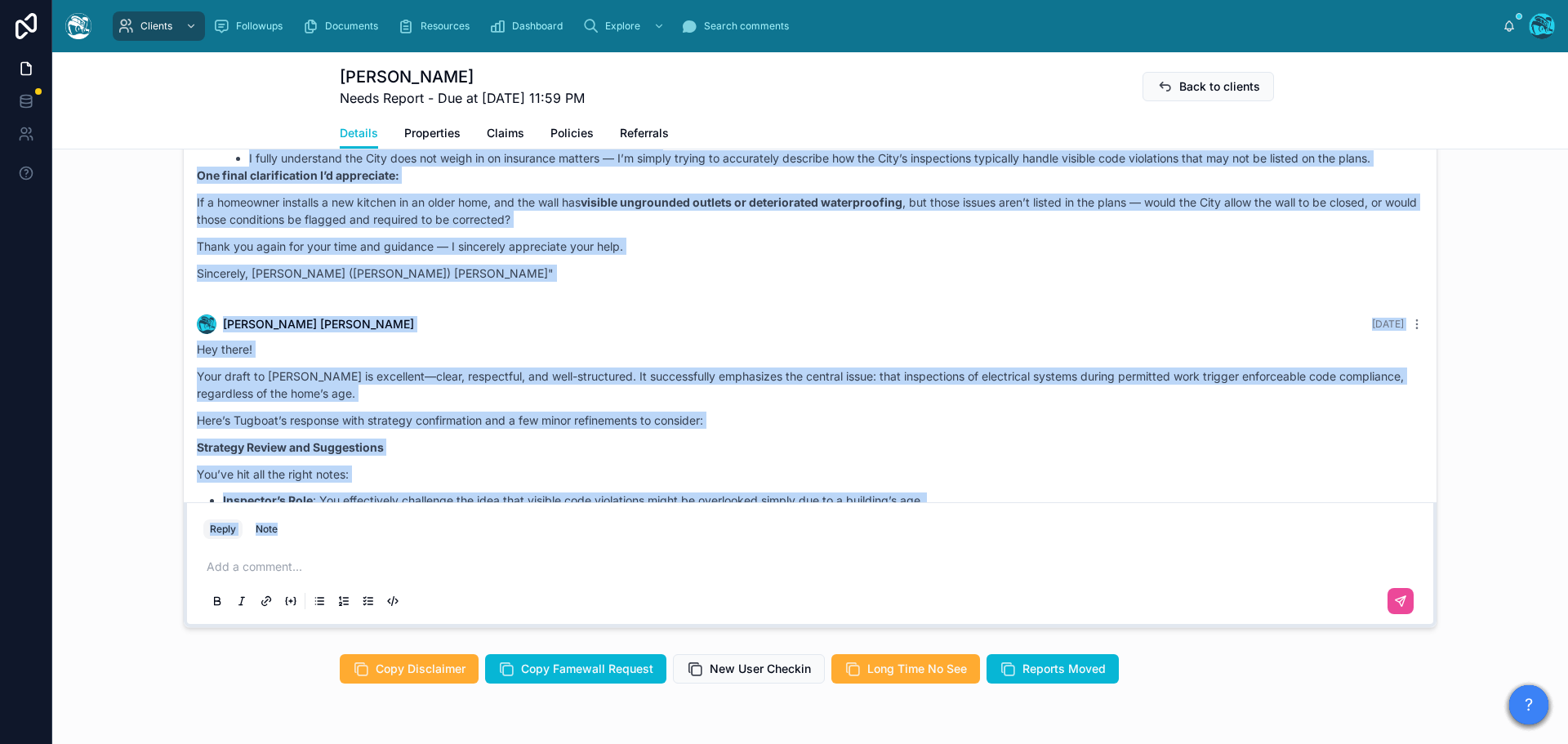
scroll to position [3911, 0]
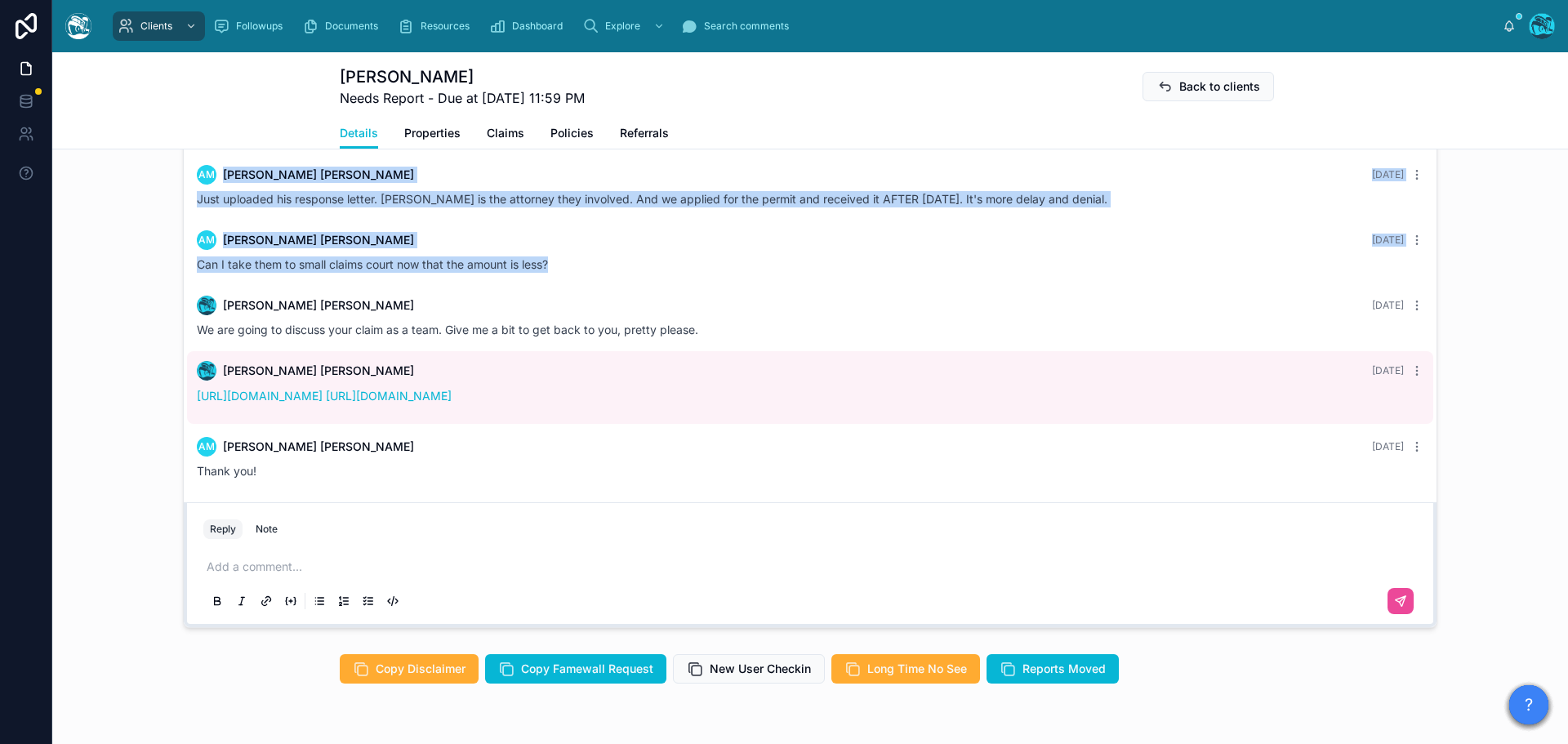
drag, startPoint x: 372, startPoint y: 318, endPoint x: 699, endPoint y: 272, distance: 330.2
copy div "AM Anthony Maietta 21 days ago We finally got a reply from Doug: "Tony, During …"
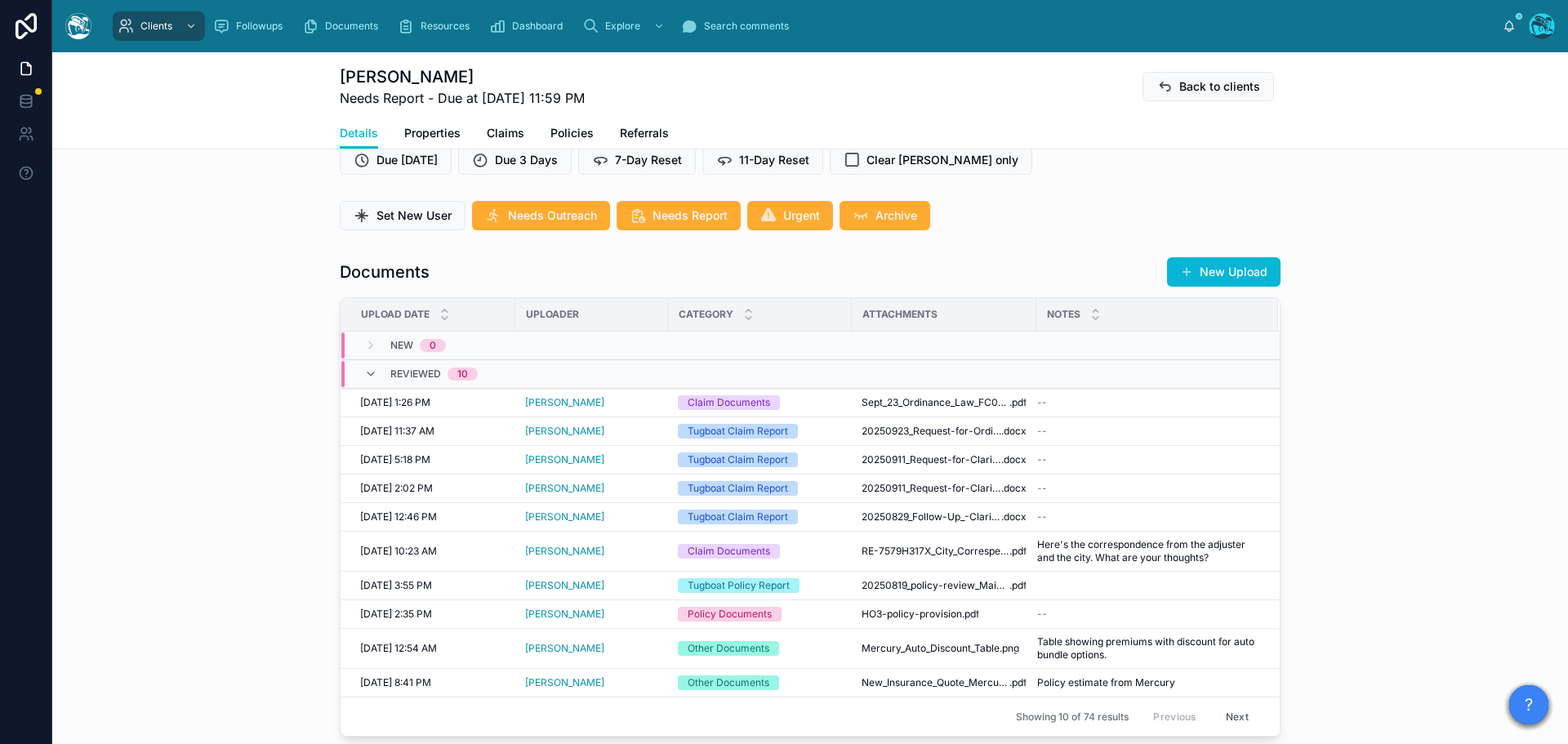
scroll to position [409, 0]
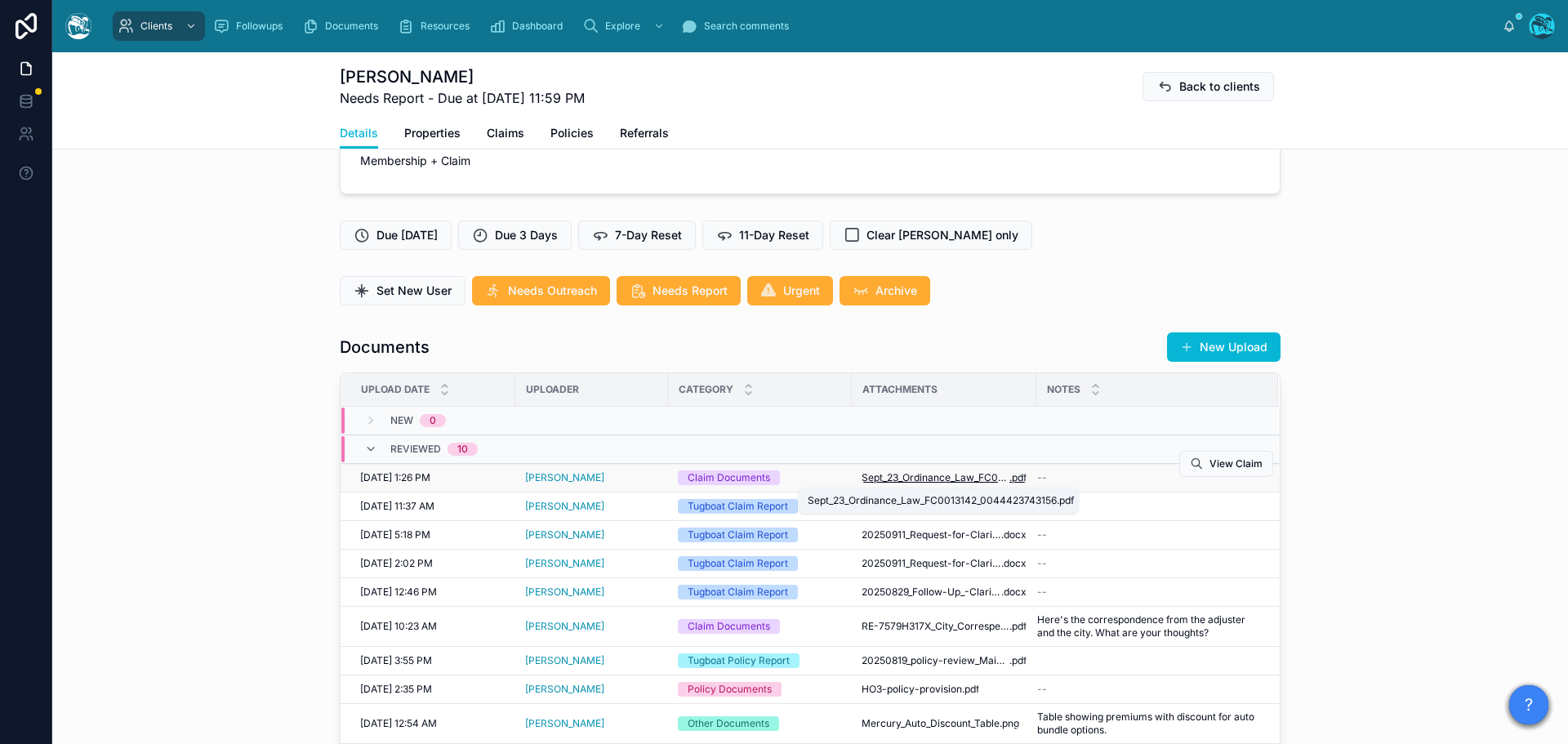
click at [895, 476] on span "Sept_23_Ordinance_Law_FC0013142_0044423743156" at bounding box center [935, 478] width 148 height 13
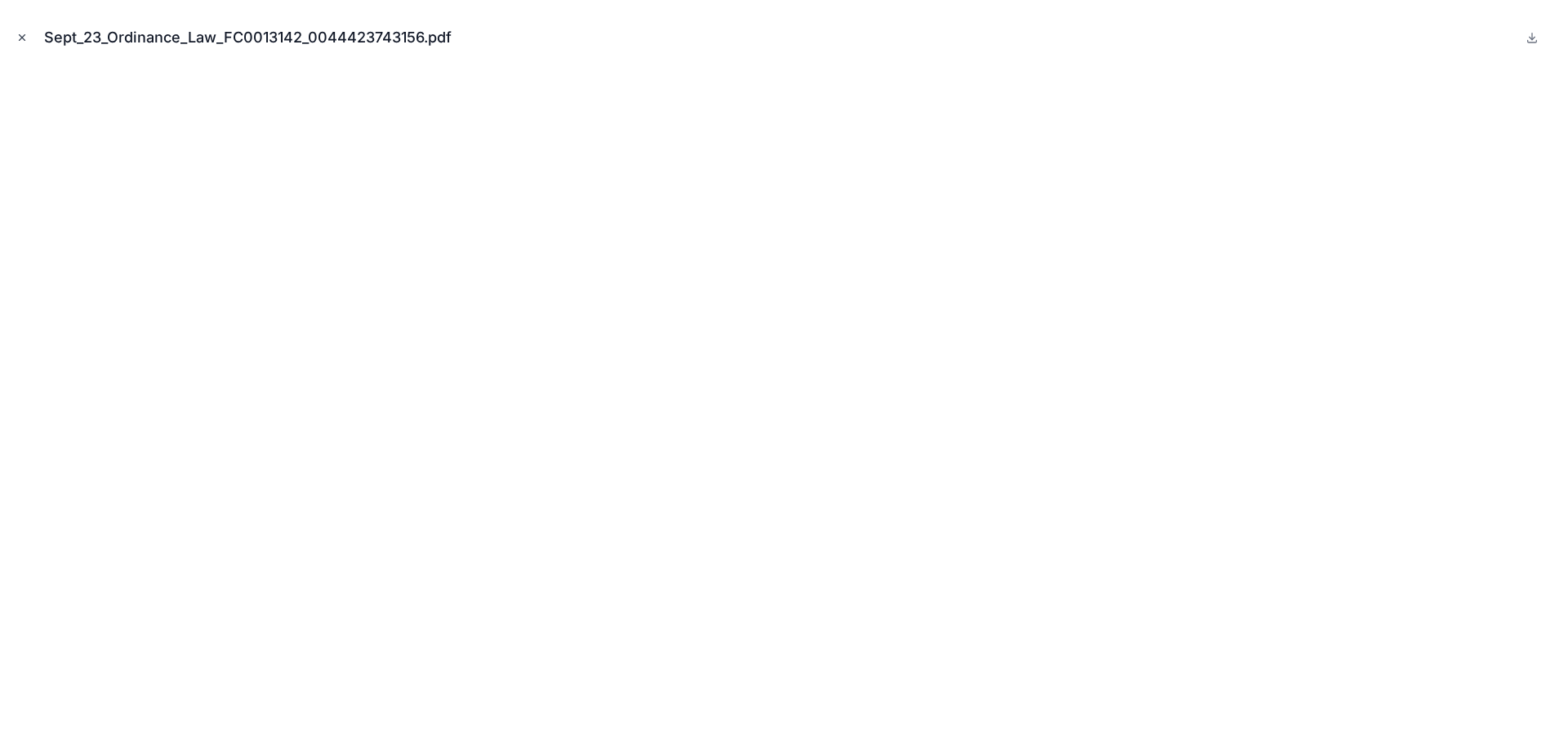
click at [22, 38] on icon "Close modal" at bounding box center [22, 38] width 6 height 6
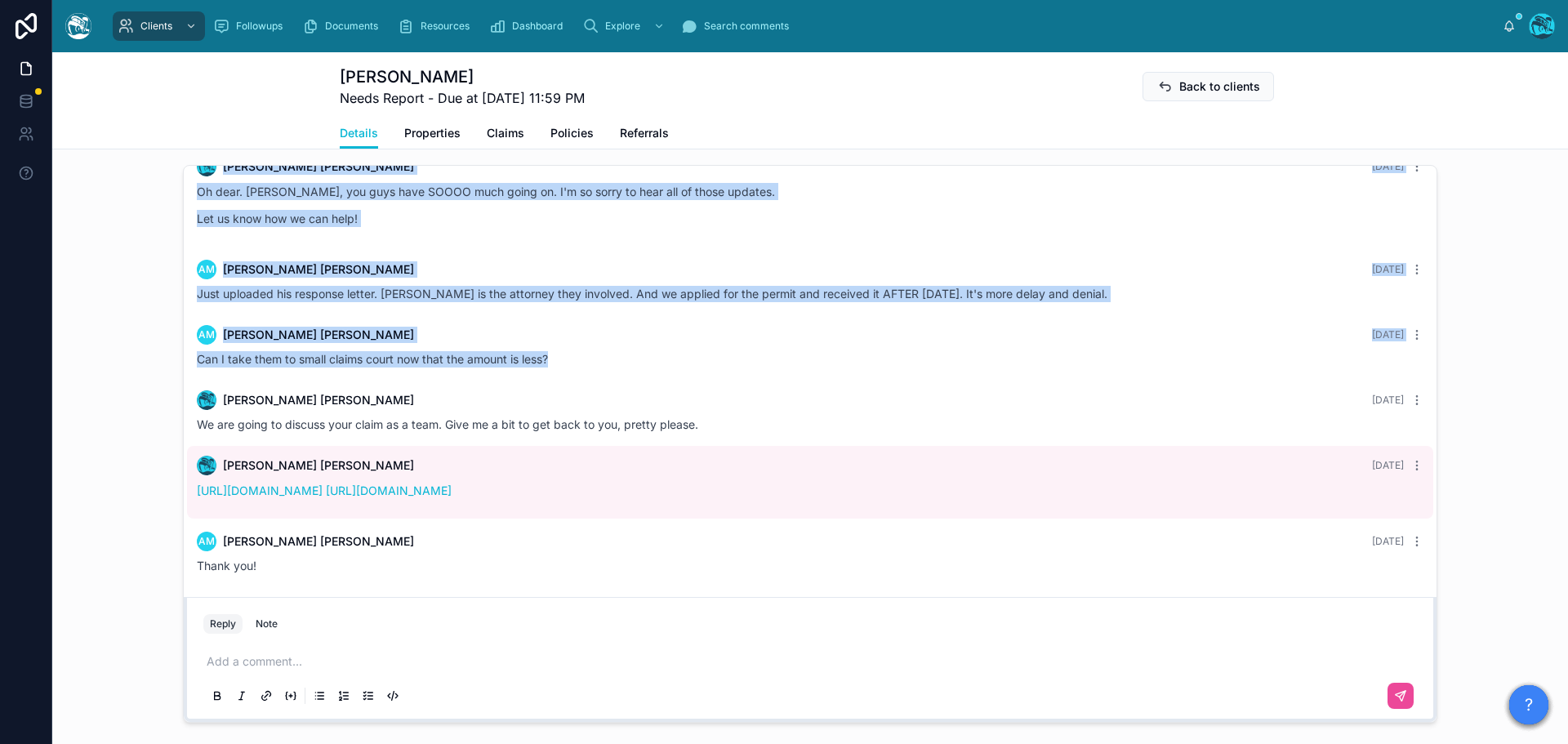
scroll to position [1225, 0]
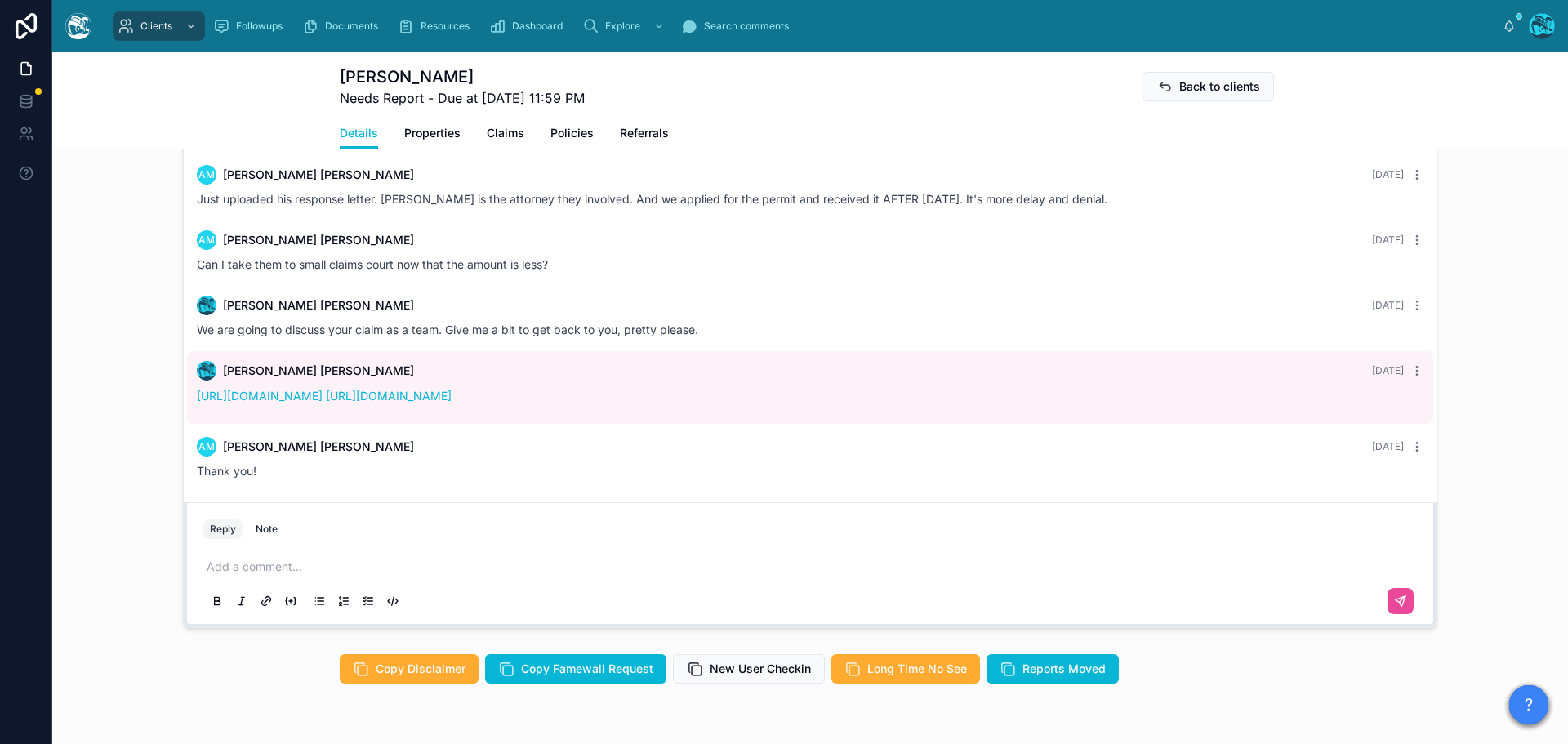
click at [253, 570] on p at bounding box center [813, 566] width 1214 height 16
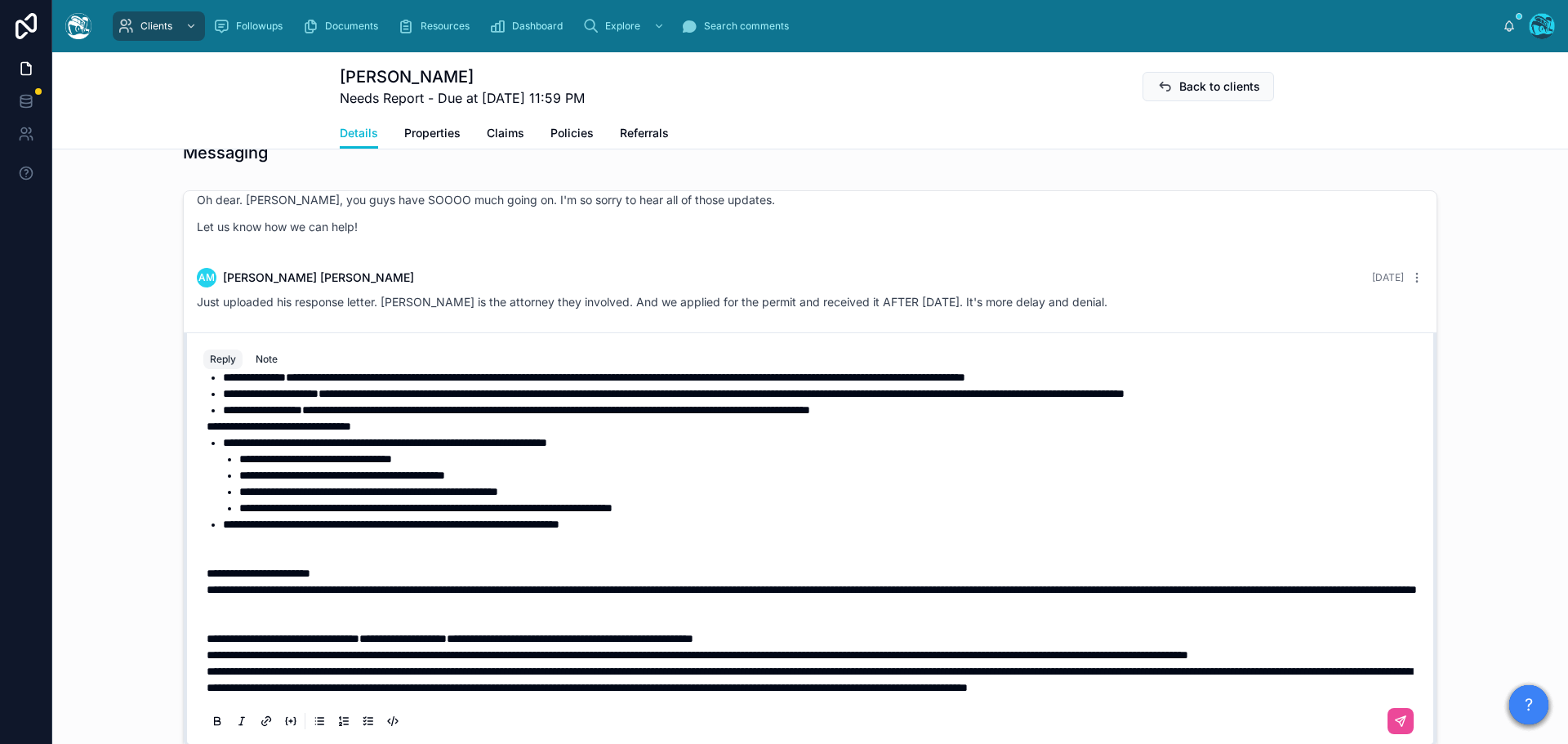
scroll to position [346, 0]
click at [350, 647] on p "**********" at bounding box center [813, 654] width 1214 height 16
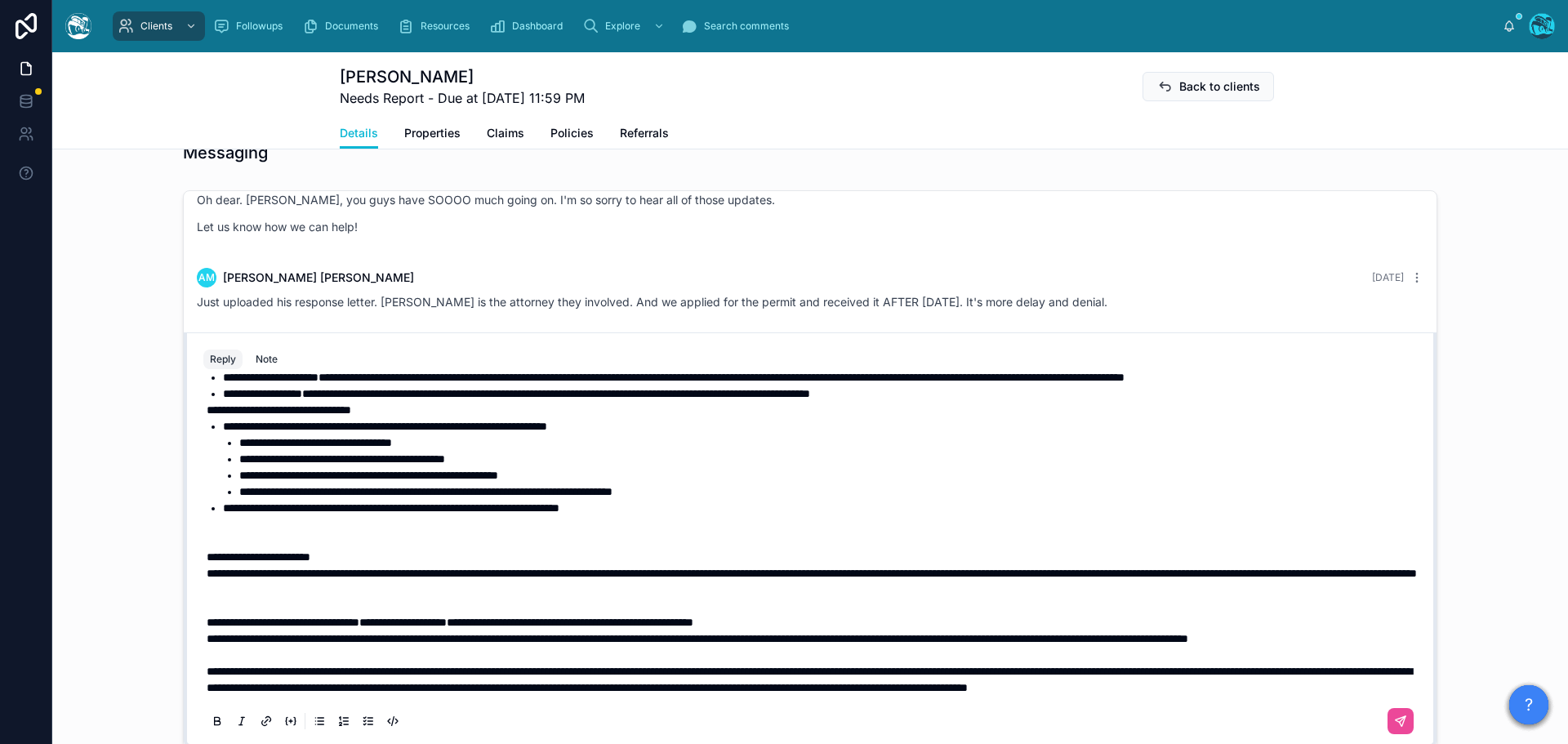
click at [206, 632] on span "**********" at bounding box center [697, 638] width 982 height 12
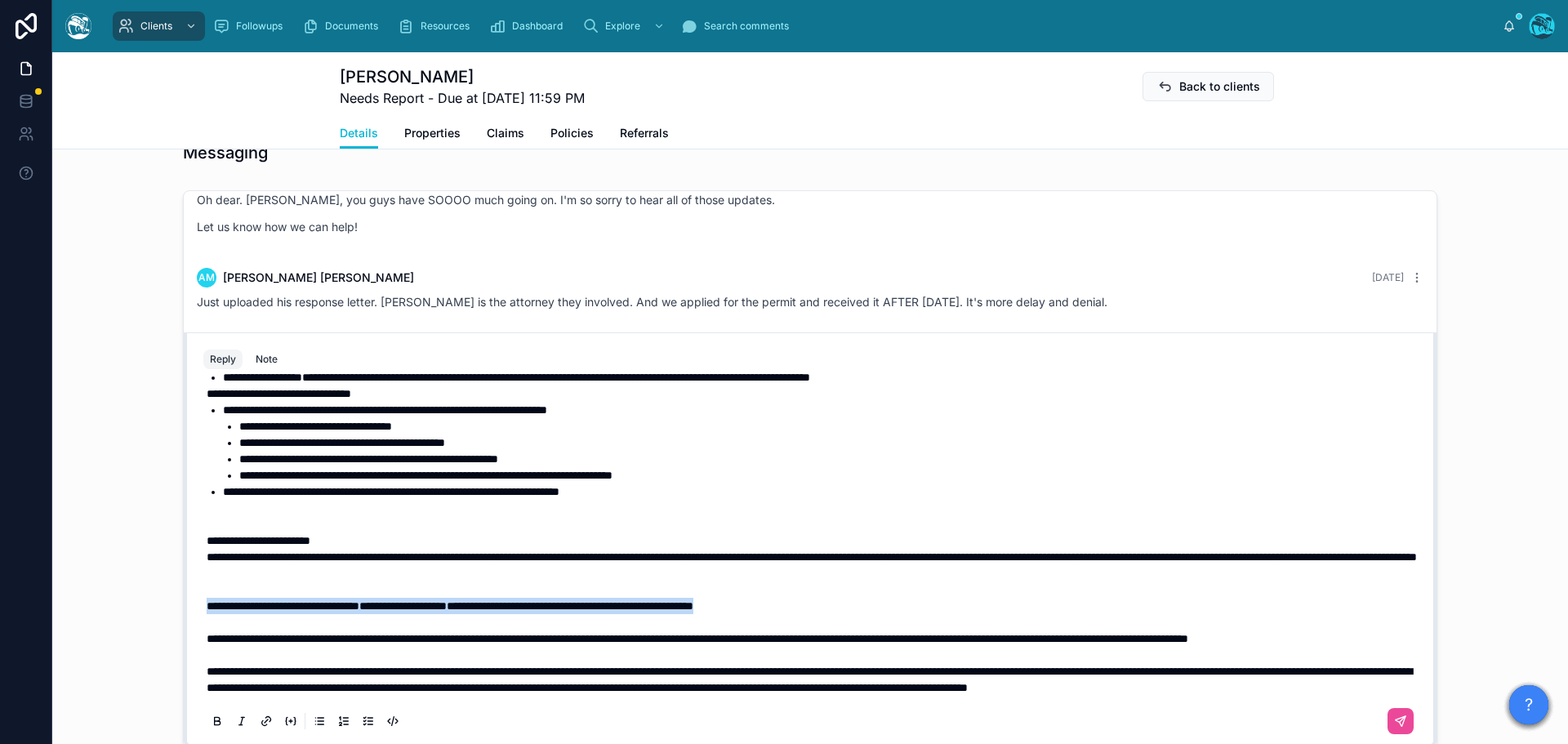
drag, startPoint x: 852, startPoint y: 603, endPoint x: 190, endPoint y: 611, distance: 662.0
click at [194, 611] on div "**********" at bounding box center [810, 558] width 1233 height 372
click at [211, 723] on icon at bounding box center [218, 721] width 14 height 13
click at [215, 722] on icon at bounding box center [218, 723] width 6 height 4
click at [852, 609] on p "**********" at bounding box center [813, 605] width 1214 height 16
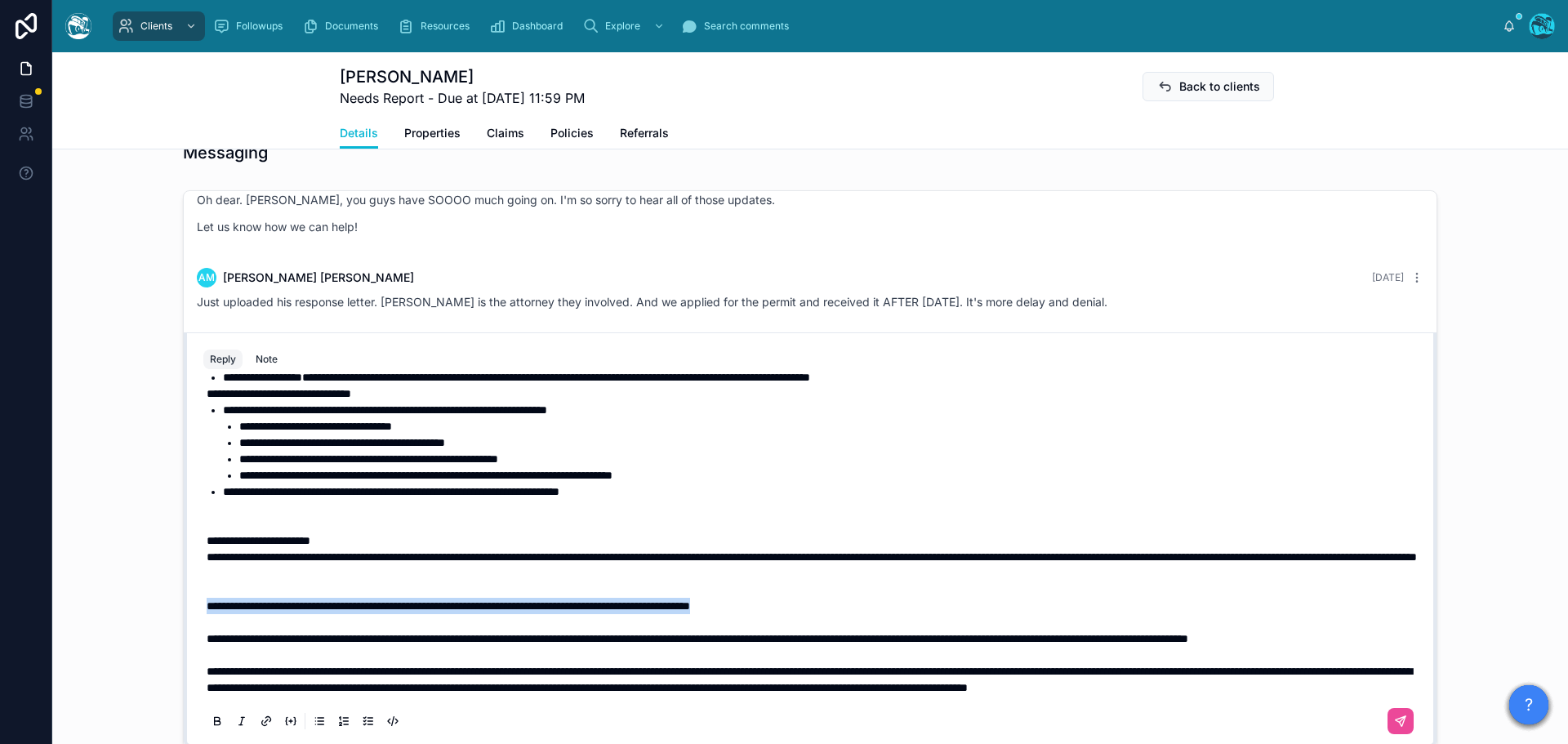
drag, startPoint x: 868, startPoint y: 605, endPoint x: 147, endPoint y: 603, distance: 721.0
click at [147, 603] on div "AM Anthony Maietta 26 days ago How does this sound? "Dear Mr. Moody, Thank you …" at bounding box center [810, 469] width 1516 height 571
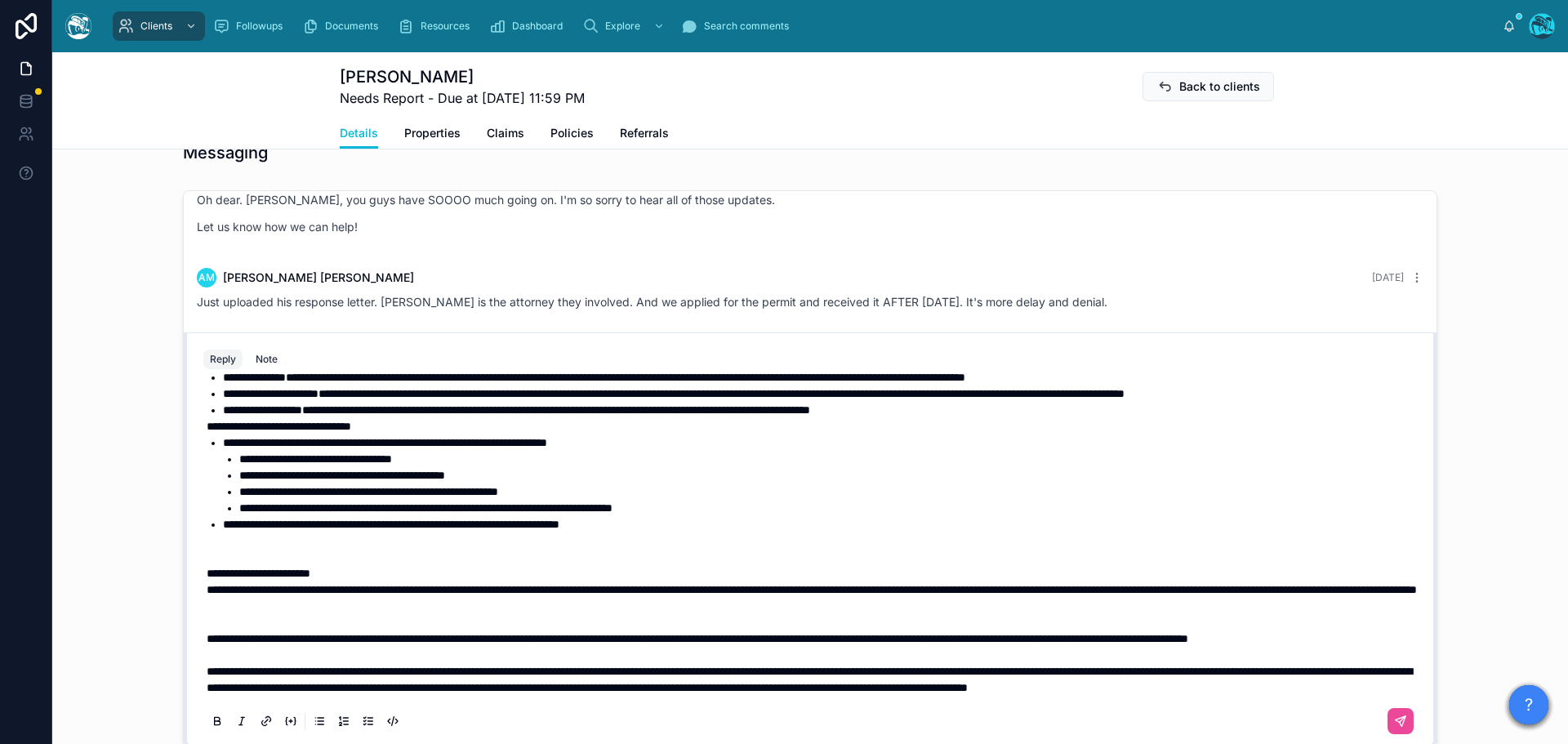
scroll to position [1121, 0]
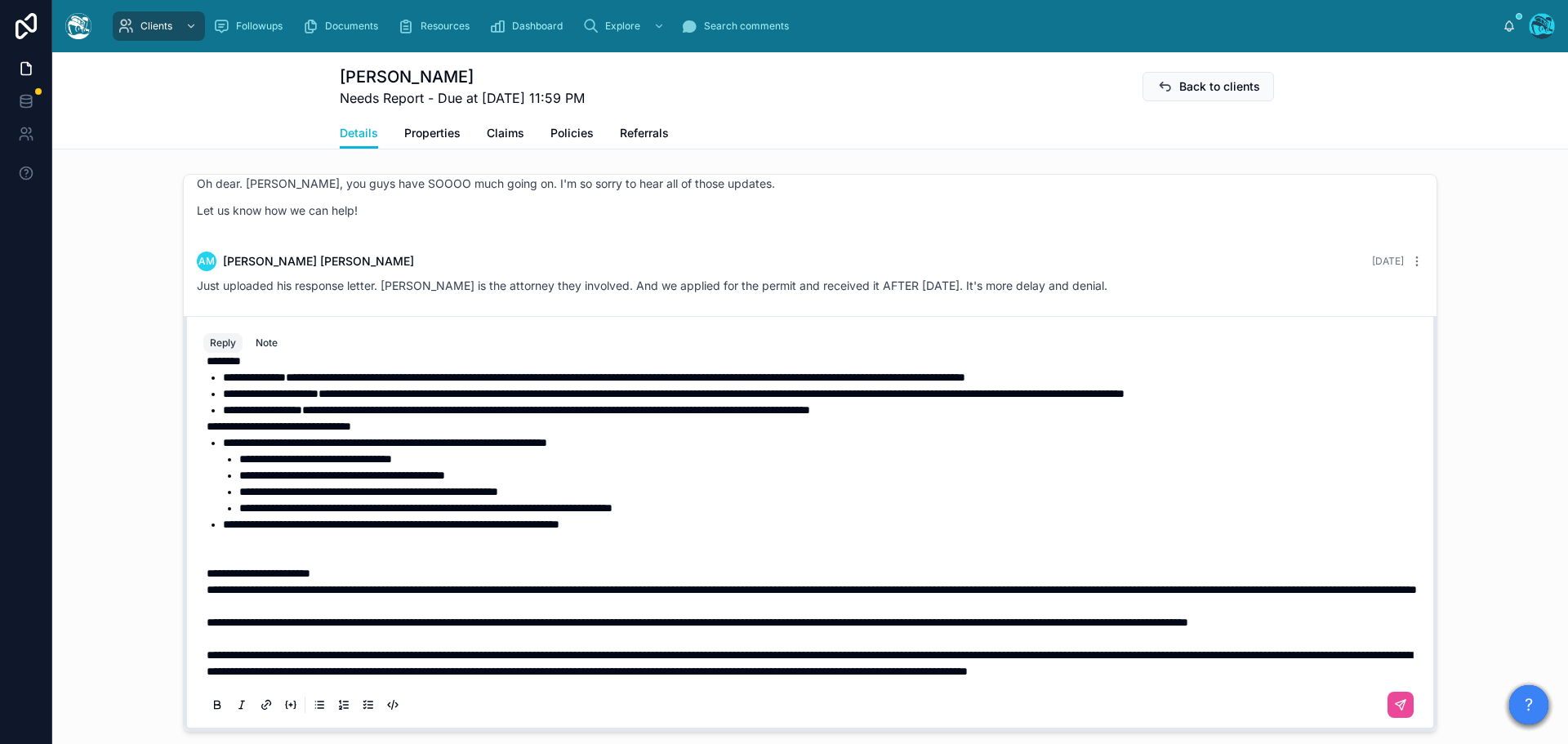
click at [284, 532] on p at bounding box center [813, 548] width 1214 height 33
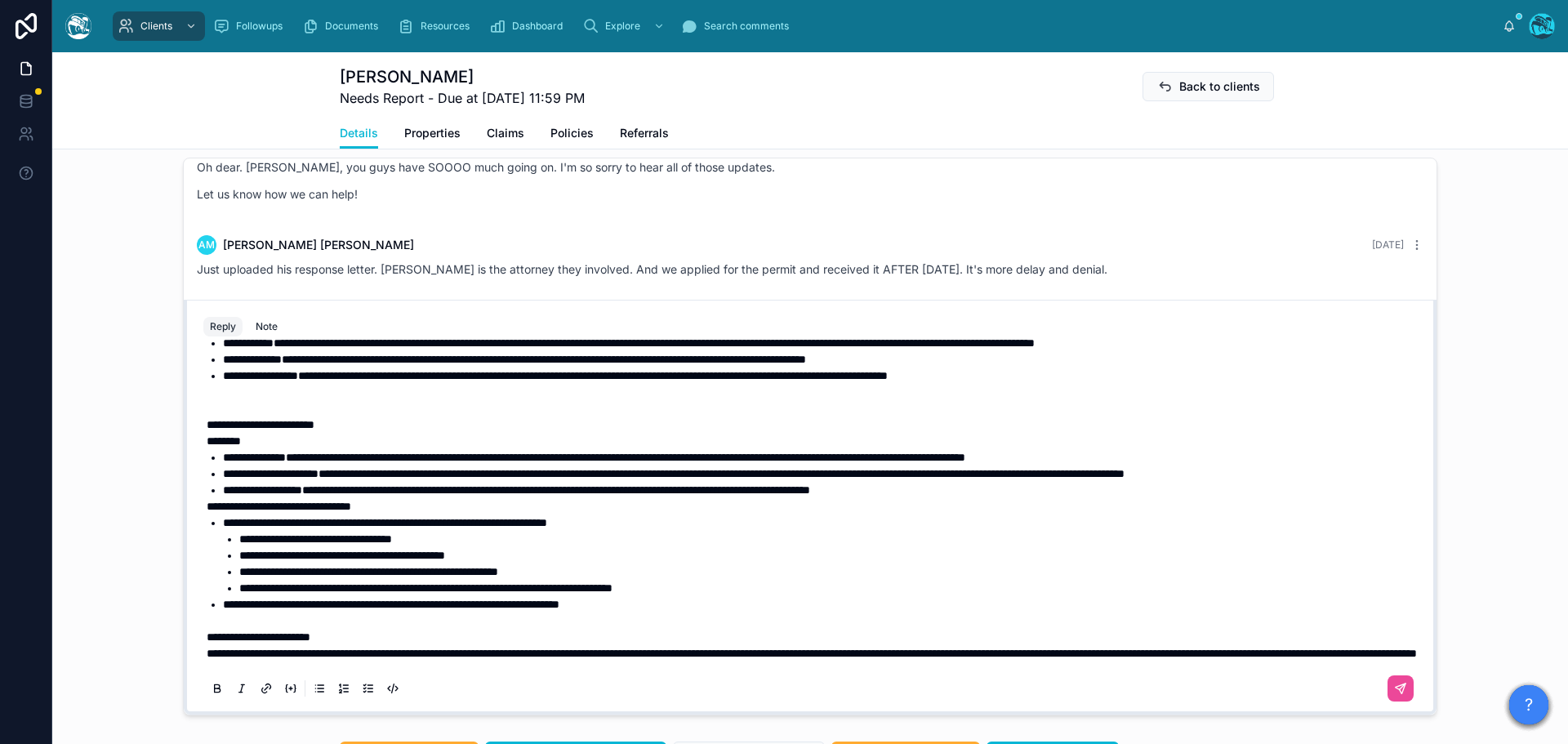
scroll to position [150, 0]
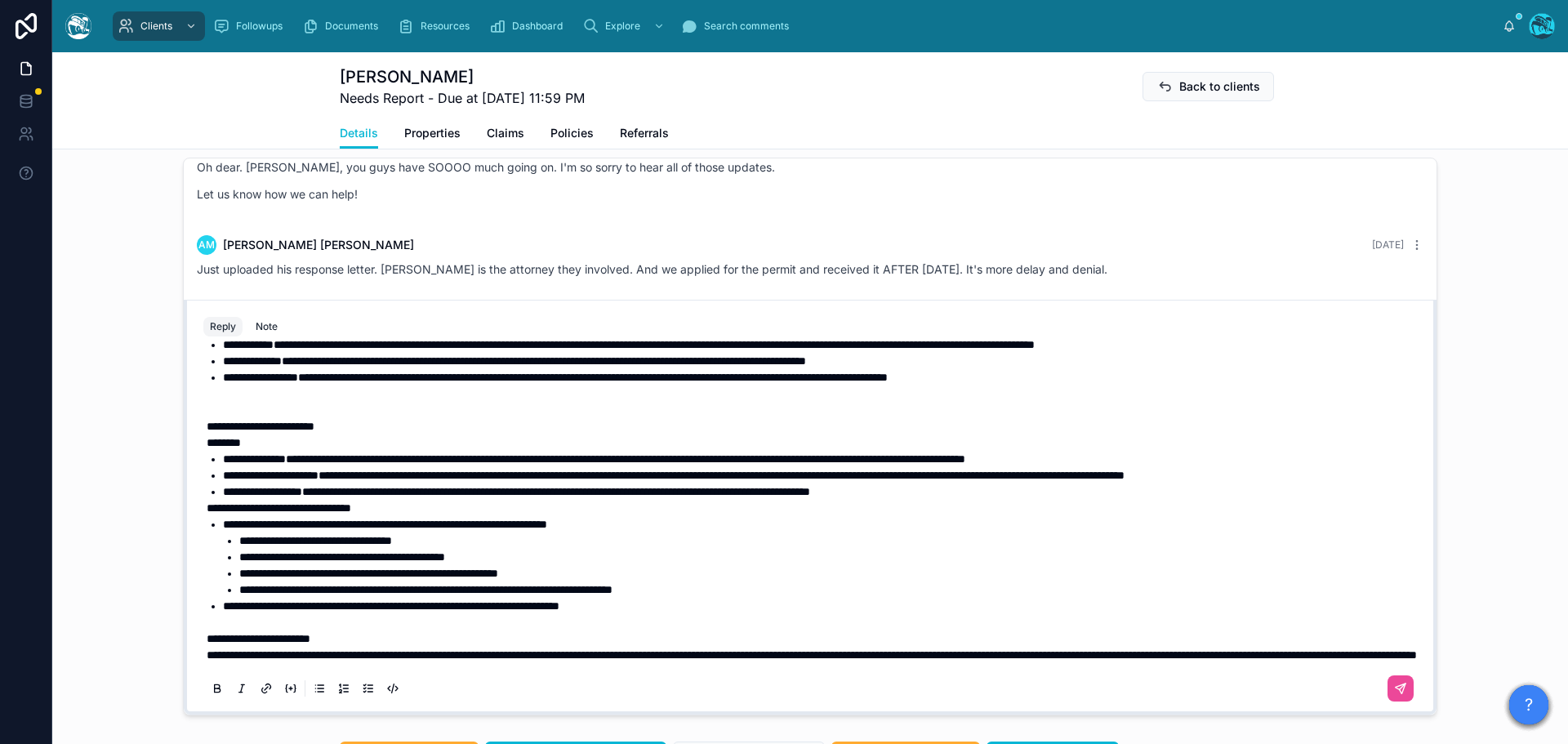
click at [249, 414] on p at bounding box center [813, 402] width 1214 height 33
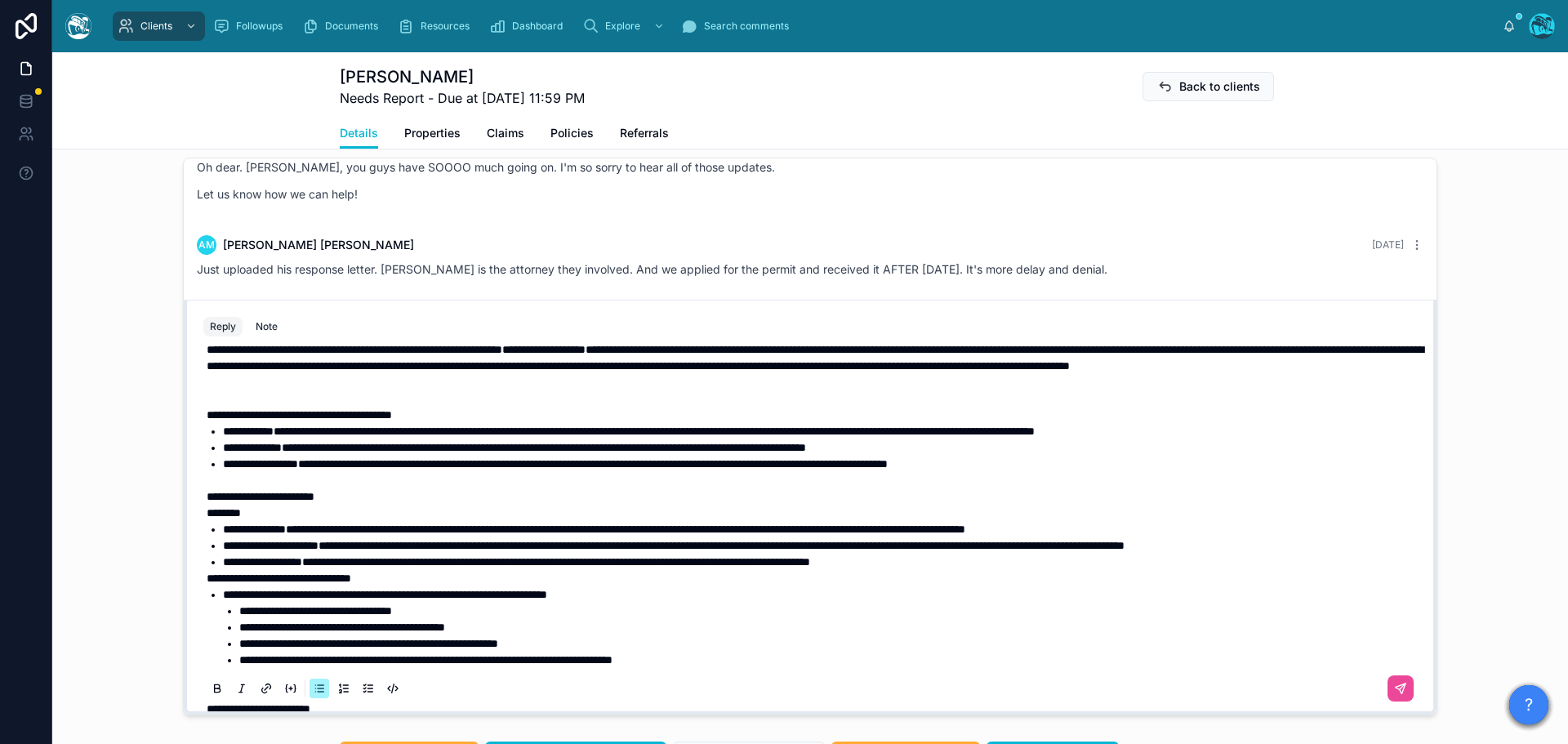
scroll to position [0, 0]
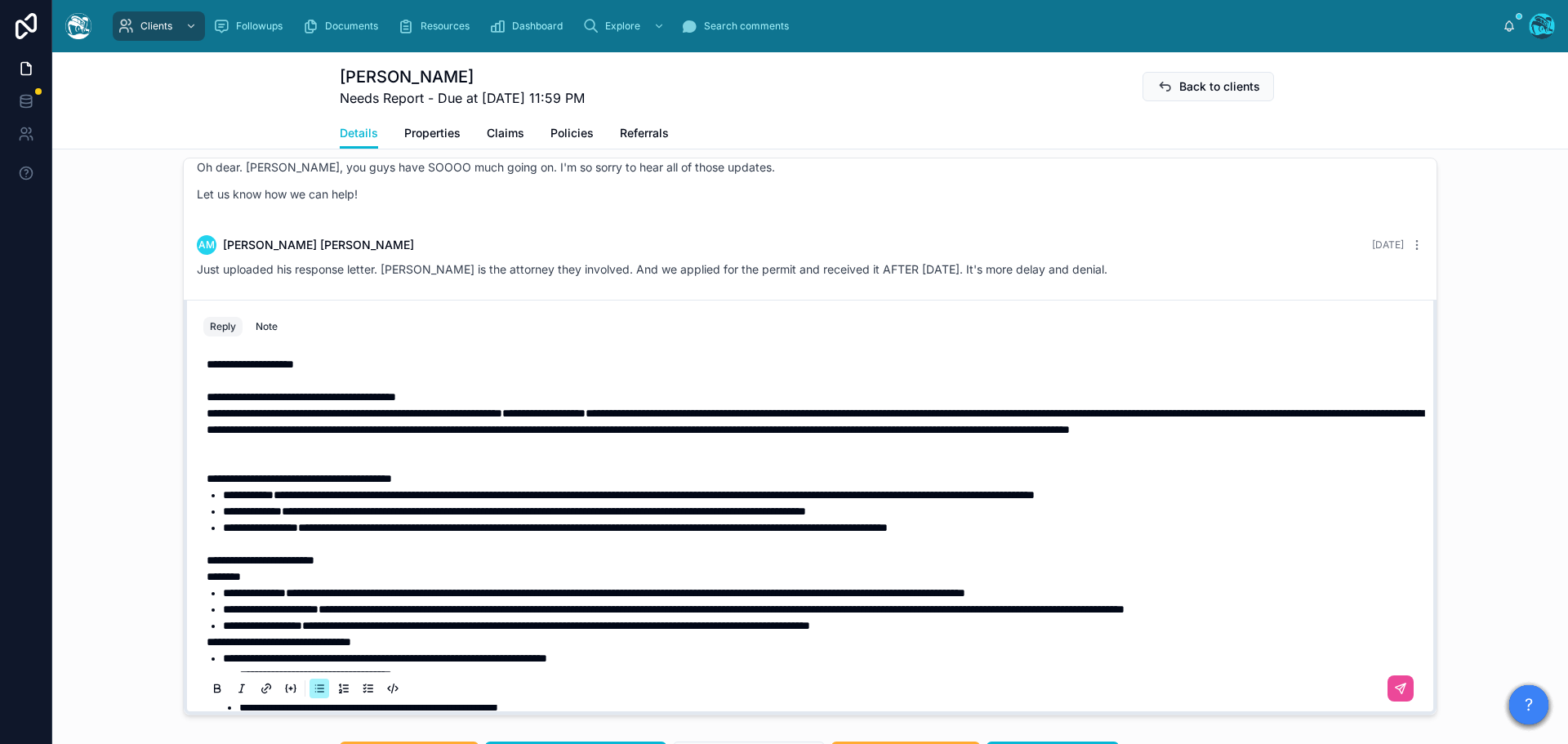
click at [311, 469] on p at bounding box center [813, 454] width 1214 height 33
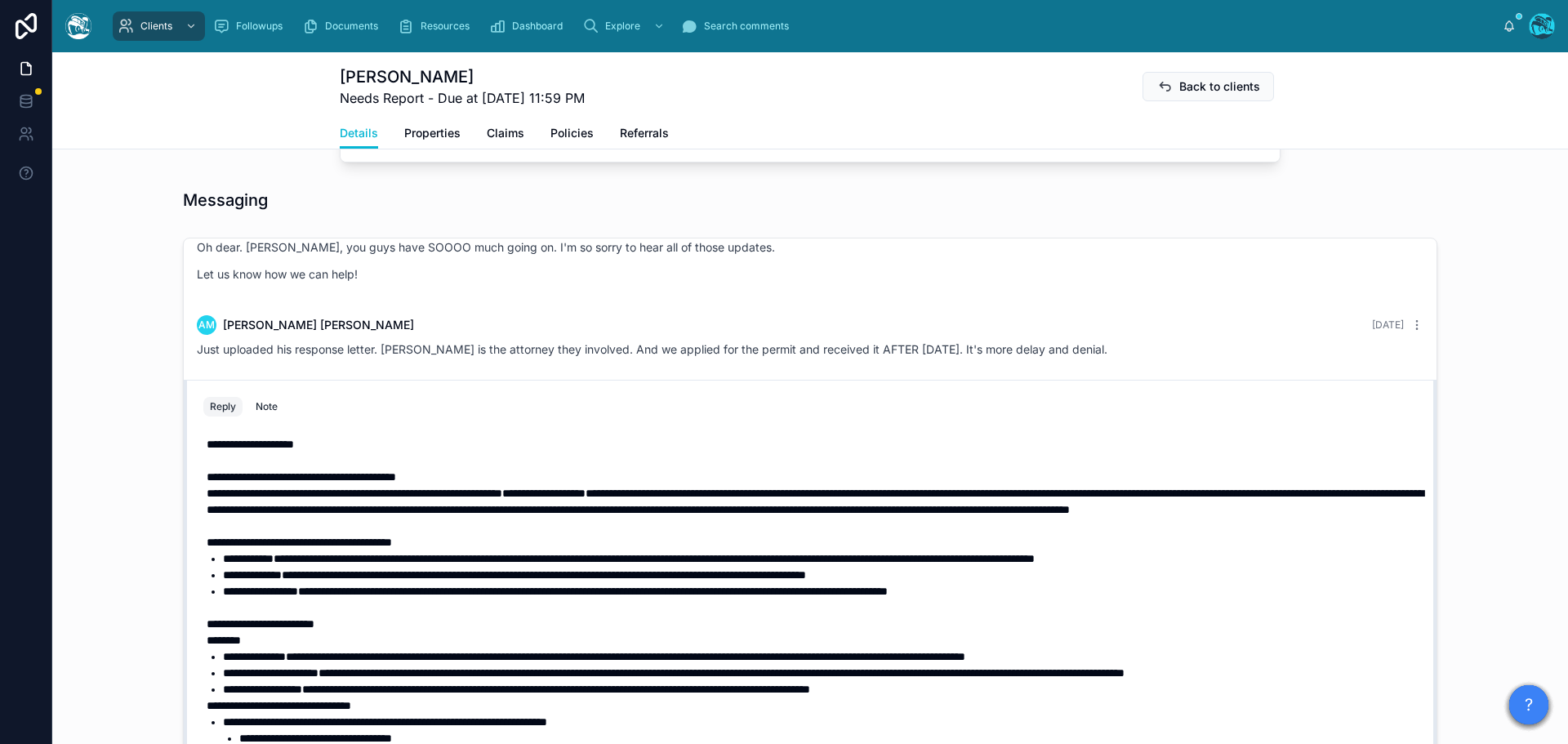
scroll to position [1055, 0]
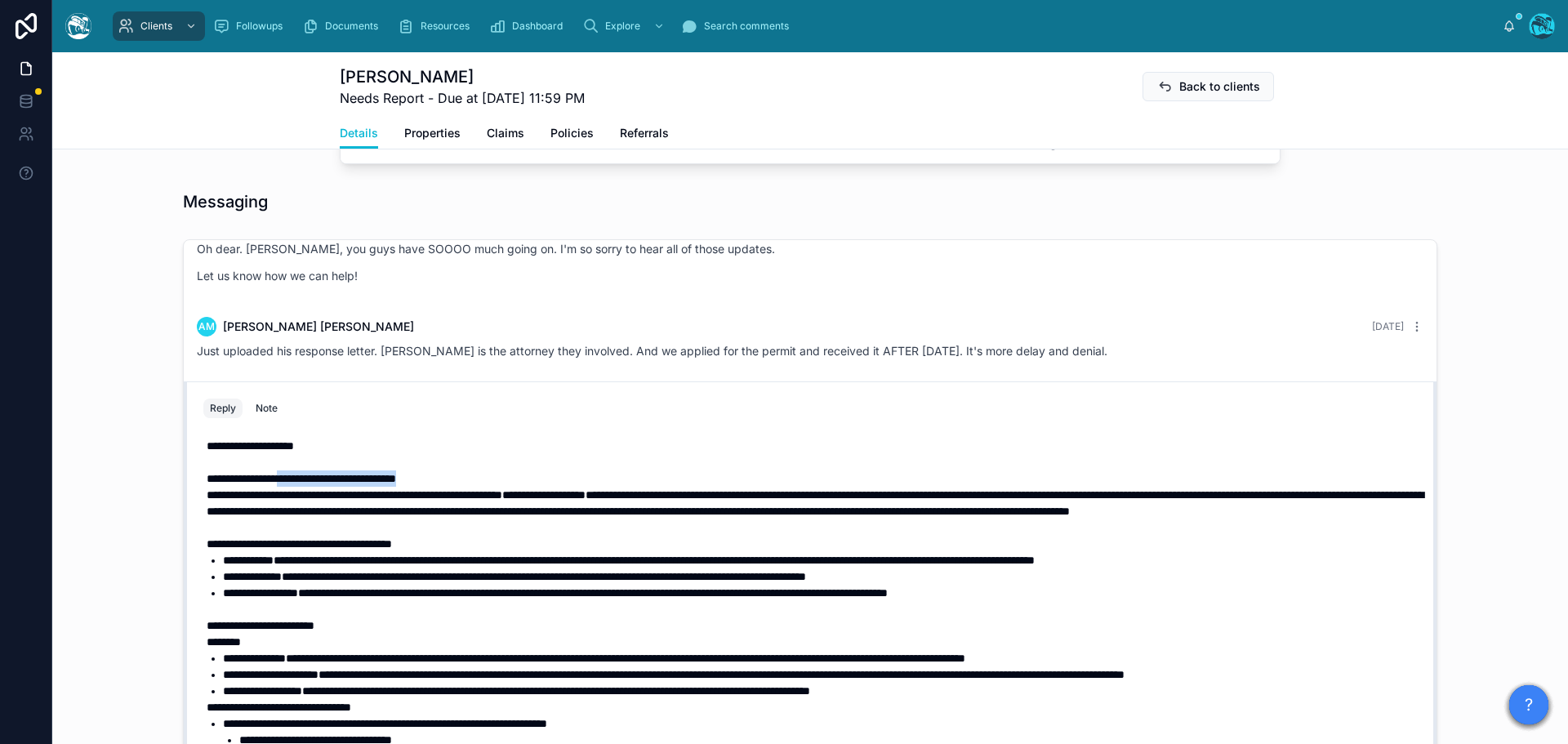
drag, startPoint x: 468, startPoint y: 477, endPoint x: 299, endPoint y: 478, distance: 169.0
click at [299, 478] on p "**********" at bounding box center [813, 478] width 1214 height 16
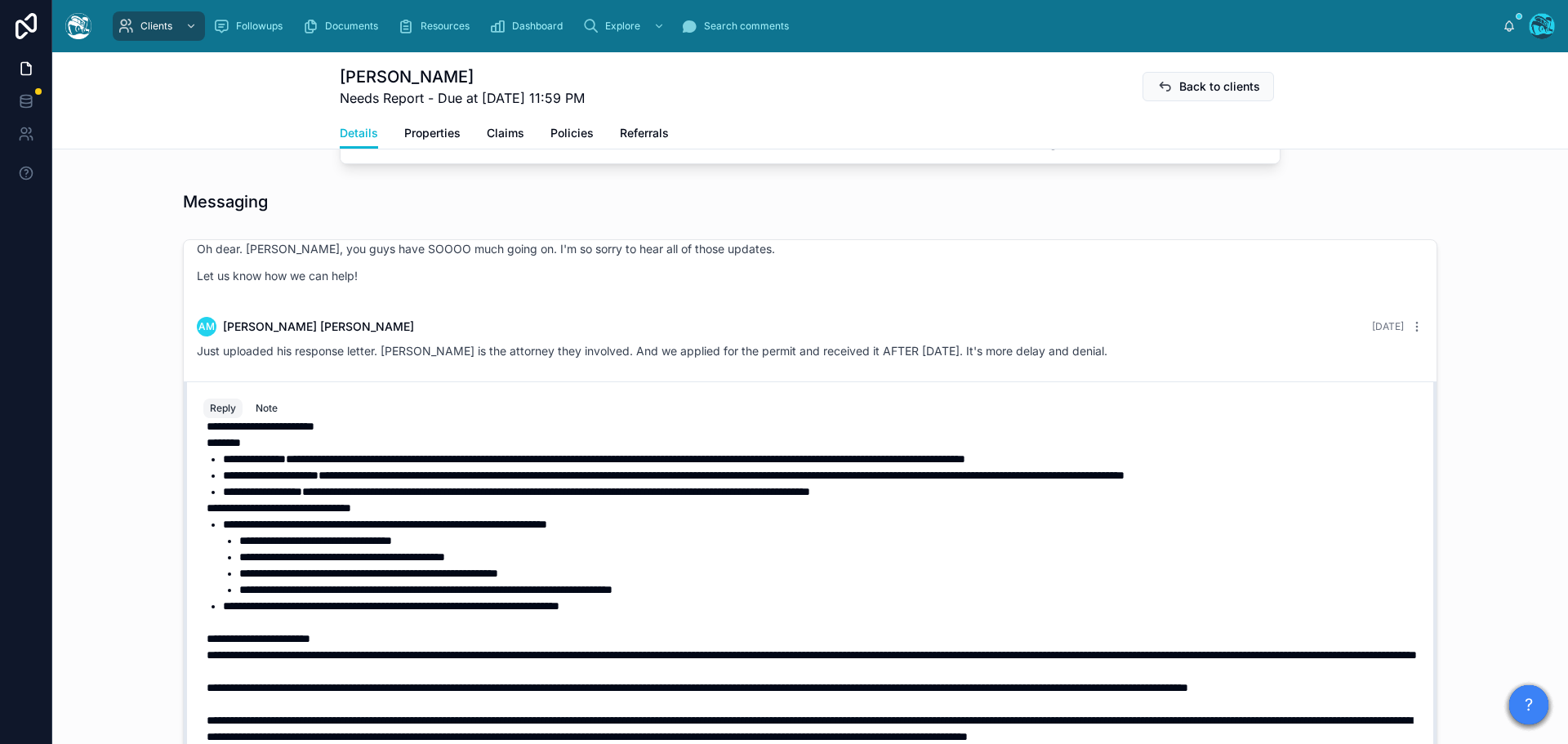
scroll to position [280, 0]
click at [605, 647] on p "**********" at bounding box center [813, 654] width 1214 height 16
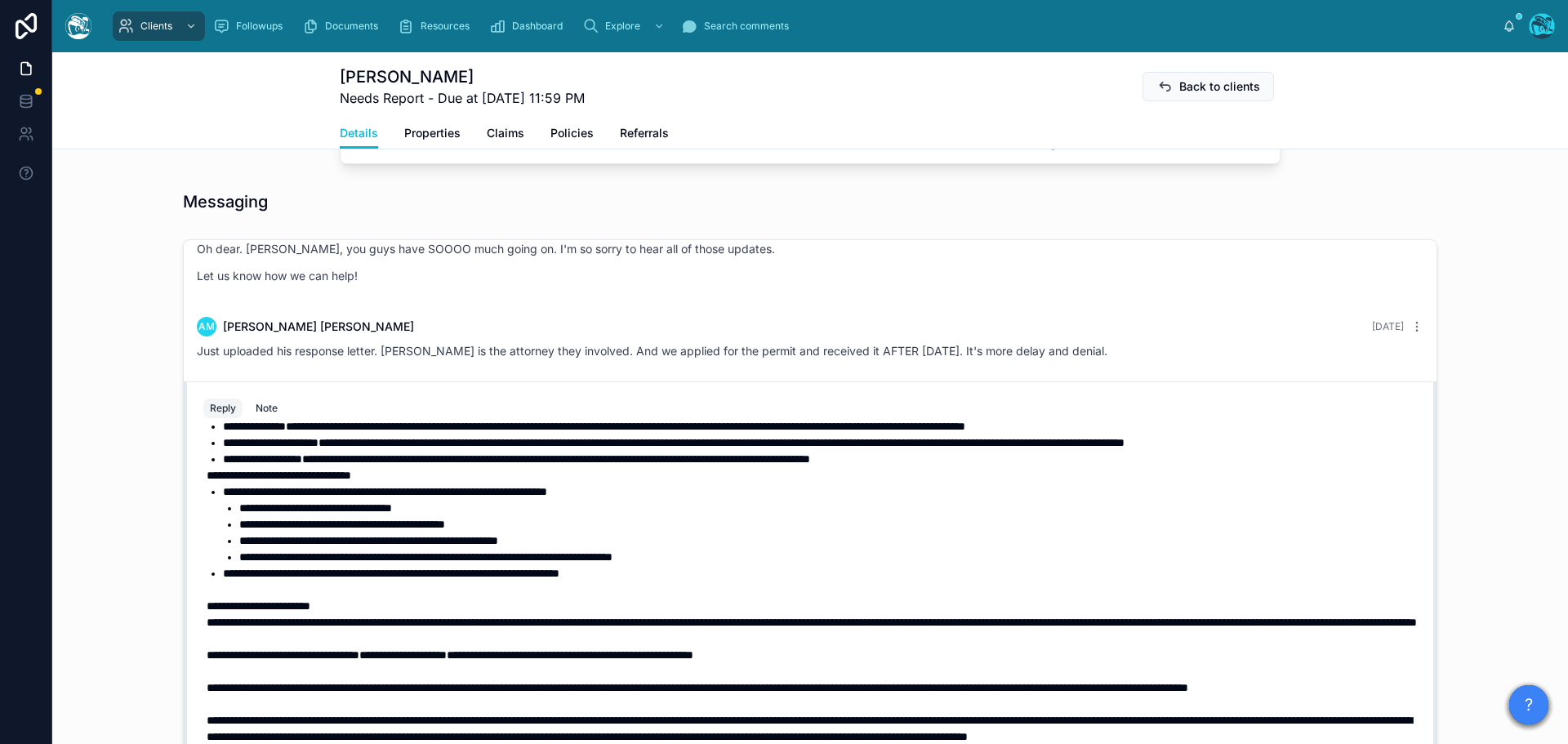
click at [863, 654] on p "**********" at bounding box center [813, 654] width 1214 height 16
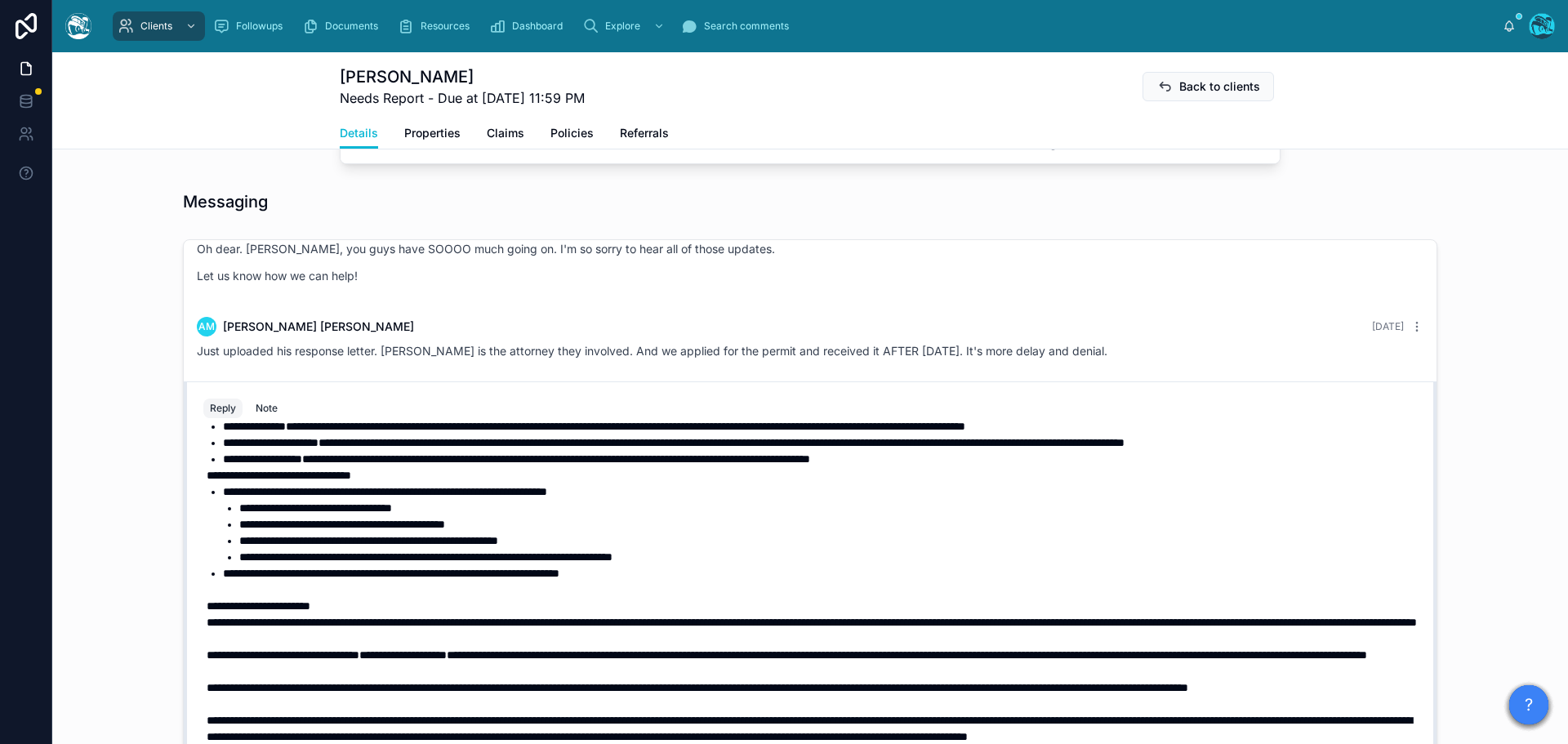
scroll to position [330, 0]
click at [828, 649] on span "**********" at bounding box center [906, 654] width 921 height 12
drag, startPoint x: 842, startPoint y: 607, endPoint x: 188, endPoint y: 611, distance: 654.0
click at [194, 611] on div "**********" at bounding box center [810, 607] width 1233 height 372
click at [837, 649] on span "**********" at bounding box center [906, 654] width 921 height 12
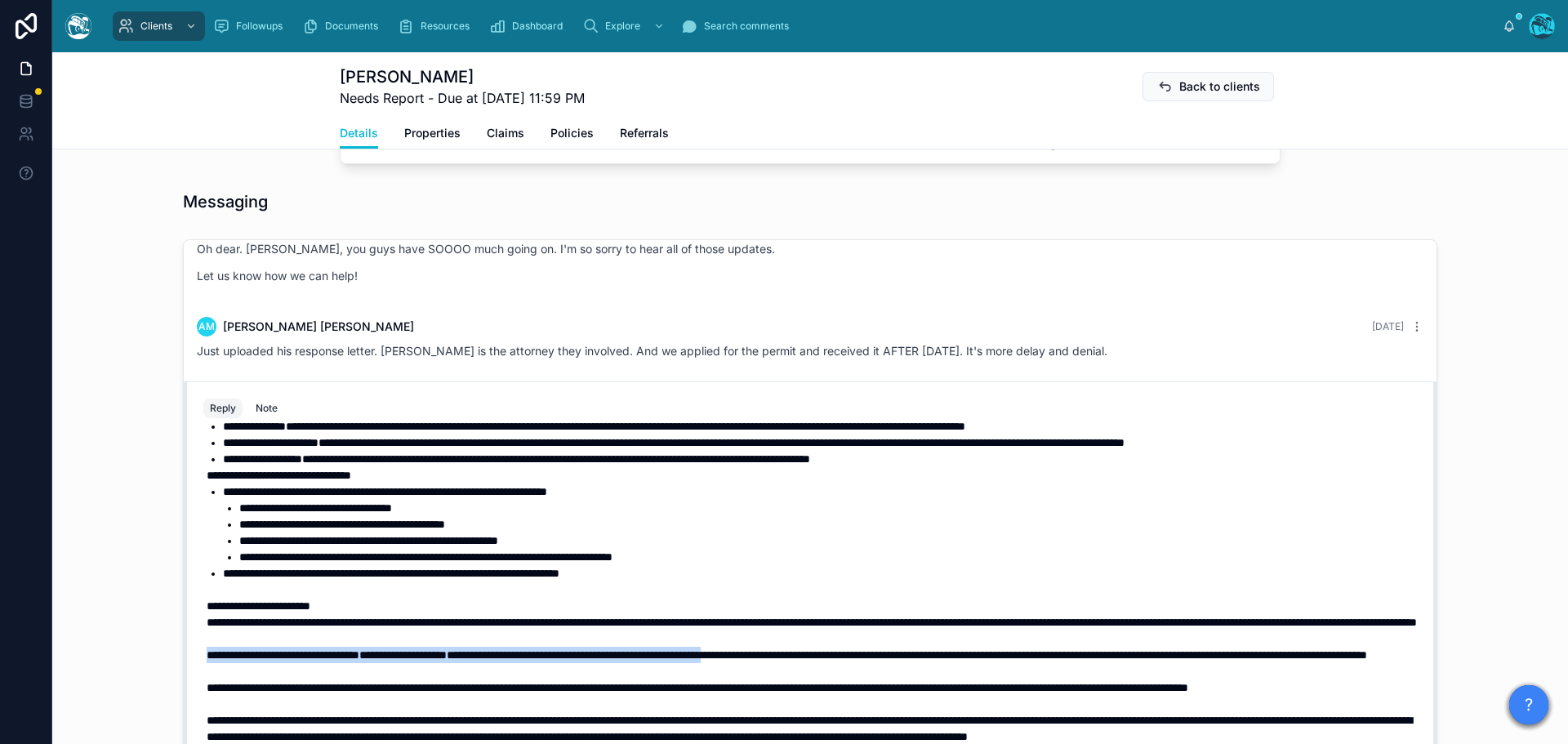
drag, startPoint x: 202, startPoint y: 604, endPoint x: 845, endPoint y: 608, distance: 643.0
click at [845, 647] on p "**********" at bounding box center [813, 654] width 1214 height 16
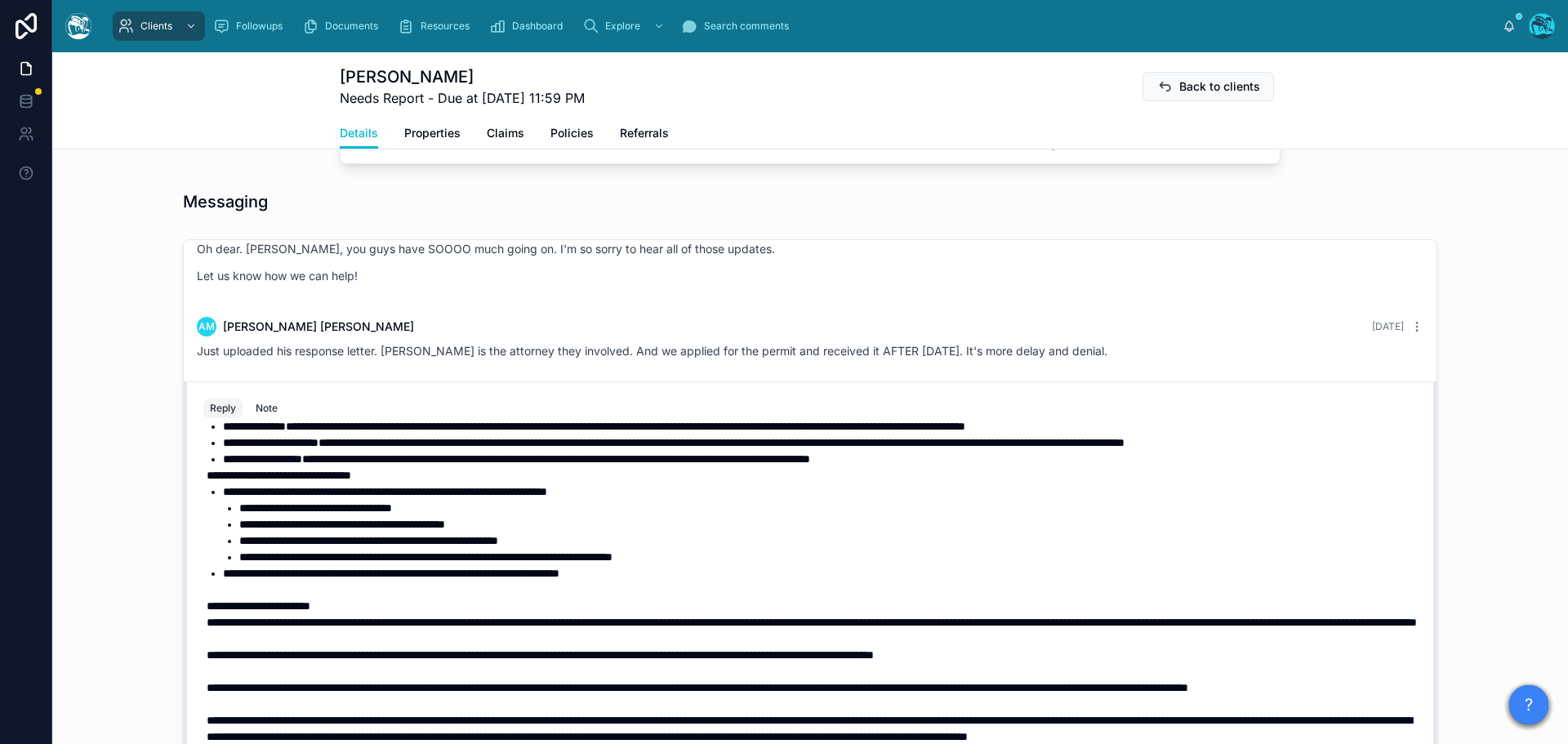
scroll to position [1072, 0]
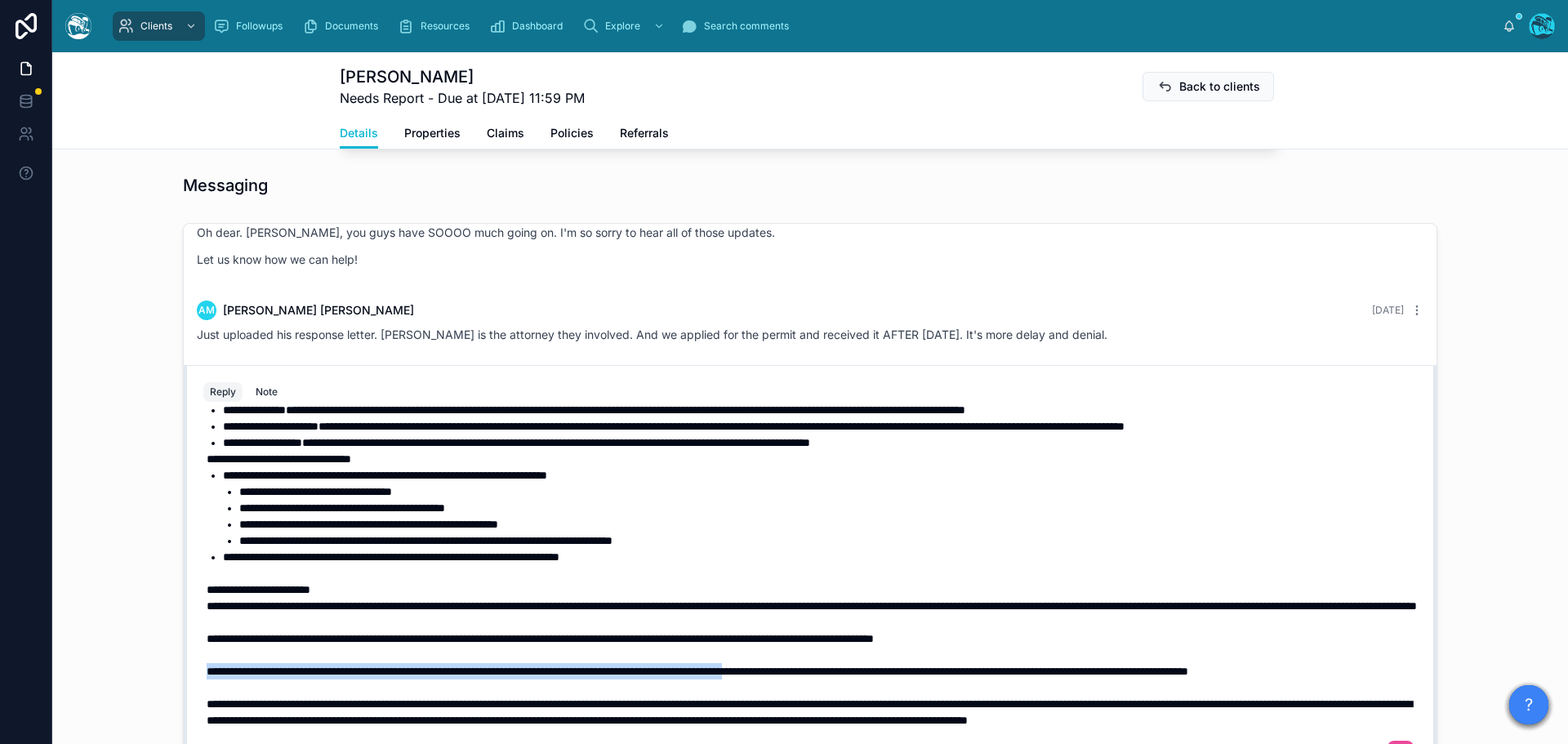
drag, startPoint x: 201, startPoint y: 638, endPoint x: 895, endPoint y: 633, distance: 694.0
click at [895, 665] on span "**********" at bounding box center [697, 671] width 982 height 12
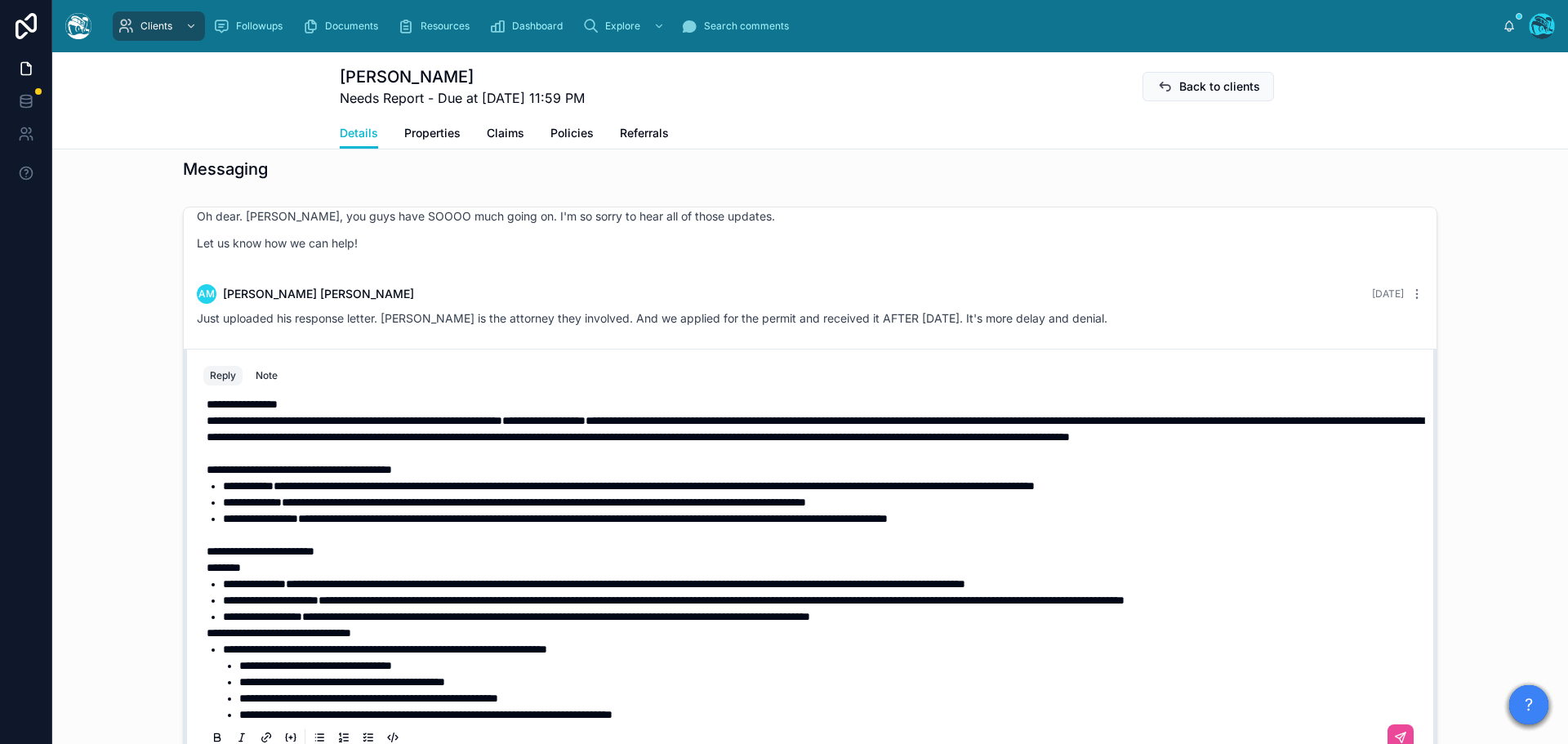
scroll to position [0, 0]
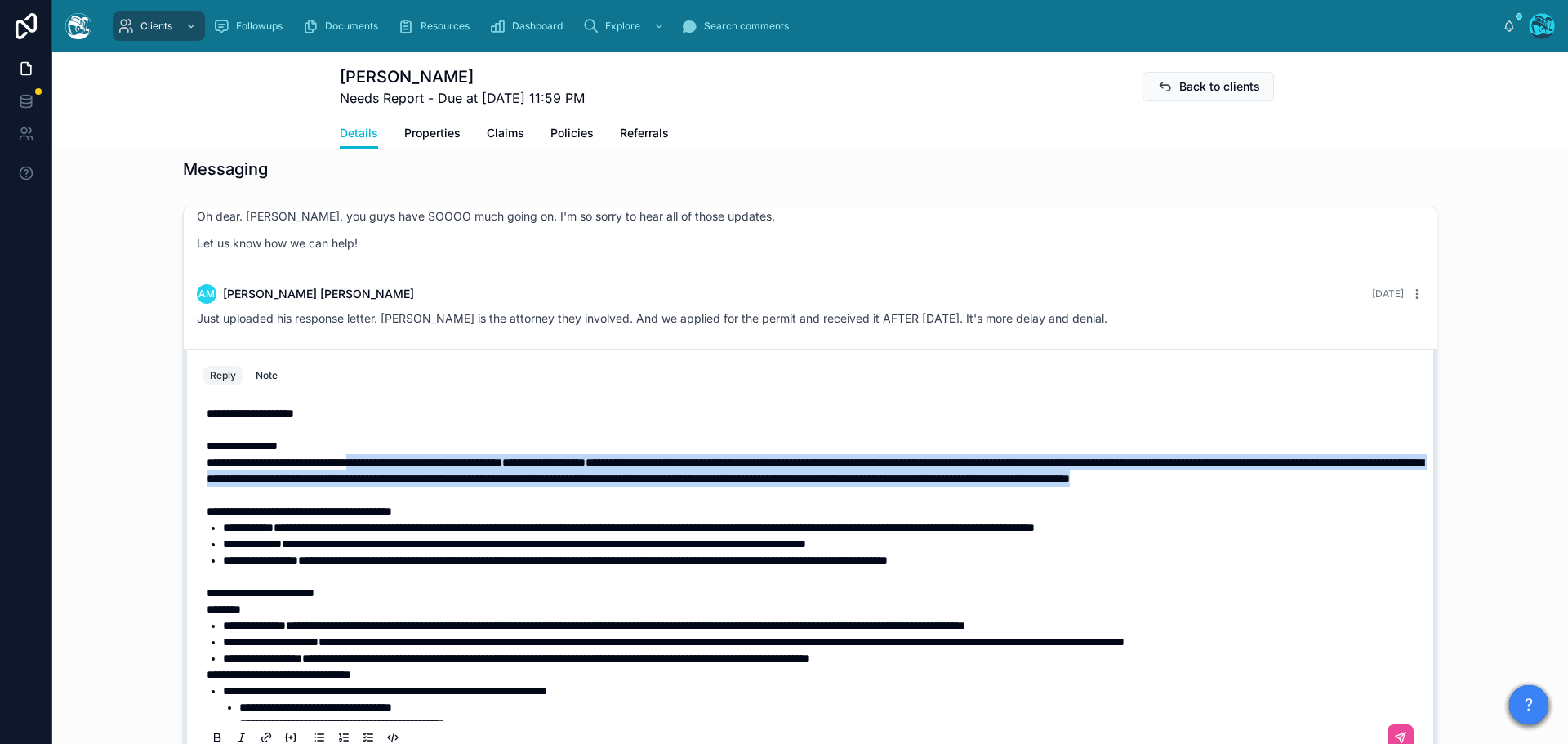
drag, startPoint x: 581, startPoint y: 494, endPoint x: 397, endPoint y: 457, distance: 187.7
click at [397, 457] on p "**********" at bounding box center [813, 478] width 1214 height 49
click at [211, 736] on icon at bounding box center [218, 737] width 14 height 13
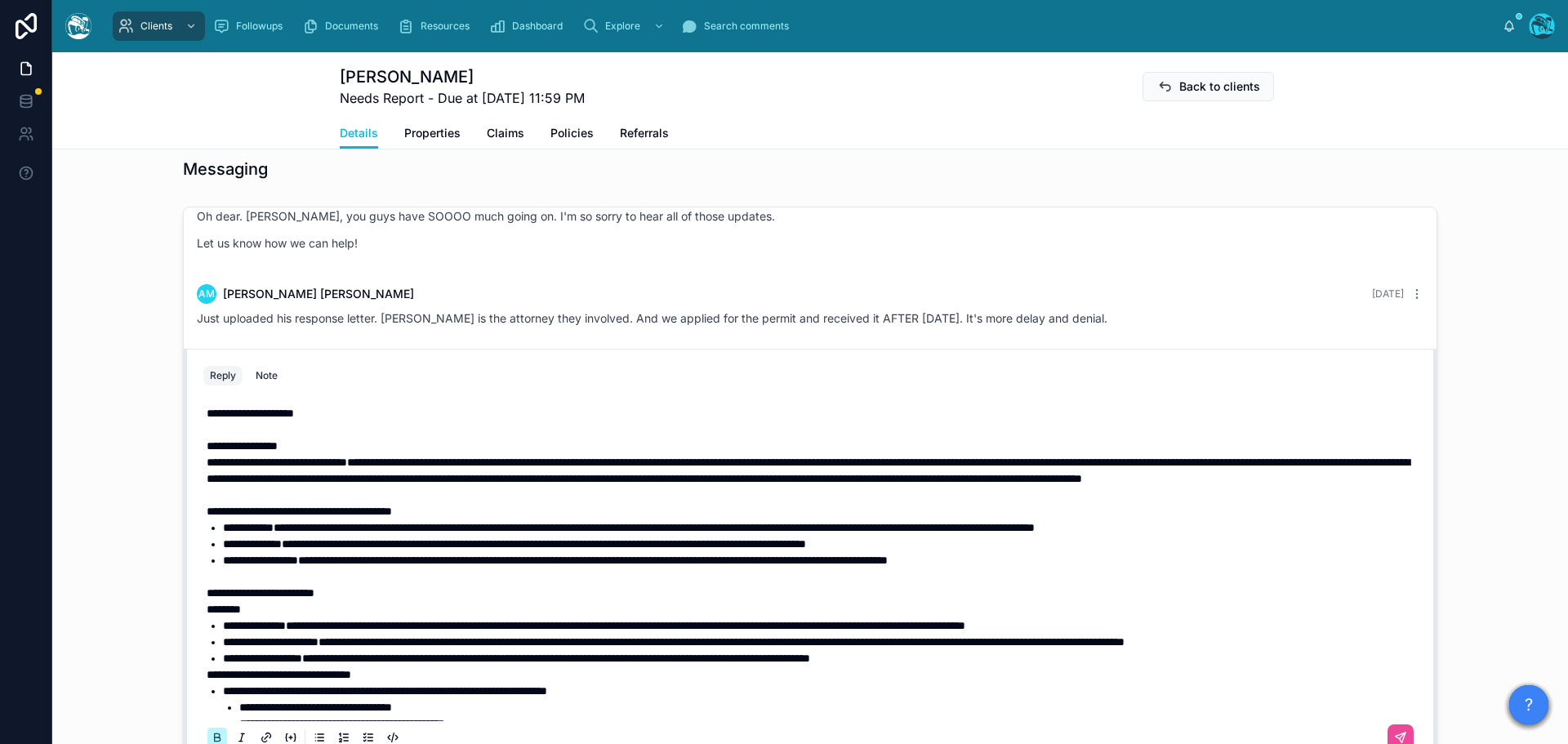
click at [211, 736] on icon at bounding box center [218, 737] width 14 height 13
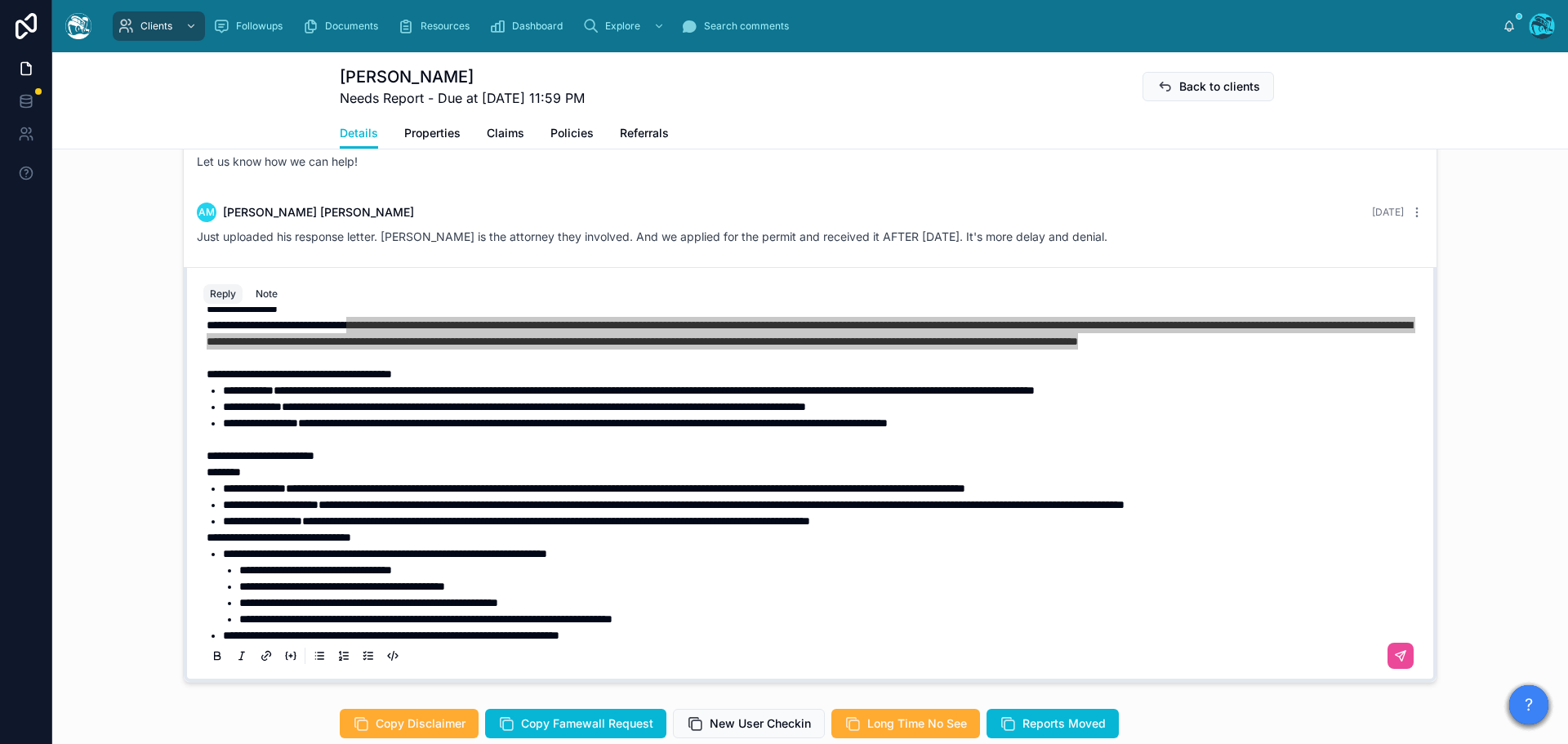
scroll to position [53, 0]
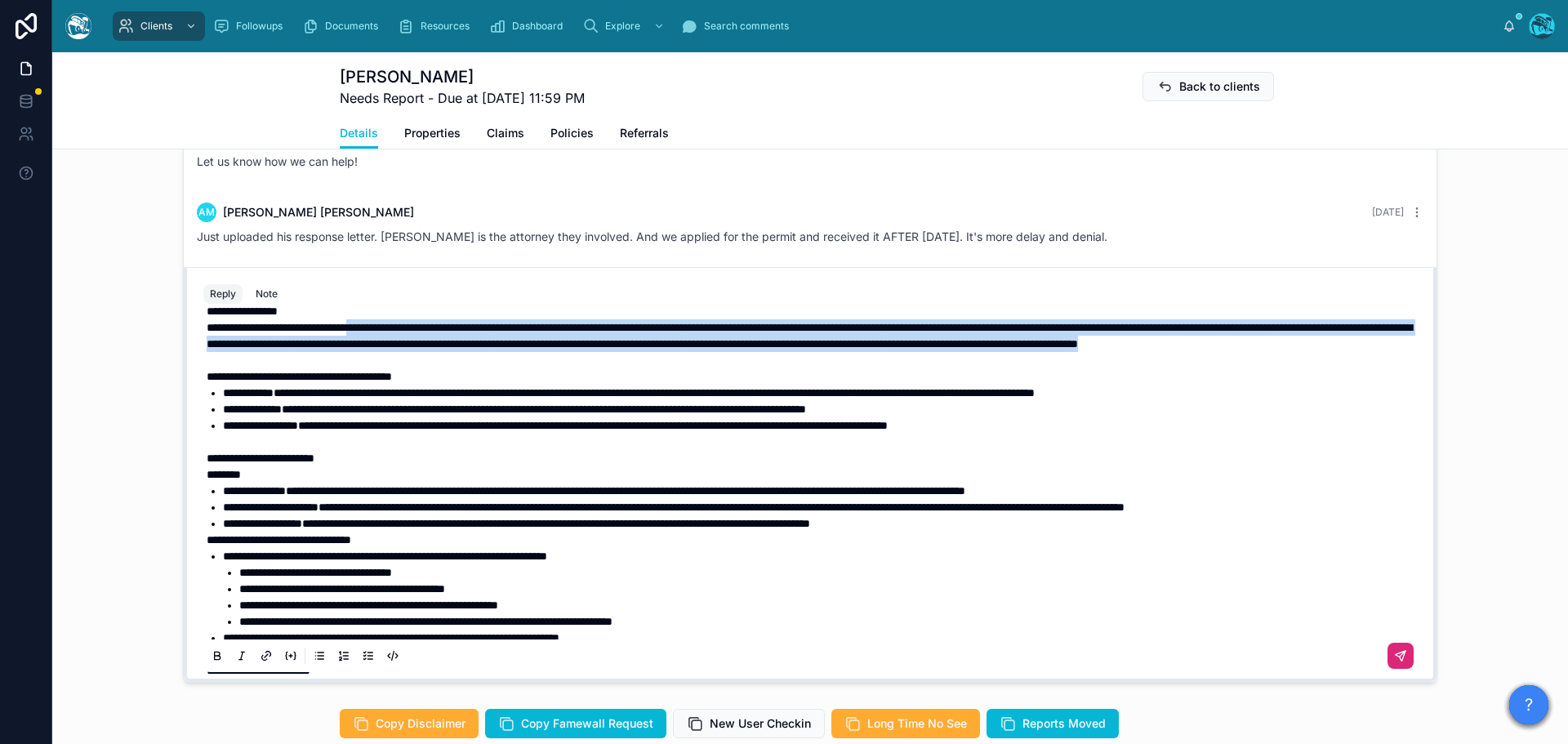
click at [1394, 658] on icon at bounding box center [1401, 655] width 14 height 13
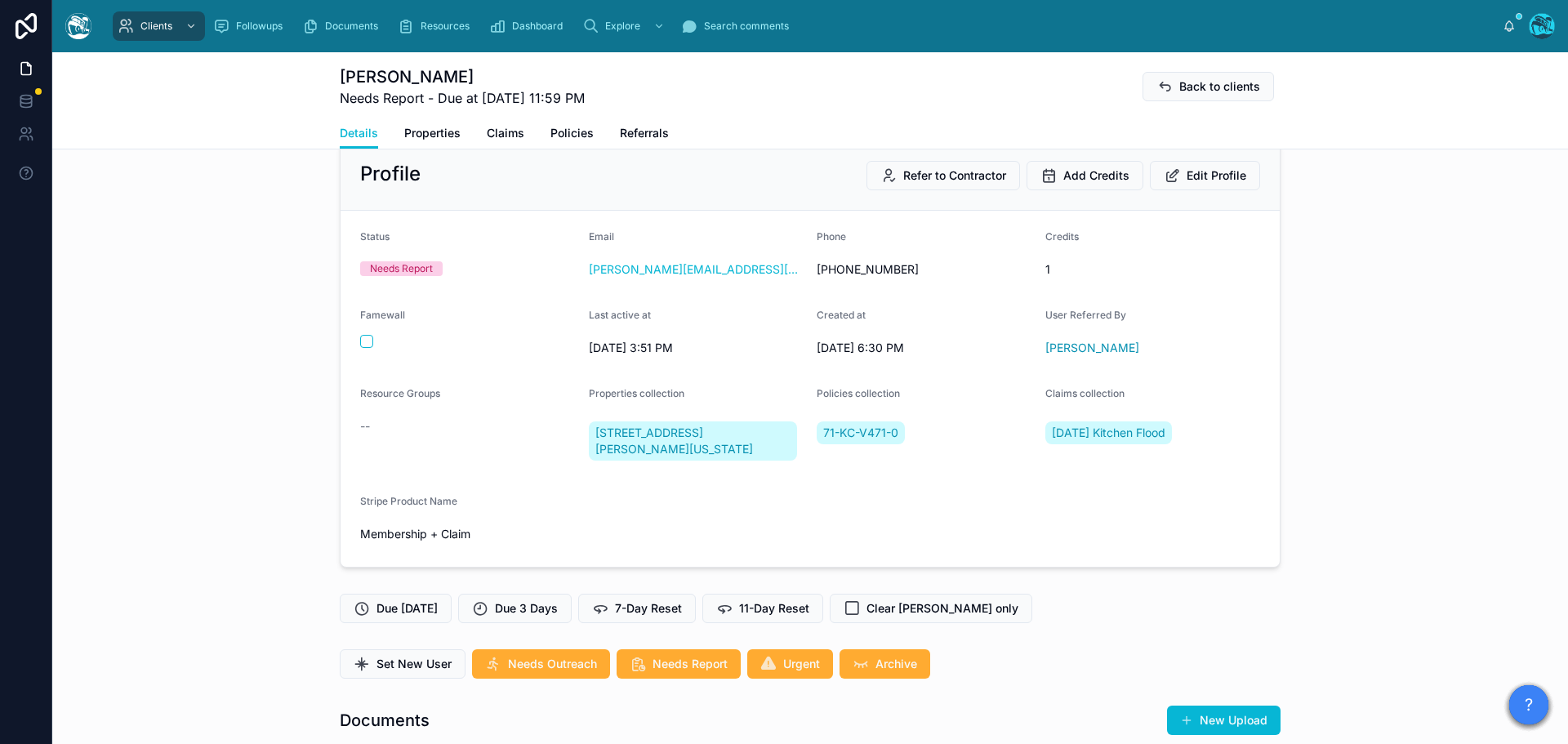
scroll to position [0, 0]
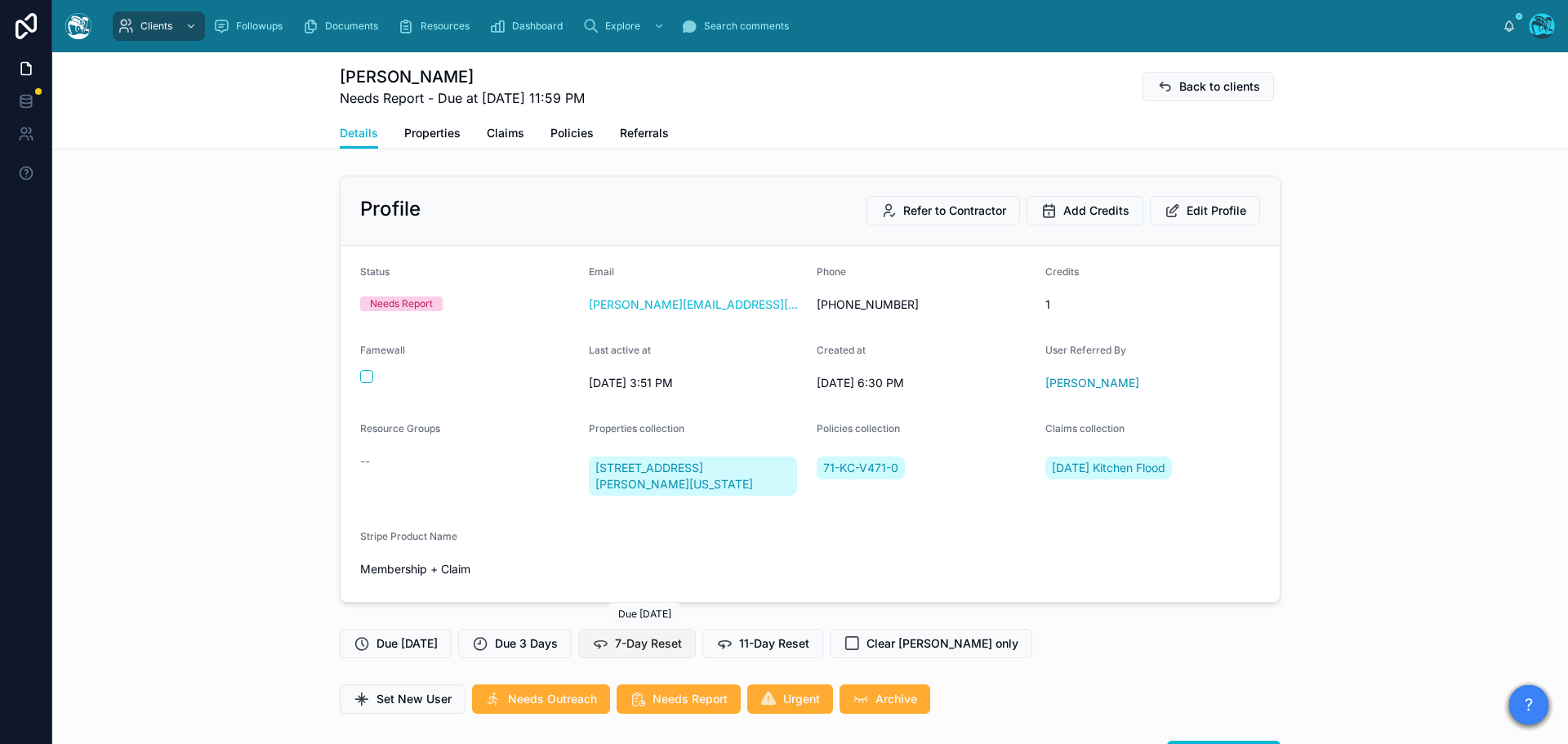
click at [637, 645] on span "7-Day Reset" at bounding box center [648, 643] width 67 height 16
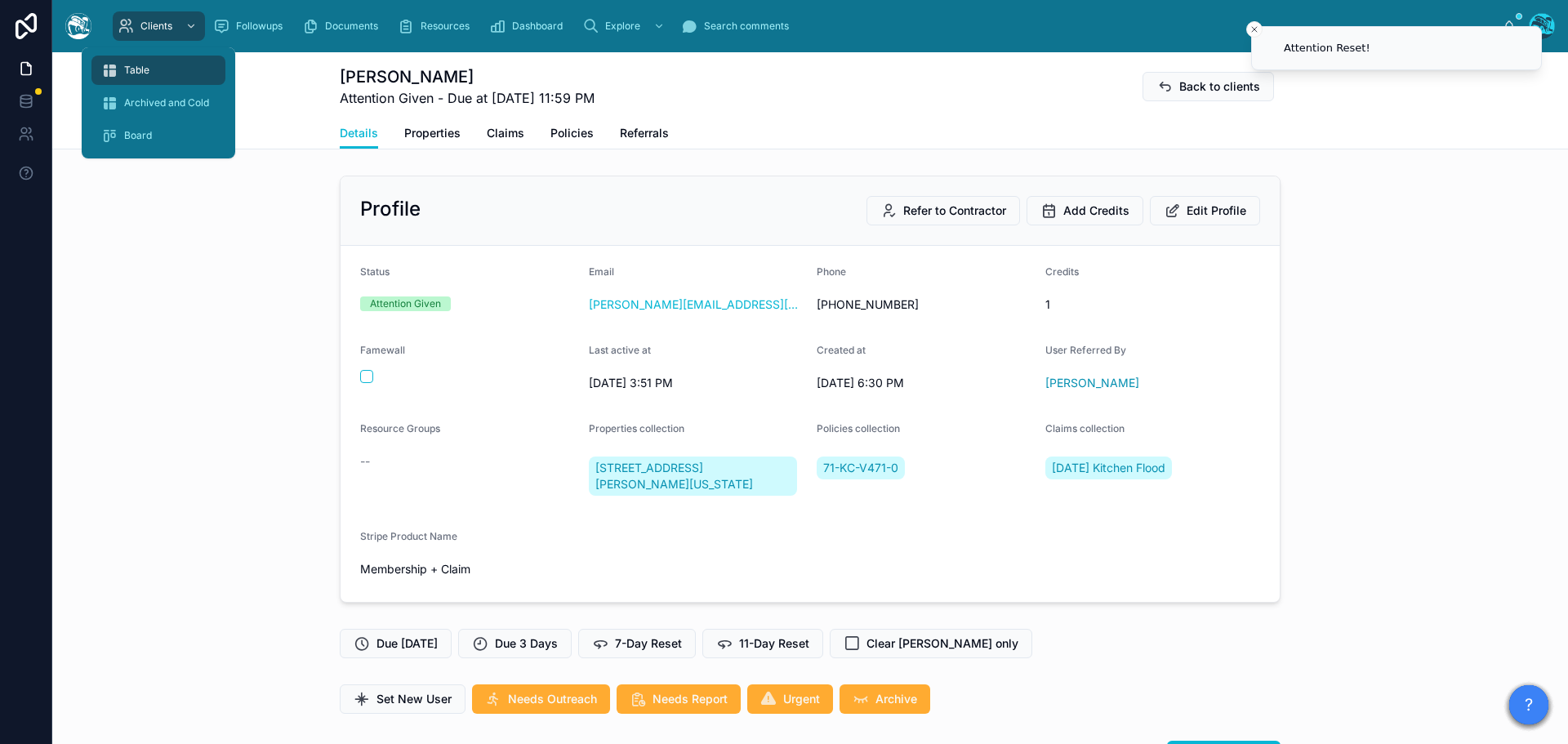
click at [136, 68] on span "Table" at bounding box center [137, 70] width 25 height 13
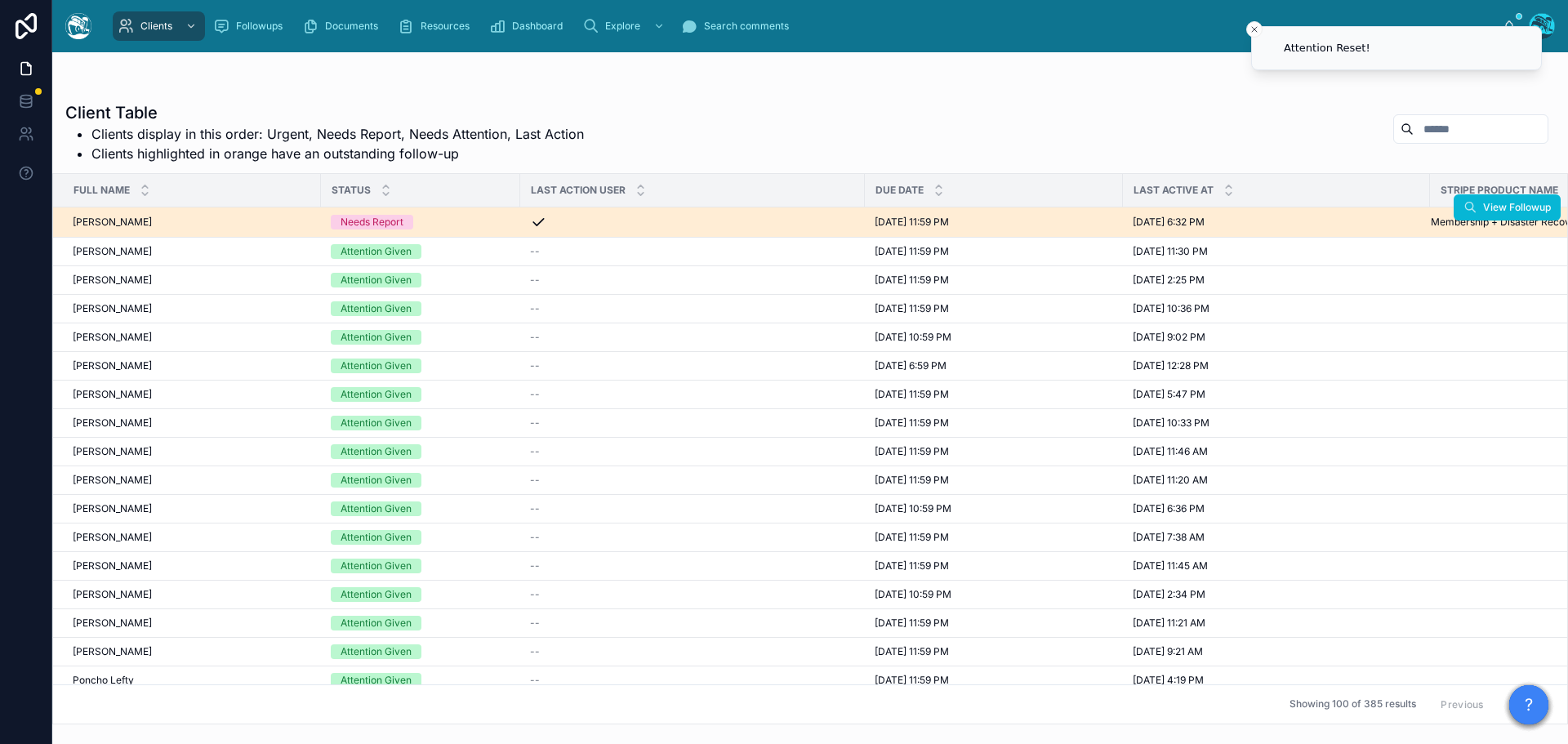
click at [201, 222] on div "Jongsuk Yu Jongsuk Yu" at bounding box center [191, 223] width 238 height 13
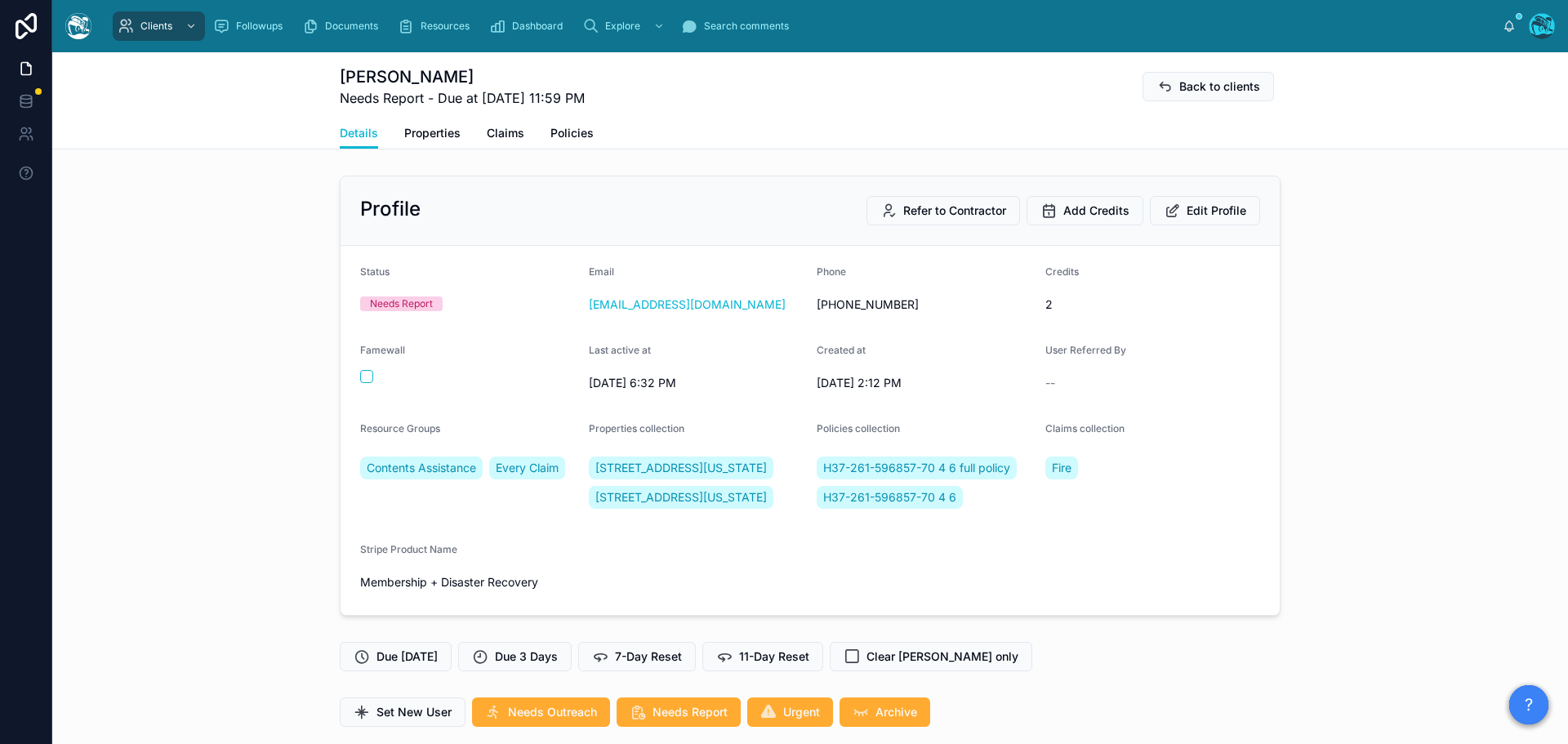
scroll to position [2203, 0]
click at [247, 22] on span "Followups" at bounding box center [259, 26] width 46 height 13
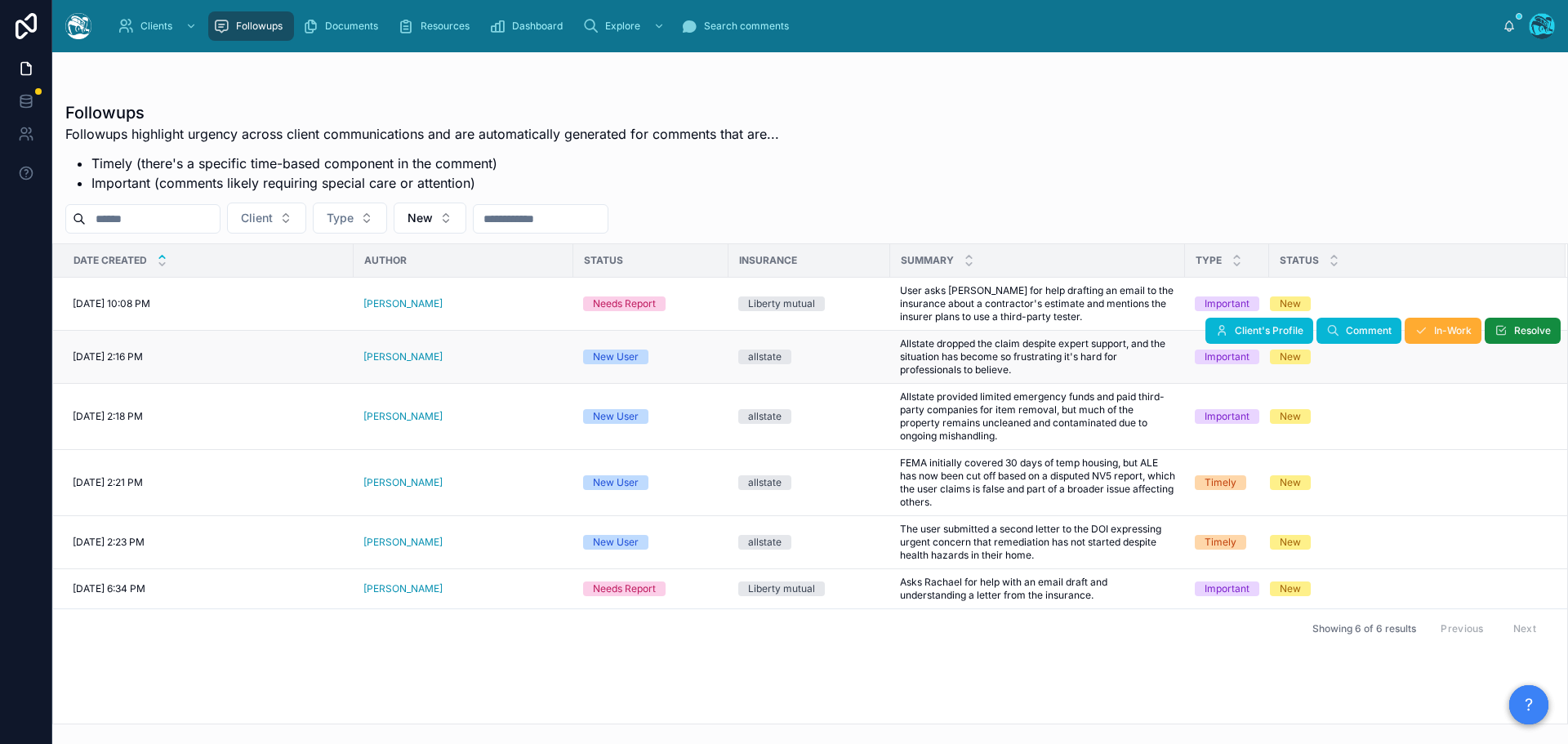
click at [464, 362] on div "Derek Sample" at bounding box center [464, 357] width 201 height 13
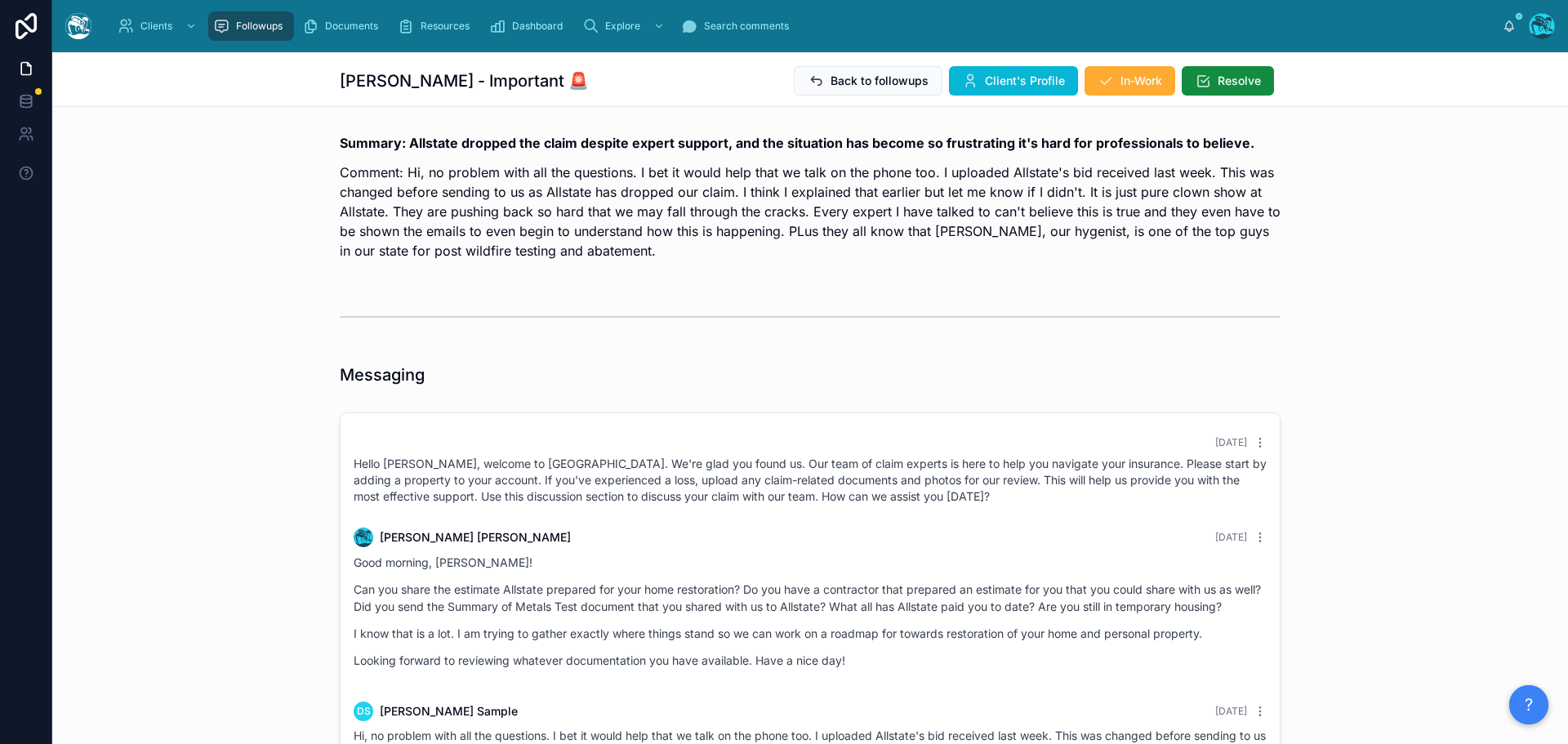
scroll to position [364, 0]
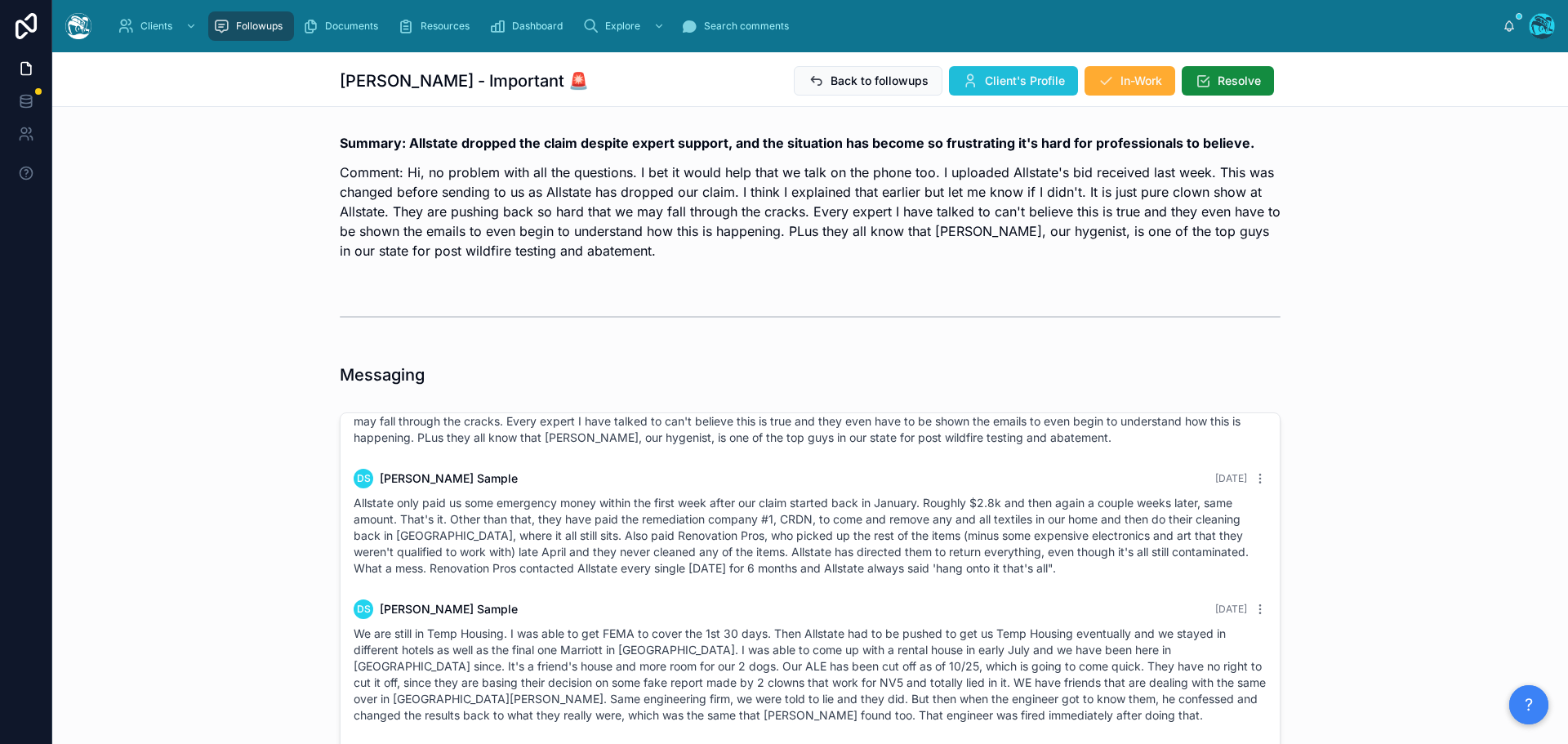
click at [1017, 82] on span "Client's Profile" at bounding box center [1025, 80] width 80 height 16
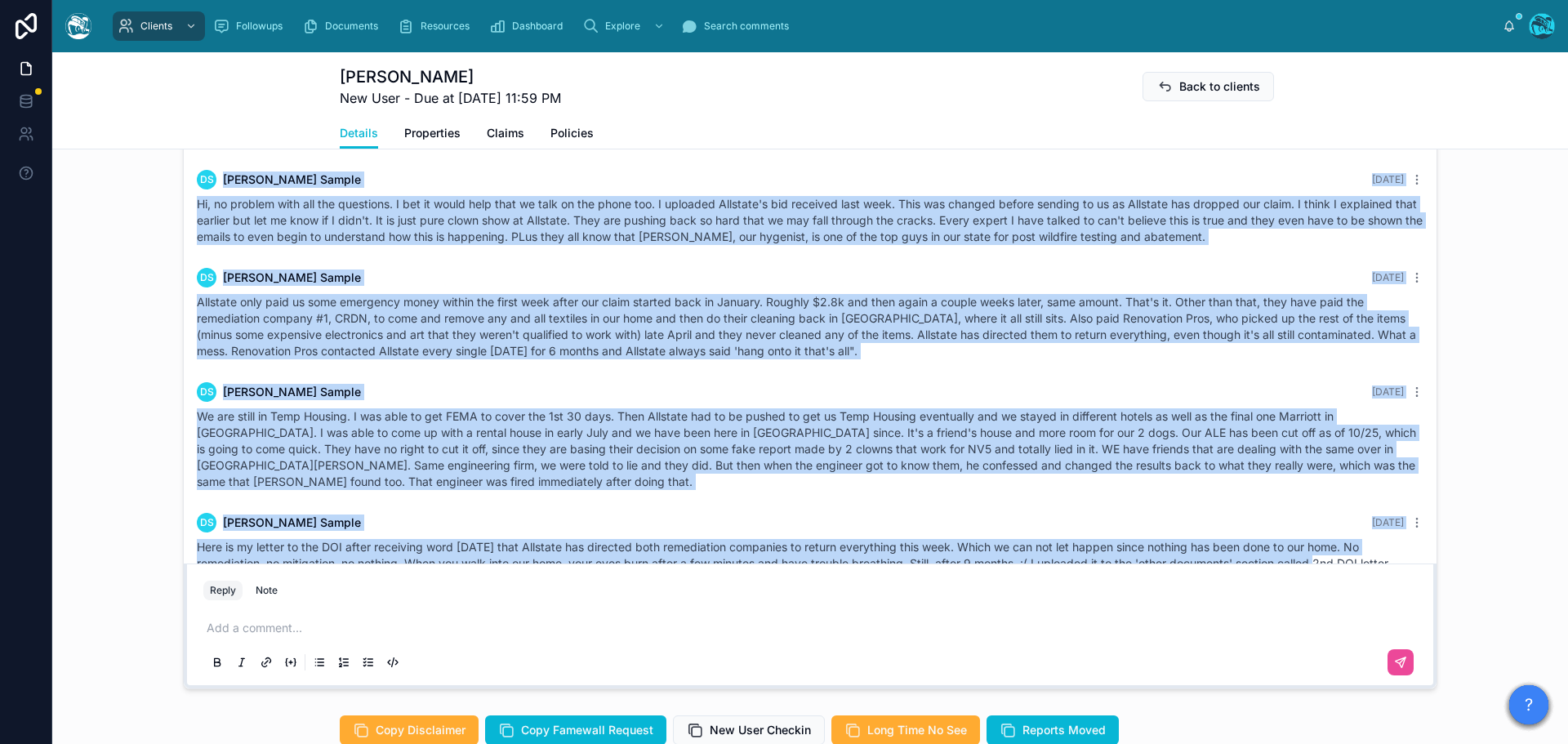
scroll to position [265, 0]
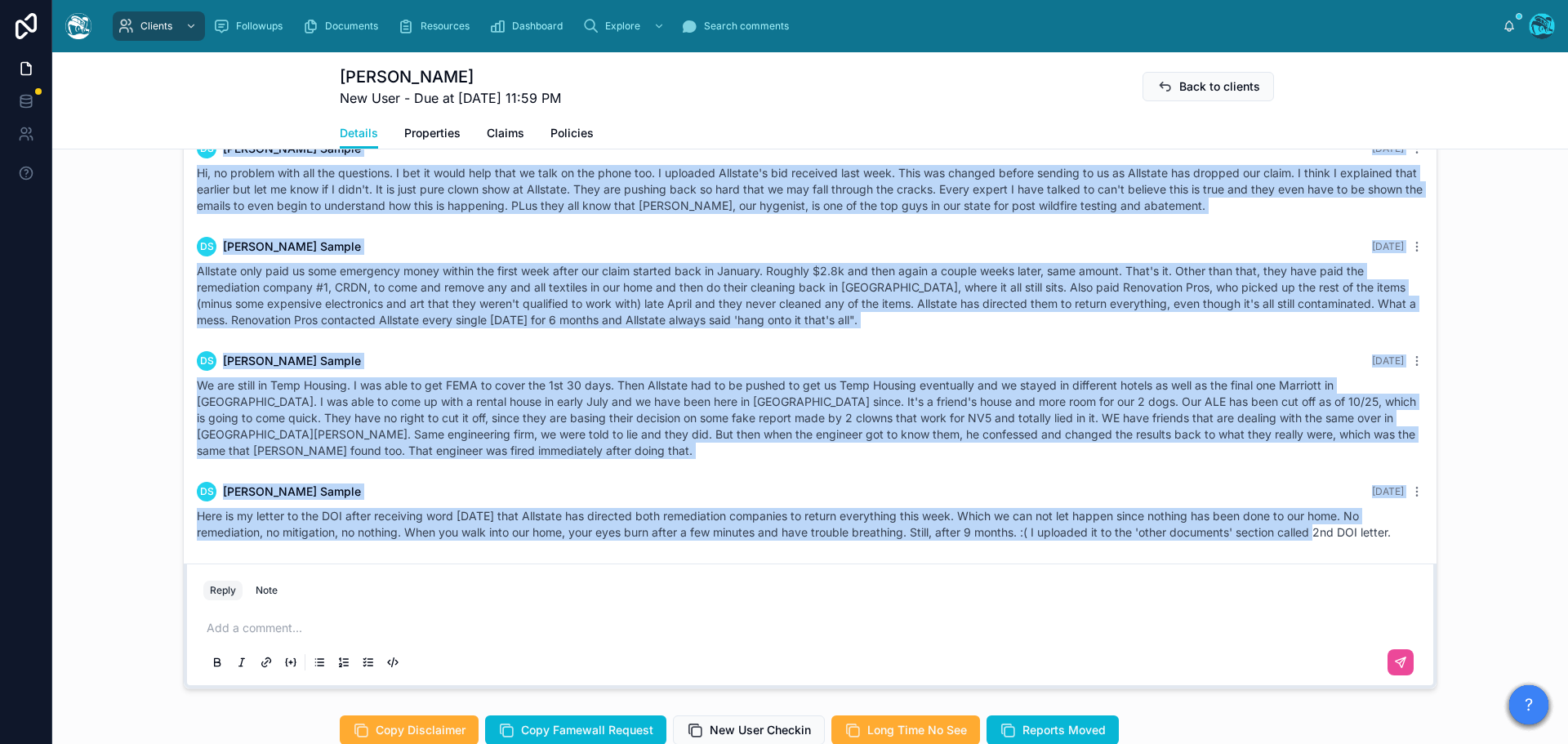
drag, startPoint x: 1329, startPoint y: 232, endPoint x: 1402, endPoint y: 575, distance: 350.7
click at [1402, 563] on div "15 days ago Hello Derek, welcome to Tugboat. We're glad you found us. Our team …" at bounding box center [810, 215] width 1253 height 697
copy div "Rachel Baker 14 days ago Good morning, Derek! Can you share the estimate Allsta…"
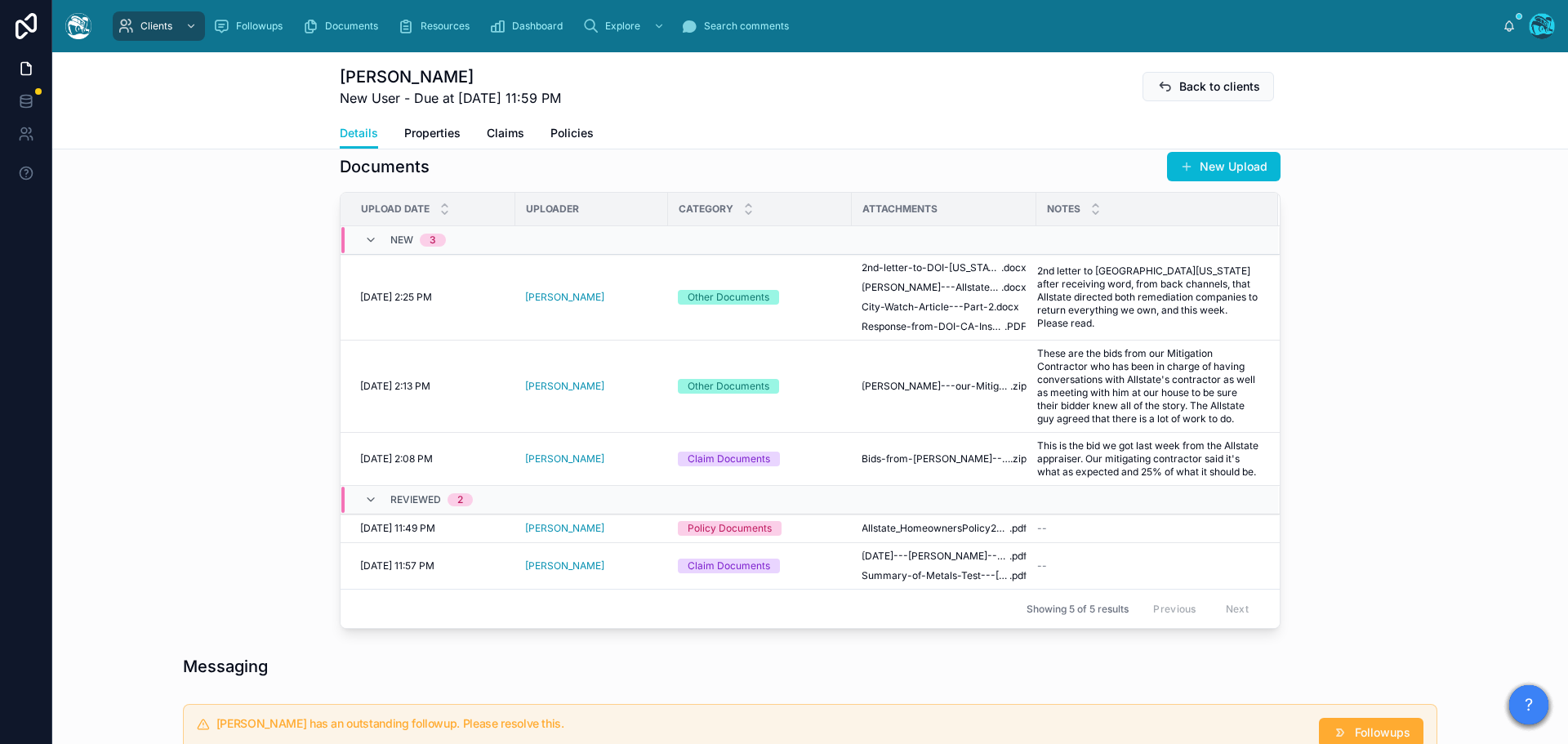
scroll to position [571, 0]
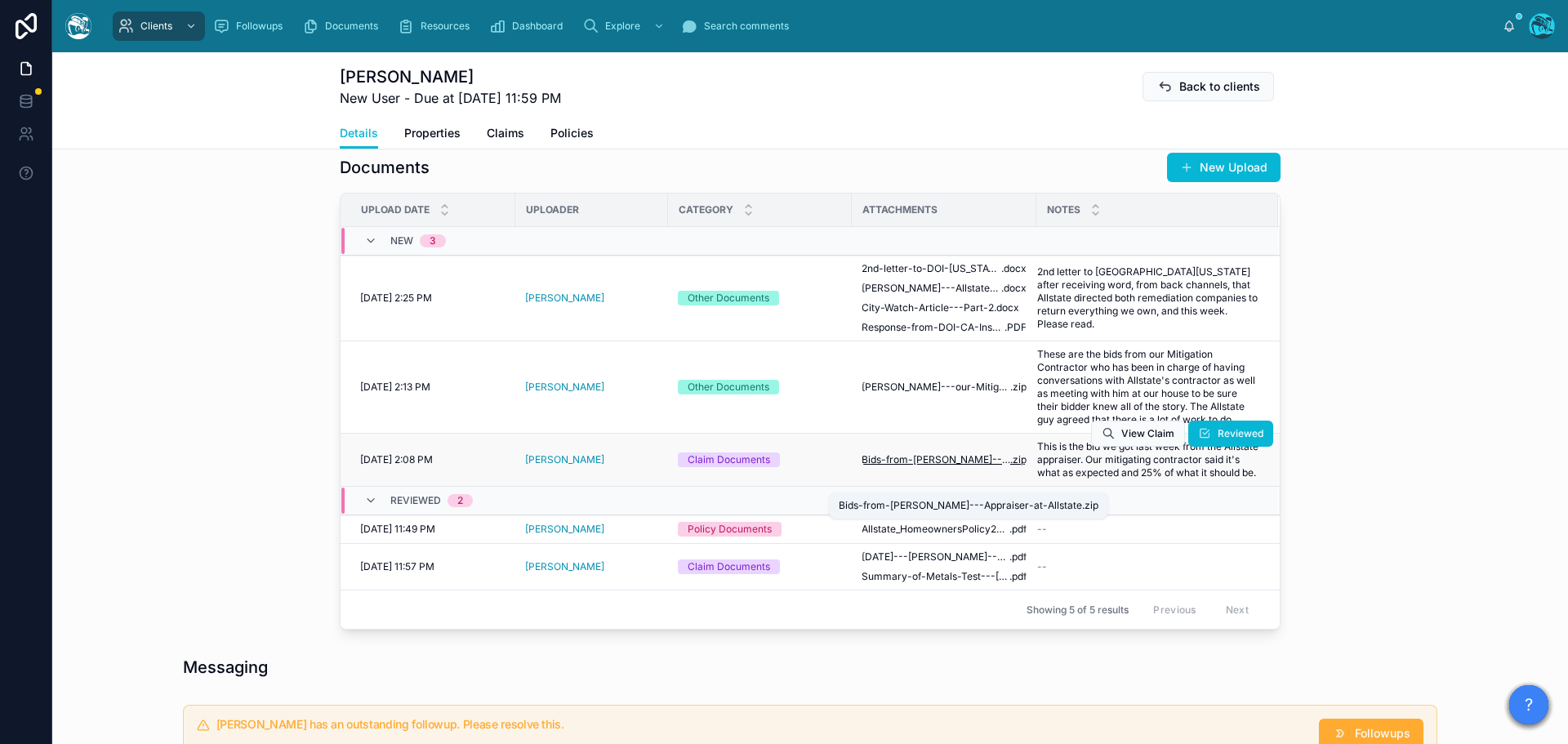
click at [942, 466] on span "Bids-from-Josh---Appraiser-at-Allstate" at bounding box center [936, 460] width 149 height 13
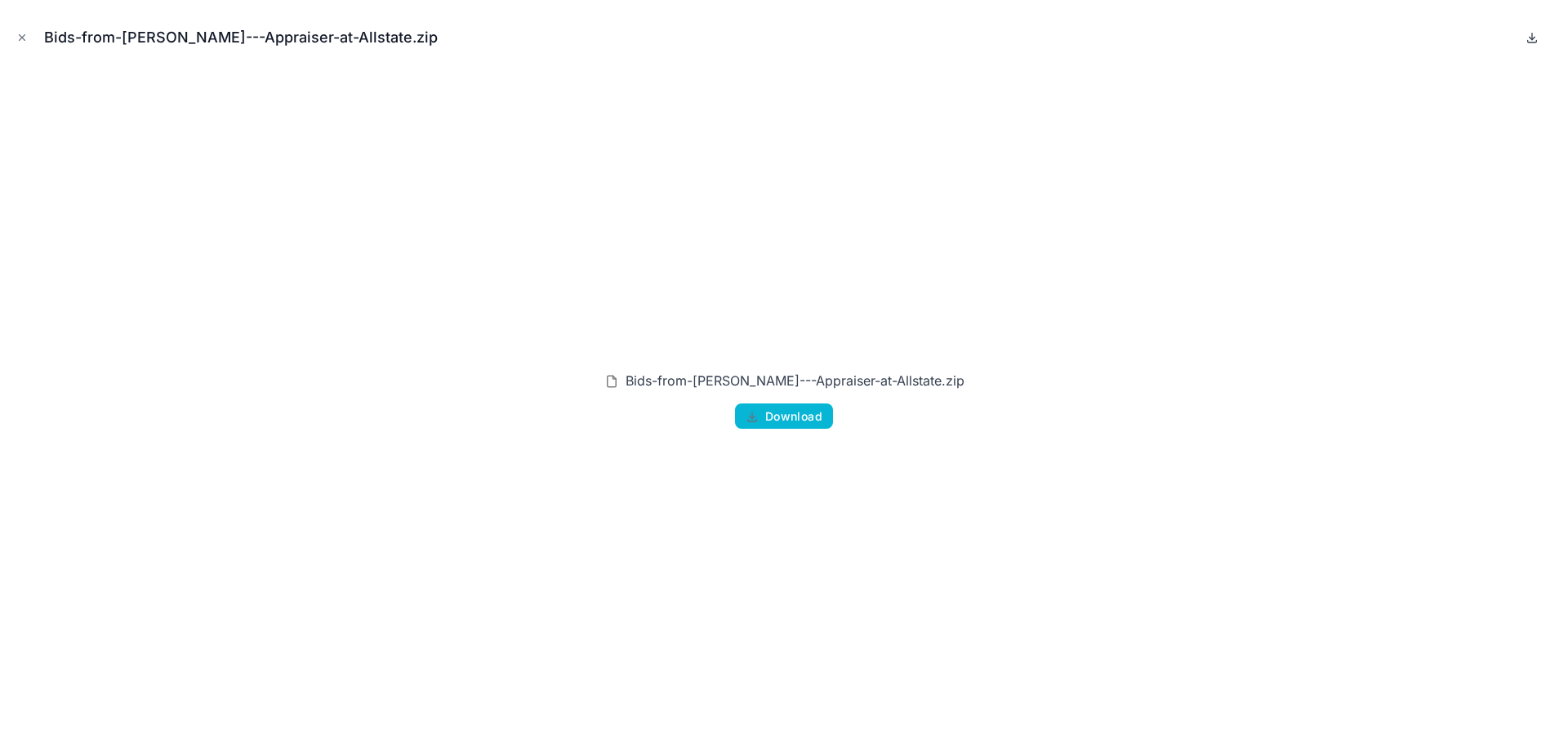
click at [1529, 37] on icon at bounding box center [1532, 38] width 14 height 13
click at [20, 35] on icon "Close modal" at bounding box center [22, 38] width 12 height 12
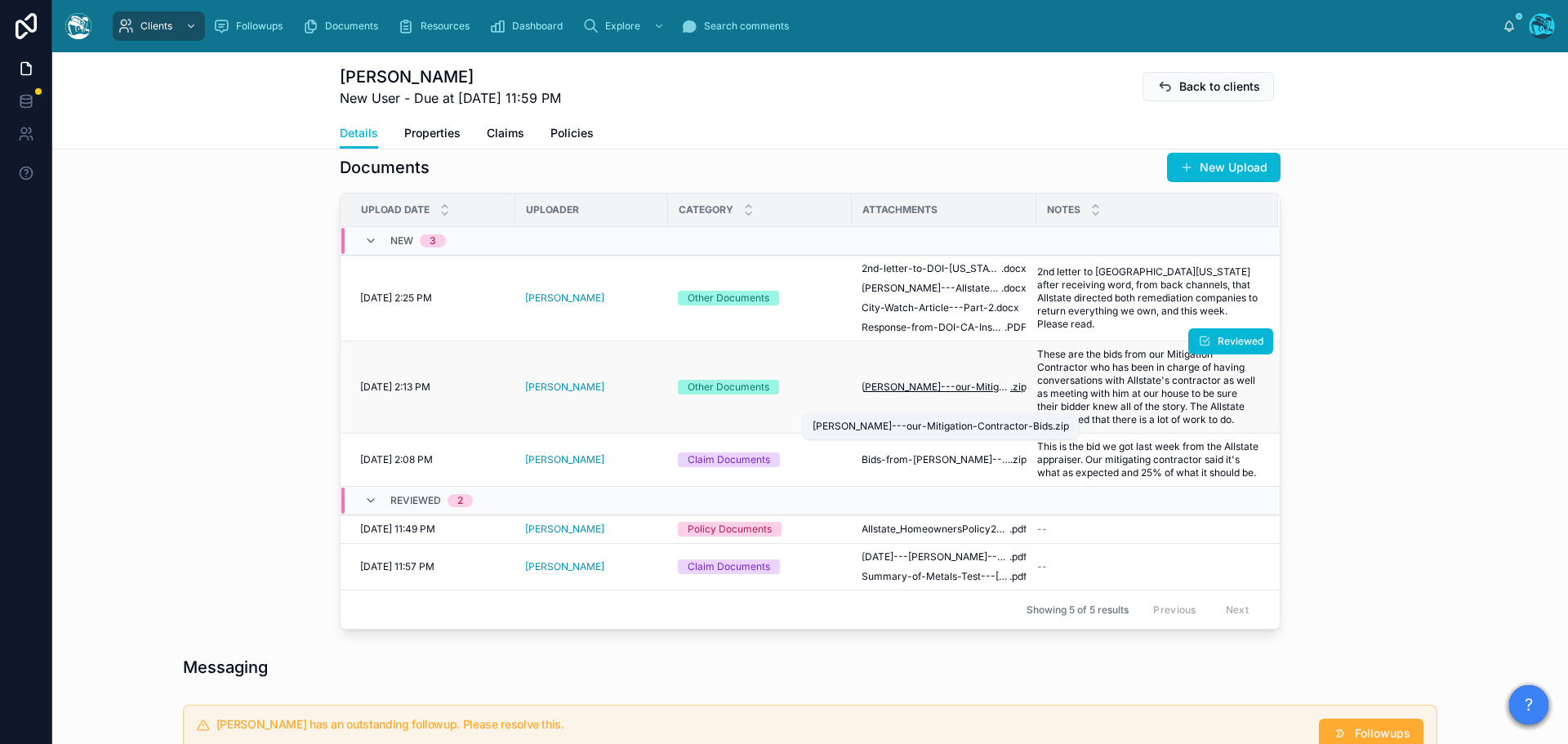
click at [906, 393] on span "Josh-Hagewood---our-Mitigation-Contractor-Bids" at bounding box center [936, 387] width 149 height 13
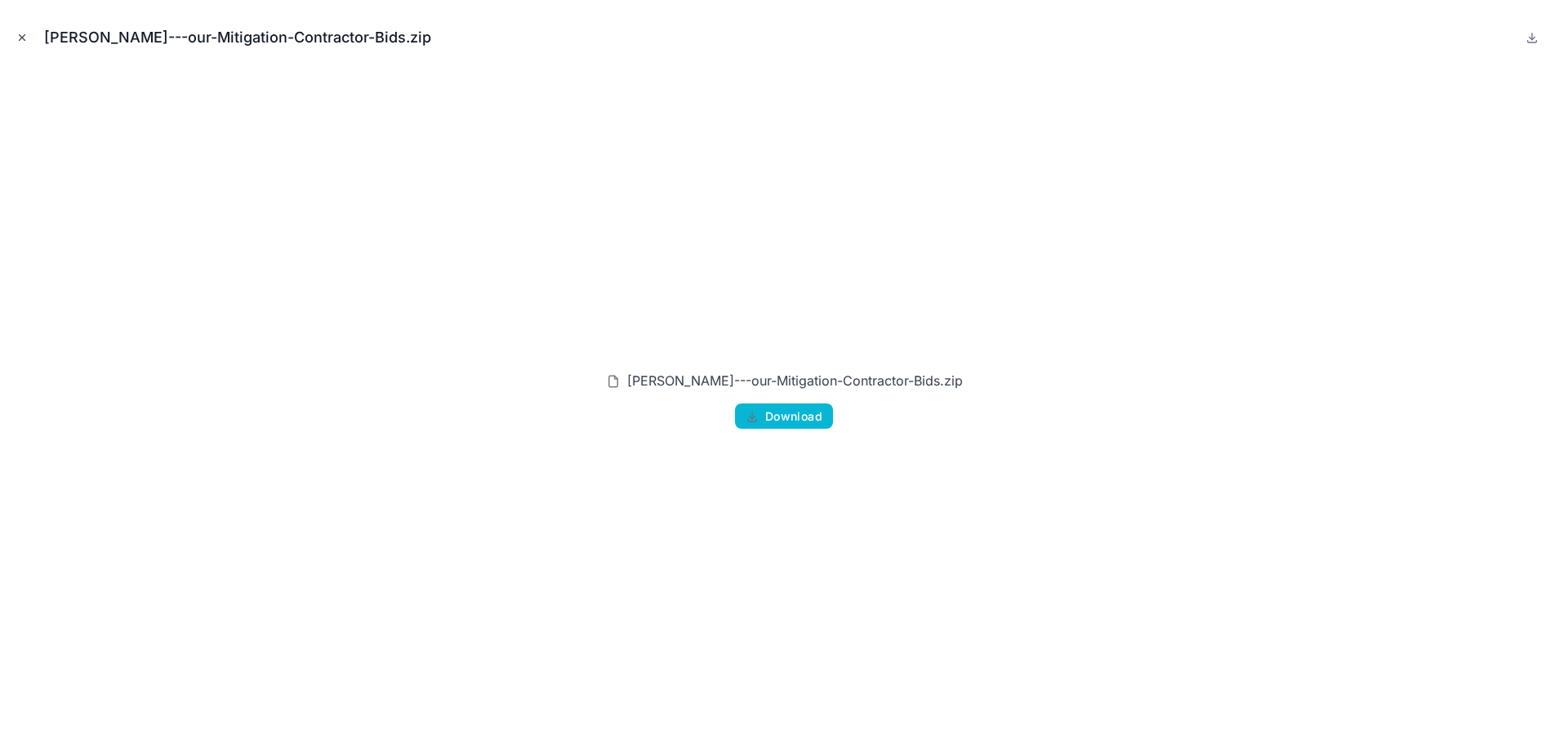
click at [24, 40] on icon "Close modal" at bounding box center [22, 38] width 12 height 12
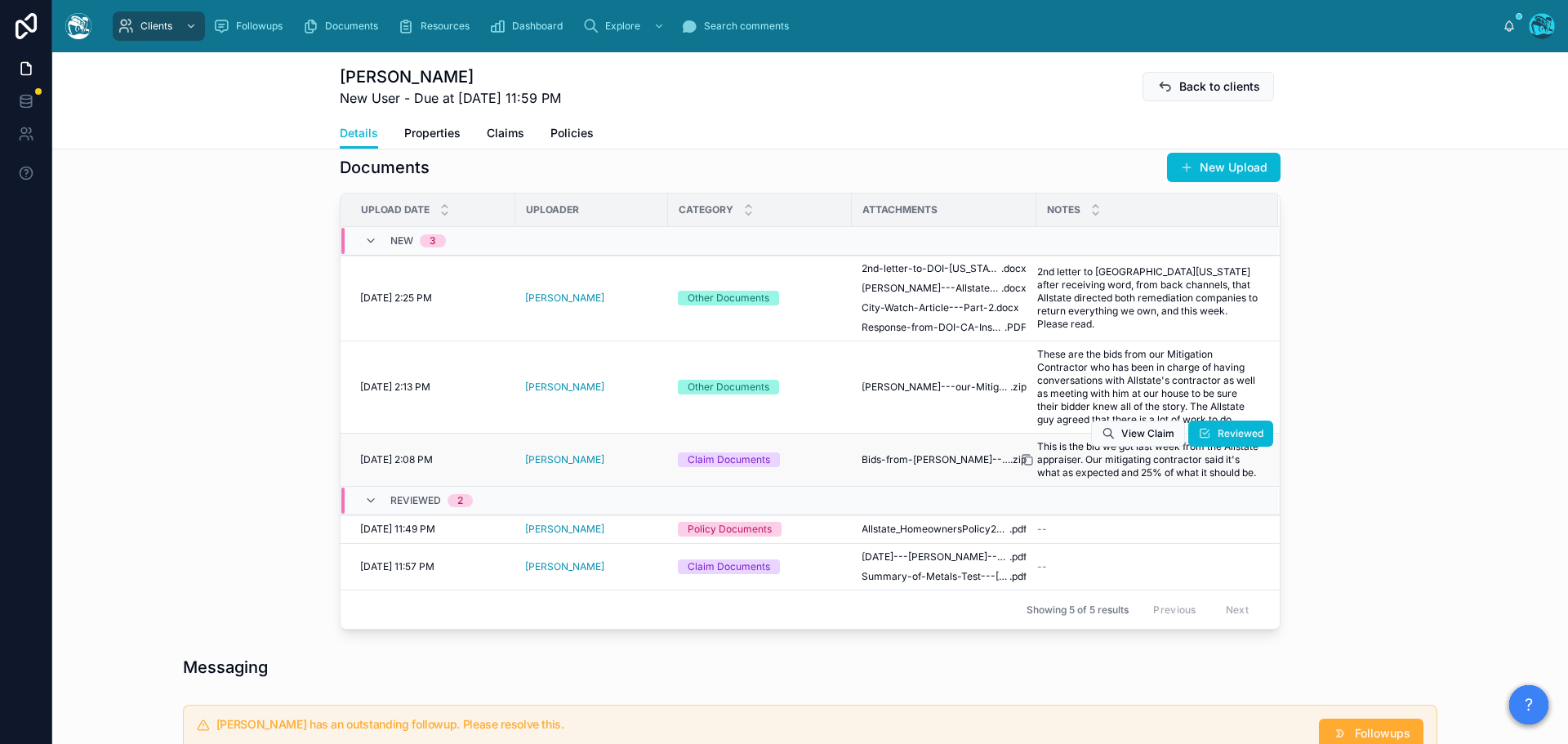
click at [1025, 465] on icon at bounding box center [1029, 461] width 8 height 8
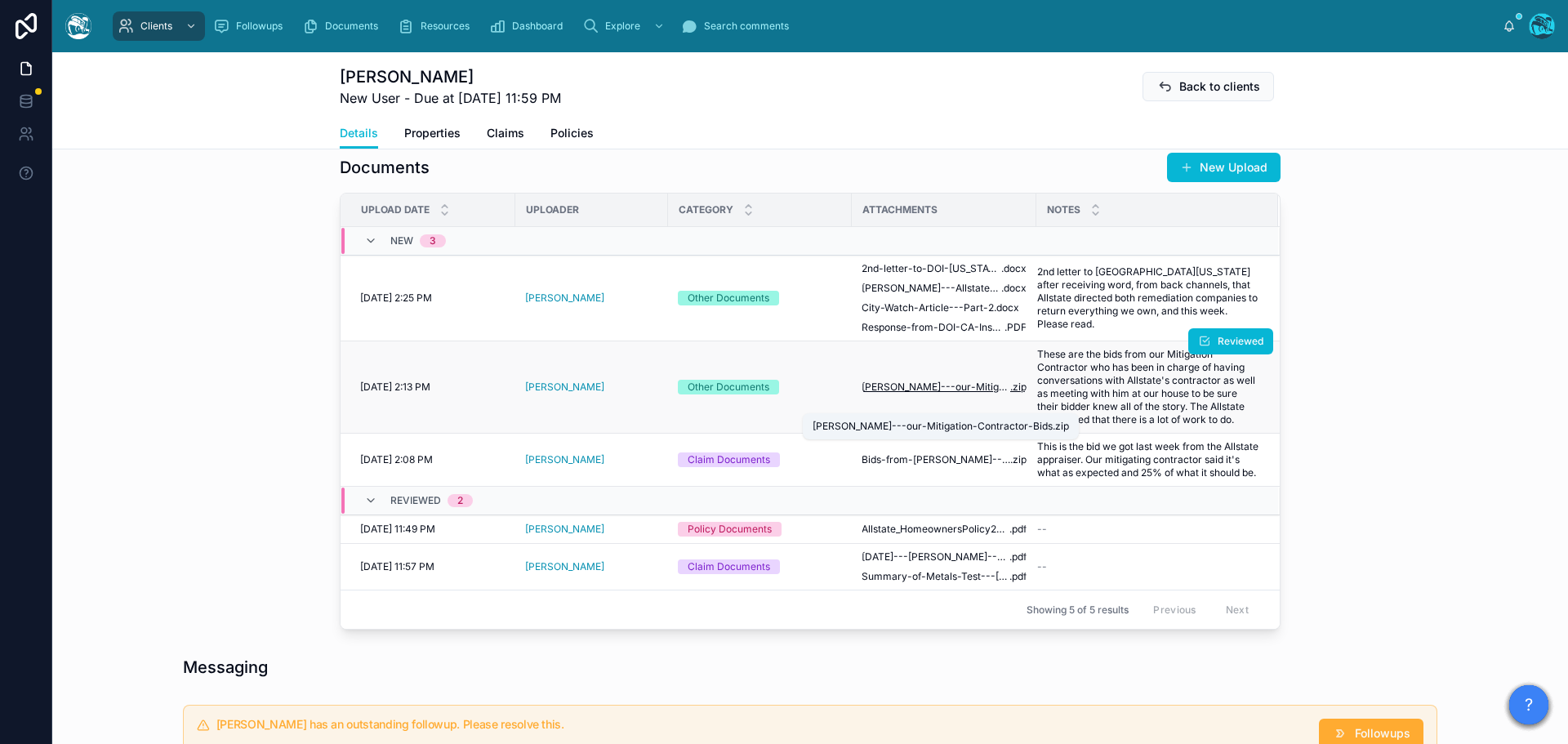
click at [972, 393] on span "Josh-Hagewood---our-Mitigation-Contractor-Bids" at bounding box center [936, 387] width 149 height 13
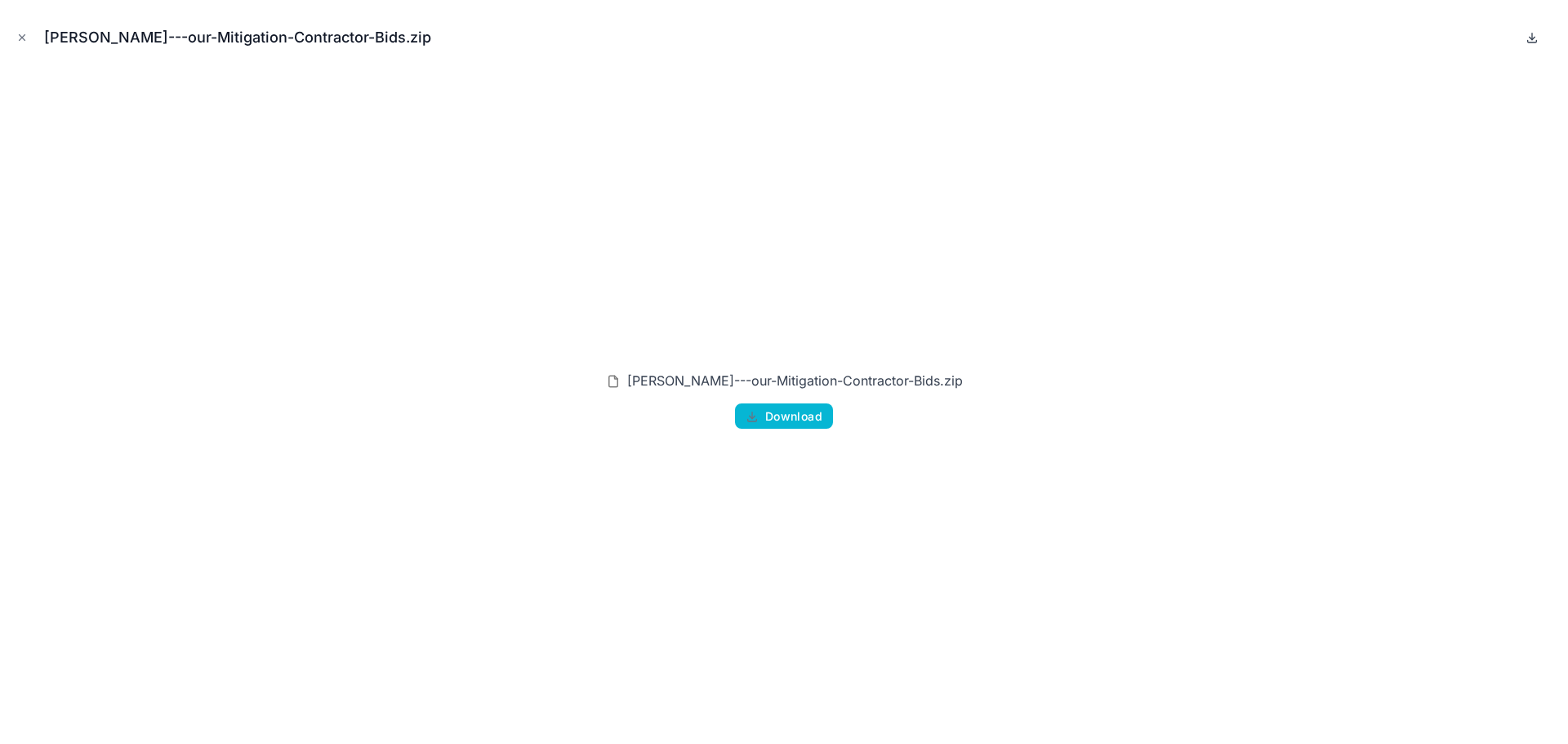
click at [1530, 40] on icon at bounding box center [1532, 38] width 14 height 13
click at [18, 40] on icon "Close modal" at bounding box center [22, 38] width 12 height 12
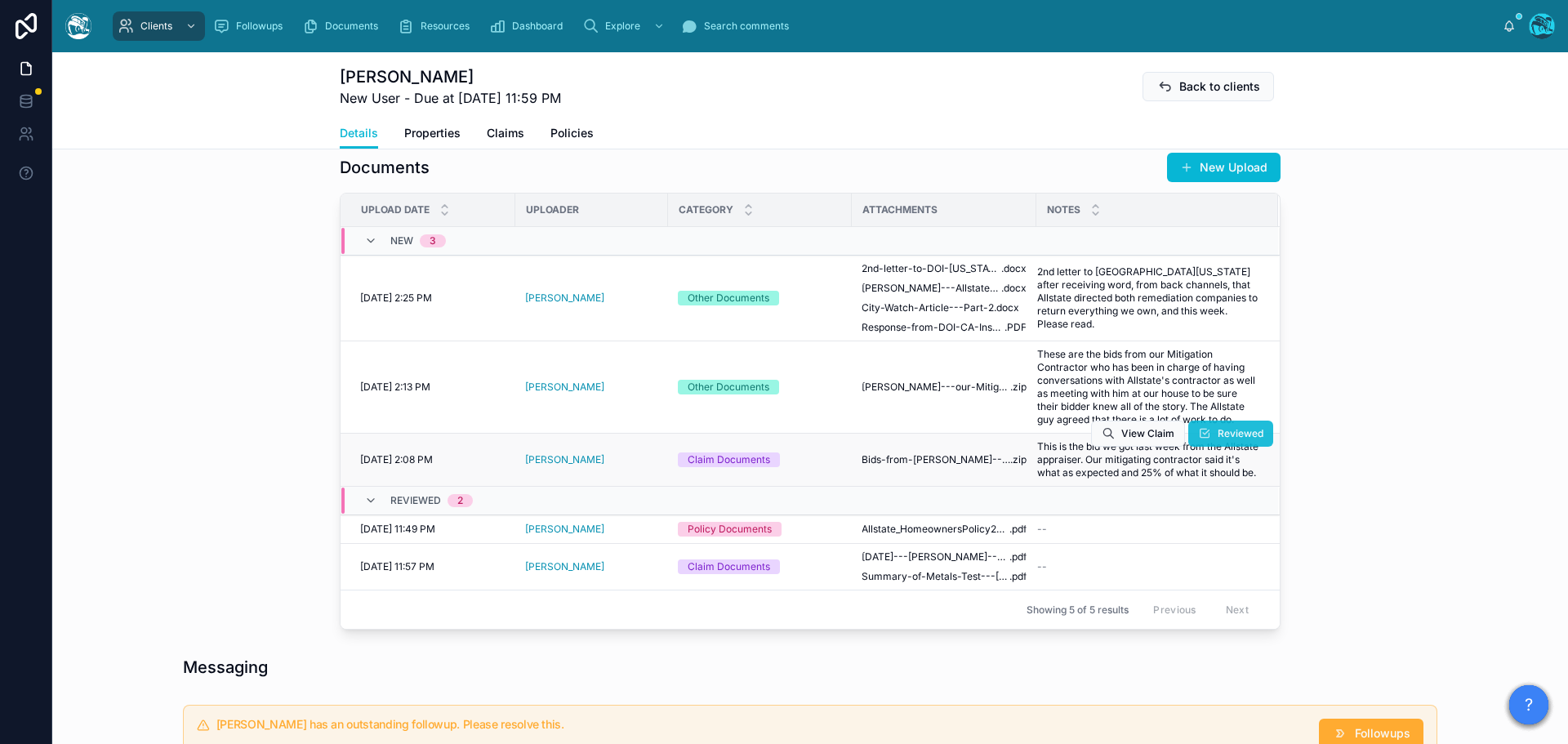
click at [1218, 440] on span "Reviewed" at bounding box center [1240, 434] width 45 height 13
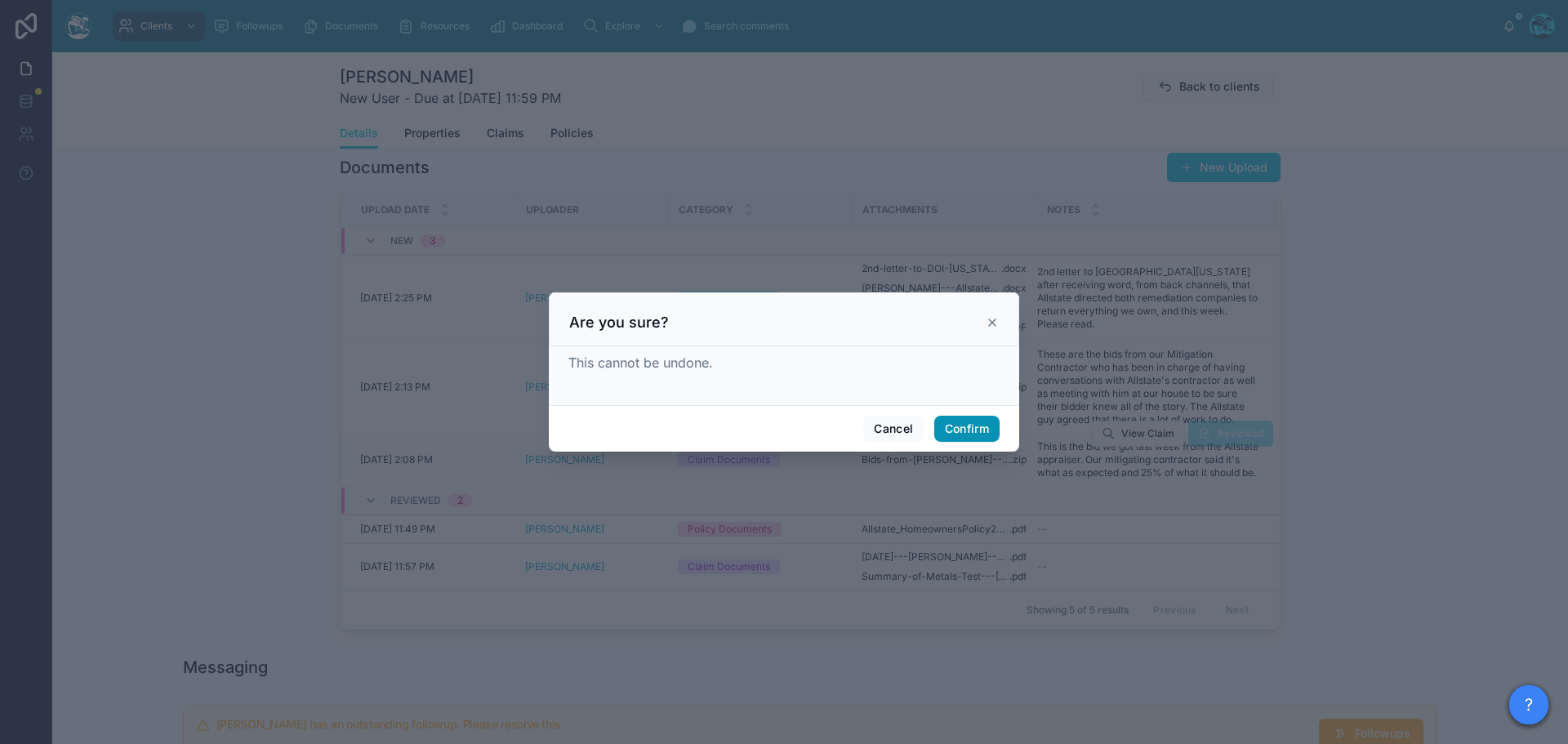
click at [965, 426] on button "Confirm" at bounding box center [967, 428] width 66 height 26
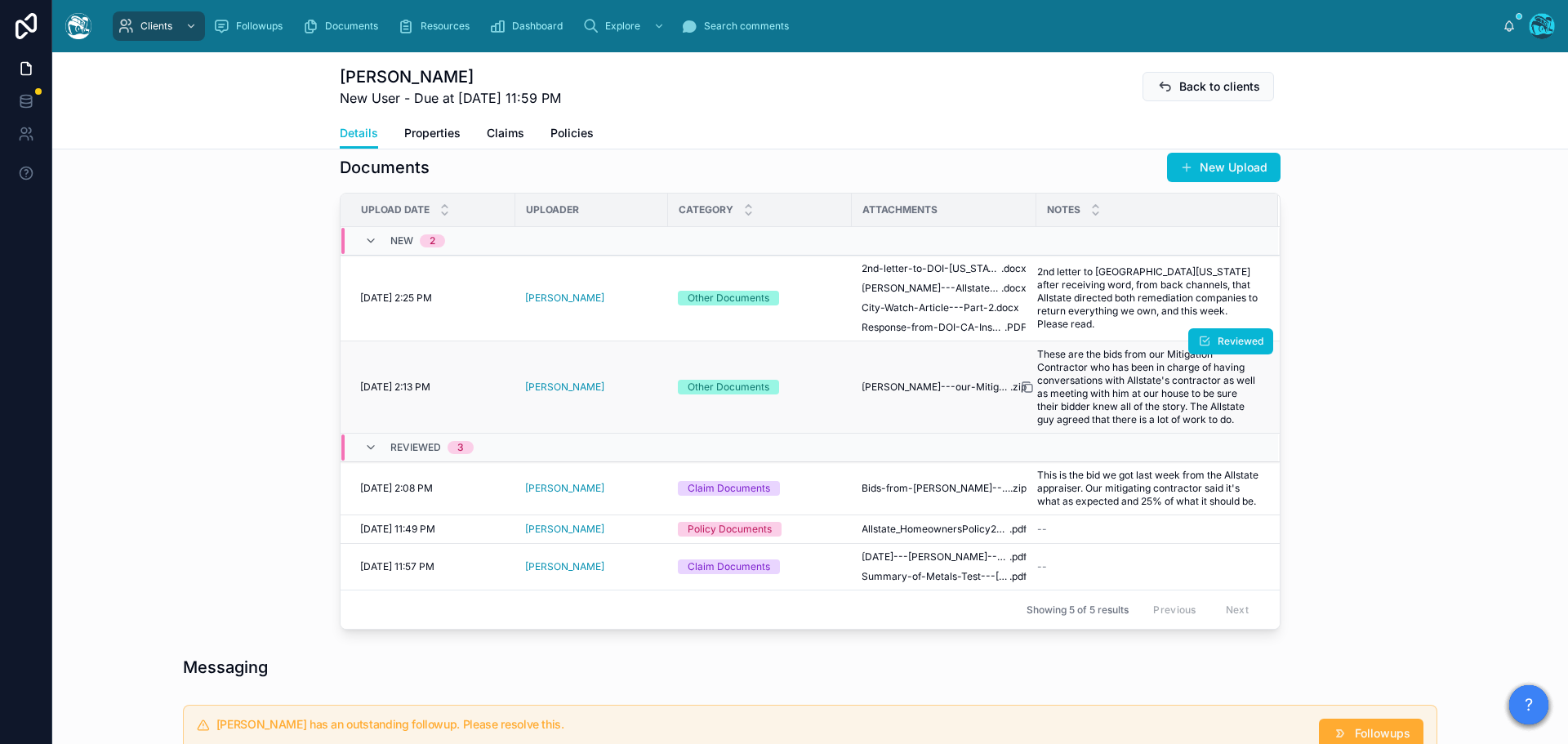
click at [1022, 393] on icon at bounding box center [1028, 387] width 14 height 13
click at [1220, 348] on span "Reviewed" at bounding box center [1240, 341] width 45 height 13
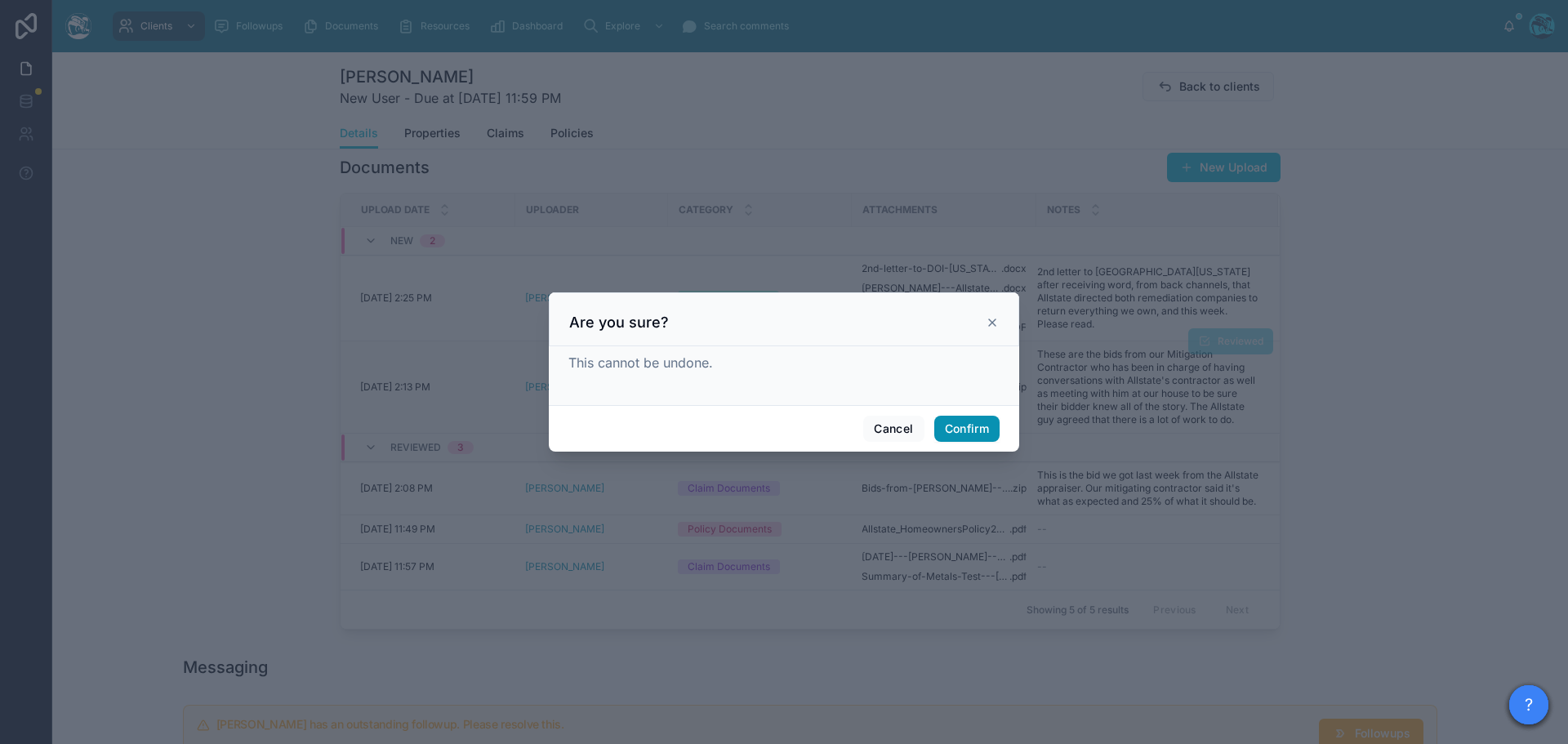
click at [975, 427] on button "Confirm" at bounding box center [967, 428] width 66 height 26
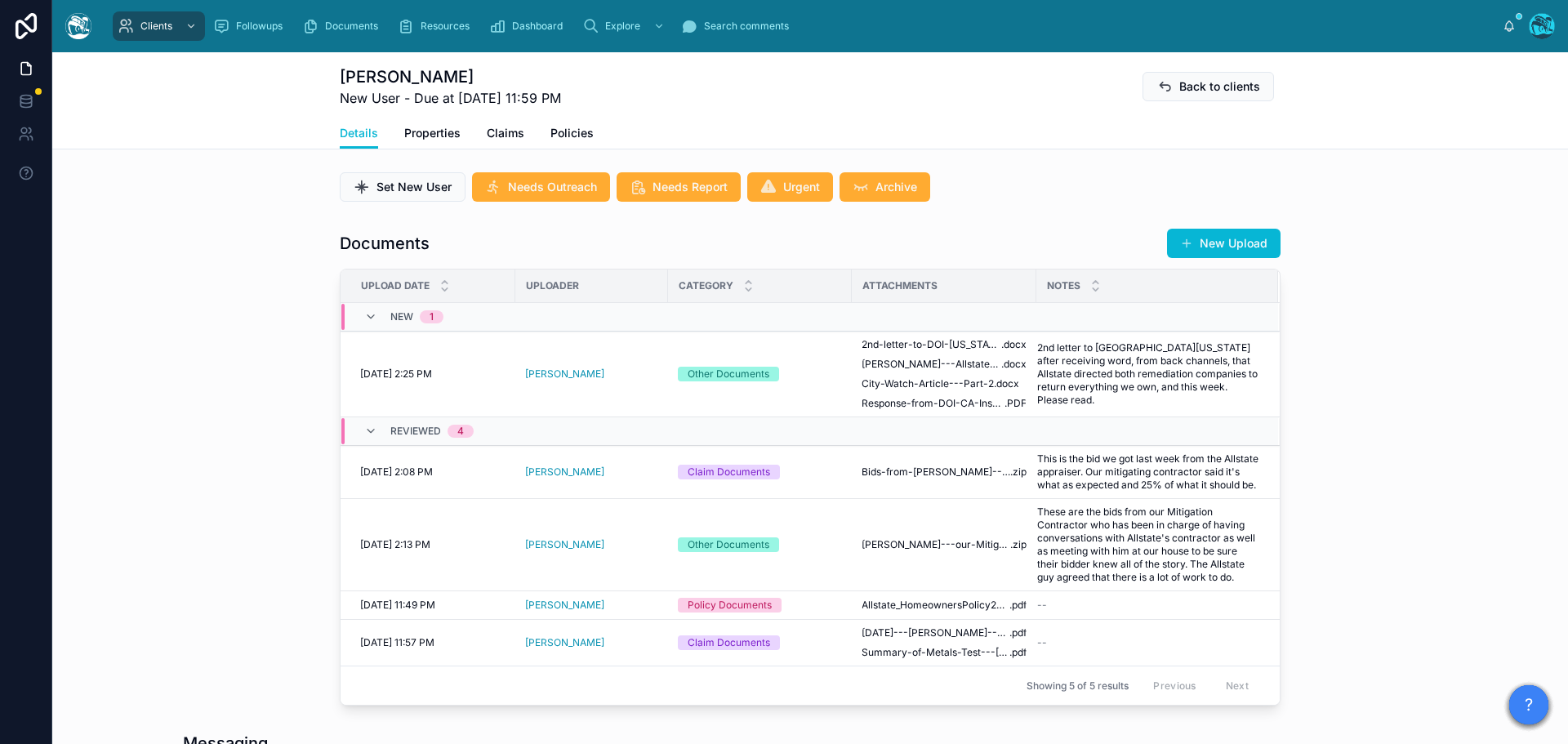
scroll to position [490, 0]
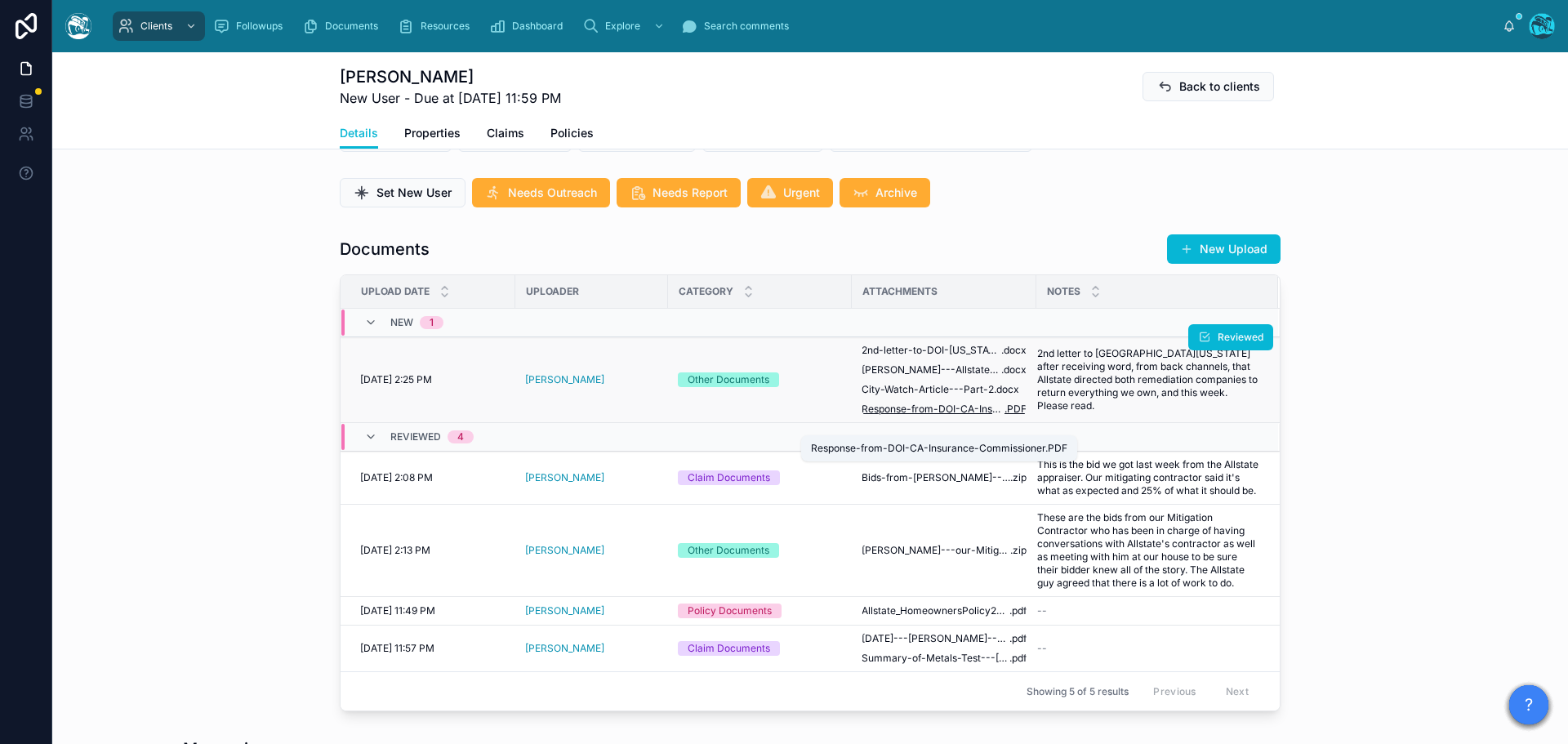
click at [944, 415] on span "Response-from-DOI-CA-Insurance-Commissioner" at bounding box center [933, 410] width 143 height 13
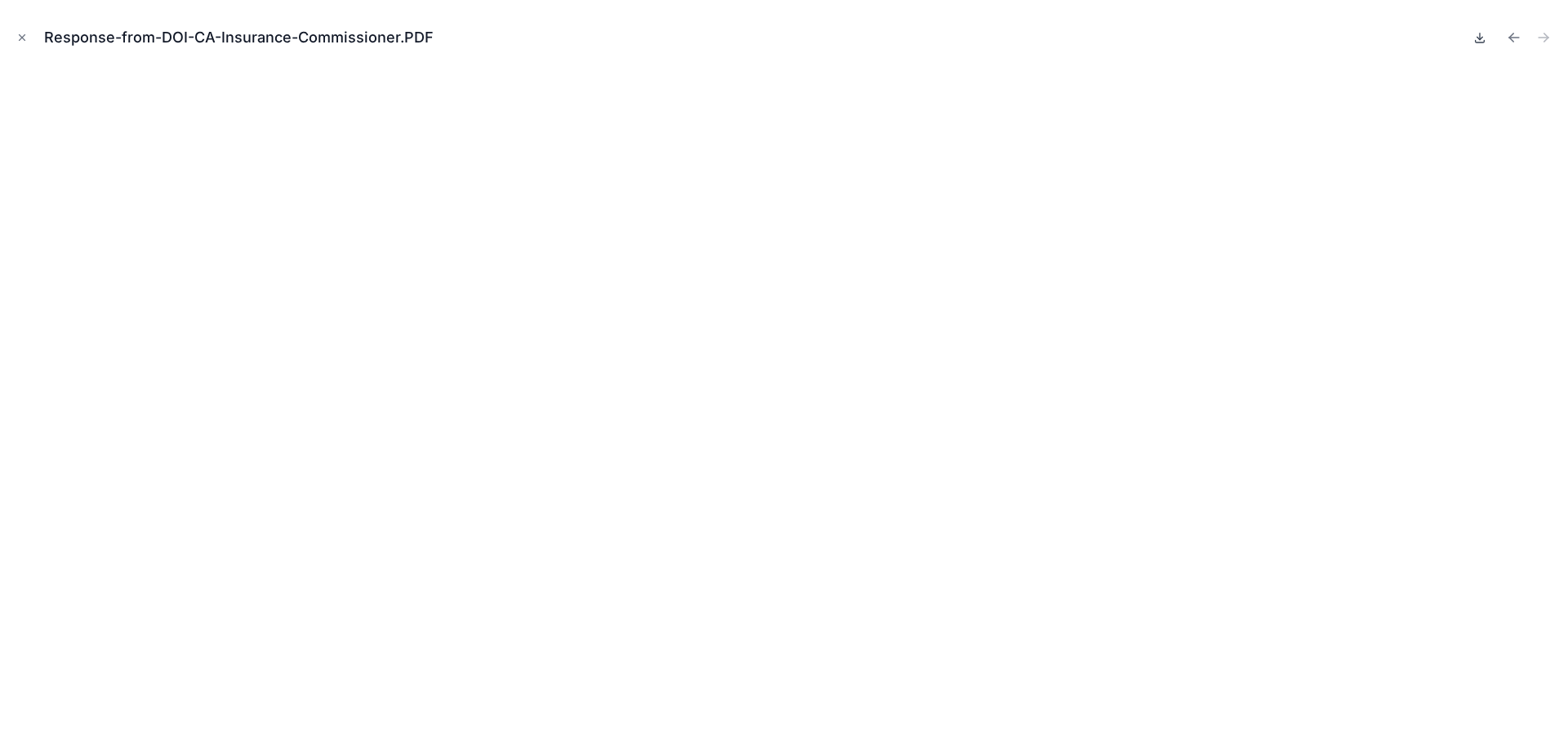
click at [1477, 39] on icon at bounding box center [1480, 38] width 14 height 13
click at [1515, 35] on icon "Previous file" at bounding box center [1514, 37] width 16 height 16
click at [1477, 36] on icon at bounding box center [1480, 38] width 14 height 13
click at [1515, 35] on icon "Previous file" at bounding box center [1514, 37] width 16 height 16
click at [1477, 39] on icon at bounding box center [1480, 38] width 14 height 13
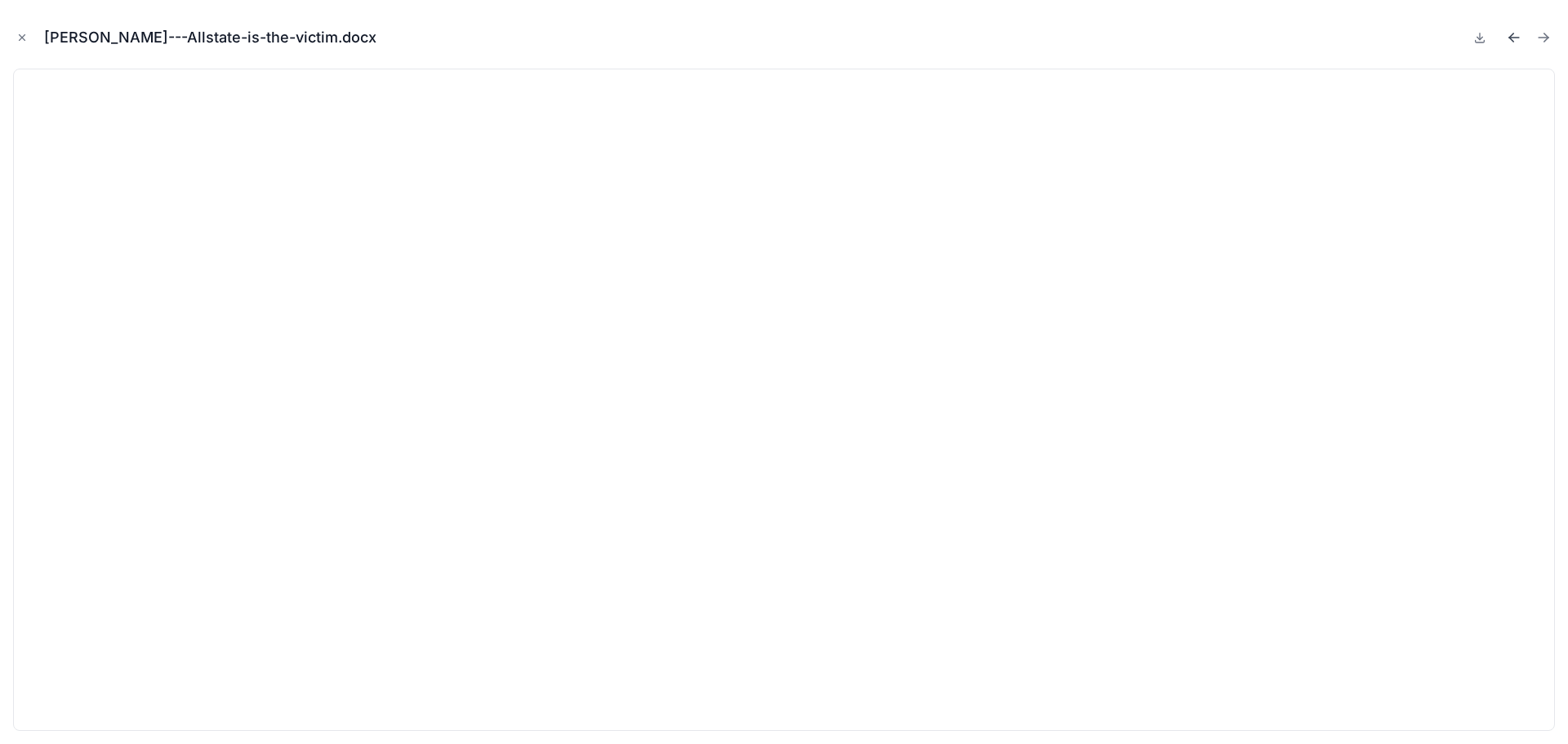
click at [1514, 39] on icon "Previous file" at bounding box center [1514, 37] width 16 height 16
click at [1478, 40] on icon at bounding box center [1480, 38] width 14 height 13
click at [18, 35] on icon "Close modal" at bounding box center [22, 38] width 12 height 12
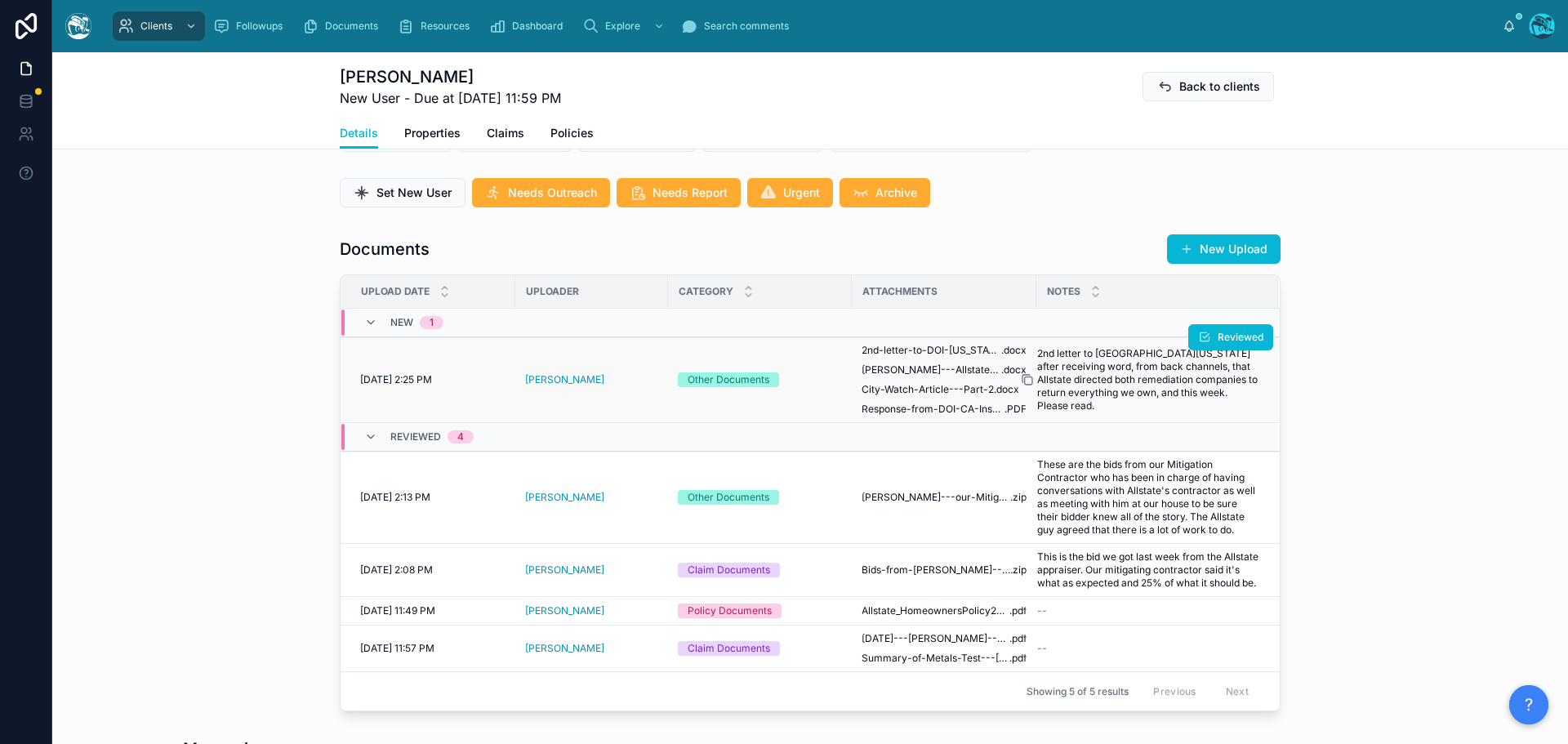
click at [1022, 386] on icon at bounding box center [1028, 380] width 14 height 13
click at [1023, 386] on icon at bounding box center [1028, 380] width 14 height 13
click at [1235, 344] on span "Reviewed" at bounding box center [1240, 337] width 45 height 13
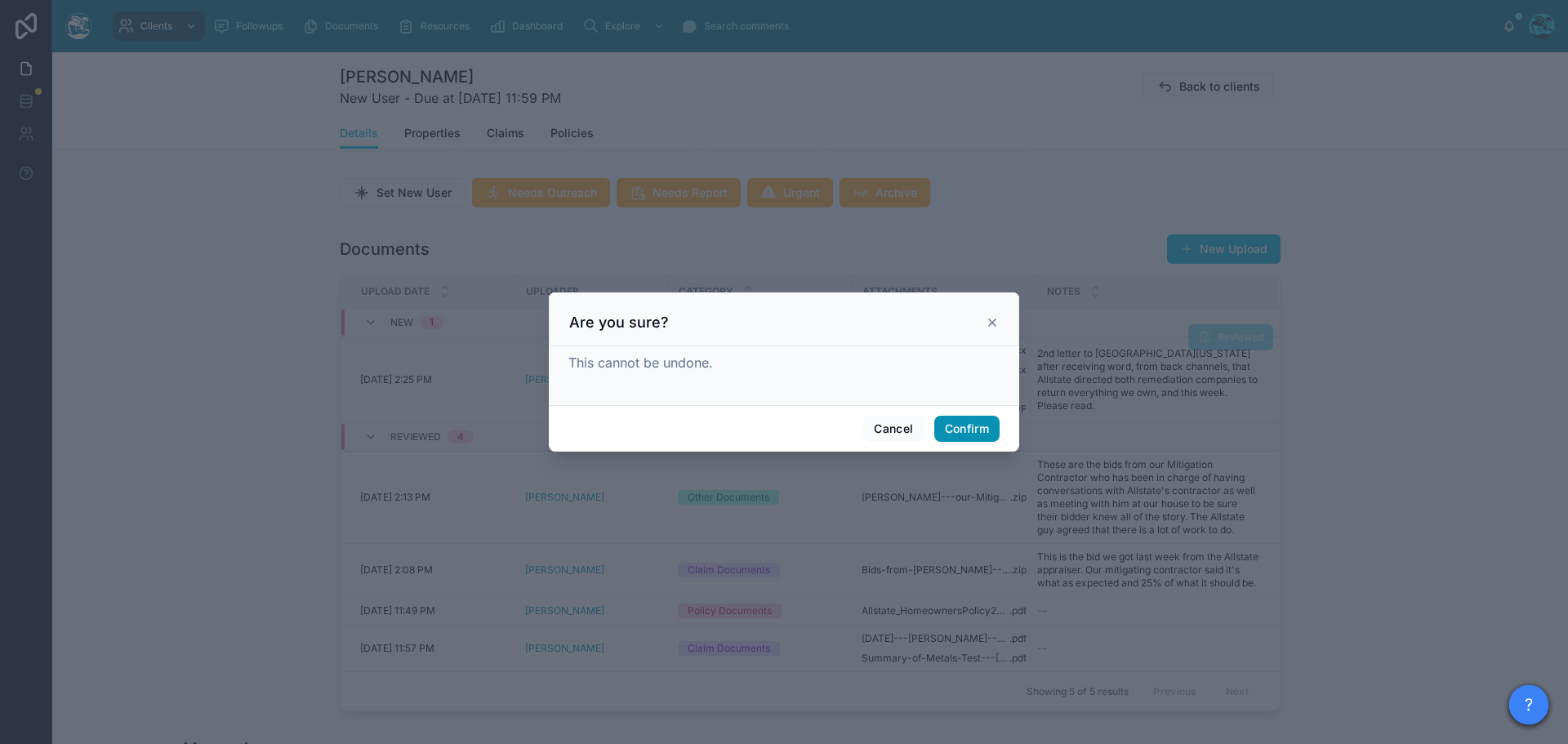
click at [974, 430] on button "Confirm" at bounding box center [967, 428] width 66 height 26
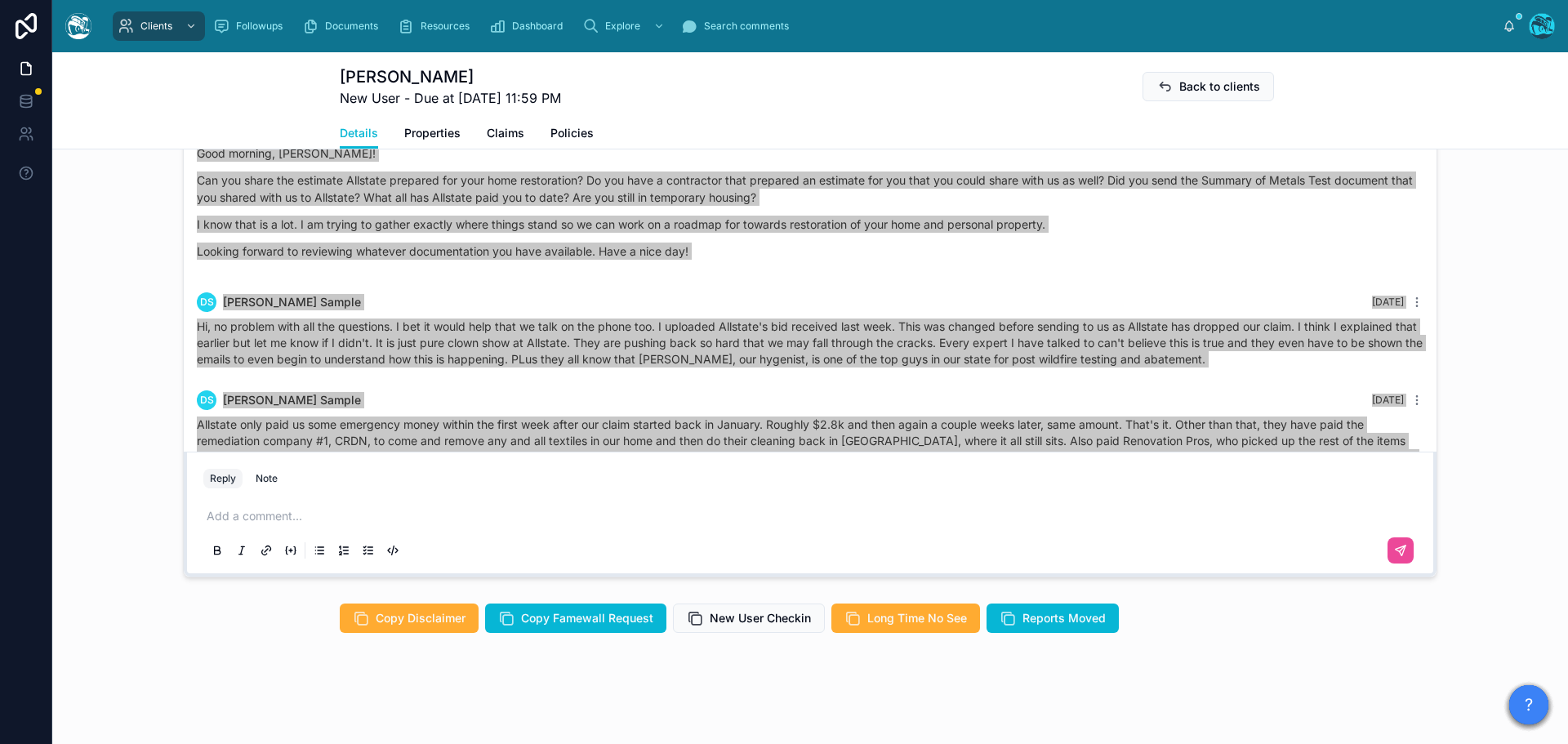
scroll to position [1366, 0]
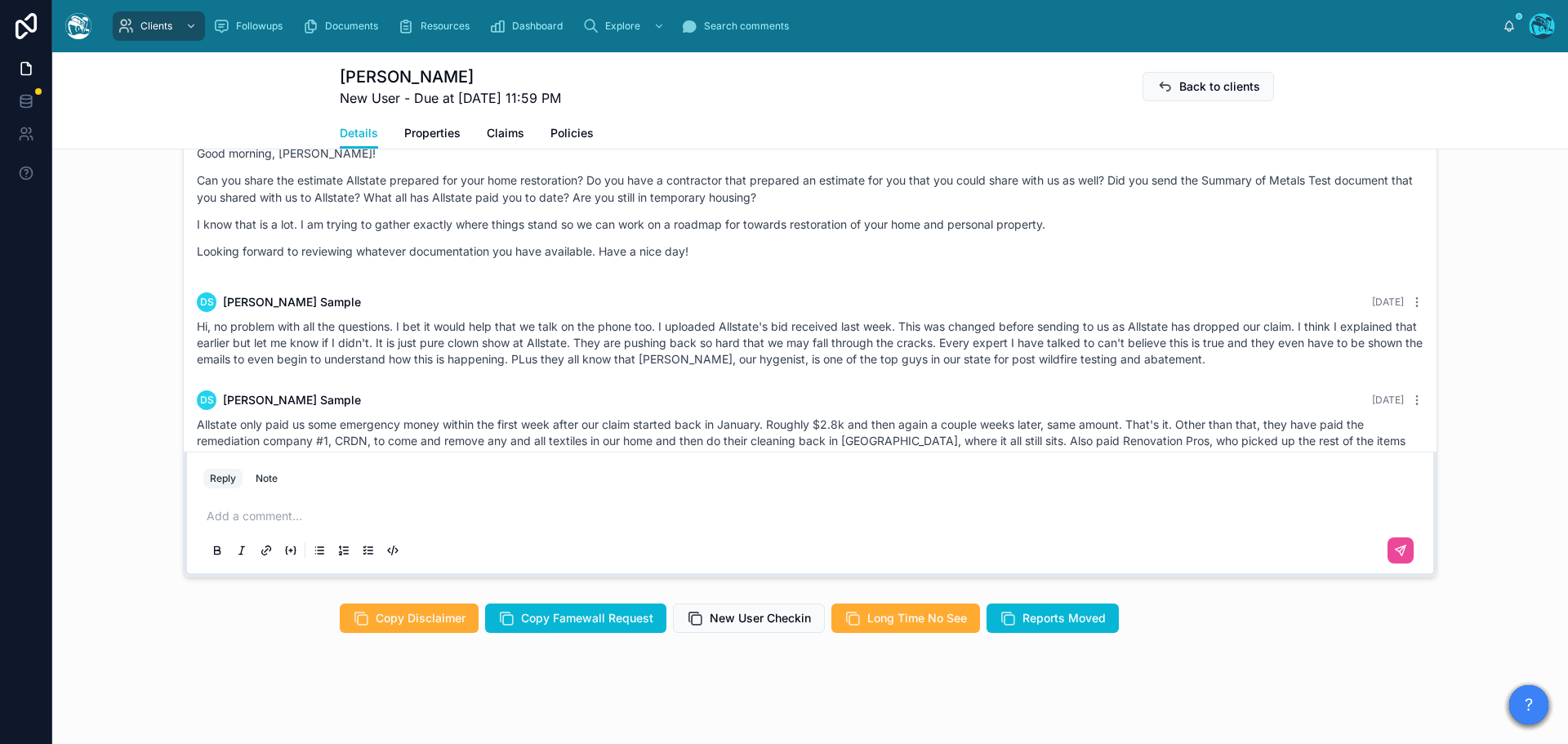
click at [231, 519] on p at bounding box center [813, 516] width 1214 height 16
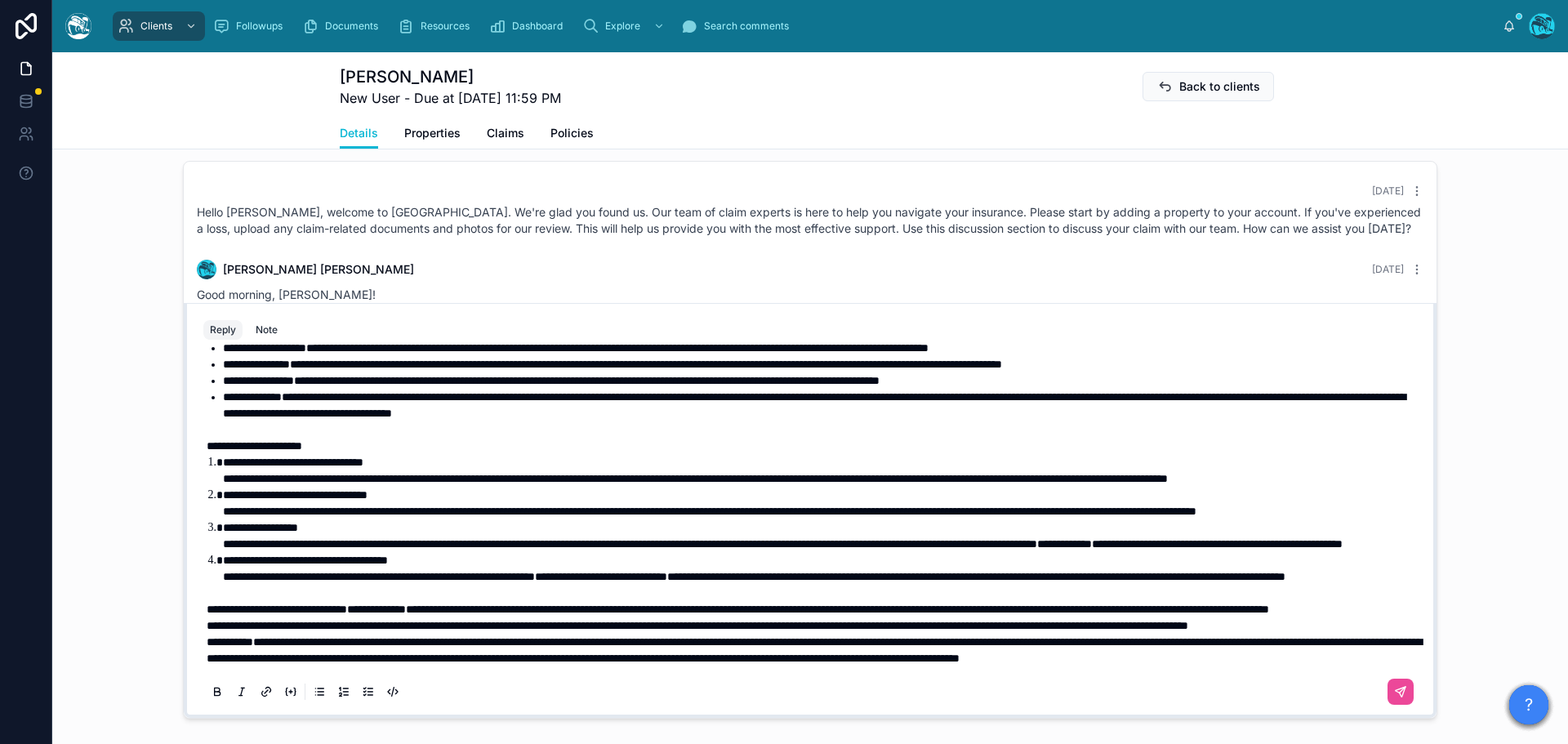
scroll to position [297, 0]
click at [359, 633] on p "**********" at bounding box center [813, 624] width 1214 height 16
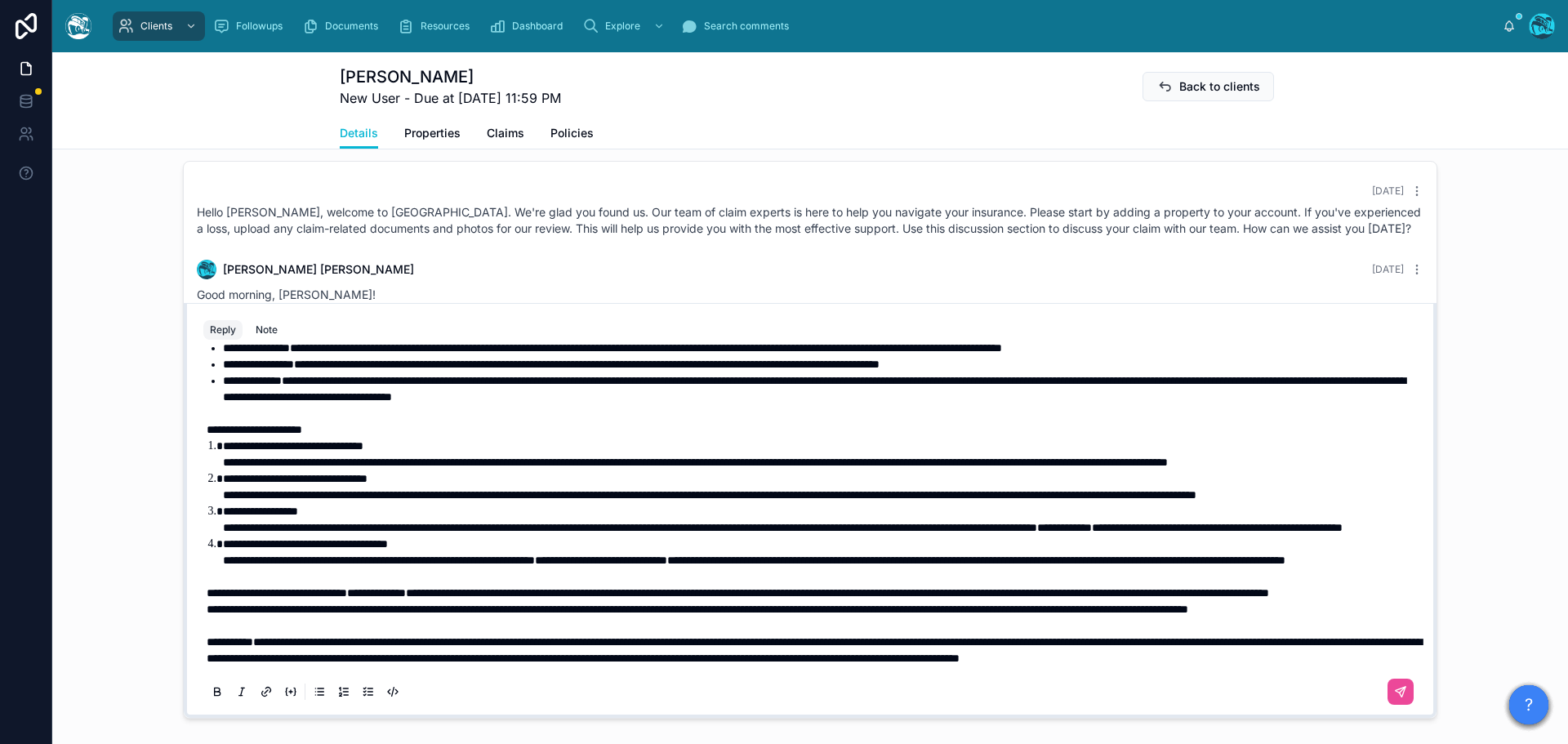
click at [451, 600] on p "**********" at bounding box center [813, 593] width 1214 height 16
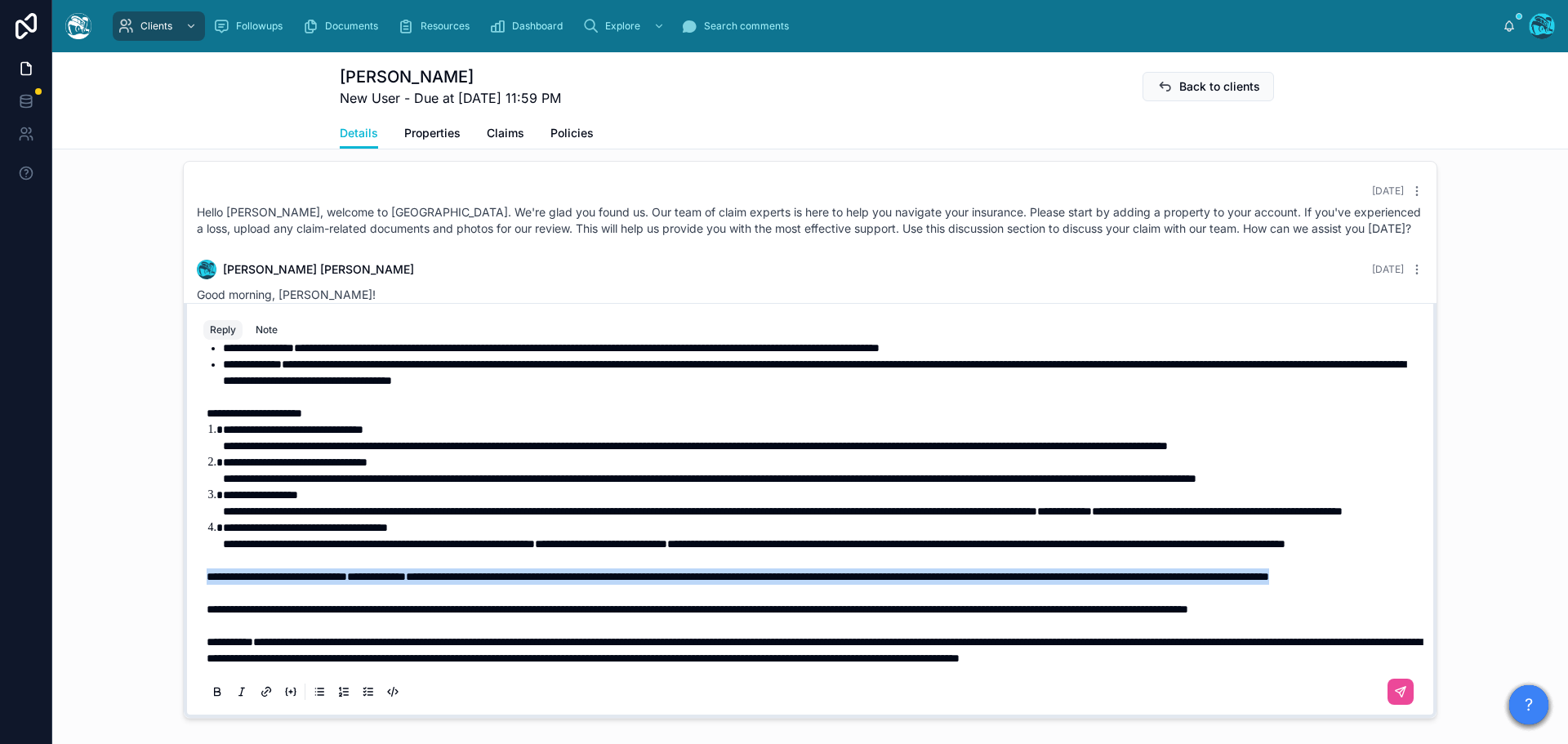
drag, startPoint x: 446, startPoint y: 605, endPoint x: 190, endPoint y: 613, distance: 256.1
click at [184, 593] on div "**********" at bounding box center [810, 510] width 1253 height 415
click at [215, 698] on icon at bounding box center [218, 692] width 14 height 13
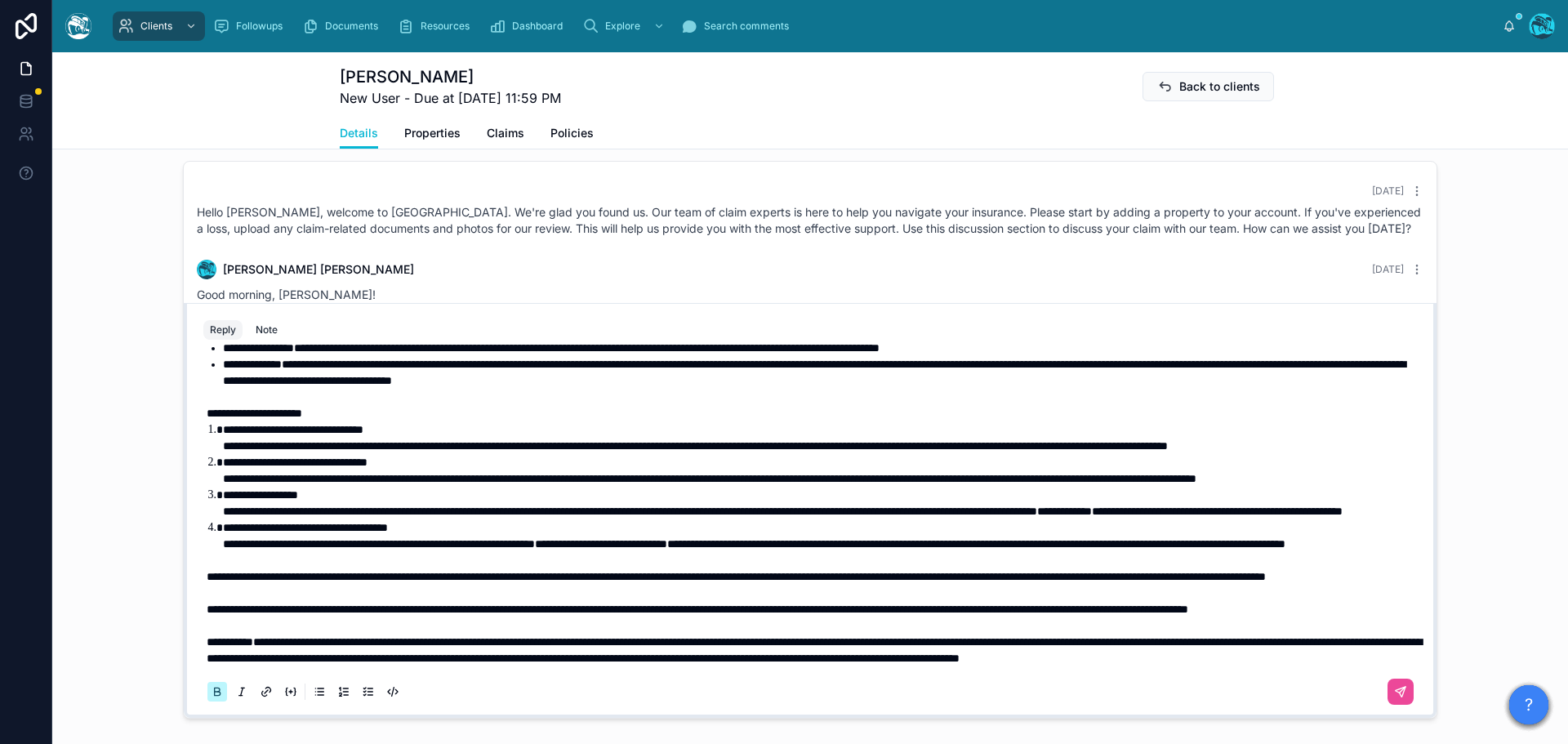
click at [215, 698] on icon at bounding box center [218, 692] width 14 height 13
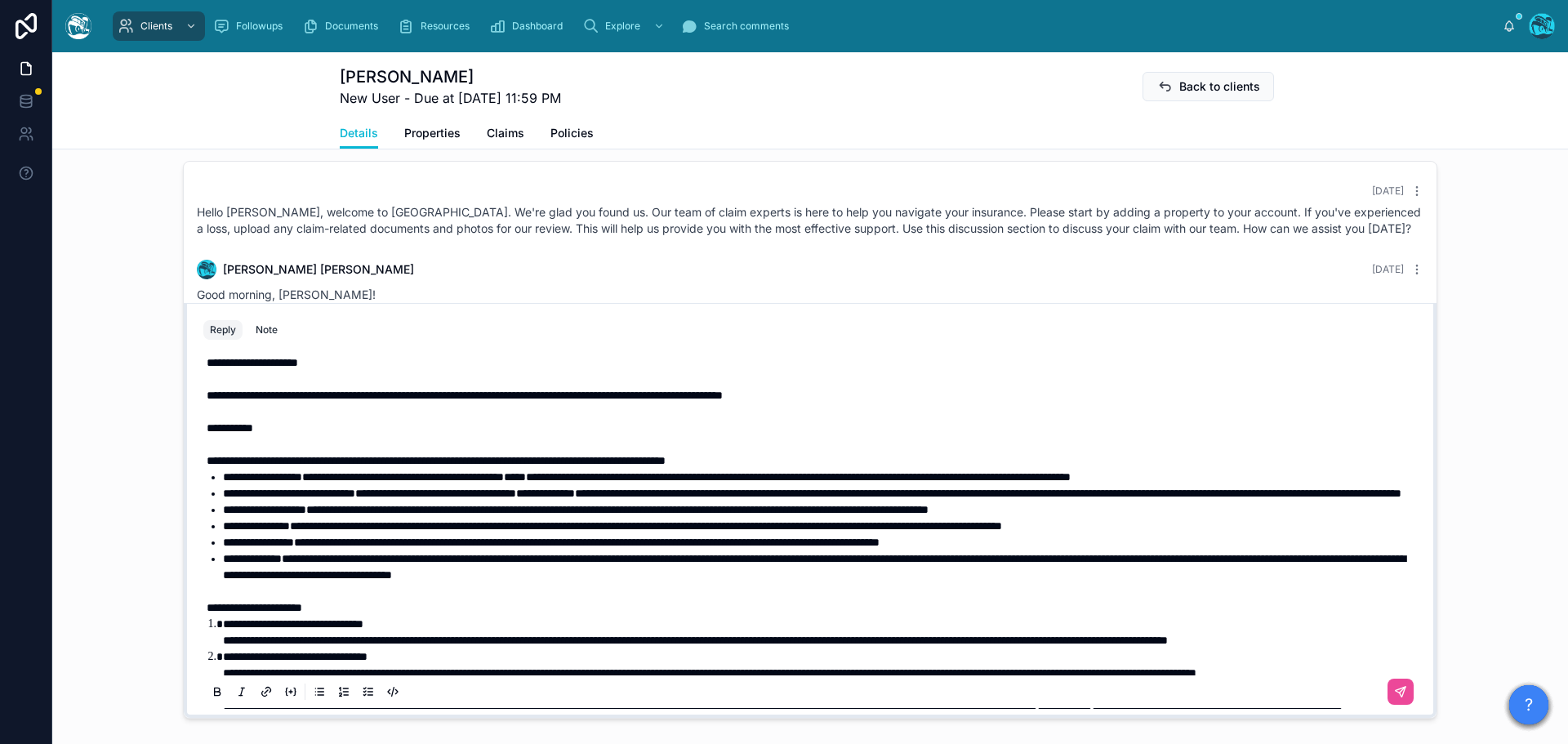
scroll to position [0, 0]
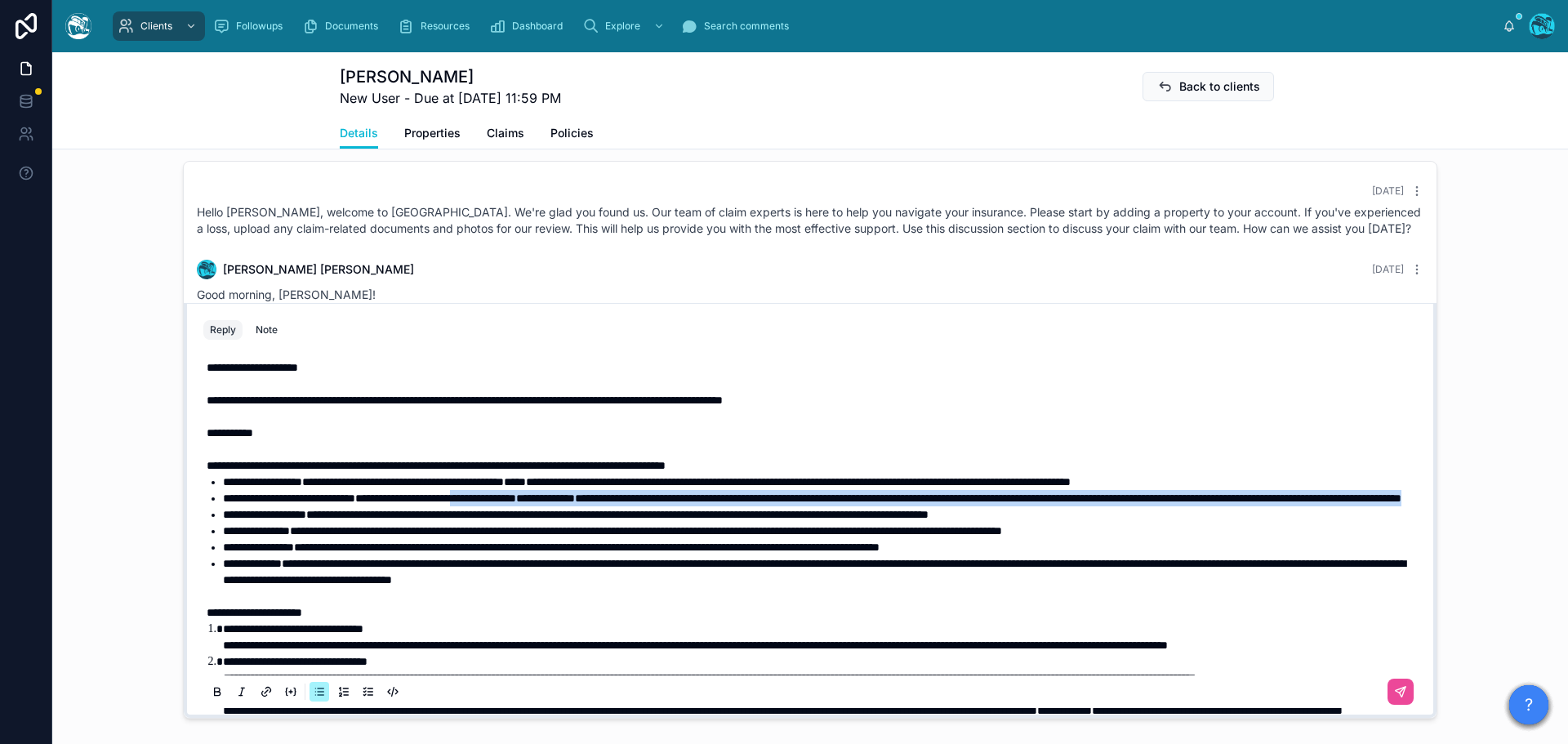
drag, startPoint x: 684, startPoint y: 546, endPoint x: 541, endPoint y: 531, distance: 143.8
click at [541, 506] on li "**********" at bounding box center [822, 497] width 1198 height 16
click at [211, 698] on icon at bounding box center [218, 692] width 14 height 13
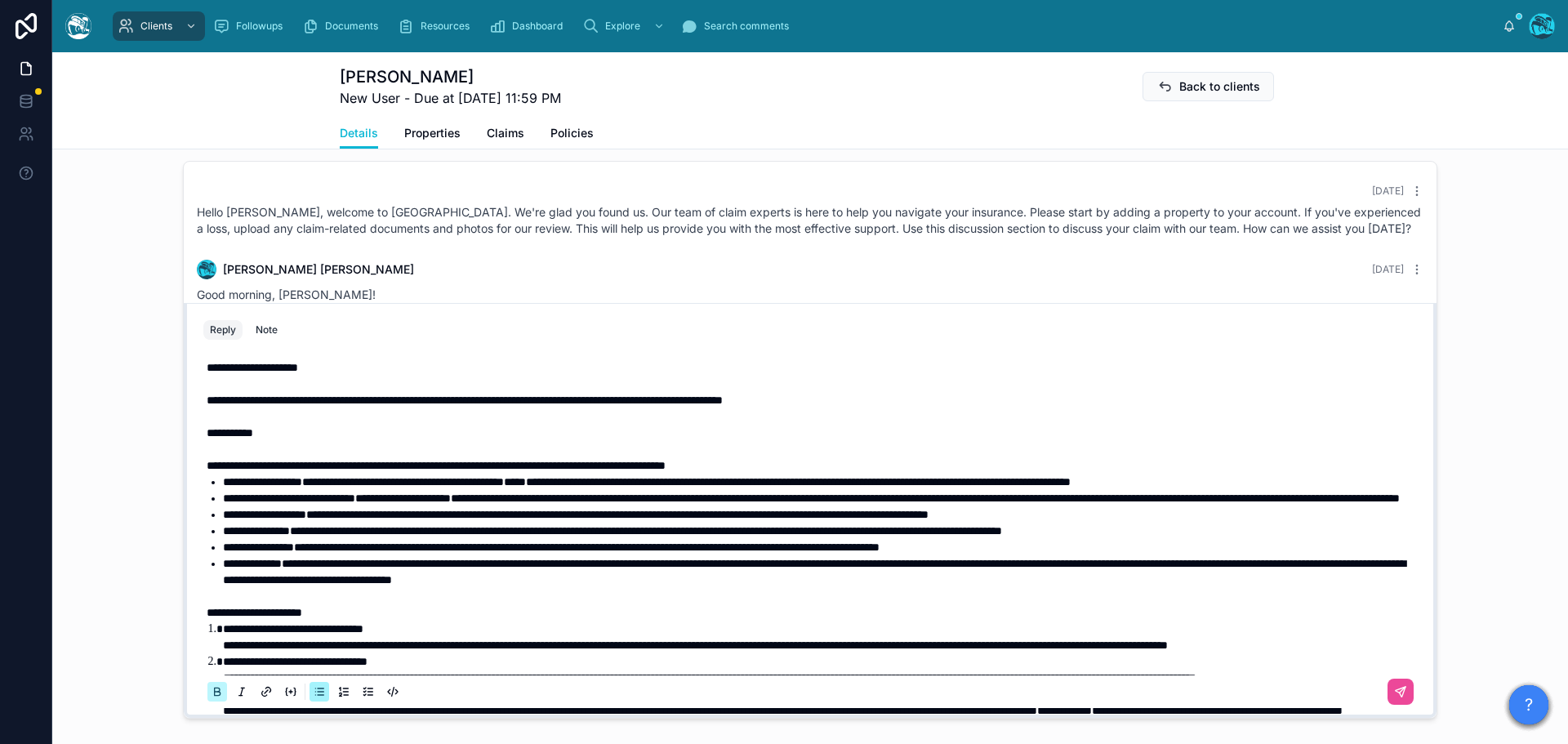
click at [211, 698] on icon at bounding box center [218, 692] width 14 height 13
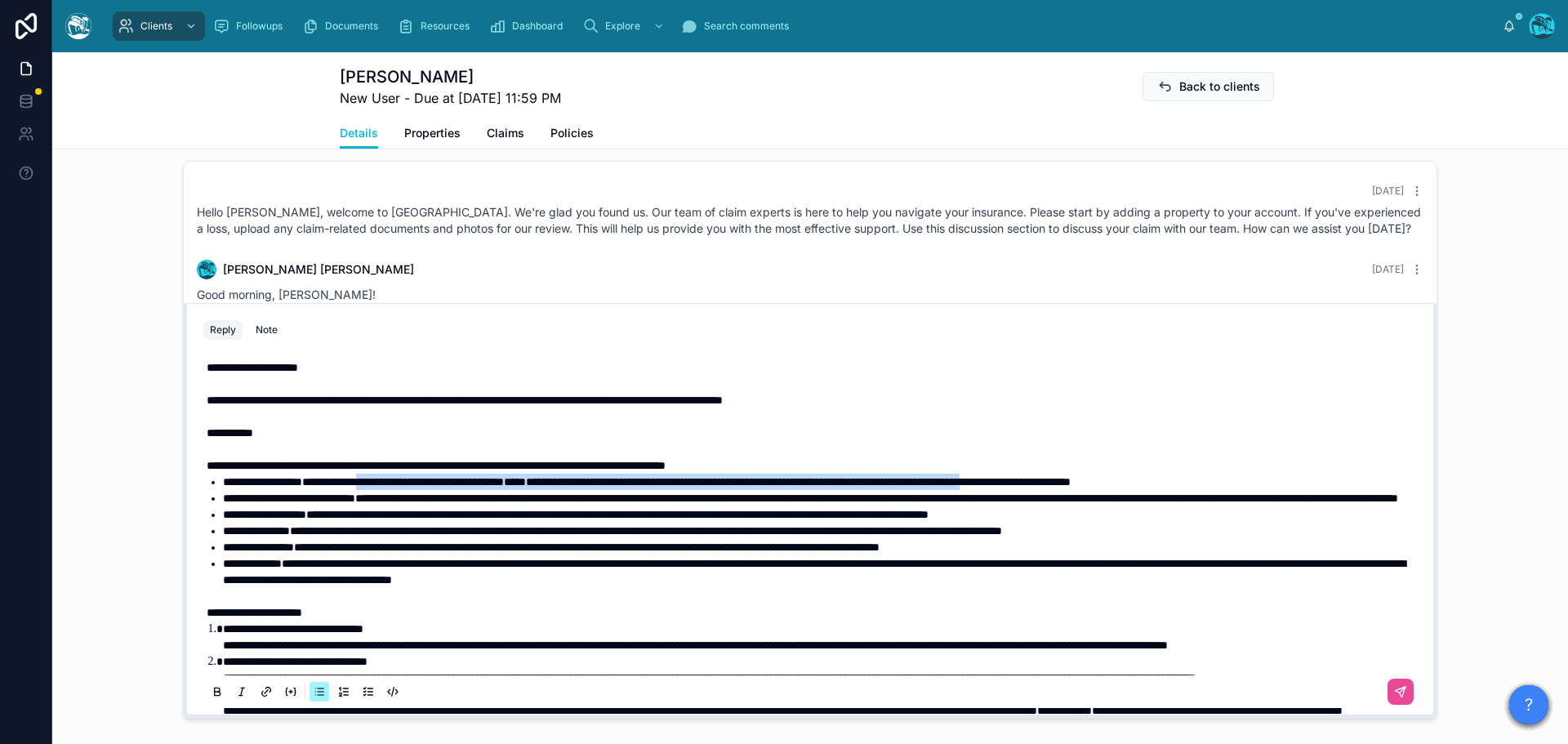
drag, startPoint x: 1169, startPoint y: 507, endPoint x: 388, endPoint y: 512, distance: 781.0
click at [388, 490] on li "**********" at bounding box center [822, 481] width 1198 height 16
click at [213, 698] on icon at bounding box center [218, 692] width 14 height 13
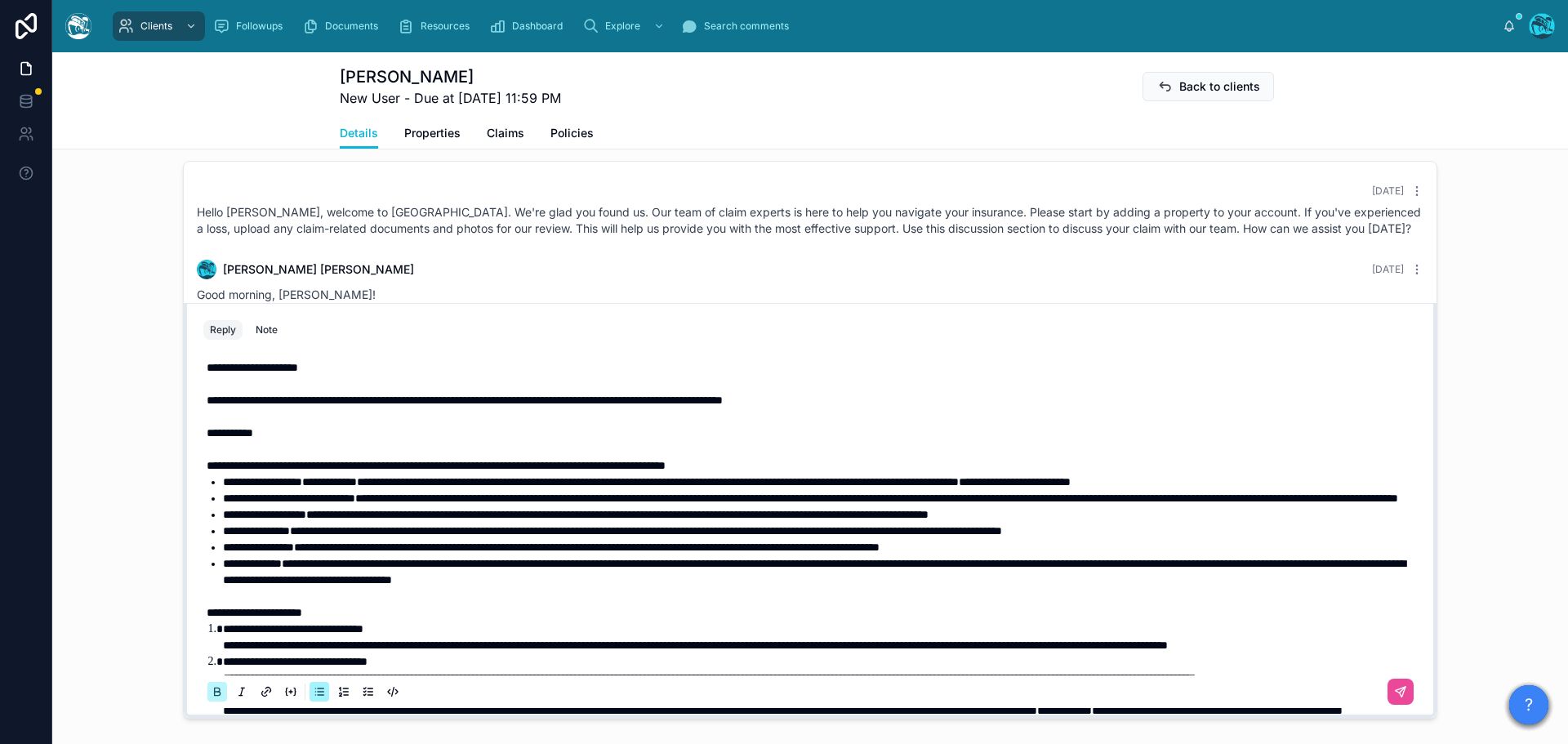
click at [215, 696] on icon at bounding box center [218, 693] width 6 height 4
drag, startPoint x: 242, startPoint y: 497, endPoint x: 190, endPoint y: 496, distance: 52.0
click at [194, 496] on div "**********" at bounding box center [810, 529] width 1233 height 372
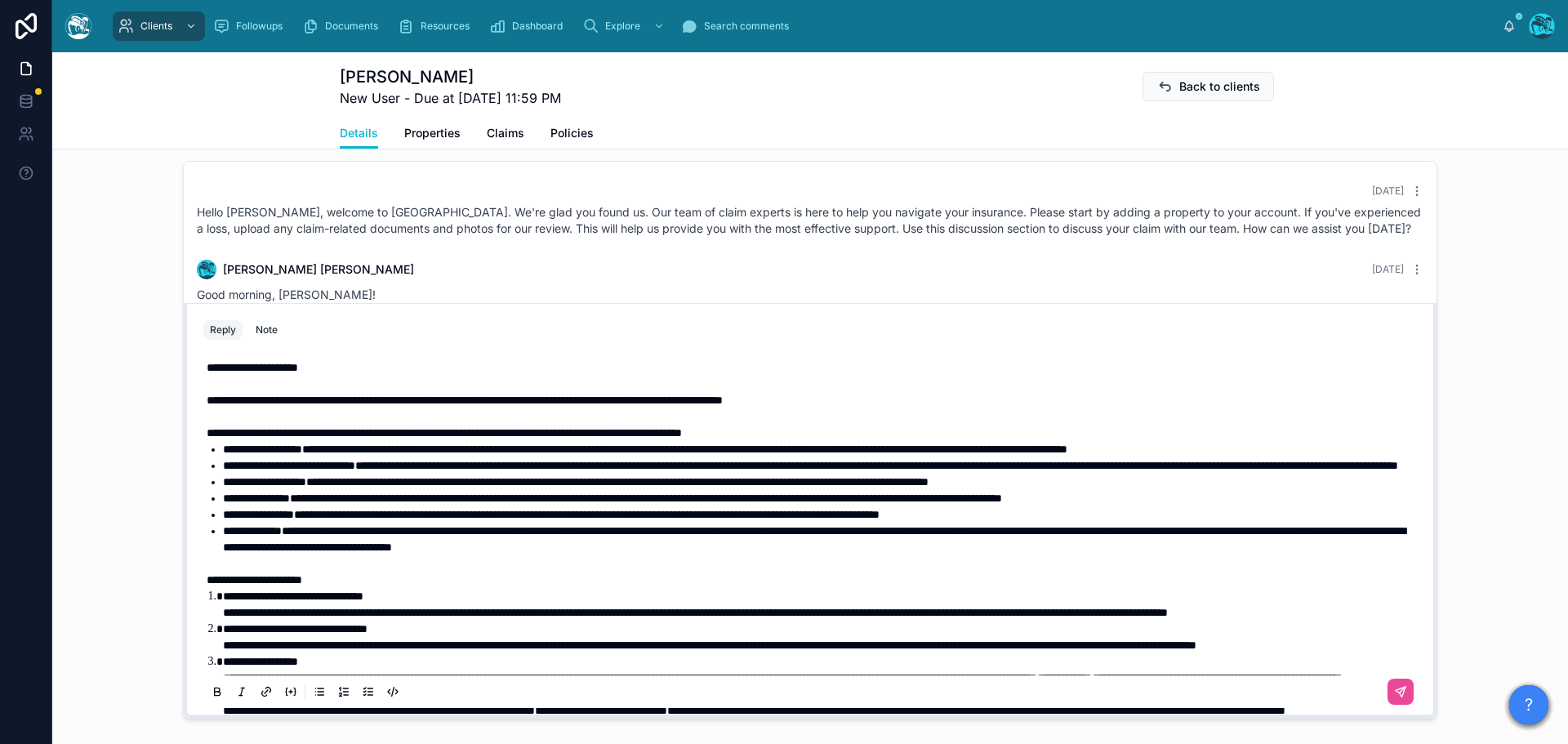
click at [570, 438] on span "**********" at bounding box center [444, 433] width 475 height 12
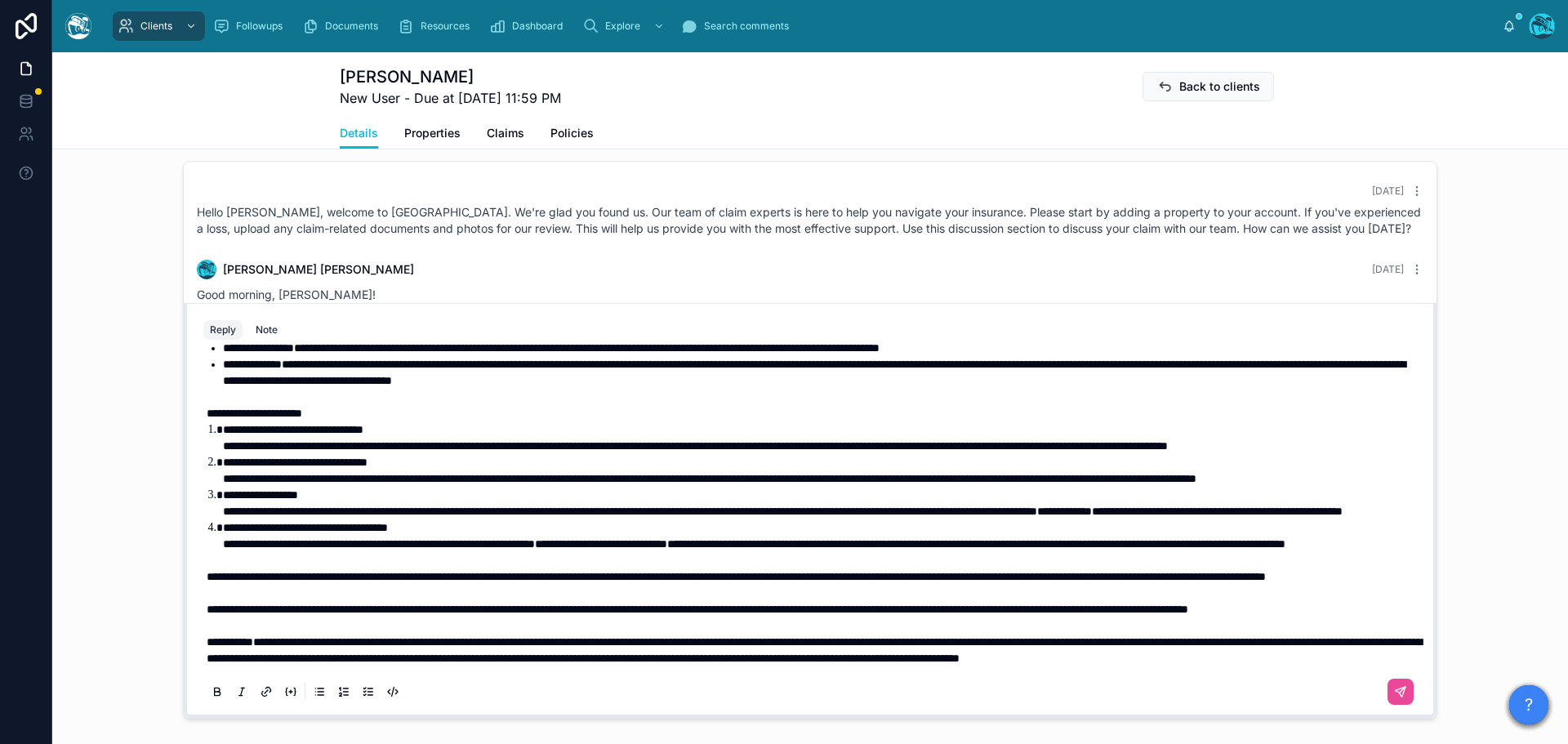
scroll to position [245, 0]
click at [611, 549] on strong "**********" at bounding box center [601, 544] width 132 height 12
click at [535, 549] on span "**********" at bounding box center [379, 544] width 312 height 12
click at [1038, 507] on span "**********" at bounding box center [630, 511] width 815 height 12
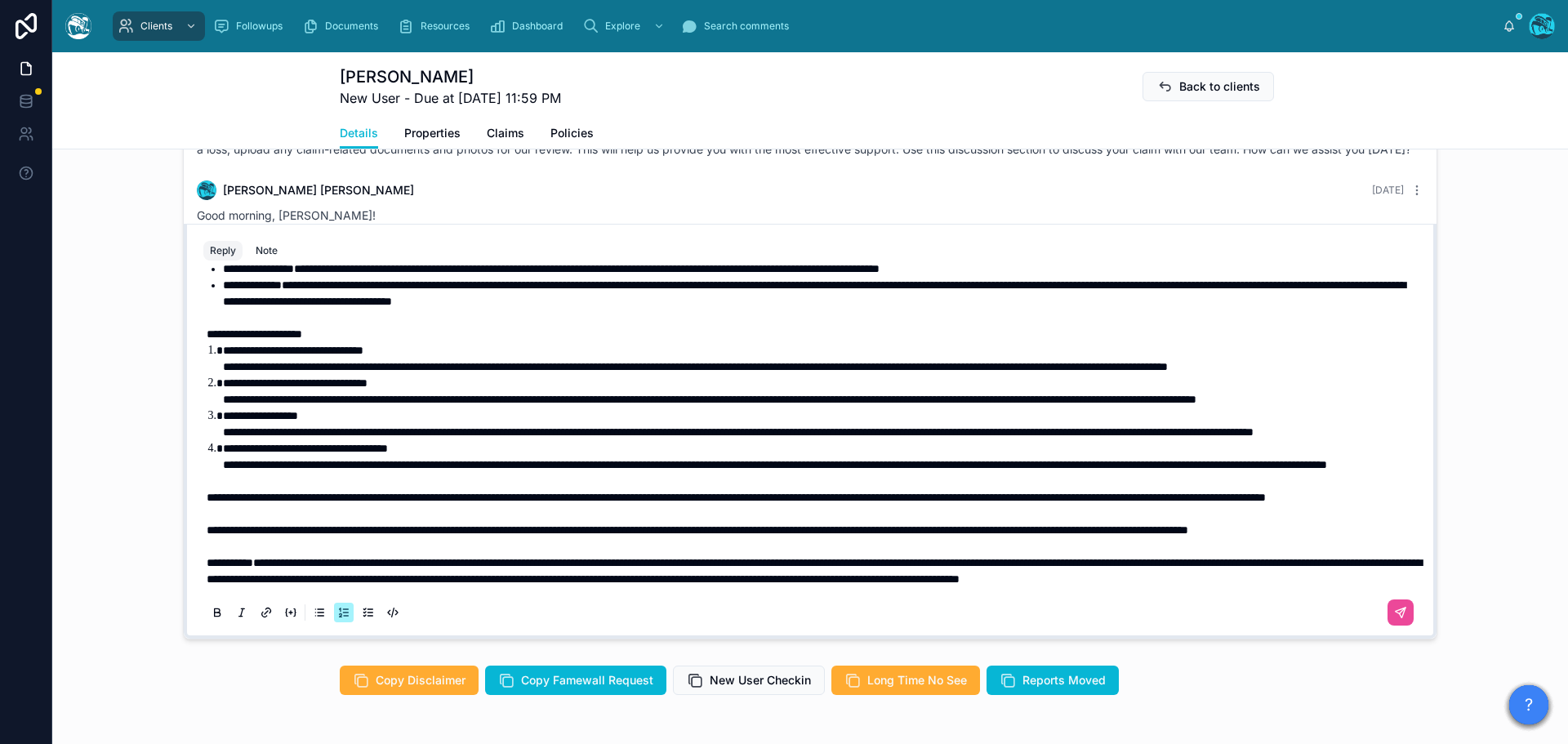
scroll to position [1277, 0]
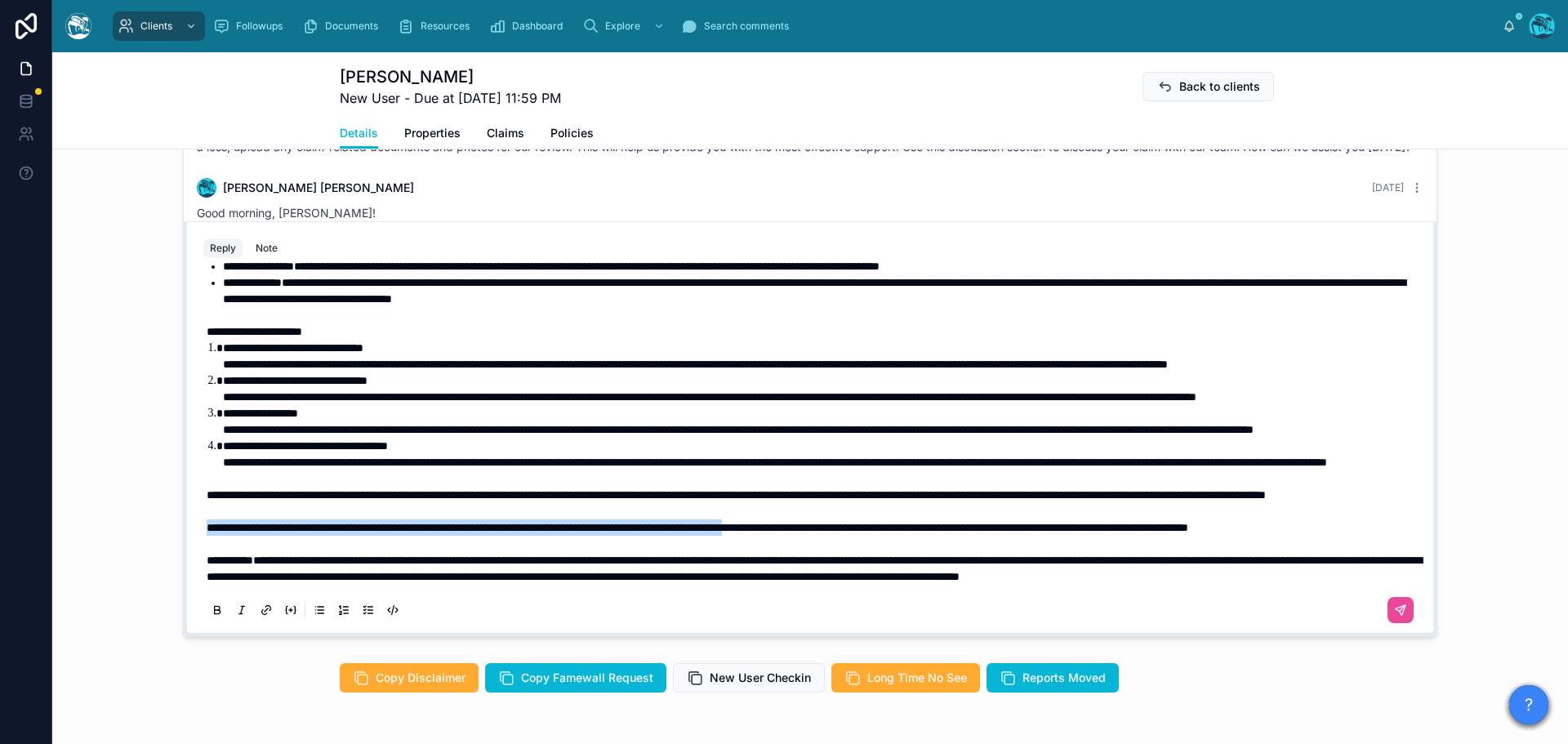
drag, startPoint x: 201, startPoint y: 522, endPoint x: 895, endPoint y: 523, distance: 694.0
click at [895, 523] on span "**********" at bounding box center [697, 527] width 982 height 12
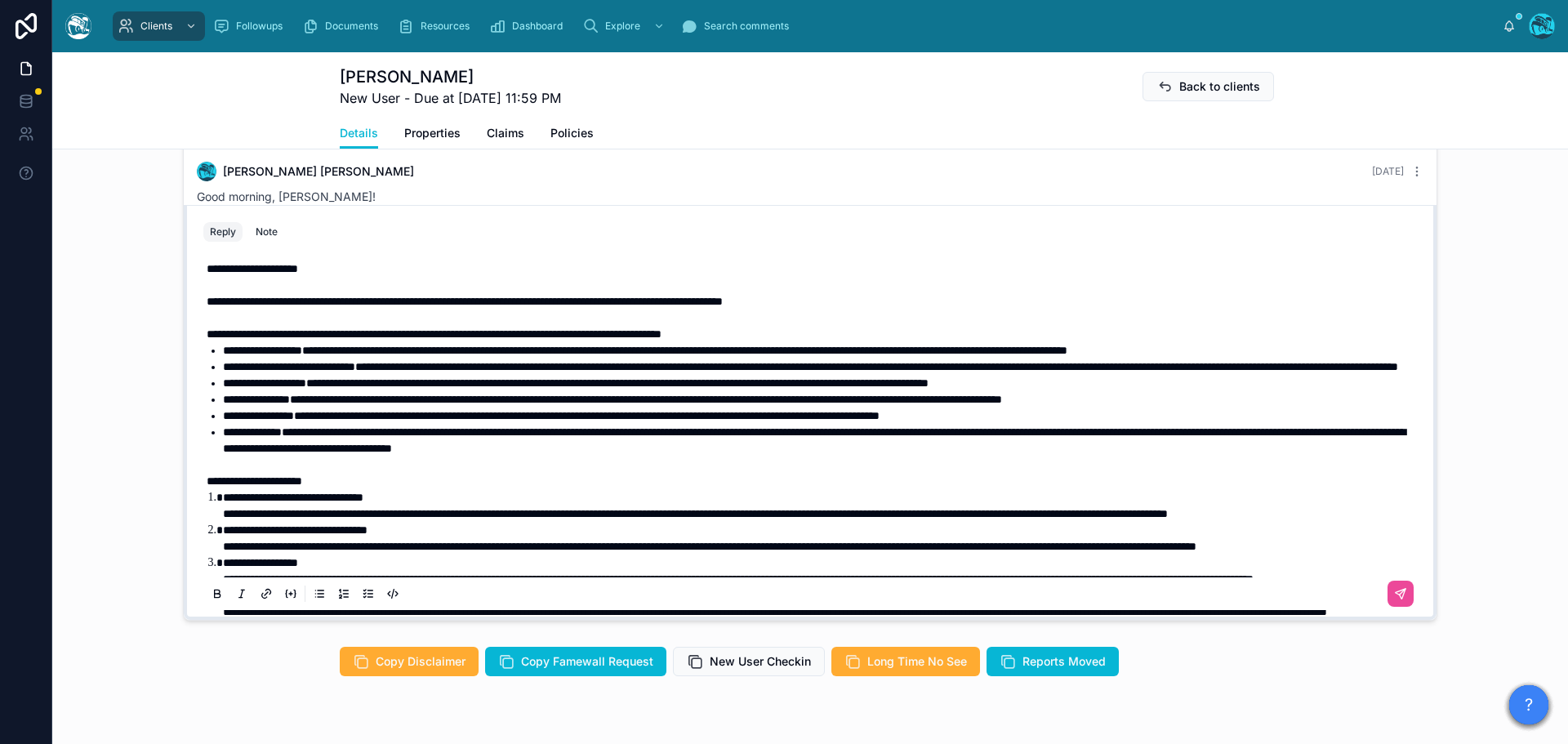
scroll to position [0, 0]
click at [1394, 600] on icon at bounding box center [1401, 594] width 14 height 13
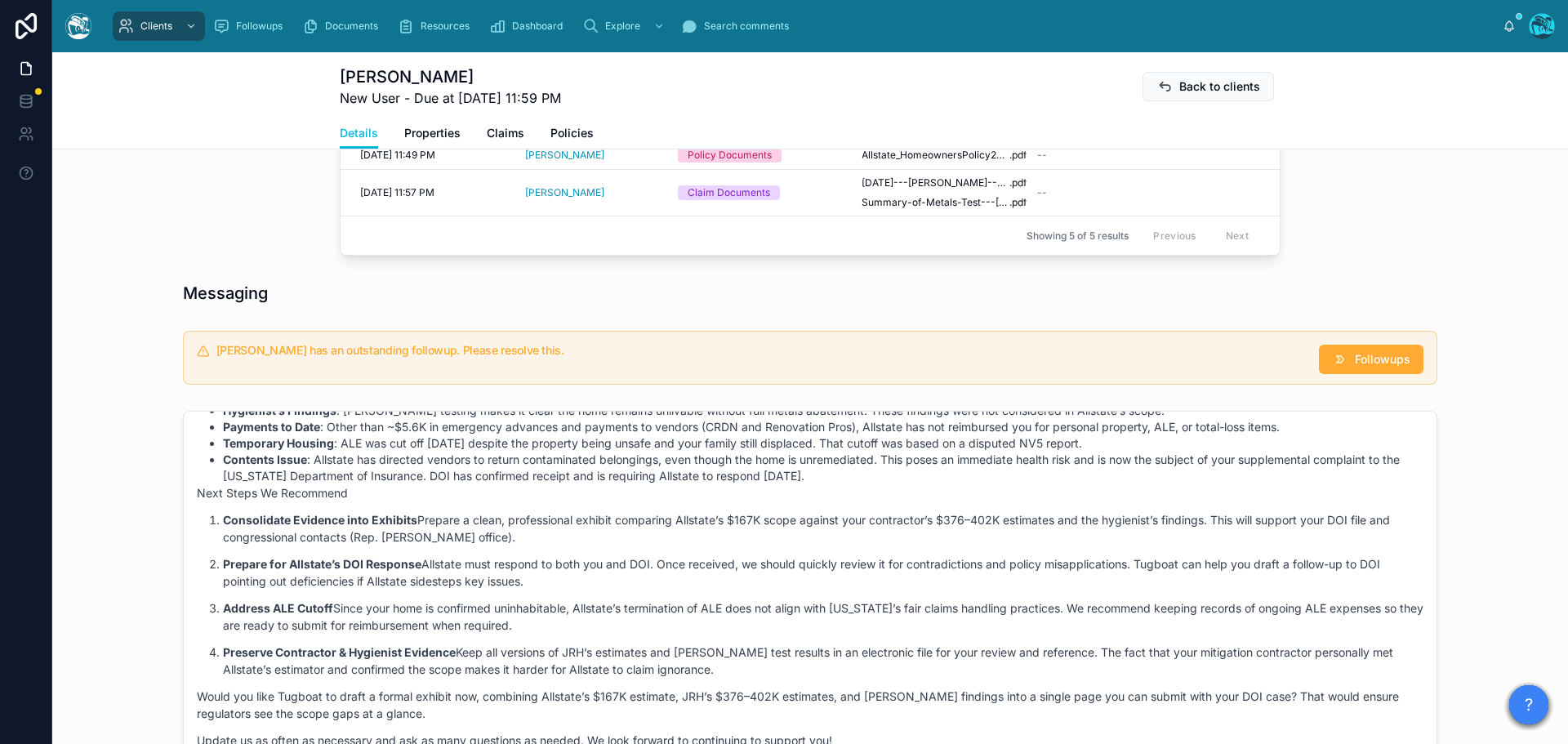
scroll to position [885, 0]
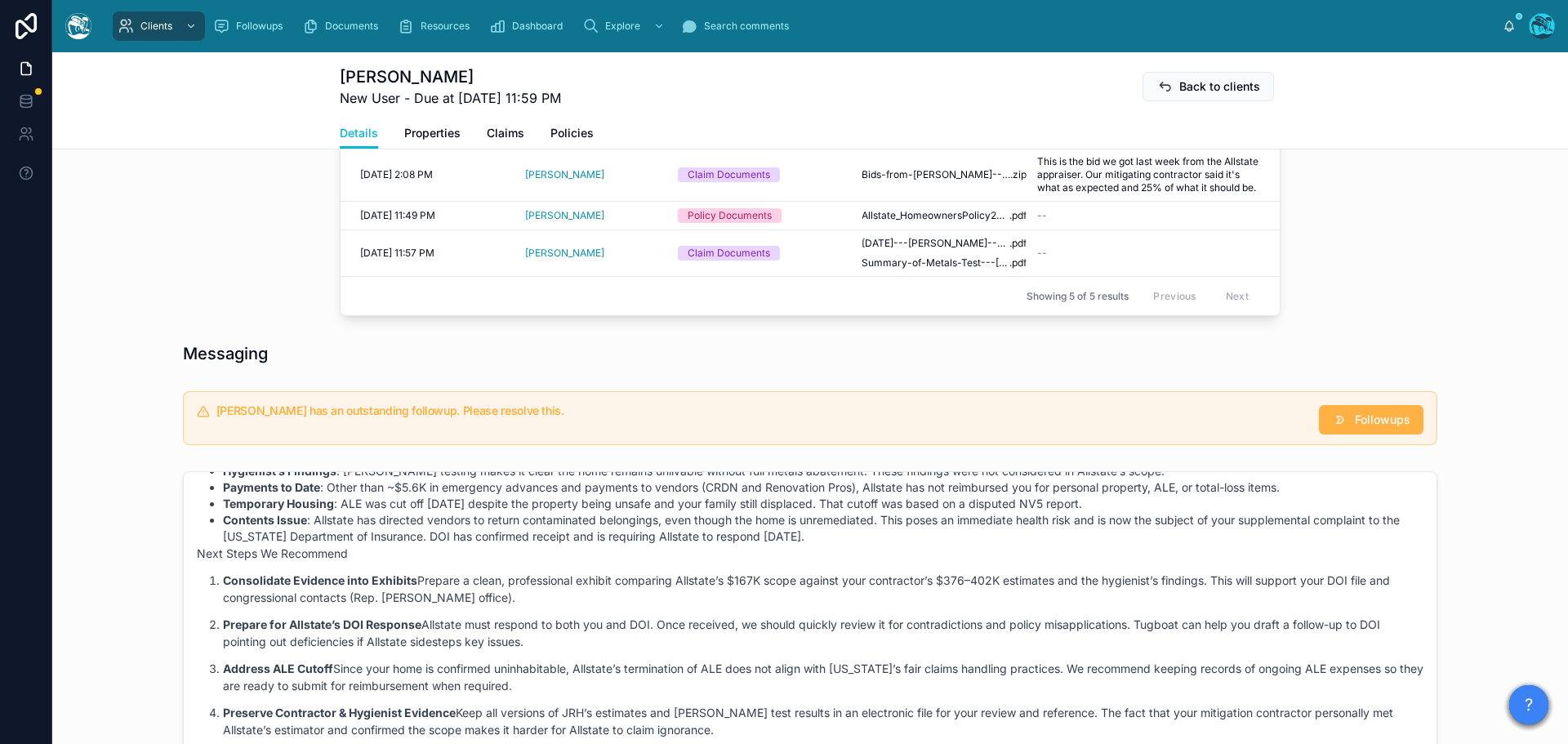
click at [1386, 428] on span "Followups" at bounding box center [1383, 419] width 56 height 16
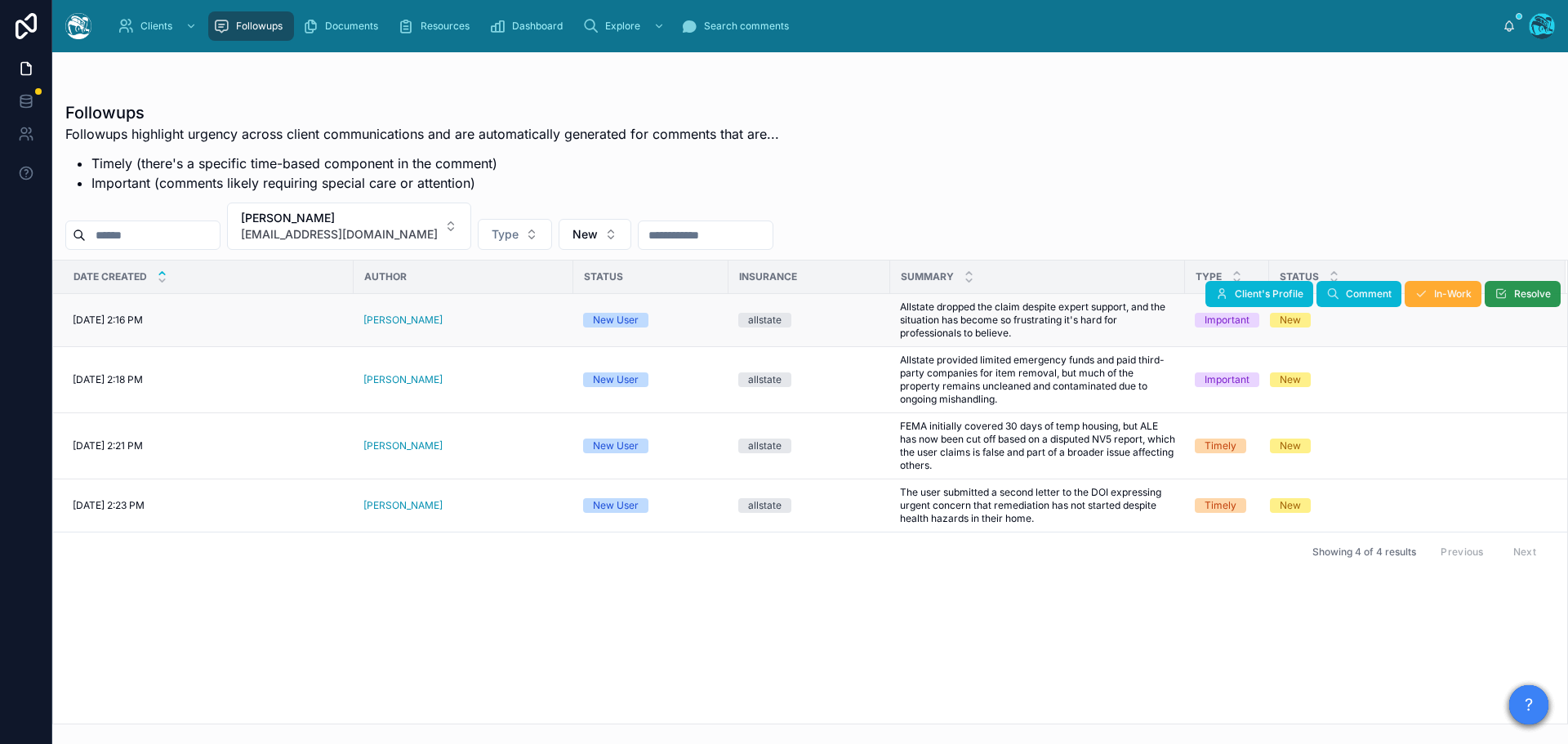
click at [1511, 291] on button "Resolve" at bounding box center [1523, 293] width 76 height 26
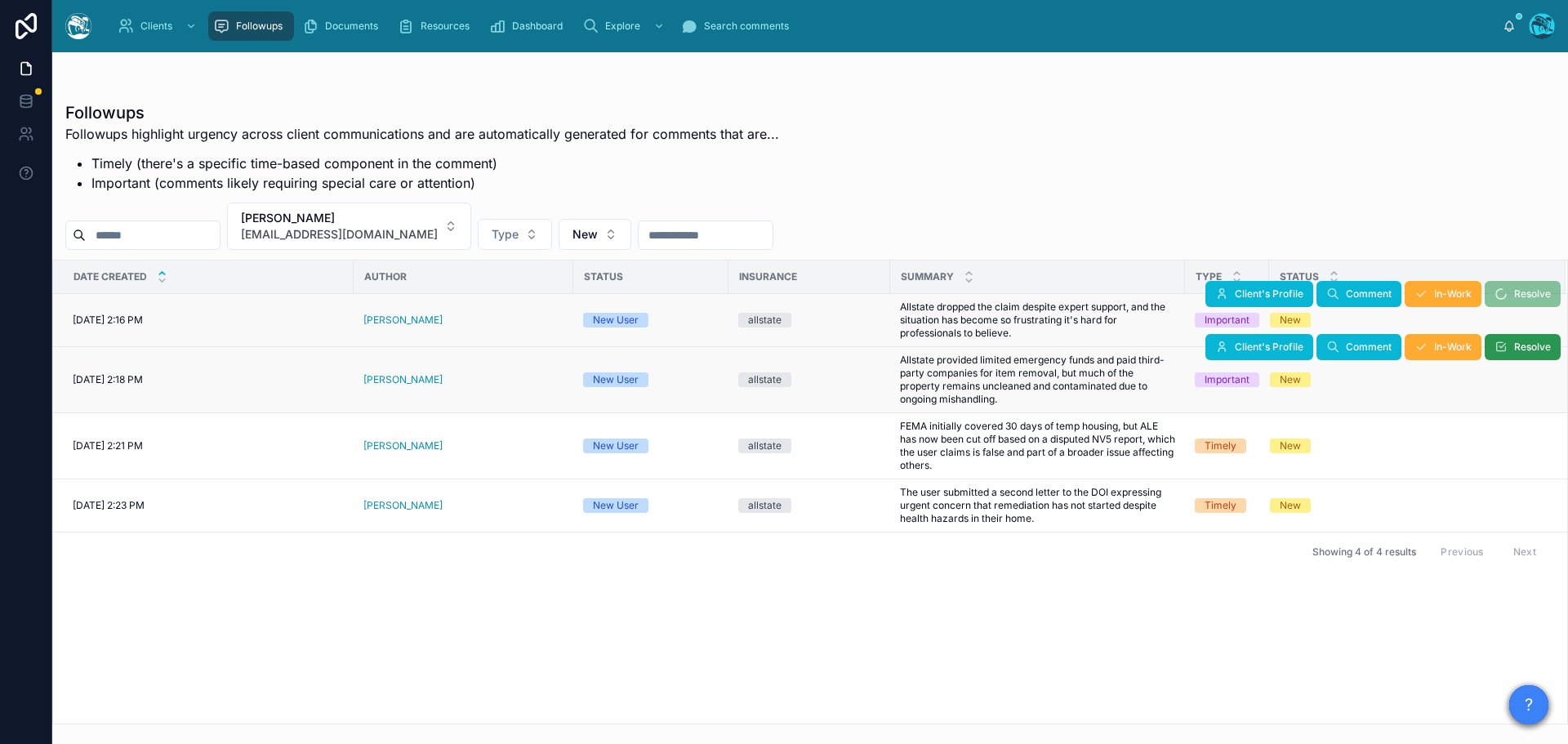
click at [1509, 350] on button "Resolve" at bounding box center [1523, 346] width 76 height 26
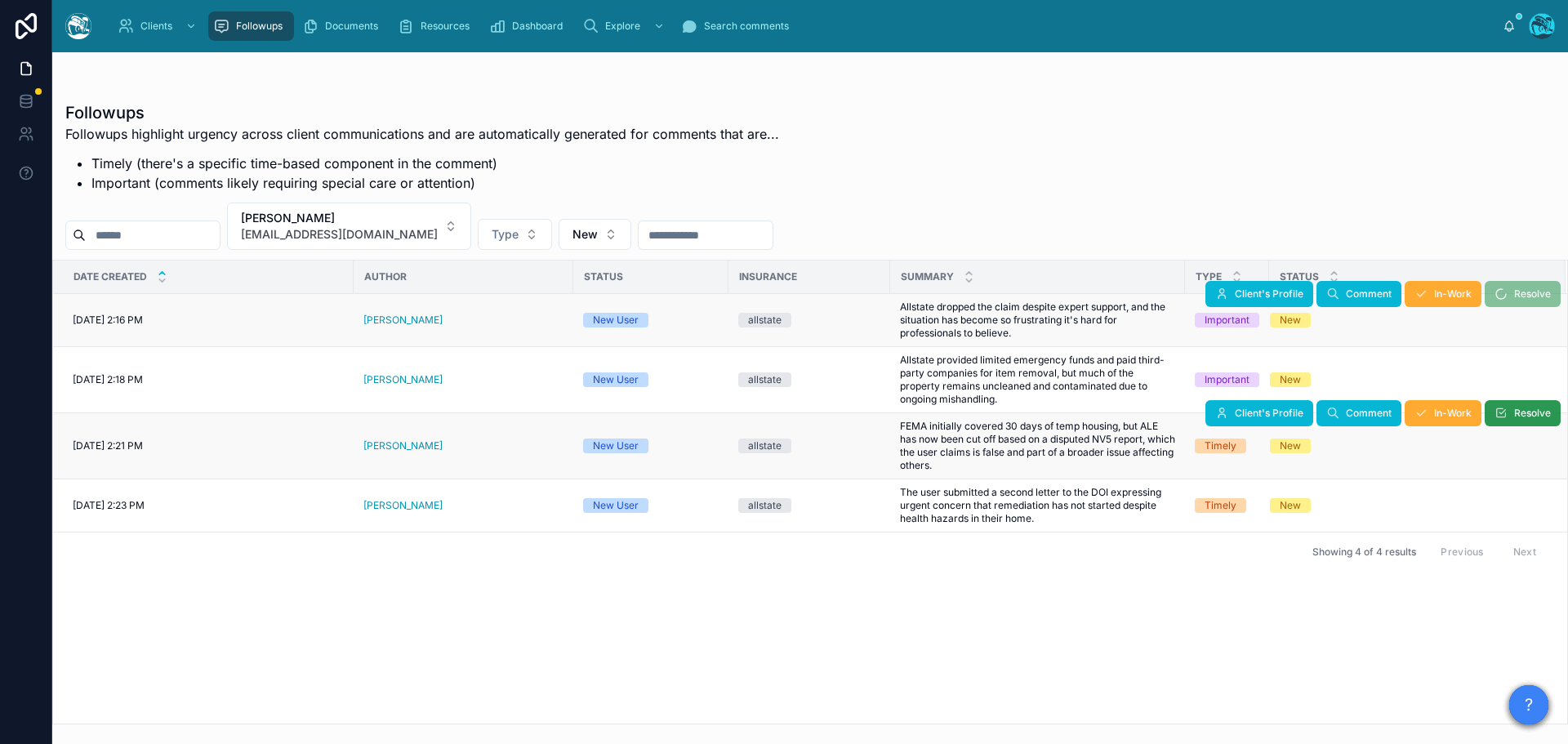
click at [1506, 413] on icon at bounding box center [1501, 413] width 14 height 13
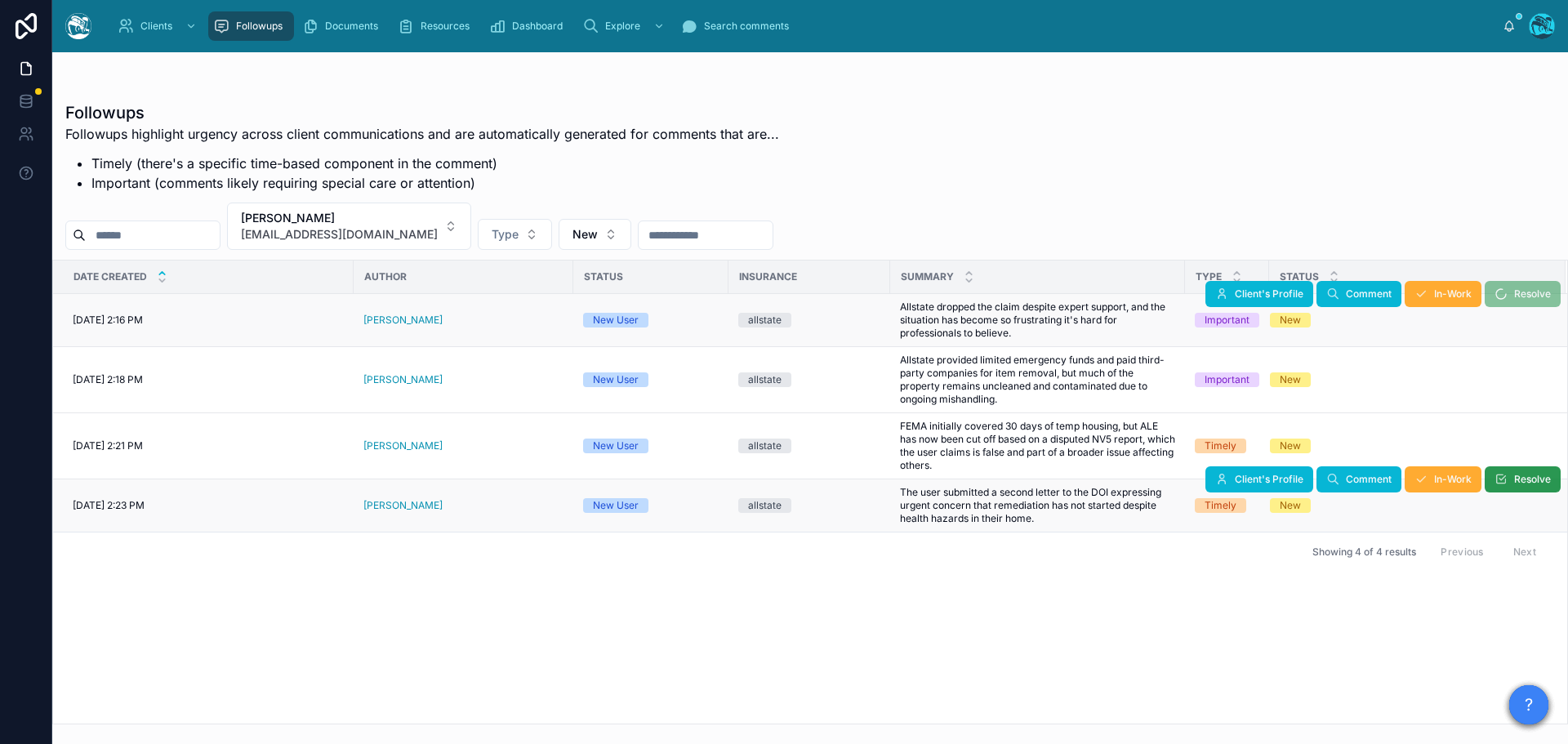
click at [1506, 472] on icon at bounding box center [1501, 479] width 14 height 13
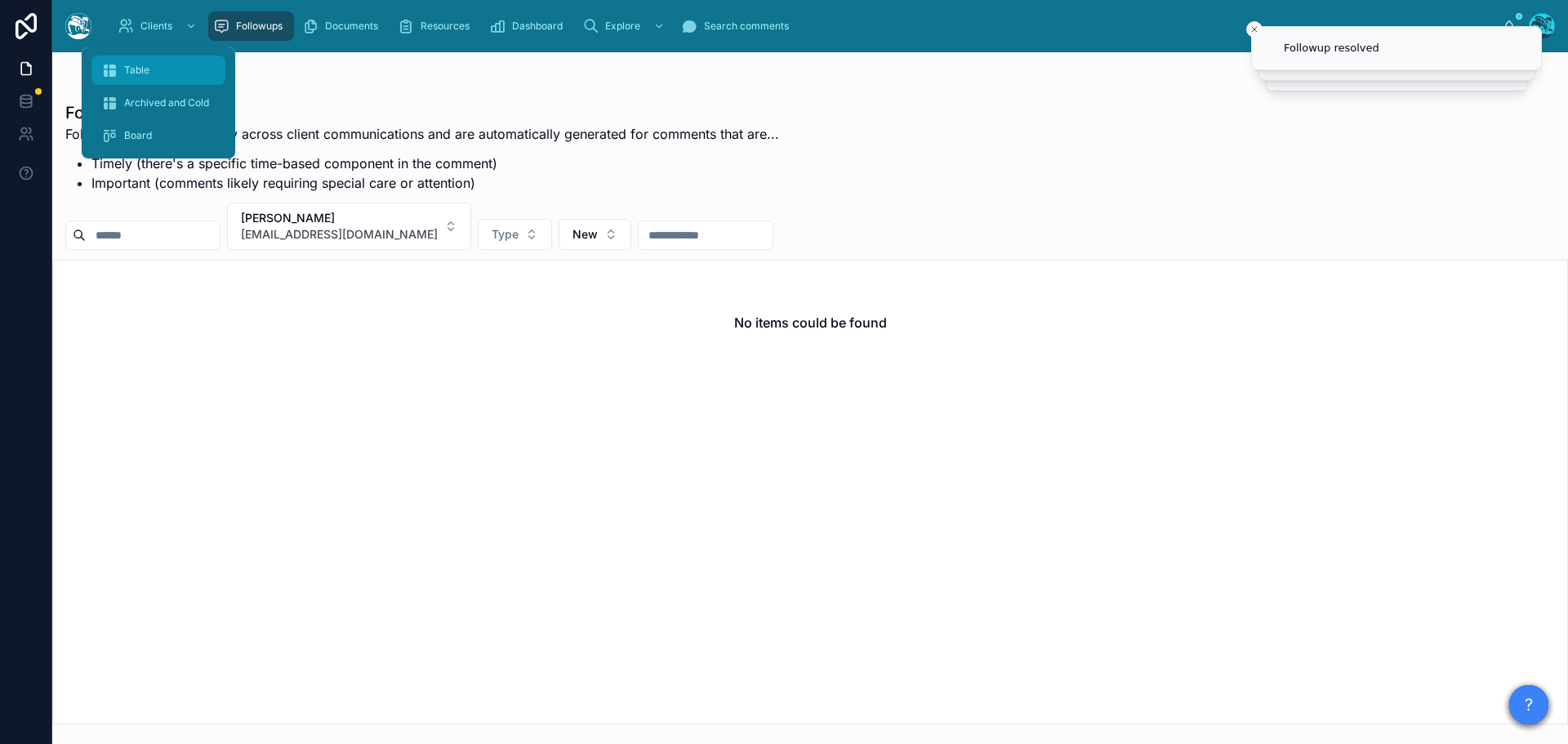
click at [135, 66] on span "Table" at bounding box center [137, 70] width 25 height 13
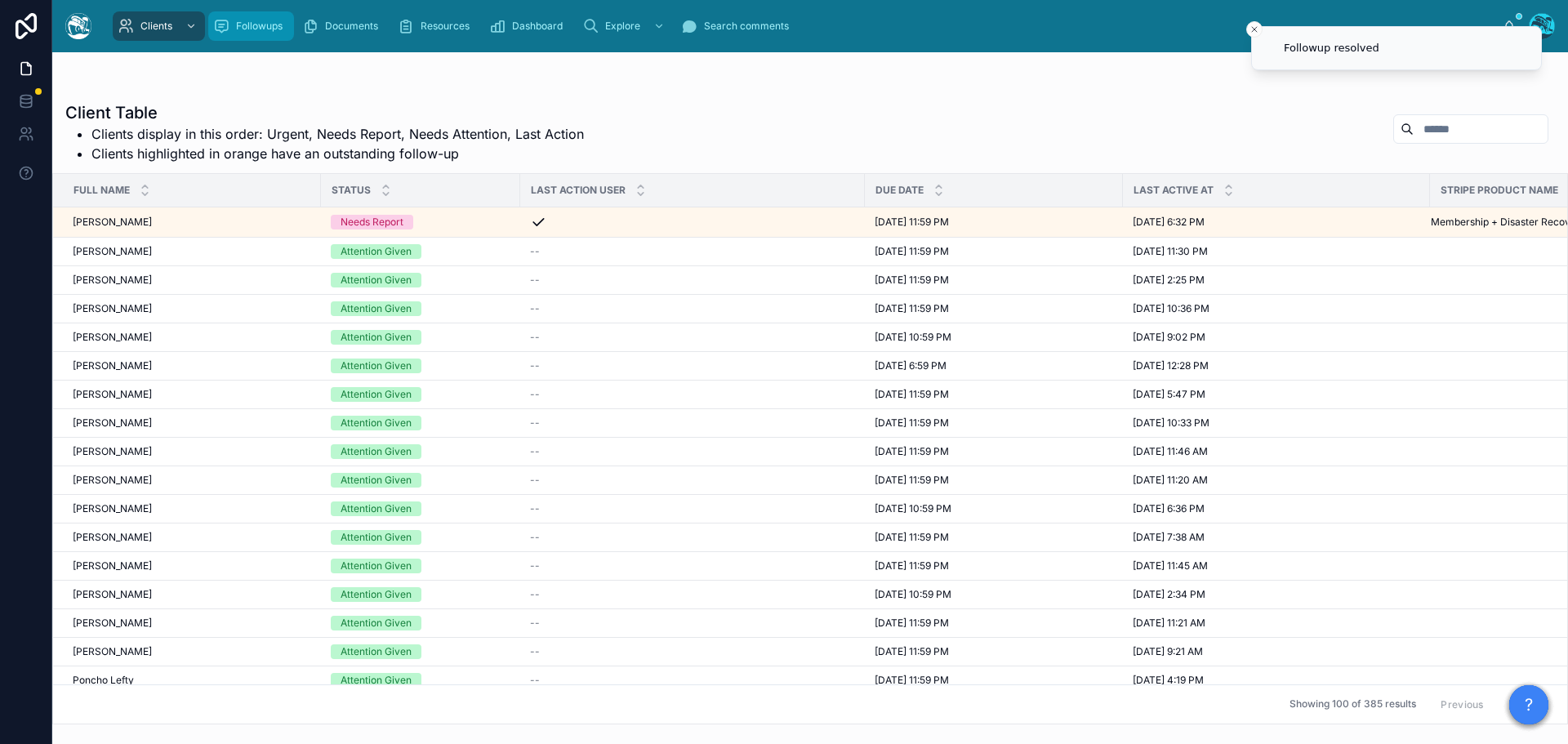
click at [230, 30] on div "Followups" at bounding box center [251, 26] width 76 height 26
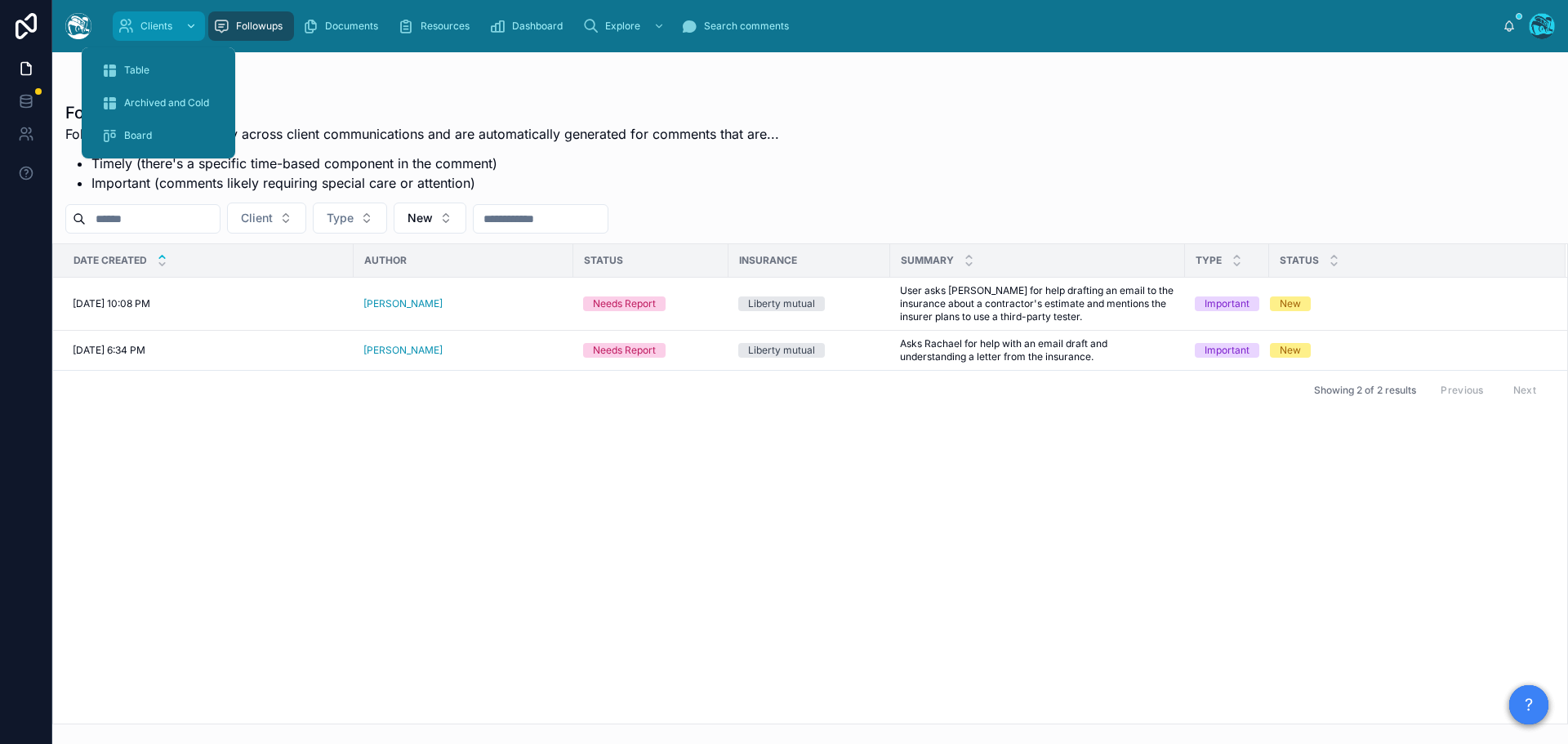
click at [149, 20] on span "Clients" at bounding box center [156, 26] width 32 height 13
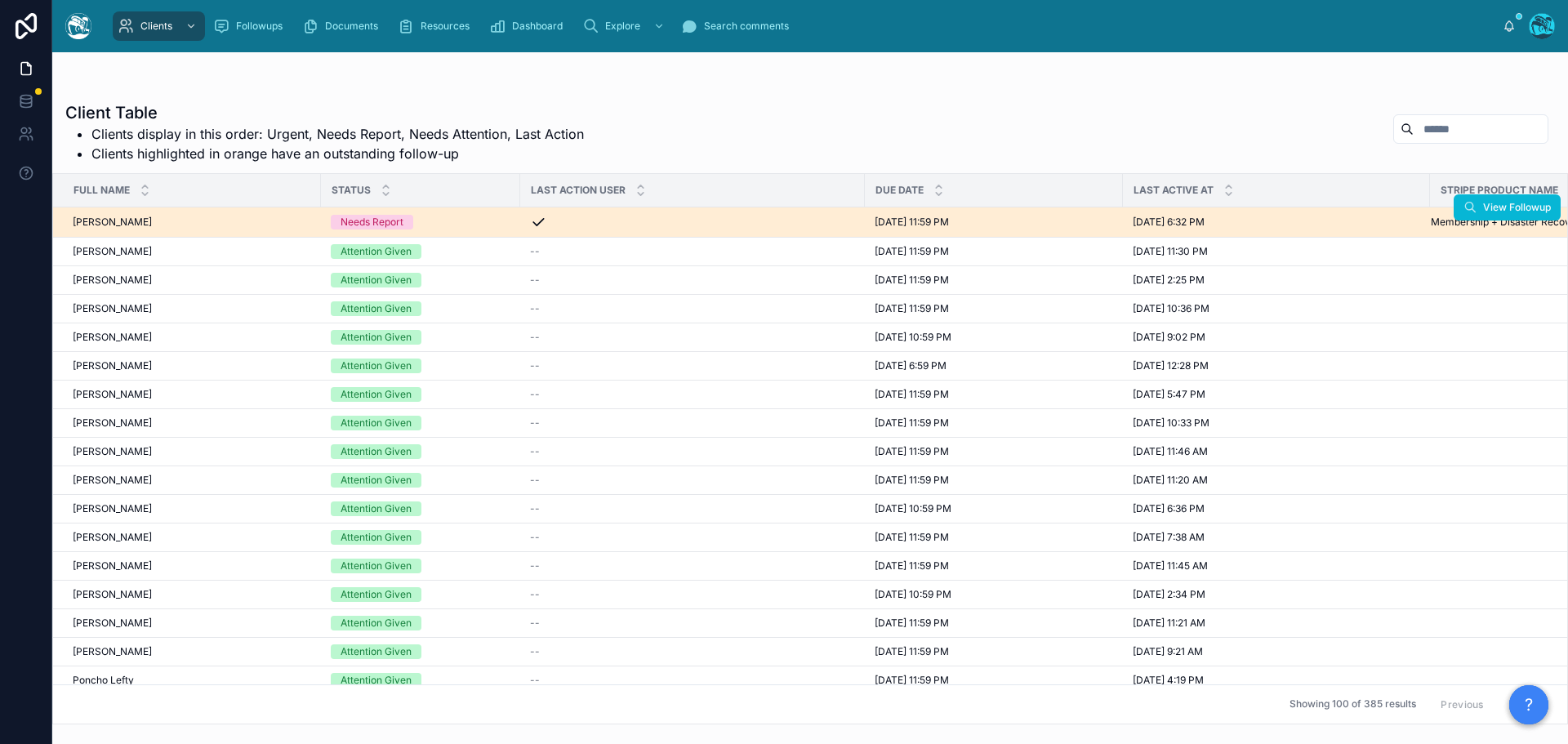
click at [222, 226] on div "Jongsuk Yu Jongsuk Yu" at bounding box center [191, 223] width 238 height 13
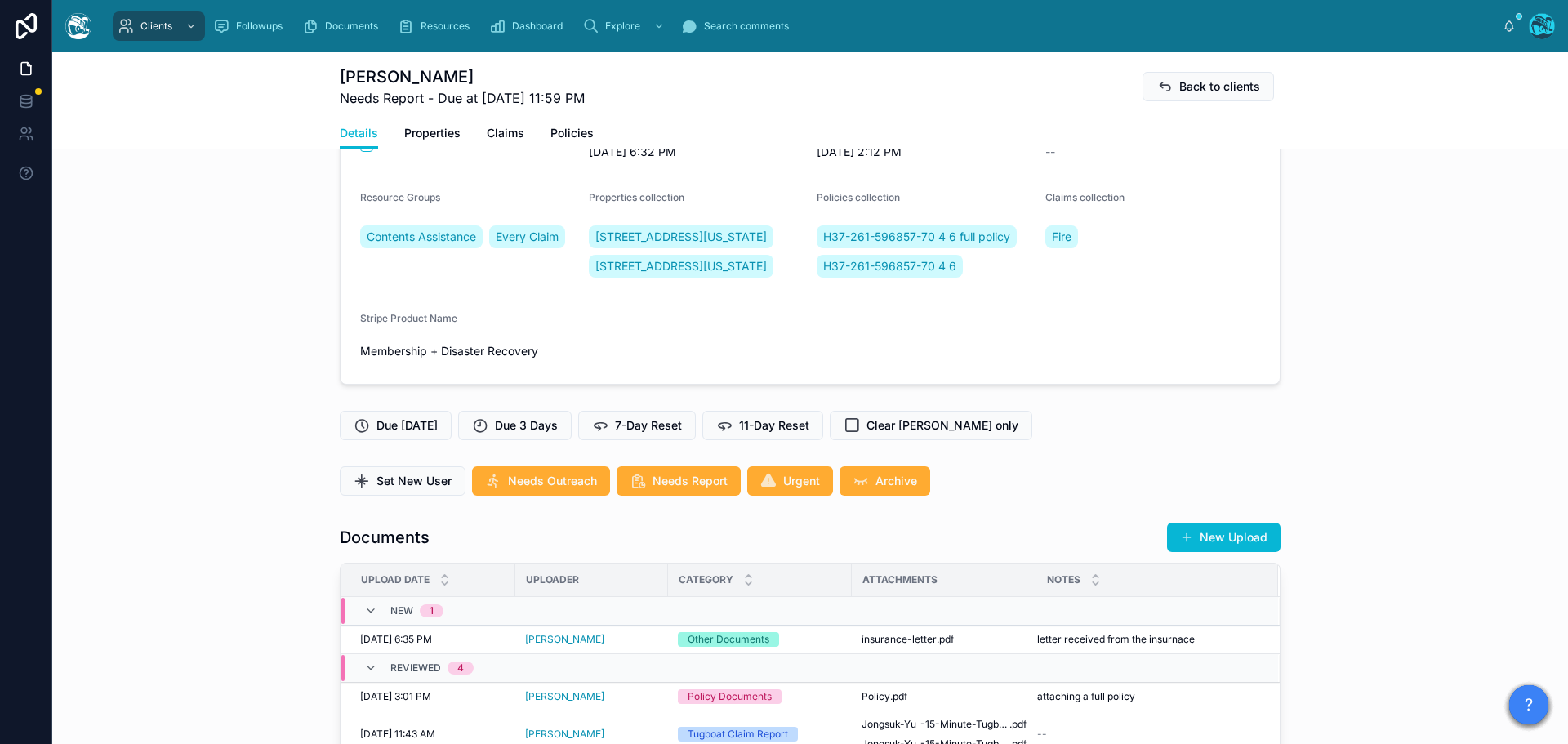
scroll to position [409, 0]
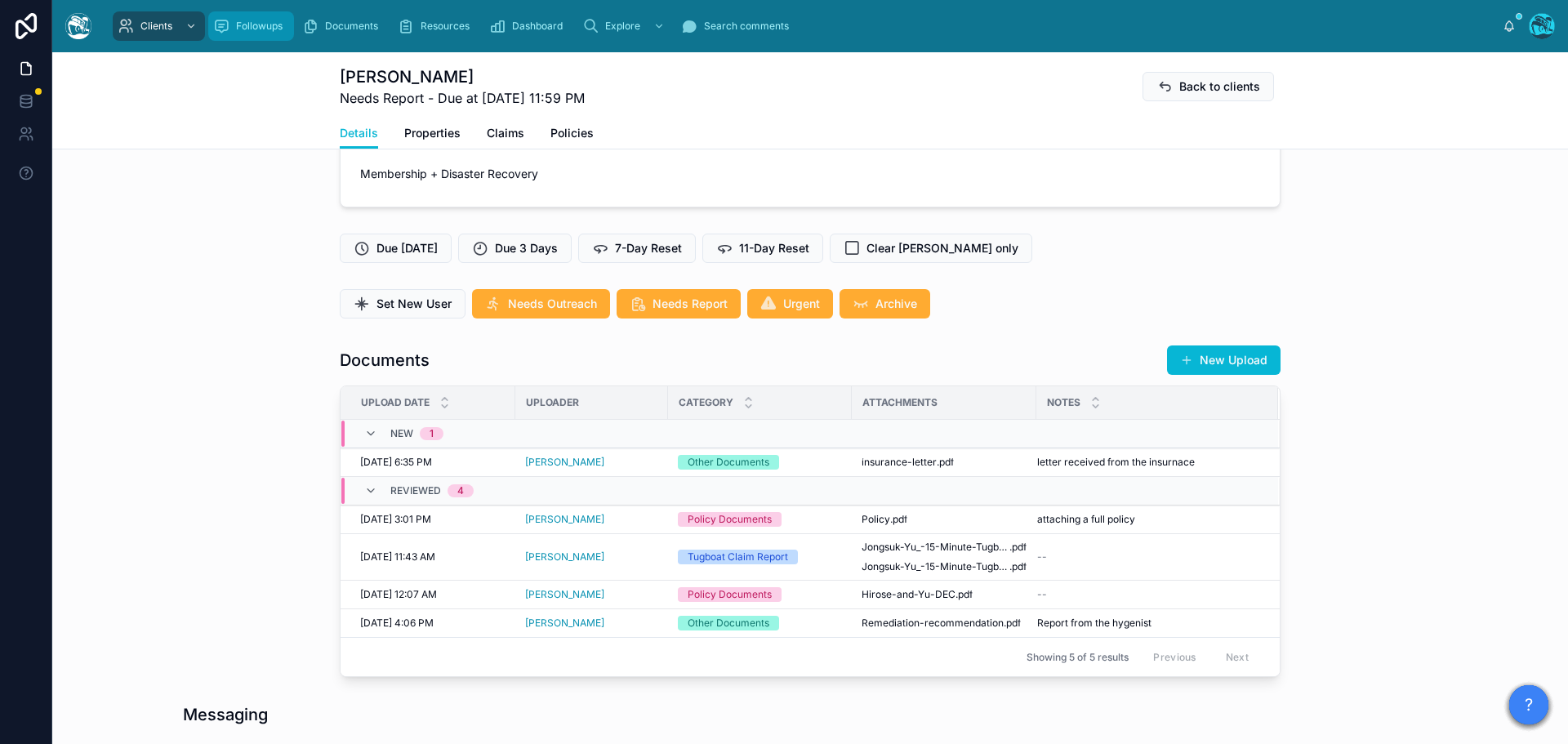
click at [249, 24] on span "Followups" at bounding box center [259, 26] width 46 height 13
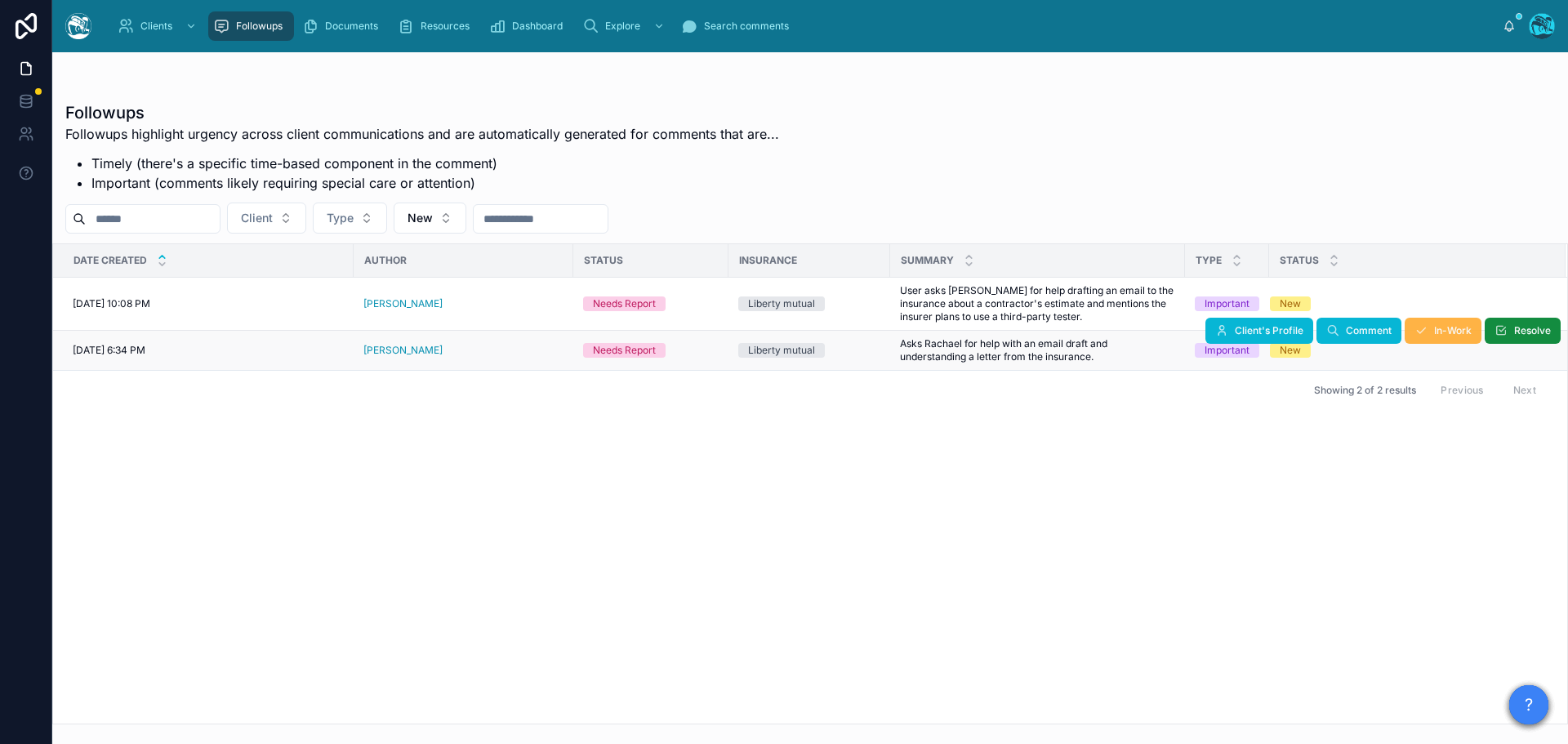
click at [1450, 336] on span "In-Work" at bounding box center [1452, 331] width 38 height 13
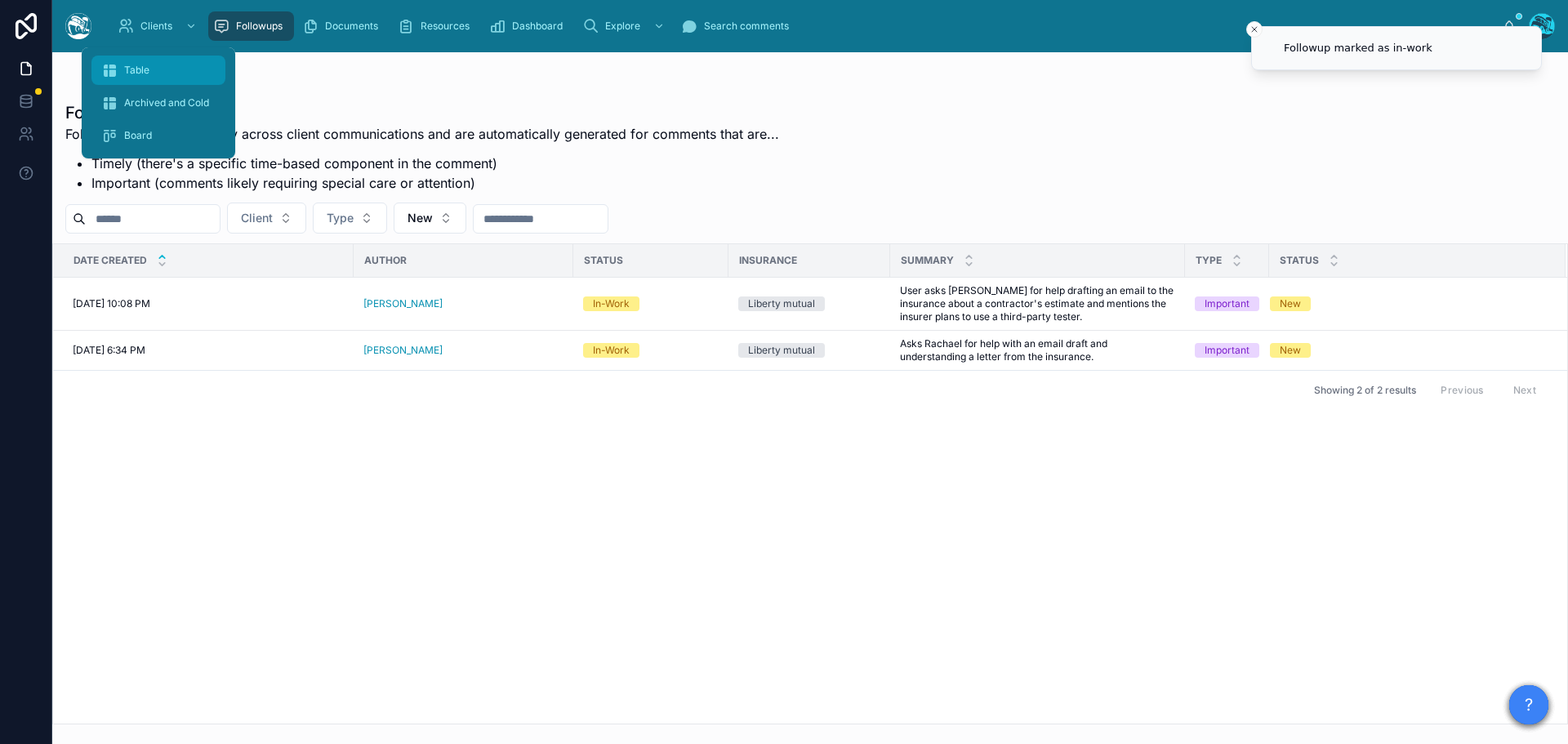
click at [142, 66] on span "Table" at bounding box center [137, 70] width 25 height 13
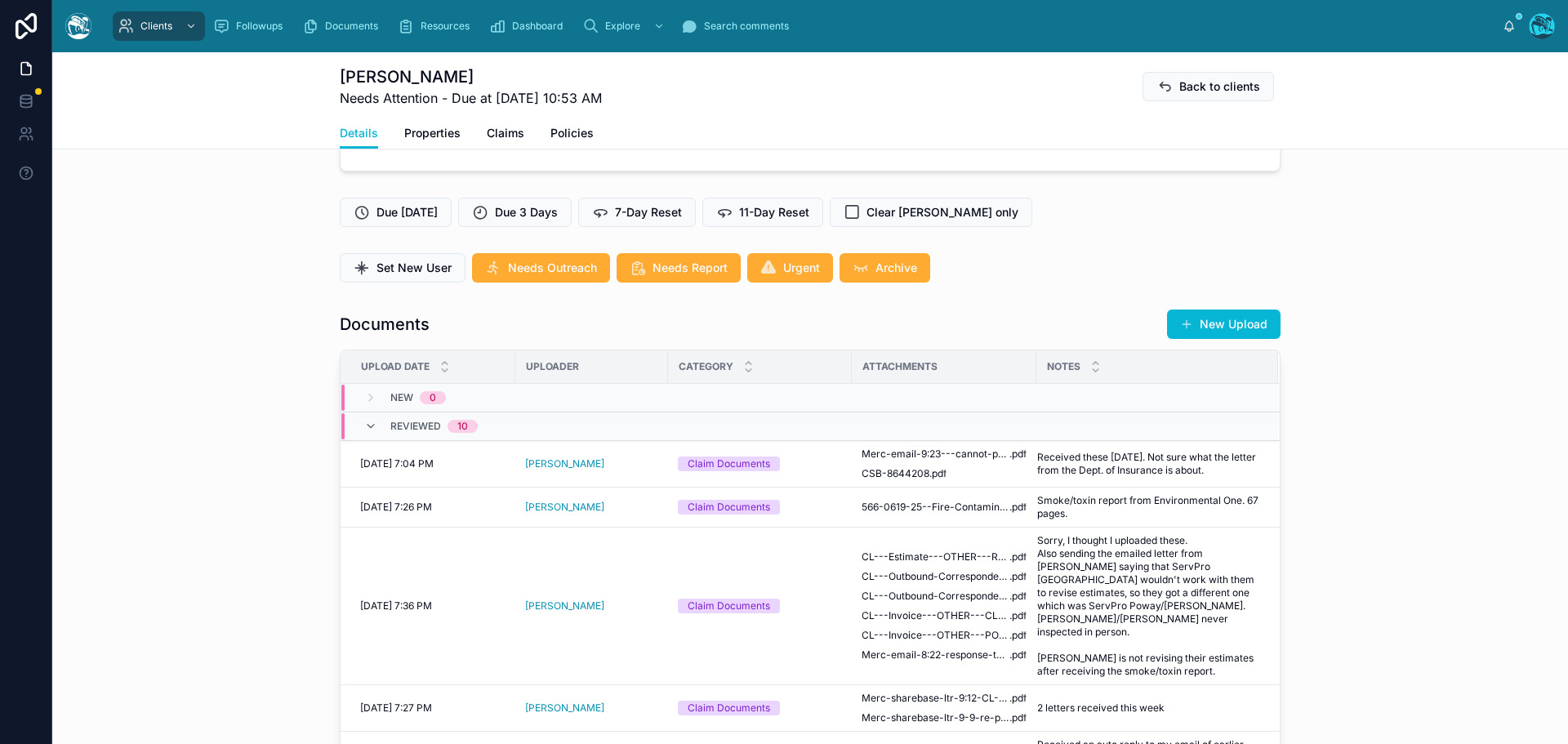
scroll to position [409, 0]
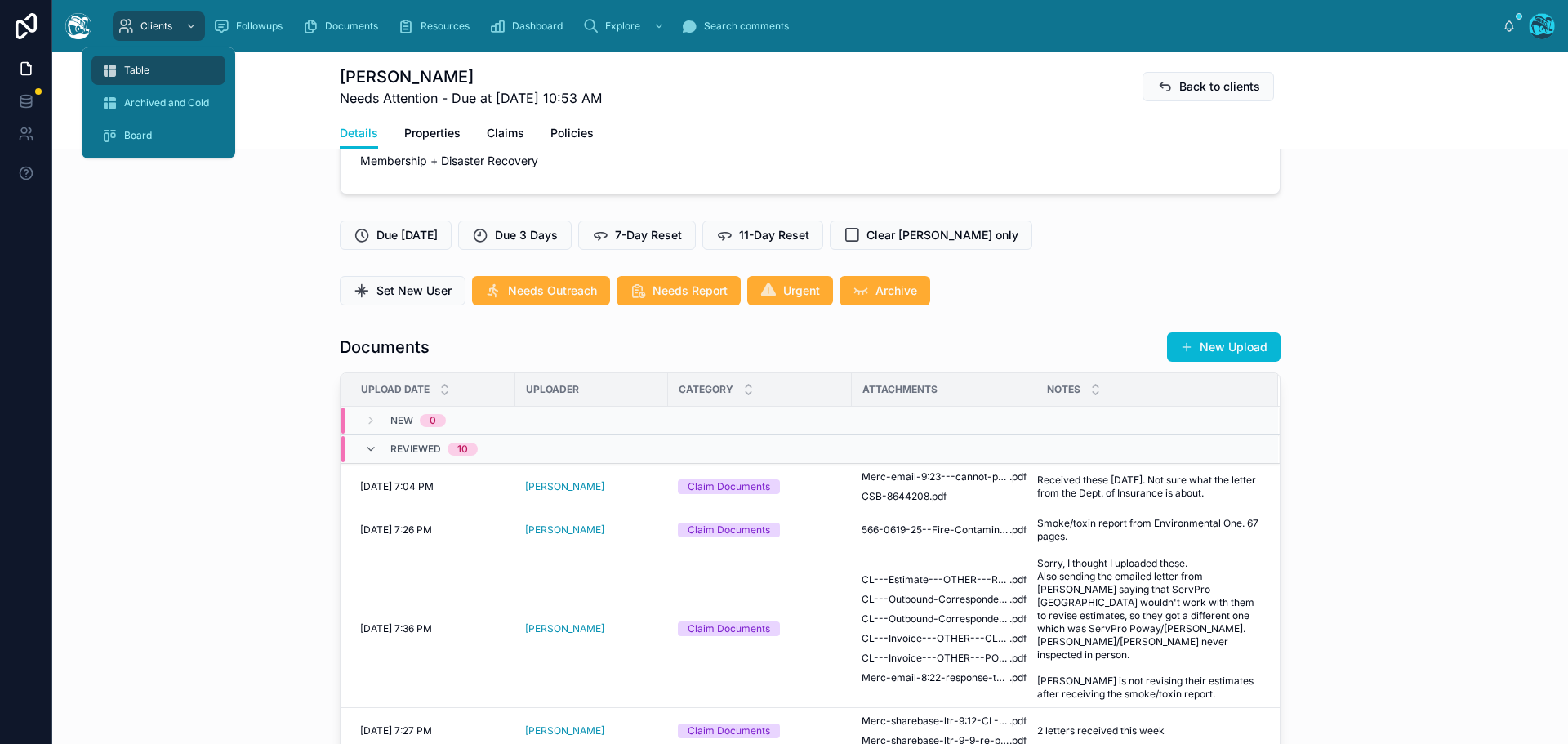
click at [126, 64] on span "Table" at bounding box center [137, 70] width 25 height 13
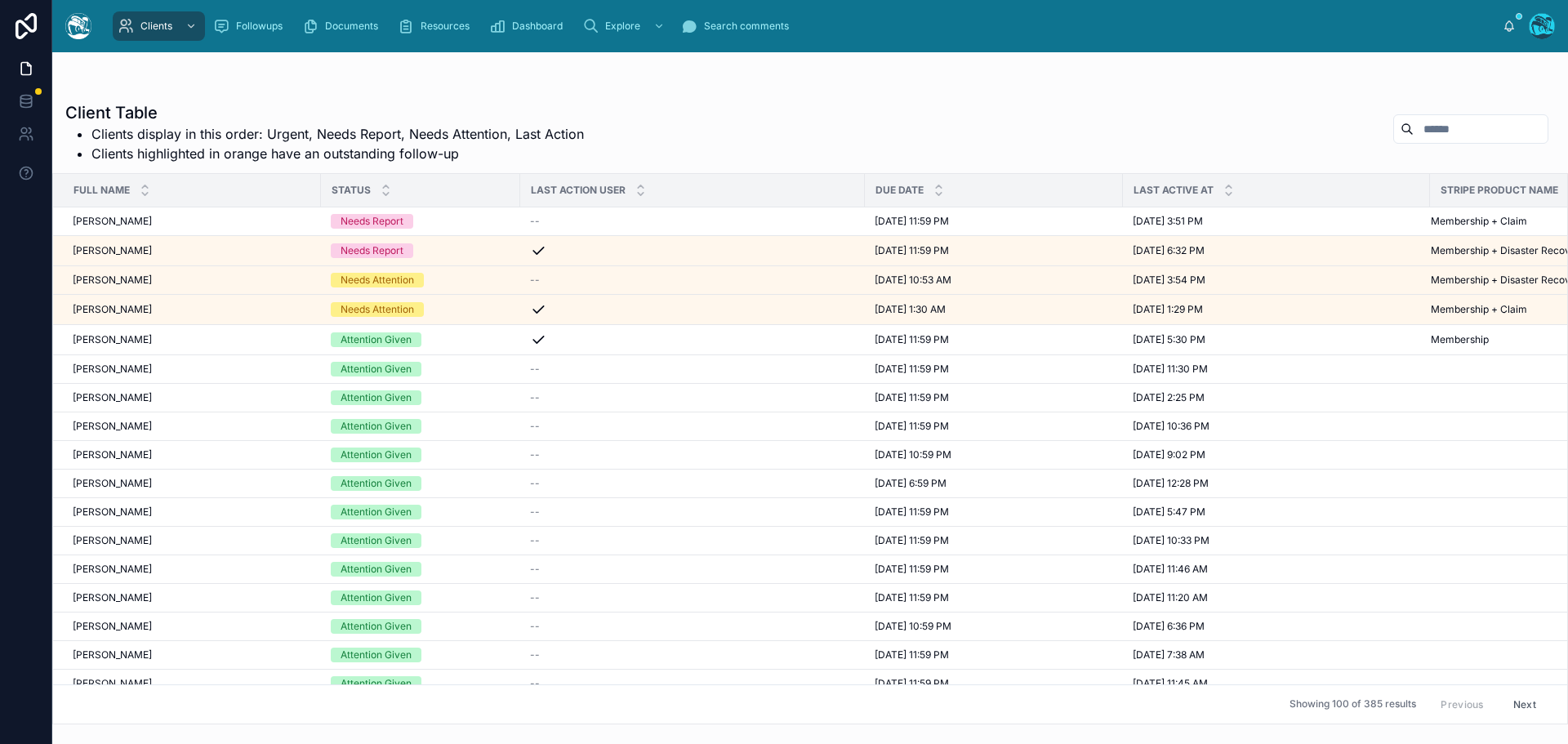
drag, startPoint x: 1435, startPoint y: 118, endPoint x: 1429, endPoint y: 128, distance: 11.7
click at [1435, 118] on input "text" at bounding box center [1480, 129] width 134 height 23
type input "******"
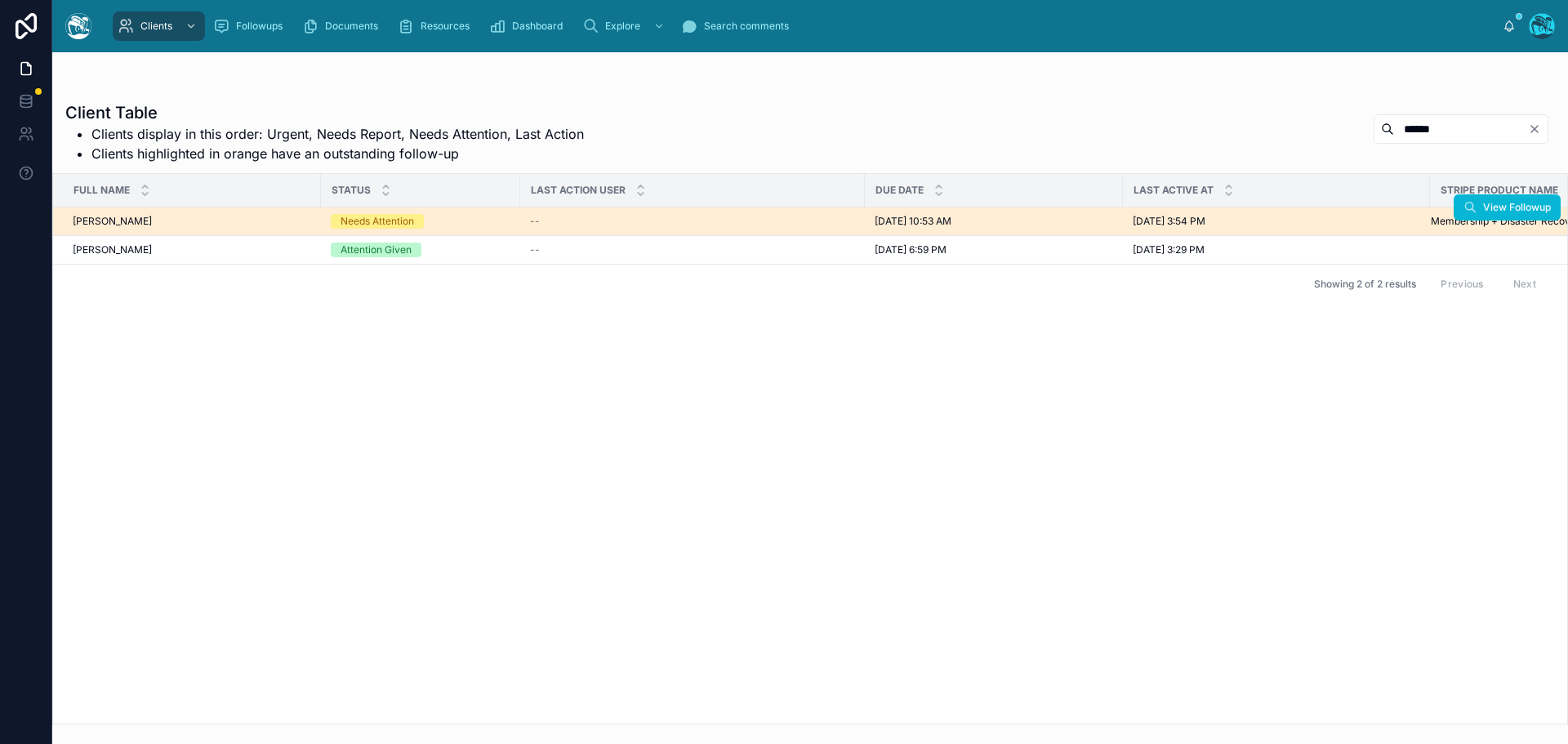
click at [487, 222] on div "Needs Attention" at bounding box center [420, 221] width 179 height 14
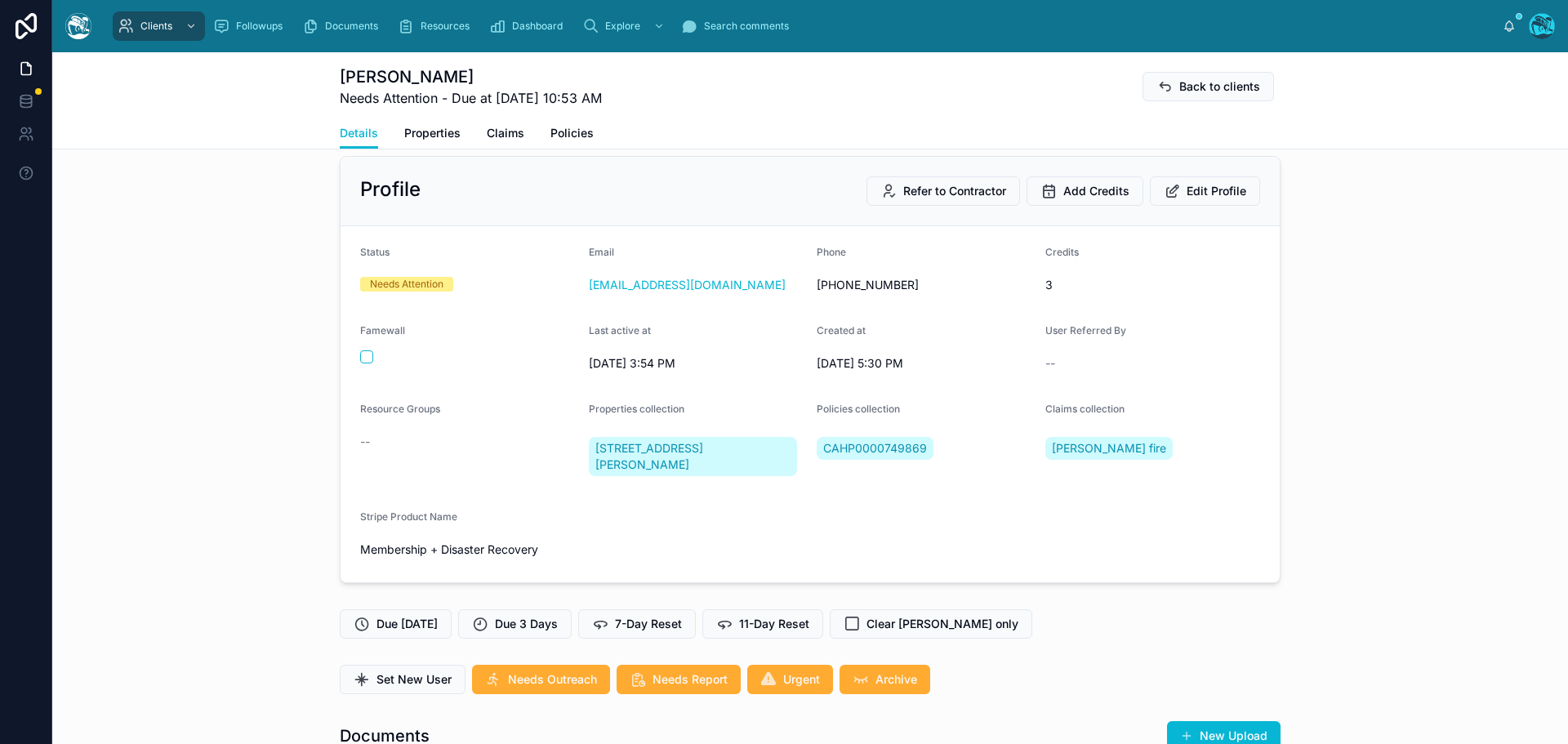
scroll to position [409, 0]
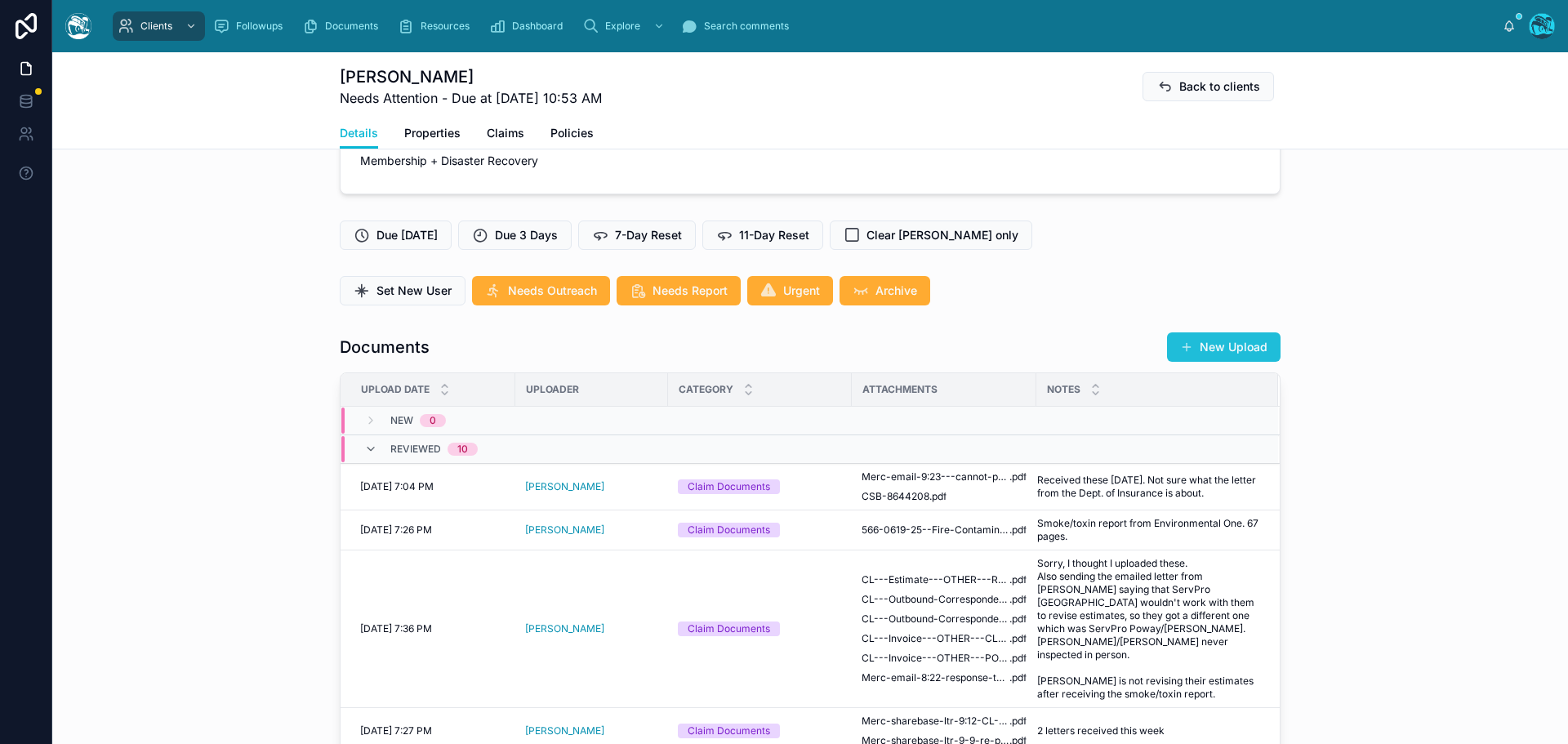
click at [1227, 341] on button "New Upload" at bounding box center [1224, 347] width 114 height 29
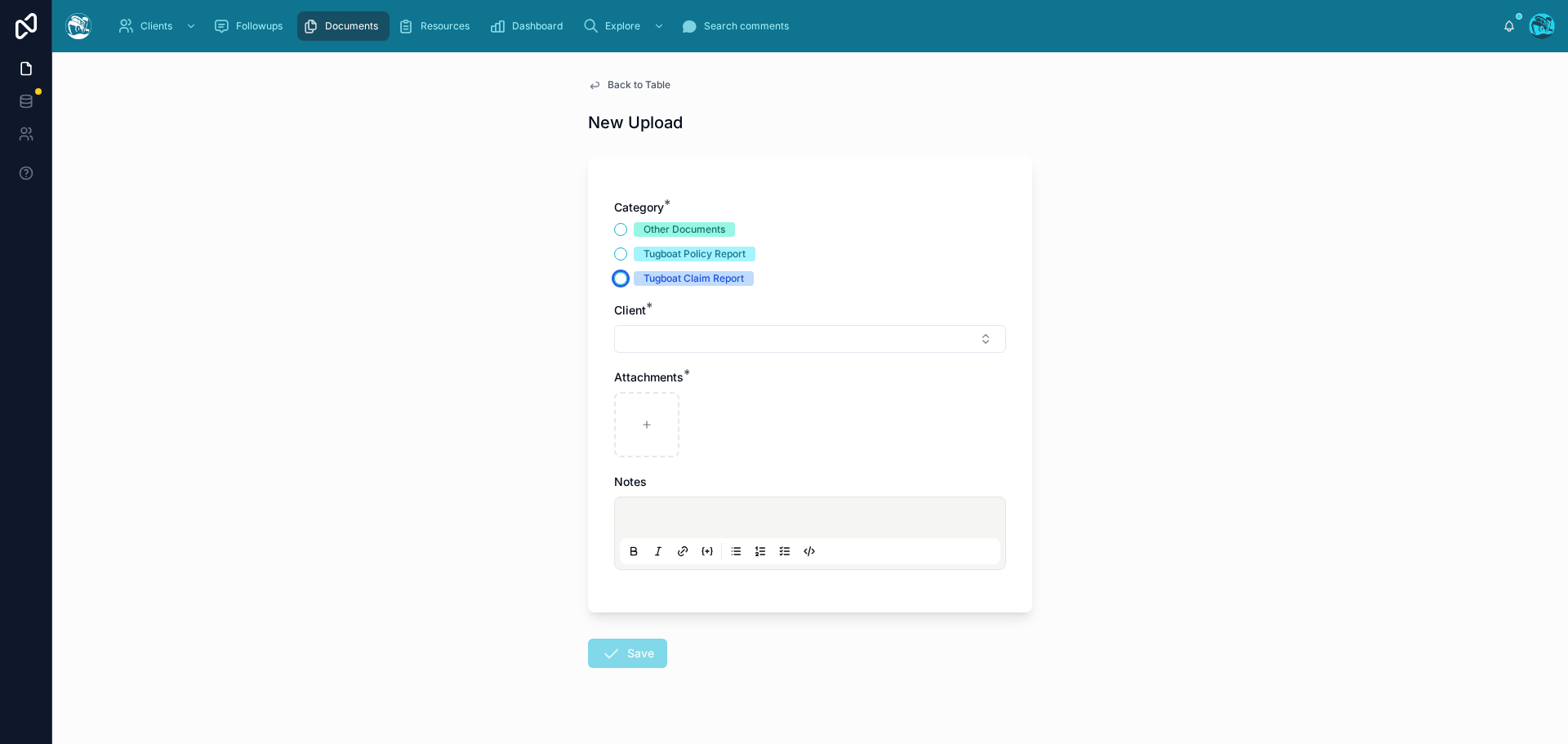
click at [615, 278] on button "Tugboat Claim Report" at bounding box center [621, 279] width 14 height 13
click at [648, 339] on button "Select Button" at bounding box center [810, 338] width 392 height 28
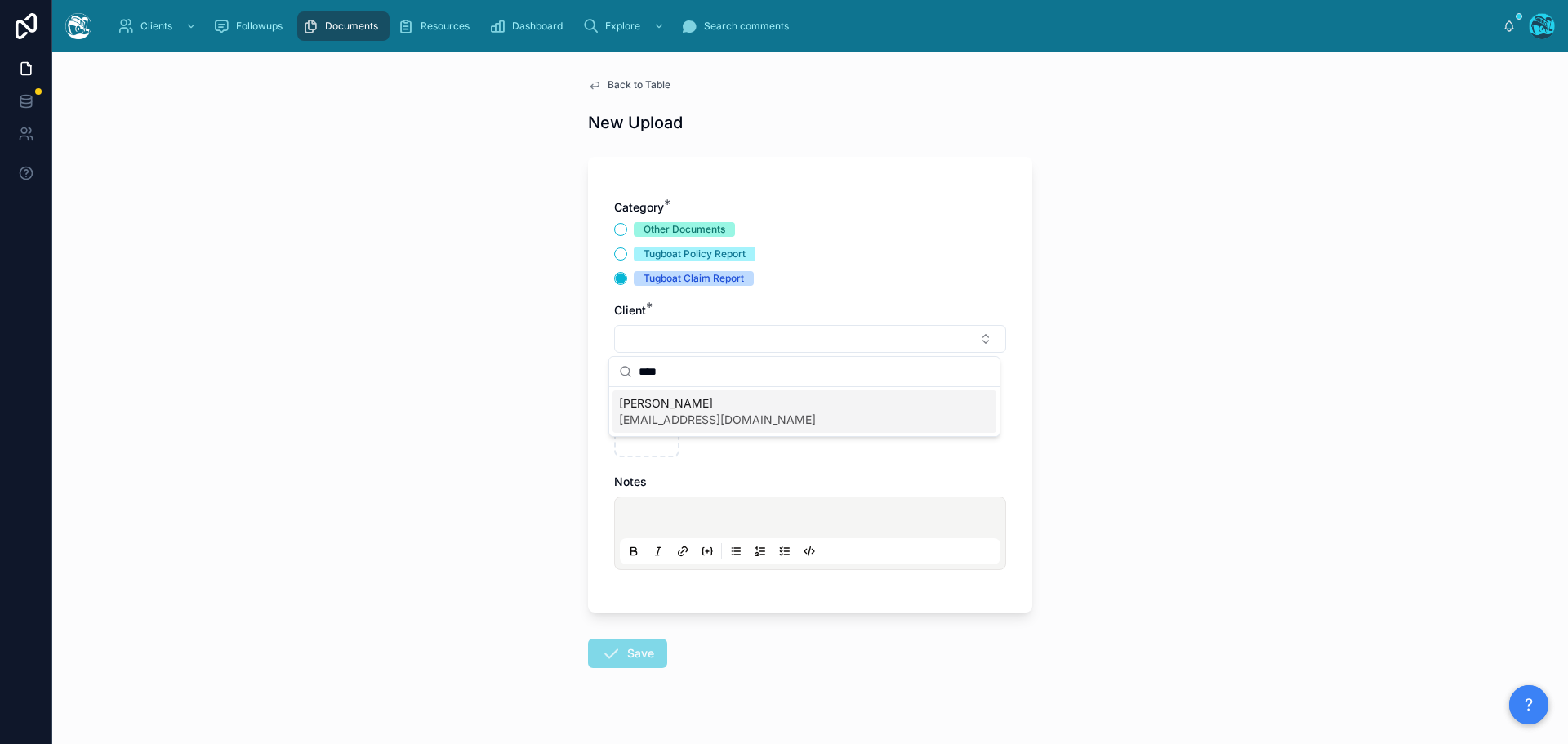
type input "****"
click at [660, 416] on span "rosebiddy@aol.com" at bounding box center [717, 419] width 197 height 16
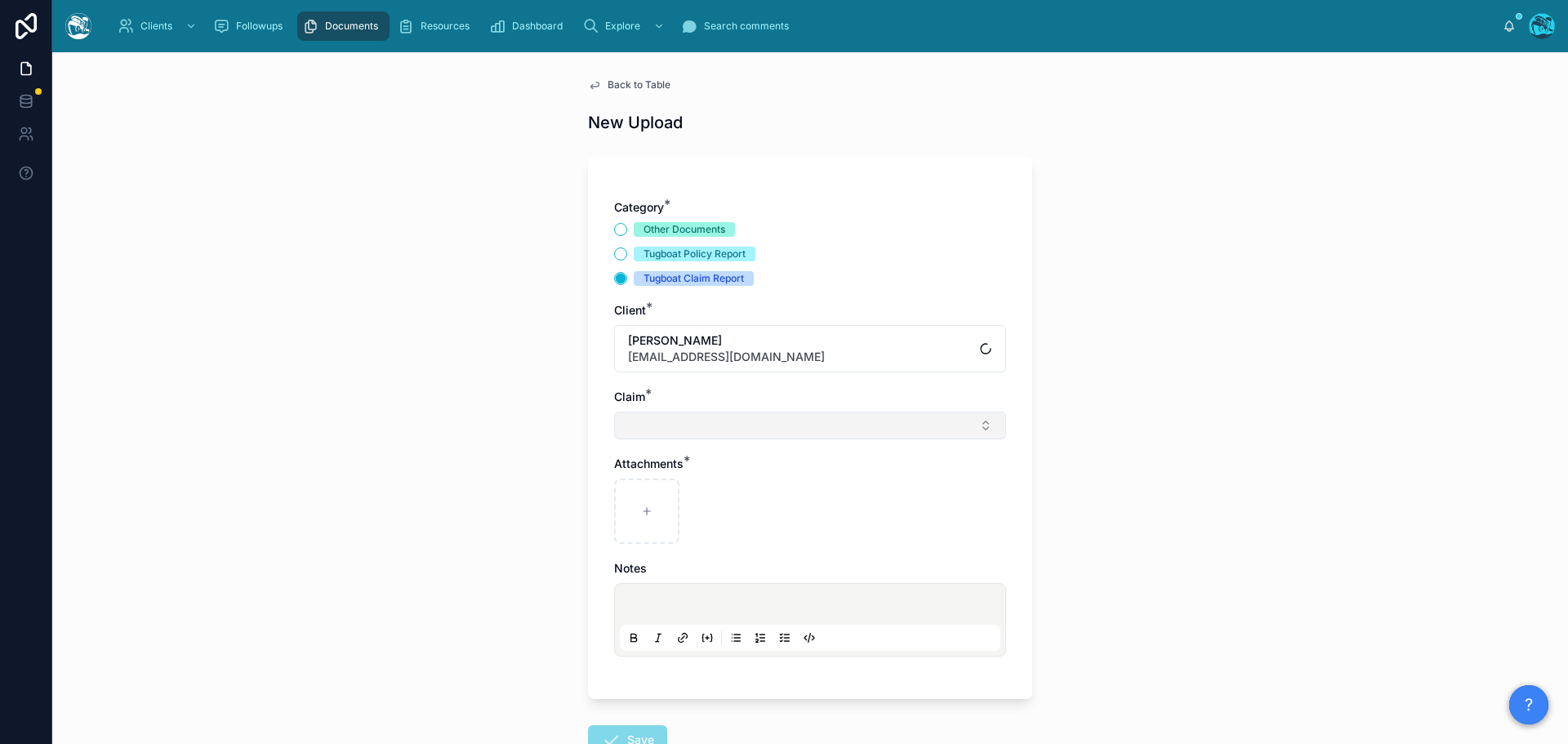
click at [644, 424] on button "Select Button" at bounding box center [810, 425] width 392 height 28
click at [650, 489] on span "Eaton fire" at bounding box center [676, 490] width 115 height 16
click at [644, 505] on div at bounding box center [647, 515] width 66 height 66
type input "**********"
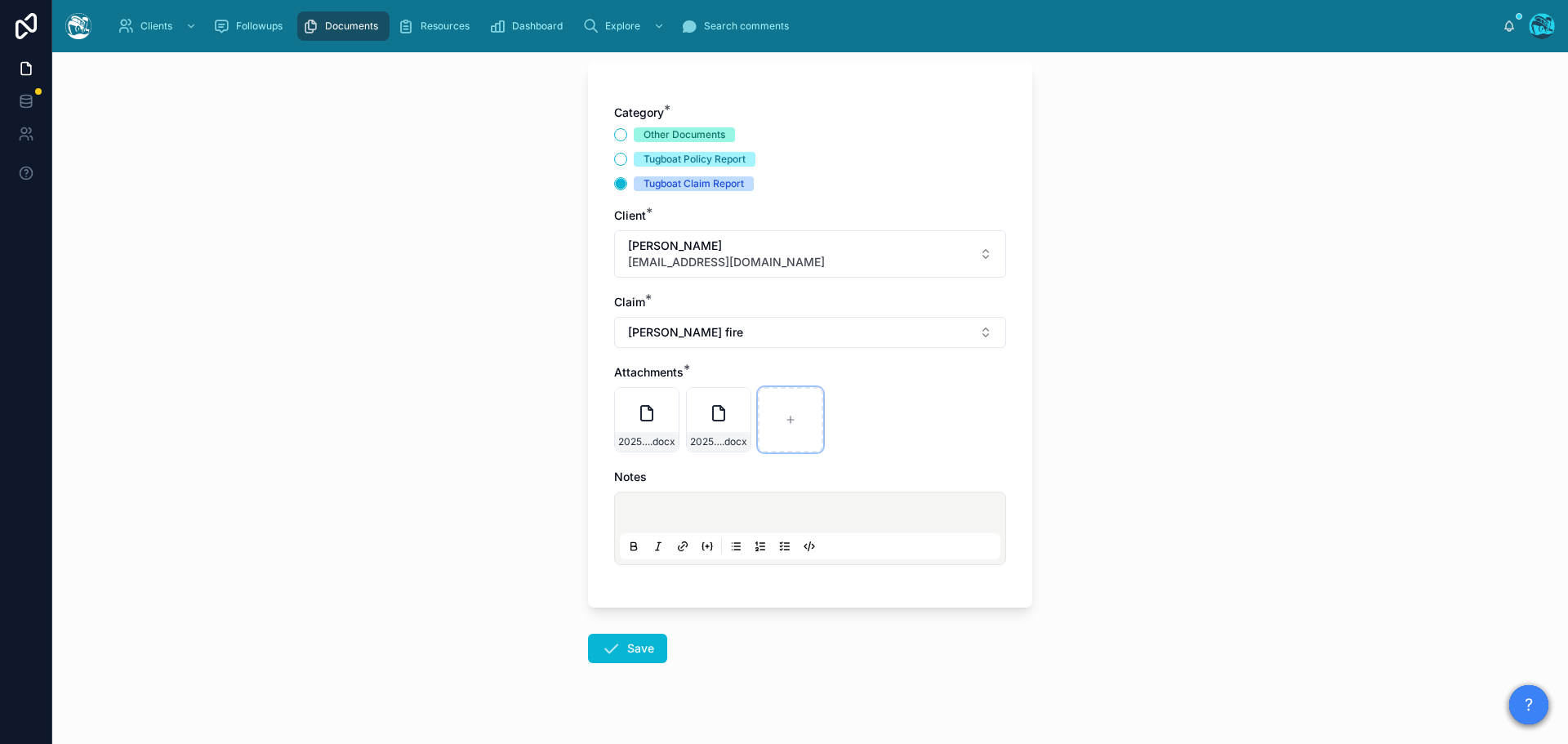
scroll to position [119, 0]
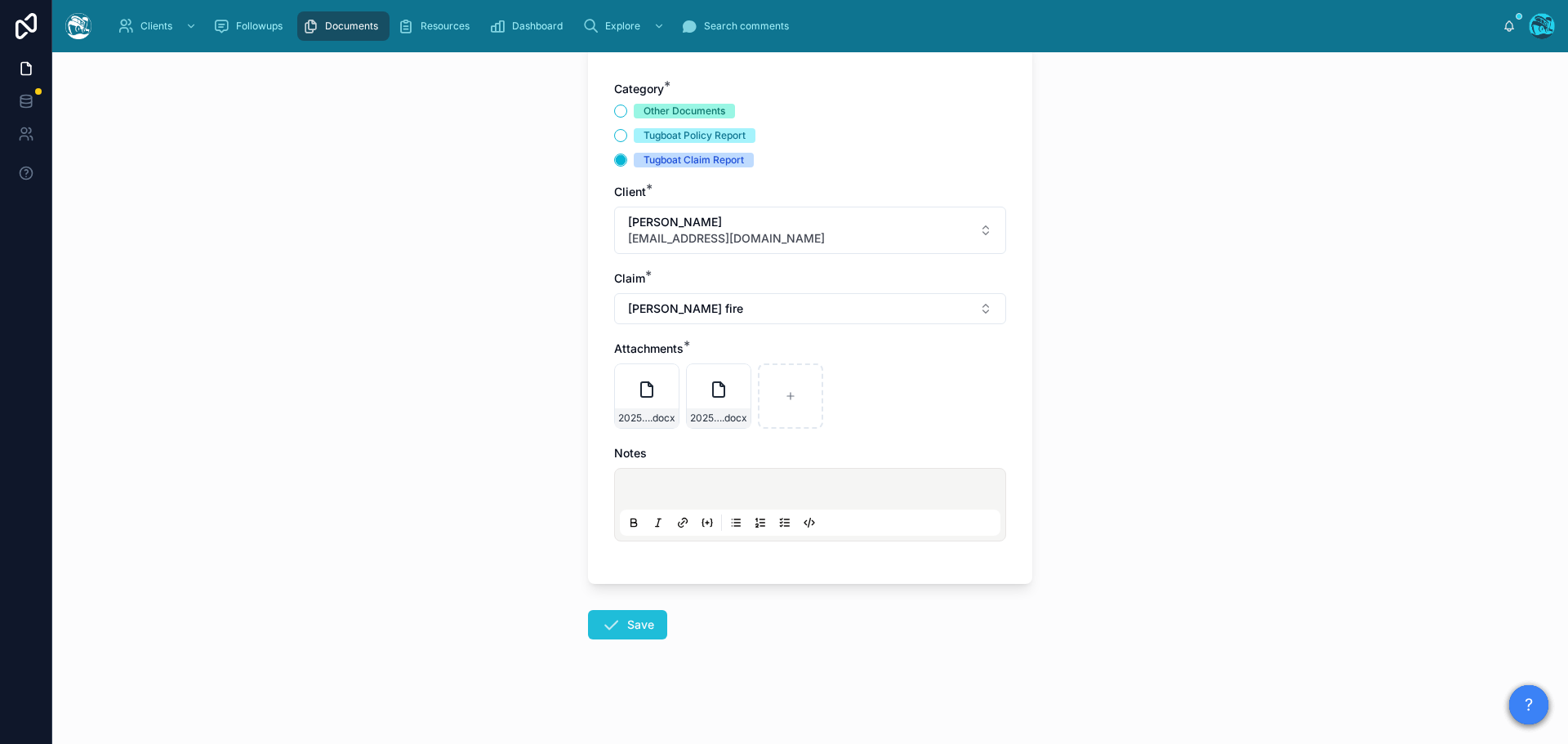
click at [617, 624] on button "Save" at bounding box center [628, 624] width 79 height 29
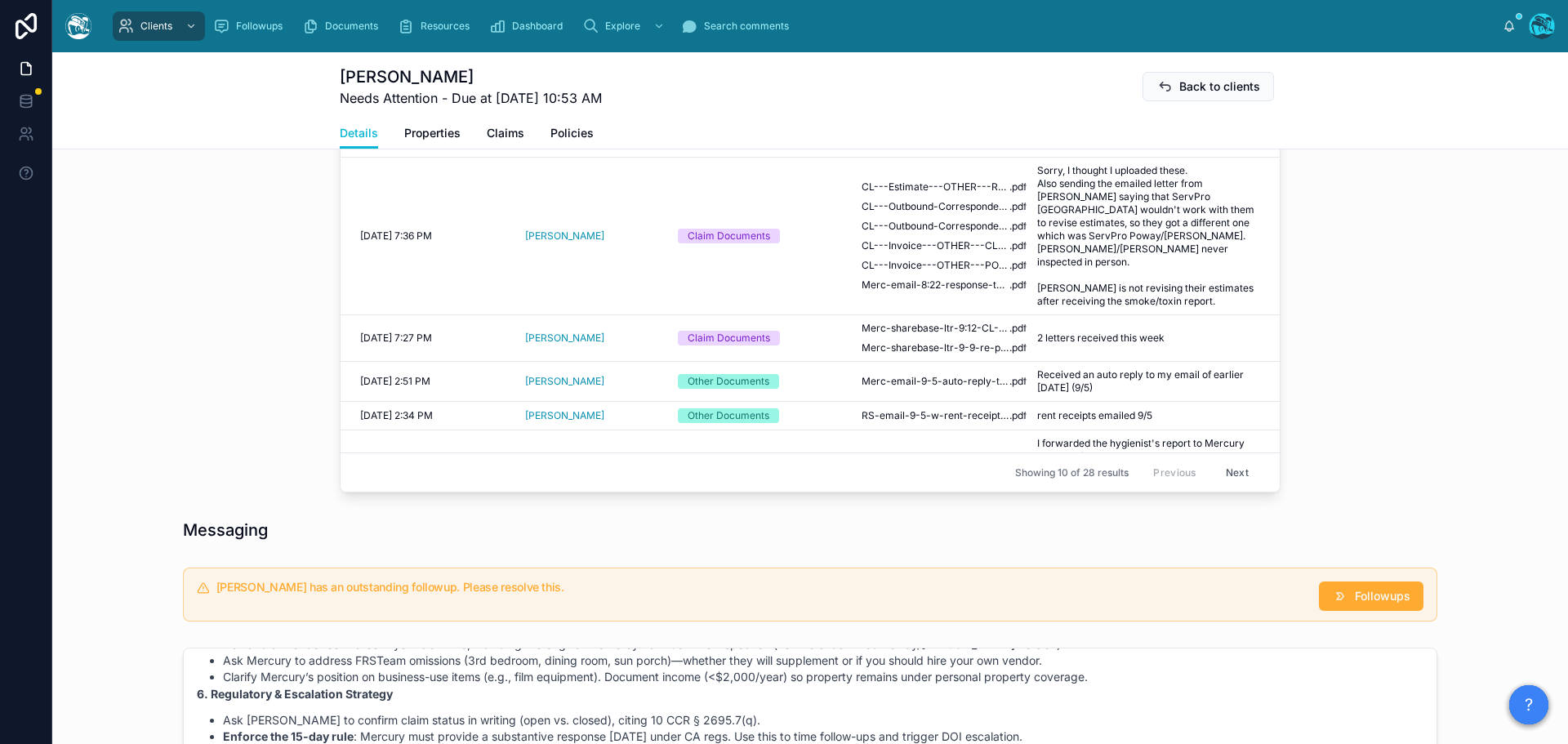
scroll to position [853, 0]
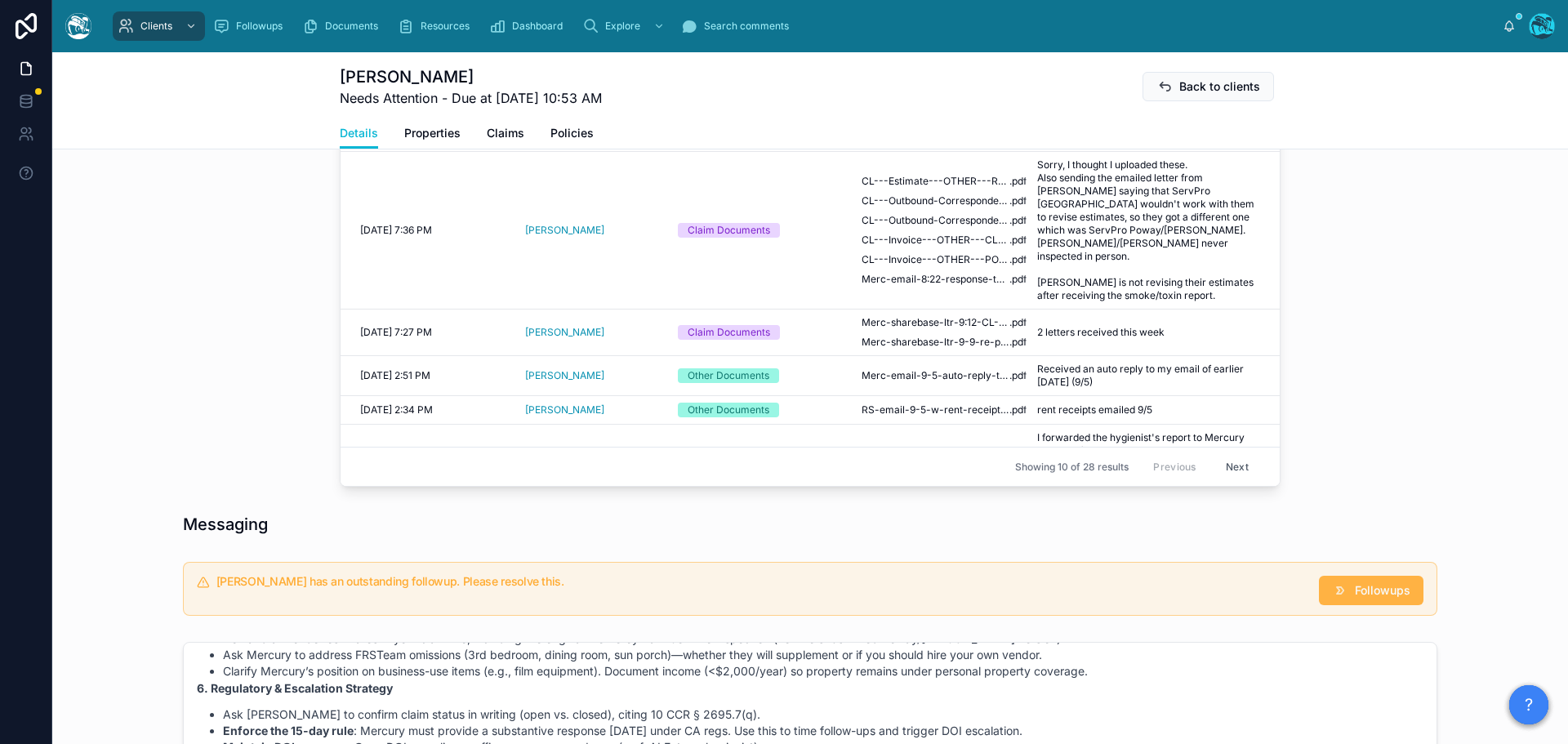
click at [1375, 594] on span "Followups" at bounding box center [1383, 590] width 56 height 16
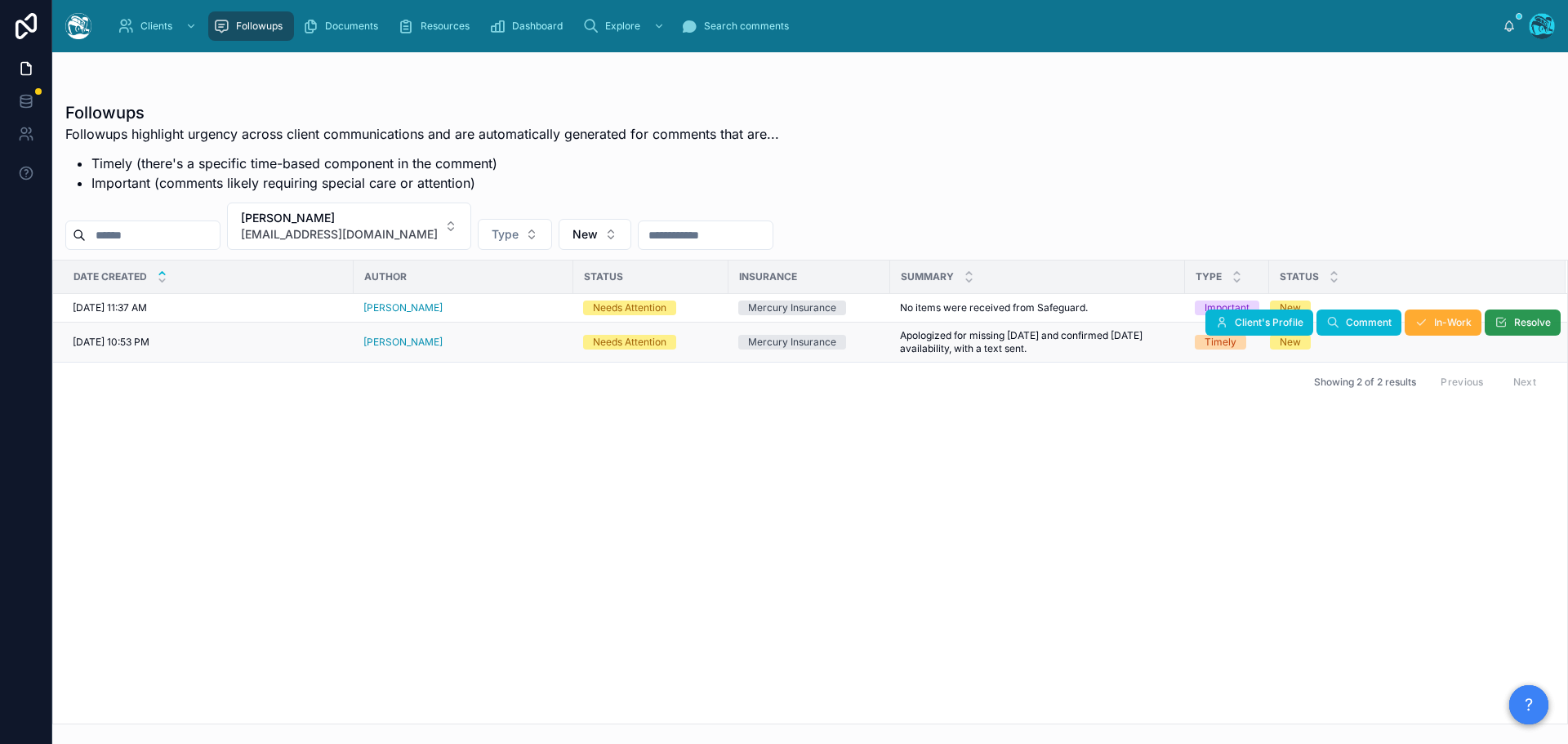
click at [1519, 332] on button "Resolve" at bounding box center [1523, 322] width 76 height 26
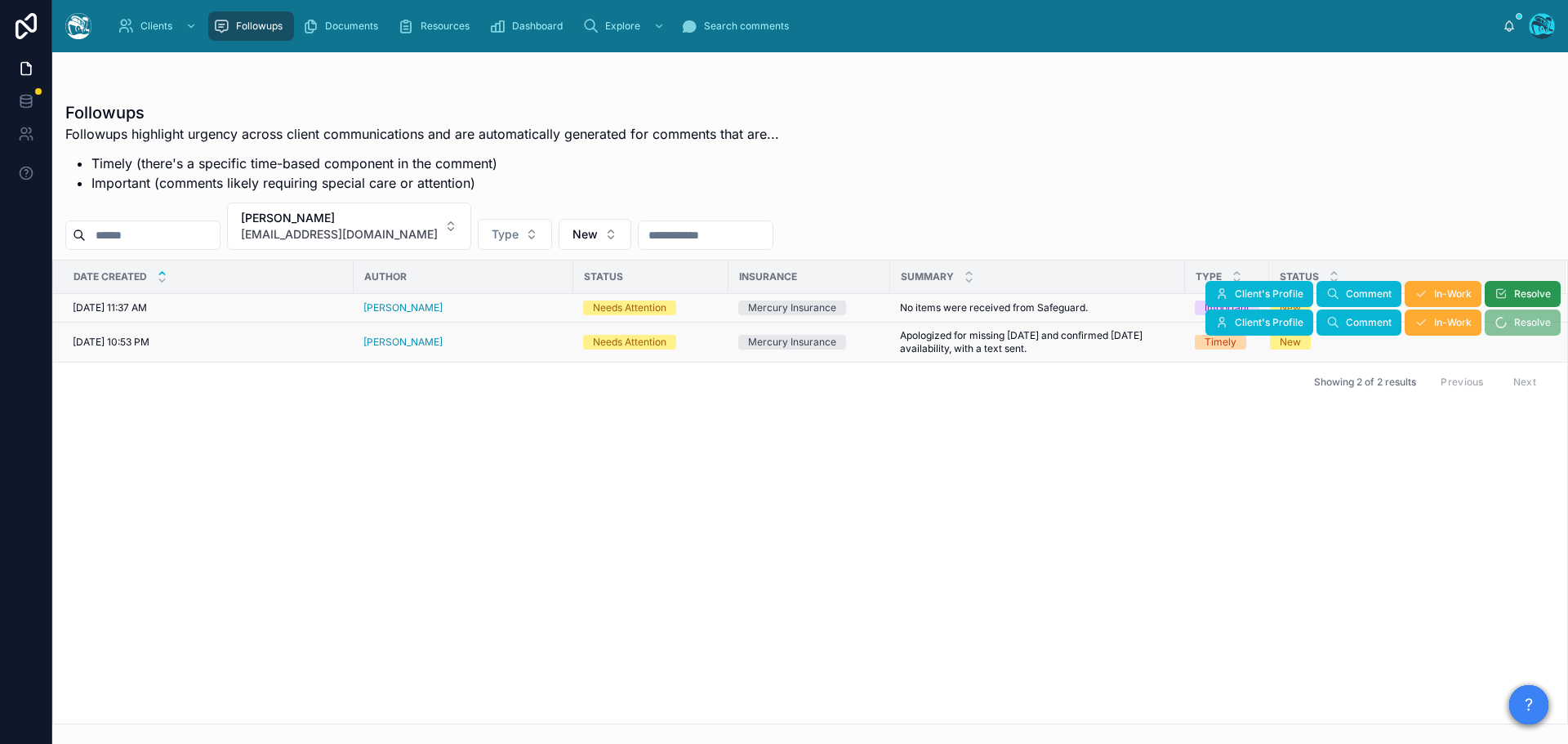
click at [1503, 290] on icon at bounding box center [1501, 294] width 14 height 13
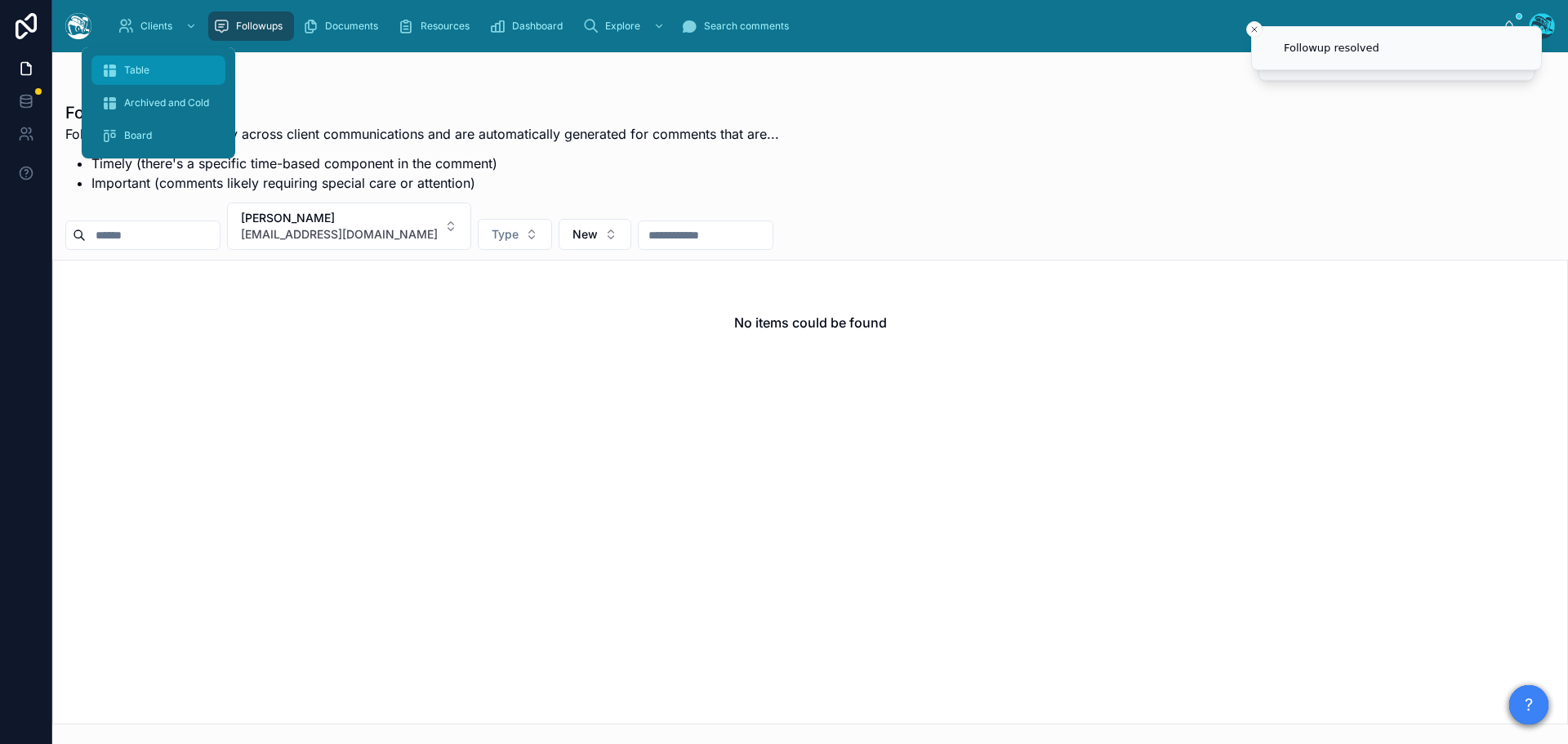
click at [136, 67] on span "Table" at bounding box center [137, 70] width 25 height 13
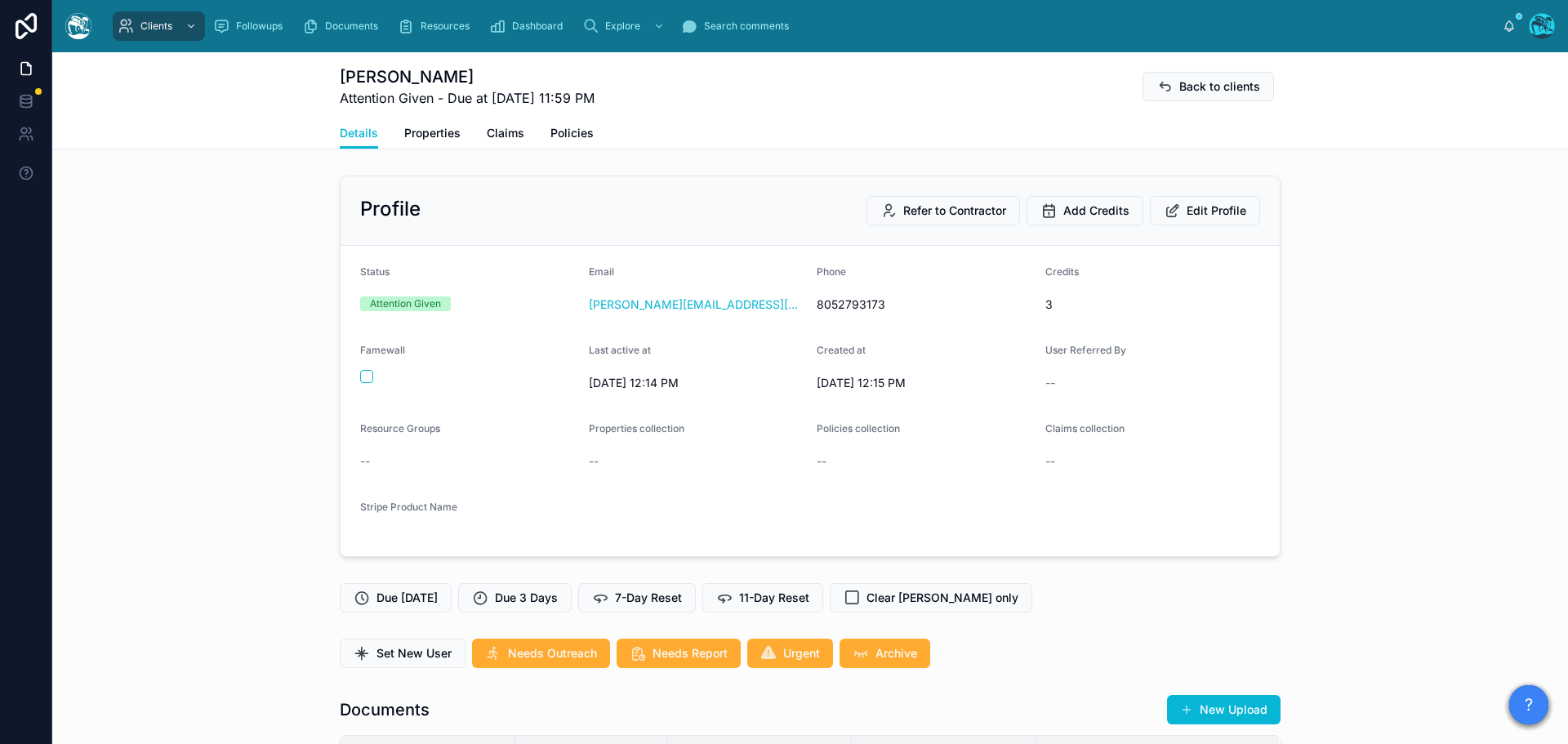
scroll to position [5187, 0]
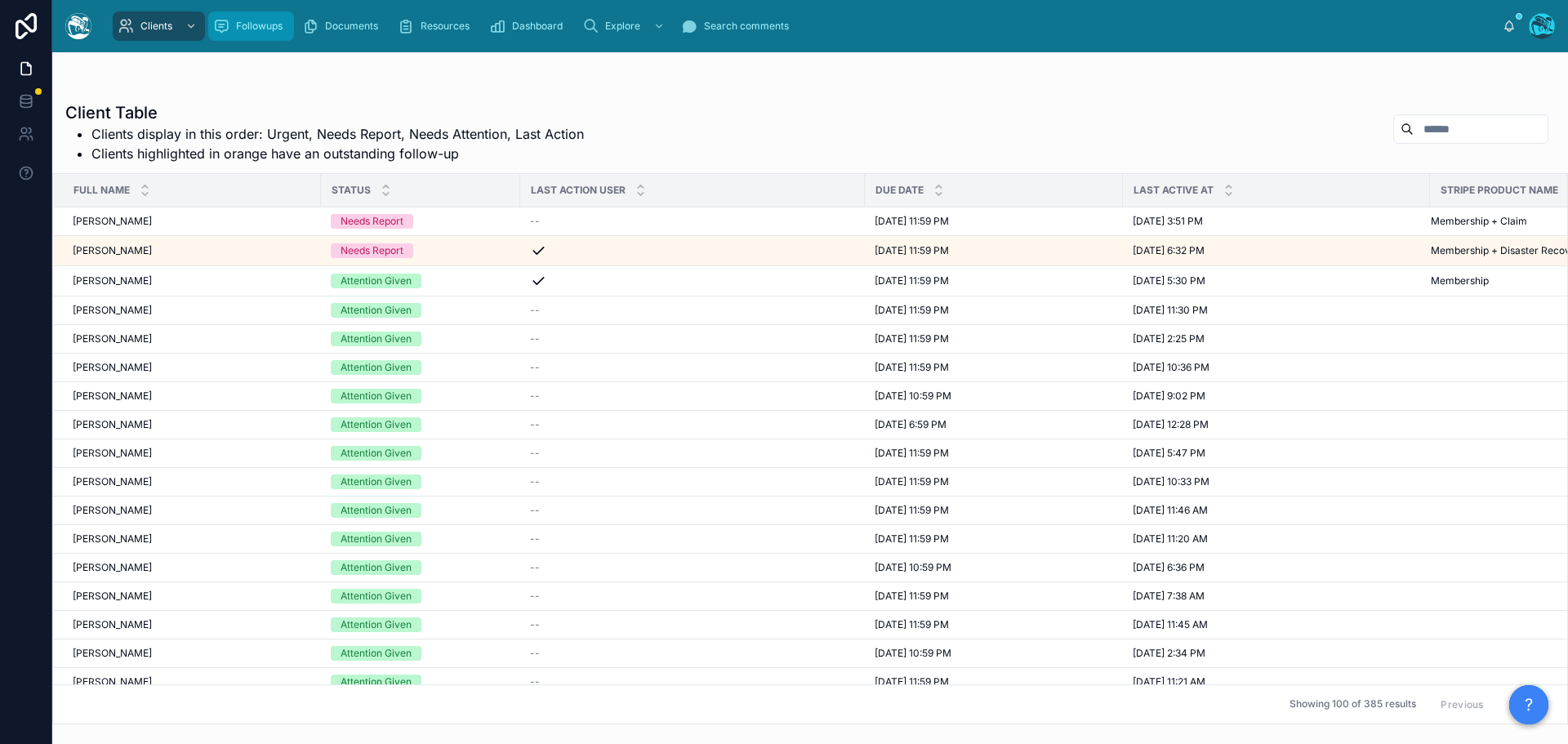
click at [248, 24] on span "Followups" at bounding box center [259, 26] width 46 height 13
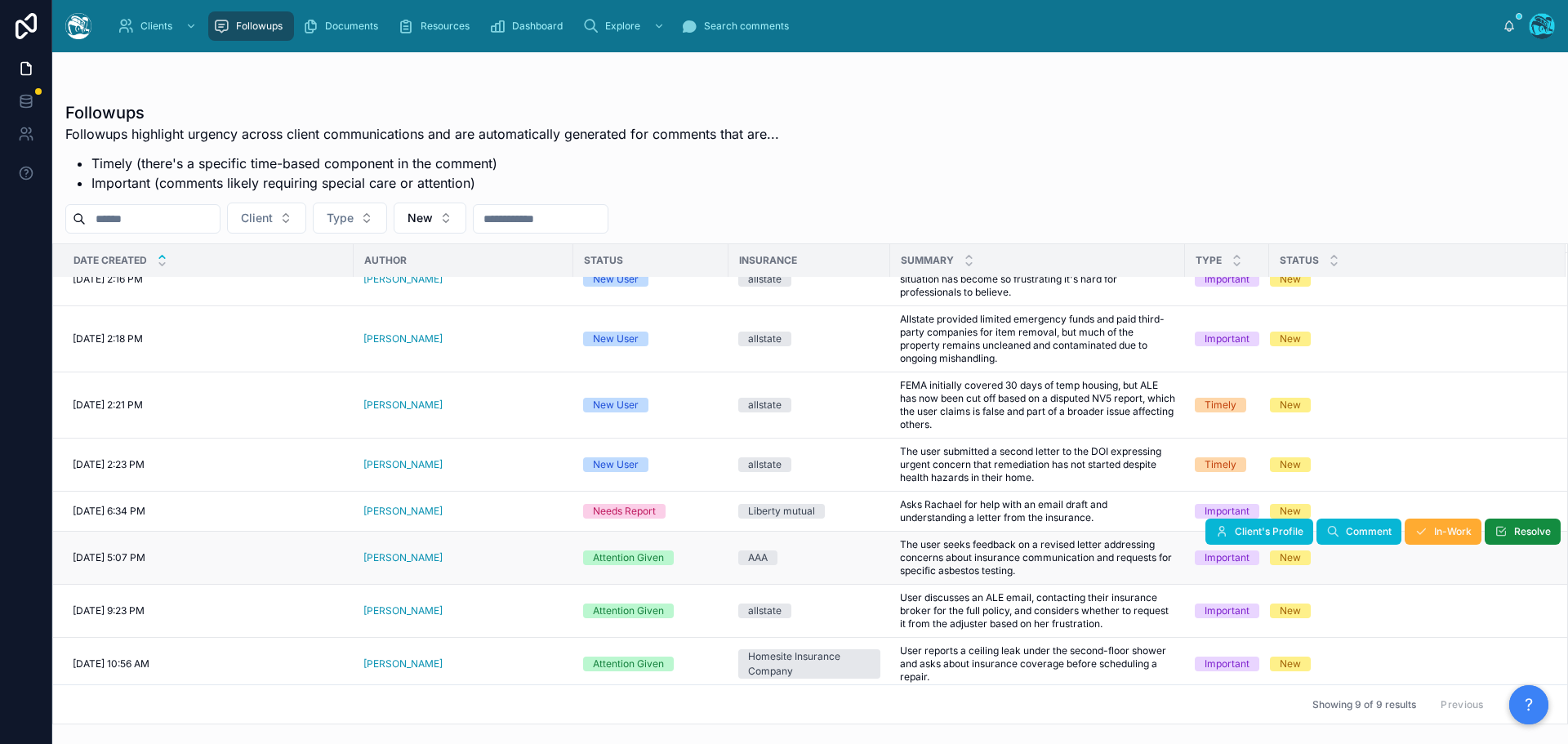
scroll to position [82, 0]
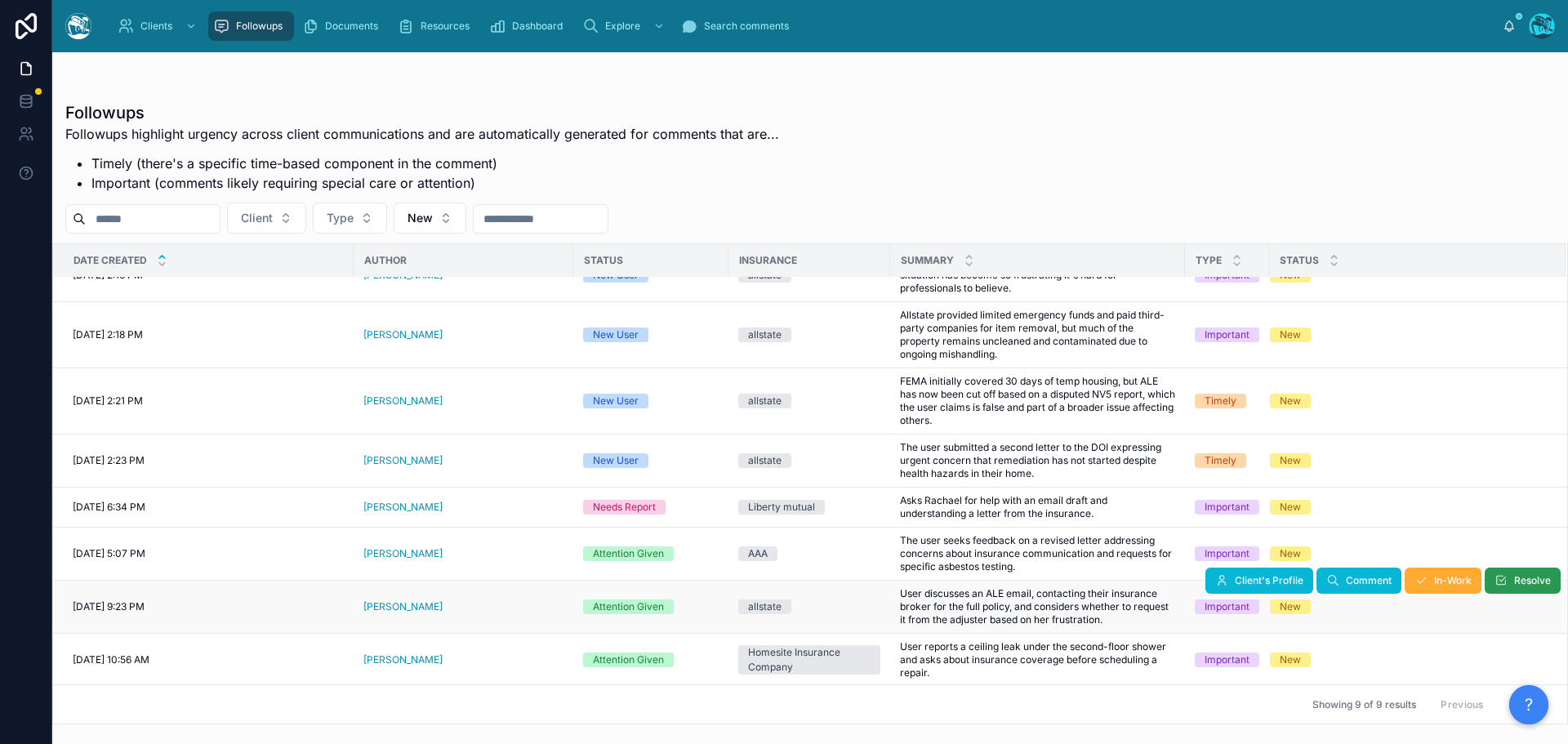
click at [1515, 579] on span "Resolve" at bounding box center [1533, 581] width 37 height 13
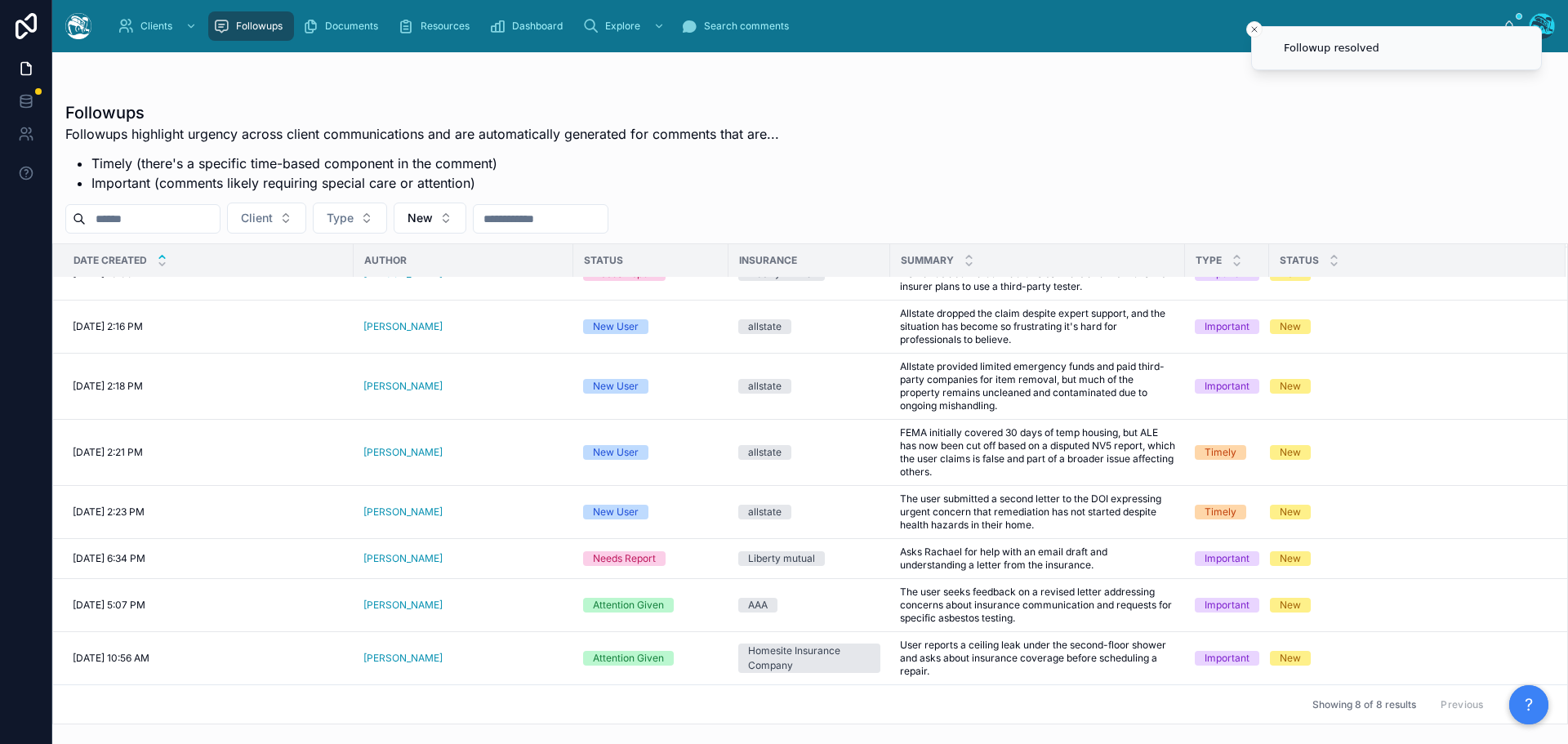
scroll to position [30, 0]
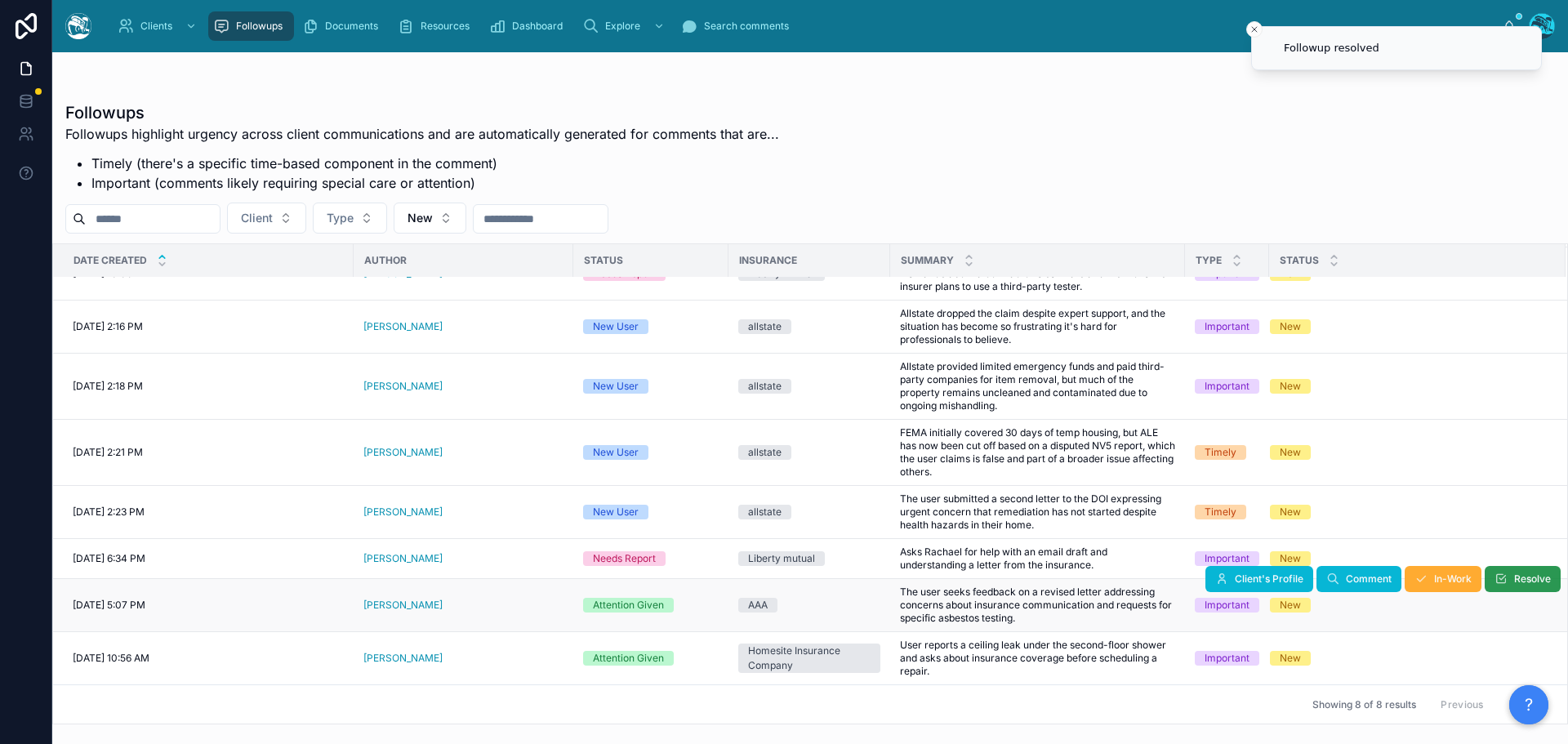
click at [1515, 580] on span "Resolve" at bounding box center [1533, 579] width 37 height 13
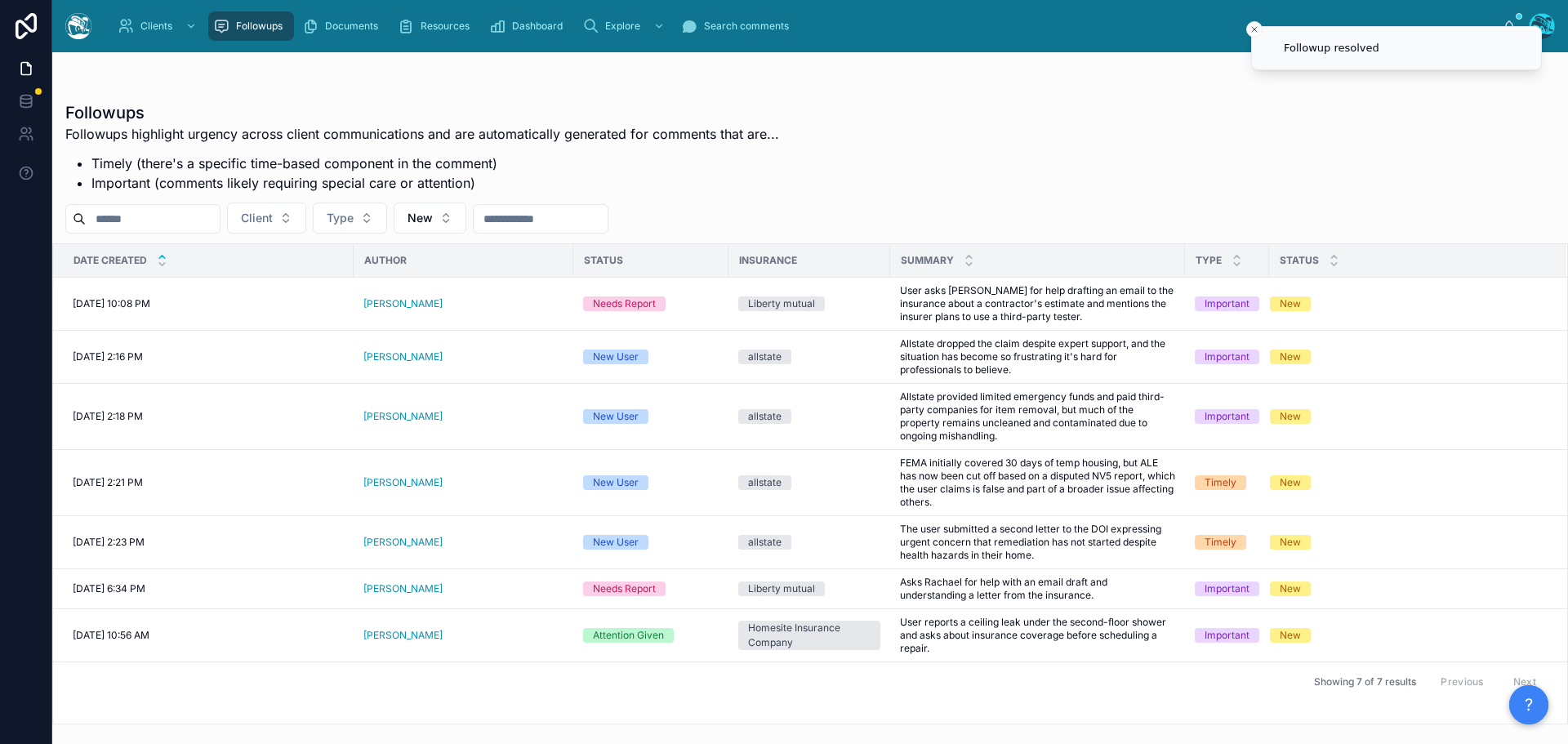
scroll to position [0, 0]
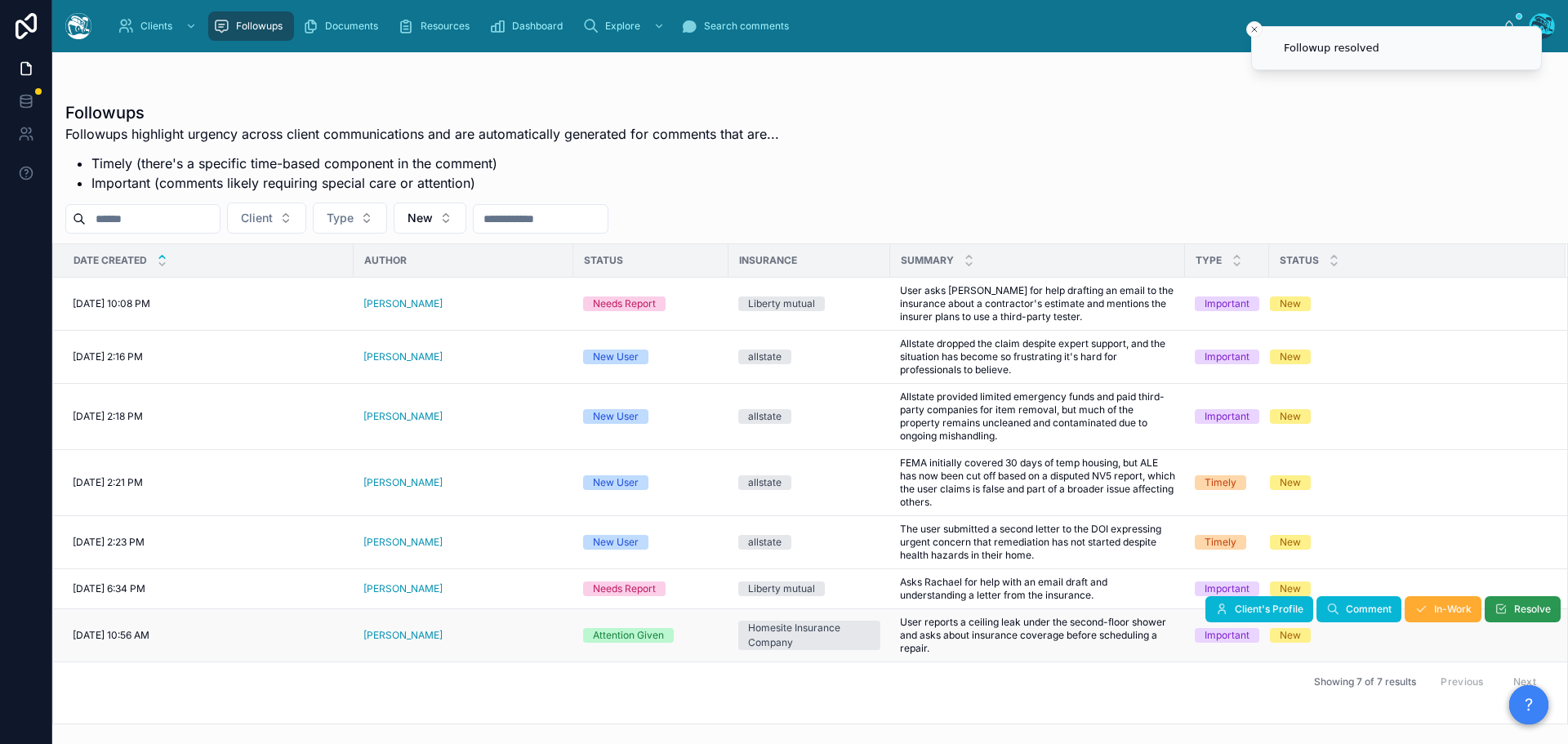
click at [1506, 606] on icon at bounding box center [1501, 609] width 14 height 13
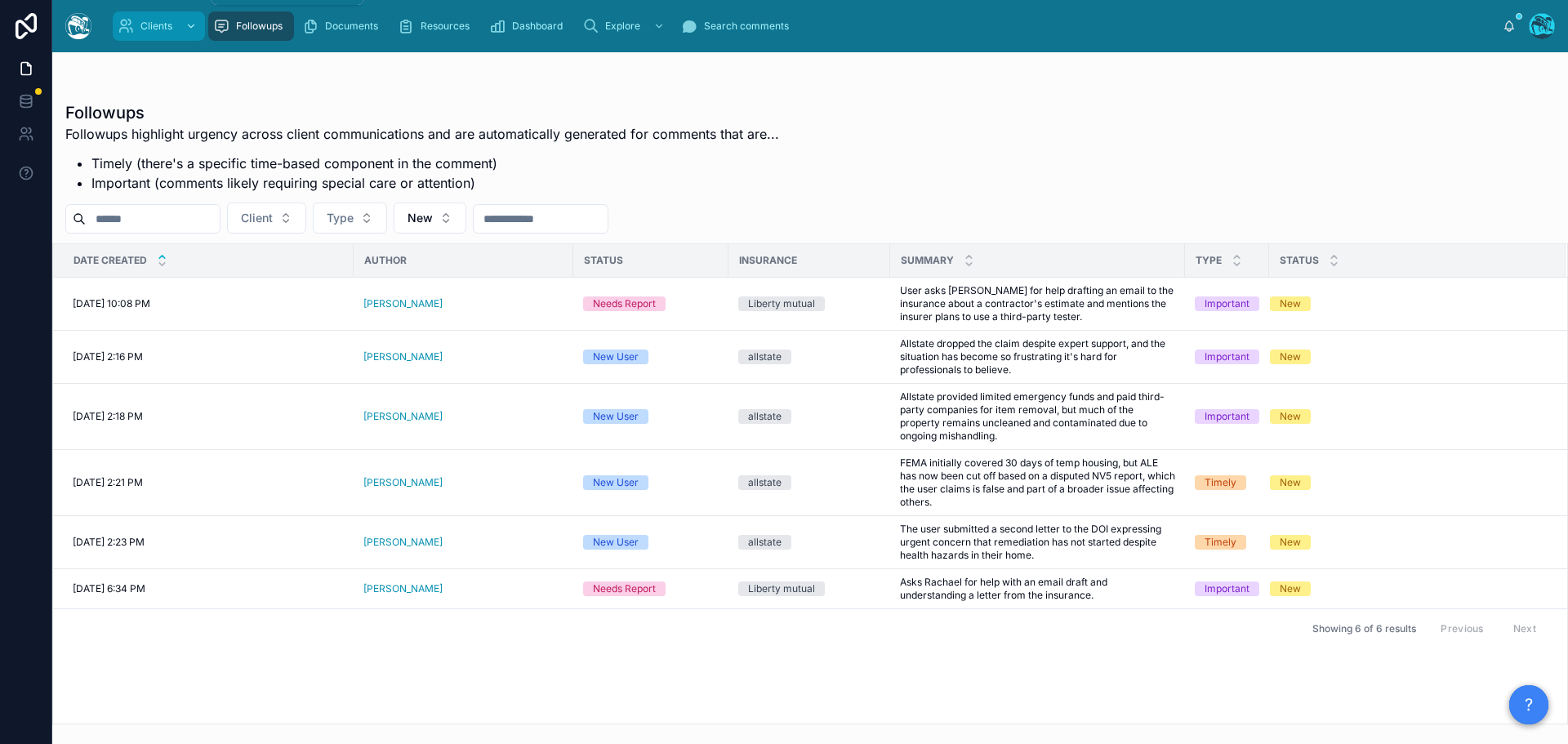
click at [139, 21] on div "Clients" at bounding box center [159, 26] width 83 height 26
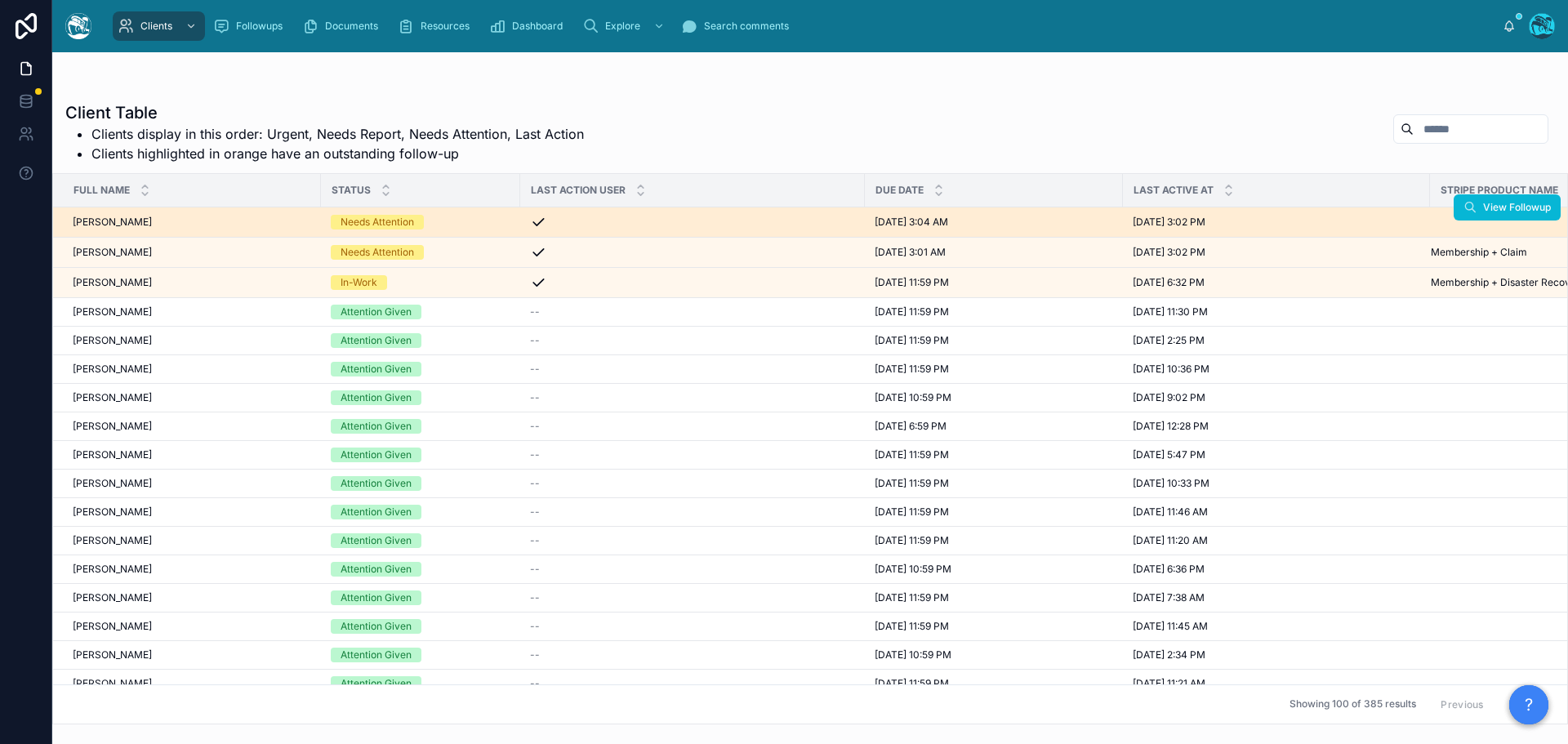
click at [199, 226] on div "[PERSON_NAME] [PERSON_NAME]" at bounding box center [191, 223] width 238 height 13
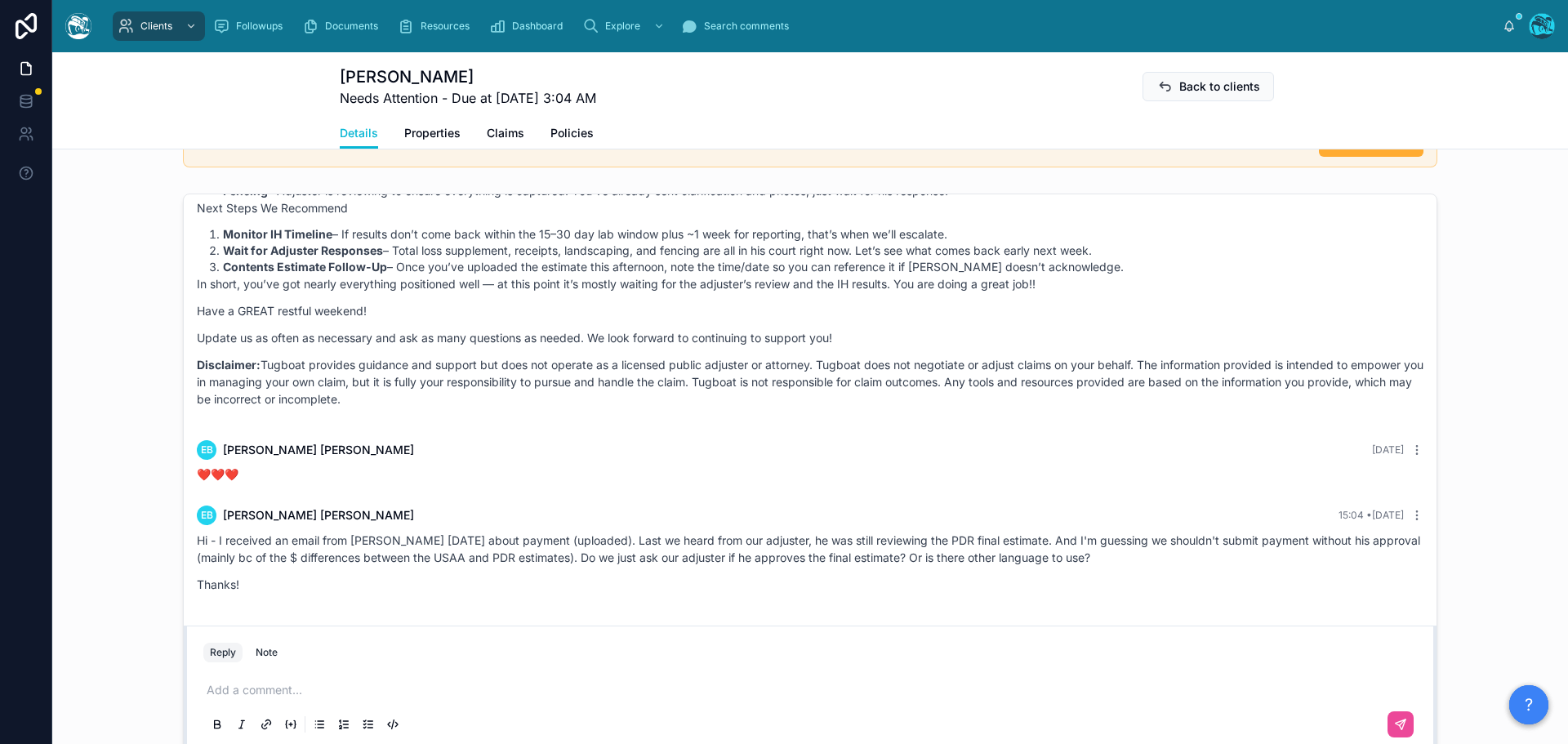
scroll to position [1225, 0]
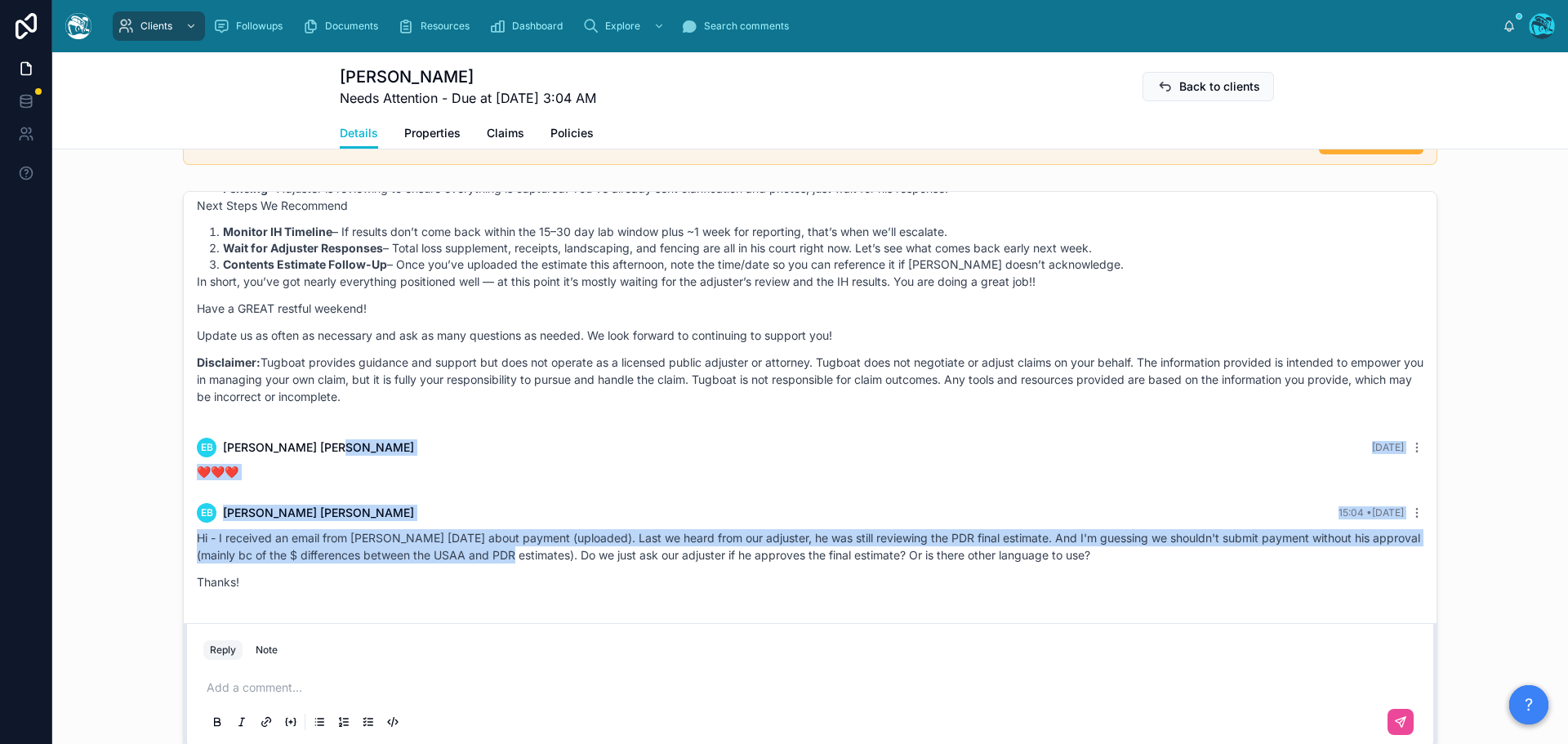
drag, startPoint x: 527, startPoint y: 460, endPoint x: 530, endPoint y: 561, distance: 101.0
click at [303, 475] on div "❤️❤️❤️" at bounding box center [810, 471] width 1227 height 16
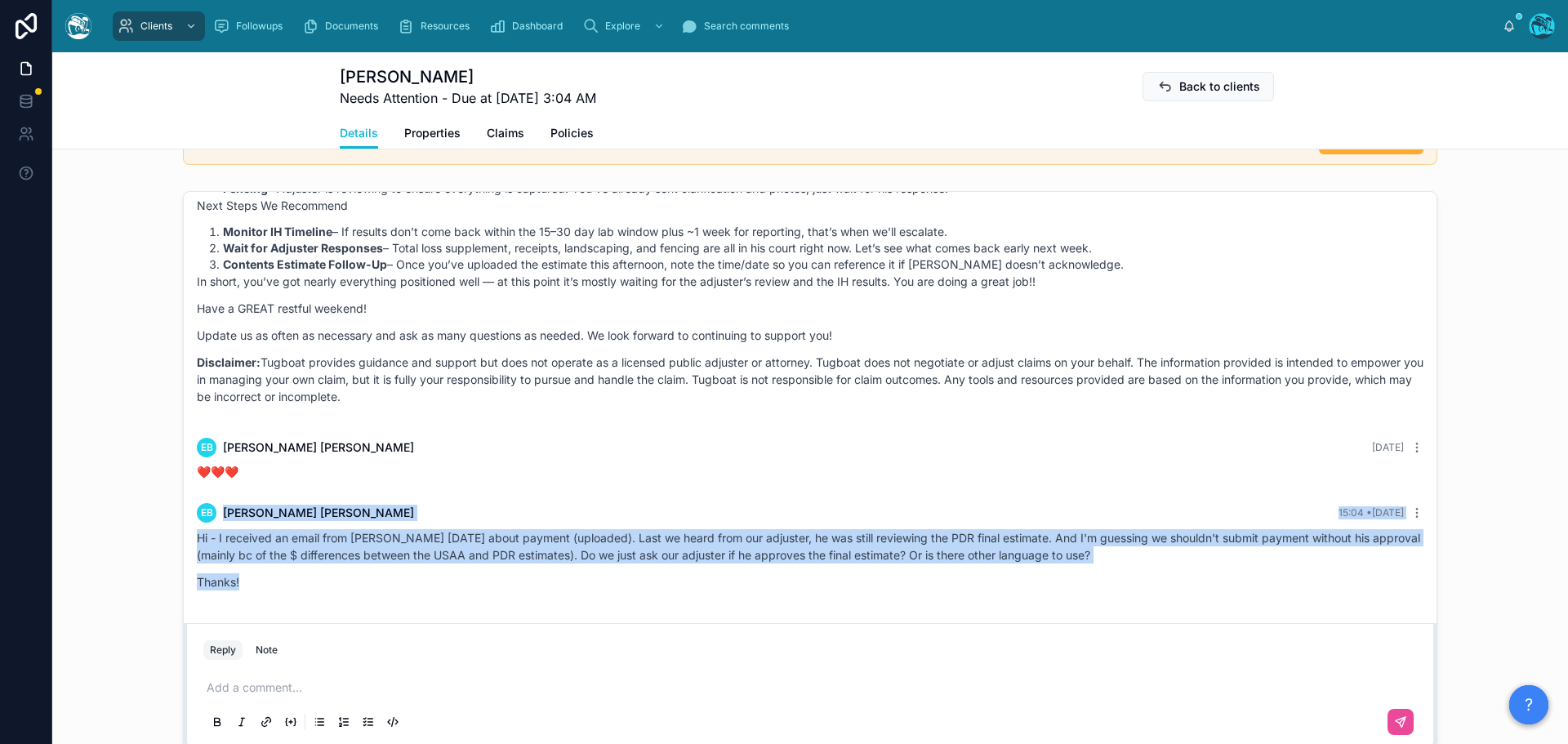
drag, startPoint x: 275, startPoint y: 475, endPoint x: 278, endPoint y: 596, distance: 121.0
copy div "❤️❤️❤️ EB [PERSON_NAME] 15:04 • [DATE] Hi - I received an email from [PERSON_NA…"
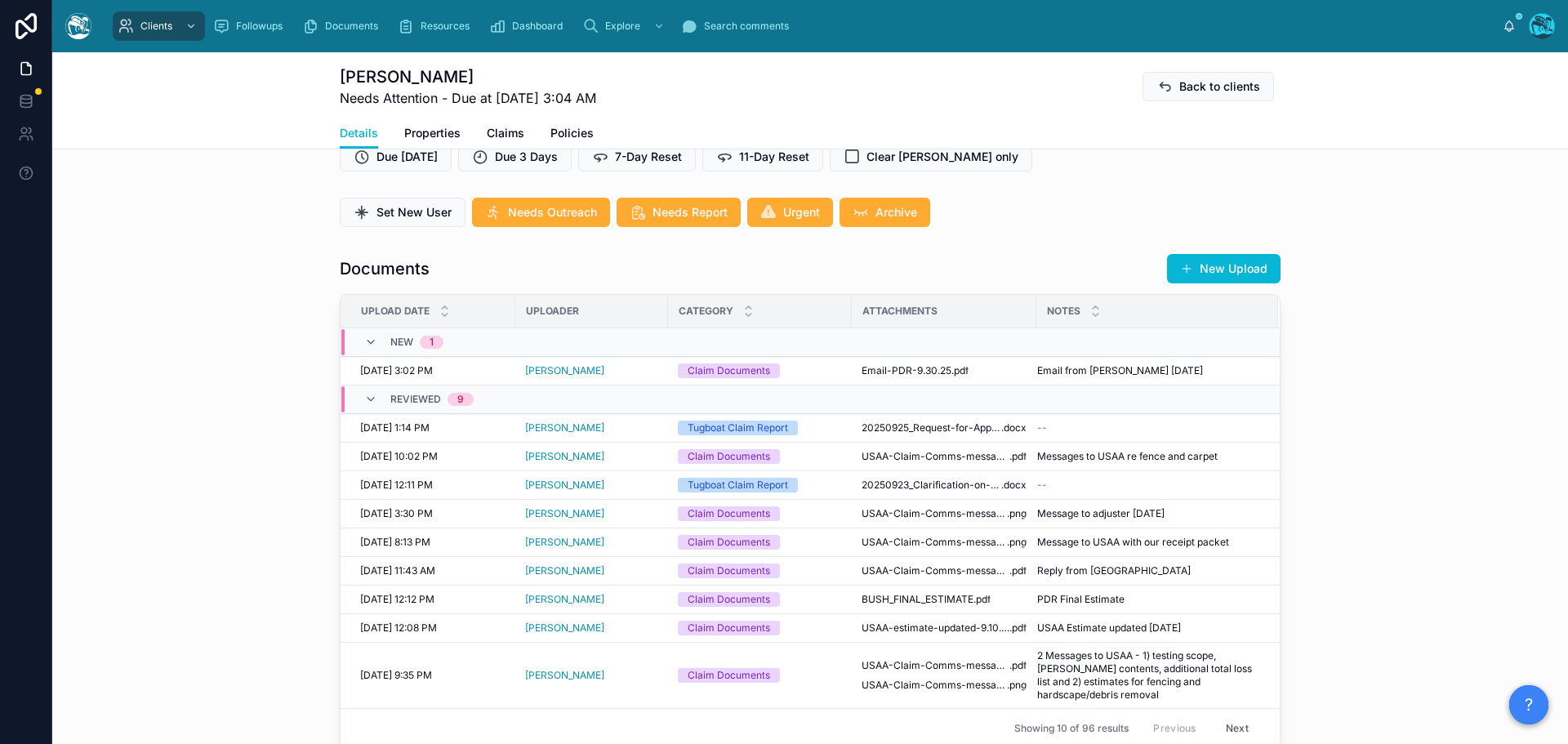
scroll to position [409, 0]
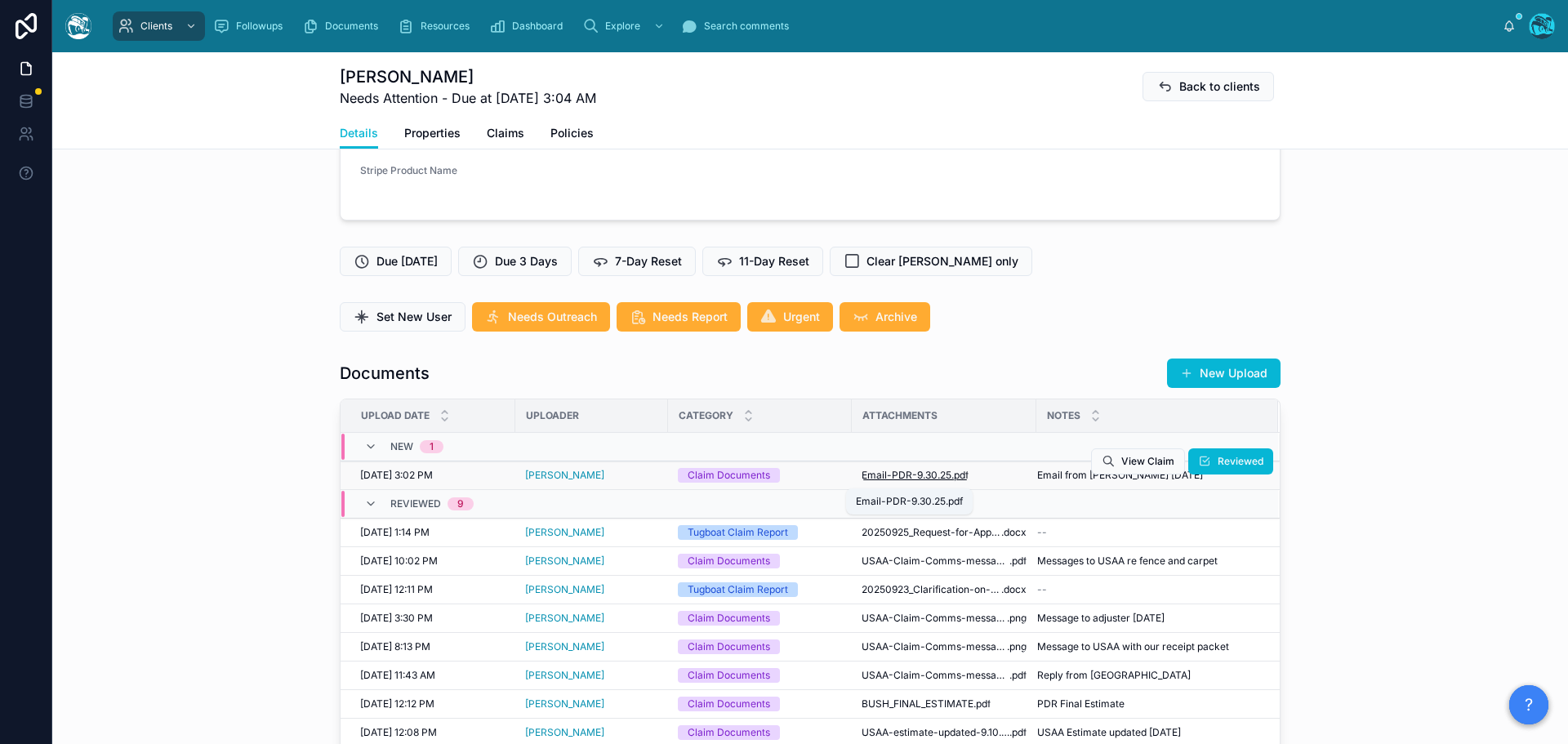
click at [919, 476] on span "Email-PDR-9.30.25" at bounding box center [906, 475] width 90 height 13
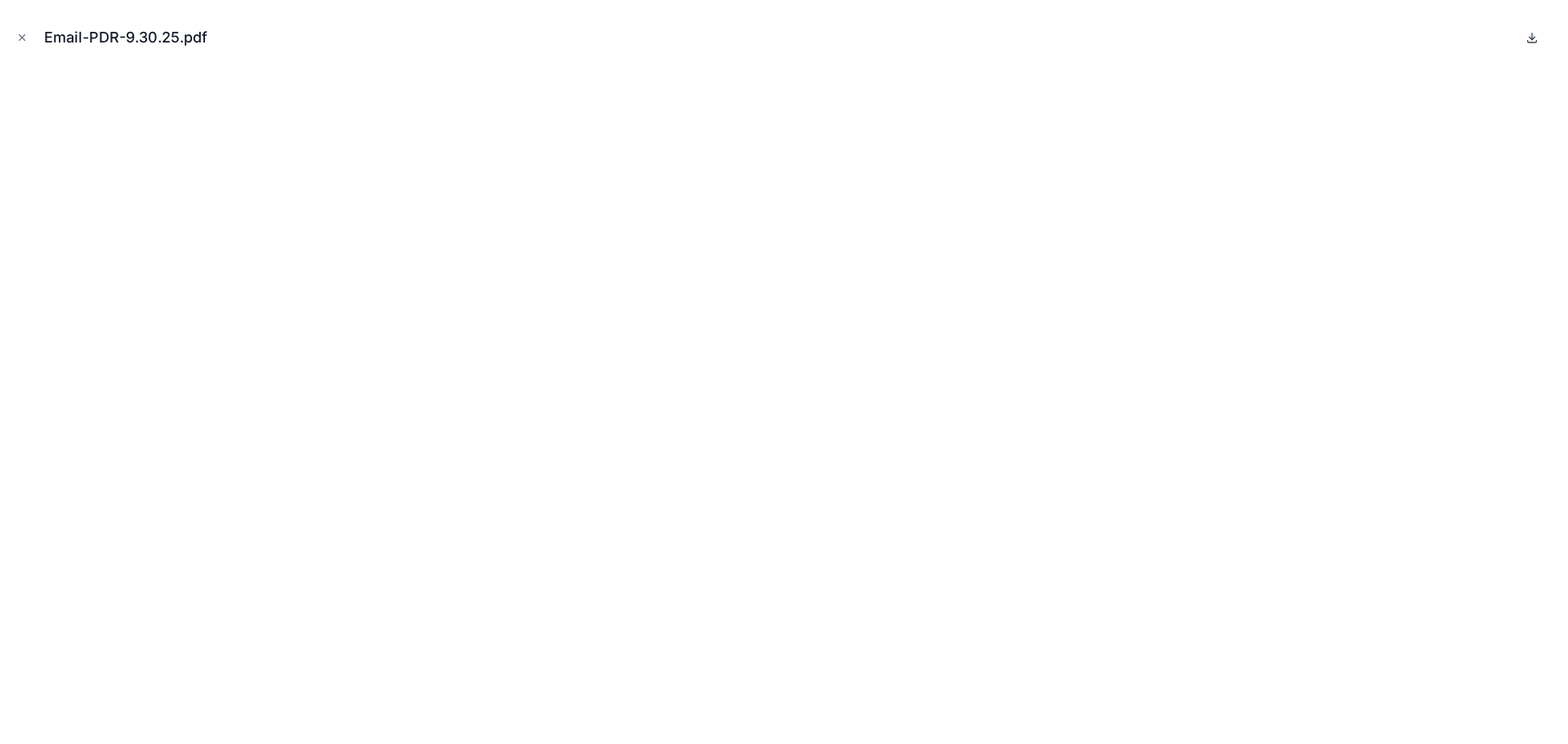
click at [1531, 35] on icon at bounding box center [1532, 38] width 14 height 13
click at [21, 33] on icon "Close modal" at bounding box center [22, 38] width 12 height 12
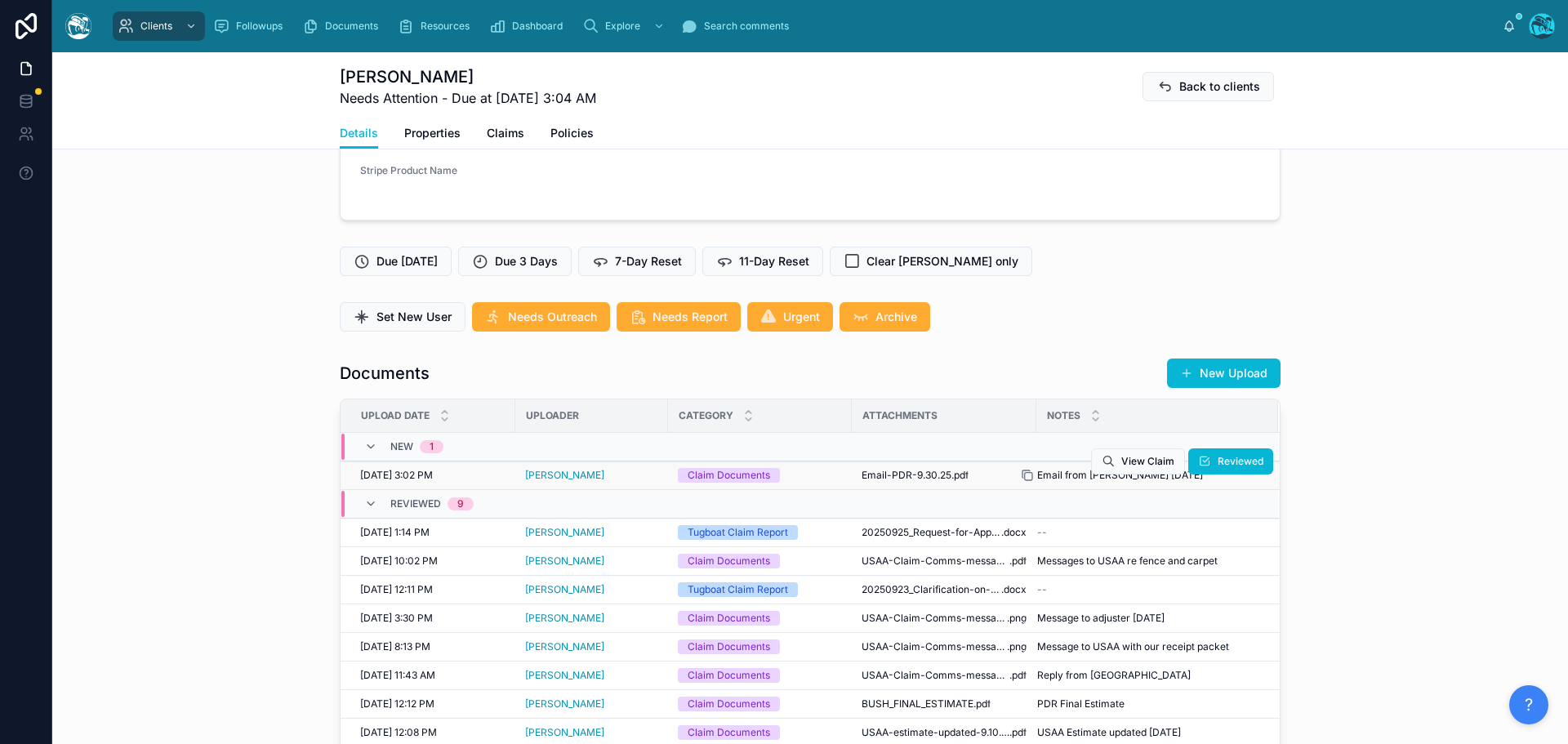
click at [1025, 476] on icon at bounding box center [1029, 476] width 8 height 8
click at [1218, 460] on span "Reviewed" at bounding box center [1240, 462] width 45 height 13
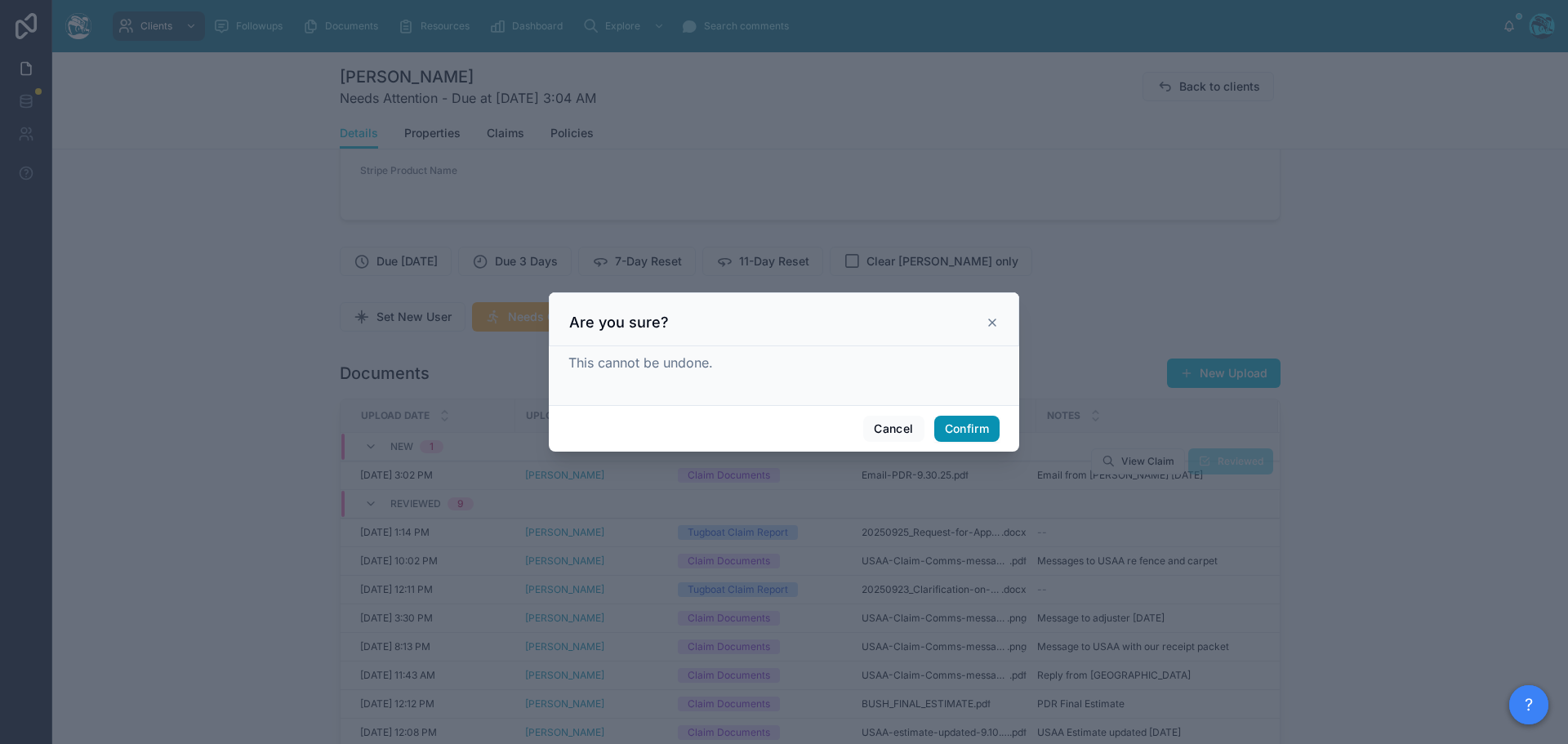
click at [969, 424] on button "Confirm" at bounding box center [967, 428] width 66 height 26
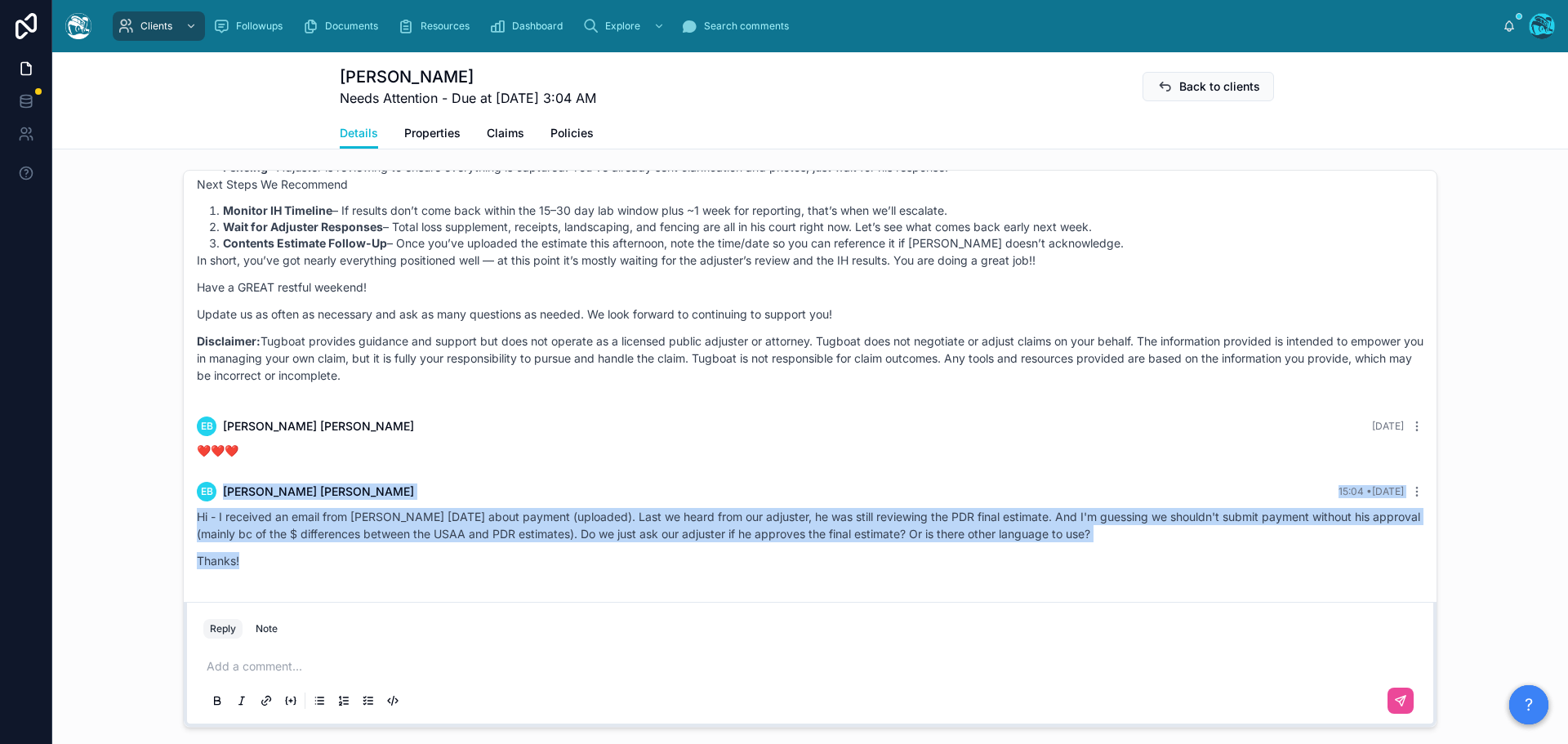
scroll to position [1306, 0]
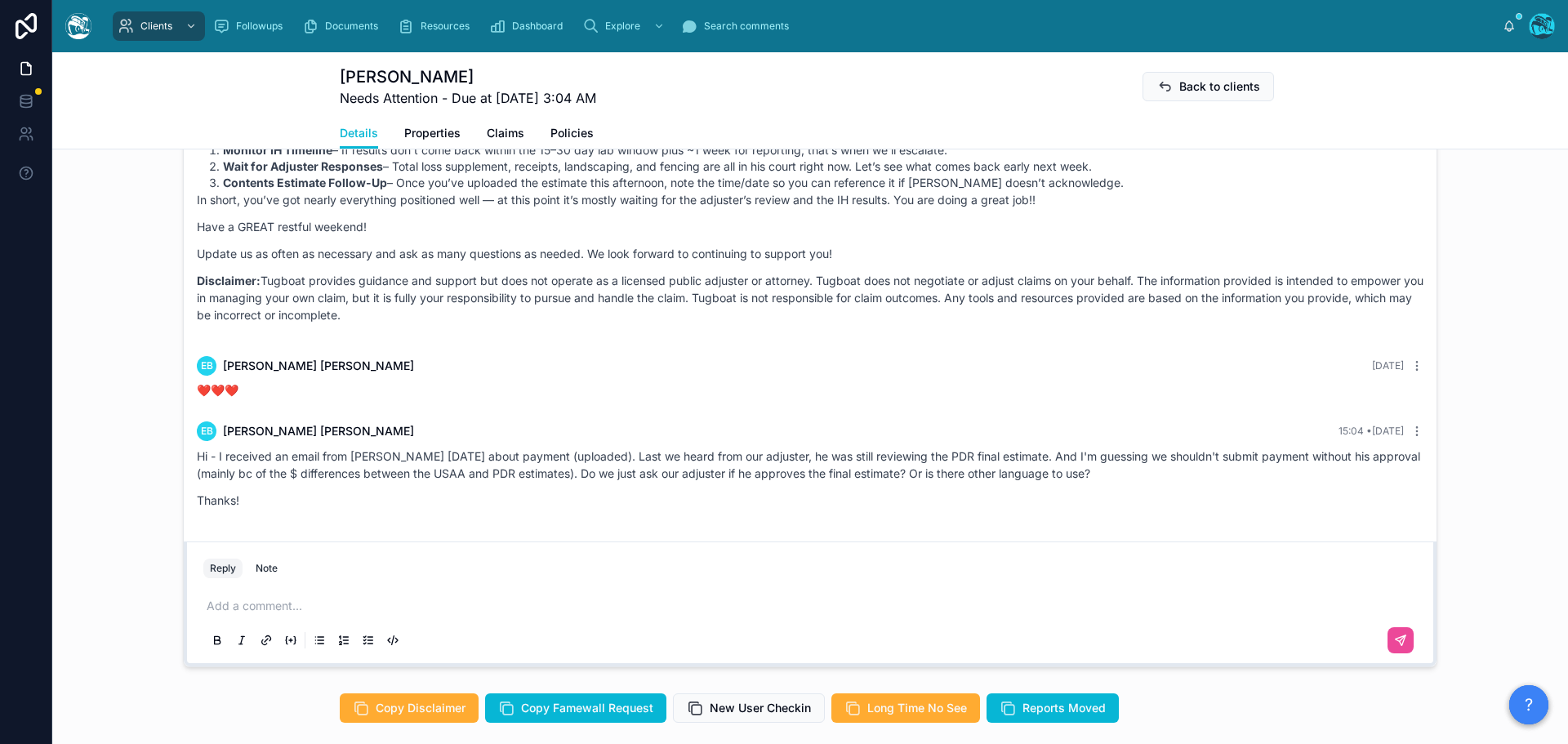
click at [220, 607] on p at bounding box center [813, 605] width 1214 height 16
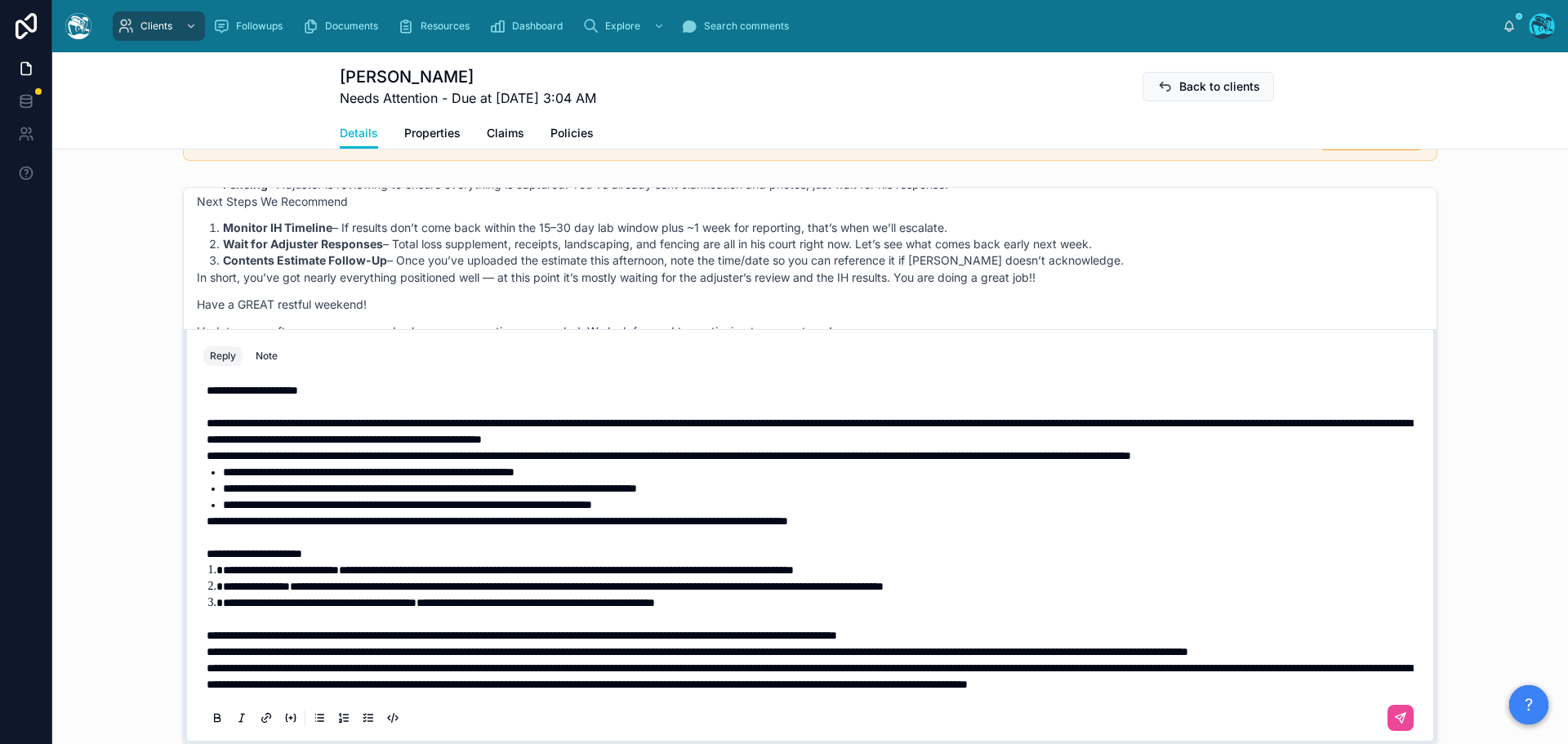
scroll to position [52, 0]
click at [350, 644] on p "**********" at bounding box center [813, 651] width 1214 height 16
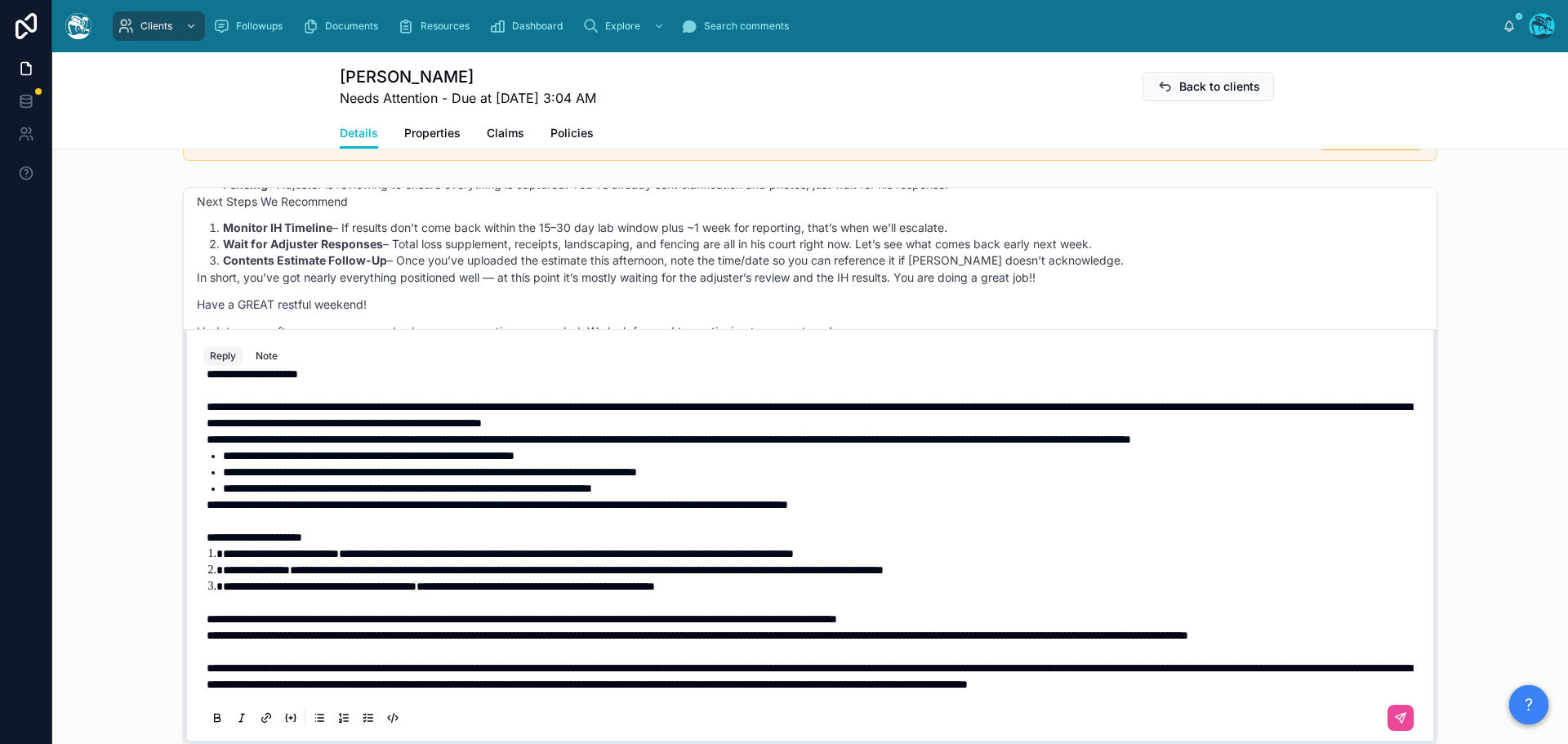
click at [206, 629] on span "**********" at bounding box center [697, 635] width 982 height 12
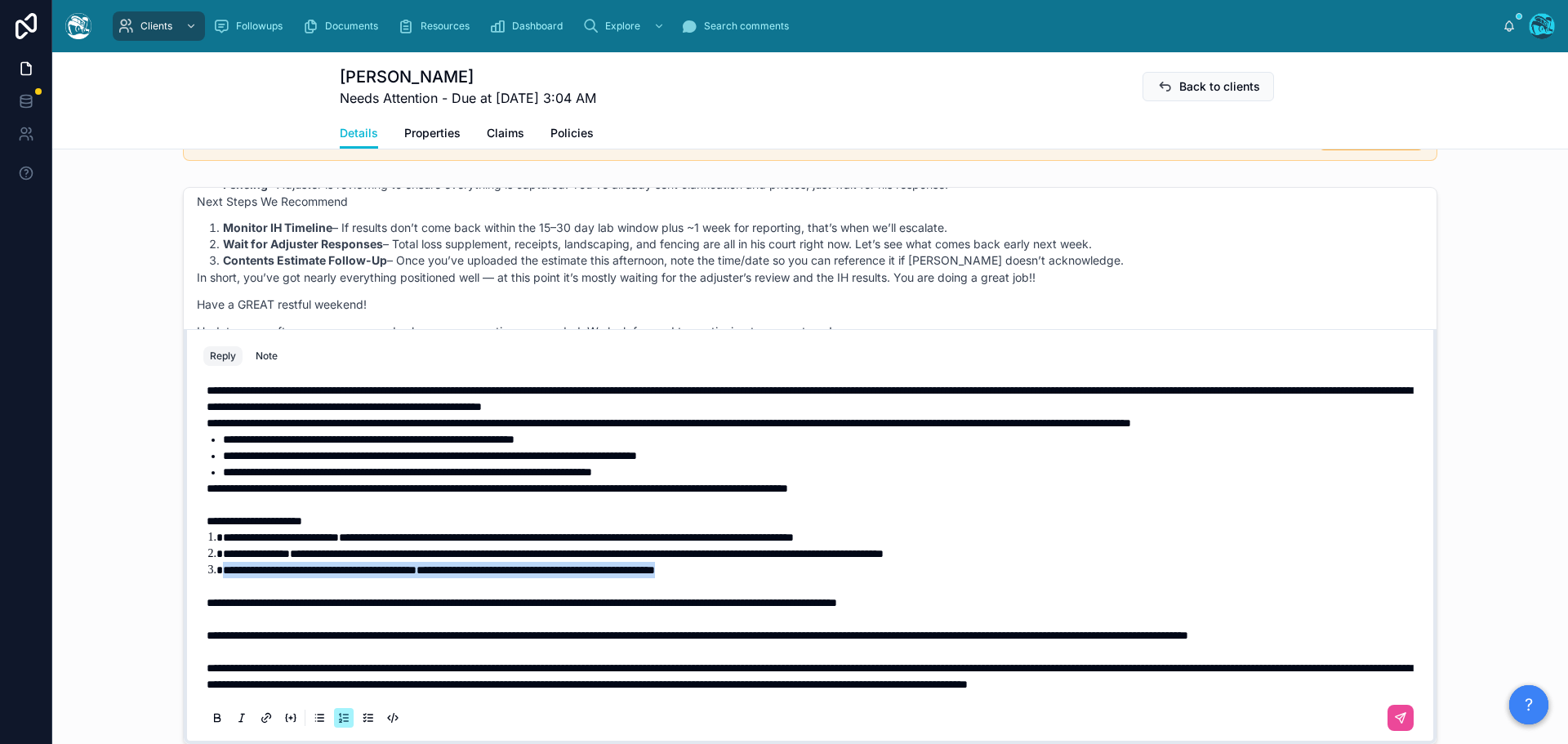
drag, startPoint x: 798, startPoint y: 575, endPoint x: 211, endPoint y: 568, distance: 587.0
click at [223, 567] on li "**********" at bounding box center [822, 570] width 1198 height 16
click at [211, 722] on icon at bounding box center [218, 718] width 14 height 13
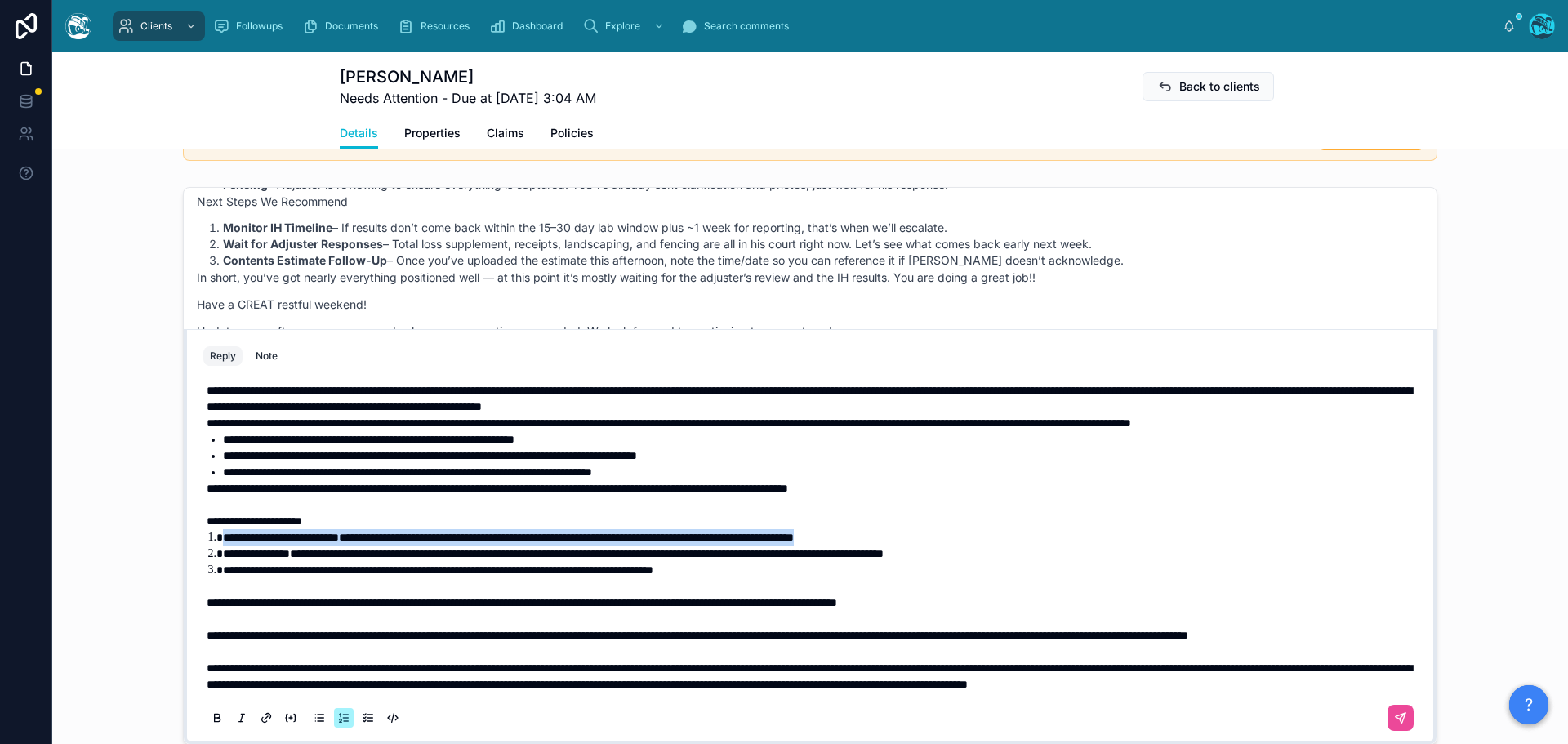
drag, startPoint x: 976, startPoint y: 537, endPoint x: 215, endPoint y: 540, distance: 761.0
click at [223, 540] on li "**********" at bounding box center [822, 537] width 1198 height 16
click at [215, 720] on icon at bounding box center [218, 718] width 14 height 13
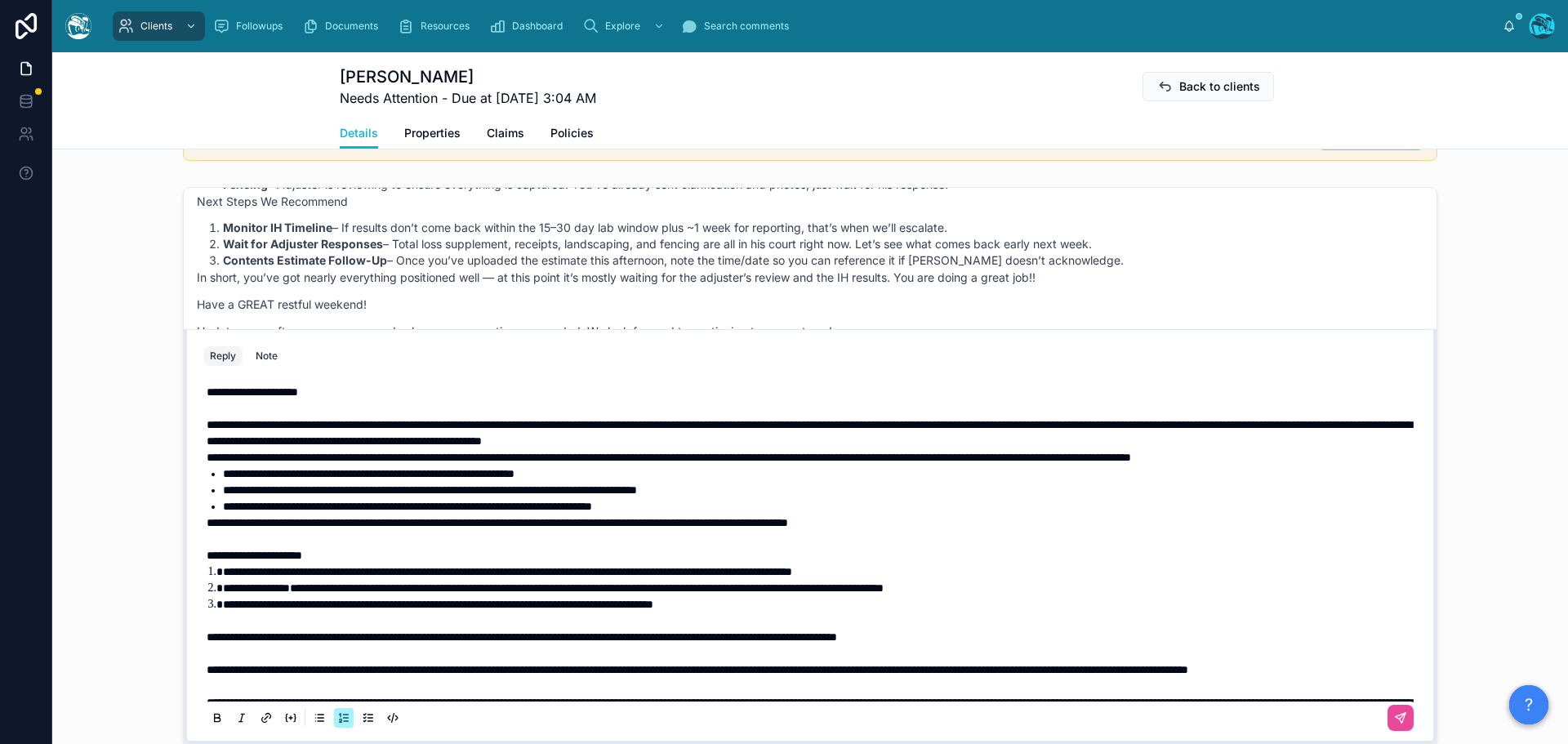
scroll to position [0, 0]
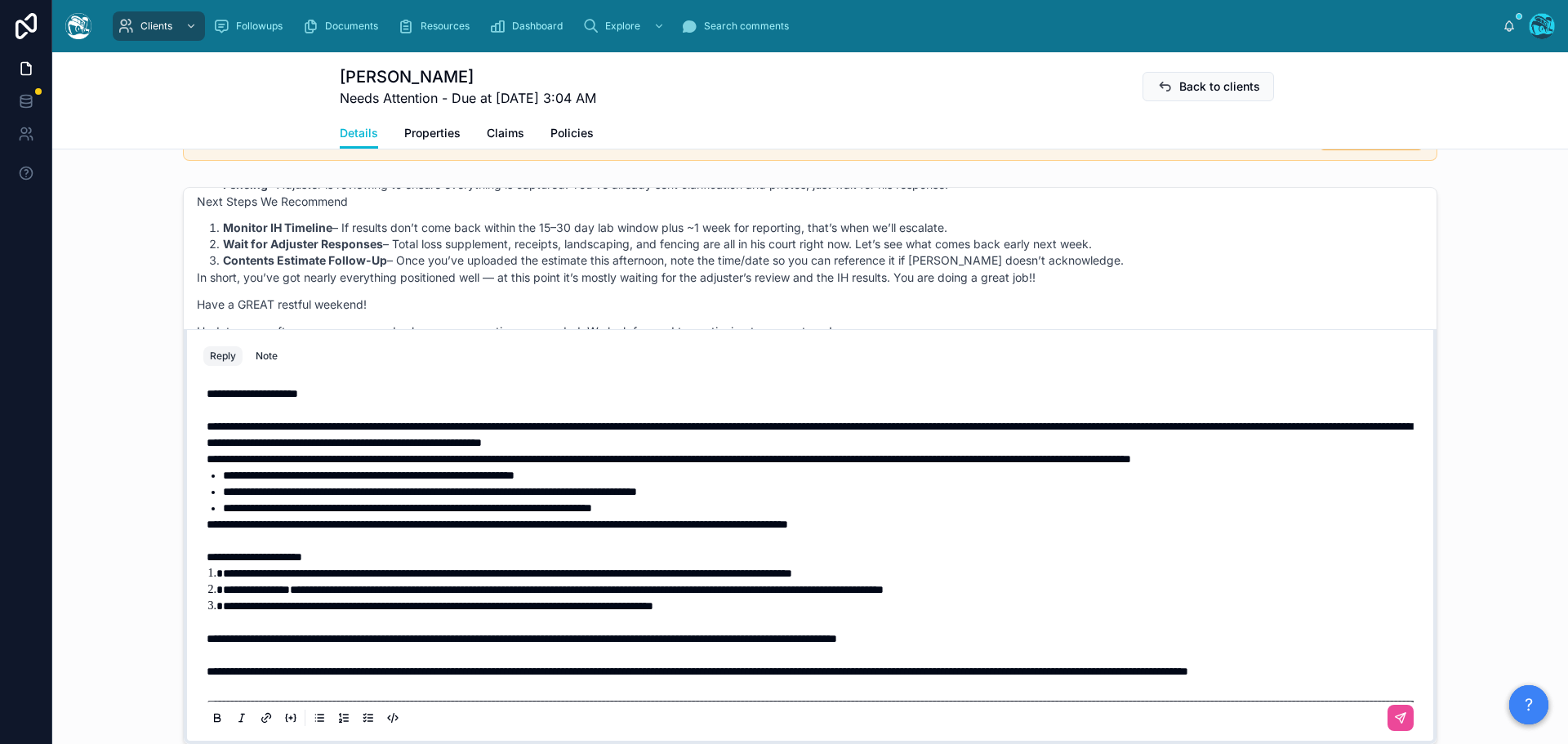
click at [1031, 444] on p "**********" at bounding box center [813, 435] width 1214 height 33
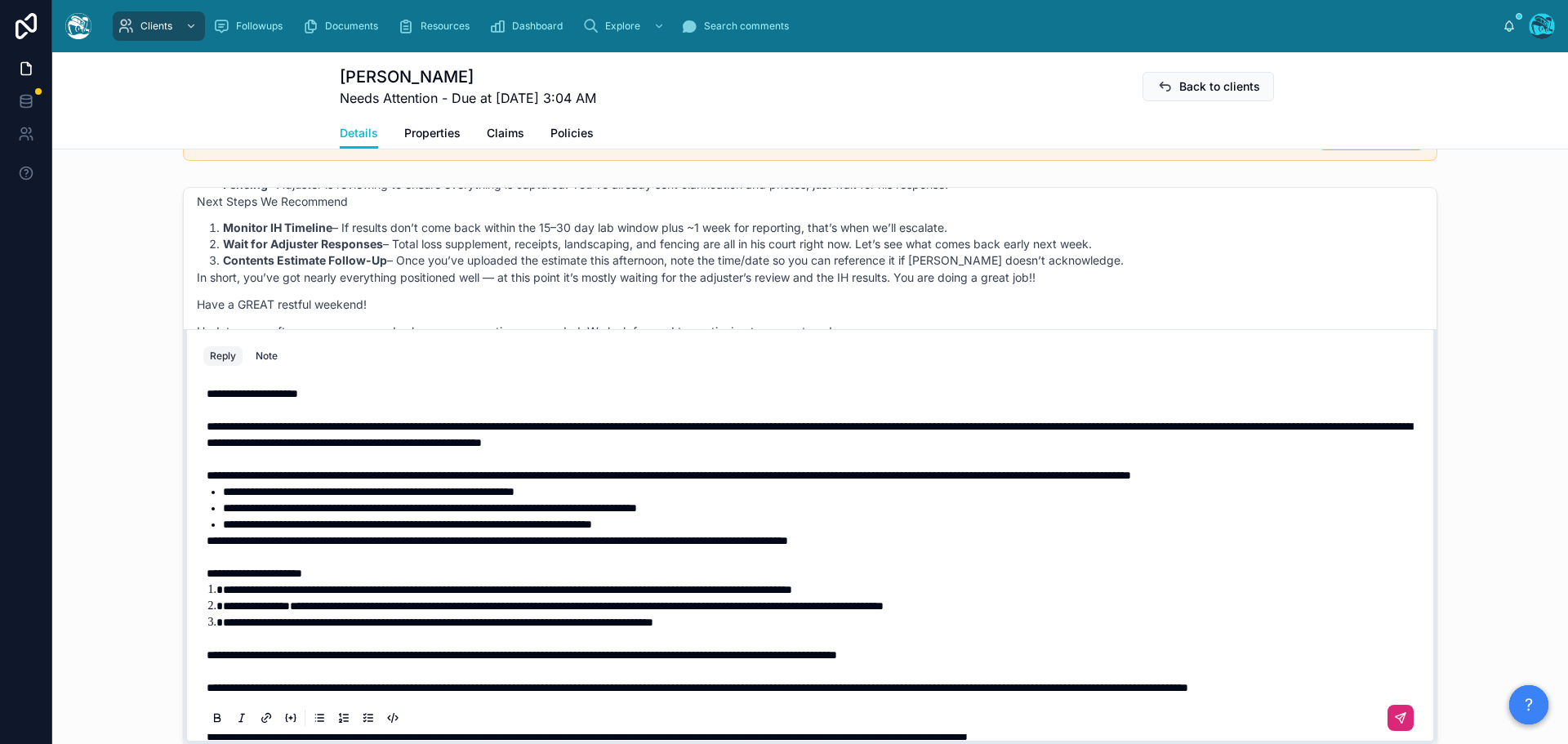
click at [1394, 719] on icon at bounding box center [1401, 718] width 14 height 13
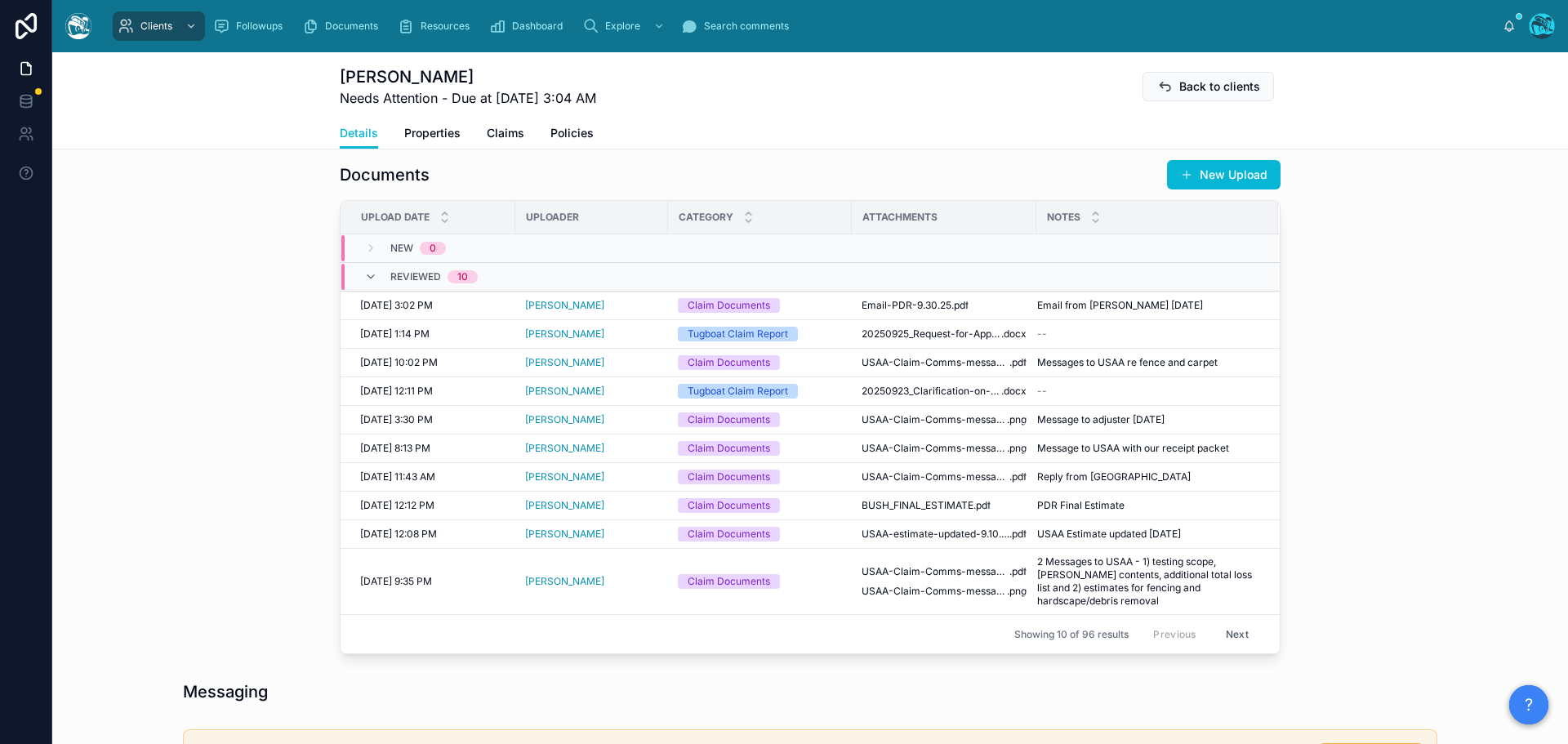
scroll to position [5789, 0]
click at [1212, 173] on button "New Upload" at bounding box center [1224, 174] width 114 height 29
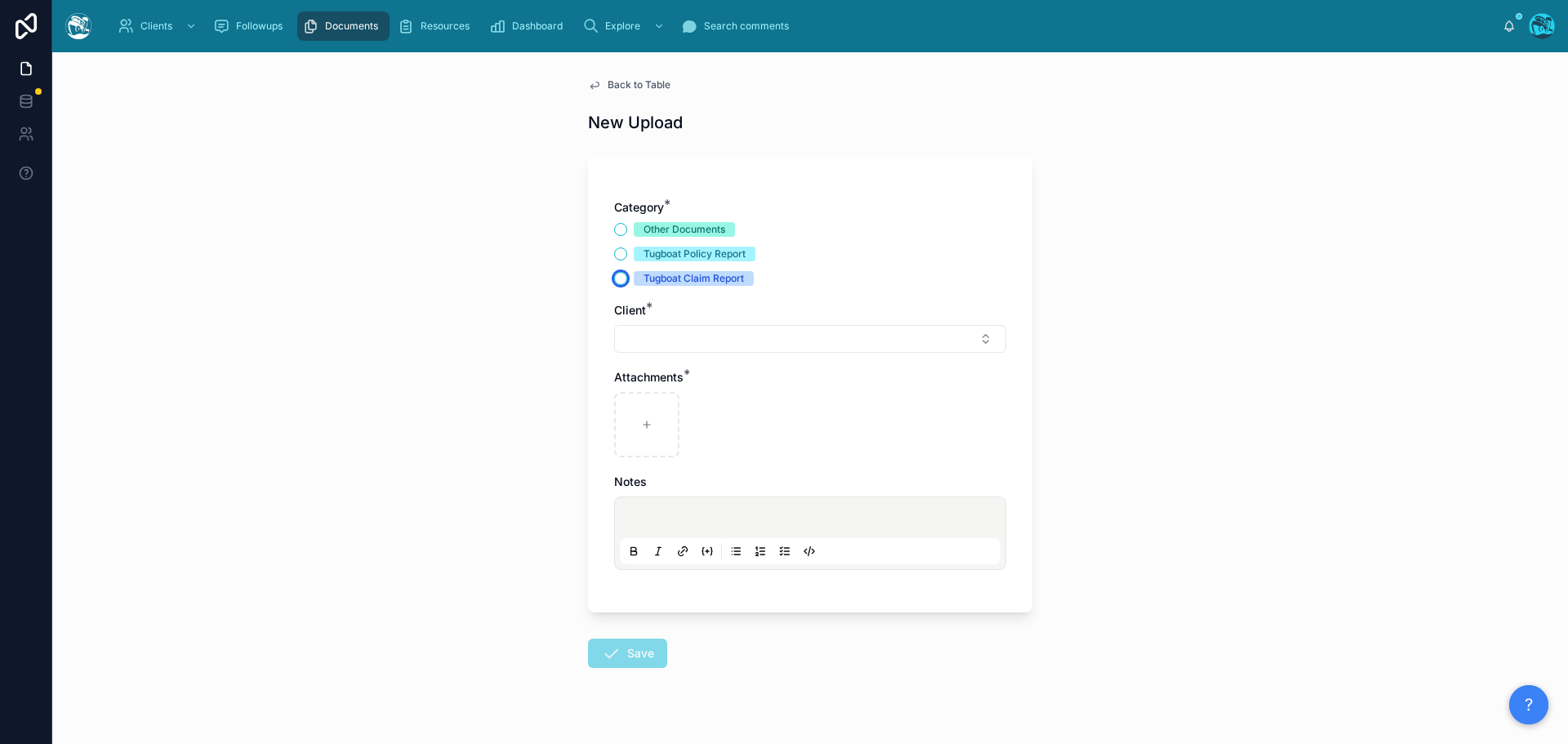
click at [615, 275] on button "Tugboat Claim Report" at bounding box center [621, 279] width 14 height 13
click at [648, 334] on button "Select Button" at bounding box center [810, 338] width 392 height 28
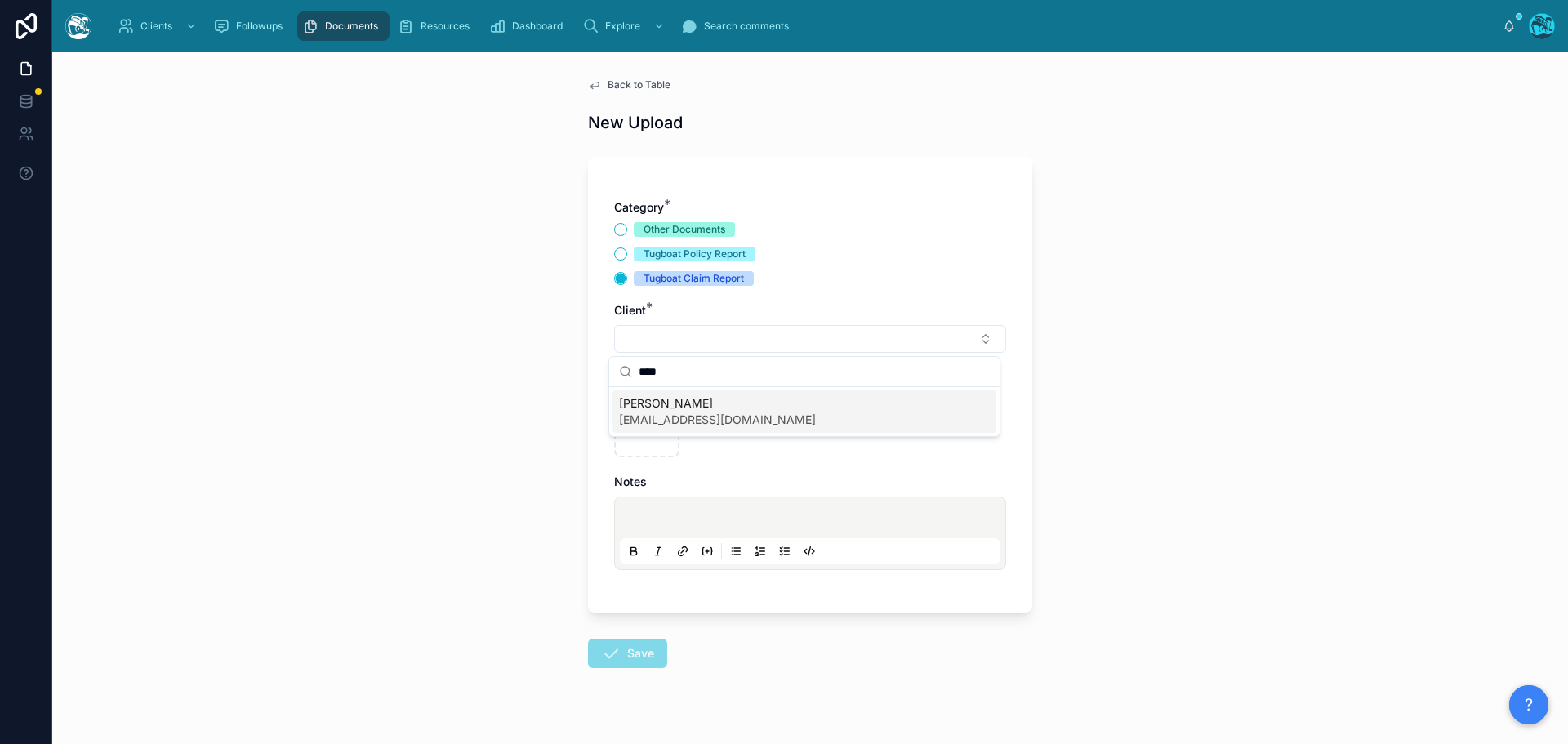
type input "****"
click at [644, 413] on span "[EMAIL_ADDRESS][DOMAIN_NAME]" at bounding box center [717, 419] width 197 height 16
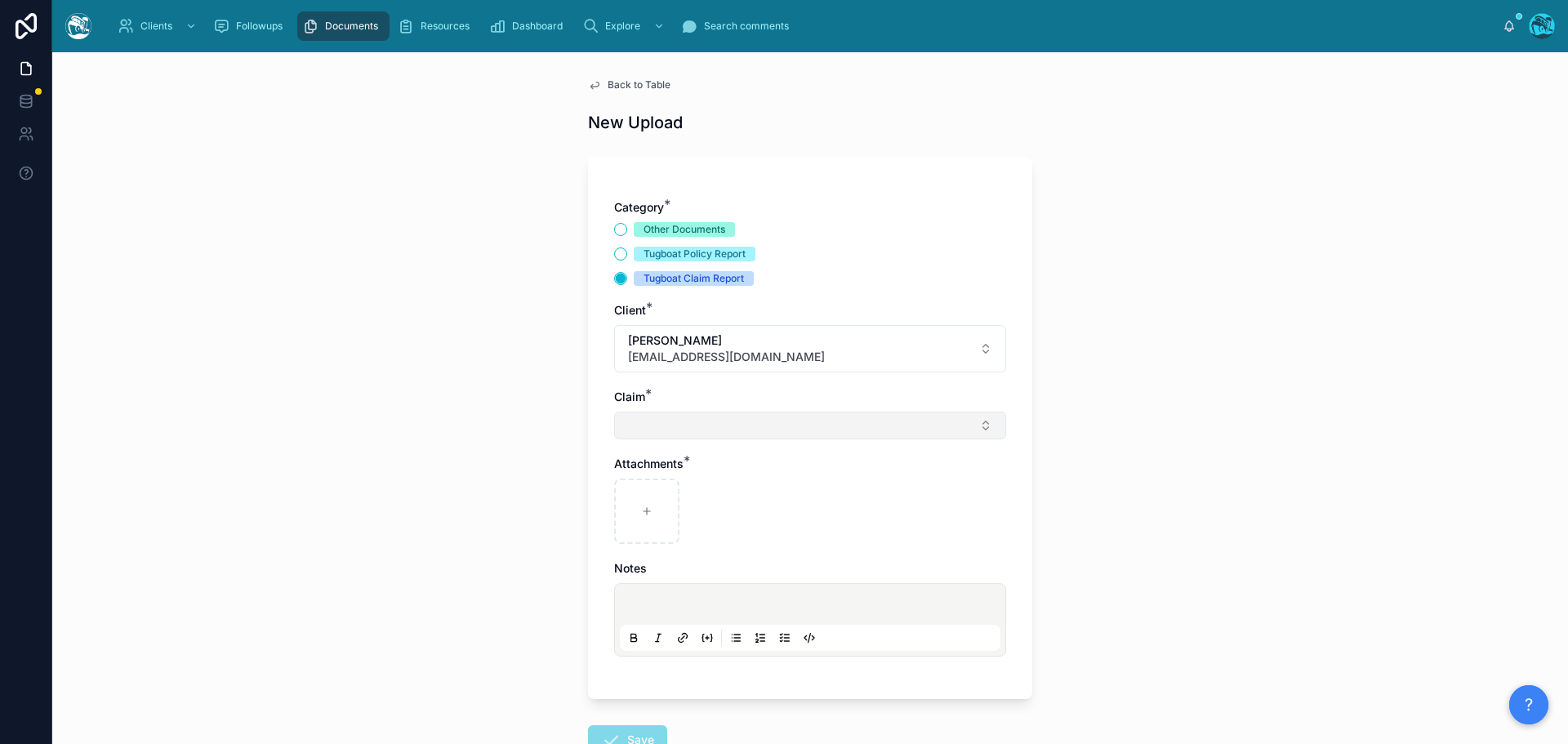
click at [643, 428] on button "Select Button" at bounding box center [810, 425] width 392 height 28
click at [651, 490] on span "[PERSON_NAME] Fire 2025" at bounding box center [693, 490] width 149 height 16
click at [635, 525] on div at bounding box center [647, 515] width 66 height 66
type input "**********"
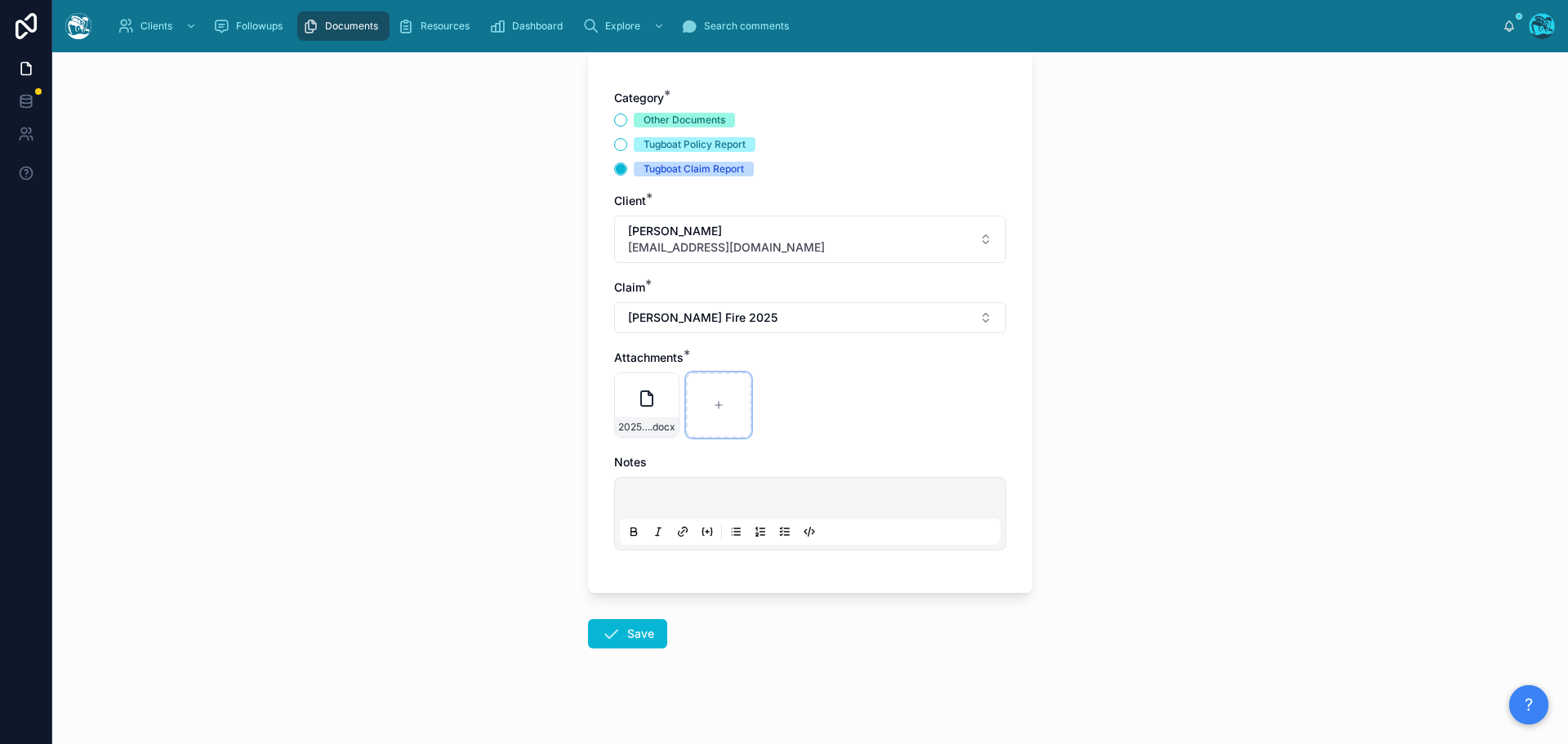
scroll to position [119, 0]
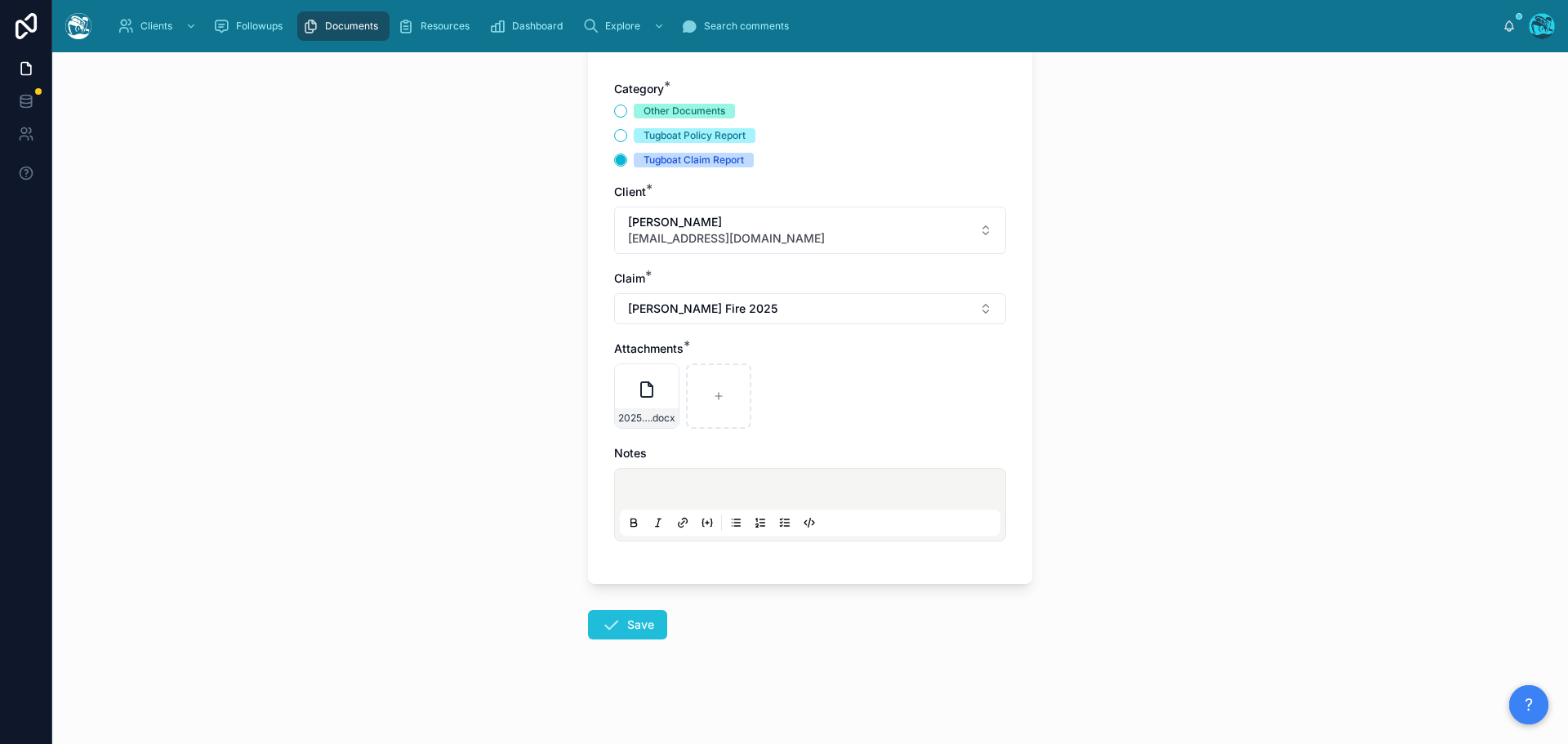
click at [633, 622] on button "Save" at bounding box center [628, 624] width 79 height 29
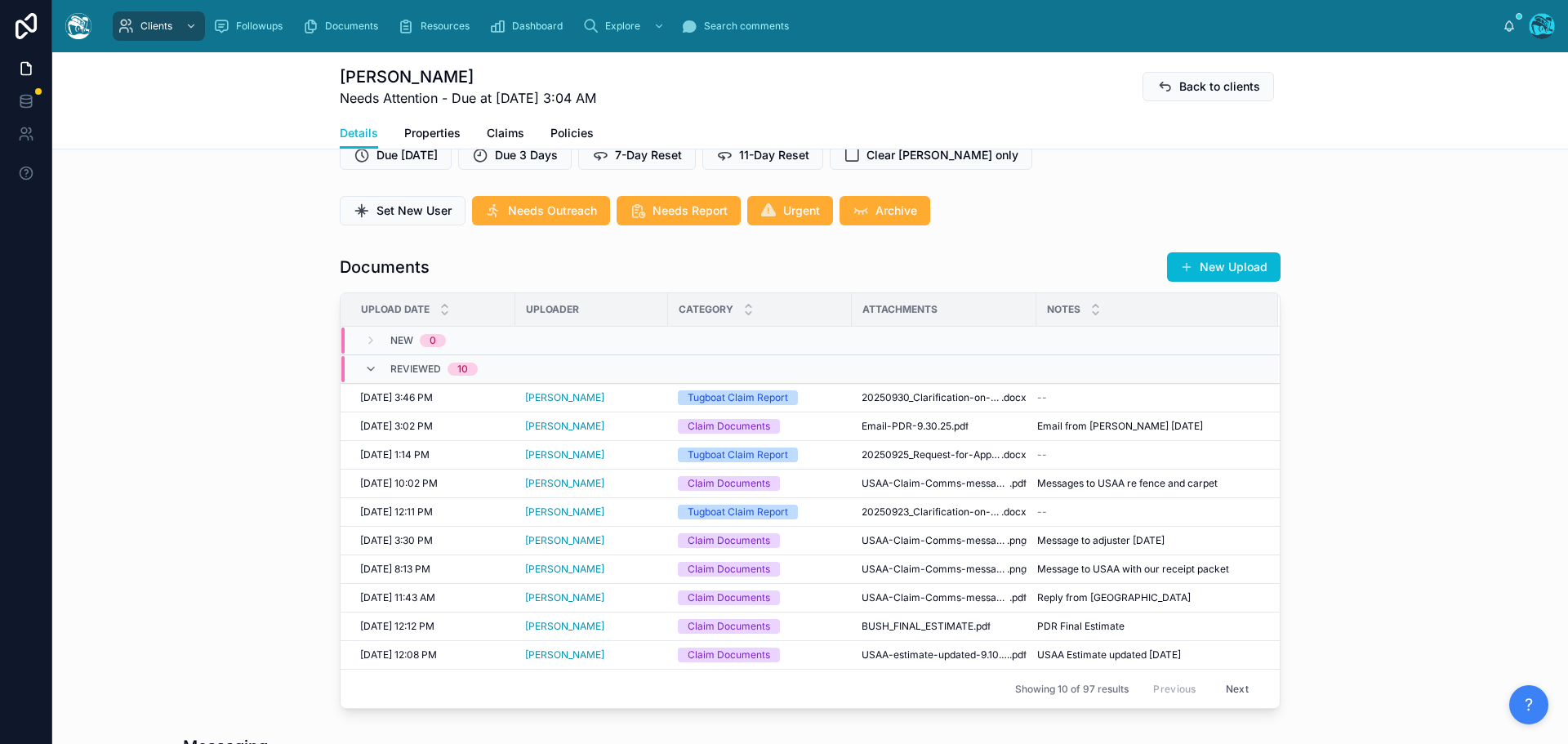
scroll to position [771, 0]
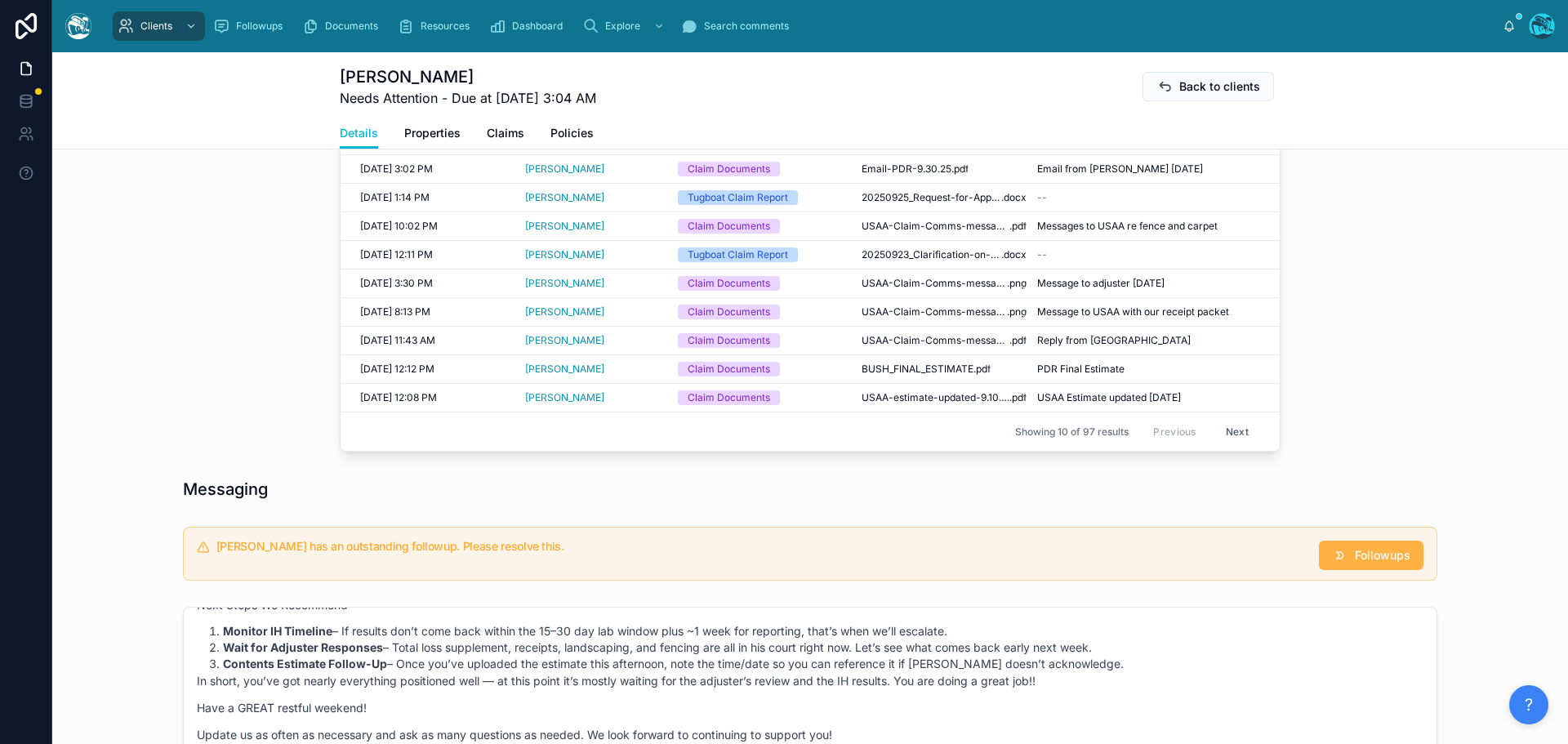
click at [1355, 567] on button "Followups" at bounding box center [1371, 555] width 104 height 29
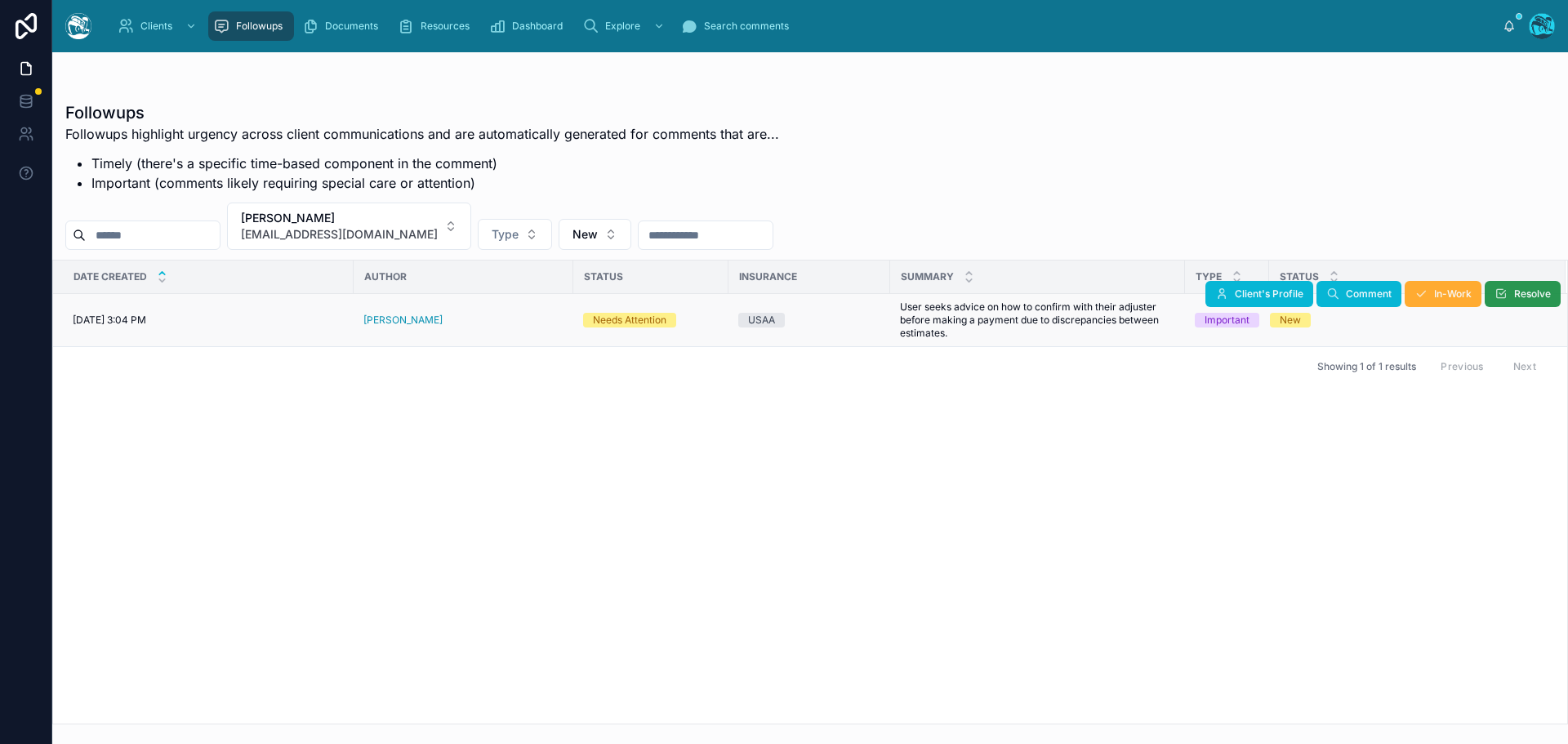
click at [1528, 295] on span "Resolve" at bounding box center [1533, 294] width 37 height 13
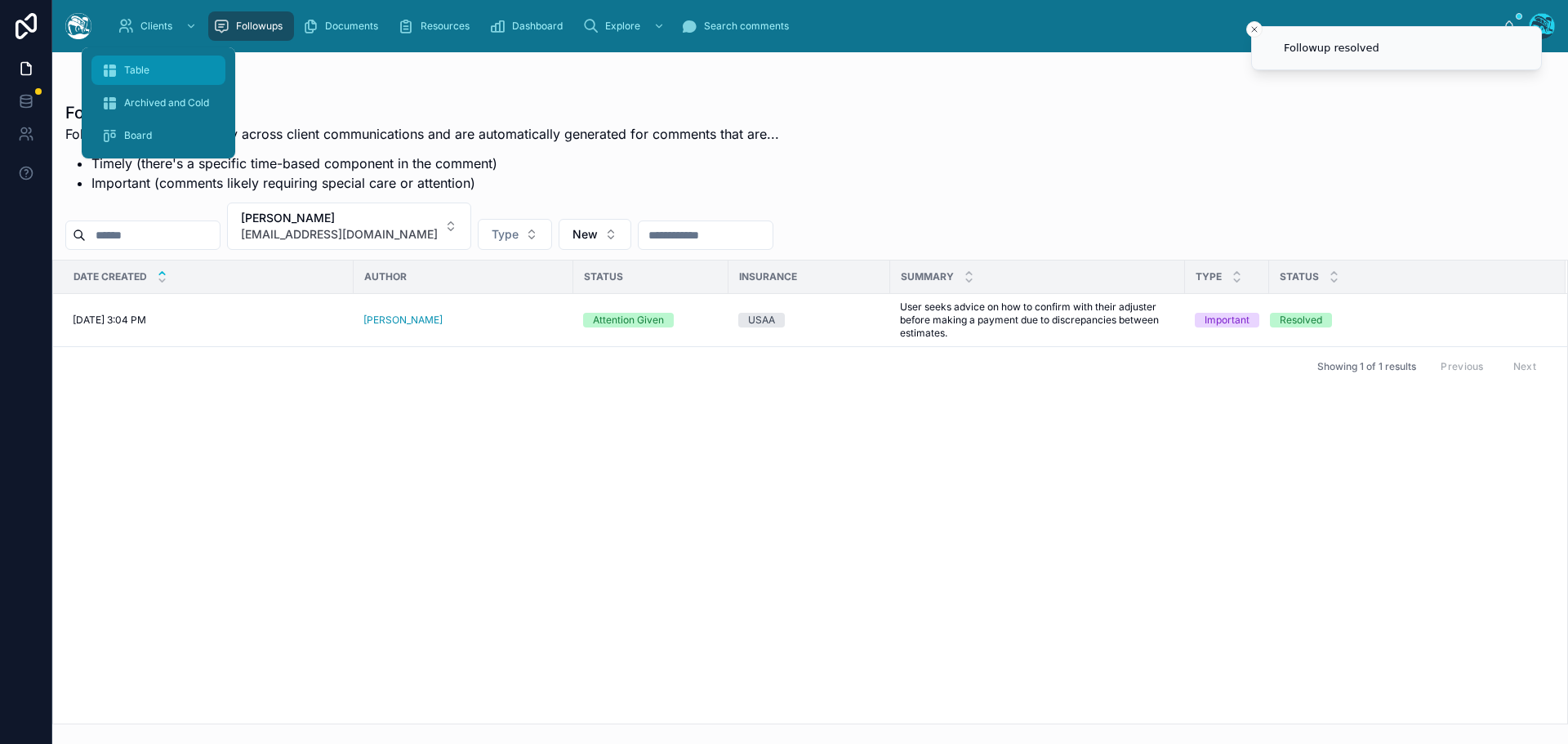
click at [123, 62] on div "Table" at bounding box center [158, 69] width 115 height 26
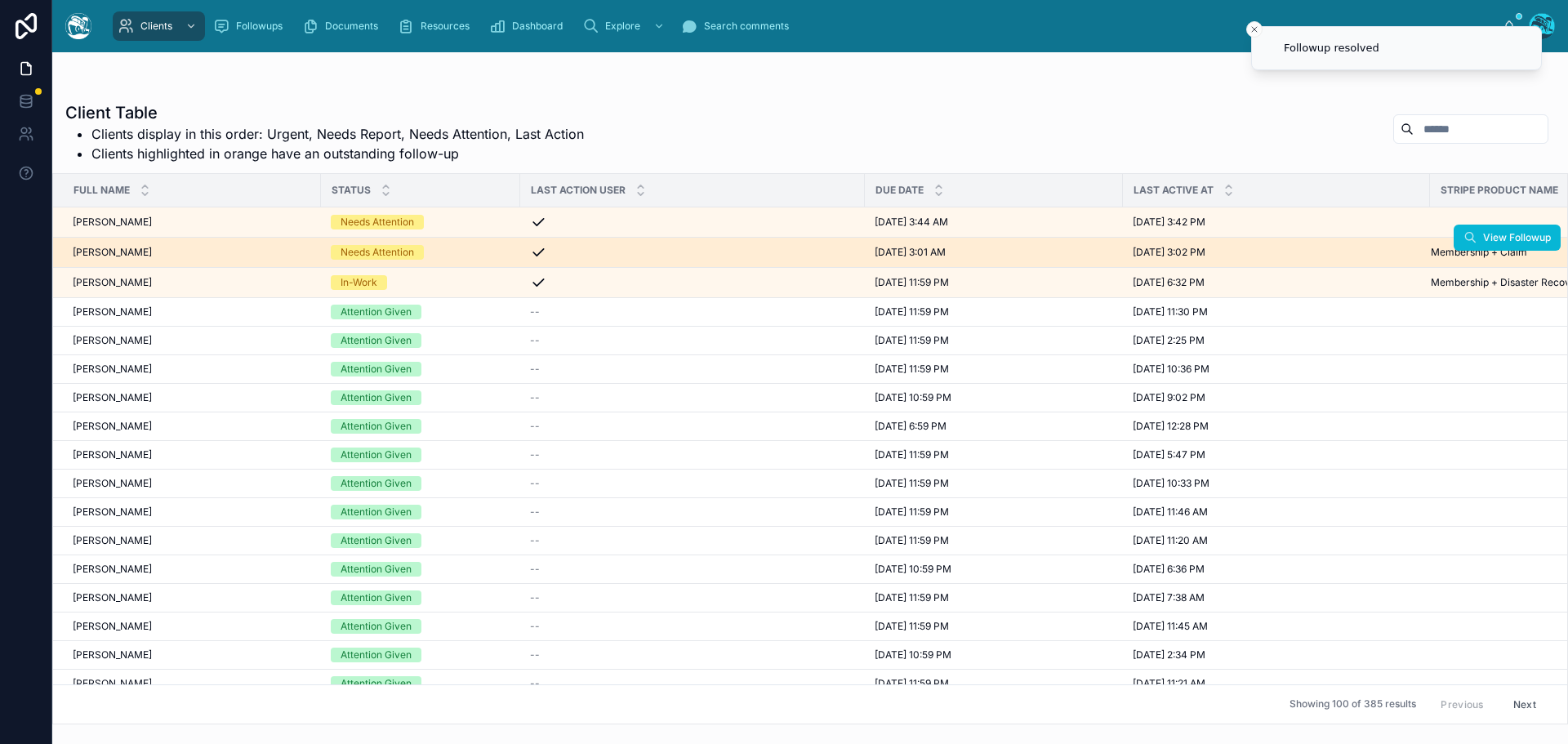
click at [184, 252] on div "Anthony Maietta Anthony Maietta" at bounding box center [191, 252] width 238 height 13
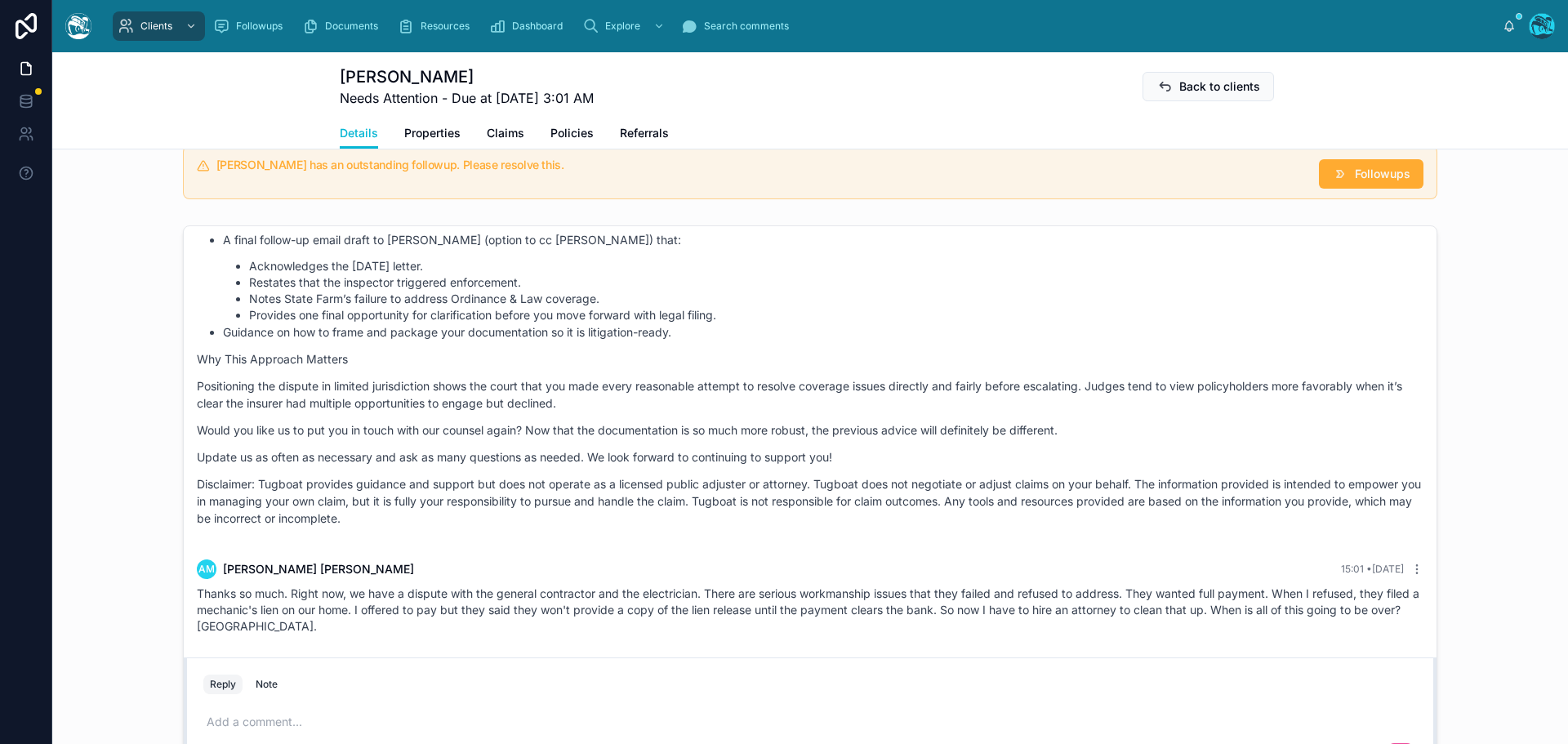
scroll to position [1225, 0]
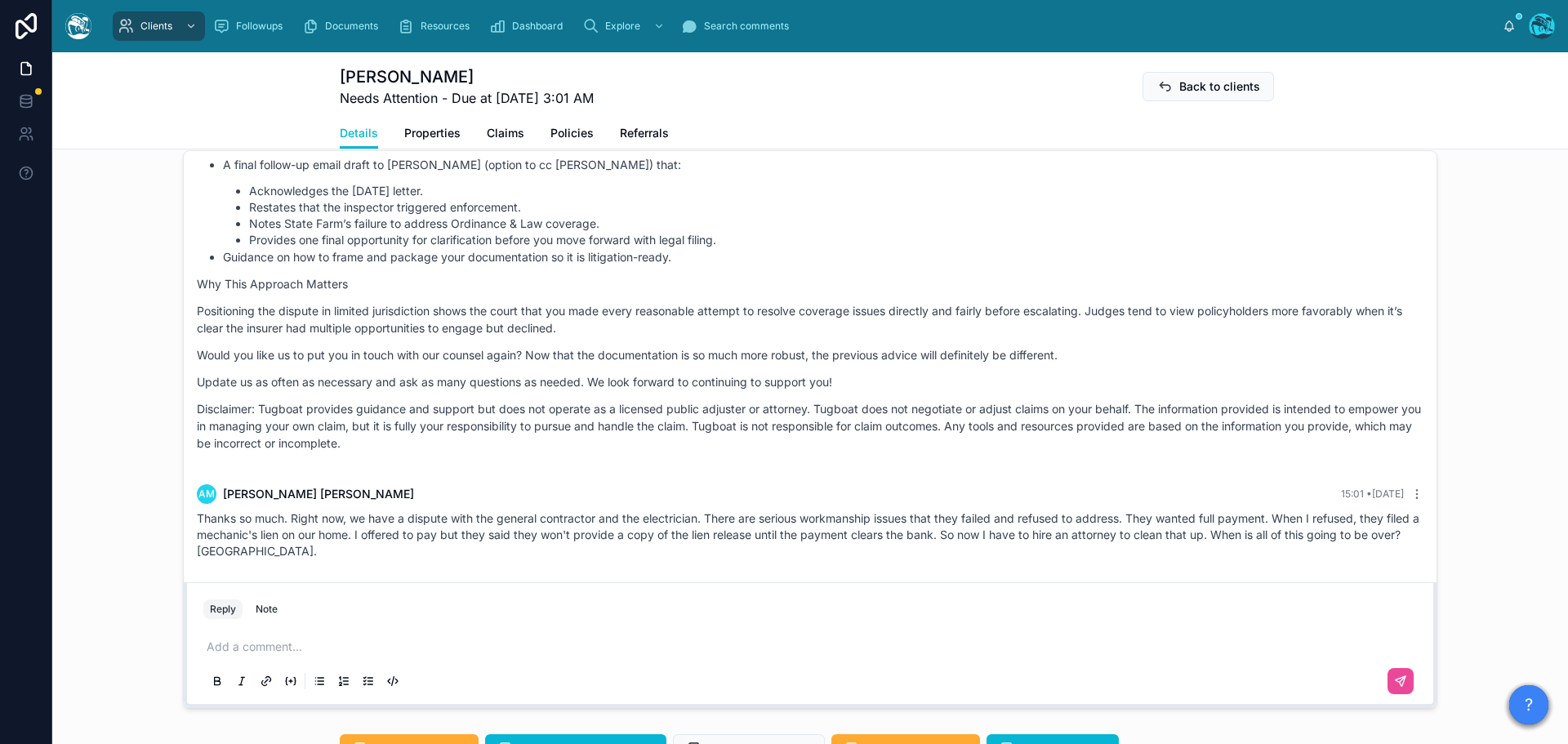
click at [261, 645] on p at bounding box center [813, 646] width 1214 height 16
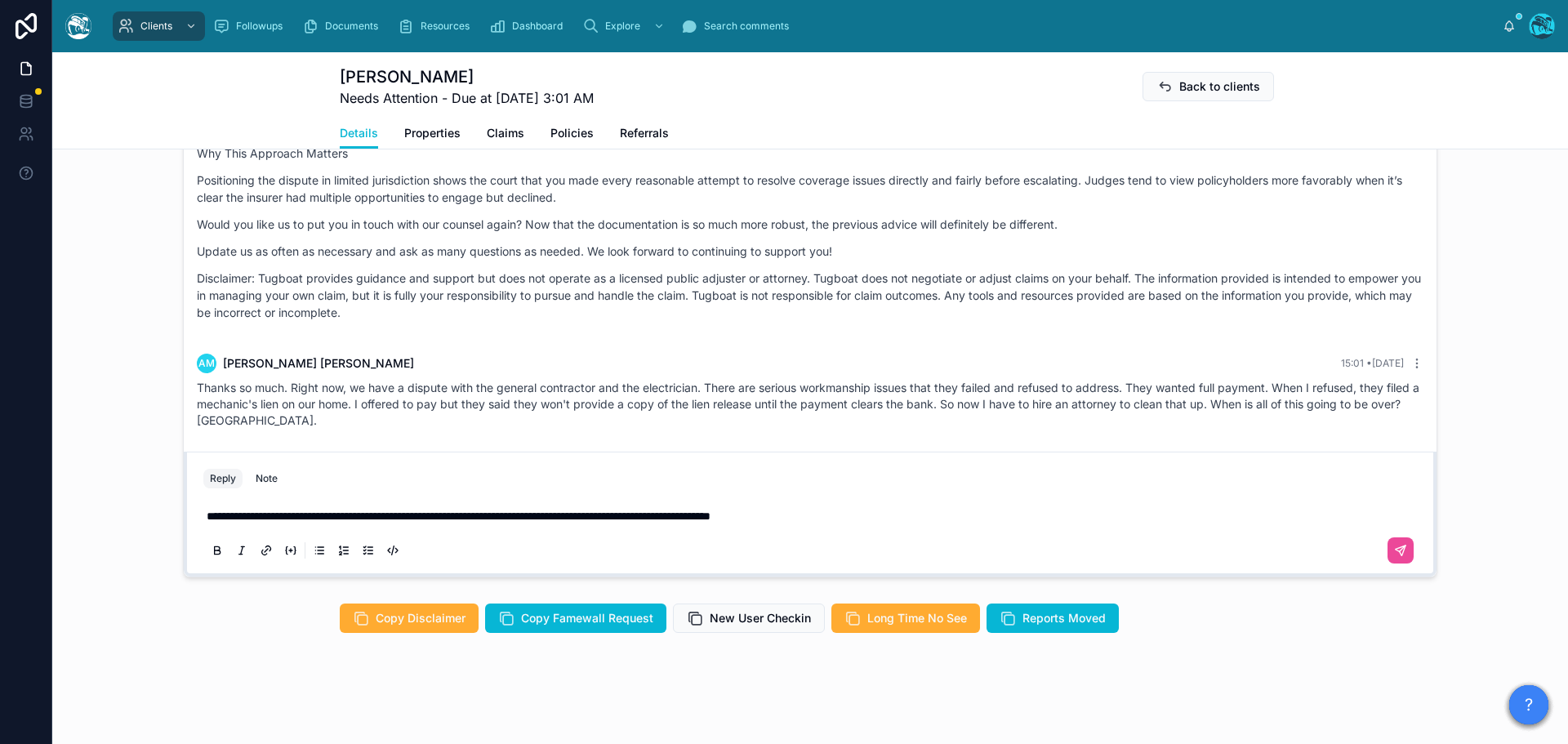
scroll to position [4346, 0]
click at [873, 514] on p "**********" at bounding box center [813, 516] width 1214 height 16
click at [868, 516] on p "**********" at bounding box center [813, 516] width 1214 height 16
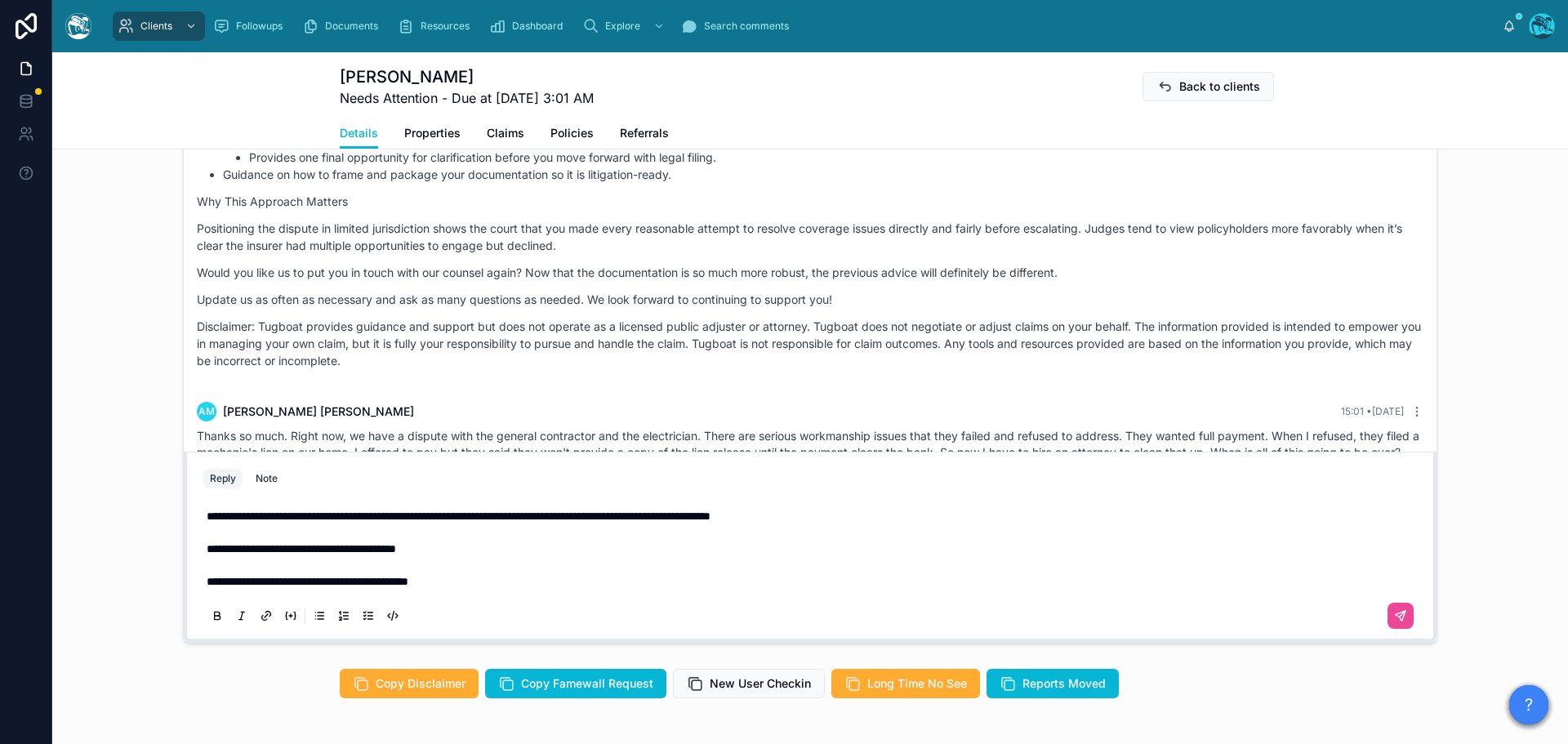
scroll to position [4412, 0]
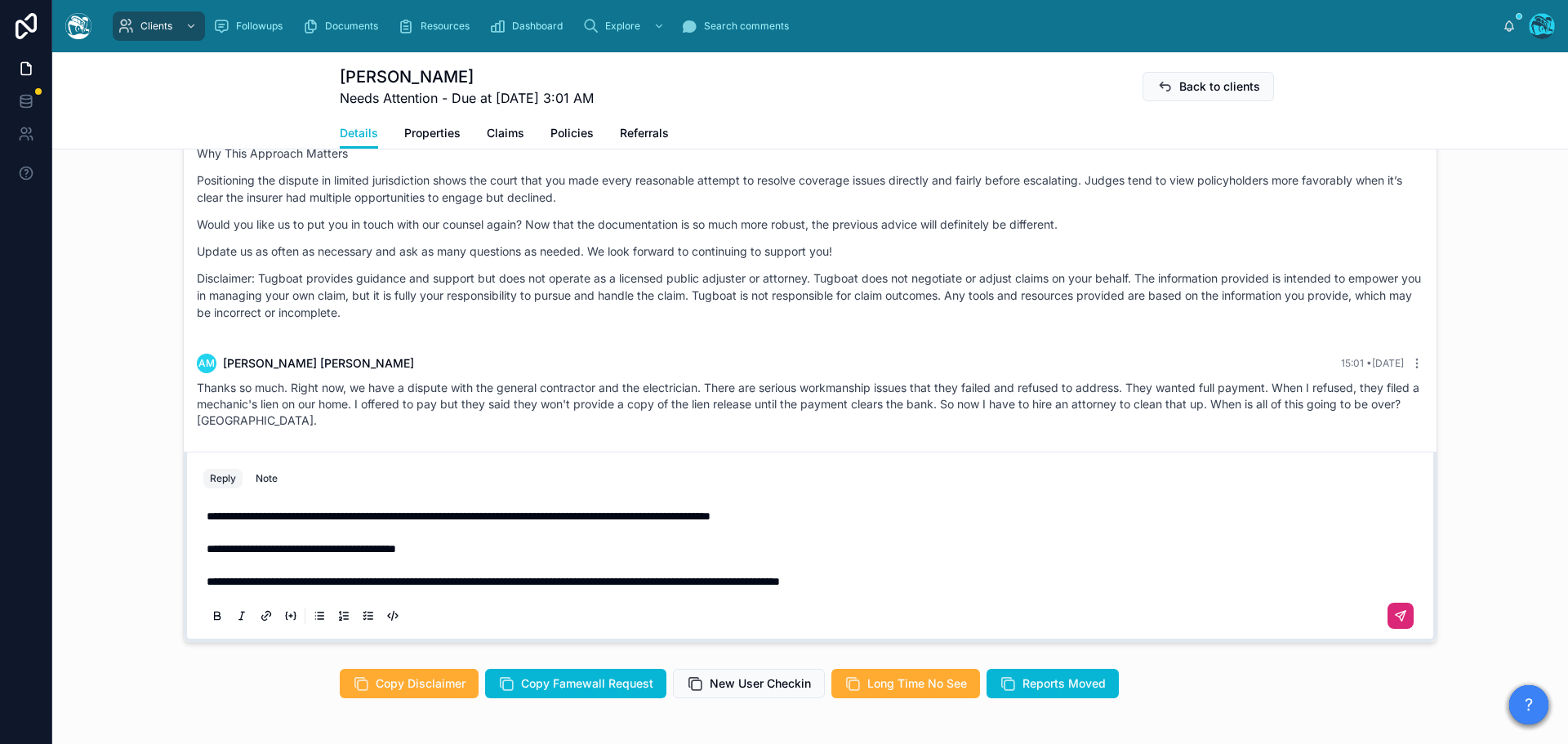
click at [1402, 611] on button at bounding box center [1400, 615] width 26 height 26
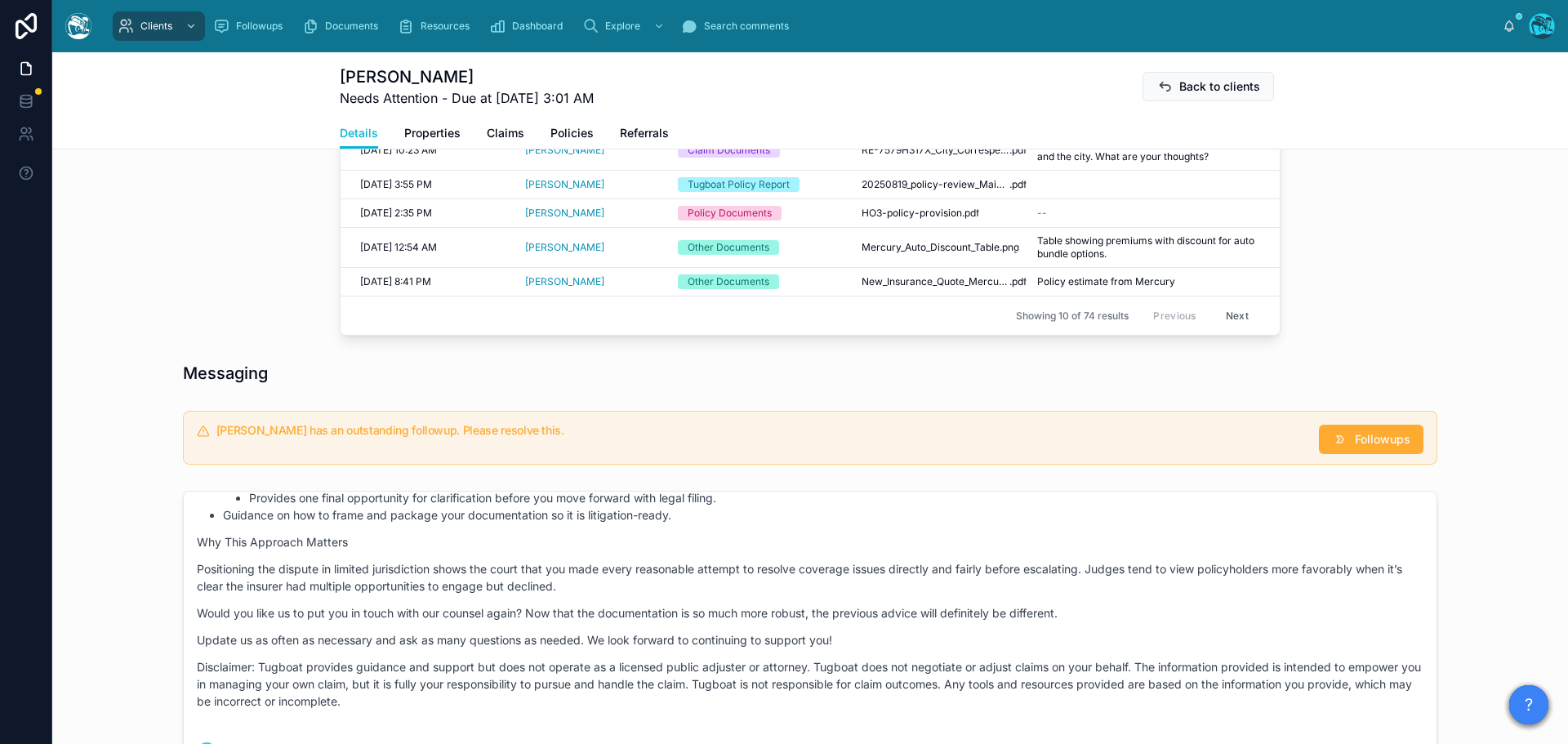
scroll to position [882, 0]
click at [1387, 439] on span "Followups" at bounding box center [1383, 441] width 56 height 16
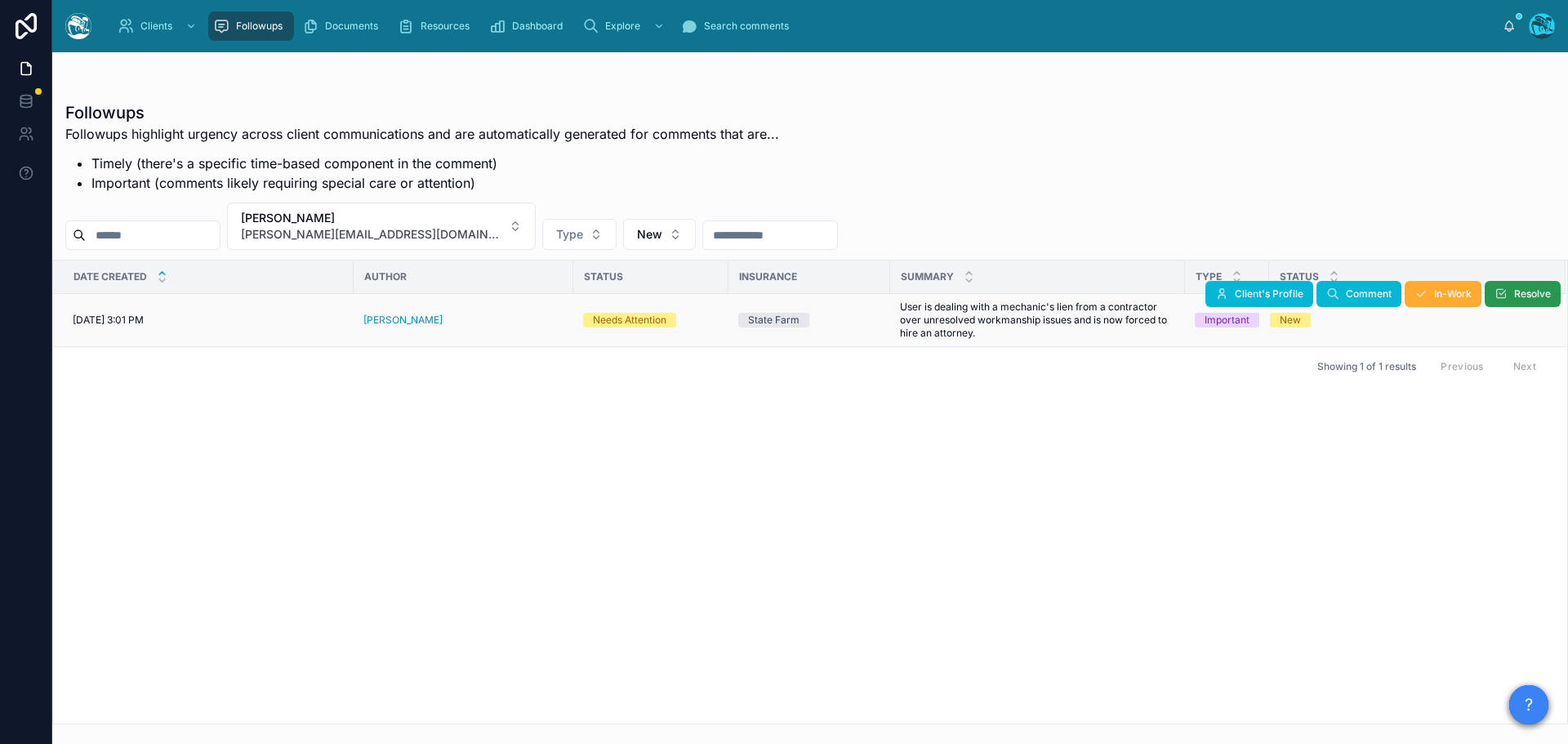
click at [1531, 288] on span "Resolve" at bounding box center [1533, 294] width 37 height 13
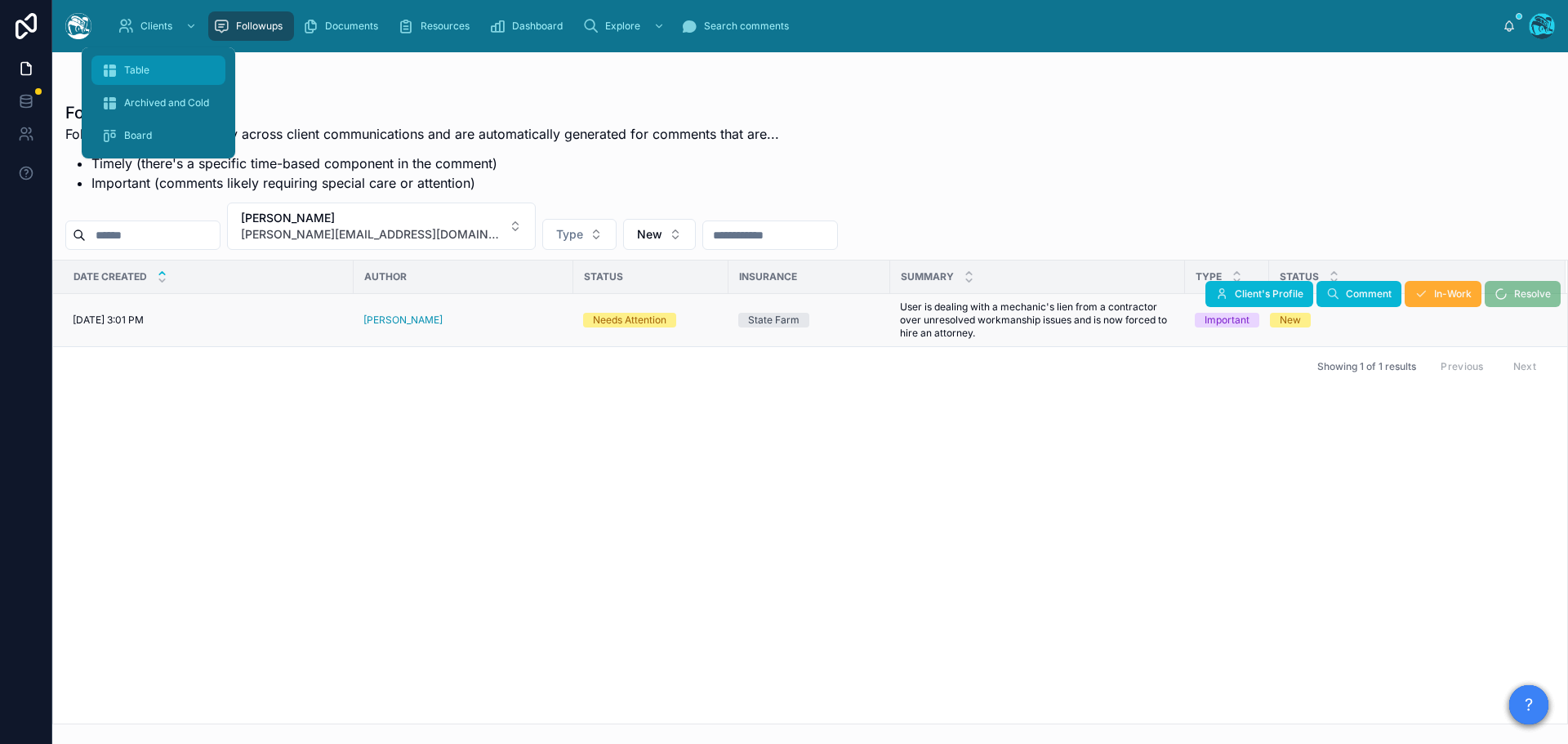
click at [140, 68] on span "Table" at bounding box center [137, 70] width 25 height 13
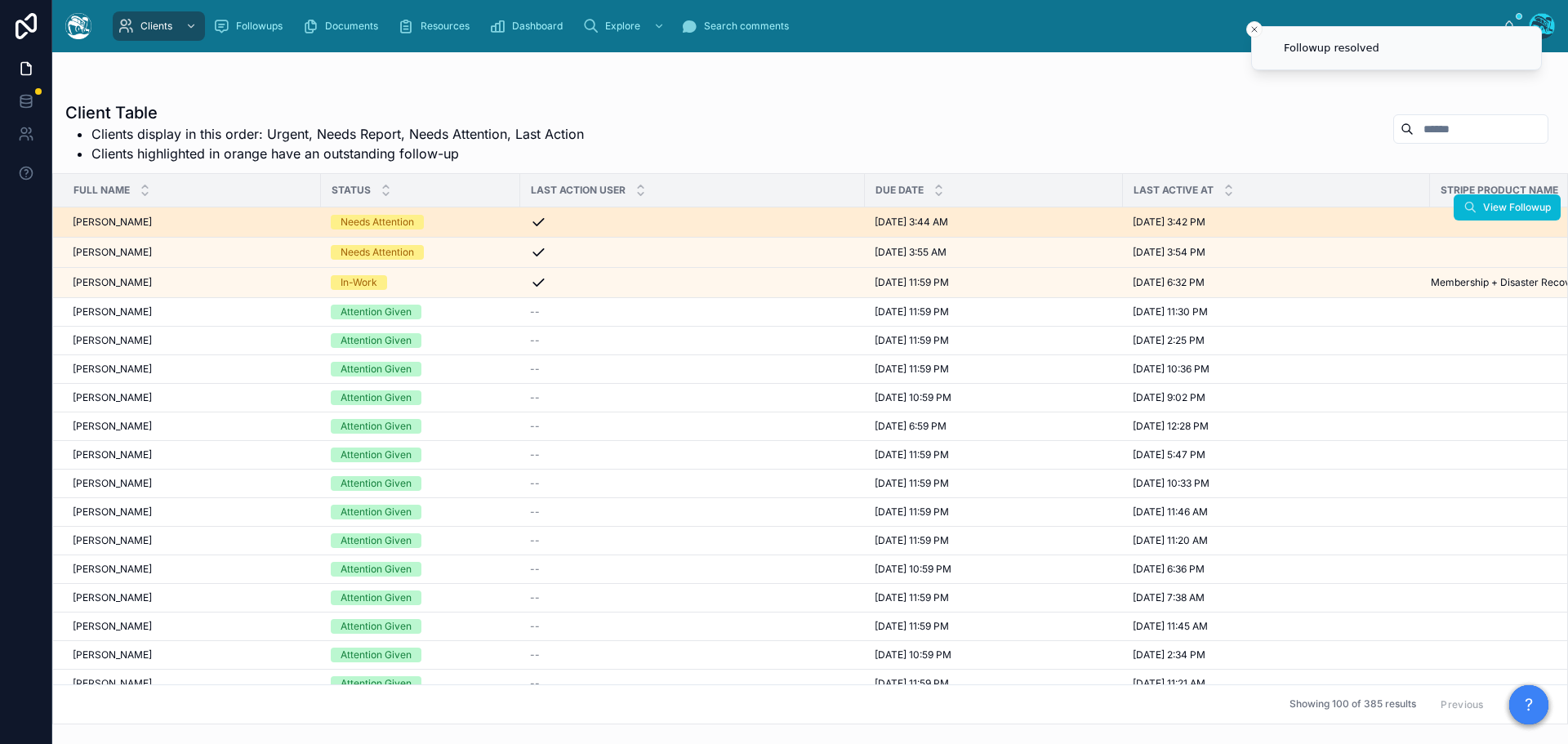
click at [218, 227] on div "Patty Ratermann Patty Ratermann" at bounding box center [191, 223] width 238 height 13
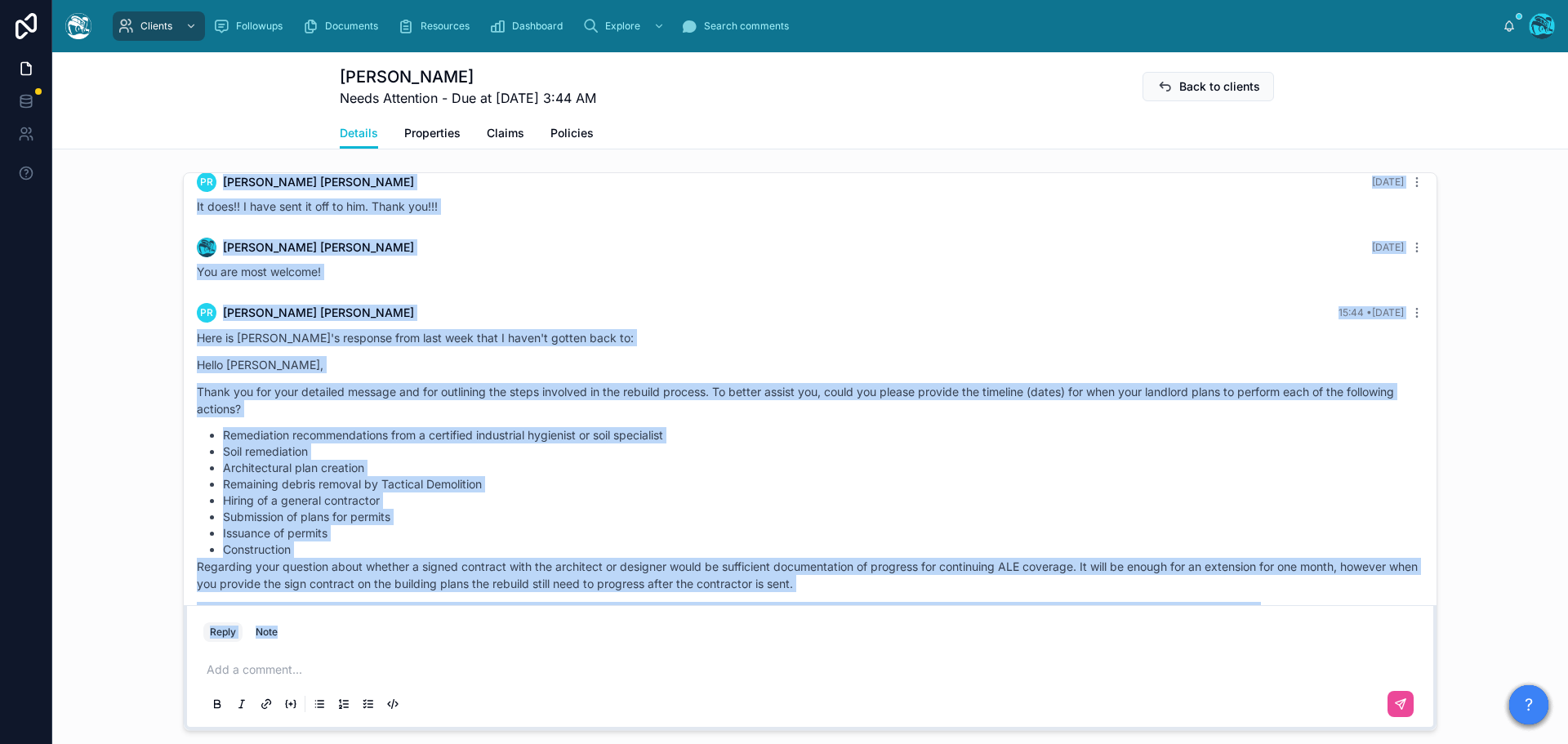
scroll to position [6541, 0]
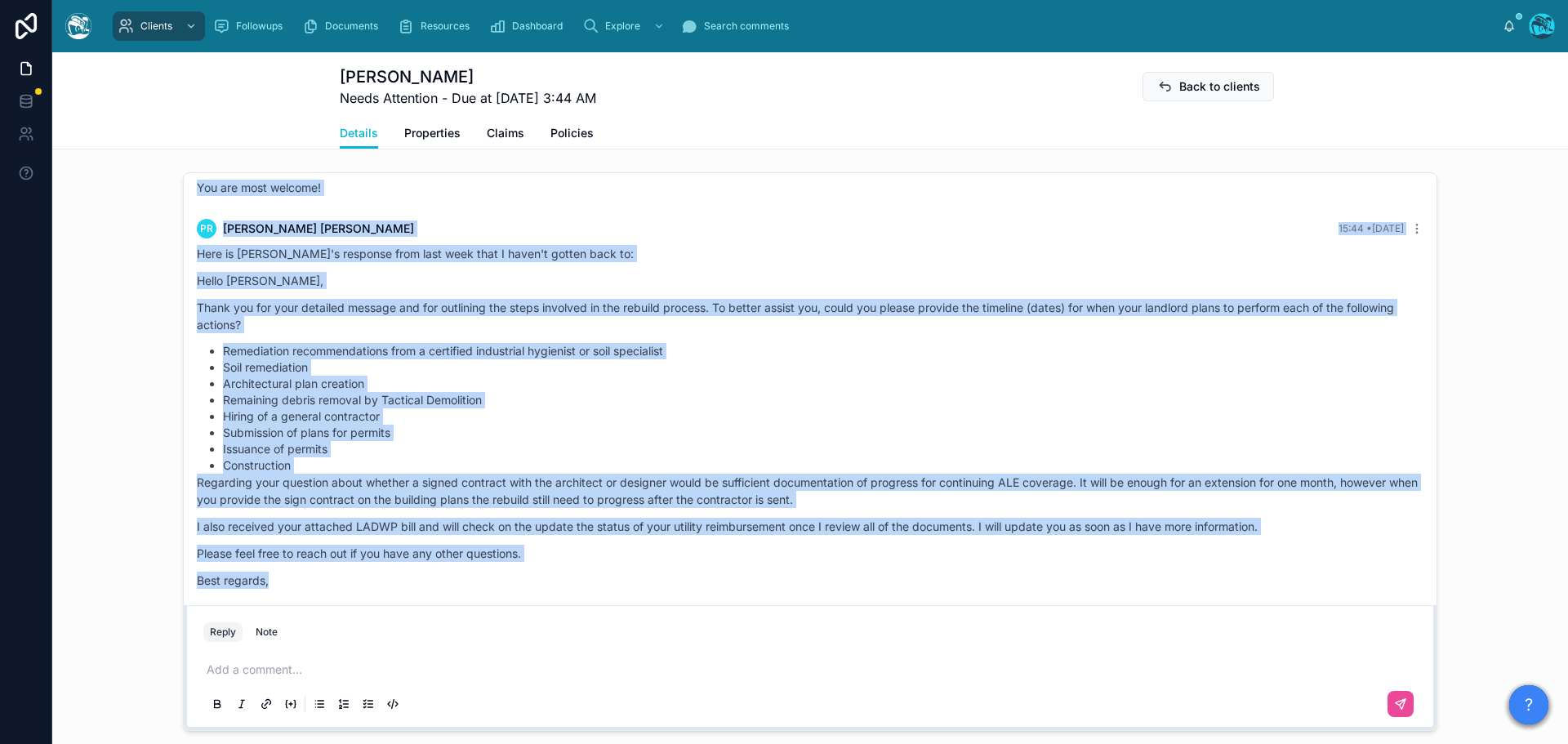
drag, startPoint x: 358, startPoint y: 313, endPoint x: 524, endPoint y: 564, distance: 300.9
copy div "Rachel Baker 6 days ago Good morning, Patty! Based on Hai’s latest response, it…"
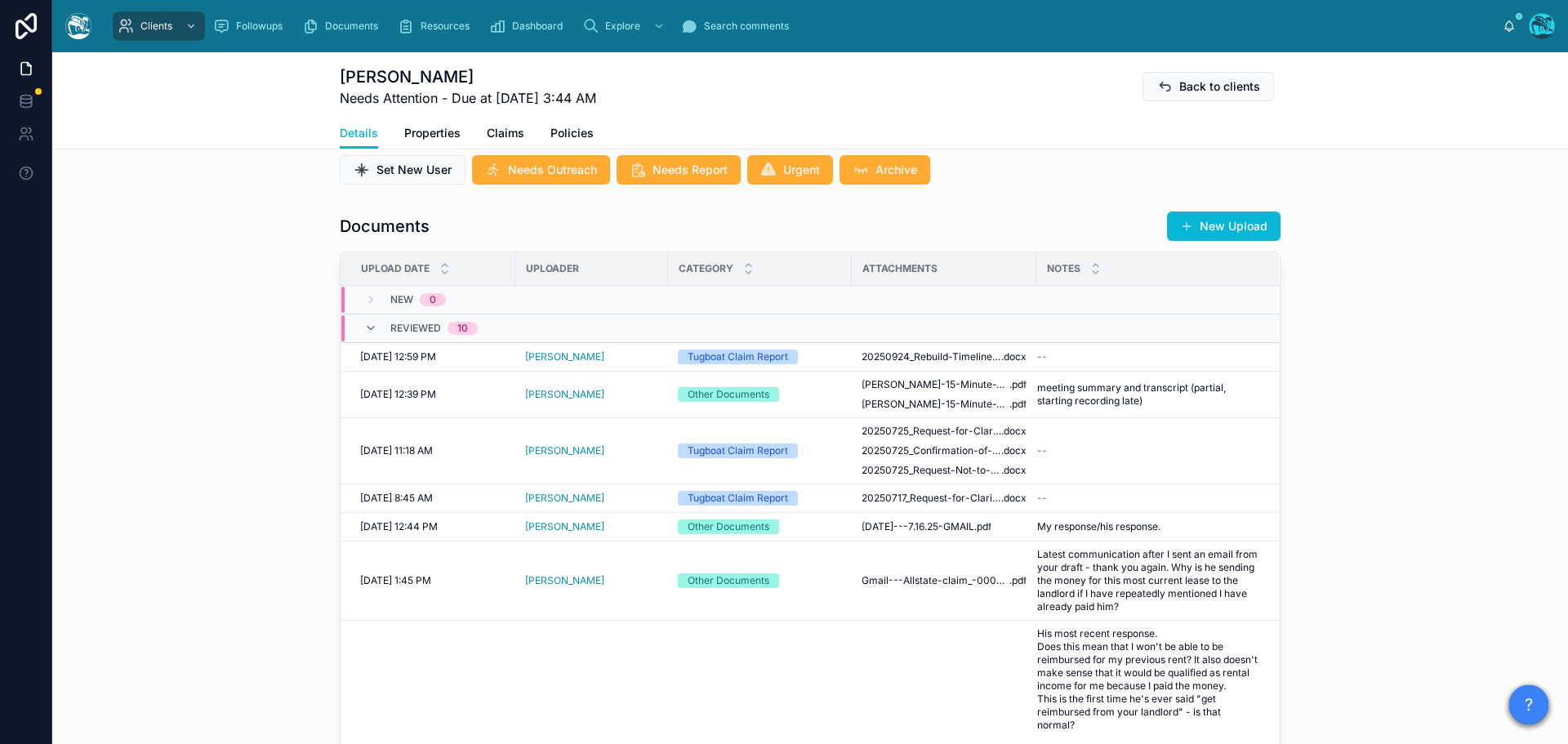
scroll to position [490, 0]
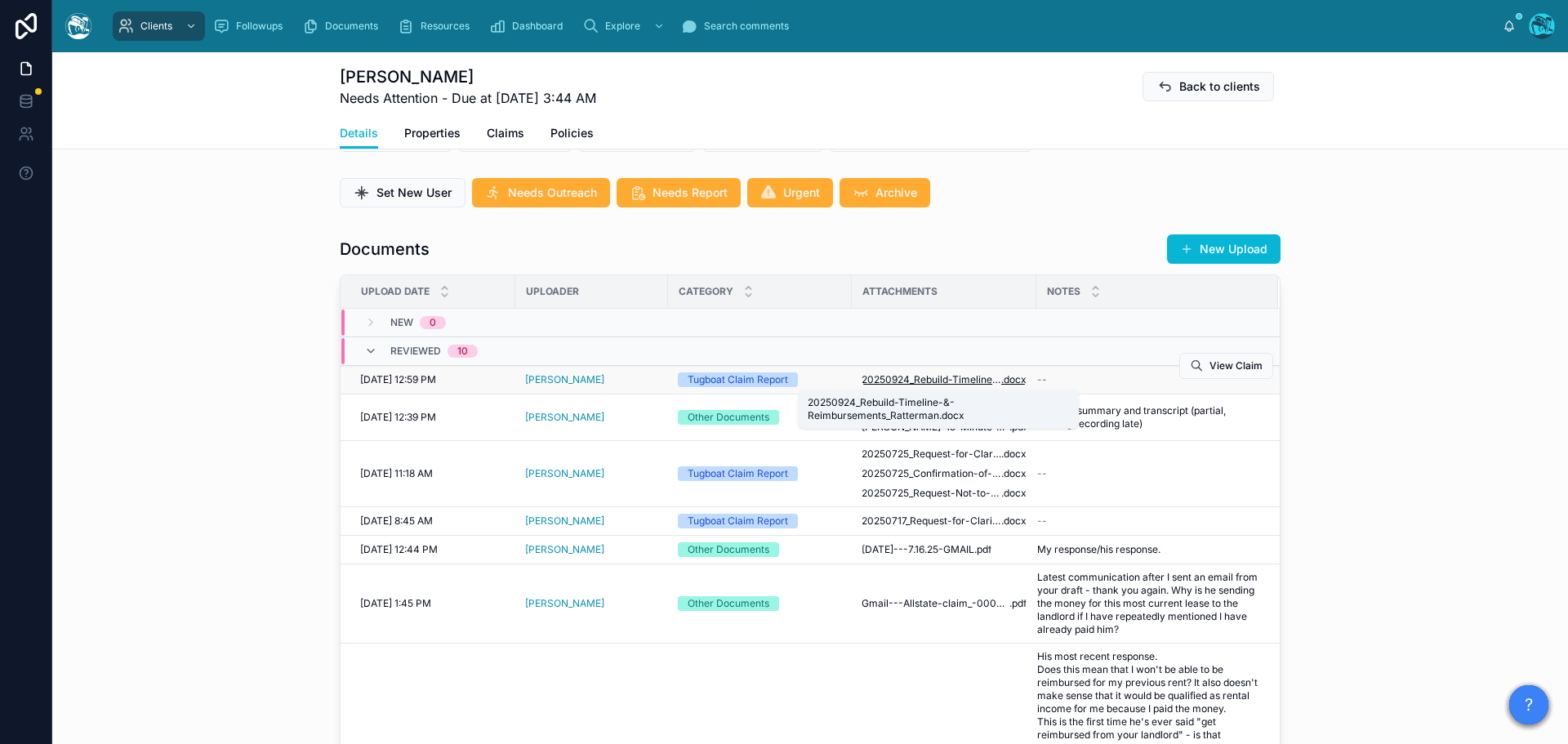
click at [888, 379] on span "20250924_Rebuild-Timeline-&-Reimbursements_Ratterman" at bounding box center [932, 380] width 140 height 13
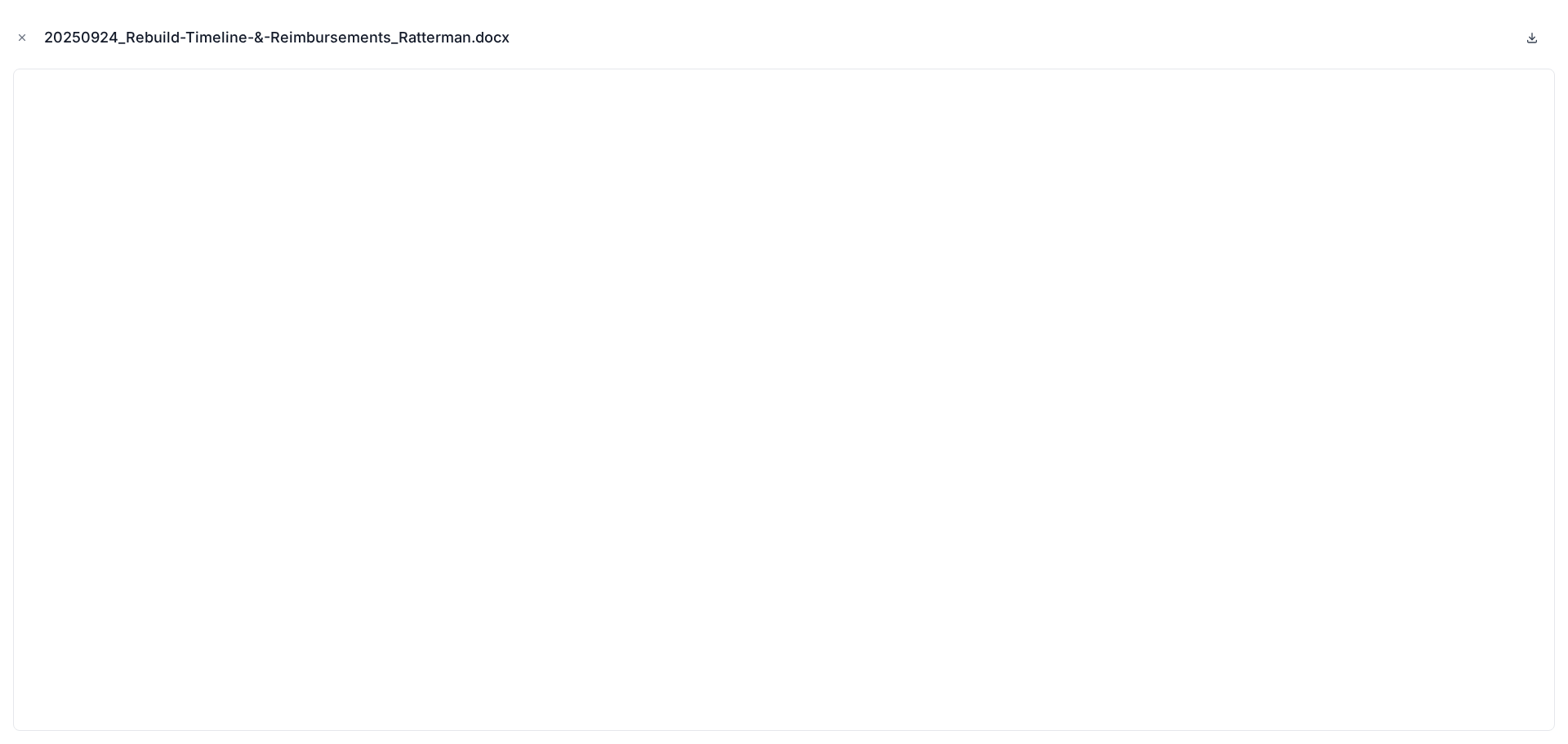
click at [1536, 36] on icon at bounding box center [1532, 38] width 14 height 13
click at [18, 39] on icon "Close modal" at bounding box center [22, 38] width 12 height 12
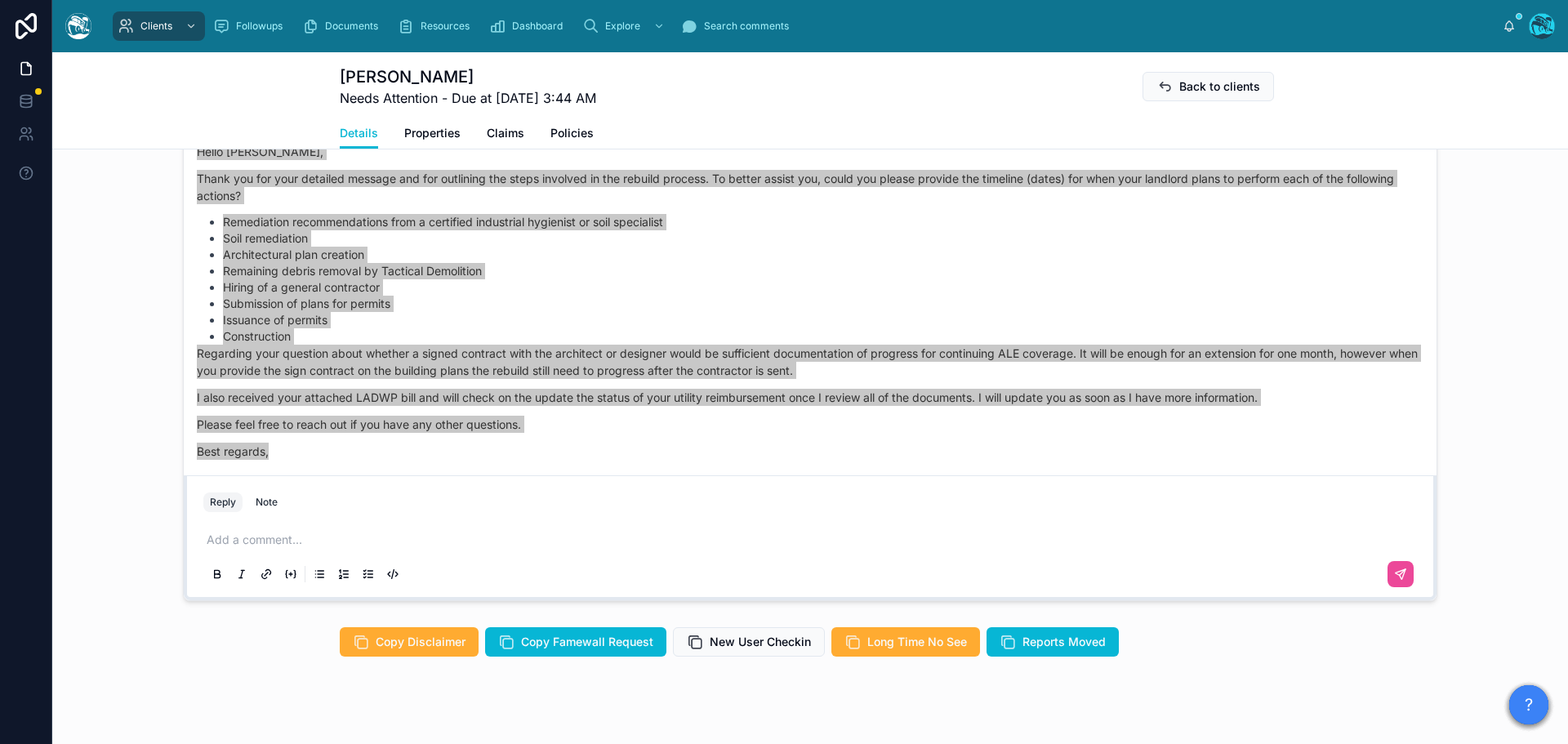
scroll to position [1460, 0]
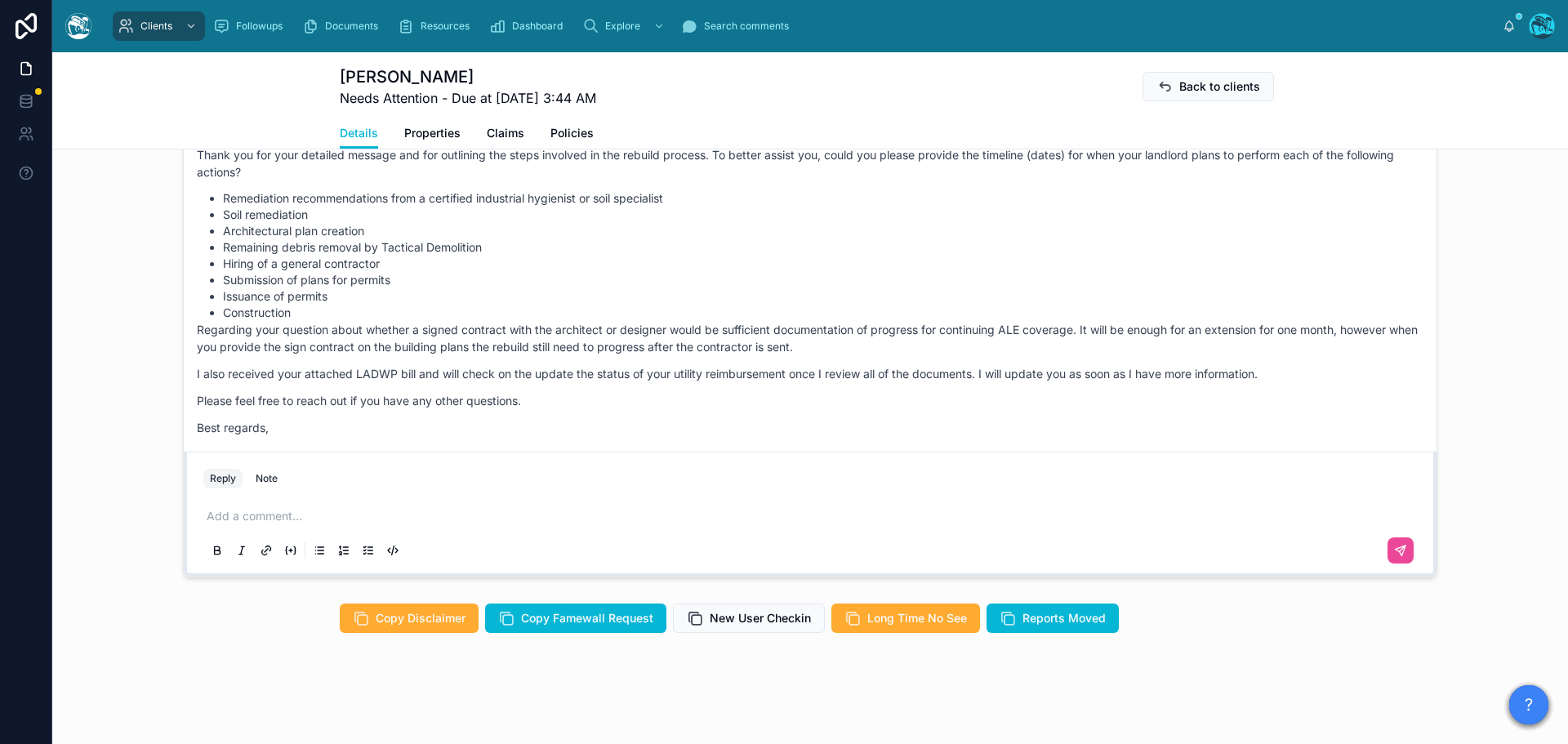
click at [256, 518] on p at bounding box center [813, 516] width 1214 height 16
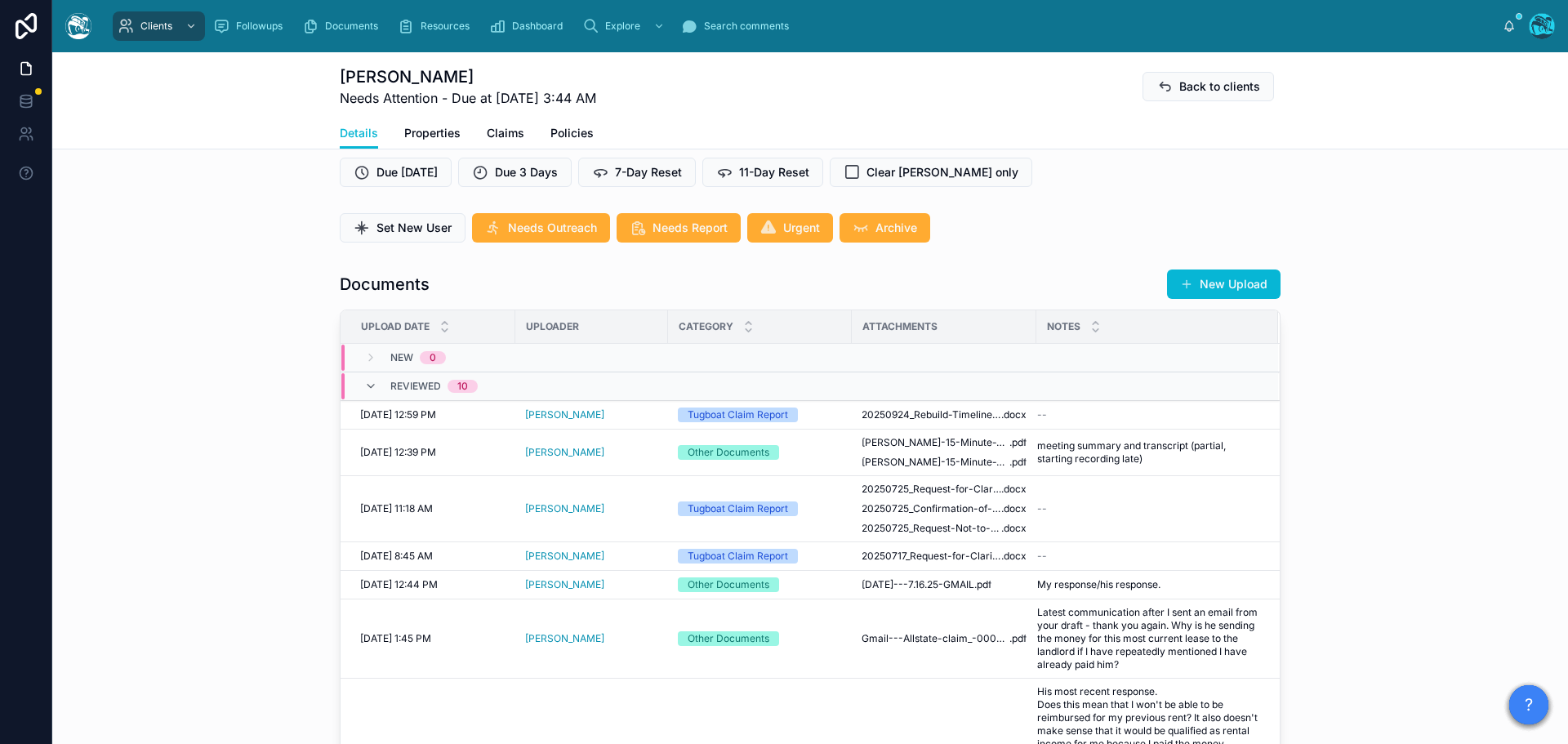
scroll to position [390, 0]
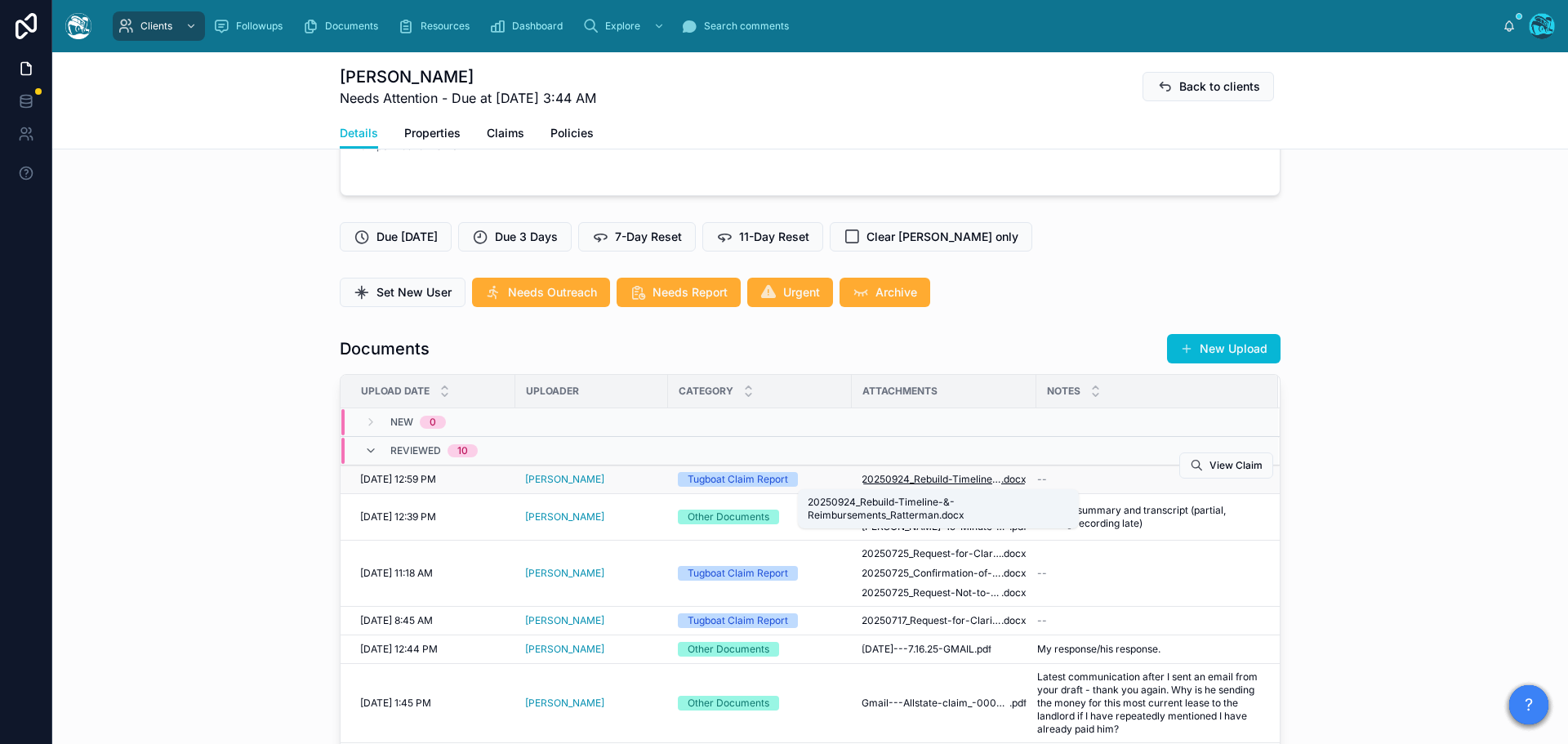
click at [975, 477] on span "20250924_Rebuild-Timeline-&-Reimbursements_Ratterman" at bounding box center [932, 479] width 140 height 13
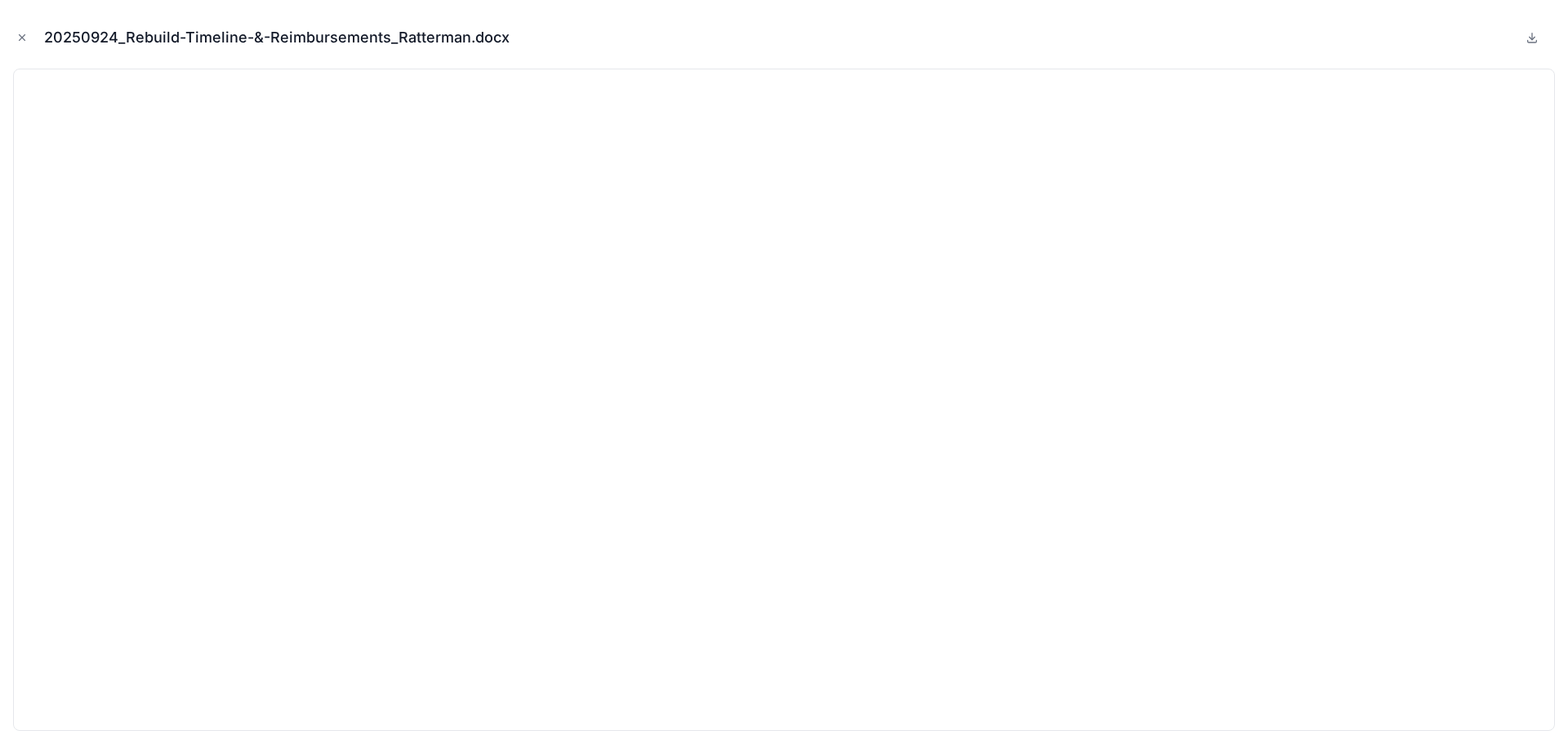
drag, startPoint x: 18, startPoint y: 39, endPoint x: 98, endPoint y: 59, distance: 82.5
click at [18, 39] on icon "Close modal" at bounding box center [22, 38] width 12 height 12
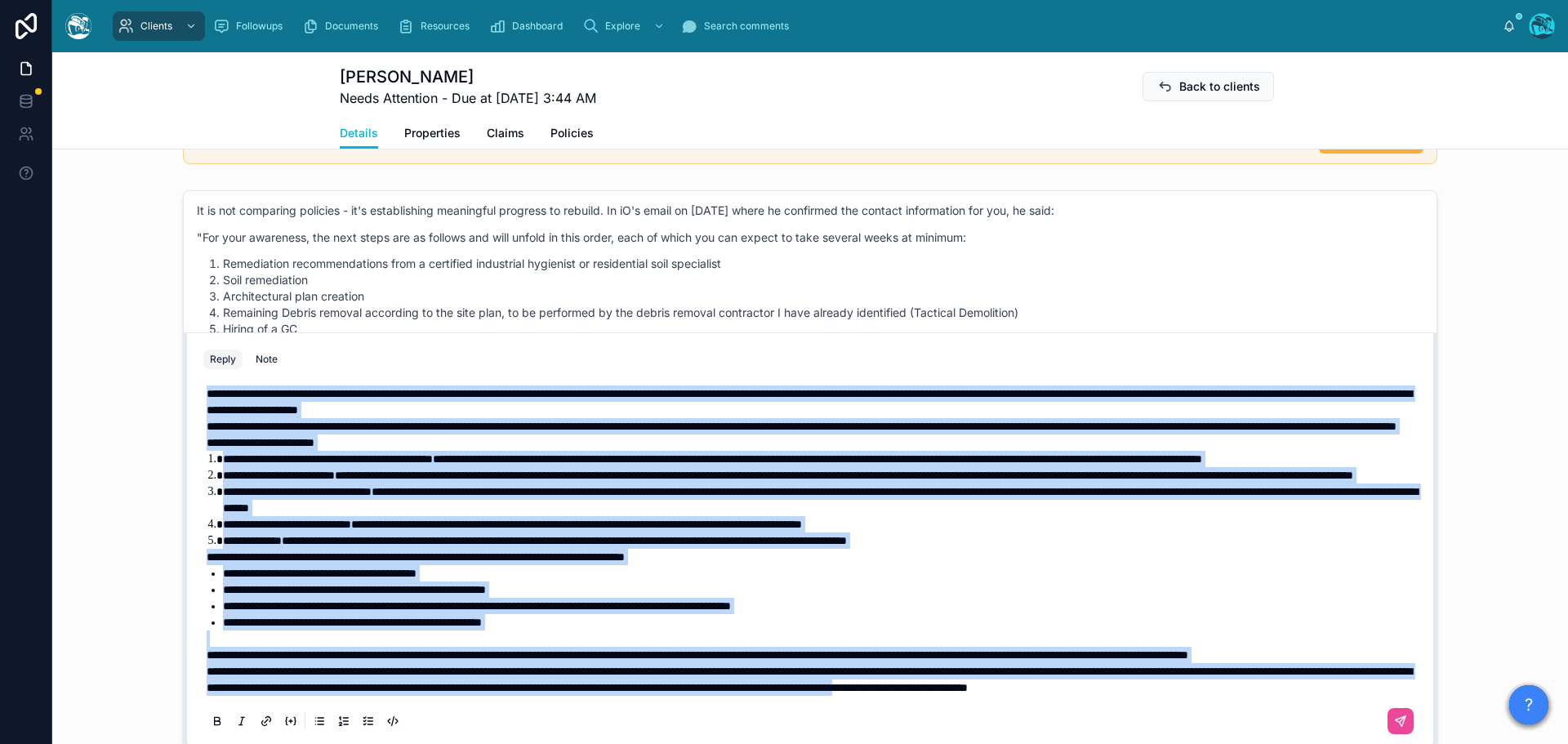
scroll to position [1460, 0]
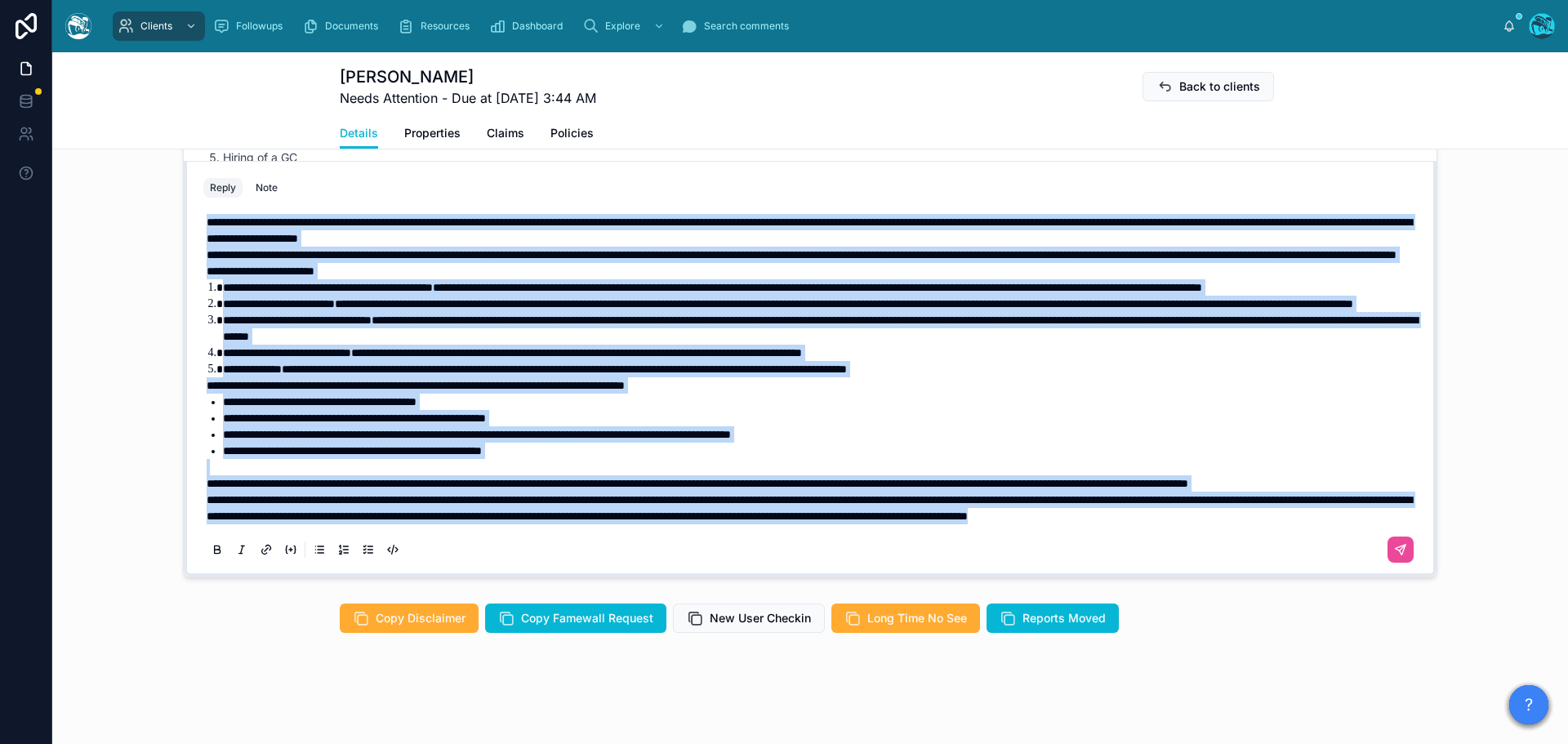
drag, startPoint x: 203, startPoint y: 394, endPoint x: 502, endPoint y: 534, distance: 330.2
click at [502, 534] on div "**********" at bounding box center [810, 385] width 1214 height 362
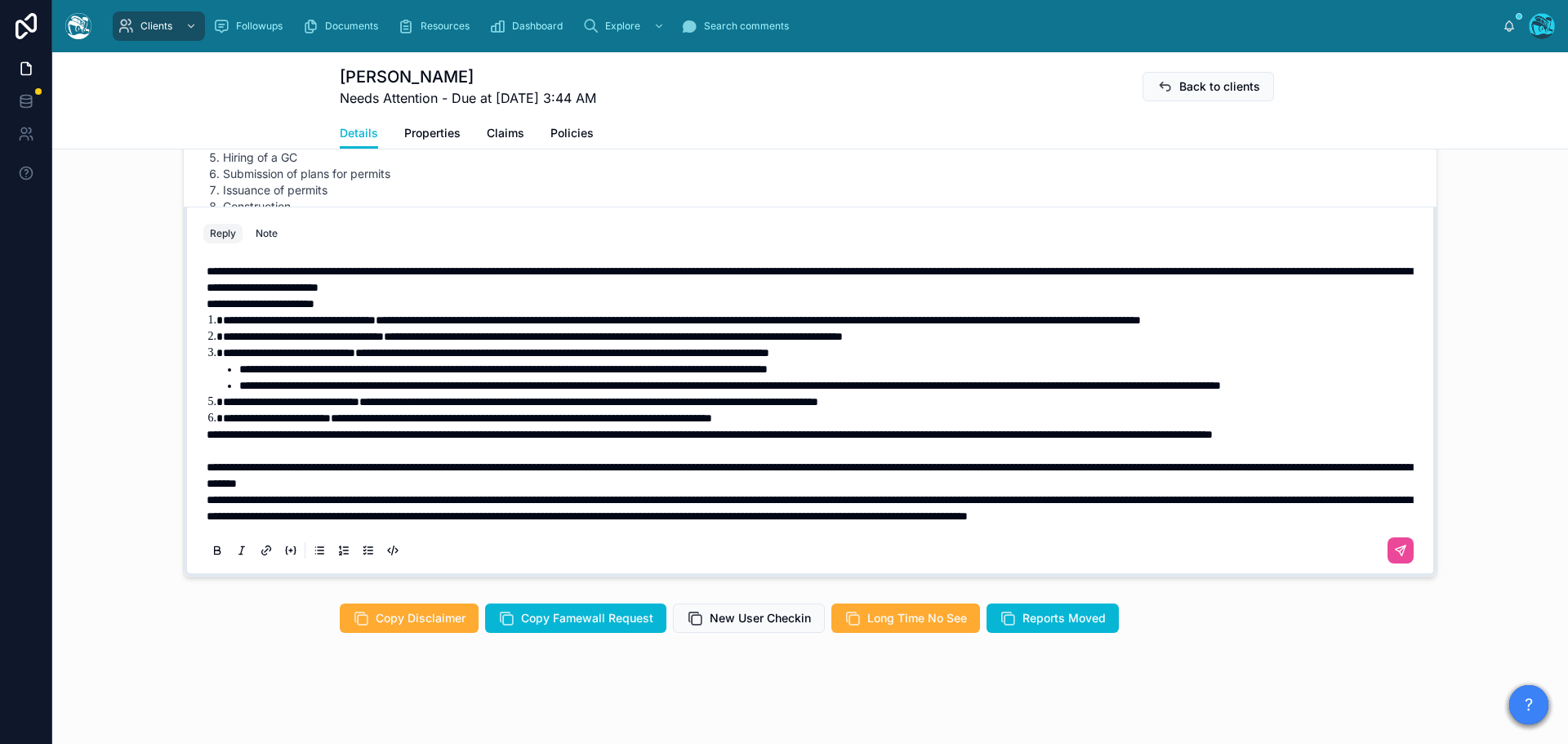
scroll to position [19, 0]
click at [750, 465] on p "**********" at bounding box center [813, 475] width 1214 height 33
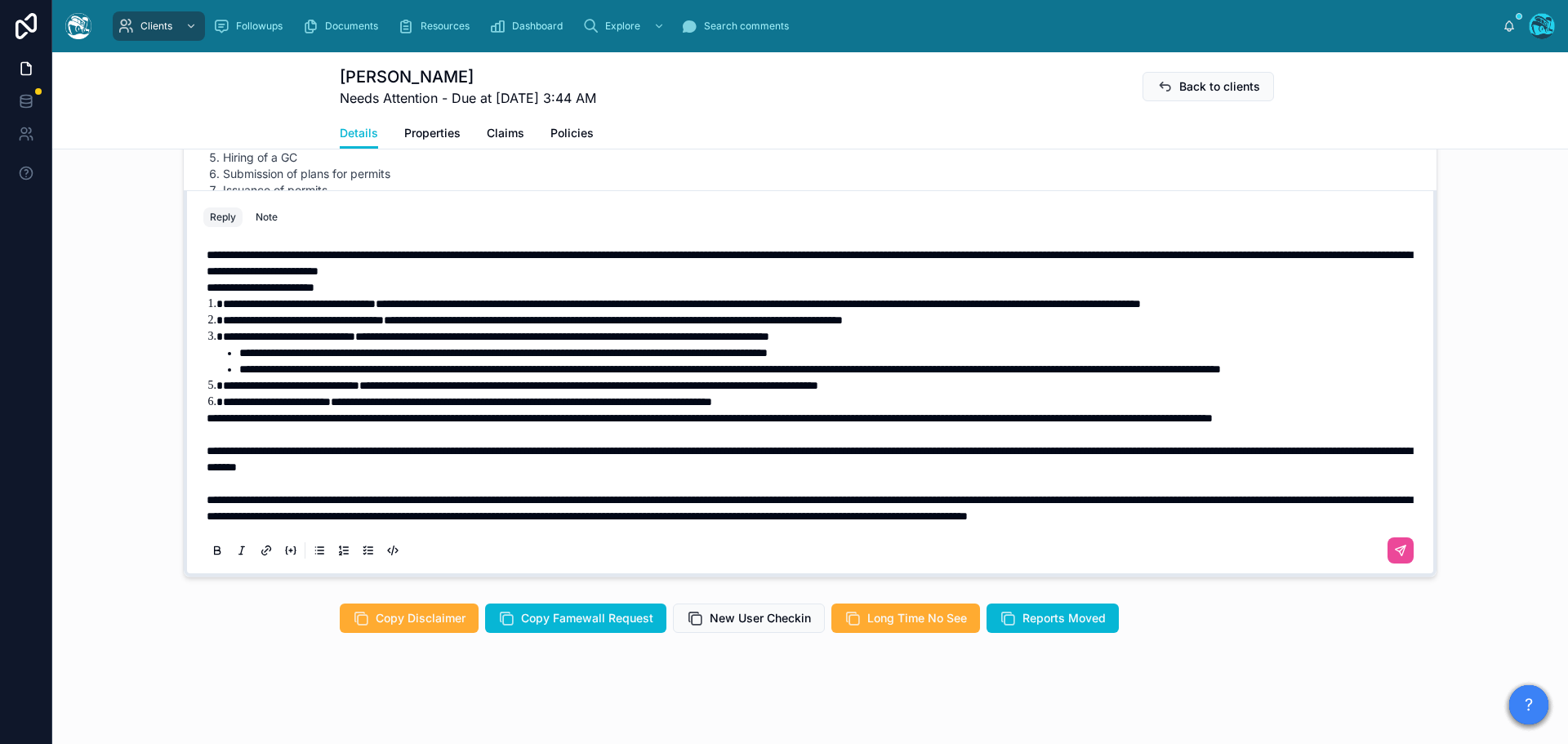
click at [206, 412] on span "**********" at bounding box center [710, 418] width 1007 height 12
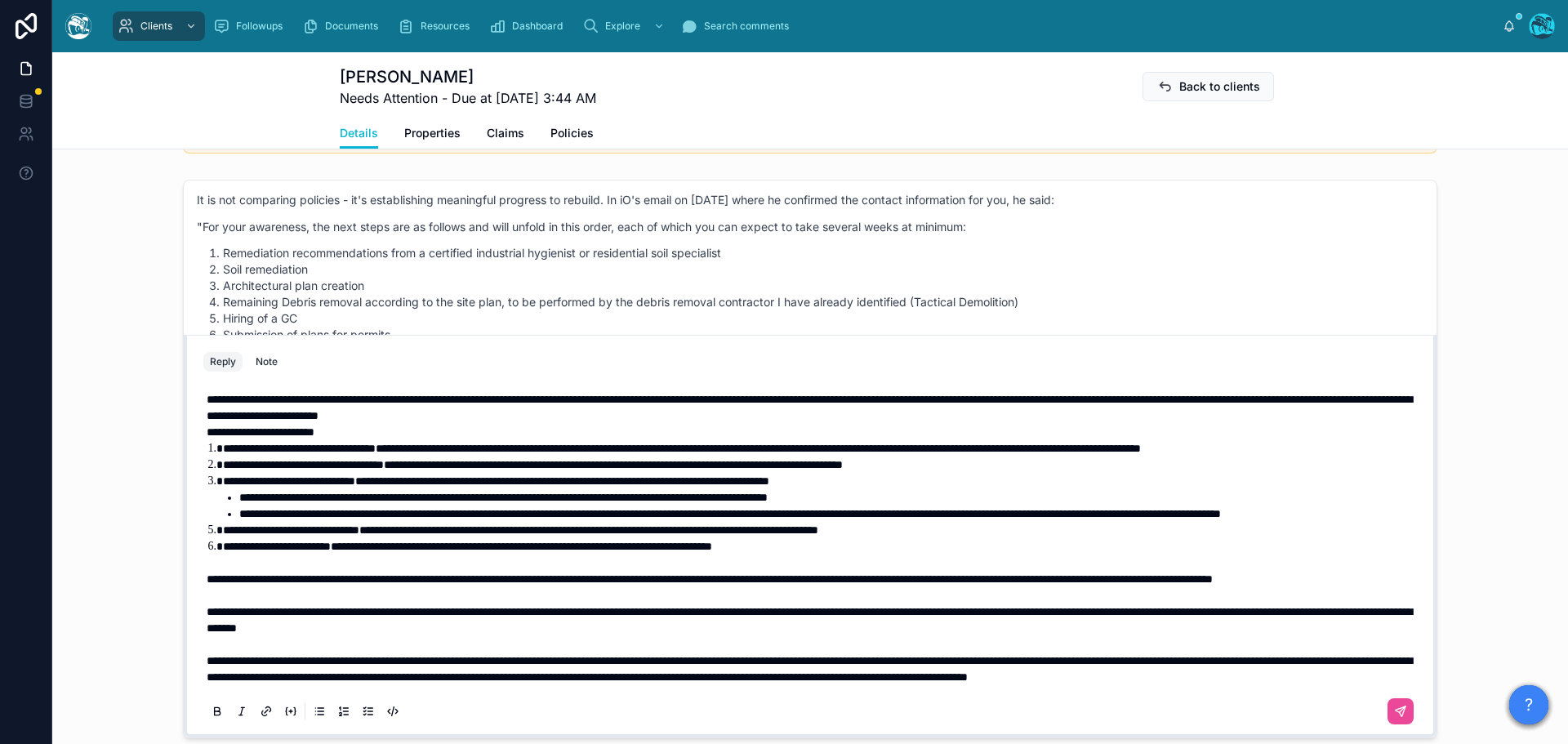
scroll to position [1296, 0]
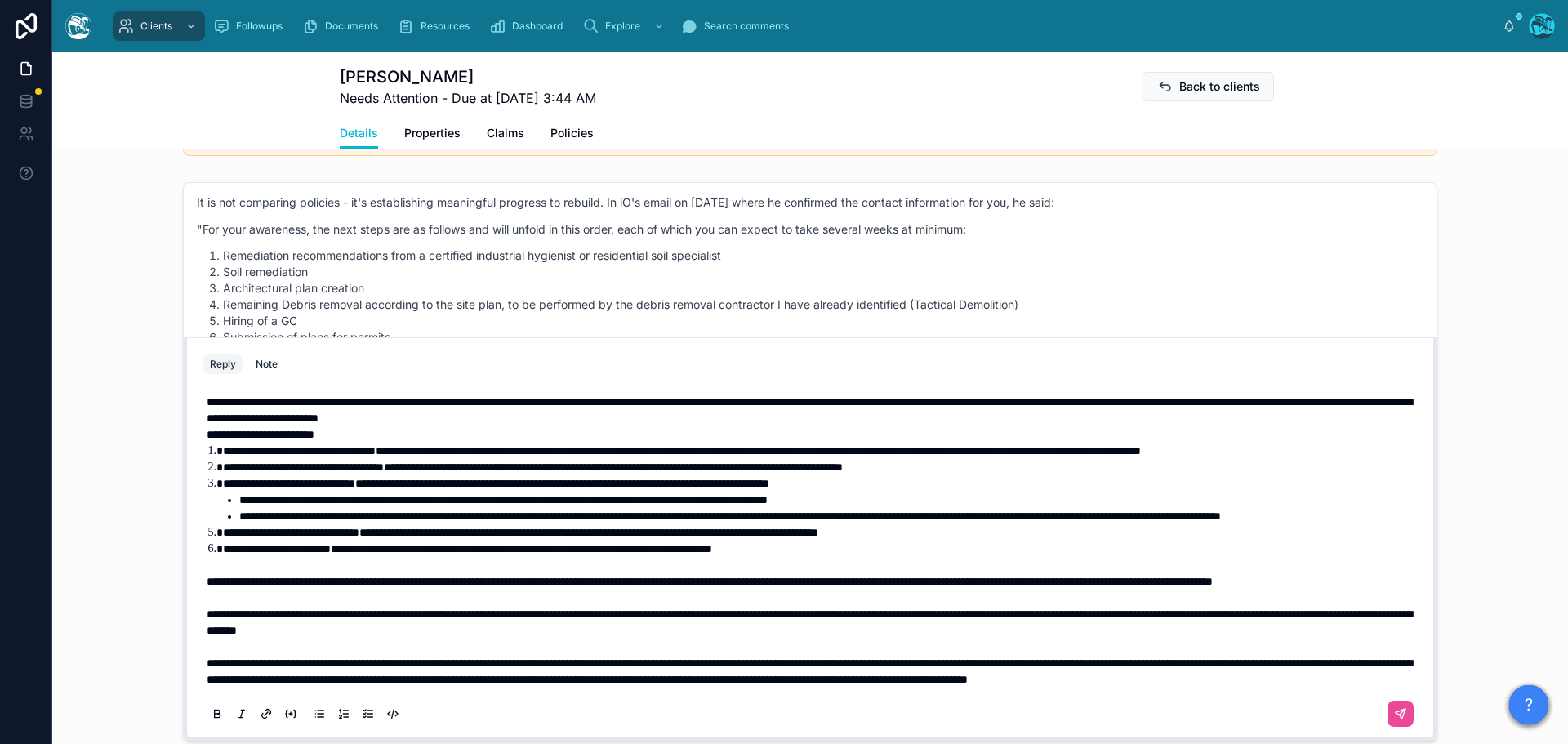
click at [779, 403] on p "**********" at bounding box center [813, 410] width 1214 height 33
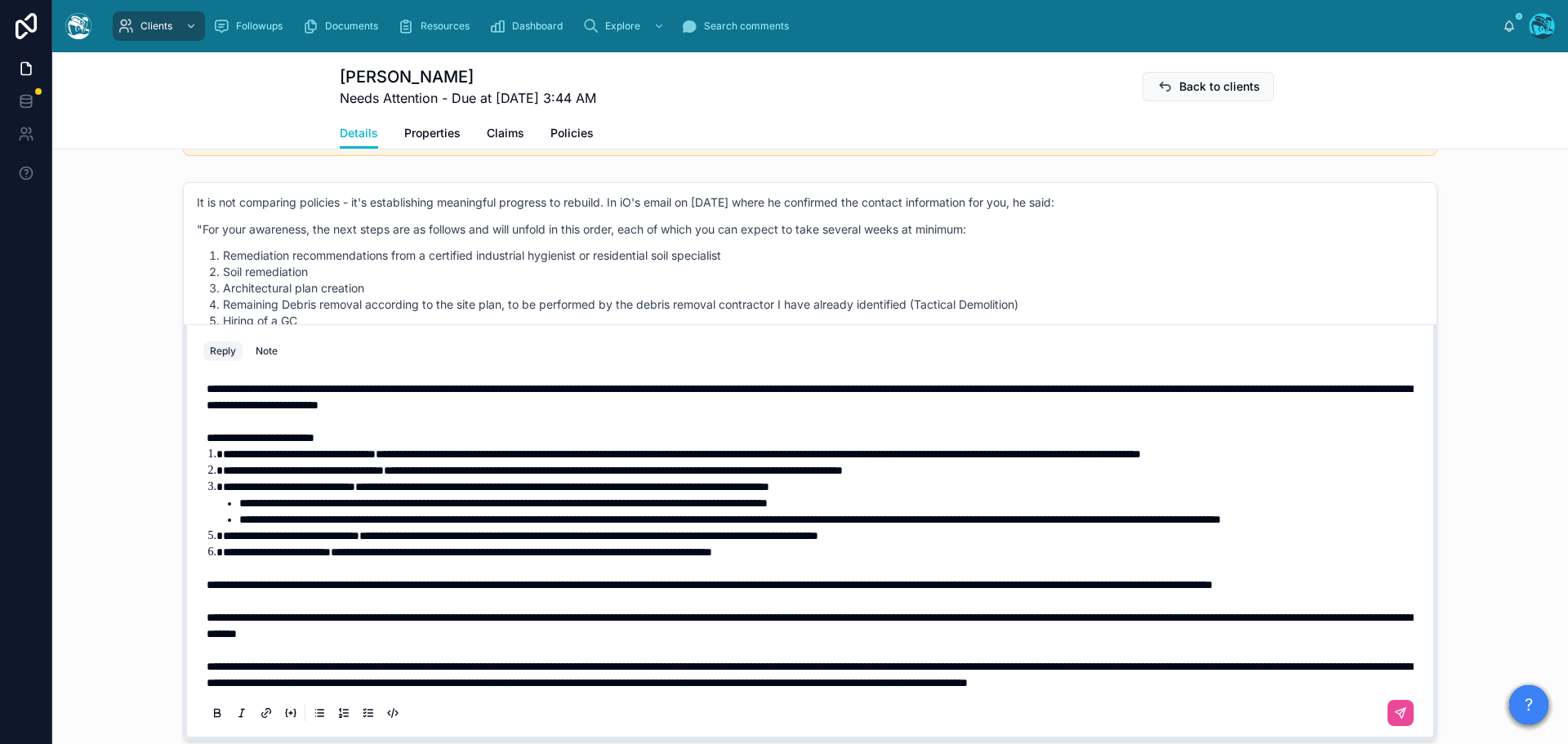
click at [206, 386] on span "**********" at bounding box center [809, 396] width 1205 height 28
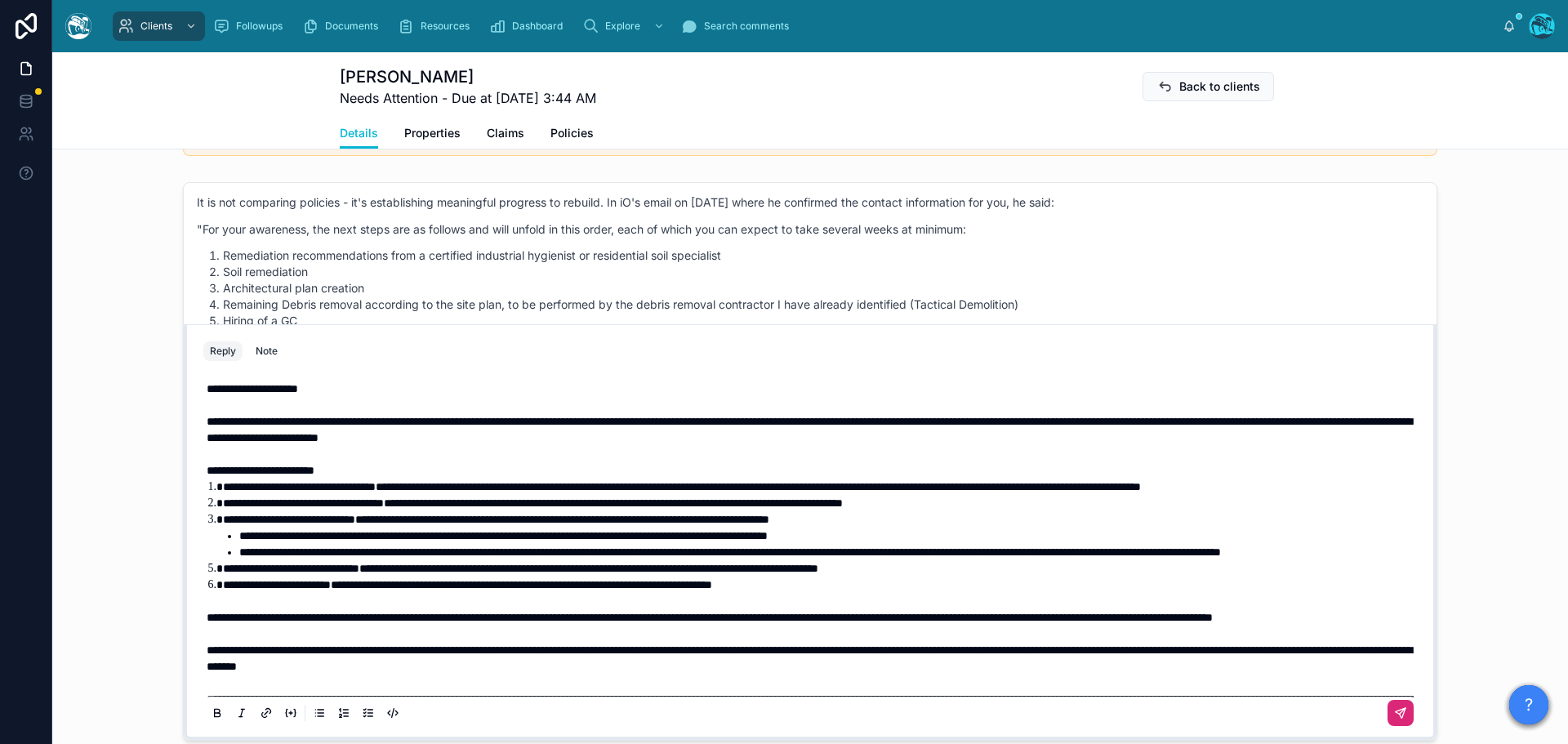
click at [1394, 713] on icon at bounding box center [1401, 714] width 14 height 13
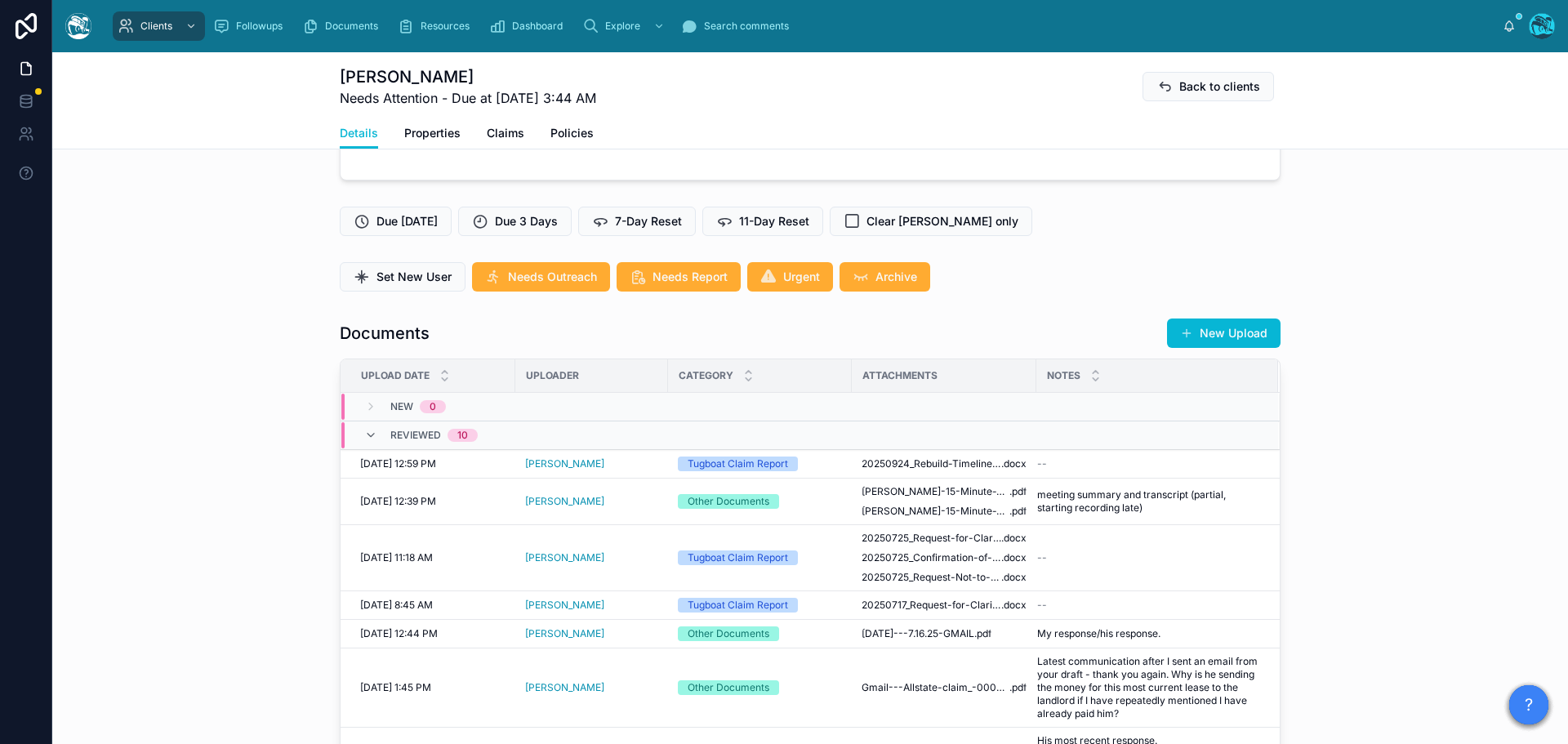
scroll to position [345, 0]
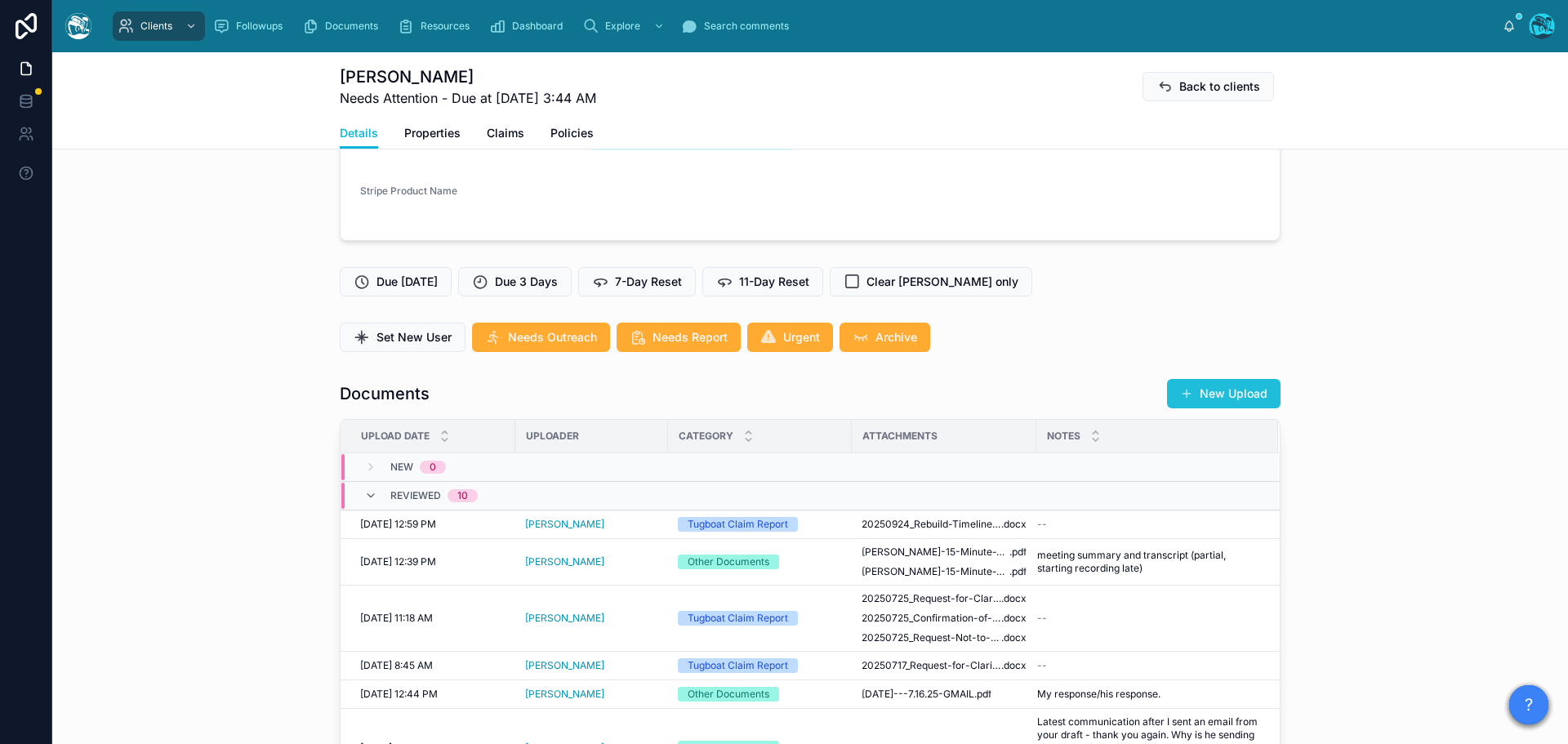
click at [1231, 395] on button "New Upload" at bounding box center [1224, 393] width 114 height 29
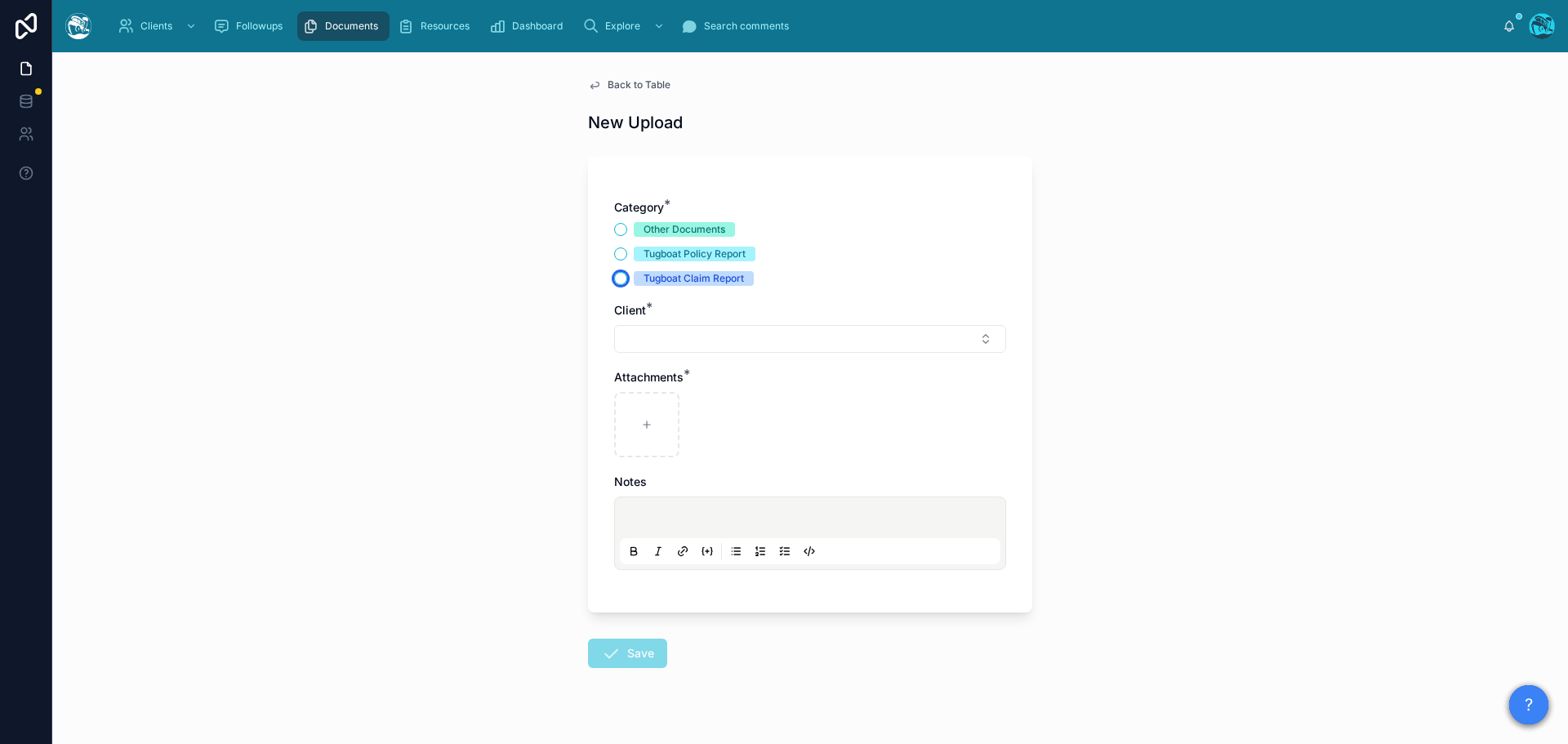
click at [614, 279] on button "Tugboat Claim Report" at bounding box center [621, 279] width 14 height 13
click at [643, 335] on button "Select Button" at bounding box center [810, 338] width 392 height 28
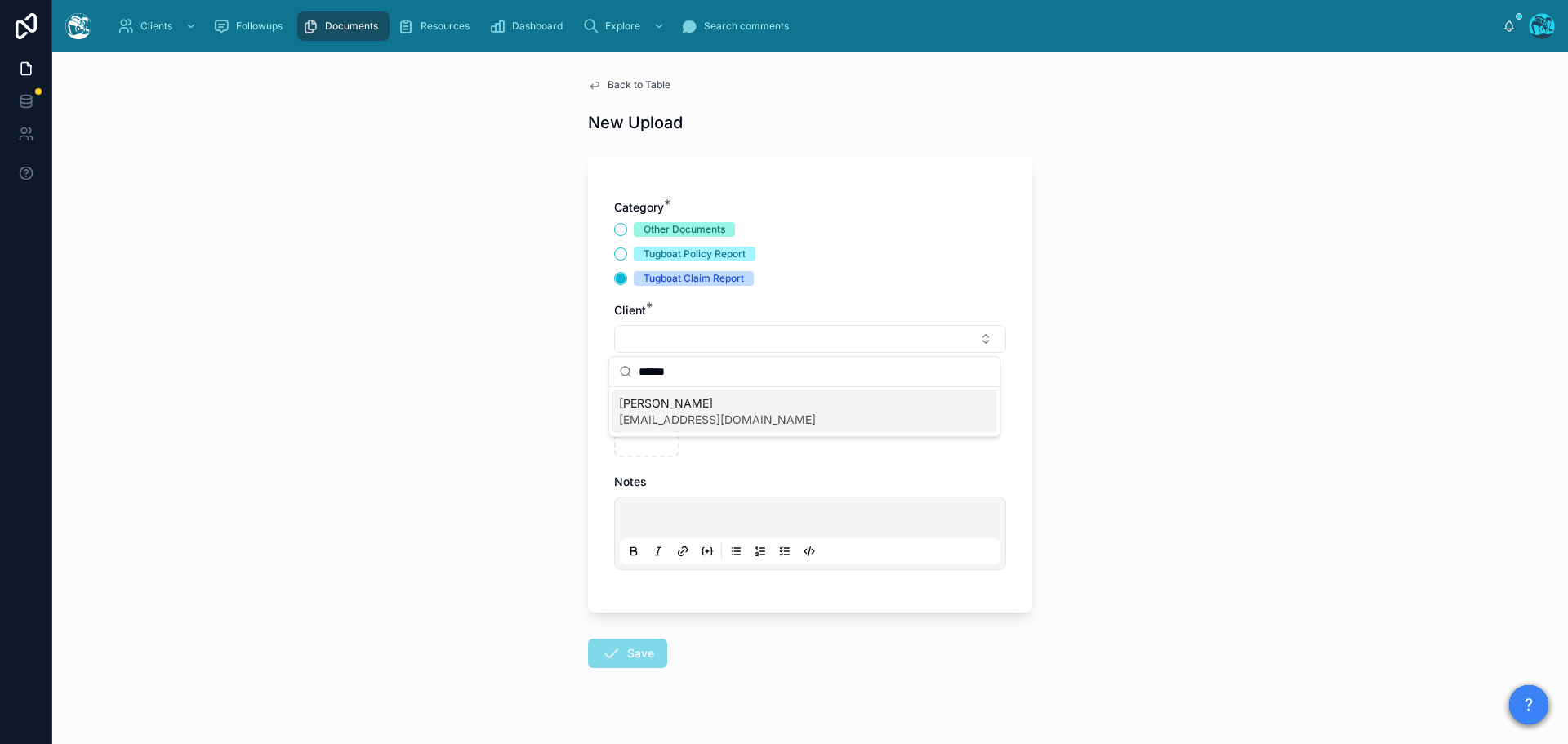
type input "******"
click at [658, 404] on span "Patty Ratermann" at bounding box center [717, 403] width 197 height 16
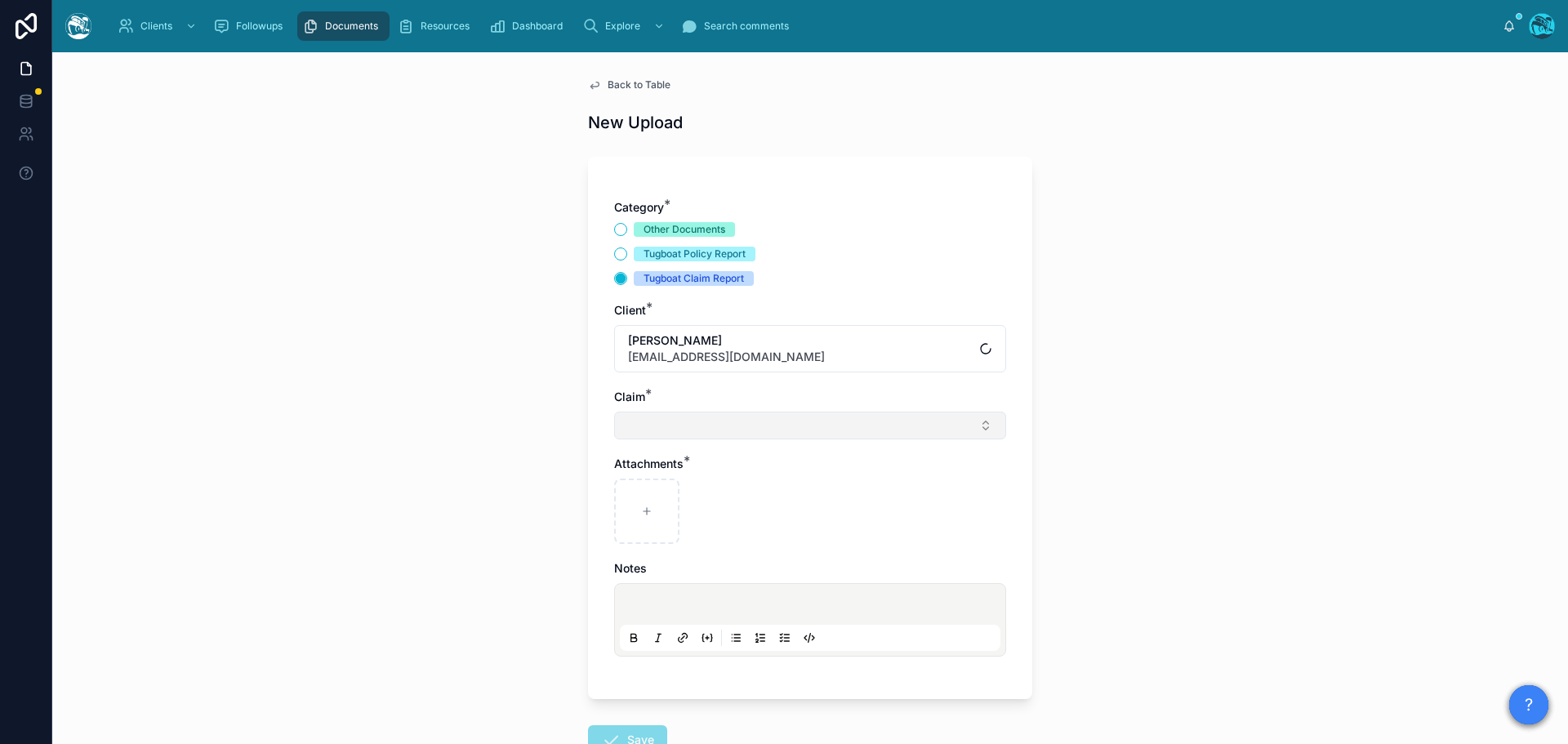
click at [644, 433] on button "Select Button" at bounding box center [810, 425] width 392 height 28
click at [644, 422] on button "Select Button" at bounding box center [810, 425] width 392 height 28
click at [616, 229] on button "Other Documents" at bounding box center [621, 229] width 14 height 13
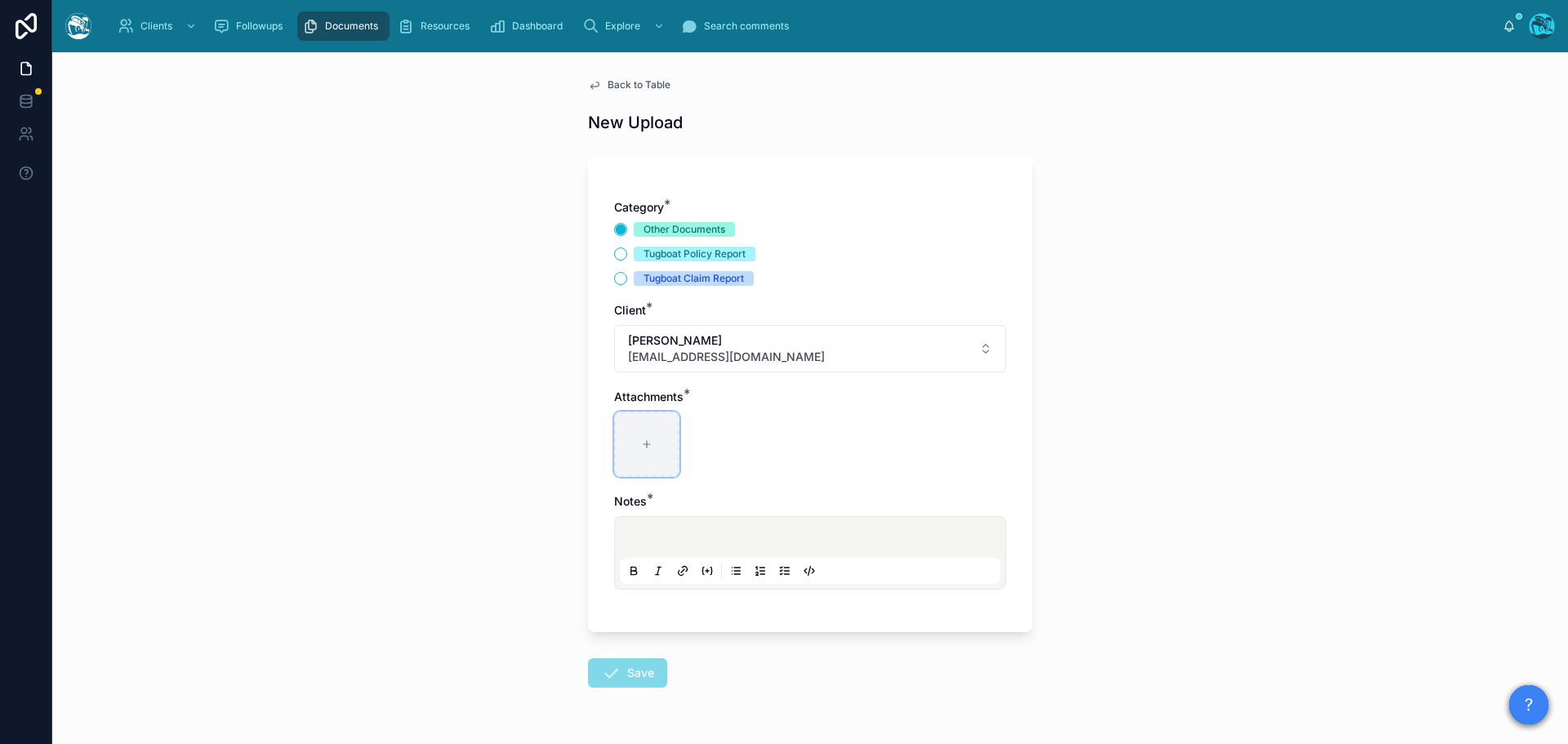
click at [641, 435] on div at bounding box center [647, 444] width 66 height 66
type input "**********"
click at [653, 540] on p at bounding box center [813, 539] width 381 height 16
click at [611, 678] on icon at bounding box center [610, 673] width 19 height 19
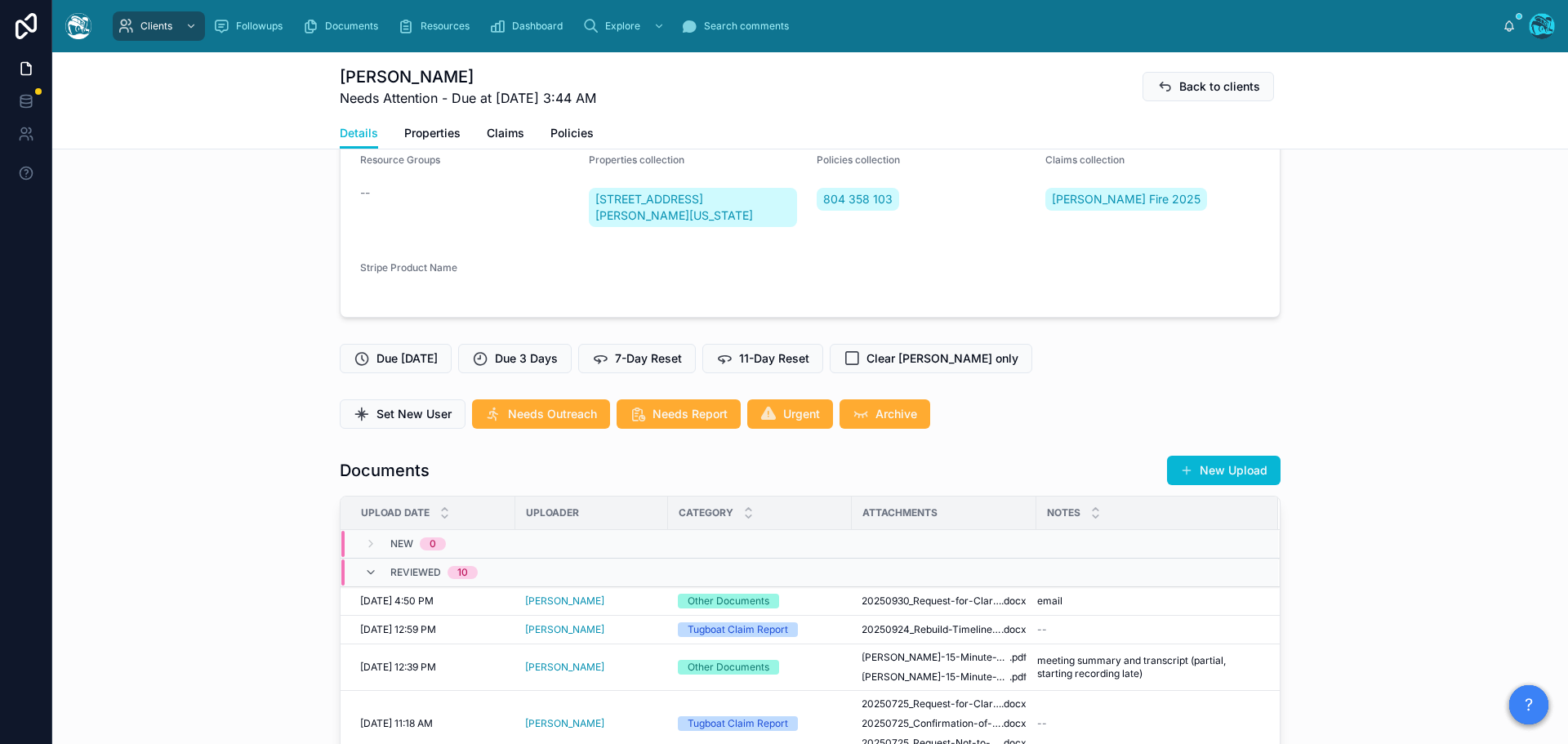
scroll to position [409, 0]
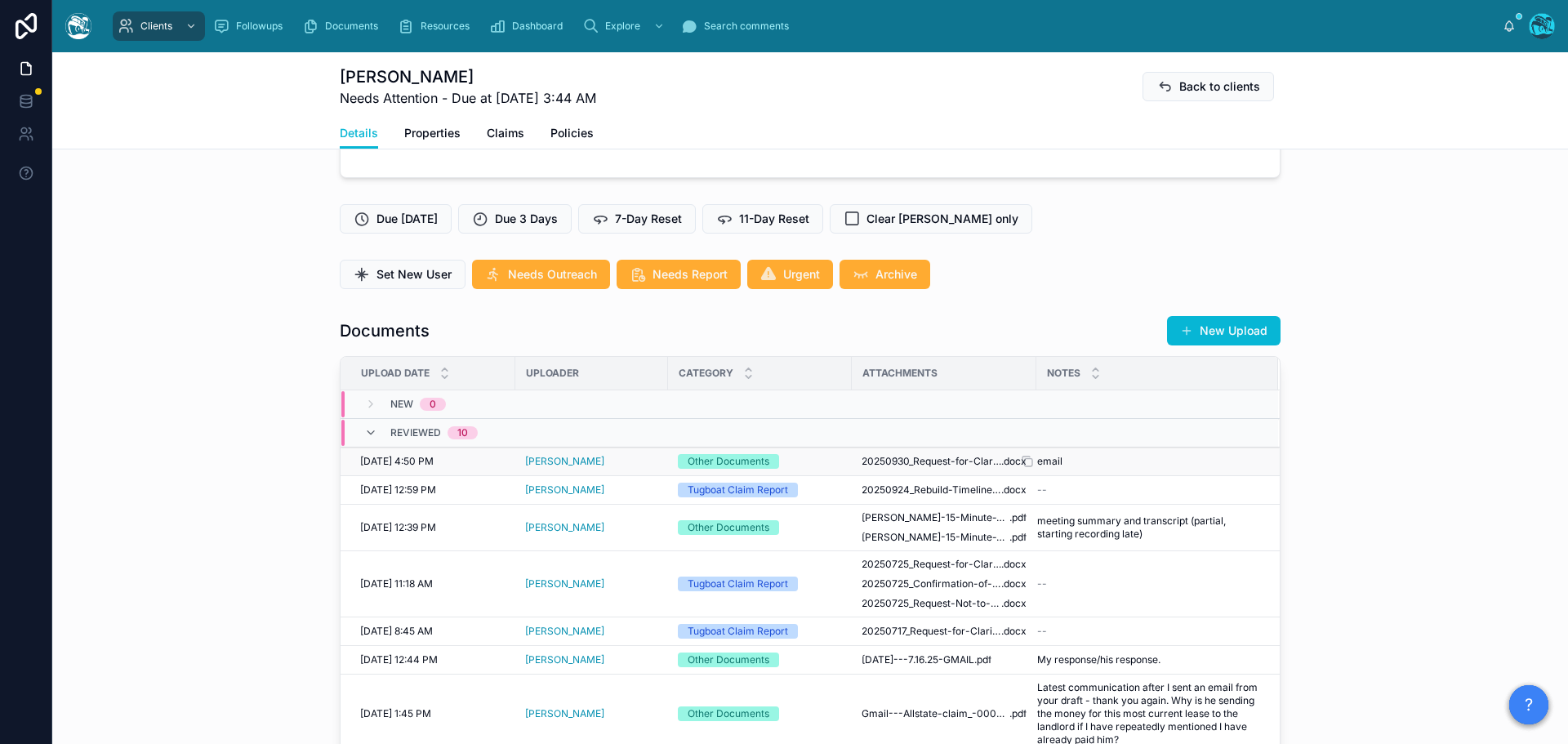
click at [1050, 462] on span "email" at bounding box center [1050, 462] width 25 height 13
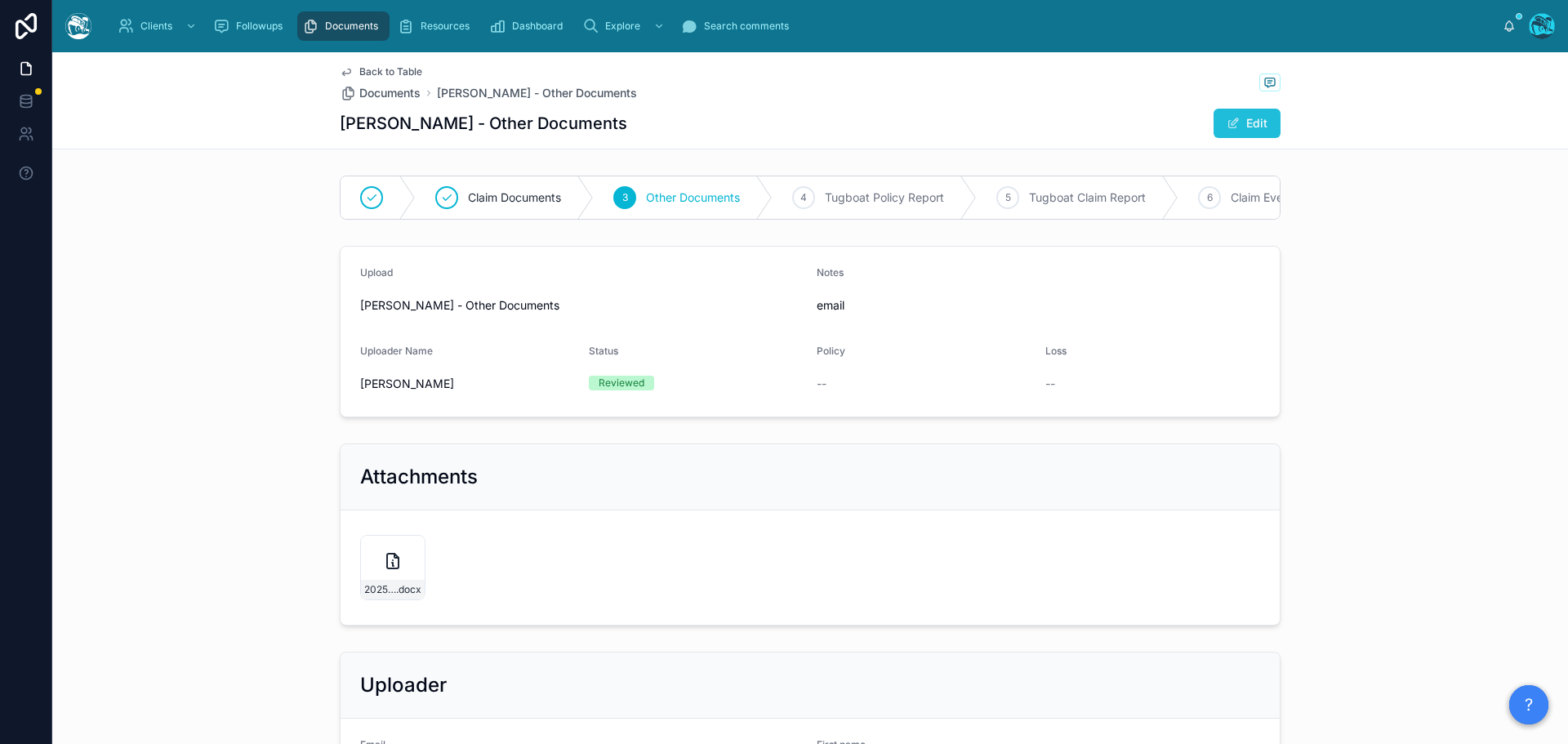
click at [1249, 114] on button "Edit" at bounding box center [1247, 123] width 67 height 29
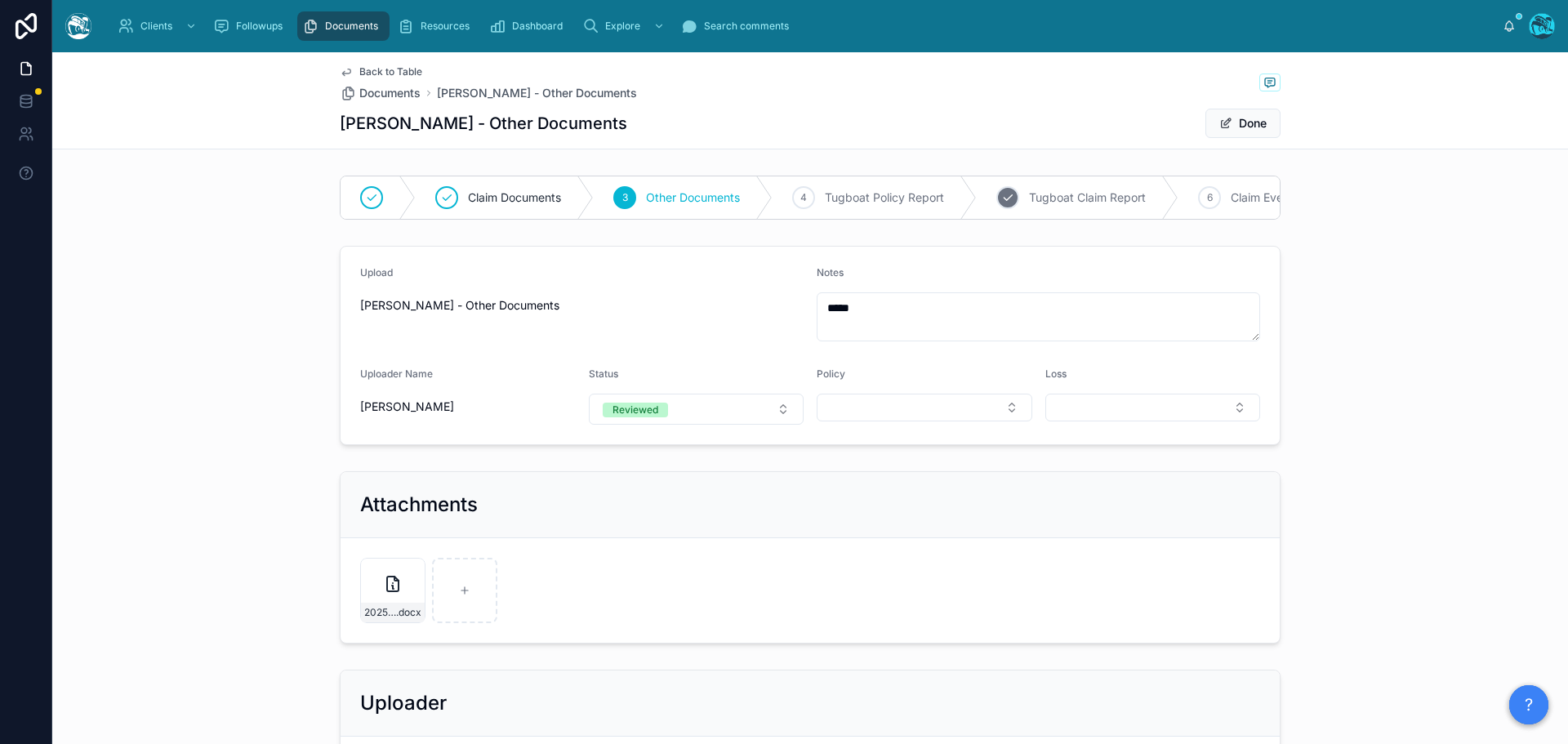
click at [1064, 194] on span "Tugboat Claim Report" at bounding box center [1087, 198] width 117 height 16
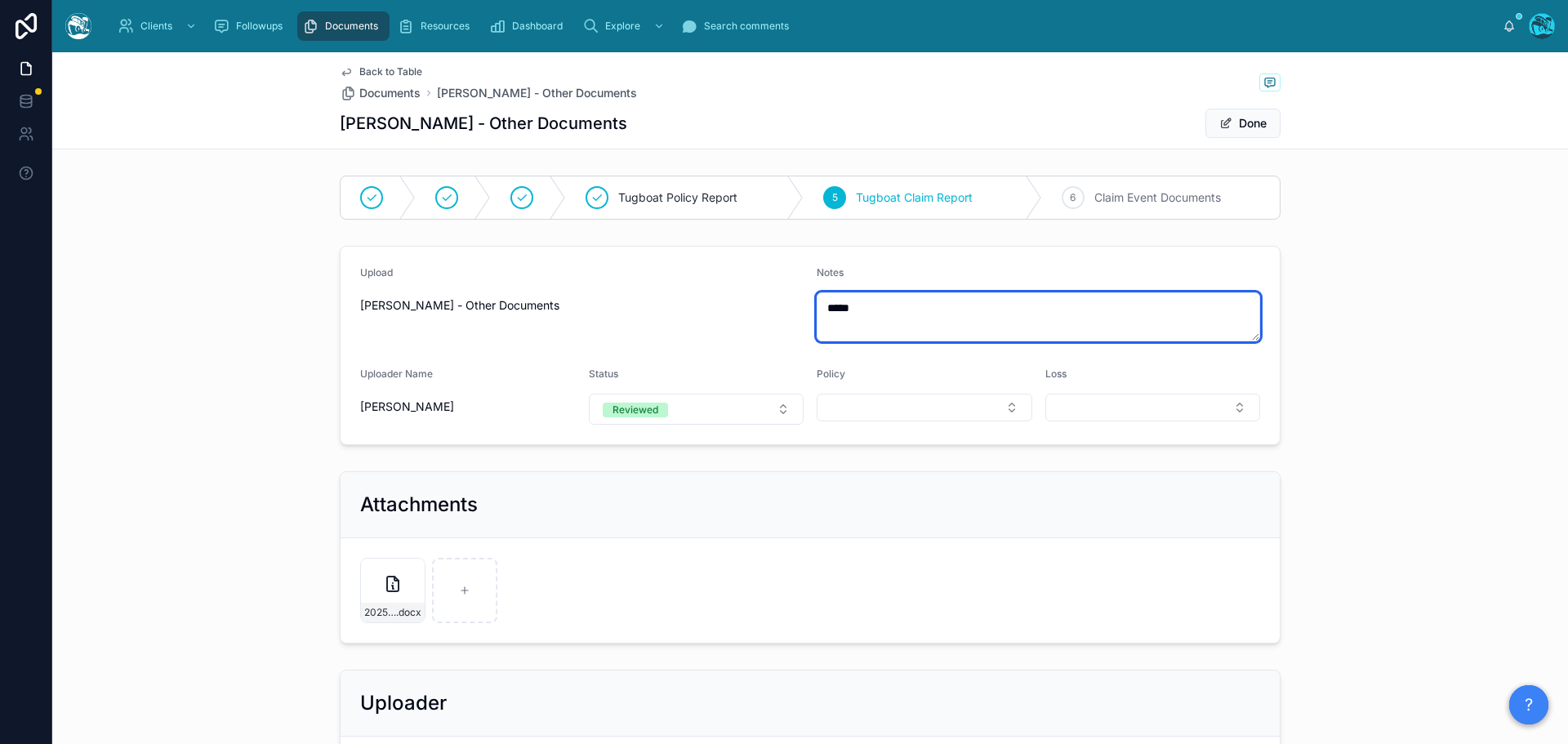
drag, startPoint x: 868, startPoint y: 311, endPoint x: 802, endPoint y: 313, distance: 66.0
click at [802, 313] on form "Upload Rachel Baker - Other Documents Notes ***** Uploader Name Rachel Baker St…" at bounding box center [810, 345] width 939 height 198
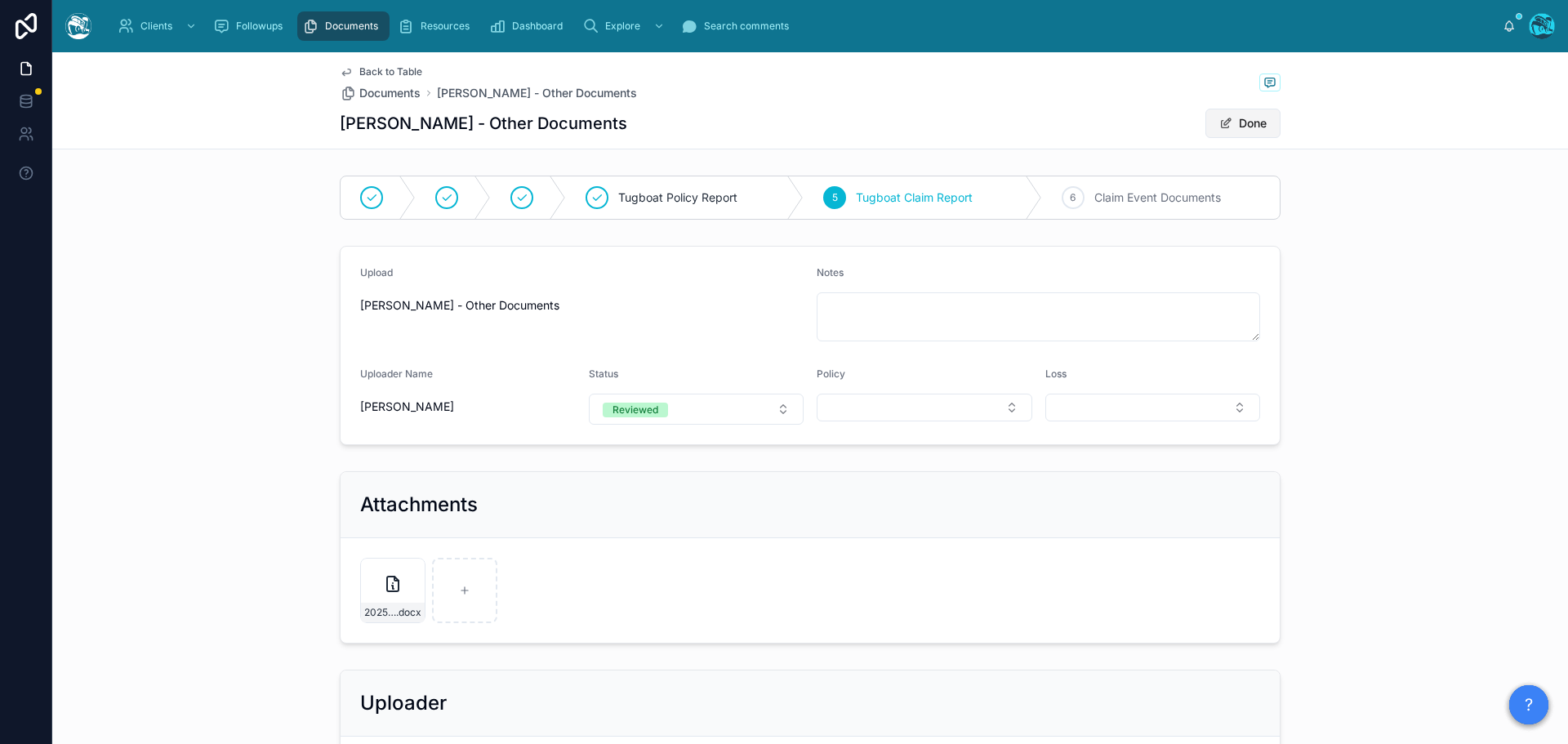
click at [1236, 120] on button "Done" at bounding box center [1243, 123] width 75 height 29
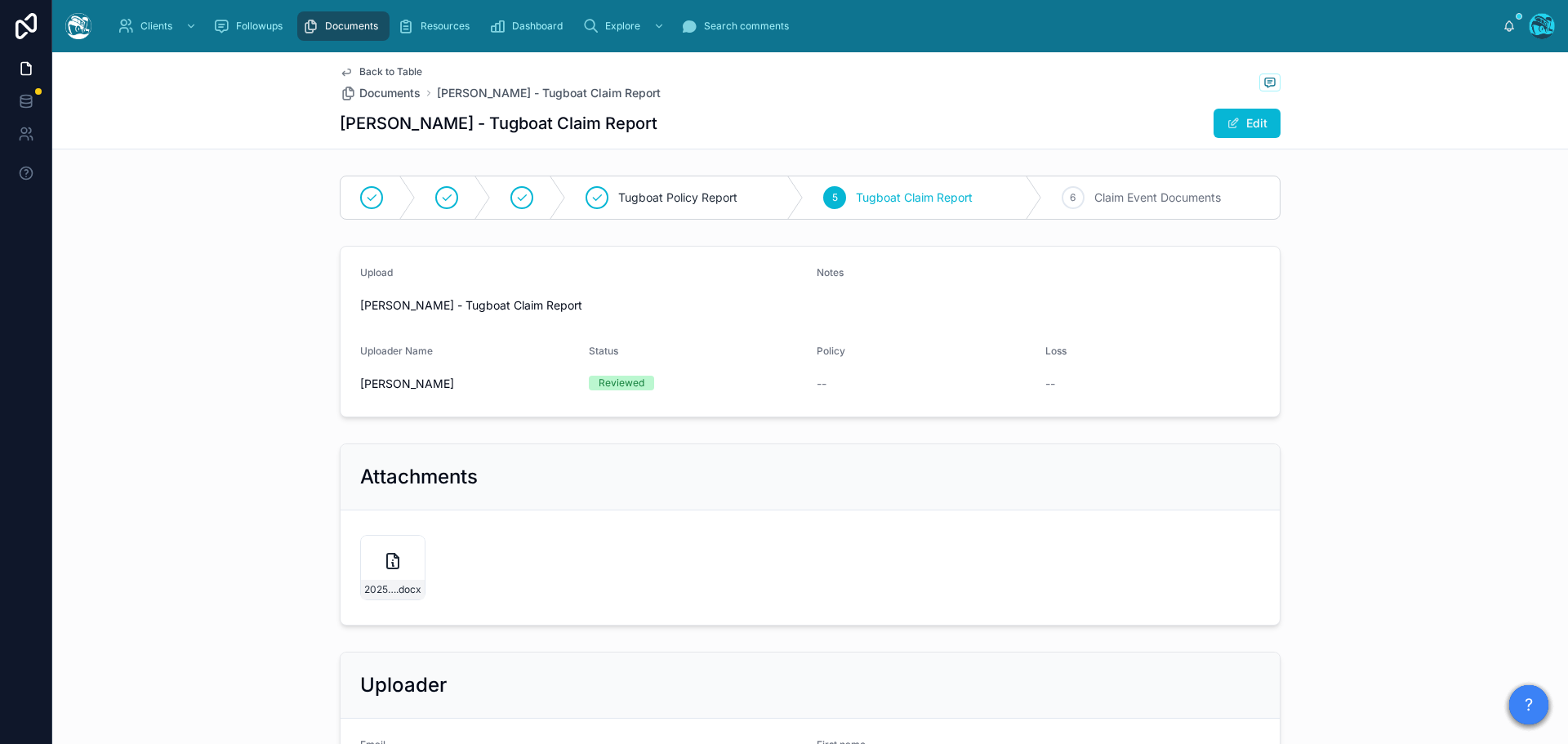
click at [400, 70] on span "Back to Table" at bounding box center [391, 72] width 63 height 13
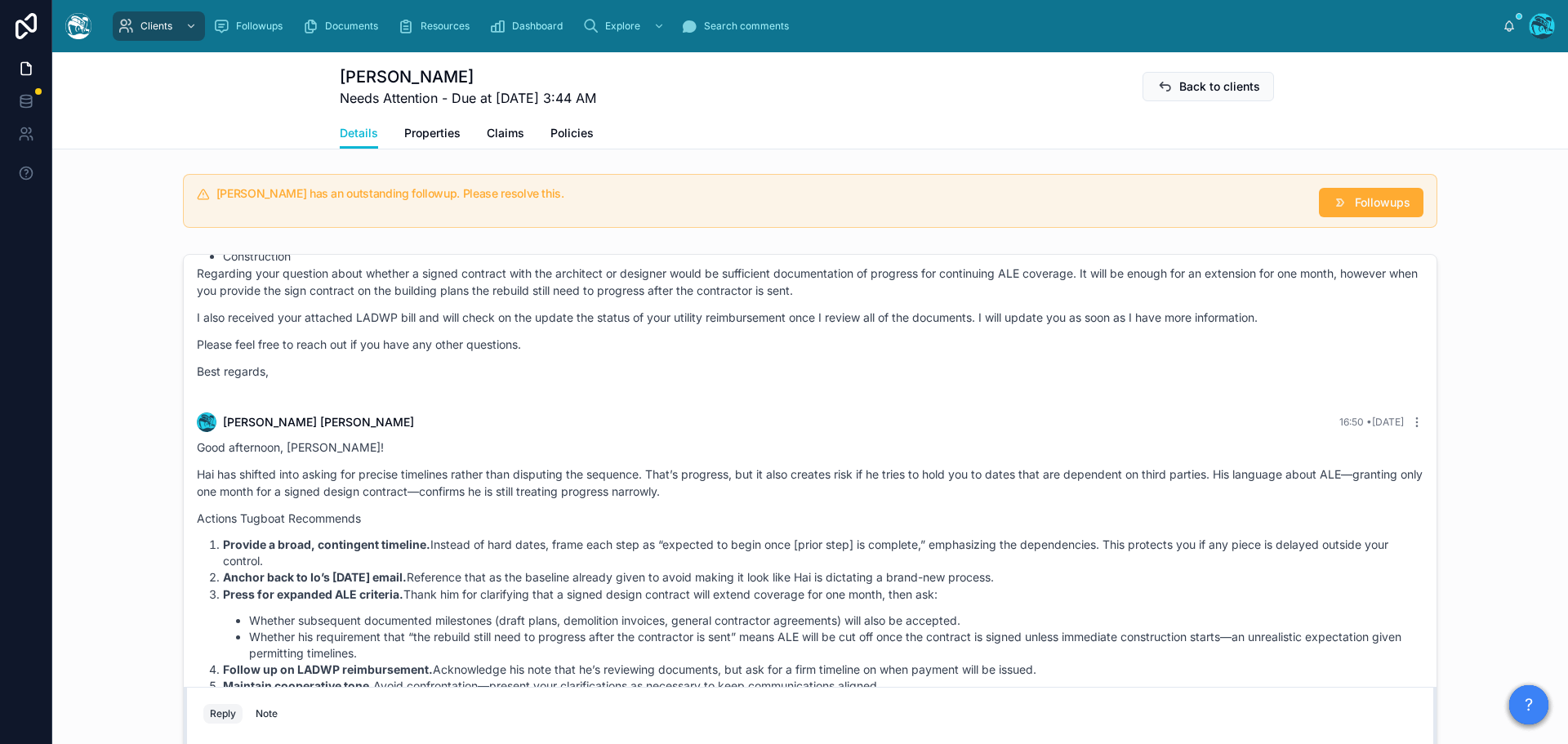
scroll to position [6365, 0]
click at [1333, 204] on icon at bounding box center [1340, 202] width 16 height 16
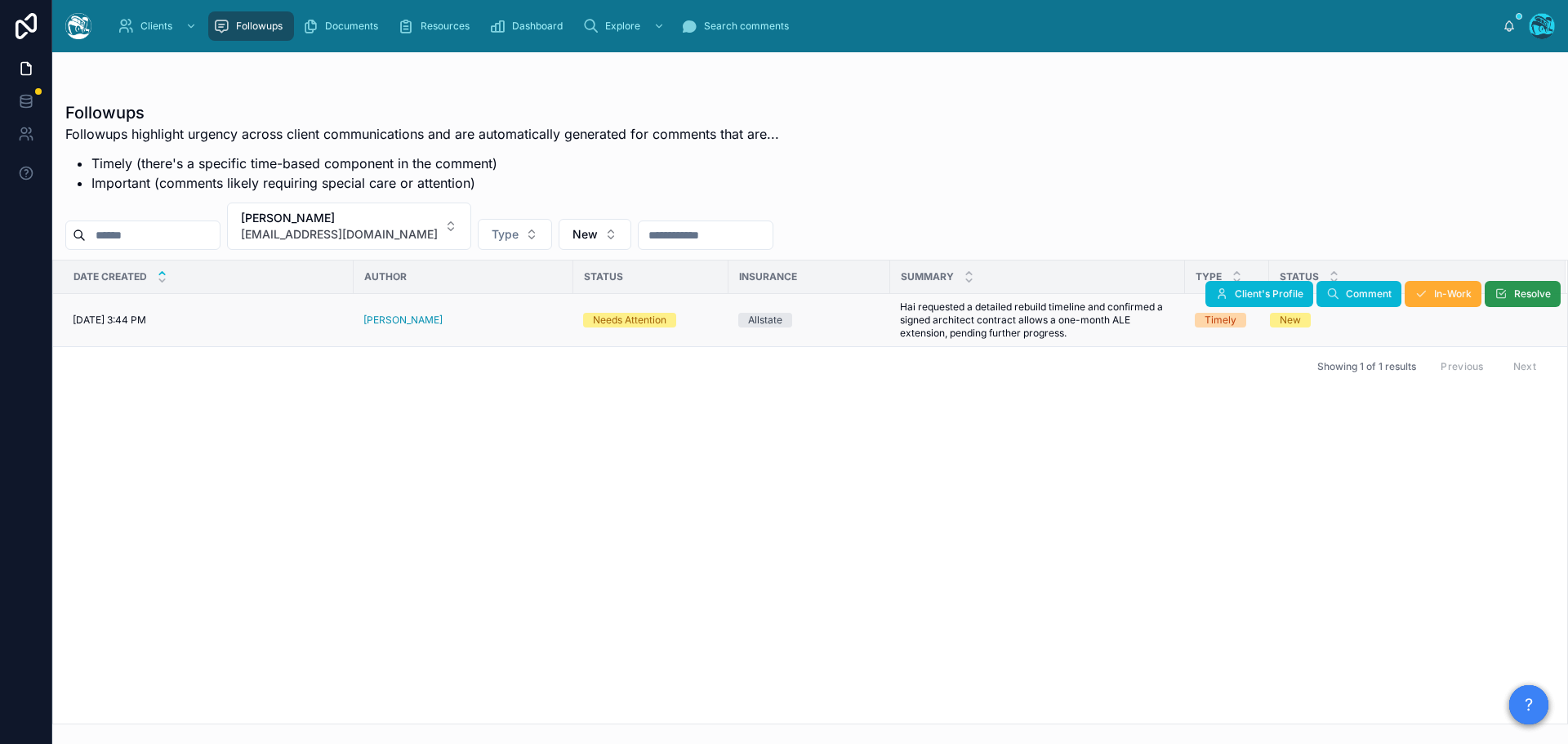
click at [1503, 292] on icon at bounding box center [1501, 294] width 14 height 13
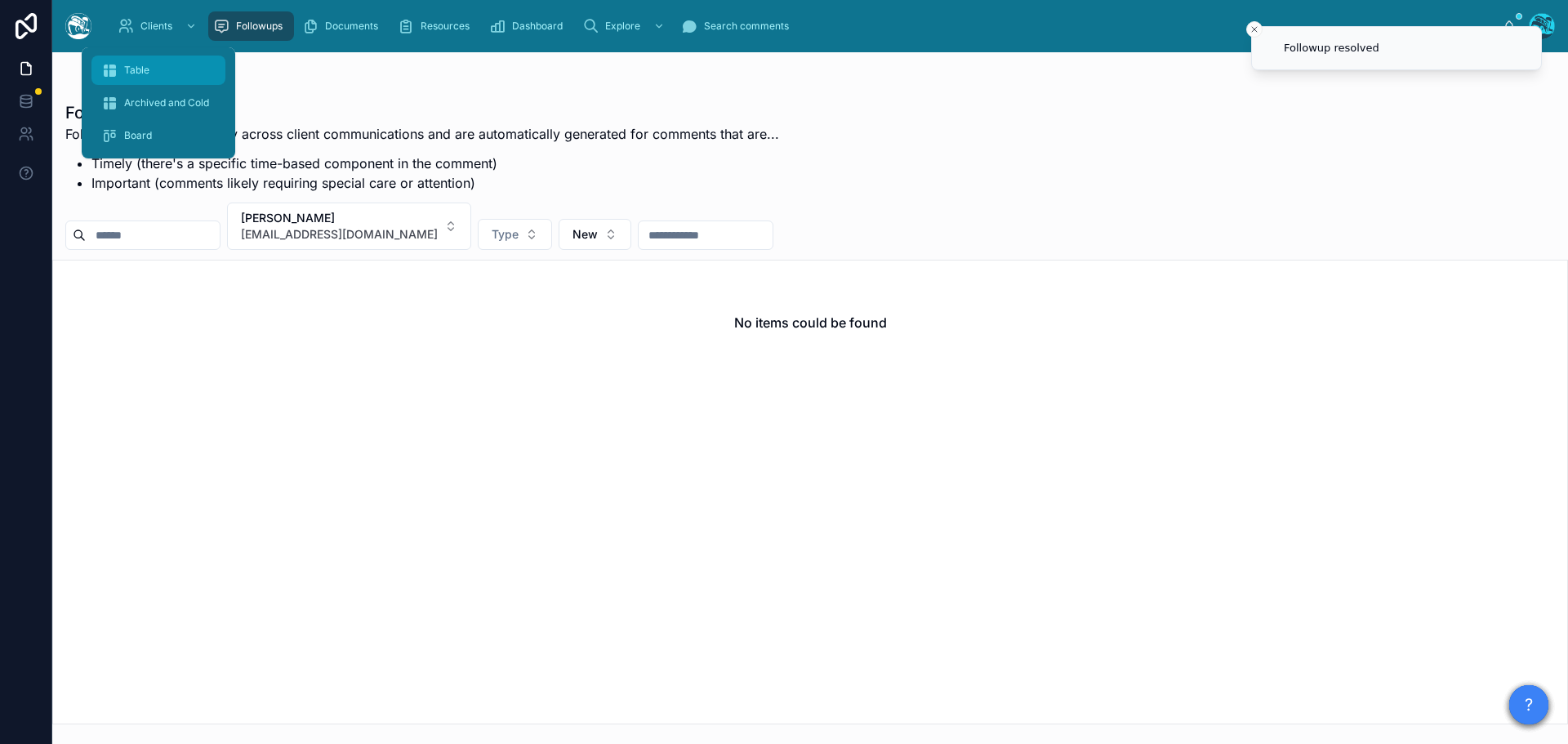
click at [136, 68] on span "Table" at bounding box center [137, 70] width 25 height 13
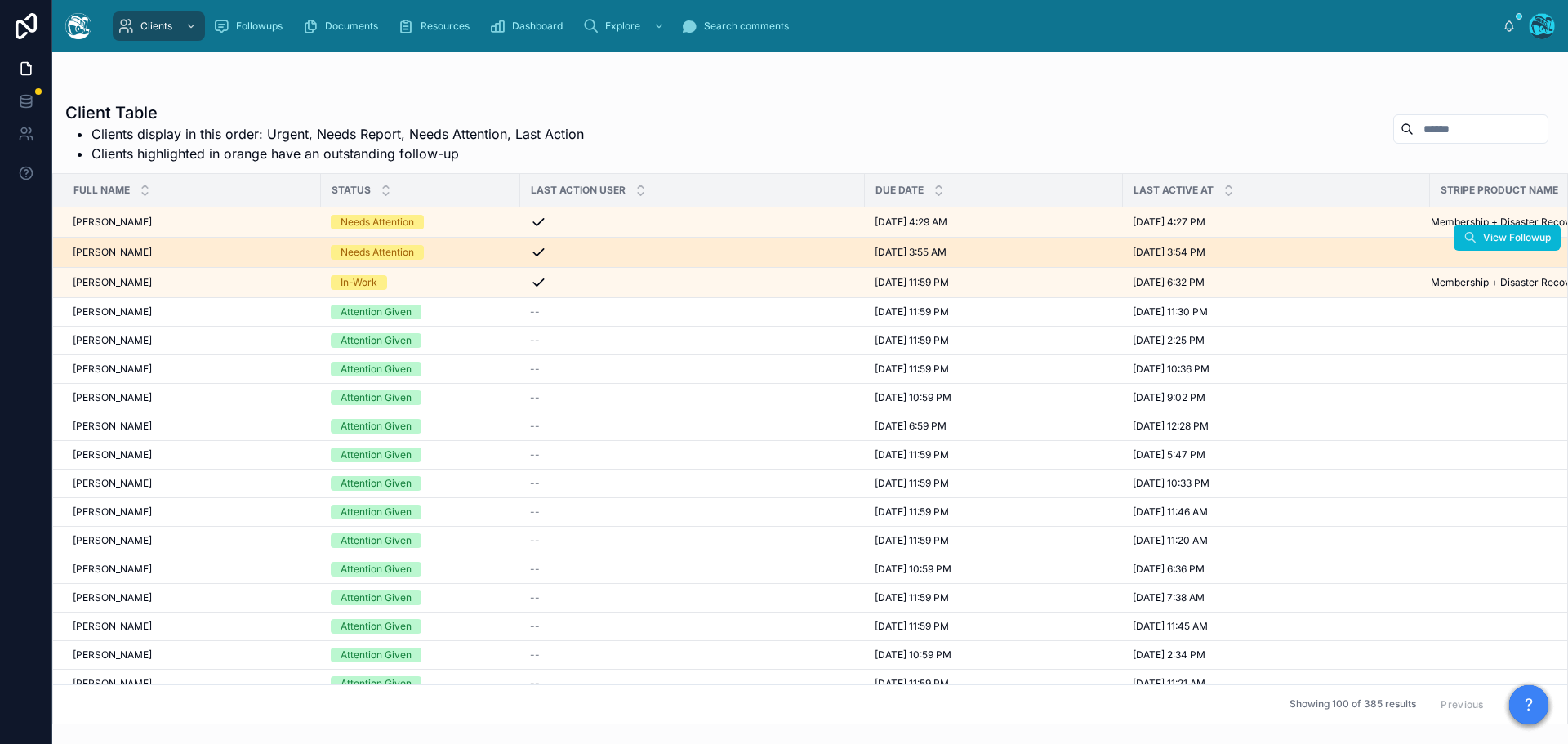
click at [221, 256] on div "Michelle Shipp Michelle Shipp" at bounding box center [191, 252] width 238 height 13
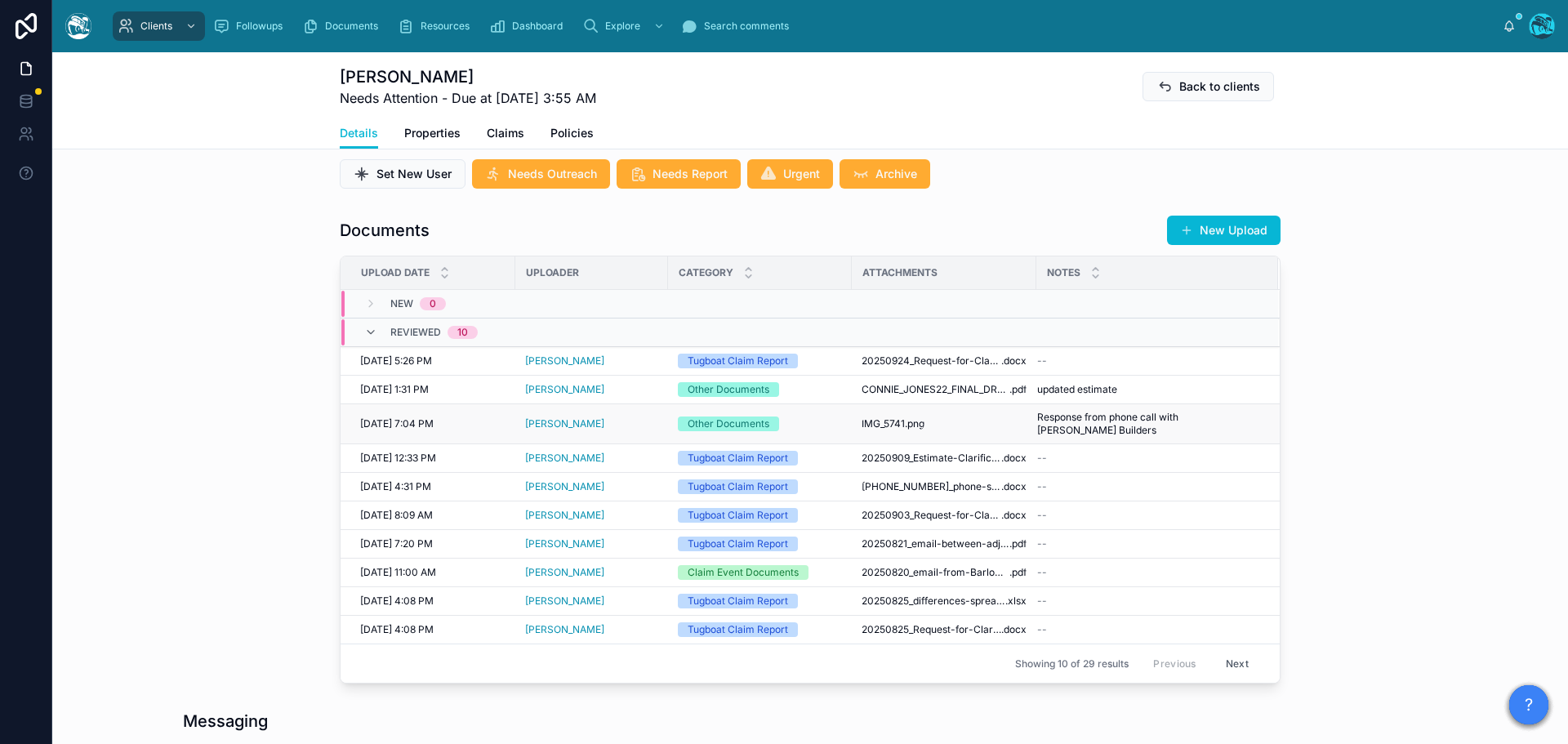
scroll to position [490, 0]
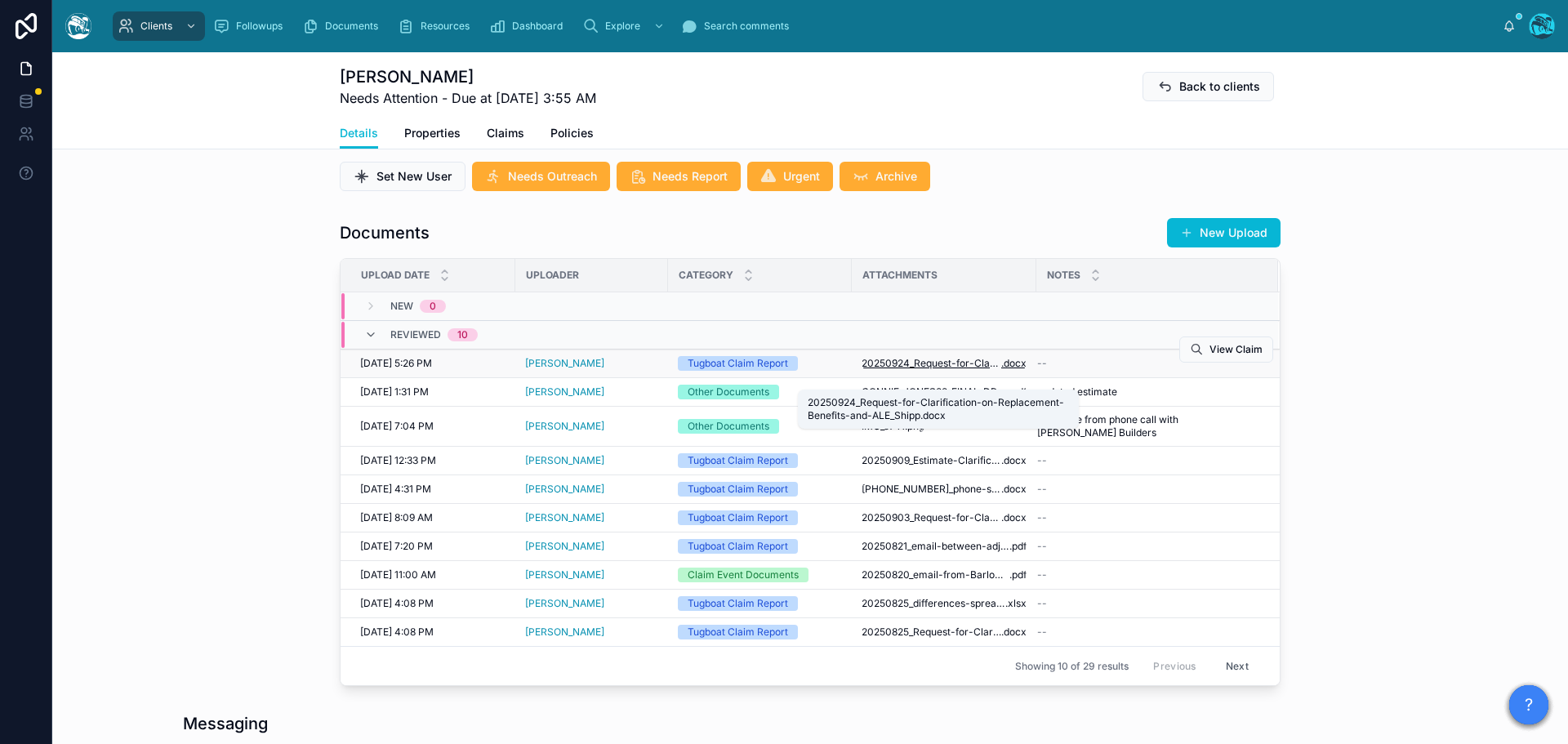
click at [959, 370] on span "20250924_Request-for-Clarification-on-Replacement-Benefits-and-ALE_Shipp" at bounding box center [932, 363] width 140 height 13
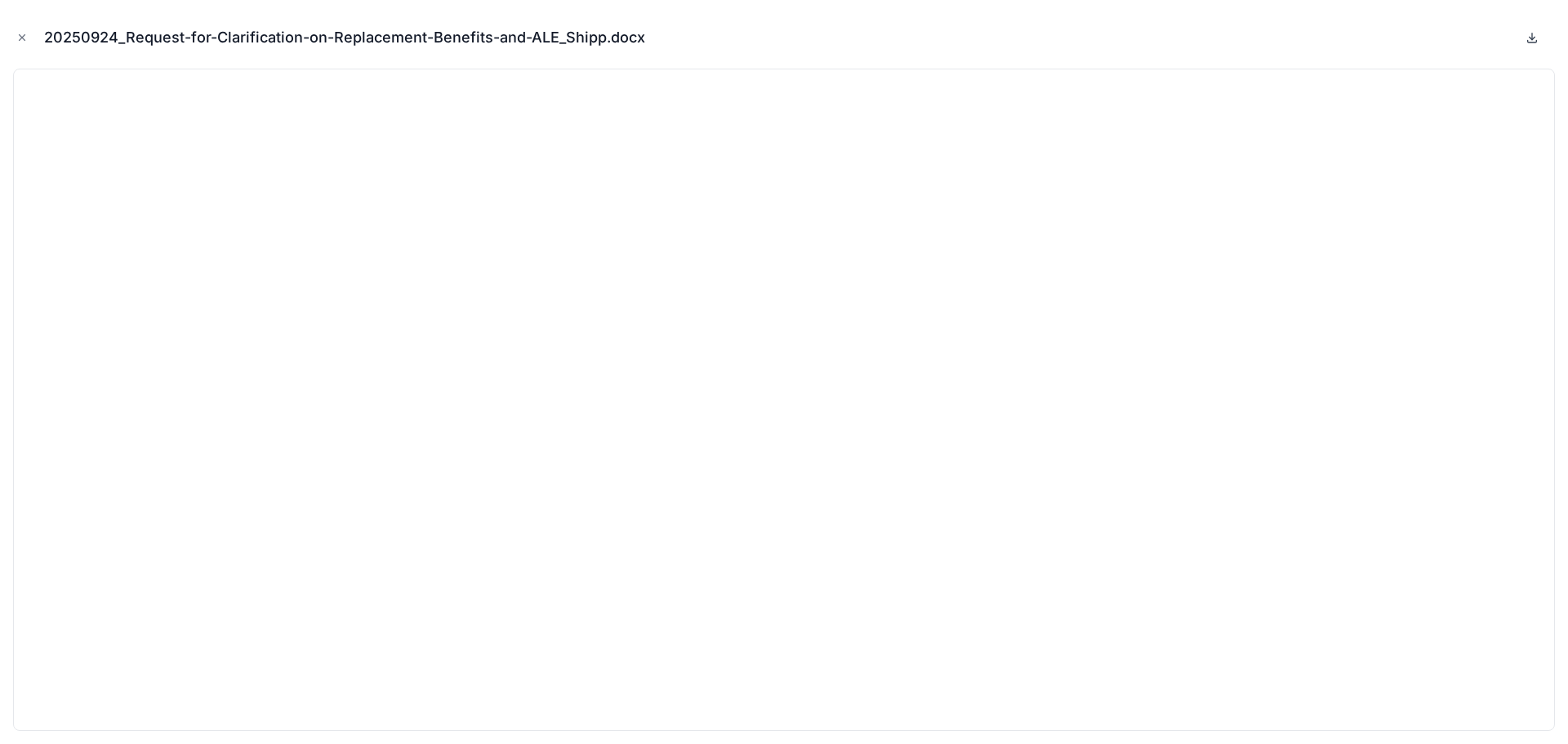
click at [1532, 36] on icon at bounding box center [1532, 37] width 0 height 7
click at [17, 36] on icon "Close modal" at bounding box center [22, 38] width 12 height 12
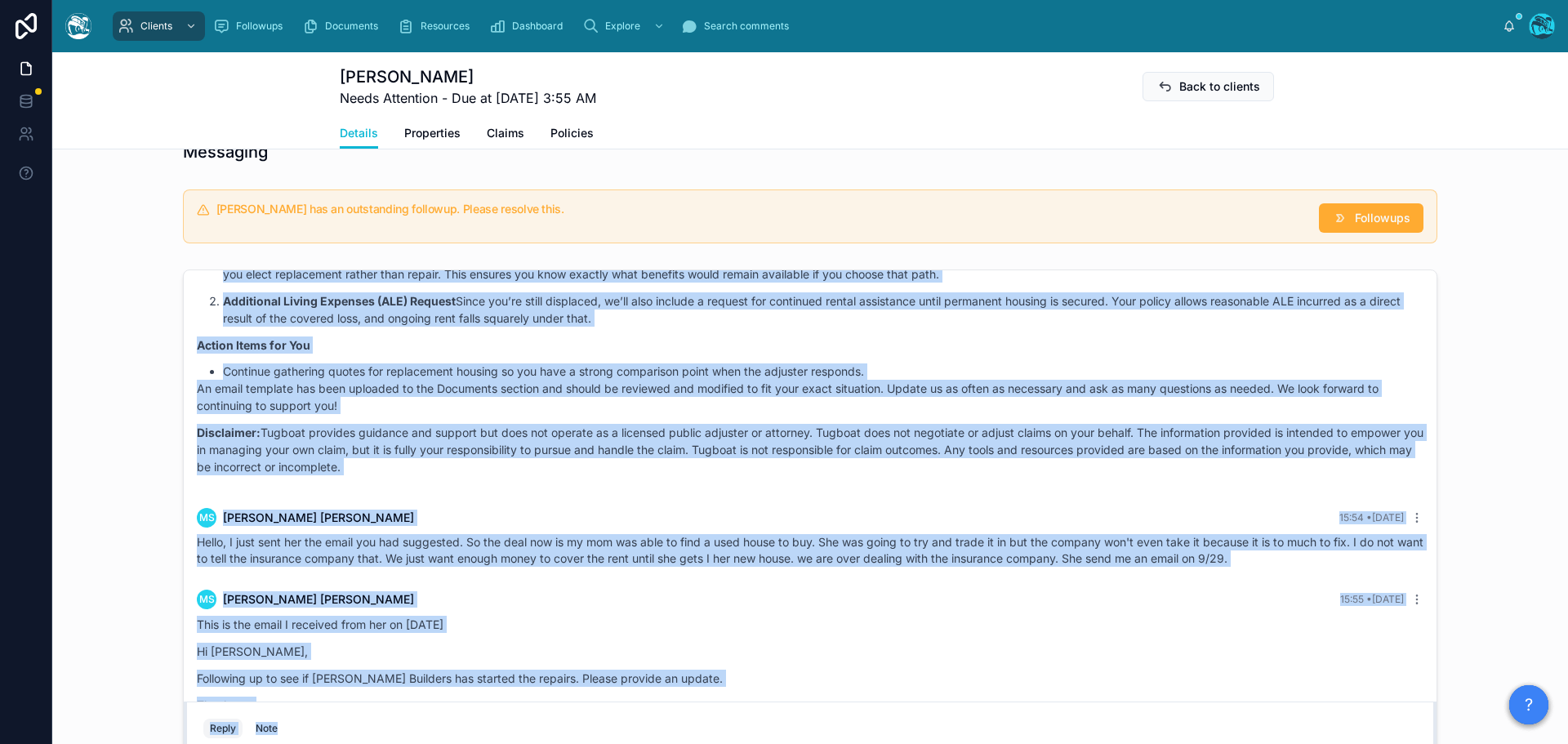
scroll to position [4080, 0]
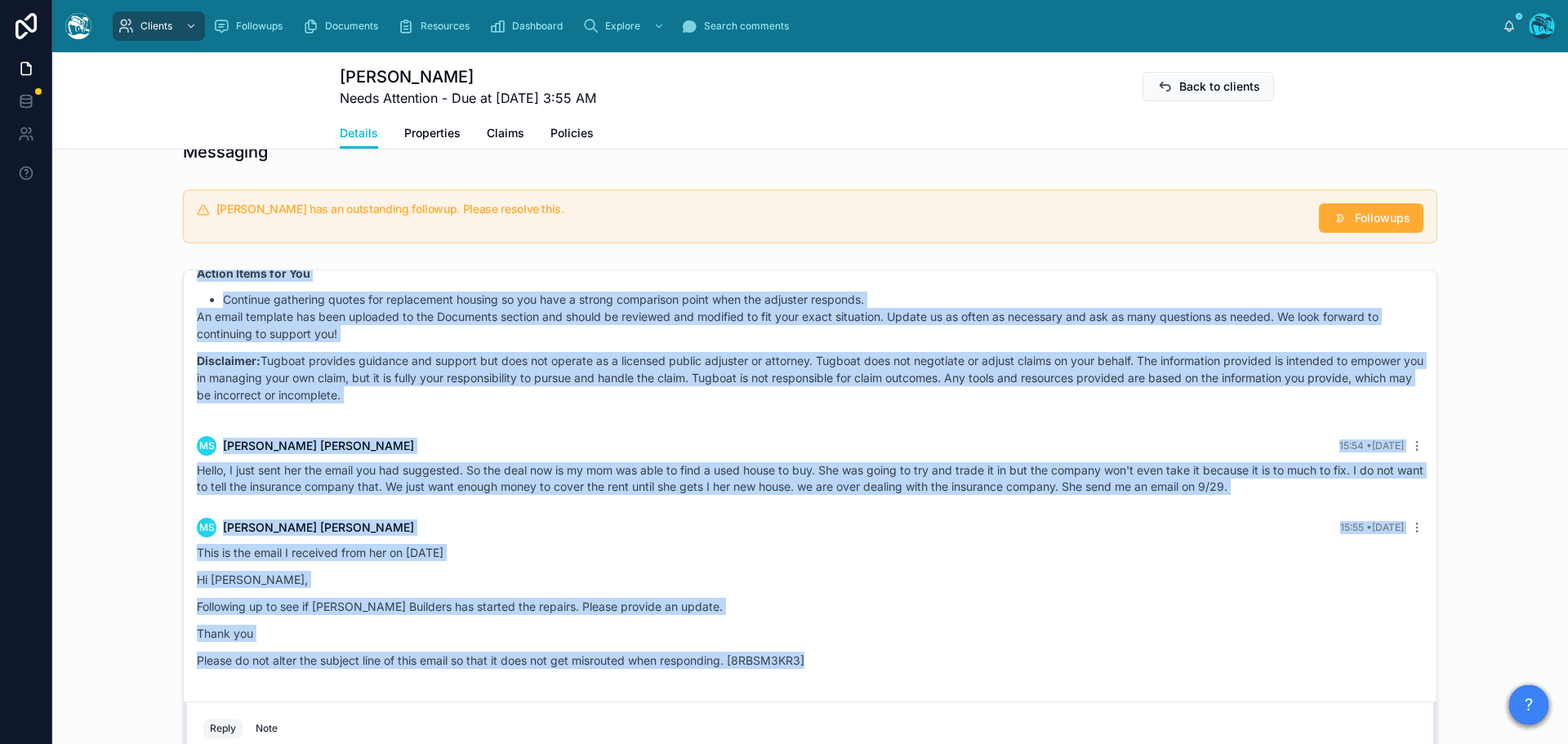
drag, startPoint x: 852, startPoint y: 371, endPoint x: 863, endPoint y: 662, distance: 291.2
copy div "Rachel Baker 6 days ago Good afternoon, Michelle! Strategy and Recommendations …"
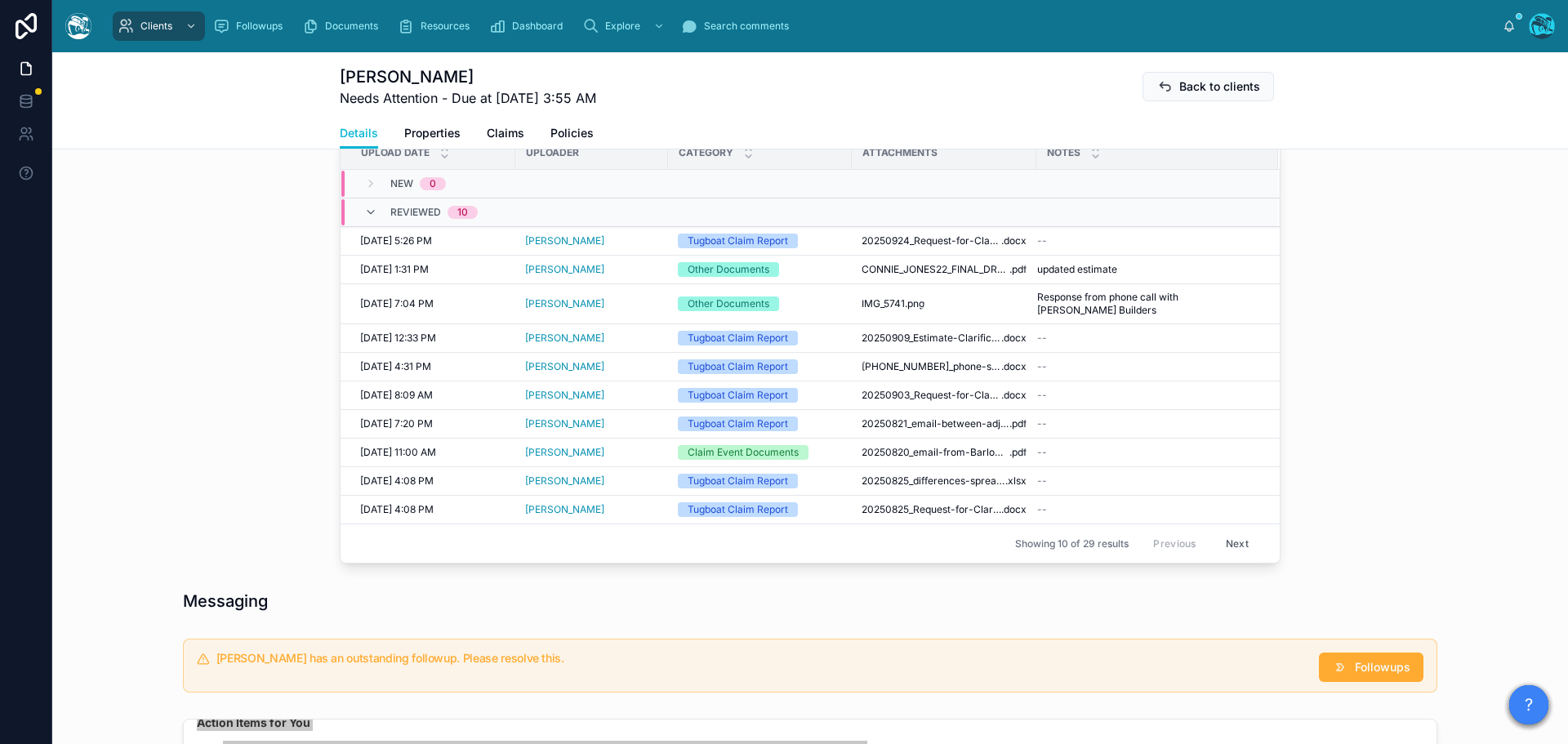
scroll to position [571, 0]
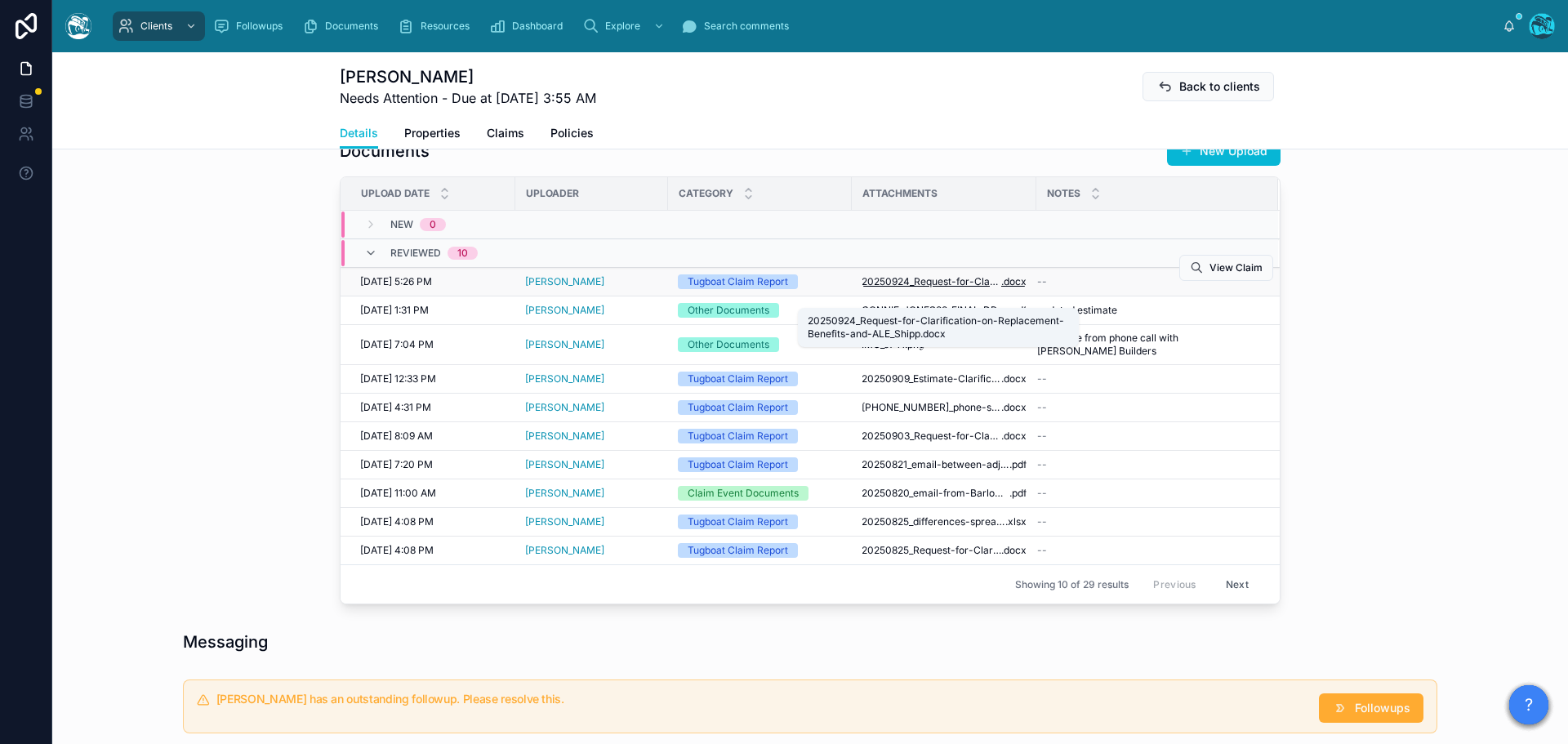
click at [939, 288] on span "20250924_Request-for-Clarification-on-Replacement-Benefits-and-ALE_Shipp" at bounding box center [932, 281] width 140 height 13
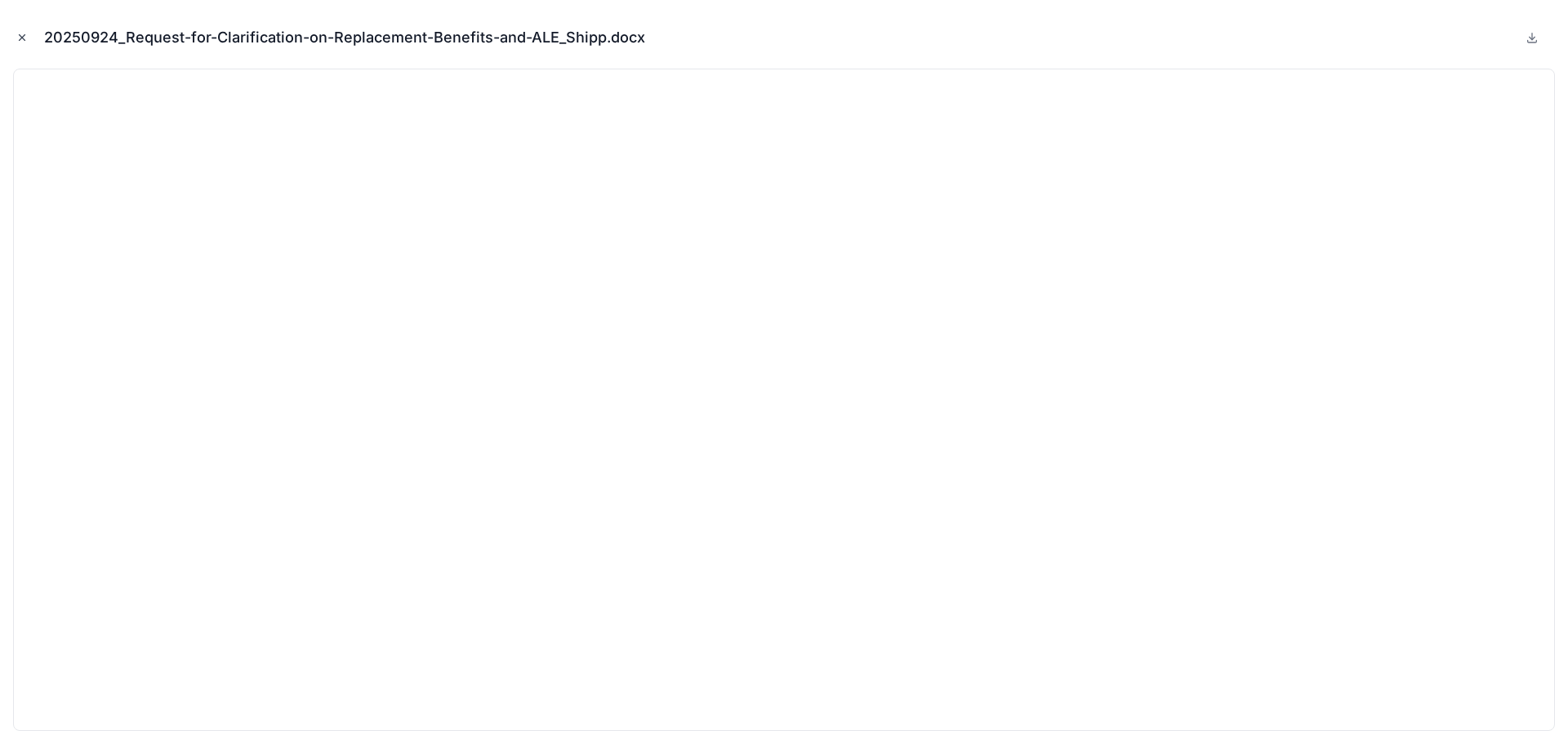
click at [17, 37] on icon "Close modal" at bounding box center [22, 38] width 12 height 12
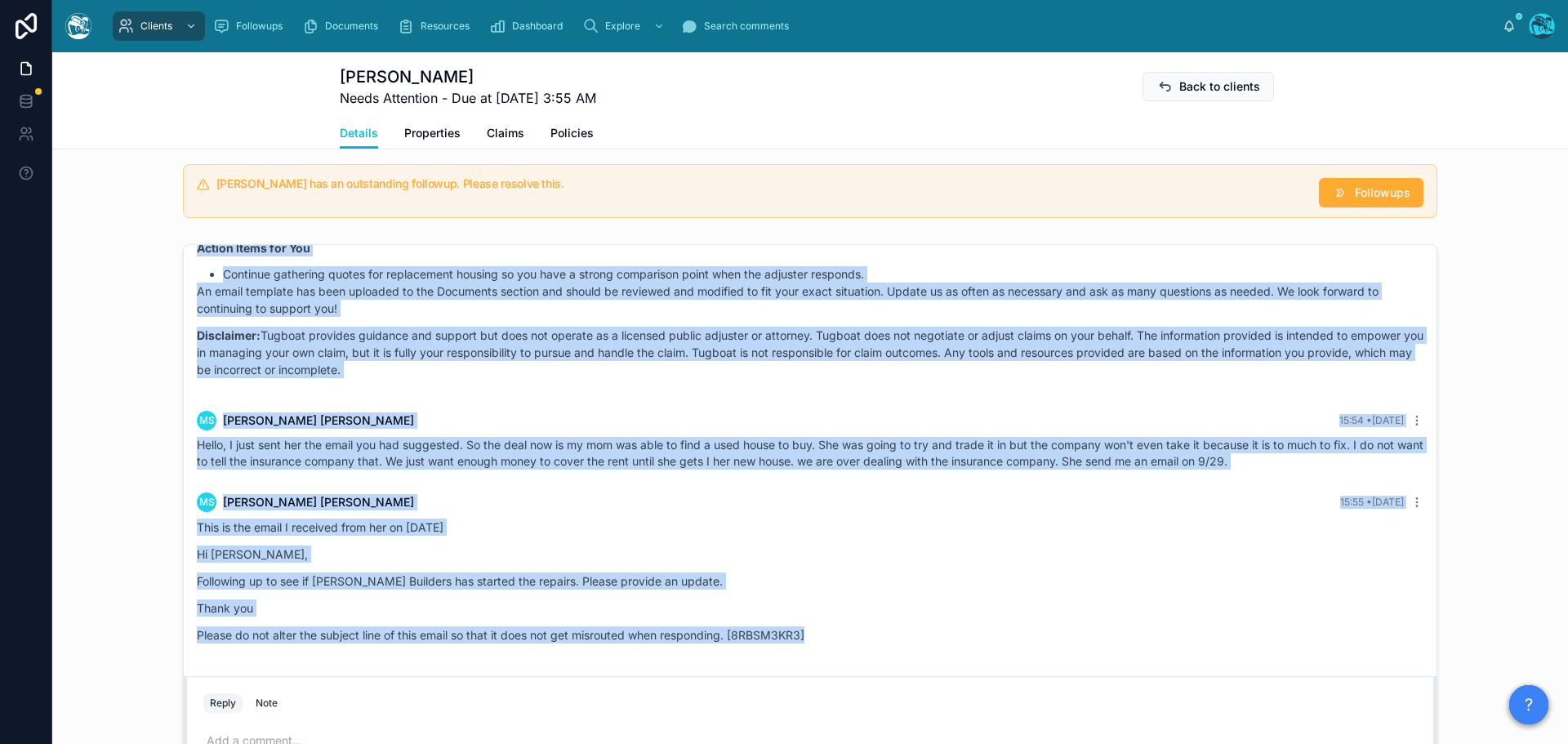
scroll to position [1143, 0]
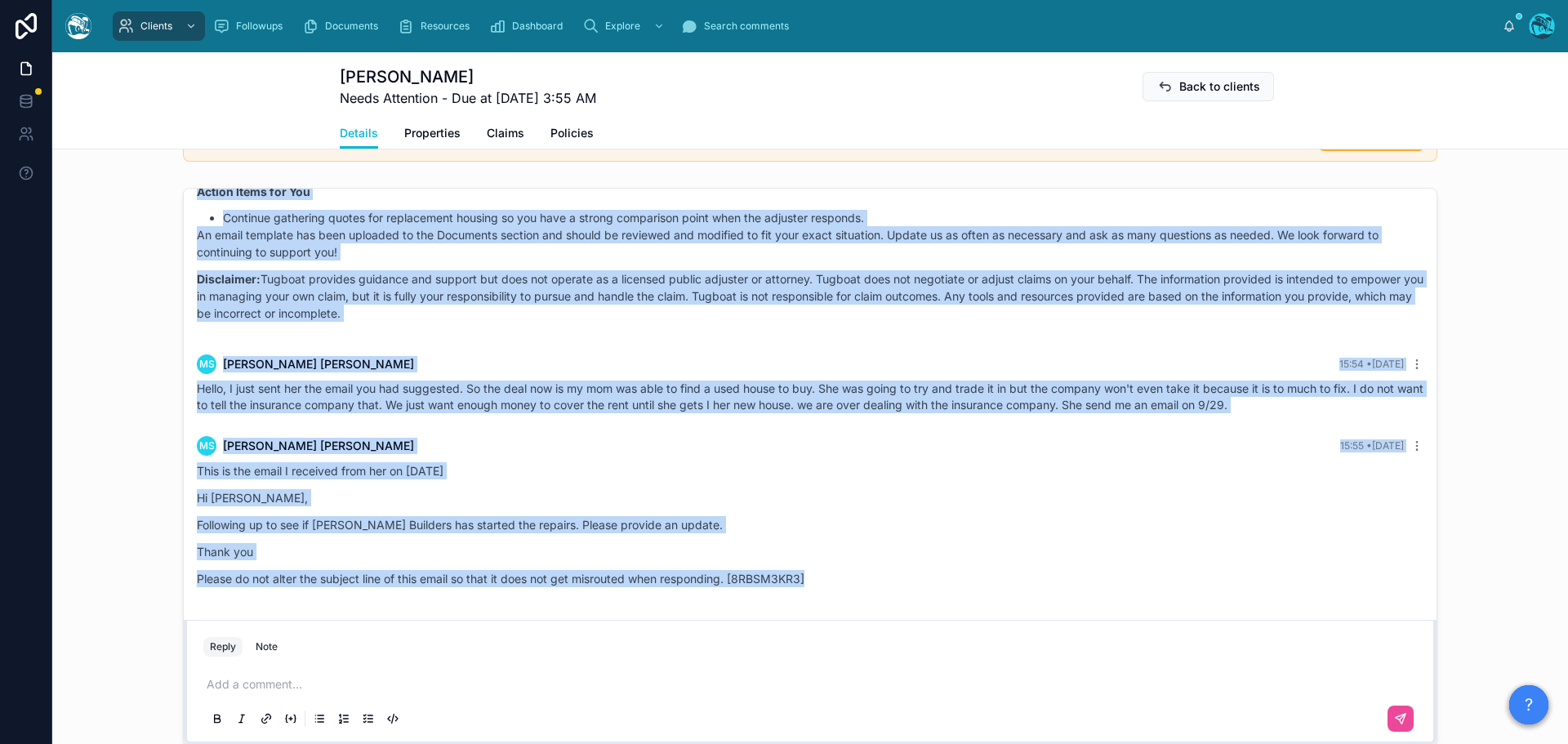
click at [312, 500] on p "Hi Michelle," at bounding box center [810, 497] width 1227 height 17
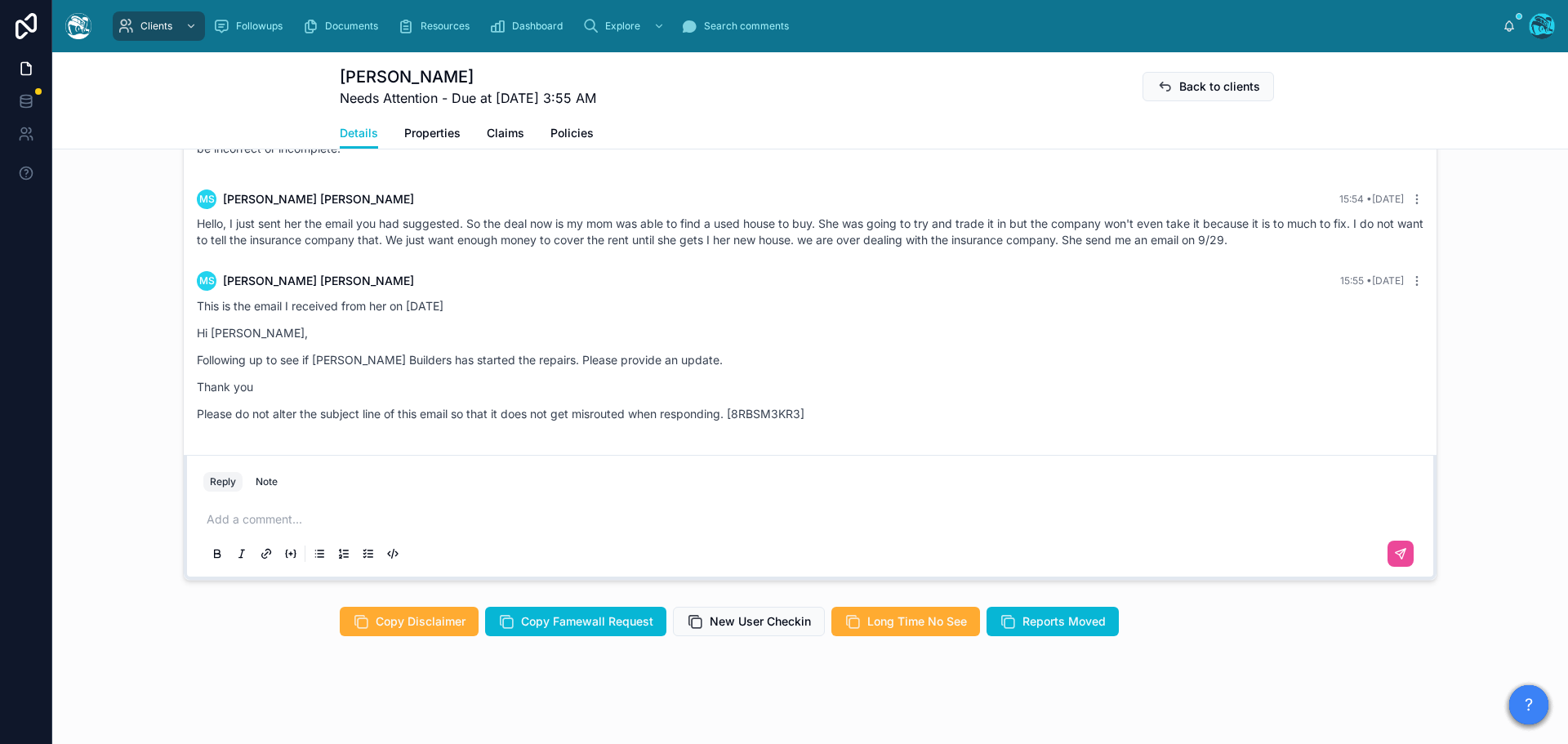
scroll to position [1316, 0]
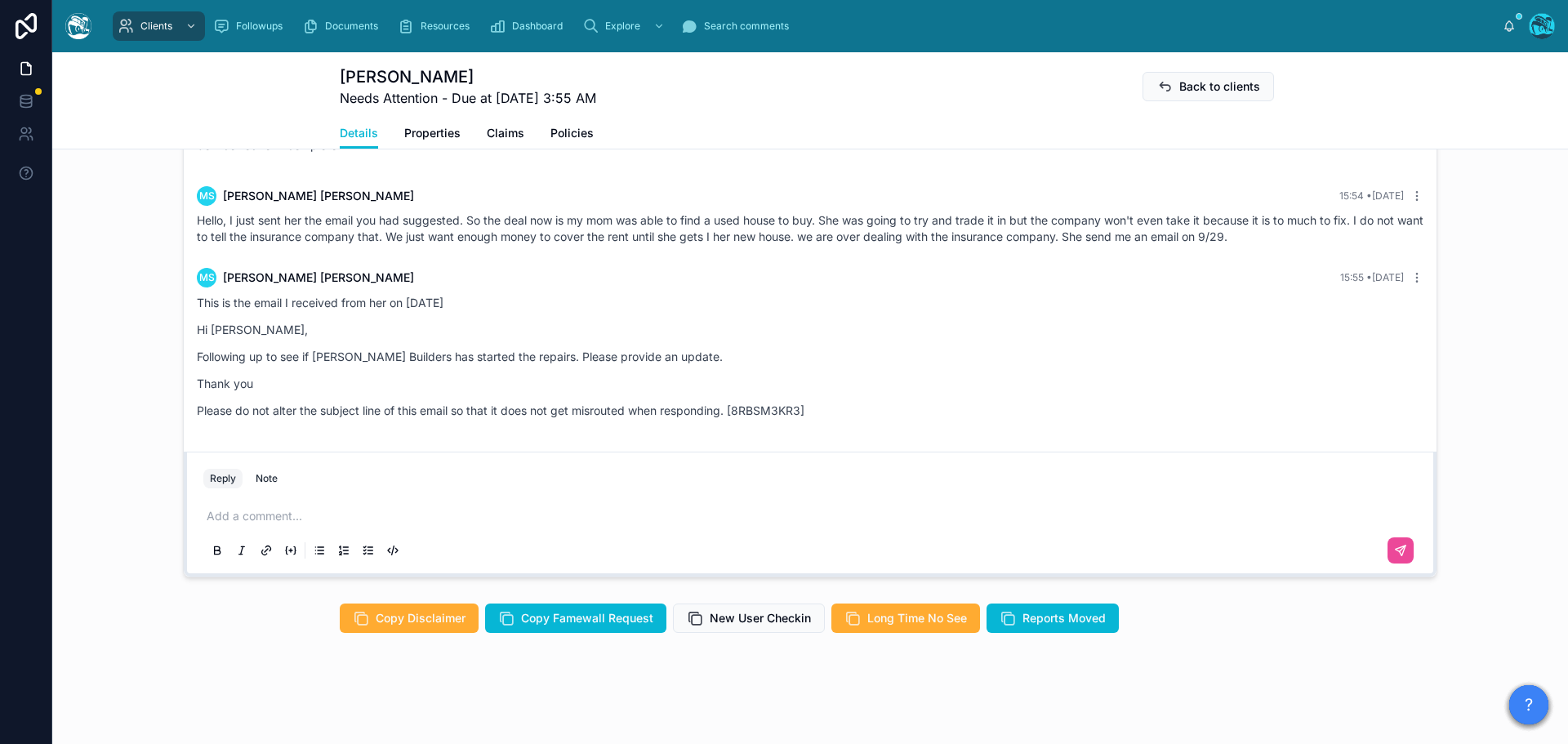
click at [228, 509] on p at bounding box center [813, 516] width 1214 height 16
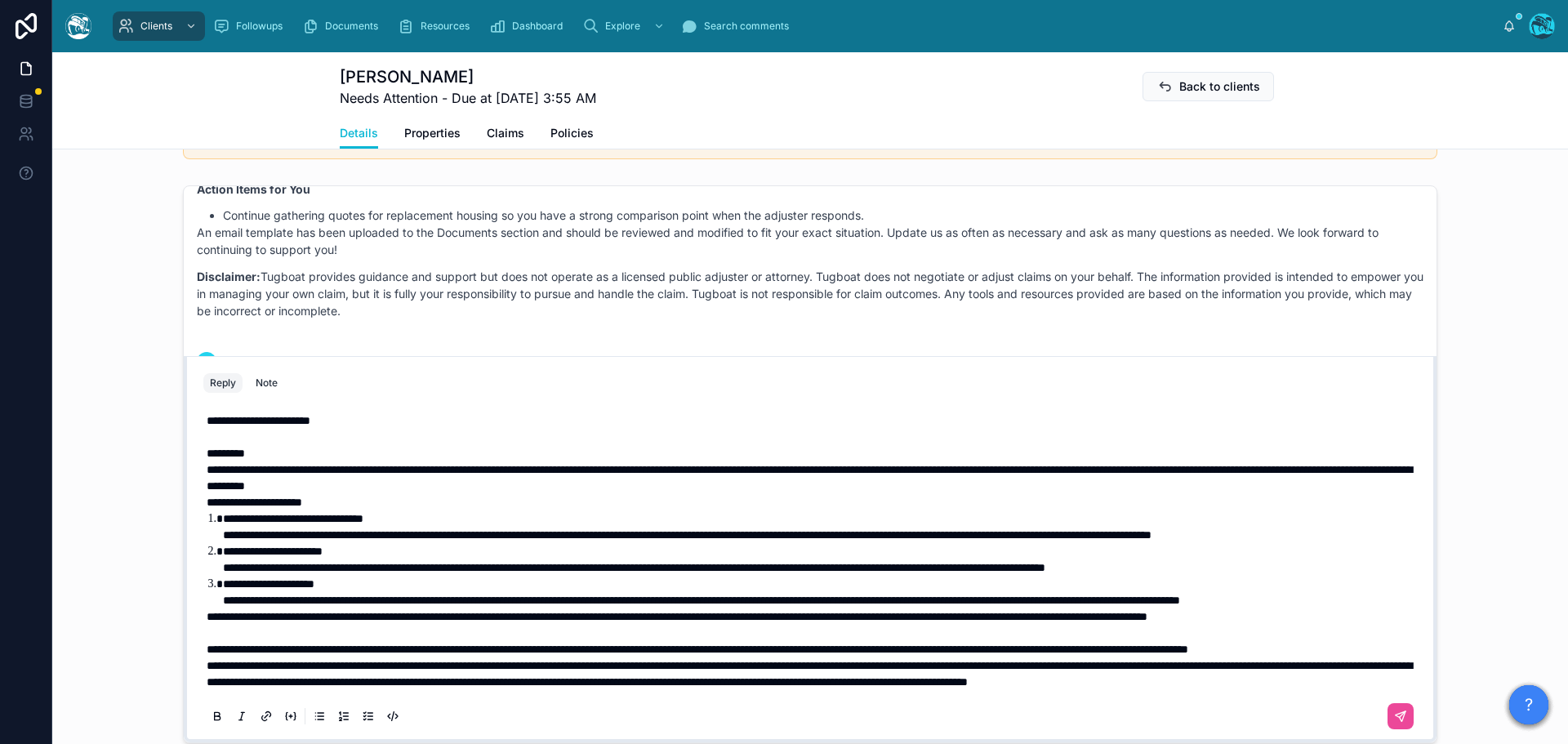
scroll to position [52, 0]
click at [356, 641] on p "**********" at bounding box center [813, 649] width 1214 height 16
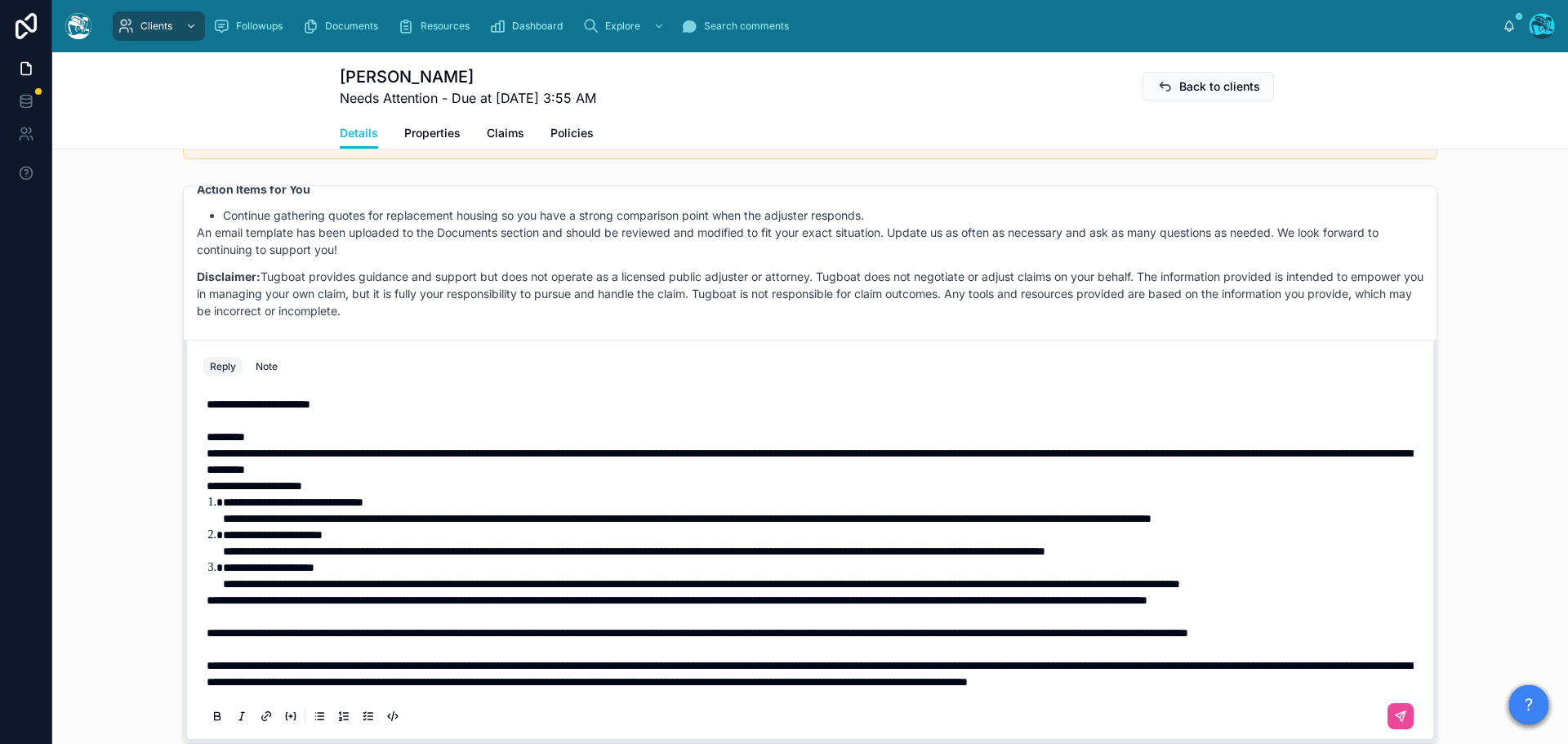
scroll to position [0, 0]
drag, startPoint x: 264, startPoint y: 428, endPoint x: 165, endPoint y: 424, distance: 99.1
click at [165, 424] on div "Rachel Baker 26 days ago I'm so sorry. It is there now. Barlow is so great from…" at bounding box center [810, 465] width 1516 height 571
click at [206, 480] on span "**********" at bounding box center [254, 486] width 95 height 12
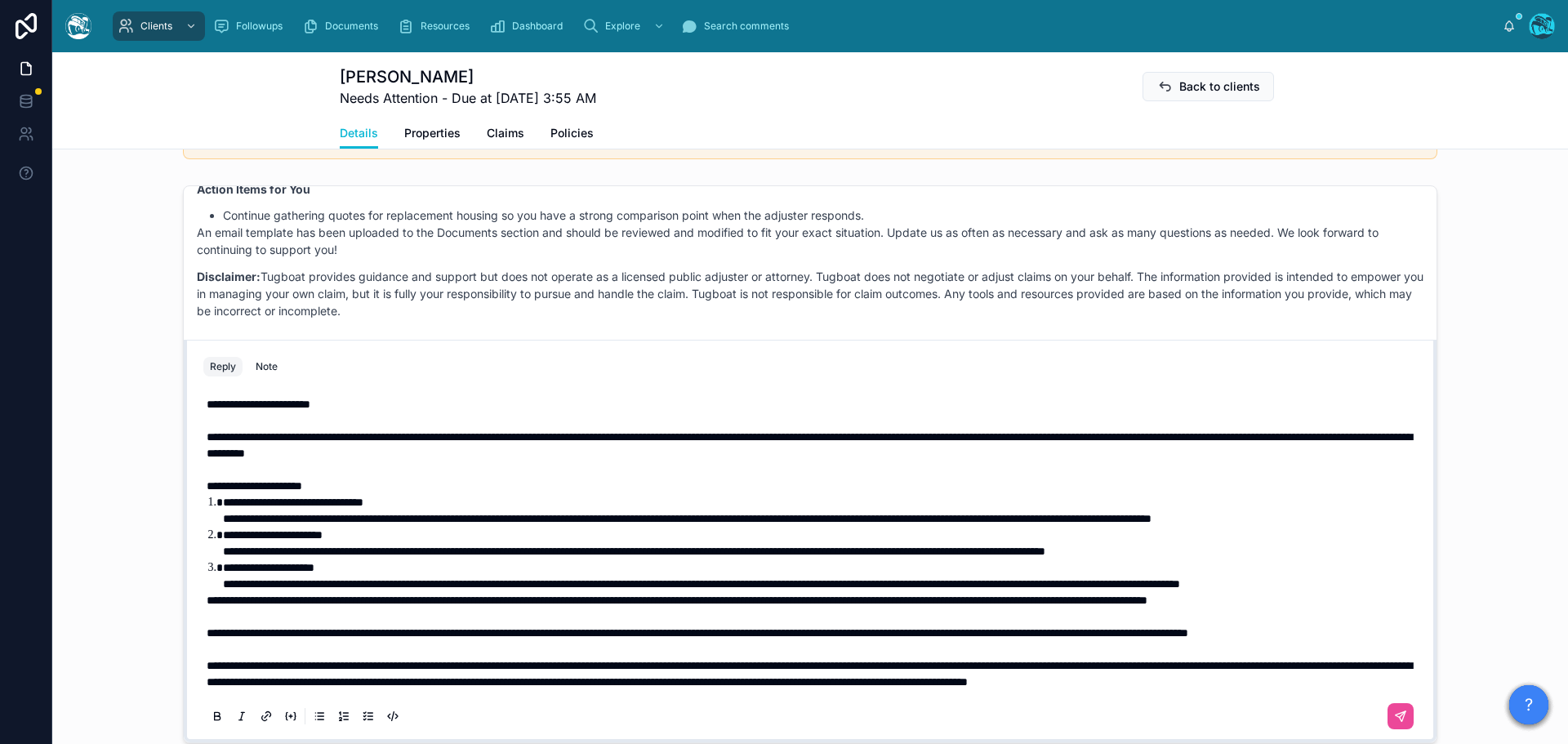
click at [206, 606] on span "**********" at bounding box center [677, 600] width 941 height 12
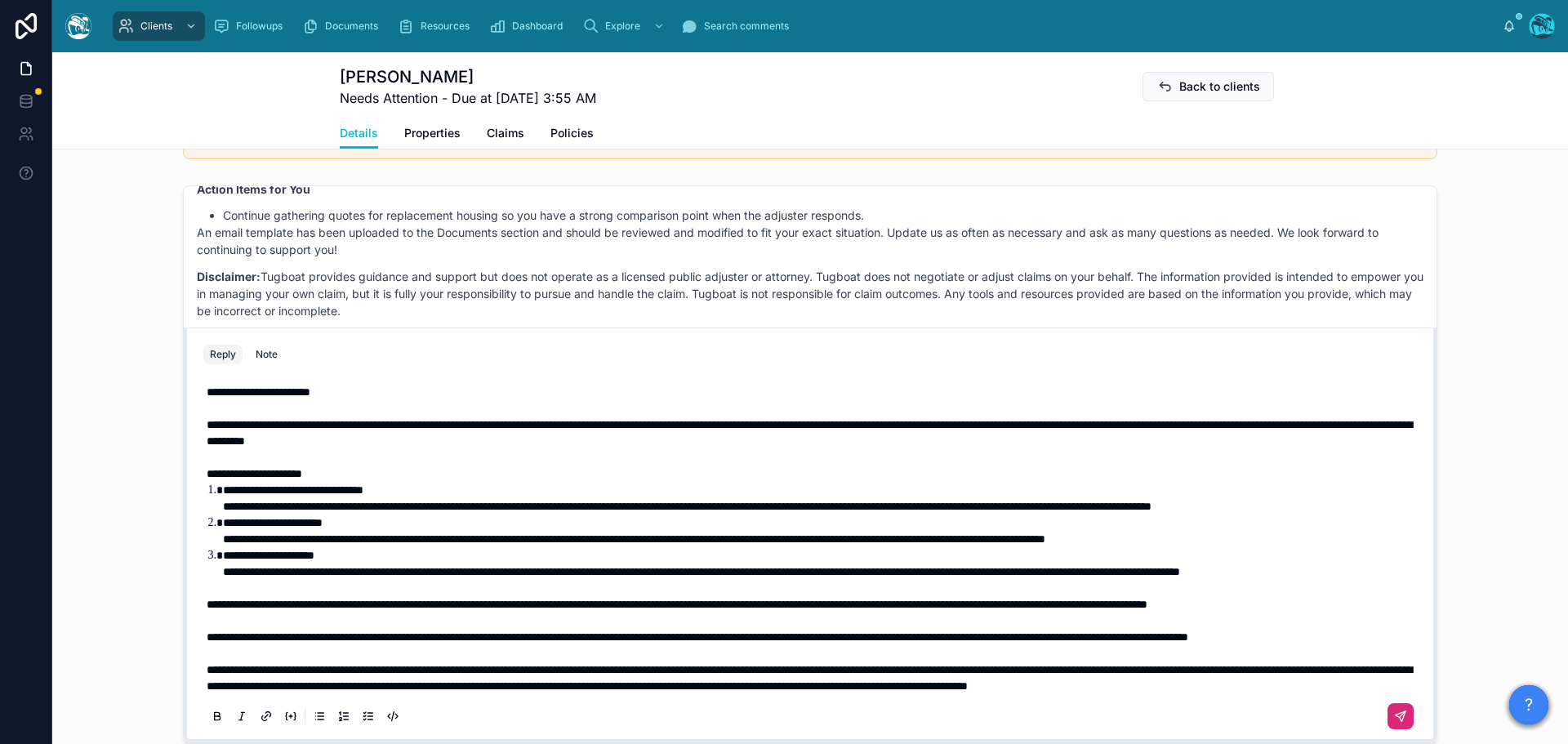
drag, startPoint x: 1379, startPoint y: 721, endPoint x: 1391, endPoint y: 707, distance: 18.4
click at [1396, 721] on icon at bounding box center [1401, 716] width 10 height 10
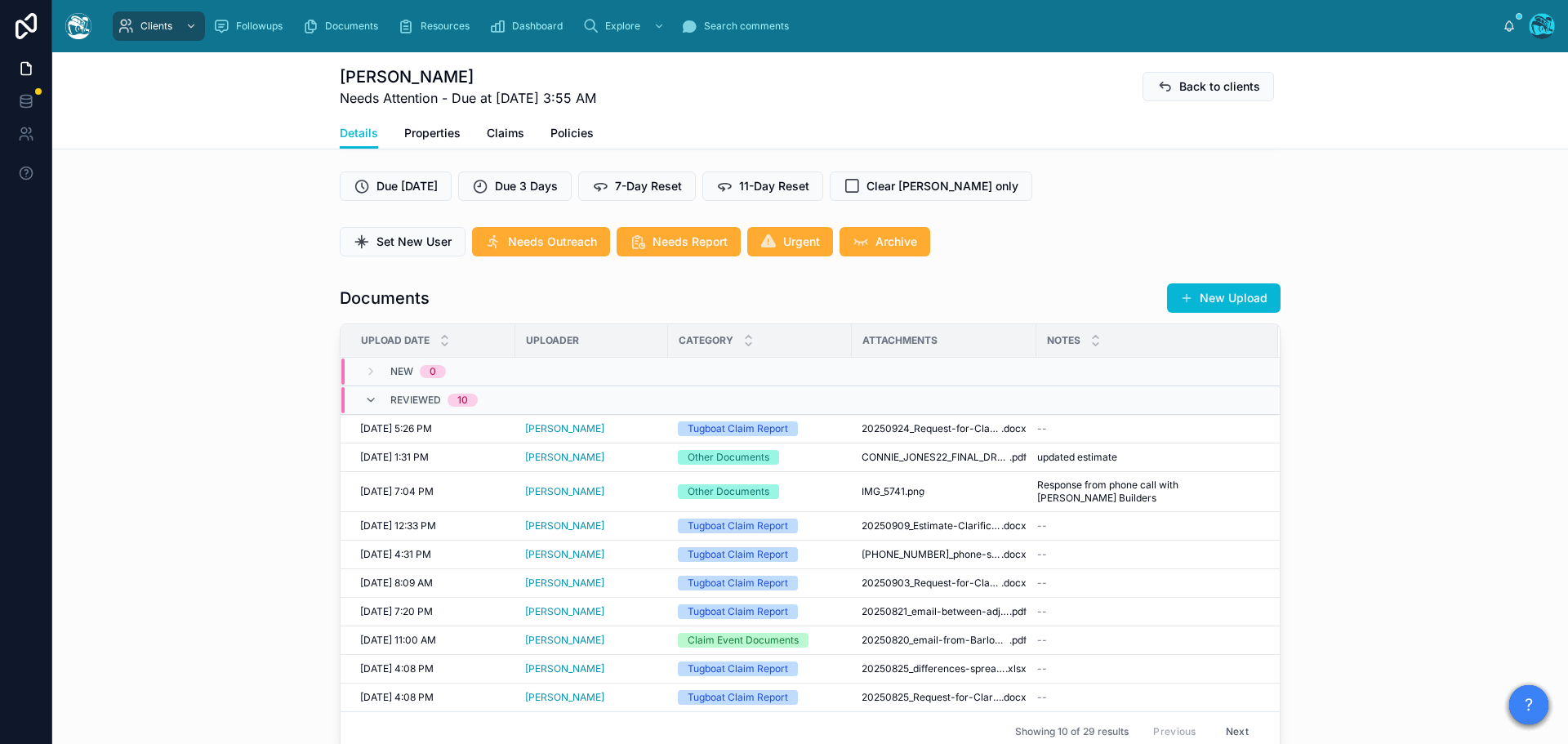
scroll to position [226, 0]
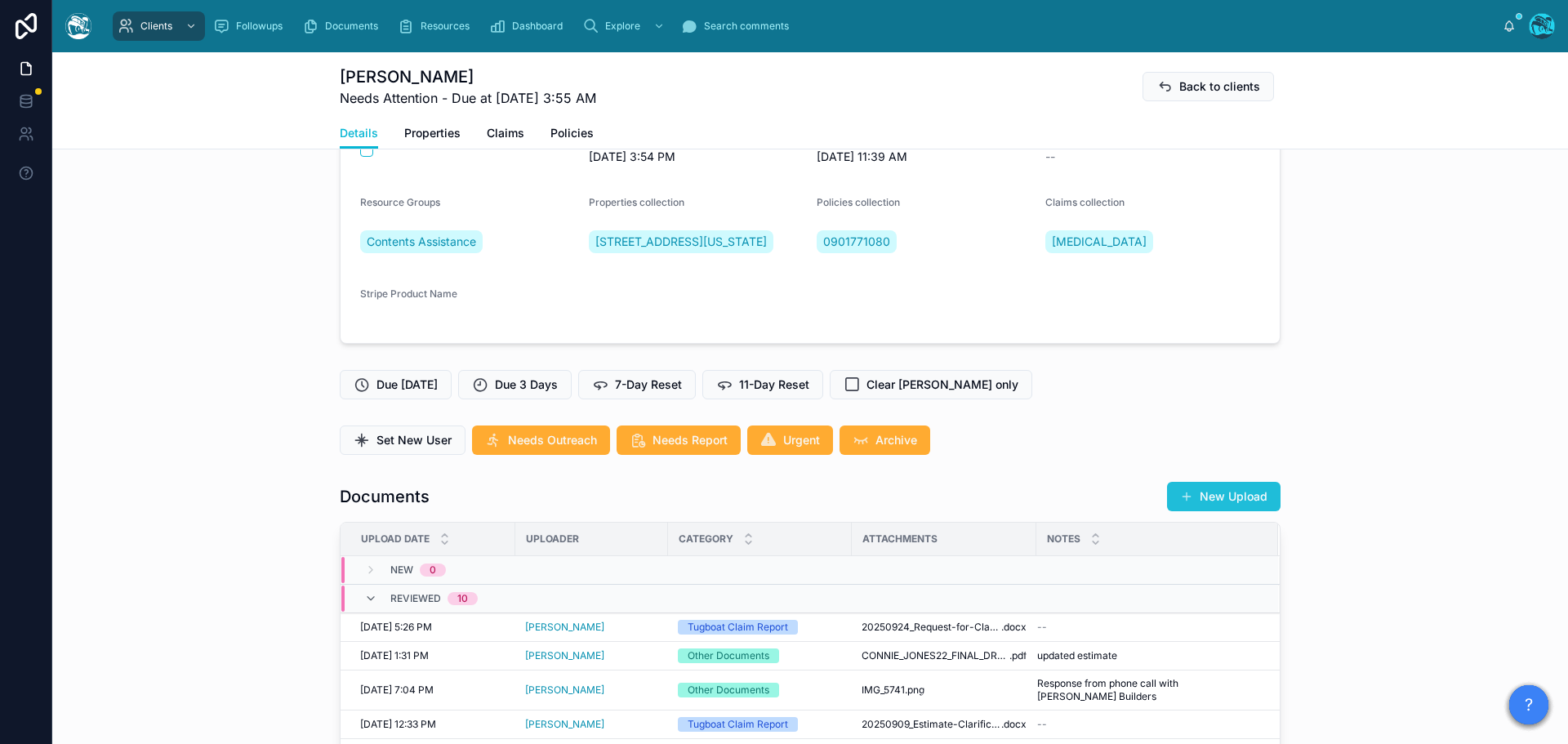
click at [1240, 511] on button "New Upload" at bounding box center [1224, 496] width 114 height 29
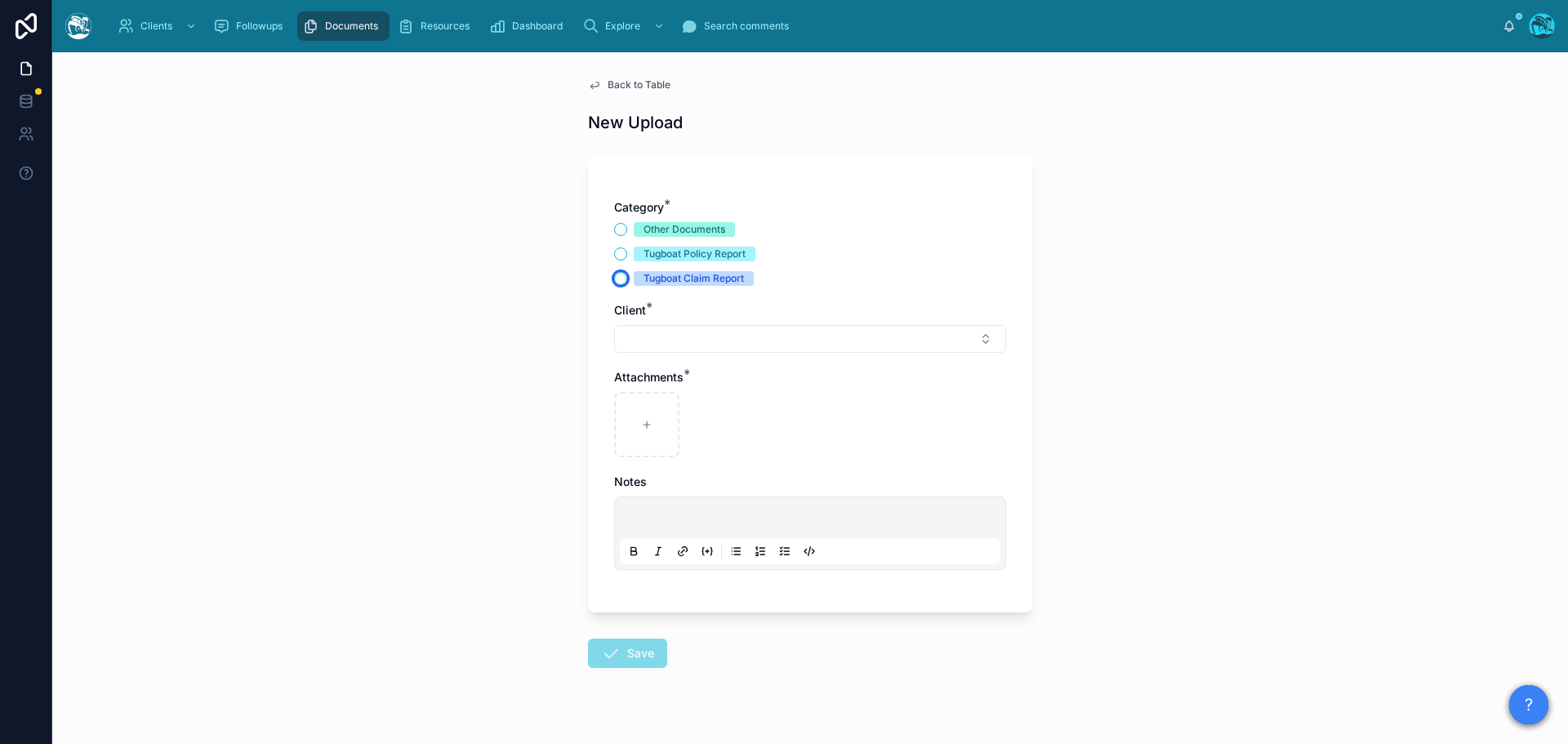
click at [614, 281] on button "Tugboat Claim Report" at bounding box center [621, 279] width 14 height 13
click at [636, 339] on button "Select Button" at bounding box center [810, 338] width 392 height 28
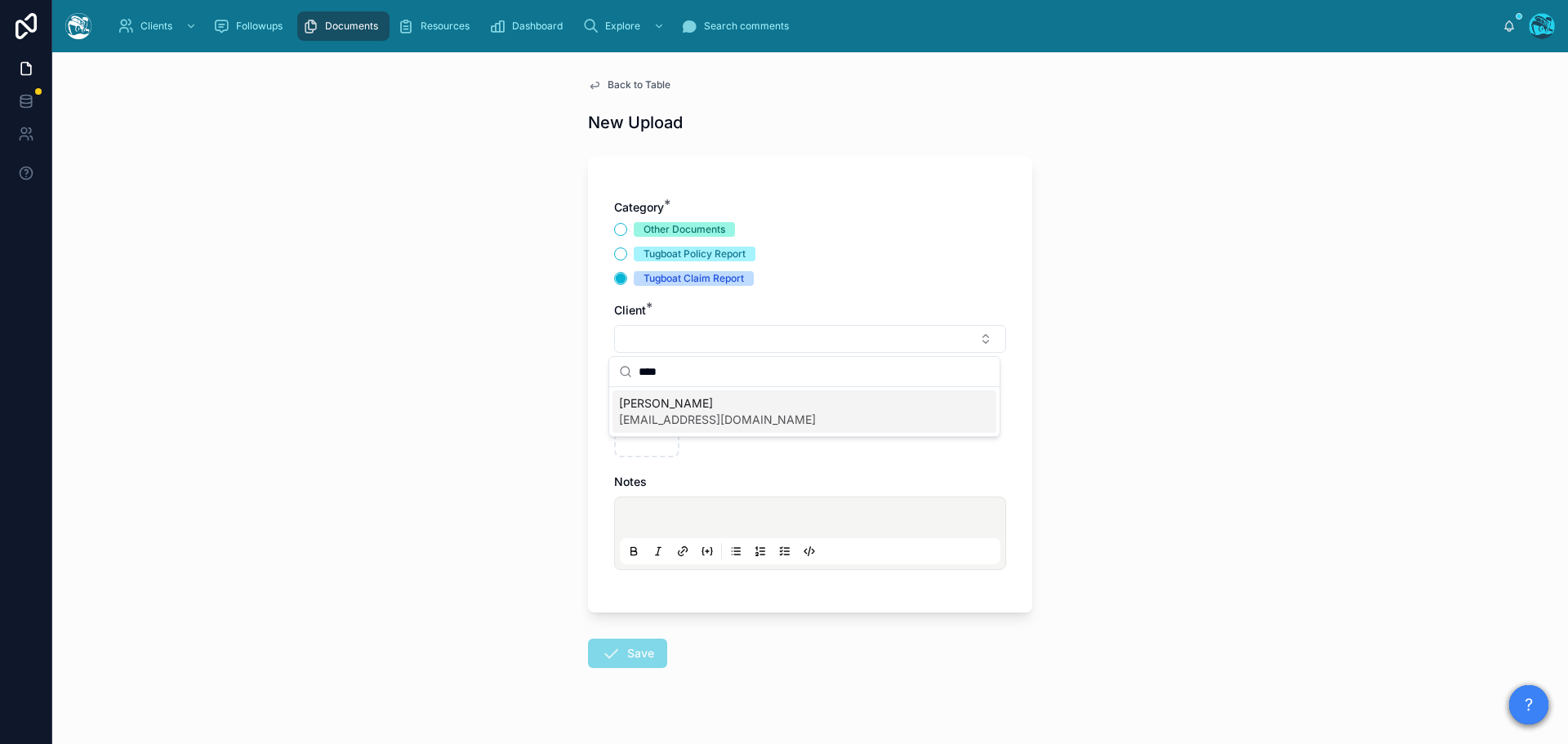
type input "****"
click at [662, 410] on span "Michelle Shipp" at bounding box center [717, 403] width 197 height 16
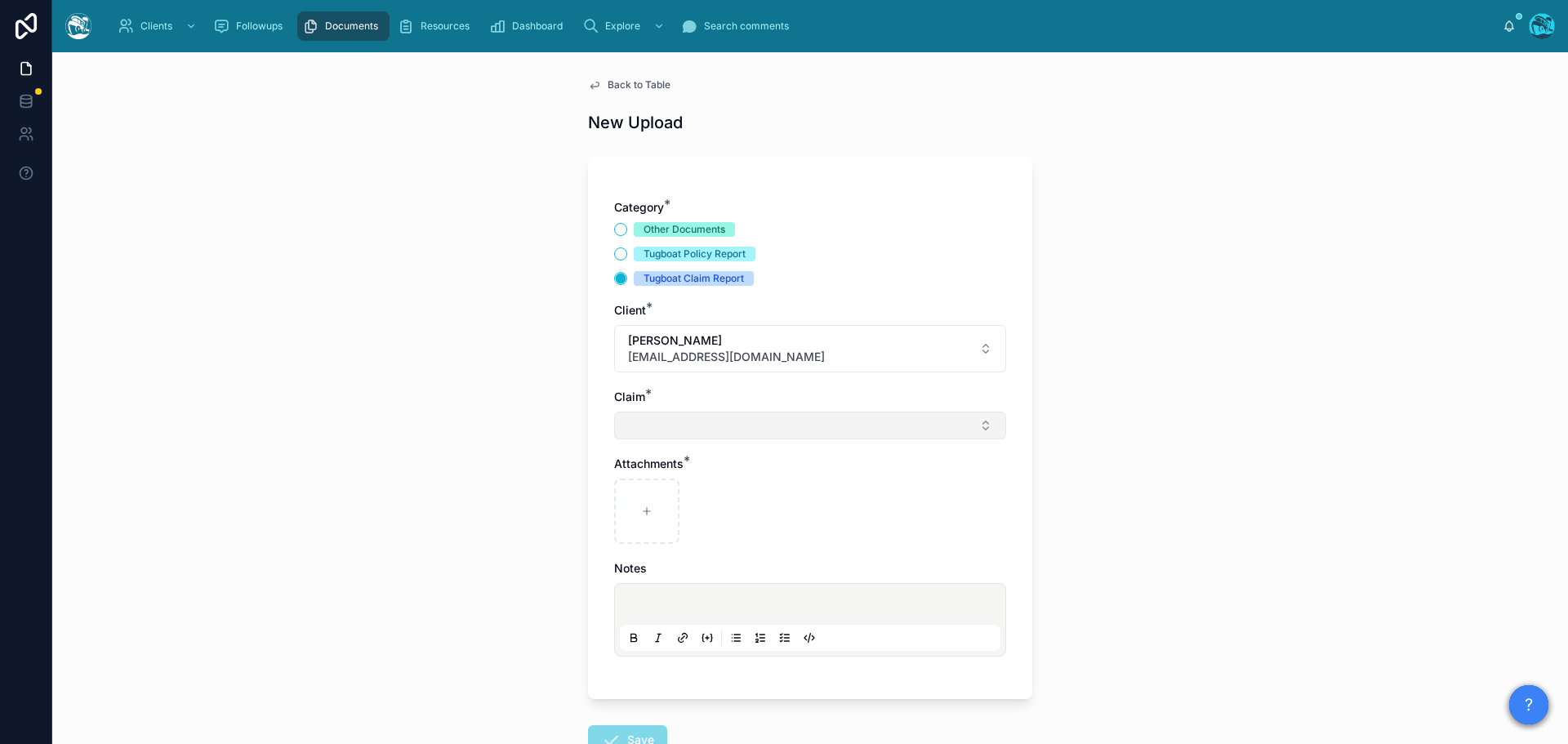
click at [639, 435] on button "Select Button" at bounding box center [810, 425] width 392 height 28
click at [642, 491] on span "House Fire" at bounding box center [666, 490] width 95 height 16
click at [641, 509] on icon at bounding box center [647, 515] width 12 height 12
type input "**********"
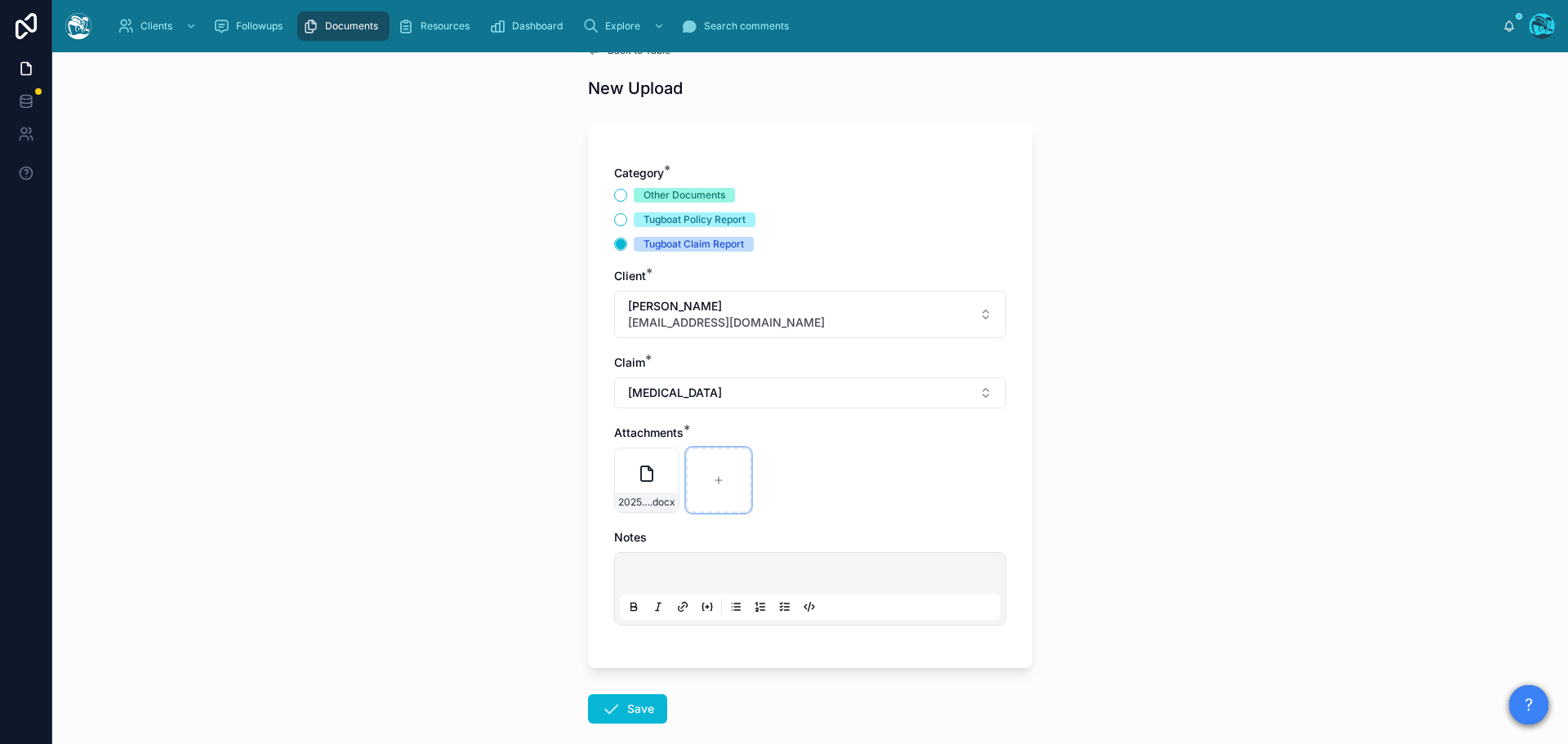
scroll to position [119, 0]
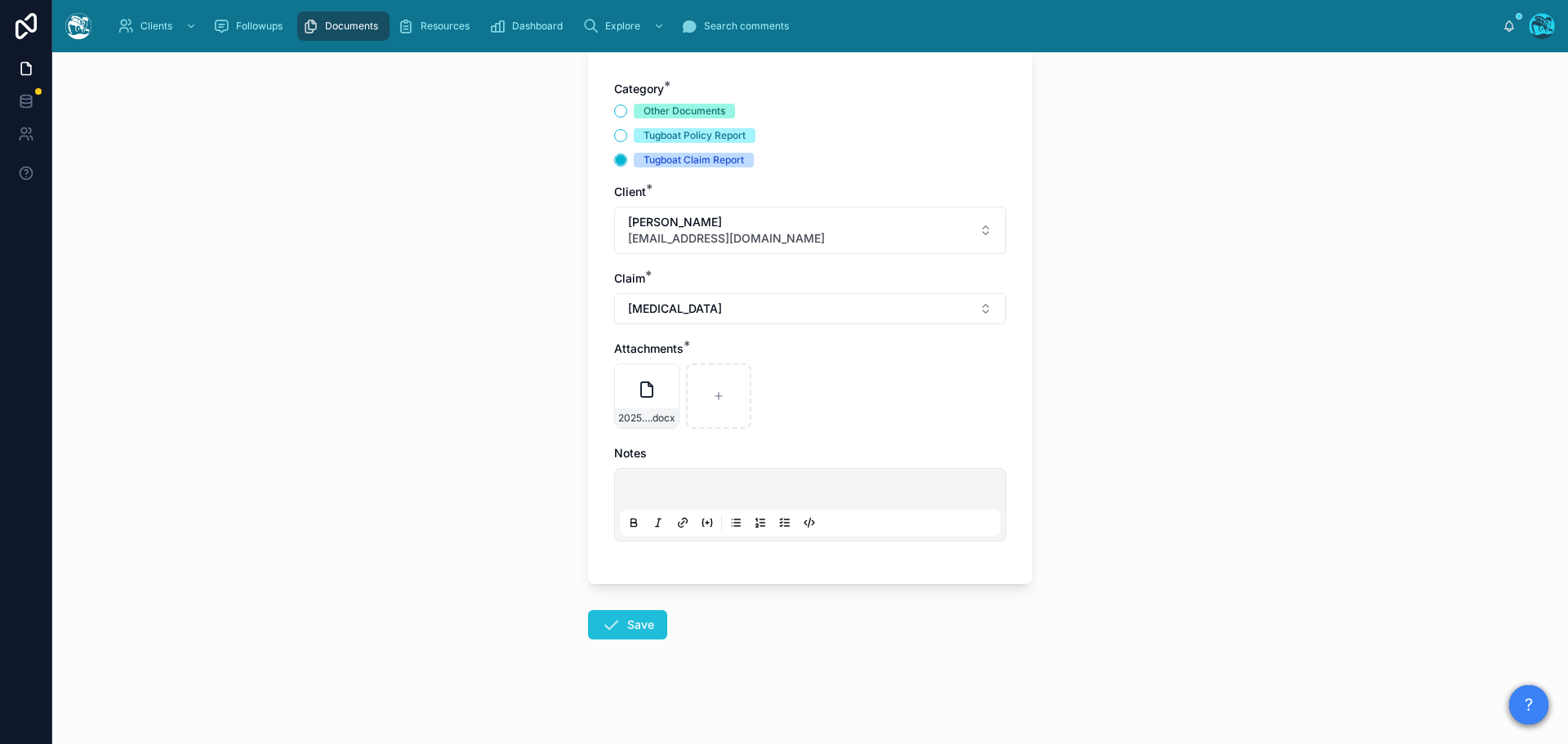
click at [625, 621] on button "Save" at bounding box center [628, 624] width 79 height 29
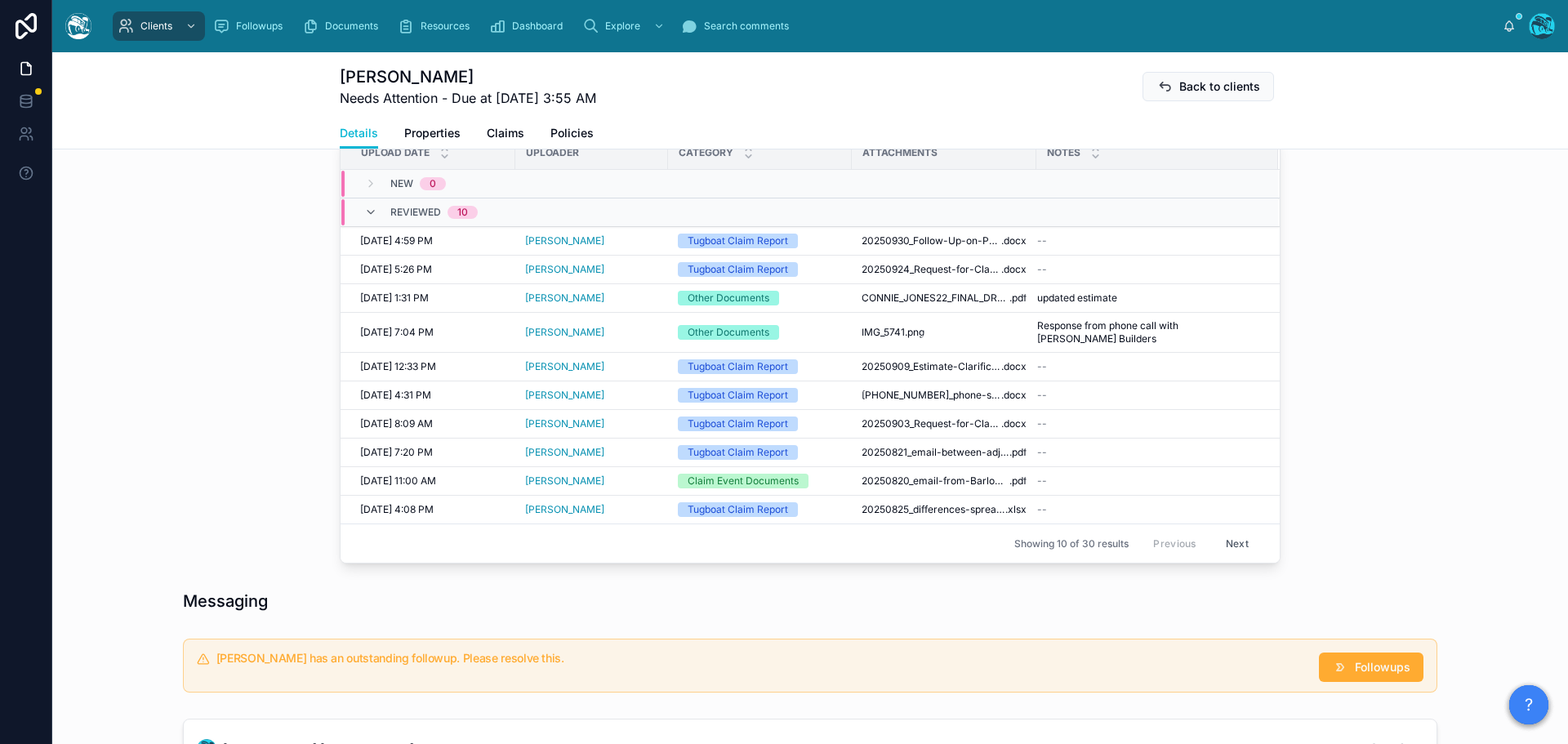
scroll to position [690, 0]
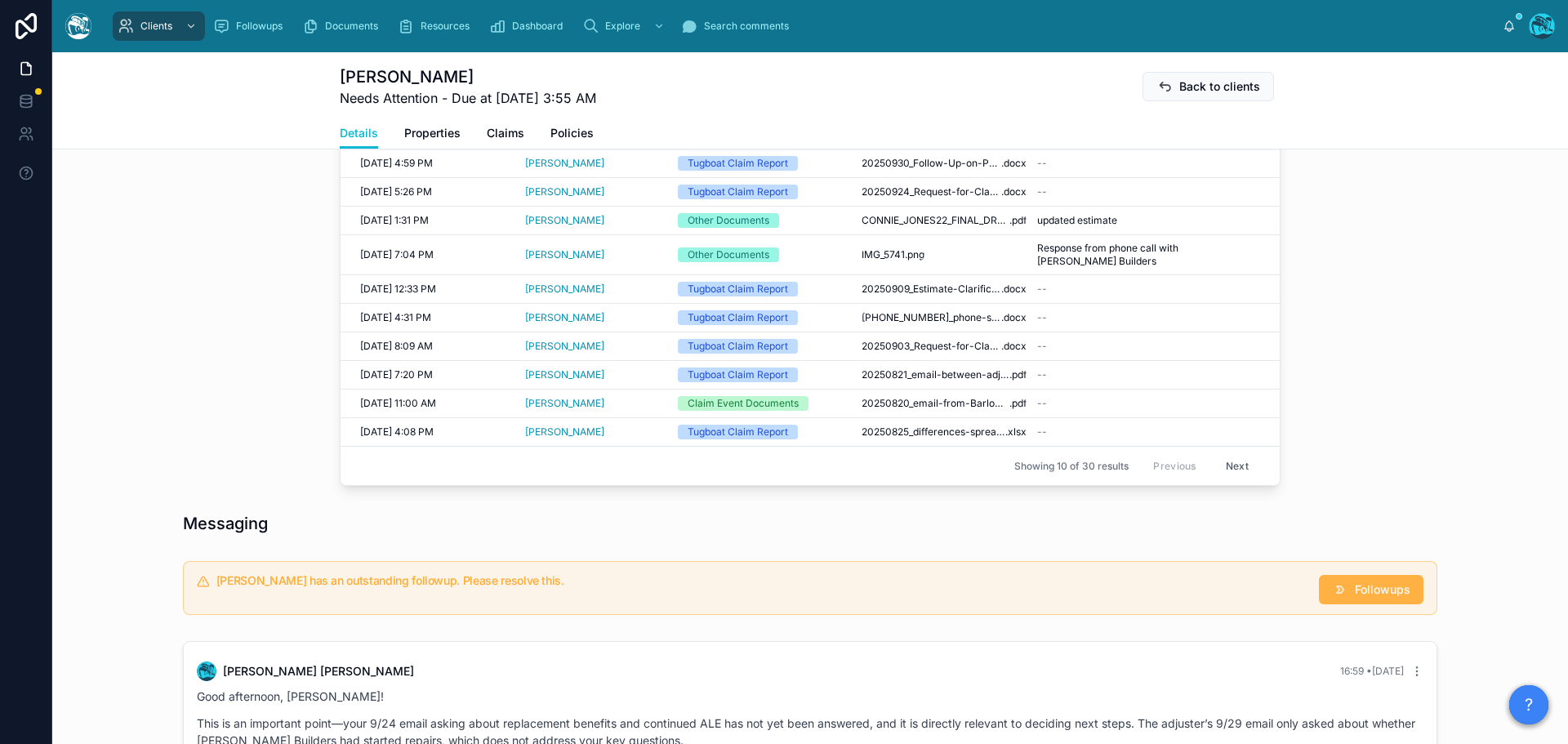
click at [1355, 595] on span "Followups" at bounding box center [1383, 589] width 56 height 16
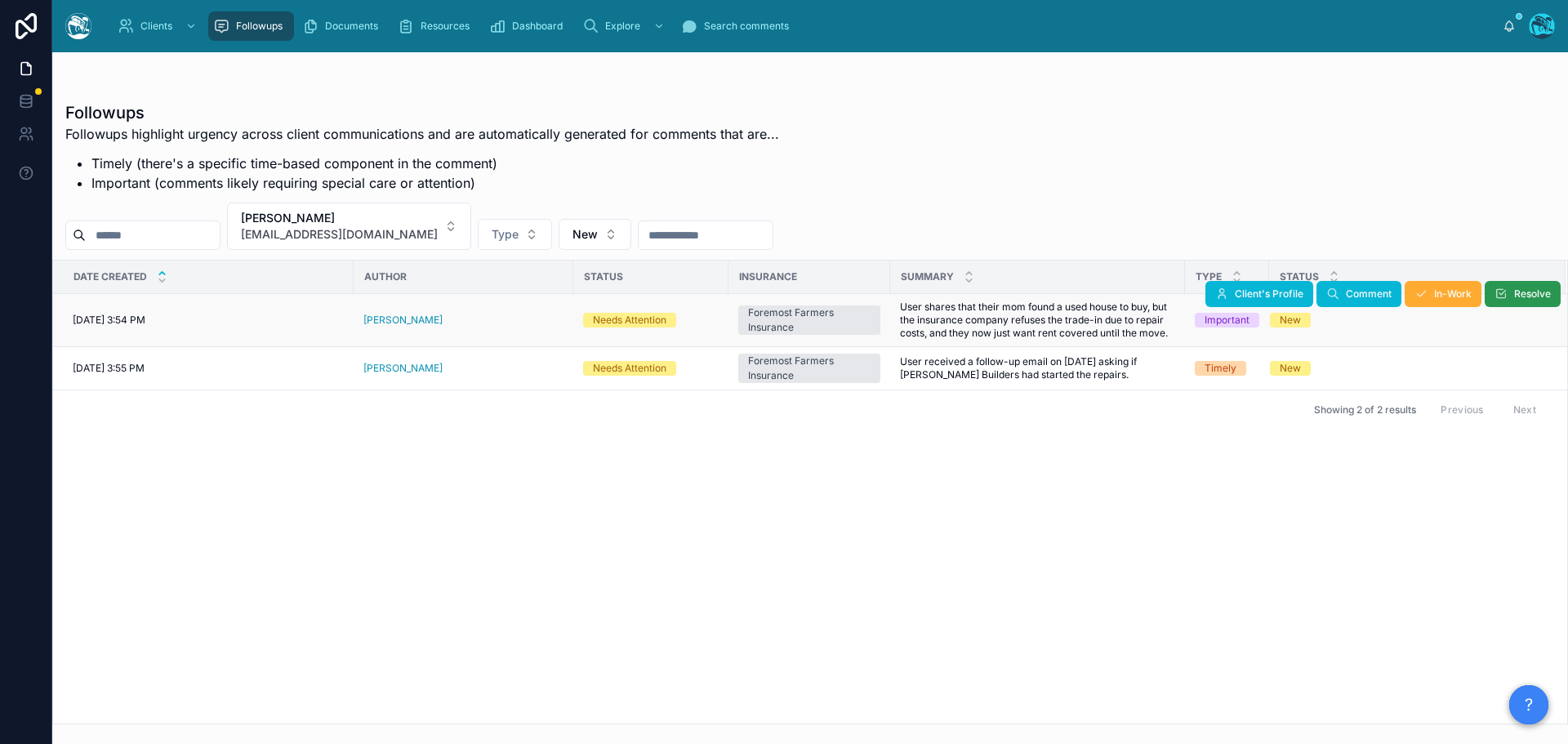
click at [1525, 297] on span "Resolve" at bounding box center [1533, 294] width 37 height 13
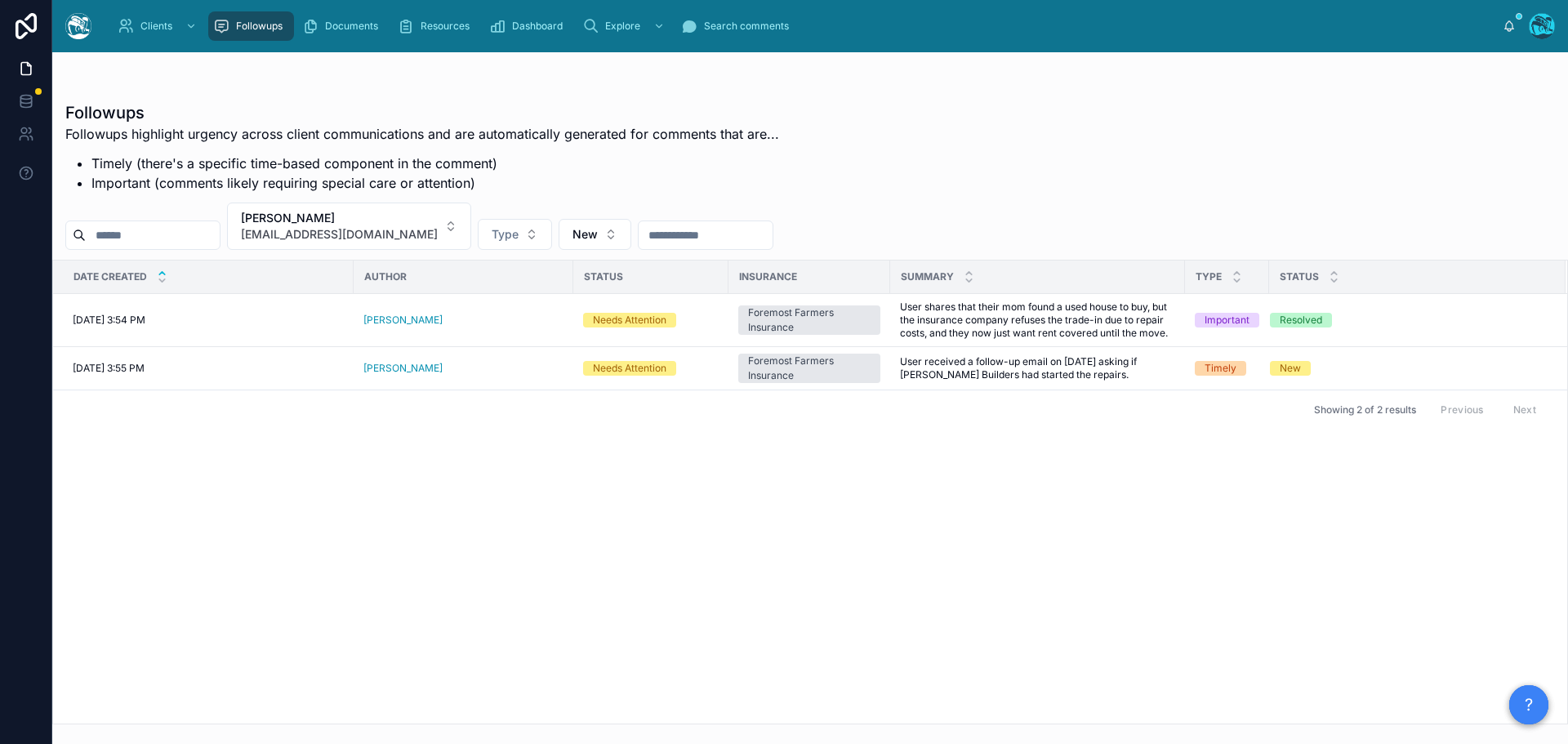
click at [0, 0] on button "Resolve" at bounding box center [0, 0] width 0 height 0
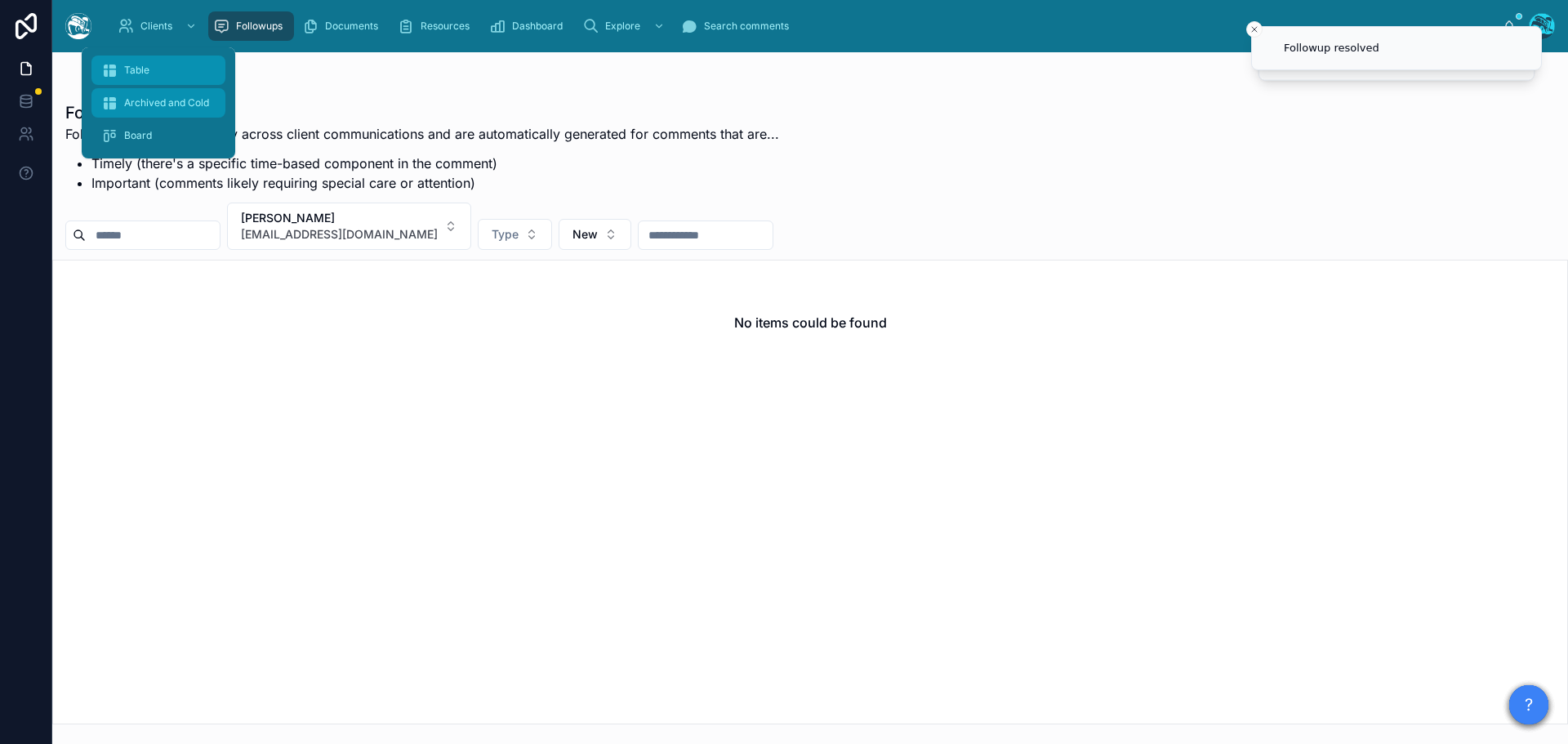
drag, startPoint x: 127, startPoint y: 73, endPoint x: 201, endPoint y: 94, distance: 76.9
click at [127, 73] on span "Table" at bounding box center [137, 70] width 25 height 13
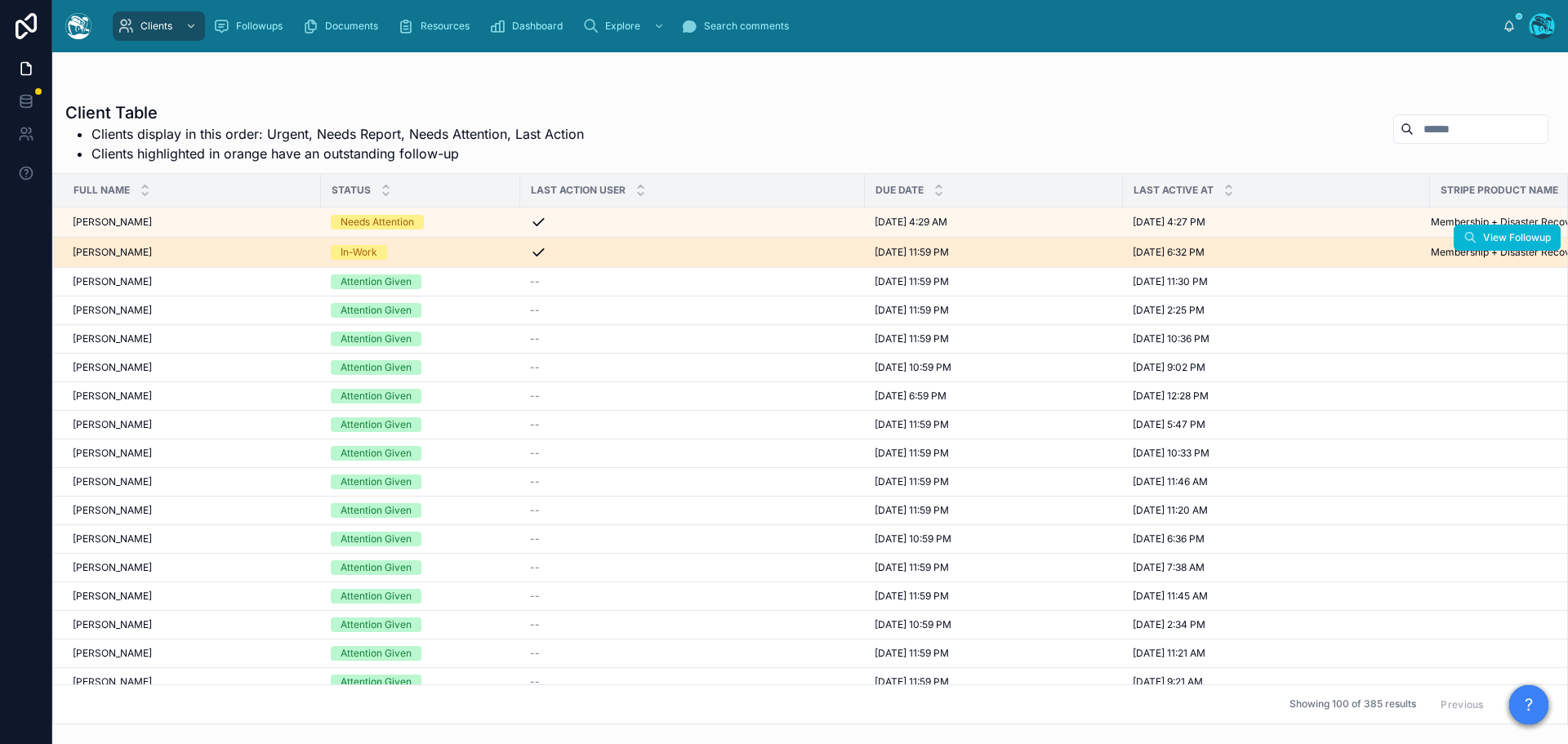
click at [194, 253] on div "Jongsuk Yu Jongsuk Yu" at bounding box center [191, 252] width 238 height 13
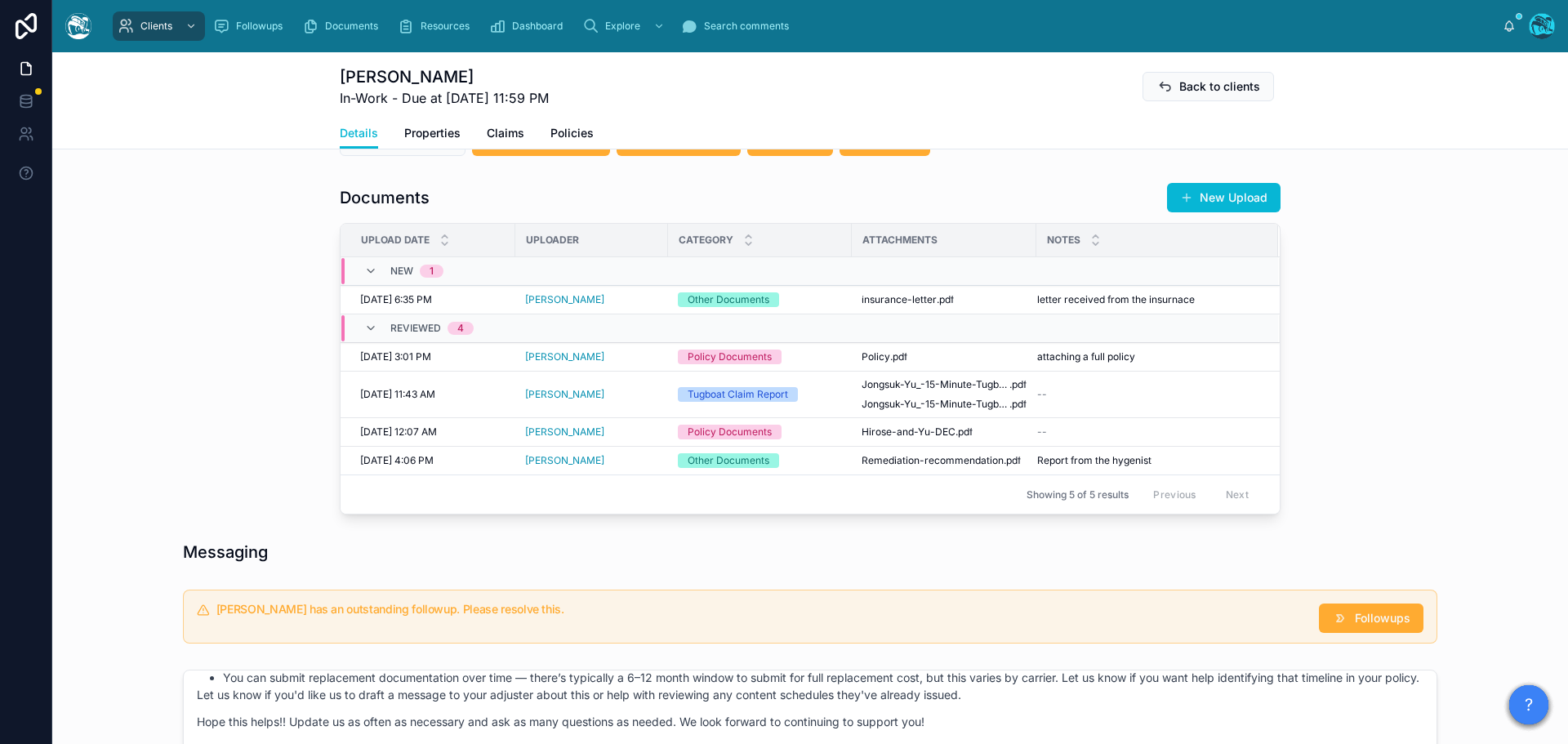
scroll to position [571, 0]
click at [906, 466] on span "Remediation-recommendation" at bounding box center [933, 460] width 142 height 13
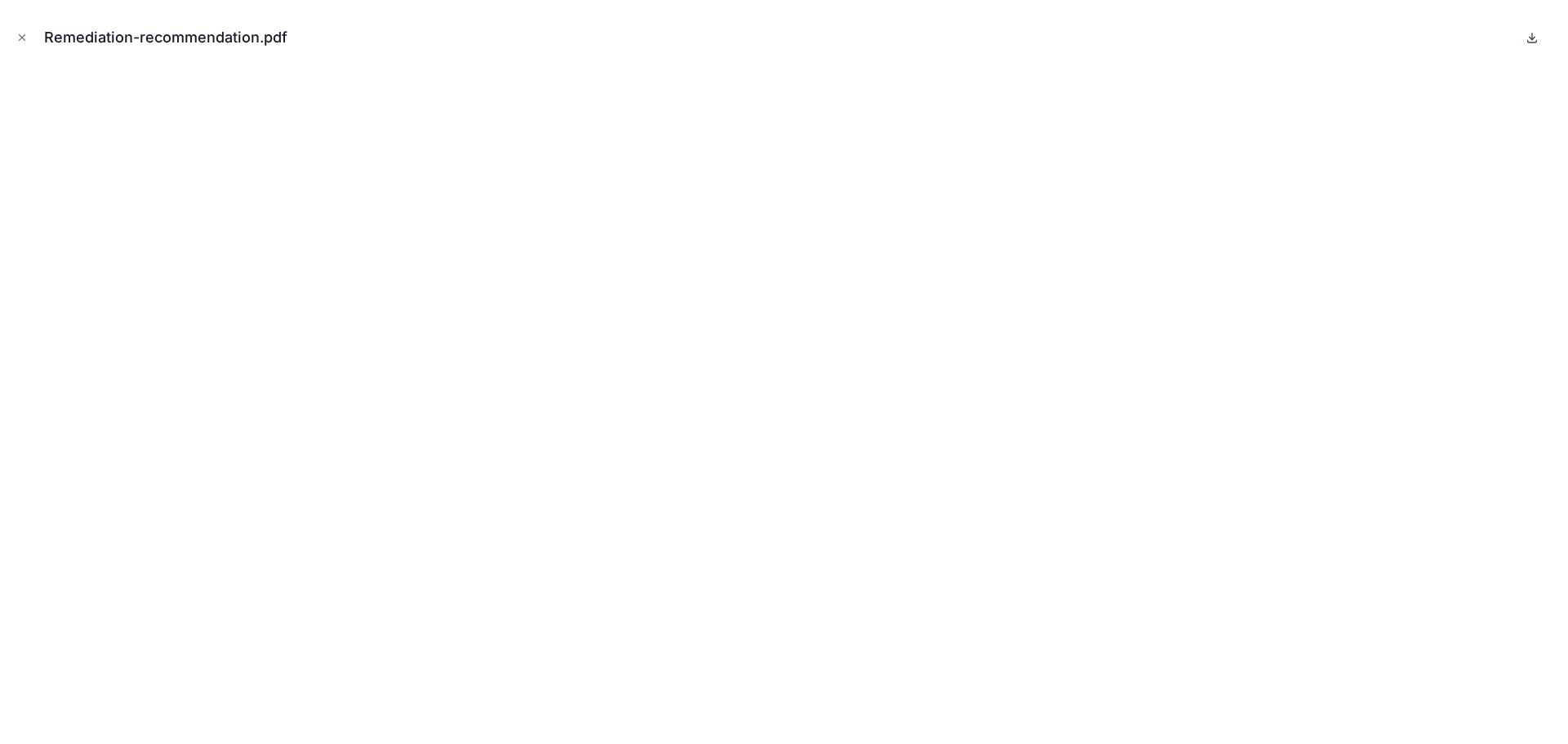
click at [1530, 40] on icon at bounding box center [1532, 38] width 14 height 13
click at [20, 37] on icon "Close modal" at bounding box center [22, 38] width 12 height 12
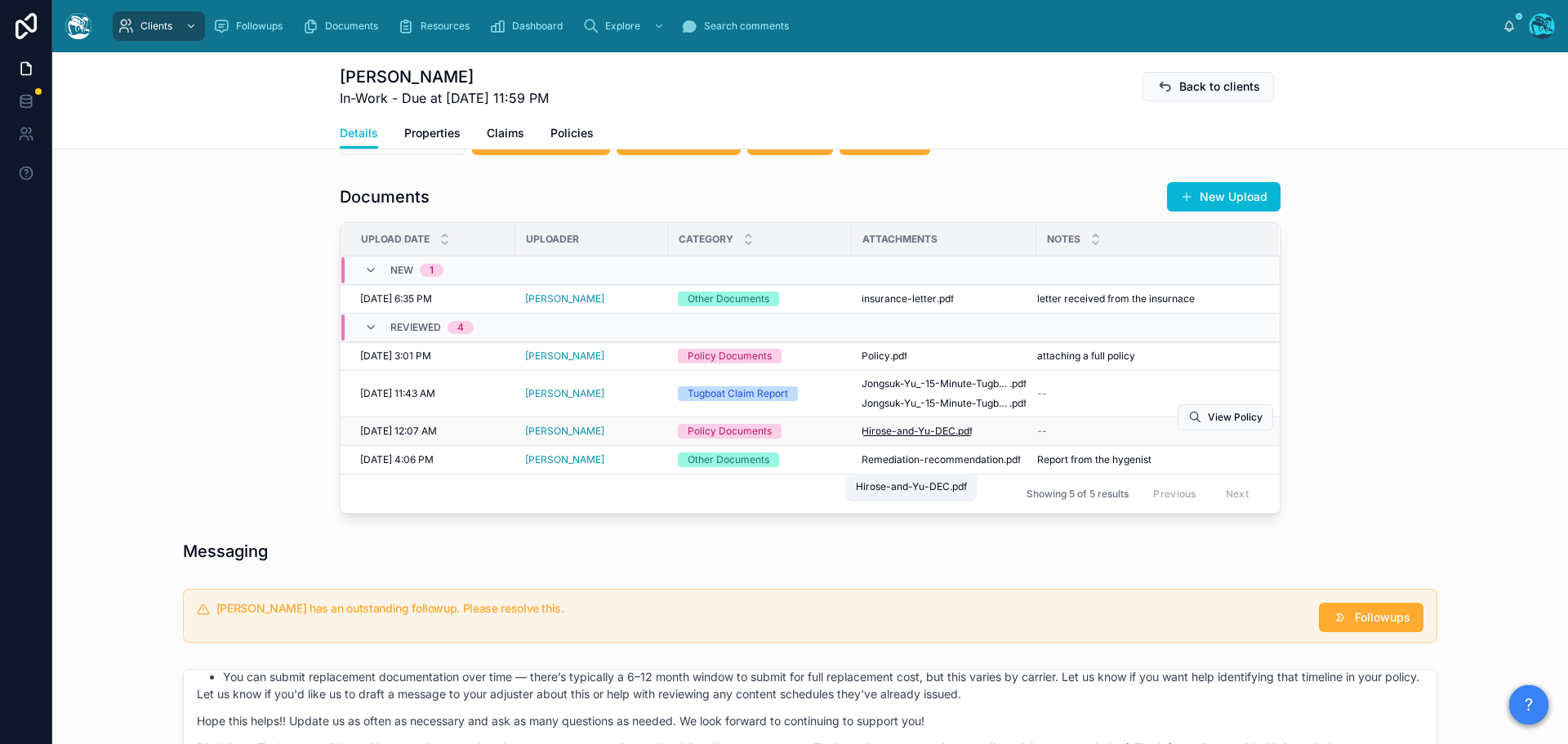
click at [911, 438] on span "Hirose-and-Yu-DEC" at bounding box center [908, 431] width 94 height 13
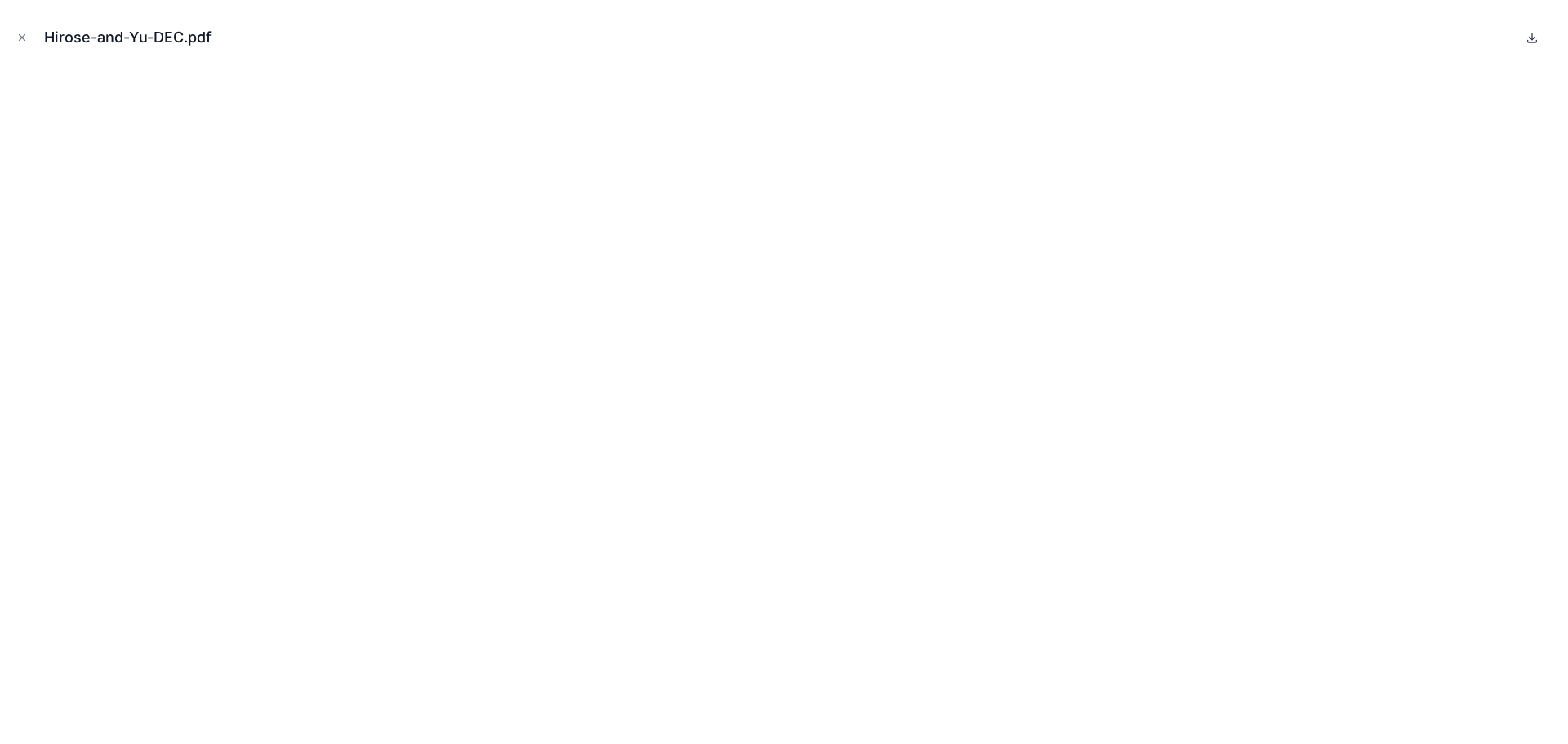
click at [1533, 38] on icon at bounding box center [1532, 38] width 14 height 13
drag, startPoint x: 14, startPoint y: 36, endPoint x: 526, endPoint y: 161, distance: 527.0
click at [14, 36] on button "Close modal" at bounding box center [22, 38] width 18 height 18
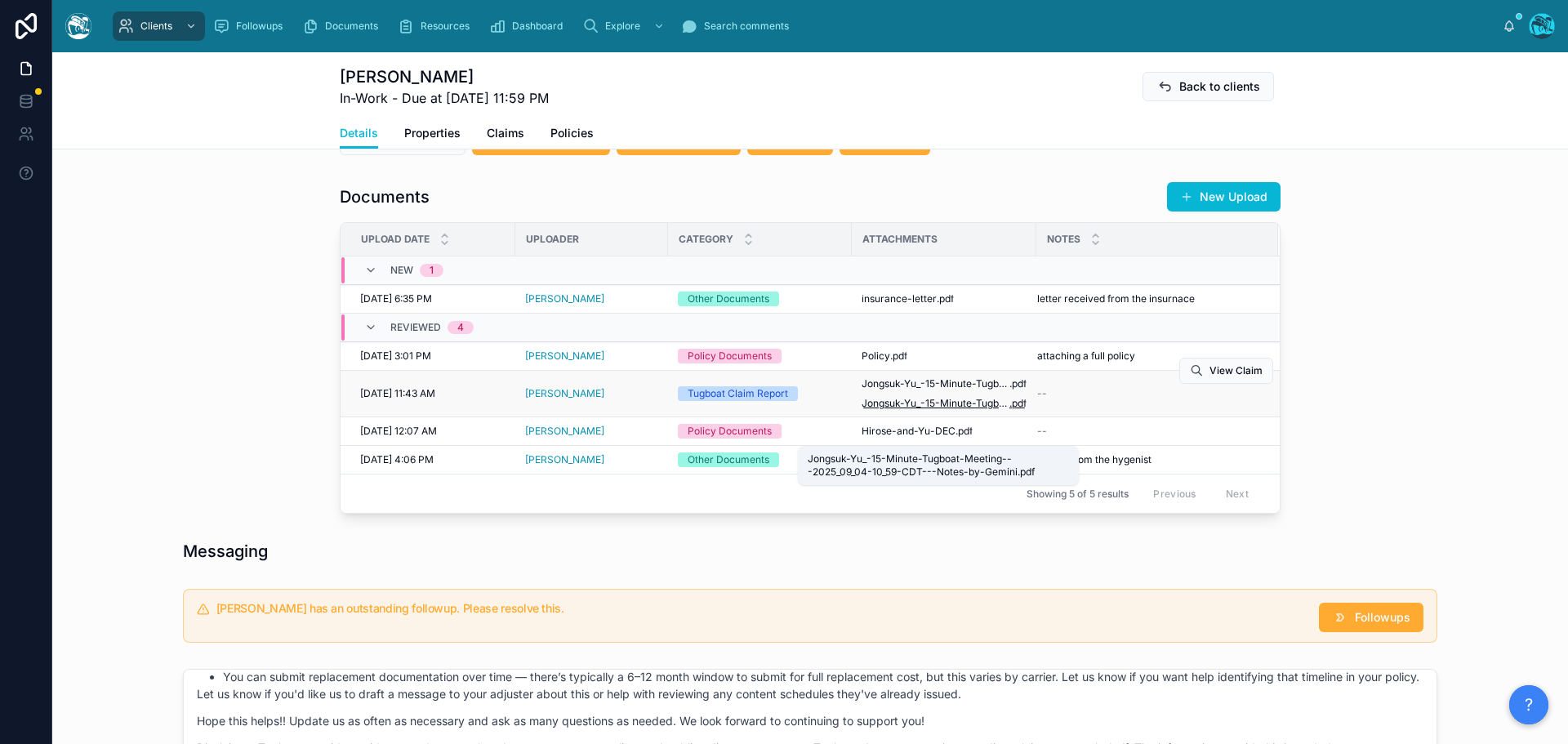
click at [922, 410] on span "Jongsuk-Yu_-15-Minute-Tugboat-Meeting---2025_09_04-10_59-CDT---Notes-by-Gemini" at bounding box center [935, 404] width 148 height 13
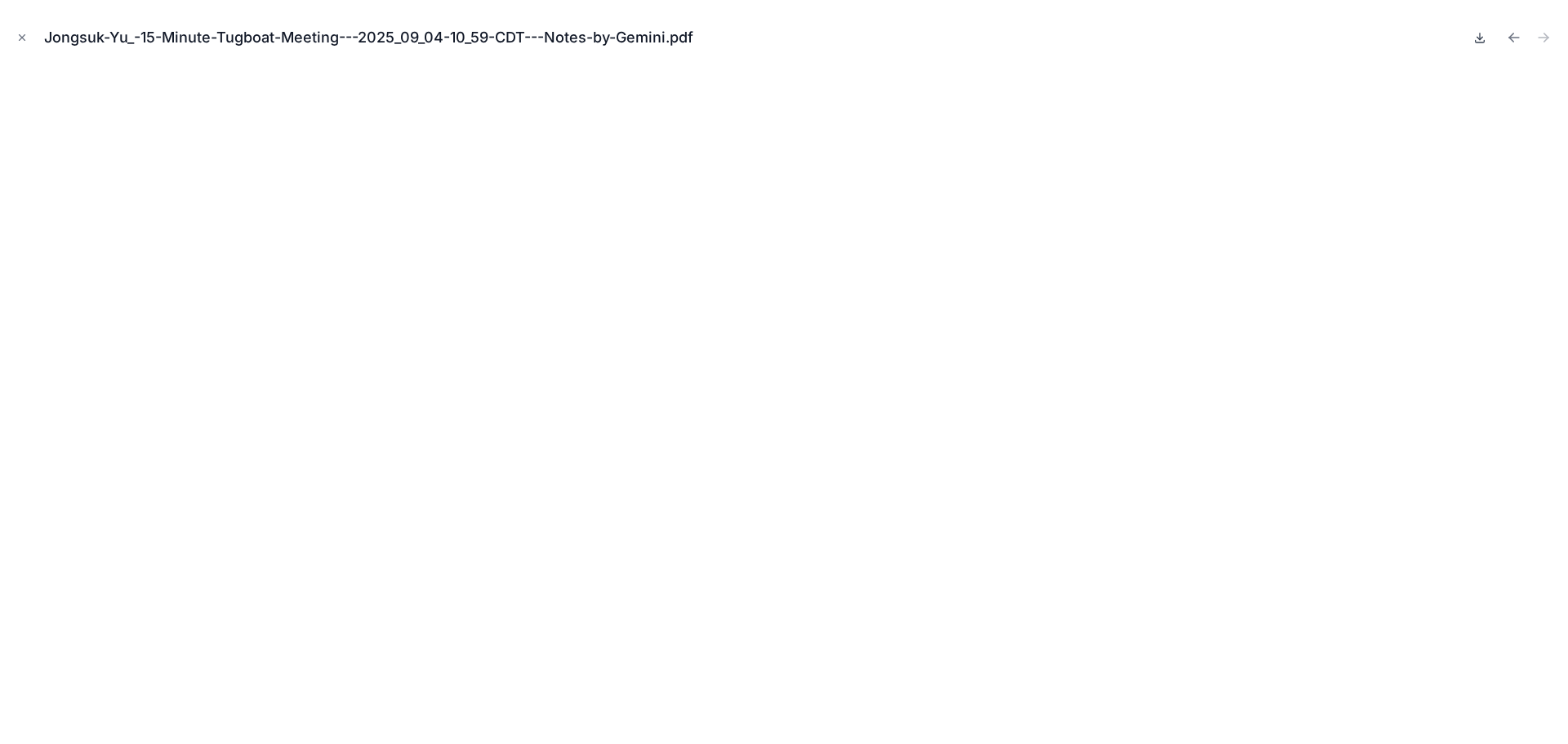
click at [1483, 40] on icon at bounding box center [1480, 38] width 14 height 13
click at [1510, 36] on icon "Previous file" at bounding box center [1511, 36] width 4 height 4
click at [1477, 40] on icon at bounding box center [1480, 38] width 14 height 13
drag, startPoint x: 20, startPoint y: 39, endPoint x: 558, endPoint y: 173, distance: 554.4
click at [20, 39] on icon "Close modal" at bounding box center [22, 38] width 12 height 12
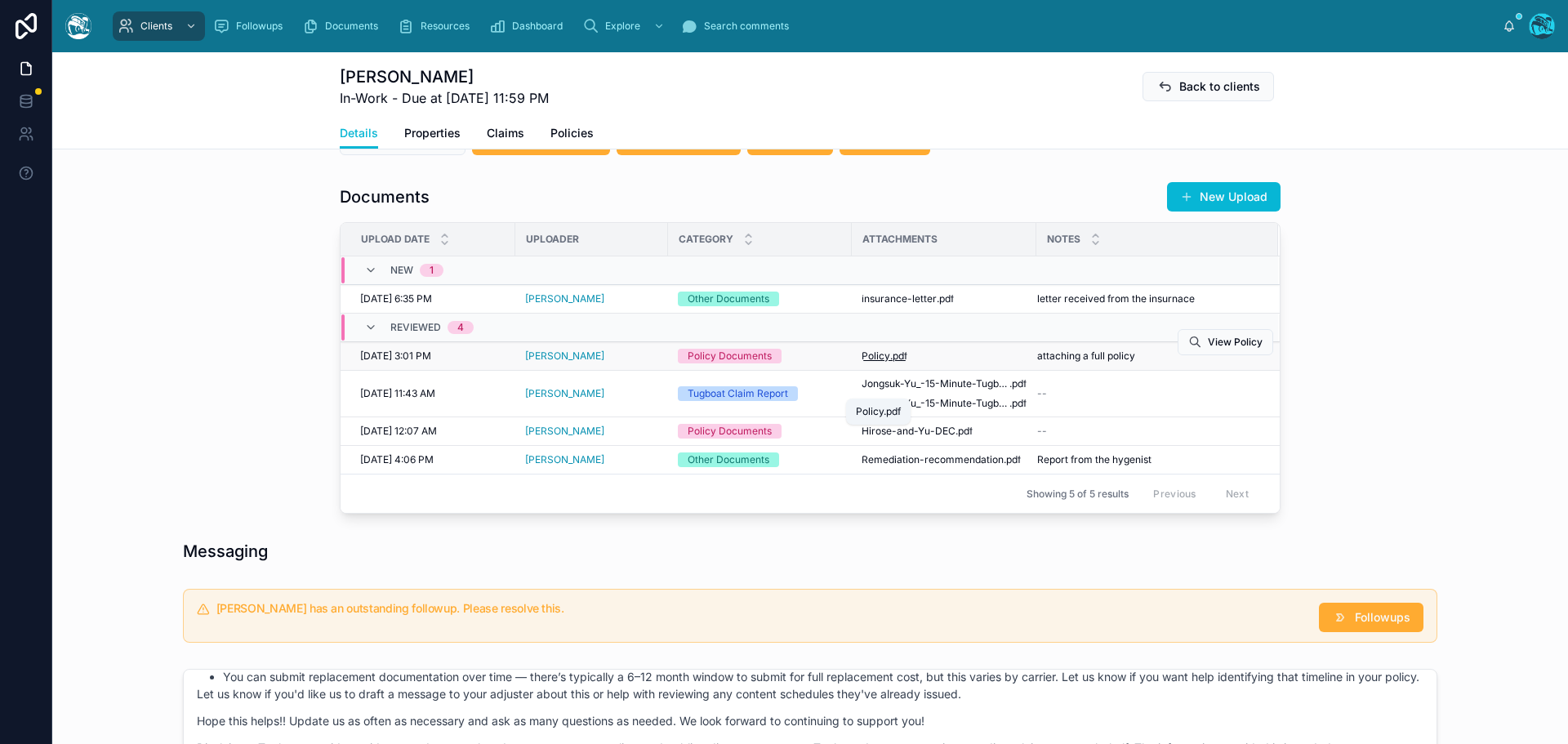
click at [890, 362] on span ".pdf" at bounding box center [899, 357] width 17 height 13
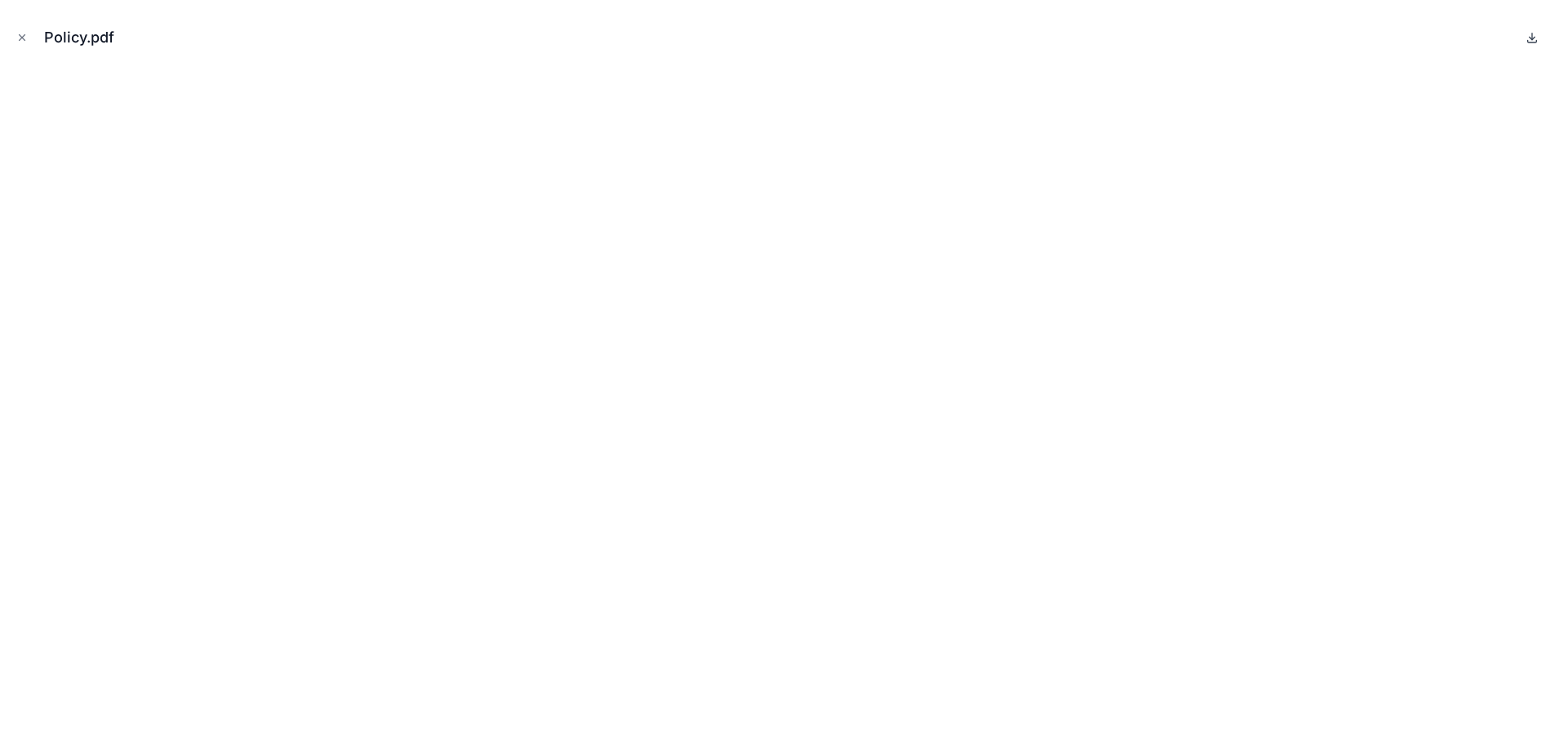
click at [1535, 35] on icon at bounding box center [1532, 38] width 14 height 13
drag, startPoint x: 18, startPoint y: 35, endPoint x: 118, endPoint y: 64, distance: 104.1
click at [18, 35] on icon "Close modal" at bounding box center [22, 38] width 12 height 12
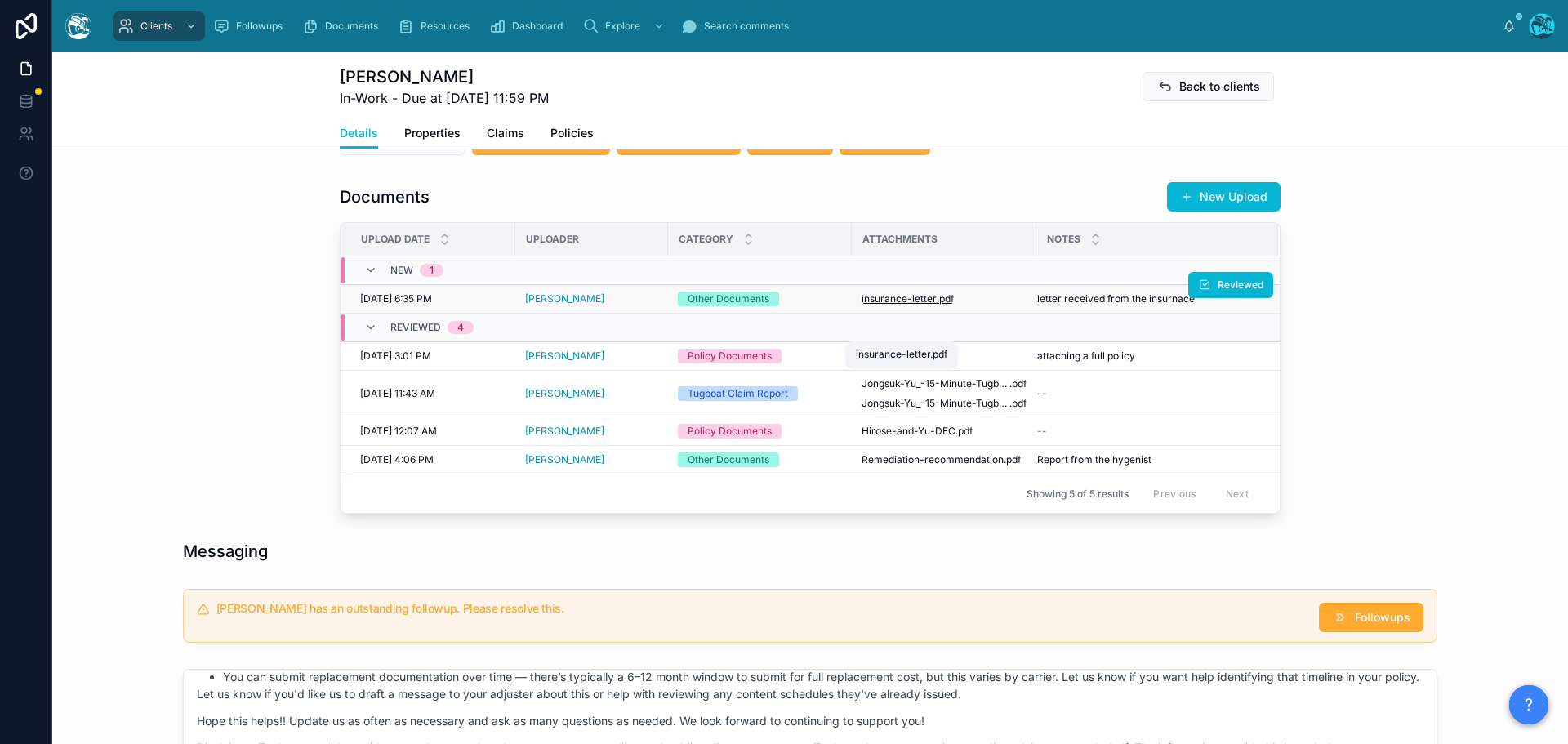
click at [893, 306] on span "insurance-letter" at bounding box center [900, 299] width 75 height 13
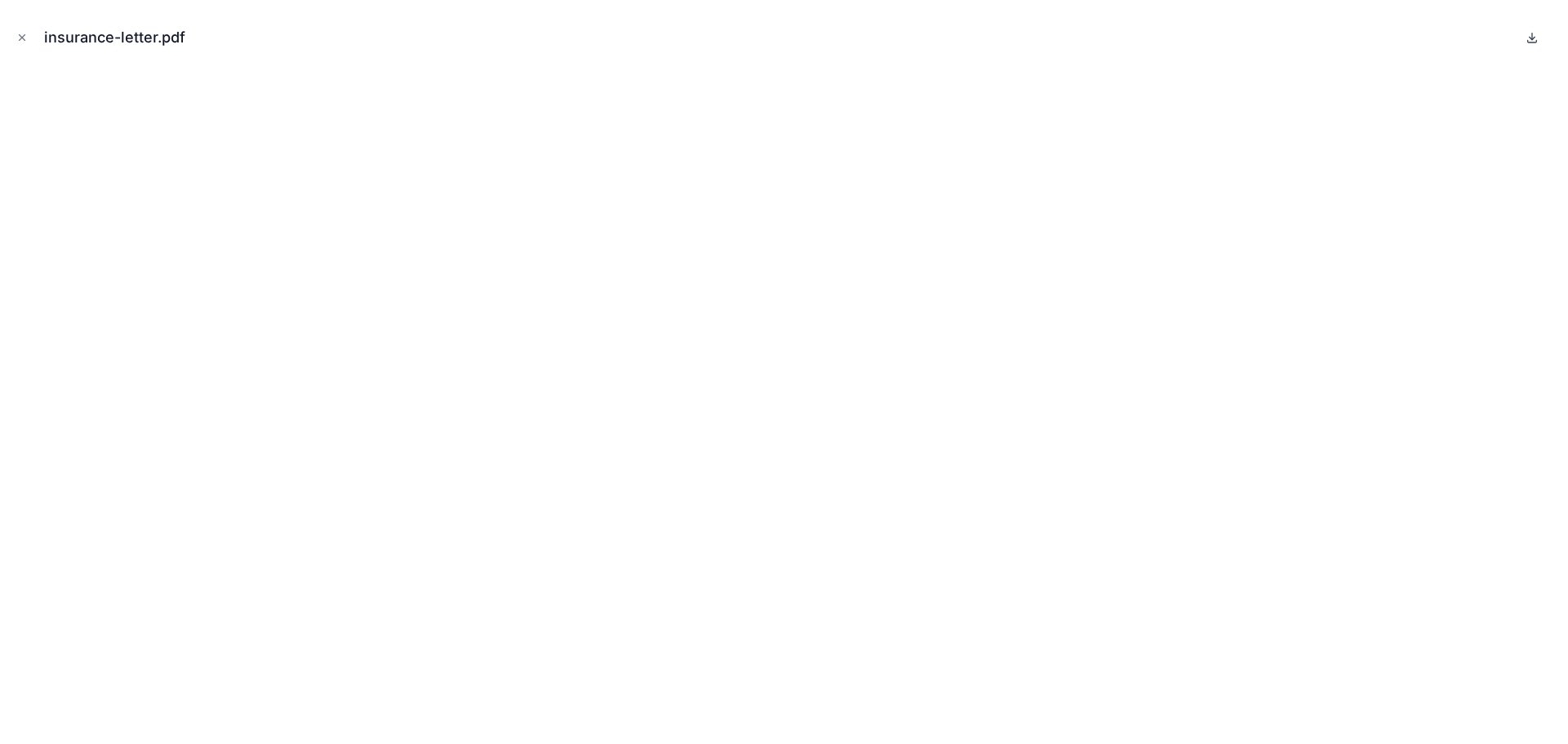
click at [1535, 35] on icon at bounding box center [1532, 38] width 14 height 13
drag, startPoint x: 22, startPoint y: 40, endPoint x: 75, endPoint y: 63, distance: 57.8
click at [22, 40] on icon "Close modal" at bounding box center [22, 38] width 12 height 12
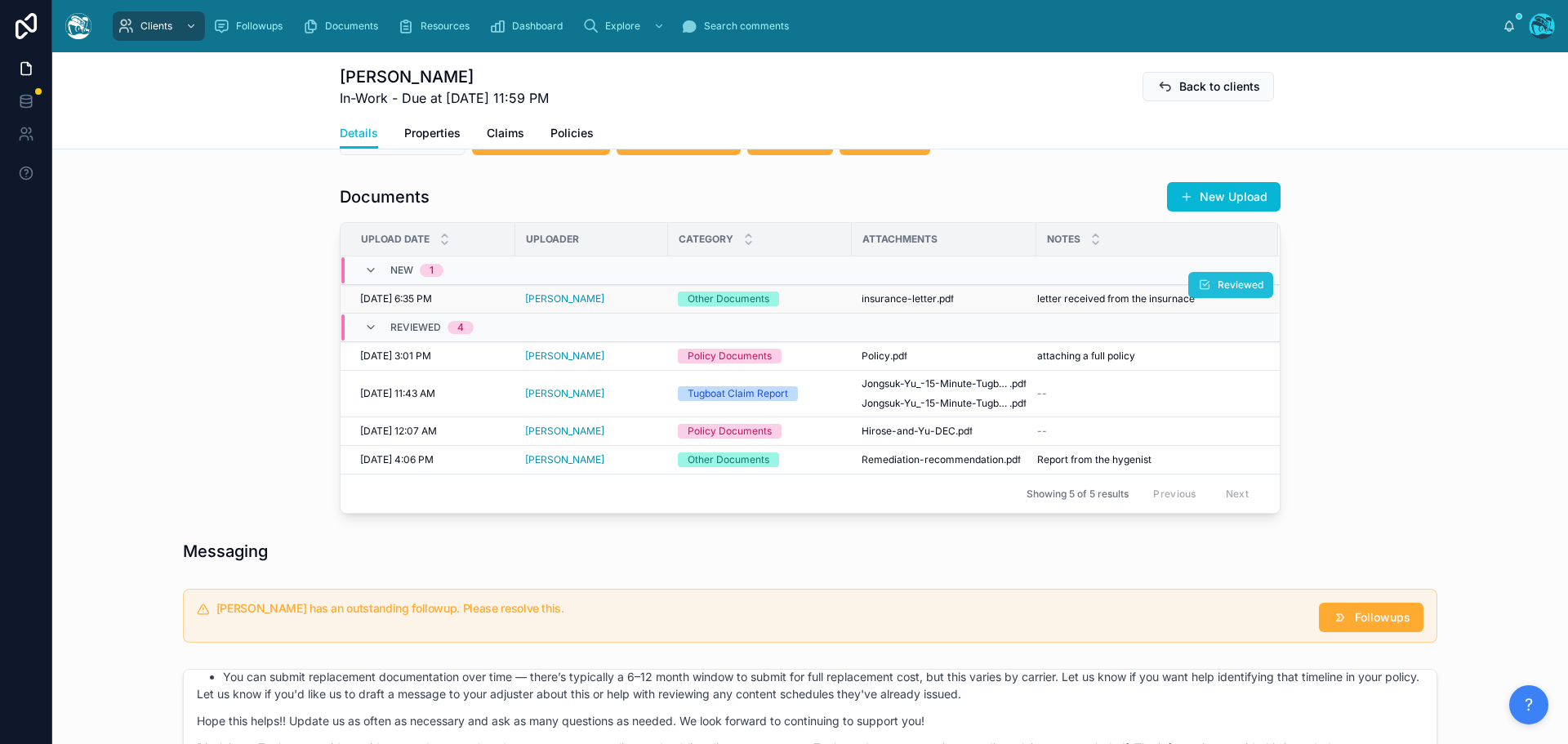
click at [1233, 291] on span "Reviewed" at bounding box center [1240, 285] width 45 height 13
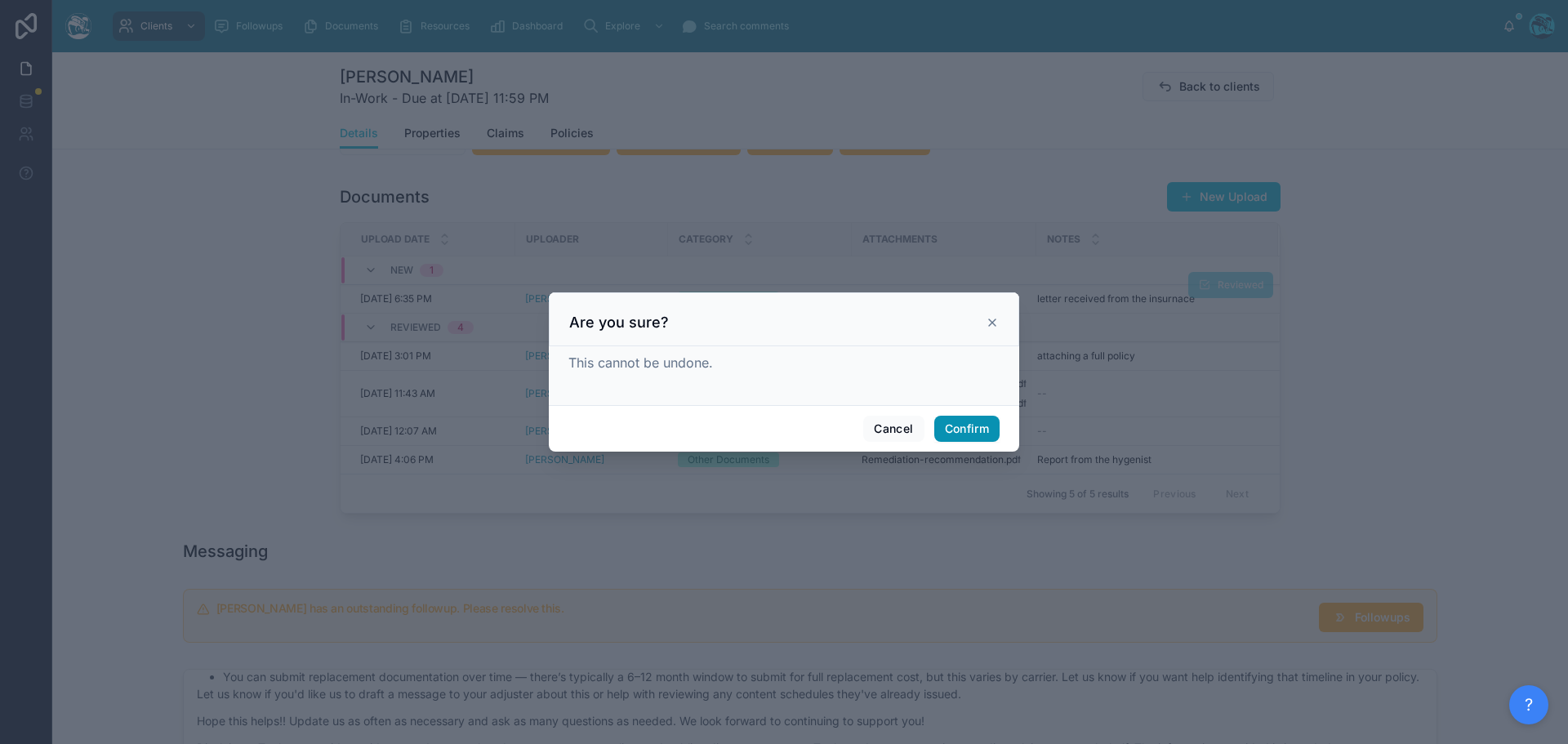
click at [969, 431] on button "Confirm" at bounding box center [967, 428] width 66 height 26
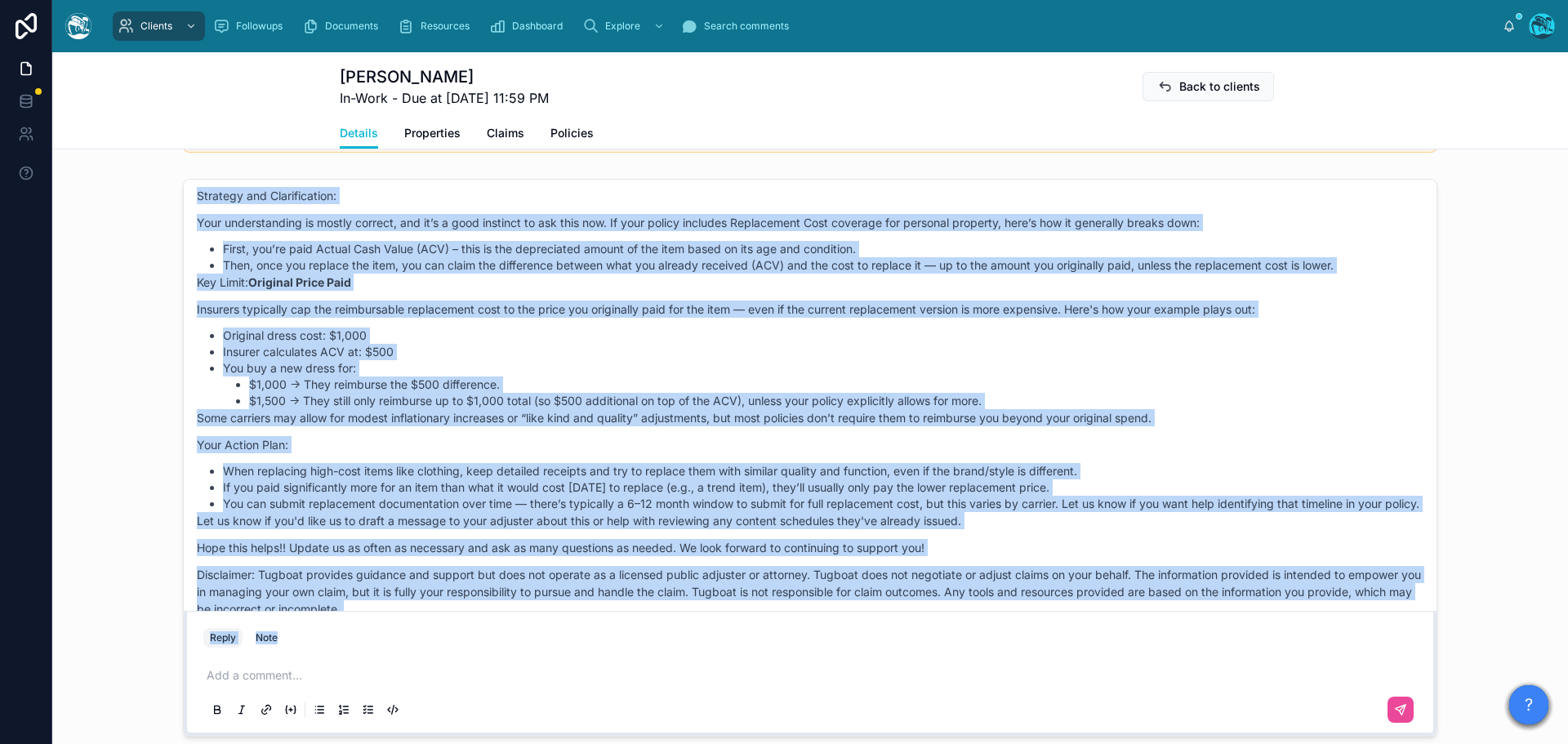
scroll to position [2203, 0]
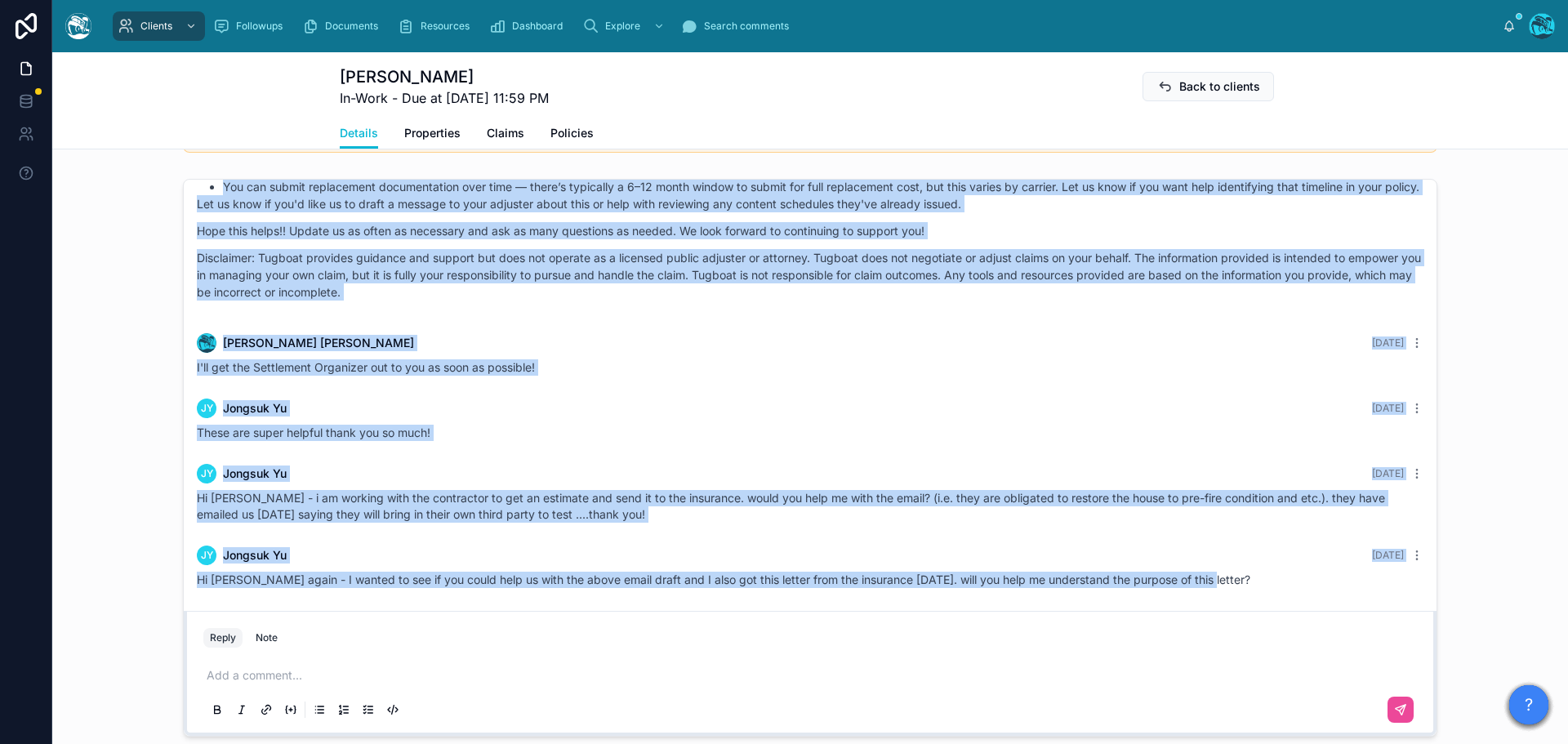
drag, startPoint x: 1246, startPoint y: 323, endPoint x: 1269, endPoint y: 622, distance: 299.9
copy div "JY Jongsuk Yu 27 days ago Support Request: We were impacted by the Eaton fire a…"
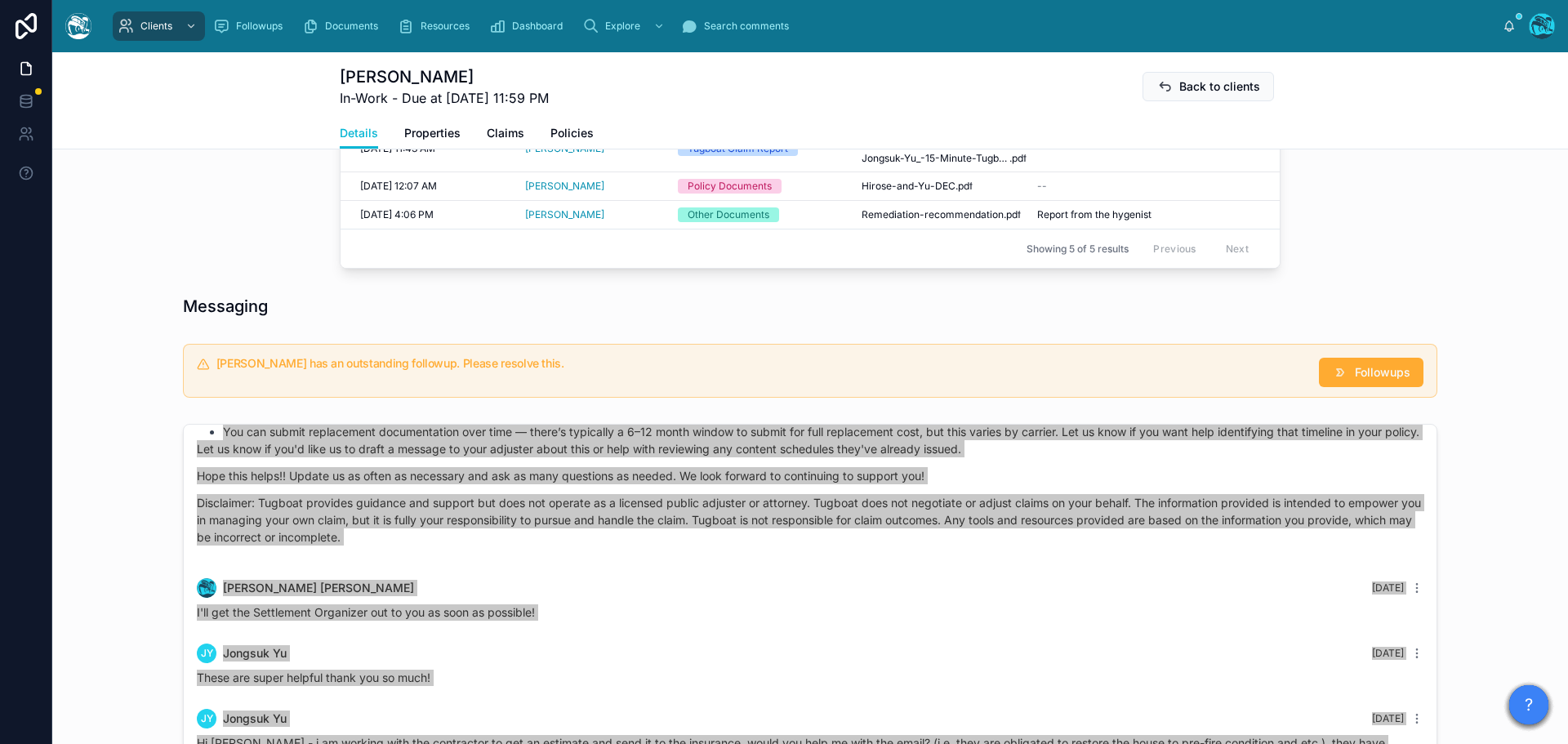
scroll to position [653, 0]
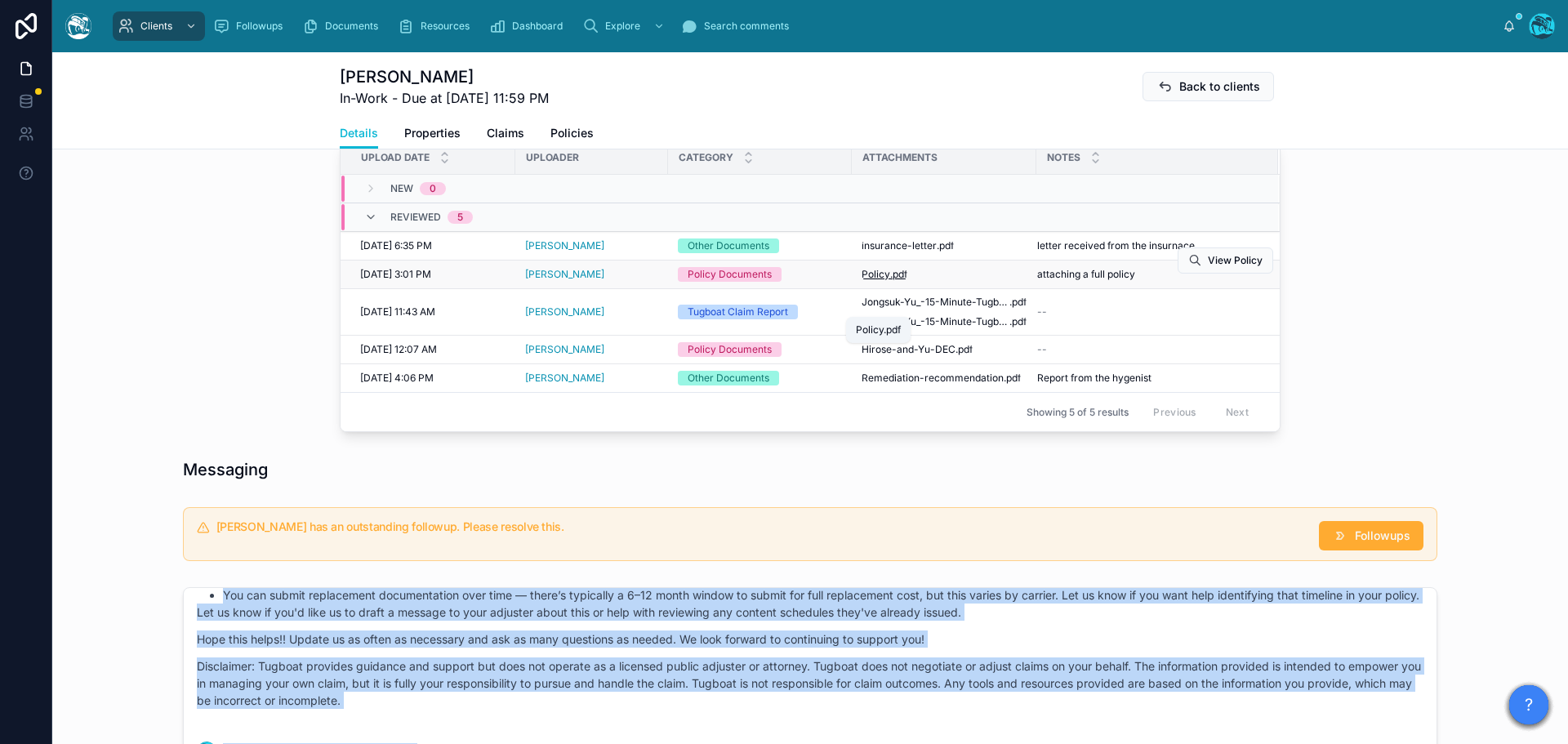
click at [890, 280] on span ".pdf" at bounding box center [899, 275] width 17 height 13
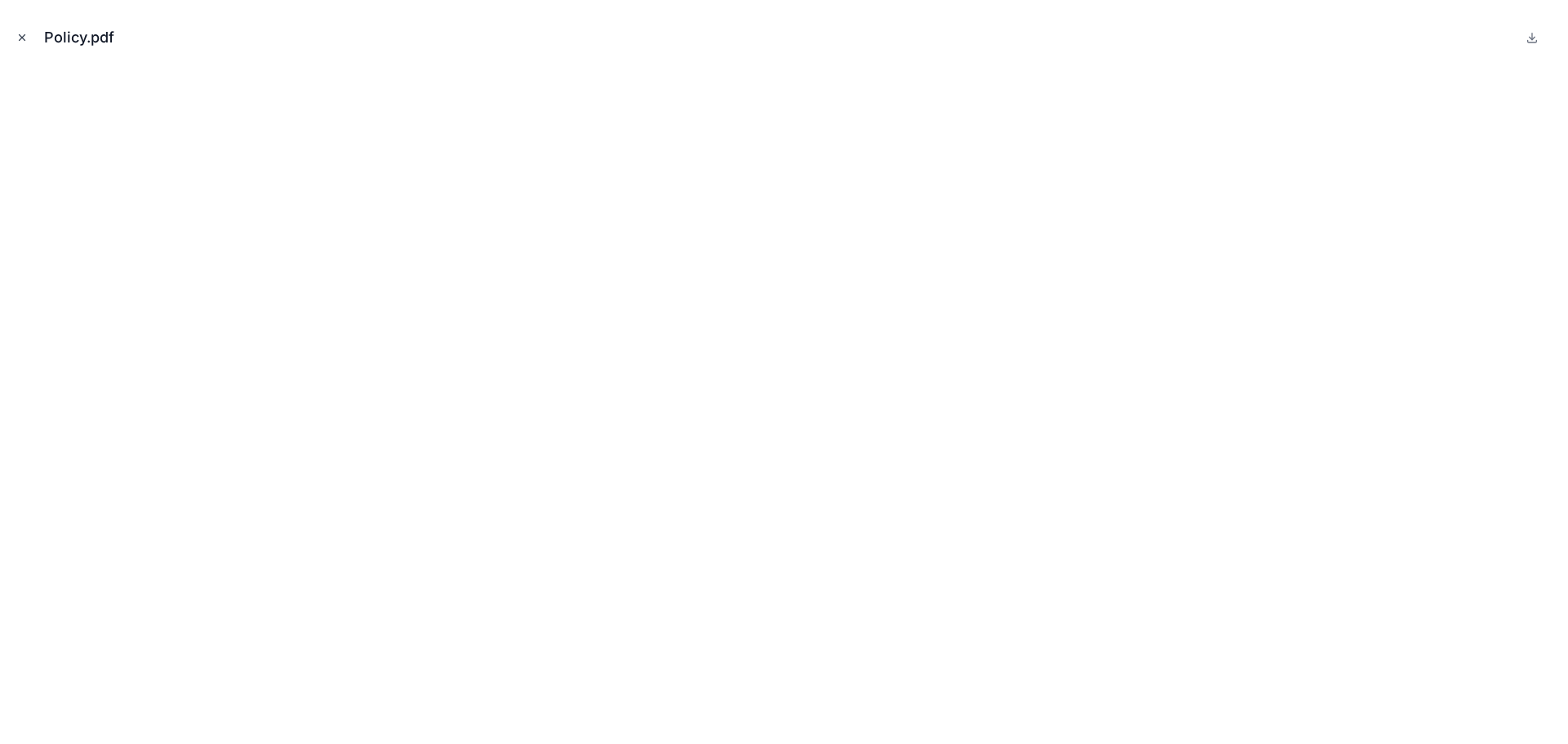
click at [20, 36] on icon "Close modal" at bounding box center [22, 38] width 6 height 6
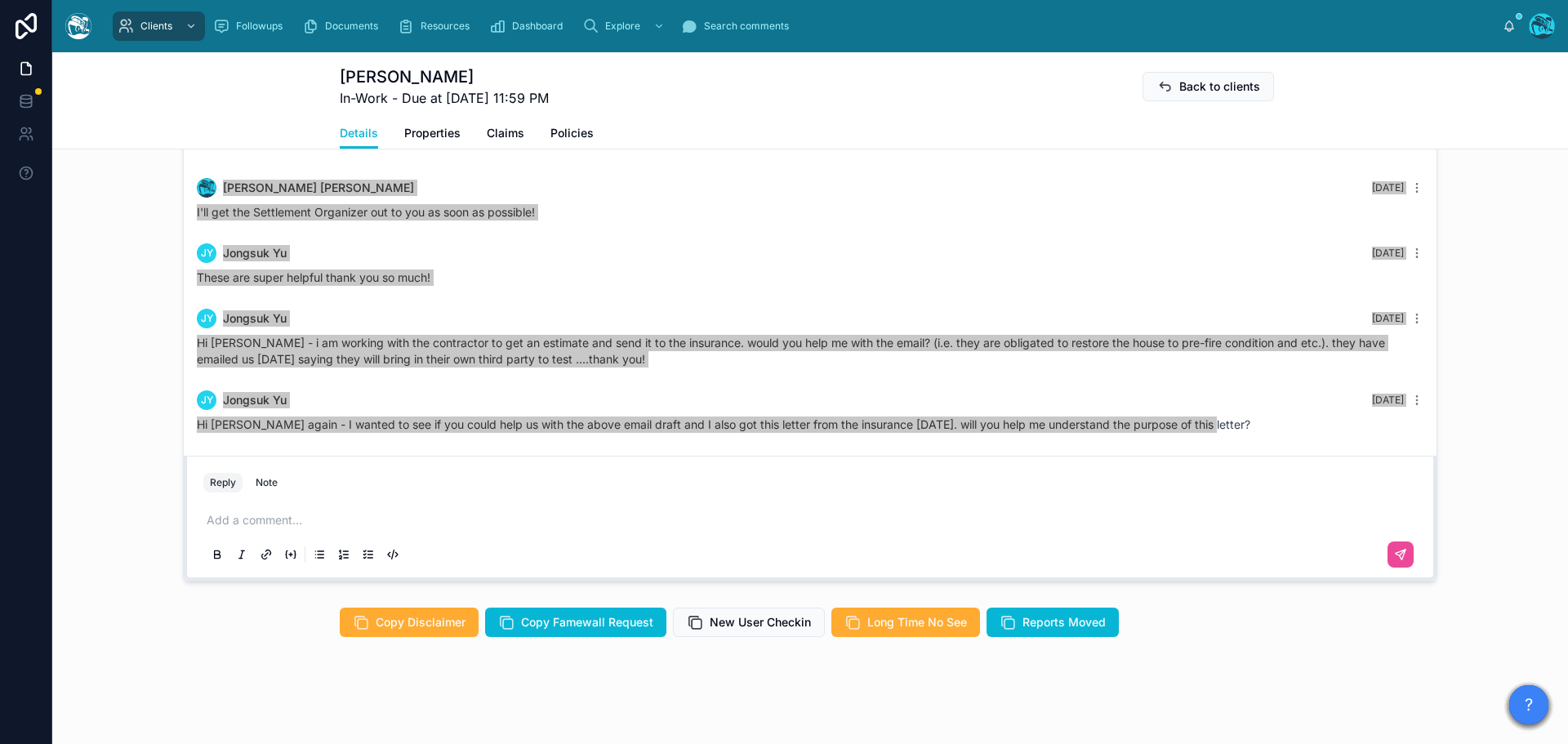
scroll to position [1253, 0]
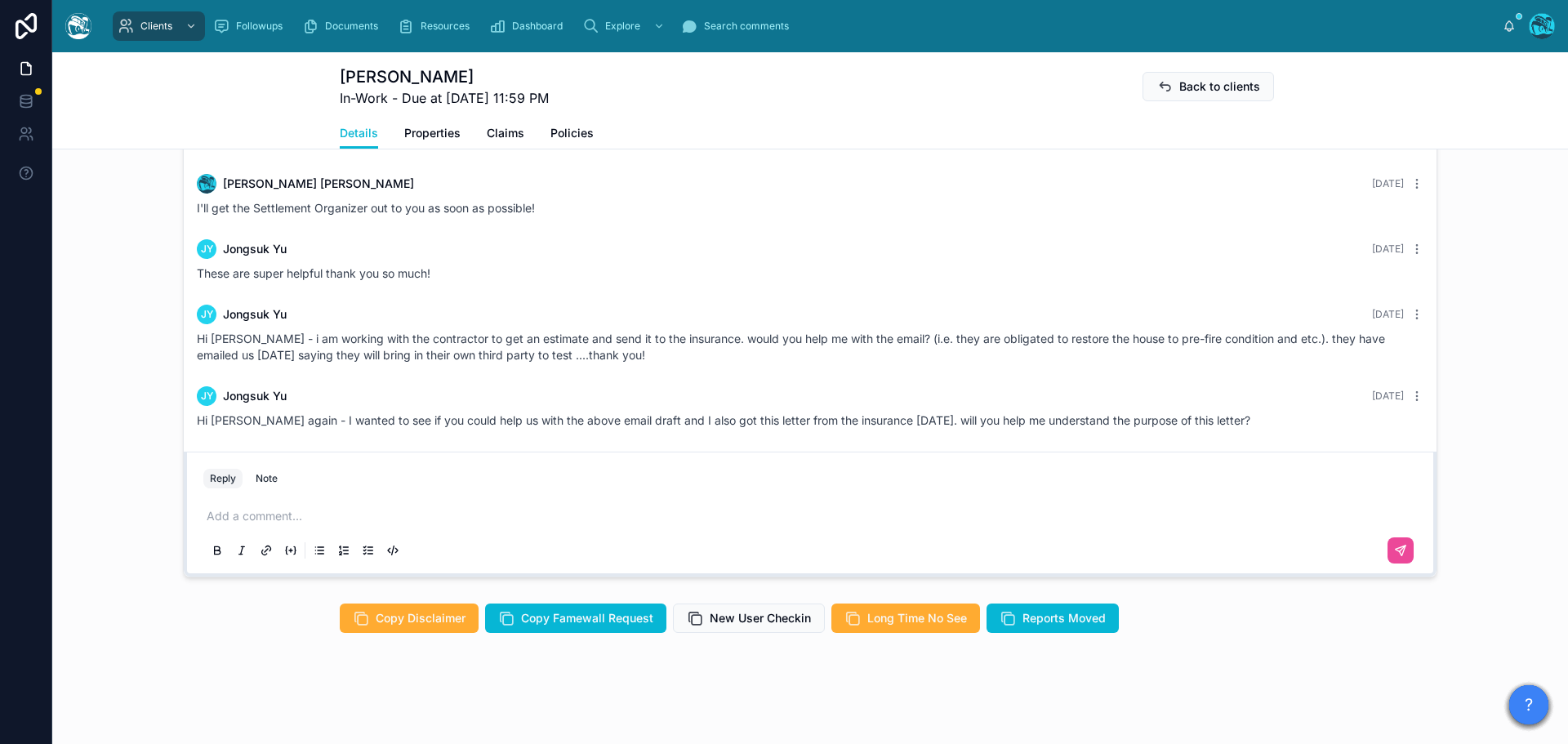
click at [254, 514] on p at bounding box center [813, 516] width 1214 height 16
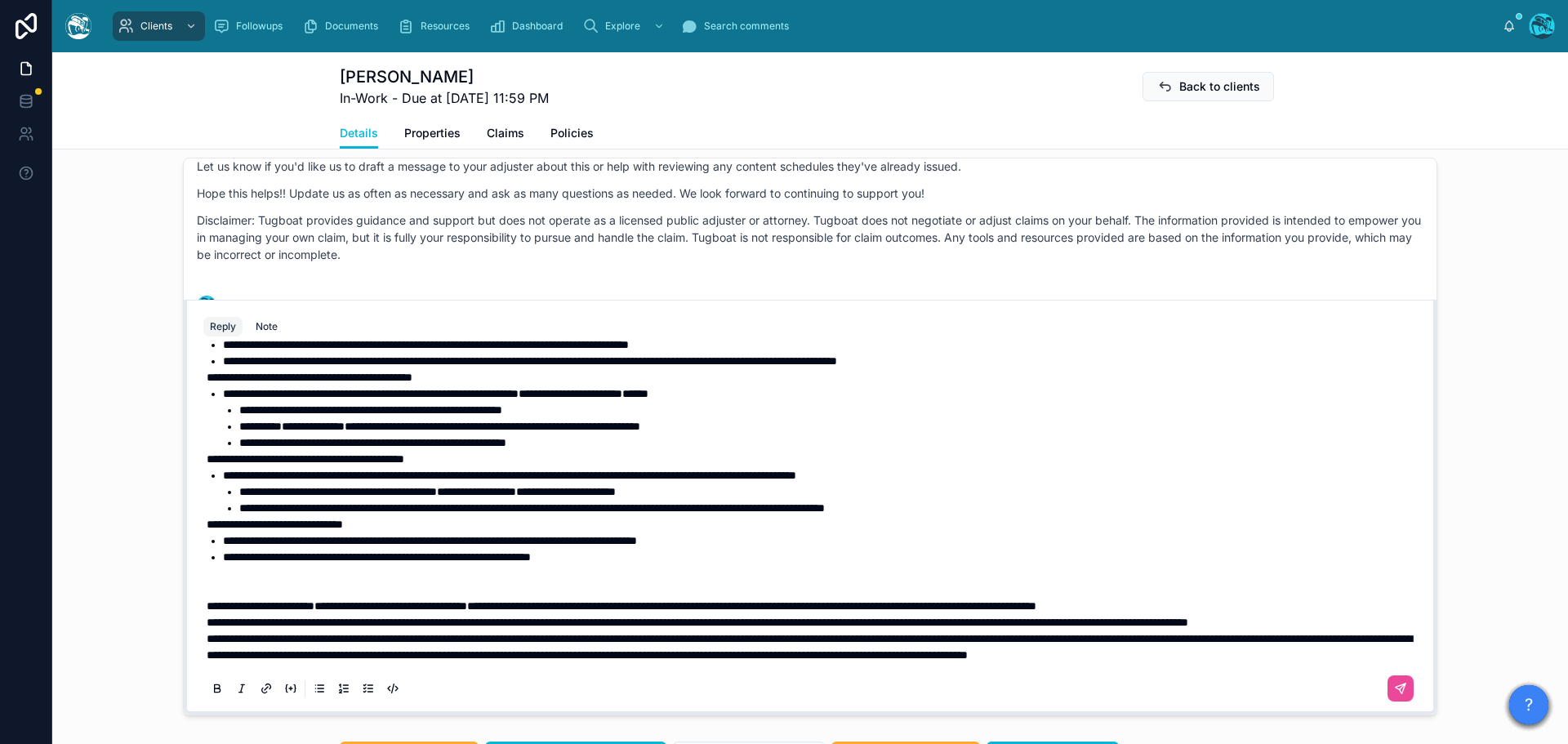
scroll to position [461, 0]
click at [362, 630] on p "**********" at bounding box center [813, 622] width 1214 height 16
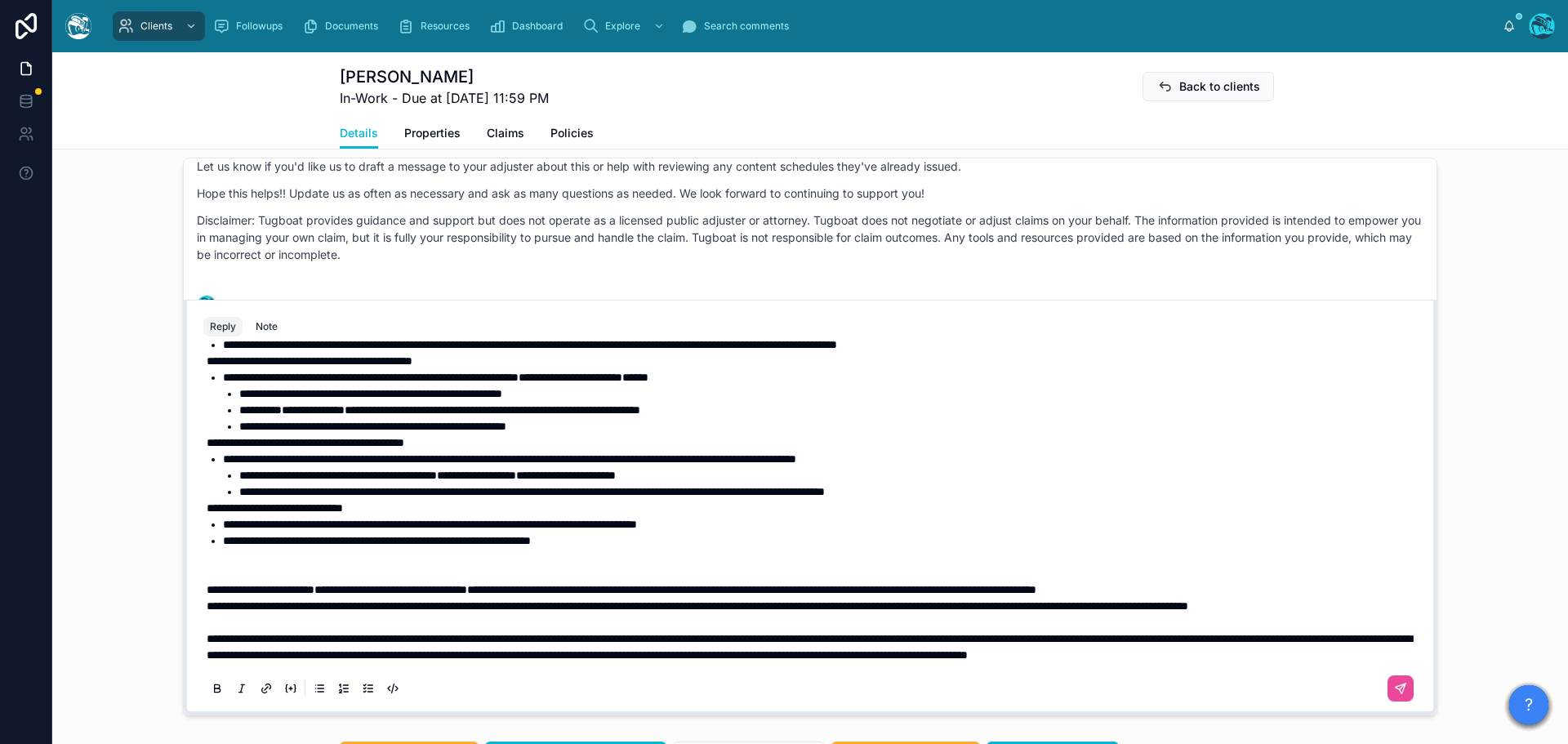
click at [206, 611] on span "**********" at bounding box center [697, 606] width 982 height 12
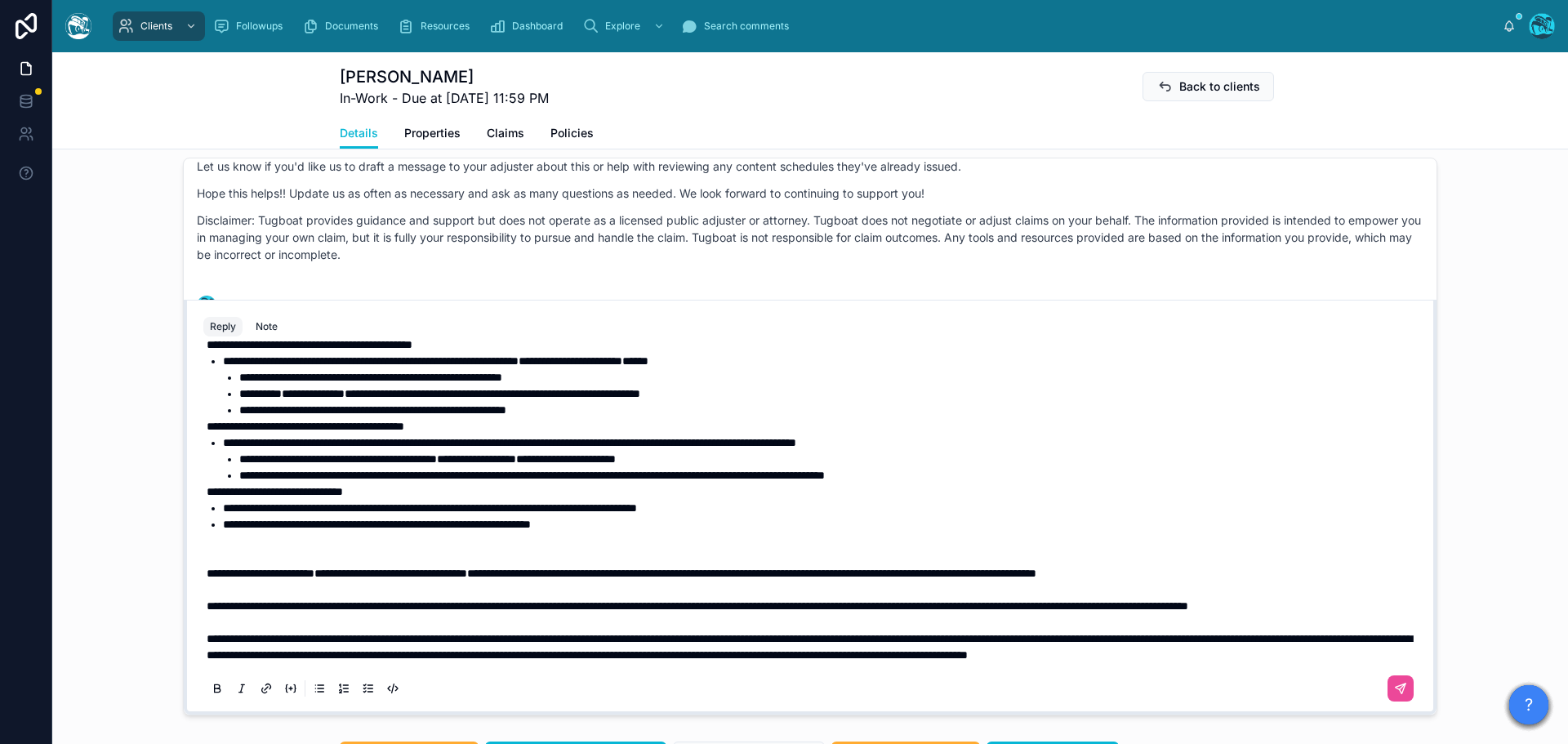
click at [431, 565] on p at bounding box center [813, 548] width 1214 height 33
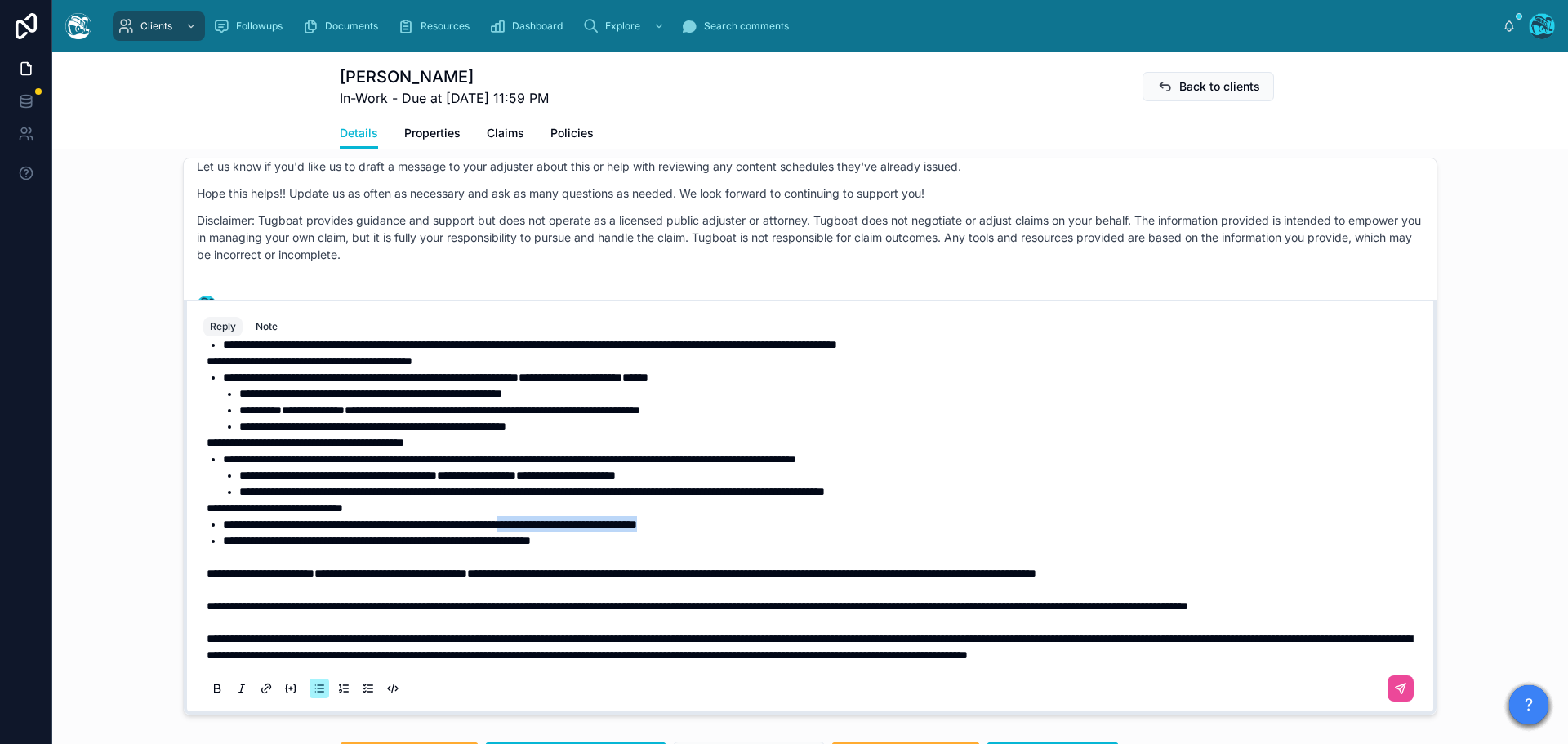
drag, startPoint x: 751, startPoint y: 538, endPoint x: 560, endPoint y: 537, distance: 191.0
click at [560, 532] on li "**********" at bounding box center [822, 523] width 1198 height 16
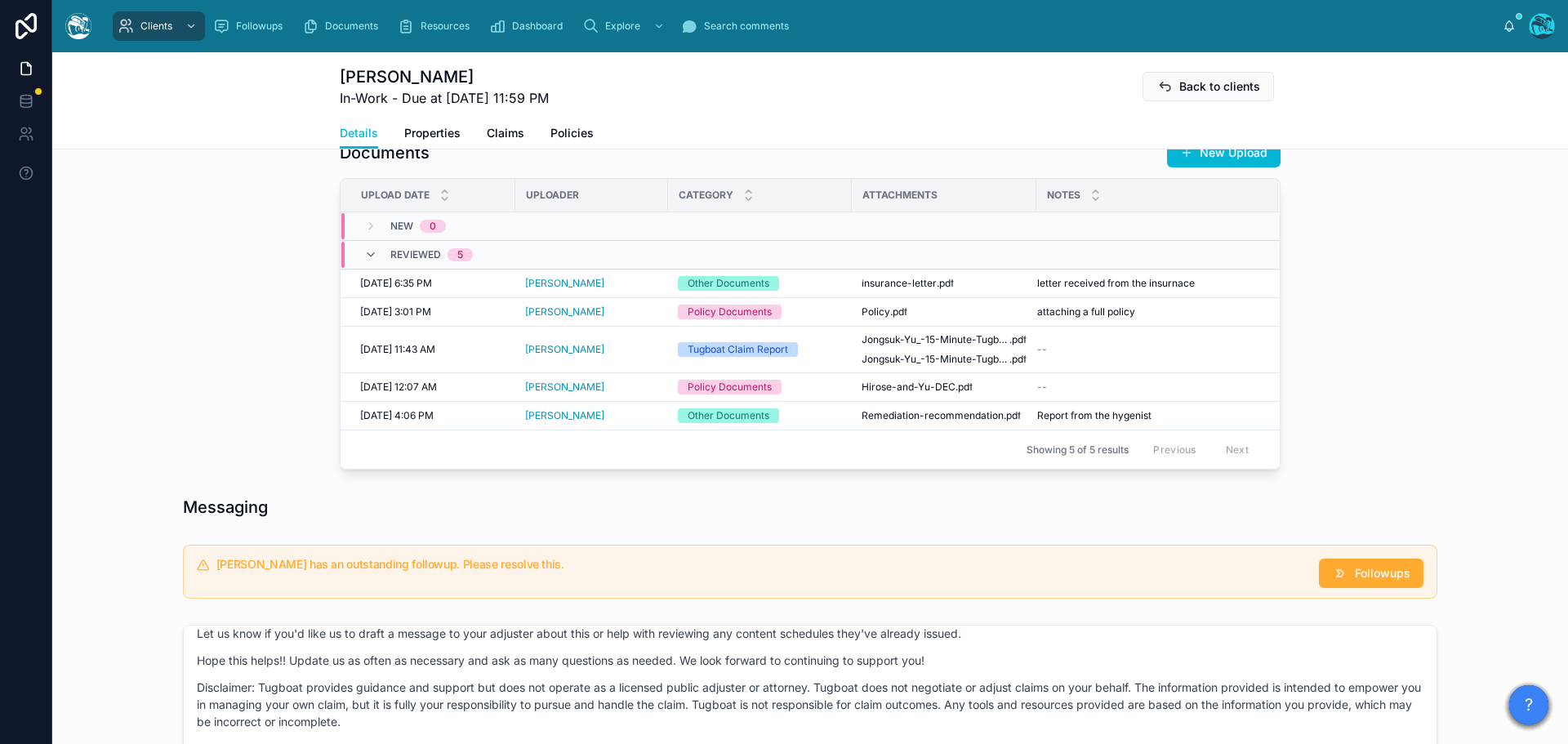
scroll to position [511, 0]
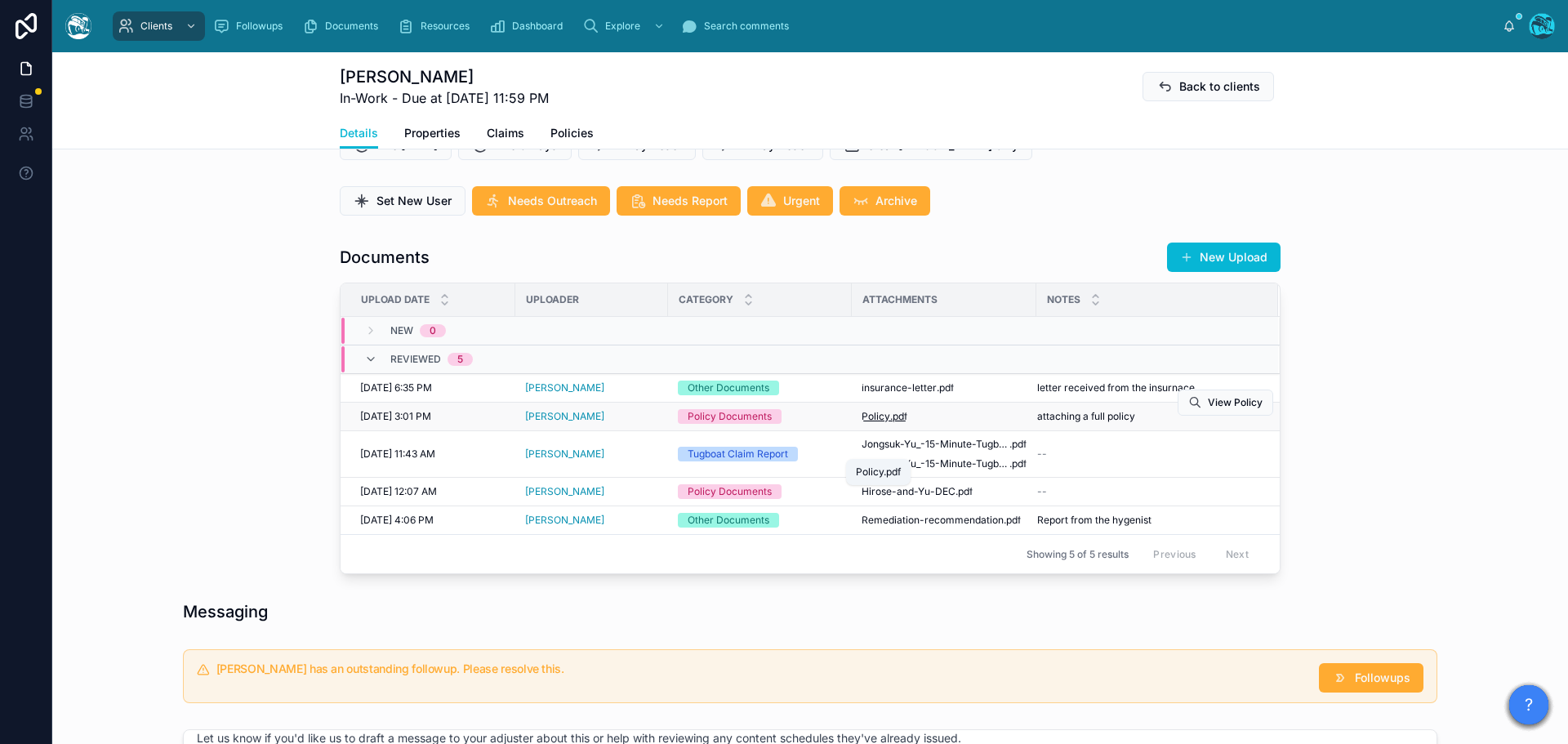
click at [892, 423] on span ".pdf" at bounding box center [899, 416] width 17 height 13
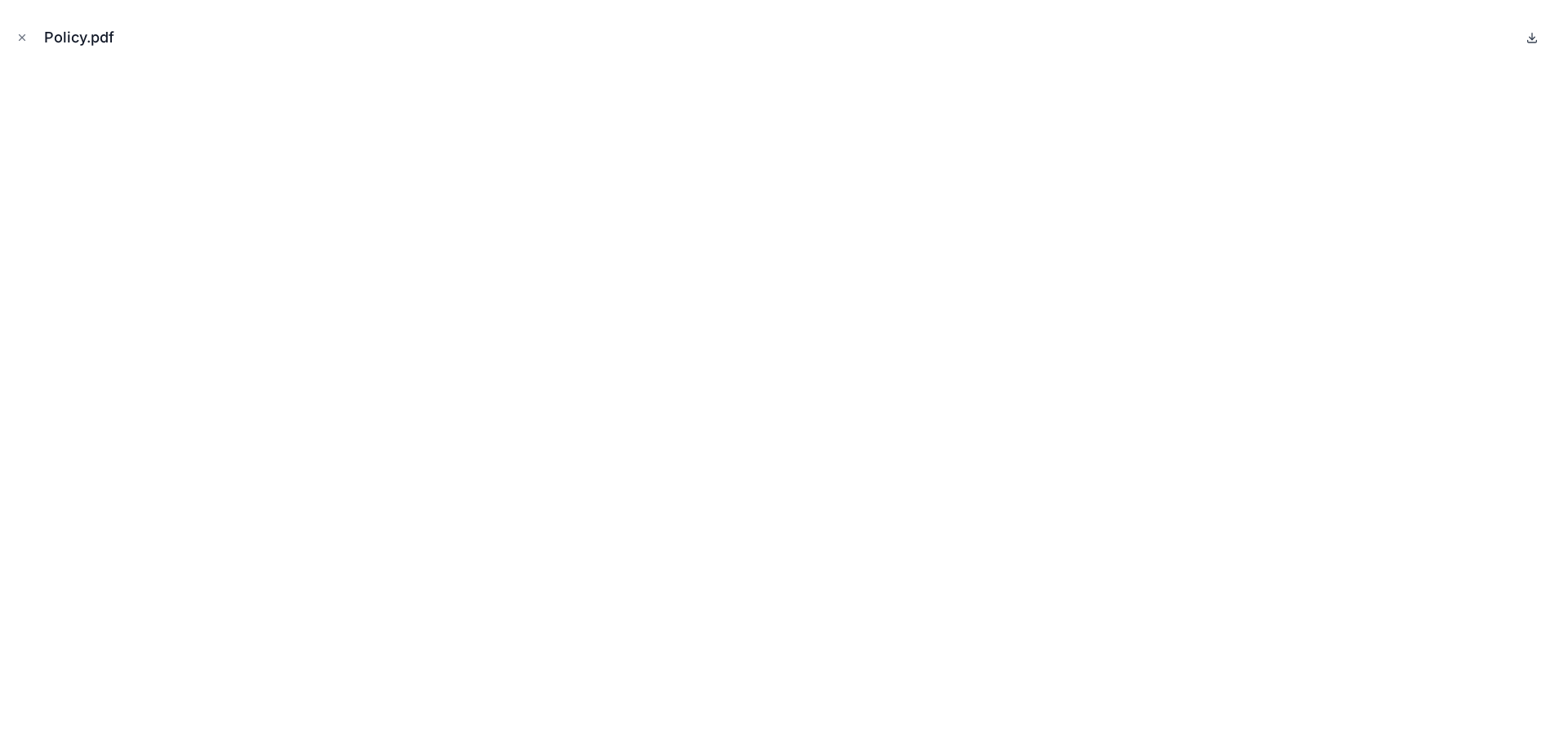
click at [1532, 37] on icon at bounding box center [1532, 37] width 0 height 7
click at [21, 40] on icon "Close modal" at bounding box center [22, 38] width 12 height 12
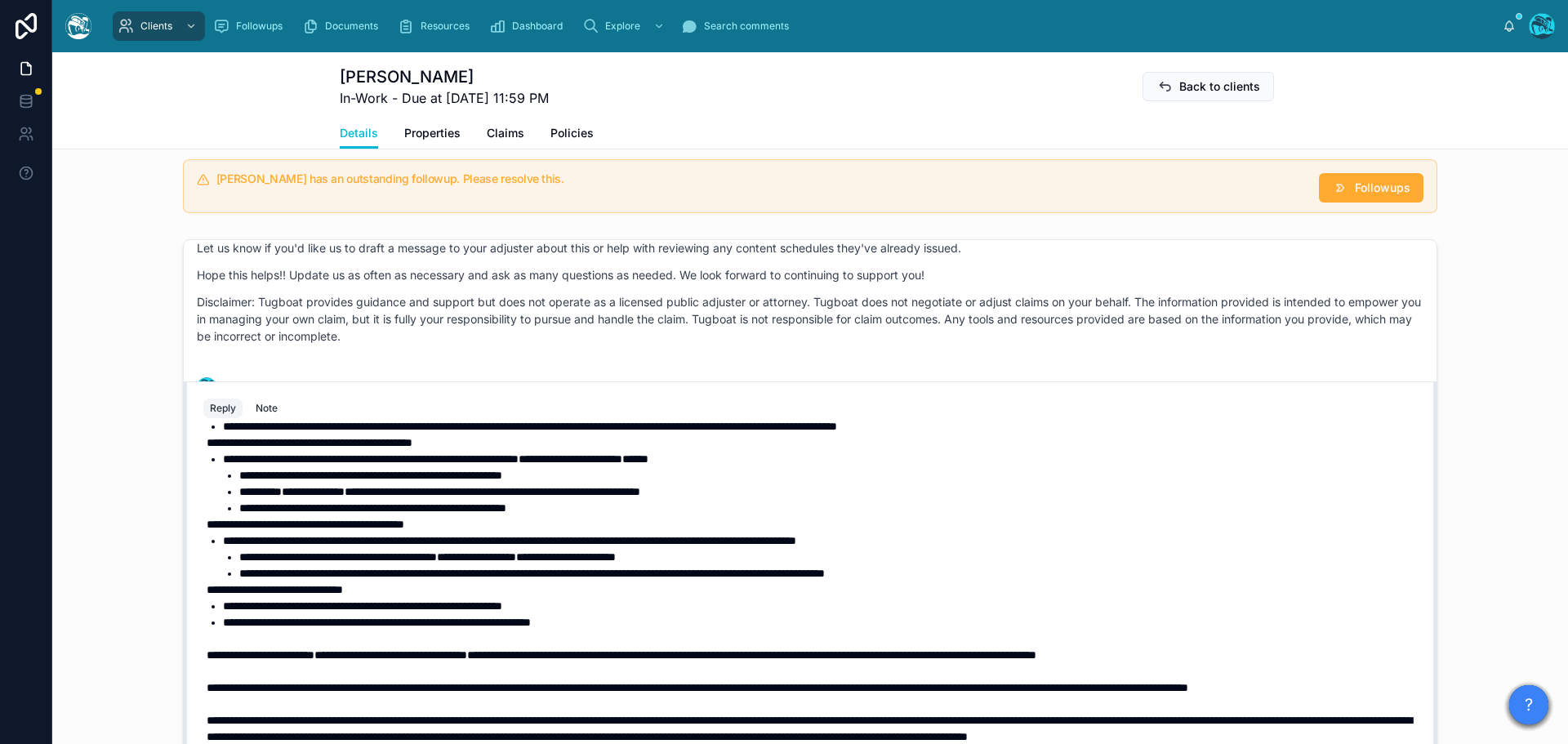
scroll to position [477, 0]
drag, startPoint x: 1257, startPoint y: 651, endPoint x: 197, endPoint y: 655, distance: 1060.0
click at [203, 655] on div "**********" at bounding box center [810, 402] width 1214 height 771
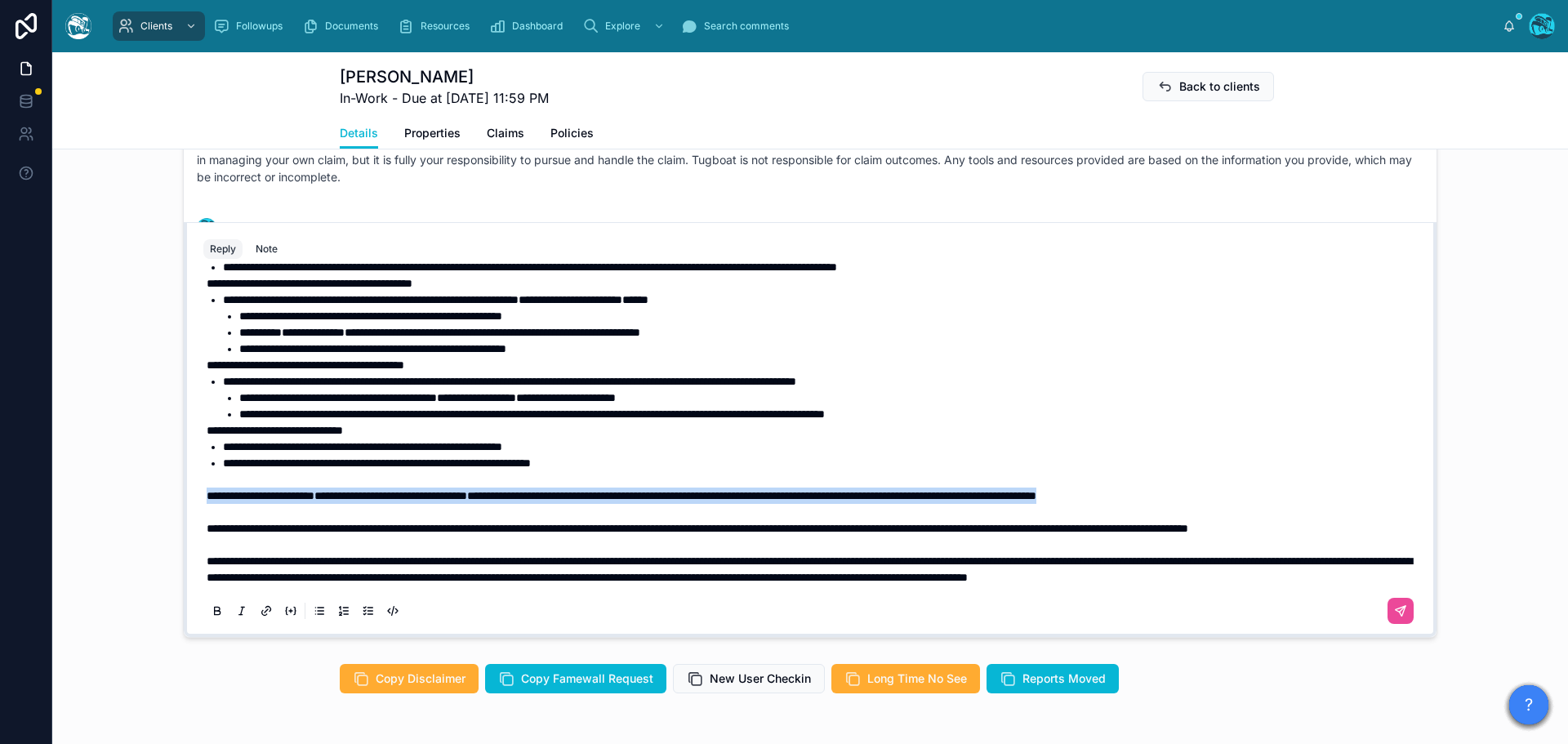
scroll to position [1164, 0]
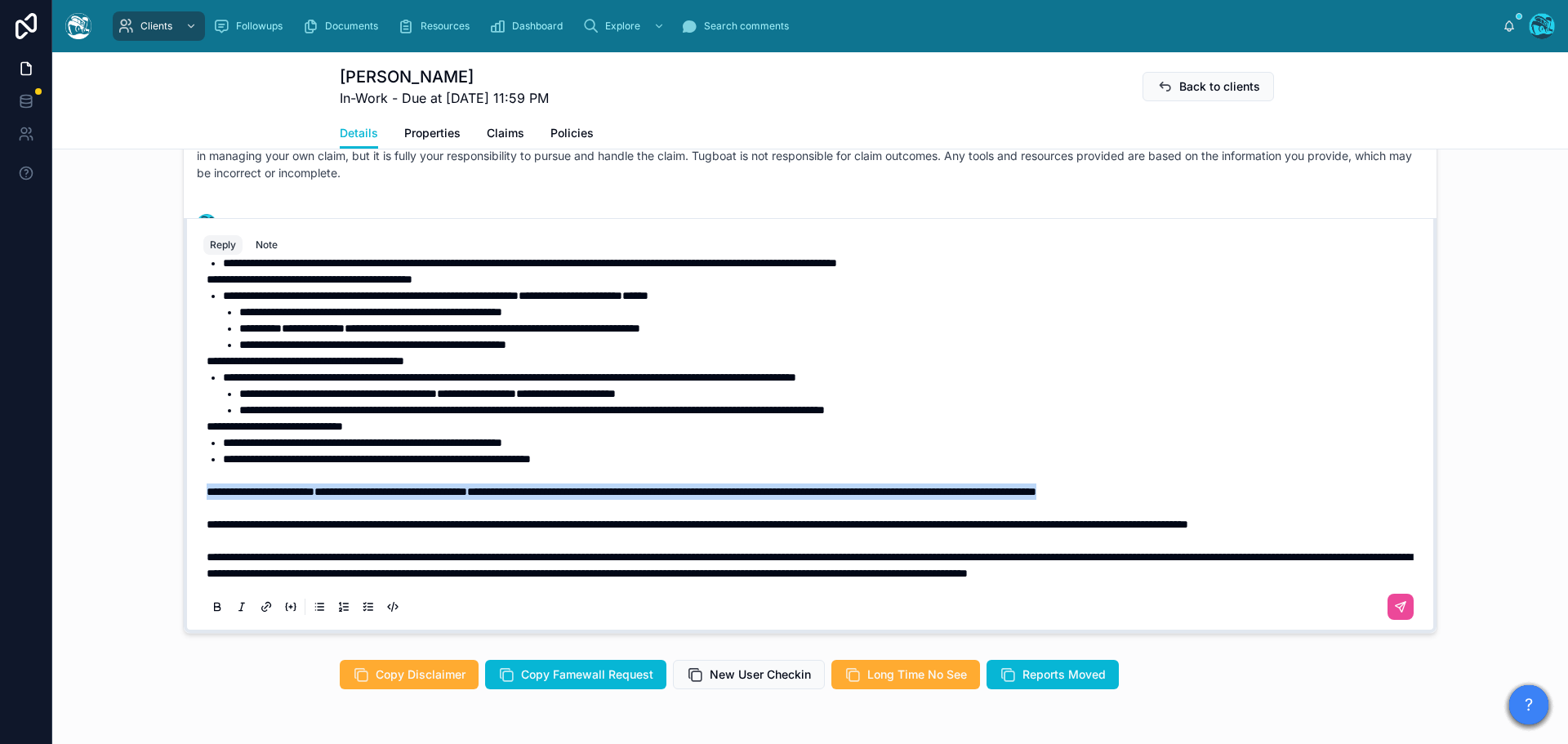
click at [211, 613] on icon at bounding box center [218, 607] width 14 height 13
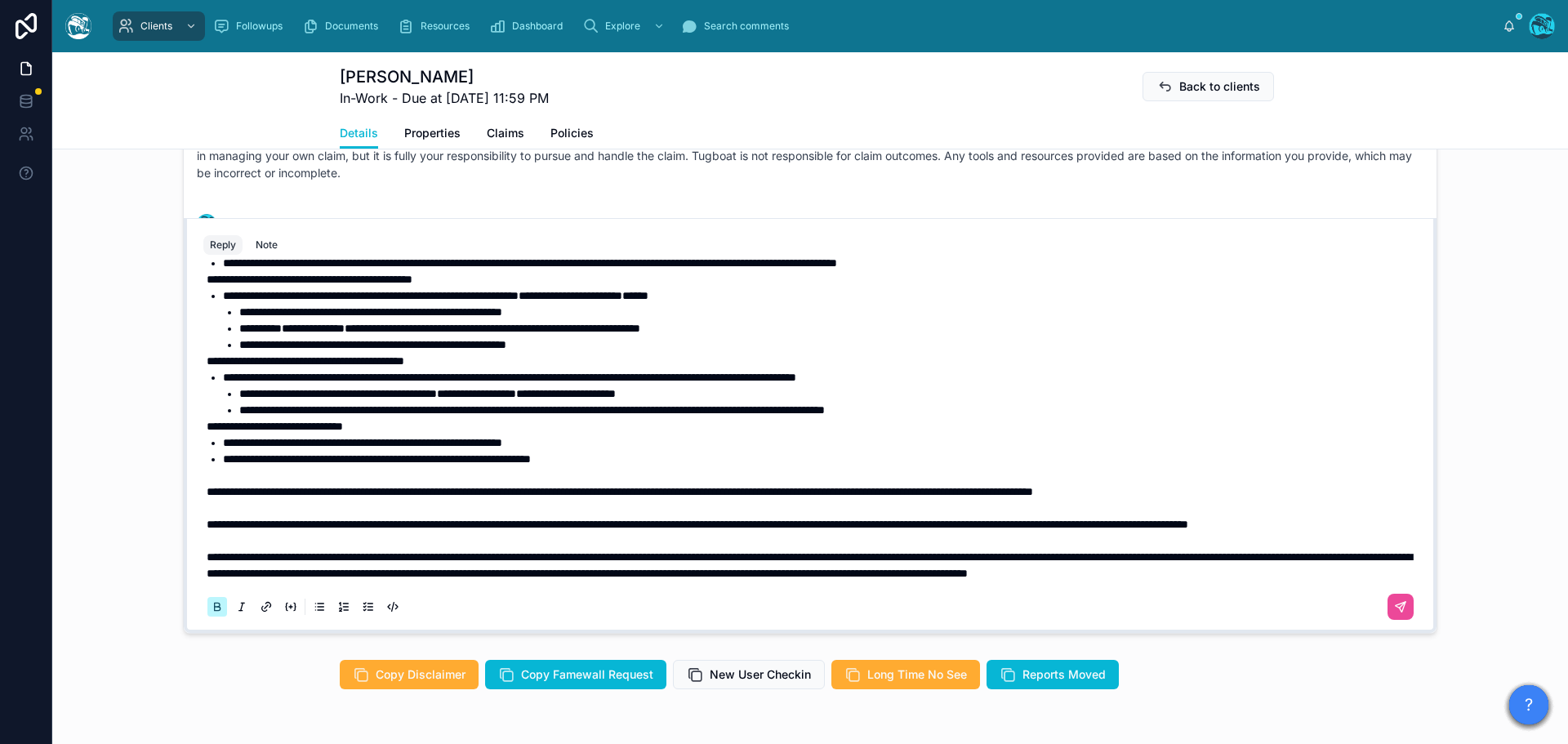
click at [211, 613] on icon at bounding box center [218, 607] width 14 height 13
click at [1284, 489] on p "**********" at bounding box center [813, 491] width 1214 height 16
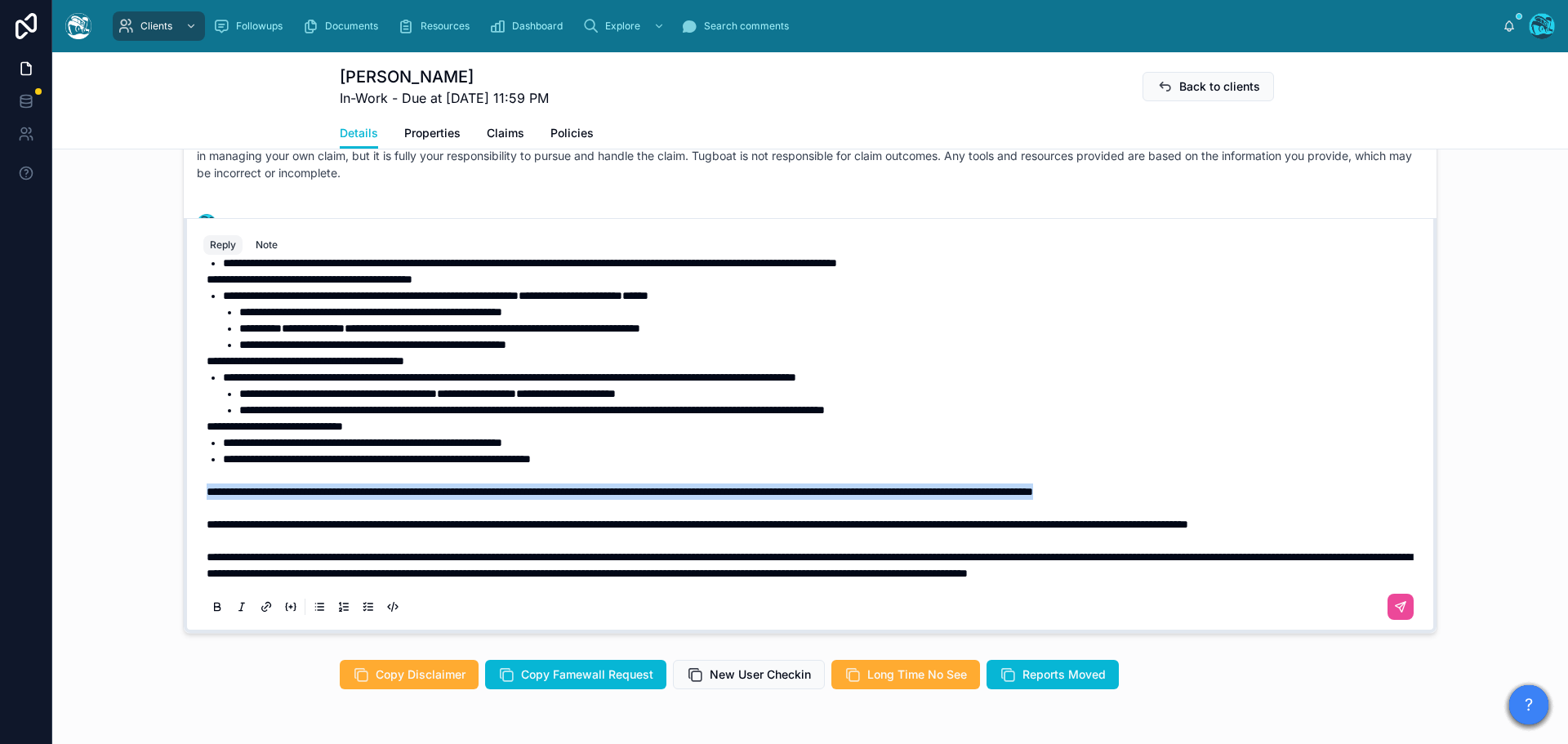
drag, startPoint x: 1288, startPoint y: 488, endPoint x: 194, endPoint y: 496, distance: 1094.0
click at [194, 496] on div "**********" at bounding box center [810, 444] width 1233 height 372
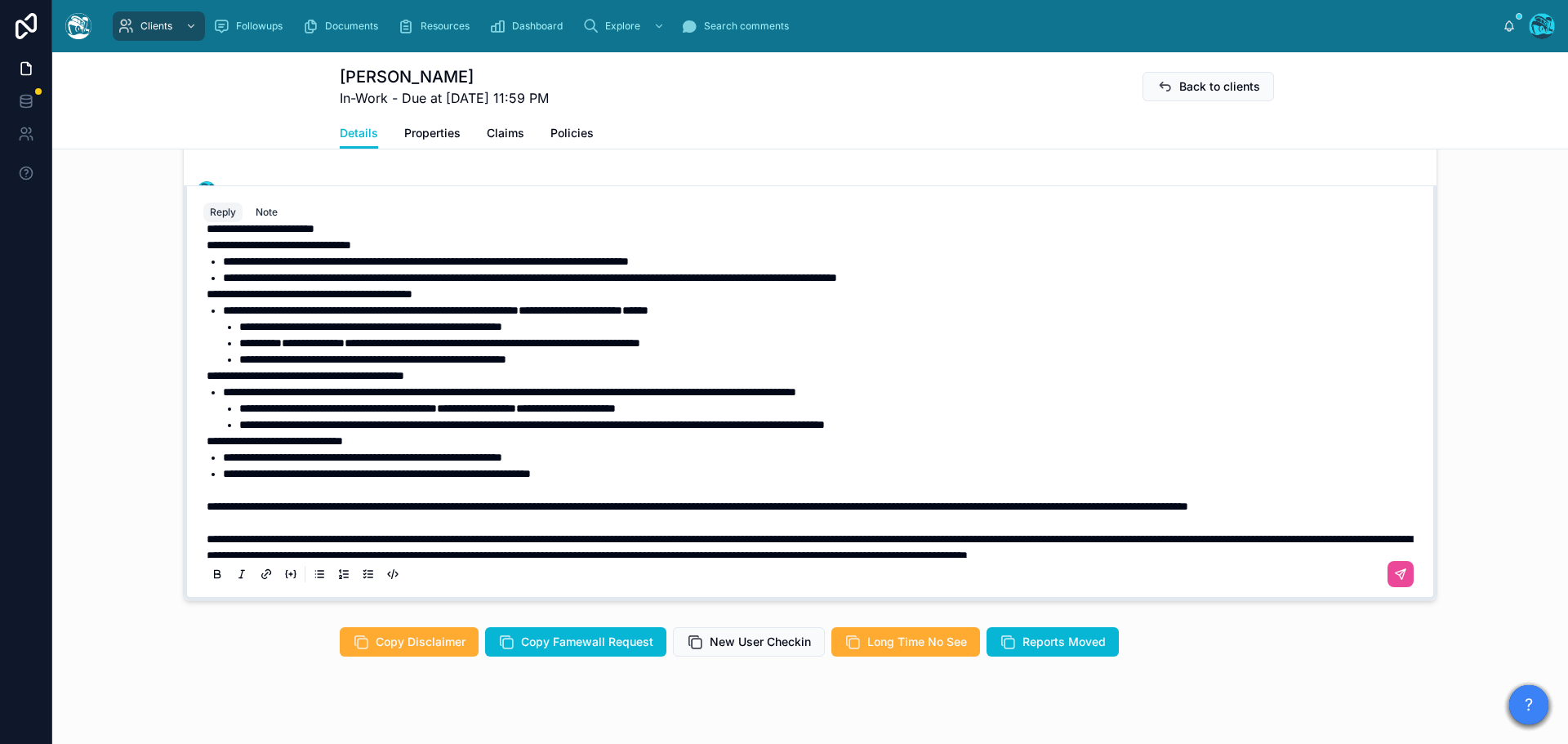
scroll to position [362, 0]
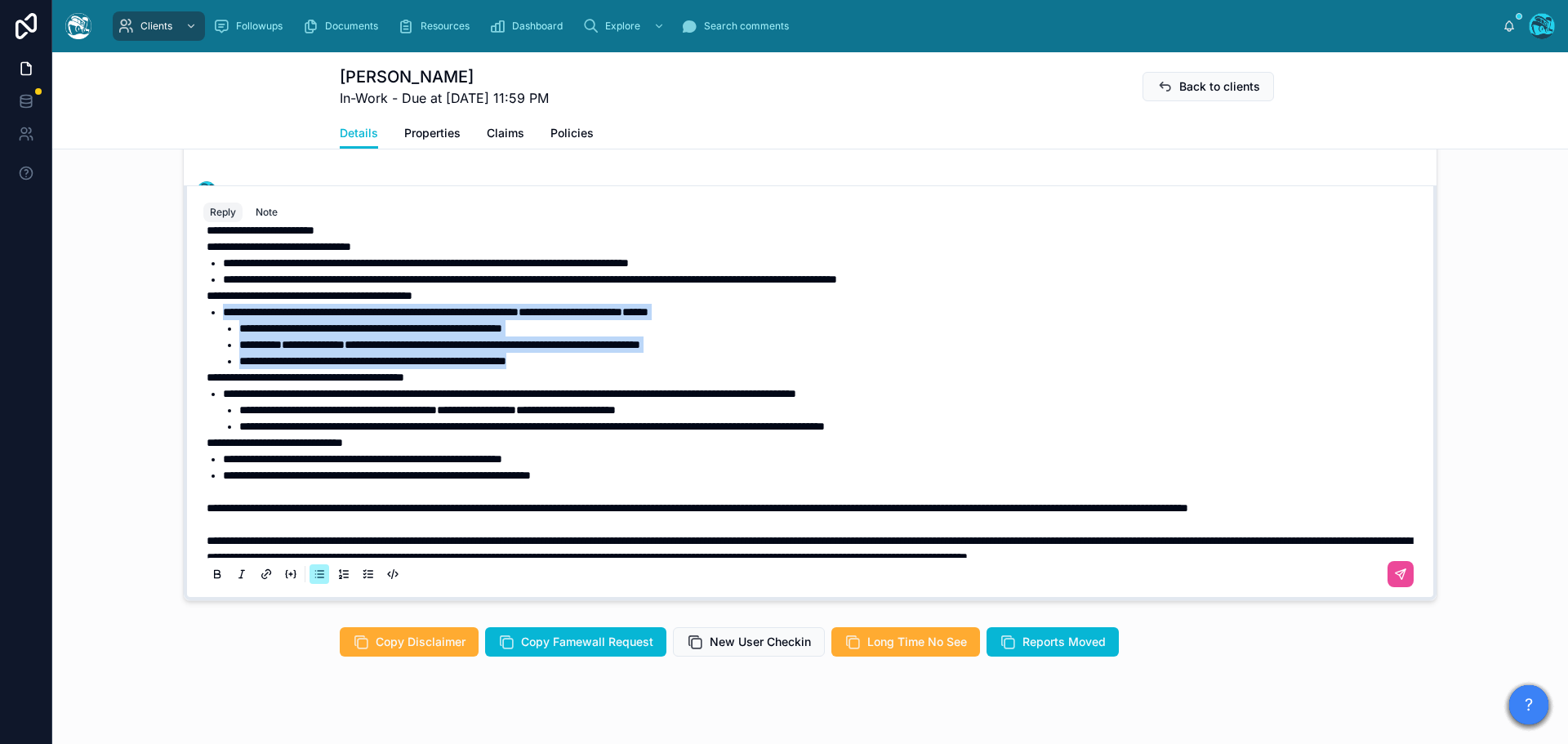
drag, startPoint x: 603, startPoint y: 426, endPoint x: 184, endPoint y: 377, distance: 421.9
click at [184, 377] on div "**********" at bounding box center [810, 392] width 1253 height 415
click at [213, 580] on icon at bounding box center [218, 574] width 14 height 13
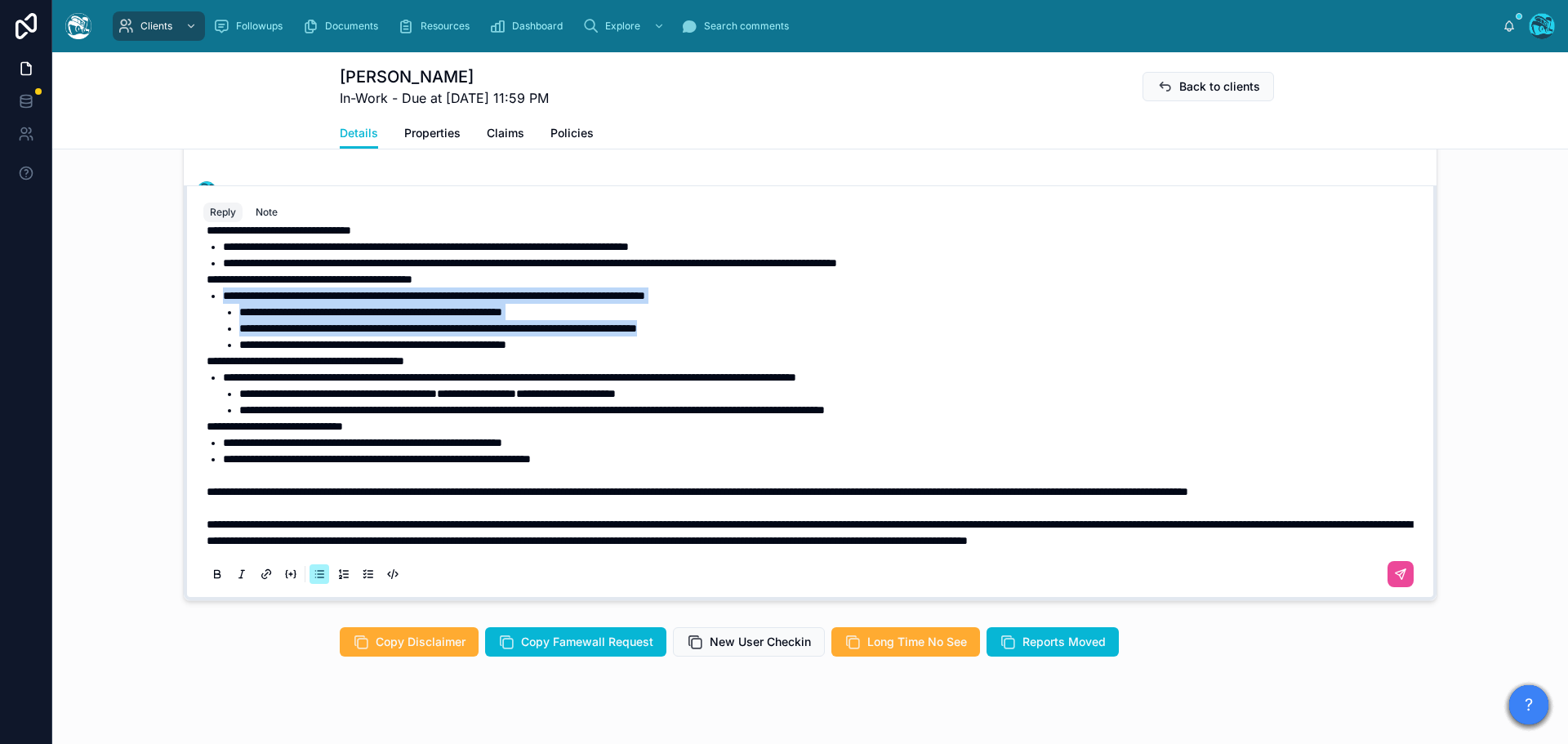
scroll to position [444, 0]
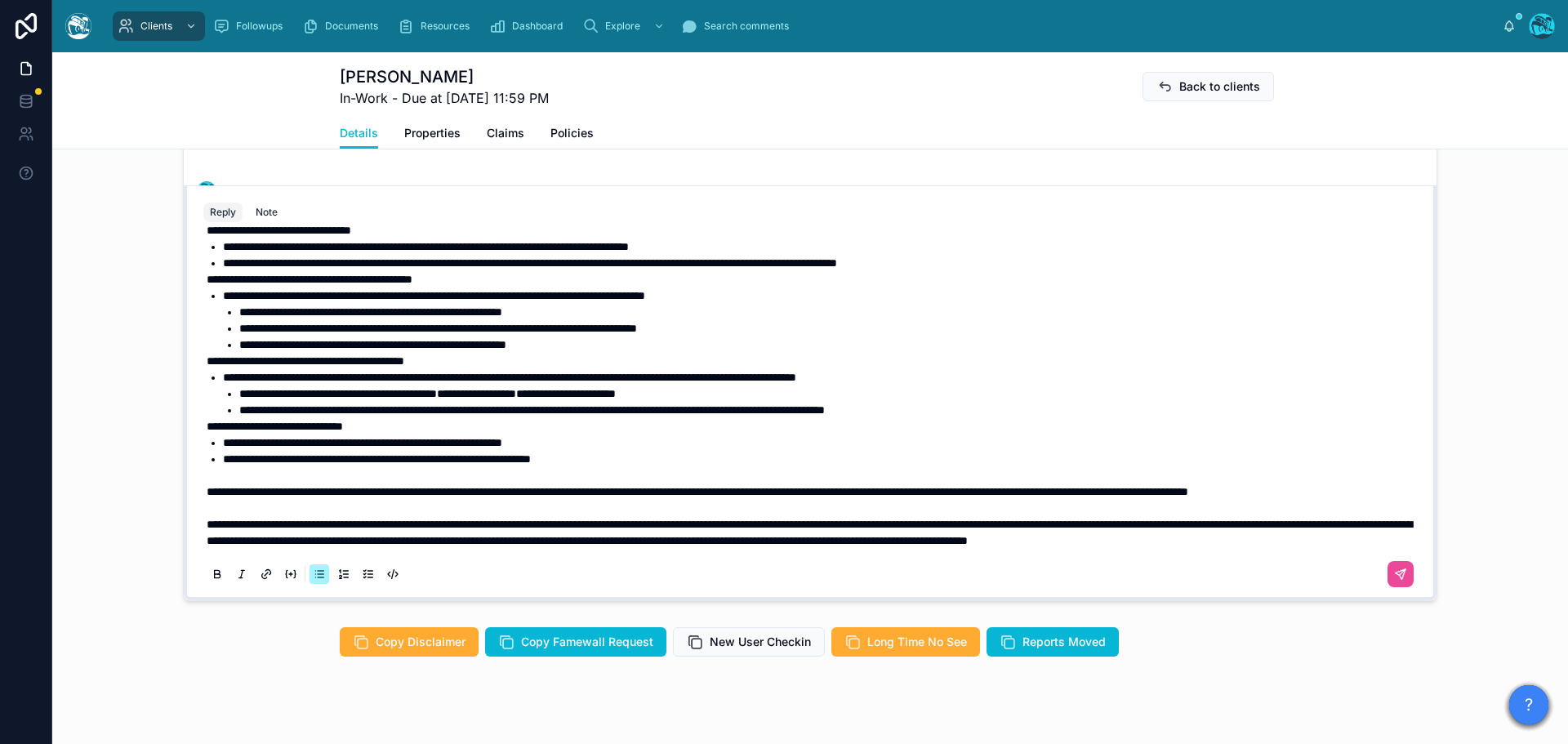
click at [638, 457] on li "**********" at bounding box center [822, 467] width 1198 height 33
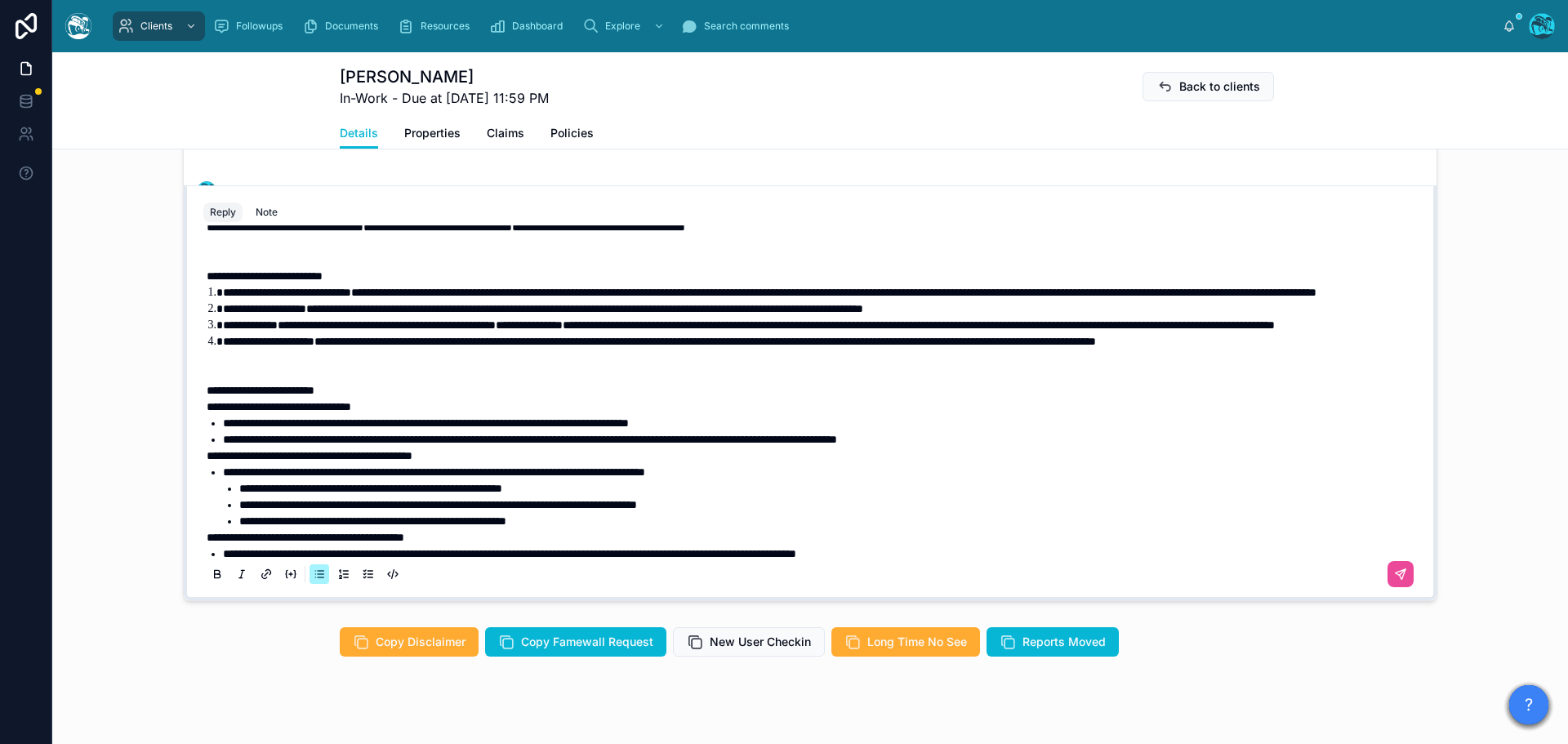
scroll to position [200, 0]
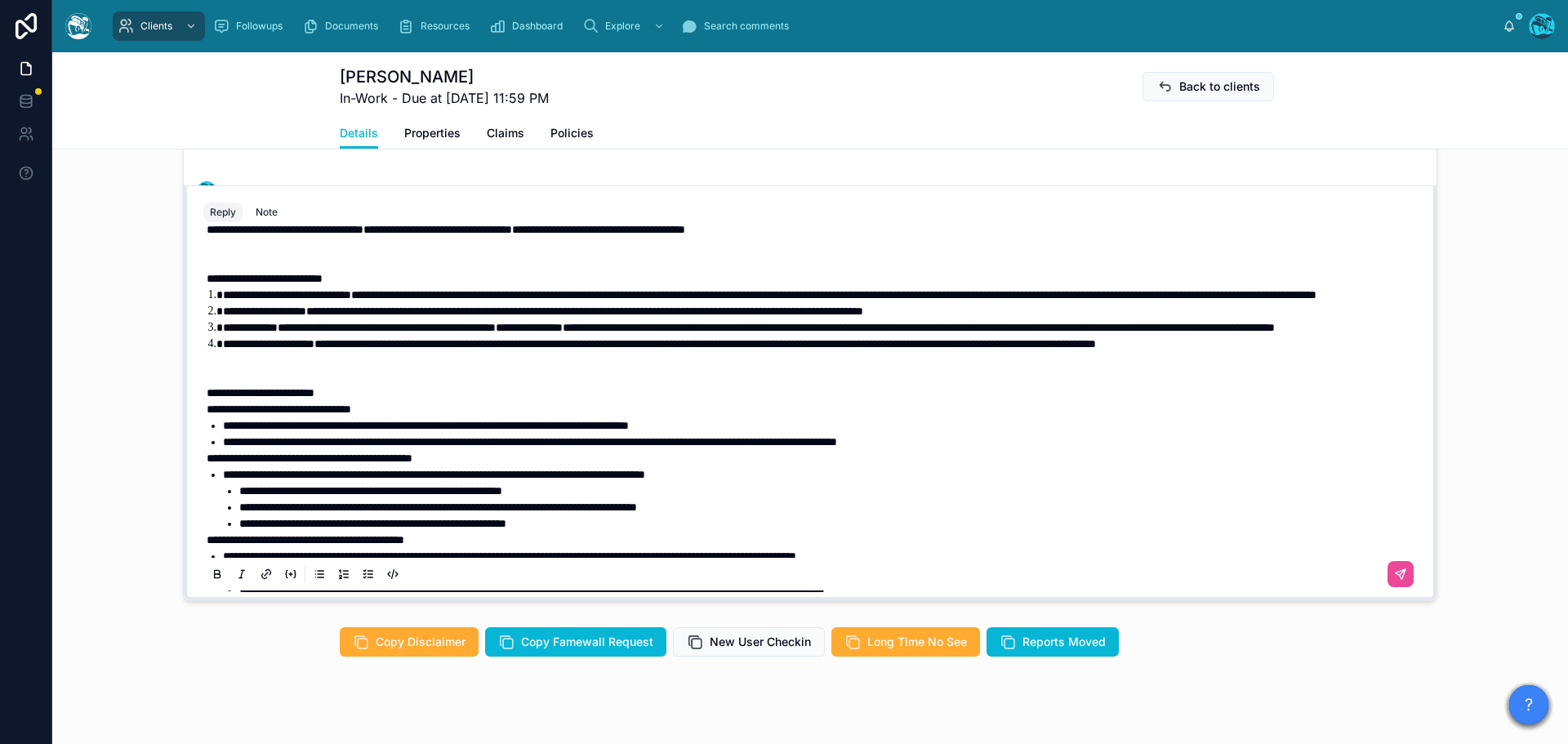
click at [325, 385] on p at bounding box center [813, 368] width 1214 height 33
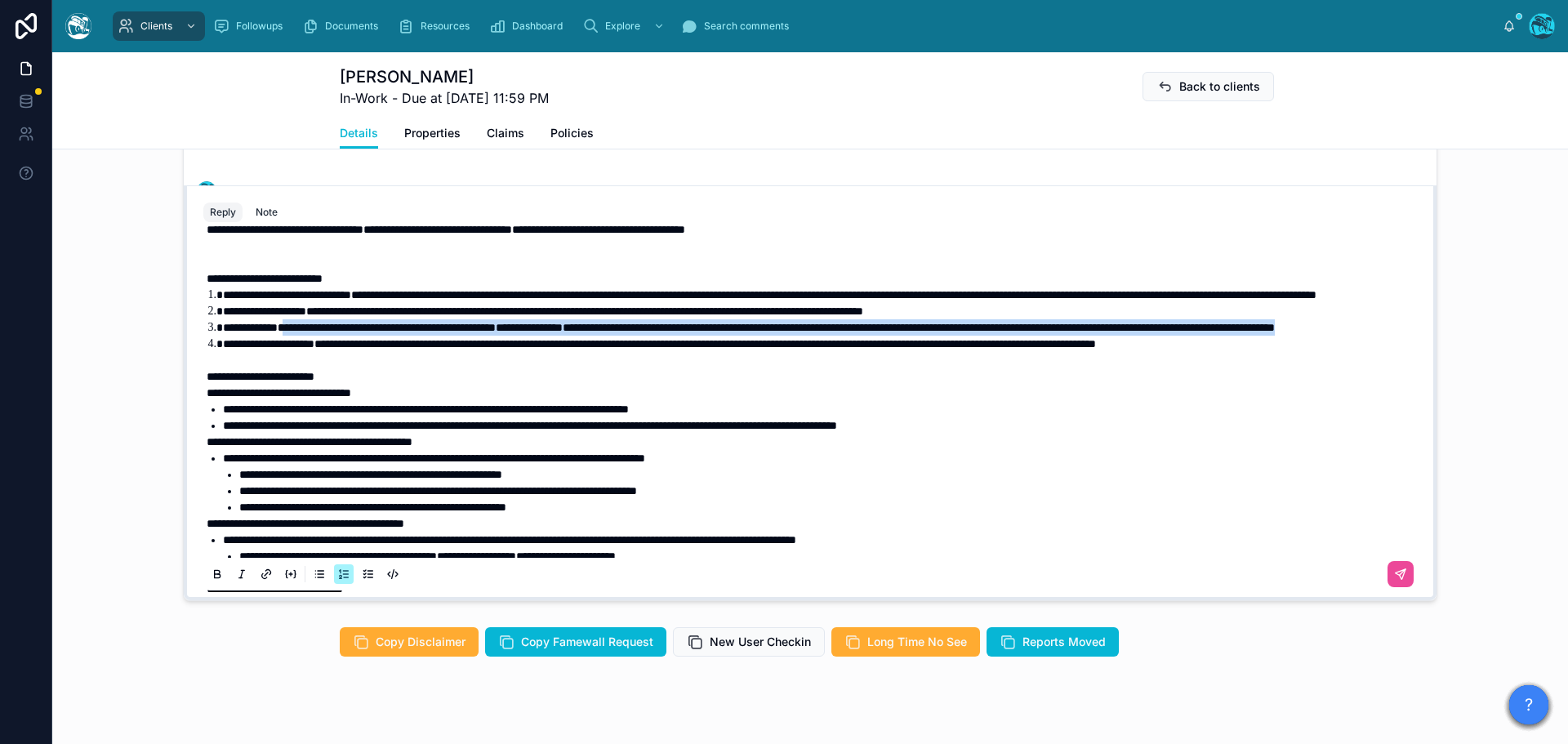
drag, startPoint x: 506, startPoint y: 391, endPoint x: 296, endPoint y: 375, distance: 210.6
click at [296, 335] on li "**********" at bounding box center [822, 327] width 1198 height 16
click at [211, 580] on icon at bounding box center [218, 574] width 14 height 13
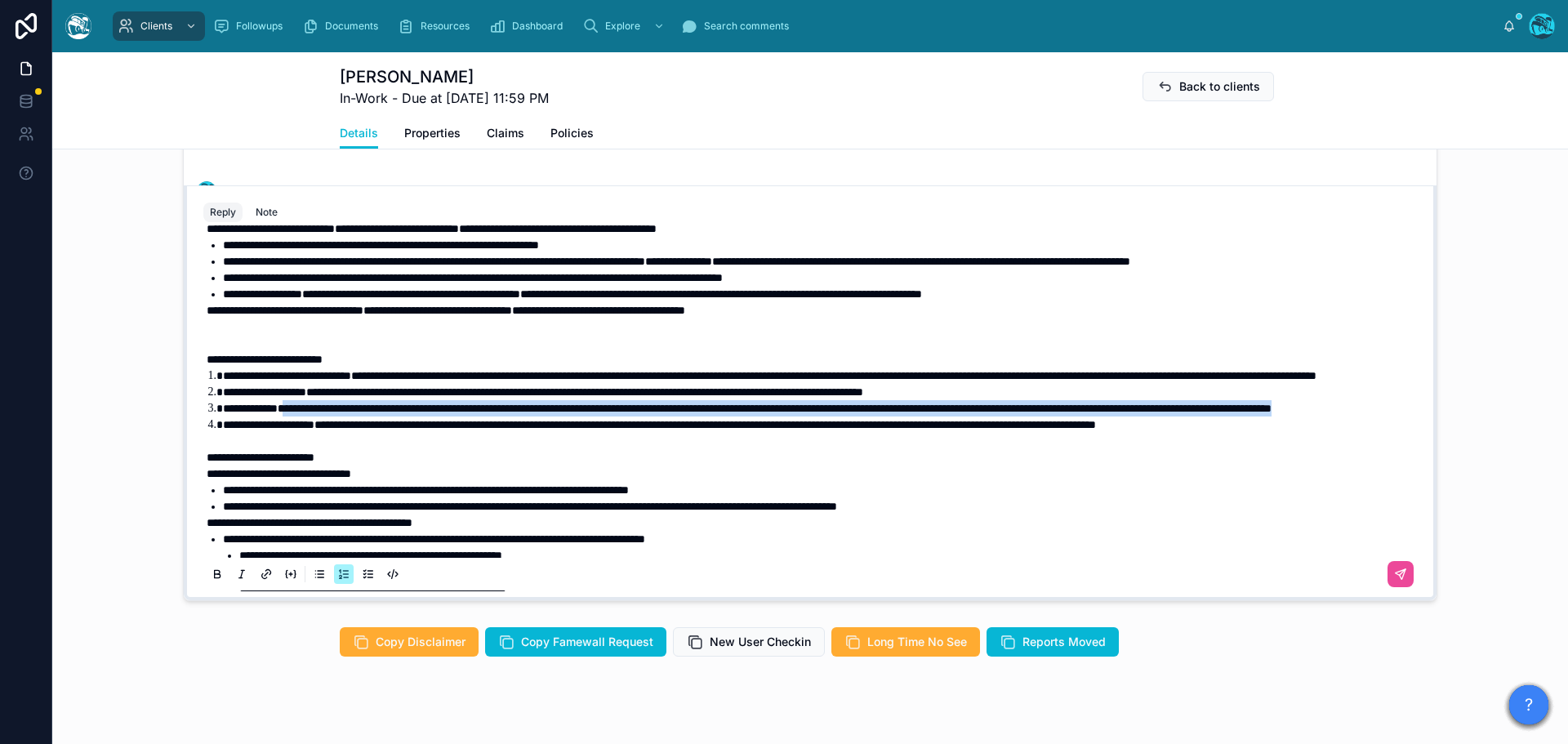
scroll to position [119, 0]
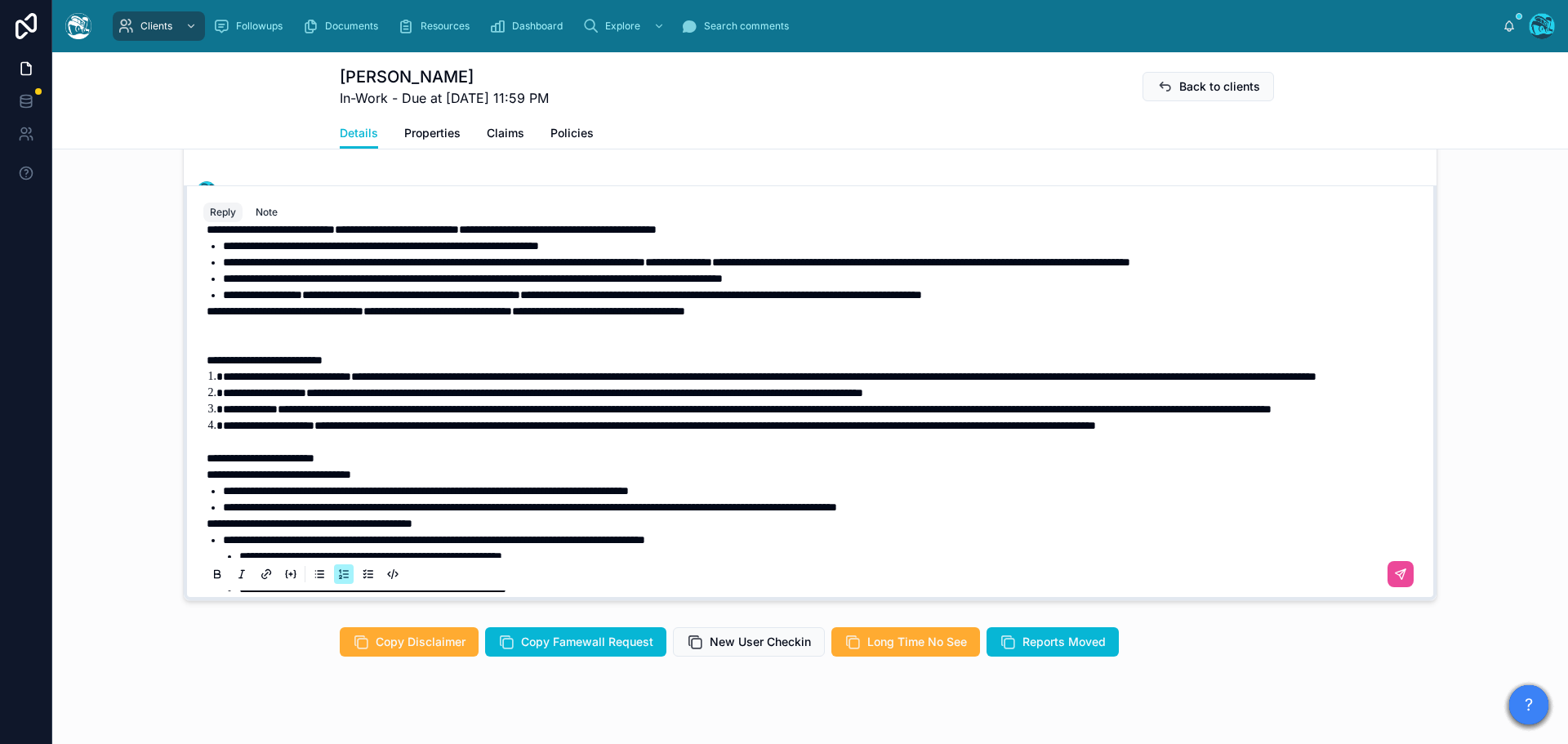
click at [334, 352] on p at bounding box center [813, 335] width 1214 height 33
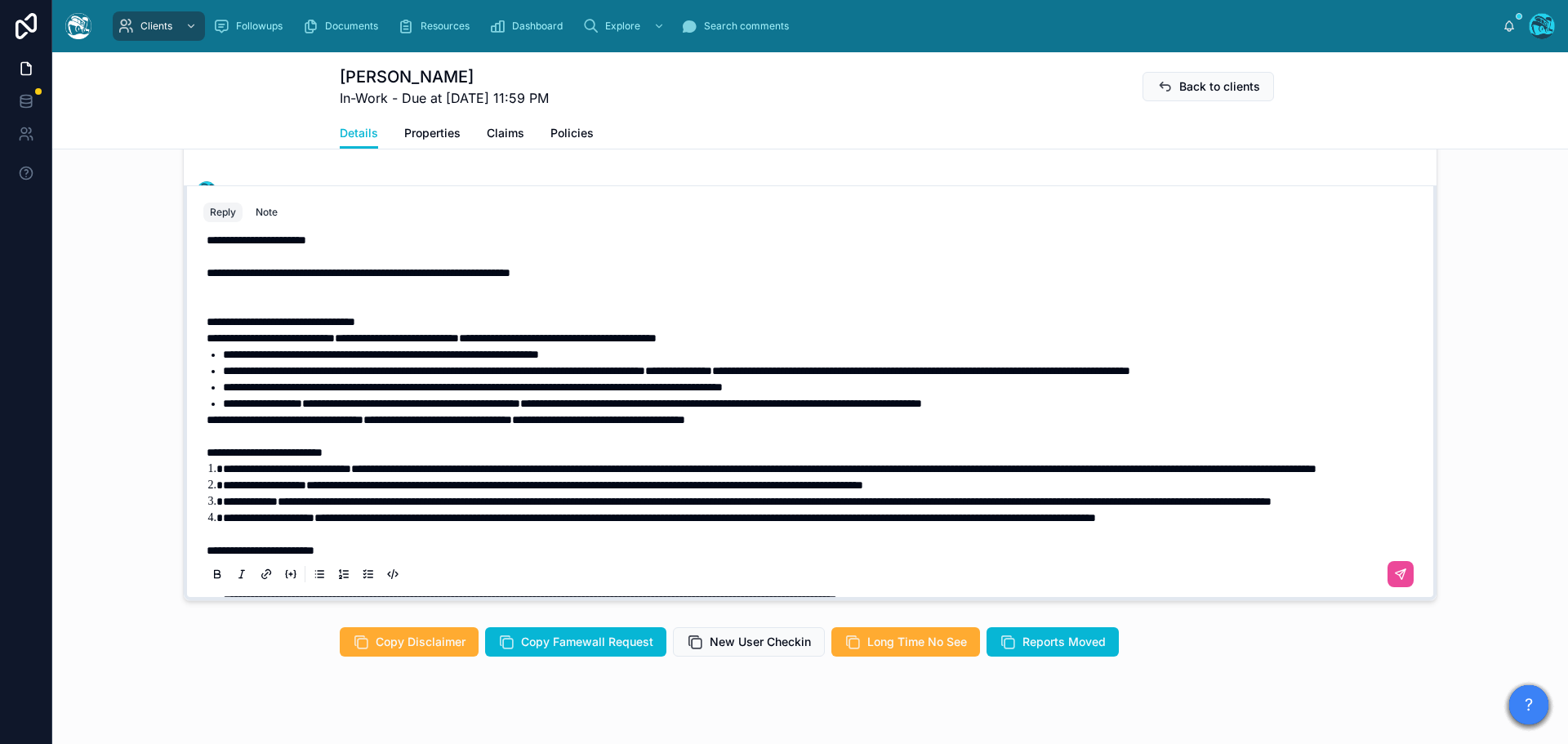
scroll to position [0, 0]
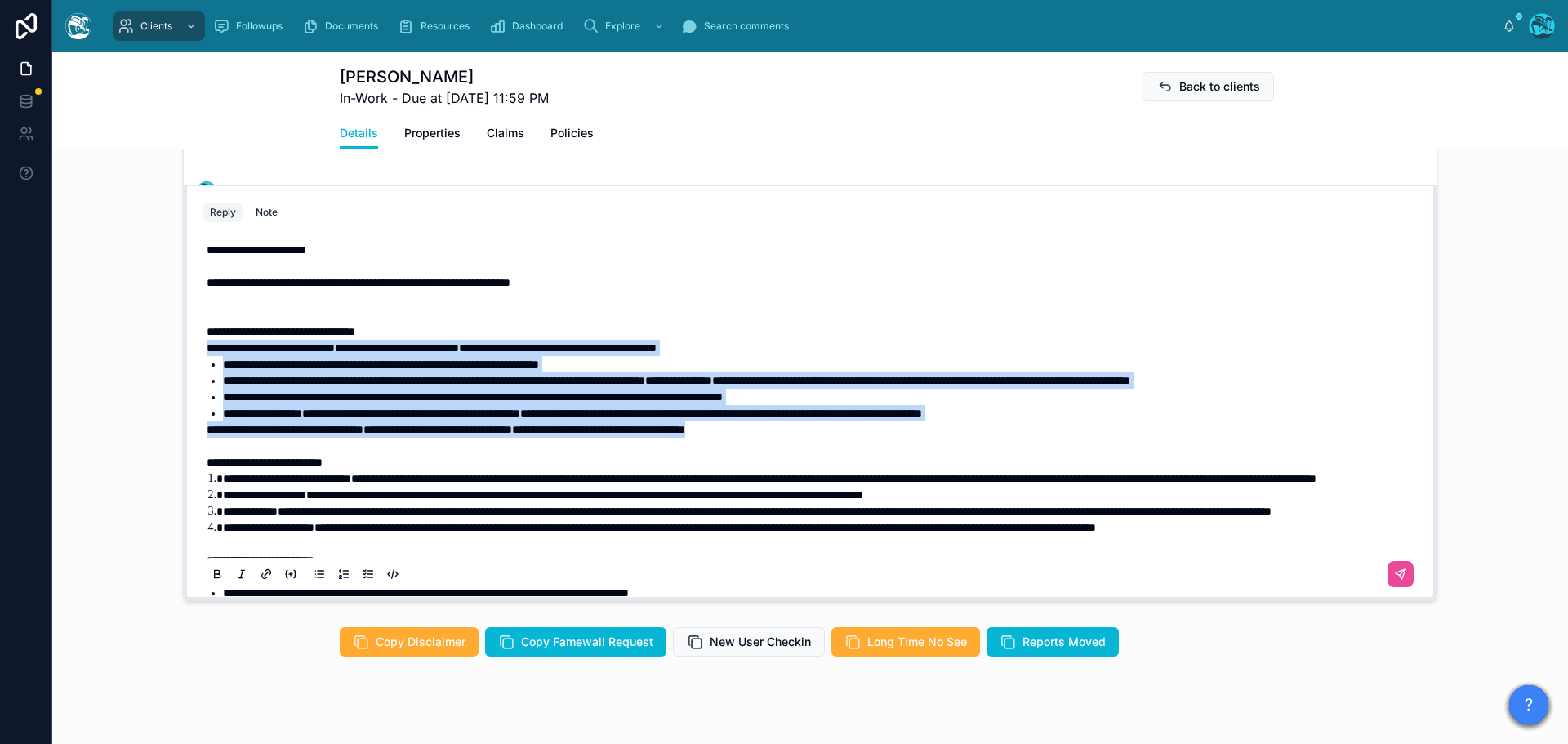
drag, startPoint x: 809, startPoint y: 462, endPoint x: 179, endPoint y: 385, distance: 634.7
click at [184, 385] on div "**********" at bounding box center [810, 392] width 1253 height 415
click at [211, 580] on icon at bounding box center [218, 574] width 14 height 13
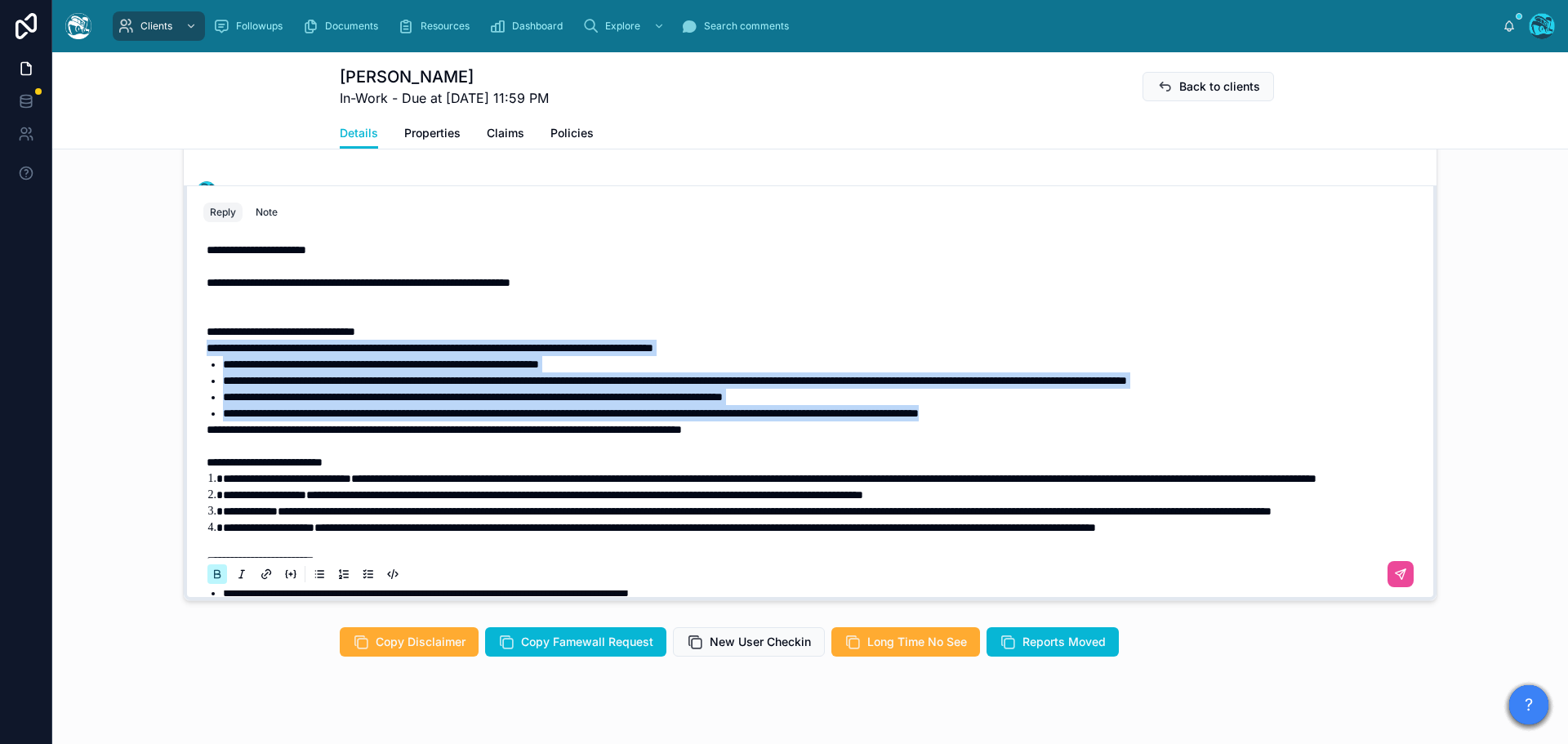
click at [211, 580] on icon at bounding box center [218, 574] width 14 height 13
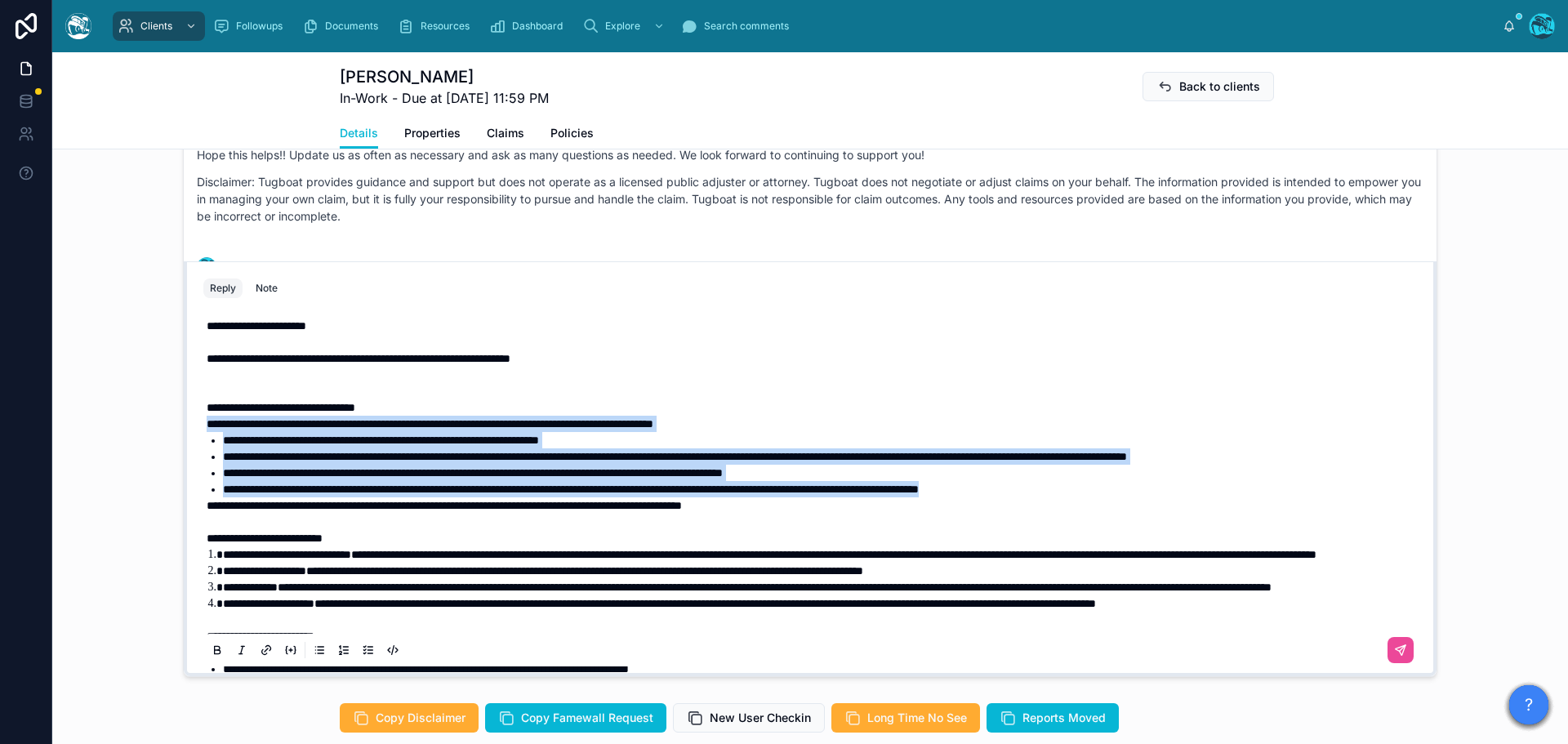
scroll to position [1115, 0]
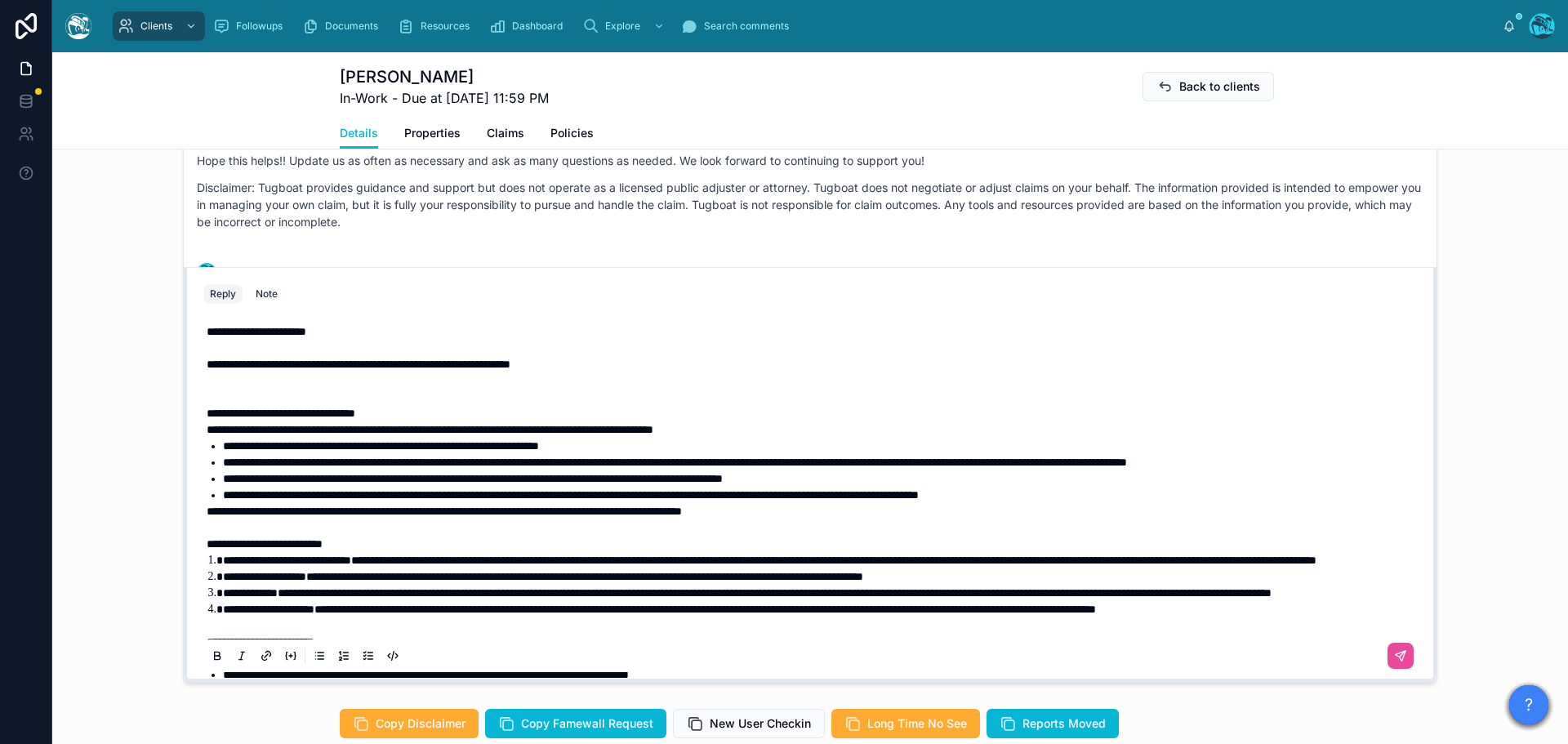
click at [257, 405] on p at bounding box center [813, 388] width 1214 height 33
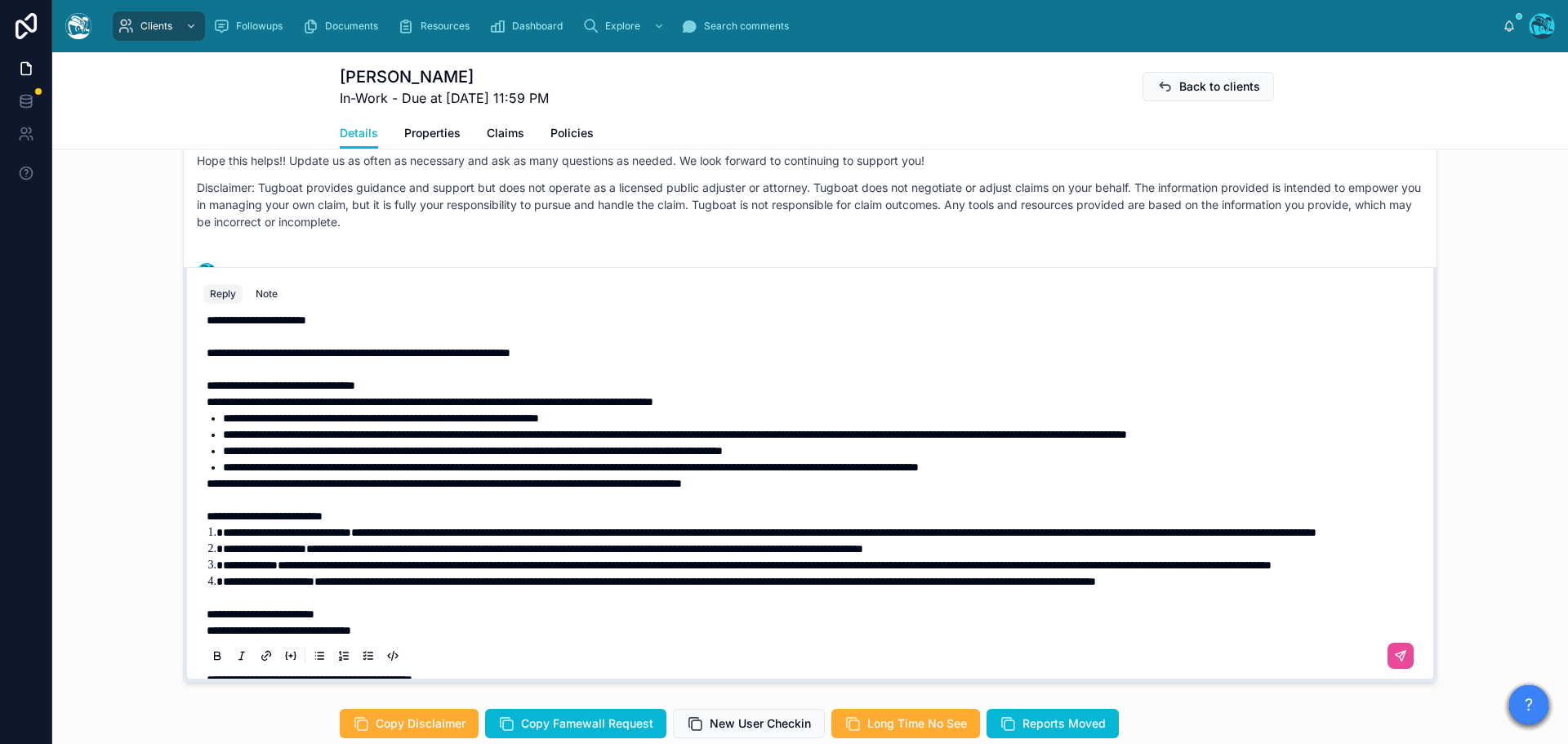
scroll to position [0, 0]
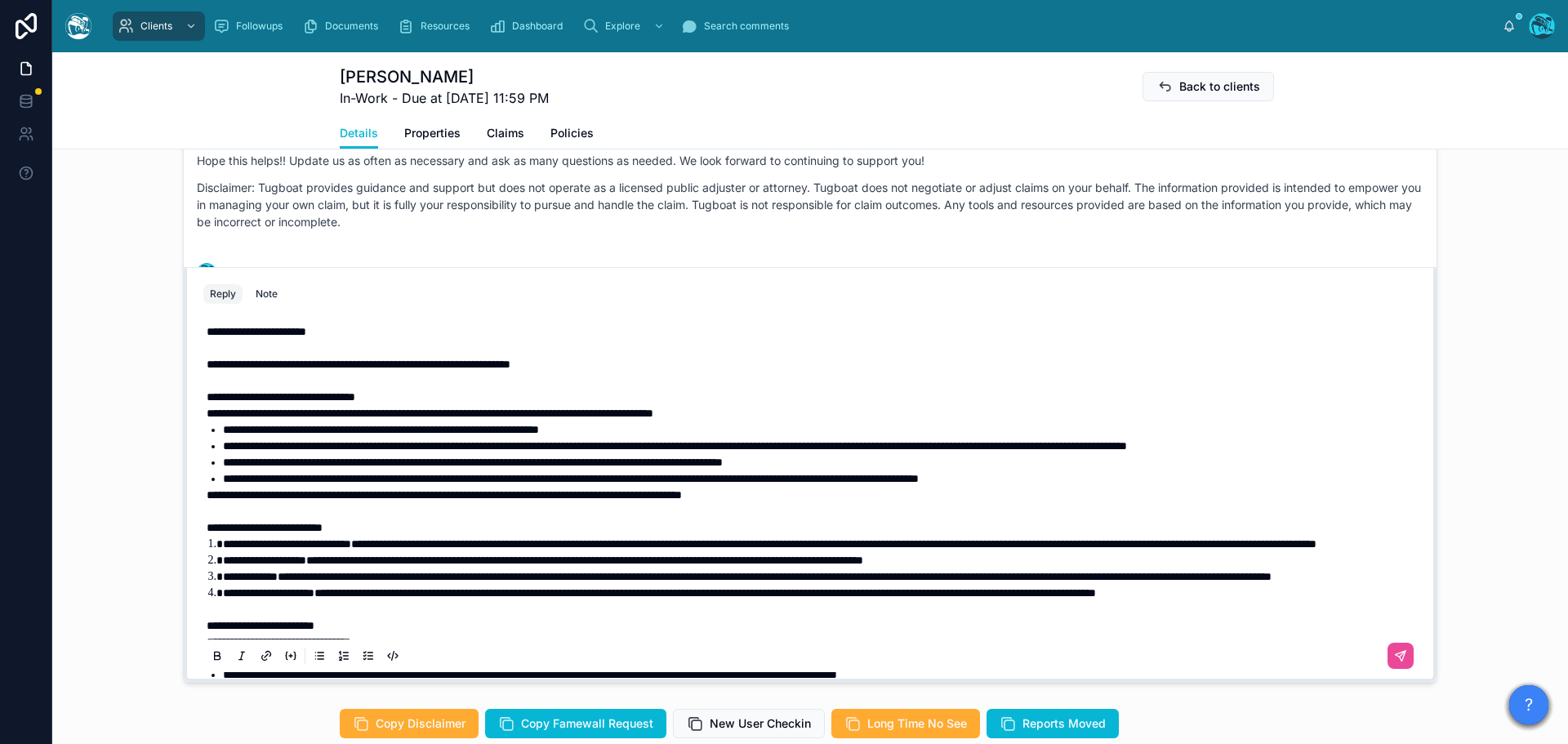
click at [353, 339] on p "**********" at bounding box center [813, 331] width 1214 height 16
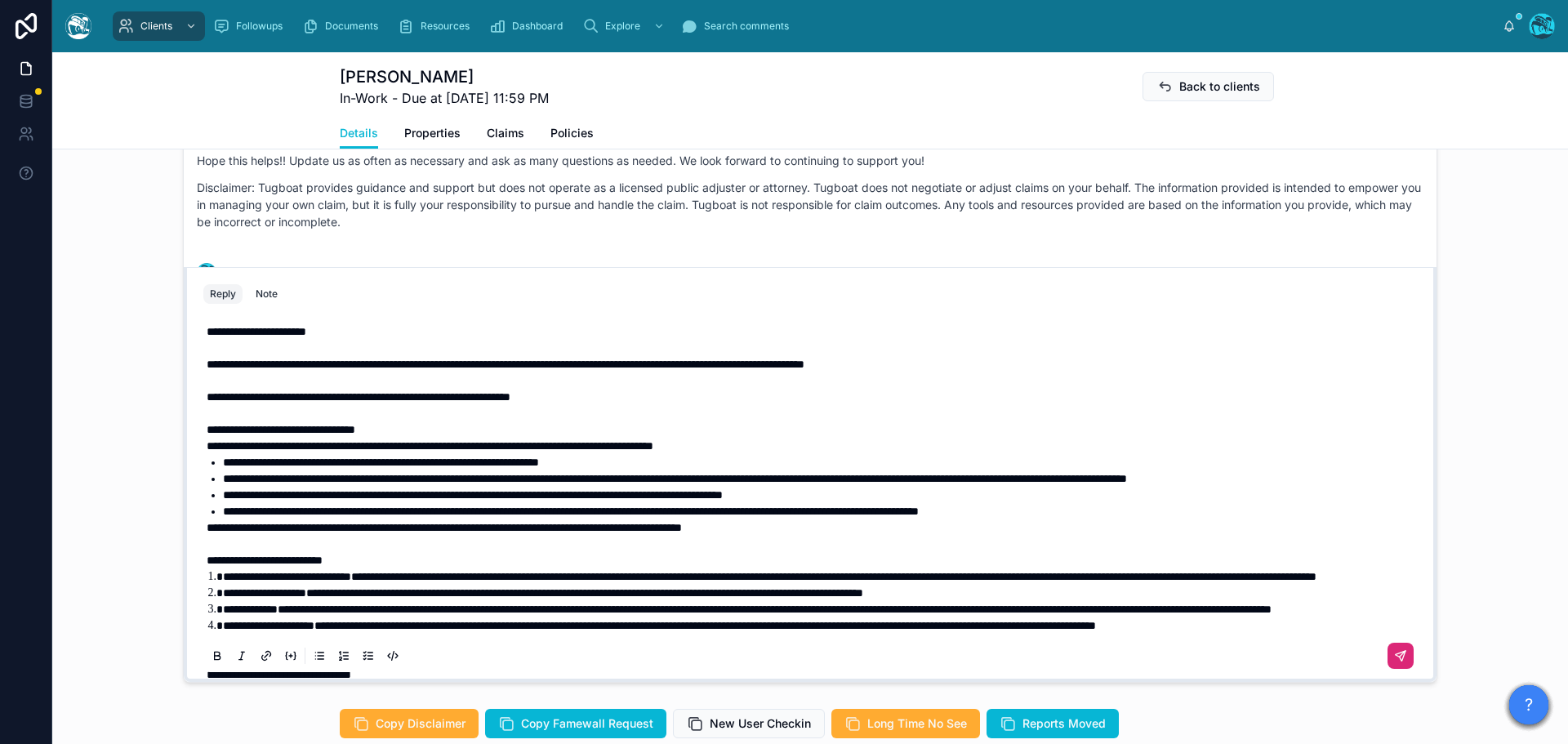
click at [1394, 662] on icon at bounding box center [1401, 655] width 14 height 13
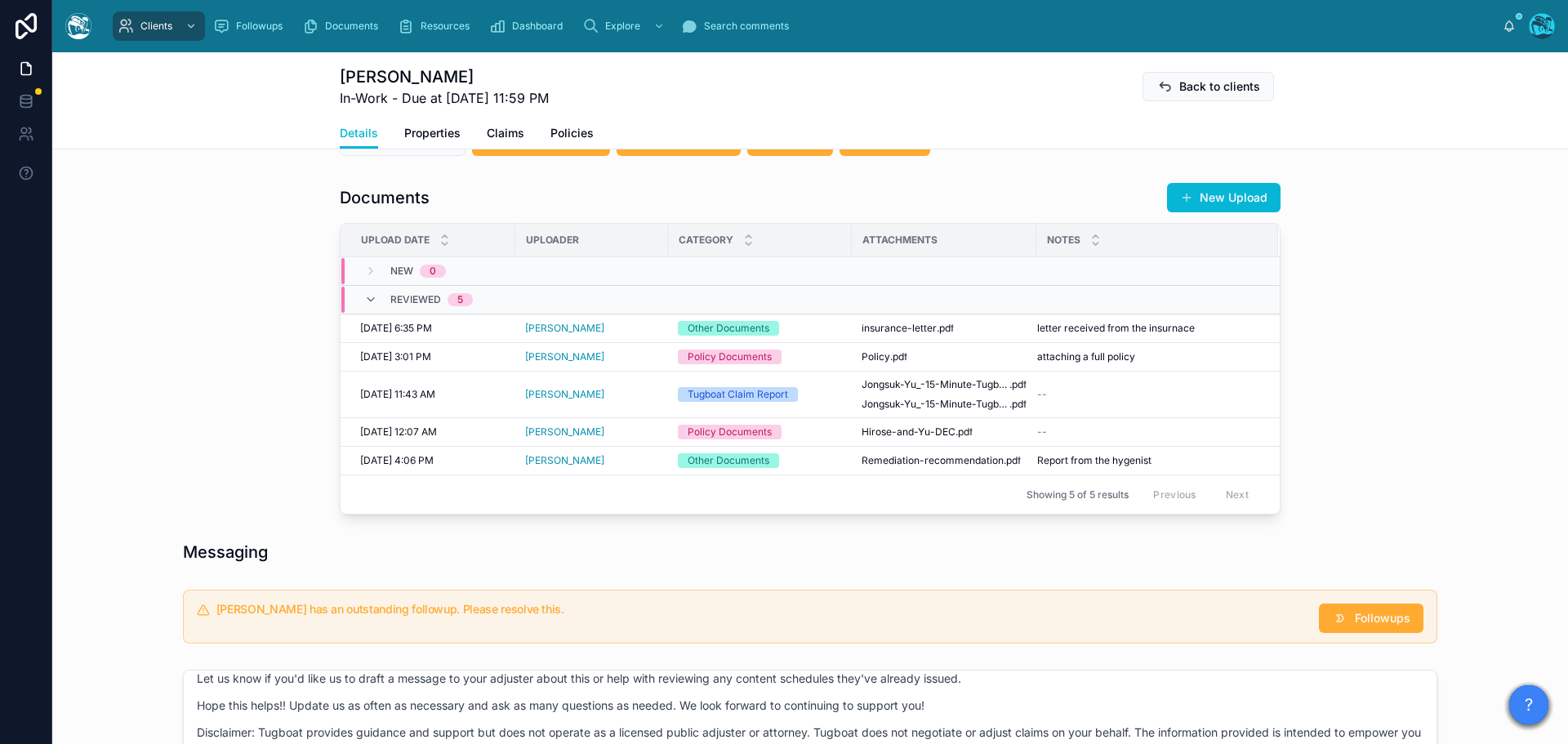
scroll to position [544, 0]
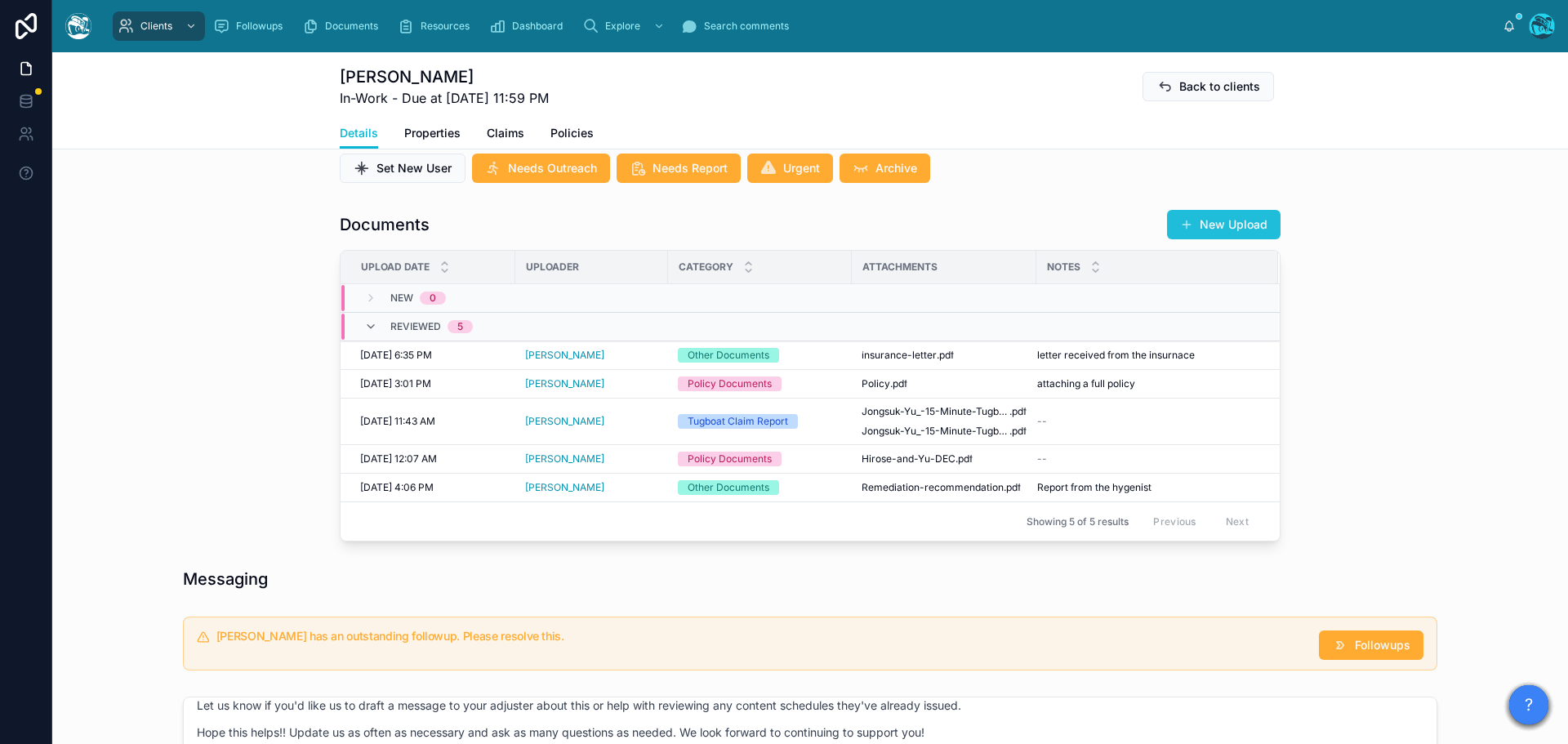
click at [1232, 239] on button "New Upload" at bounding box center [1224, 225] width 114 height 29
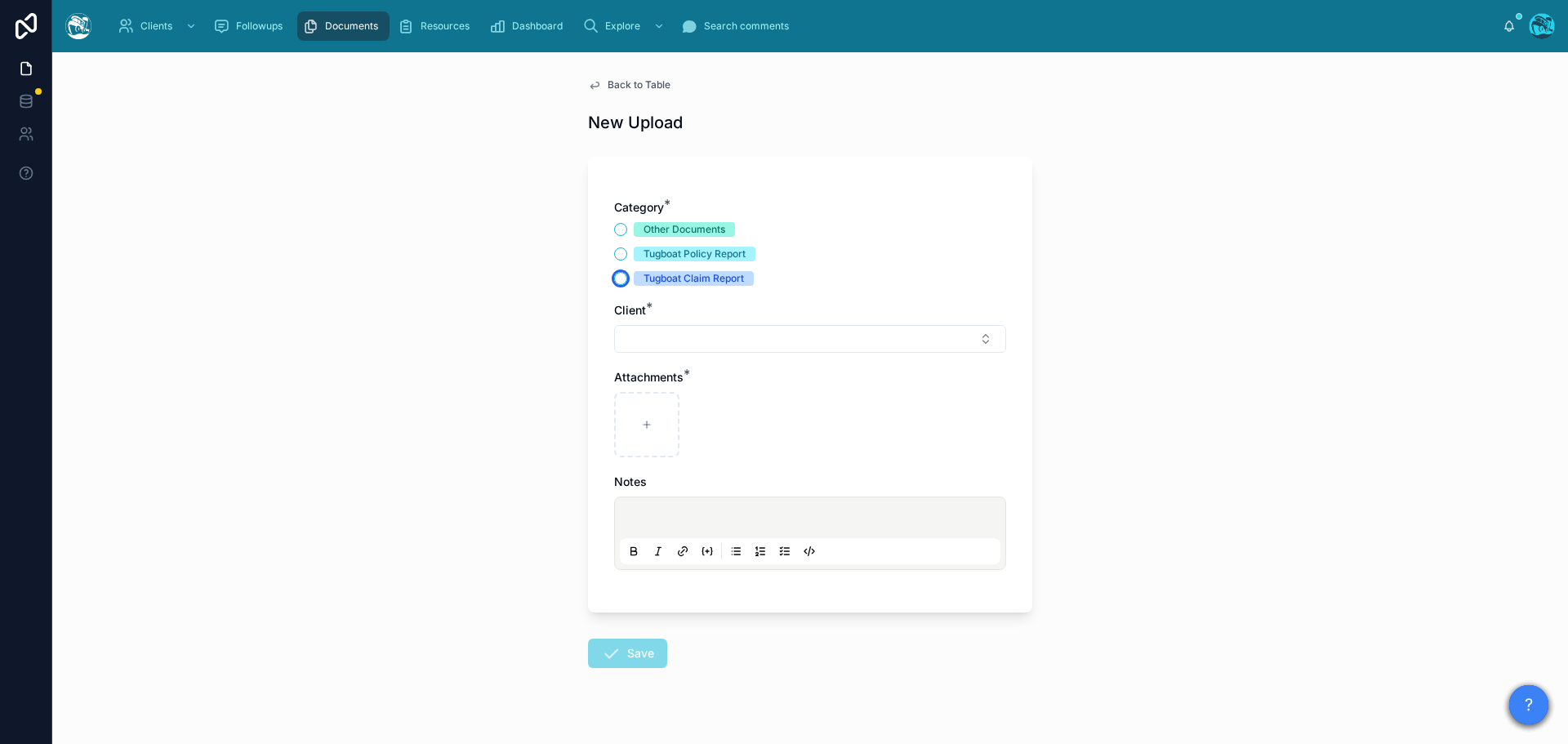
click at [614, 272] on button "Tugboat Claim Report" at bounding box center [621, 279] width 14 height 13
click at [641, 334] on button "Select Button" at bounding box center [810, 338] width 392 height 28
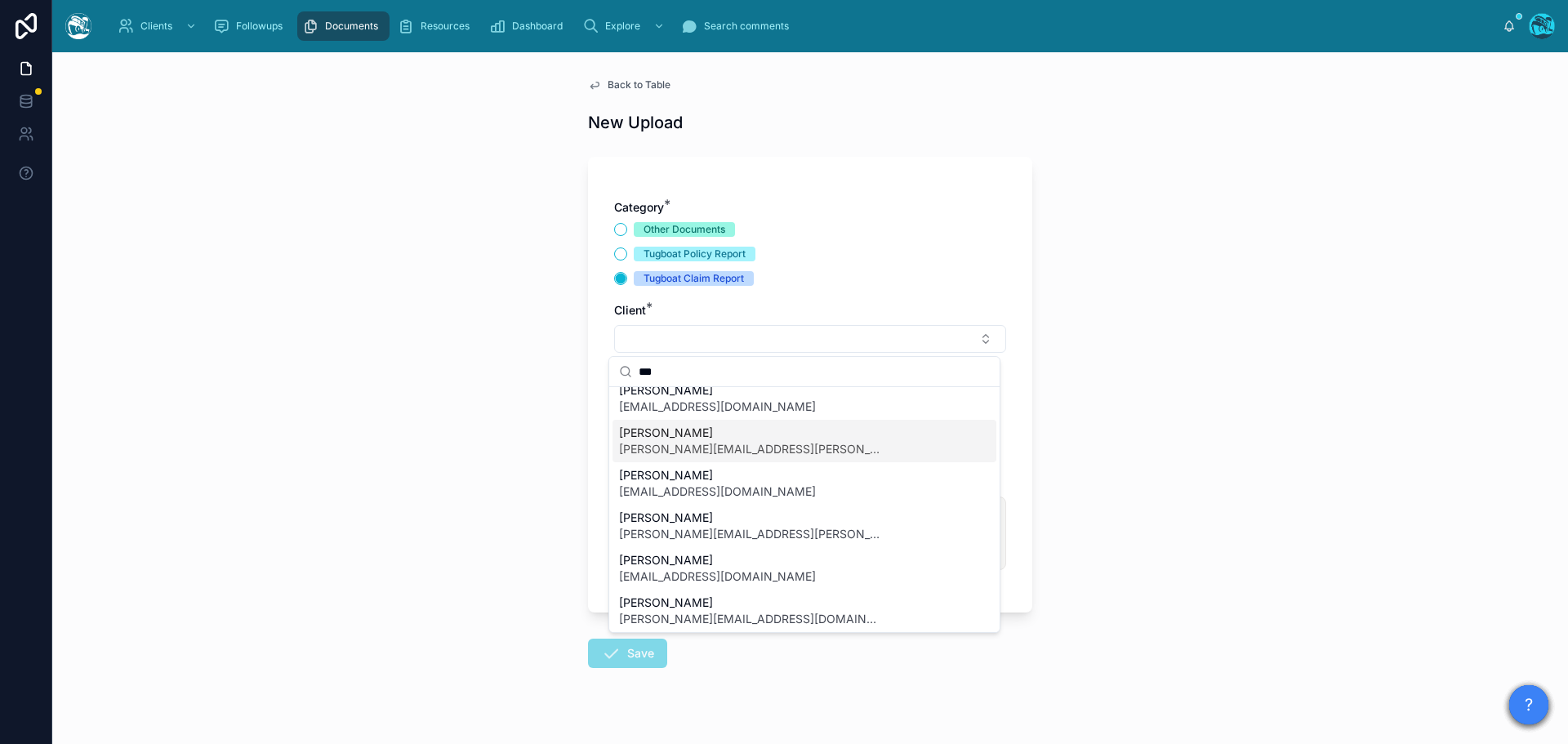
scroll to position [127, 0]
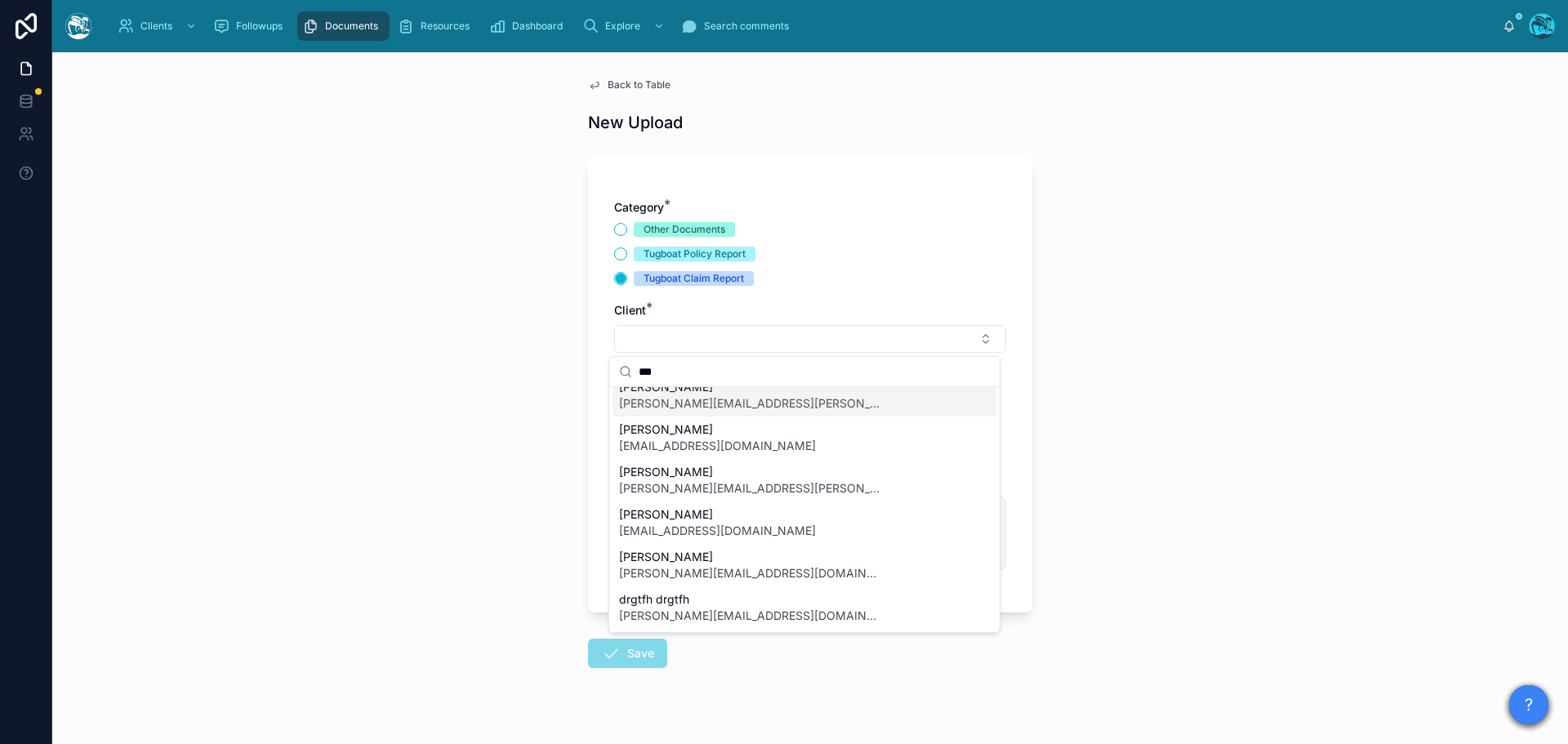
type input "***"
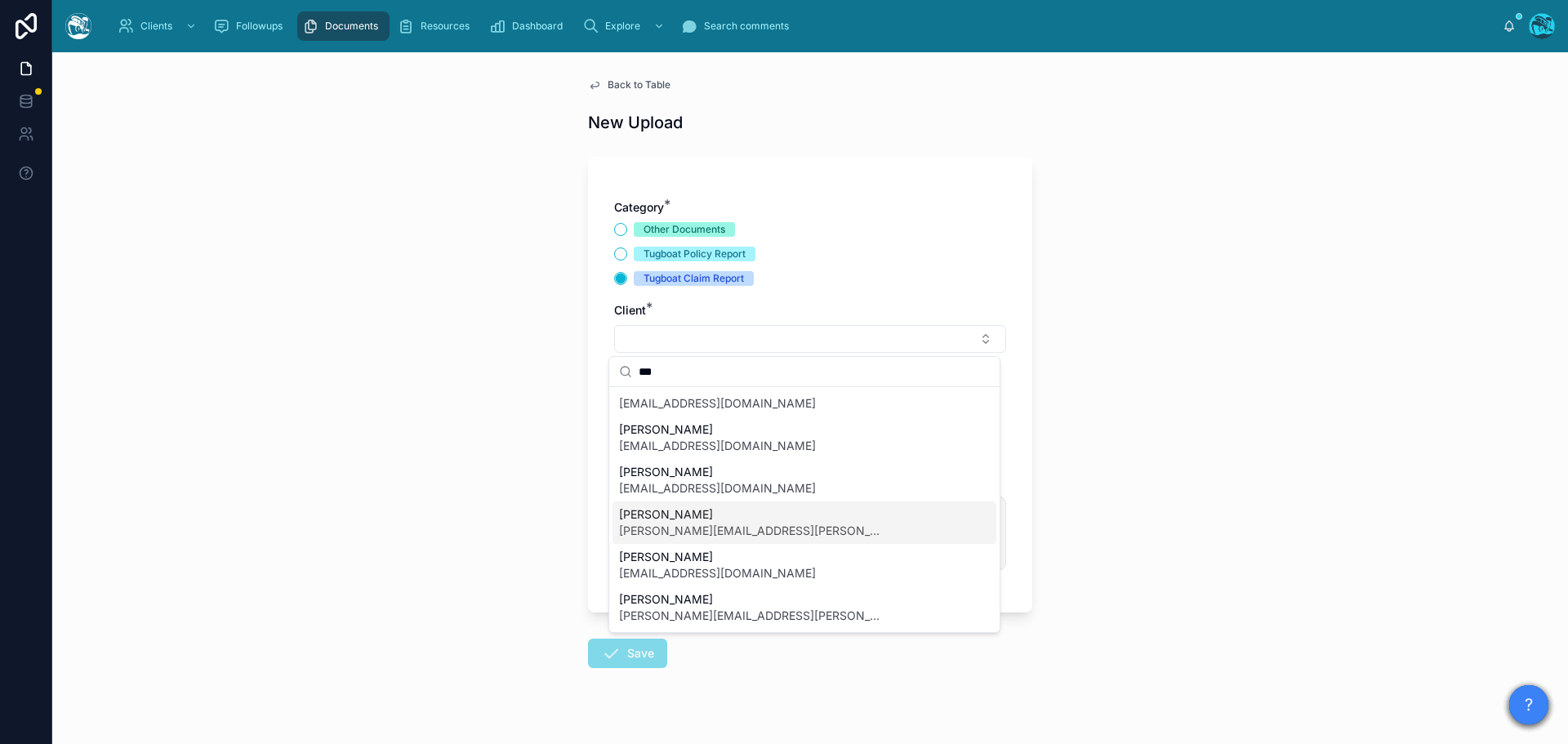
click at [629, 82] on span "Back to Table" at bounding box center [638, 85] width 63 height 13
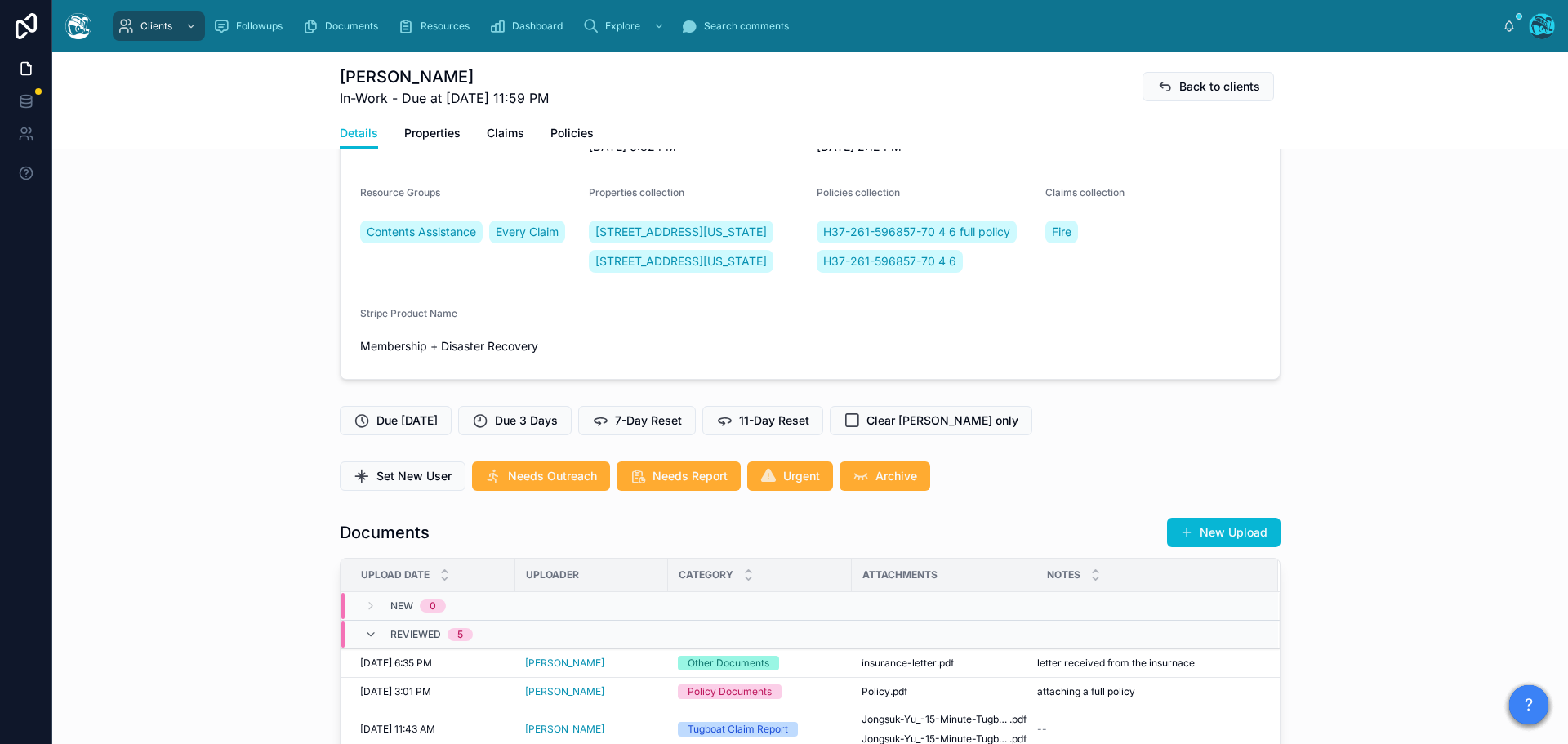
scroll to position [245, 0]
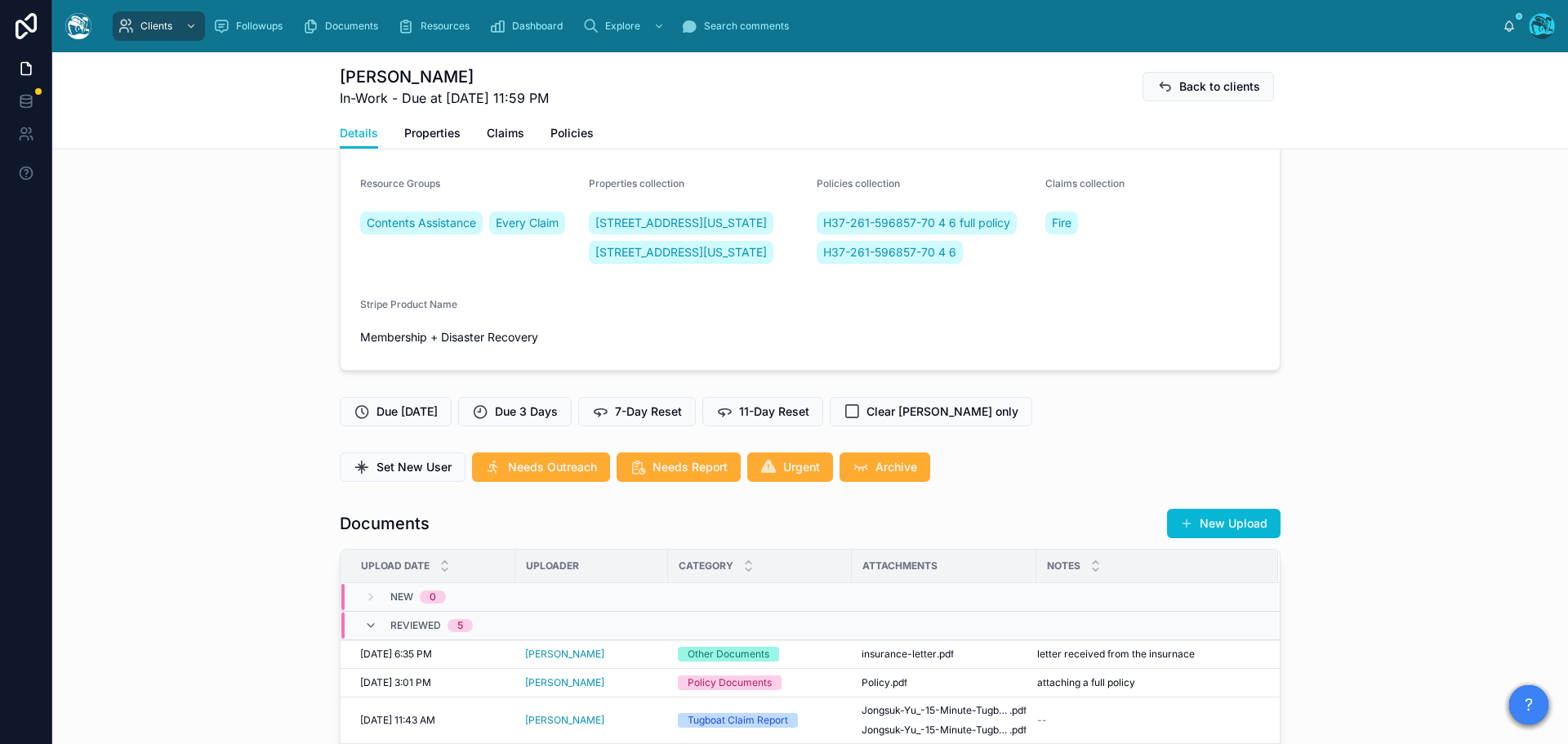
click at [1231, 538] on button "New Upload" at bounding box center [1224, 523] width 114 height 29
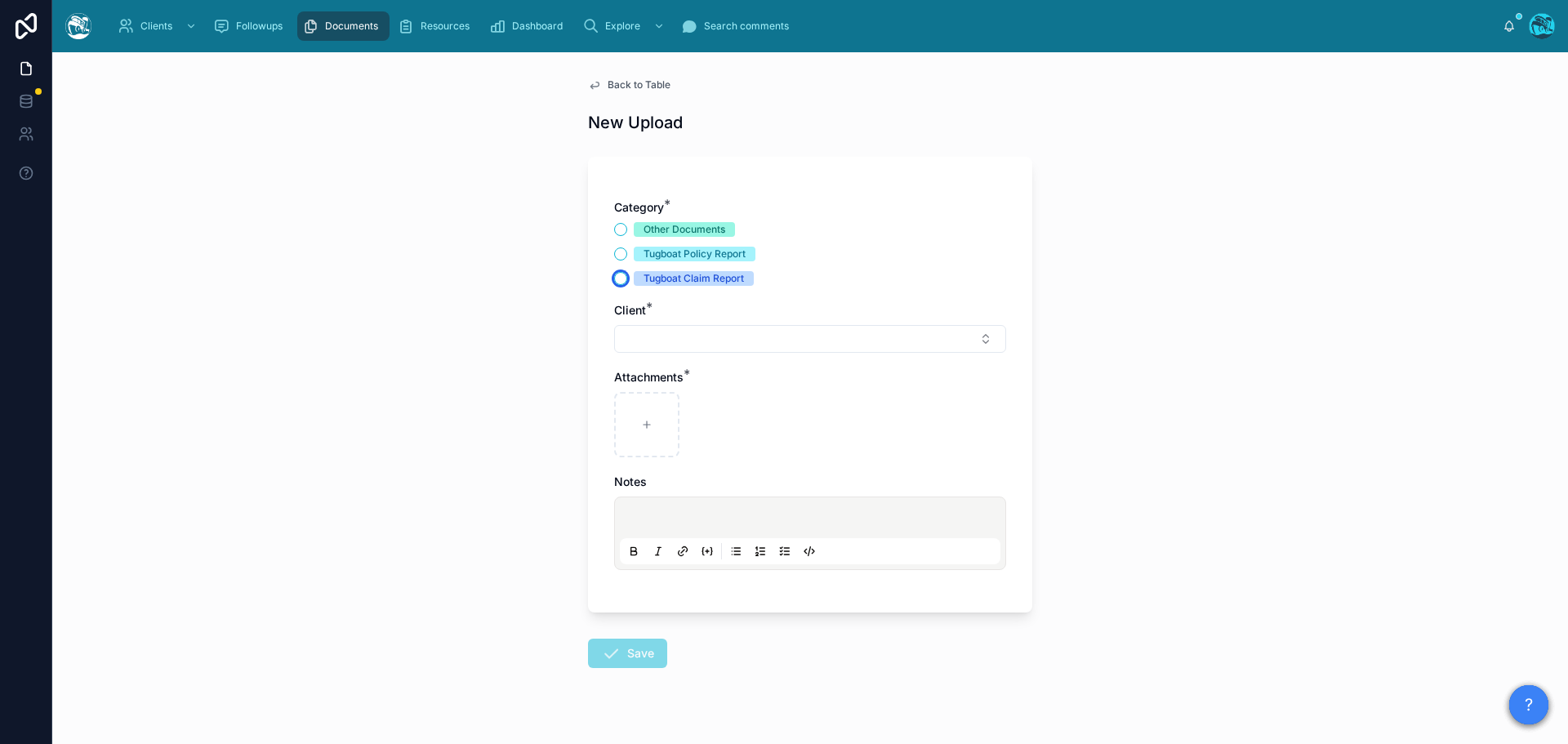
click at [616, 279] on button "Tugboat Claim Report" at bounding box center [621, 279] width 14 height 13
click at [633, 338] on button "Select Button" at bounding box center [810, 338] width 392 height 28
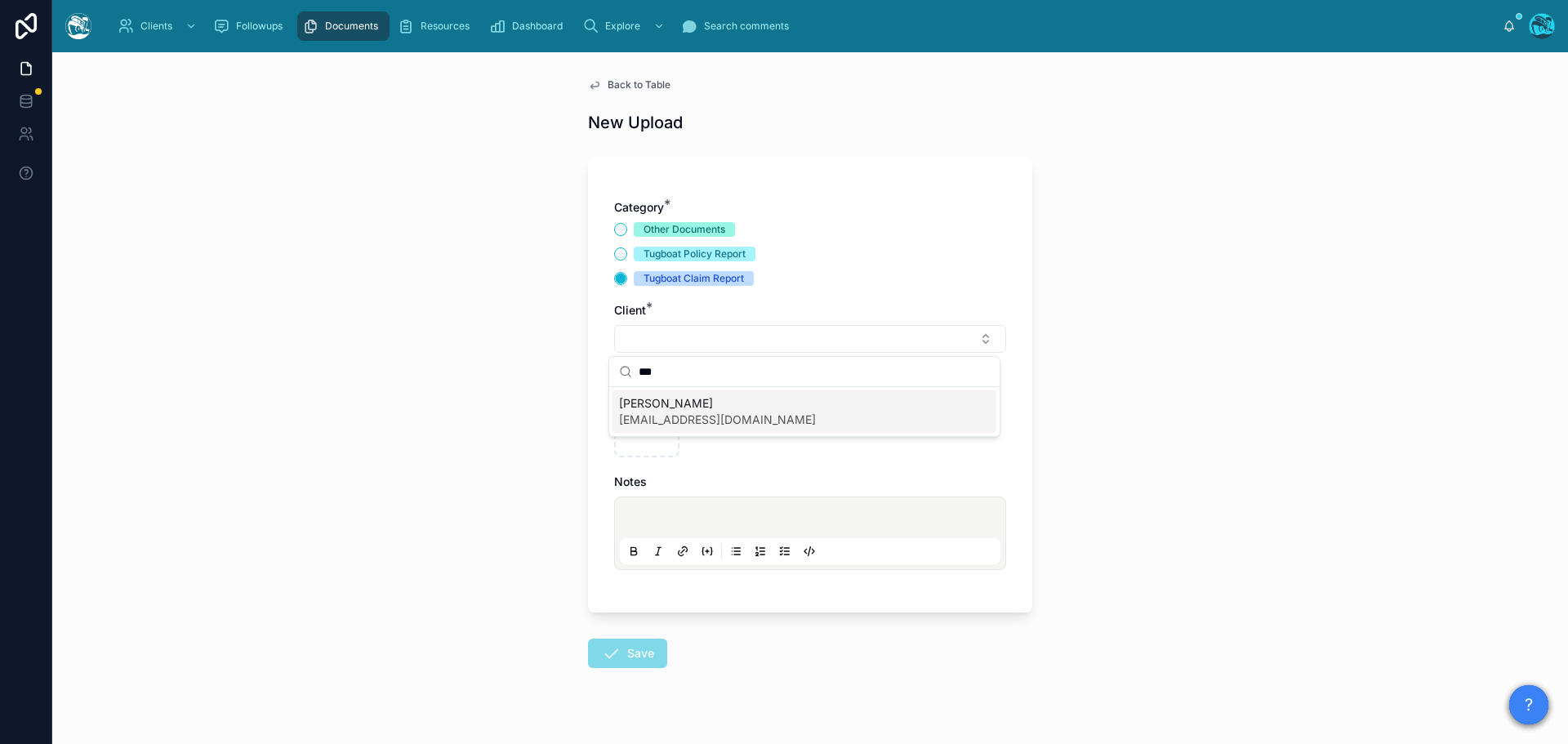
type input "***"
click at [643, 411] on span "Jongsuk Yu" at bounding box center [717, 403] width 197 height 16
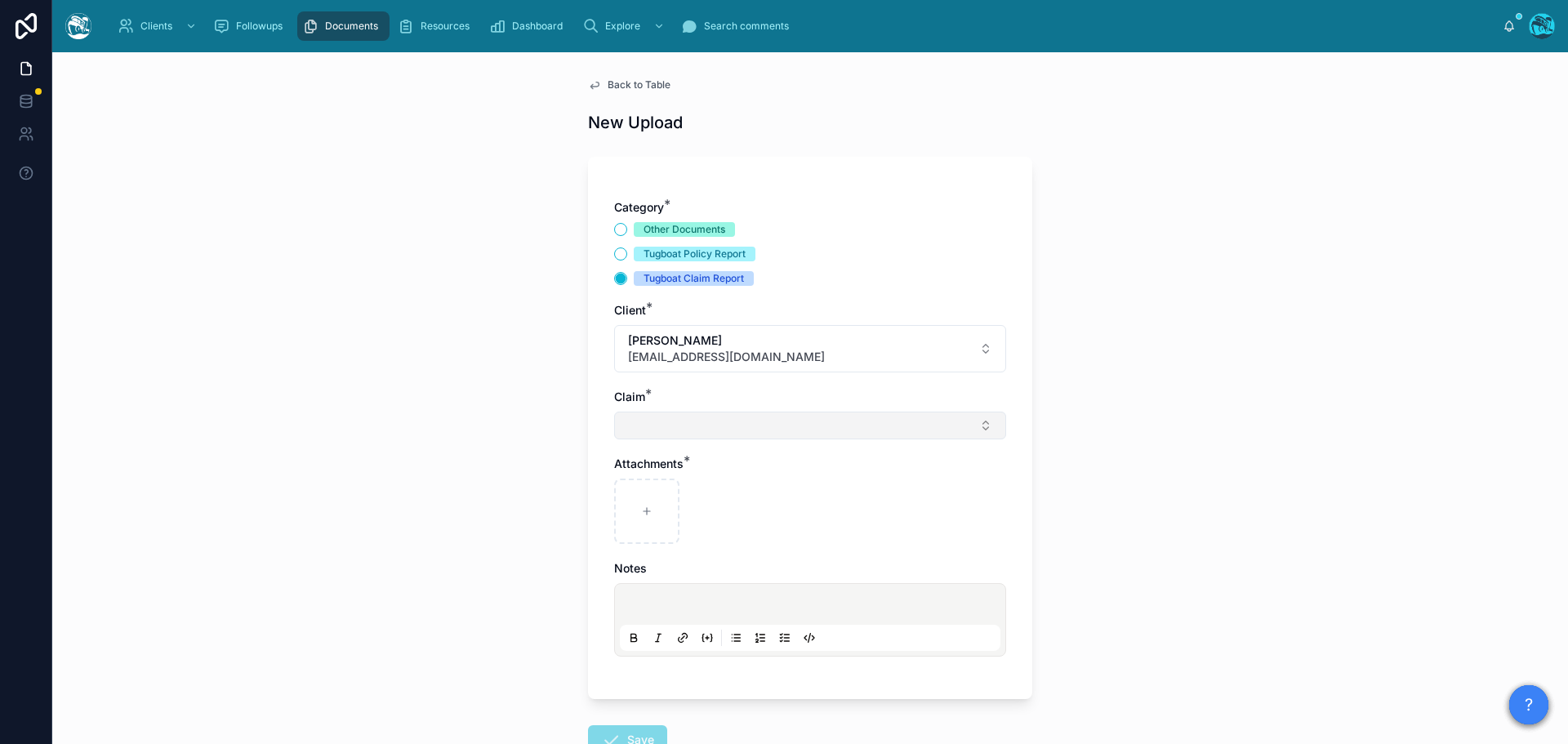
click at [645, 424] on button "Select Button" at bounding box center [810, 425] width 392 height 28
click at [638, 491] on span "Fire" at bounding box center [629, 490] width 19 height 16
click at [632, 513] on div at bounding box center [647, 515] width 66 height 66
type input "**********"
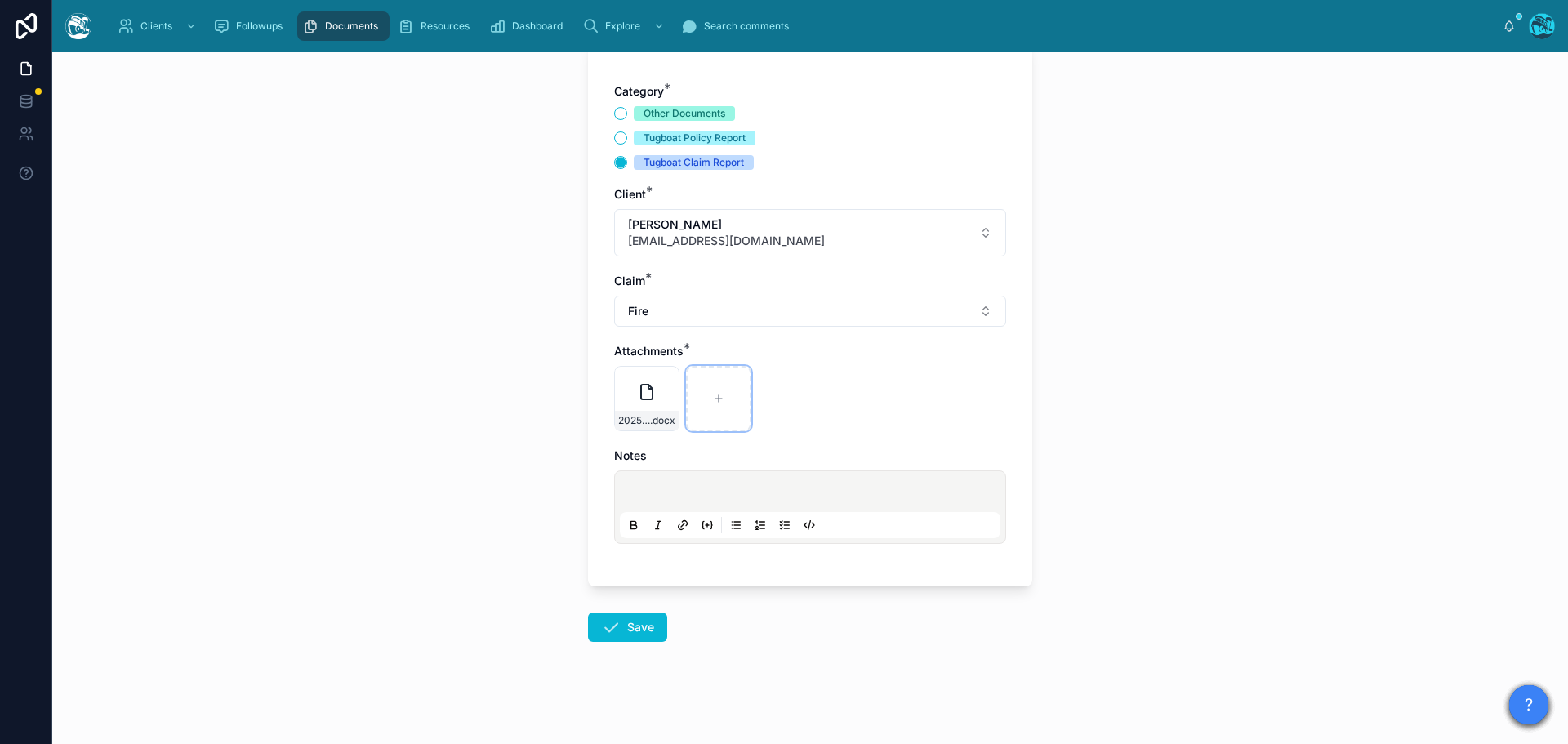
scroll to position [119, 0]
click at [611, 627] on icon at bounding box center [610, 624] width 19 height 19
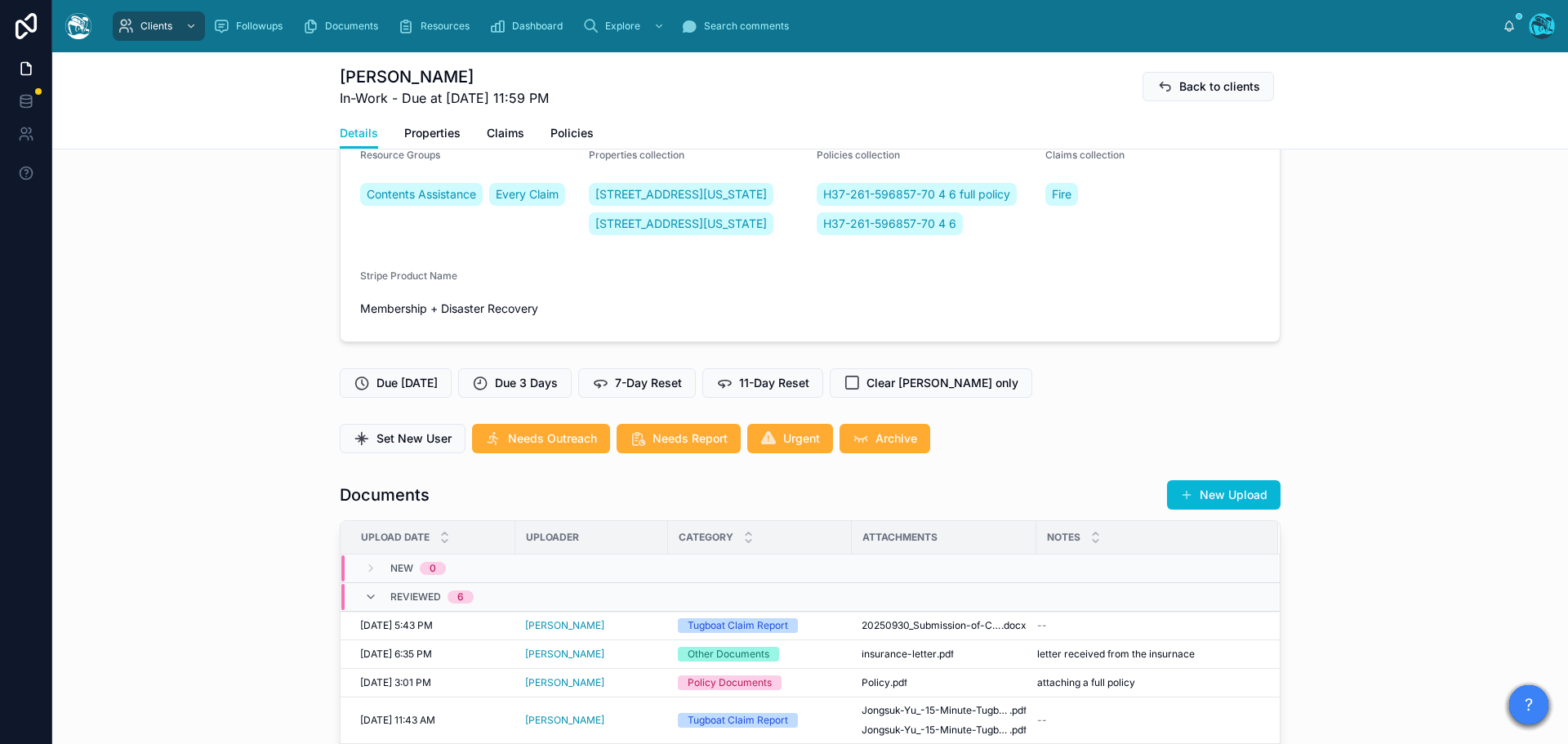
scroll to position [363, 0]
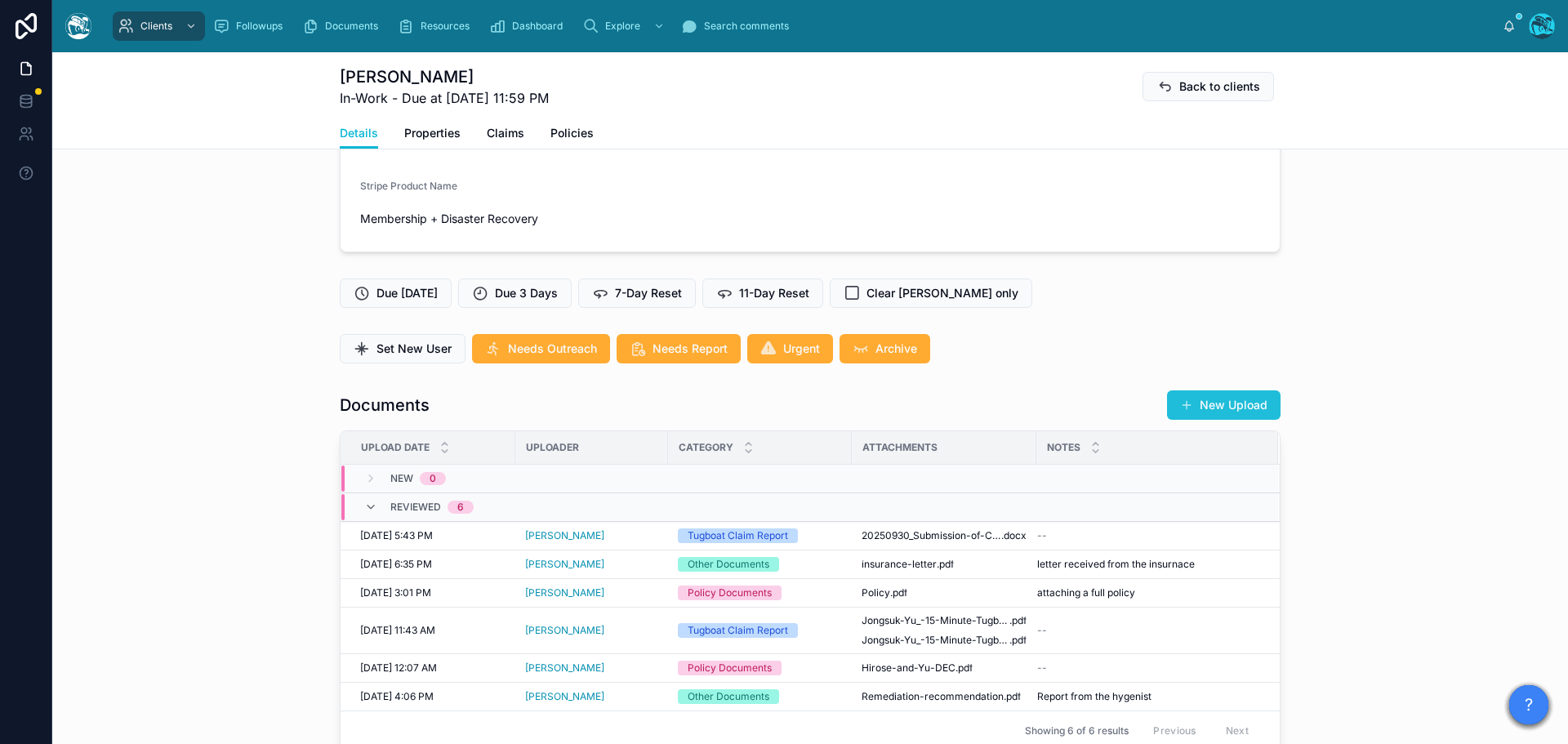
click at [1230, 419] on button "New Upload" at bounding box center [1224, 405] width 114 height 29
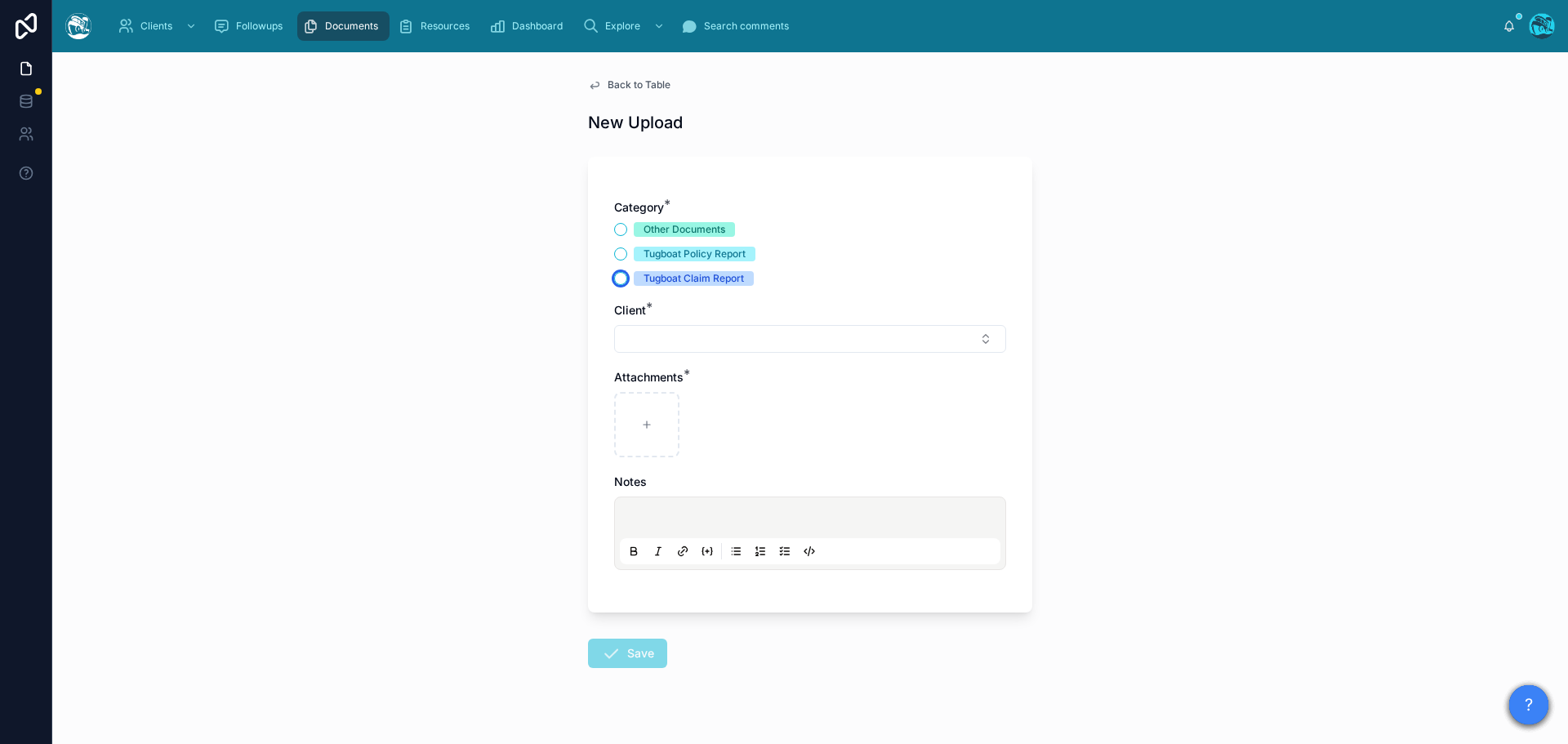
click at [615, 278] on button "Tugboat Claim Report" at bounding box center [621, 279] width 14 height 13
click at [632, 336] on button "Select Button" at bounding box center [810, 338] width 392 height 28
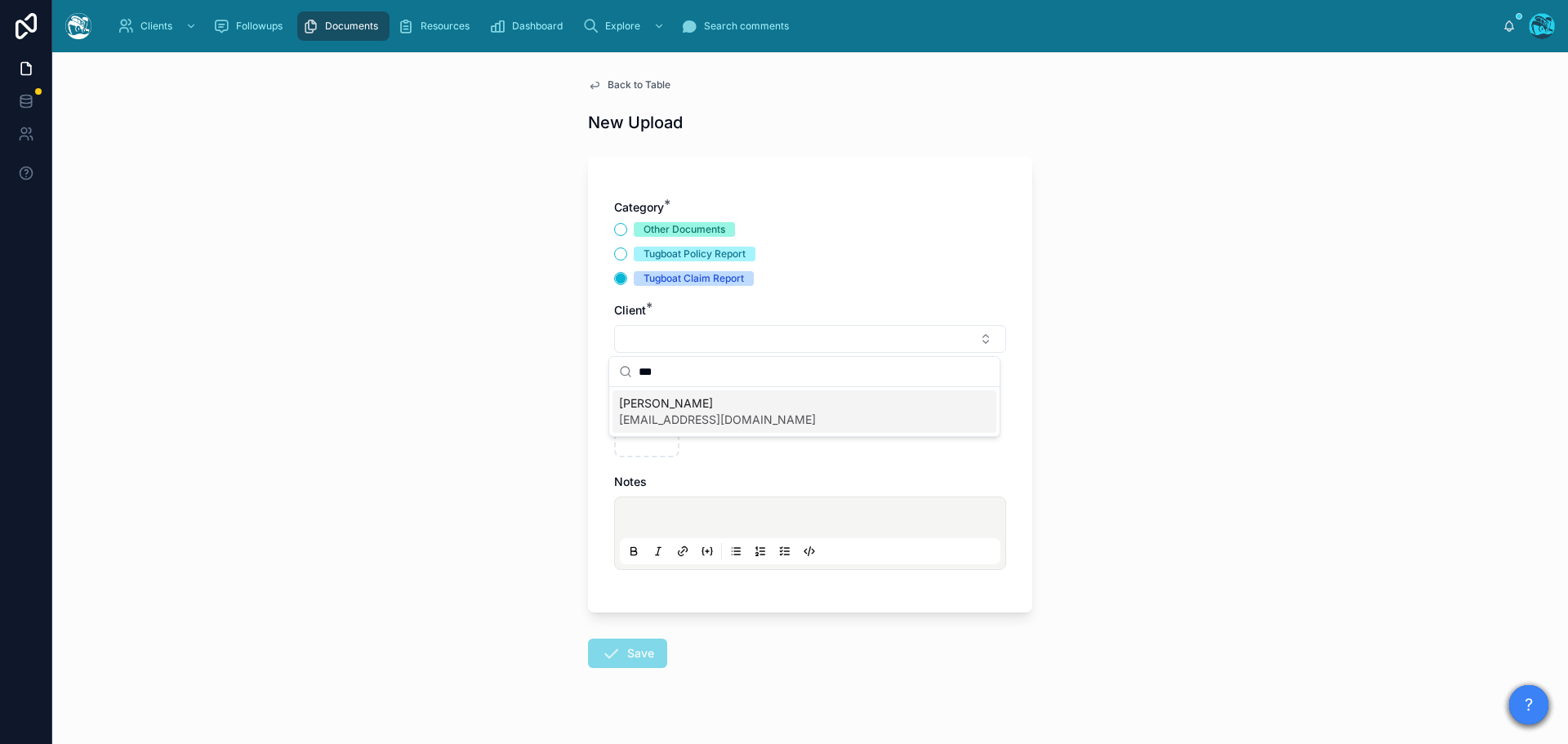
type input "***"
click at [658, 415] on span "ryu1006@hotmail.com" at bounding box center [717, 419] width 197 height 16
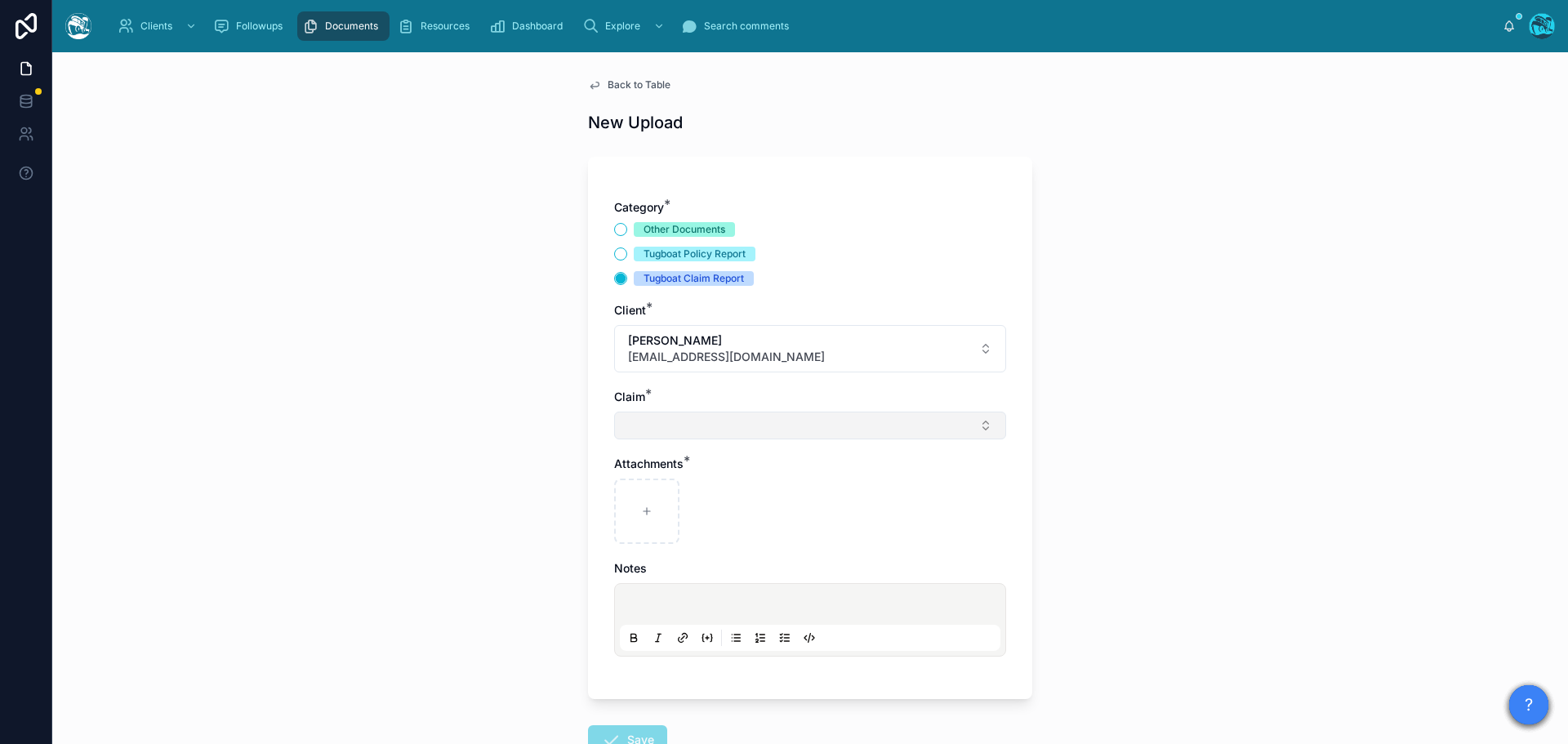
click at [656, 428] on button "Select Button" at bounding box center [810, 425] width 392 height 28
click at [650, 483] on div "Fire" at bounding box center [804, 490] width 384 height 26
click at [640, 502] on div at bounding box center [647, 515] width 66 height 66
type input "**********"
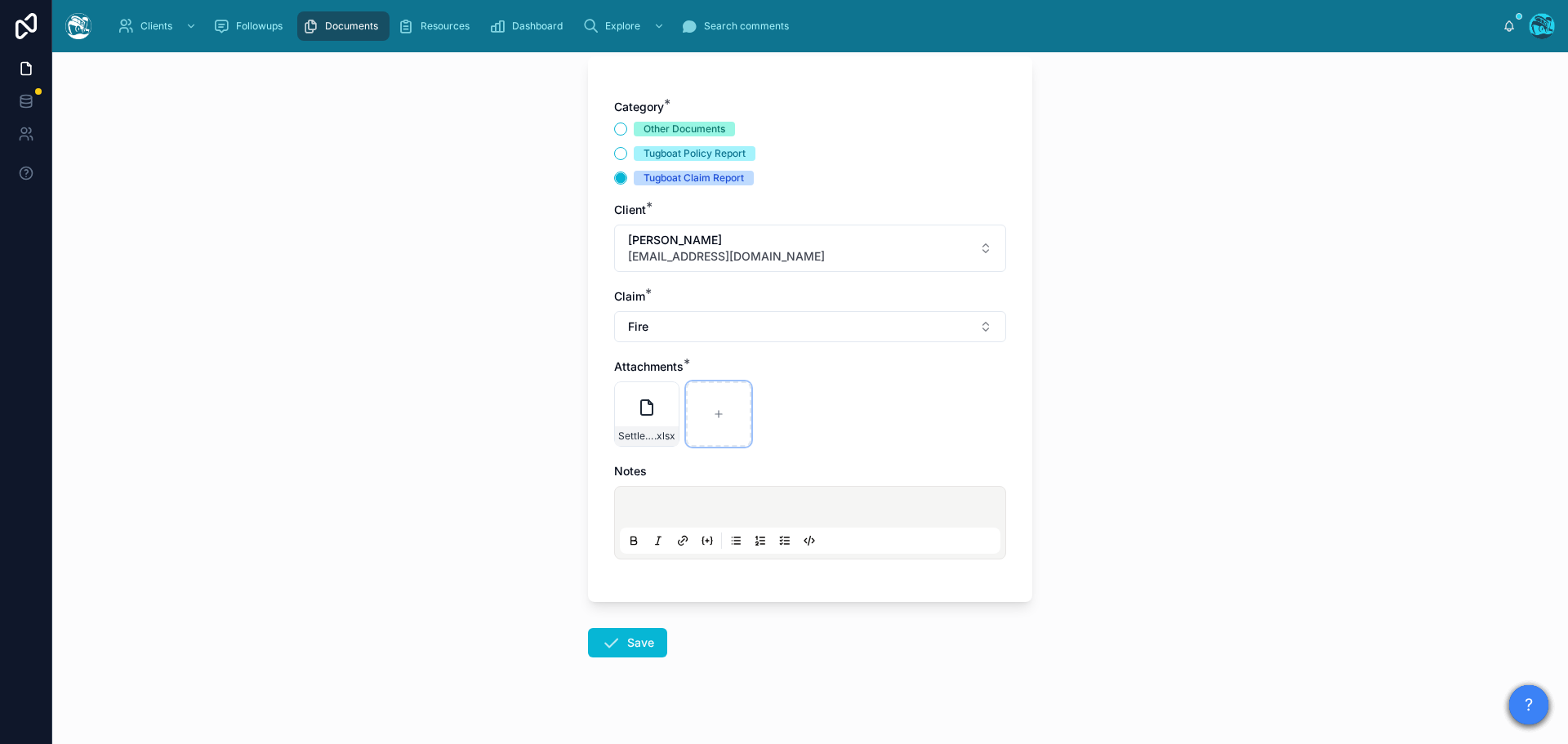
scroll to position [119, 0]
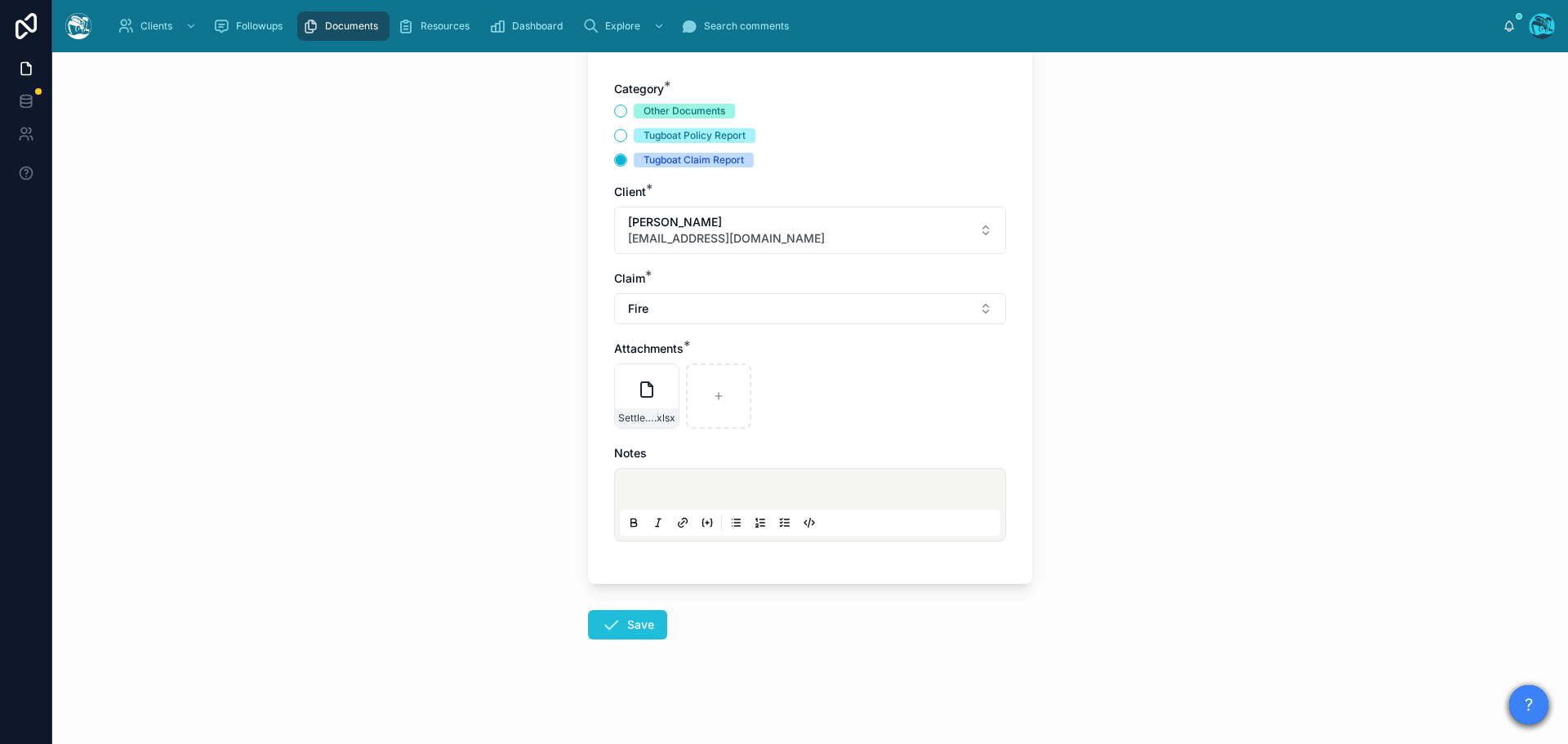
click at [634, 626] on button "Save" at bounding box center [628, 624] width 79 height 29
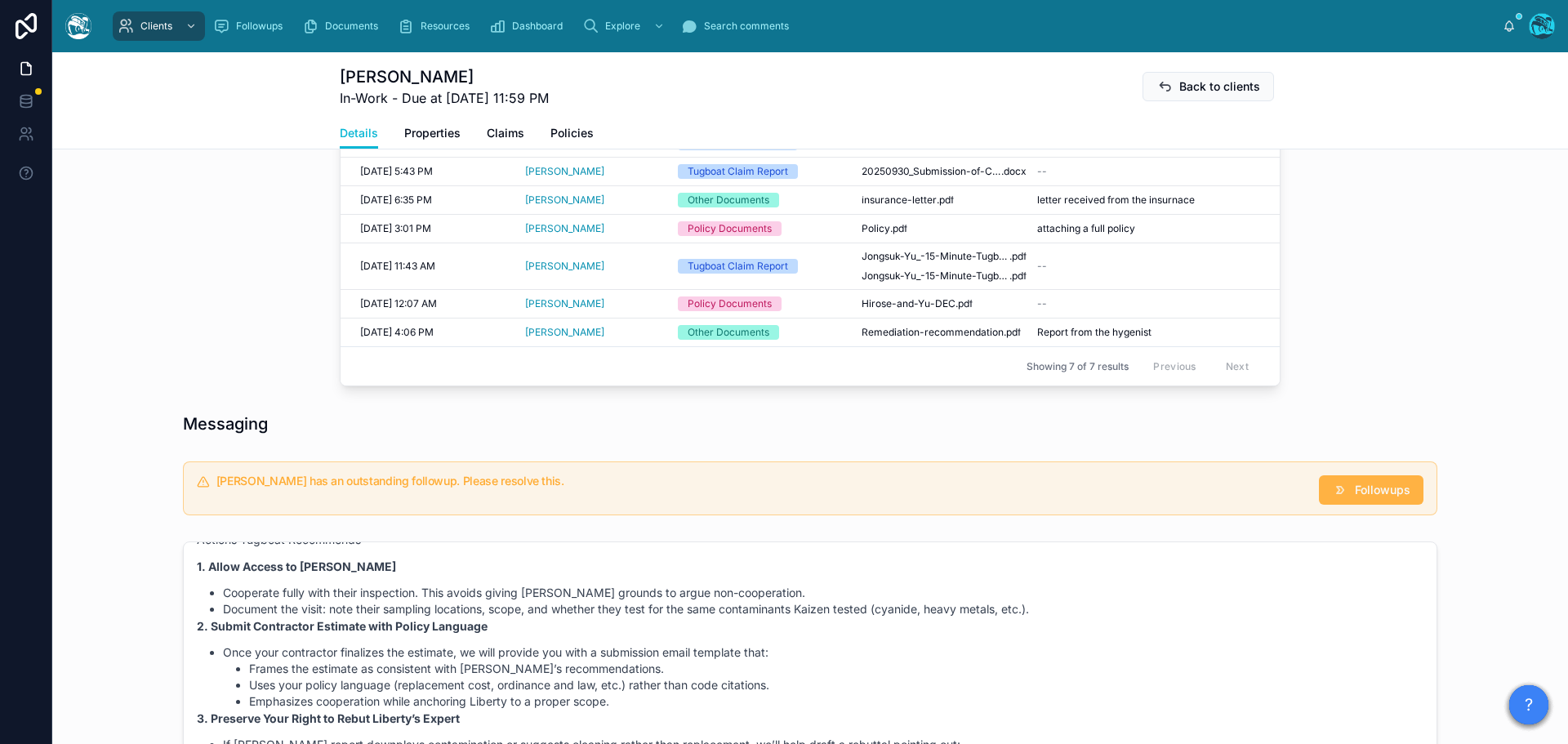
scroll to position [771, 0]
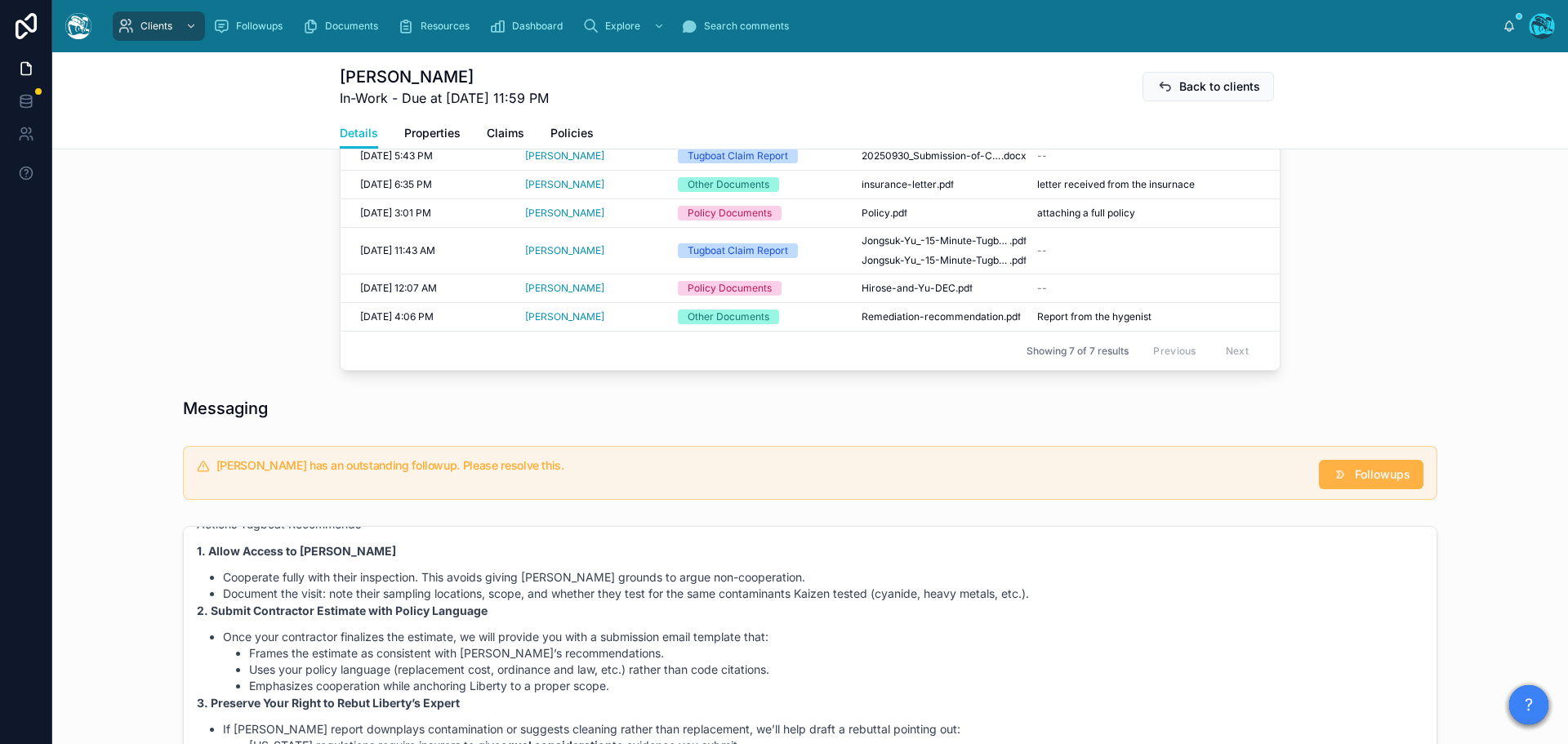
click at [1365, 483] on span "Followups" at bounding box center [1383, 474] width 56 height 16
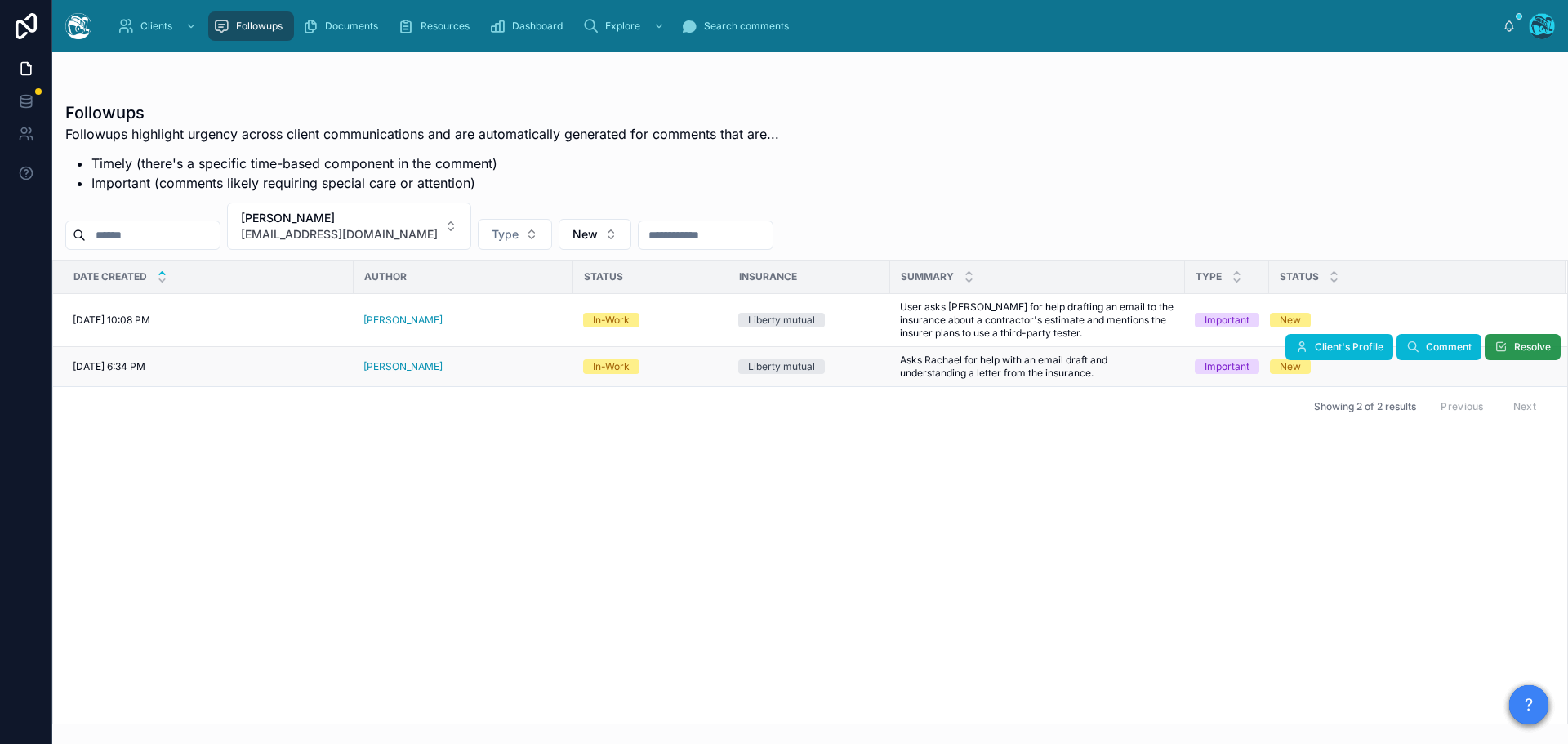
click at [1529, 349] on span "Resolve" at bounding box center [1533, 347] width 37 height 13
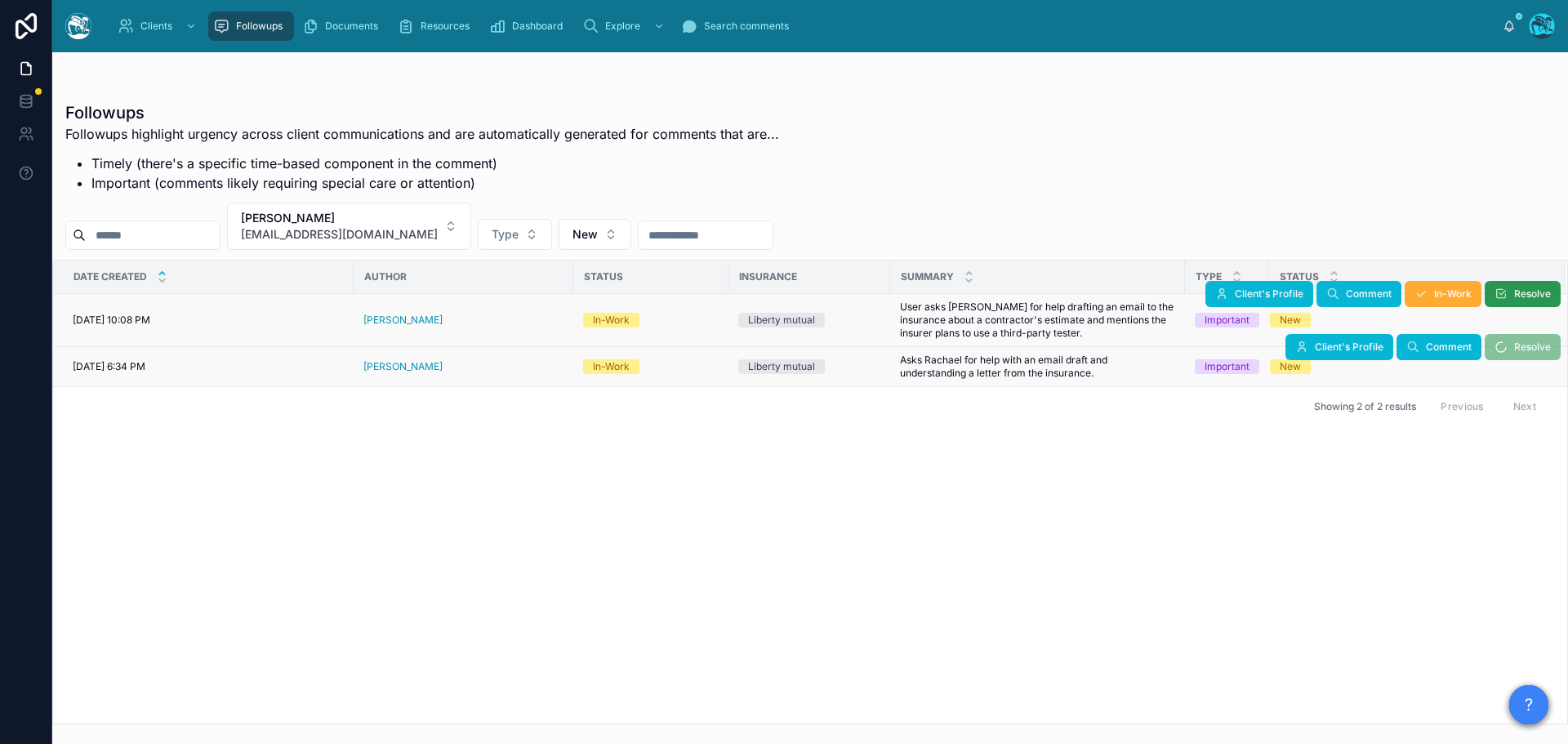
click at [1535, 295] on span "Resolve" at bounding box center [1533, 294] width 37 height 13
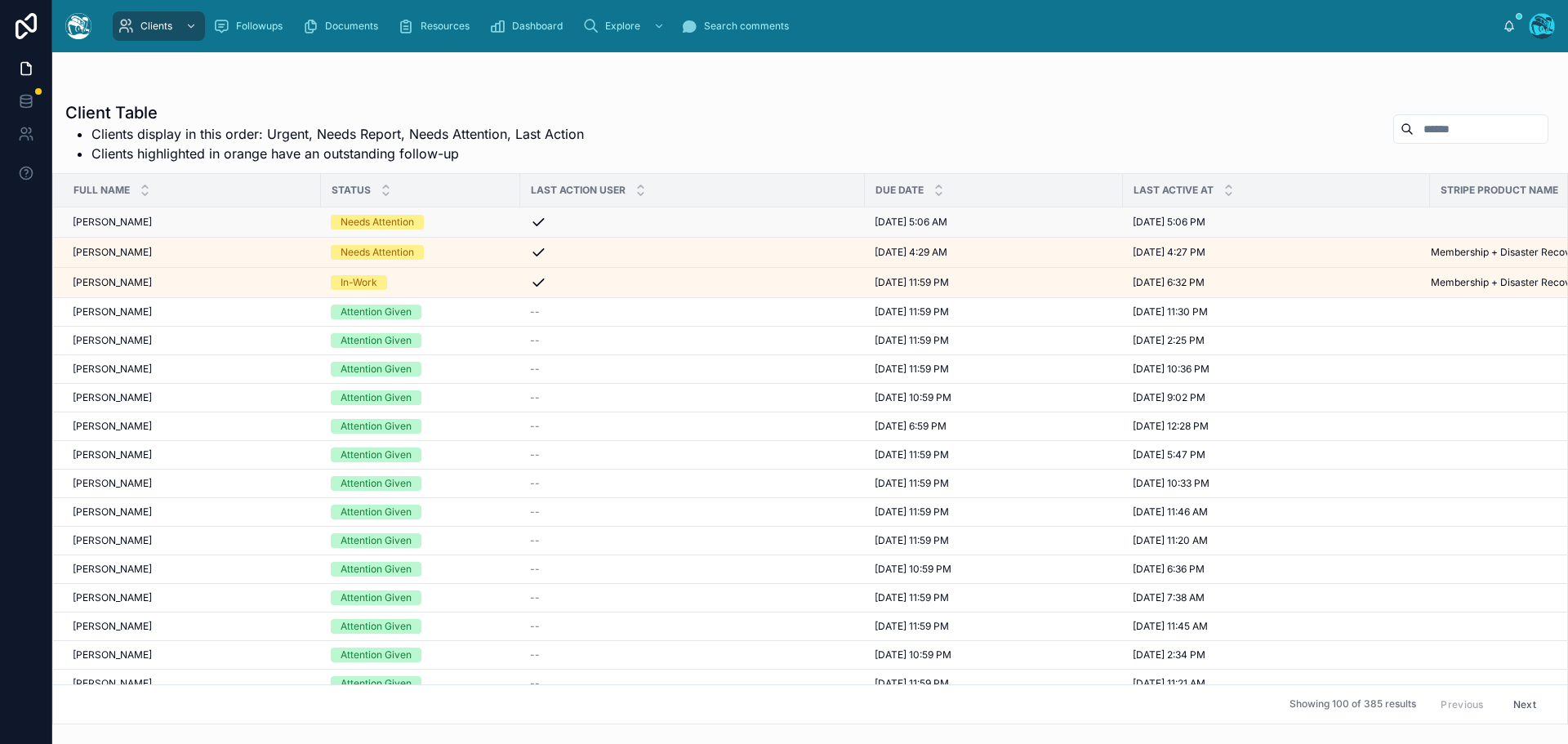
click at [476, 224] on div "Needs Attention" at bounding box center [420, 222] width 179 height 14
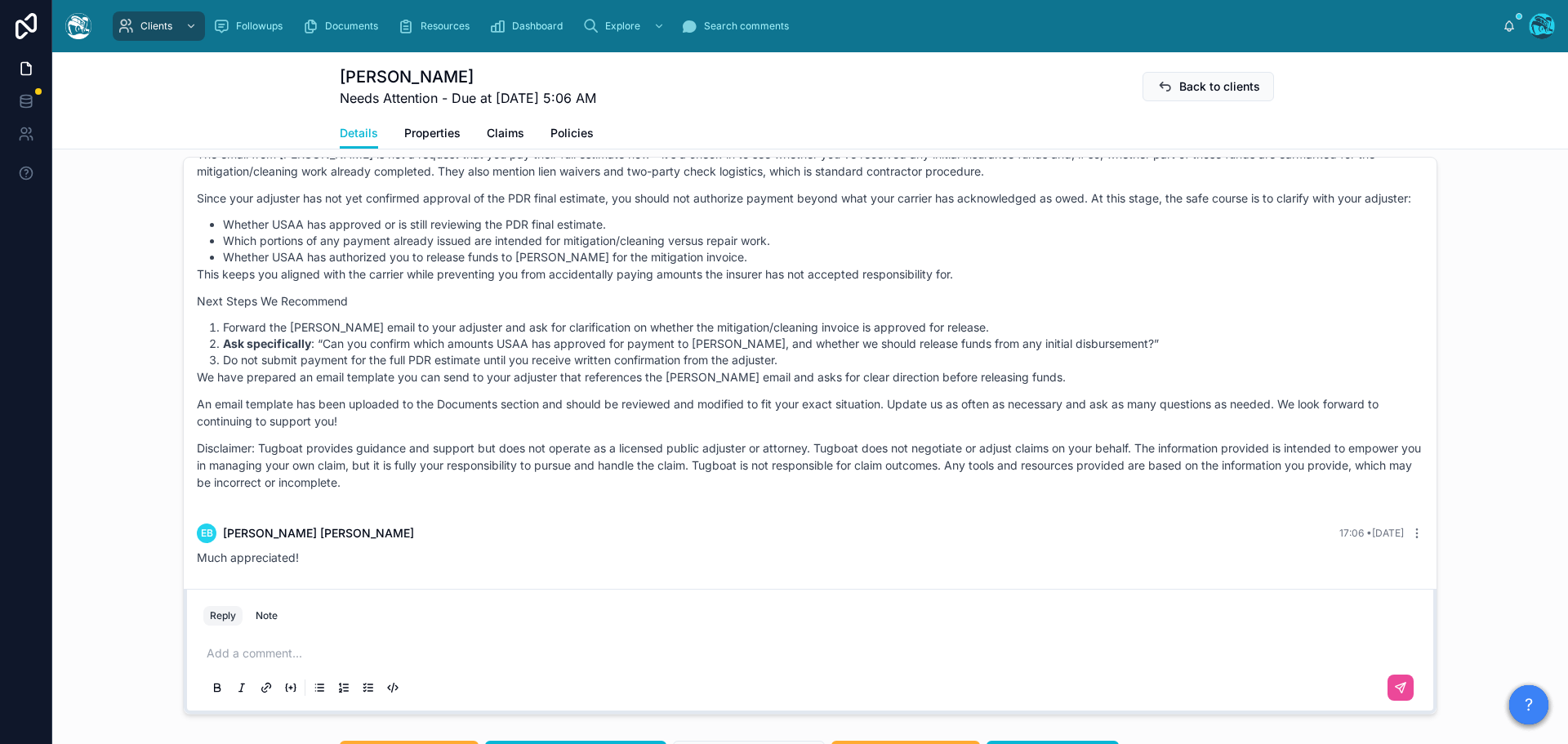
scroll to position [1143, 0]
click at [270, 657] on p at bounding box center [813, 651] width 1214 height 16
click at [1395, 683] on icon at bounding box center [1401, 686] width 14 height 13
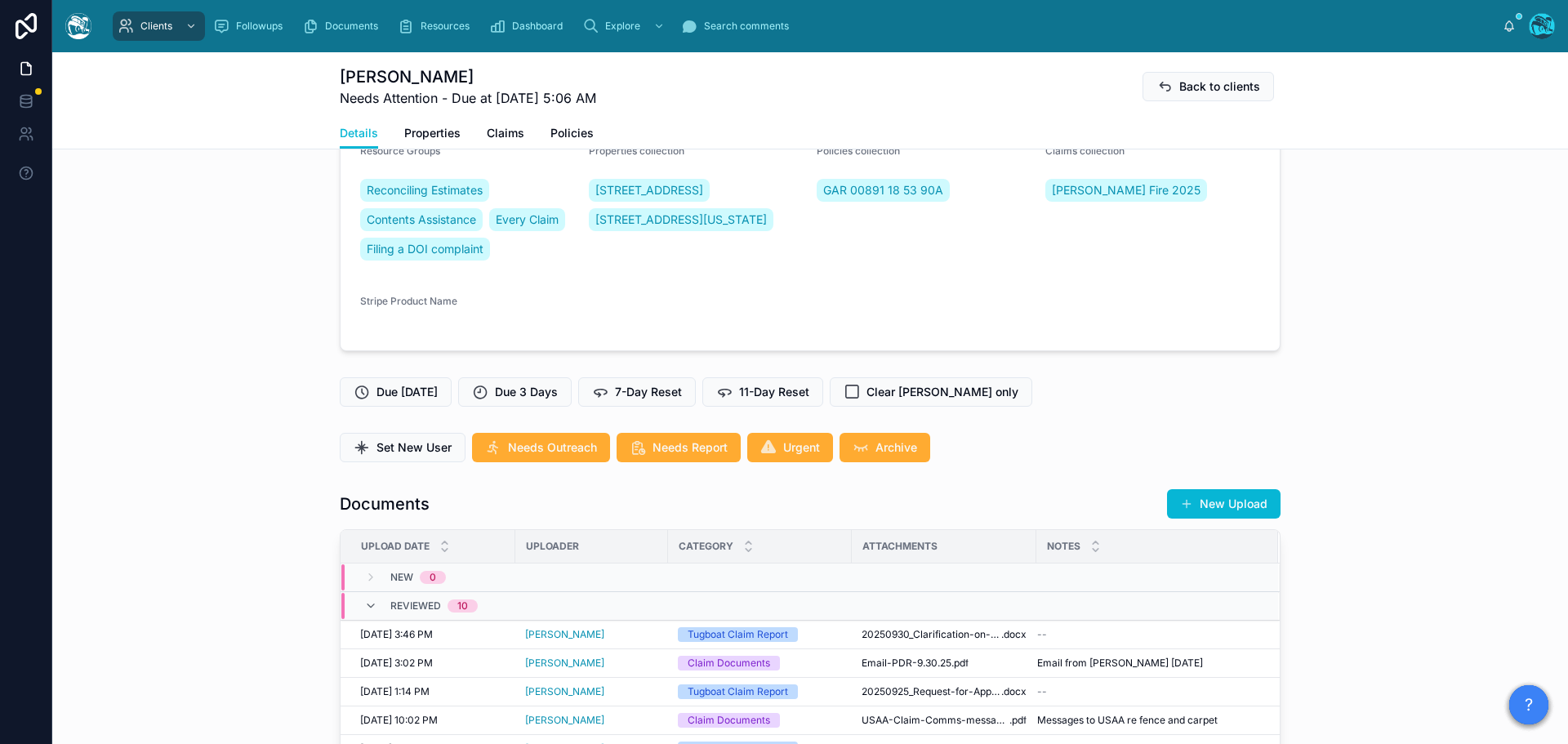
scroll to position [245, 0]
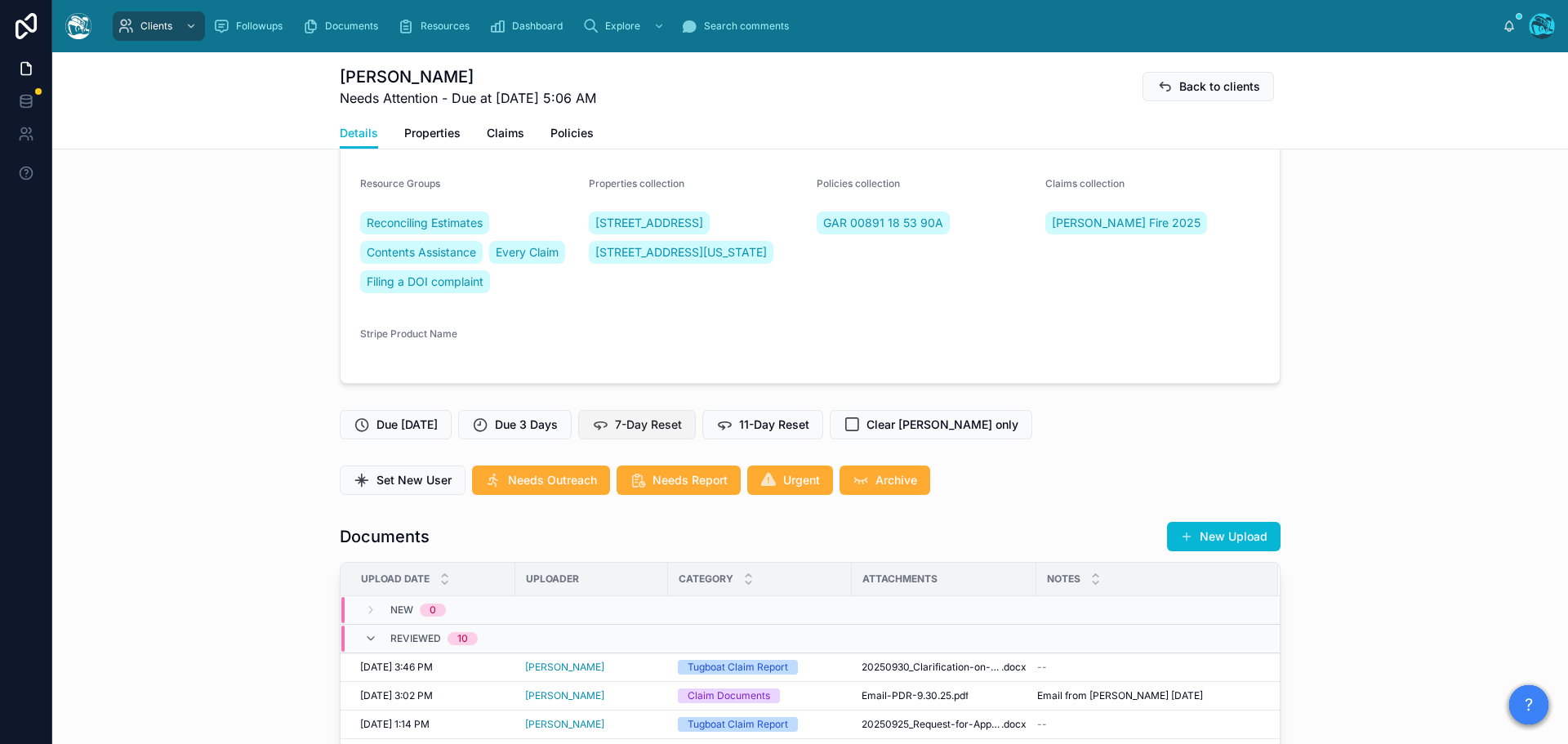
click at [671, 429] on span "7-Day Reset" at bounding box center [648, 424] width 67 height 16
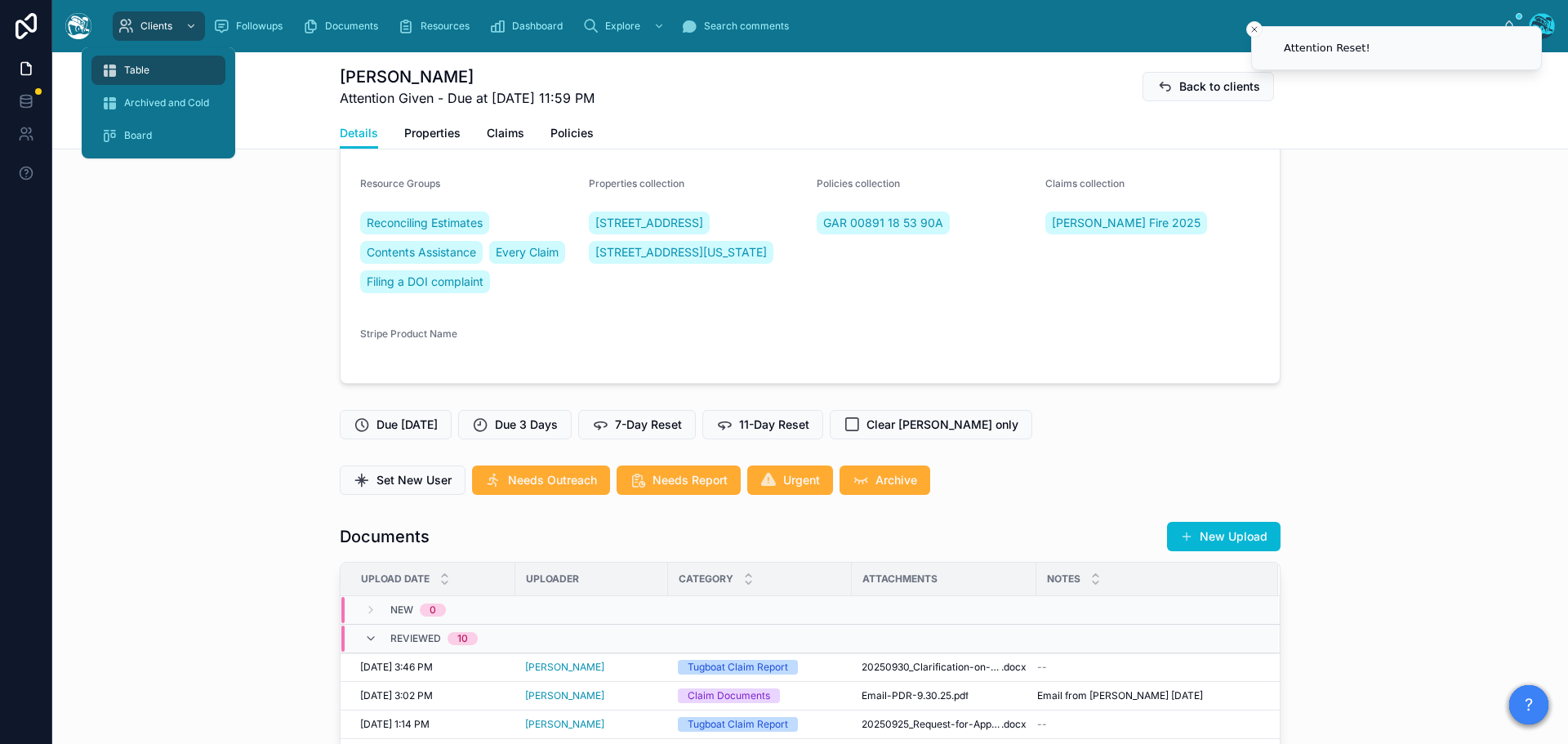
click at [132, 66] on span "Table" at bounding box center [137, 70] width 25 height 13
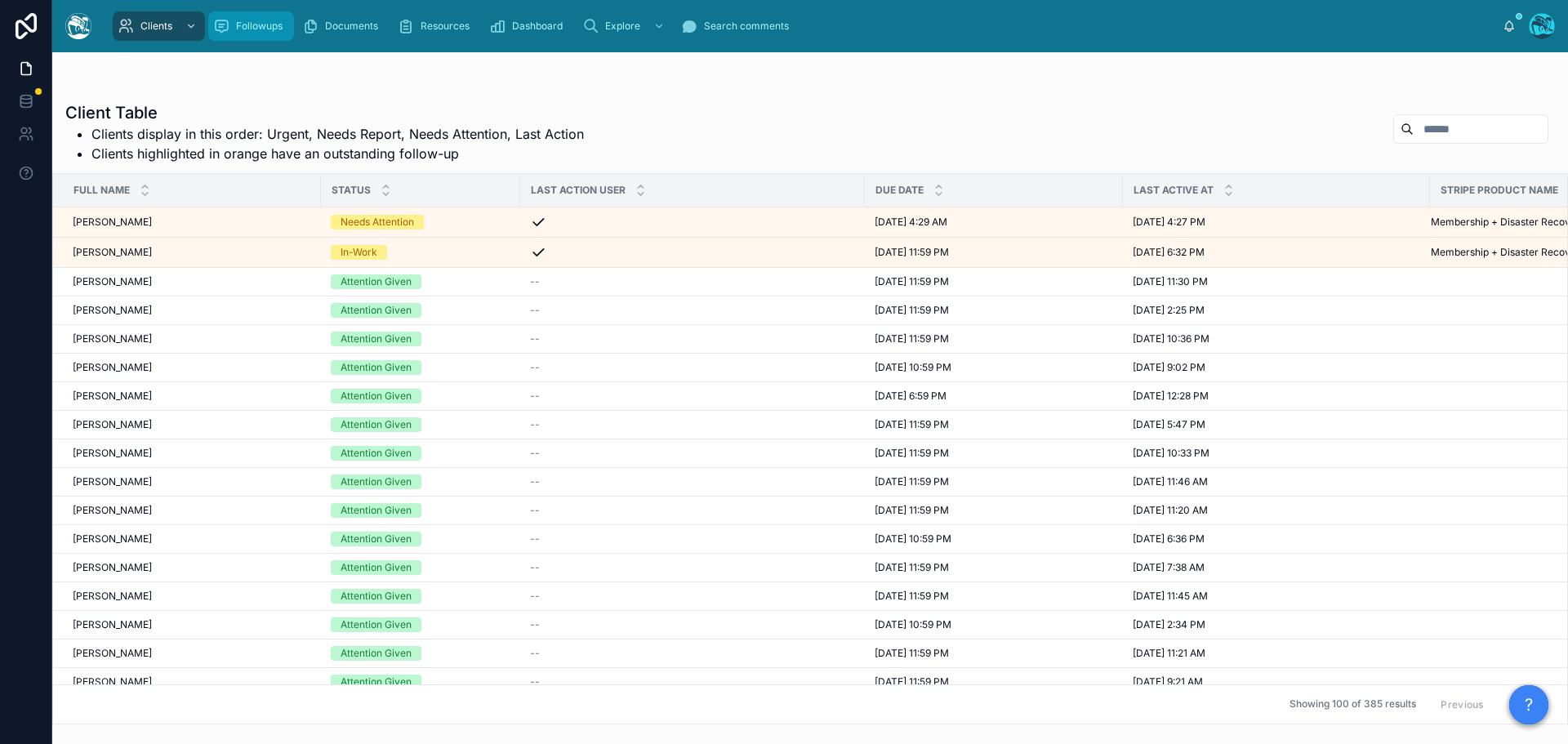
click at [257, 18] on div "Followups" at bounding box center [251, 26] width 76 height 26
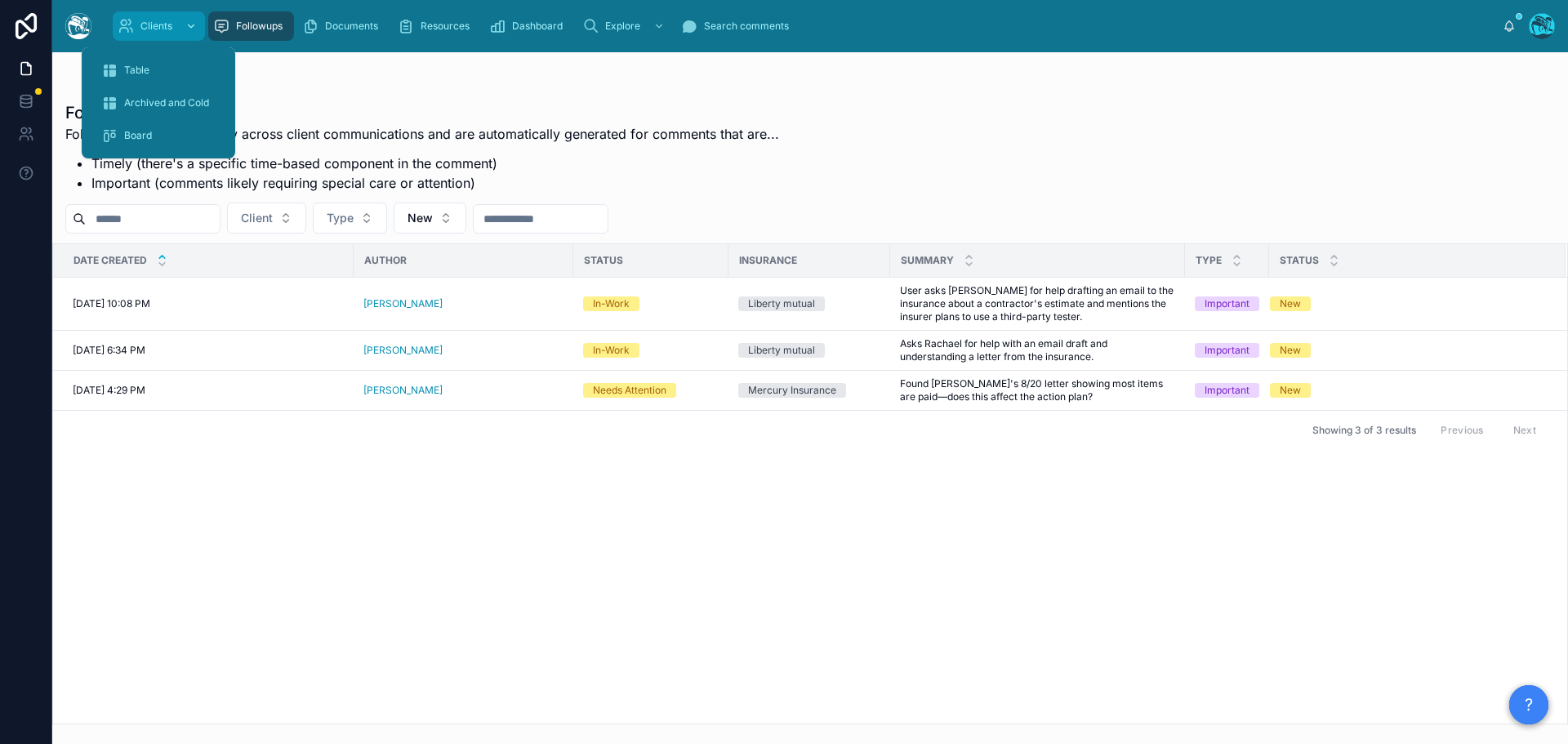
click at [147, 28] on span "Clients" at bounding box center [156, 26] width 32 height 13
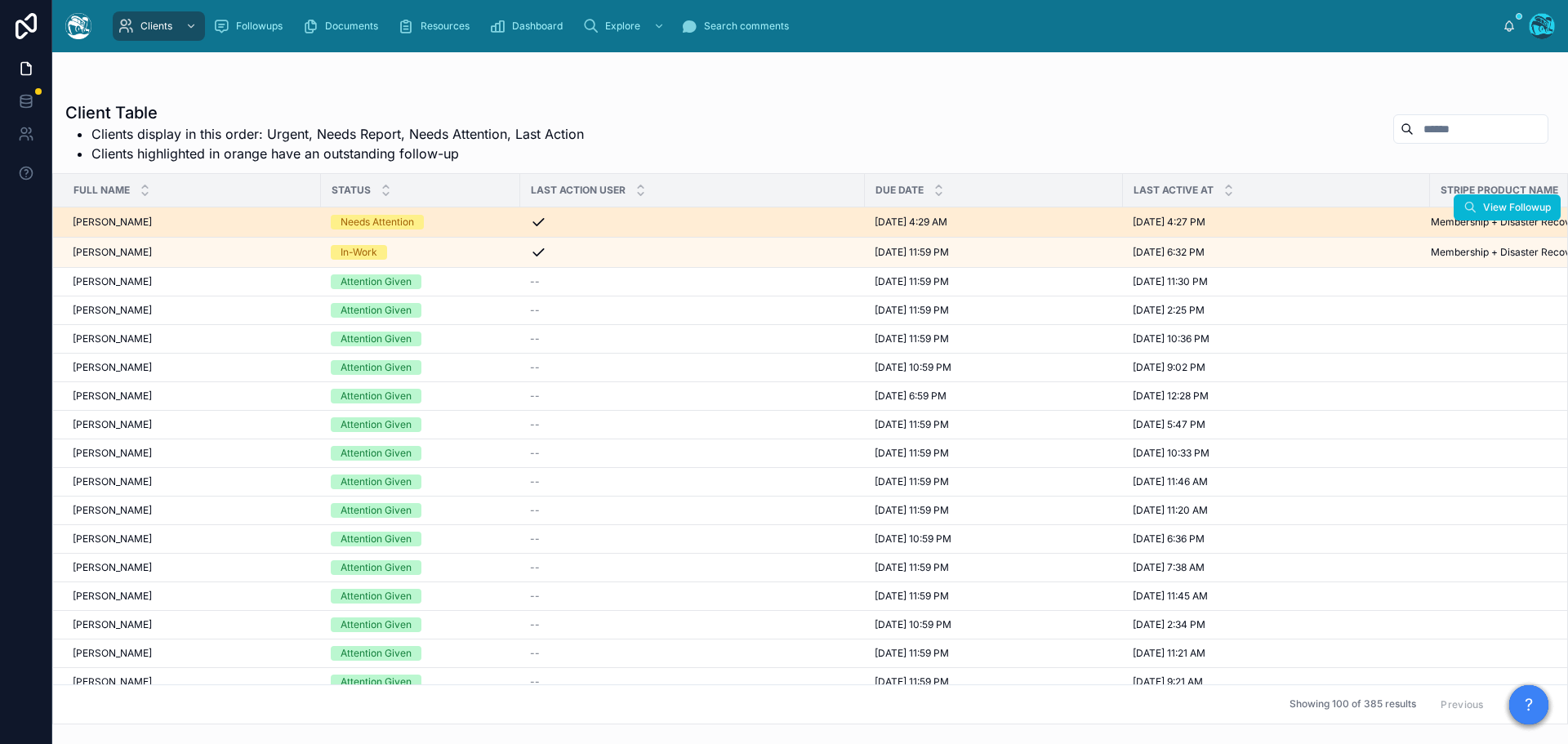
click at [176, 222] on div "[PERSON_NAME] [PERSON_NAME]" at bounding box center [191, 223] width 238 height 13
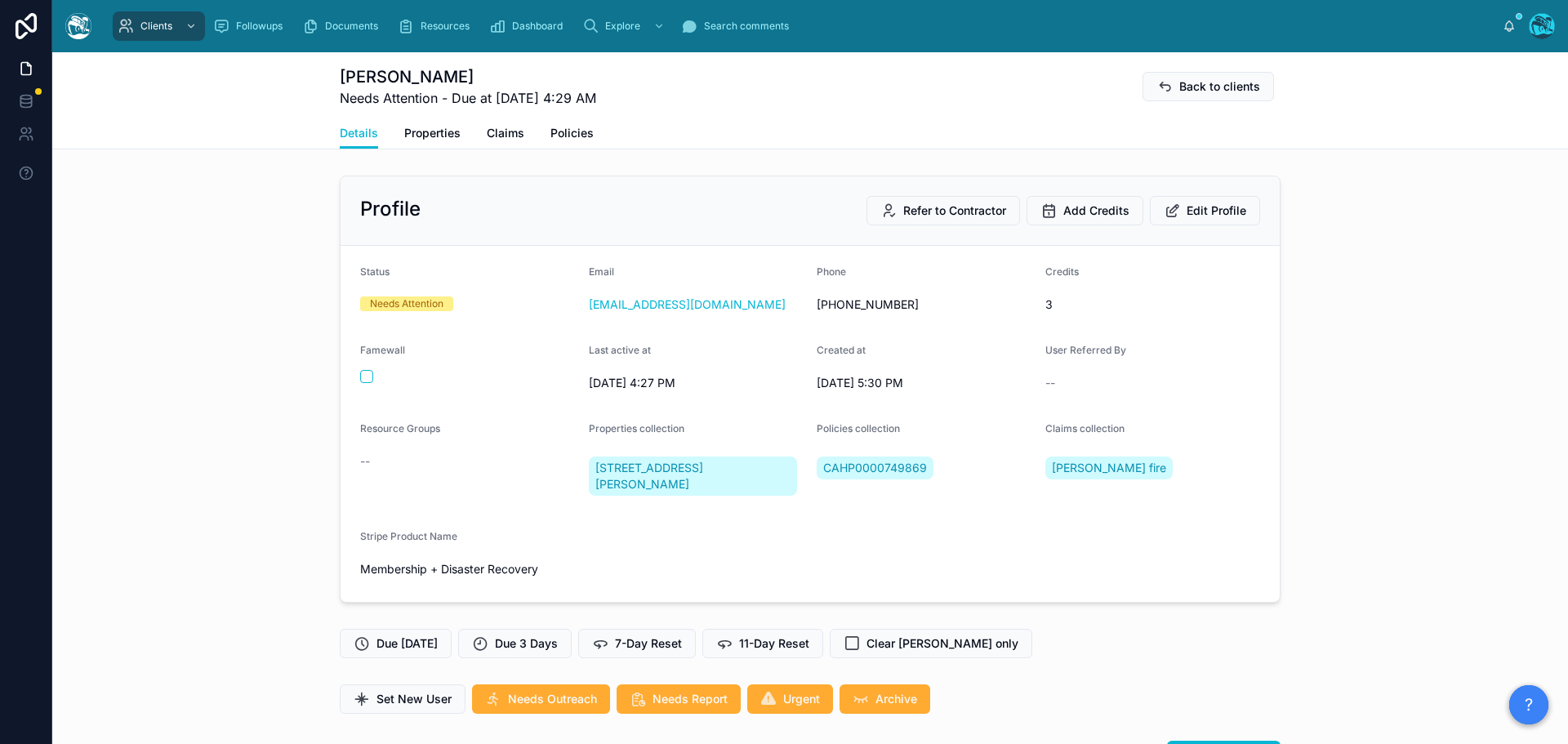
scroll to position [7150, 0]
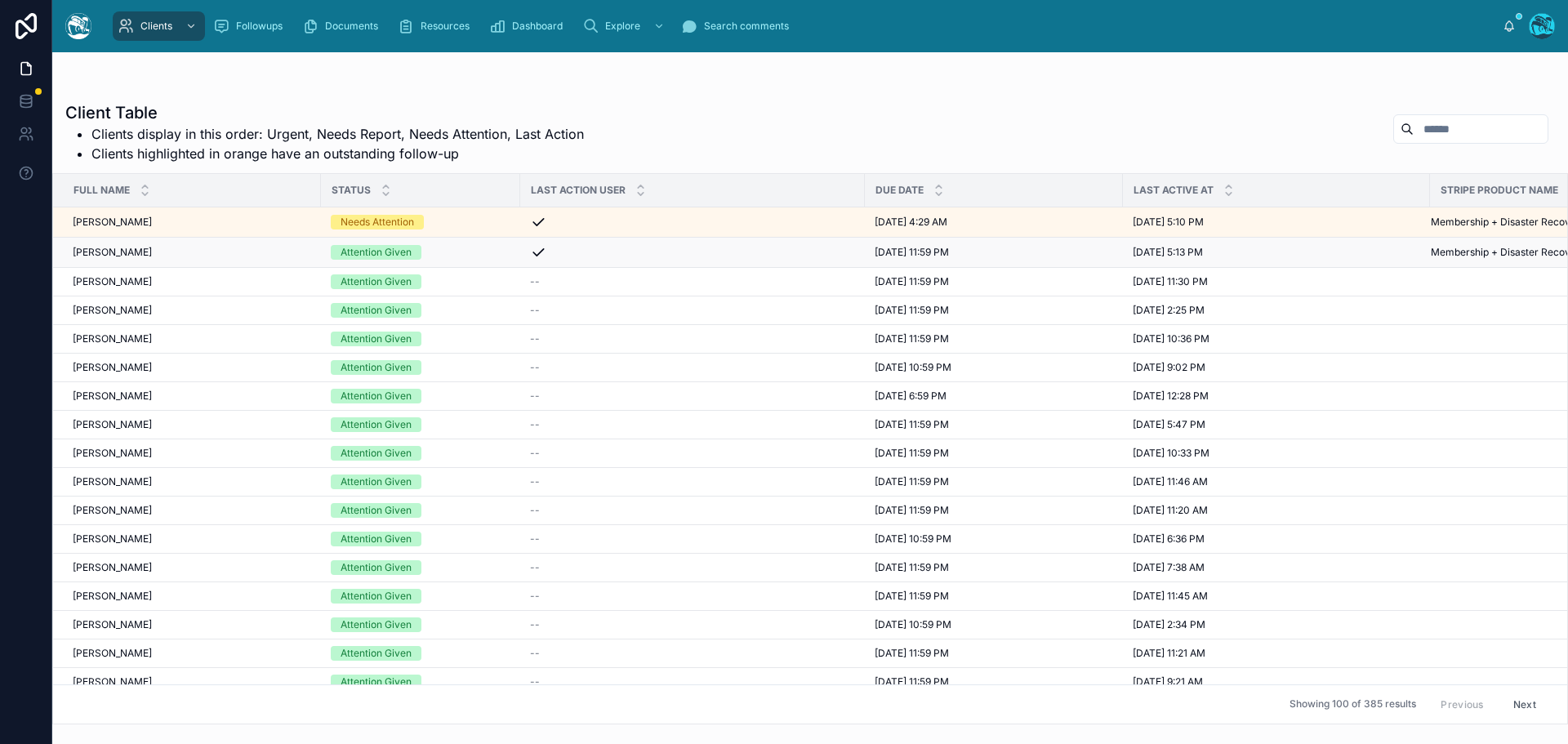
click at [446, 250] on div "Attention Given" at bounding box center [420, 252] width 179 height 14
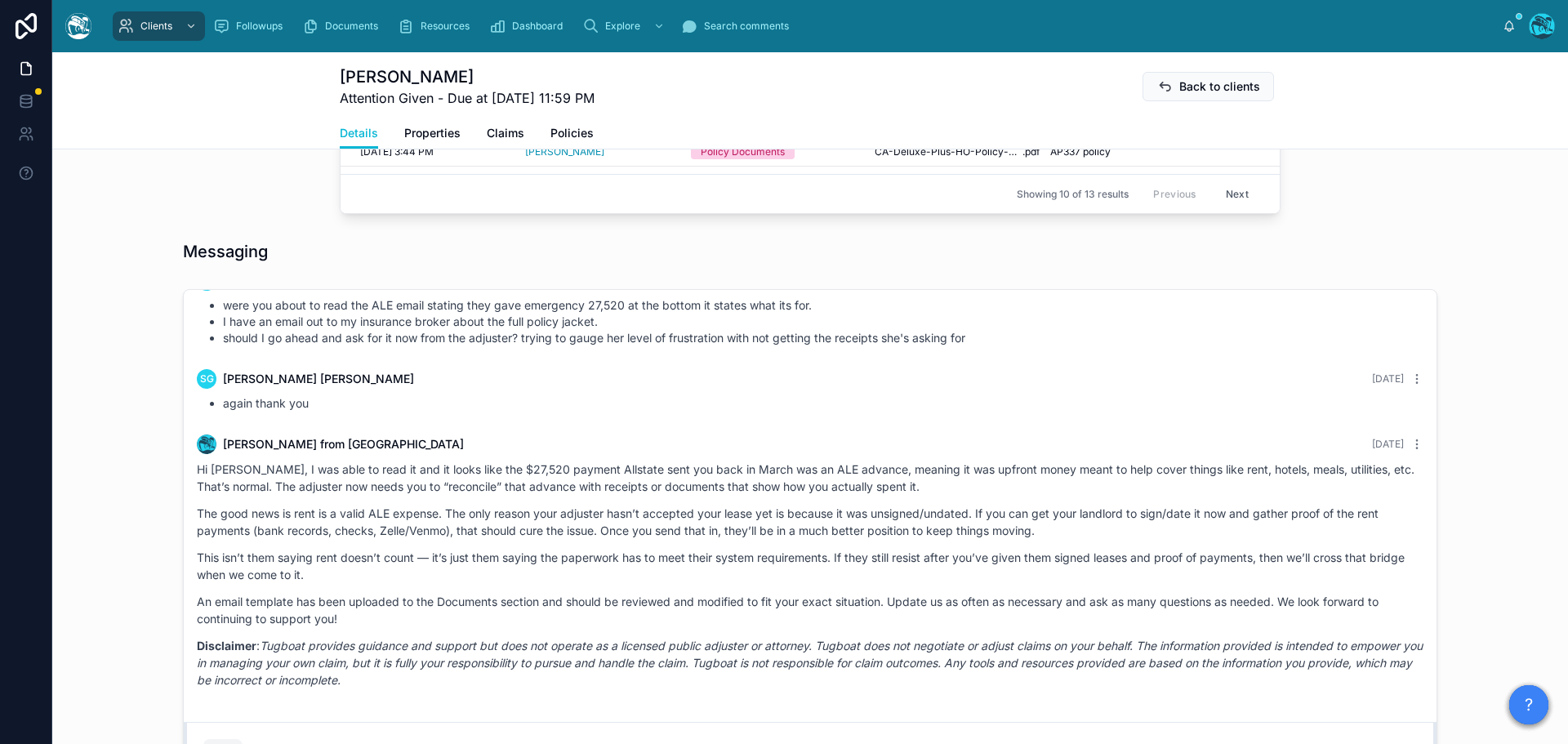
scroll to position [1143, 0]
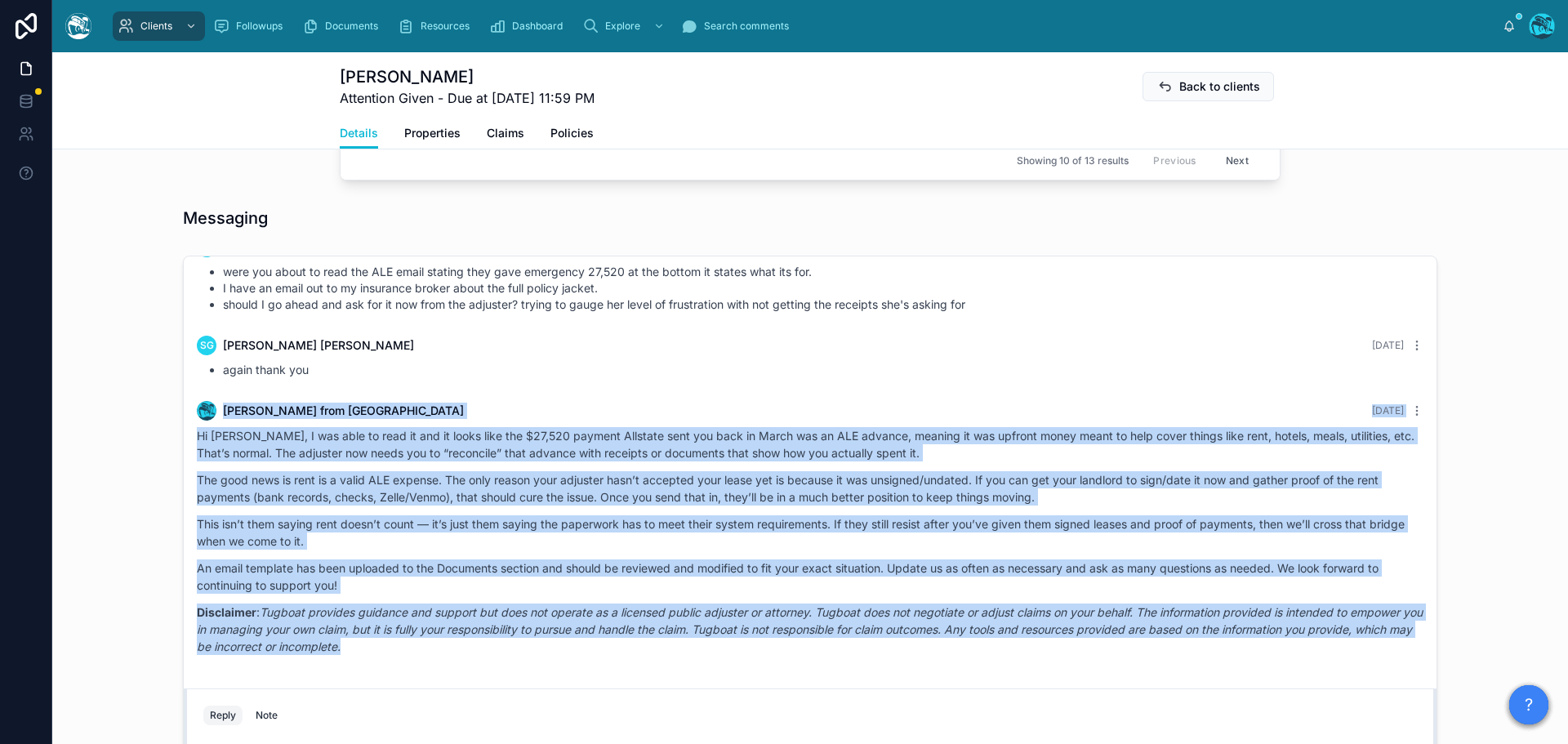
drag, startPoint x: 528, startPoint y: 382, endPoint x: 644, endPoint y: 677, distance: 317.0
drag, startPoint x: 577, startPoint y: 632, endPoint x: 607, endPoint y: 376, distance: 257.8
click at [607, 376] on div "SG [PERSON_NAME] [DATE] again thank you" at bounding box center [810, 357] width 1247 height 62
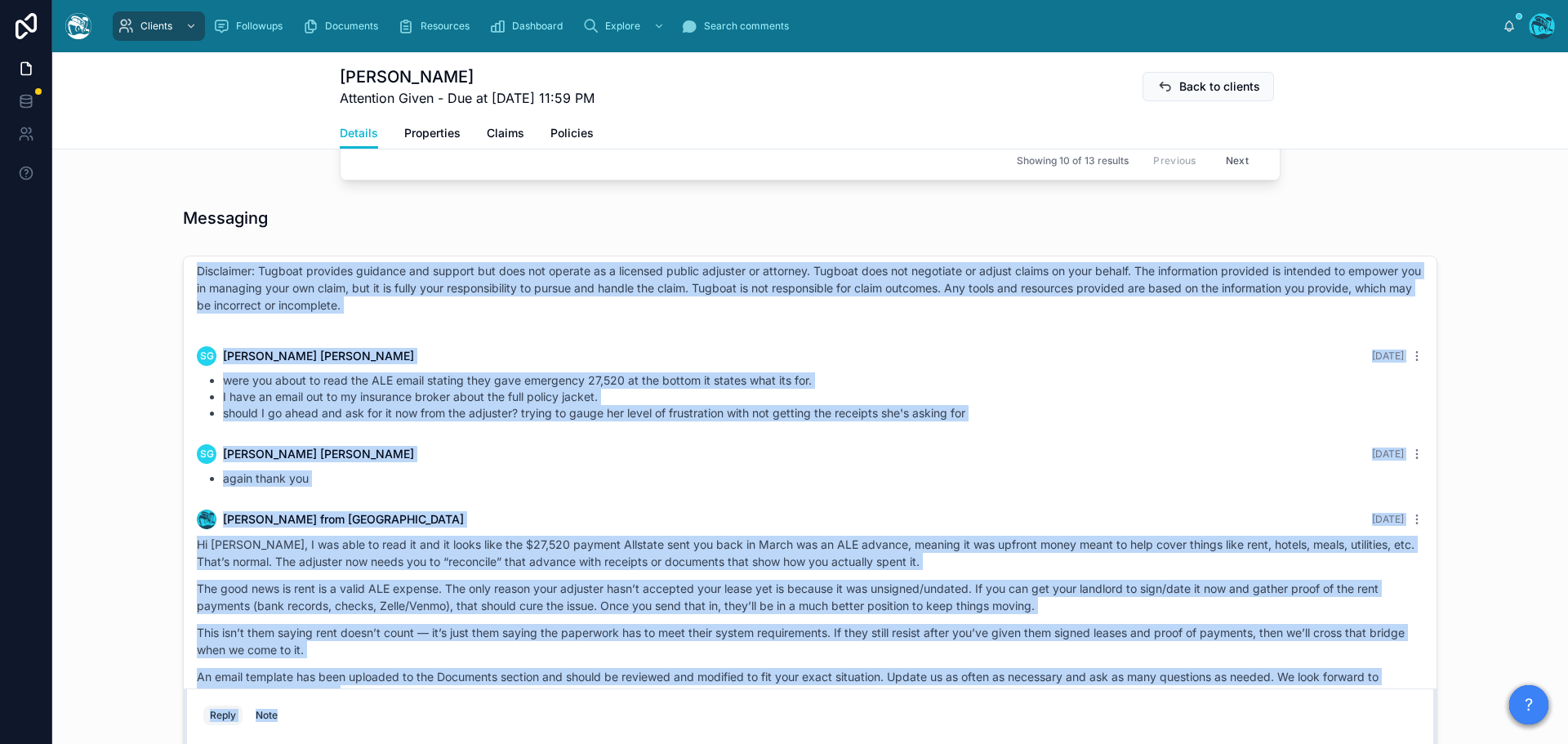
scroll to position [2818, 0]
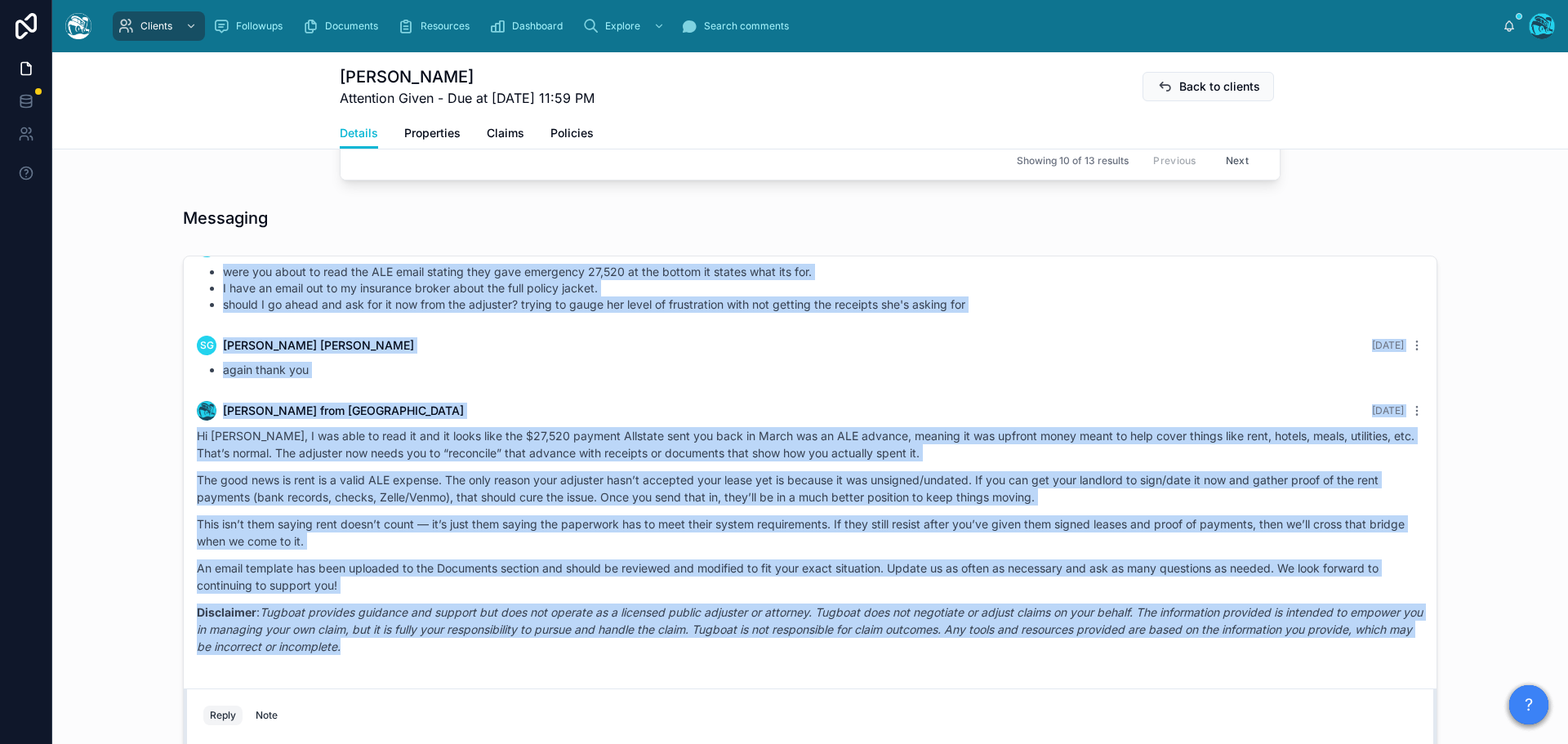
drag, startPoint x: 411, startPoint y: 339, endPoint x: 505, endPoint y: 671, distance: 345.1
copy div "Loremi Dolor 51 sita con Adip elitseddo, Eiusmo! Te Incidi, Utlabo etd mag aliq…"
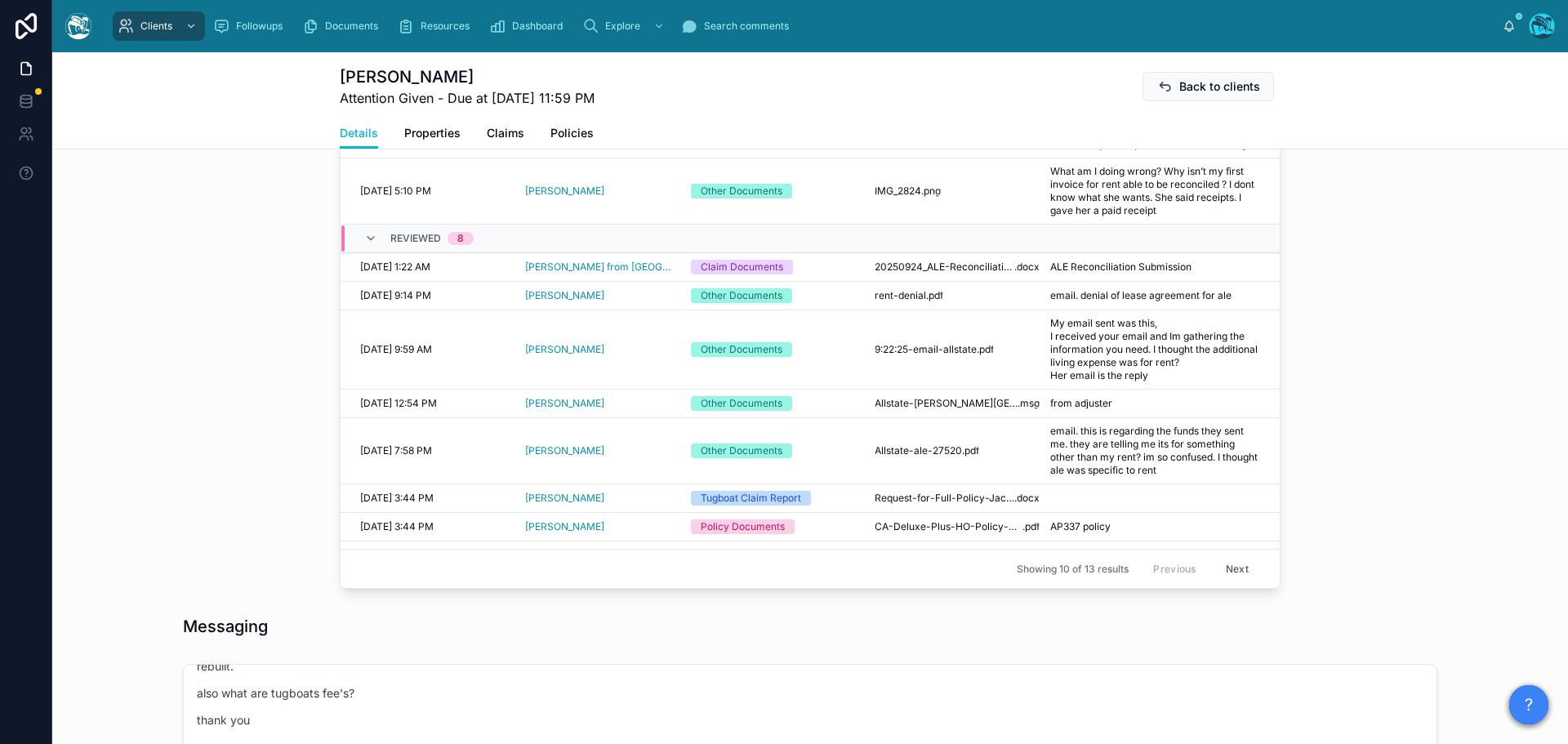
scroll to position [653, 0]
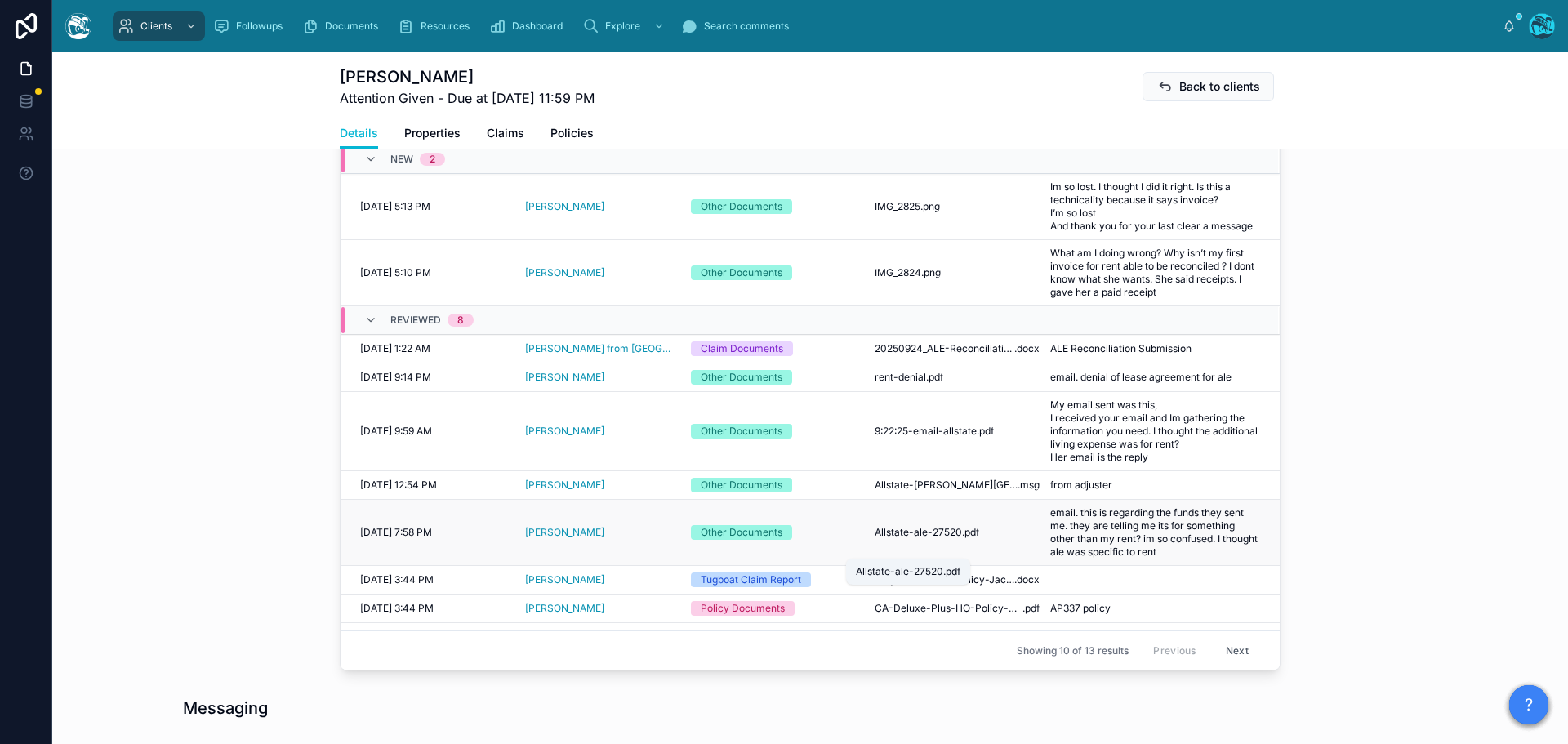
click at [923, 539] on span "Allstate-ale-27520" at bounding box center [918, 533] width 88 height 13
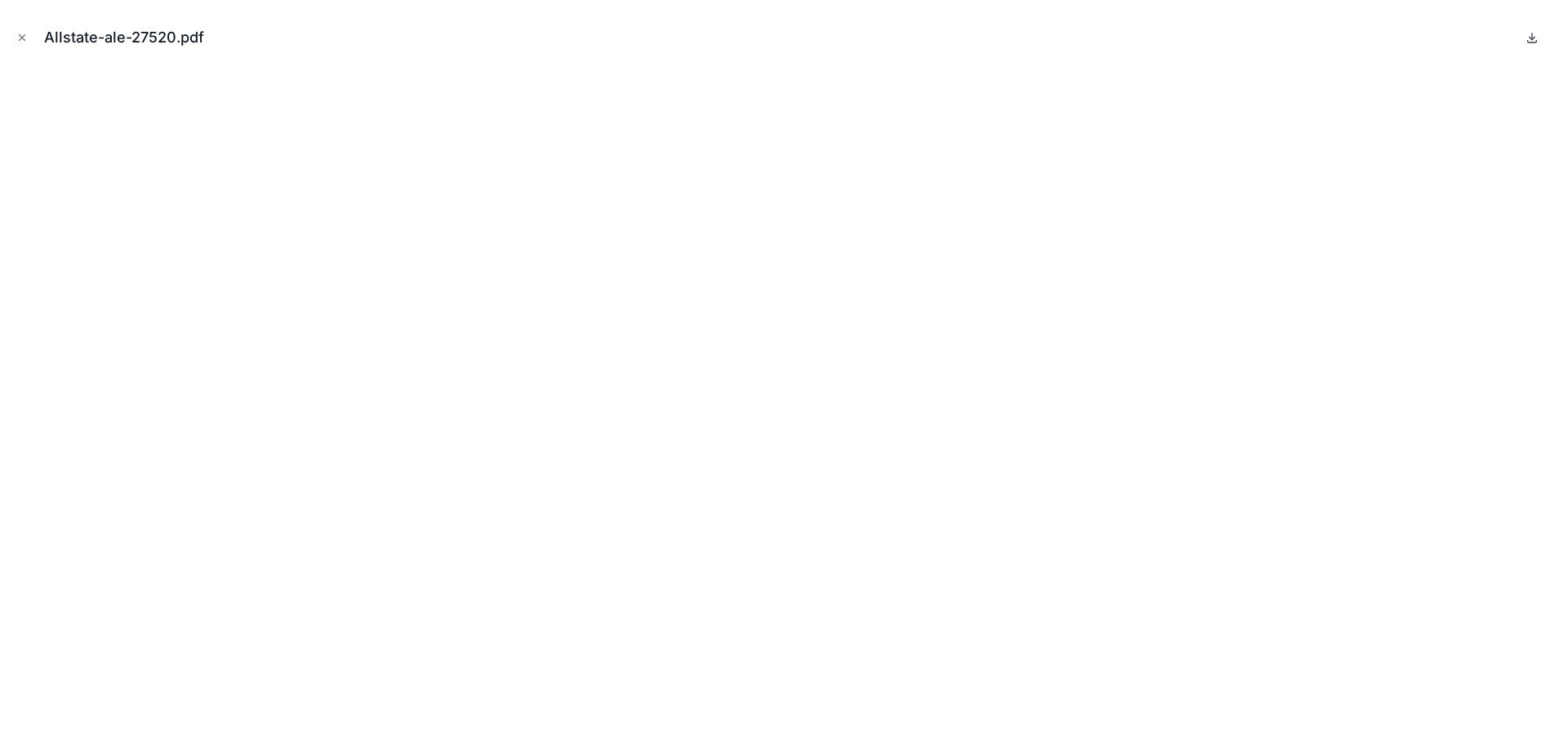
click at [1536, 38] on icon at bounding box center [1532, 38] width 14 height 13
click at [22, 40] on icon "Close modal" at bounding box center [22, 38] width 12 height 12
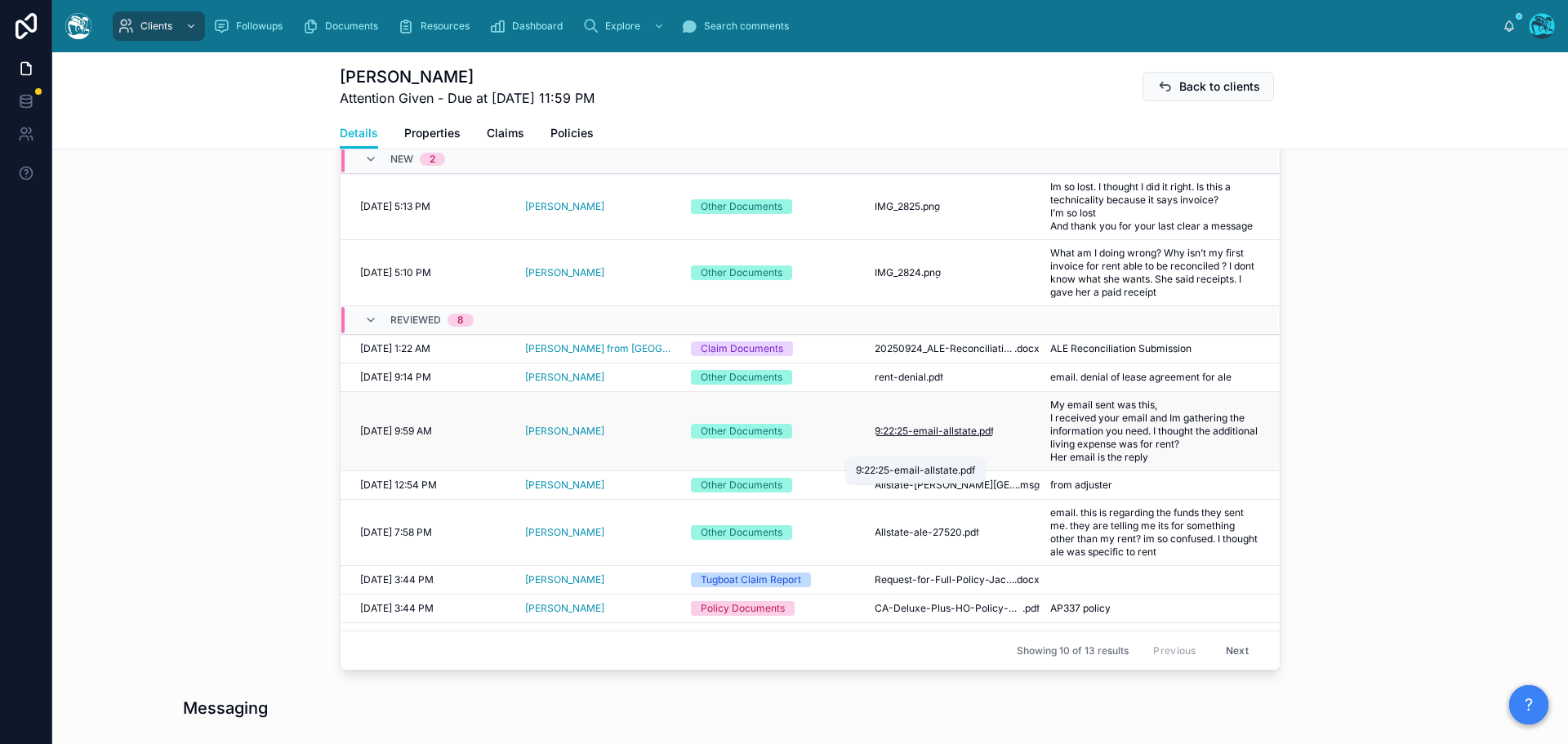
click at [885, 438] on span "9:22:25-email-allstate" at bounding box center [926, 431] width 102 height 13
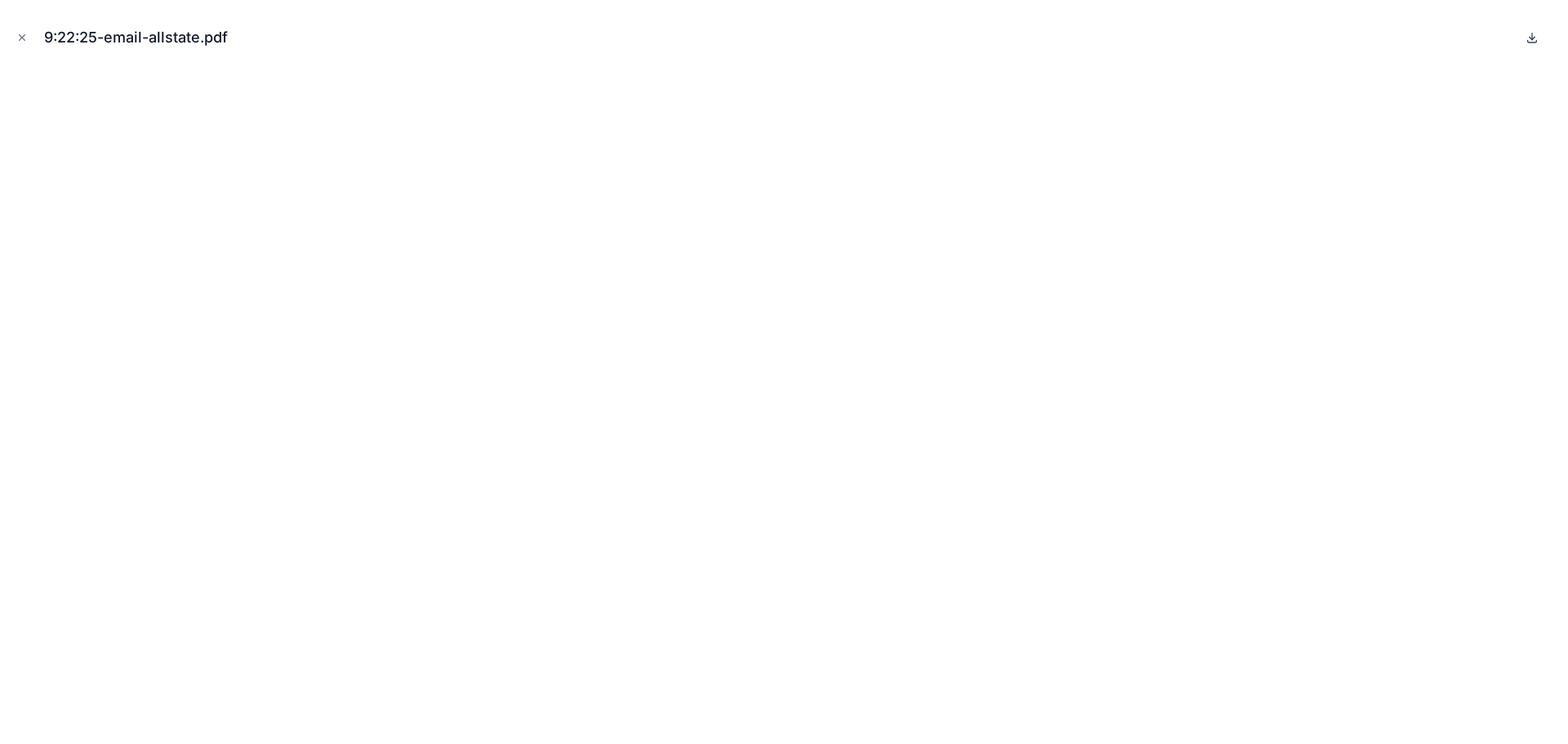
click at [1530, 40] on icon at bounding box center [1532, 38] width 14 height 13
click at [19, 36] on icon "Close modal" at bounding box center [22, 38] width 12 height 12
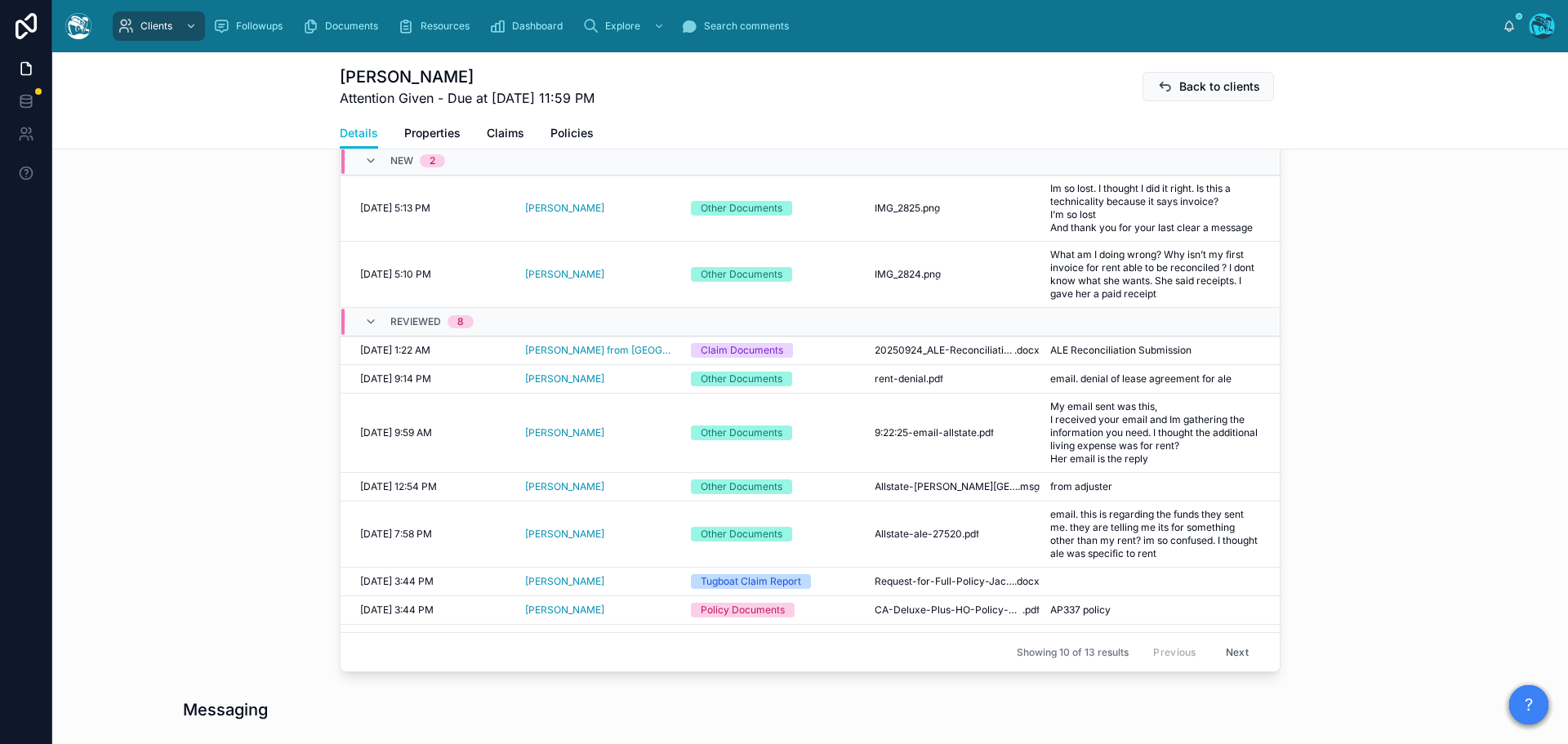
scroll to position [653, 0]
click at [1039, 537] on icon at bounding box center [1042, 534] width 8 height 8
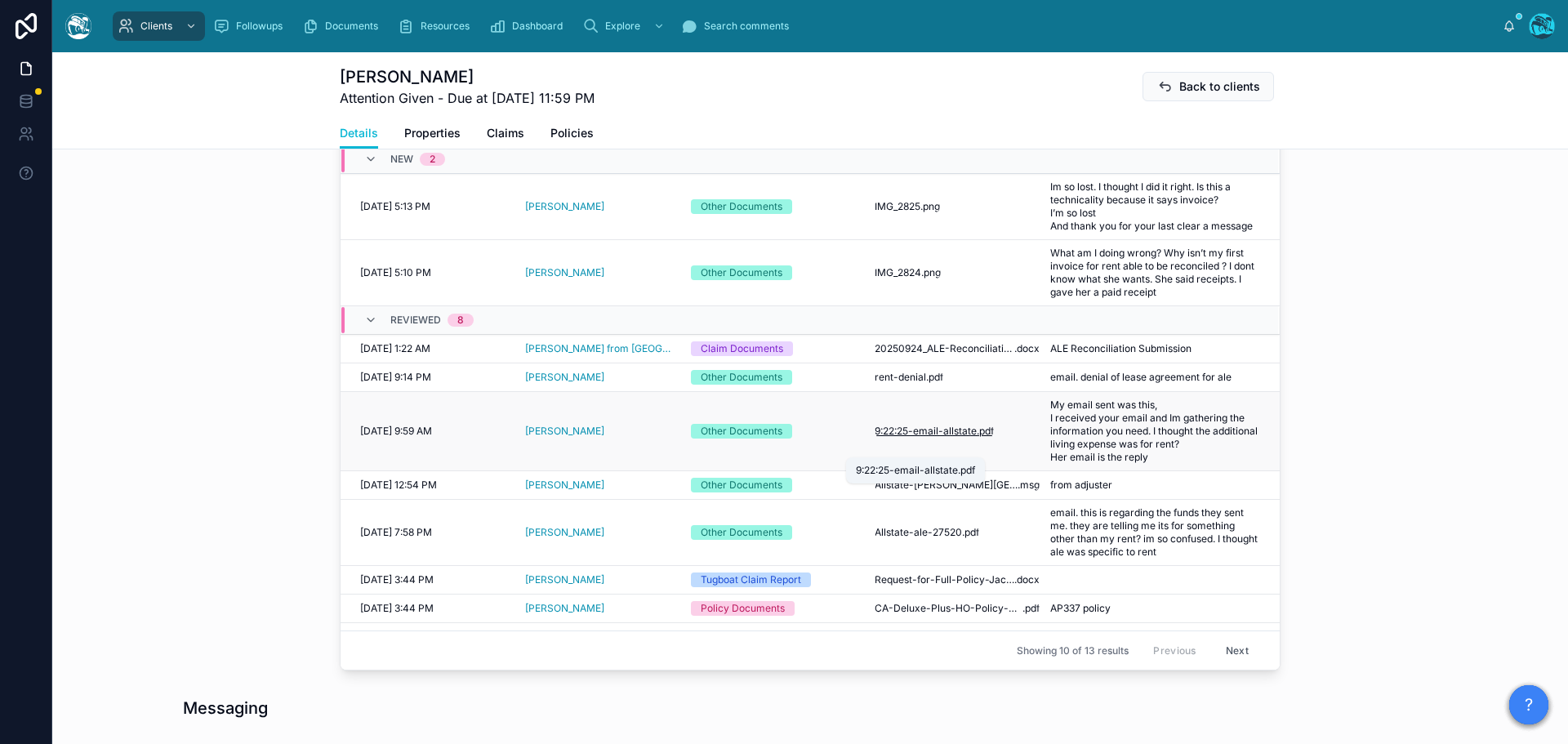
click at [913, 438] on span "9:22:25-email-allstate" at bounding box center [926, 431] width 102 height 13
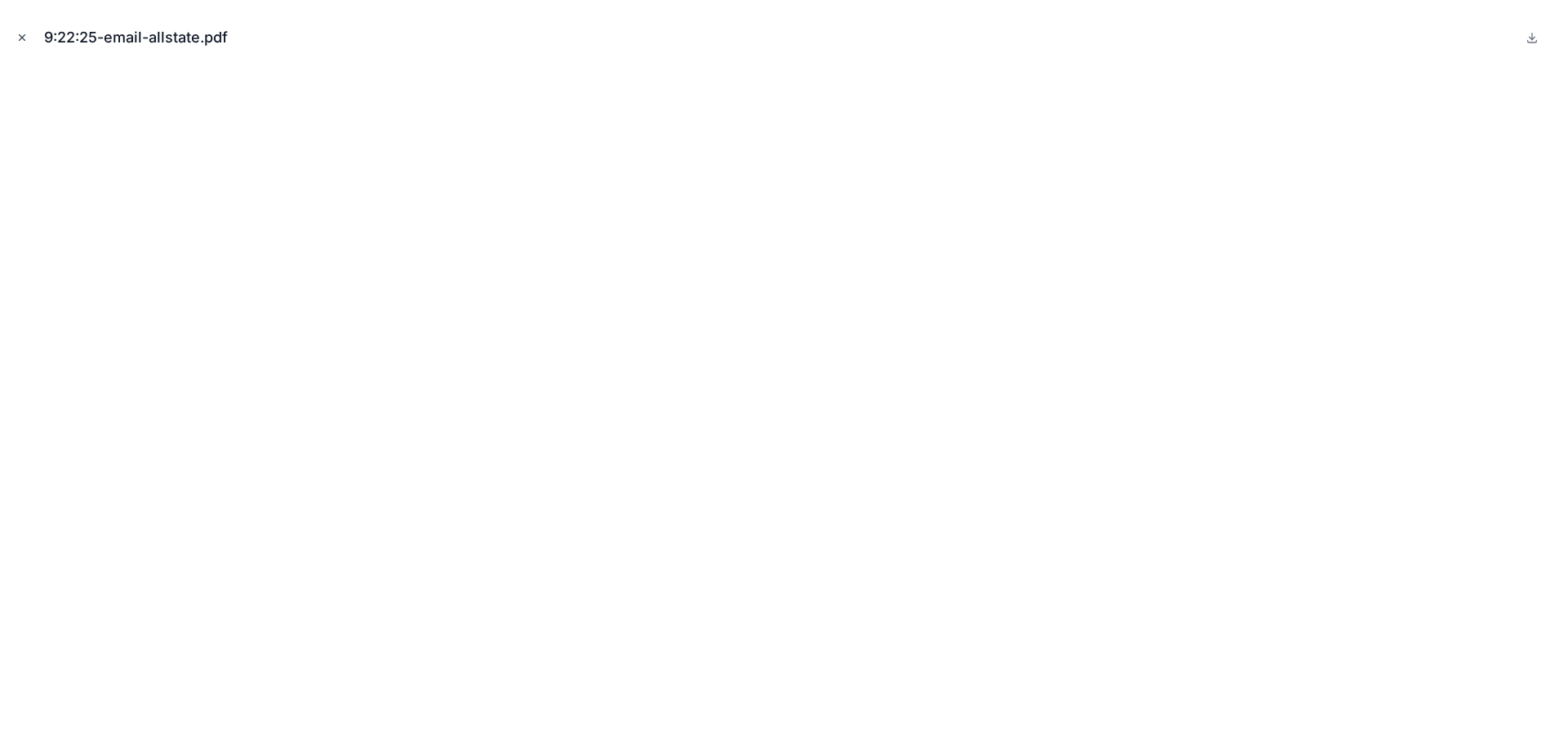
click at [21, 35] on icon "Close modal" at bounding box center [22, 38] width 12 height 12
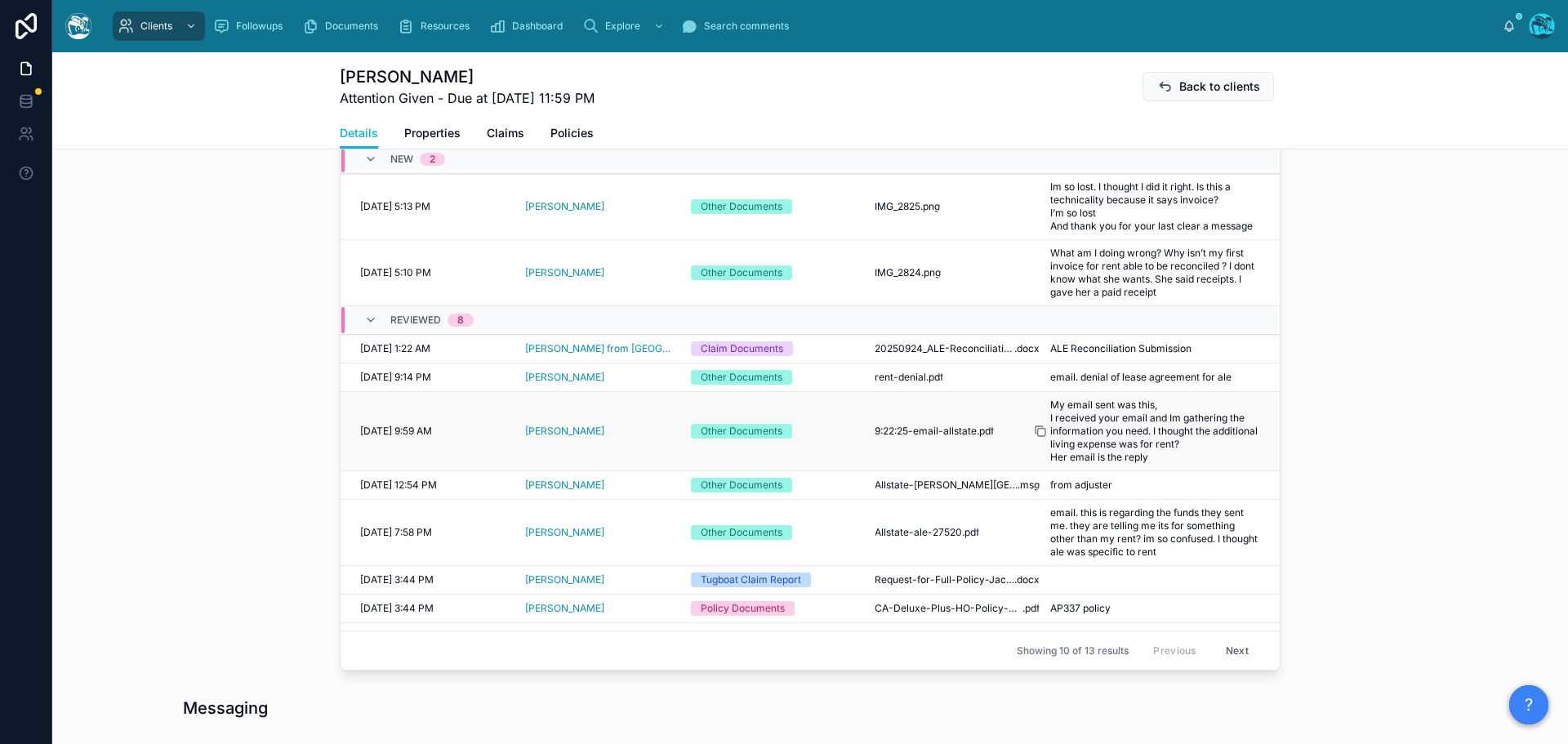
click at [1034, 438] on icon at bounding box center [1041, 431] width 14 height 13
click at [927, 384] on span ".pdf" at bounding box center [935, 378] width 17 height 13
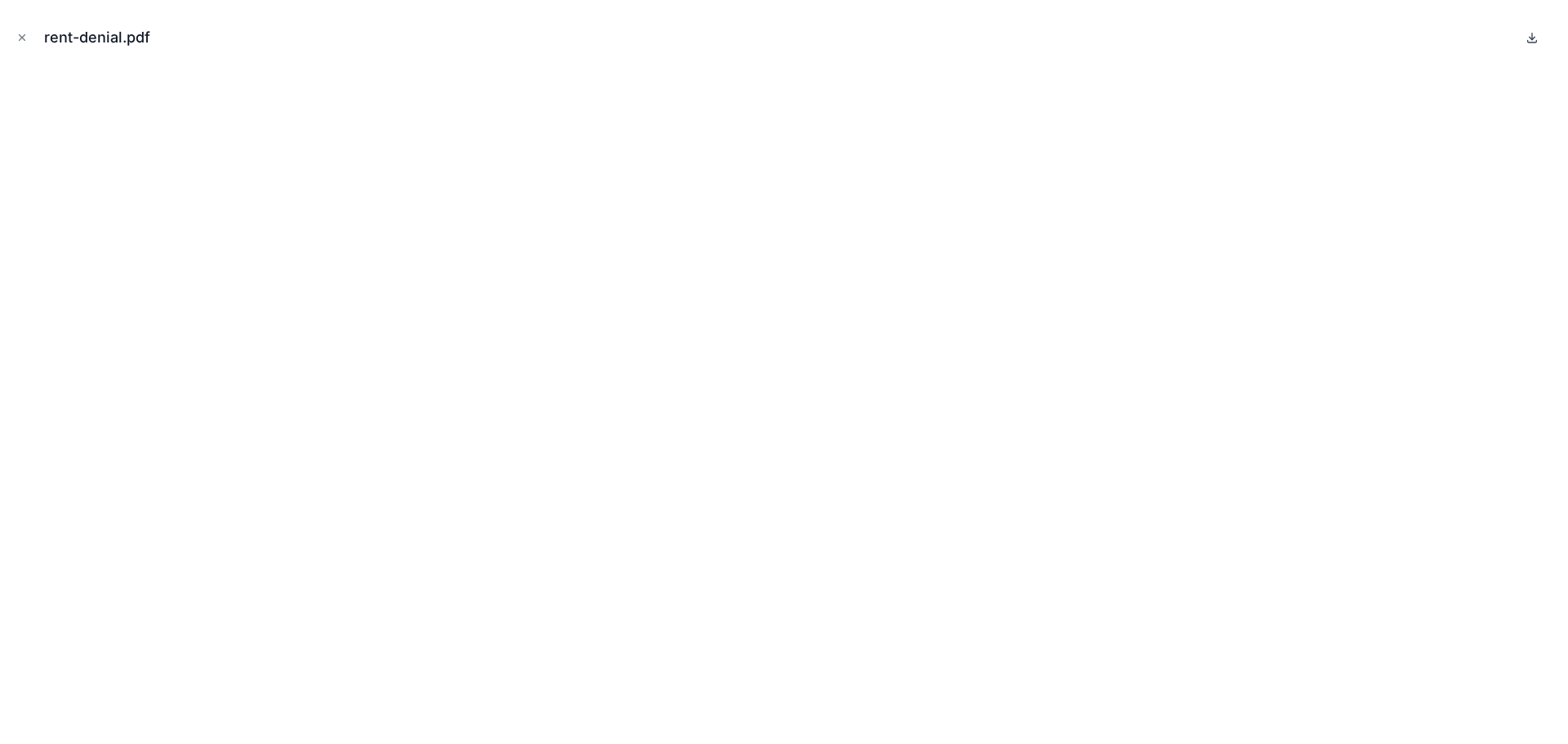
click at [1529, 36] on icon at bounding box center [1532, 38] width 14 height 13
drag, startPoint x: 17, startPoint y: 35, endPoint x: 212, endPoint y: 88, distance: 202.1
click at [17, 35] on icon "Close modal" at bounding box center [22, 38] width 12 height 12
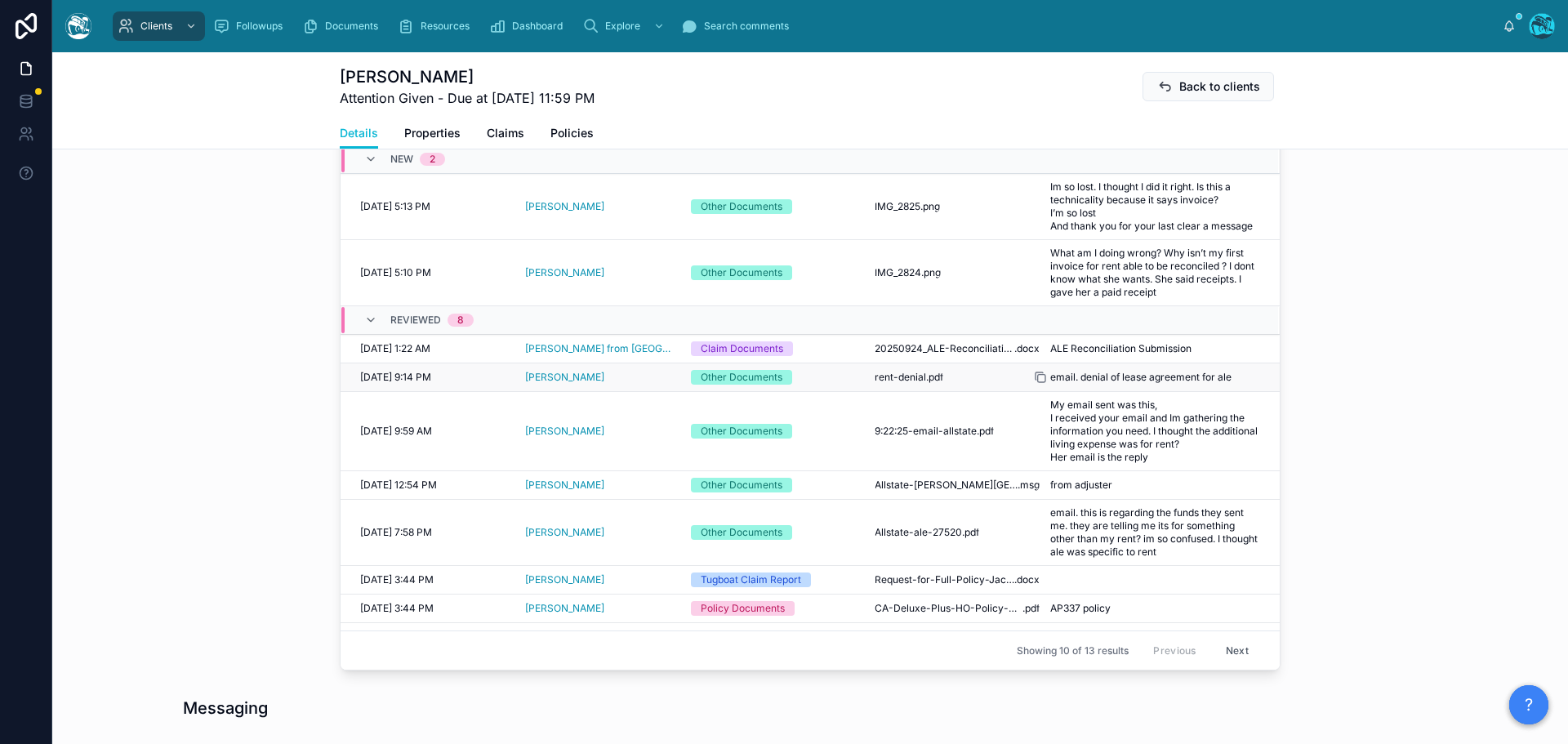
click at [1034, 384] on icon at bounding box center [1041, 378] width 14 height 13
click at [967, 355] on span "20250924_ALE-Reconciliation-Submission" at bounding box center [944, 349] width 140 height 13
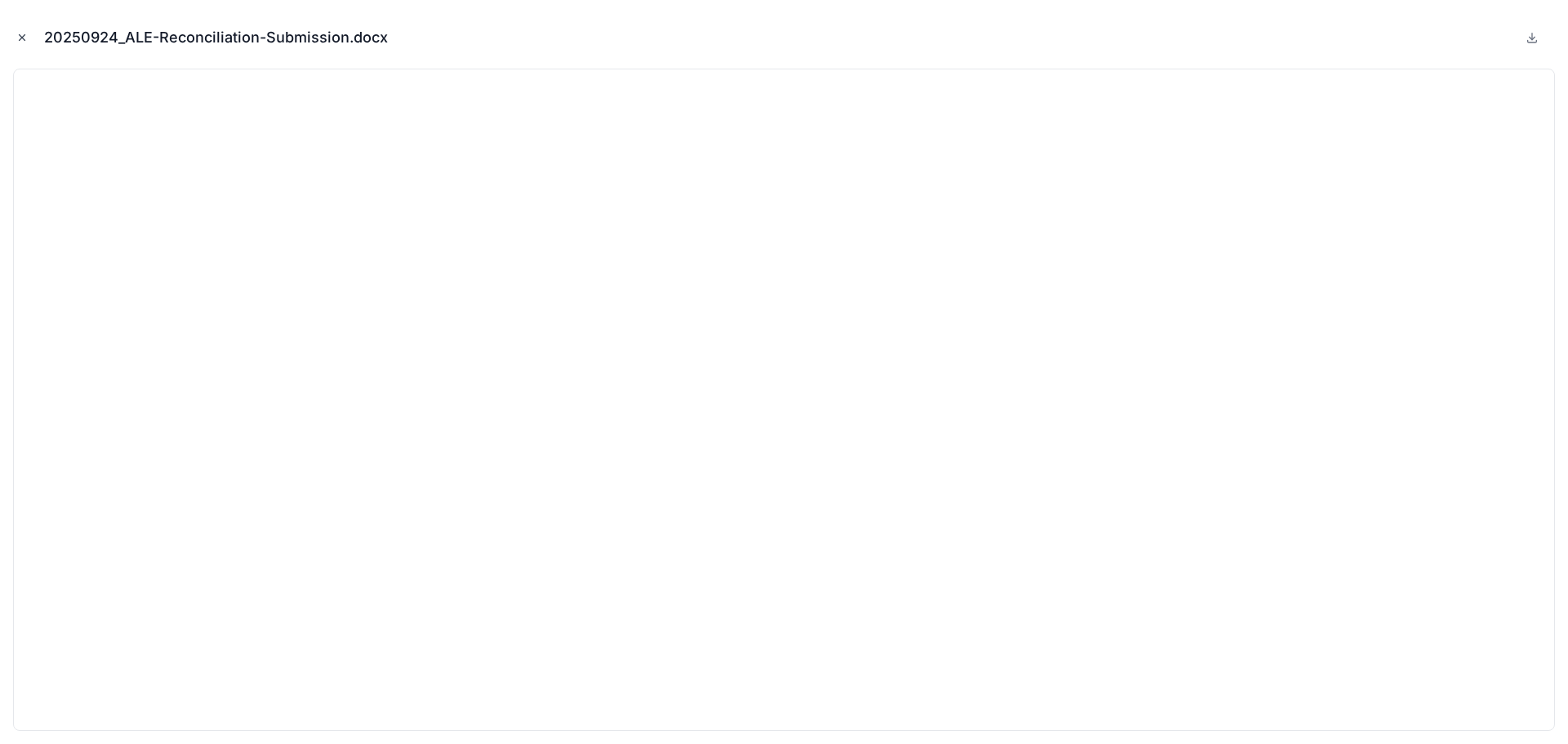
click at [18, 38] on icon "Close modal" at bounding box center [22, 38] width 12 height 12
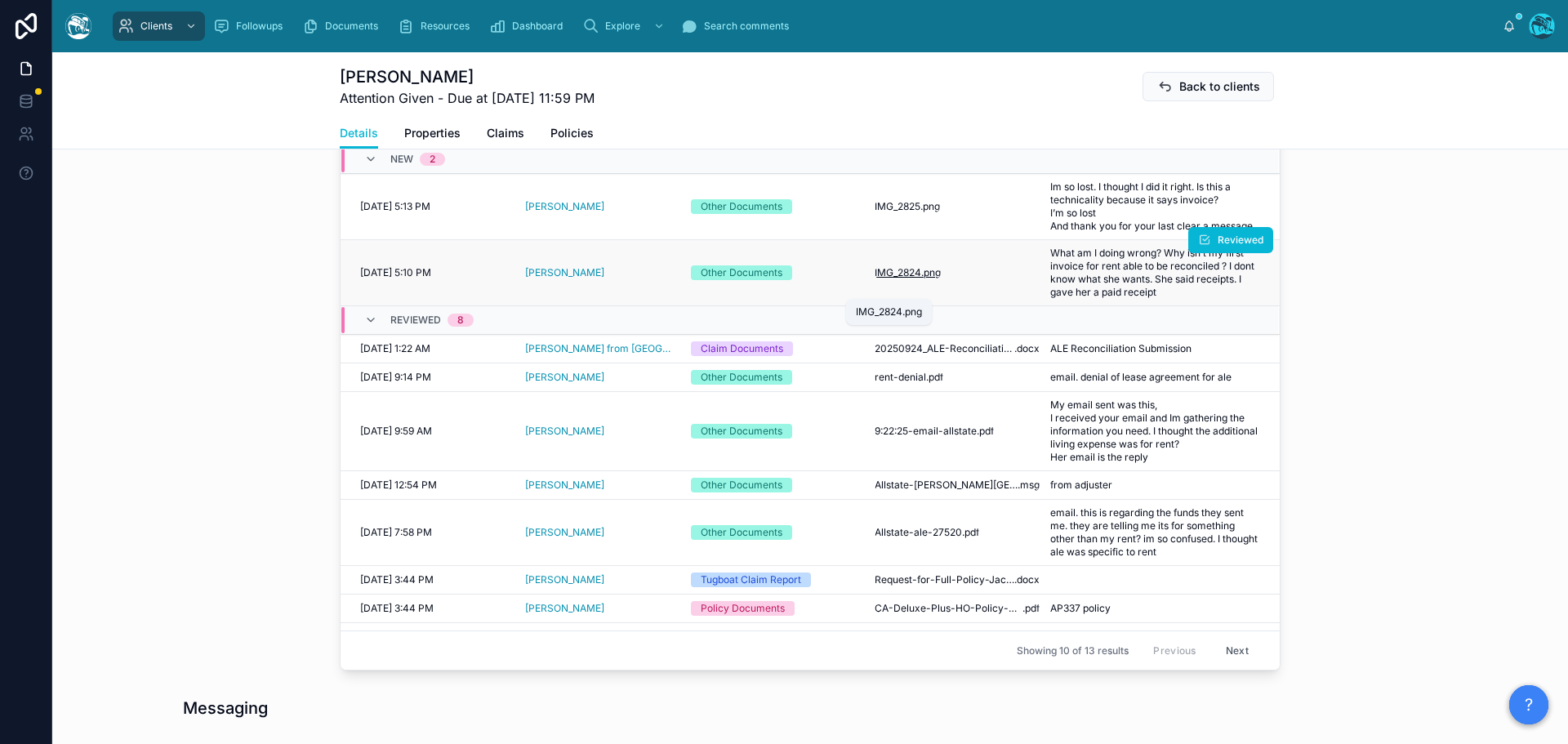
click at [922, 279] on span ".png" at bounding box center [932, 273] width 19 height 13
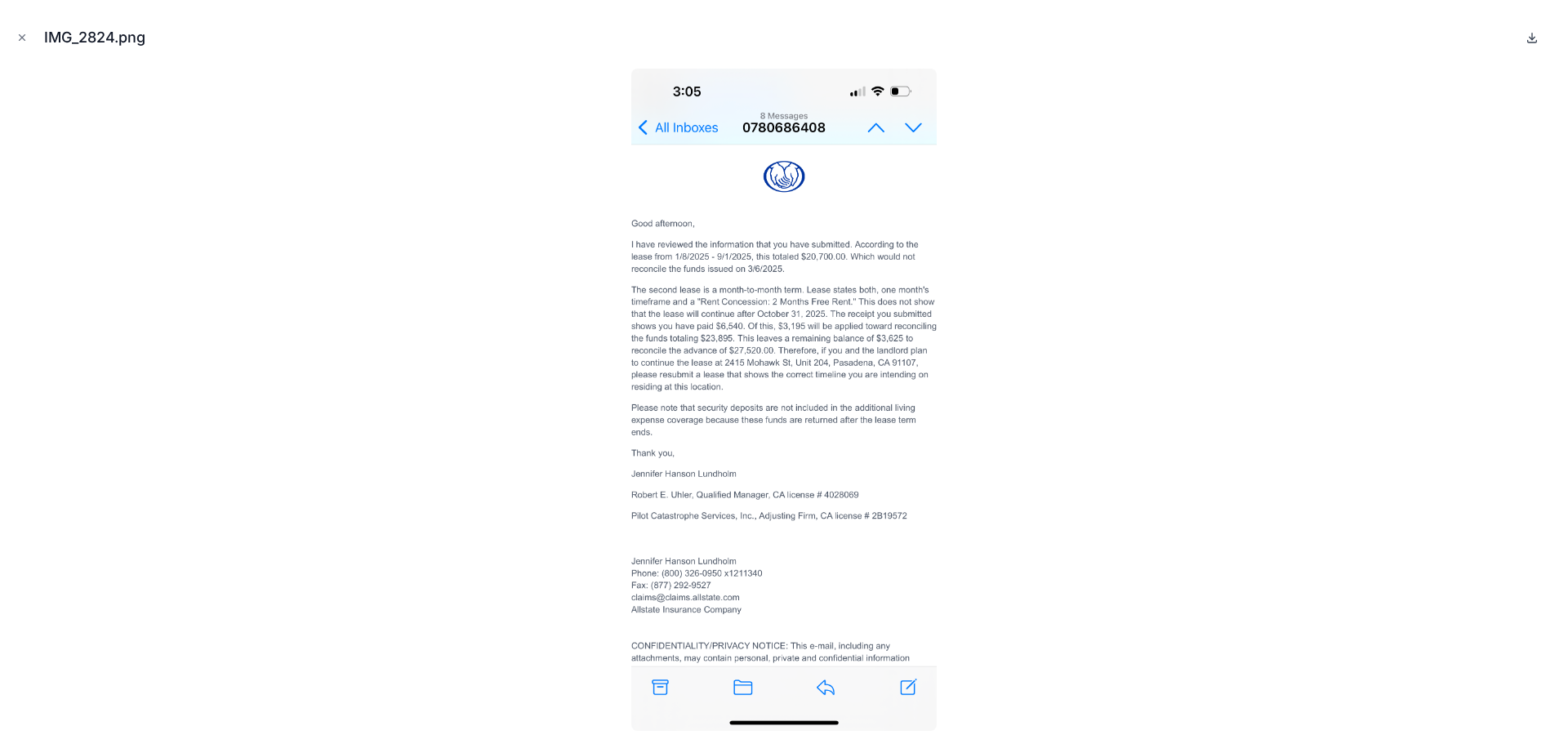
click at [1532, 39] on icon at bounding box center [1532, 37] width 0 height 7
click at [22, 38] on icon "Close modal" at bounding box center [22, 38] width 6 height 6
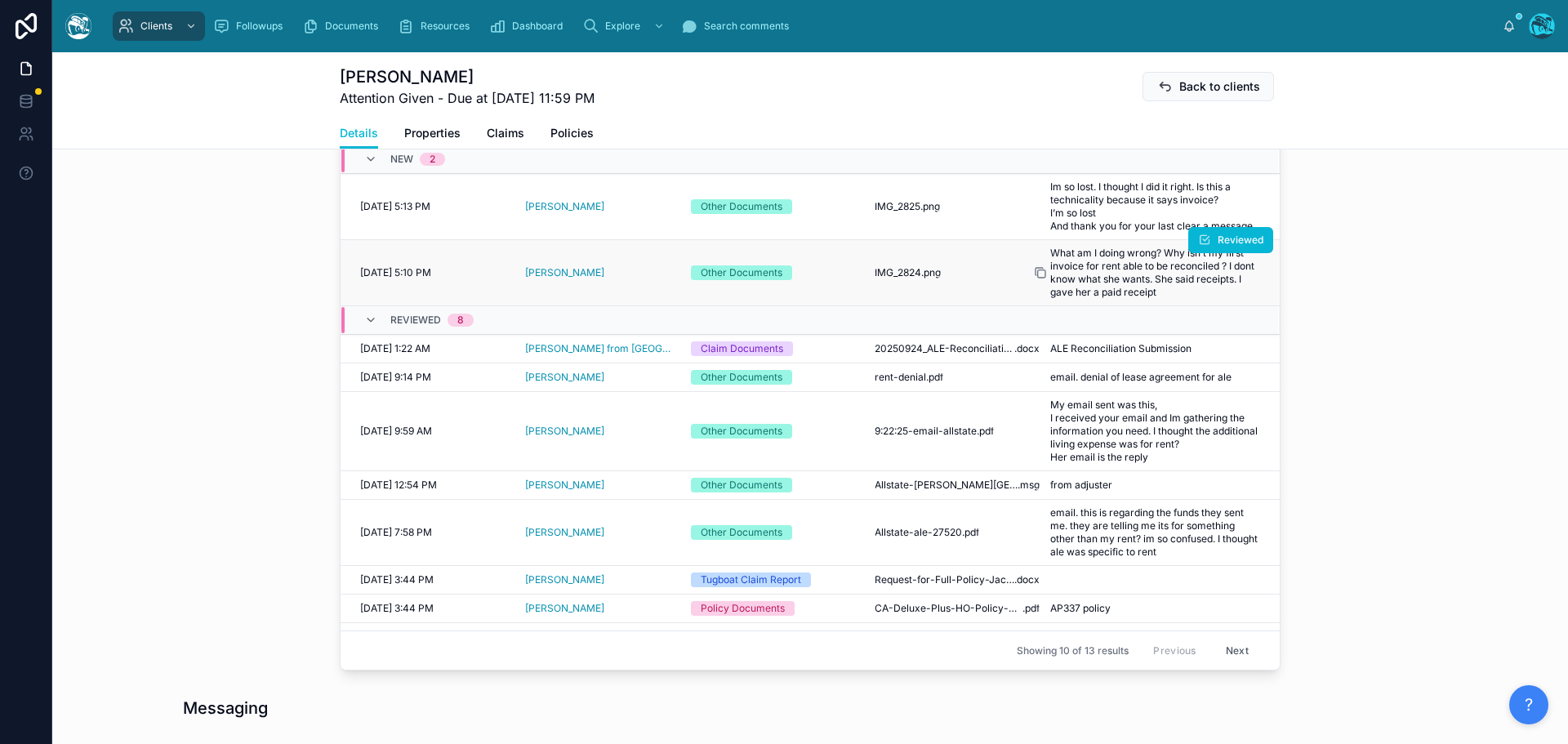
click at [1039, 278] on icon at bounding box center [1042, 274] width 8 height 8
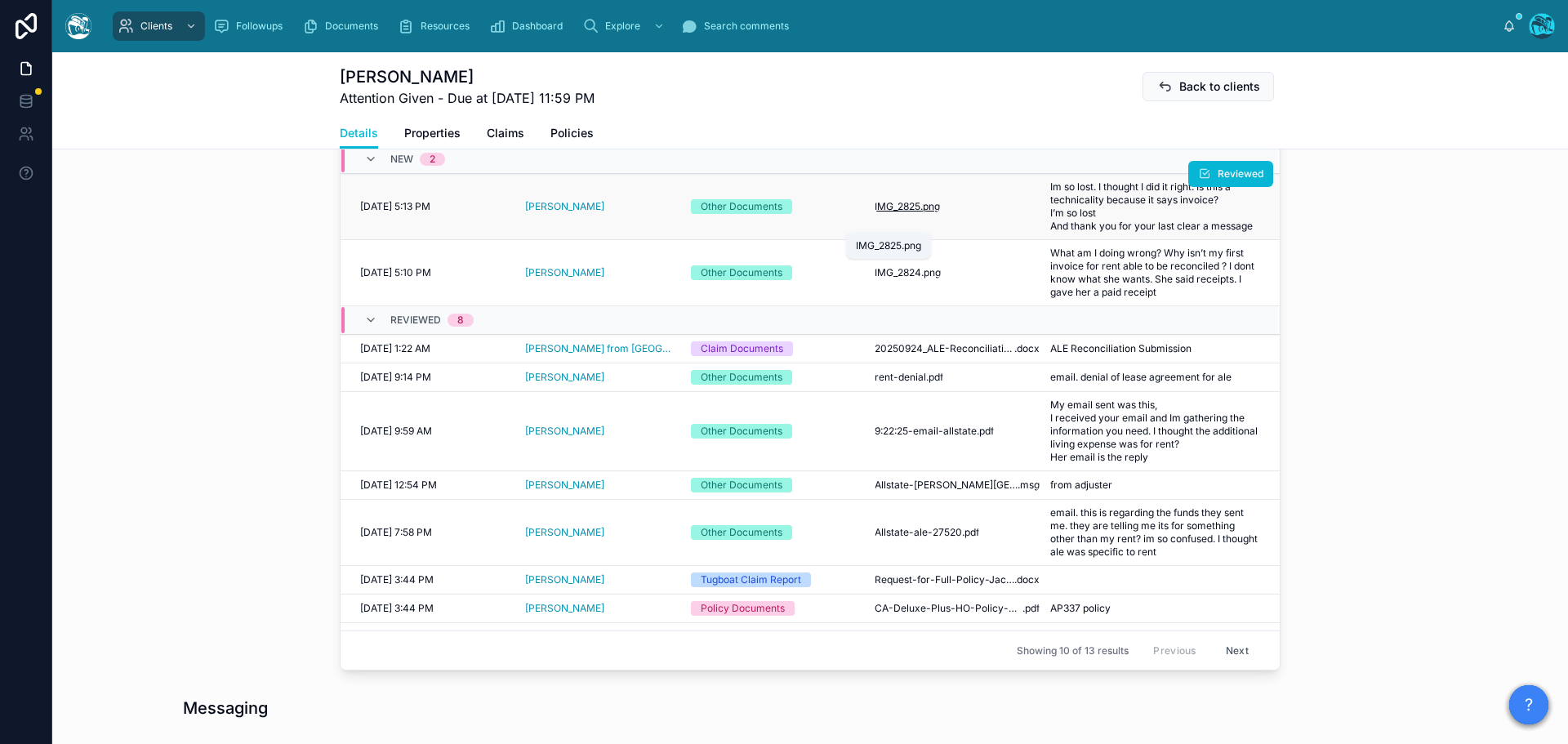
click at [921, 213] on span ".png" at bounding box center [931, 207] width 19 height 13
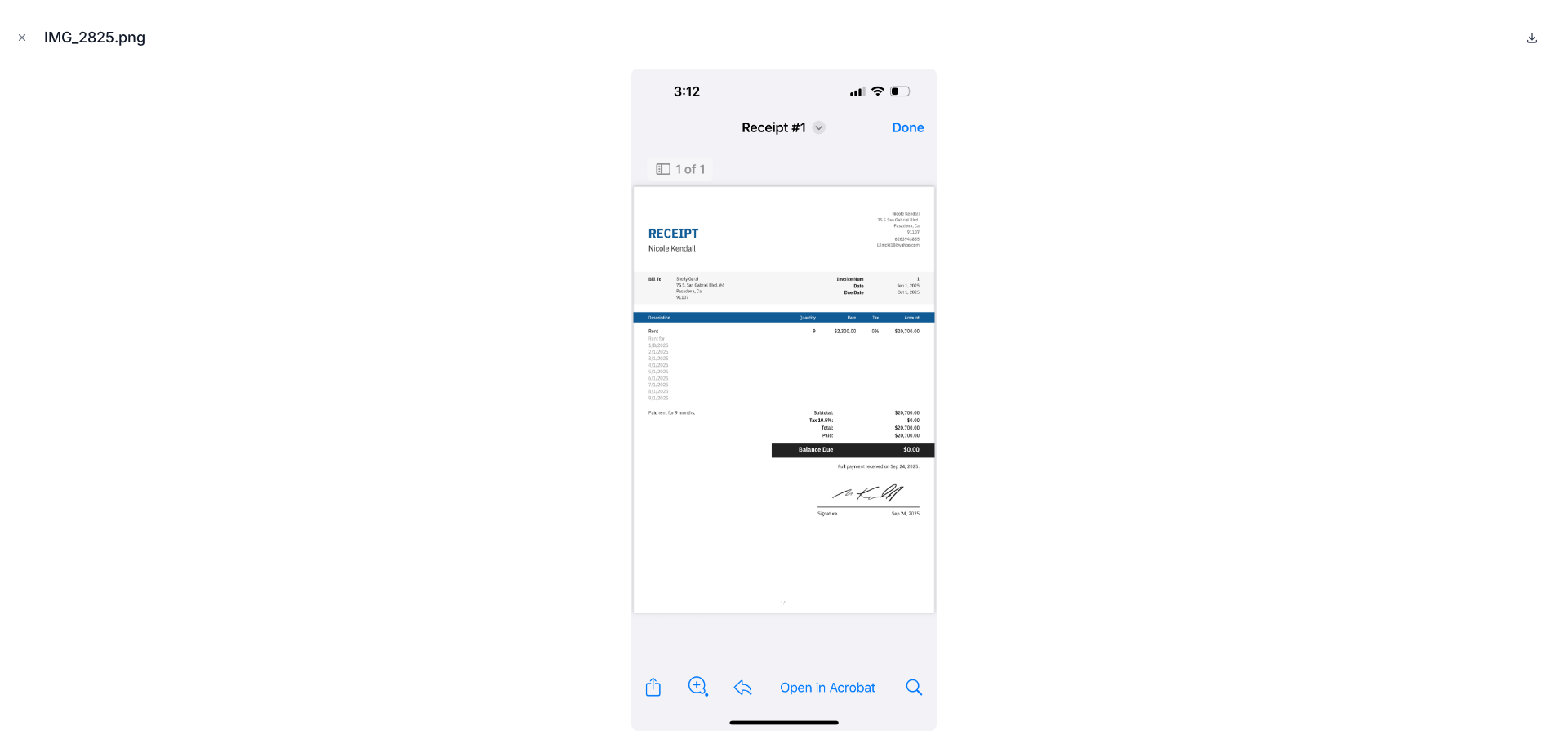
click at [1532, 37] on icon at bounding box center [1532, 37] width 0 height 7
drag, startPoint x: 16, startPoint y: 38, endPoint x: 163, endPoint y: 103, distance: 160.7
click at [16, 38] on icon "Close modal" at bounding box center [22, 38] width 12 height 12
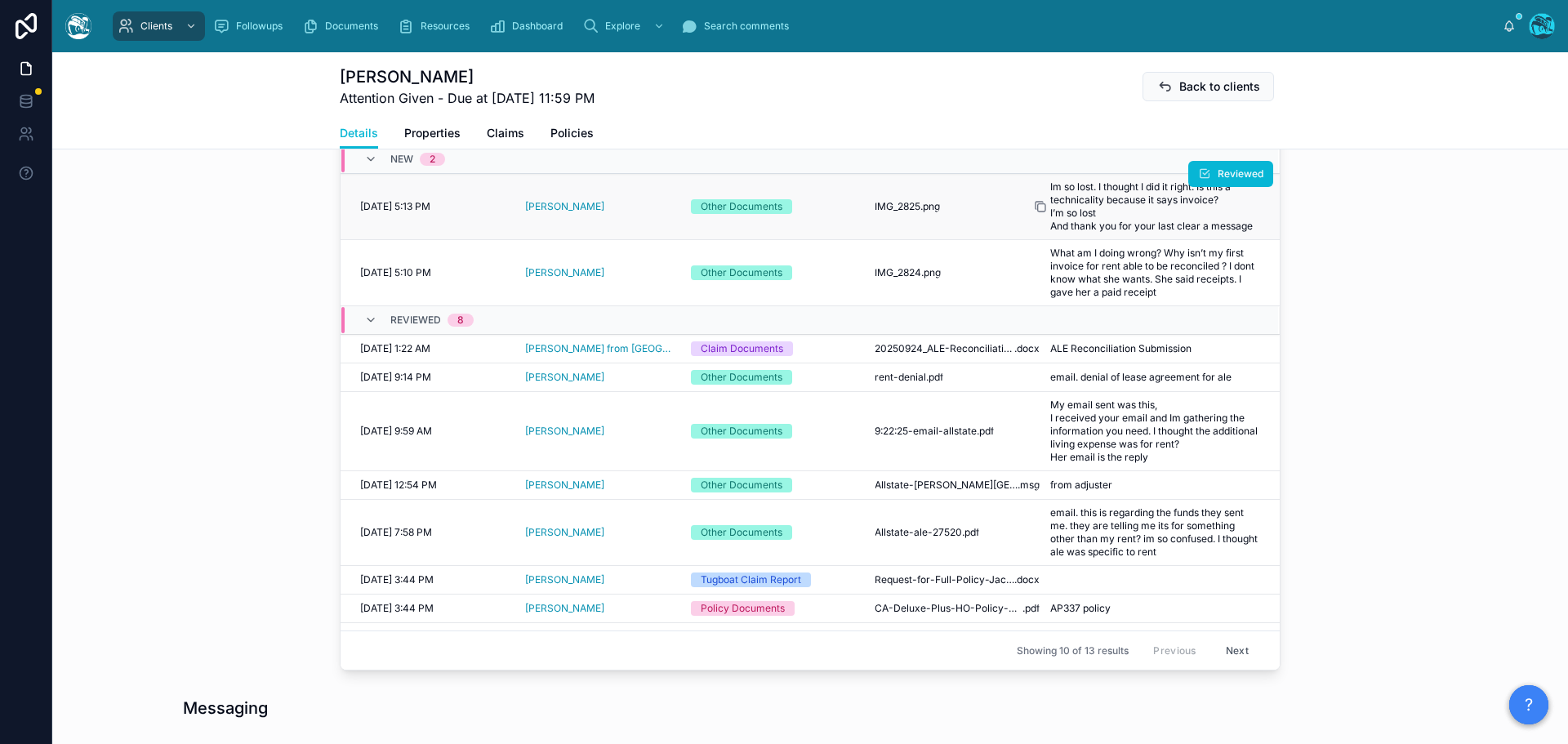
click at [1034, 213] on icon at bounding box center [1041, 207] width 14 height 13
click at [1199, 247] on icon at bounding box center [1205, 240] width 14 height 13
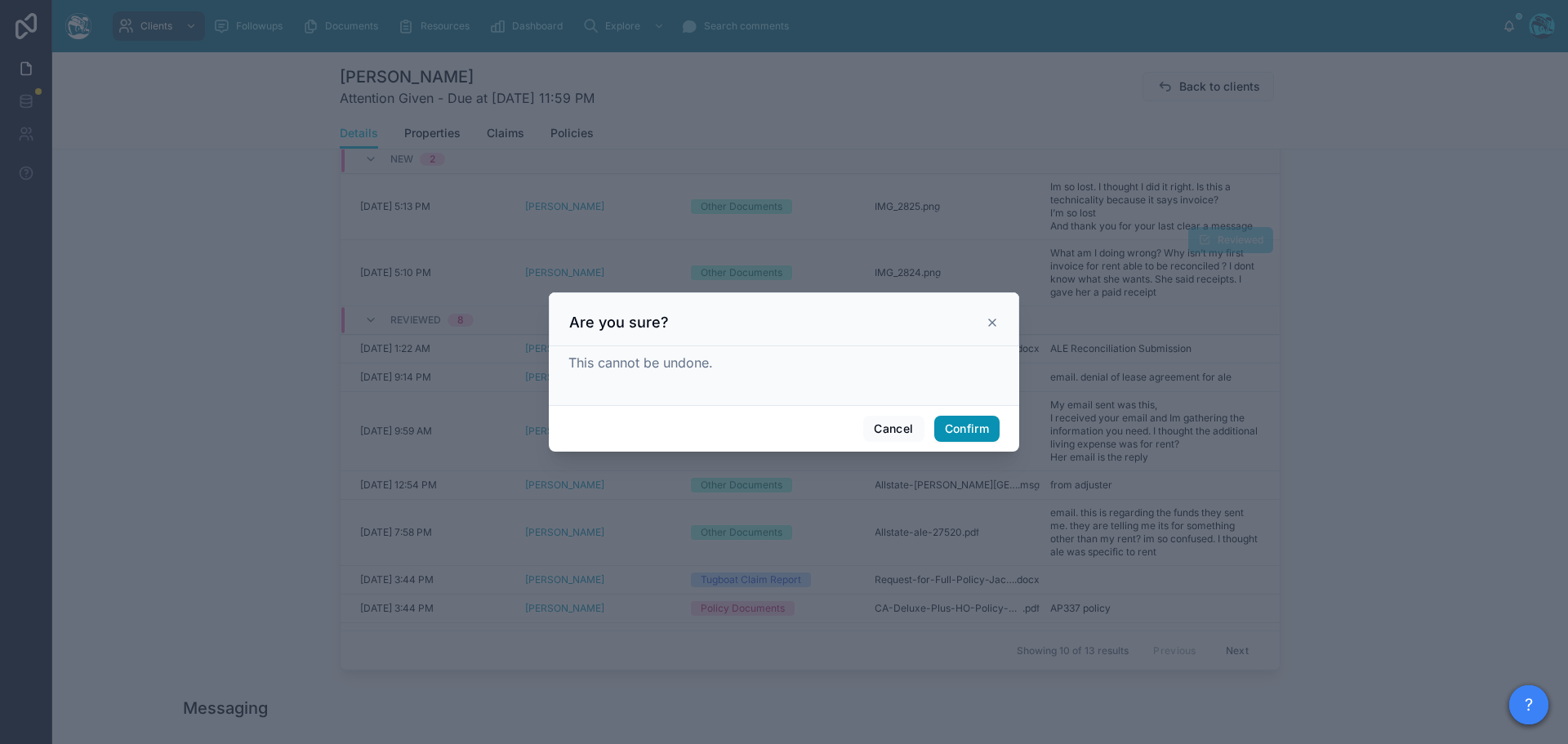
click at [954, 434] on button "Confirm" at bounding box center [967, 428] width 66 height 26
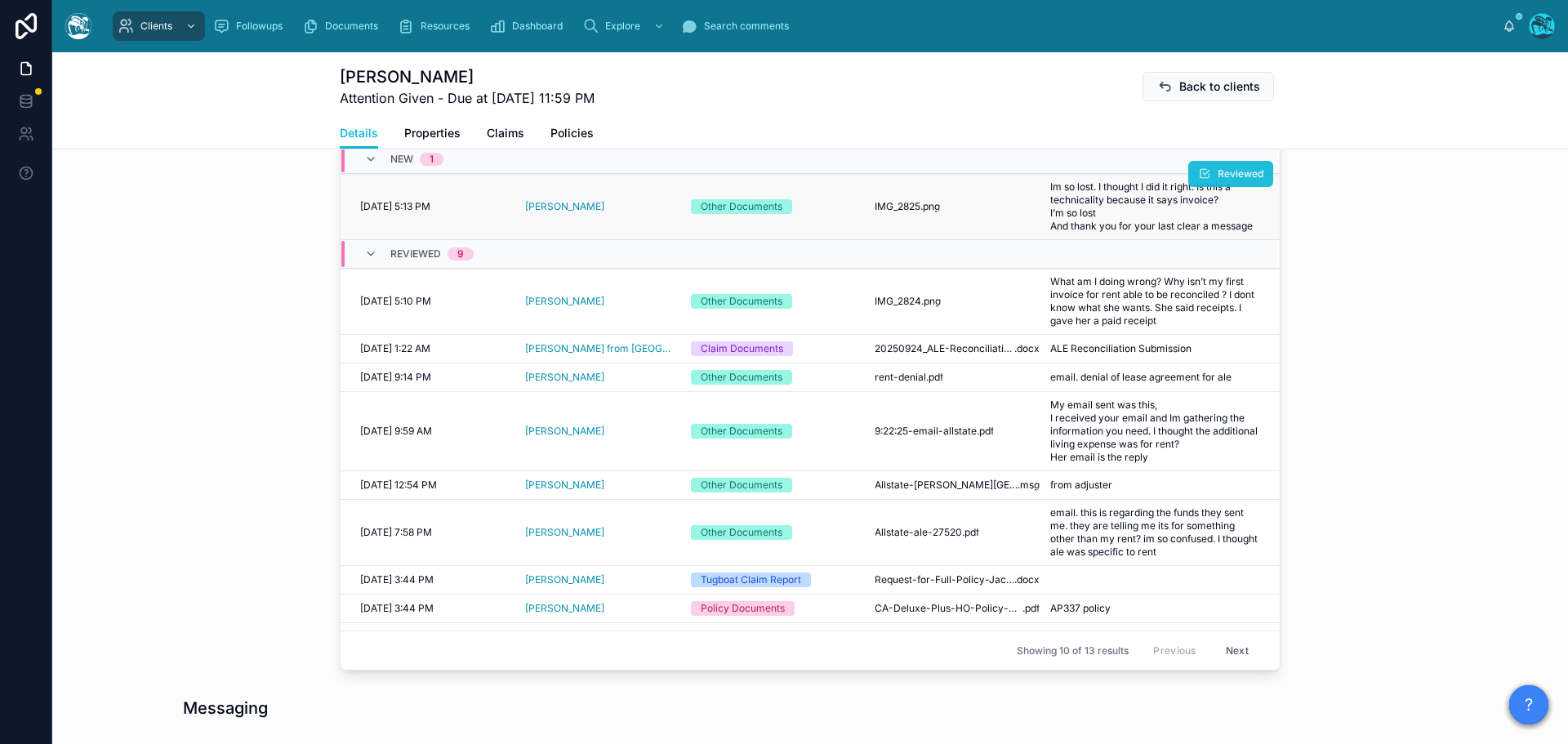
click at [1221, 180] on span "Reviewed" at bounding box center [1240, 174] width 45 height 13
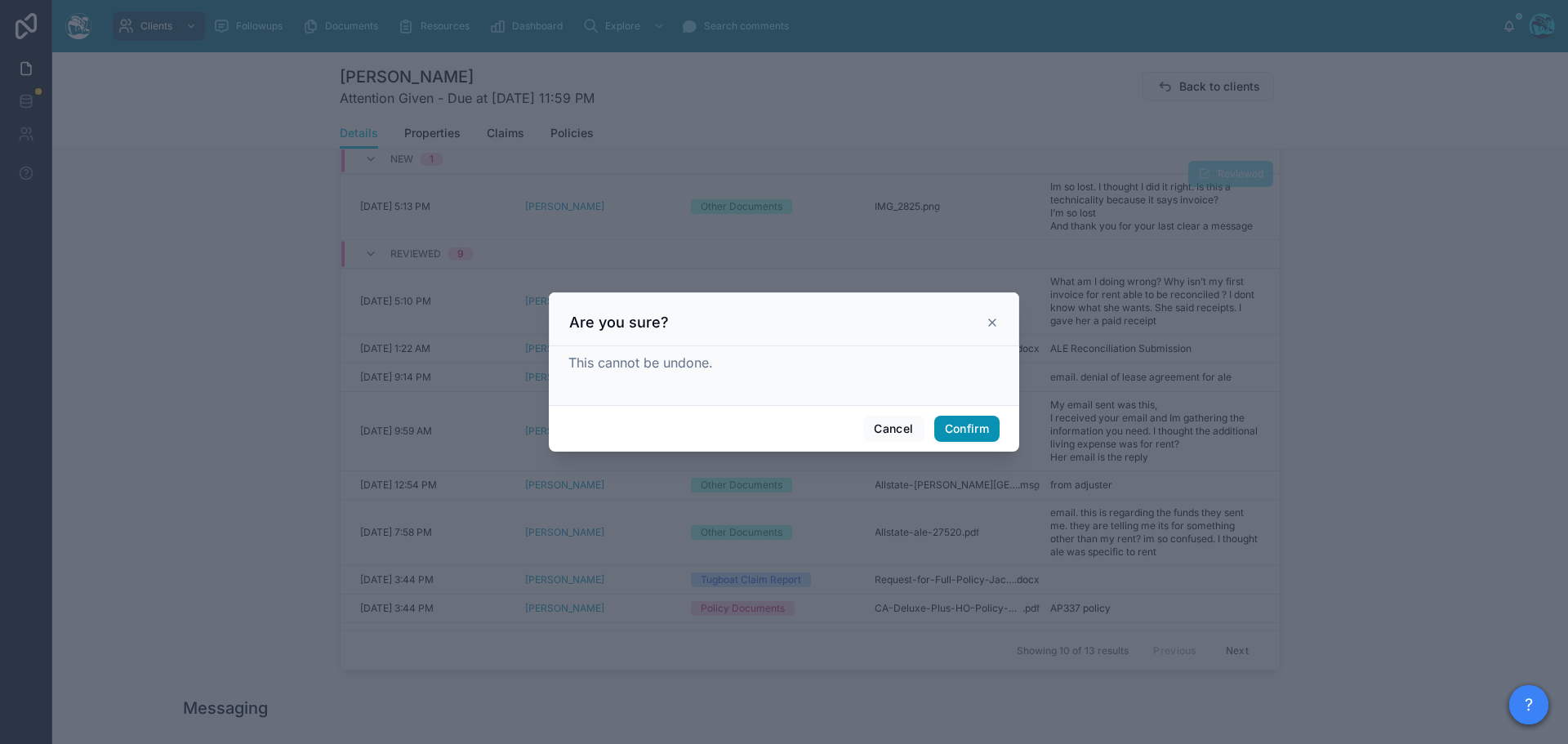
click at [963, 430] on button "Confirm" at bounding box center [967, 428] width 66 height 26
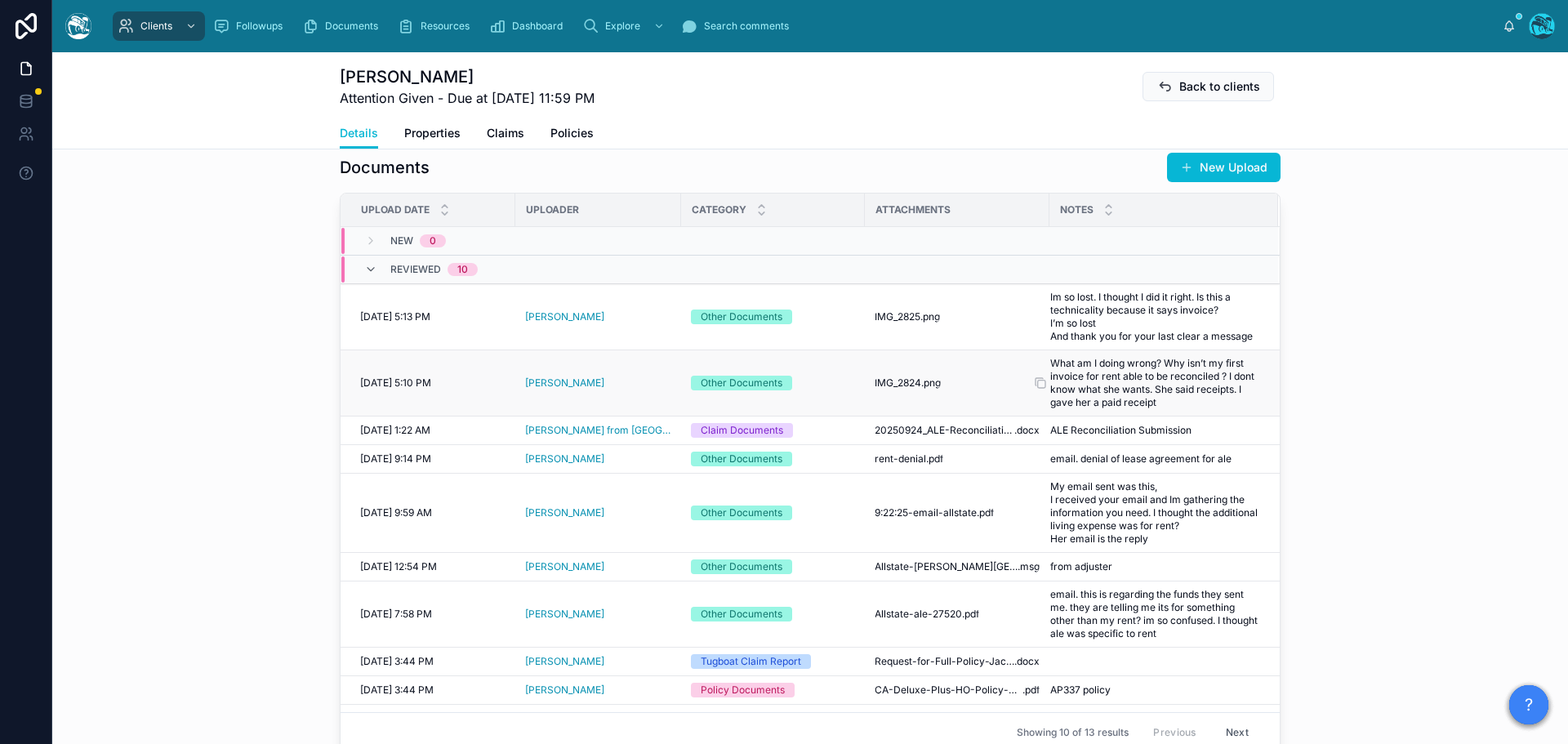
click at [1105, 404] on span "What am I doing wrong? Why isn’t my first invoice for rent able to be reconcile…" at bounding box center [1154, 383] width 208 height 52
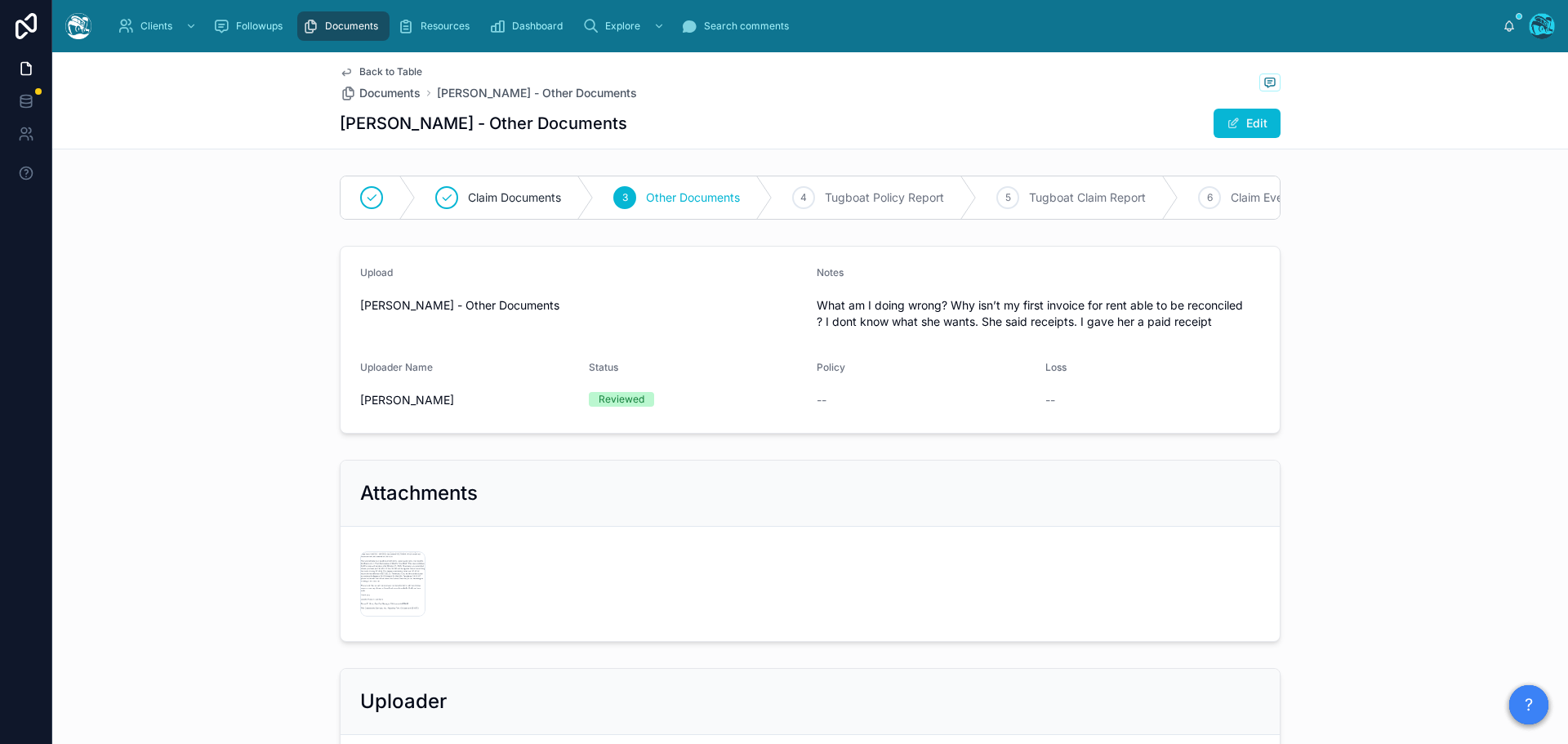
click at [371, 67] on span "Back to Table" at bounding box center [391, 72] width 63 height 13
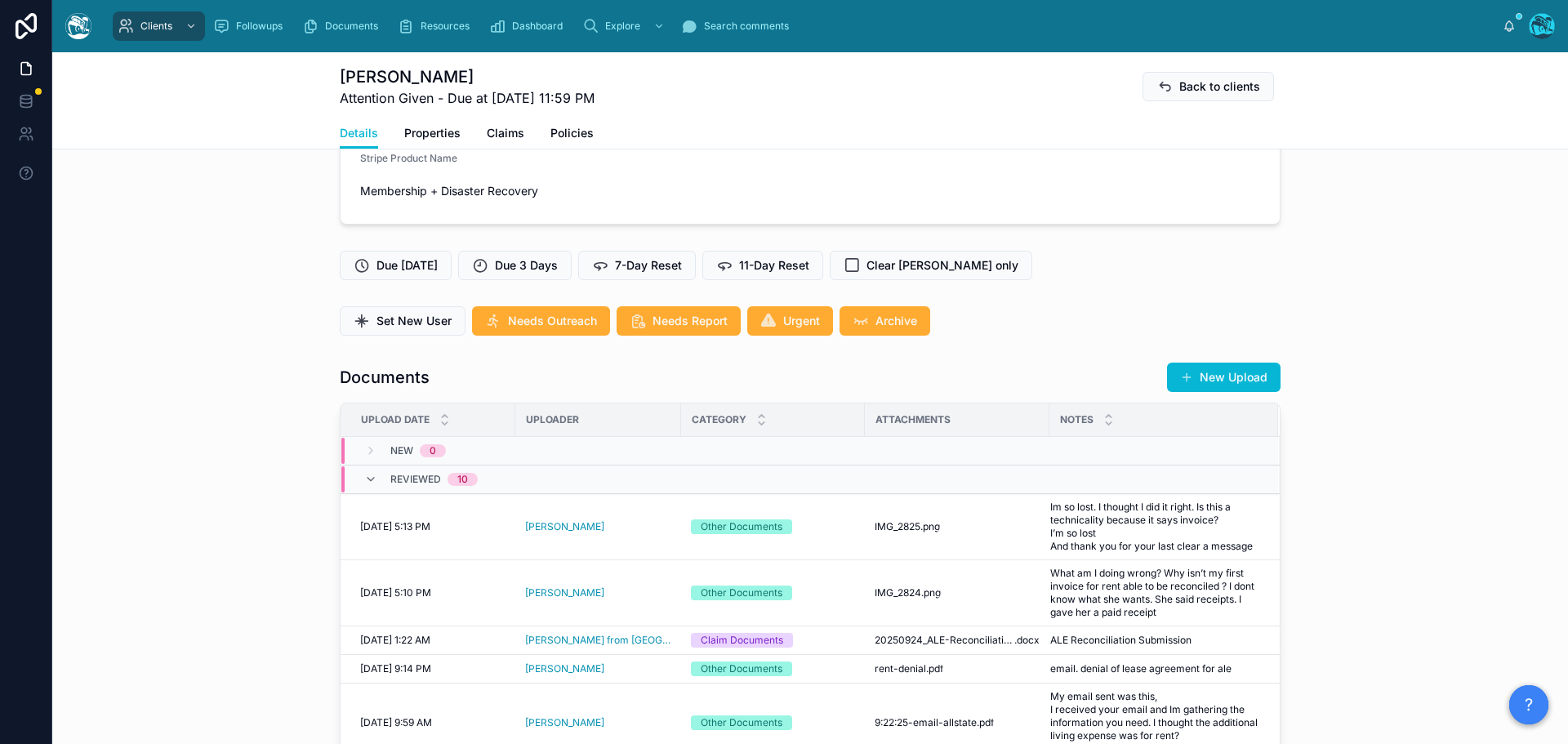
scroll to position [409, 0]
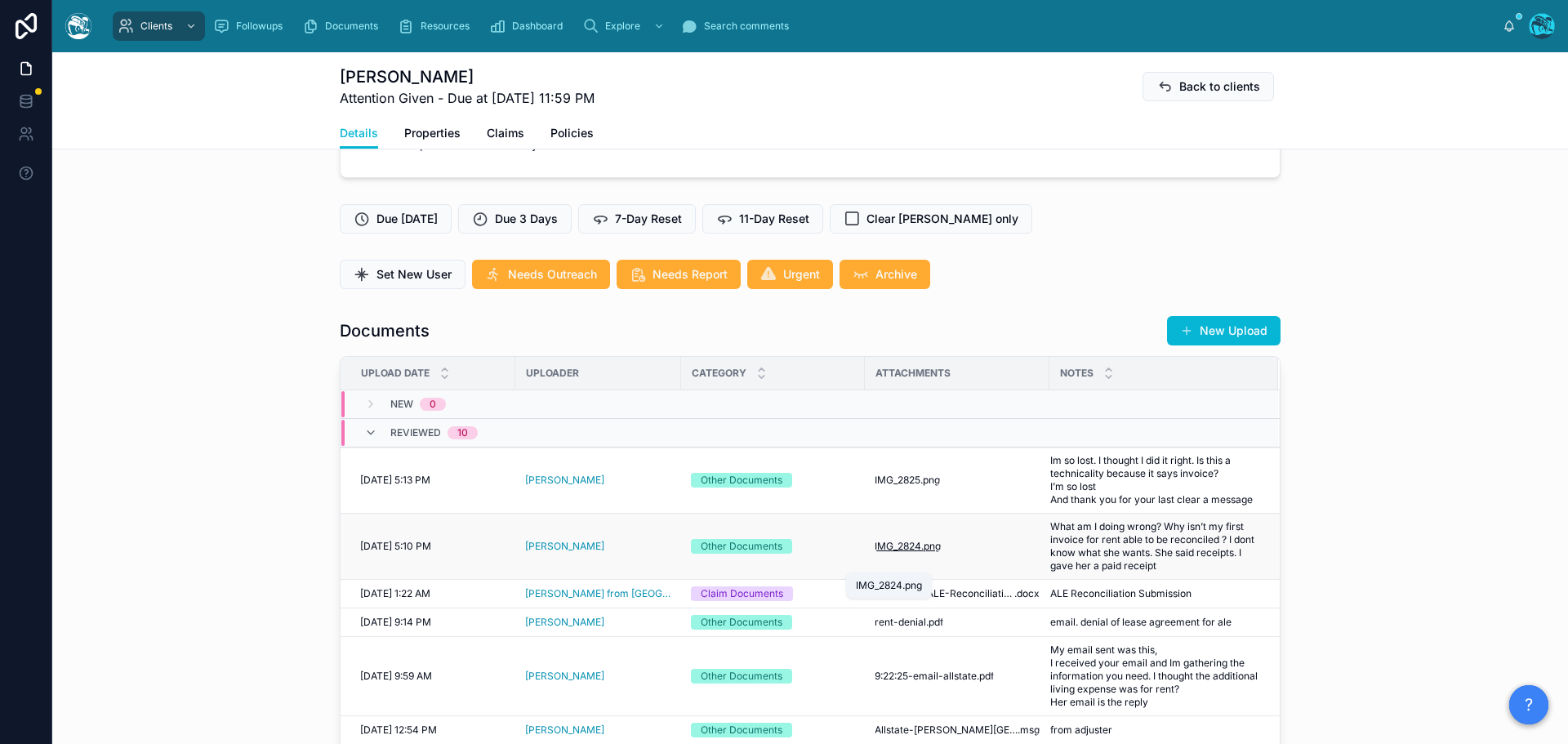
click at [880, 552] on span "IMG_2824" at bounding box center [898, 546] width 46 height 13
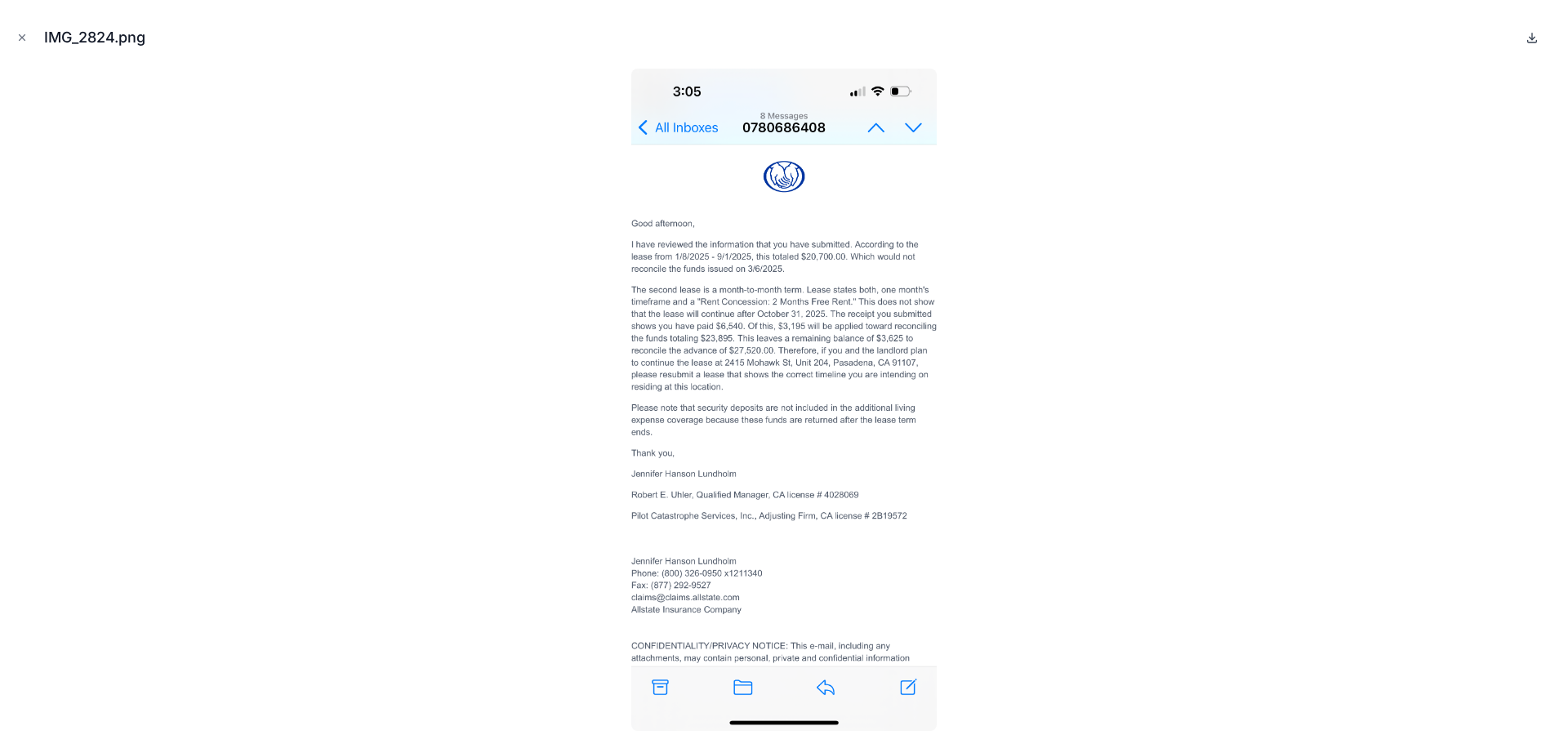
click at [1529, 40] on icon at bounding box center [1532, 38] width 14 height 13
click at [17, 37] on icon "Close modal" at bounding box center [22, 38] width 12 height 12
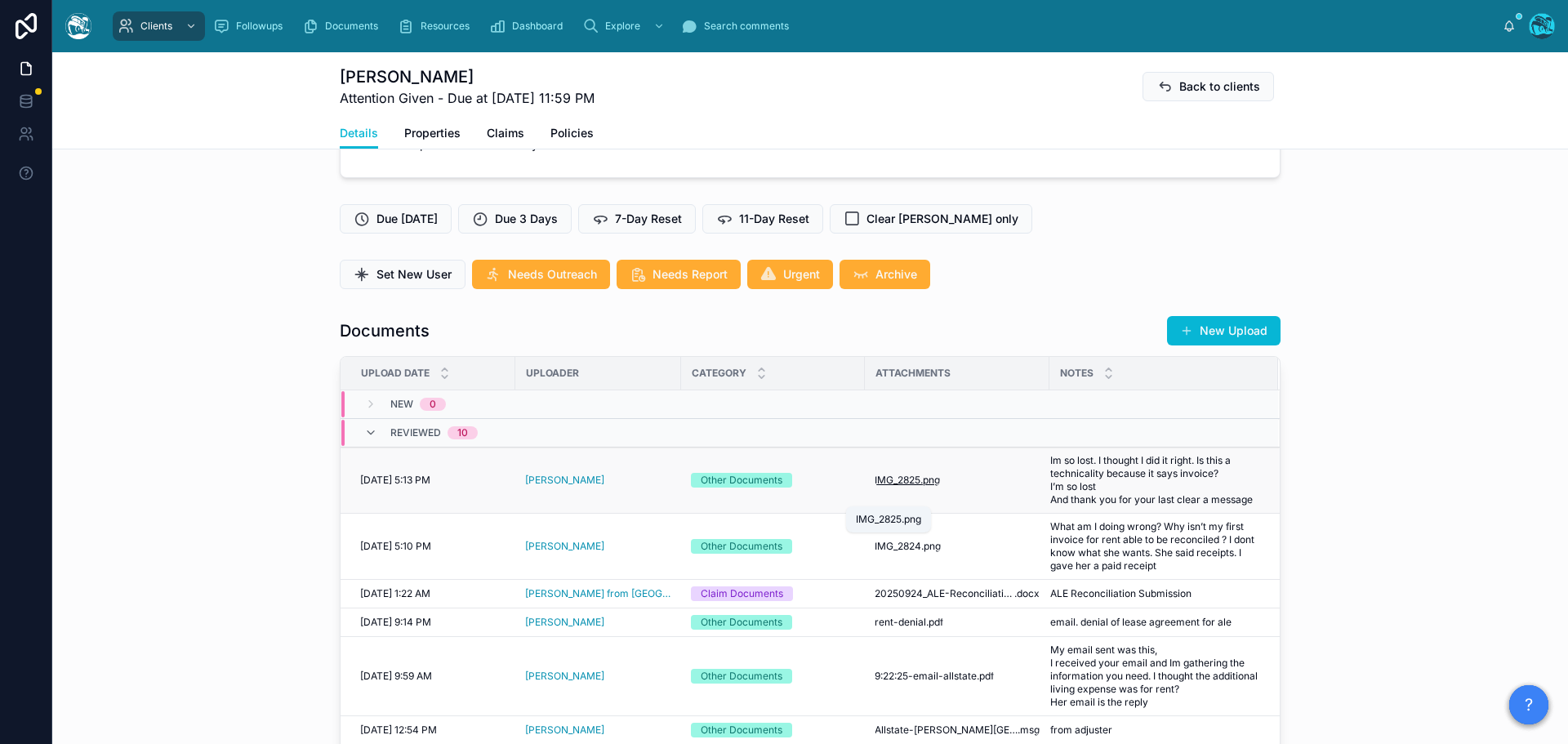
click at [886, 487] on span "IMG_2825" at bounding box center [897, 480] width 45 height 13
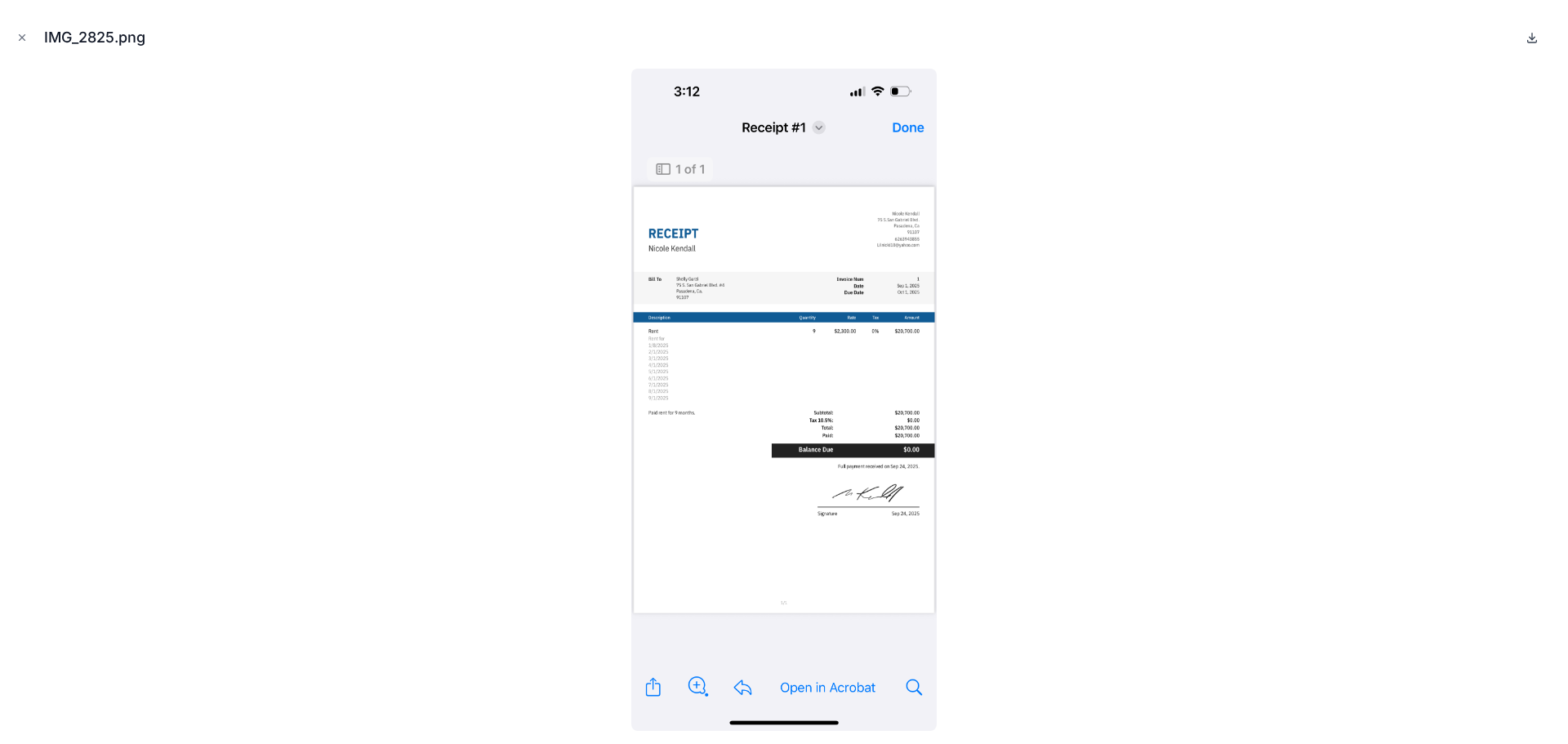
click at [1533, 40] on icon at bounding box center [1532, 38] width 14 height 13
click at [19, 37] on icon "Close modal" at bounding box center [22, 38] width 12 height 12
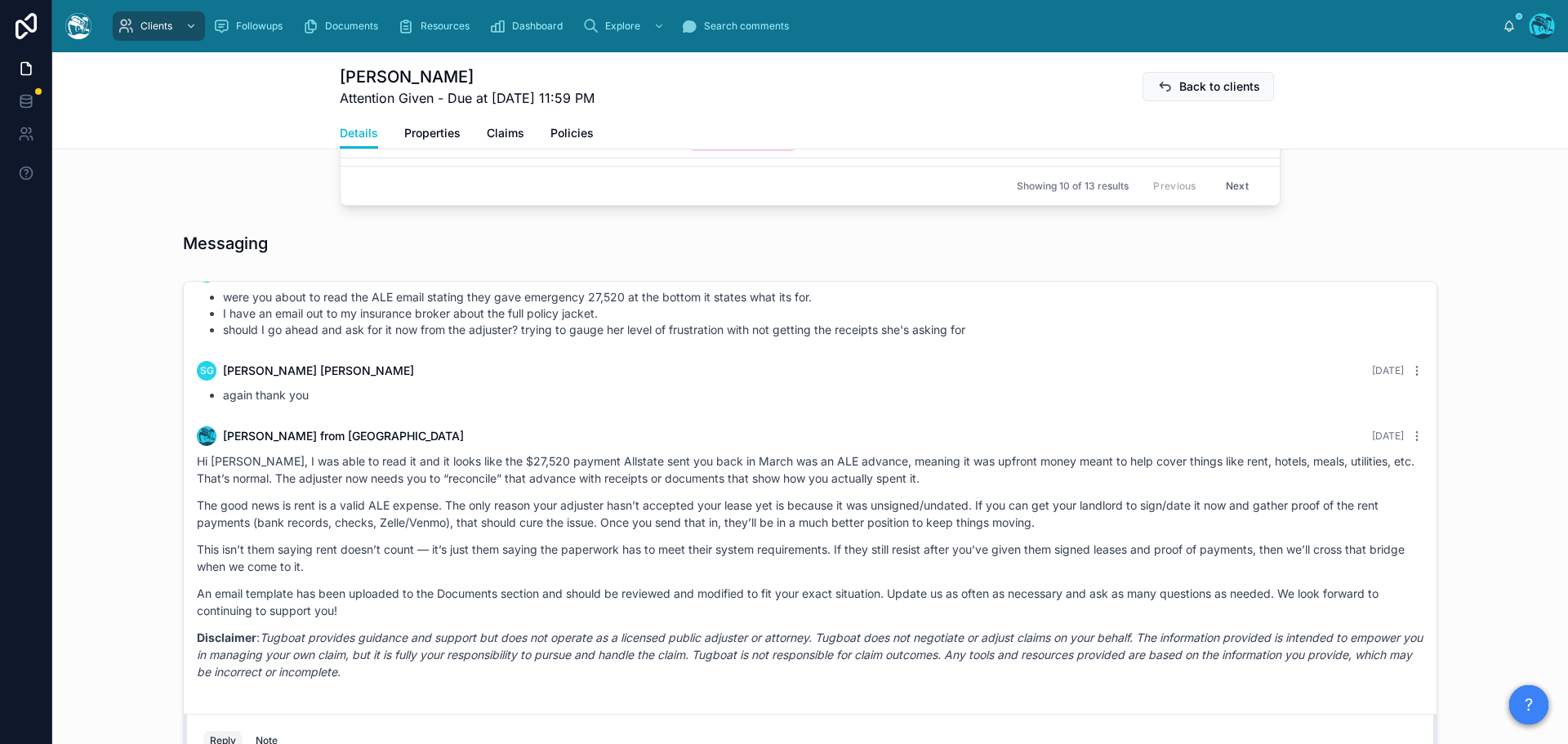
scroll to position [1225, 0]
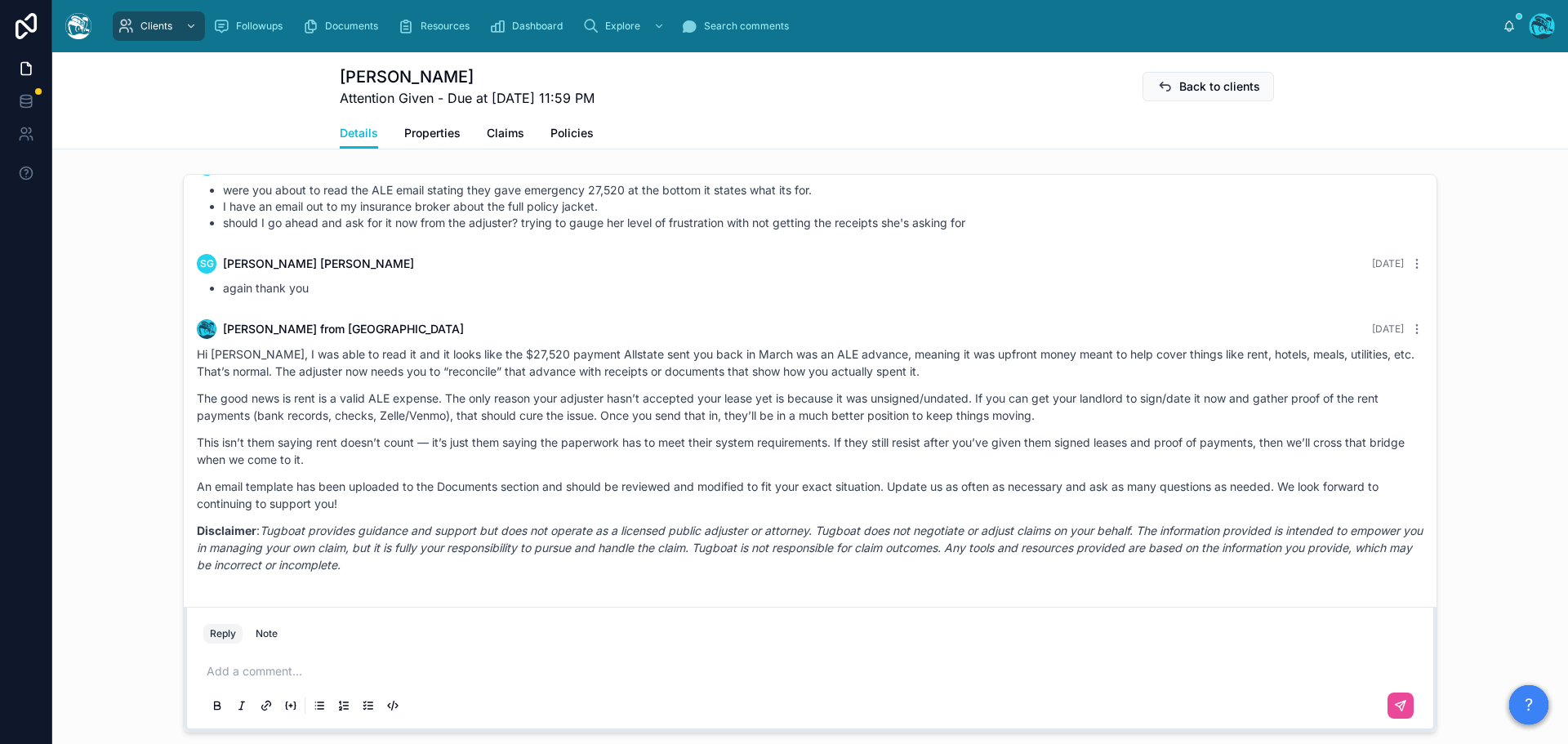
click at [258, 679] on p at bounding box center [813, 671] width 1214 height 16
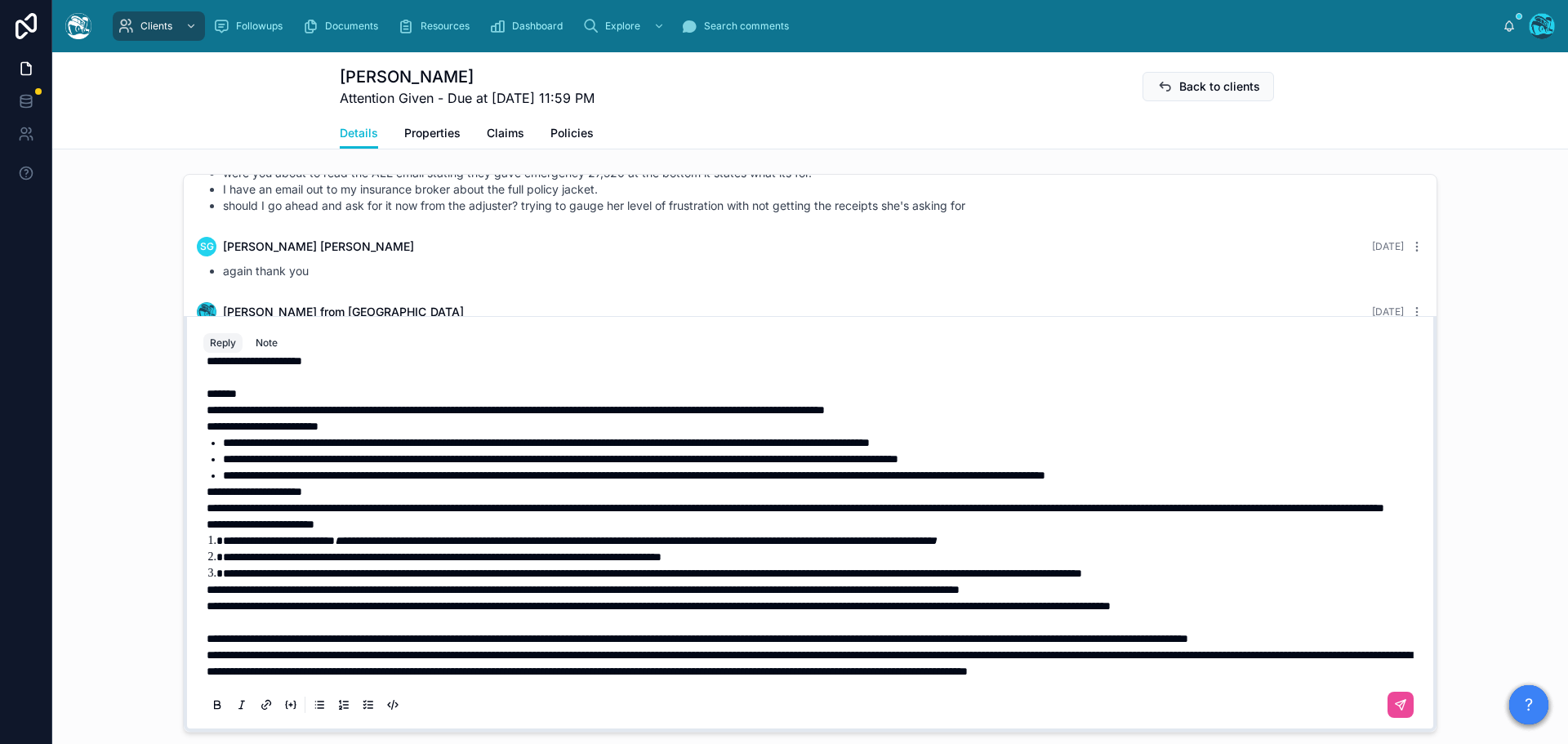
scroll to position [85, 0]
click at [378, 643] on p "**********" at bounding box center [813, 638] width 1214 height 16
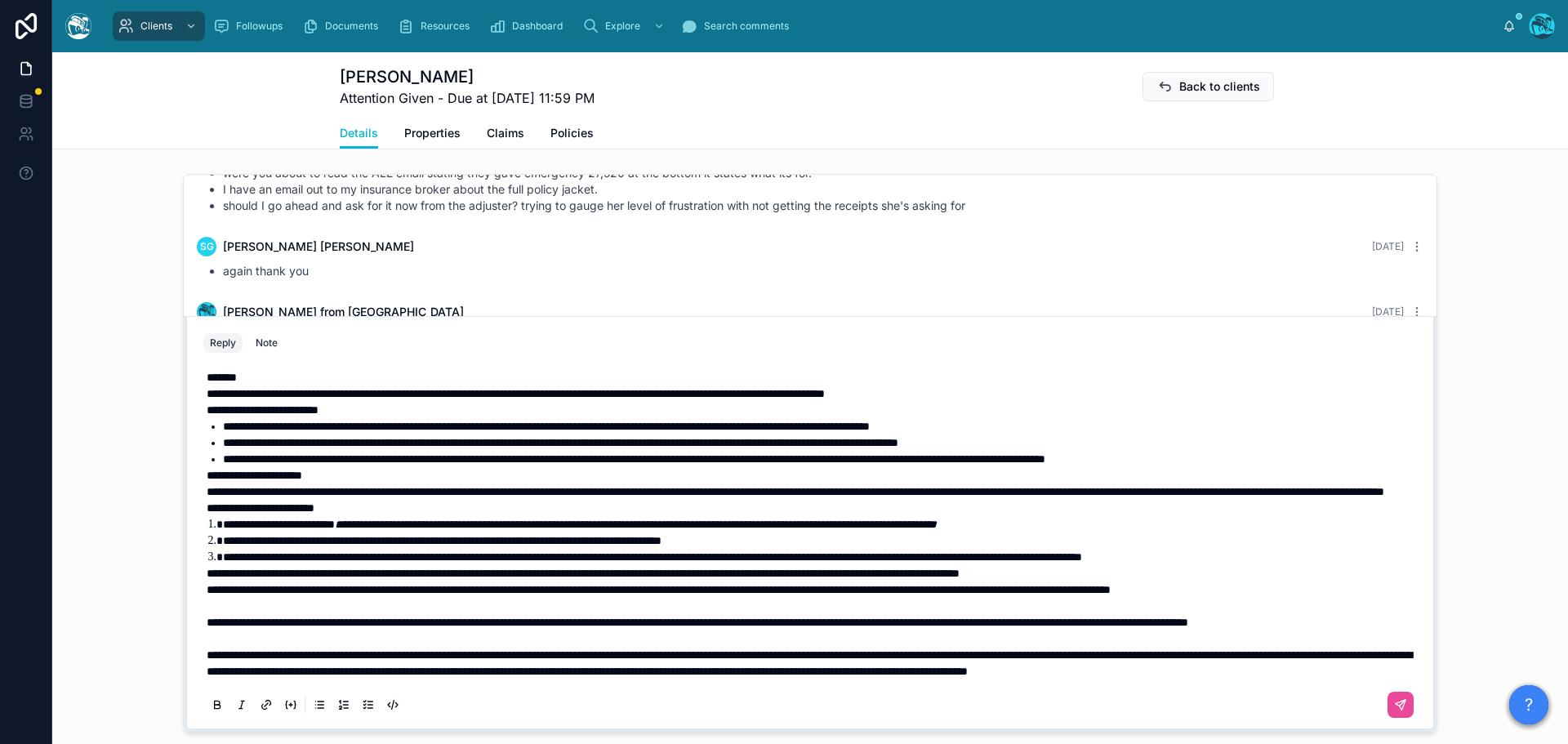
click at [206, 584] on span "**********" at bounding box center [659, 590] width 905 height 12
click at [206, 584] on span "**********" at bounding box center [624, 590] width 835 height 12
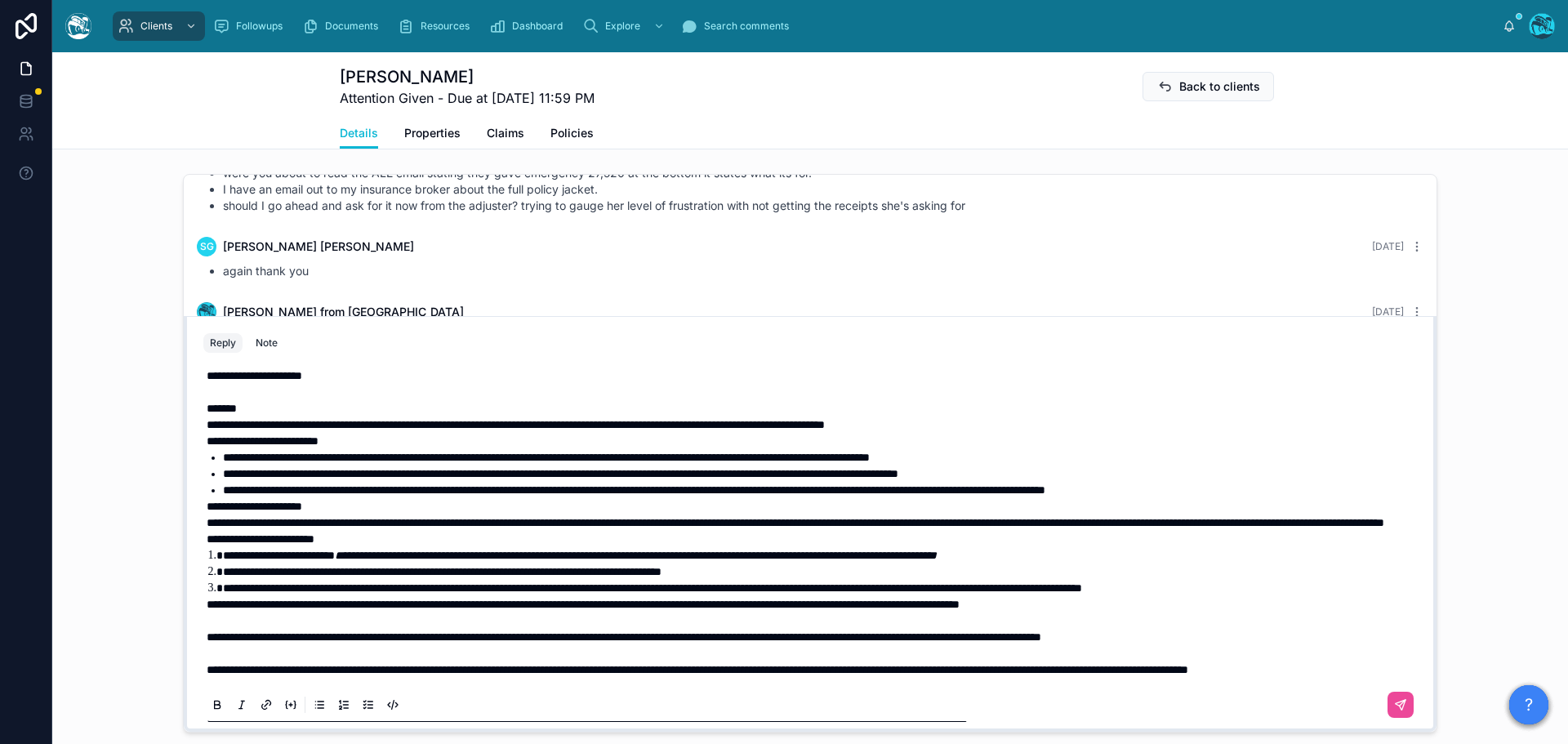
scroll to position [3, 0]
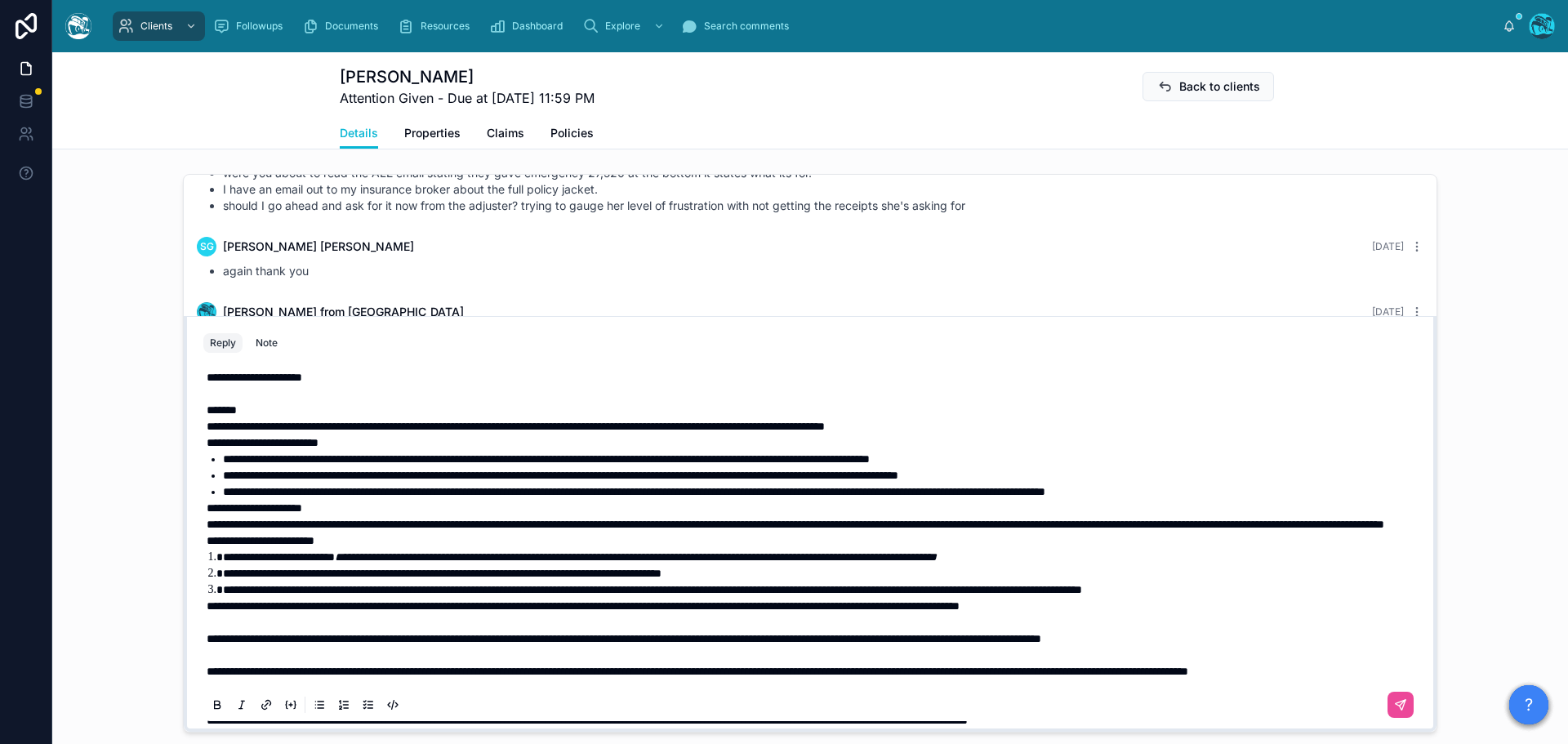
click at [206, 546] on span "**********" at bounding box center [260, 541] width 108 height 12
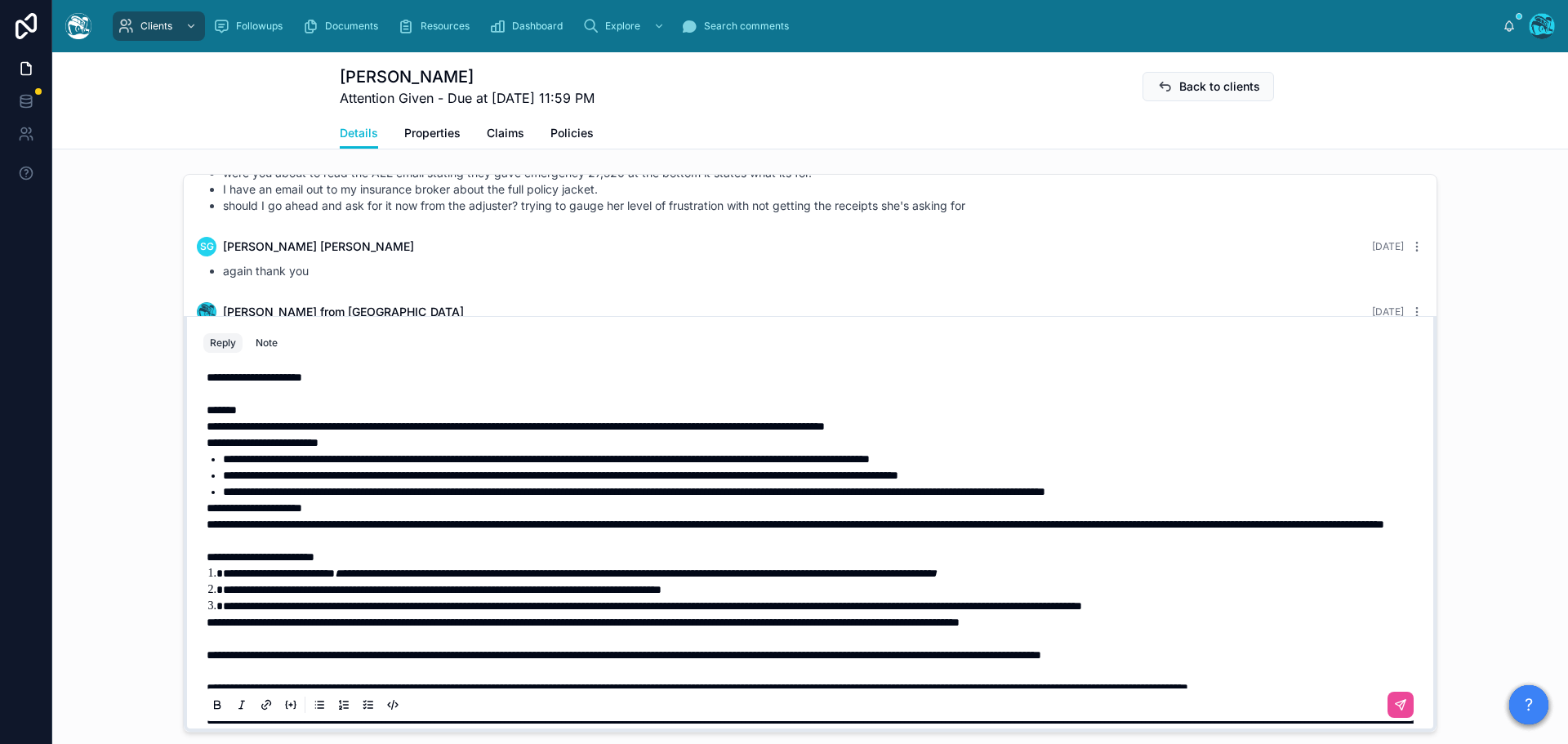
scroll to position [0, 0]
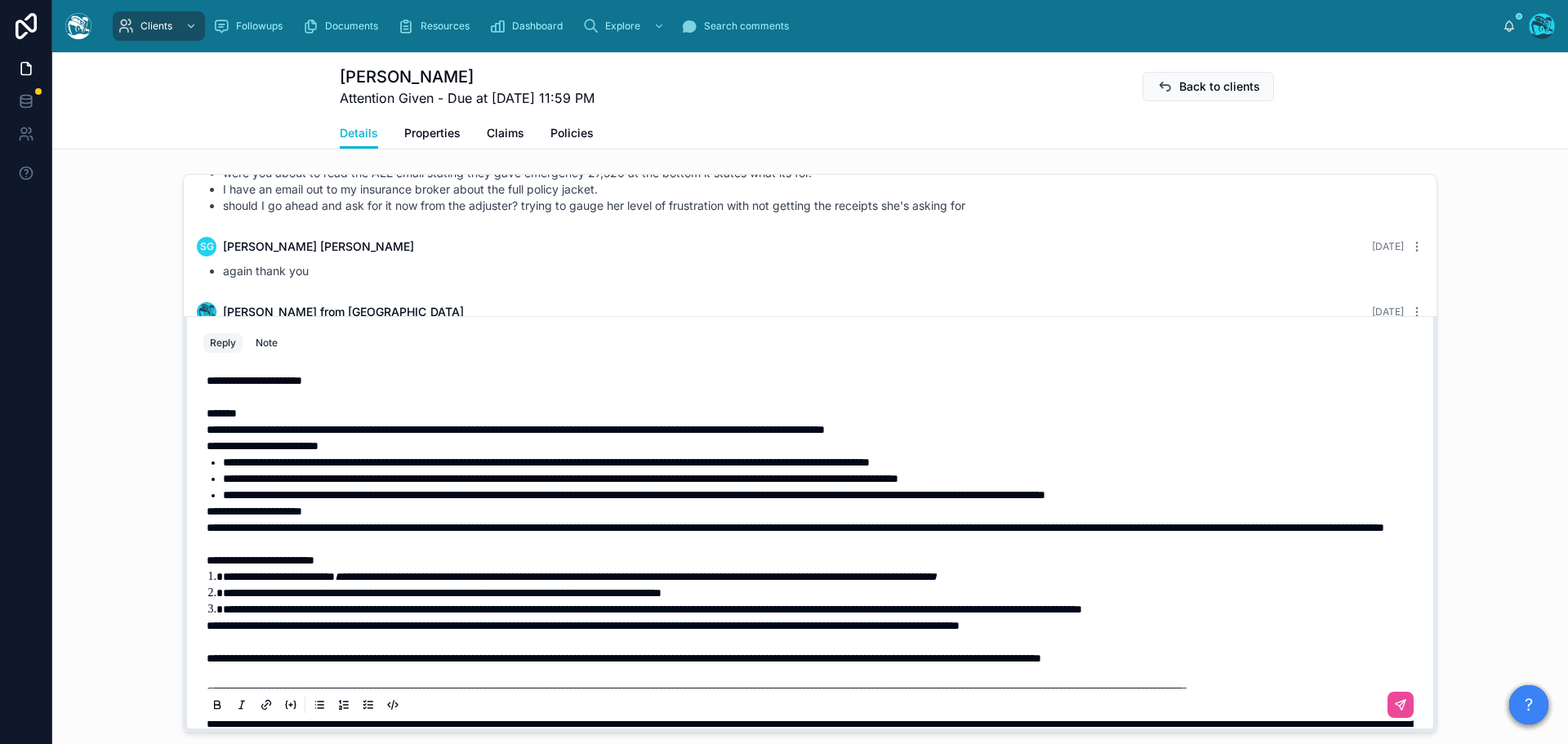
click at [203, 524] on div "**********" at bounding box center [810, 576] width 1214 height 428
click at [206, 517] on span "**********" at bounding box center [254, 511] width 95 height 12
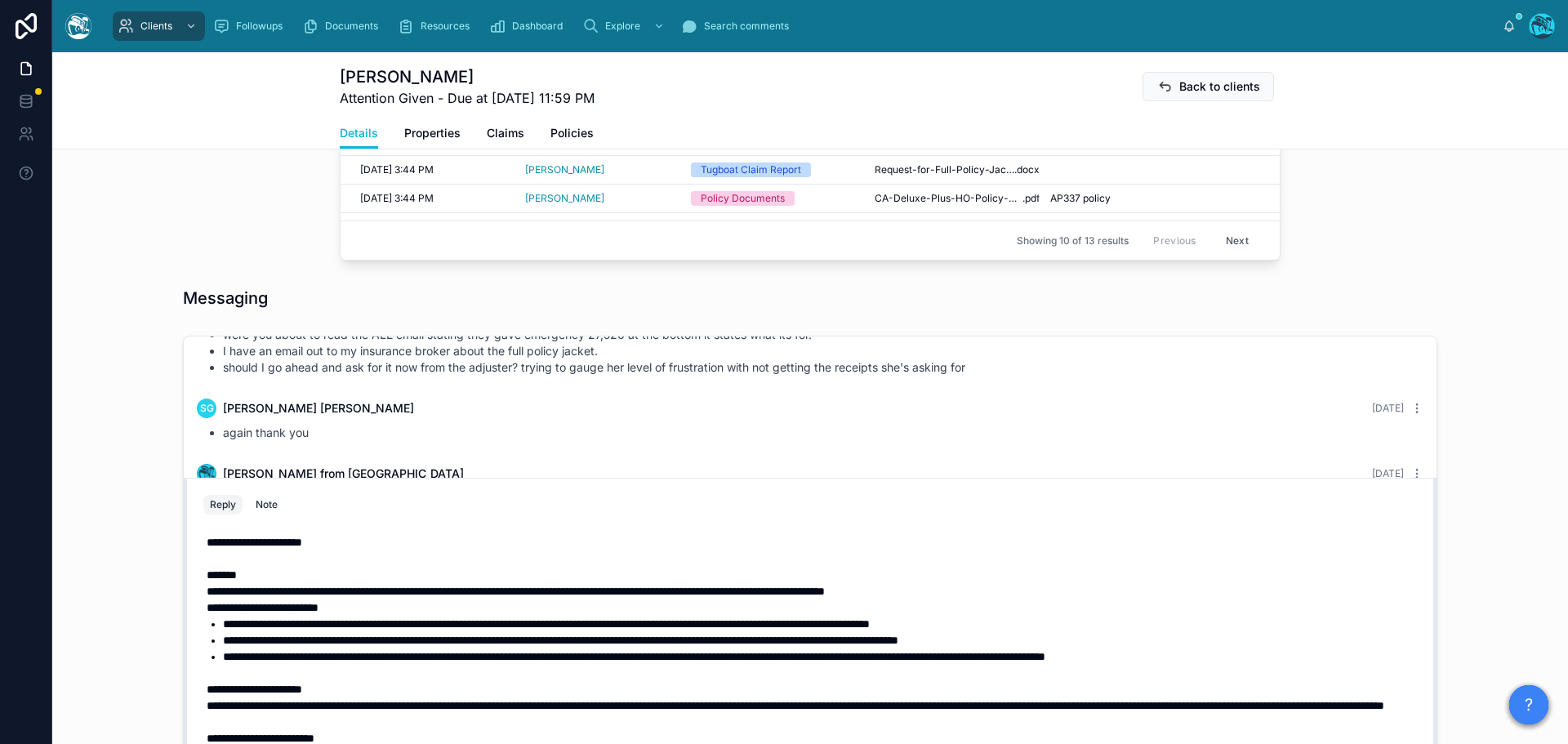
scroll to position [1061, 0]
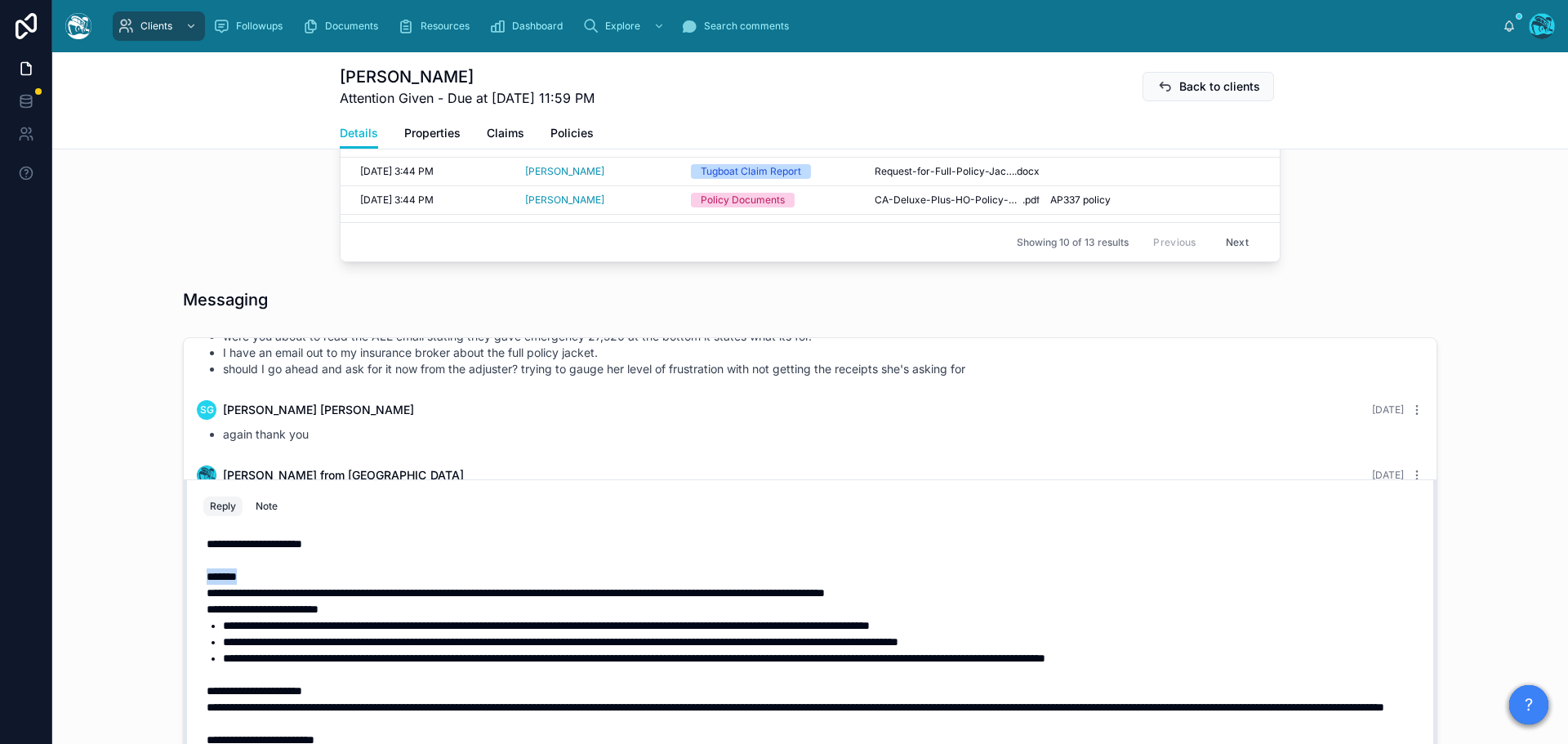
drag, startPoint x: 240, startPoint y: 596, endPoint x: 185, endPoint y: 593, distance: 55.1
click at [185, 593] on div "**********" at bounding box center [810, 686] width 1253 height 415
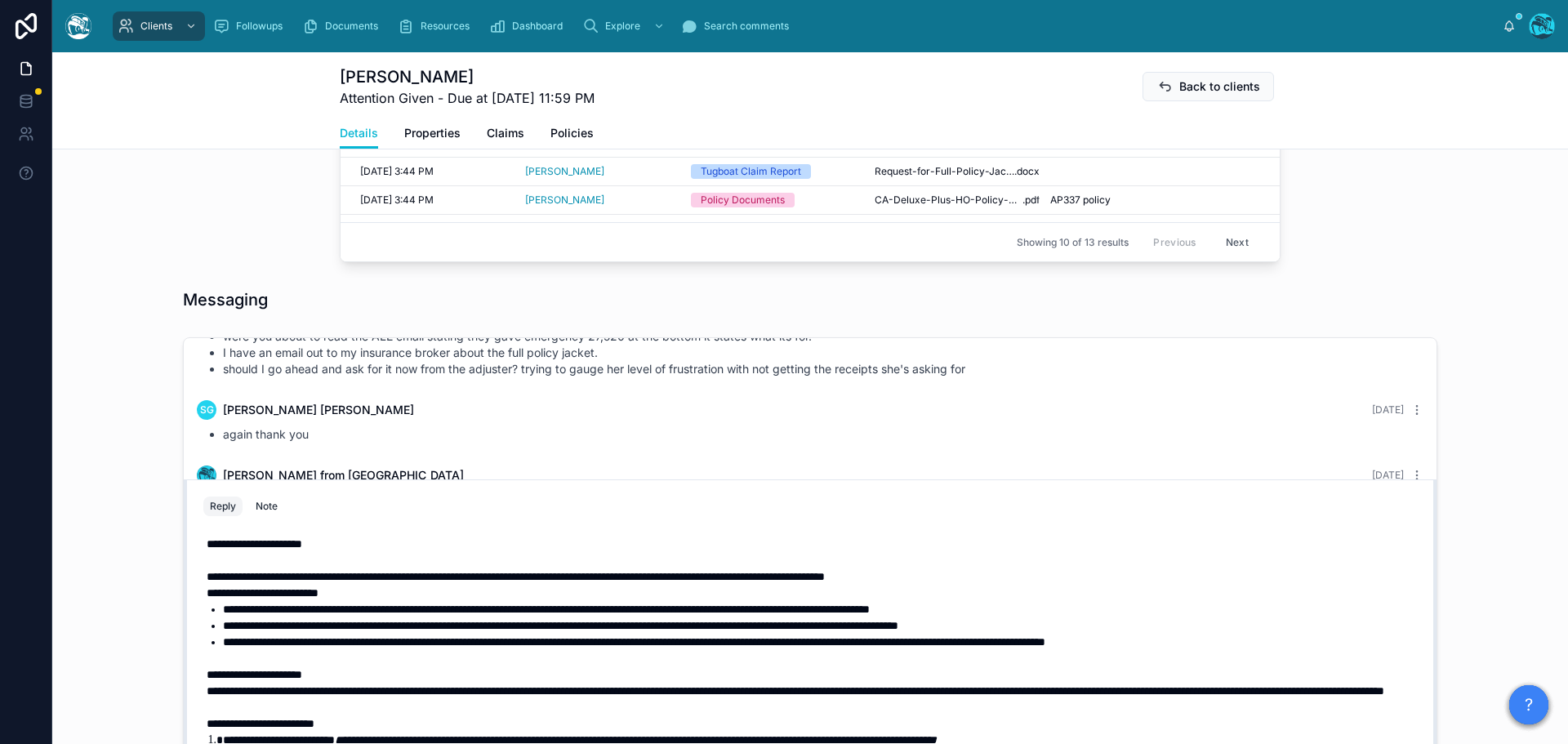
click at [1034, 585] on p "**********" at bounding box center [813, 576] width 1214 height 16
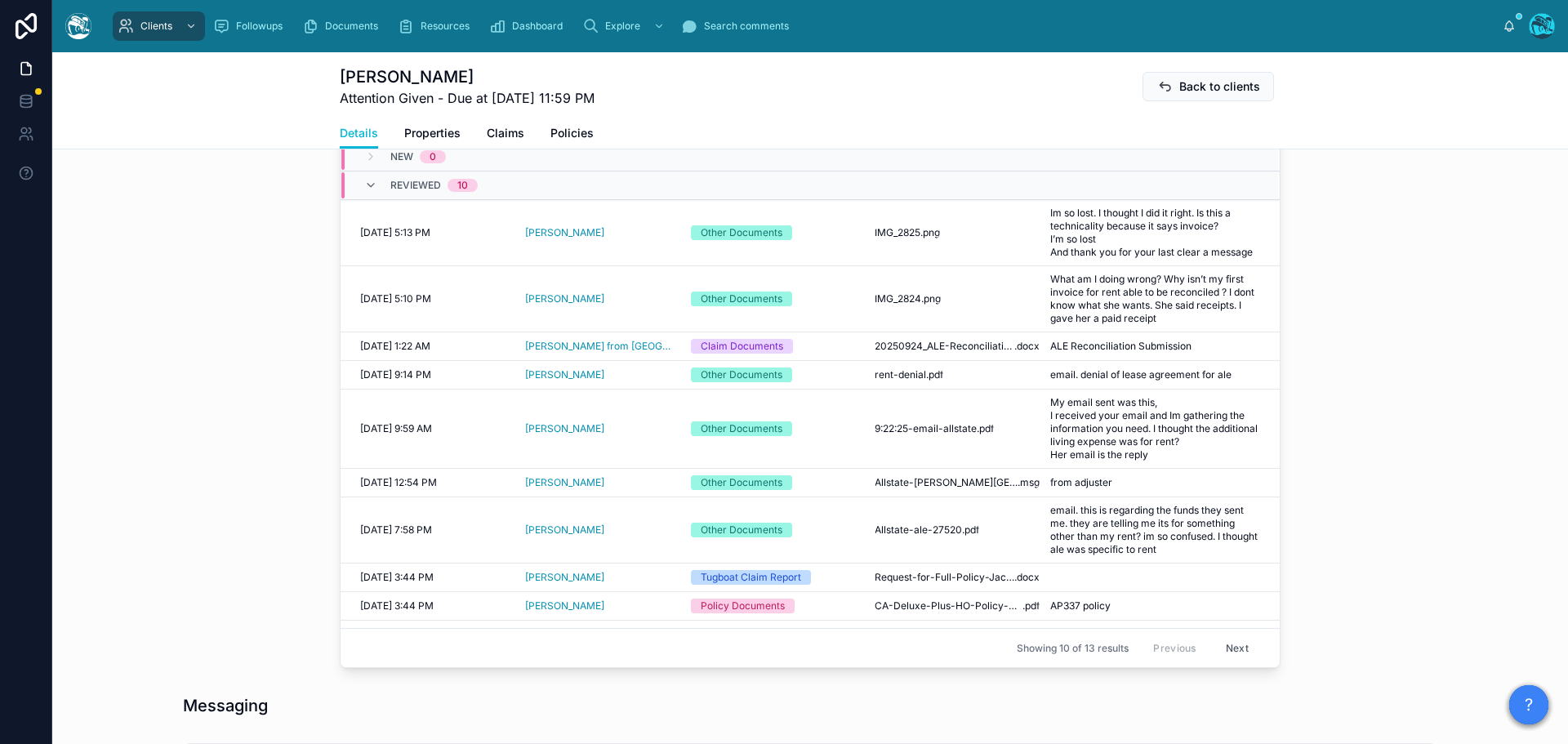
scroll to position [653, 0]
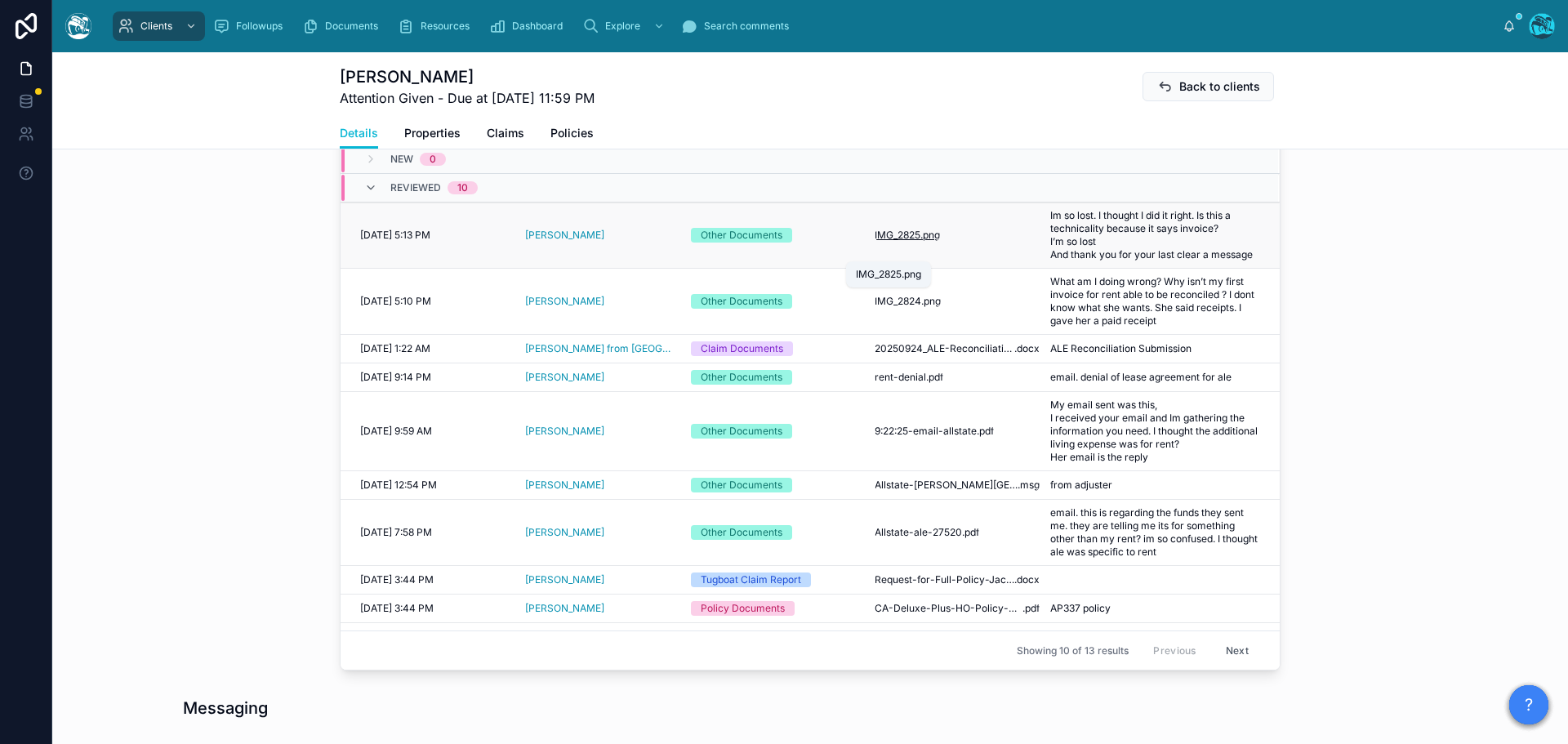
click at [886, 242] on span "IMG_2825" at bounding box center [897, 235] width 45 height 13
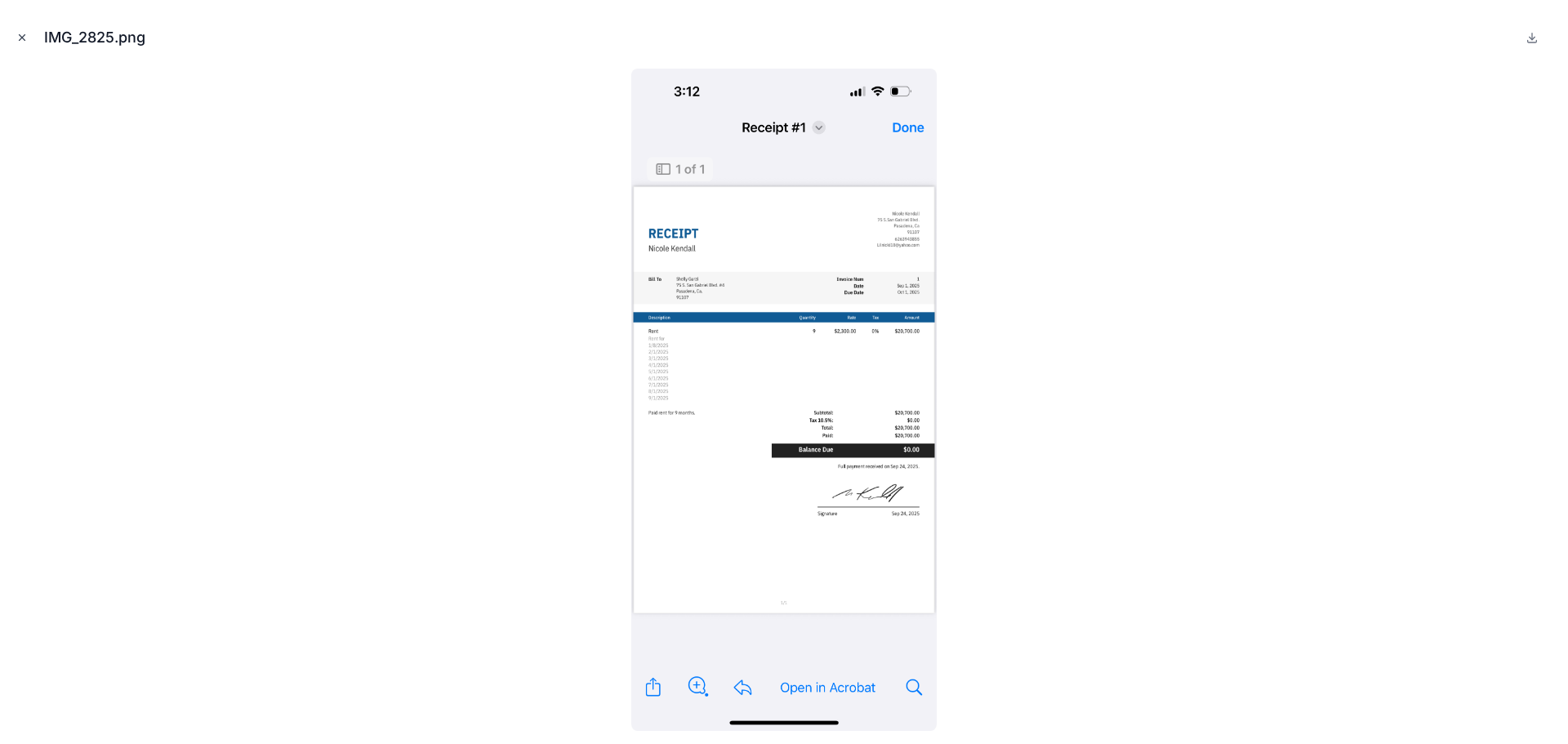
click at [22, 39] on icon "Close modal" at bounding box center [22, 38] width 12 height 12
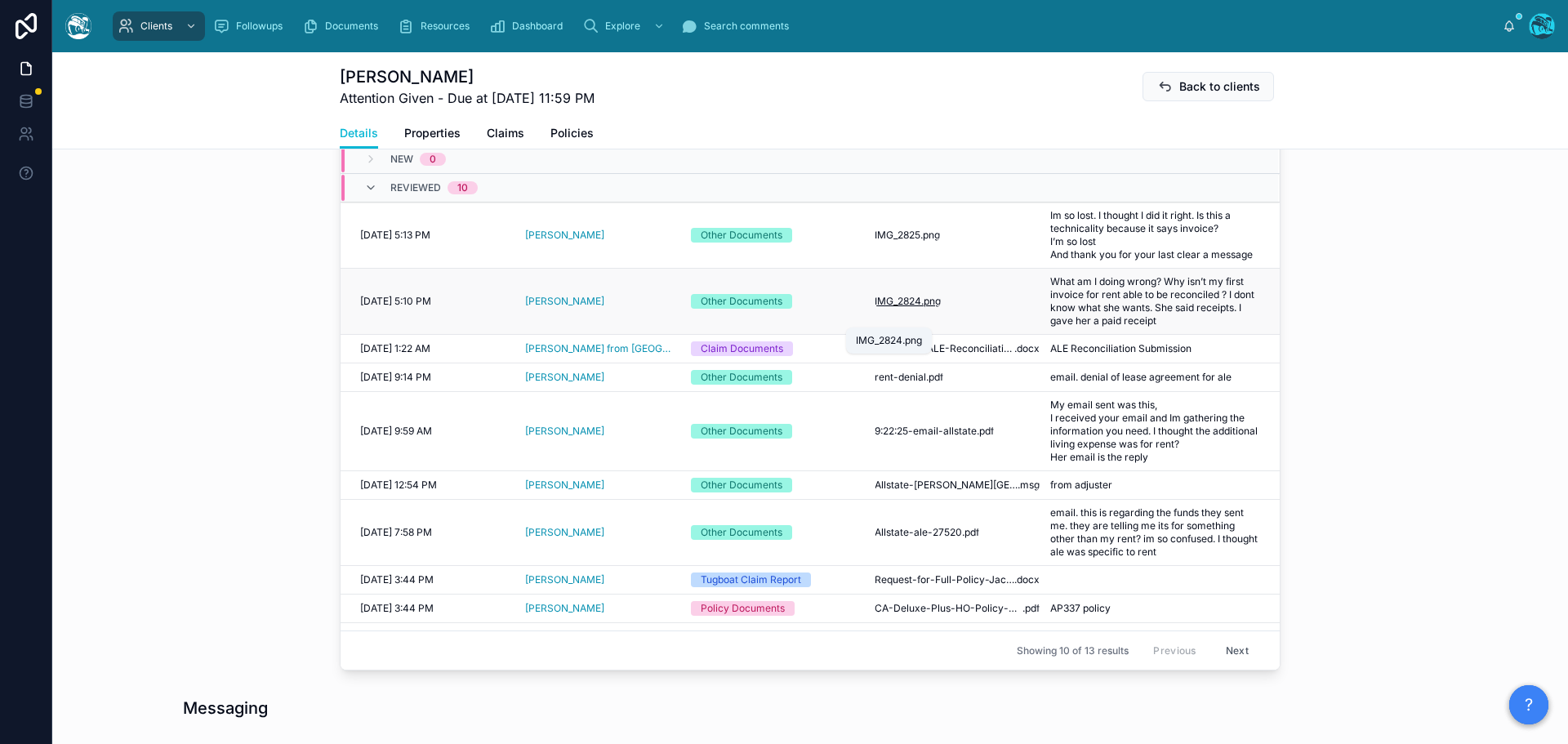
click at [879, 307] on span "IMG_2824" at bounding box center [898, 302] width 46 height 13
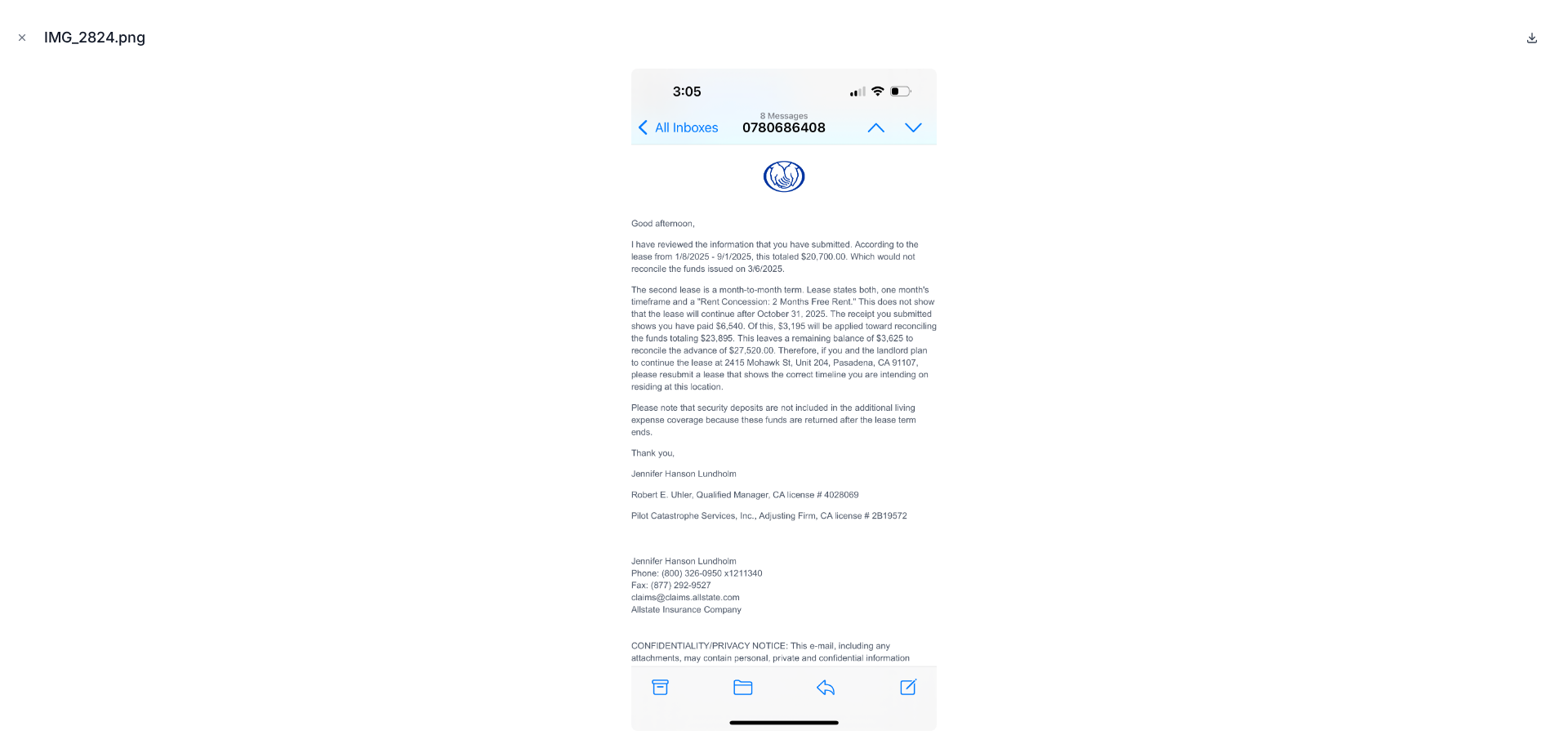
click at [1530, 33] on icon at bounding box center [1532, 38] width 14 height 13
